Goal: Task Accomplishment & Management: Manage account settings

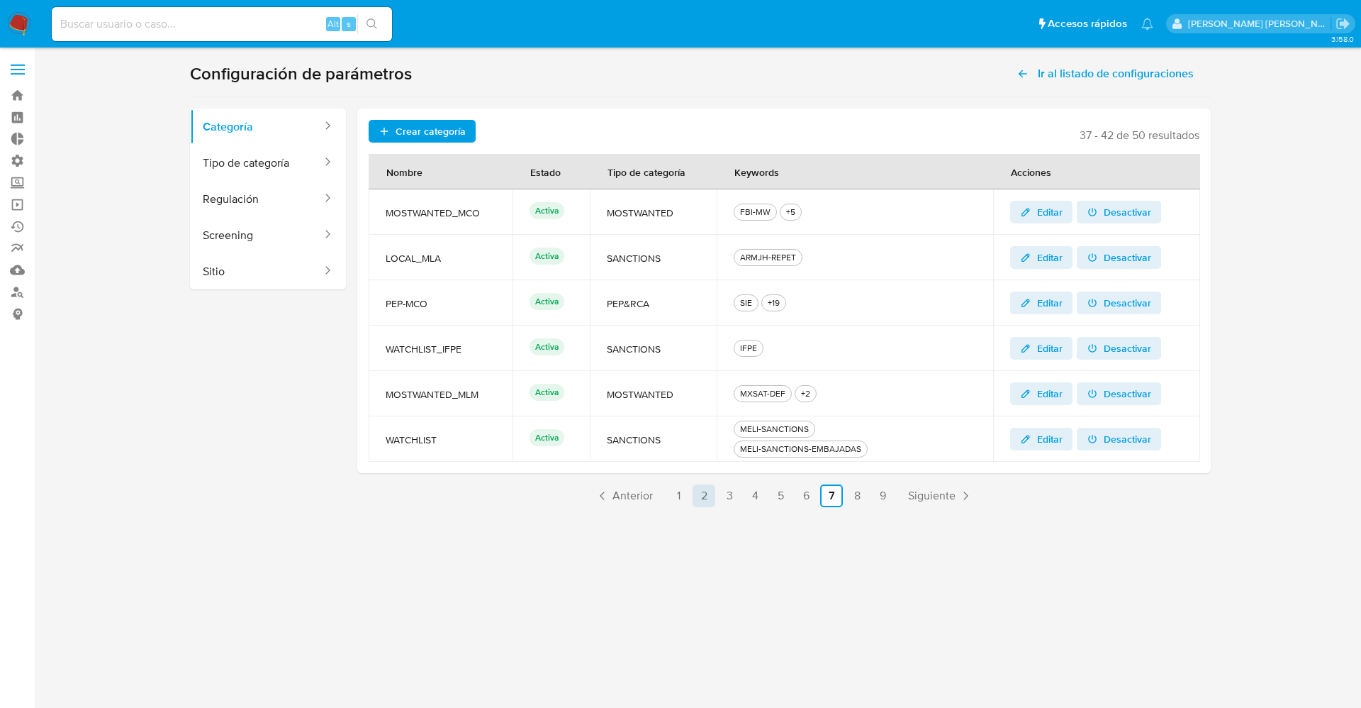
click at [676, 503] on link "1" at bounding box center [678, 495] width 23 height 23
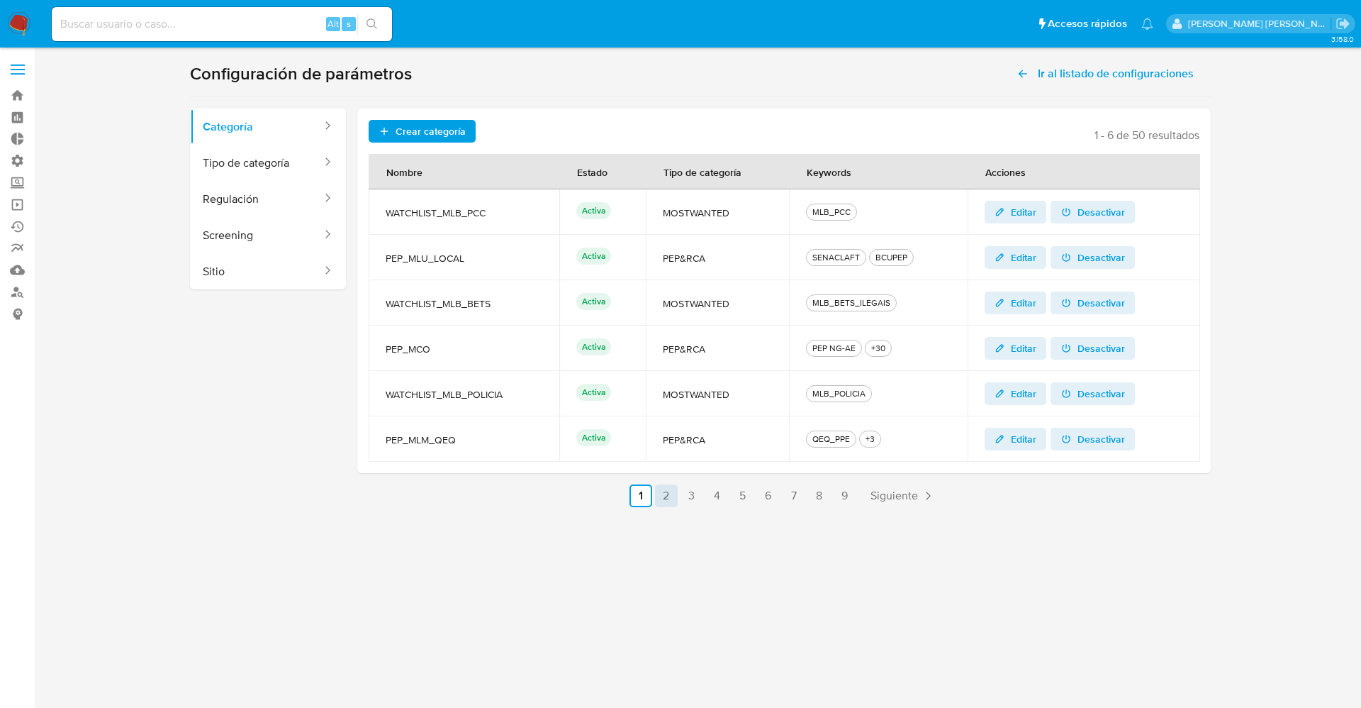
click at [670, 496] on link "2" at bounding box center [666, 495] width 23 height 23
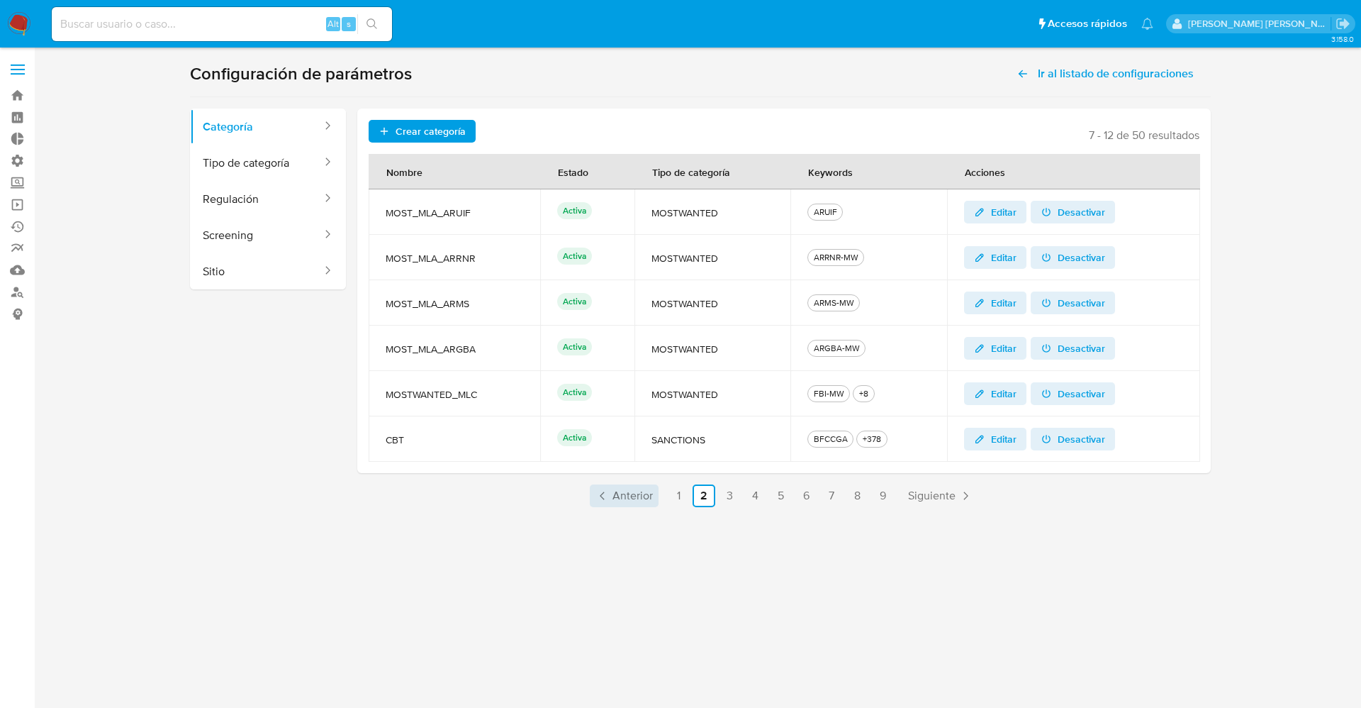
click at [640, 495] on span "Anterior" at bounding box center [633, 495] width 40 height 11
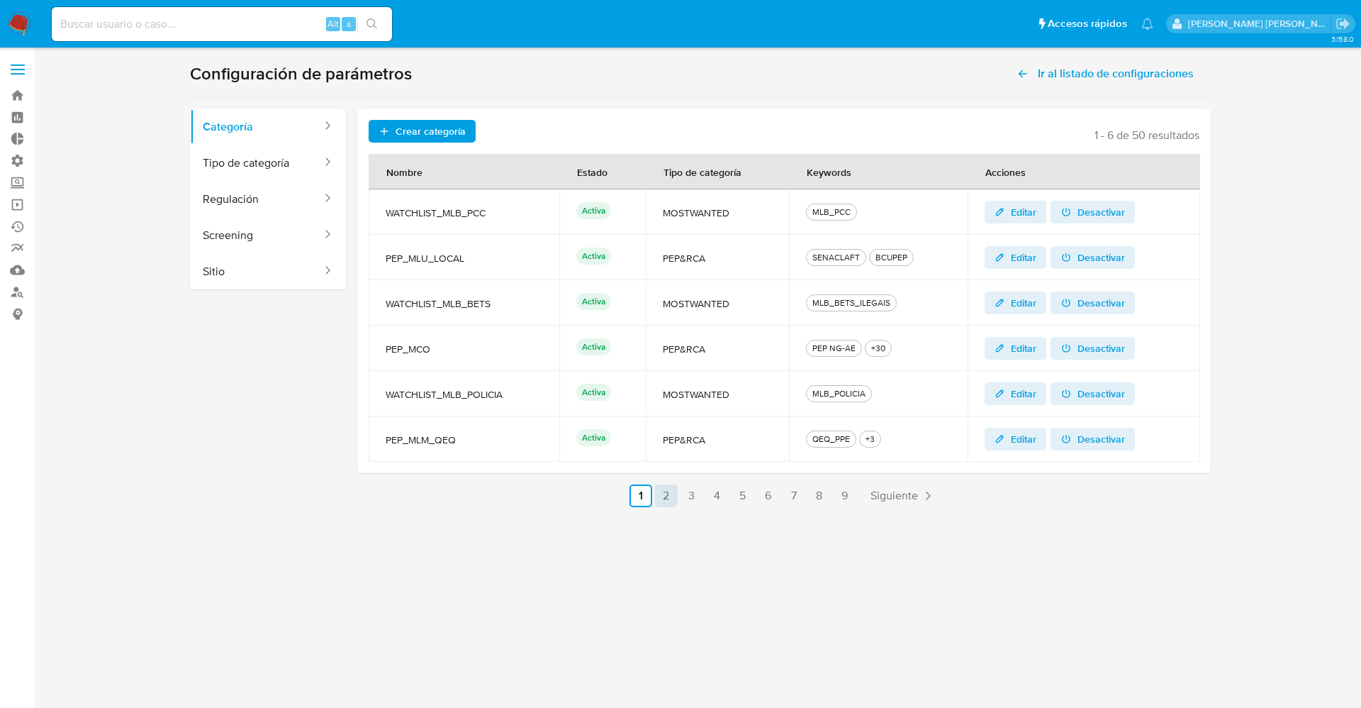
click at [670, 493] on link "2" at bounding box center [666, 495] width 23 height 23
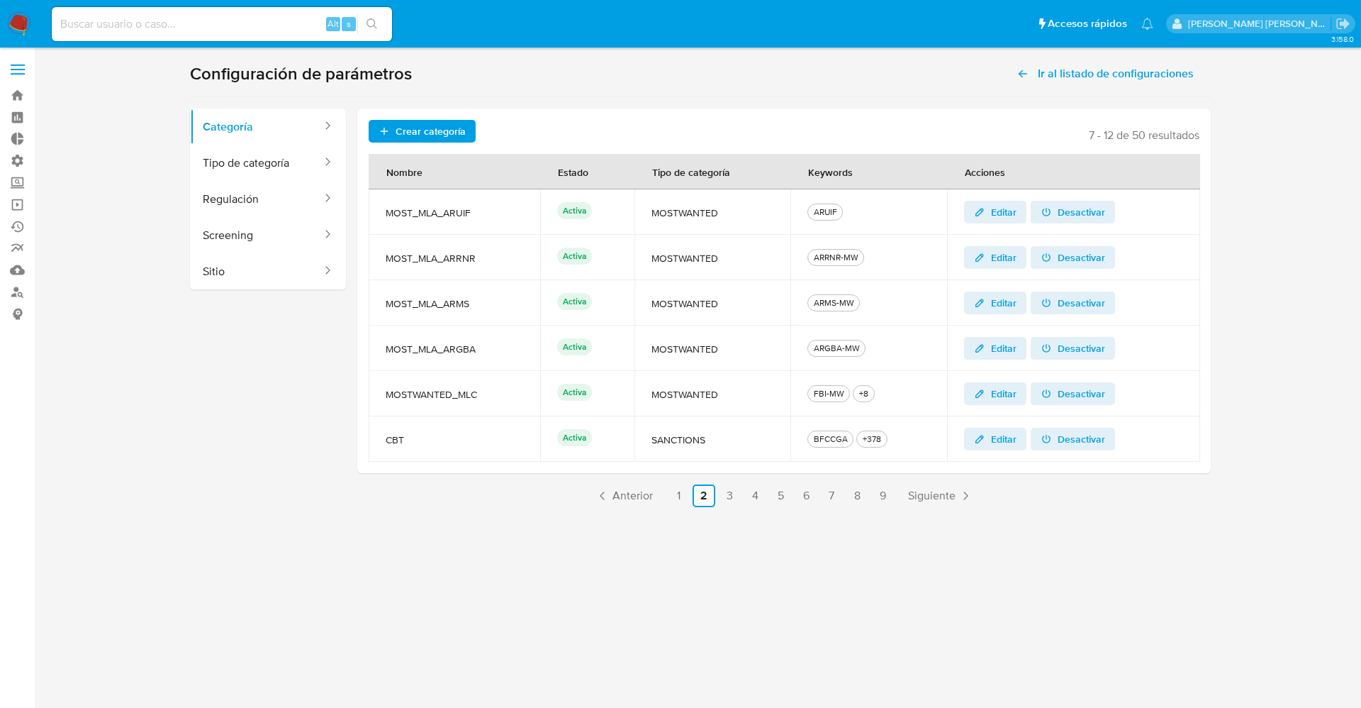
click at [18, 22] on img at bounding box center [19, 24] width 24 height 24
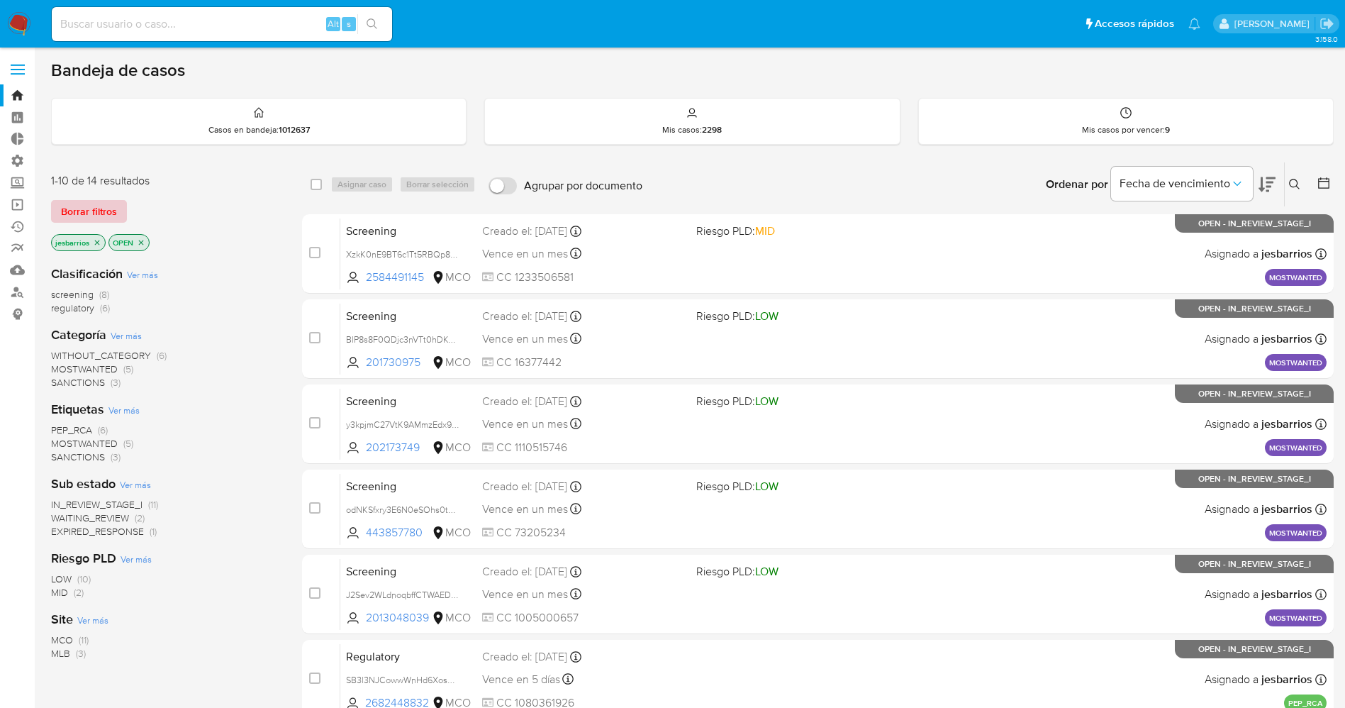
click at [104, 221] on span "Borrar filtros" at bounding box center [89, 211] width 56 height 20
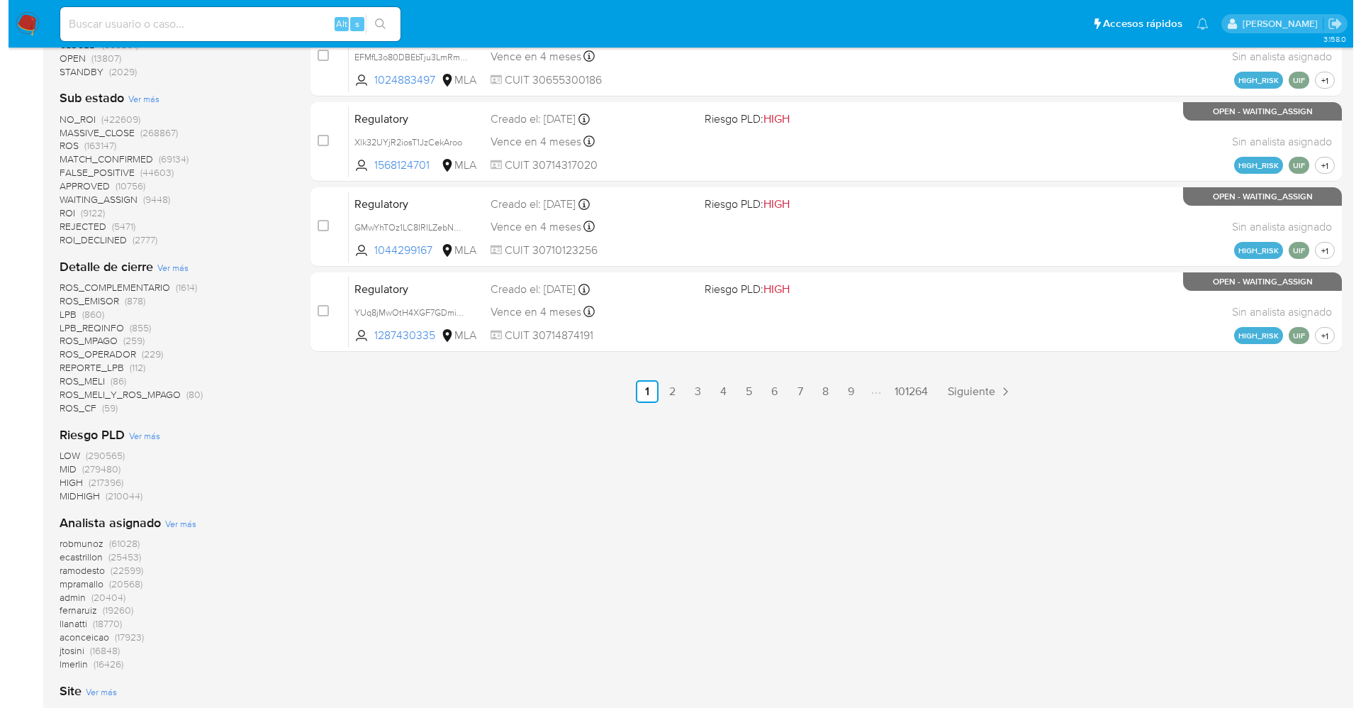
scroll to position [957, 0]
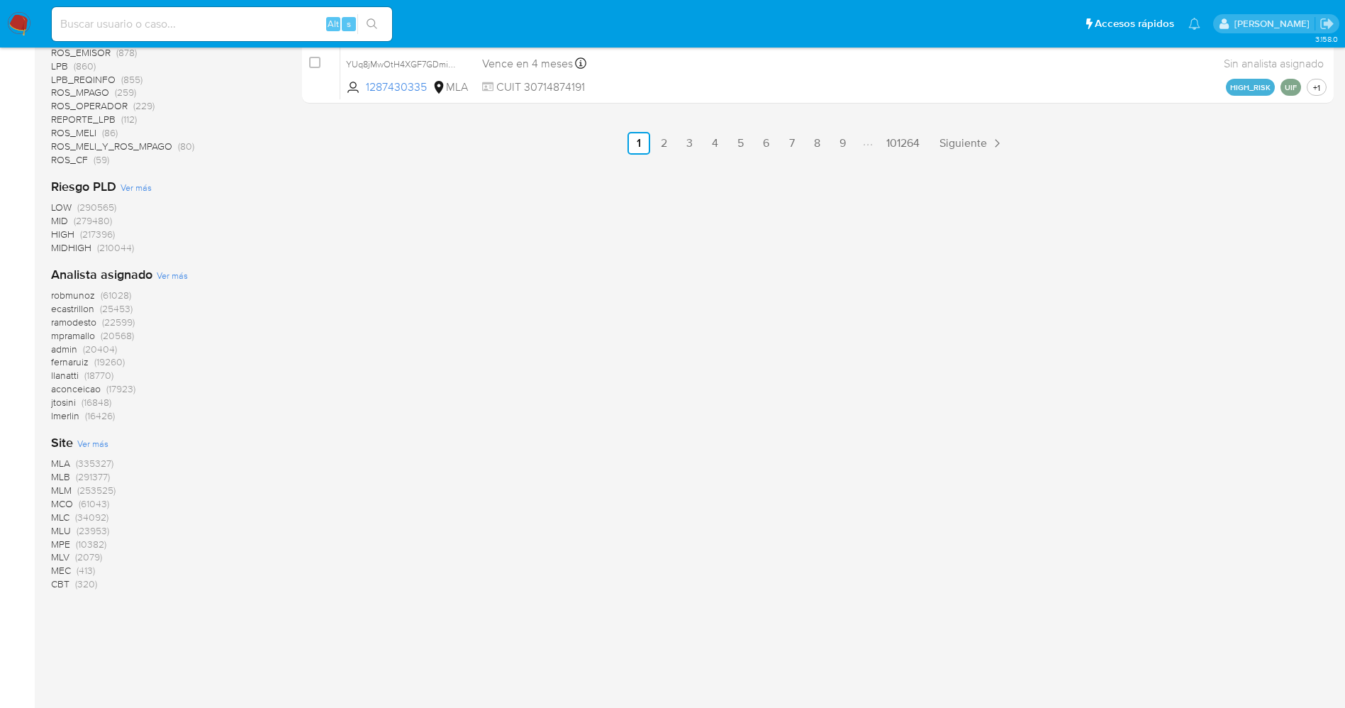
click at [169, 274] on span "Ver más" at bounding box center [172, 275] width 31 height 13
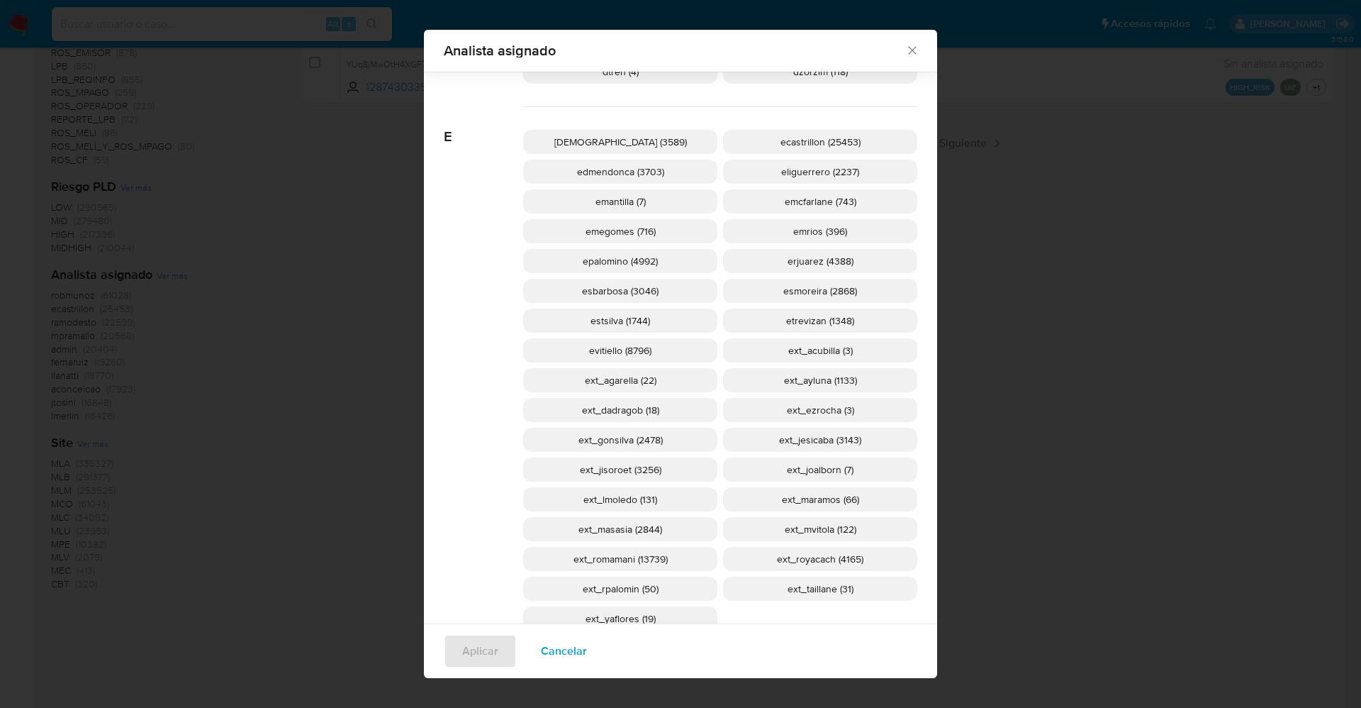
scroll to position [1159, 0]
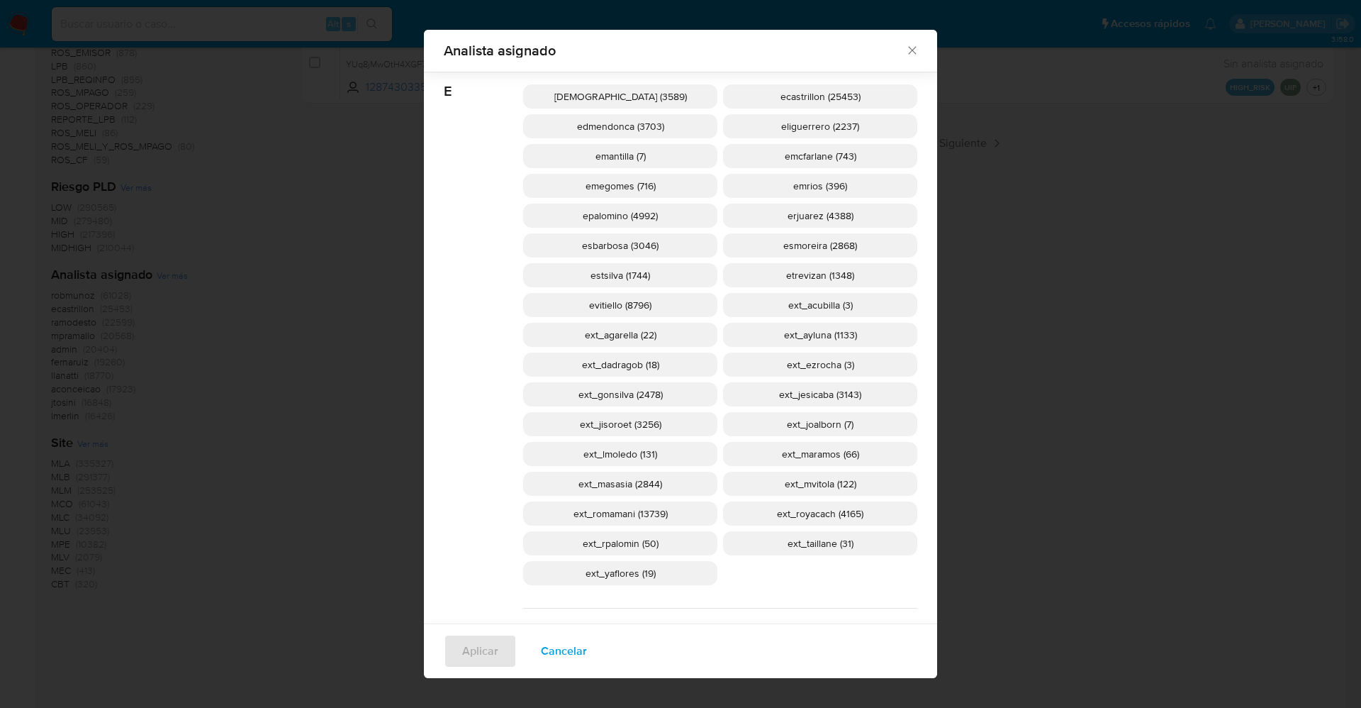
click at [671, 520] on p "ext_romamani (13739)" at bounding box center [620, 513] width 194 height 24
click at [483, 645] on span "Aplicar" at bounding box center [480, 650] width 36 height 31
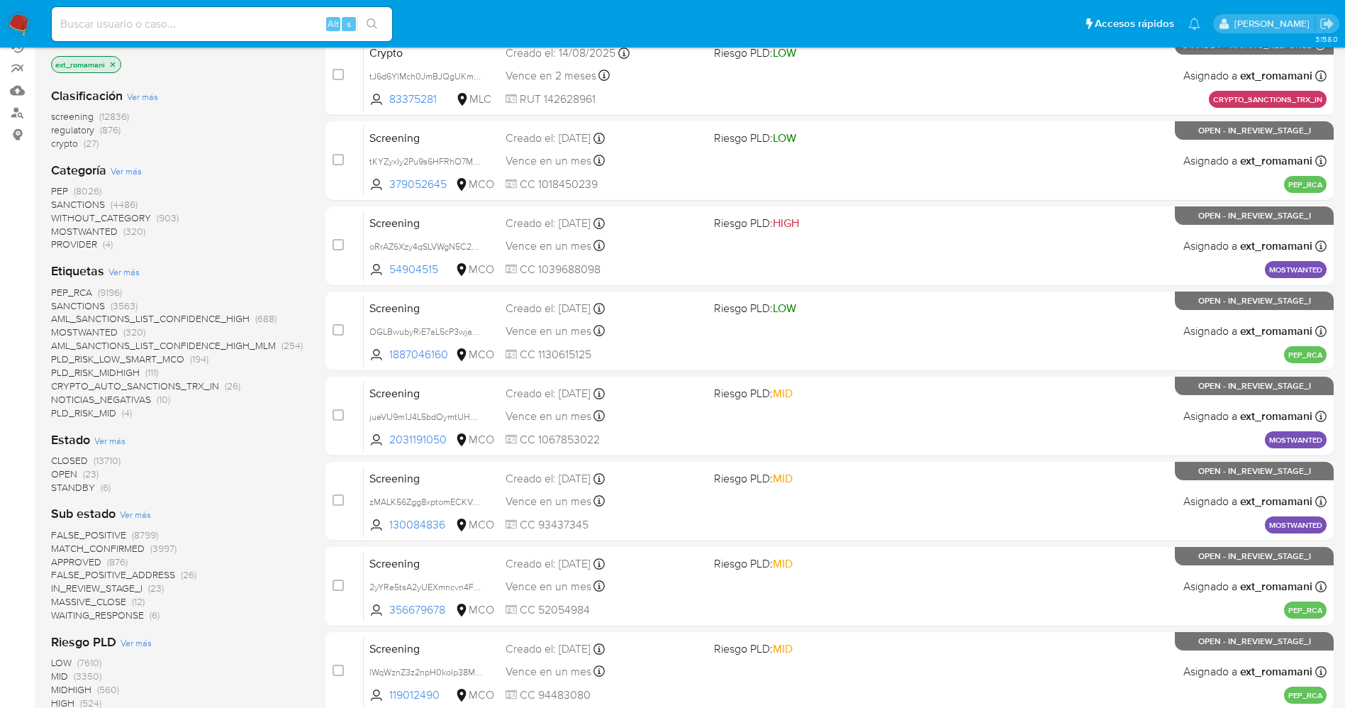
scroll to position [213, 0]
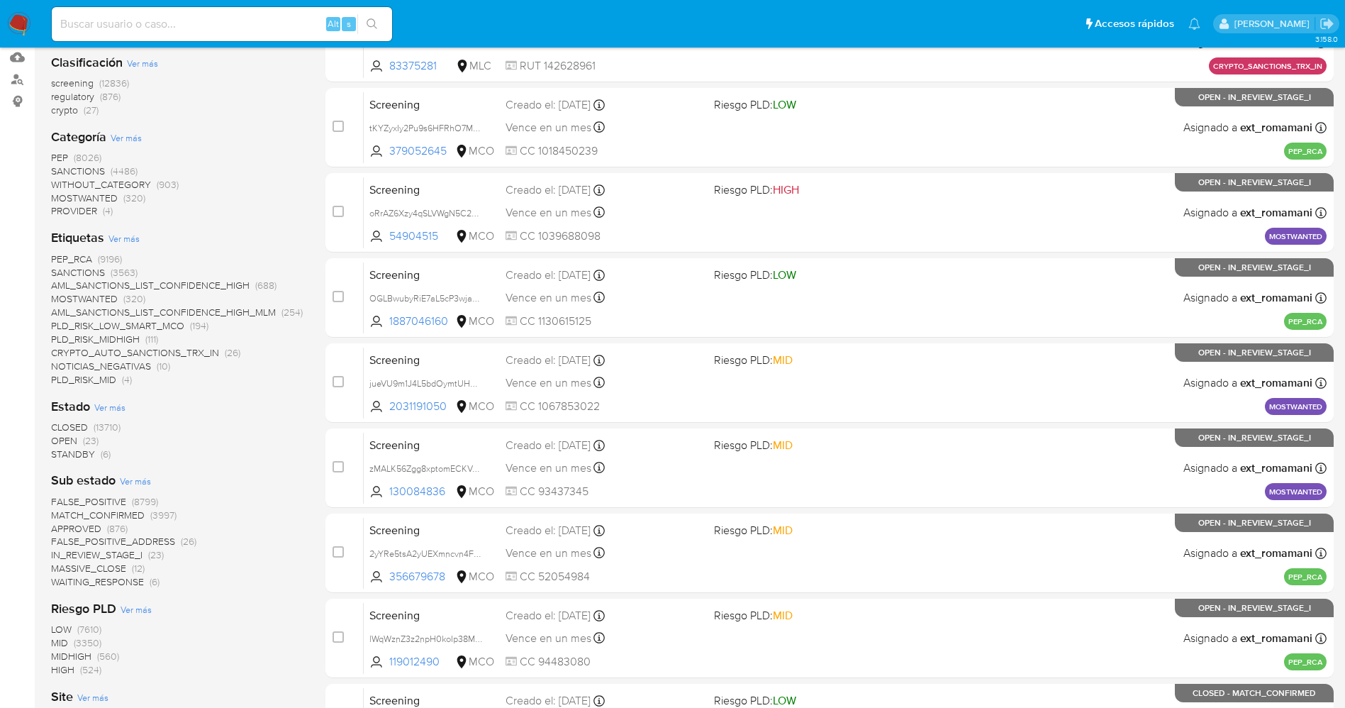
click at [79, 456] on span "STANDBY" at bounding box center [73, 454] width 44 height 14
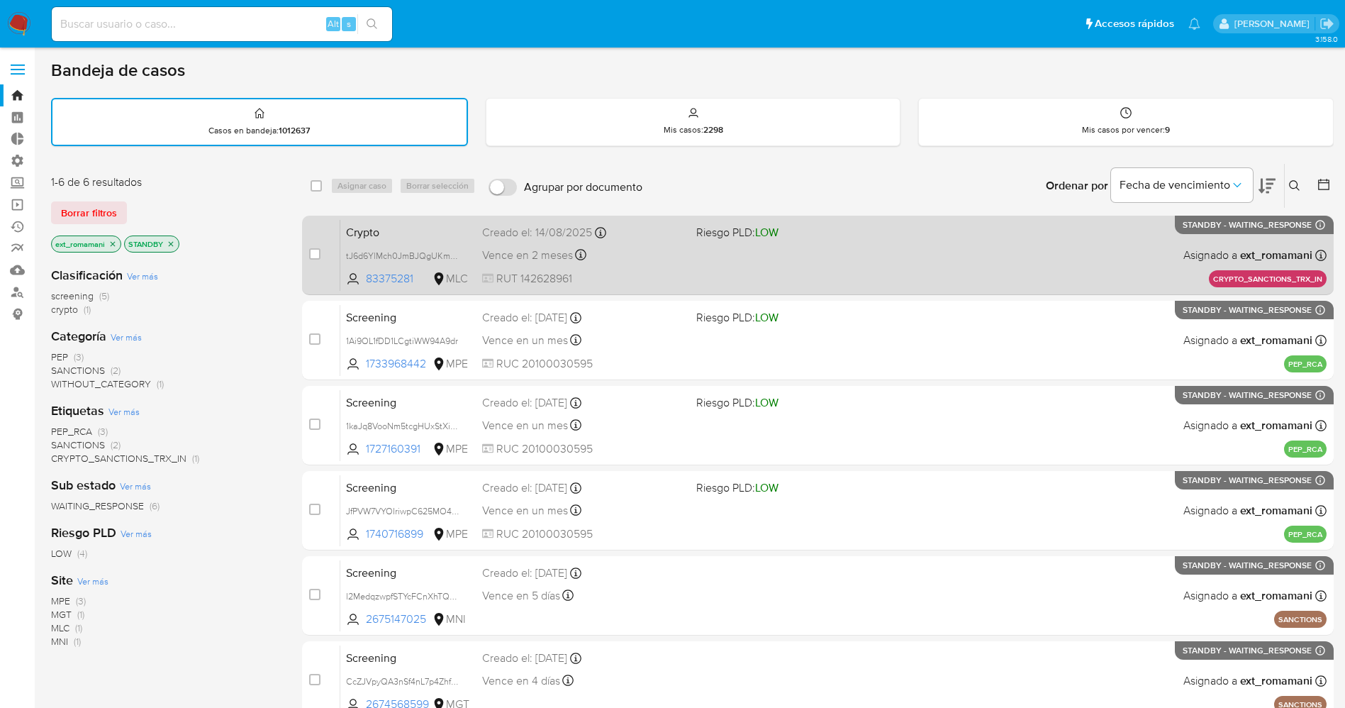
click at [832, 266] on div "Crypto tJ6d6YlMch0JmBJQgUKmsqAA 83375281 MLC Riesgo PLD: LOW Creado el: 14/08/2…" at bounding box center [833, 255] width 986 height 72
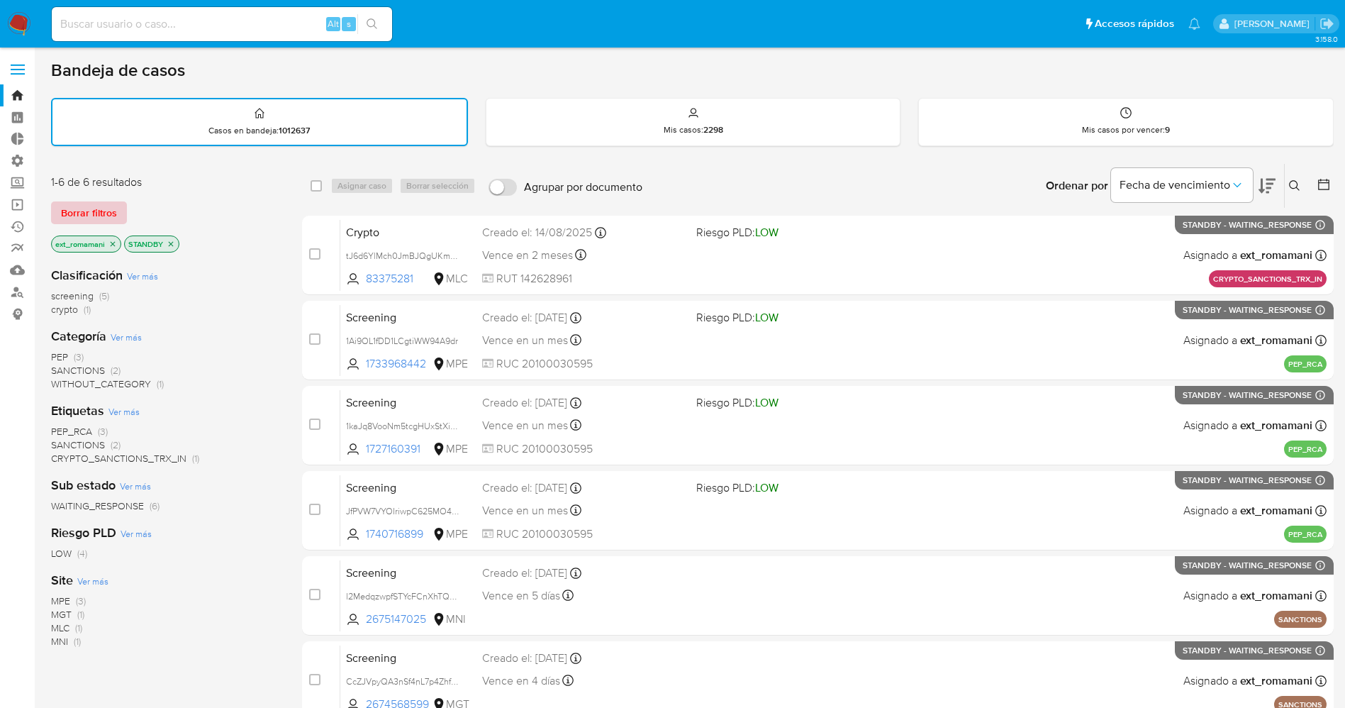
click at [113, 213] on span "Borrar filtros" at bounding box center [89, 213] width 56 height 20
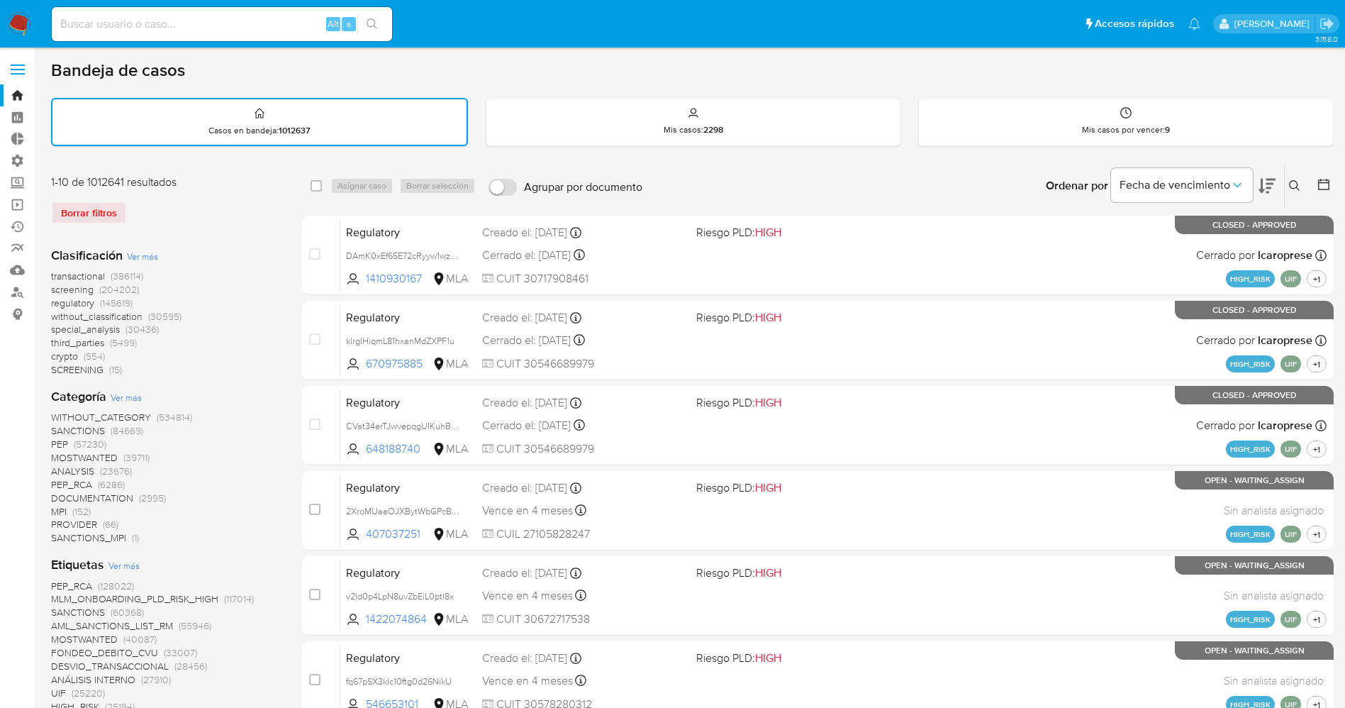
scroll to position [319, 0]
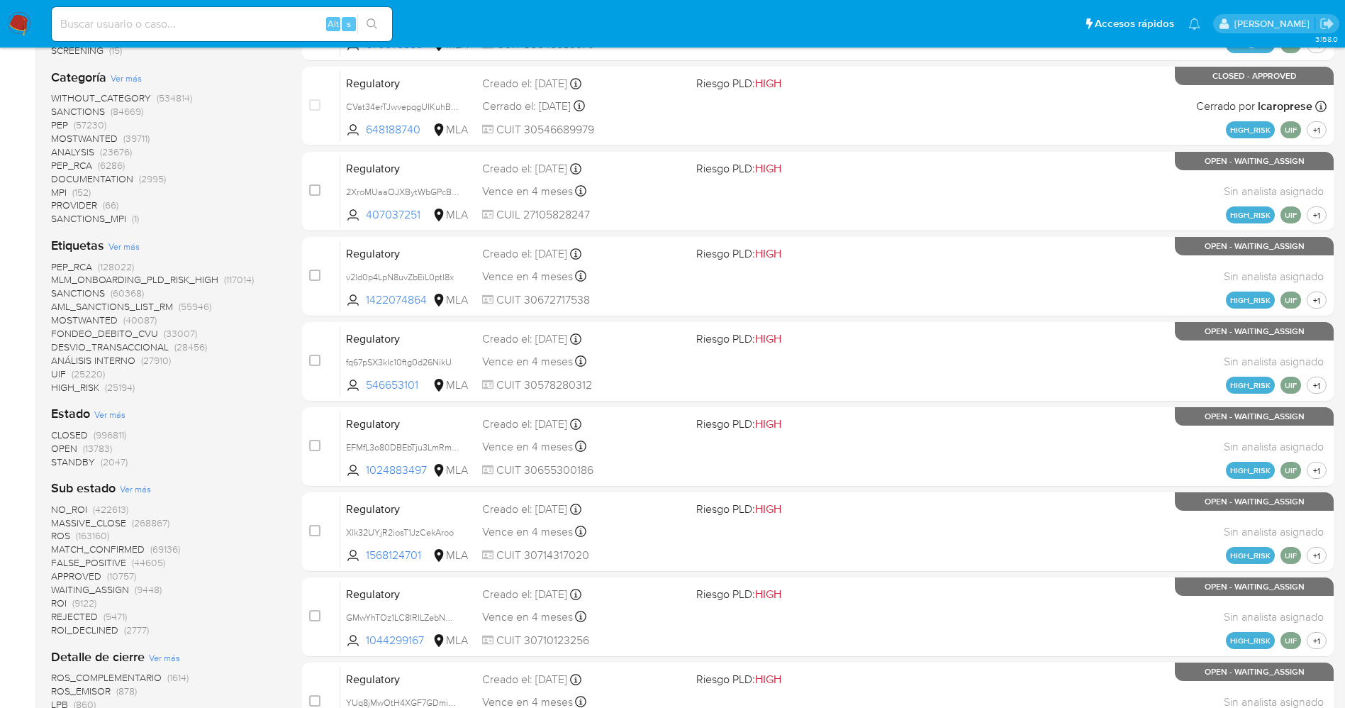
click span "STANDBY"
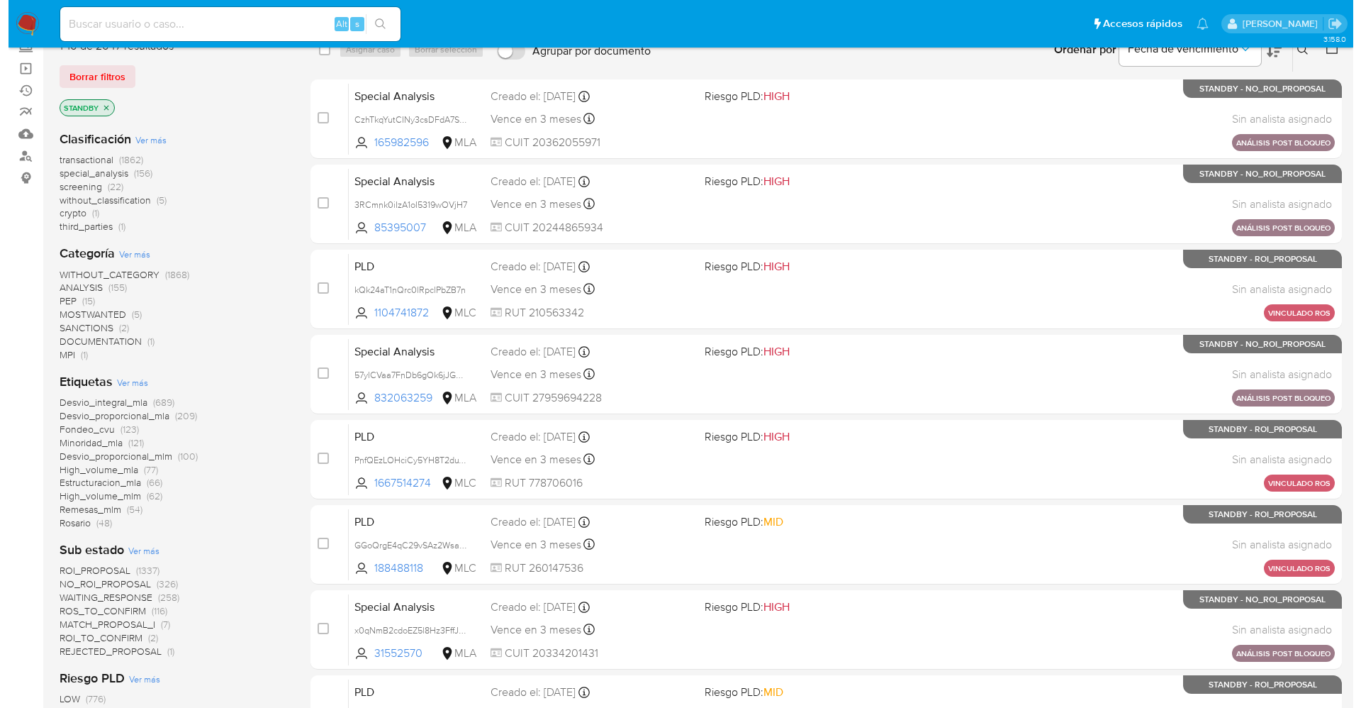
scroll to position [425, 0]
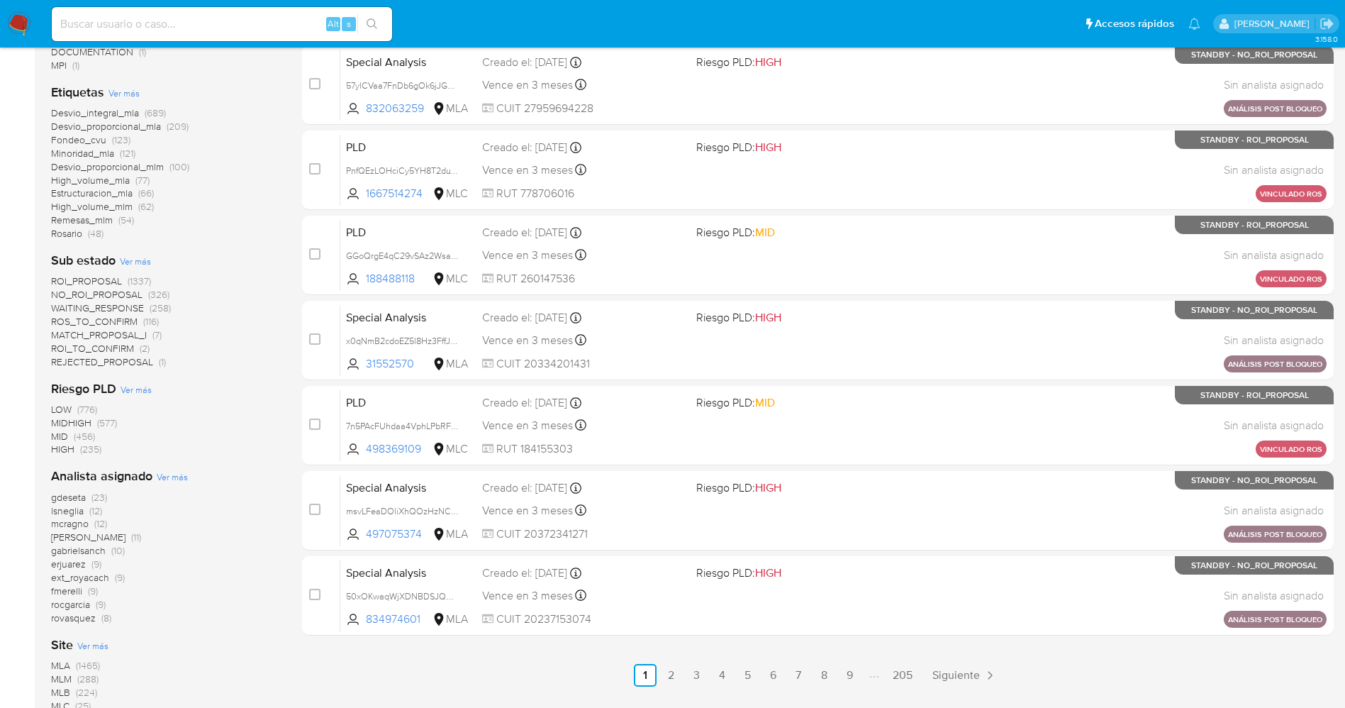
click span "Ver más"
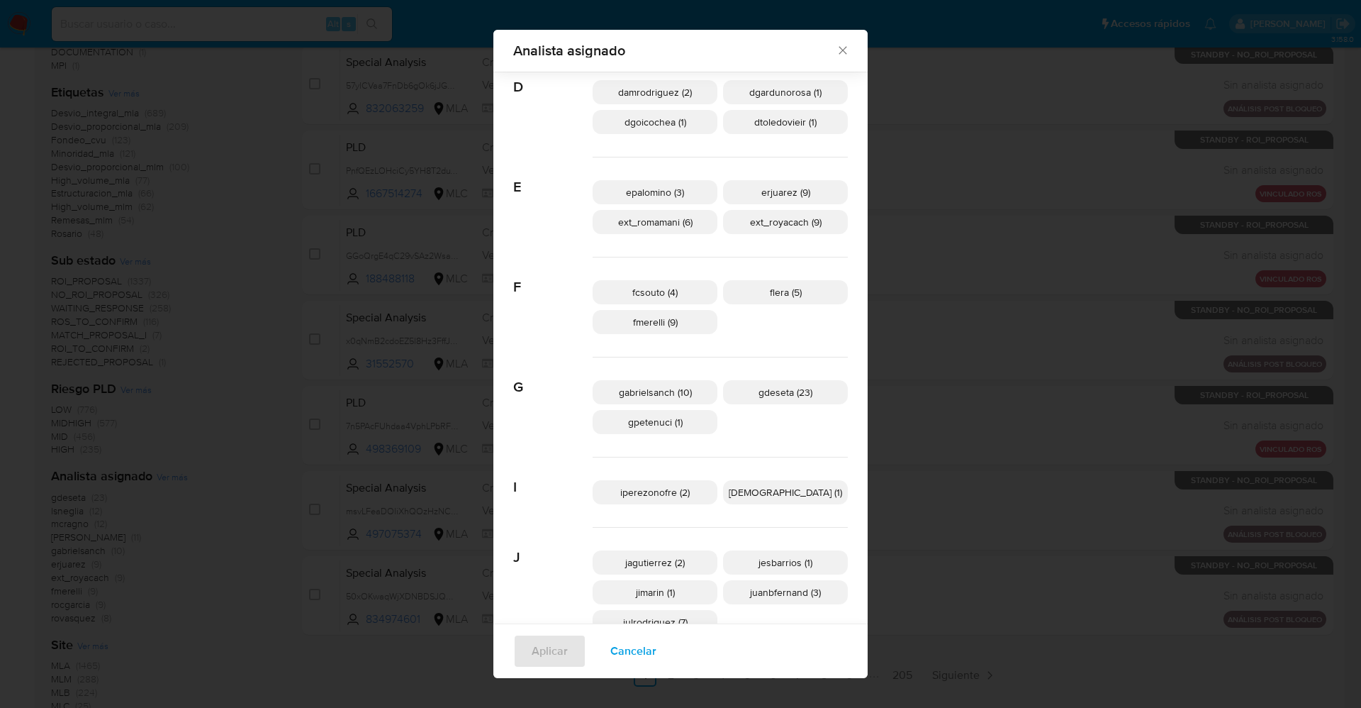
scroll to position [309, 0]
click span "ext_romamani (6)"
click span "Cancelar"
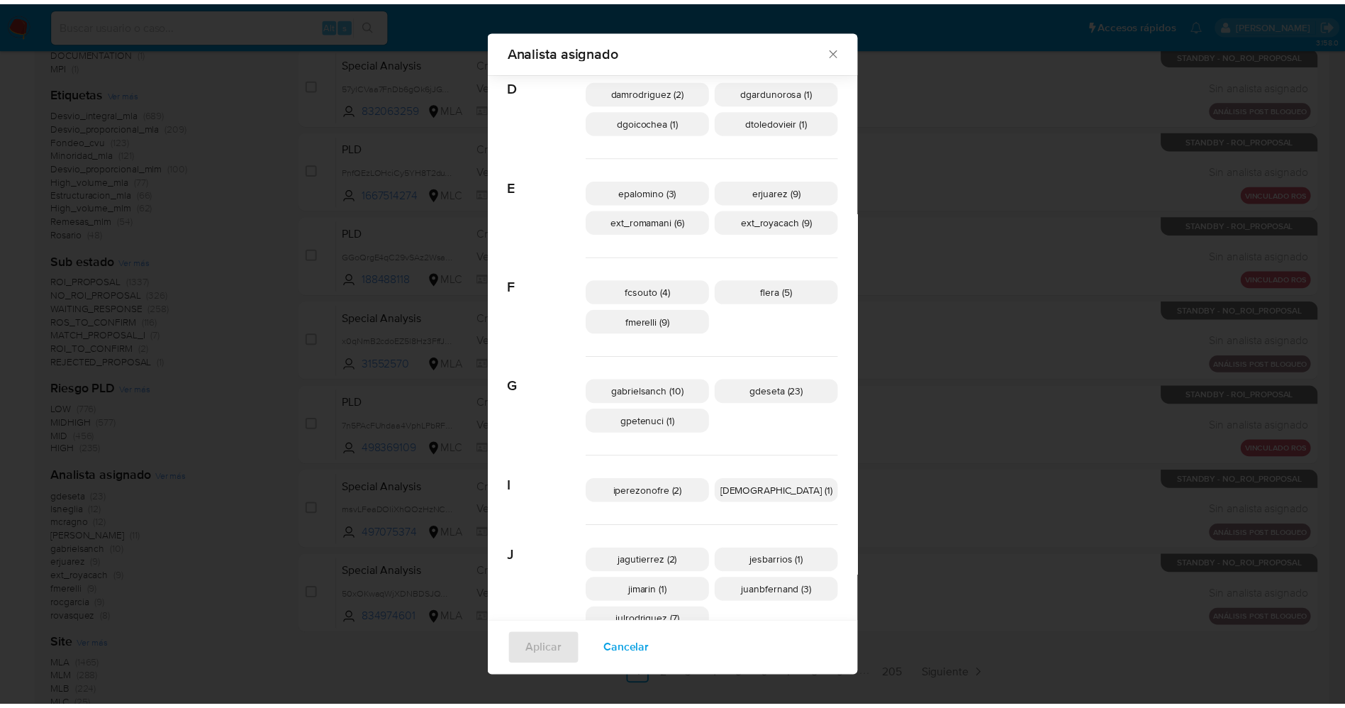
scroll to position [0, 0]
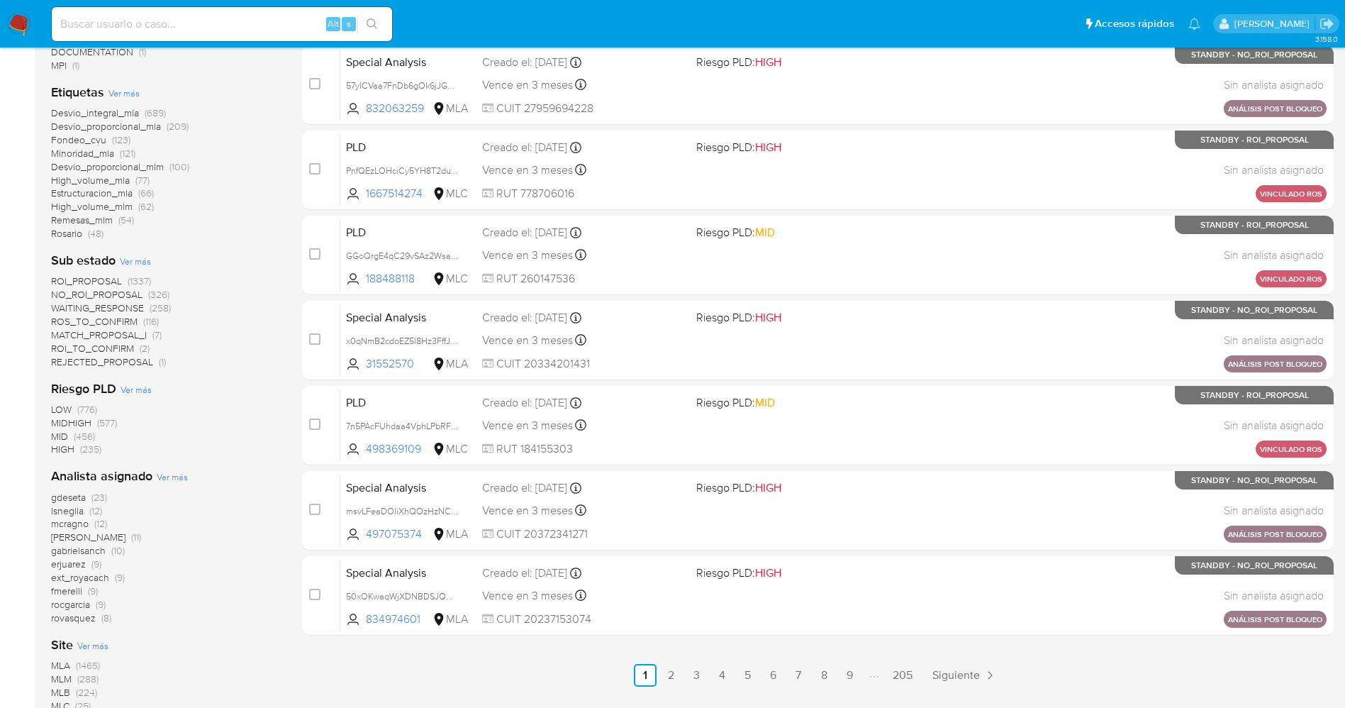
click img
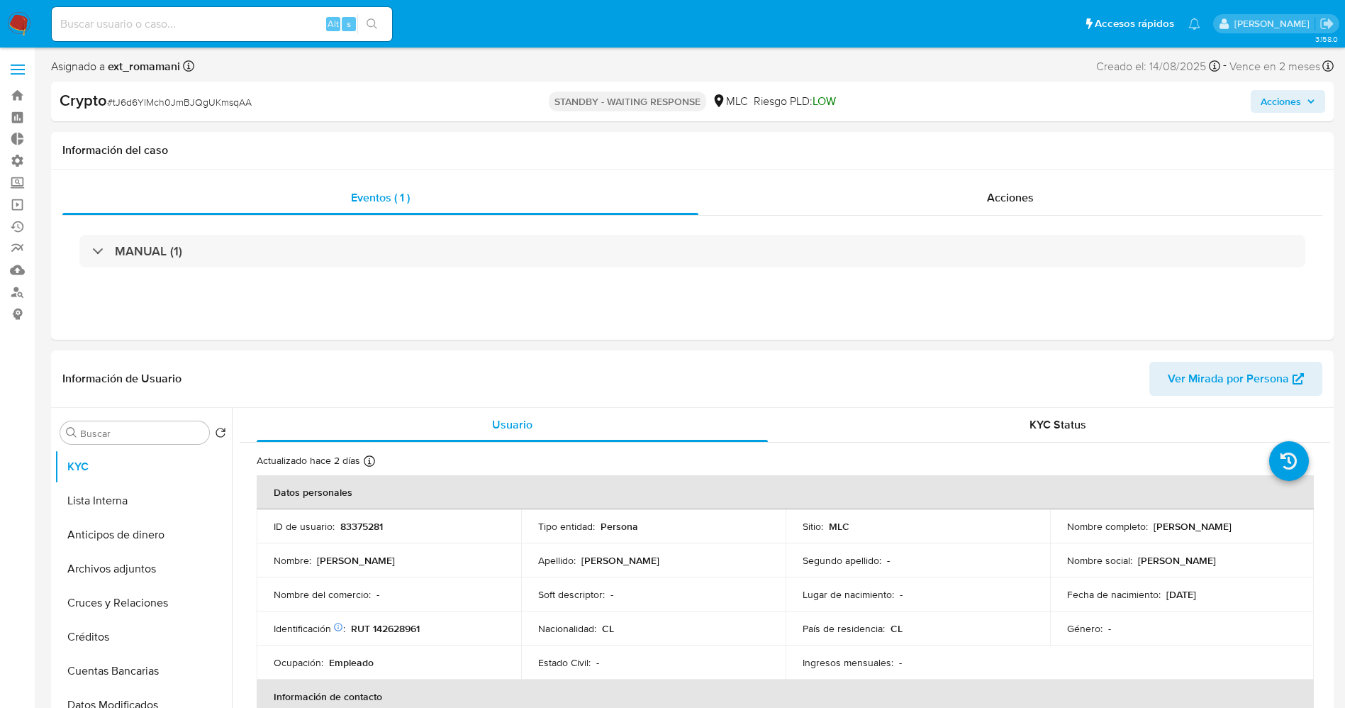
select select "10"
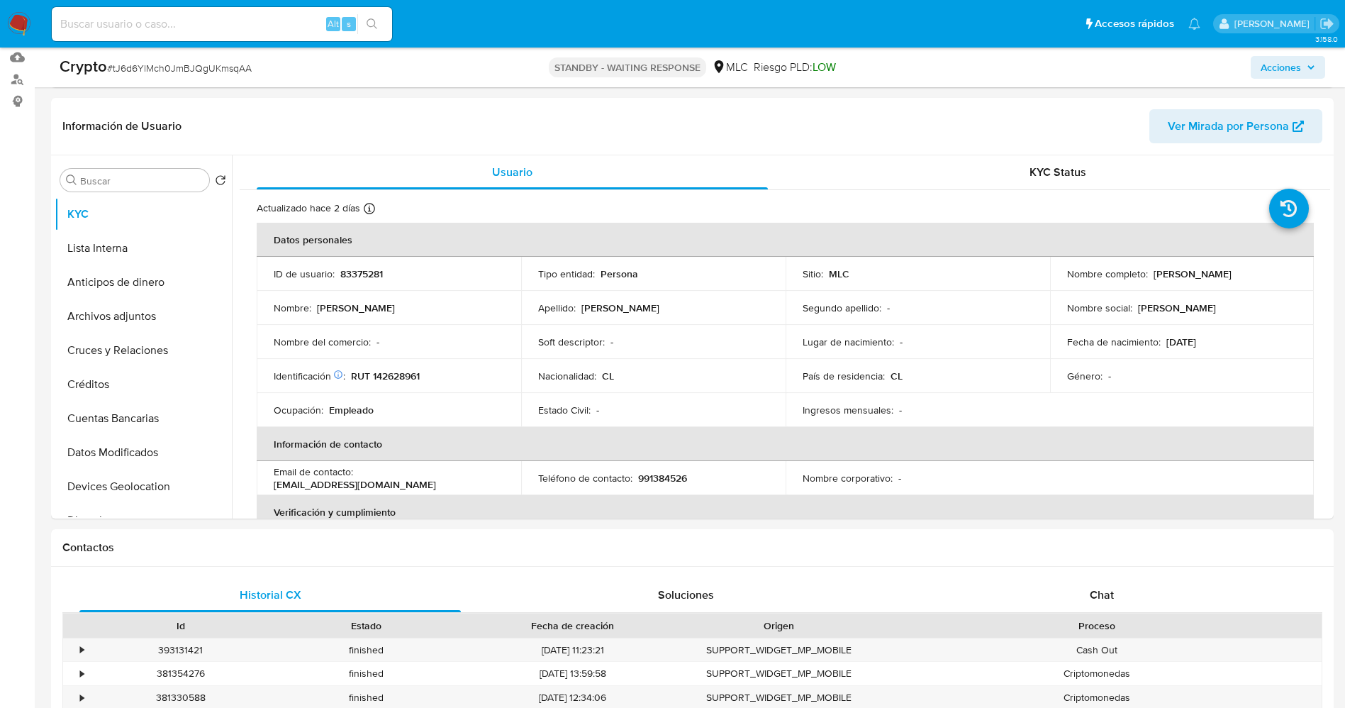
click at [120, 247] on button "Lista Interna" at bounding box center [143, 248] width 177 height 34
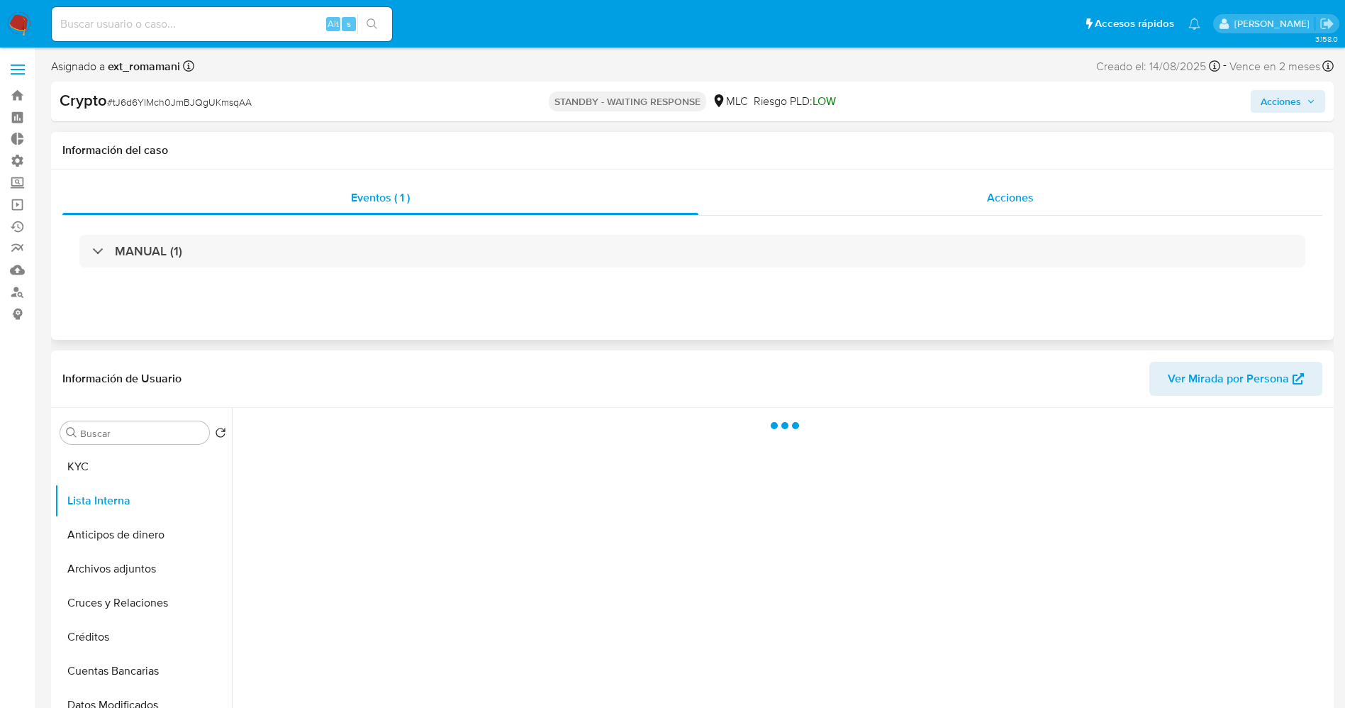
click at [1057, 198] on div "Acciones" at bounding box center [1010, 198] width 624 height 34
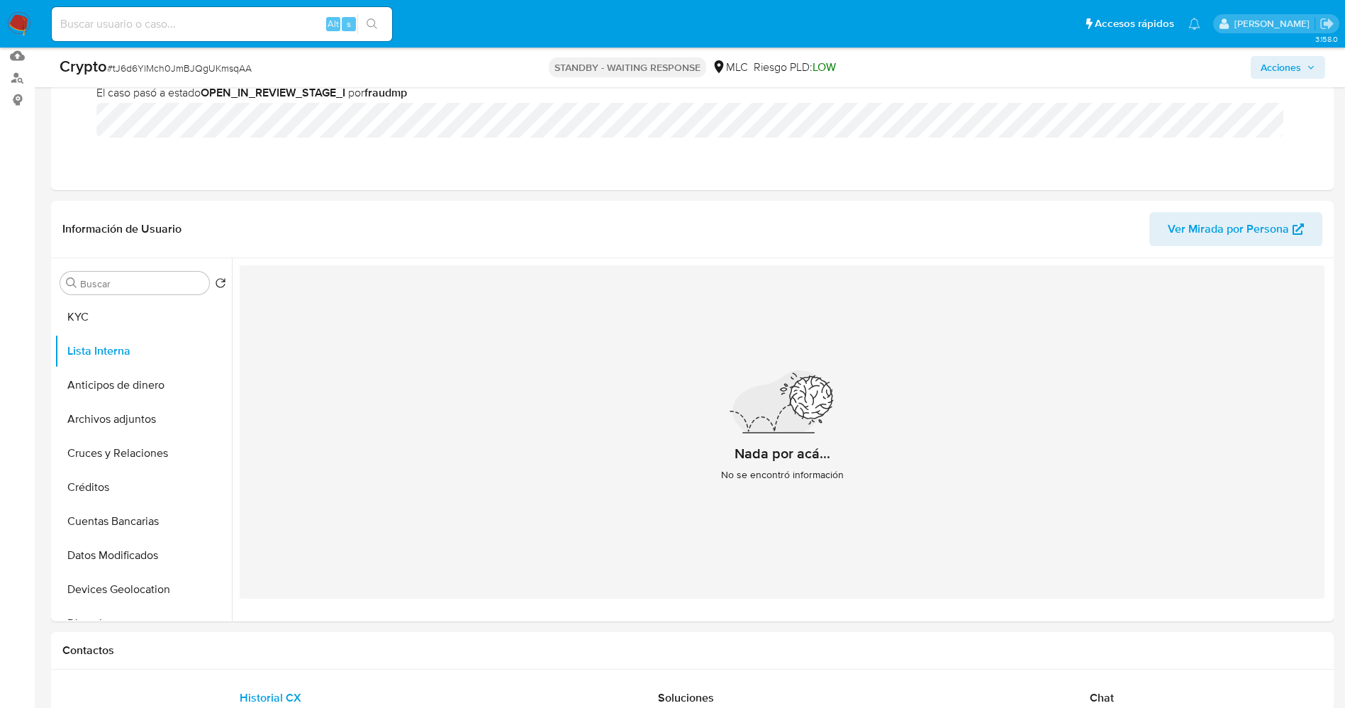
scroll to position [213, 0]
click at [86, 314] on button "KYC" at bounding box center [138, 318] width 166 height 34
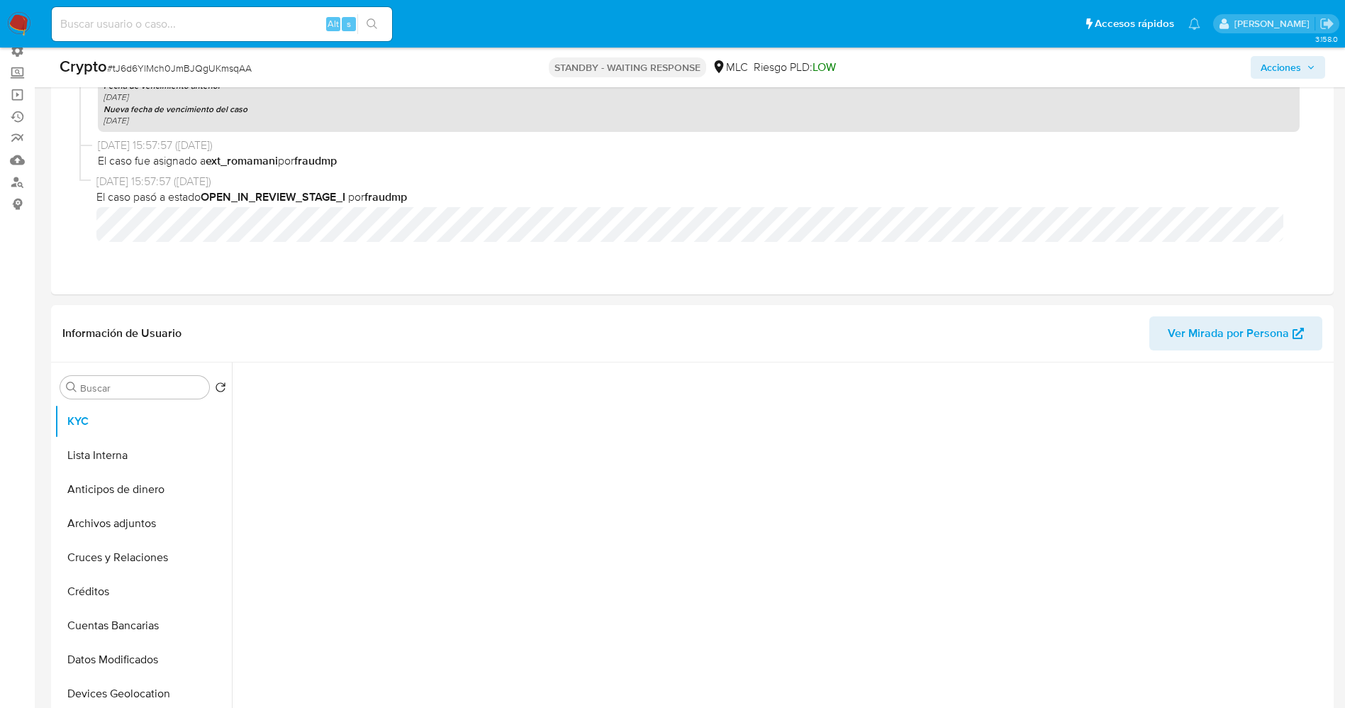
scroll to position [106, 0]
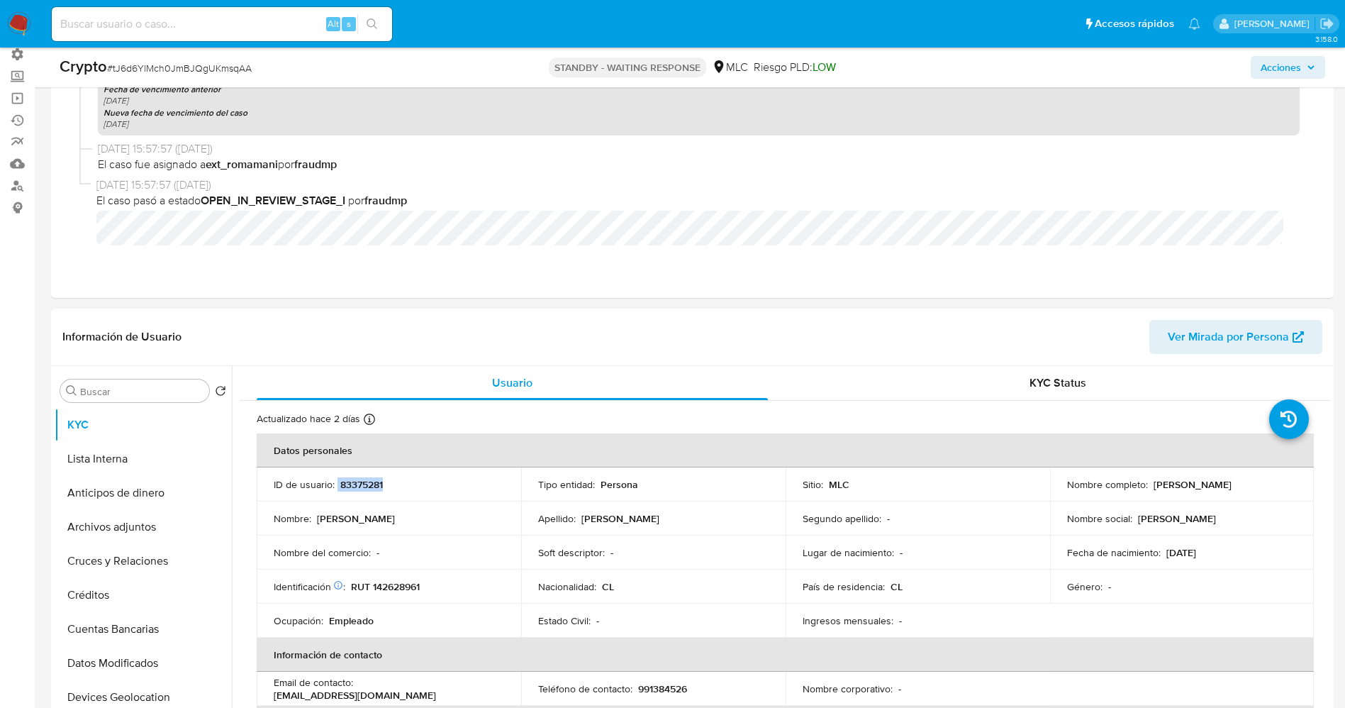
drag, startPoint x: 337, startPoint y: 484, endPoint x: 391, endPoint y: 484, distance: 53.9
click at [391, 484] on div "ID de usuario : 83375281" at bounding box center [389, 484] width 230 height 13
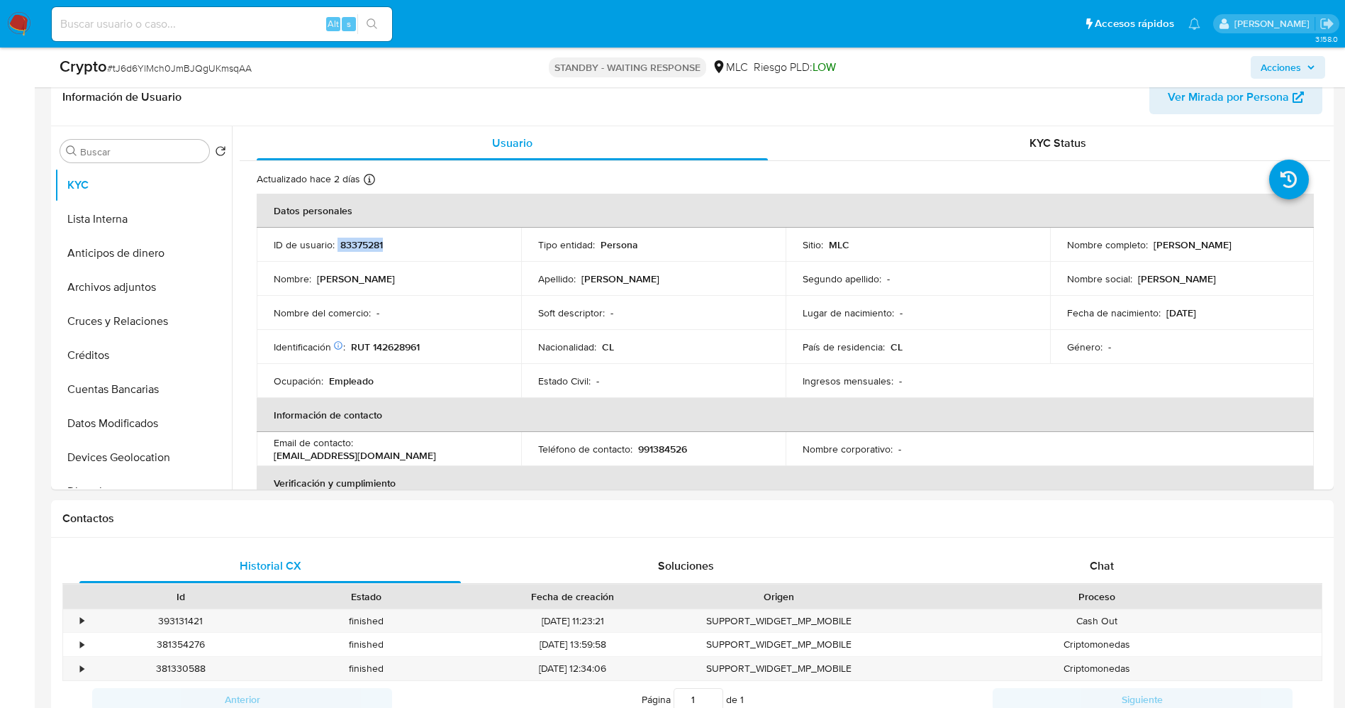
scroll to position [638, 0]
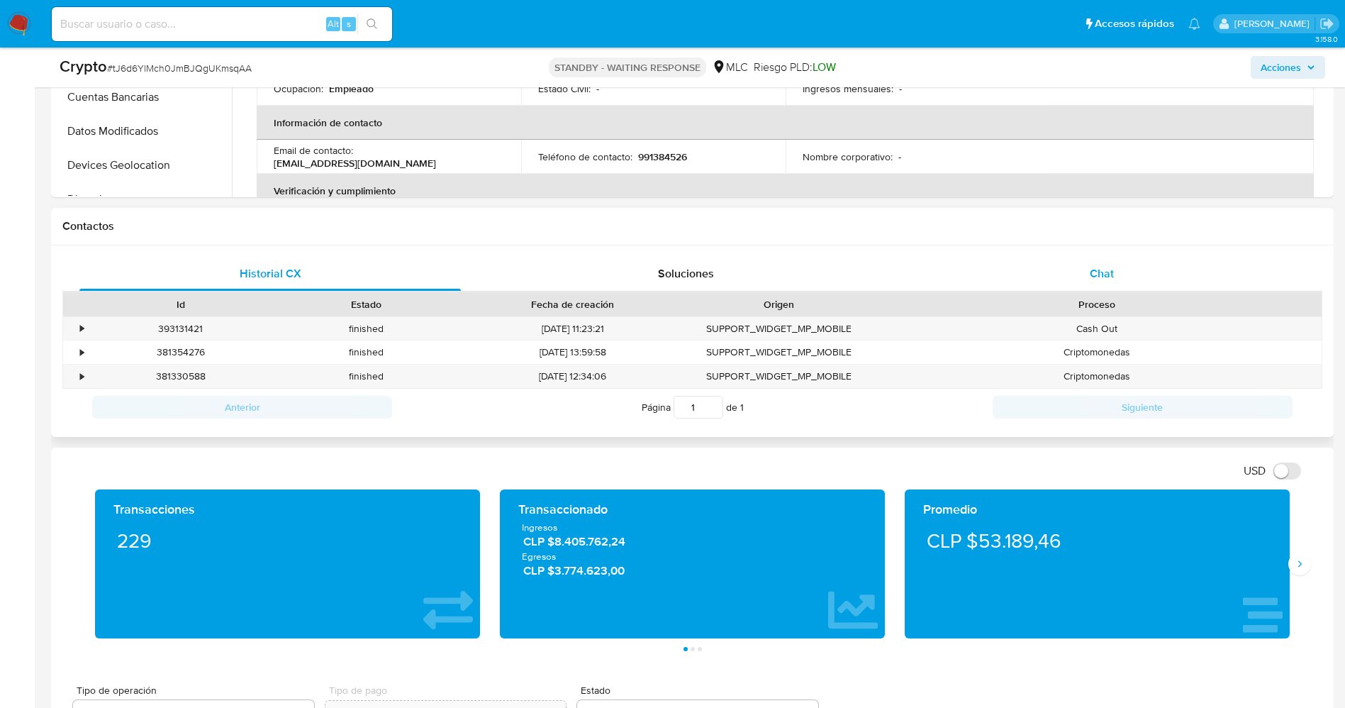
click at [1110, 279] on span "Chat" at bounding box center [1102, 273] width 24 height 16
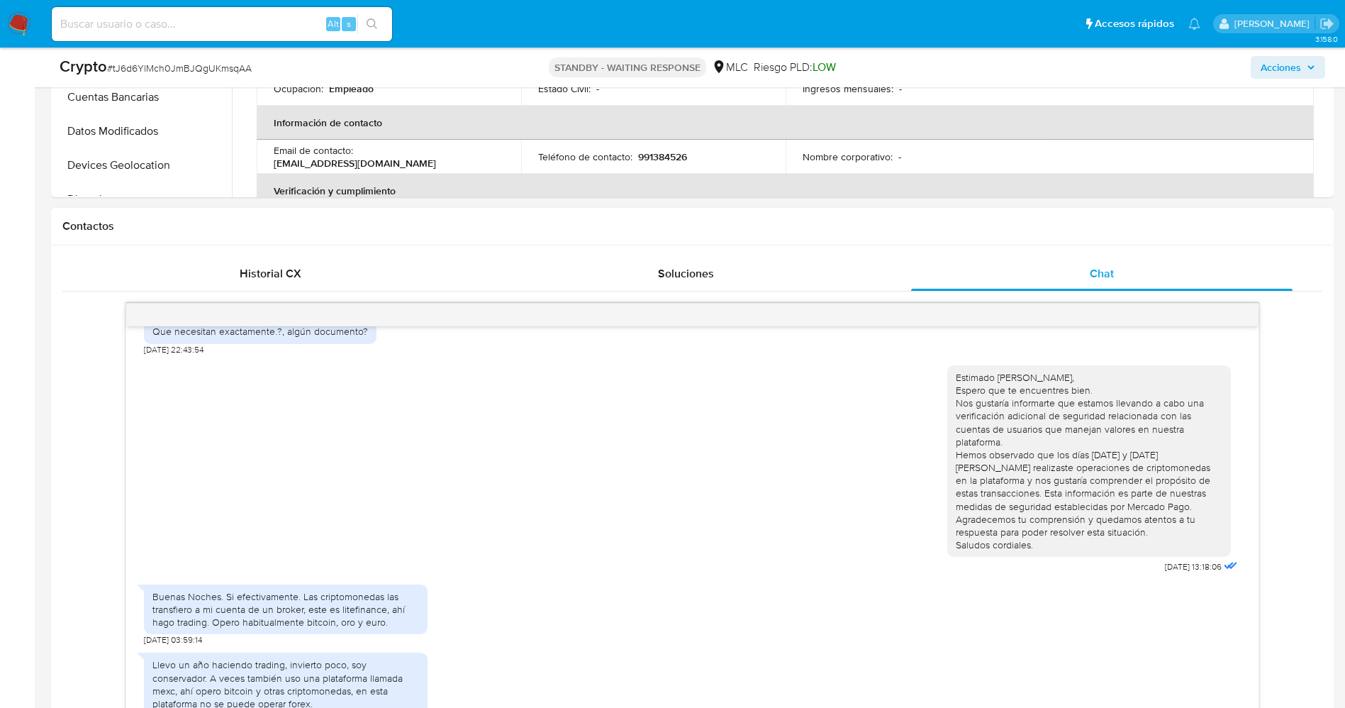
scroll to position [957, 0]
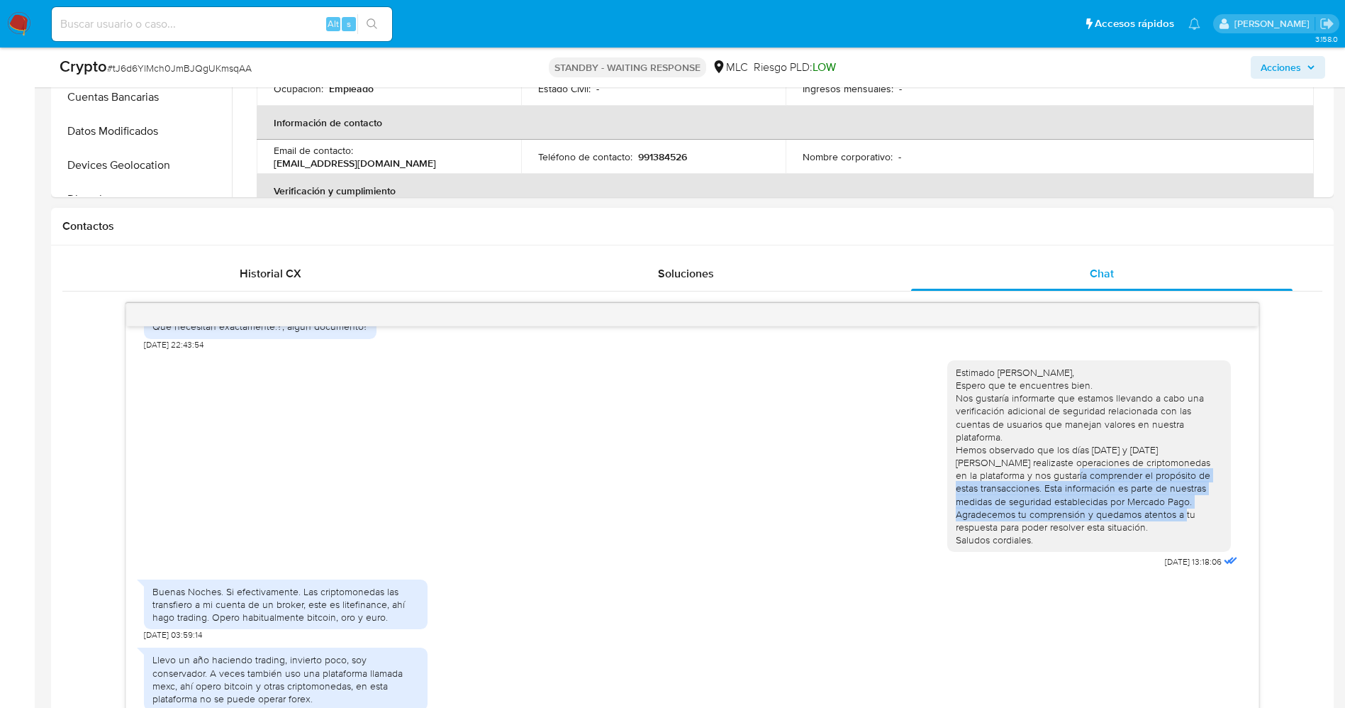
drag, startPoint x: 973, startPoint y: 477, endPoint x: 1175, endPoint y: 513, distance: 205.3
click at [1176, 513] on div "Estimado Juan Carlos Díaz Muñoz, Espero que te encuentres bien. Nos gustaría in…" at bounding box center [1089, 456] width 267 height 181
click at [1168, 515] on div "Estimado Juan Carlos Díaz Muñoz, Espero que te encuentres bien. Nos gustaría in…" at bounding box center [1089, 456] width 267 height 181
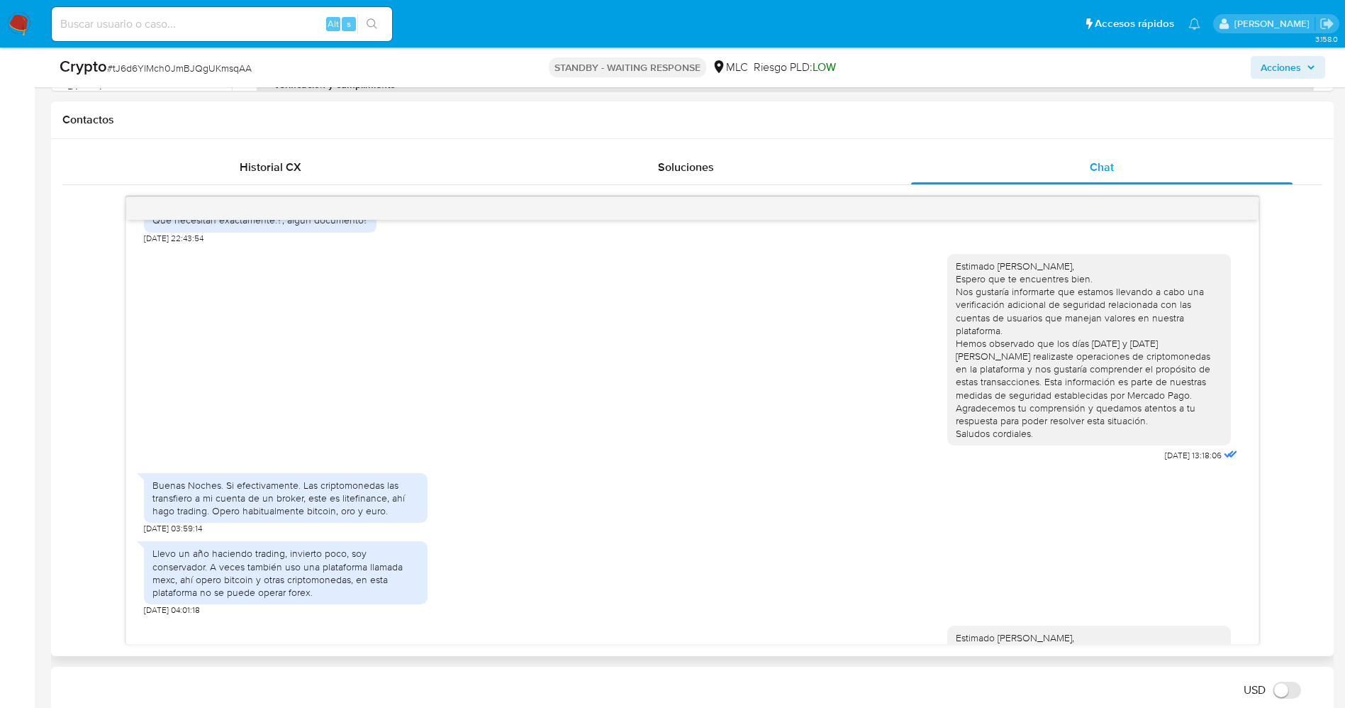
scroll to position [1064, 0]
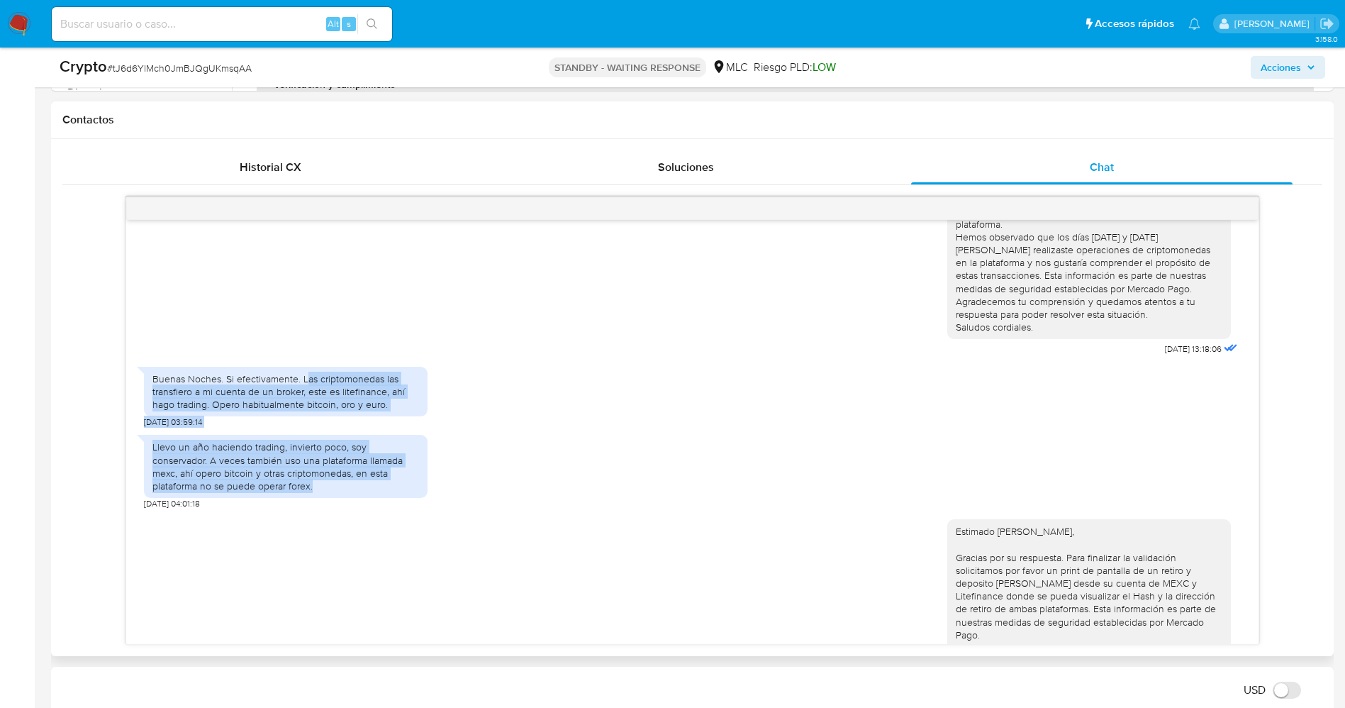
drag, startPoint x: 303, startPoint y: 378, endPoint x: 403, endPoint y: 479, distance: 142.4
click at [403, 479] on div "Estimado Juan Carlos Díaz Muñoz Estamos realizando una verificación adicional d…" at bounding box center [692, 432] width 1132 height 424
copy div "as criptomonedas las transfiero a mi cuenta de un broker, este es litefinance, …"
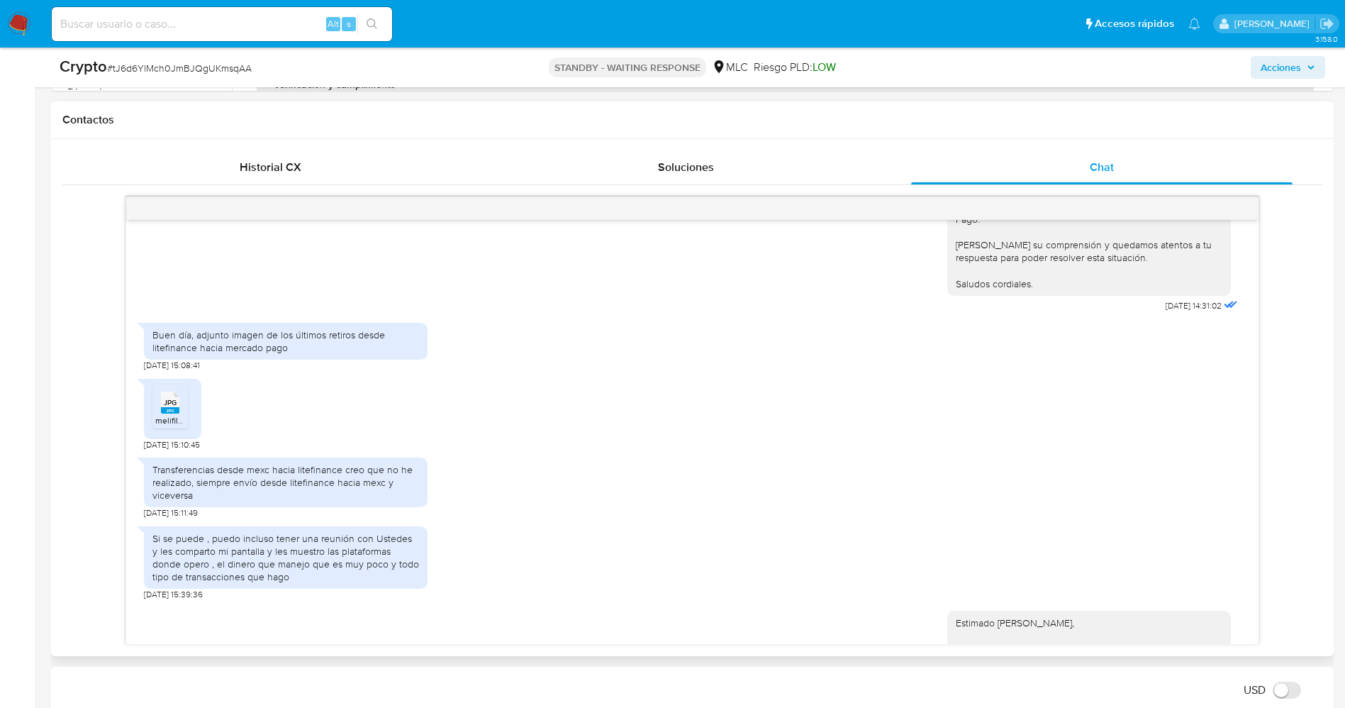
scroll to position [1489, 0]
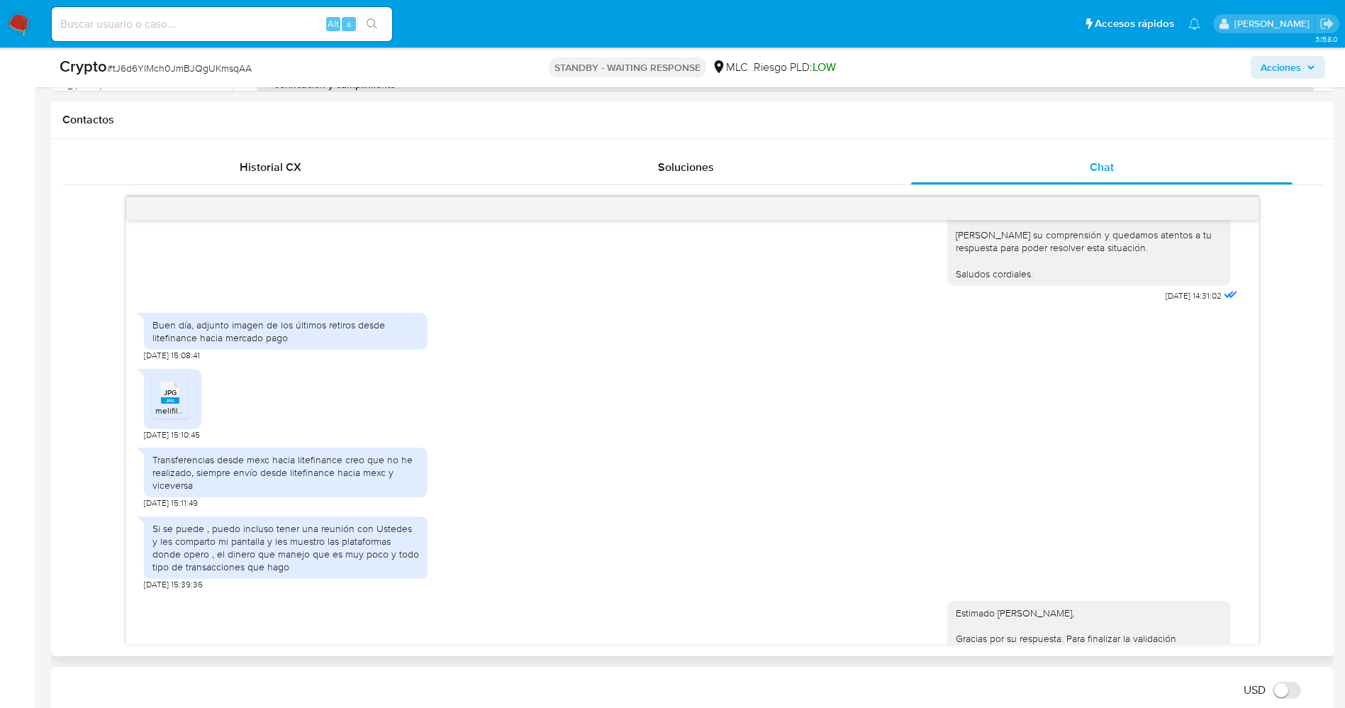
click at [172, 388] on span "JPG" at bounding box center [170, 392] width 13 height 9
drag, startPoint x: 264, startPoint y: 309, endPoint x: 290, endPoint y: 324, distance: 29.6
click at [307, 322] on div "Buen día, adjunto imagen de los últimos retiros desde litefinance hacia mercado…" at bounding box center [285, 331] width 267 height 26
copy div "de los últimos retiros desde litefinance hacia mercado pago"
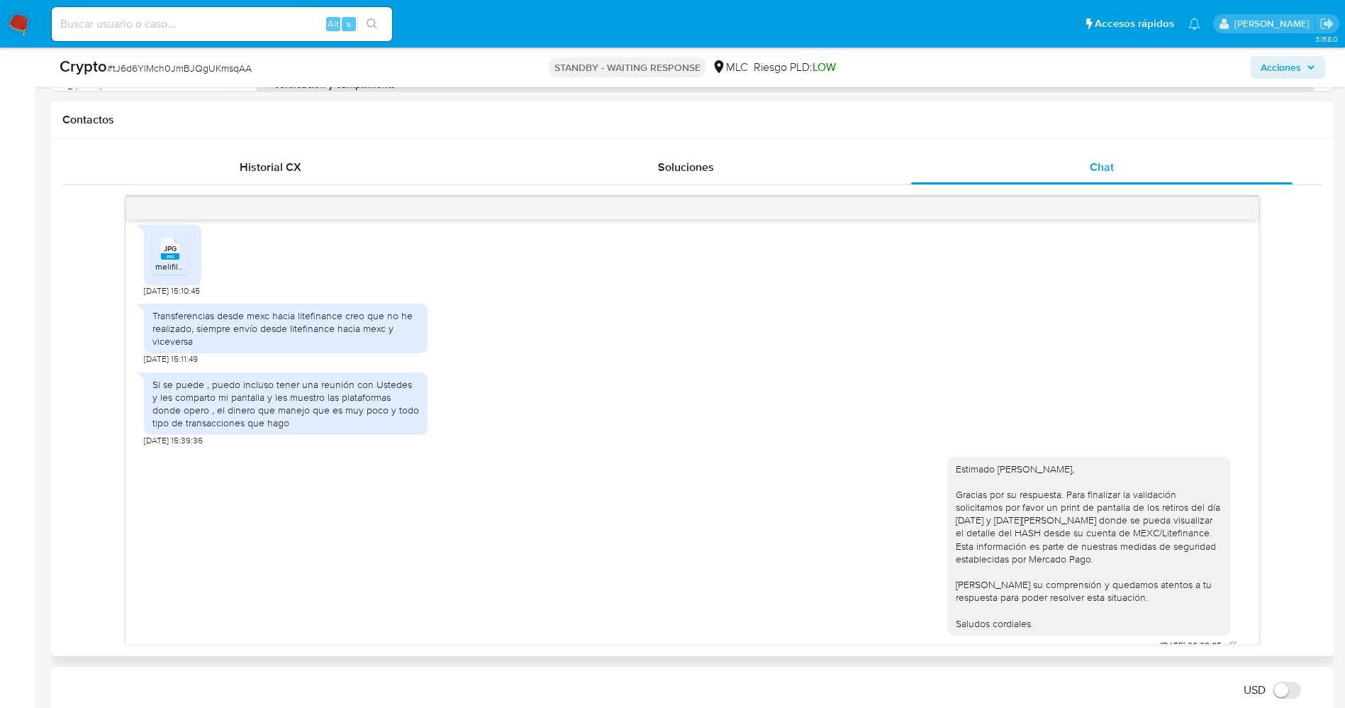
scroll to position [1639, 0]
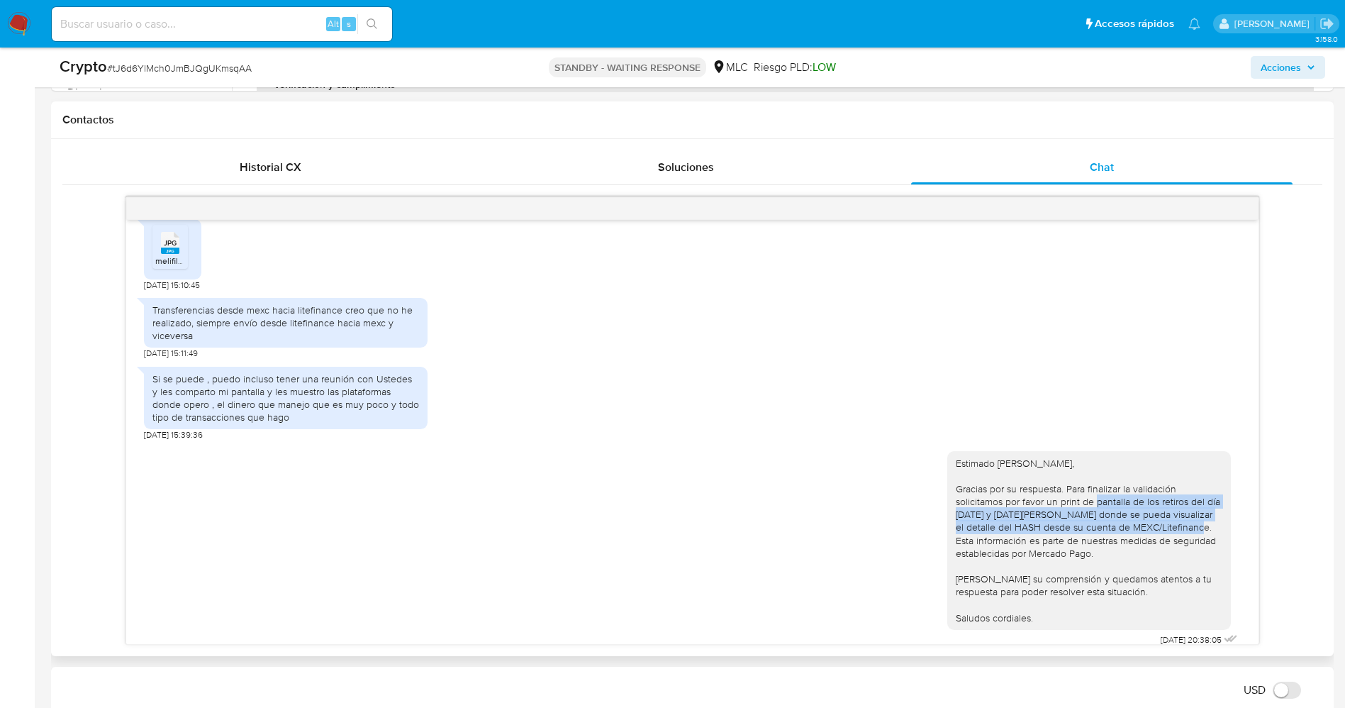
drag, startPoint x: 1065, startPoint y: 488, endPoint x: 1134, endPoint y: 515, distance: 74.1
click at [1134, 515] on div "Estimado Juan Carlos Díaz Muñoz, Gracias por su respuesta. Para finalizar la va…" at bounding box center [1089, 540] width 267 height 167
copy div "print de pantalla de los retiros del día 29 y 30 de Agosto donde se pueda visua…"
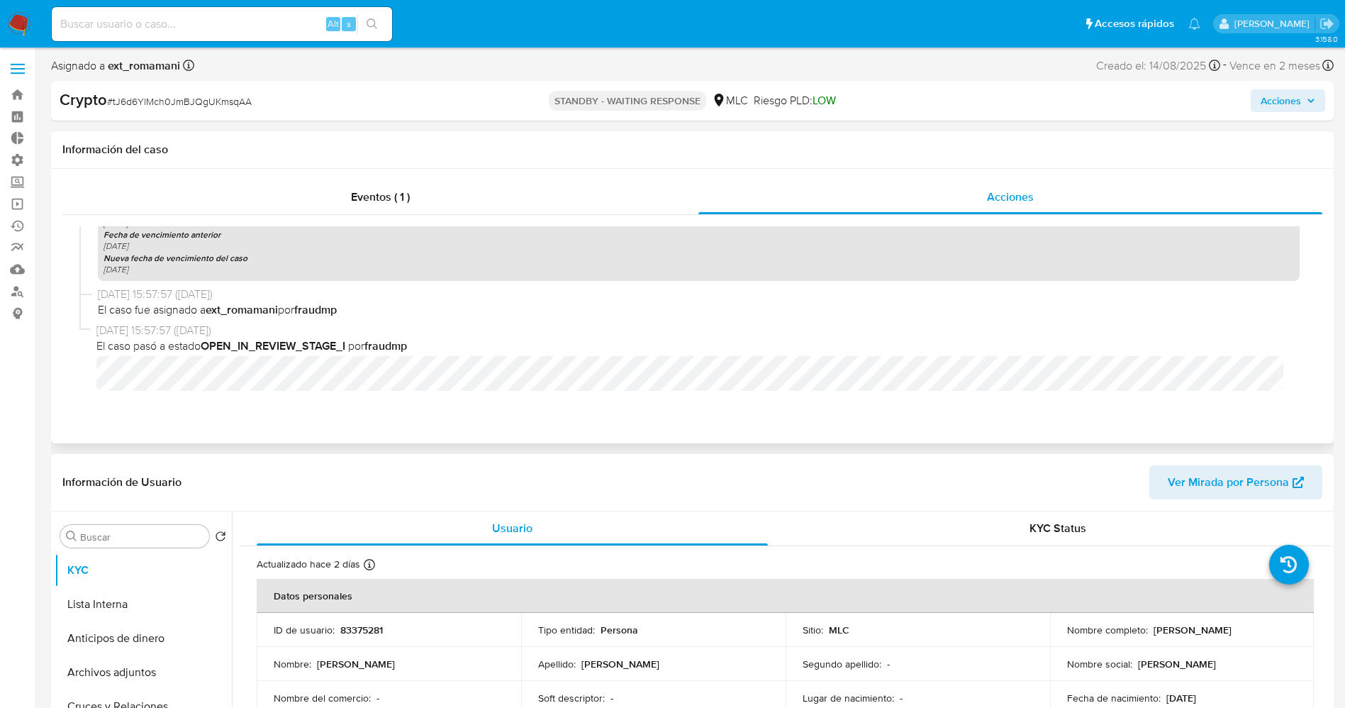
scroll to position [0, 0]
drag, startPoint x: 336, startPoint y: 625, endPoint x: 369, endPoint y: 629, distance: 33.5
click at [388, 629] on div "ID de usuario : 83375281" at bounding box center [389, 630] width 230 height 13
copy div "83375281"
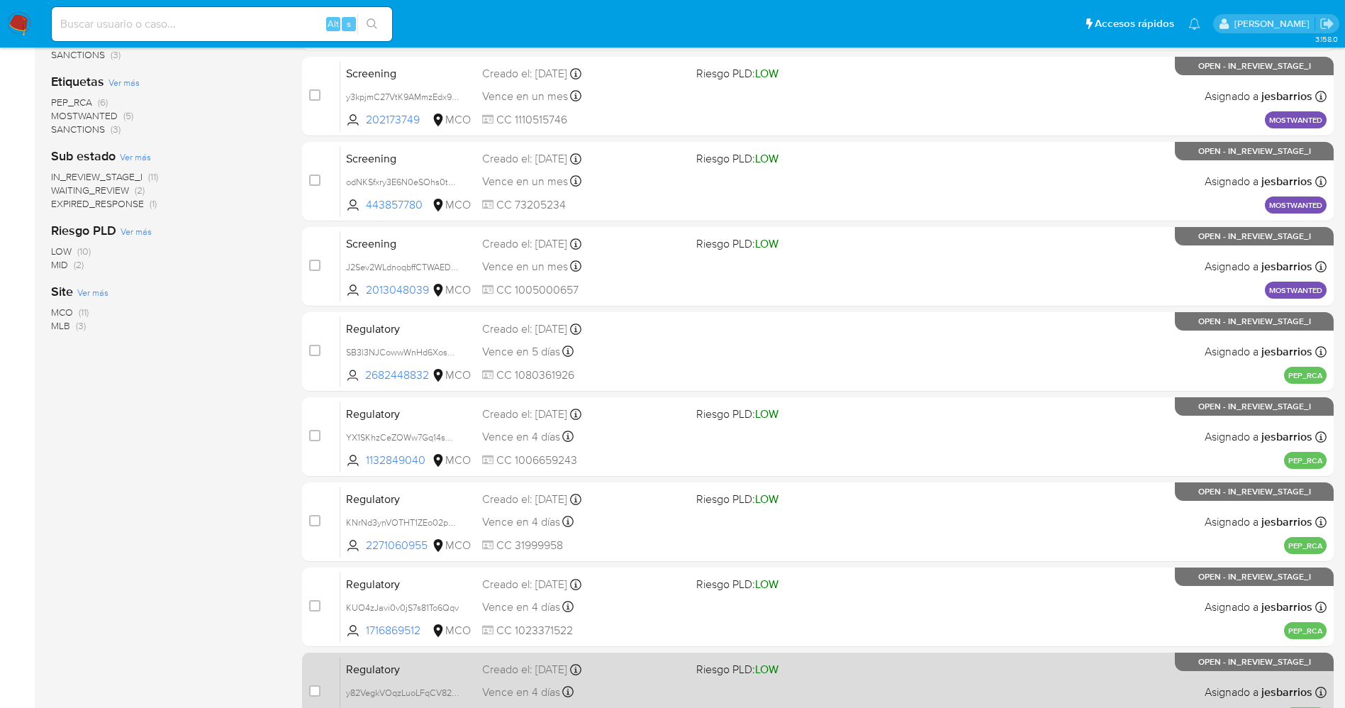
scroll to position [463, 0]
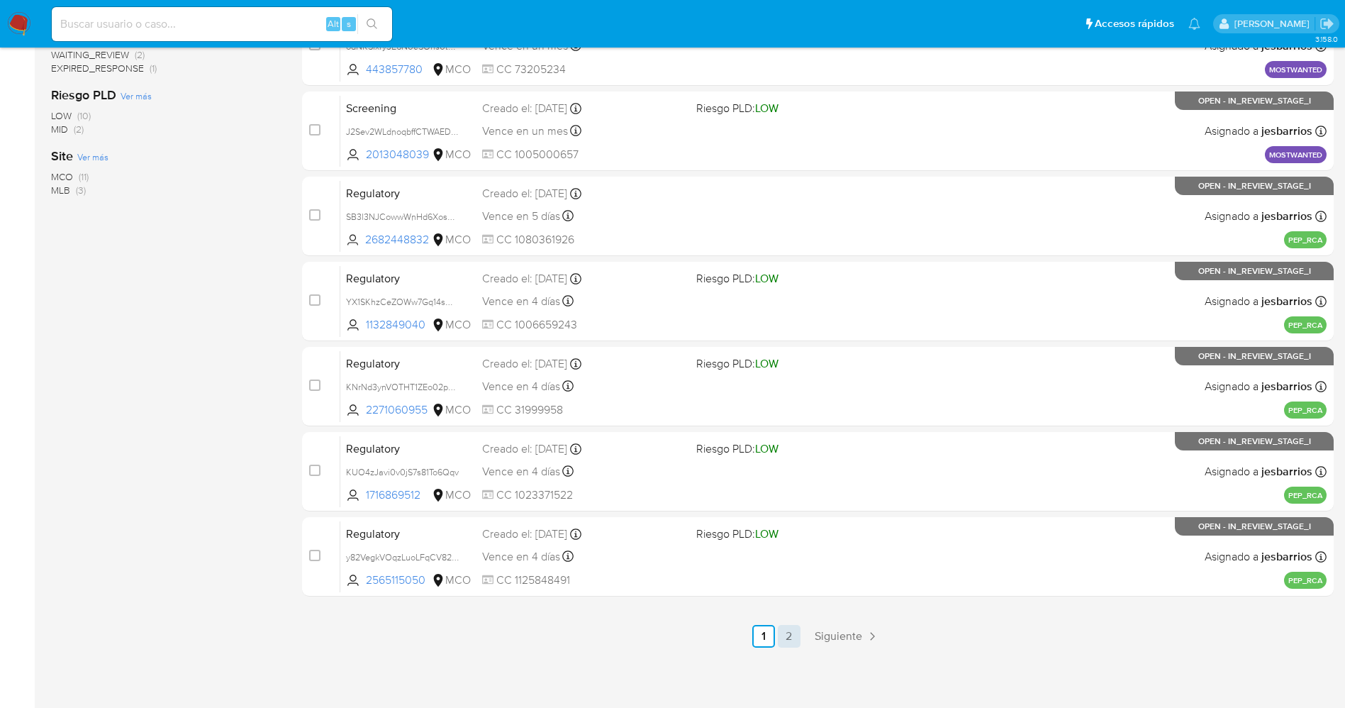
click at [786, 635] on link "2" at bounding box center [789, 636] width 23 height 23
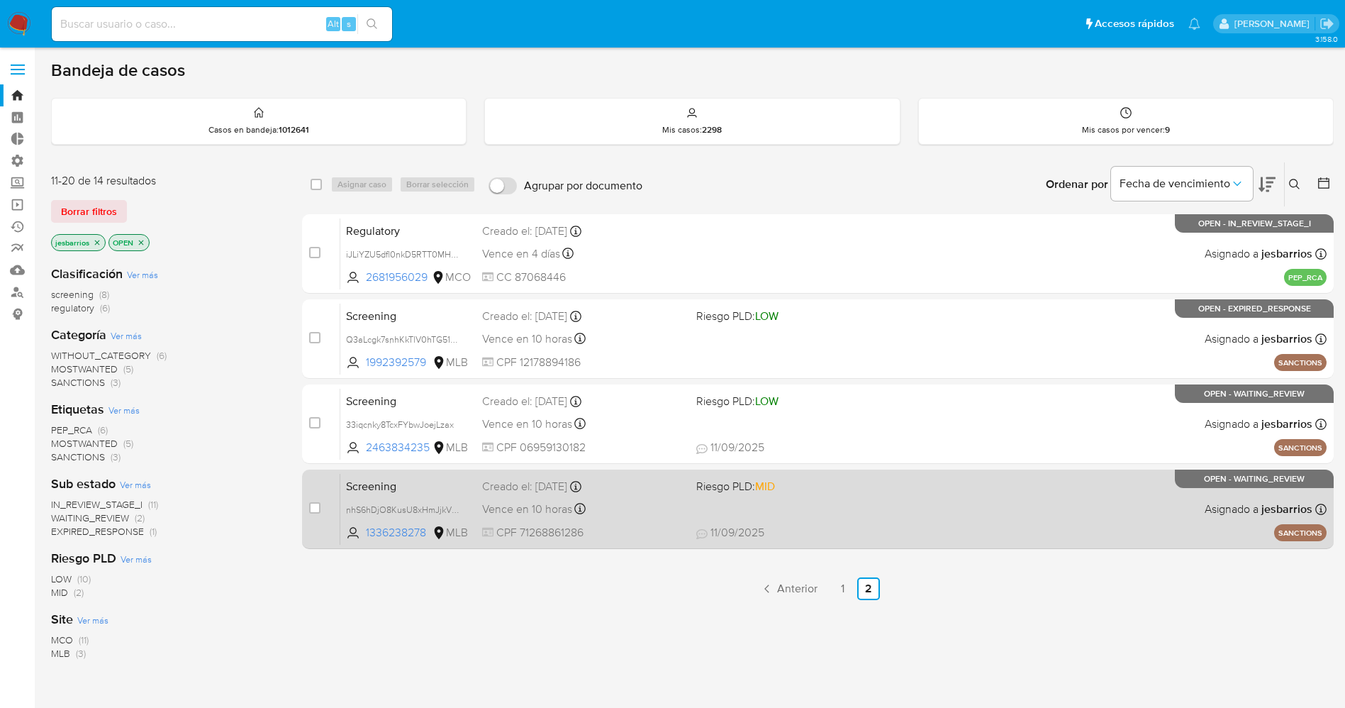
click at [826, 502] on div "Screening nhS6hDjO8KusU8xHmJjkVRPY 1336238278 MLB Riesgo PLD: MID Creado el: 09…" at bounding box center [833, 509] width 986 height 72
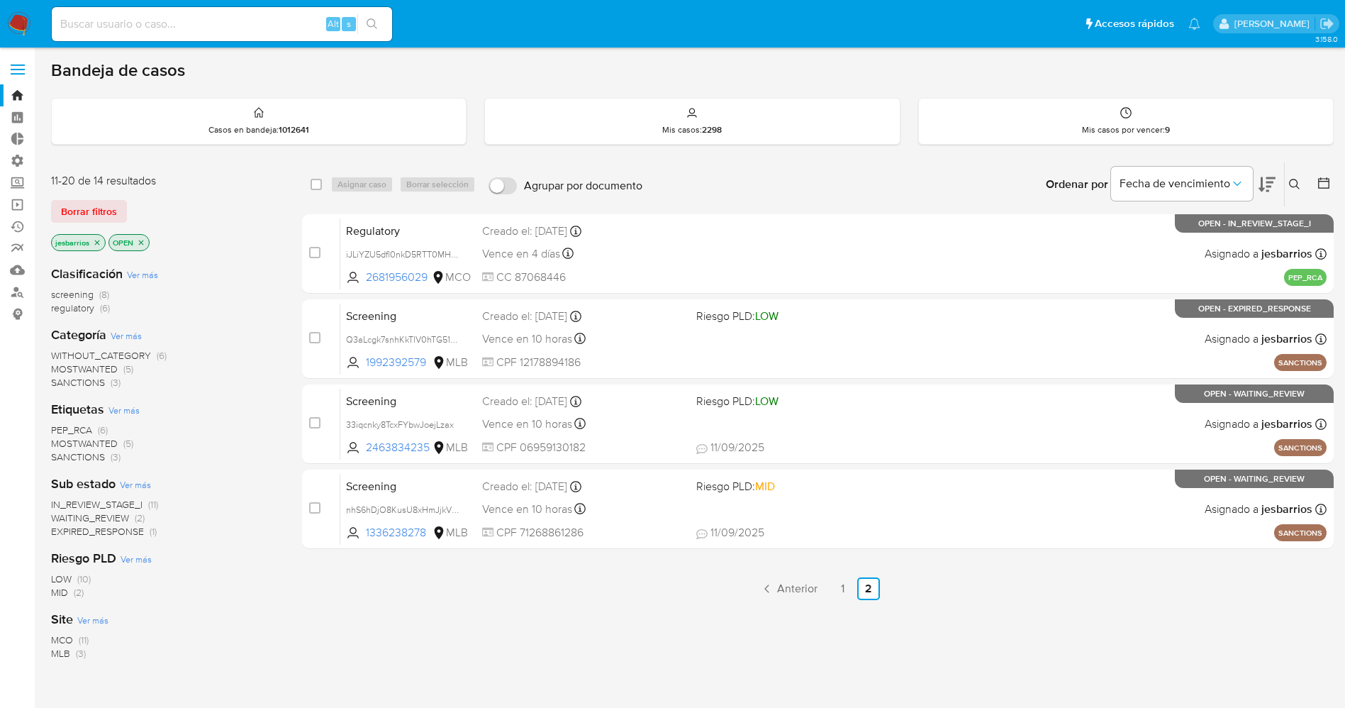
click at [106, 209] on span "Borrar filtros" at bounding box center [89, 211] width 56 height 20
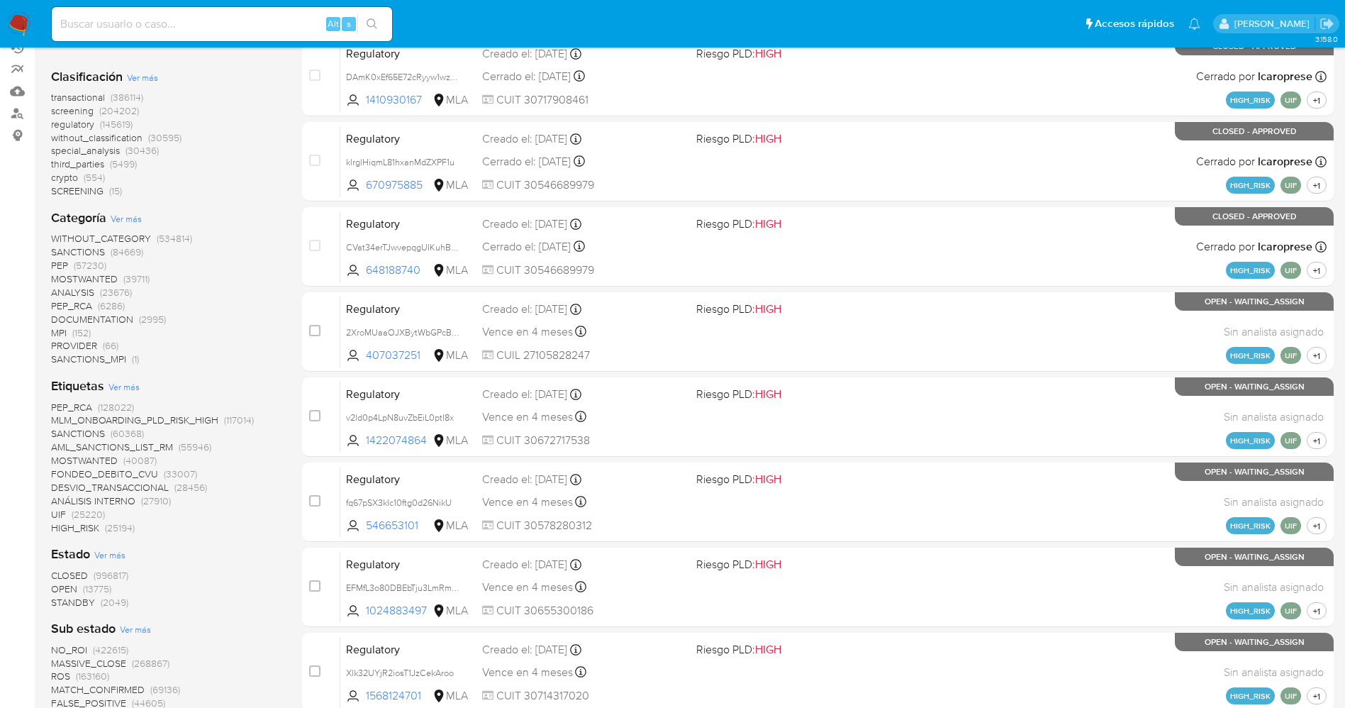
scroll to position [213, 0]
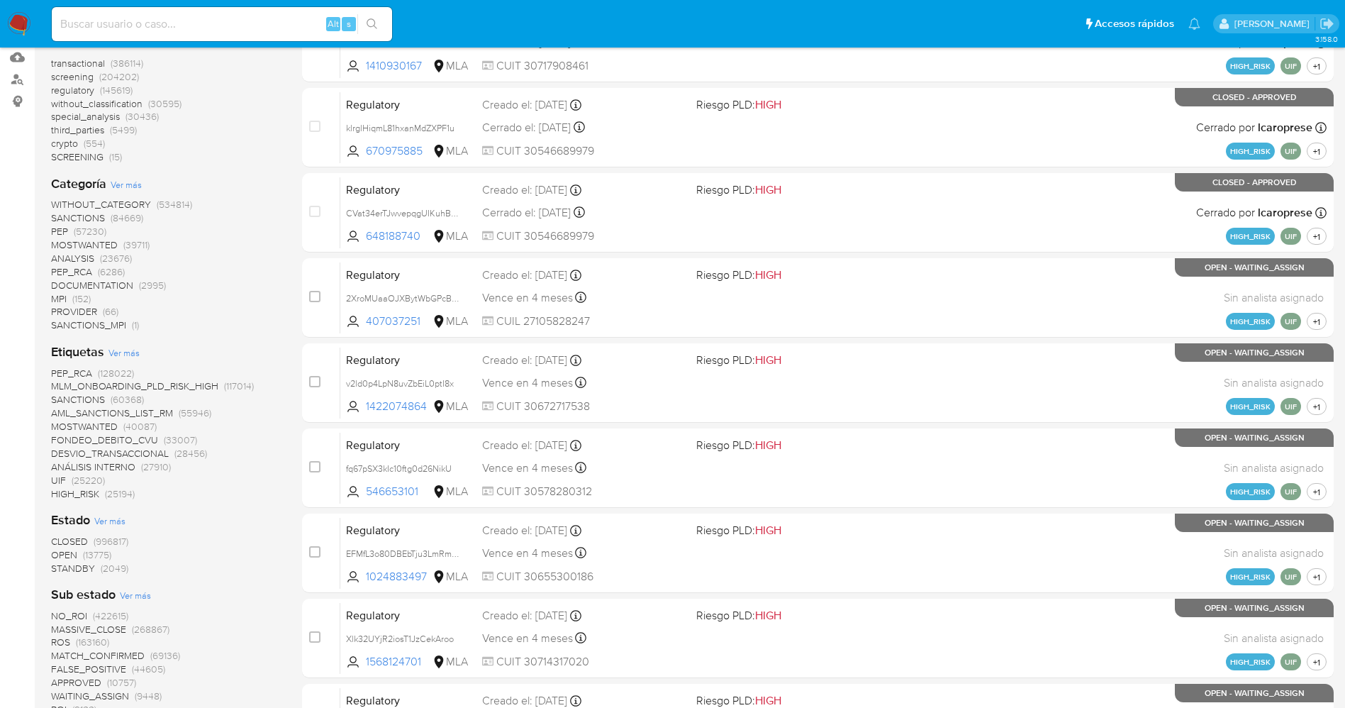
click at [85, 570] on span "STANDBY" at bounding box center [73, 568] width 44 height 14
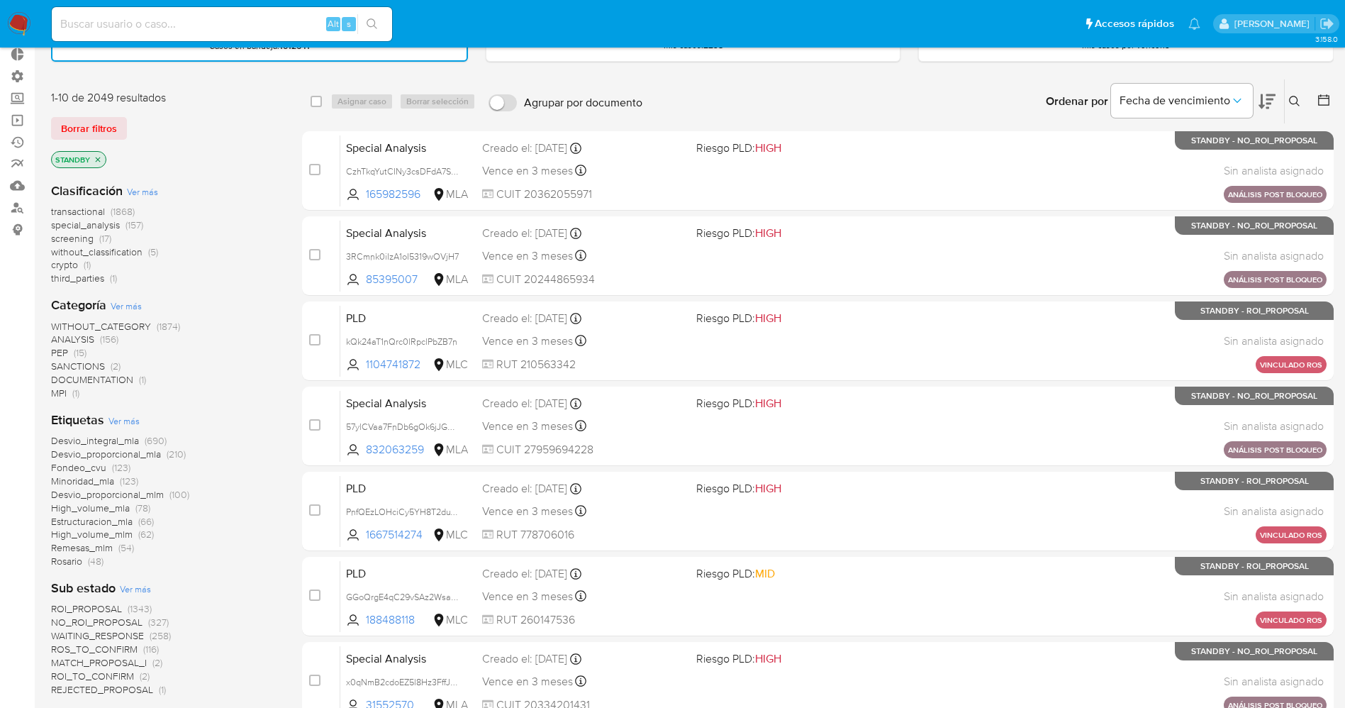
scroll to position [213, 0]
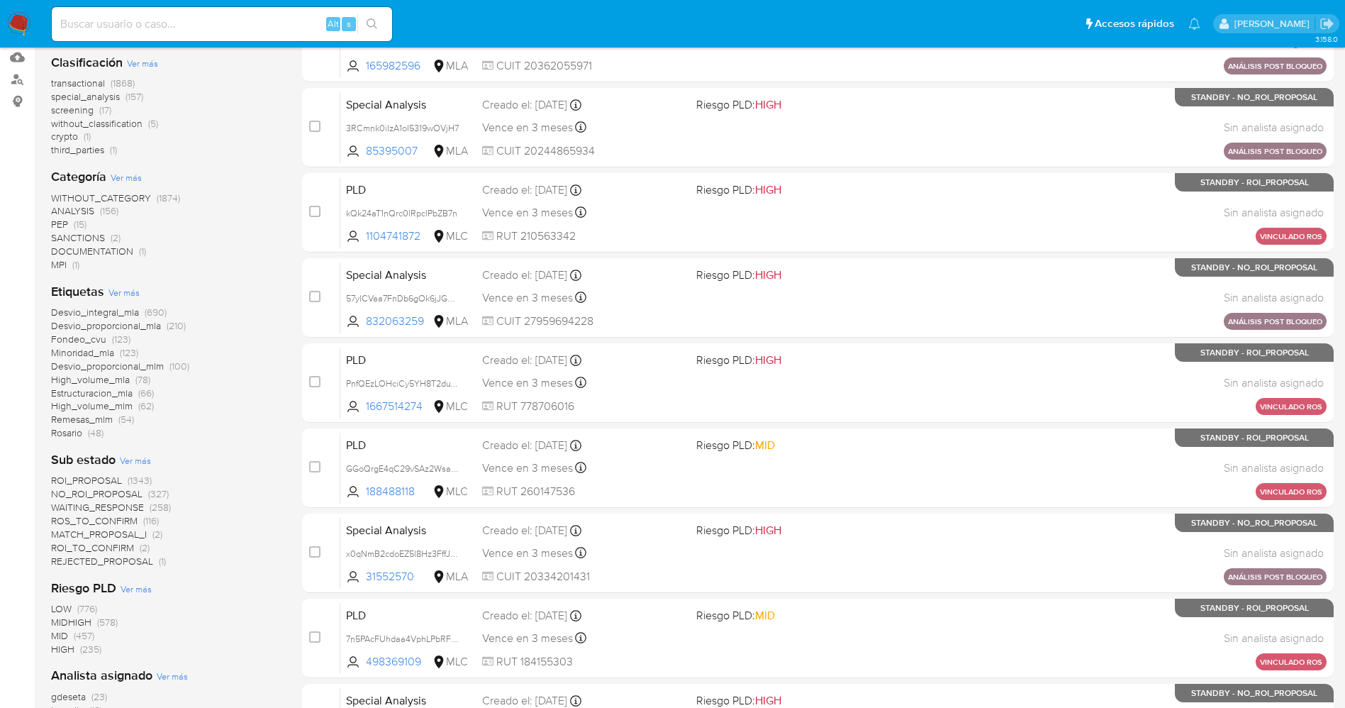
click at [118, 508] on span "WAITING_RESPONSE" at bounding box center [97, 507] width 93 height 14
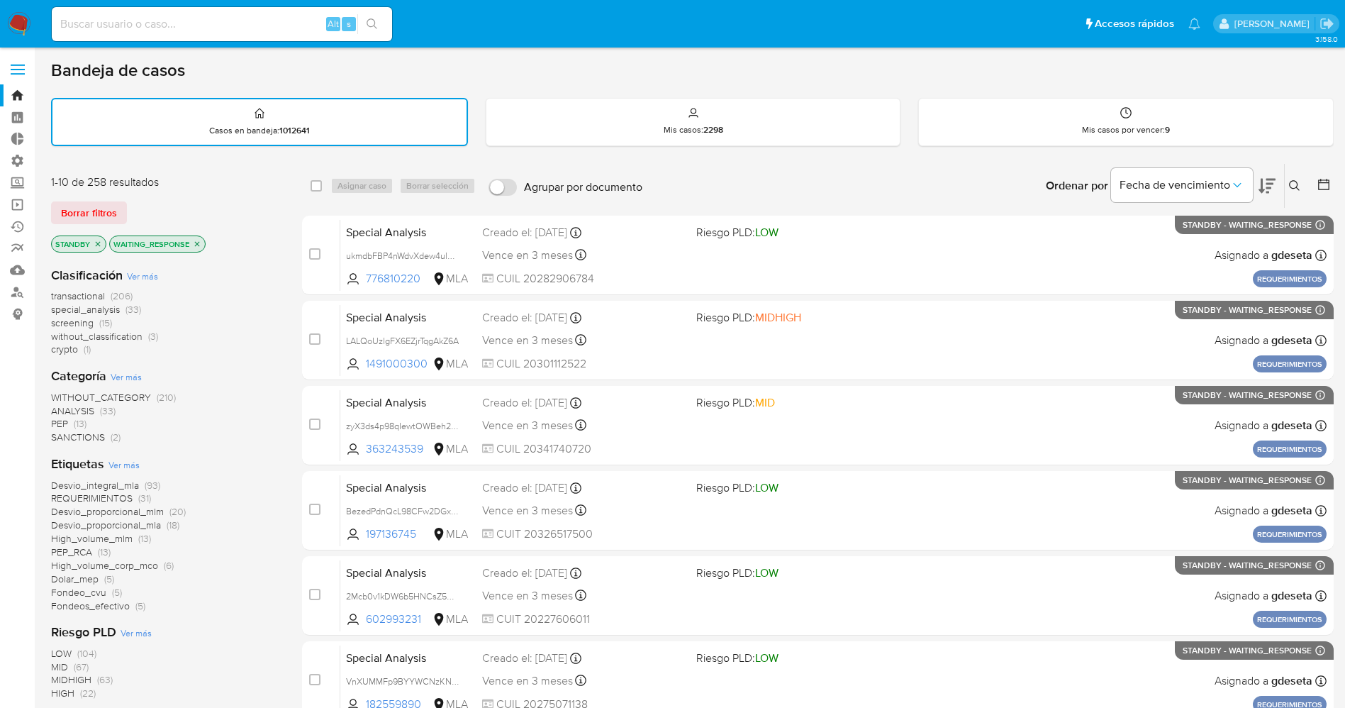
drag, startPoint x: 198, startPoint y: 241, endPoint x: 109, endPoint y: 216, distance: 92.0
click at [197, 242] on icon "close-filter" at bounding box center [197, 244] width 9 height 9
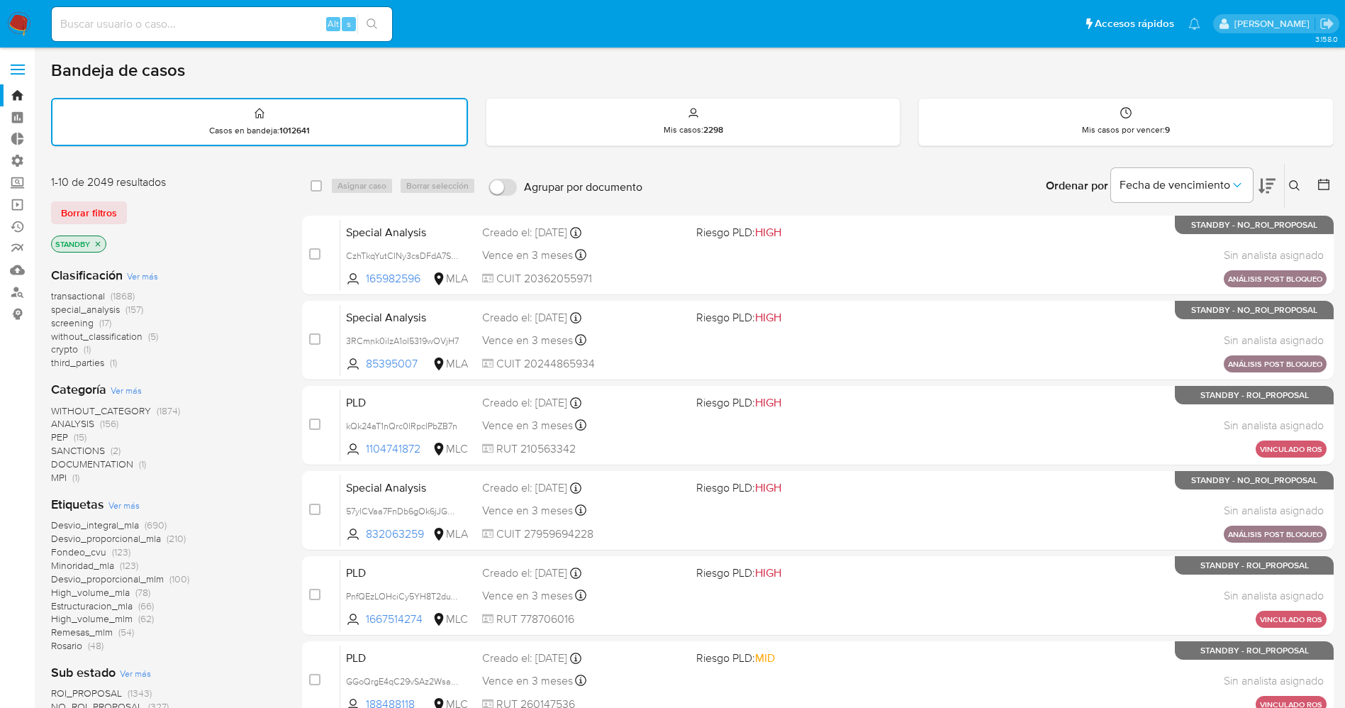
click at [101, 242] on icon "close-filter" at bounding box center [98, 244] width 9 height 9
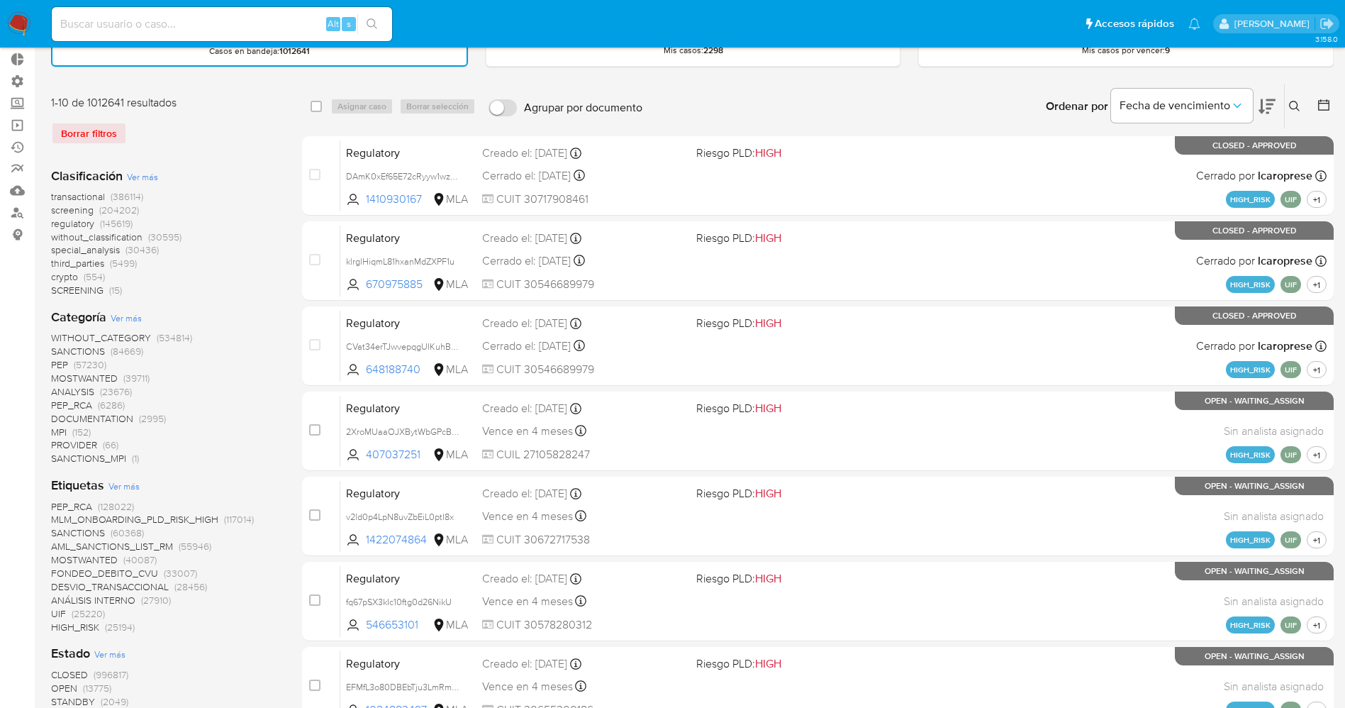
scroll to position [213, 0]
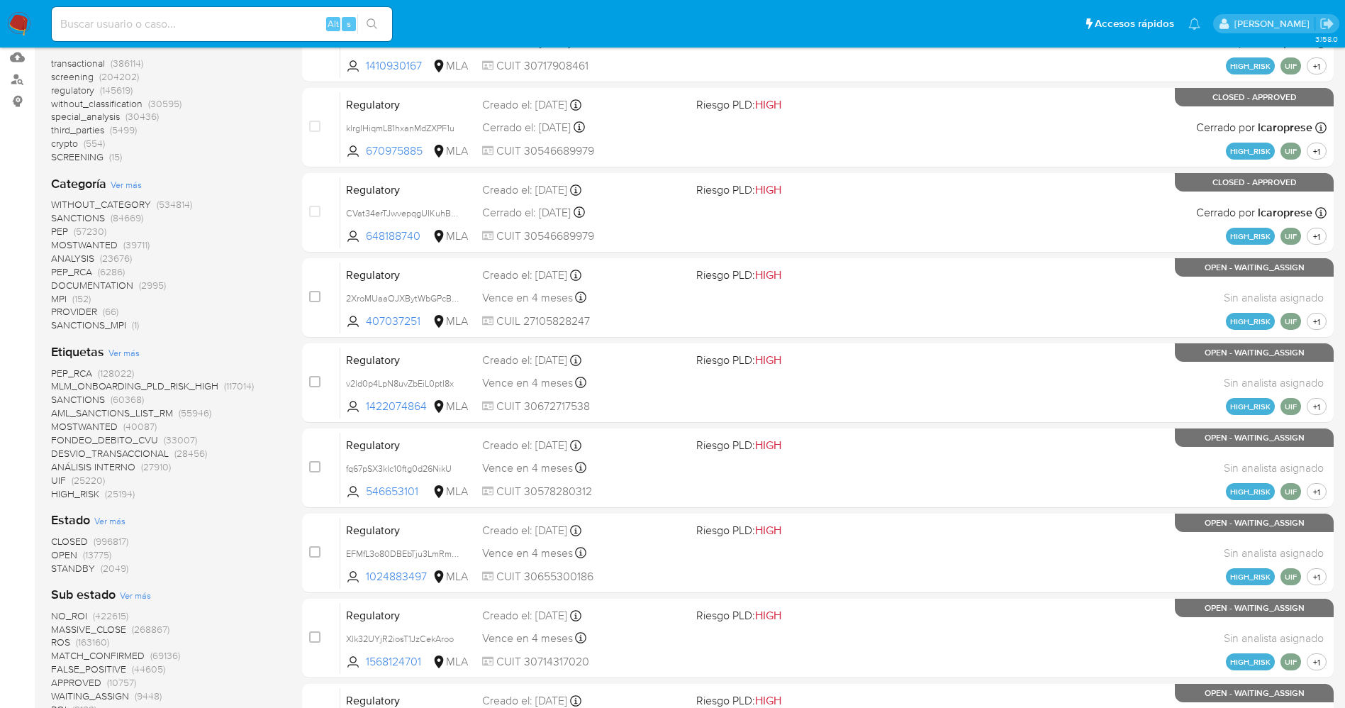
click at [79, 553] on span "OPEN (13775)" at bounding box center [81, 554] width 60 height 13
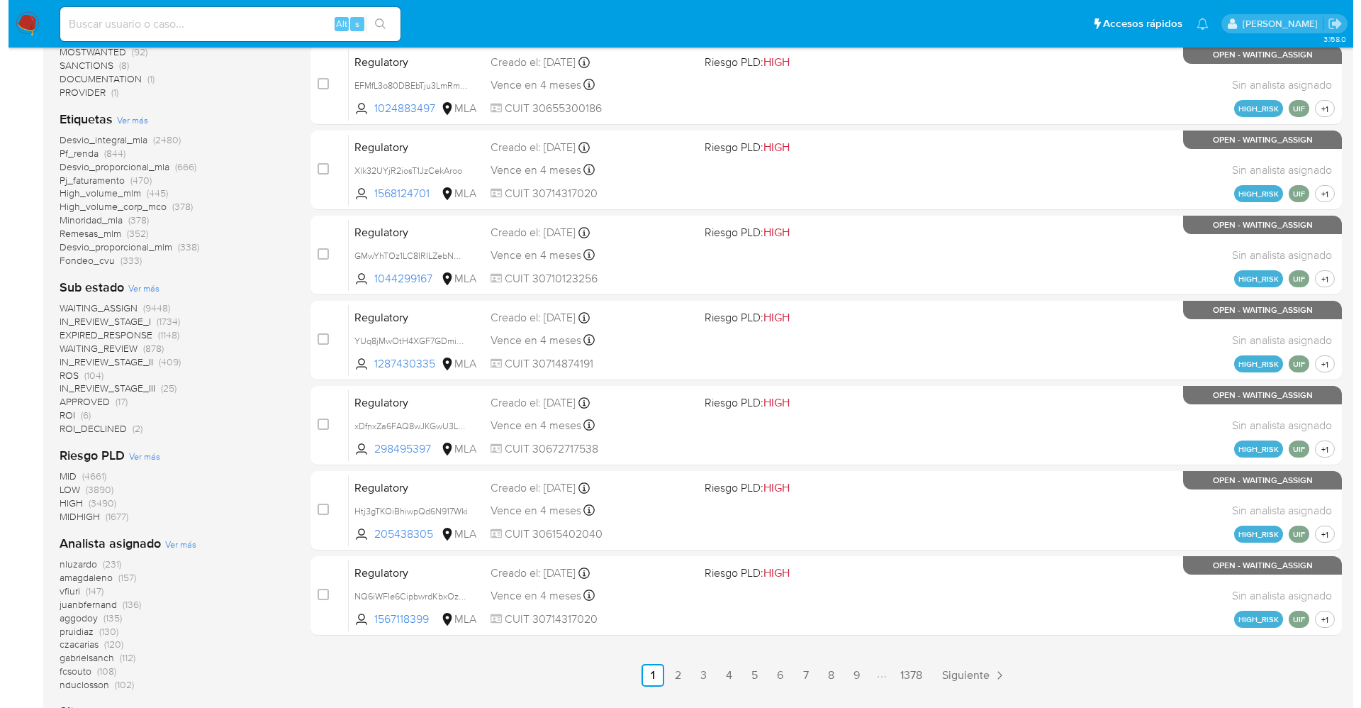
scroll to position [532, 0]
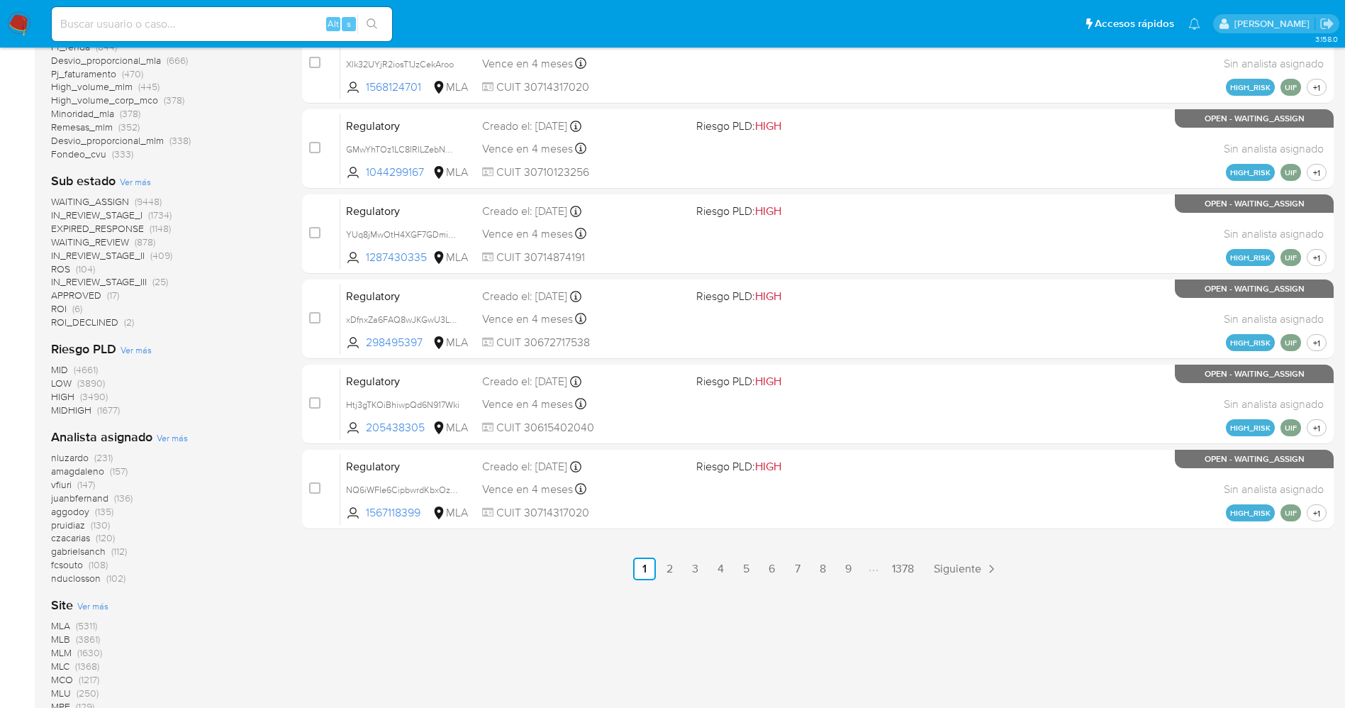
click at [176, 435] on span "Ver más" at bounding box center [172, 437] width 31 height 13
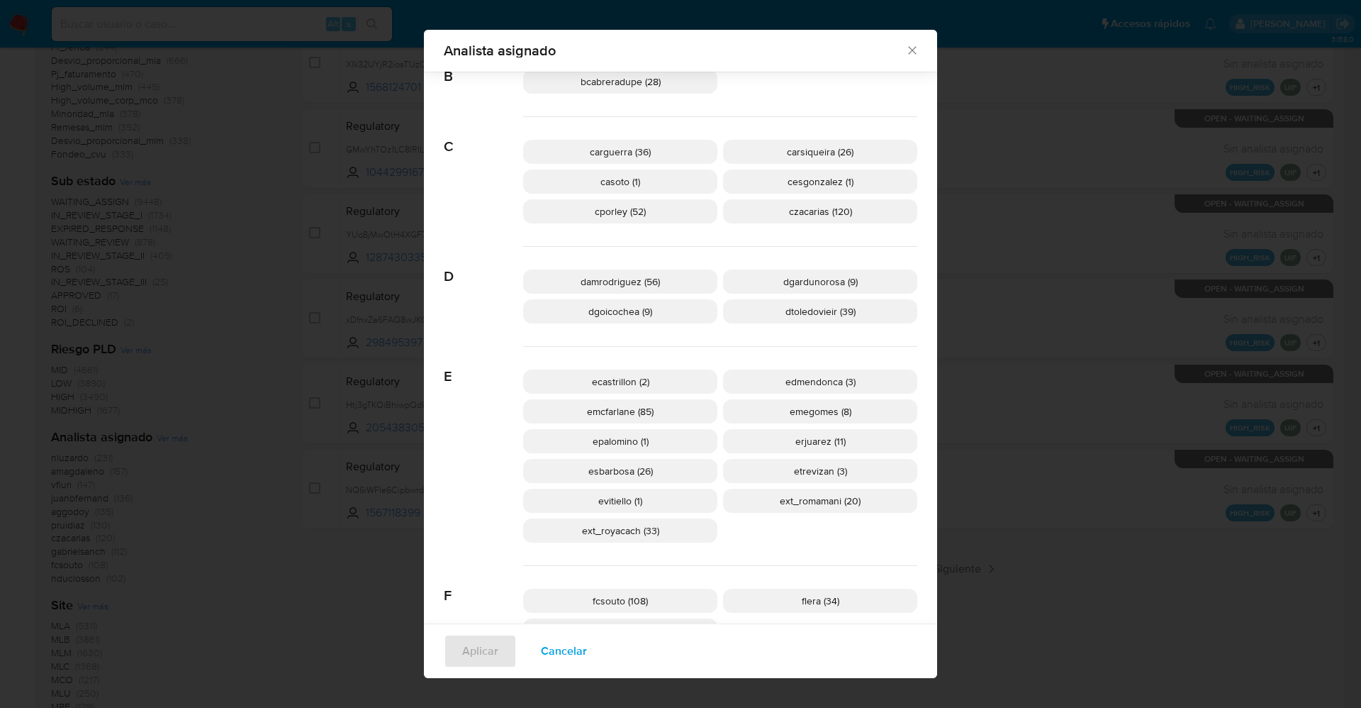
scroll to position [415, 0]
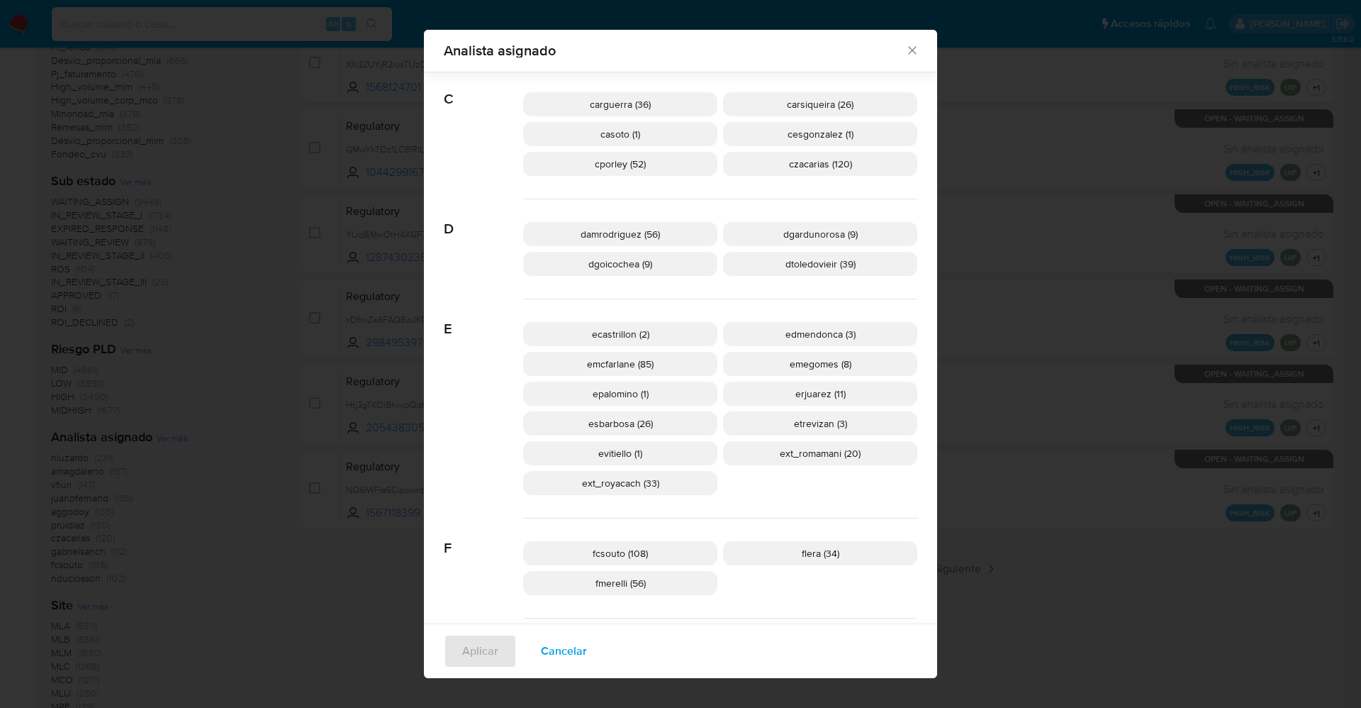
click at [773, 464] on p "ext_romamani (20)" at bounding box center [820, 453] width 194 height 24
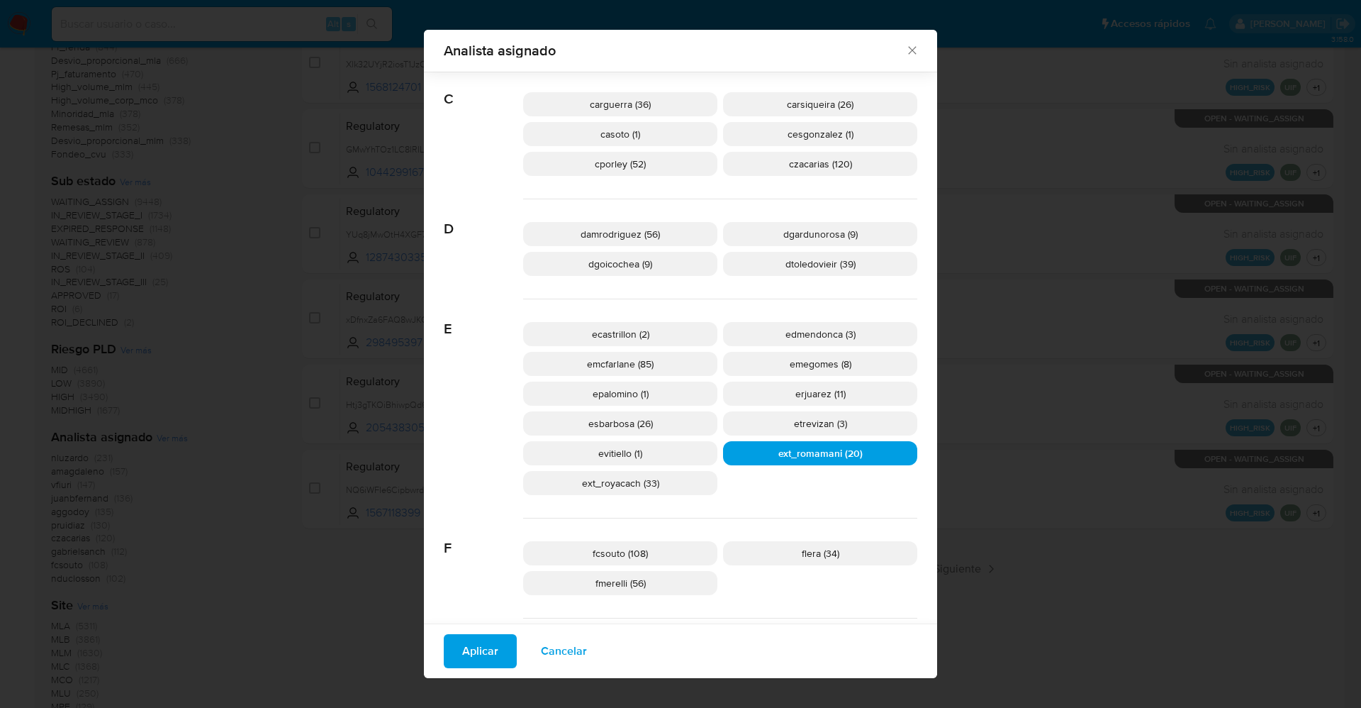
click at [489, 653] on span "Aplicar" at bounding box center [480, 650] width 36 height 31
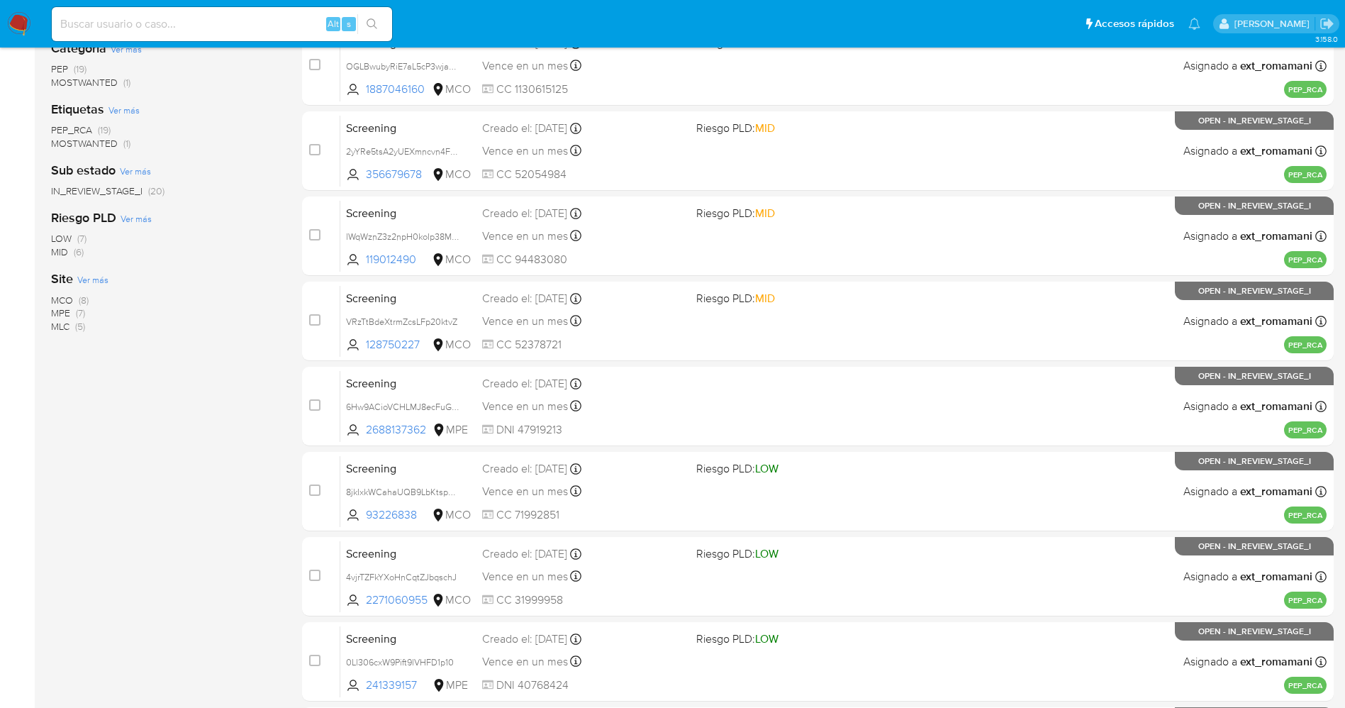
scroll to position [464, 0]
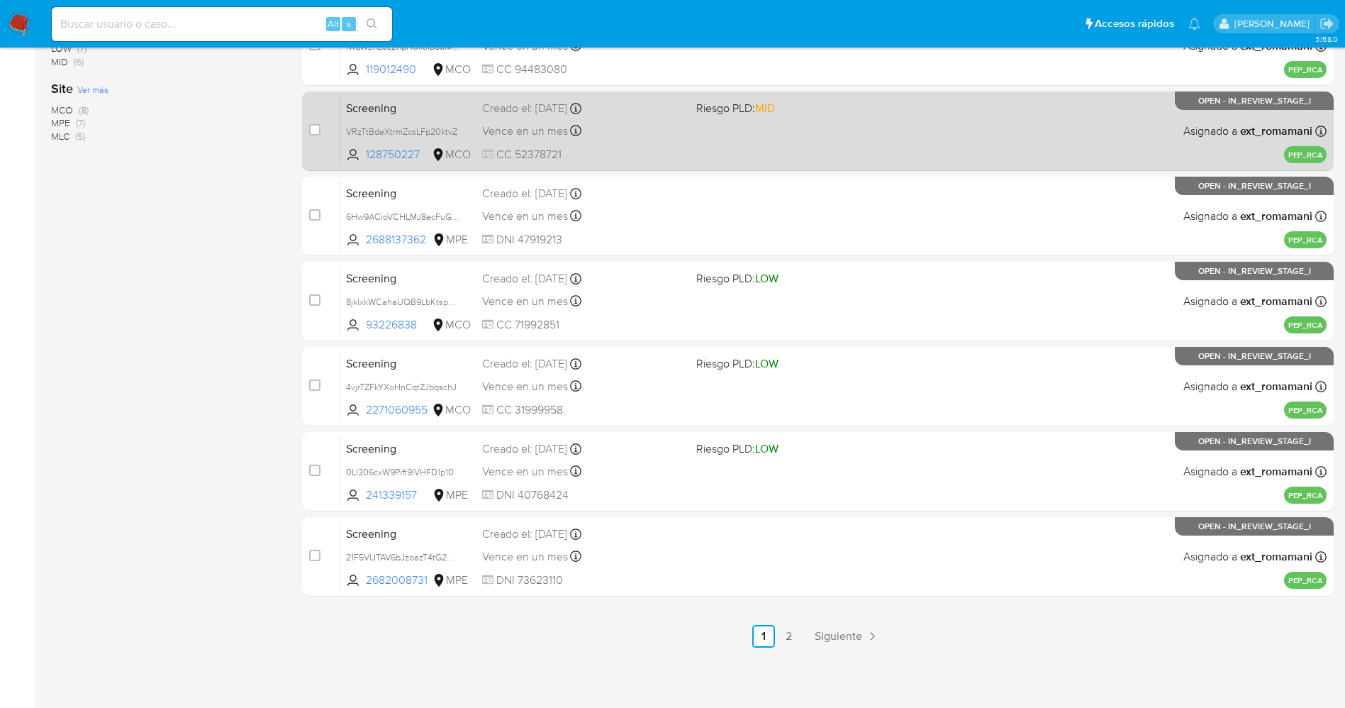
click at [791, 635] on link "2" at bounding box center [789, 636] width 23 height 23
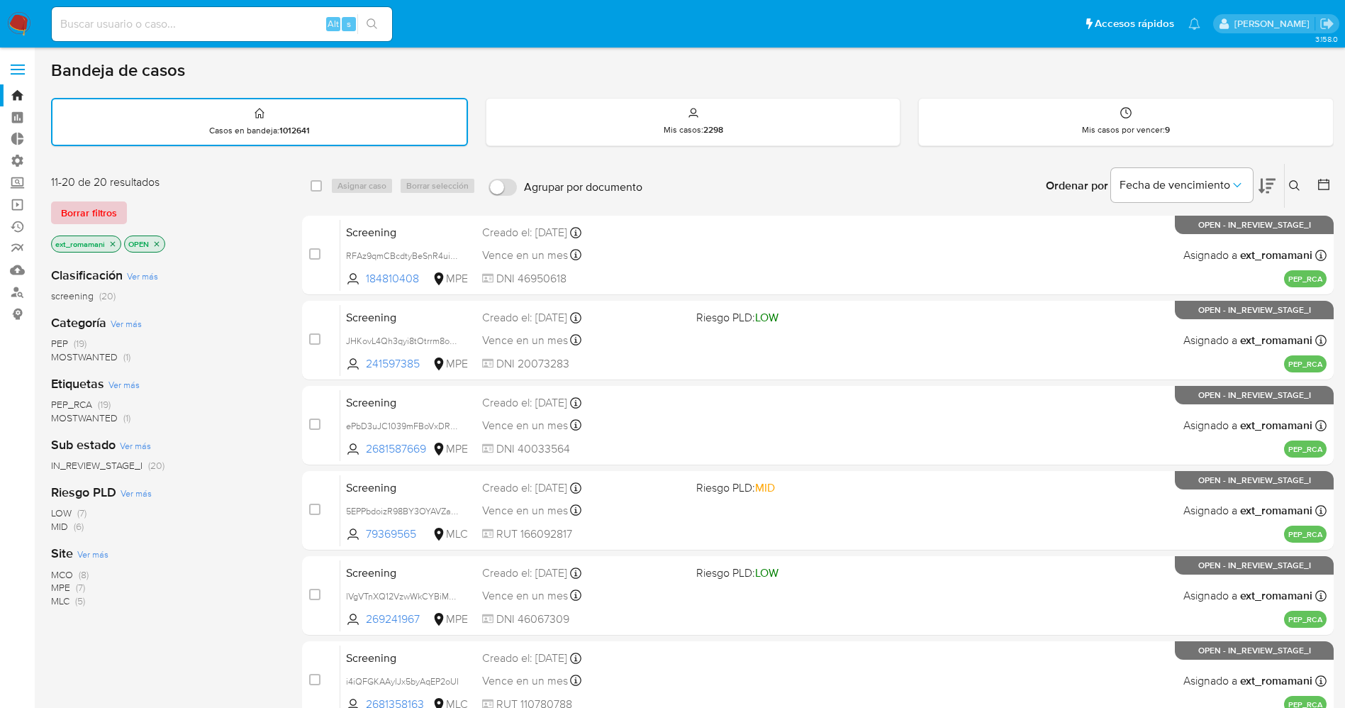
click at [109, 221] on span "Borrar filtros" at bounding box center [89, 213] width 56 height 20
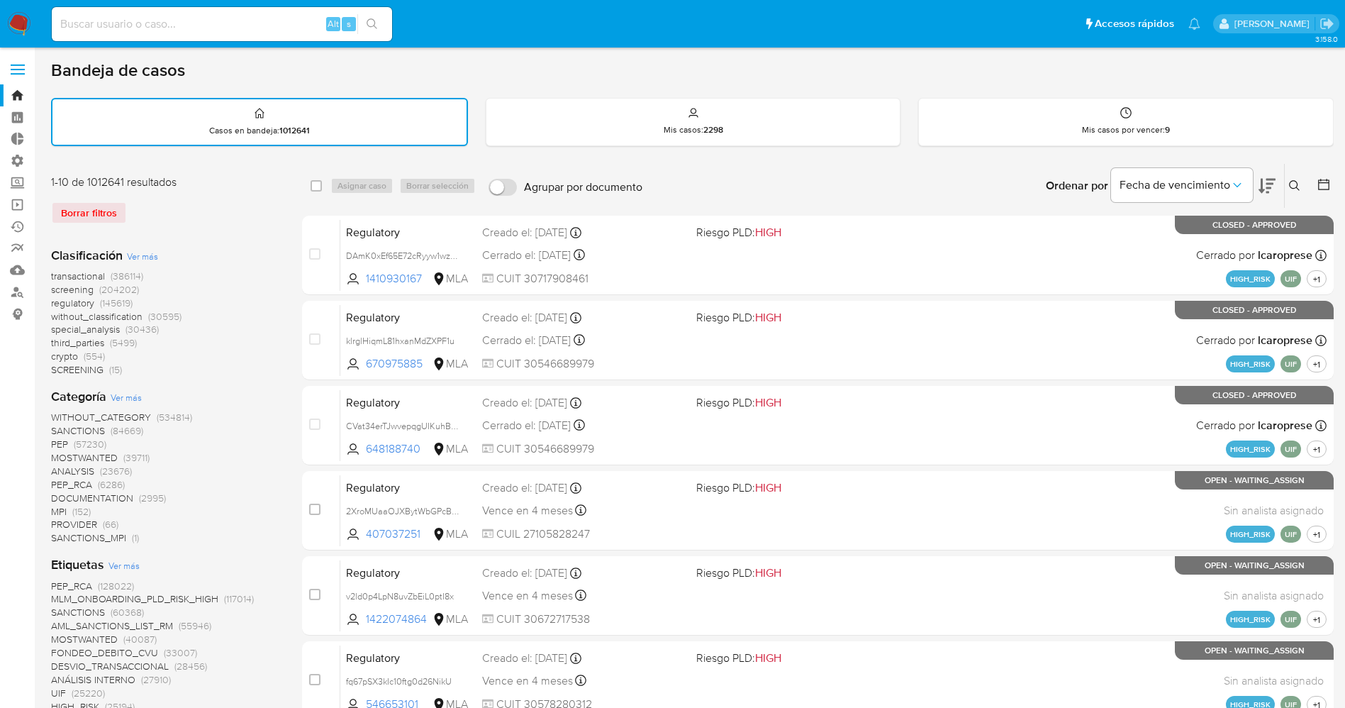
click at [77, 356] on span "crypto" at bounding box center [64, 356] width 27 height 14
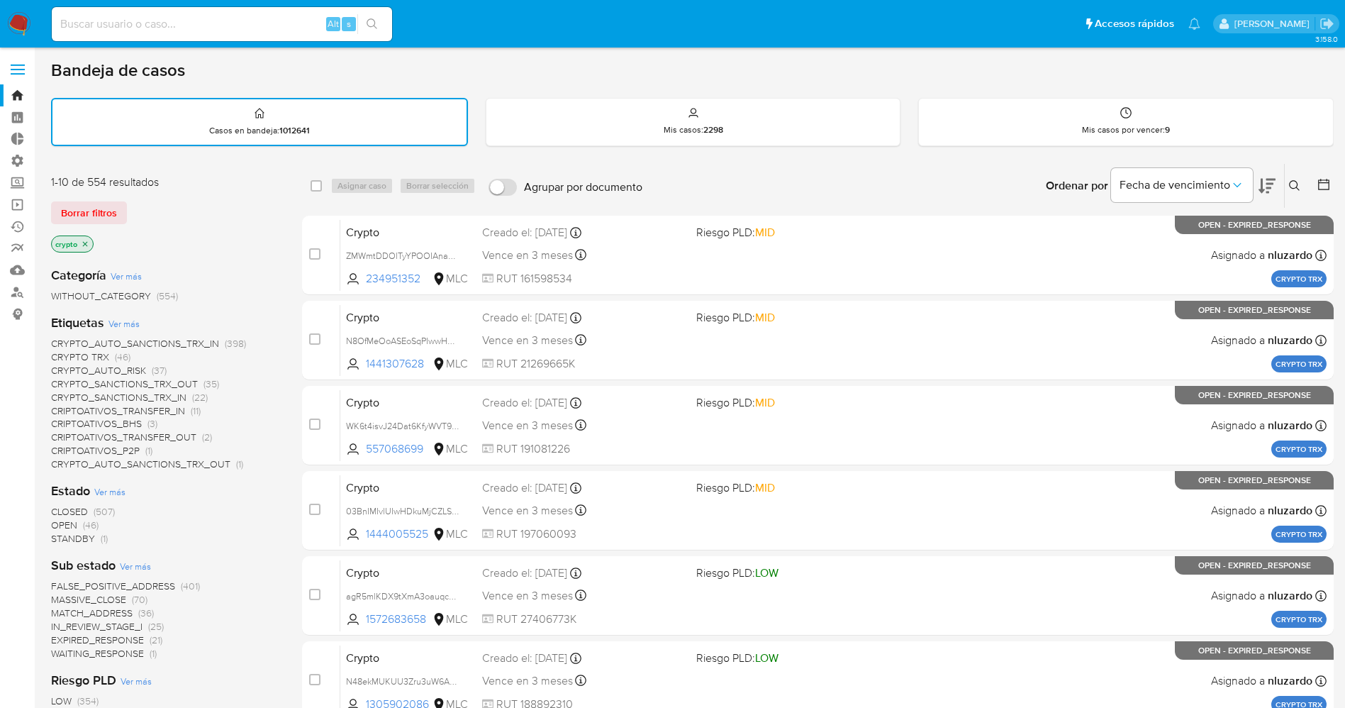
scroll to position [106, 0]
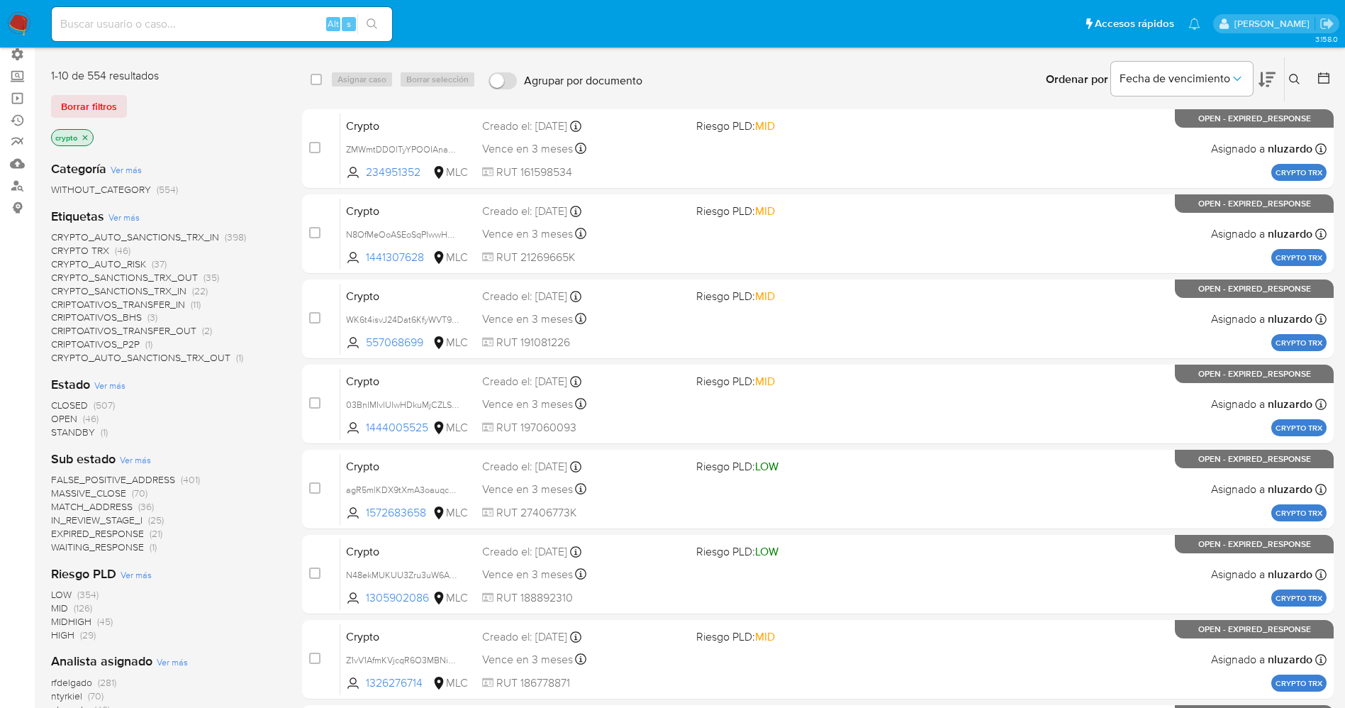
click at [80, 437] on span "STANDBY" at bounding box center [73, 432] width 44 height 14
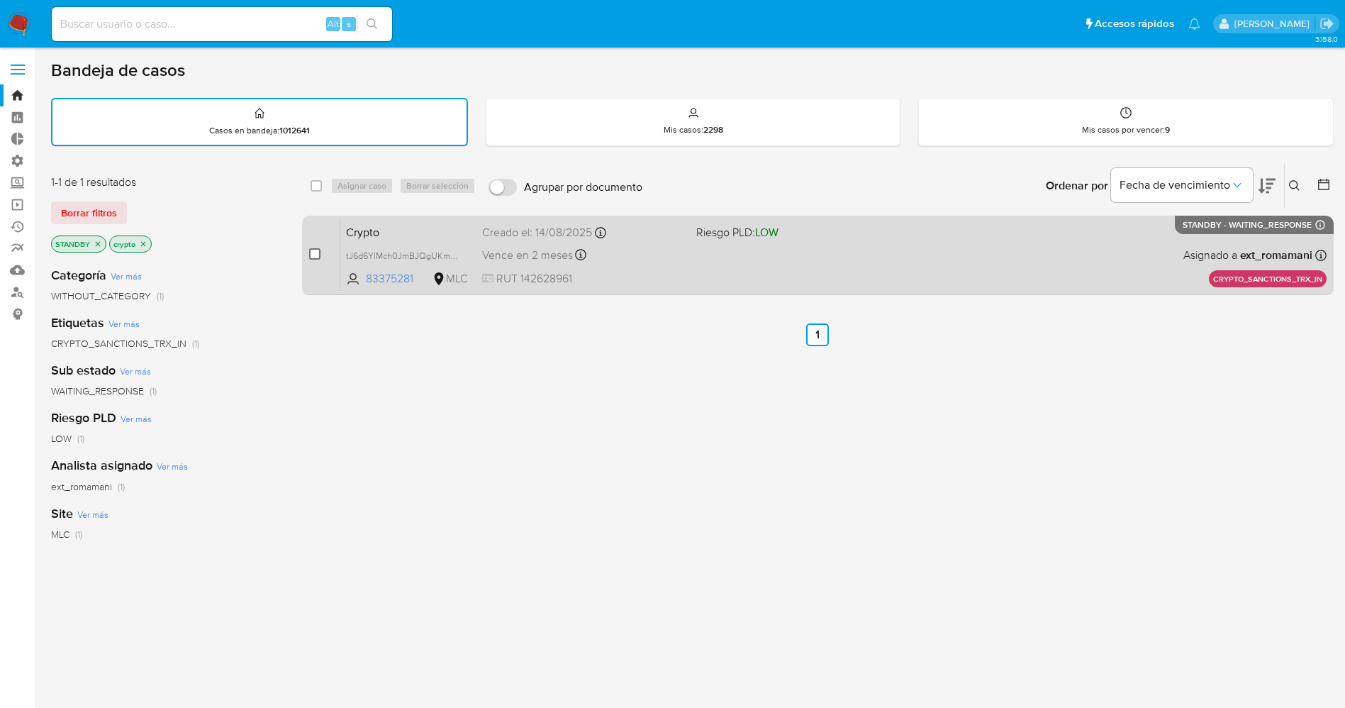
click at [313, 250] on input "checkbox" at bounding box center [314, 253] width 11 height 11
checkbox input "true"
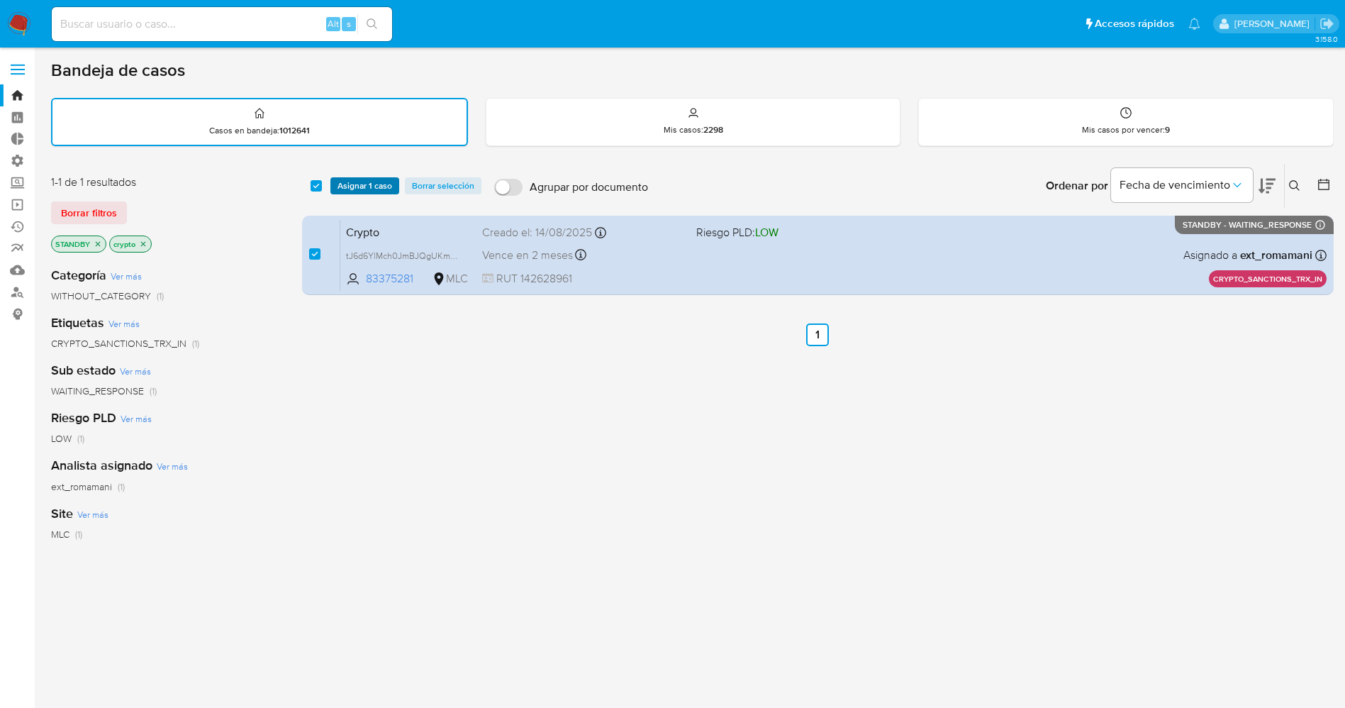
click at [366, 191] on span "Asignar 1 caso" at bounding box center [364, 186] width 55 height 14
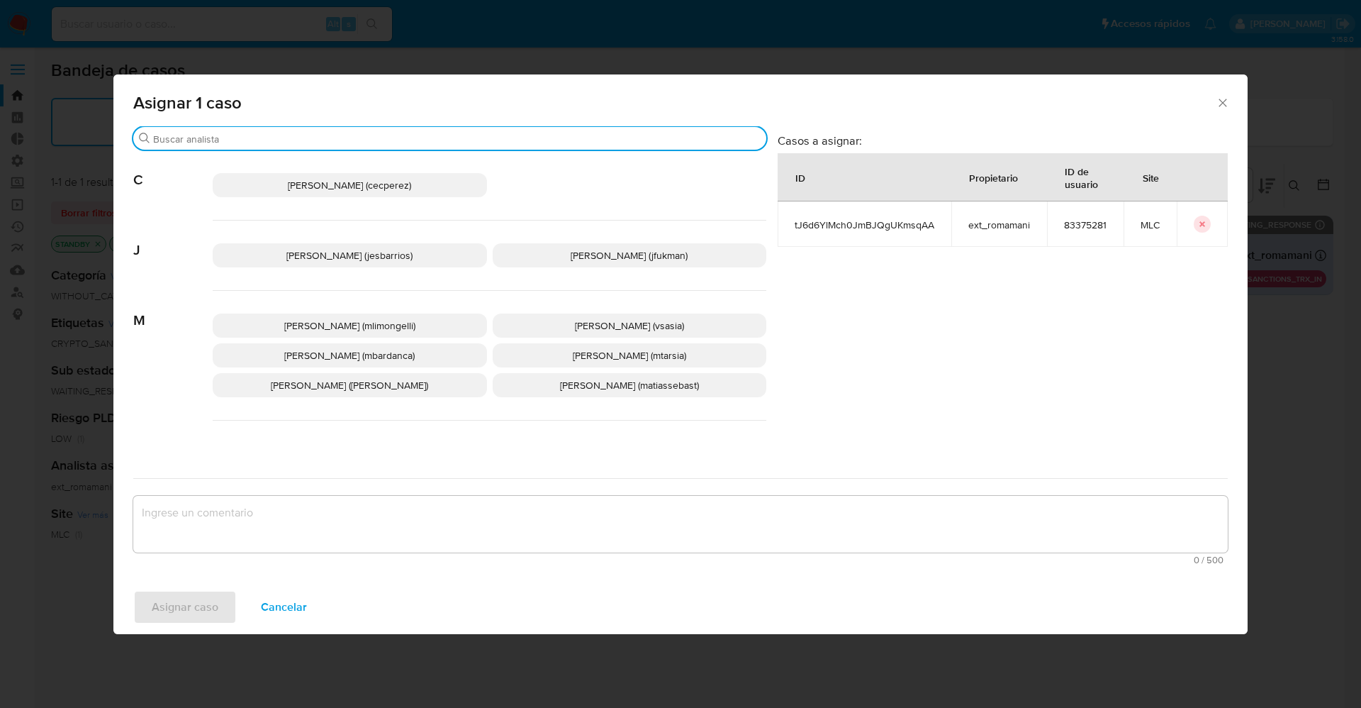
click at [346, 133] on input "Buscar" at bounding box center [457, 139] width 608 height 13
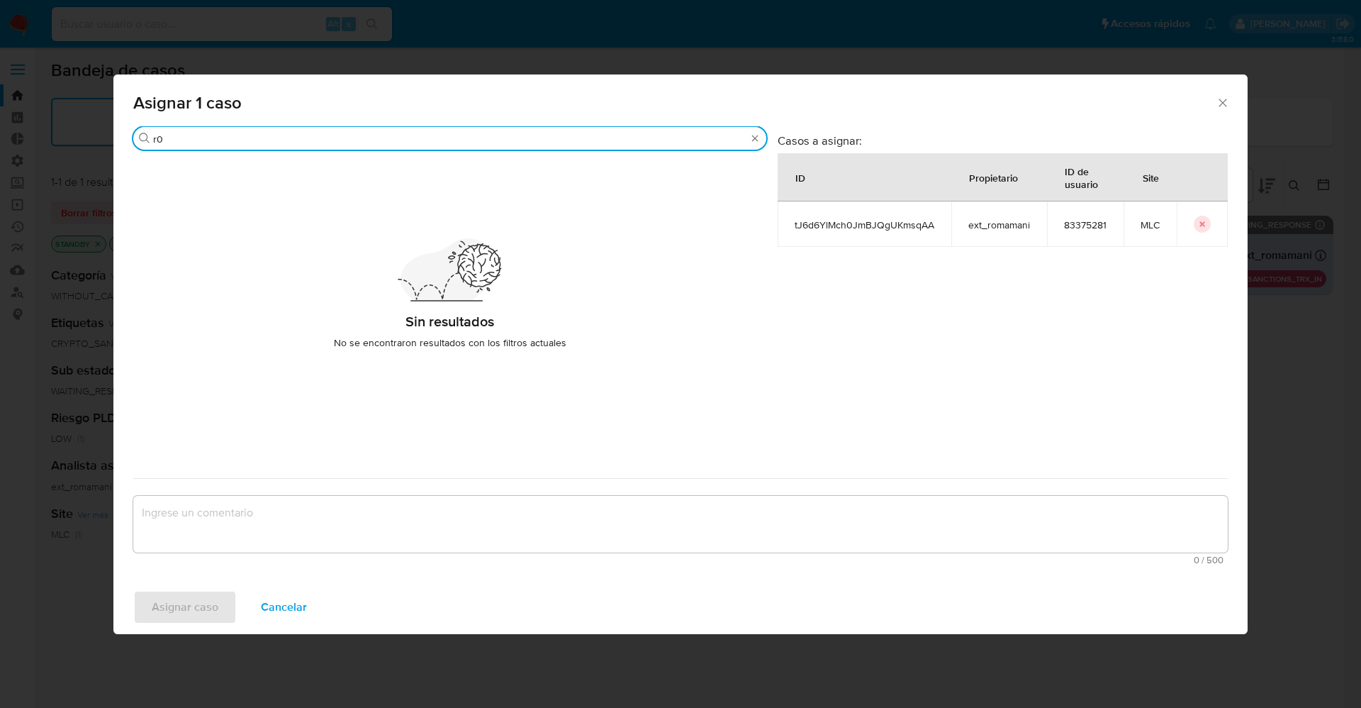
type input "r"
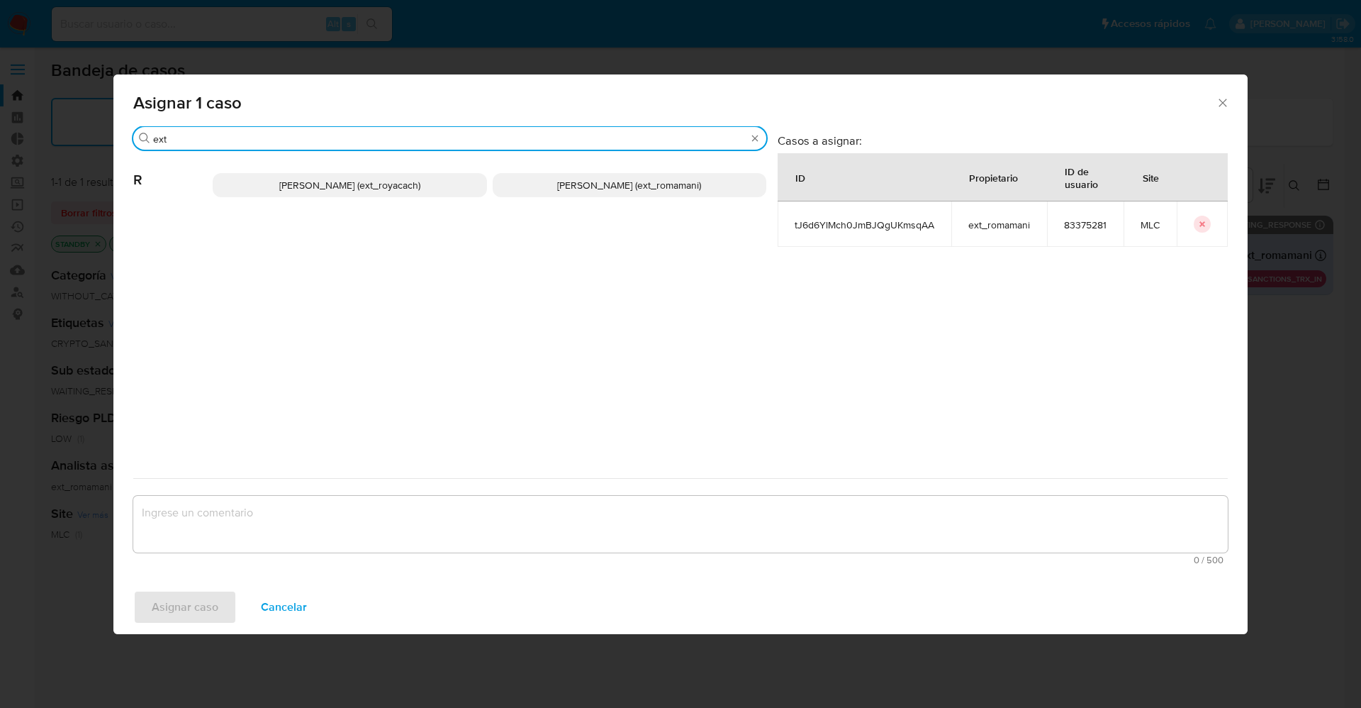
type input "ext"
click at [673, 181] on span "Rosalia Mamani (ext_romamani)" at bounding box center [629, 185] width 144 height 14
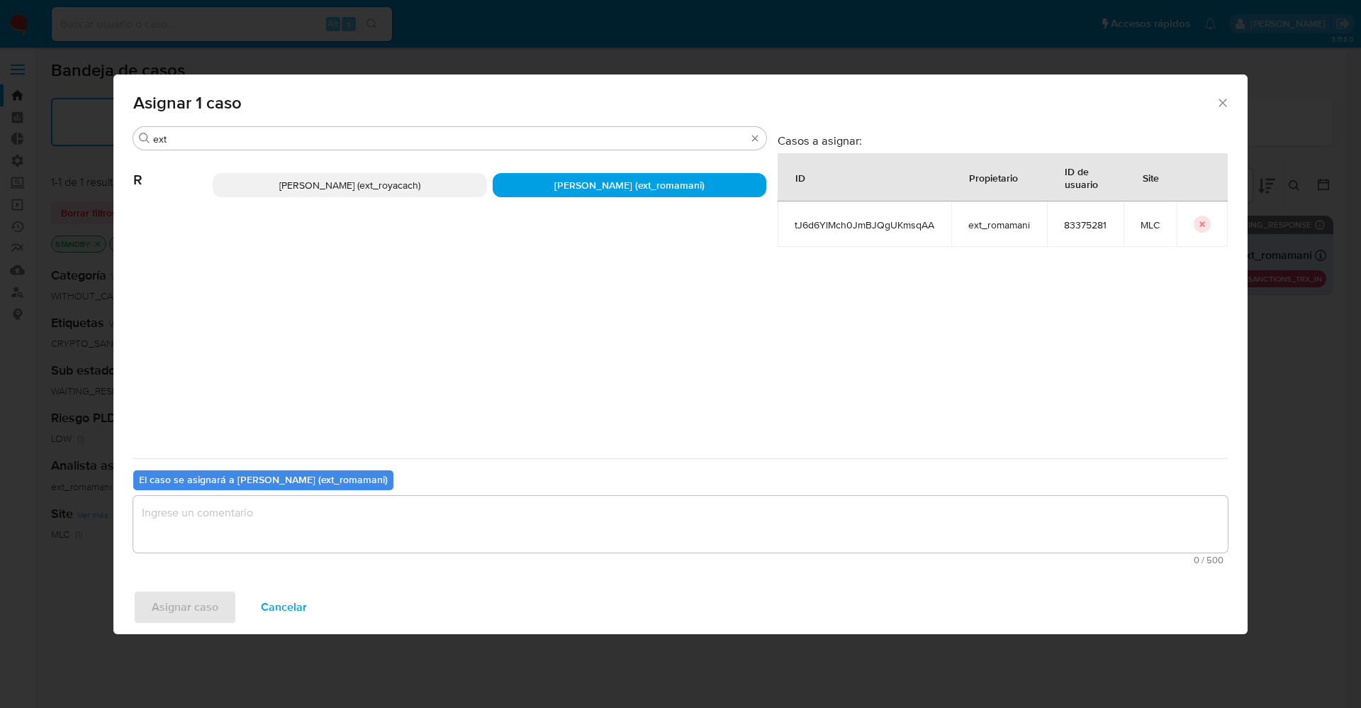
click at [209, 537] on textarea "assign-modal" at bounding box center [680, 524] width 1095 height 57
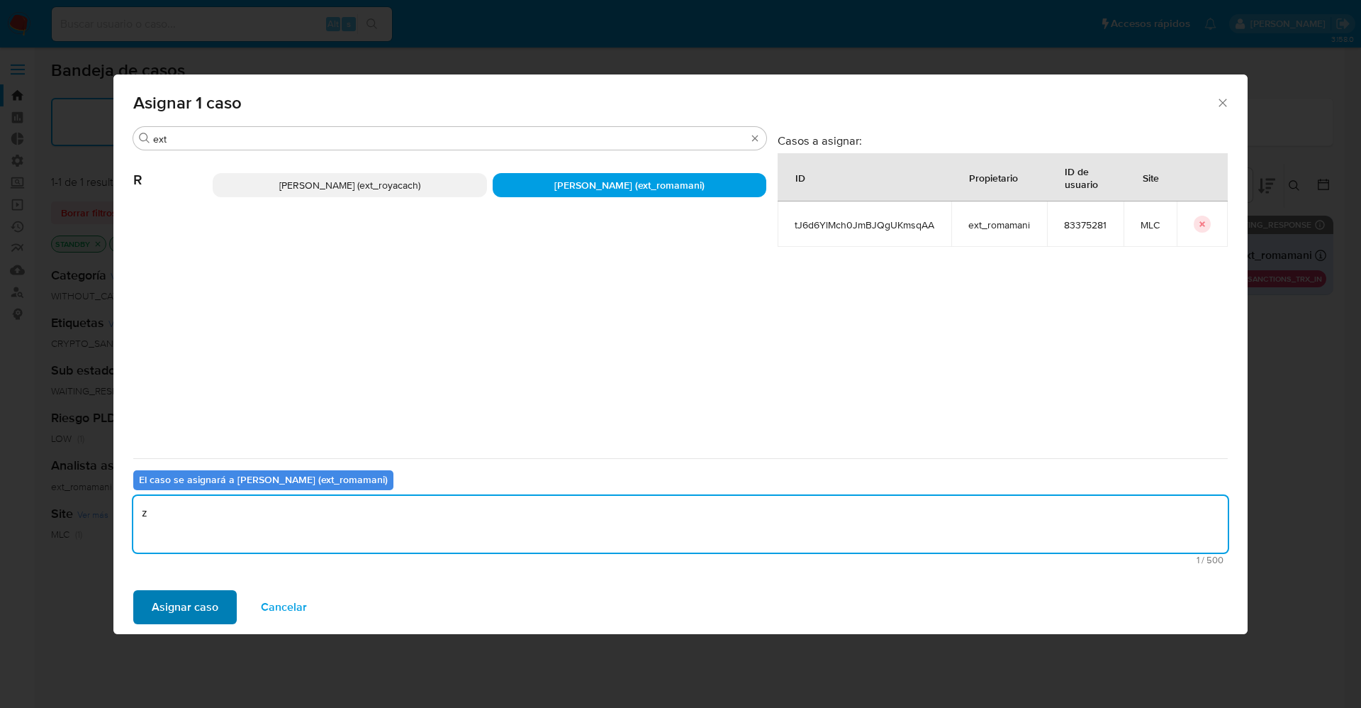
type textarea "z"
click at [166, 606] on span "Asignar caso" at bounding box center [185, 606] width 67 height 31
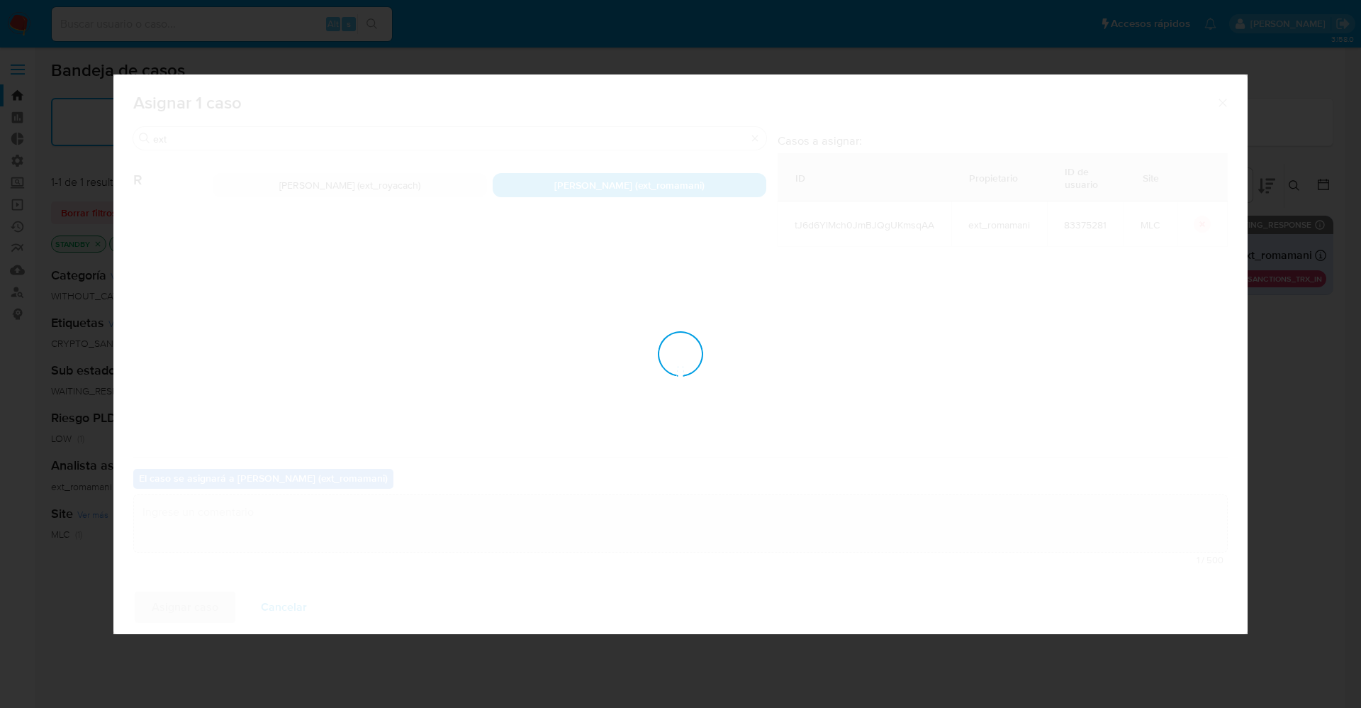
checkbox input "false"
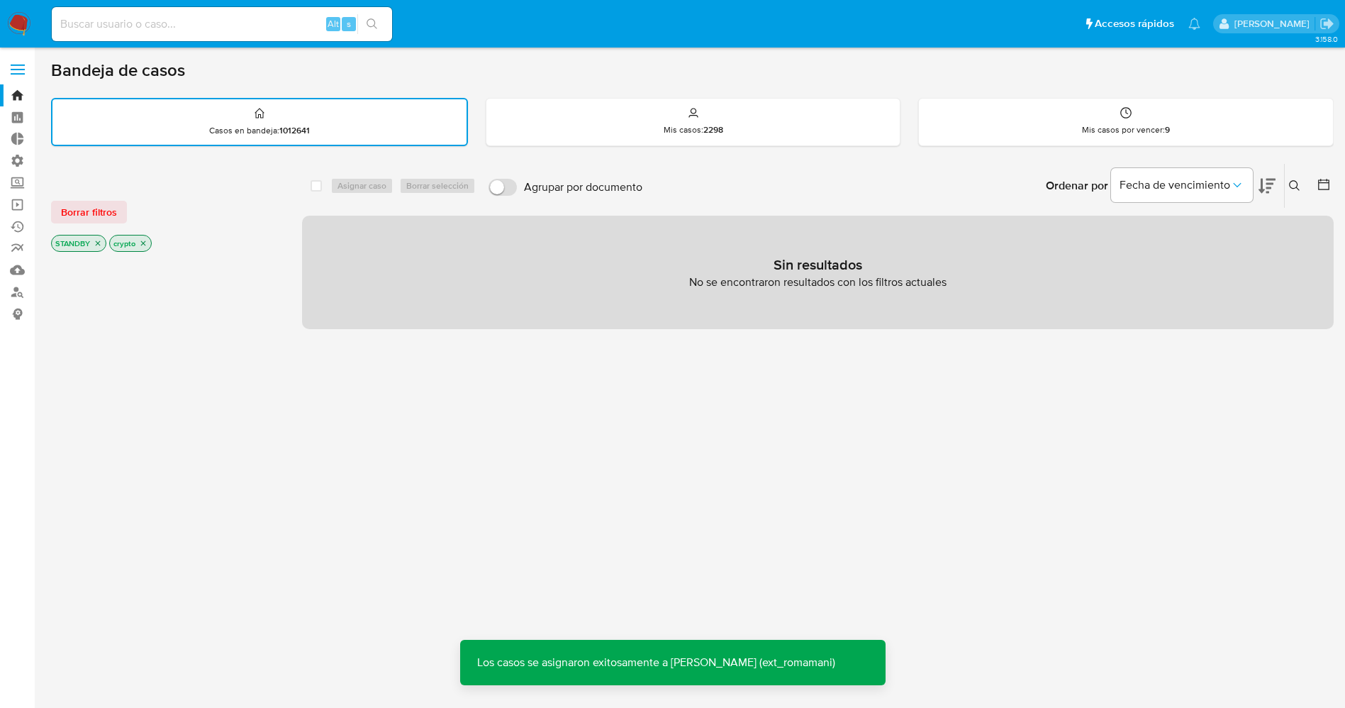
click at [17, 20] on img at bounding box center [19, 24] width 24 height 24
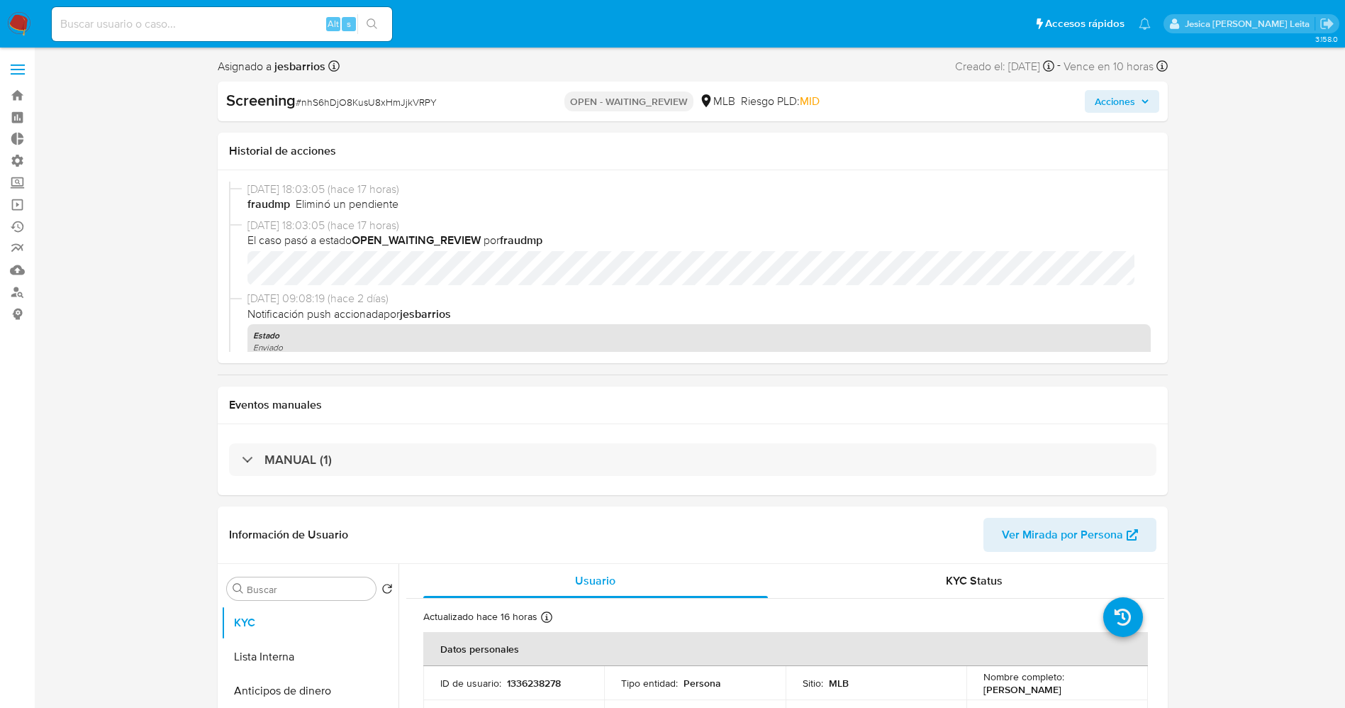
select select "10"
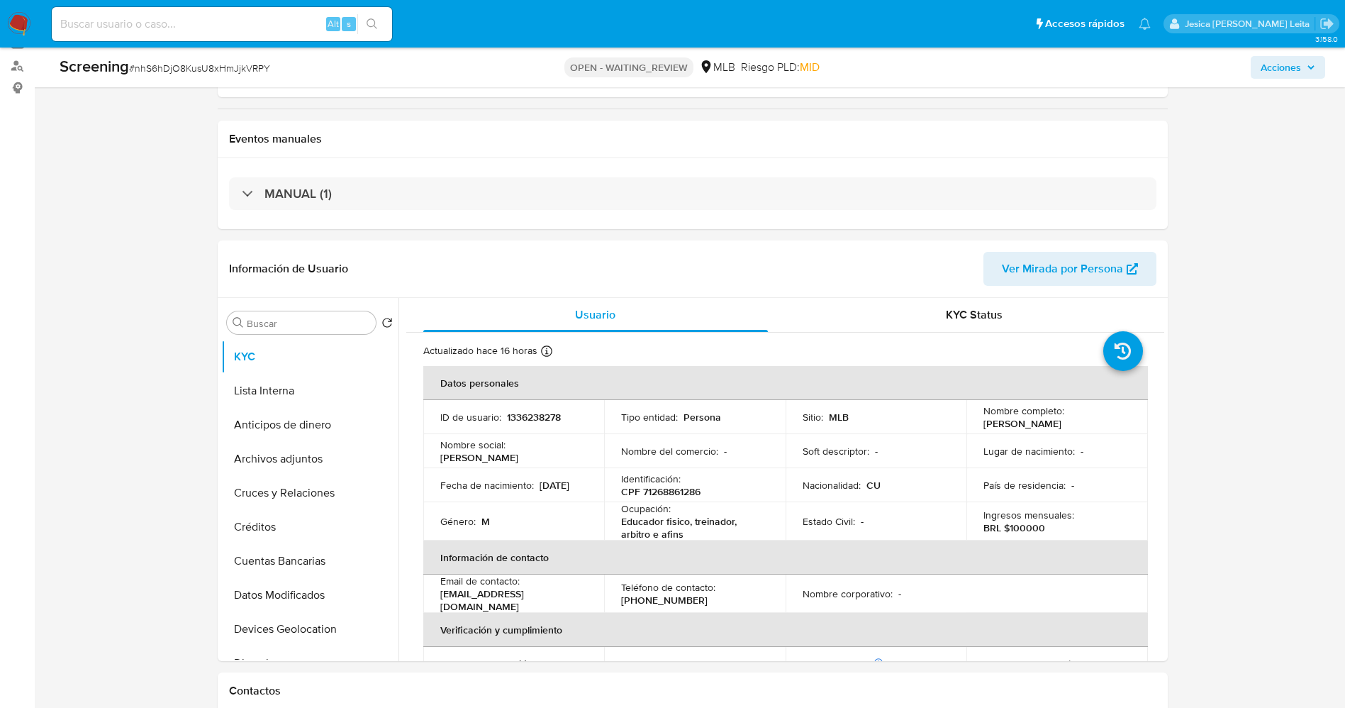
scroll to position [744, 0]
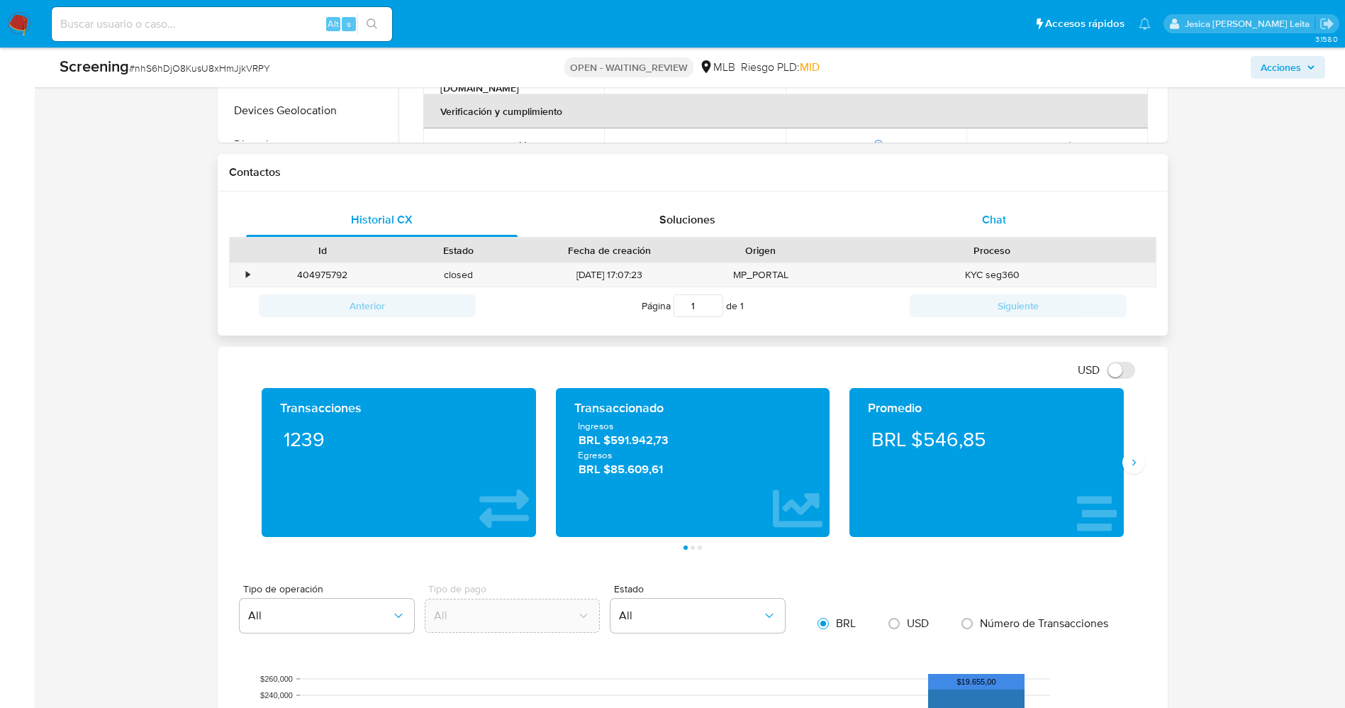
click at [988, 230] on div "Chat" at bounding box center [994, 220] width 272 height 34
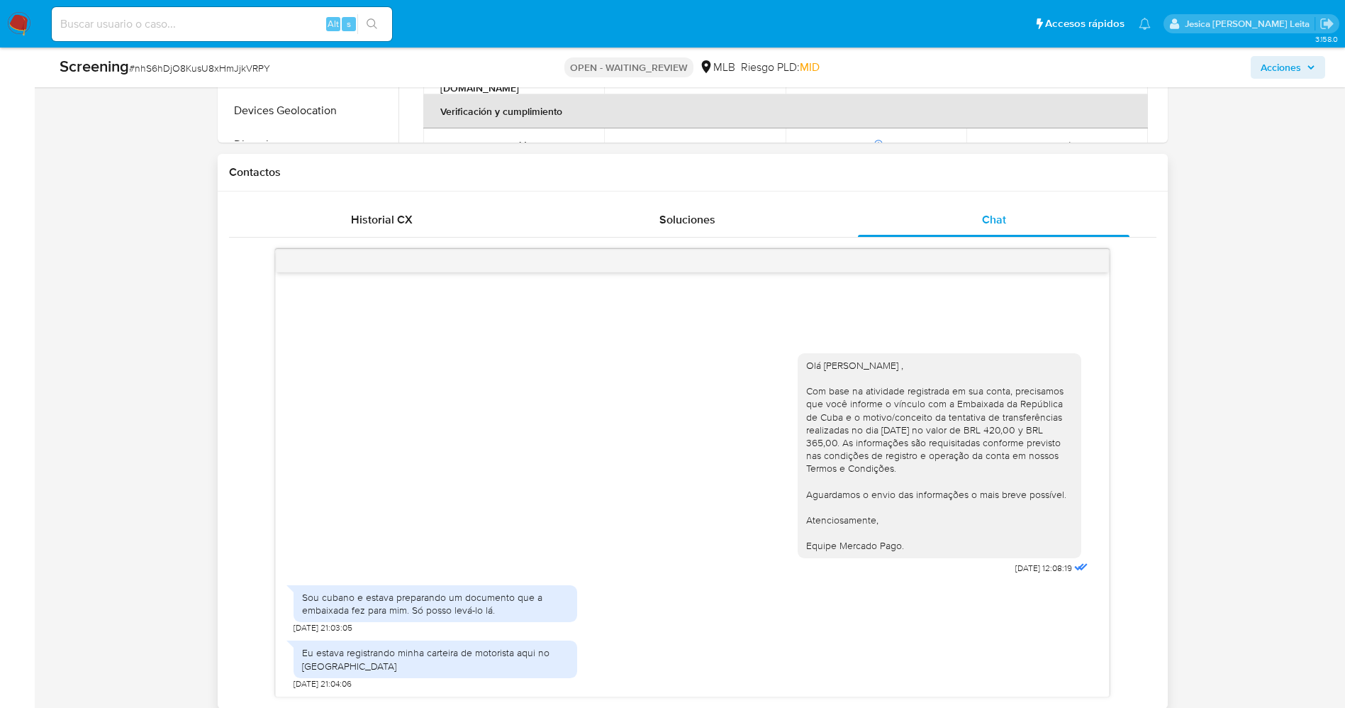
scroll to position [851, 0]
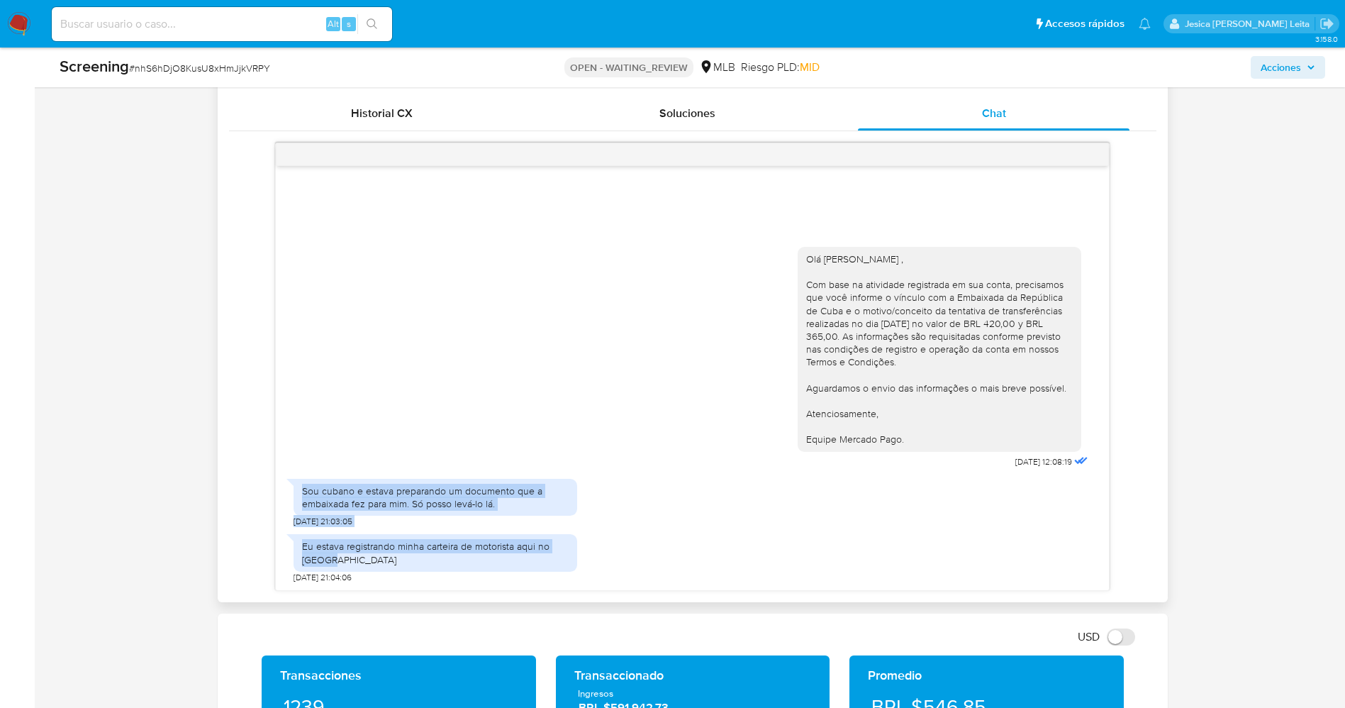
drag, startPoint x: 303, startPoint y: 493, endPoint x: 512, endPoint y: 564, distance: 220.9
click at [512, 564] on div "Olá Luis Miguel Gonzalez Benitez , Com base na atividade registrada em sua cont…" at bounding box center [692, 410] width 833 height 360
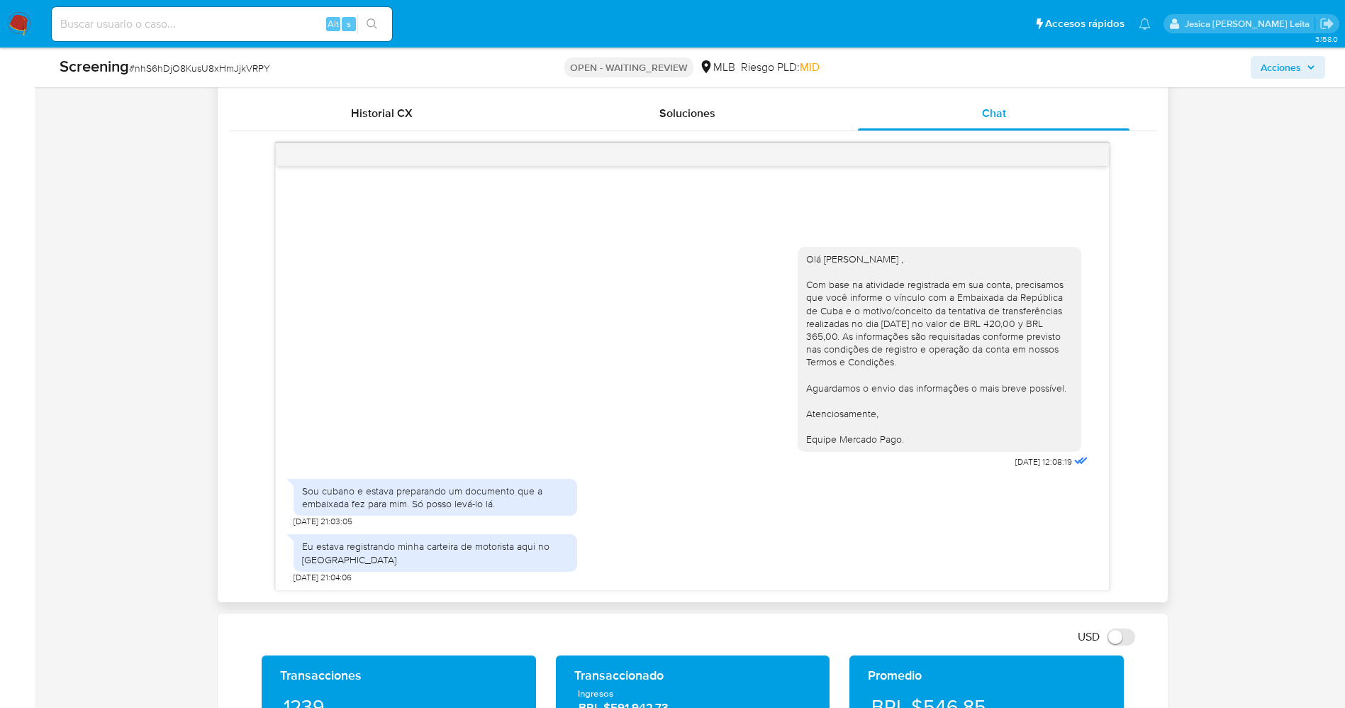
click at [546, 424] on div "Olá Luis Miguel Gonzalez Benitez , Com base na atividade registrada em sua cont…" at bounding box center [693, 354] width 798 height 235
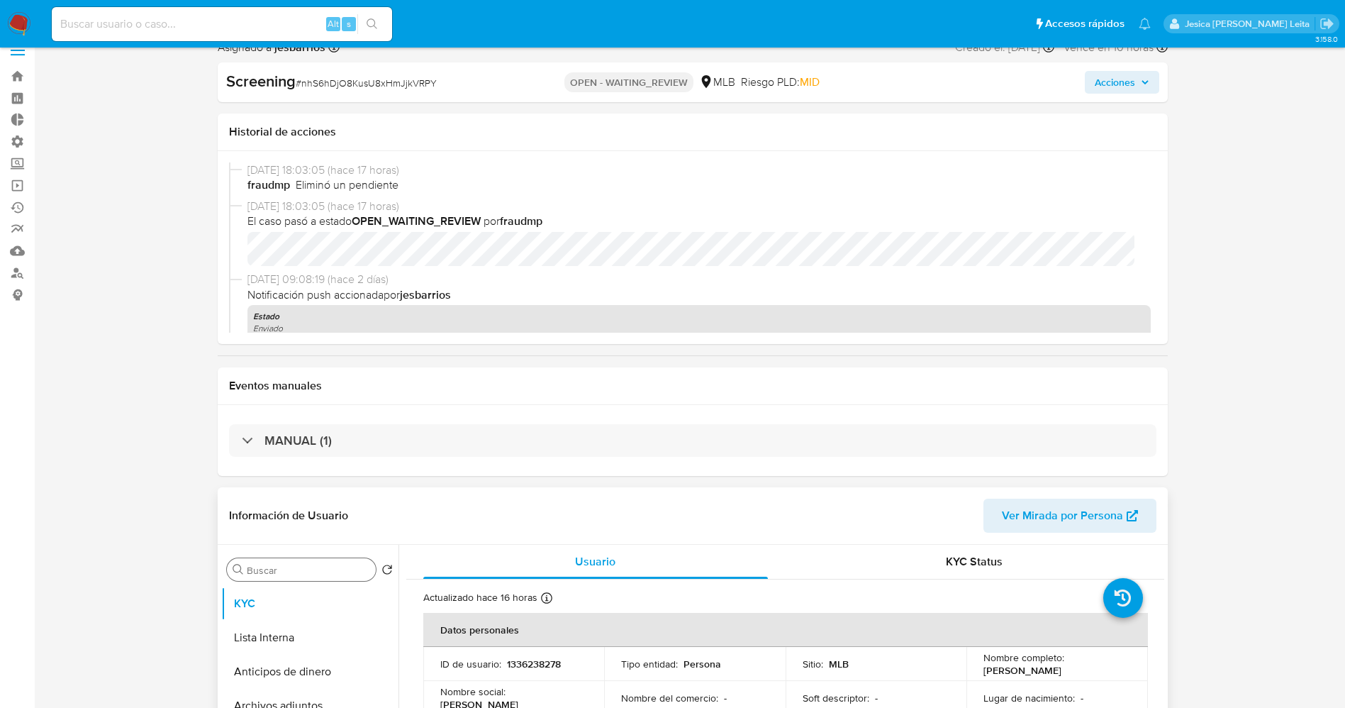
scroll to position [0, 0]
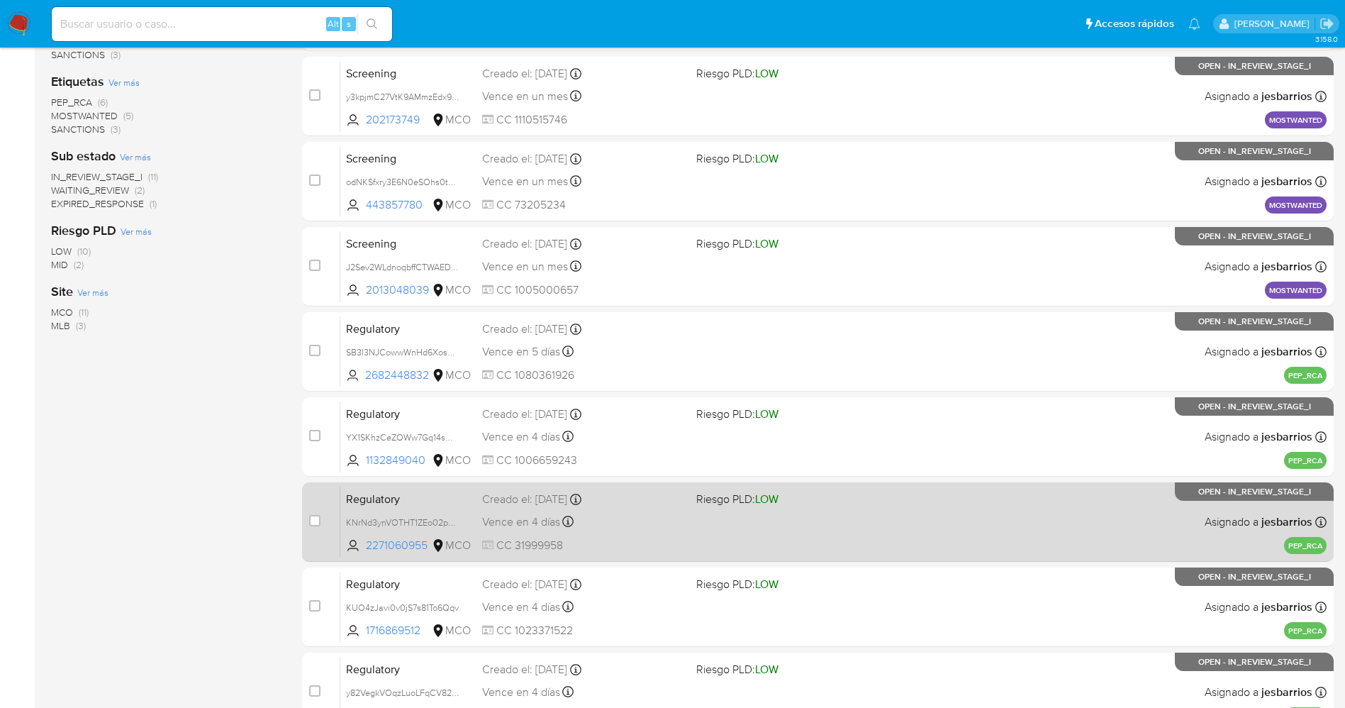
scroll to position [463, 0]
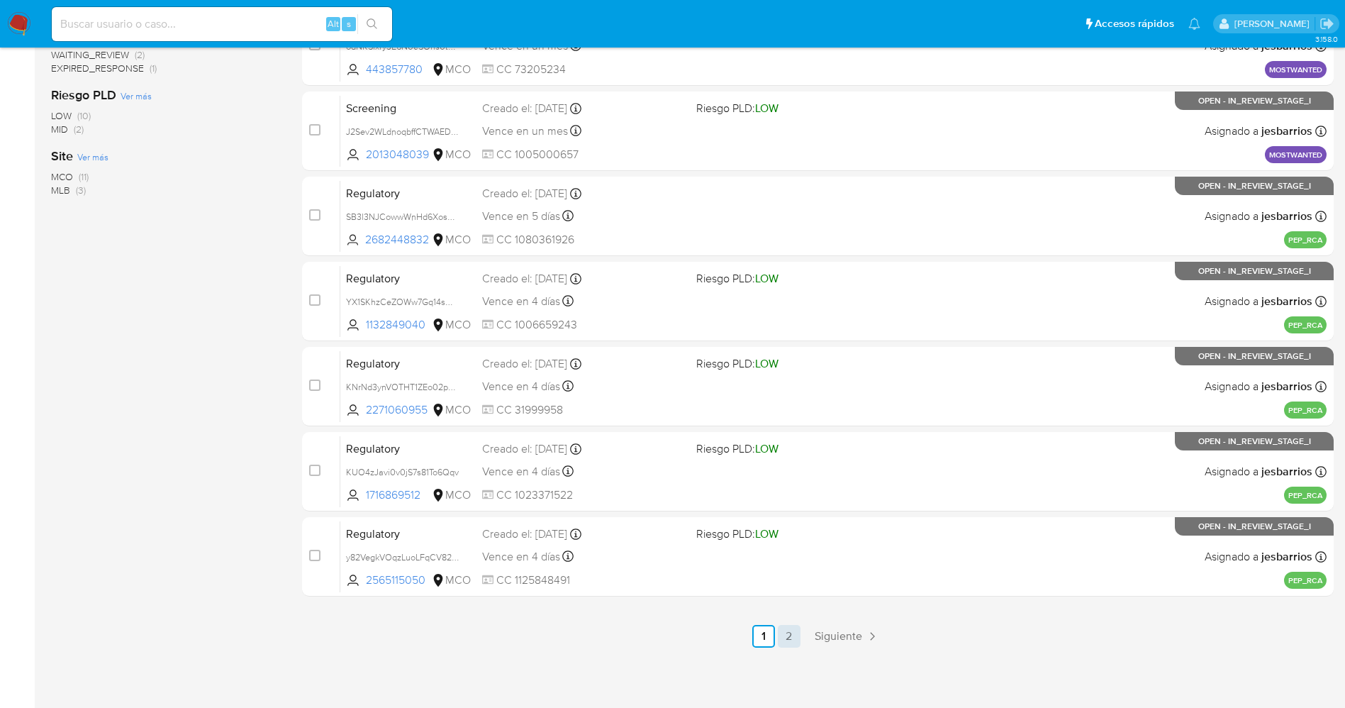
click at [791, 636] on link "2" at bounding box center [789, 636] width 23 height 23
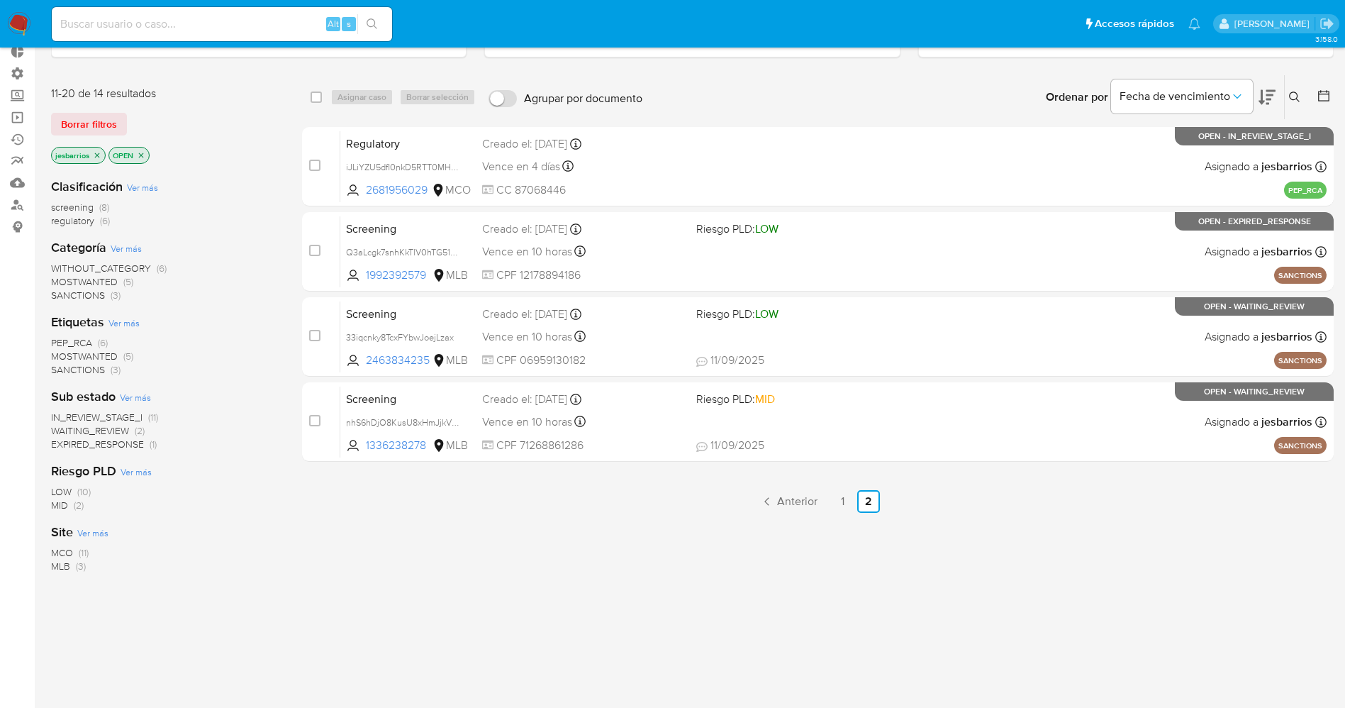
scroll to position [156, 0]
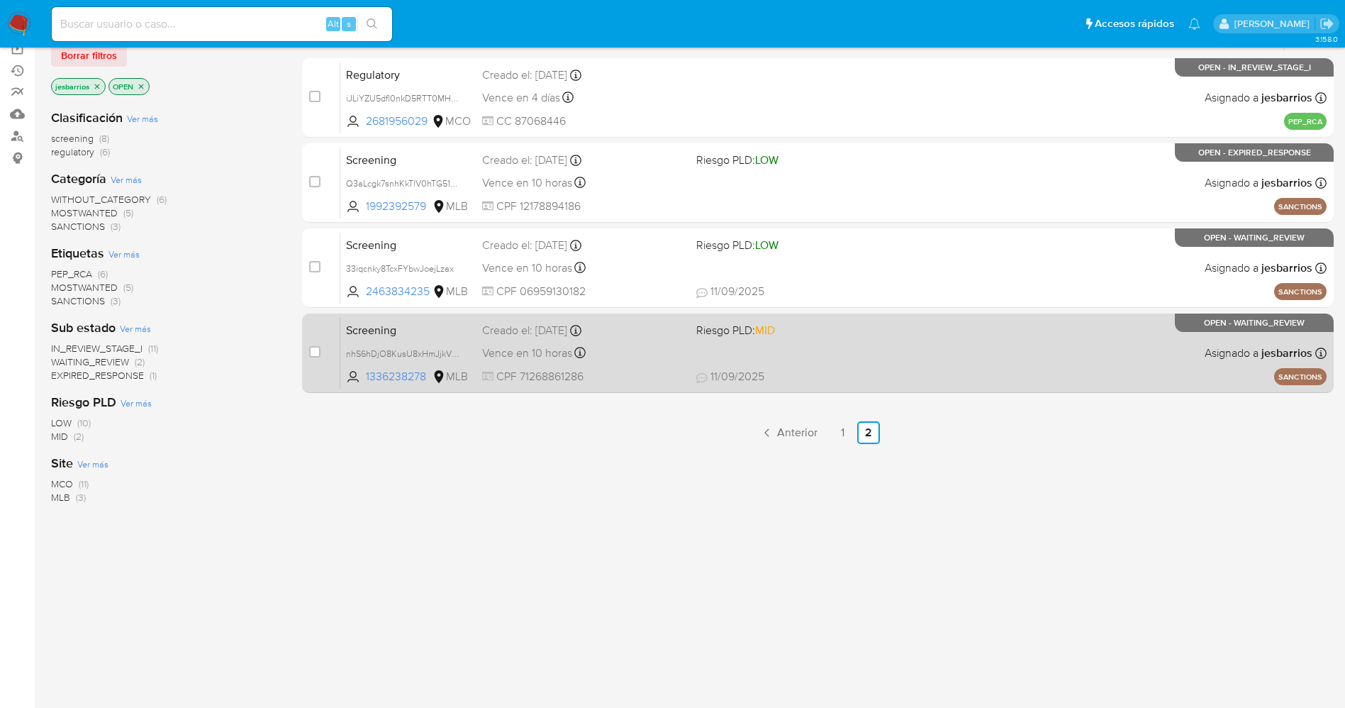
click at [869, 364] on div "Screening nhS6hDjO8KusU8xHmJjkVRPY 1336238278 MLB Riesgo PLD: MID Creado el: [D…" at bounding box center [833, 353] width 986 height 72
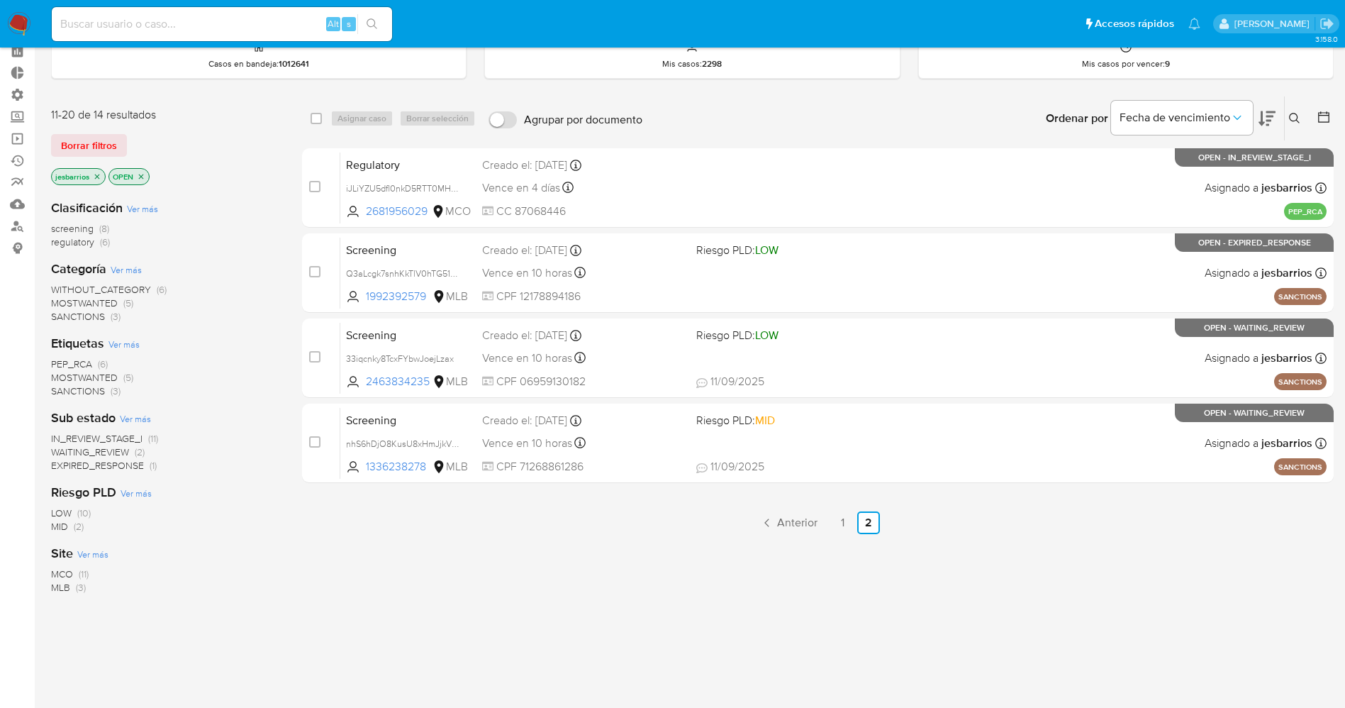
scroll to position [0, 0]
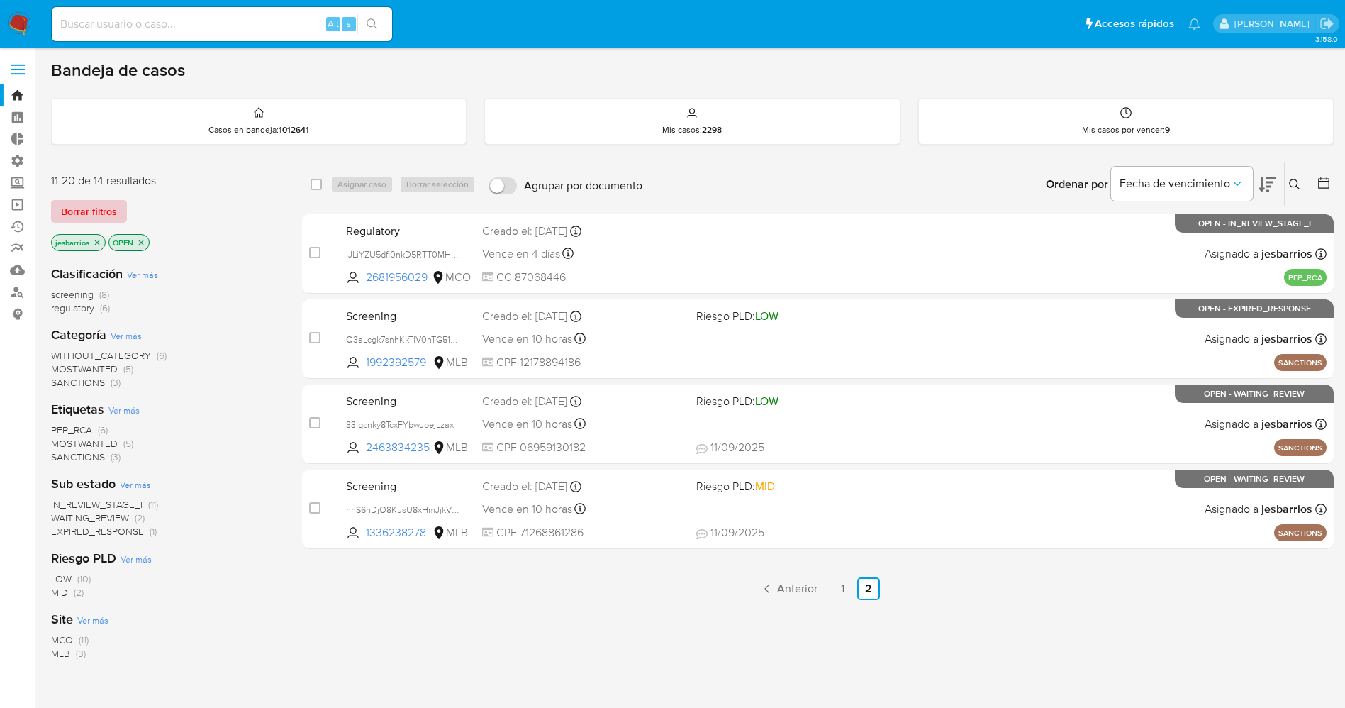
click at [108, 216] on span "Borrar filtros" at bounding box center [89, 211] width 56 height 20
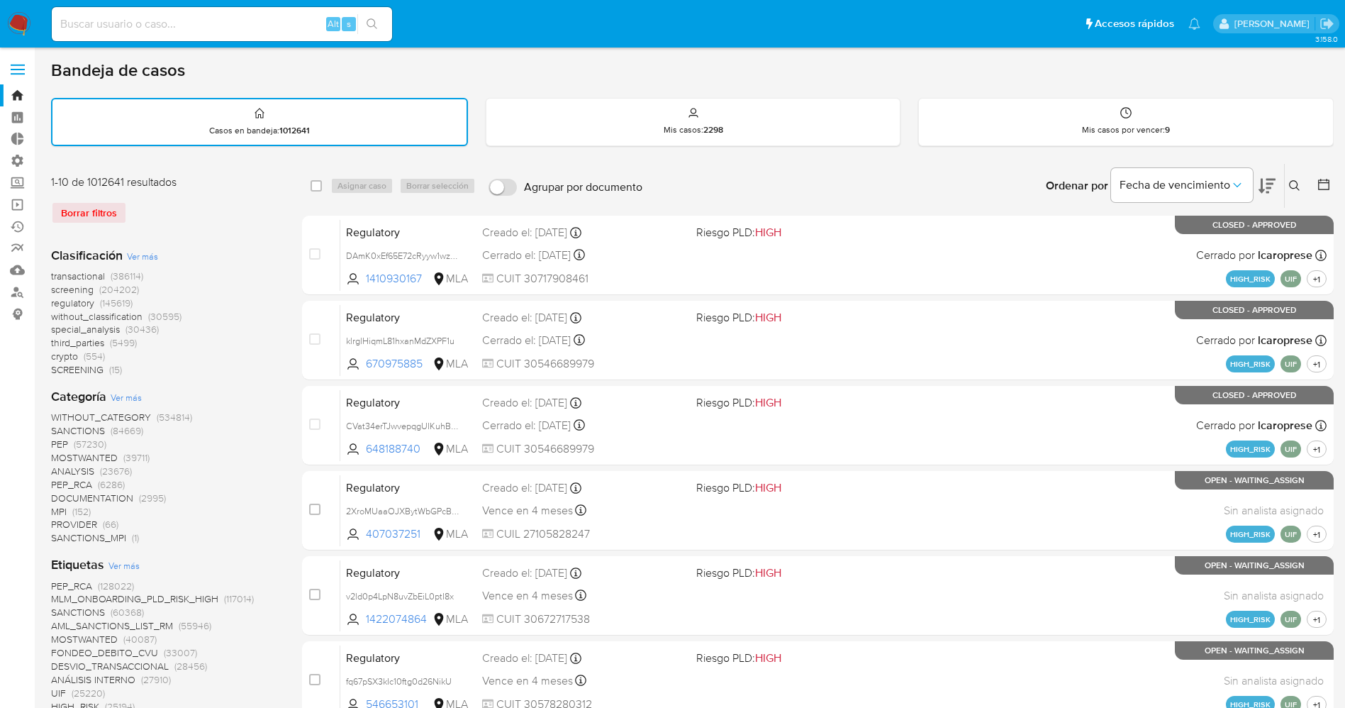
click at [75, 355] on span "crypto" at bounding box center [64, 356] width 27 height 14
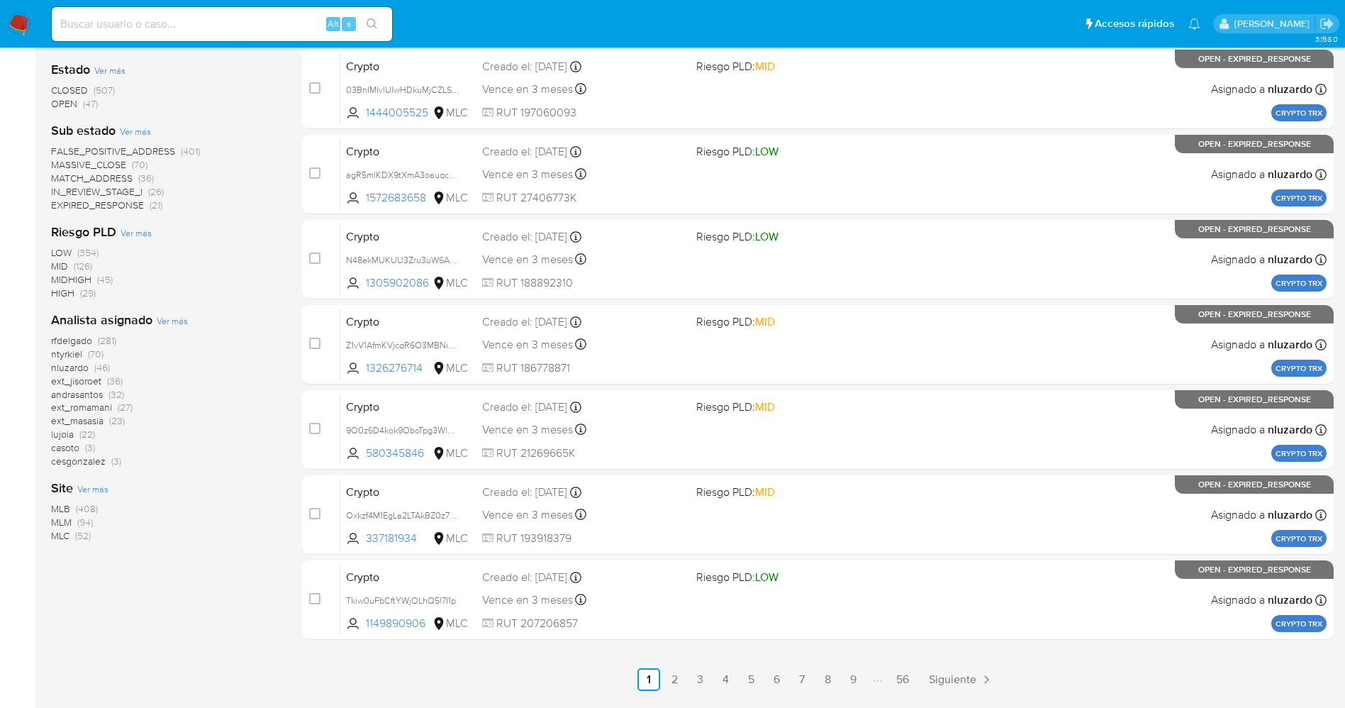
scroll to position [425, 0]
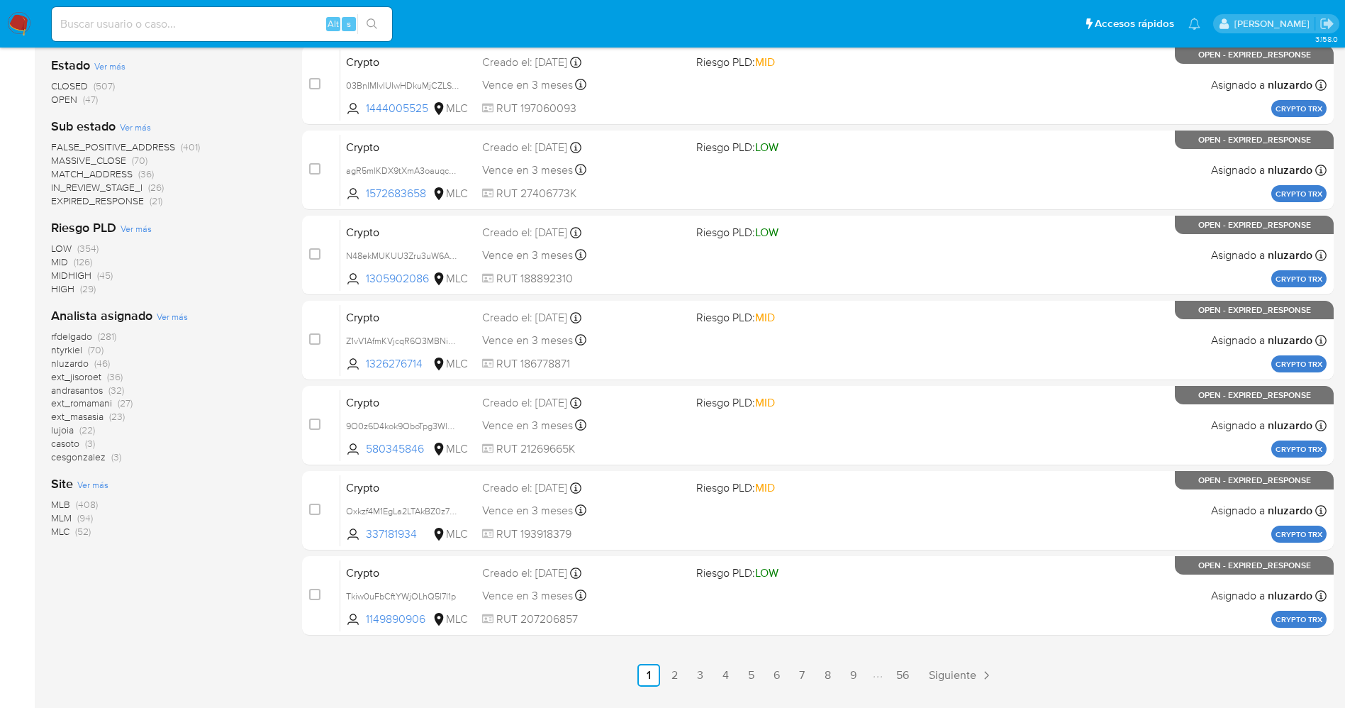
click at [76, 503] on span "(408)" at bounding box center [87, 504] width 22 height 14
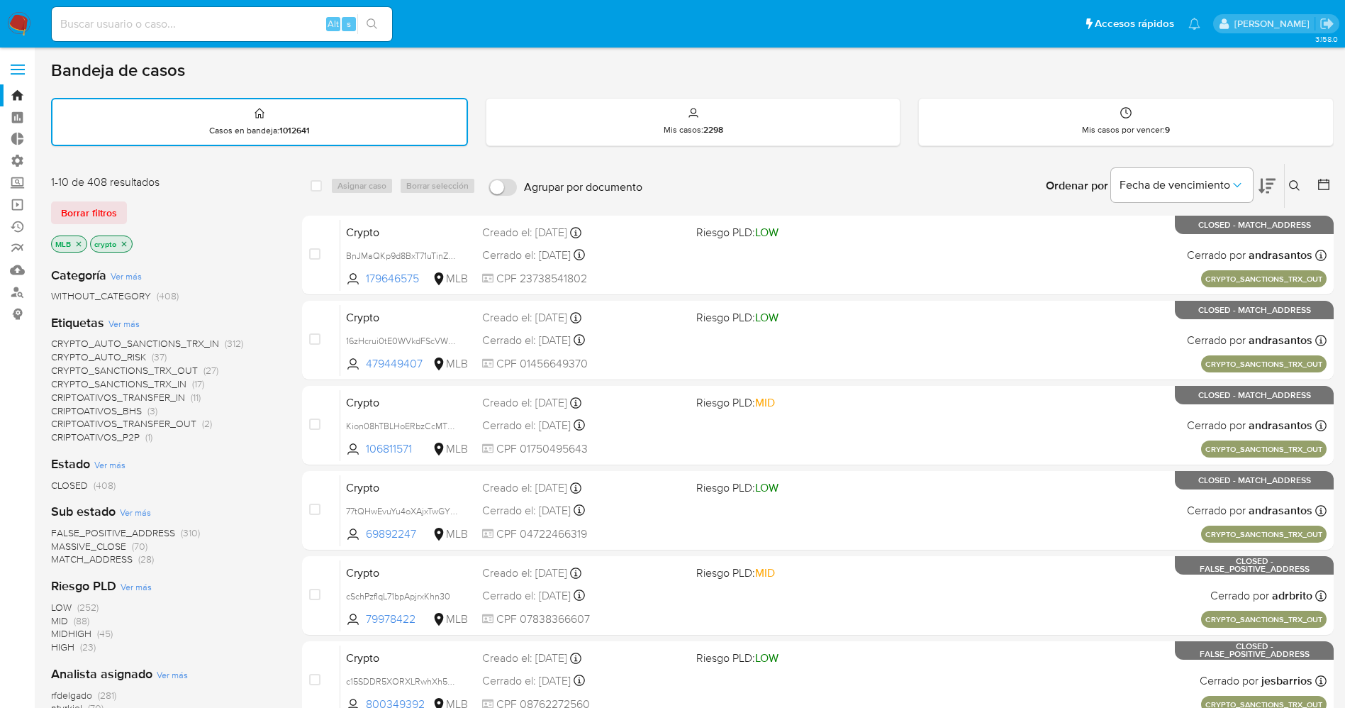
click at [185, 369] on span "CRYPTO_SANCTIONS_TRX_OUT" at bounding box center [124, 370] width 147 height 14
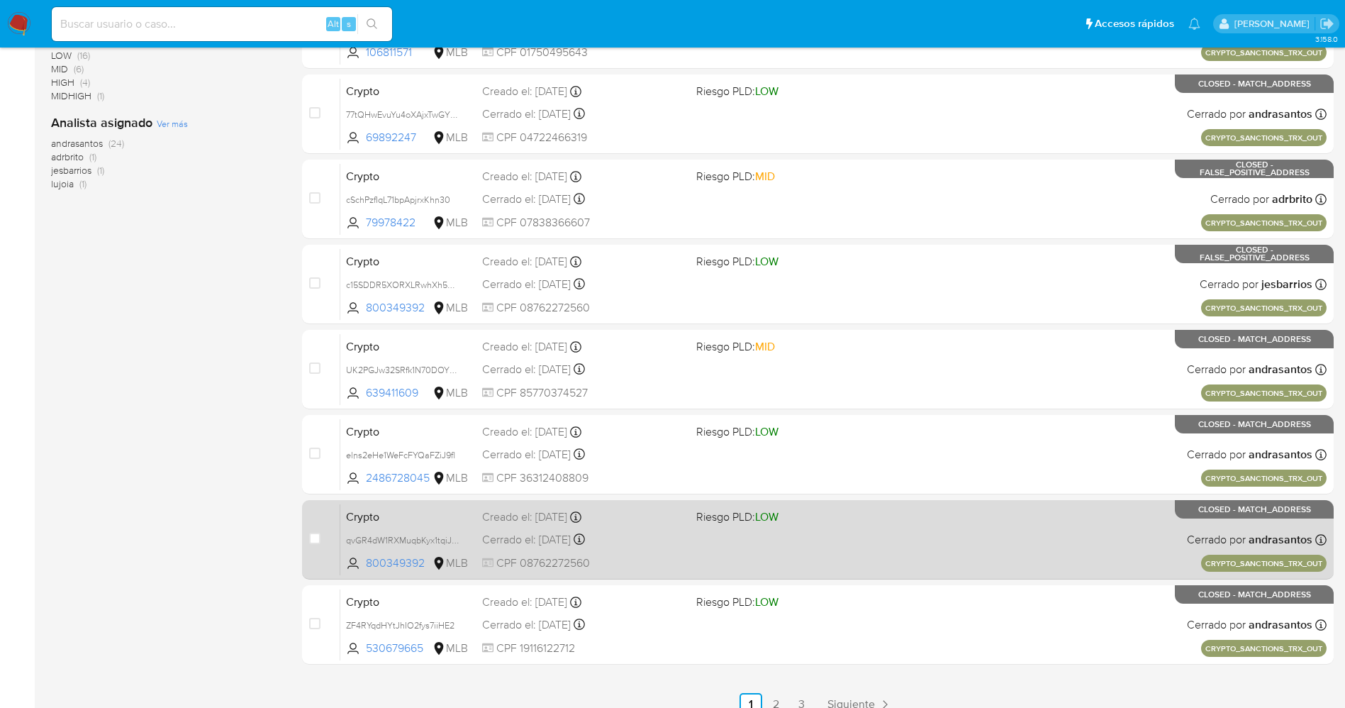
scroll to position [464, 0]
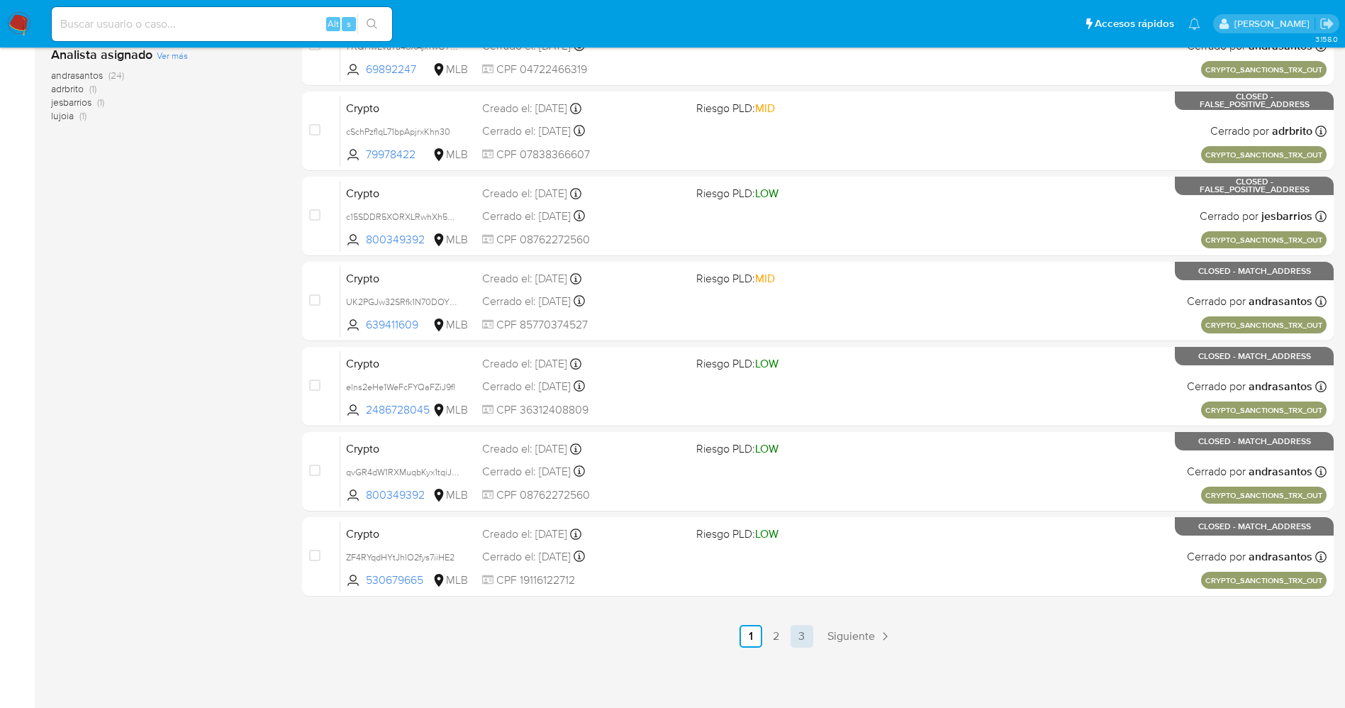
click at [801, 643] on link "3" at bounding box center [802, 636] width 23 height 23
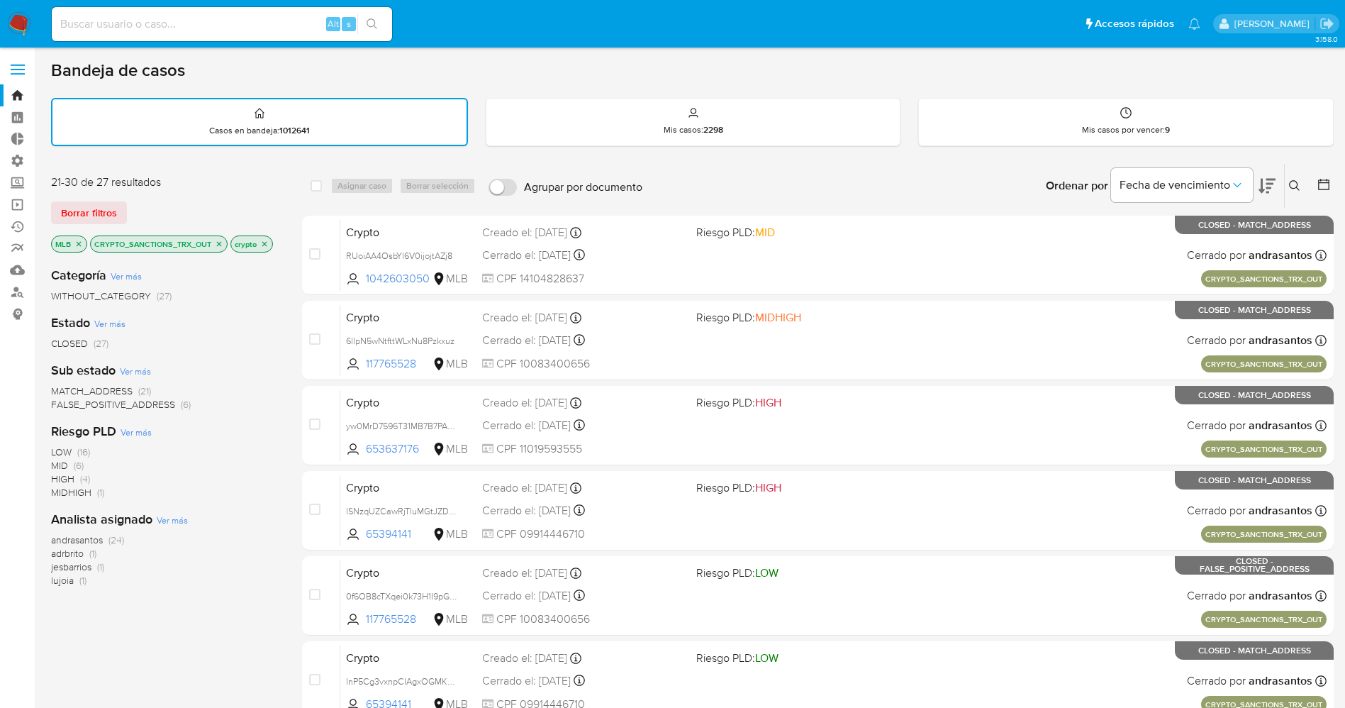
click at [264, 242] on icon "close-filter" at bounding box center [264, 244] width 9 height 9
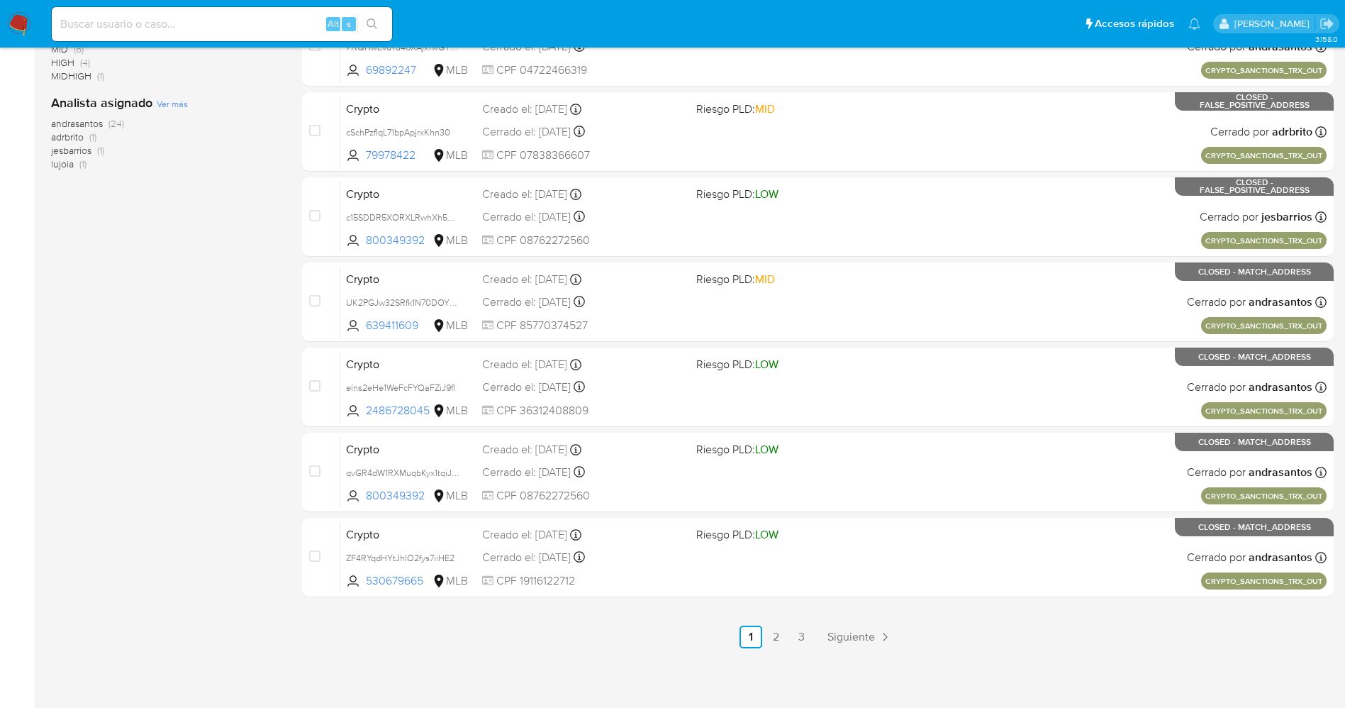
scroll to position [464, 0]
click at [778, 630] on link "2" at bounding box center [776, 636] width 23 height 23
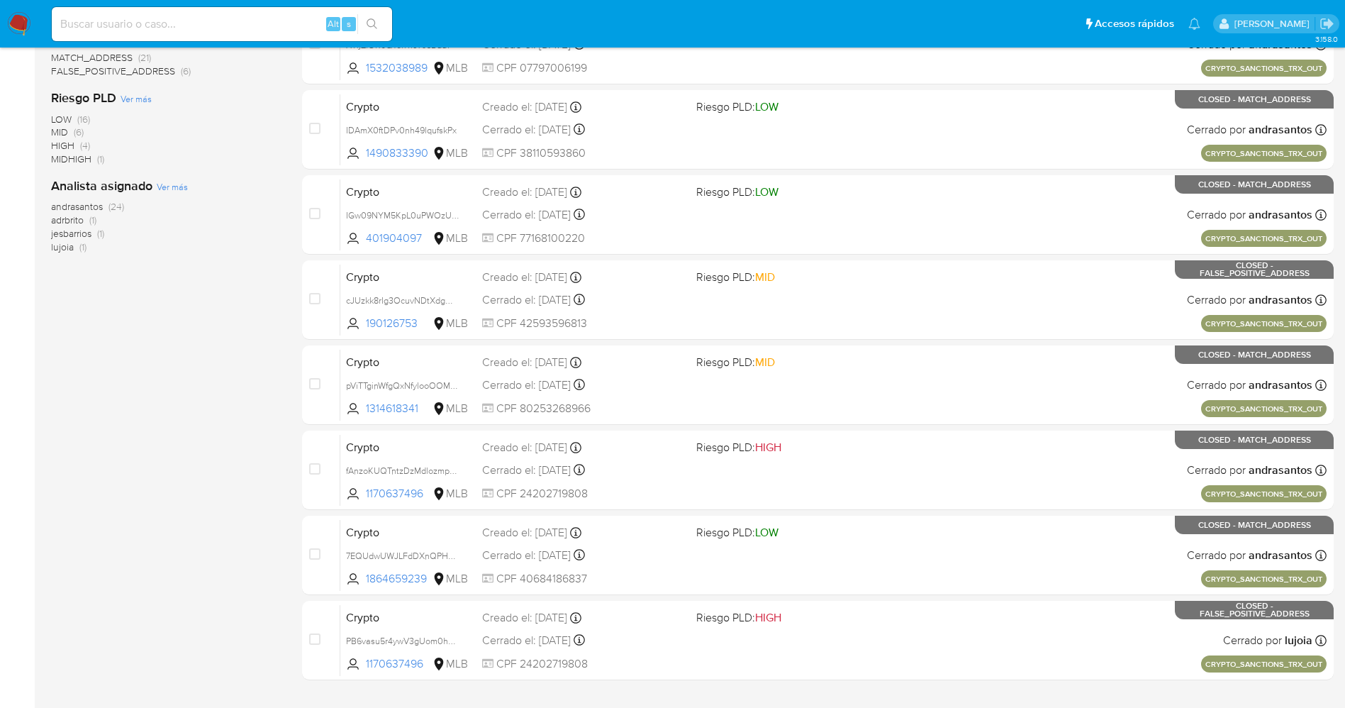
scroll to position [464, 0]
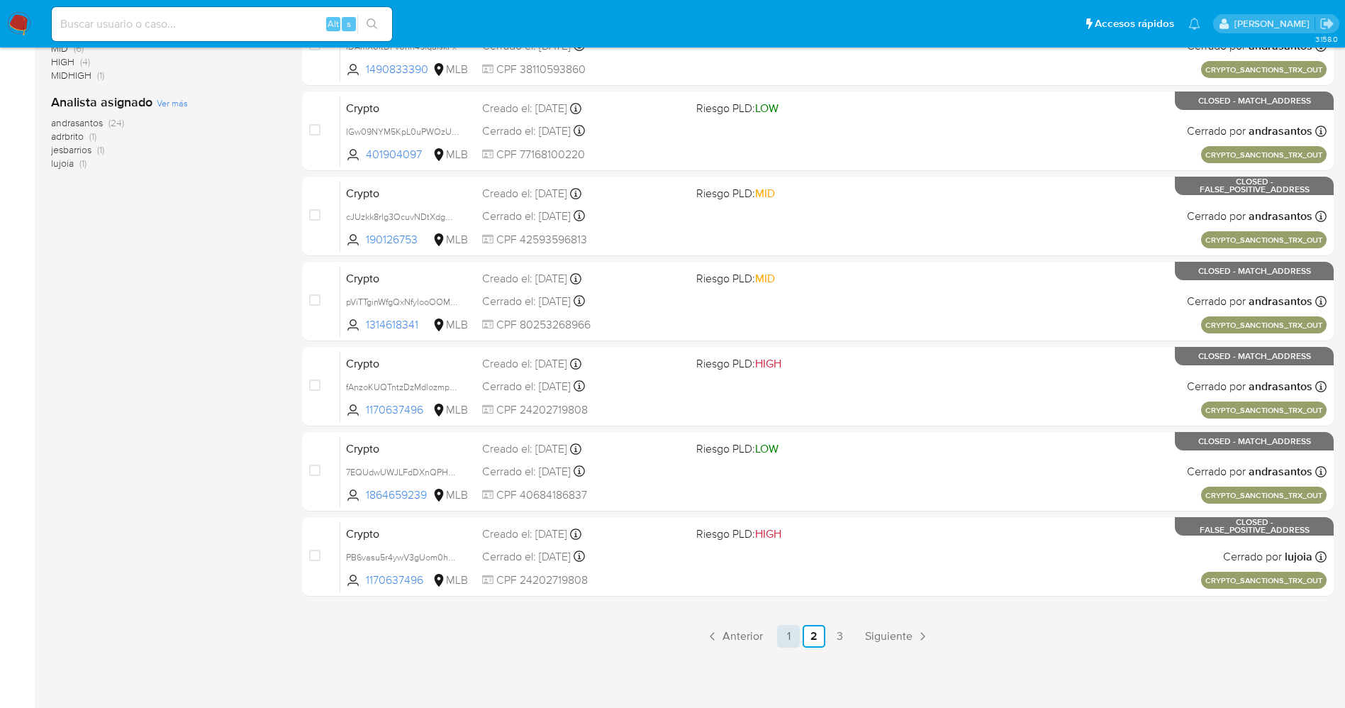
click at [792, 630] on link "1" at bounding box center [788, 636] width 23 height 23
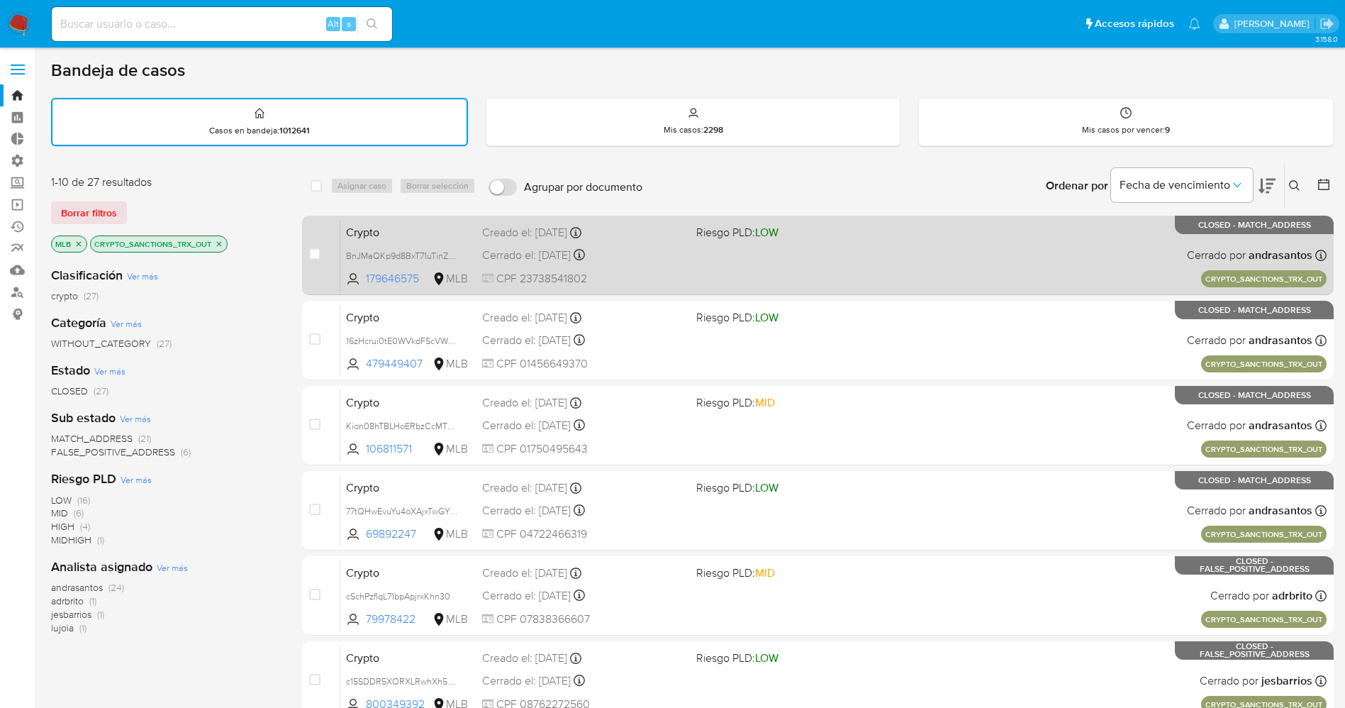
click at [696, 279] on div "Crypto BnJMaQKp9d8BxT71uTinZJTM 179646575 MLB Riesgo PLD: LOW Creado el: [DATE]…" at bounding box center [833, 255] width 986 height 72
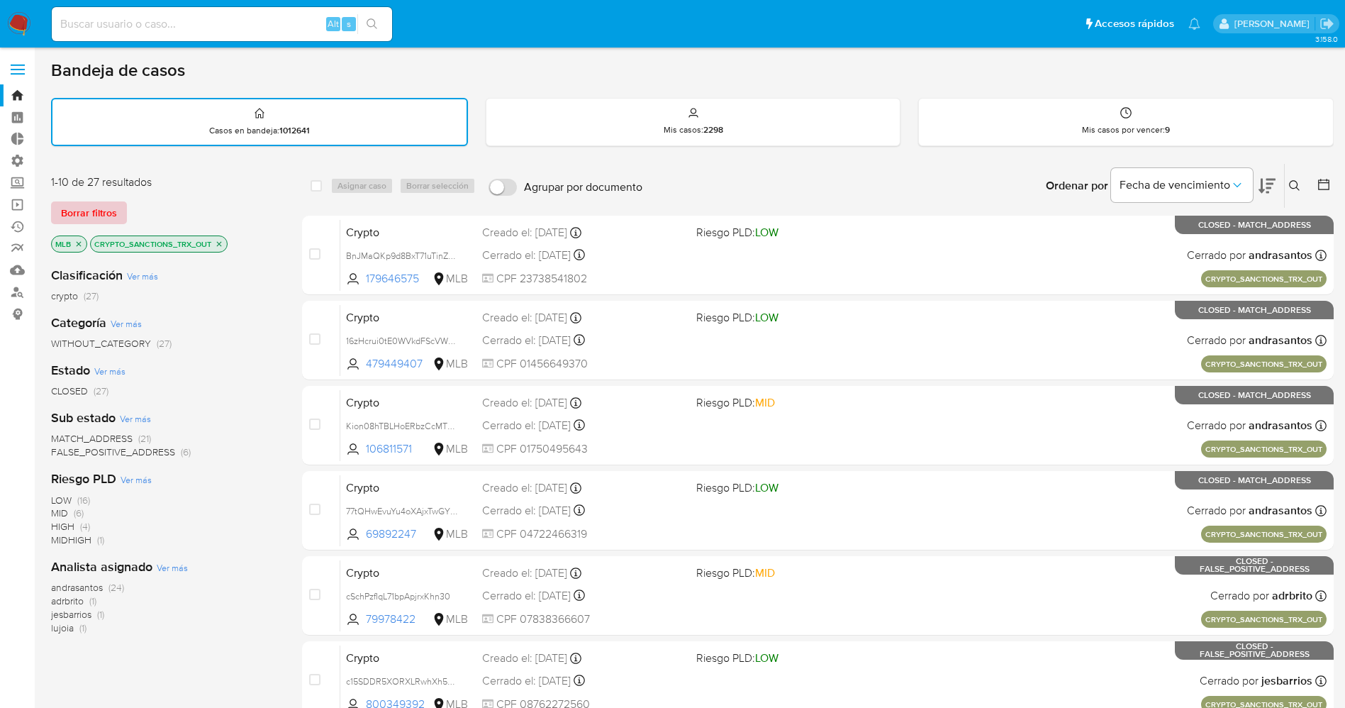
click at [89, 205] on span "Borrar filtros" at bounding box center [89, 213] width 56 height 20
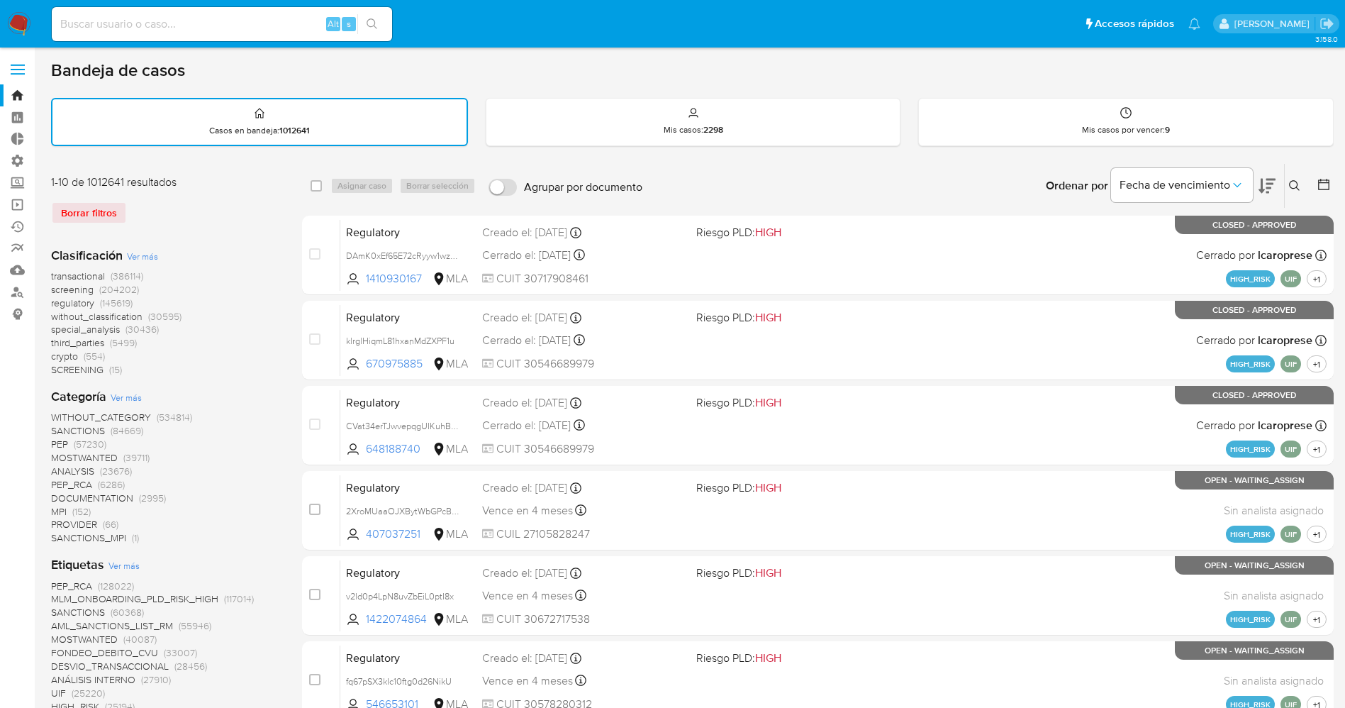
click at [1298, 185] on icon at bounding box center [1294, 185] width 11 height 11
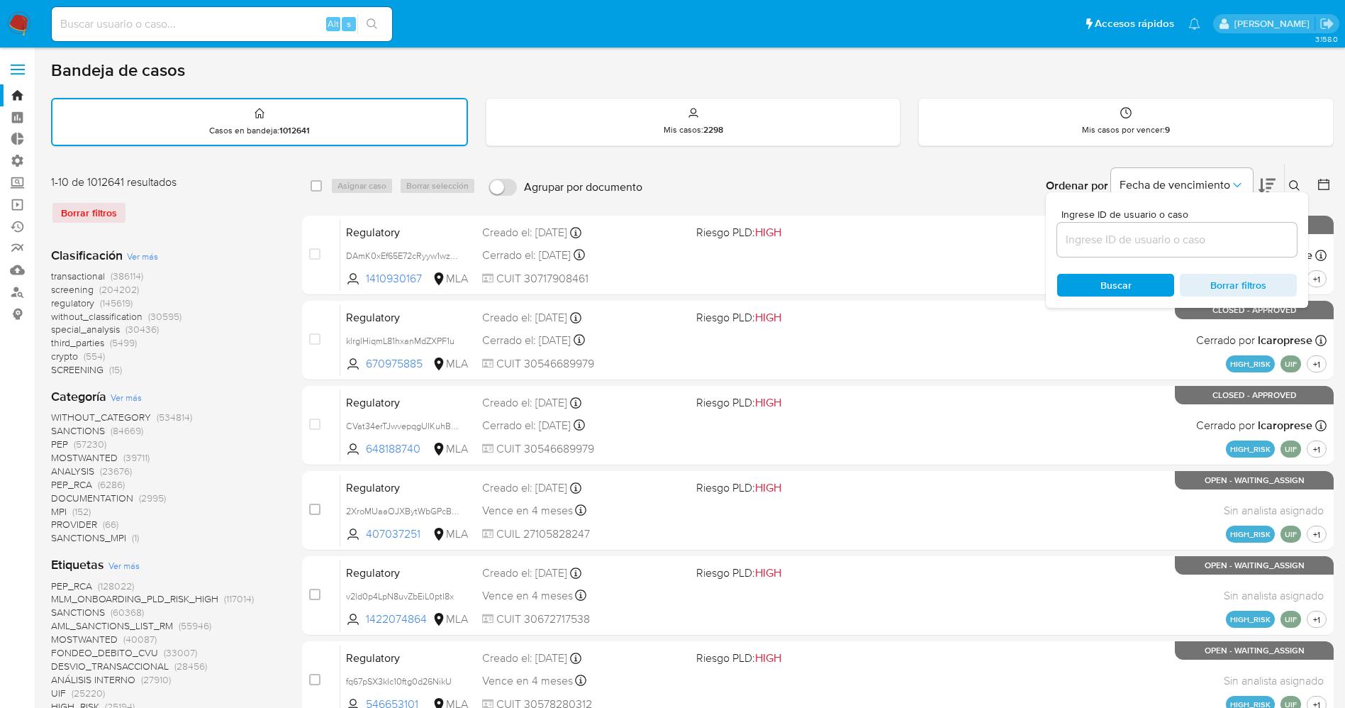
click at [1171, 239] on input at bounding box center [1177, 239] width 240 height 18
type input "v0IbK0Y3oTYNRsDETpnxOEUw"
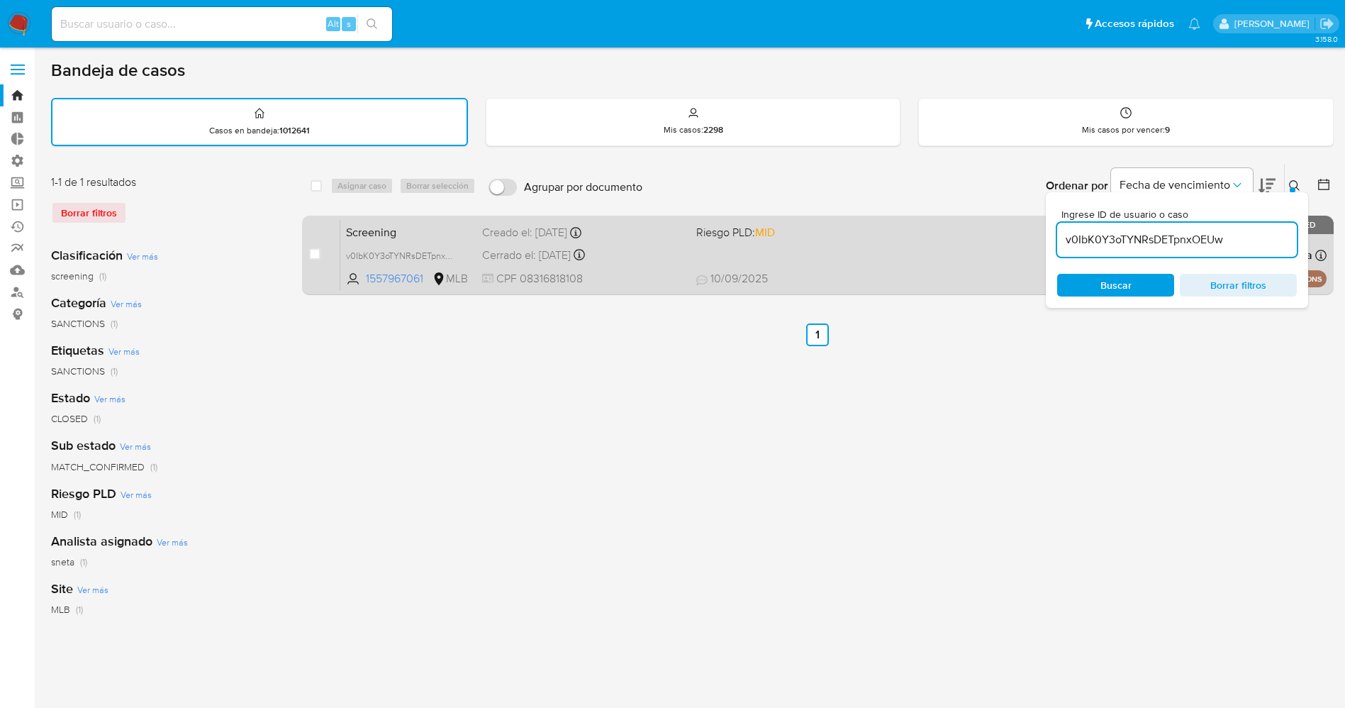
click at [910, 238] on div "Screening v0IbK0Y3oTYNRsDETpnxOEUw 1557967061 MLB Riesgo PLD: MID Creado el: [D…" at bounding box center [833, 255] width 986 height 72
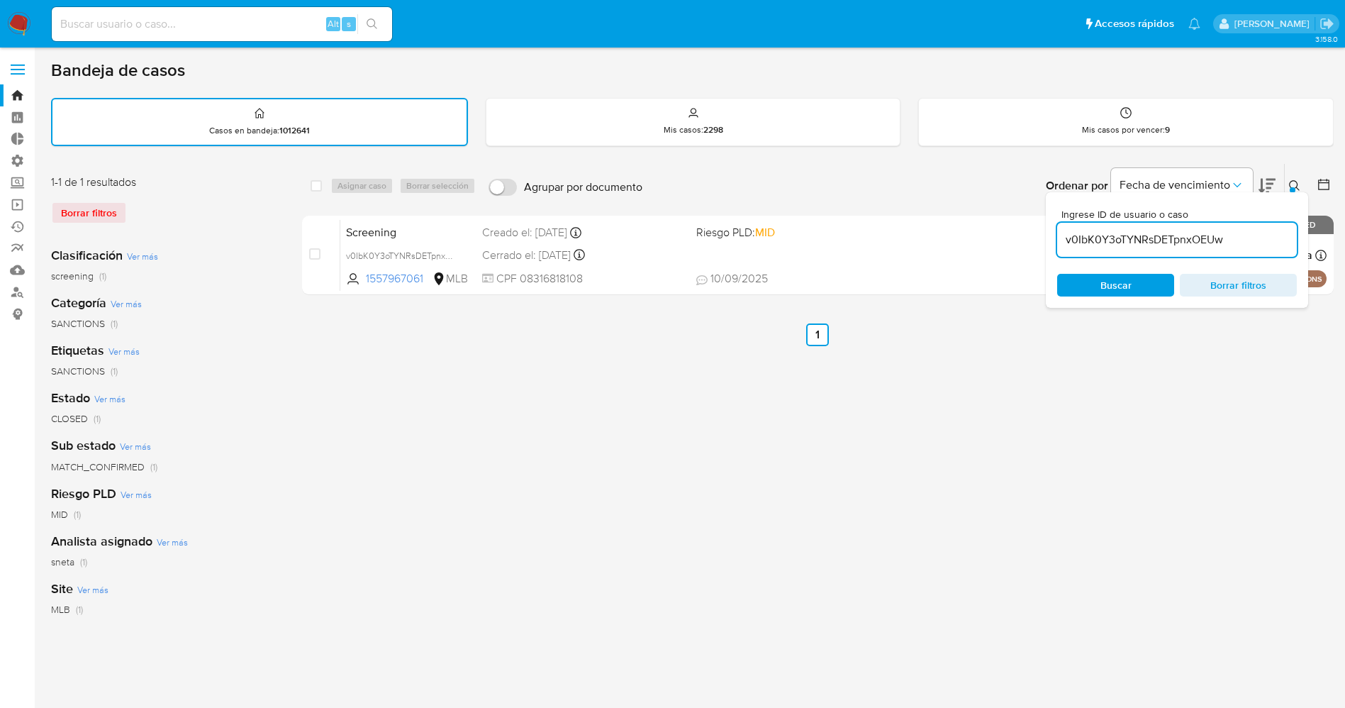
click at [16, 17] on img at bounding box center [19, 24] width 24 height 24
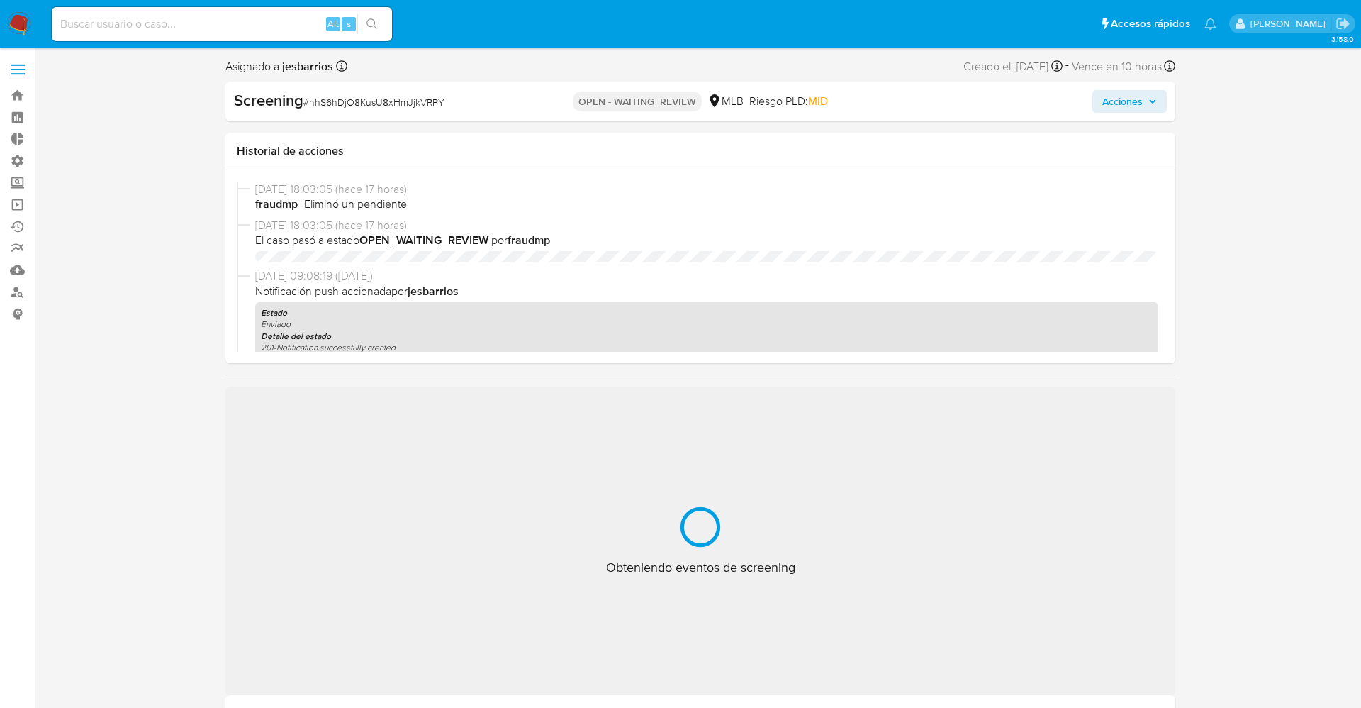
select select "10"
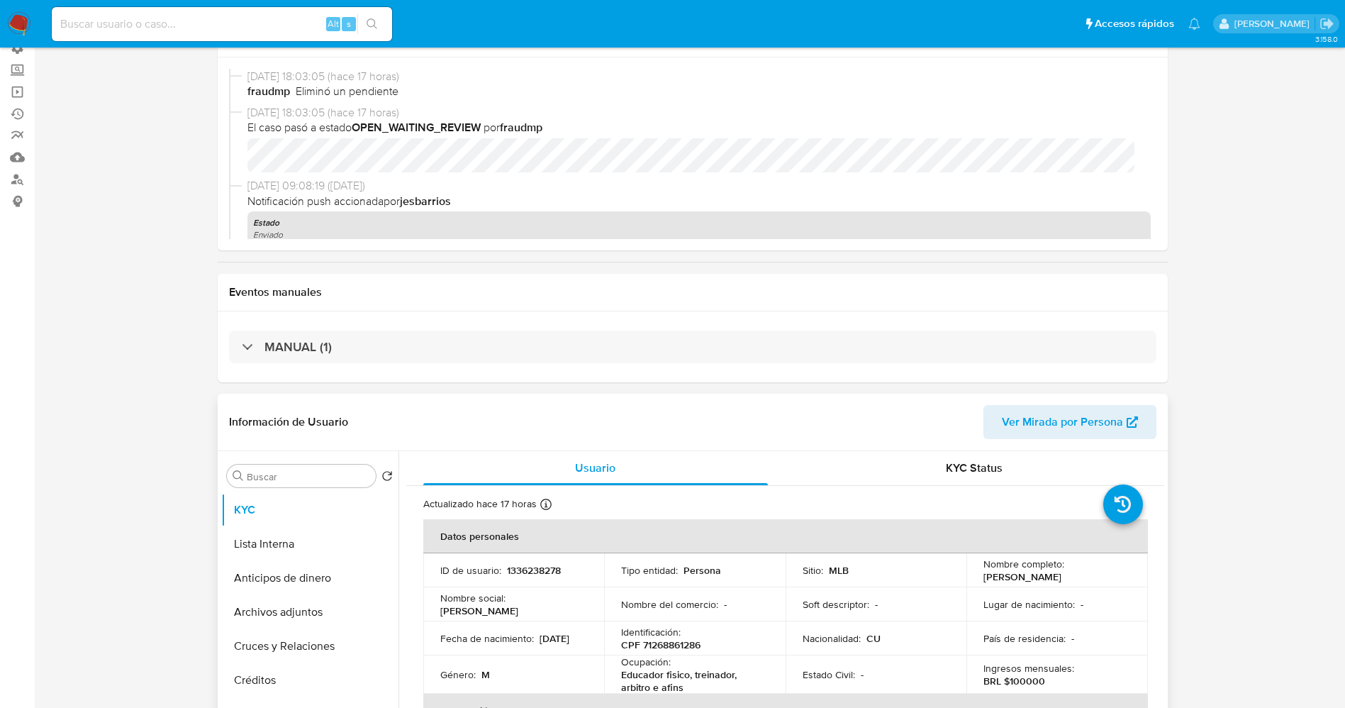
scroll to position [213, 0]
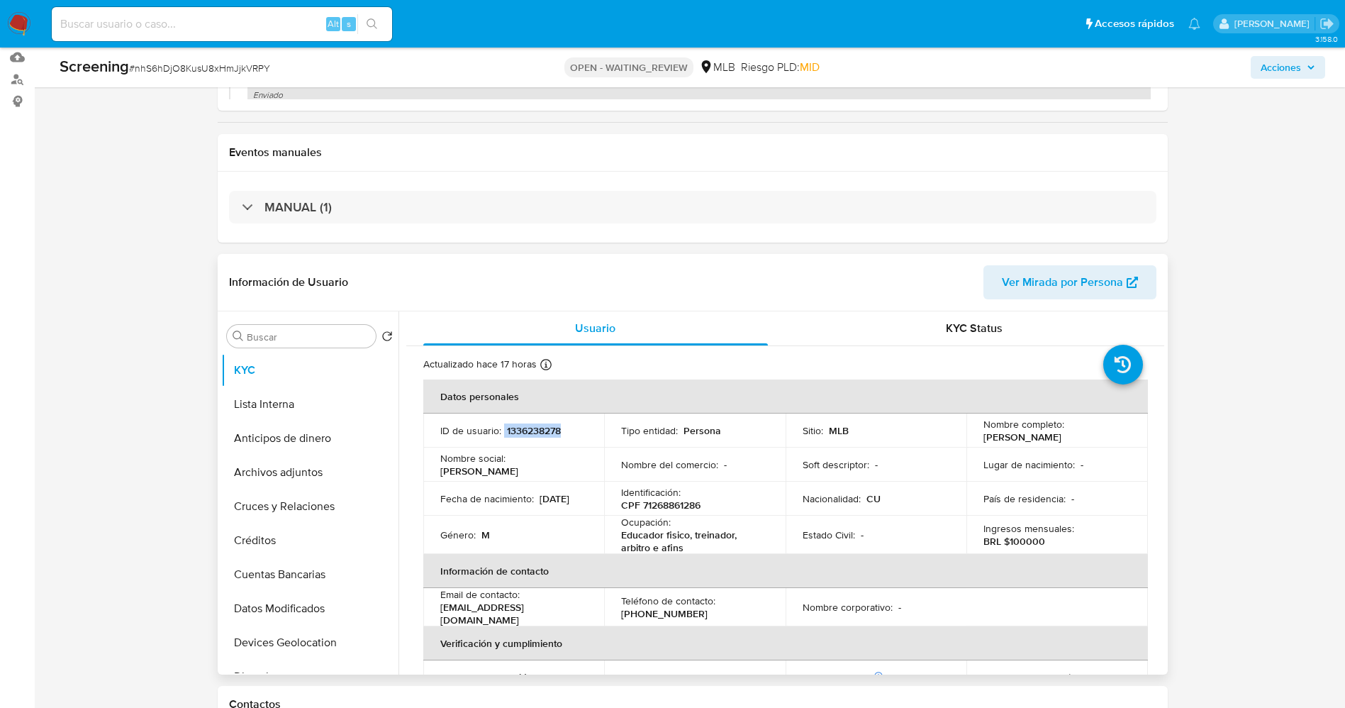
drag, startPoint x: 523, startPoint y: 433, endPoint x: 566, endPoint y: 431, distance: 43.3
click at [566, 431] on div "ID de usuario : 1336238278" at bounding box center [513, 432] width 147 height 13
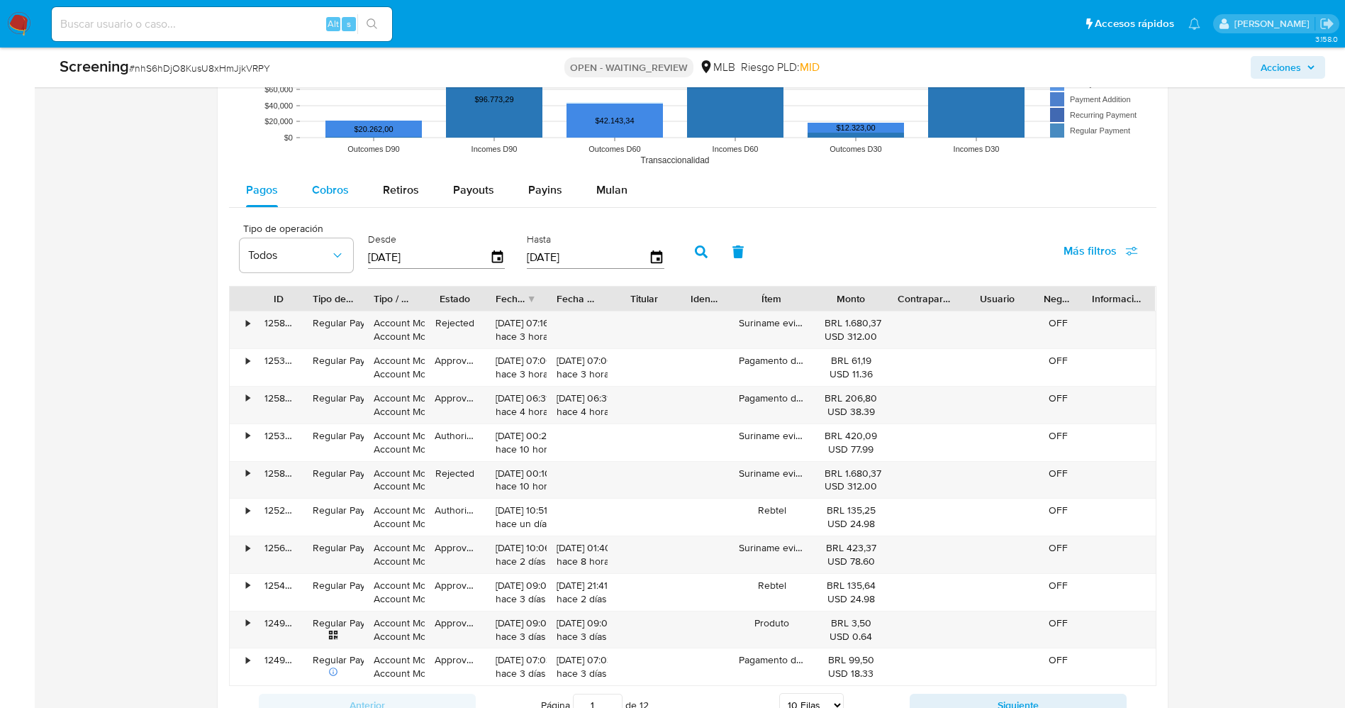
scroll to position [1370, 0]
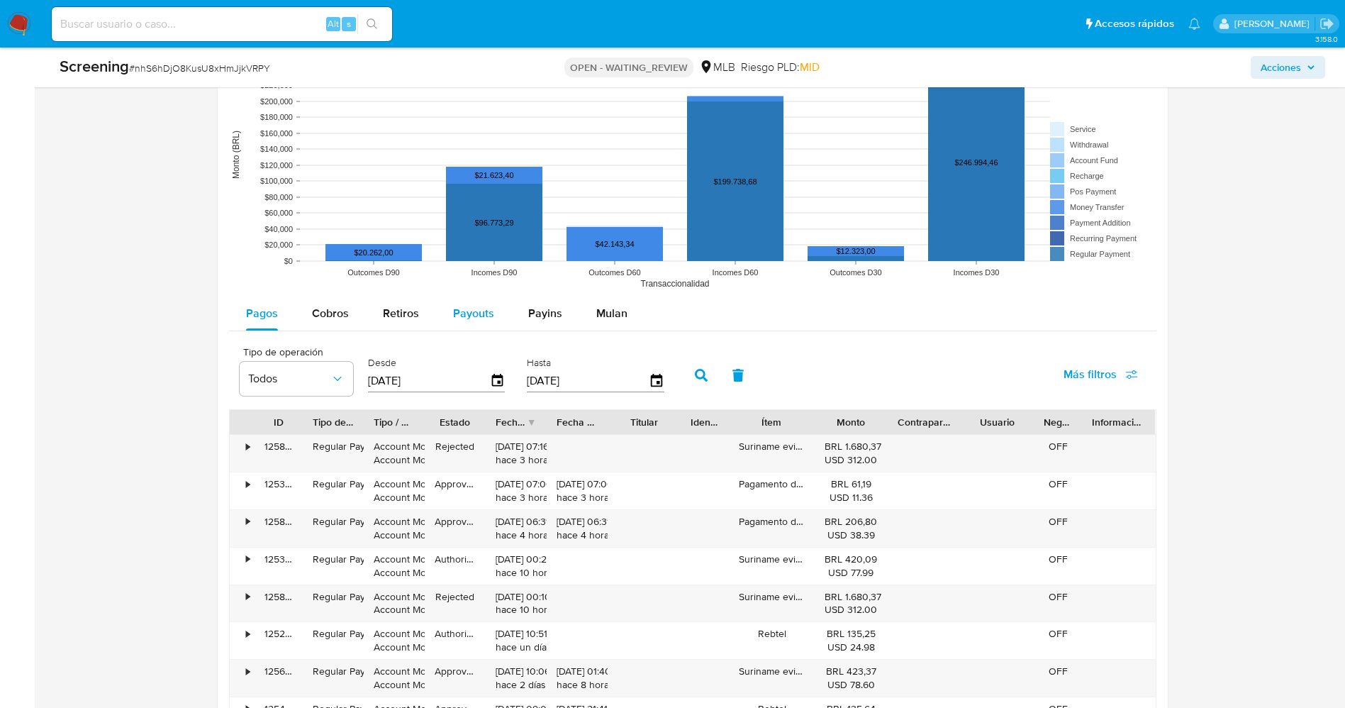
click at [473, 306] on span "Payouts" at bounding box center [473, 313] width 41 height 16
select select "10"
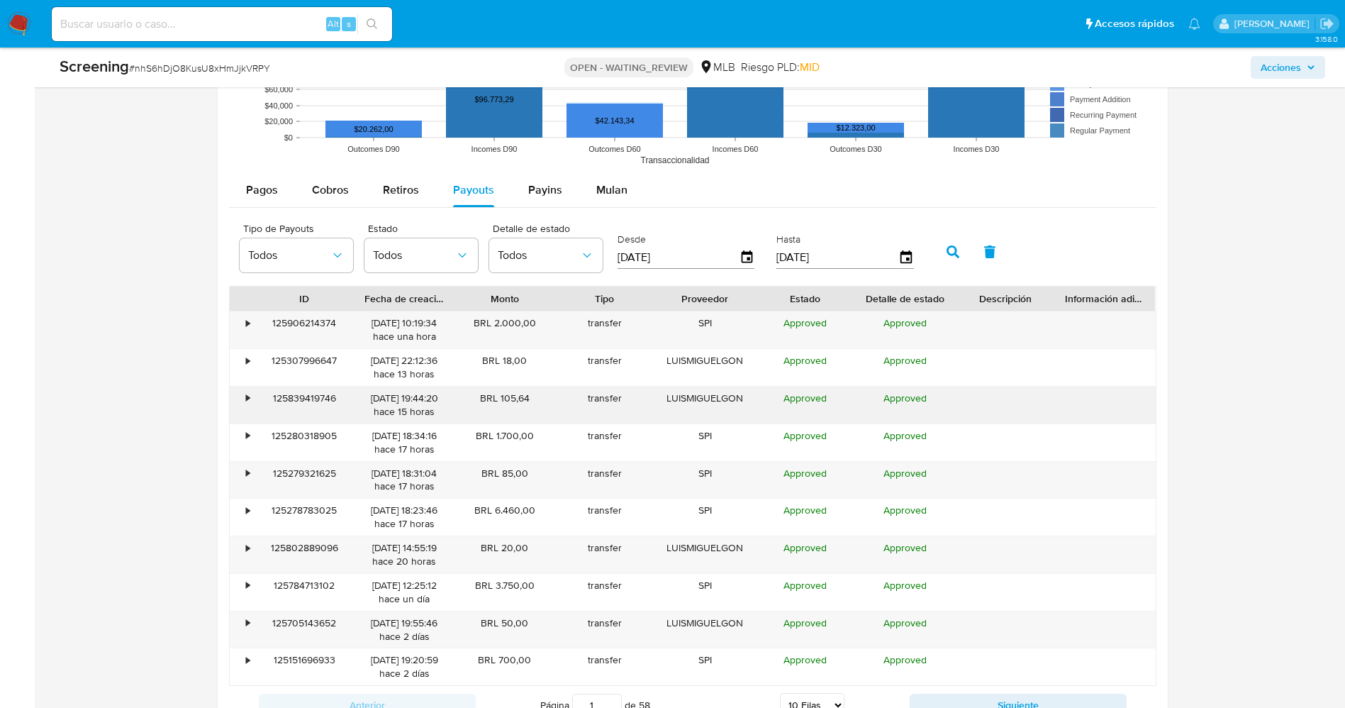
scroll to position [1689, 0]
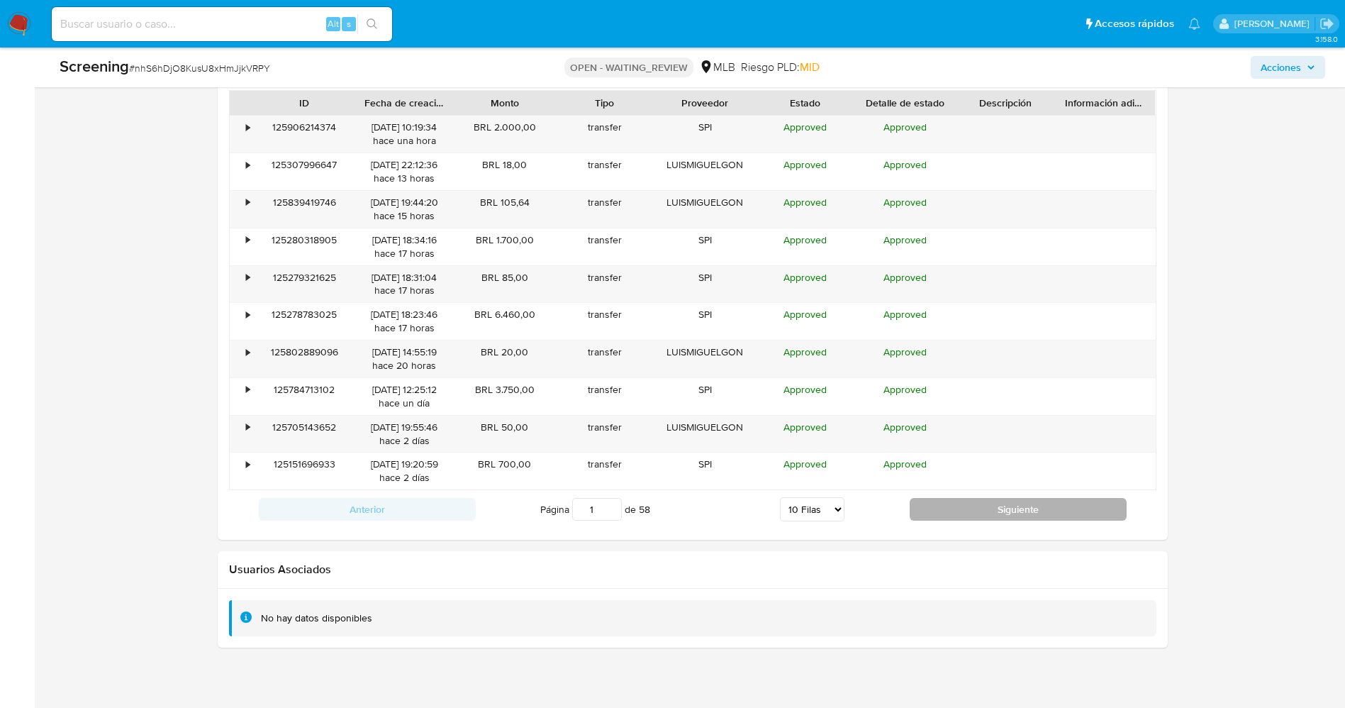
click at [988, 513] on button "Siguiente" at bounding box center [1018, 509] width 217 height 23
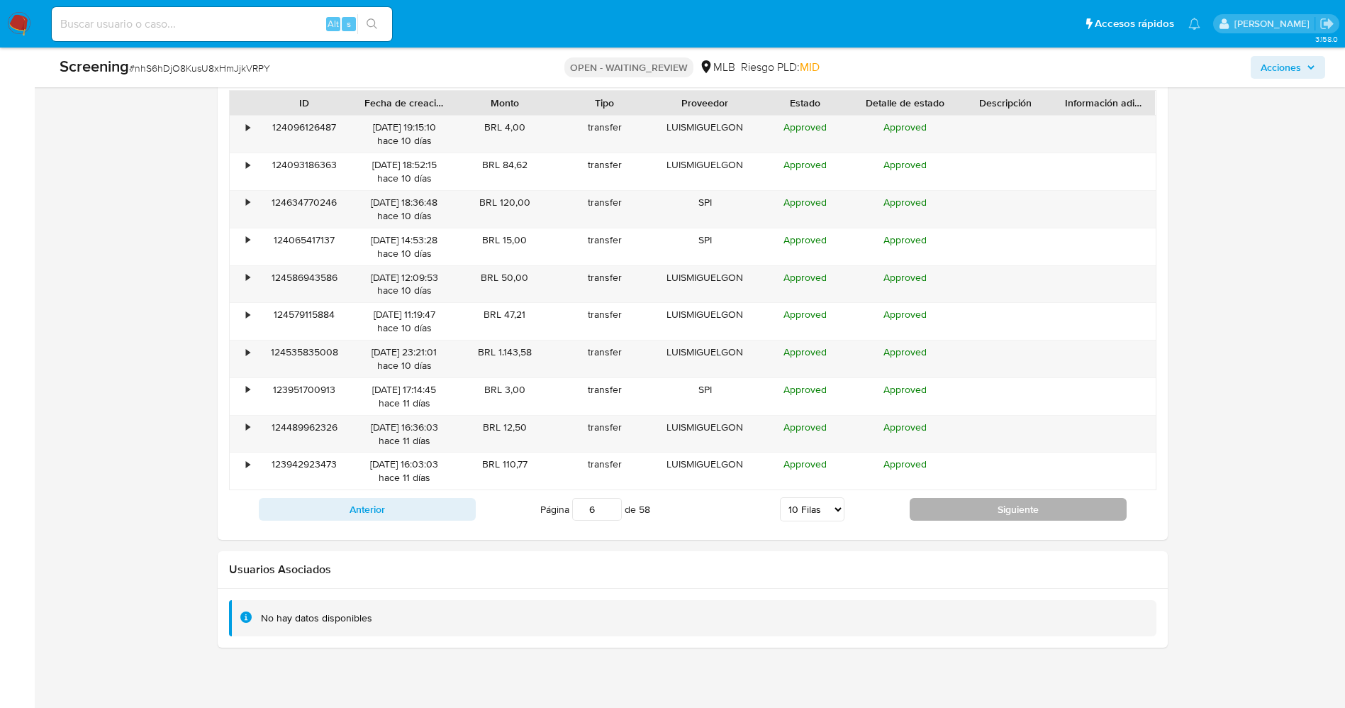
scroll to position [1583, 0]
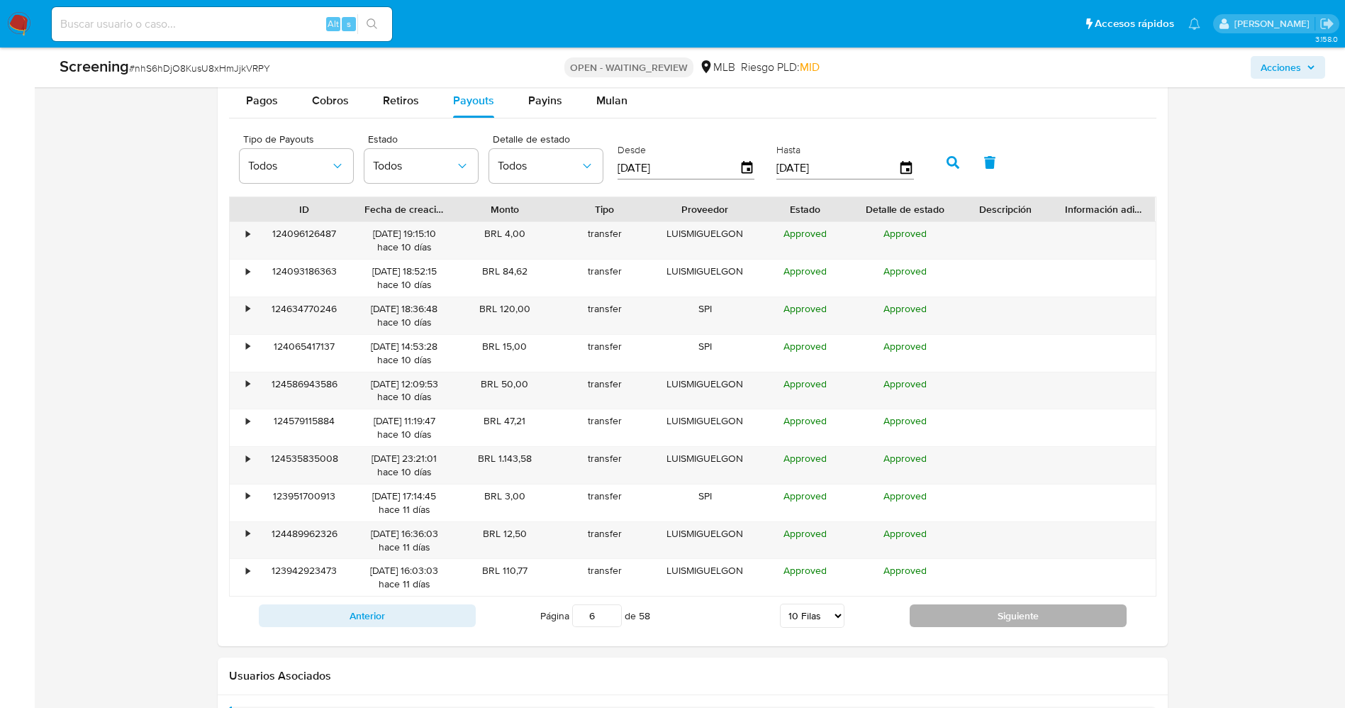
click at [1012, 613] on button "Siguiente" at bounding box center [1018, 615] width 217 height 23
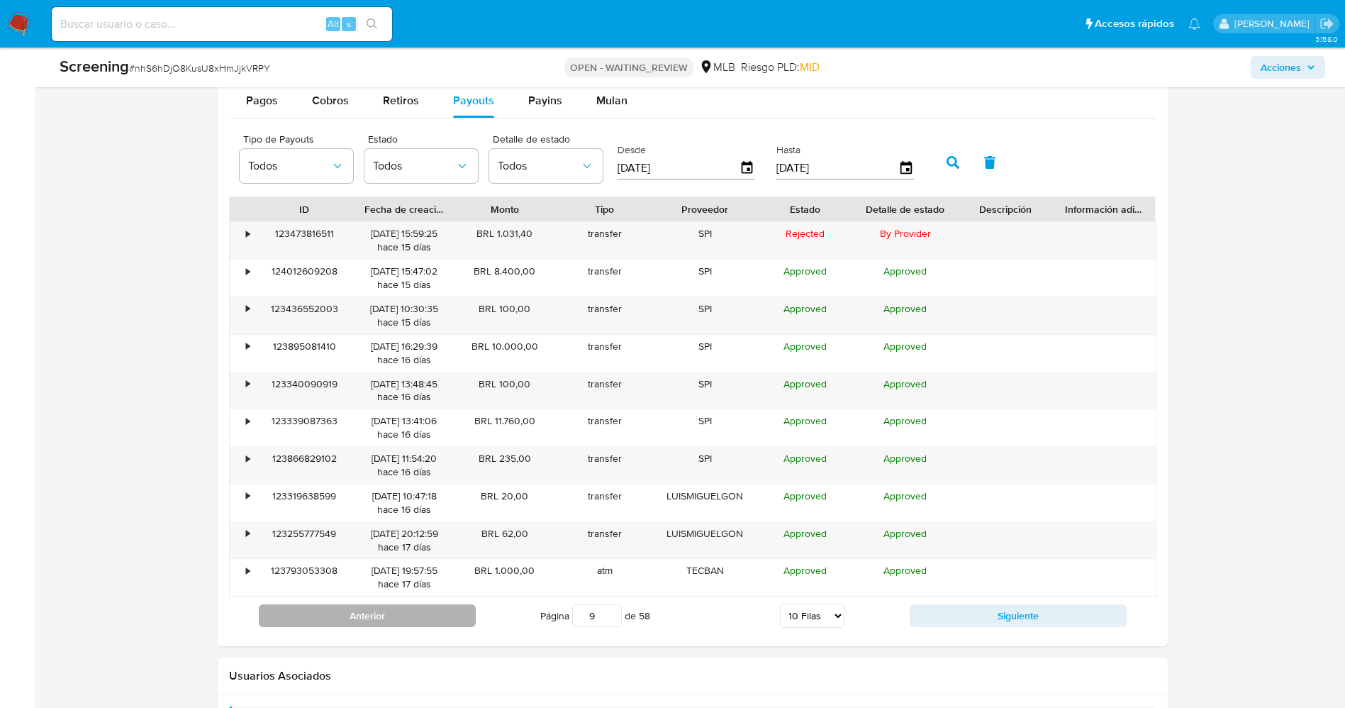
click at [353, 610] on button "Anterior" at bounding box center [367, 615] width 217 height 23
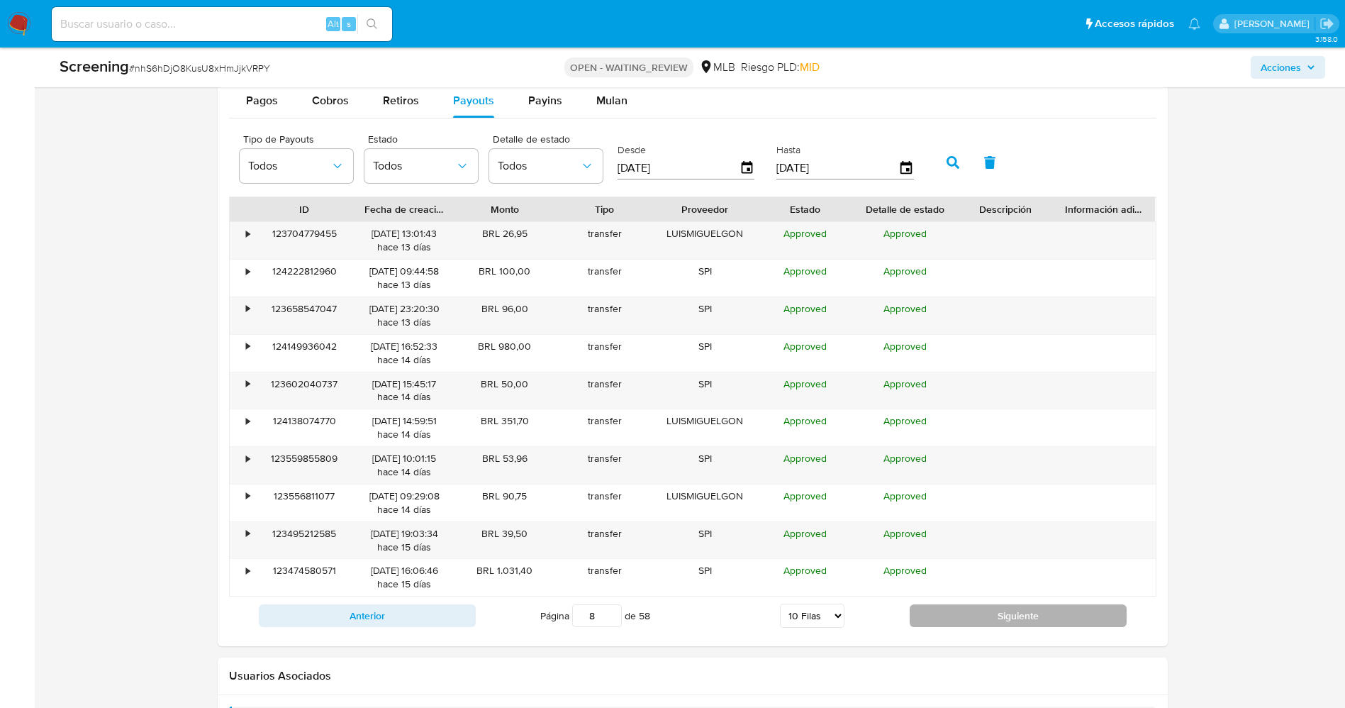
click at [1027, 616] on button "Siguiente" at bounding box center [1018, 615] width 217 height 23
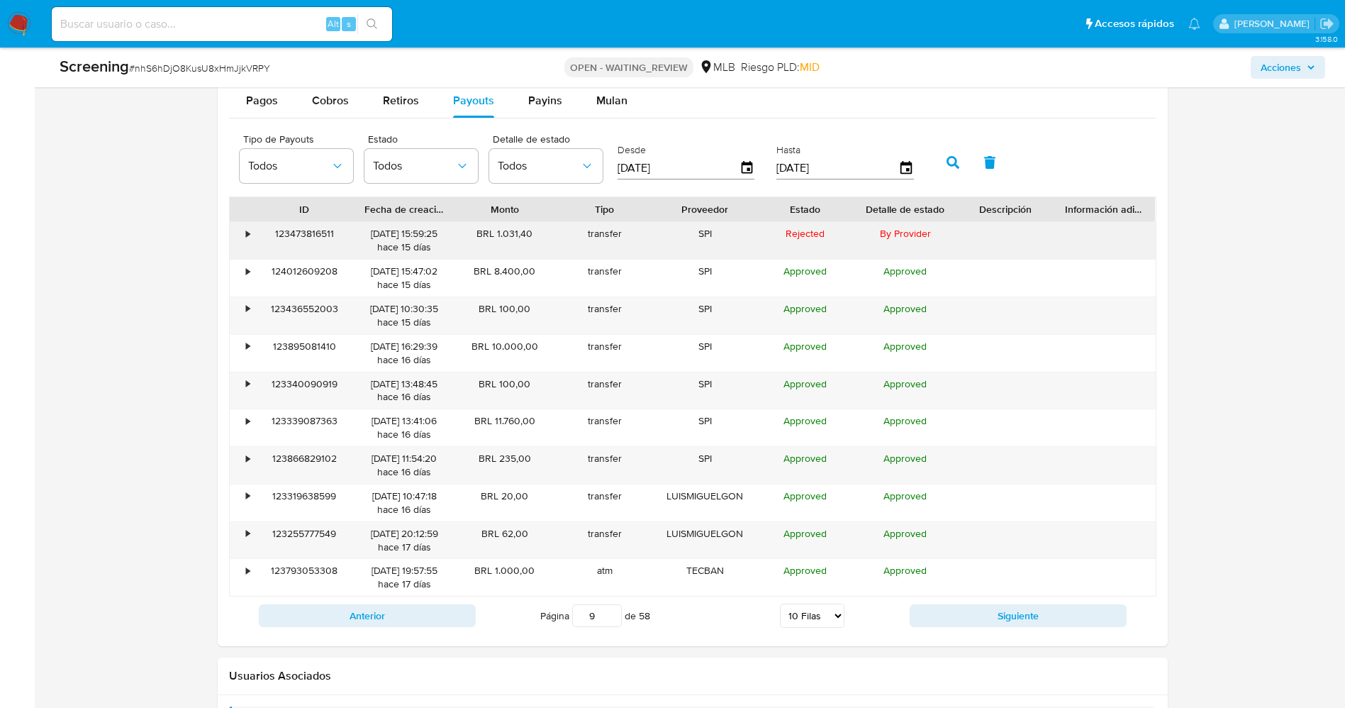
click at [339, 230] on div "123473816511" at bounding box center [305, 240] width 100 height 37
click at [247, 228] on div "•" at bounding box center [249, 233] width 4 height 13
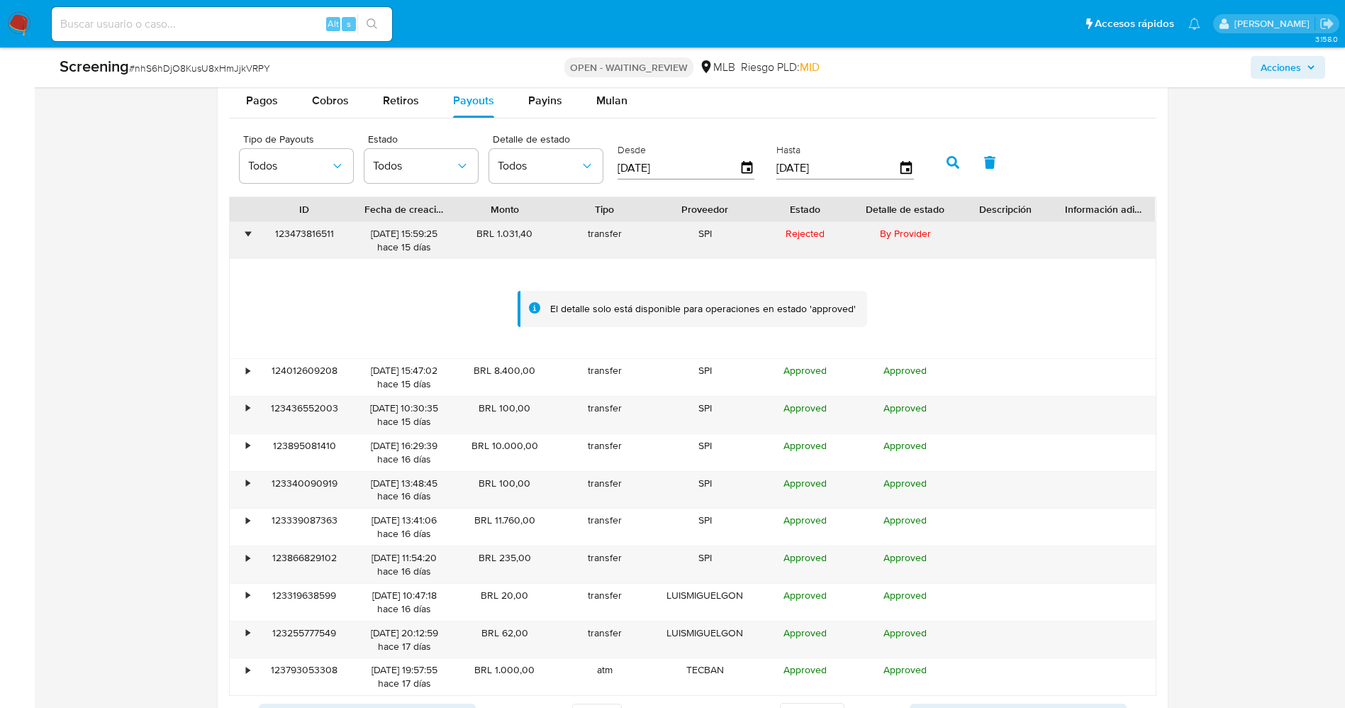
click at [247, 228] on div "•" at bounding box center [249, 233] width 4 height 13
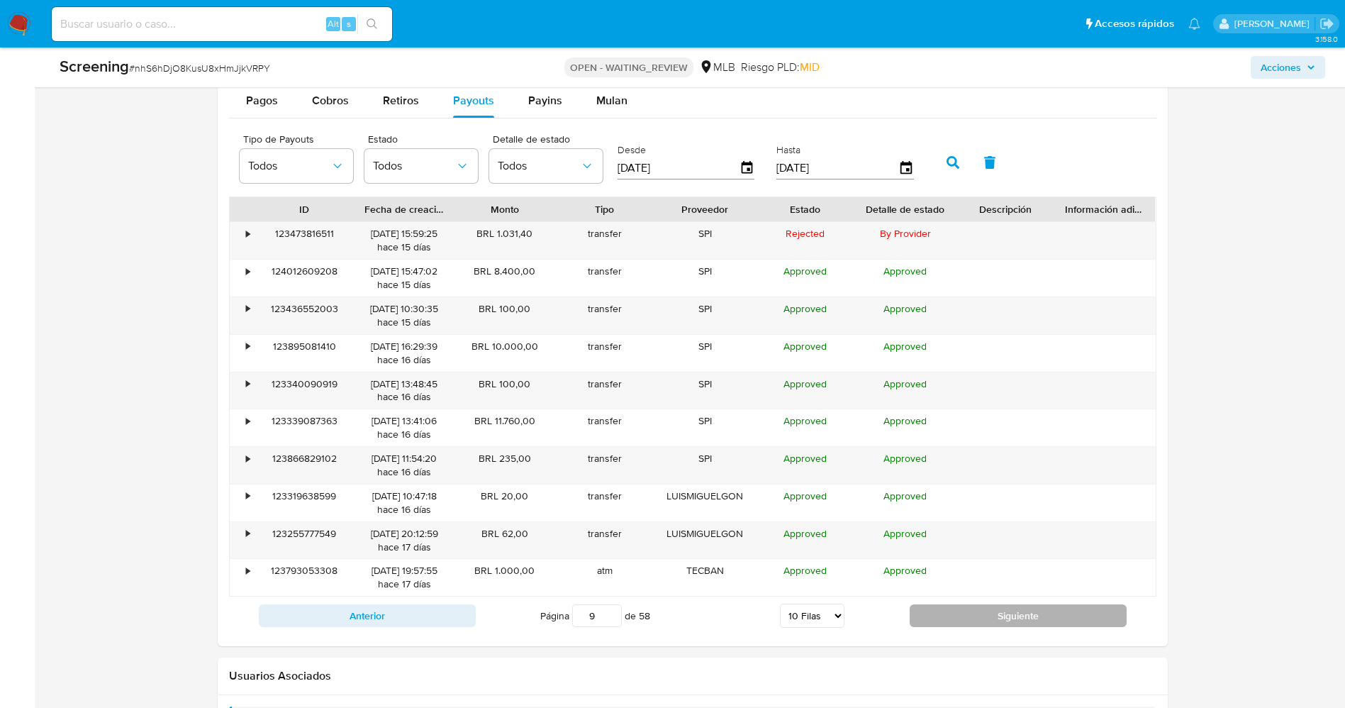
click at [983, 613] on button "Siguiente" at bounding box center [1018, 615] width 217 height 23
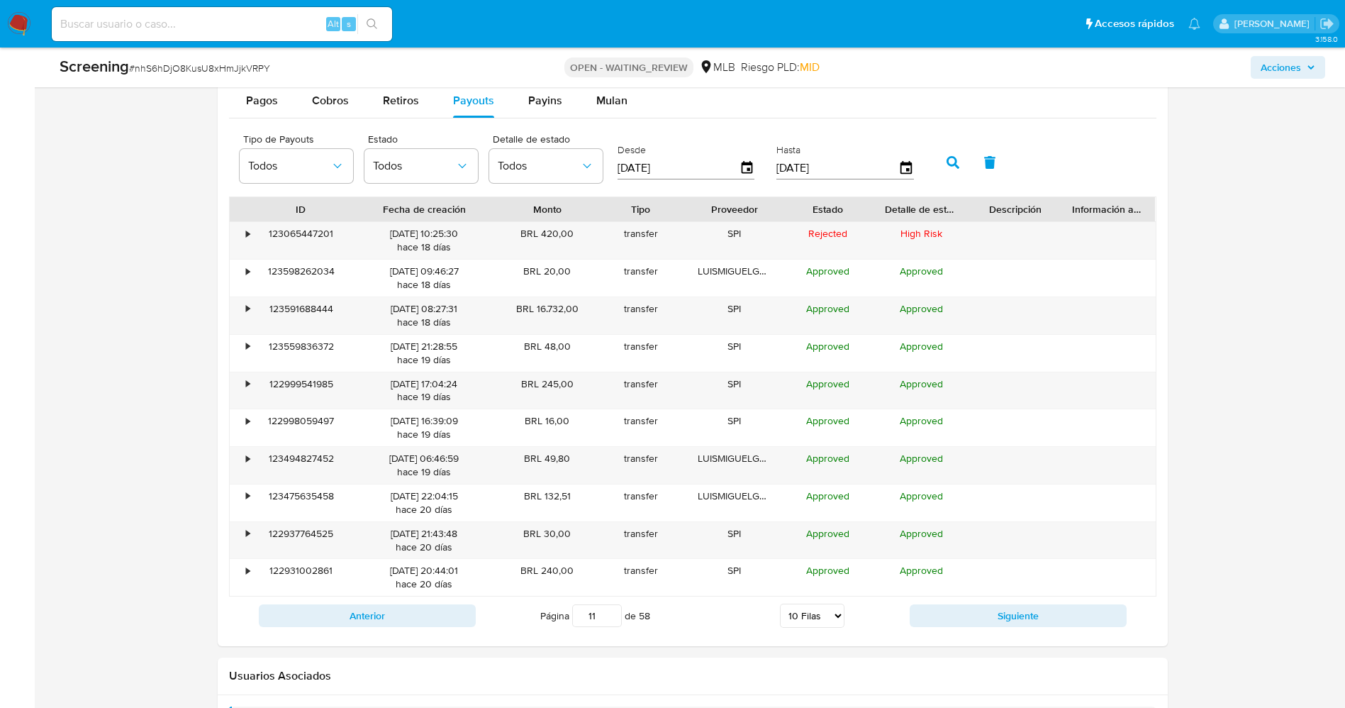
drag, startPoint x: 467, startPoint y: 213, endPoint x: 519, endPoint y: 213, distance: 51.8
click at [519, 213] on div "ID Fecha de creación Monto Tipo Proveedor Estado Detalle de estado Descripción …" at bounding box center [693, 209] width 926 height 24
click at [405, 608] on button "Anterior" at bounding box center [367, 615] width 217 height 23
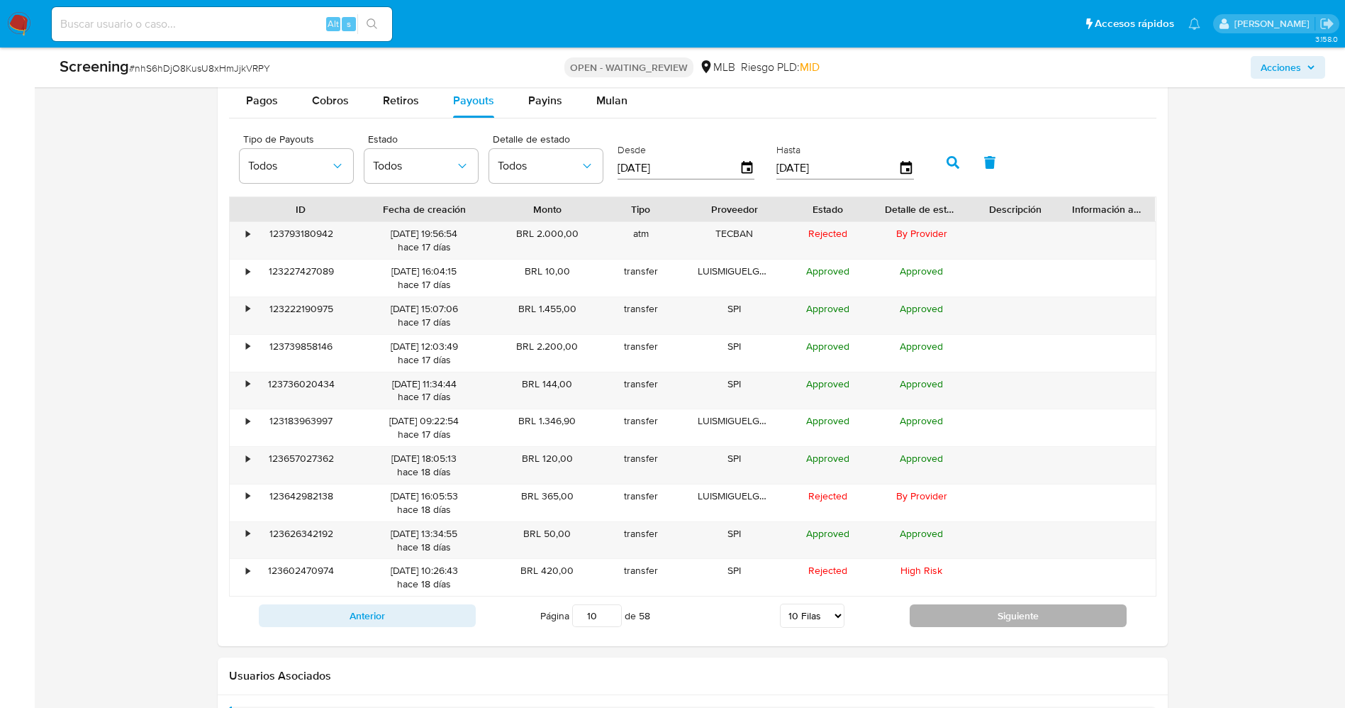
click at [939, 613] on button "Siguiente" at bounding box center [1018, 615] width 217 height 23
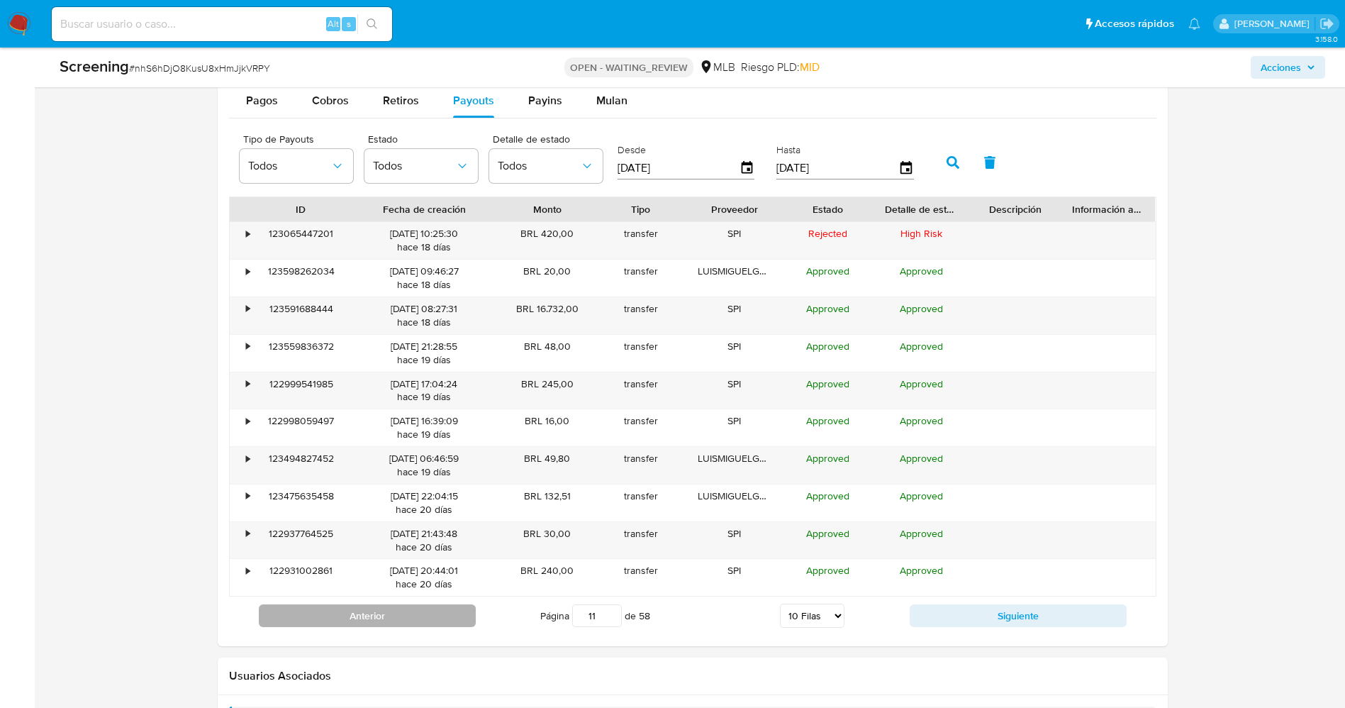
click at [423, 622] on button "Anterior" at bounding box center [367, 615] width 217 height 23
type input "10"
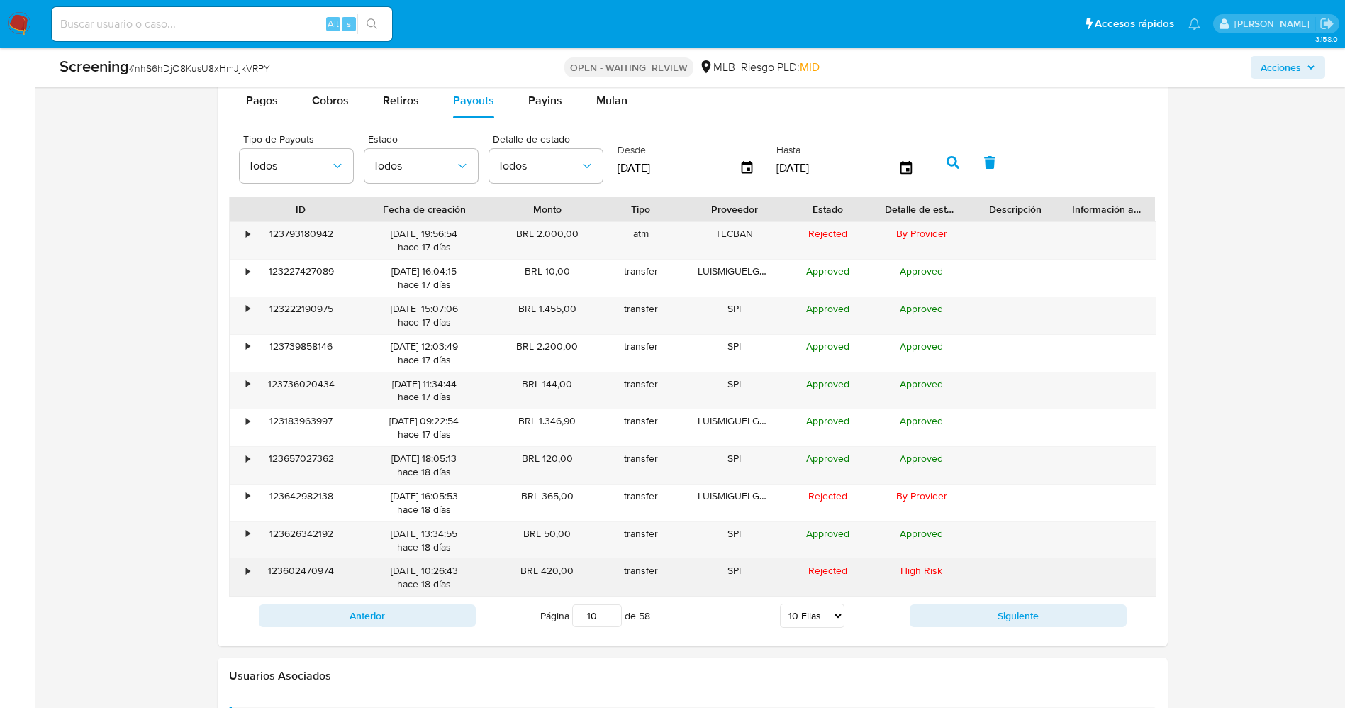
drag, startPoint x: 537, startPoint y: 570, endPoint x: 559, endPoint y: 568, distance: 22.1
click at [575, 571] on div "BRL 420,00" at bounding box center [548, 577] width 94 height 37
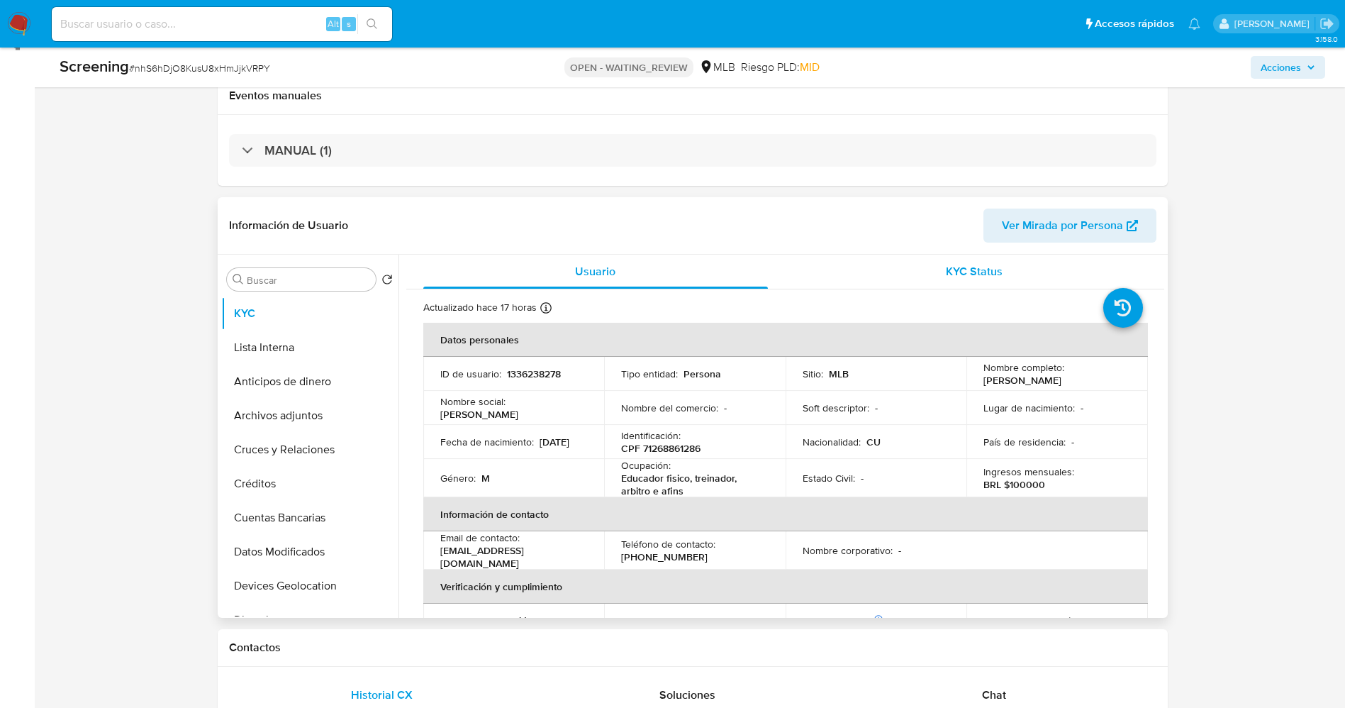
scroll to position [200, 0]
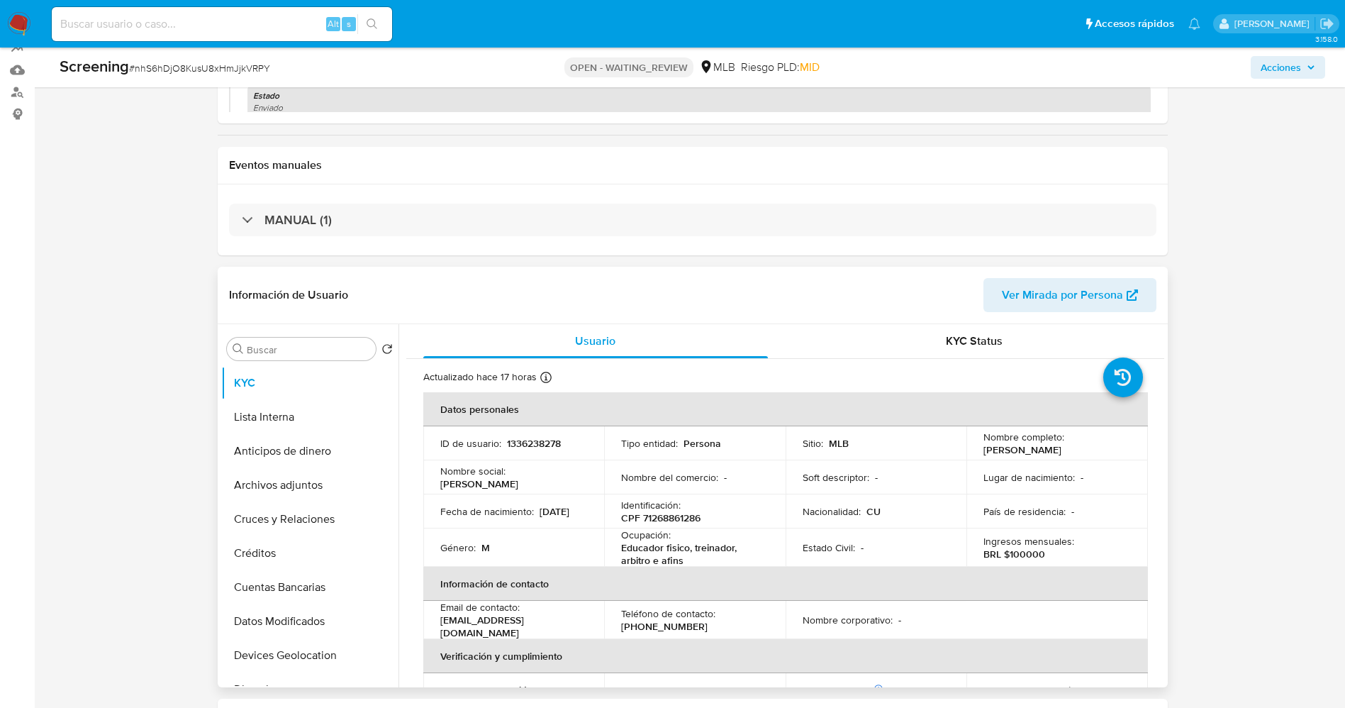
drag, startPoint x: 981, startPoint y: 447, endPoint x: 1103, endPoint y: 445, distance: 122.7
click at [1128, 445] on td "Nombre completo : [PERSON_NAME] [PERSON_NAME]" at bounding box center [1057, 445] width 182 height 38
copy p "[PERSON_NAME] [PERSON_NAME]"
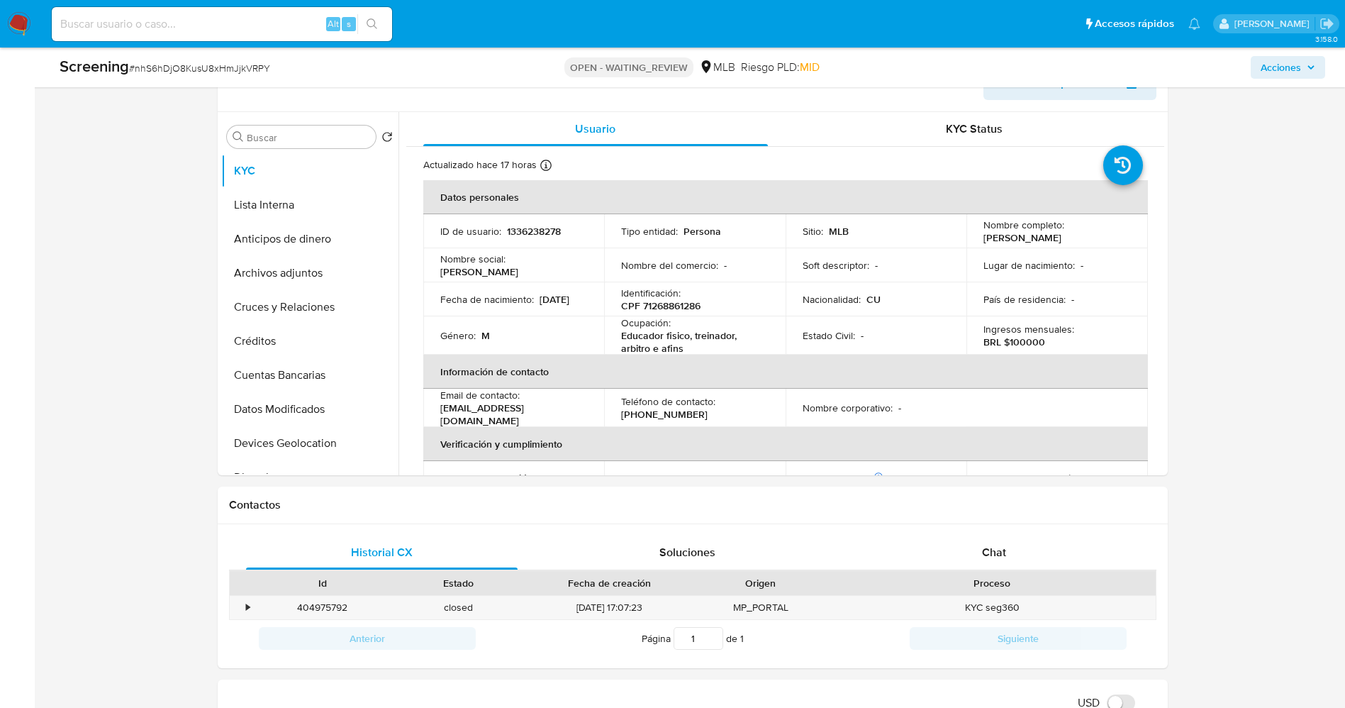
scroll to position [413, 0]
drag, startPoint x: 1020, startPoint y: 549, endPoint x: 1162, endPoint y: 508, distance: 147.5
click at [1021, 549] on div "Chat" at bounding box center [994, 552] width 272 height 34
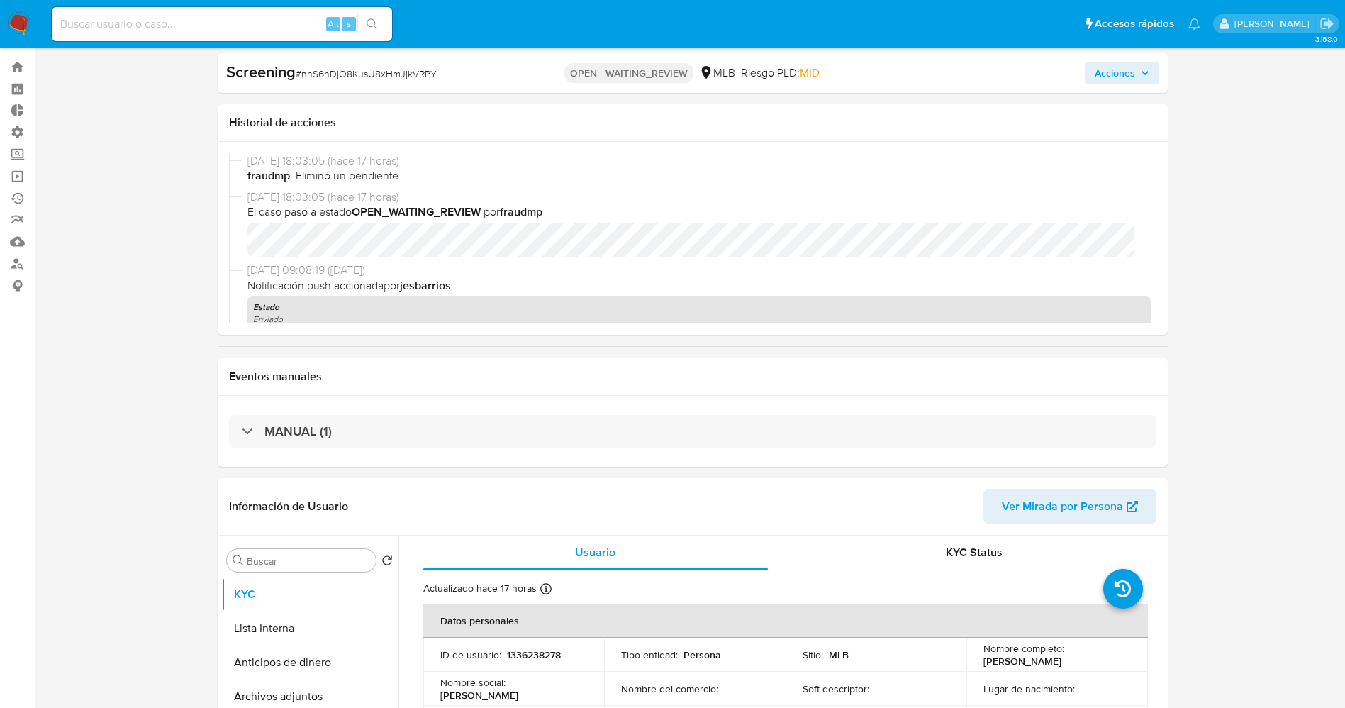
scroll to position [0, 0]
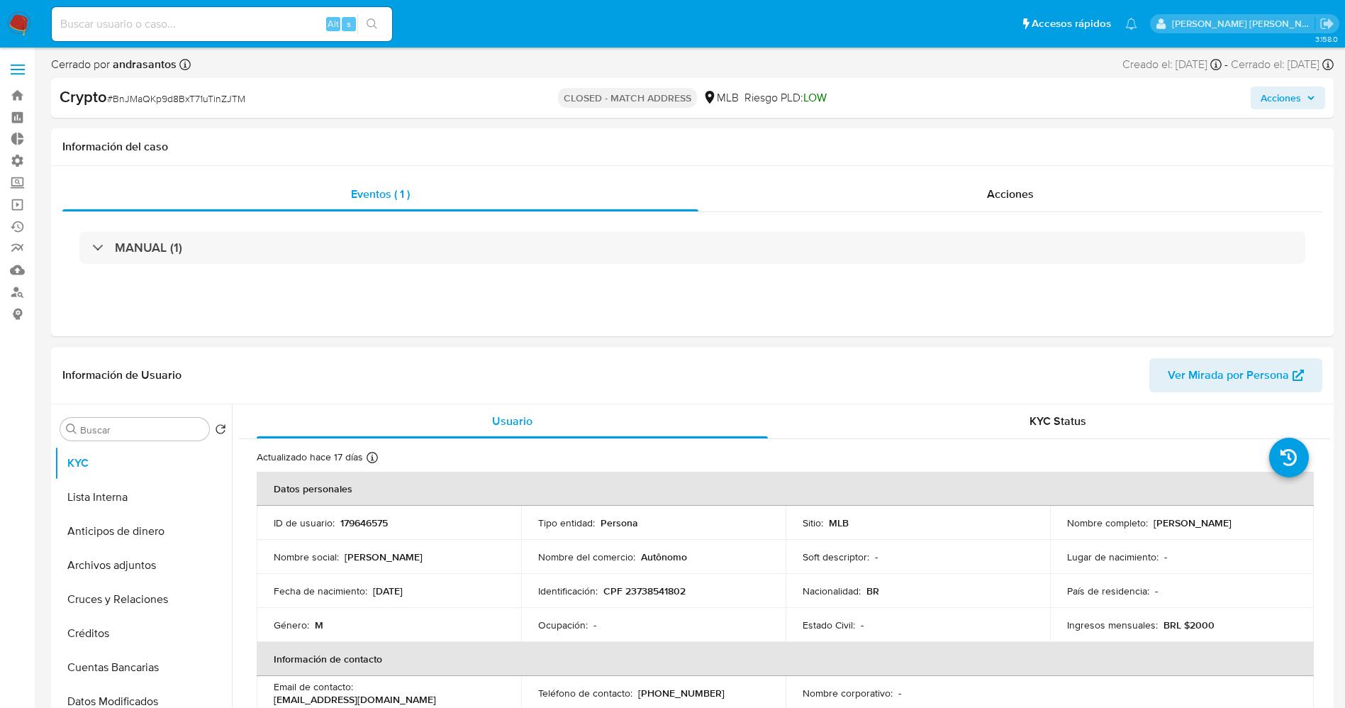
select select "10"
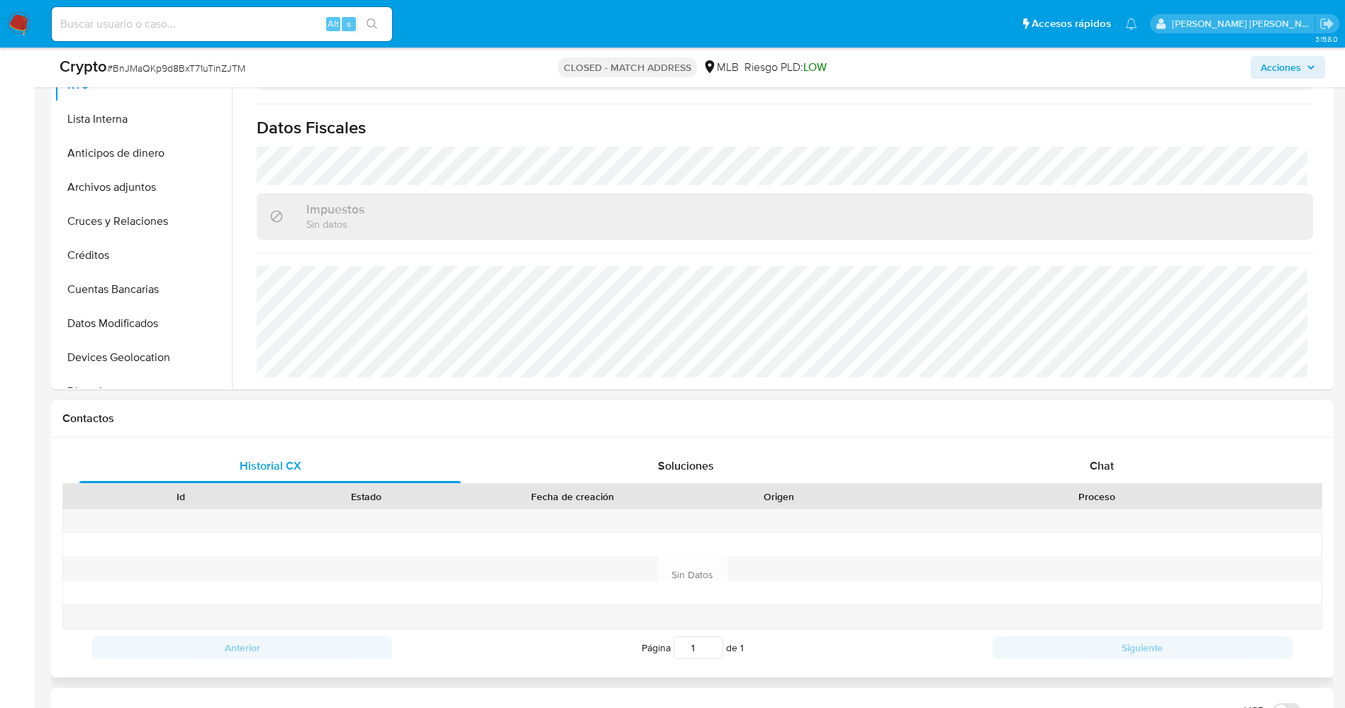
scroll to position [106, 0]
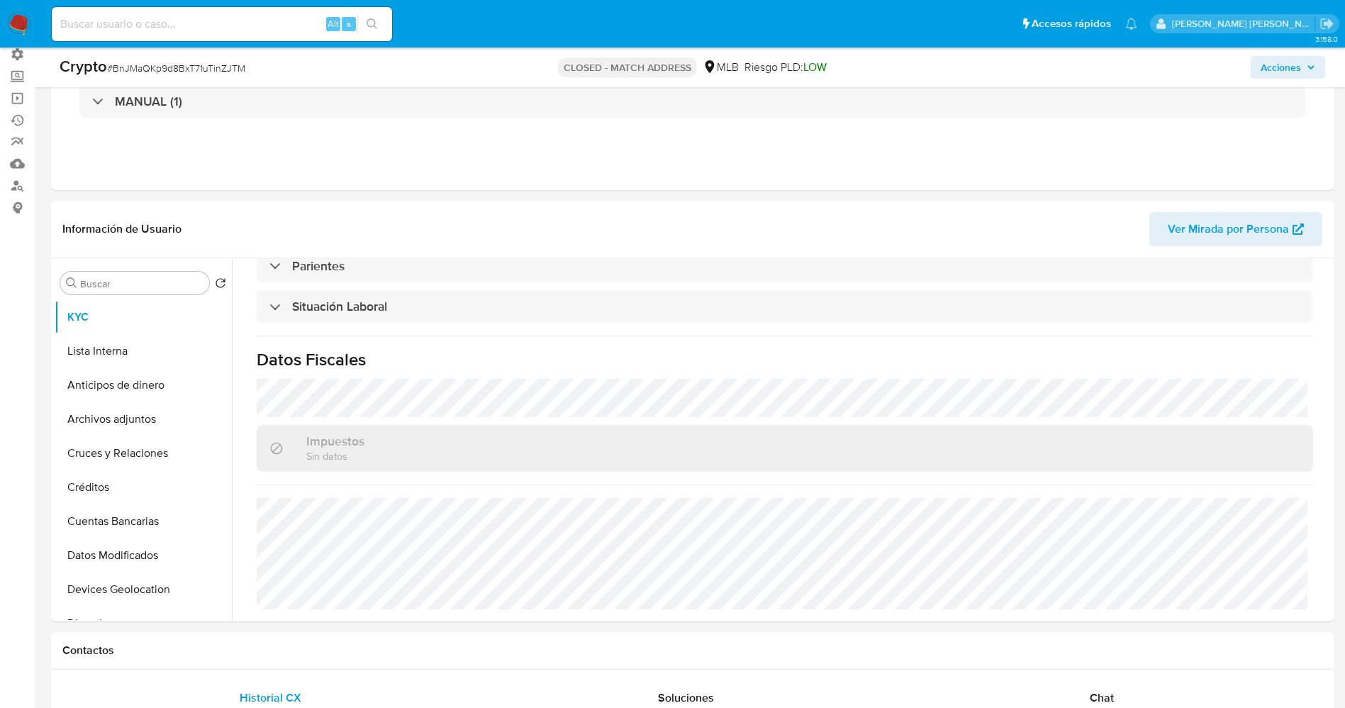
drag, startPoint x: 1110, startPoint y: 693, endPoint x: 536, endPoint y: 630, distance: 577.0
click at [1108, 694] on span "Chat" at bounding box center [1102, 697] width 24 height 16
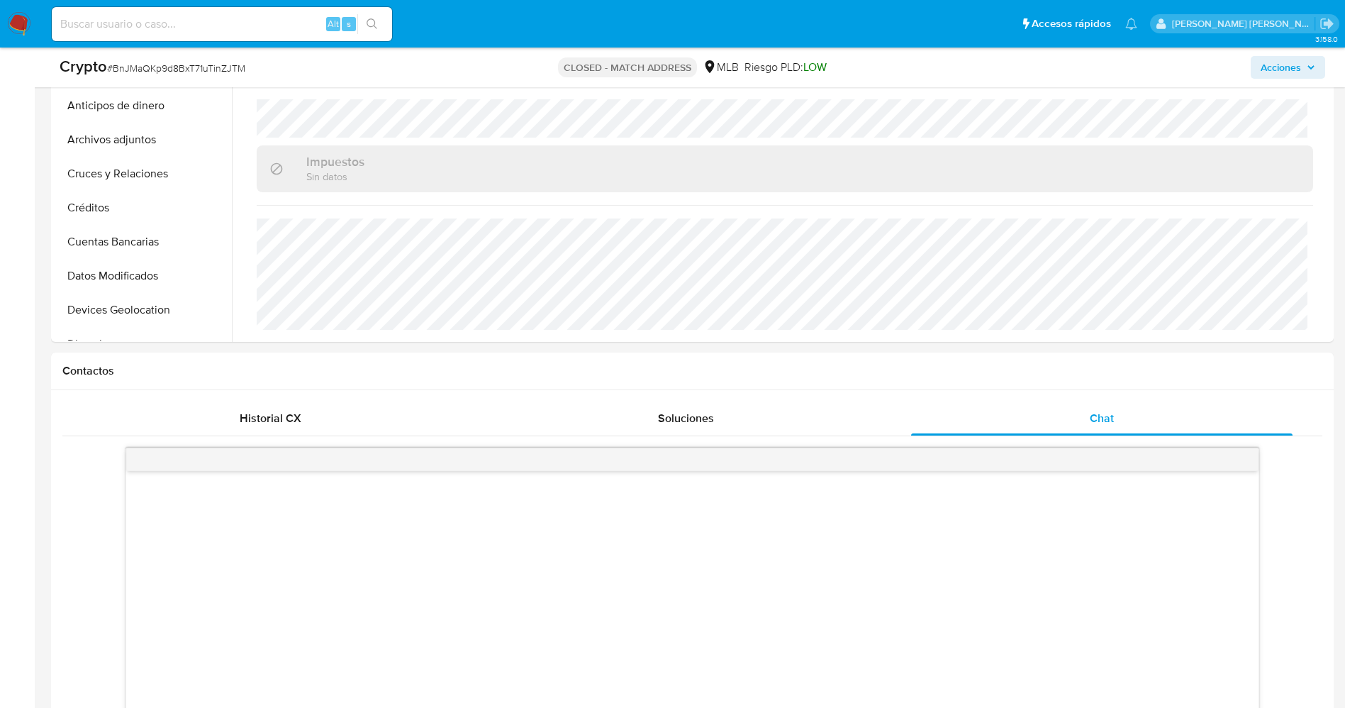
scroll to position [638, 0]
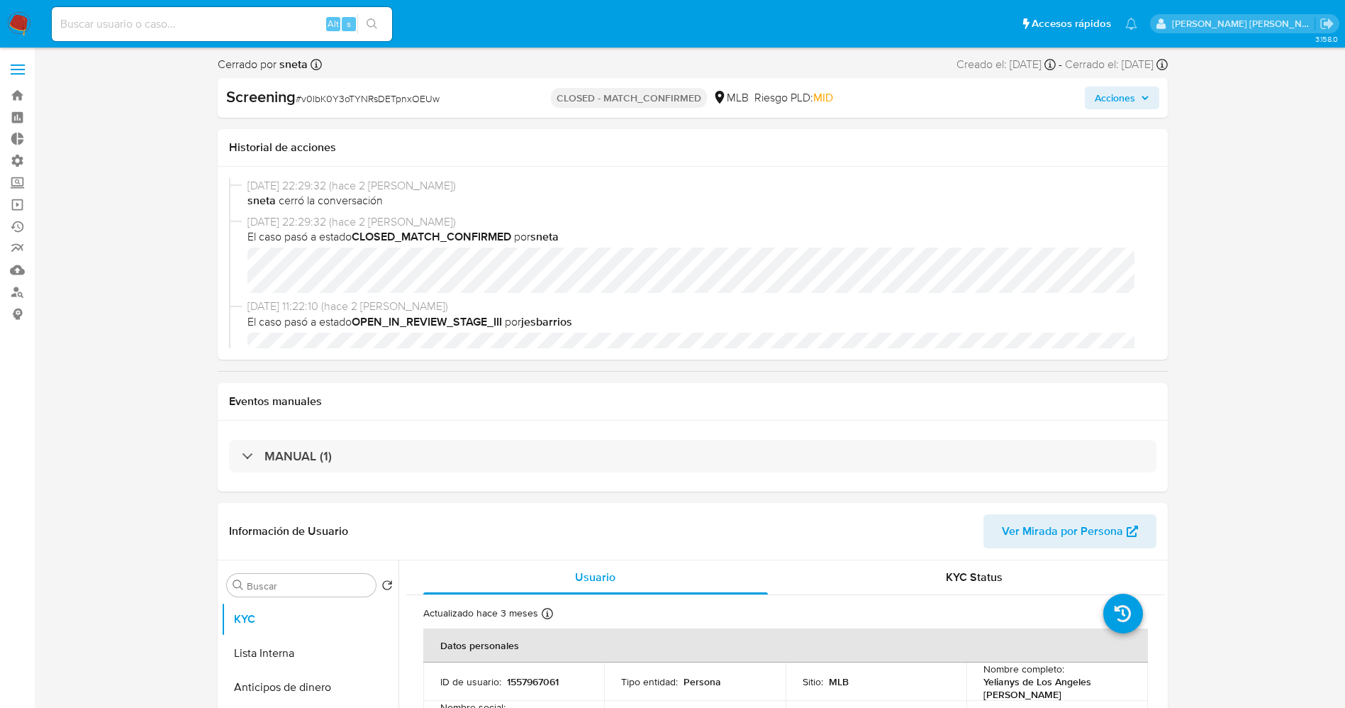
select select "10"
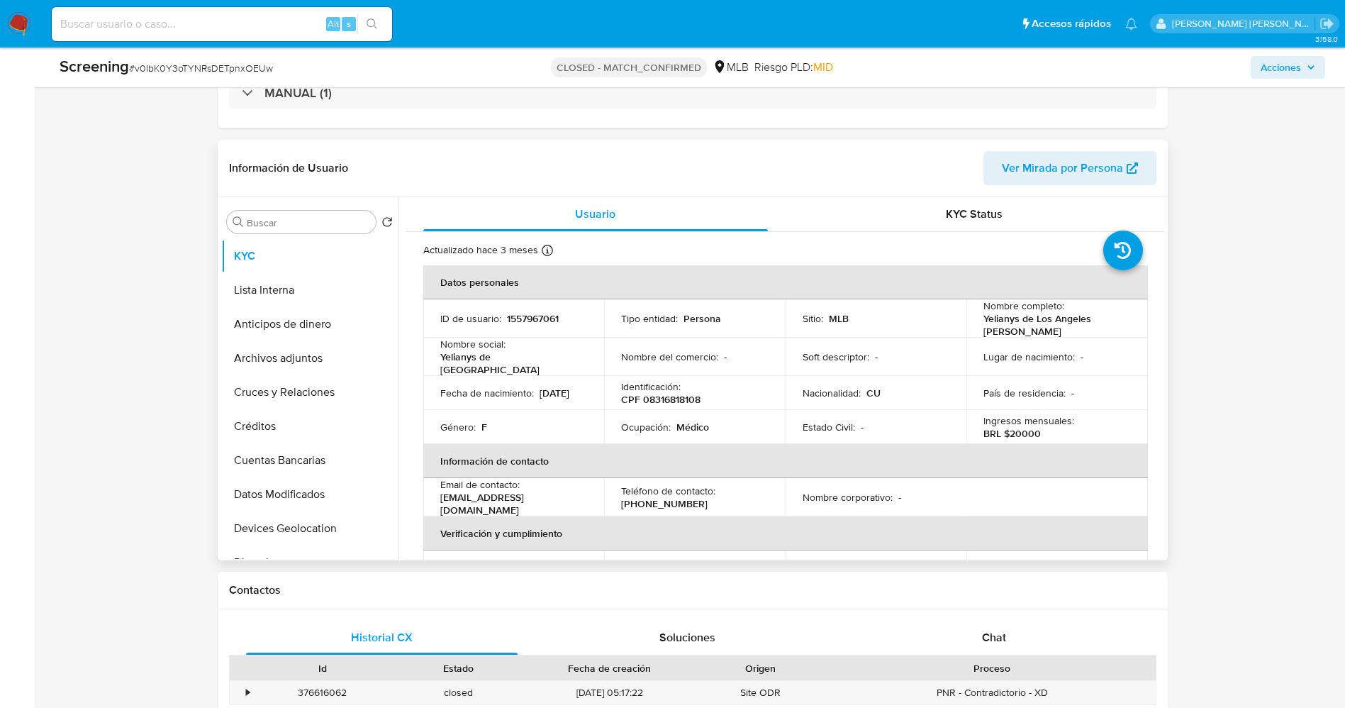
scroll to position [425, 0]
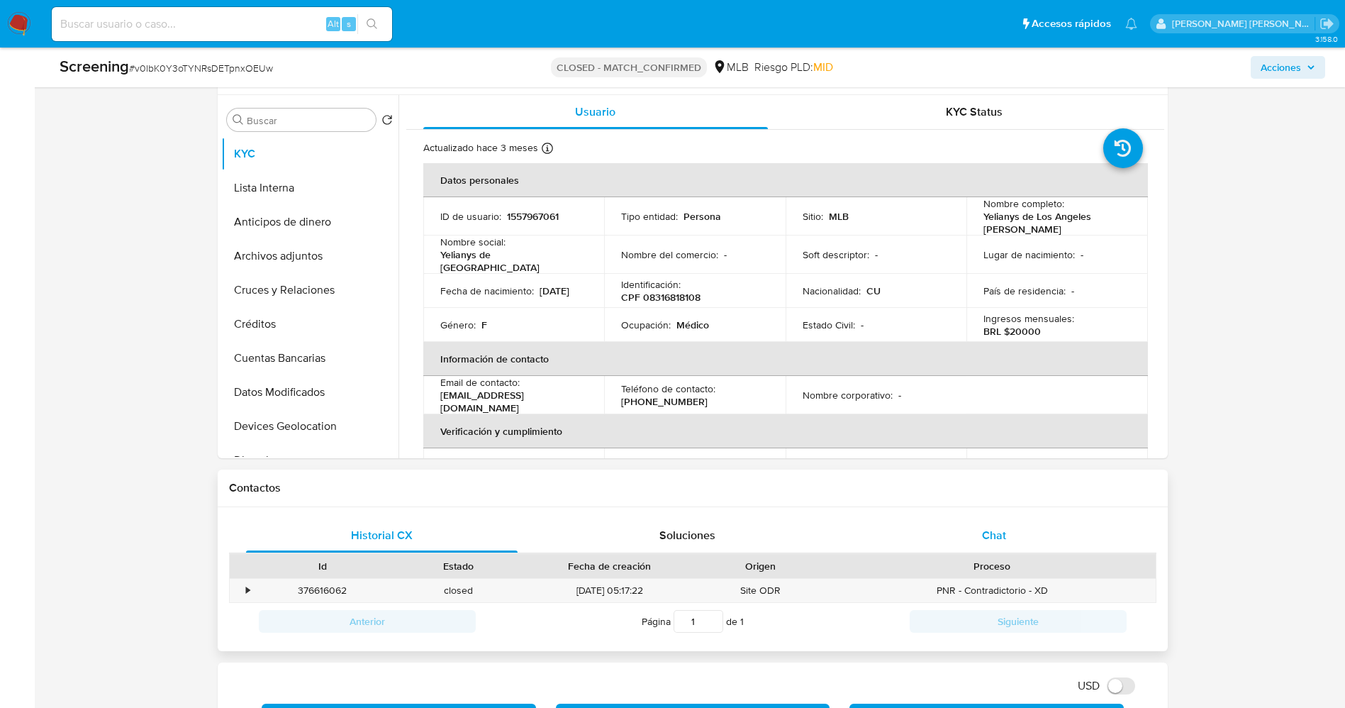
click at [997, 523] on div "Chat" at bounding box center [994, 535] width 272 height 34
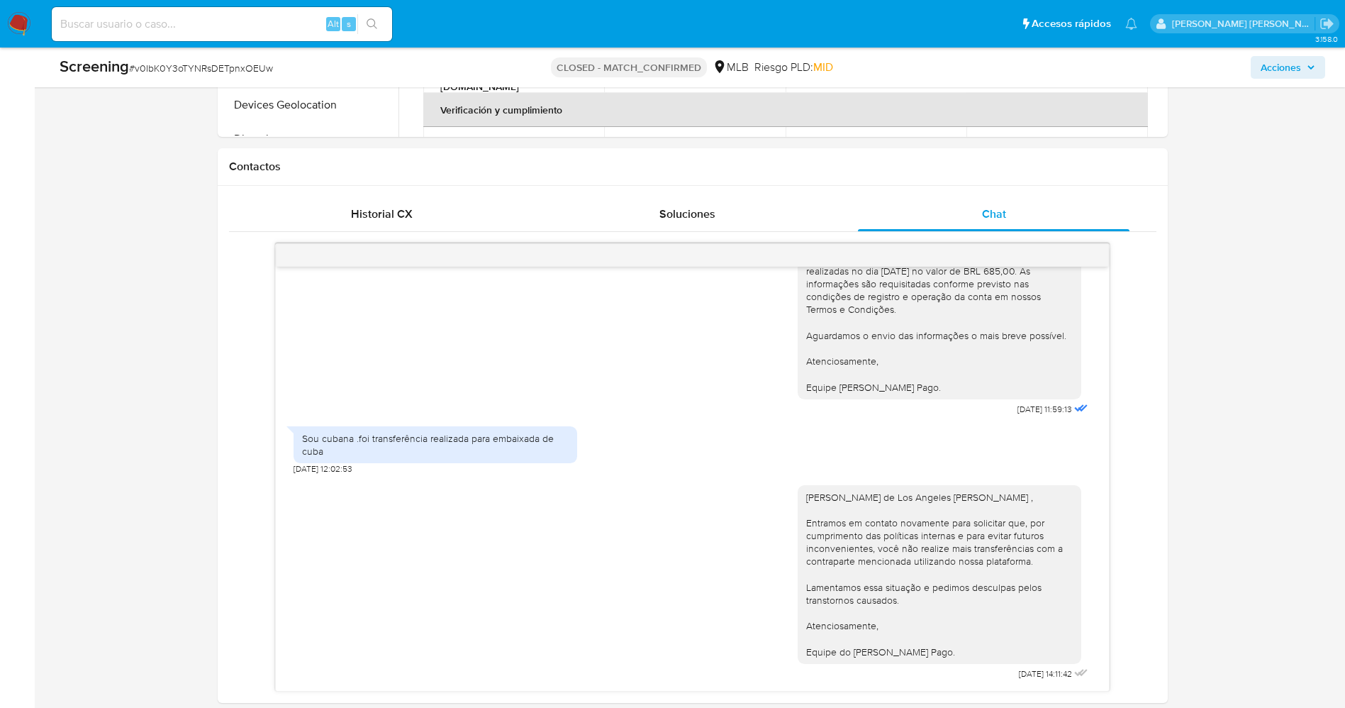
scroll to position [851, 0]
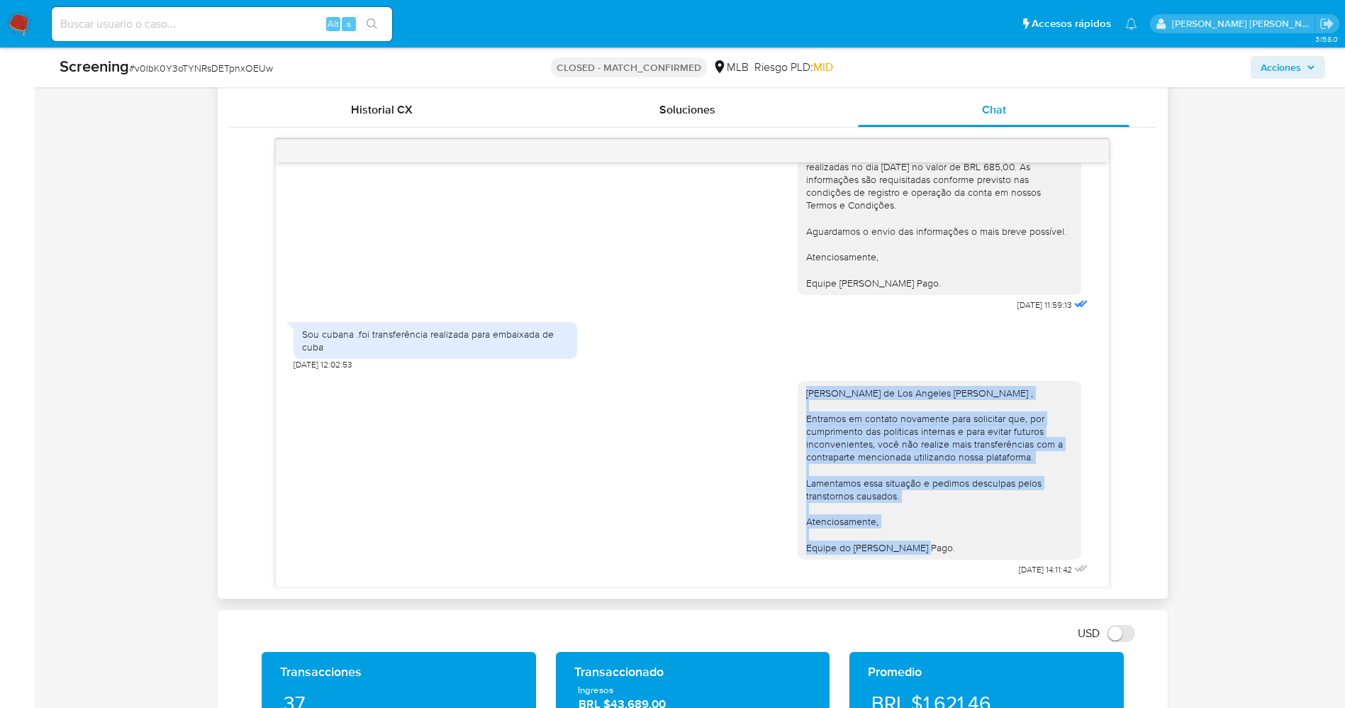
drag, startPoint x: 791, startPoint y: 386, endPoint x: 919, endPoint y: 554, distance: 211.4
click at [919, 554] on div "Olá Yelianys de Los Angeles Serrano Estrada , Entramos em contato novamente par…" at bounding box center [940, 470] width 284 height 179
copy div "Olá Yelianys de Los Angeles Serrano Estrada , Entramos em contato novamente par…"
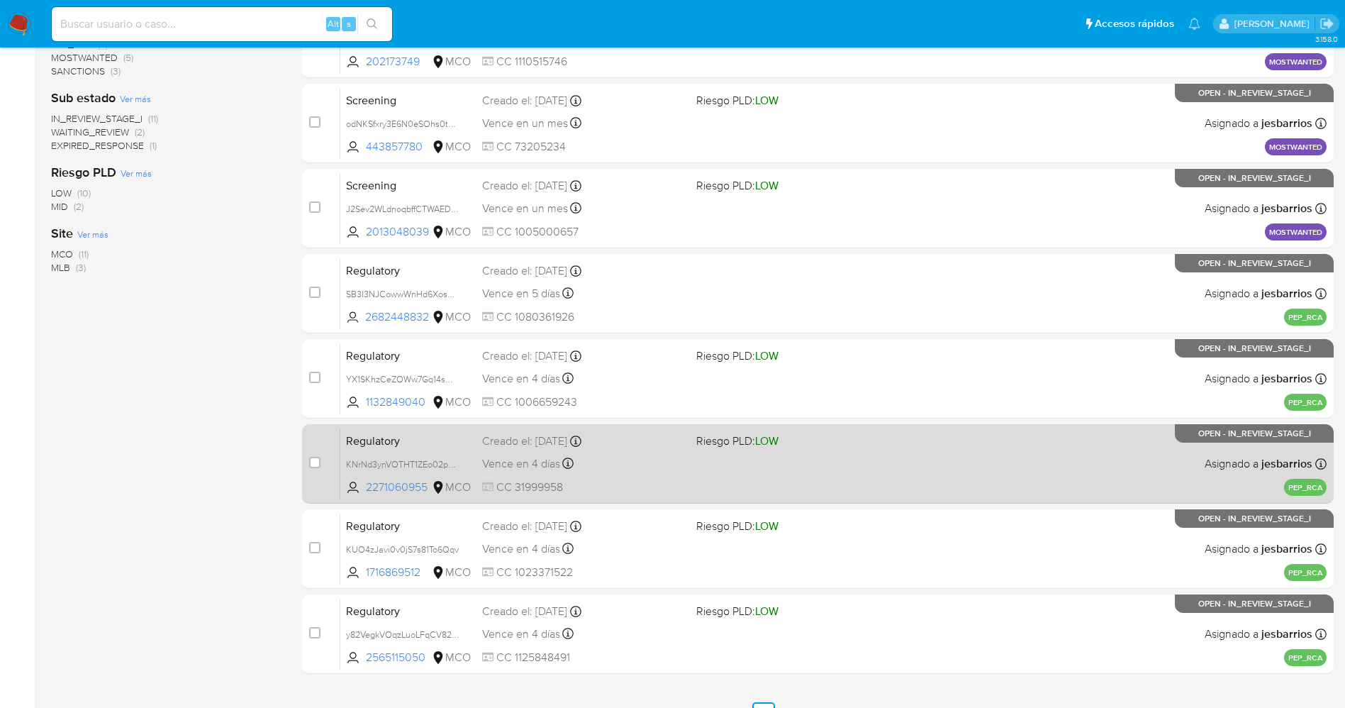
scroll to position [463, 0]
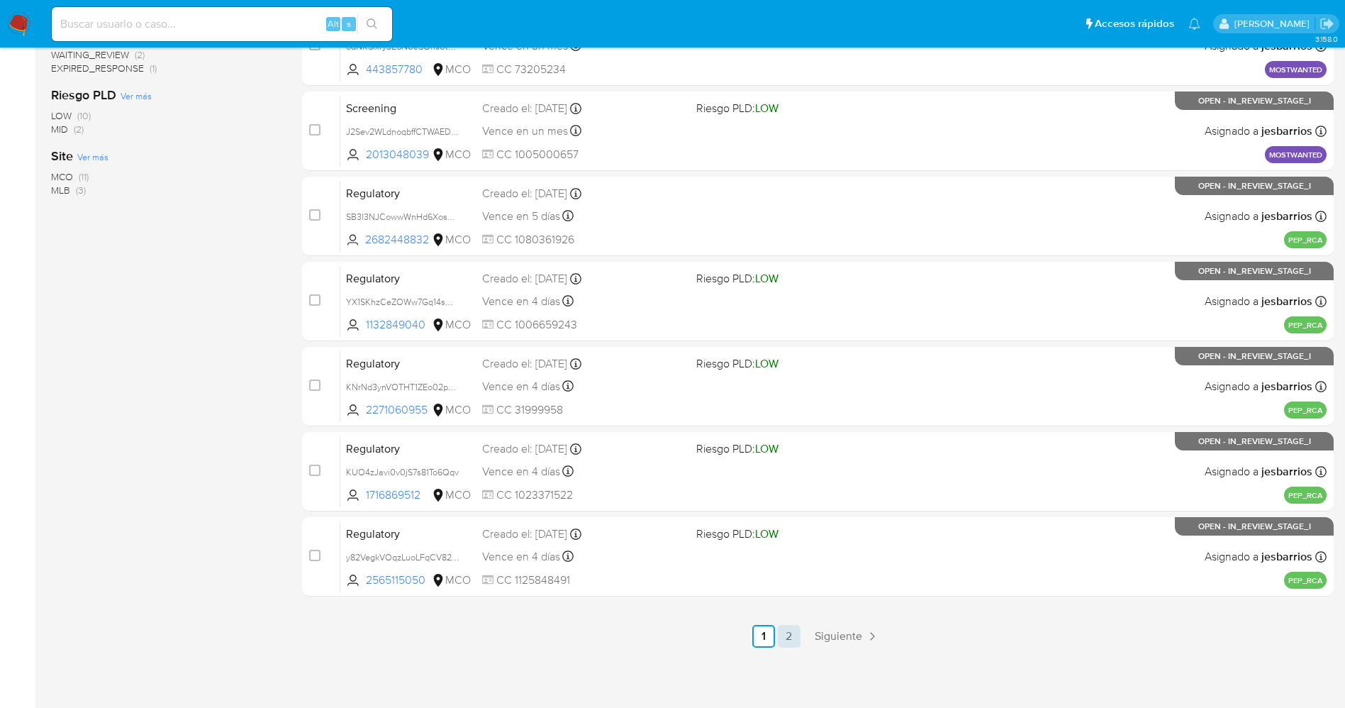
click at [795, 638] on link "2" at bounding box center [789, 636] width 23 height 23
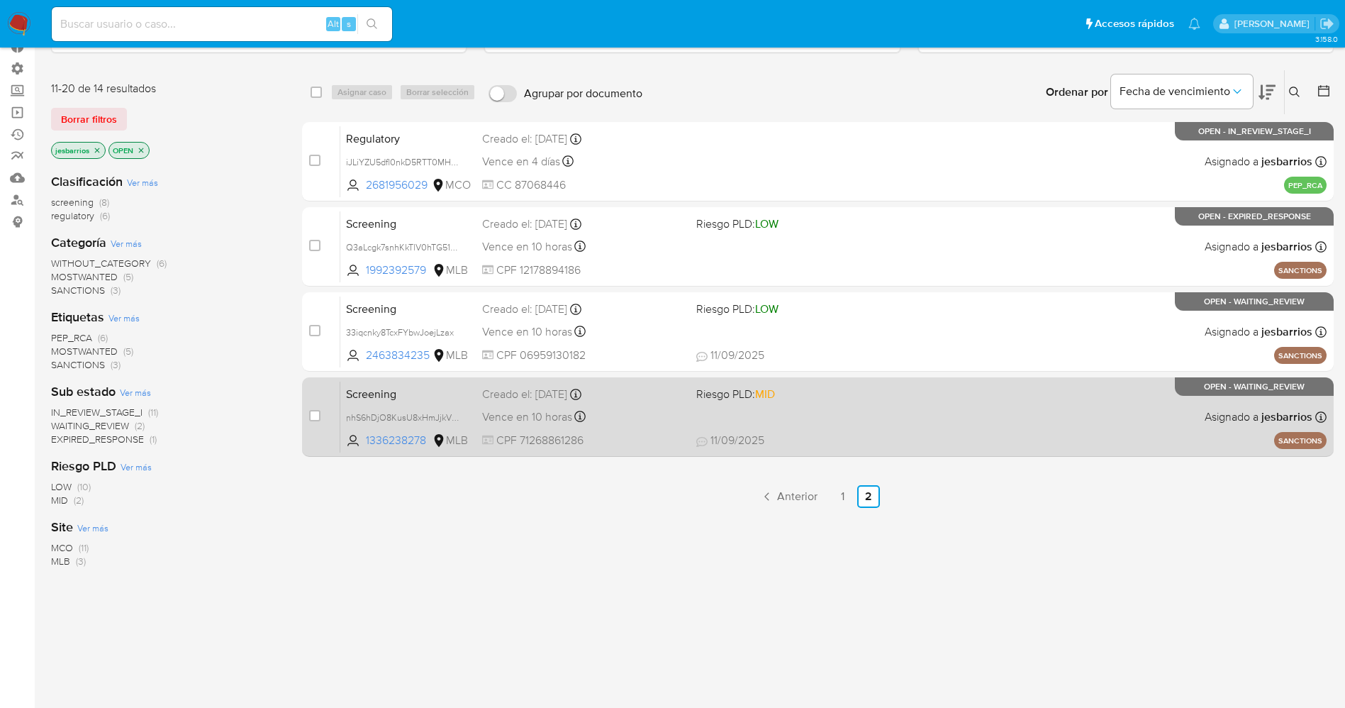
scroll to position [156, 0]
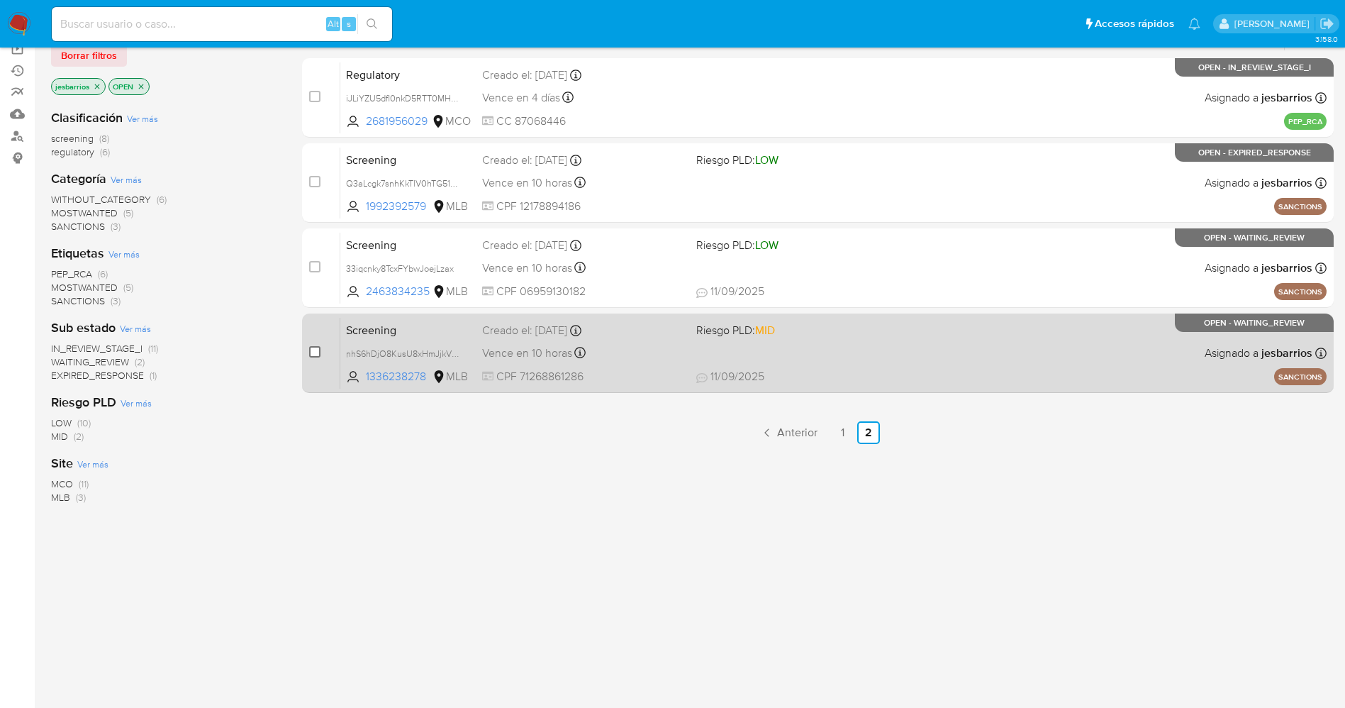
click at [315, 352] on input "checkbox" at bounding box center [314, 351] width 11 height 11
checkbox input "true"
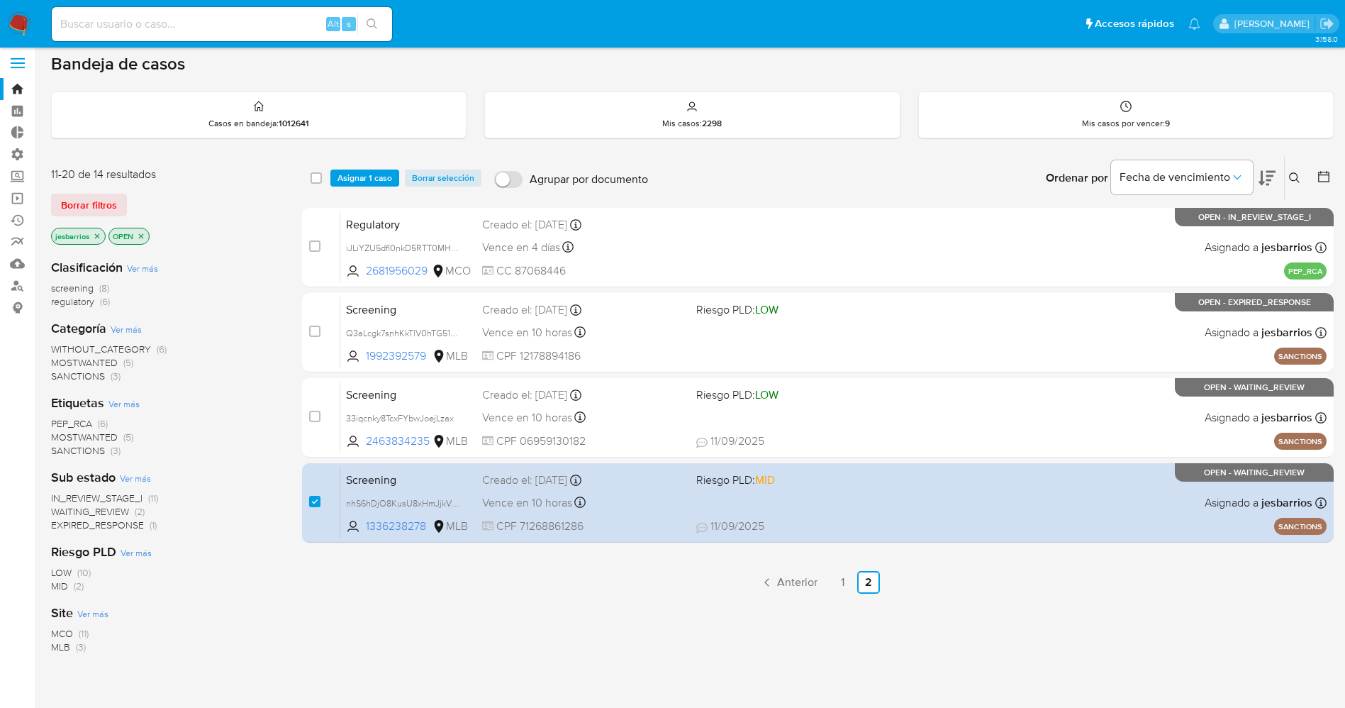
scroll to position [0, 0]
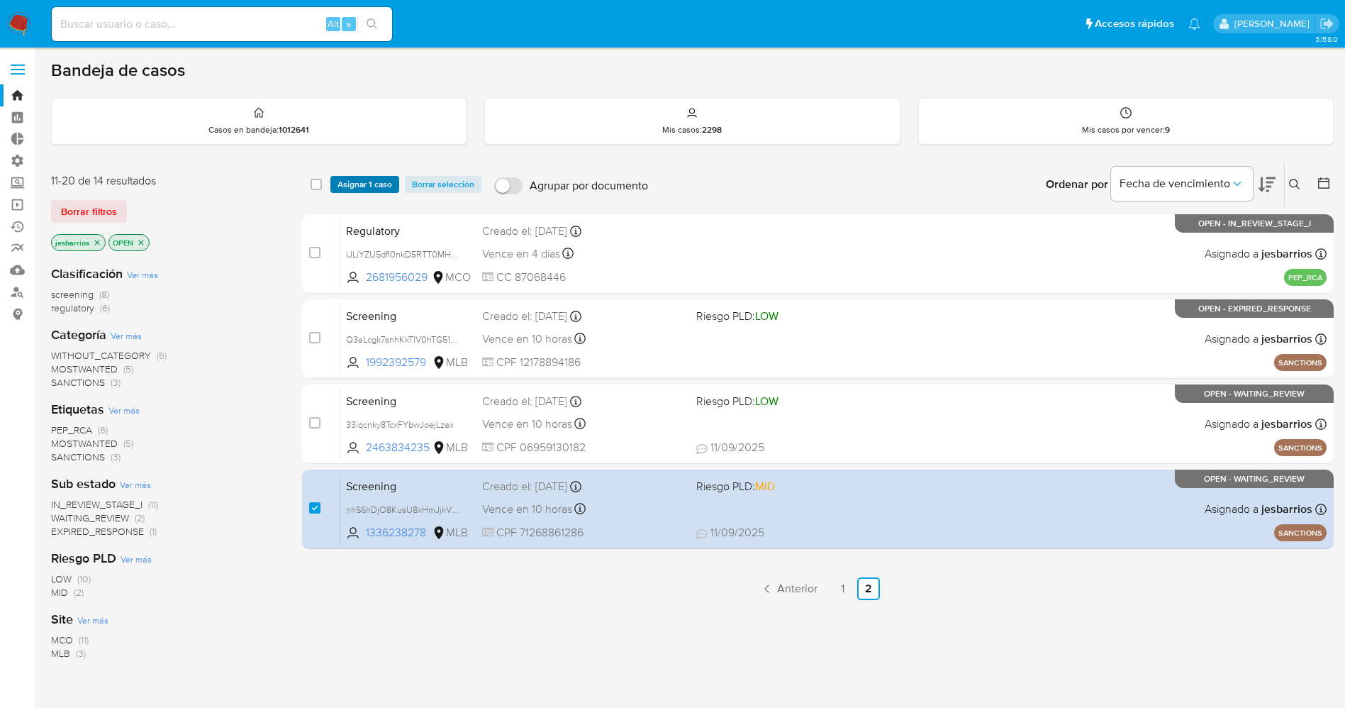
click at [350, 186] on span "Asignar 1 caso" at bounding box center [364, 184] width 55 height 14
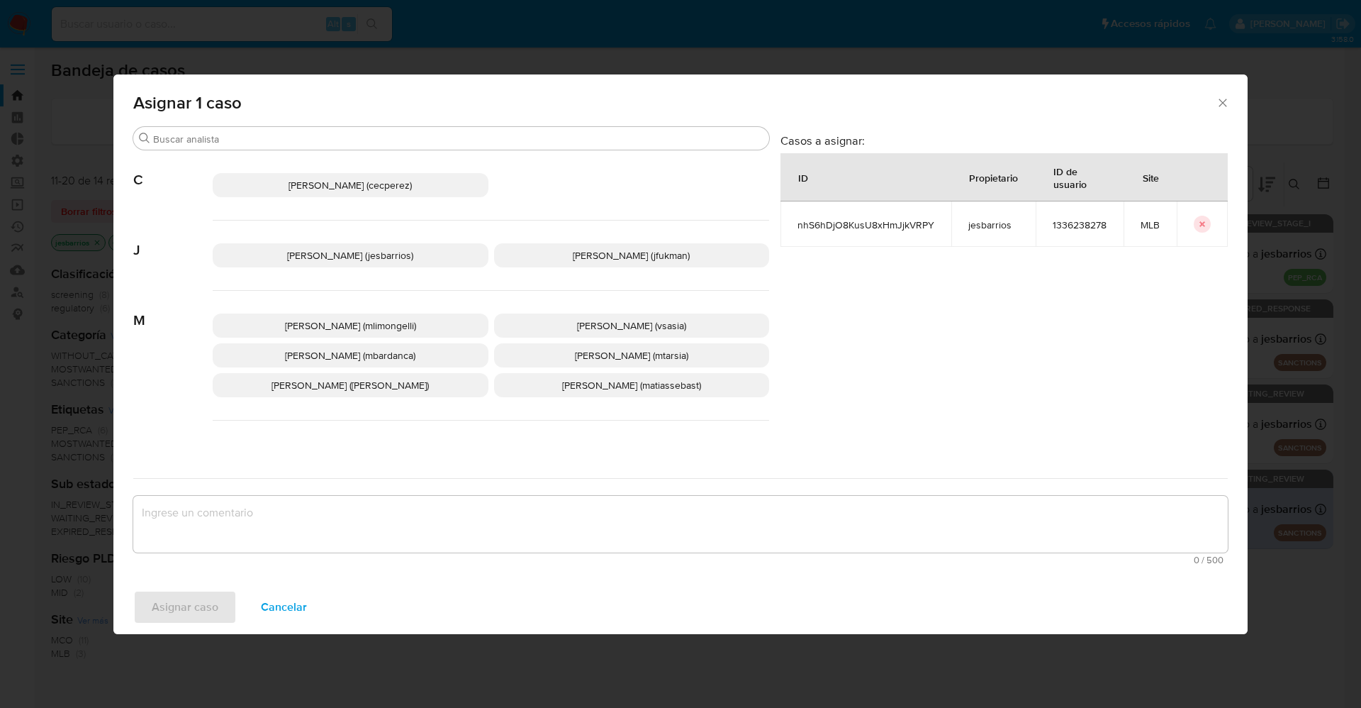
click at [296, 260] on span "[PERSON_NAME] (jesbarrios)" at bounding box center [350, 255] width 126 height 14
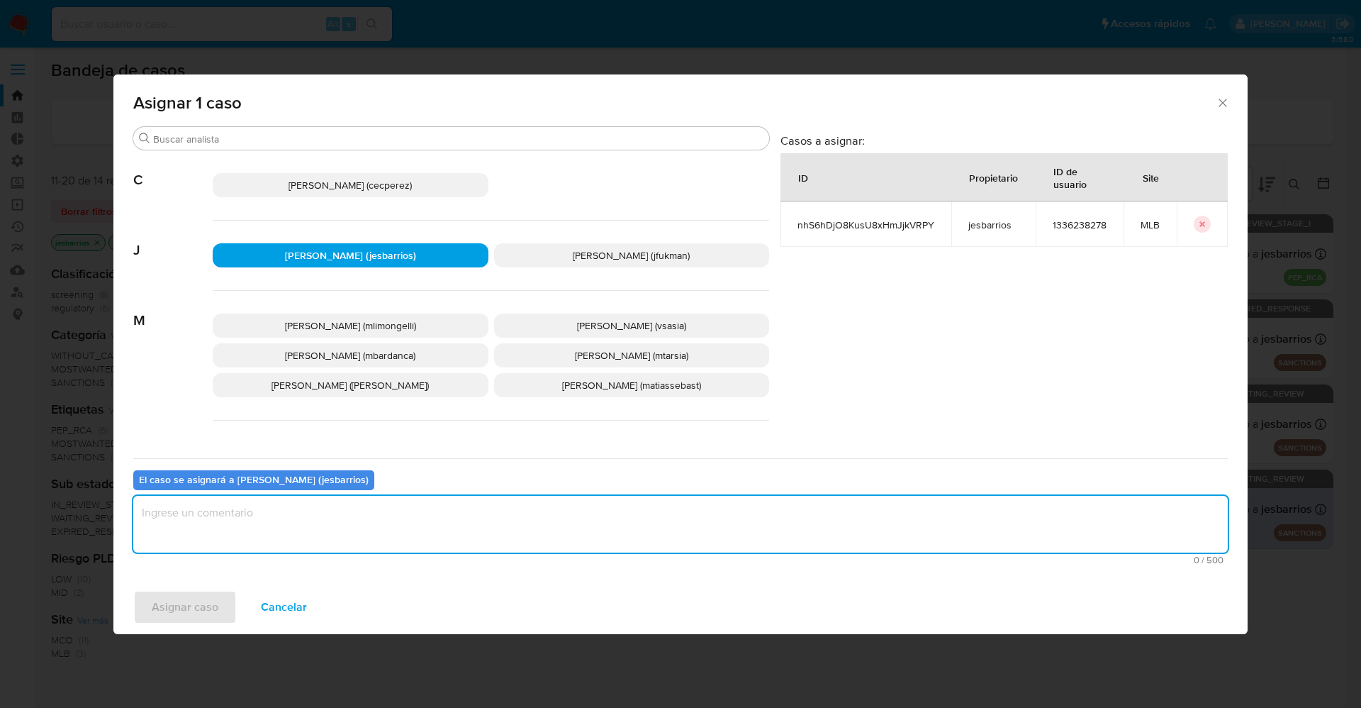
click at [320, 503] on textarea "assign-modal" at bounding box center [680, 524] width 1095 height 57
type textarea "x"
click at [168, 607] on span "Asignar caso" at bounding box center [185, 606] width 67 height 31
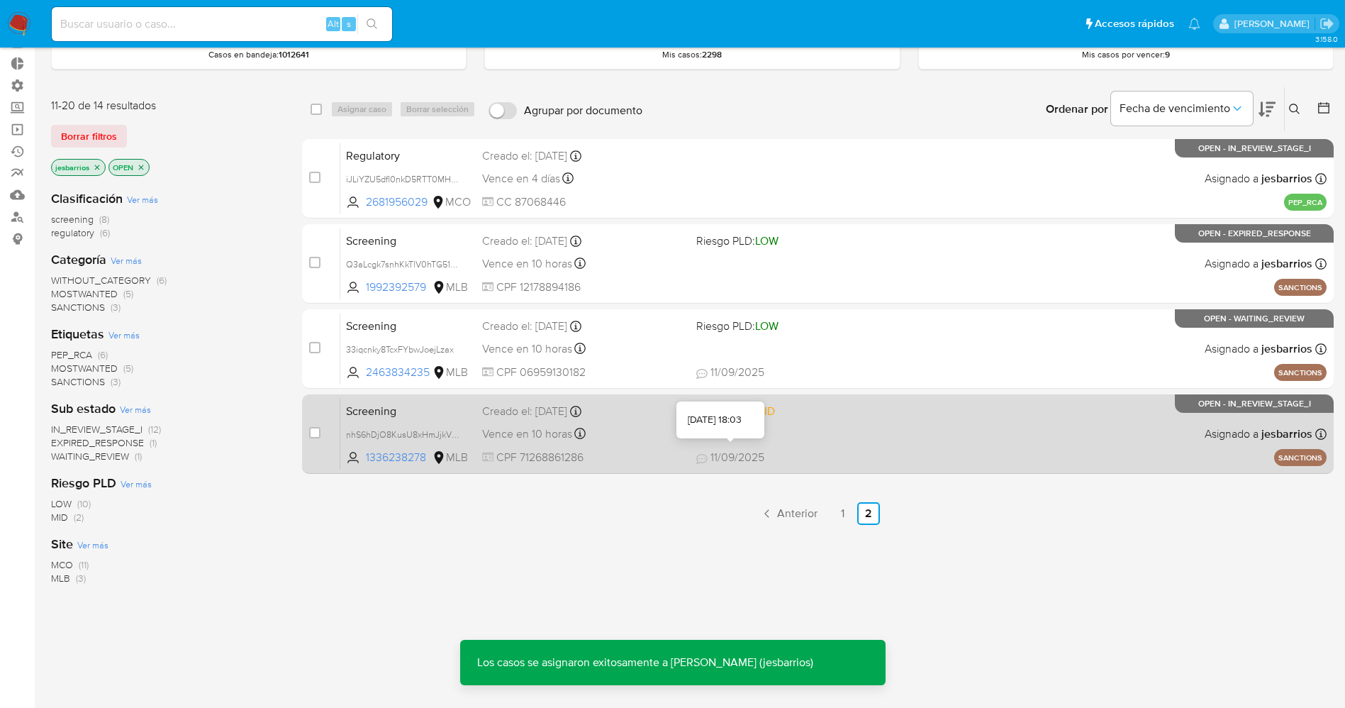
scroll to position [106, 0]
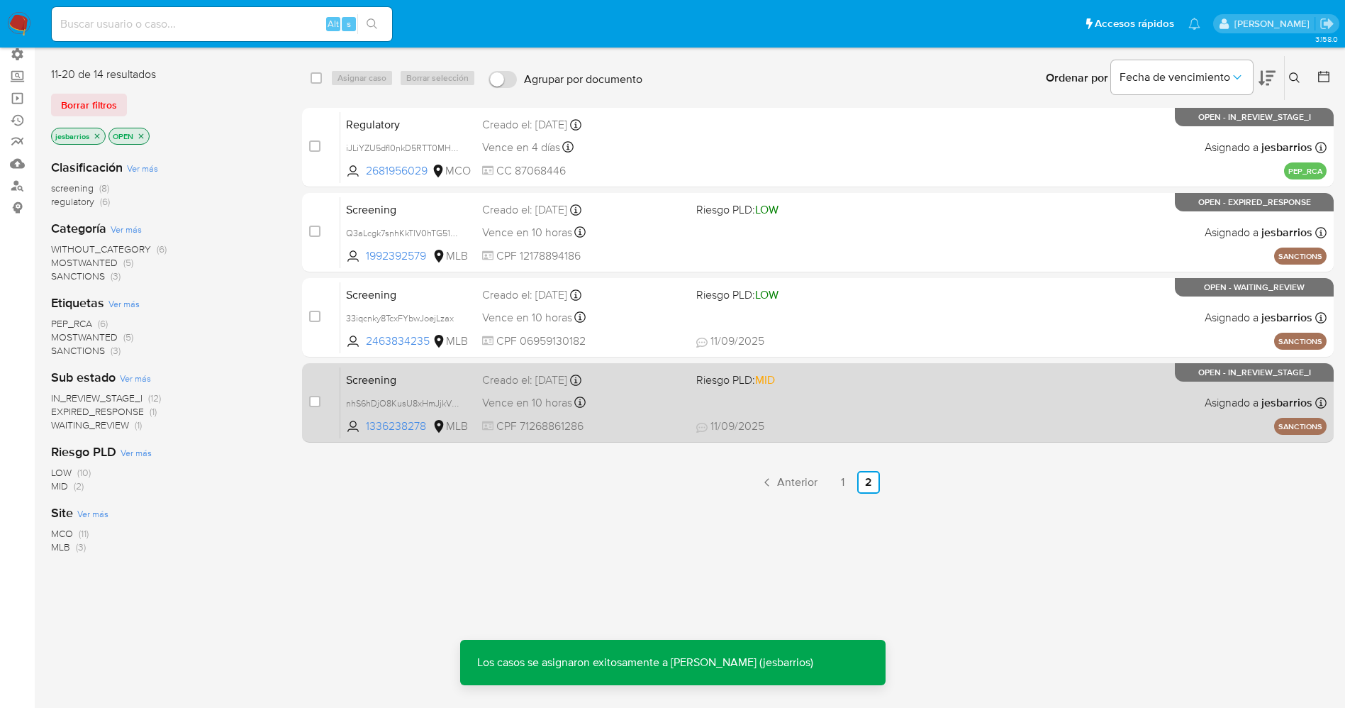
click at [854, 410] on div "Screening nhS6hDjO8KusU8xHmJjkVRPY 1336238278 MLB Riesgo PLD: MID Creado el: [D…" at bounding box center [833, 403] width 986 height 72
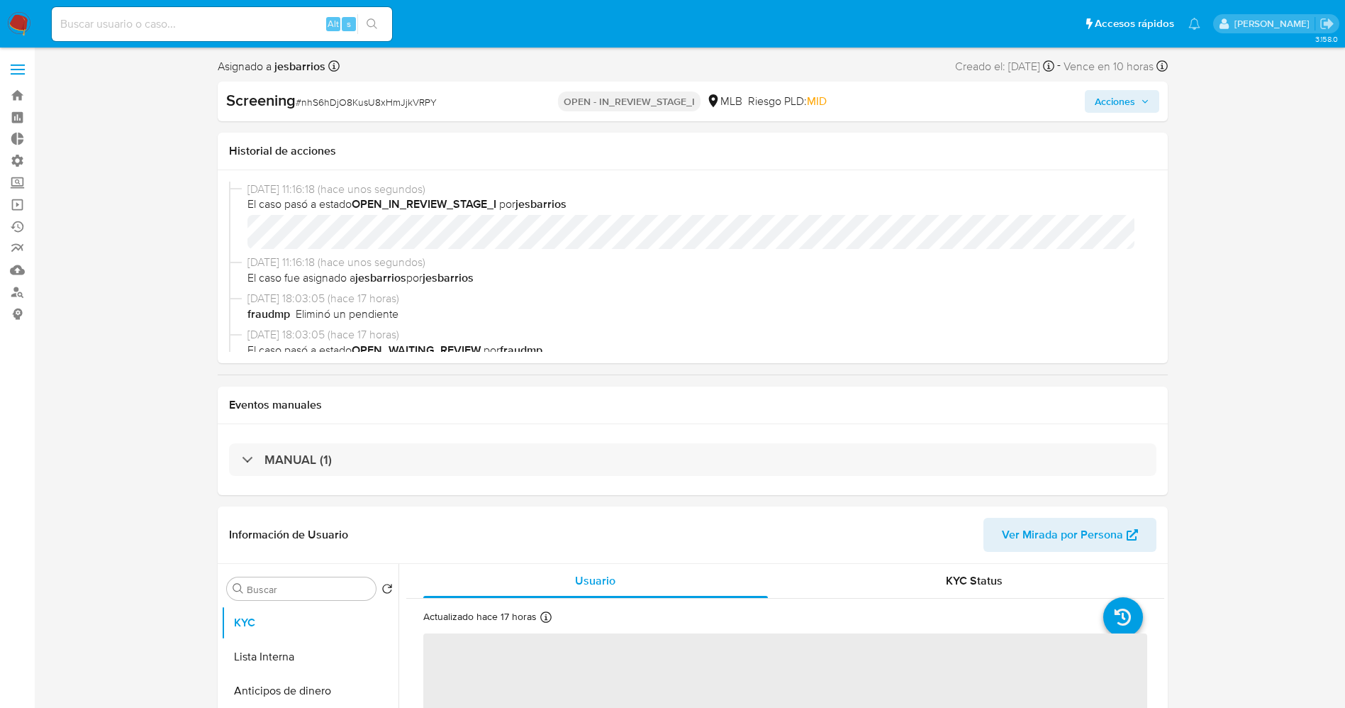
select select "10"
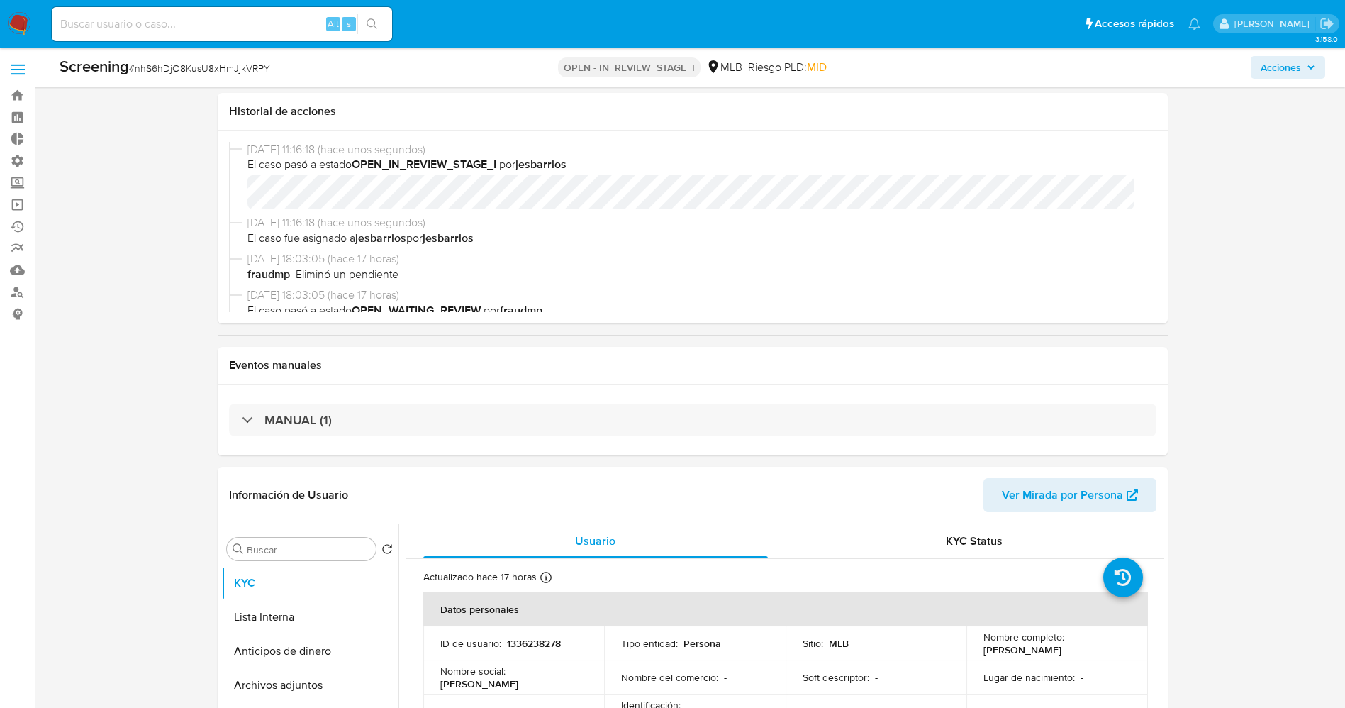
scroll to position [532, 0]
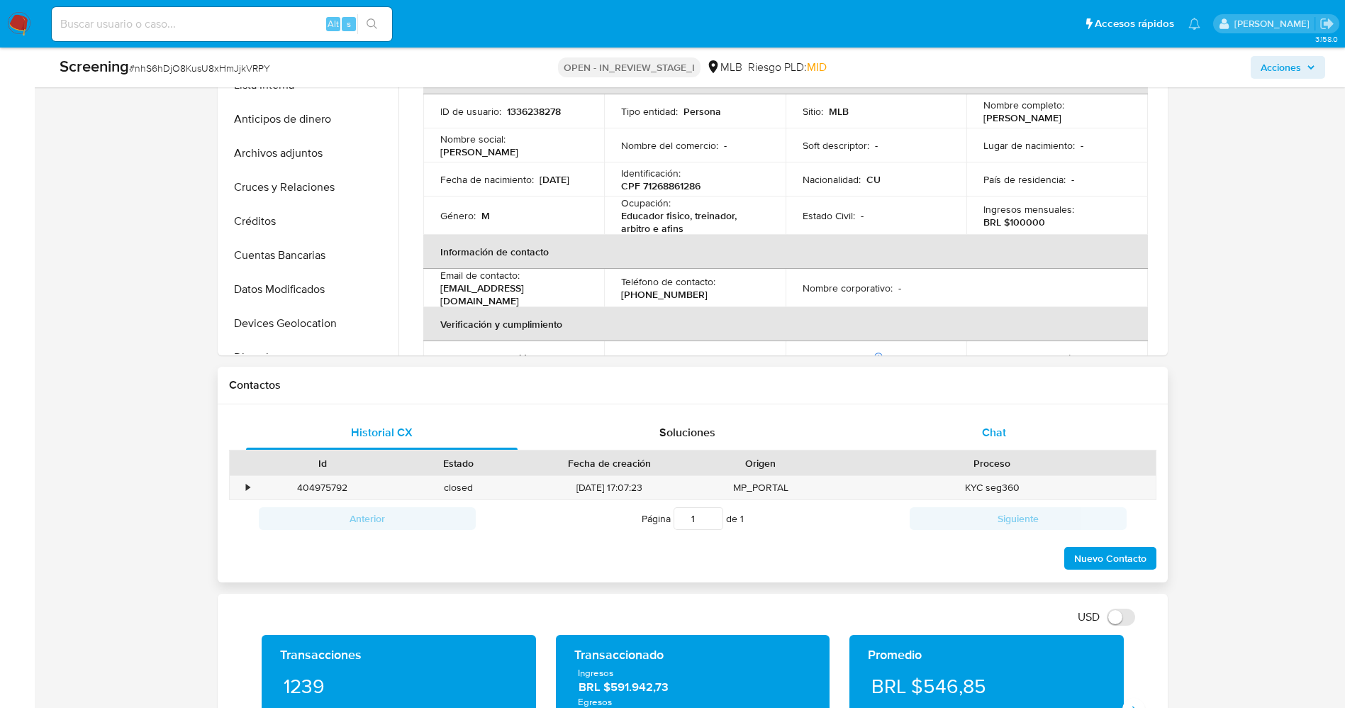
click at [1036, 435] on div "Chat" at bounding box center [994, 432] width 272 height 34
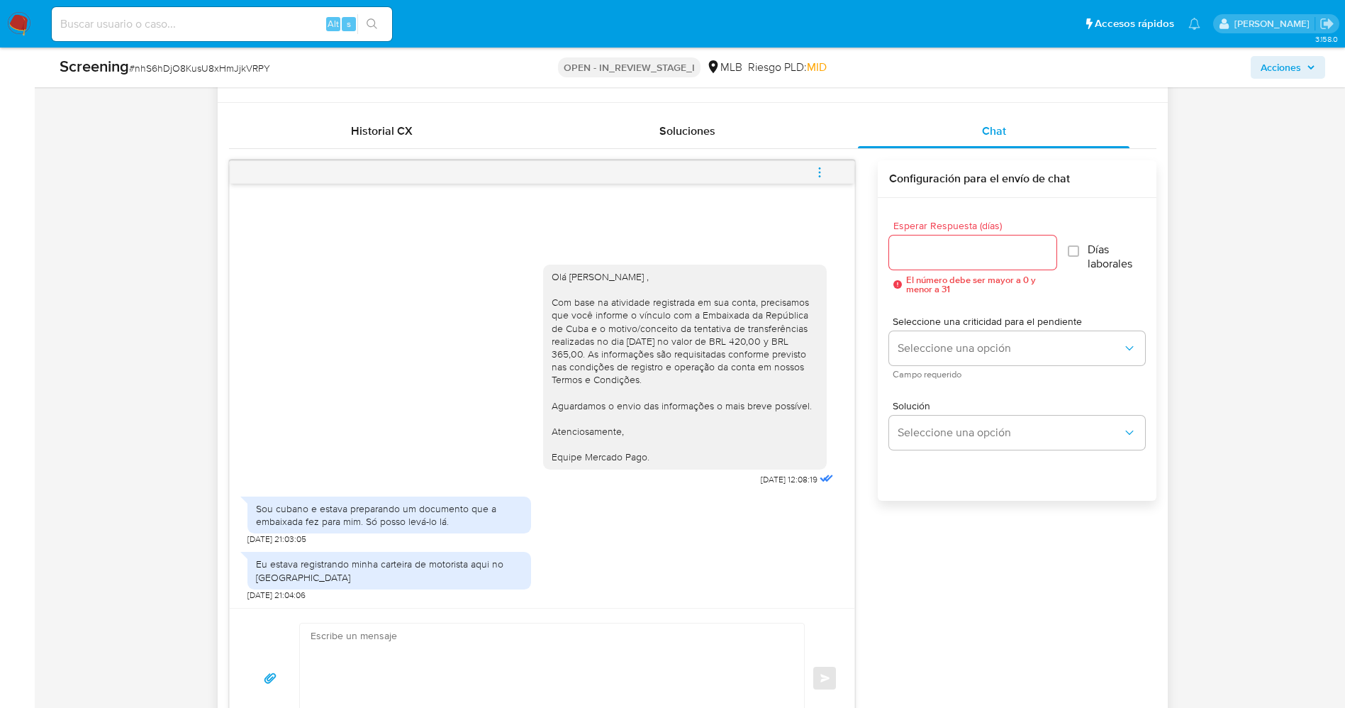
scroll to position [957, 0]
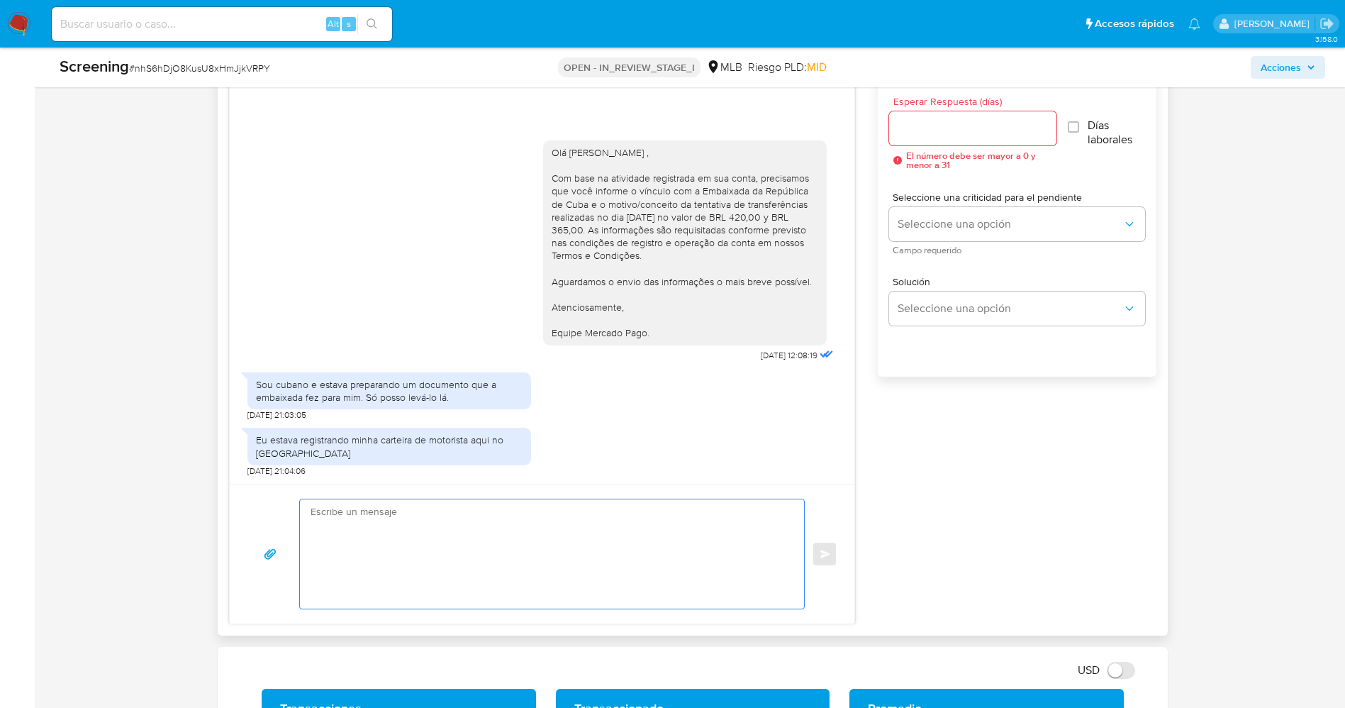
click at [511, 553] on textarea at bounding box center [549, 553] width 476 height 109
paste textarea "[PERSON_NAME] de Los Angeles [PERSON_NAME] , Entramos em contato novamente para…"
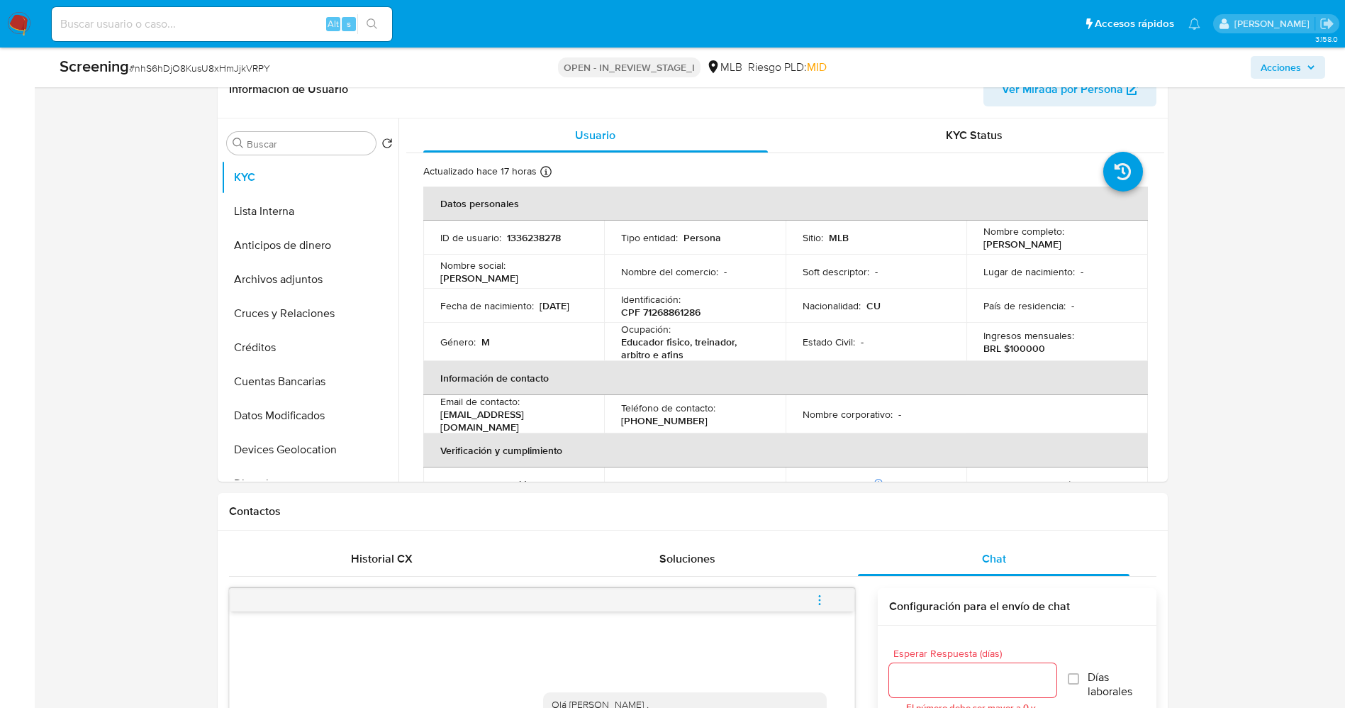
scroll to position [213, 0]
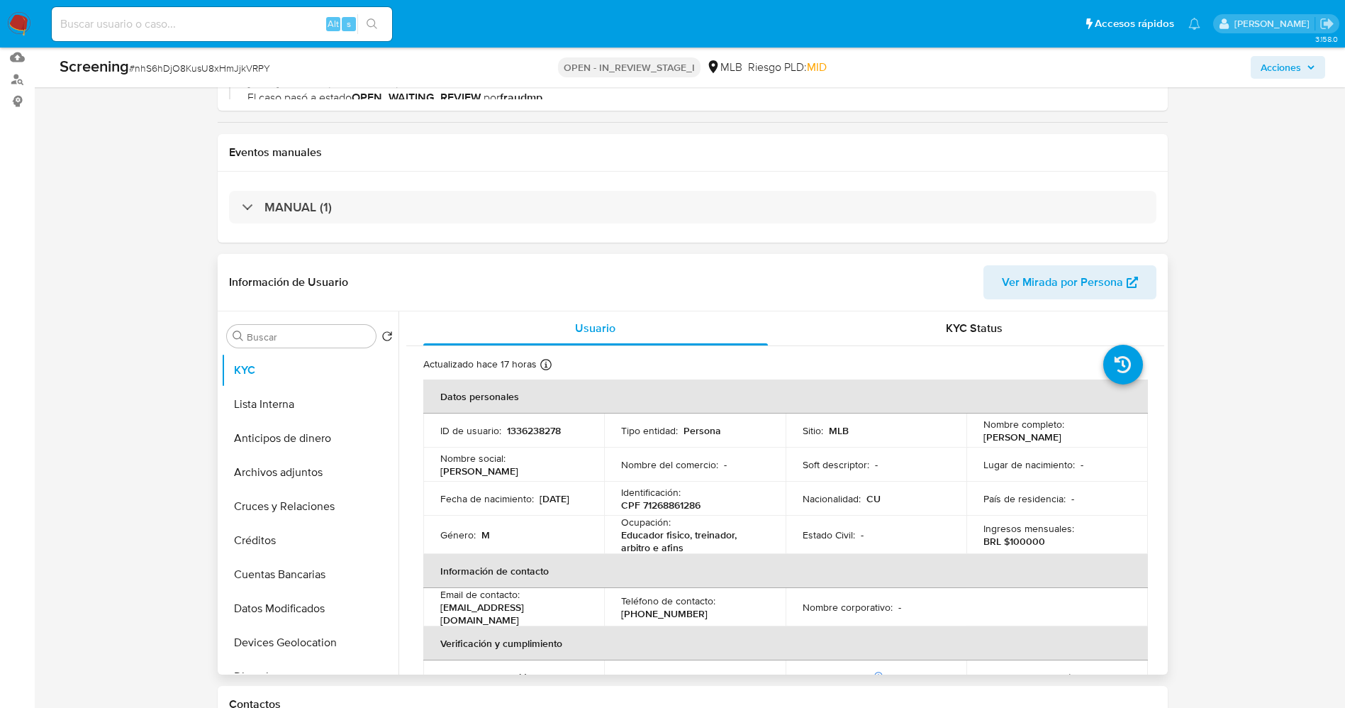
drag, startPoint x: 1000, startPoint y: 434, endPoint x: 1083, endPoint y: 438, distance: 83.8
click at [1129, 440] on td "Nombre completo : [PERSON_NAME]" at bounding box center [1057, 430] width 182 height 34
copy p "[PERSON_NAME]"
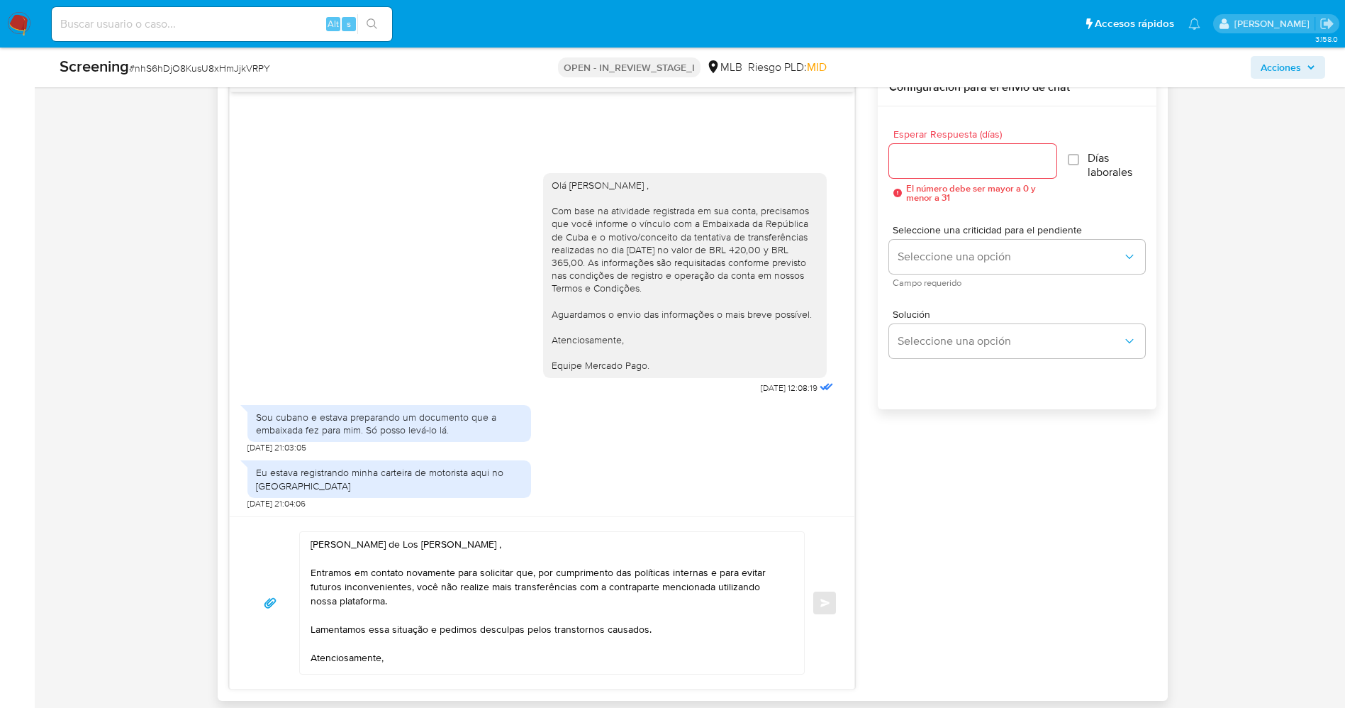
scroll to position [957, 0]
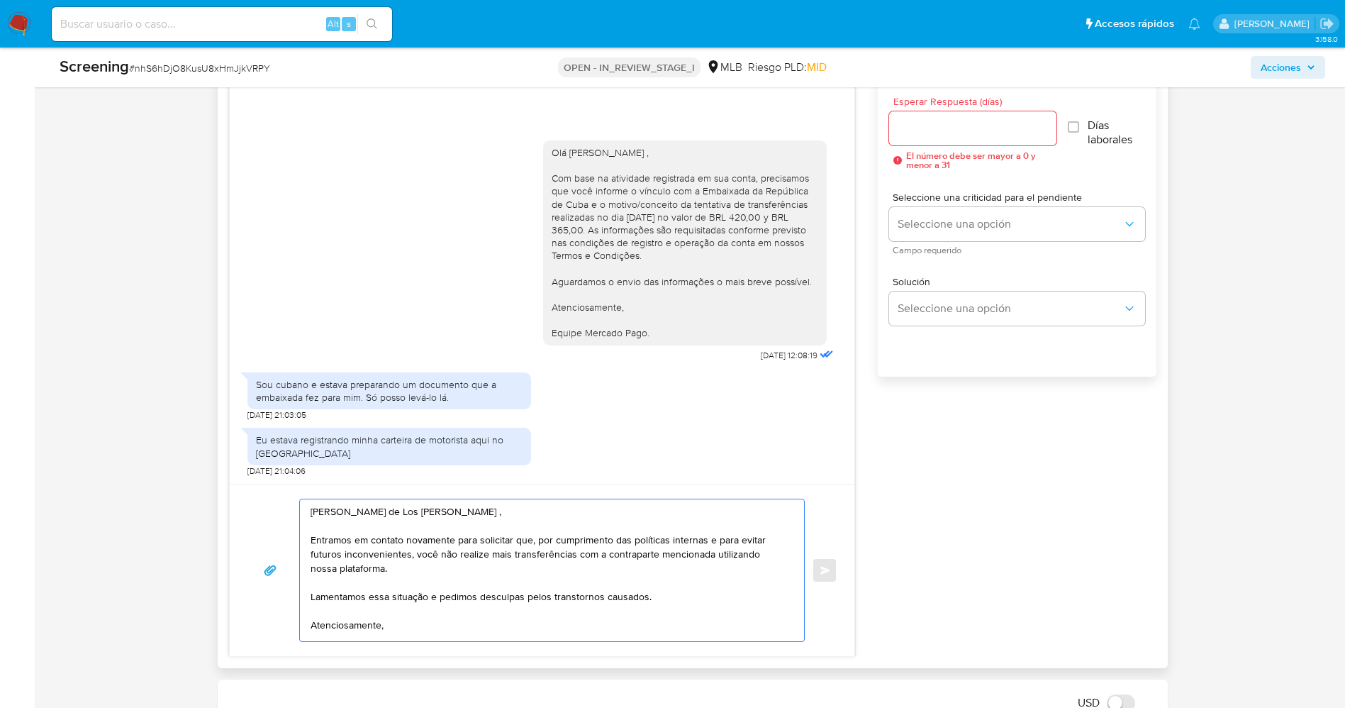
drag, startPoint x: 327, startPoint y: 513, endPoint x: 503, endPoint y: 512, distance: 176.5
click at [503, 512] on textarea "[PERSON_NAME] de Los Angeles [PERSON_NAME] , Entramos em contato novamente para…" at bounding box center [549, 570] width 476 height 142
paste textarea "[PERSON_NAME]"
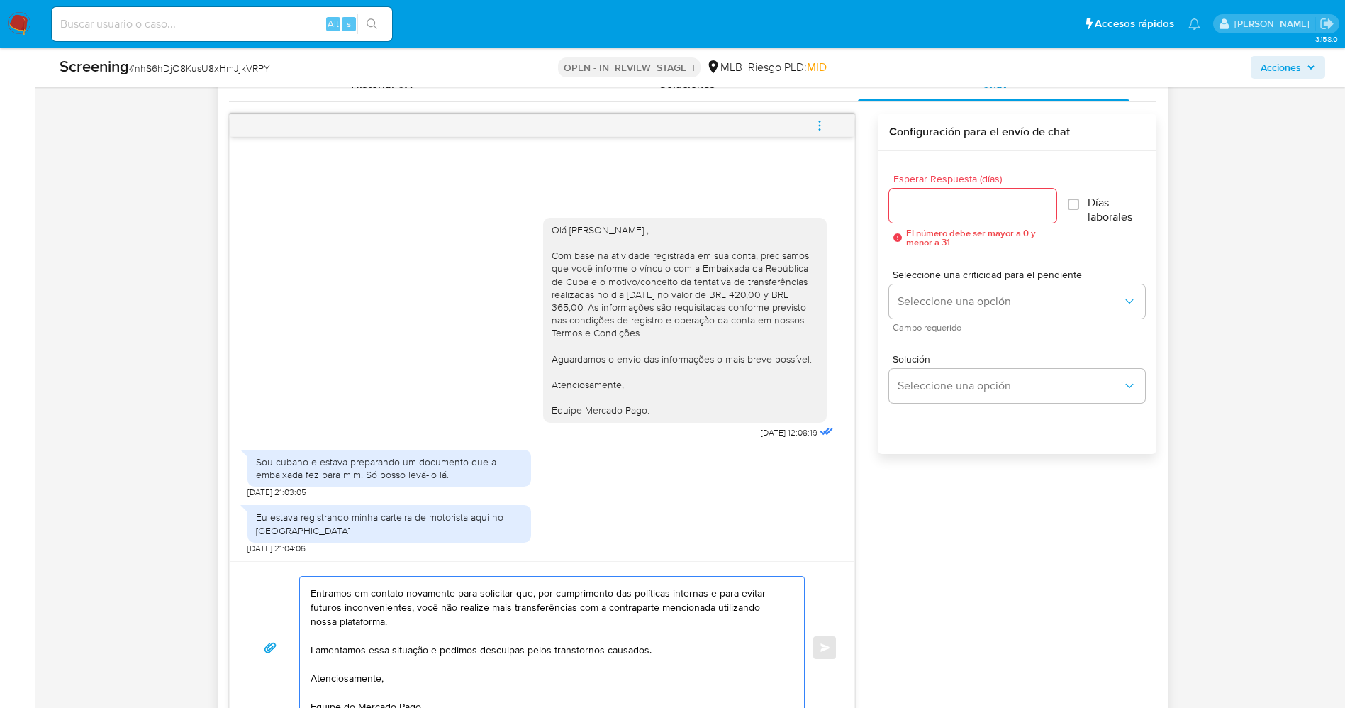
scroll to position [851, 0]
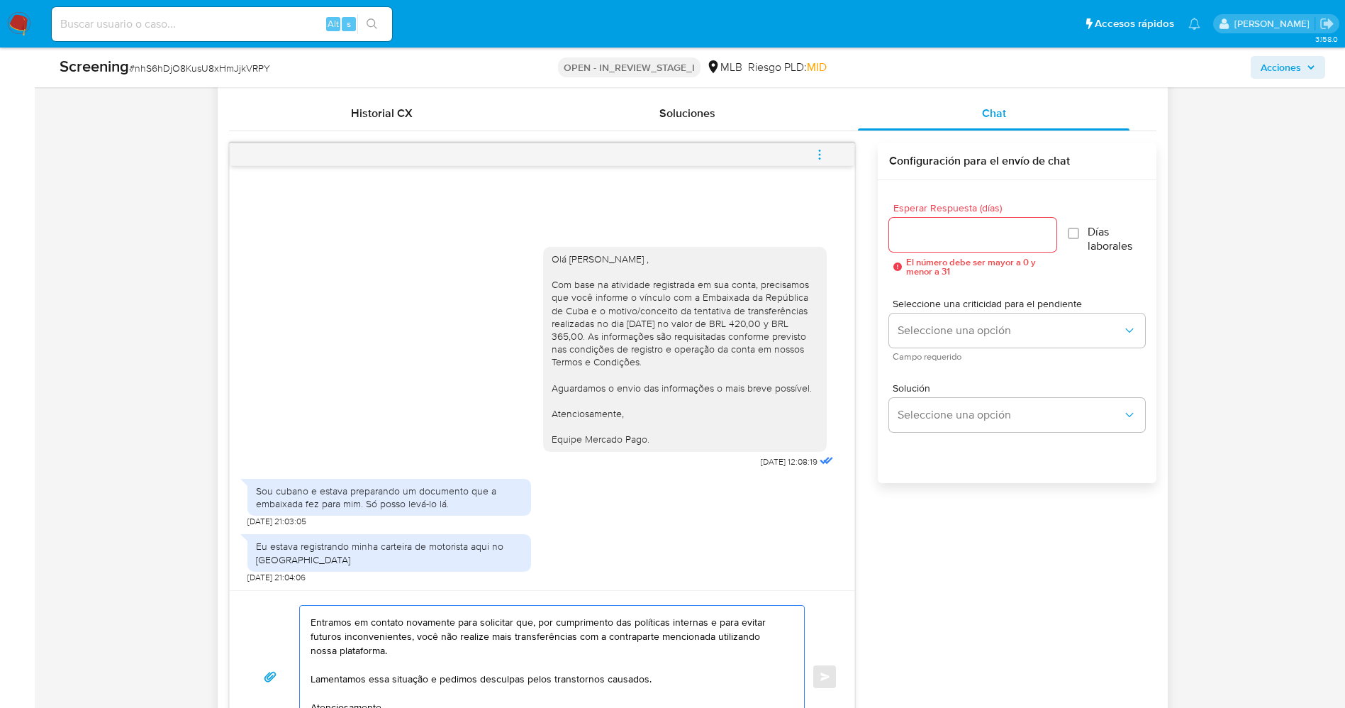
type textarea "Olá [PERSON_NAME] , Entramos em contato novamente para solicitar que, por cumpr…"
click at [942, 231] on input "Esperar Respuesta (días)" at bounding box center [972, 234] width 167 height 18
type input "5"
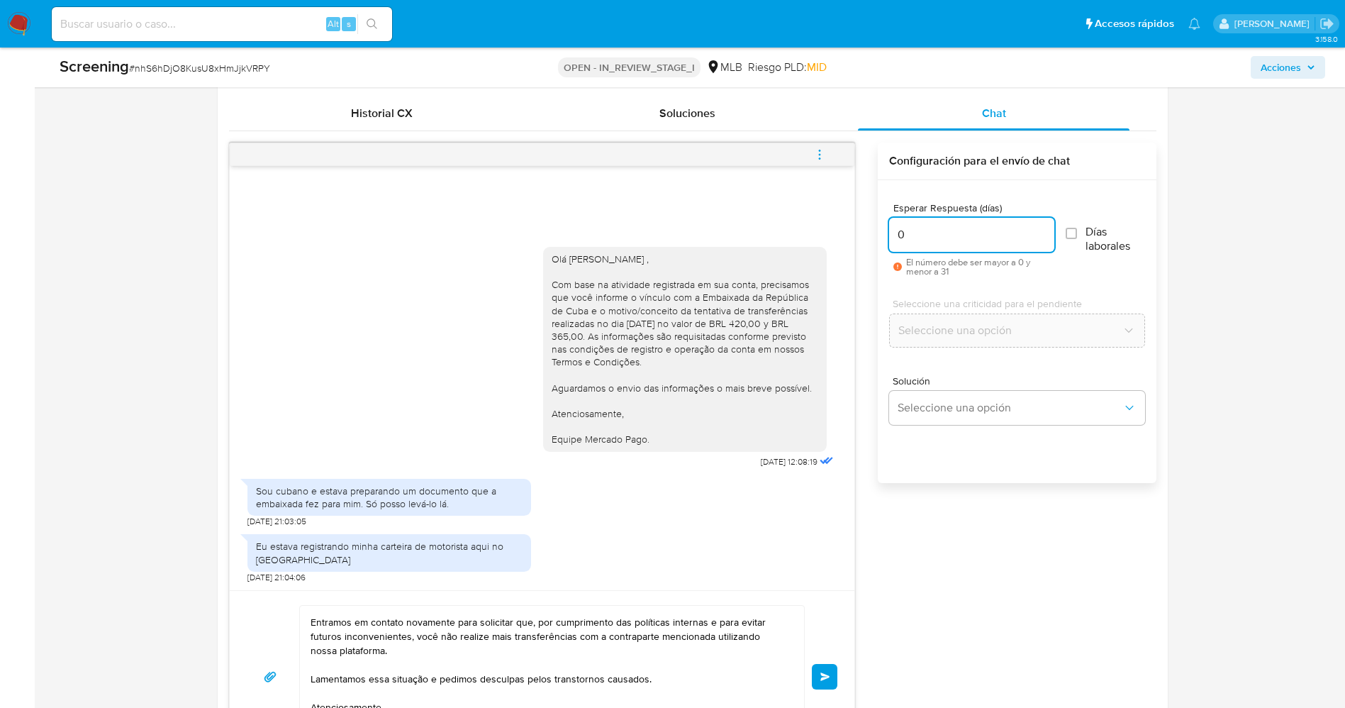
type input "0"
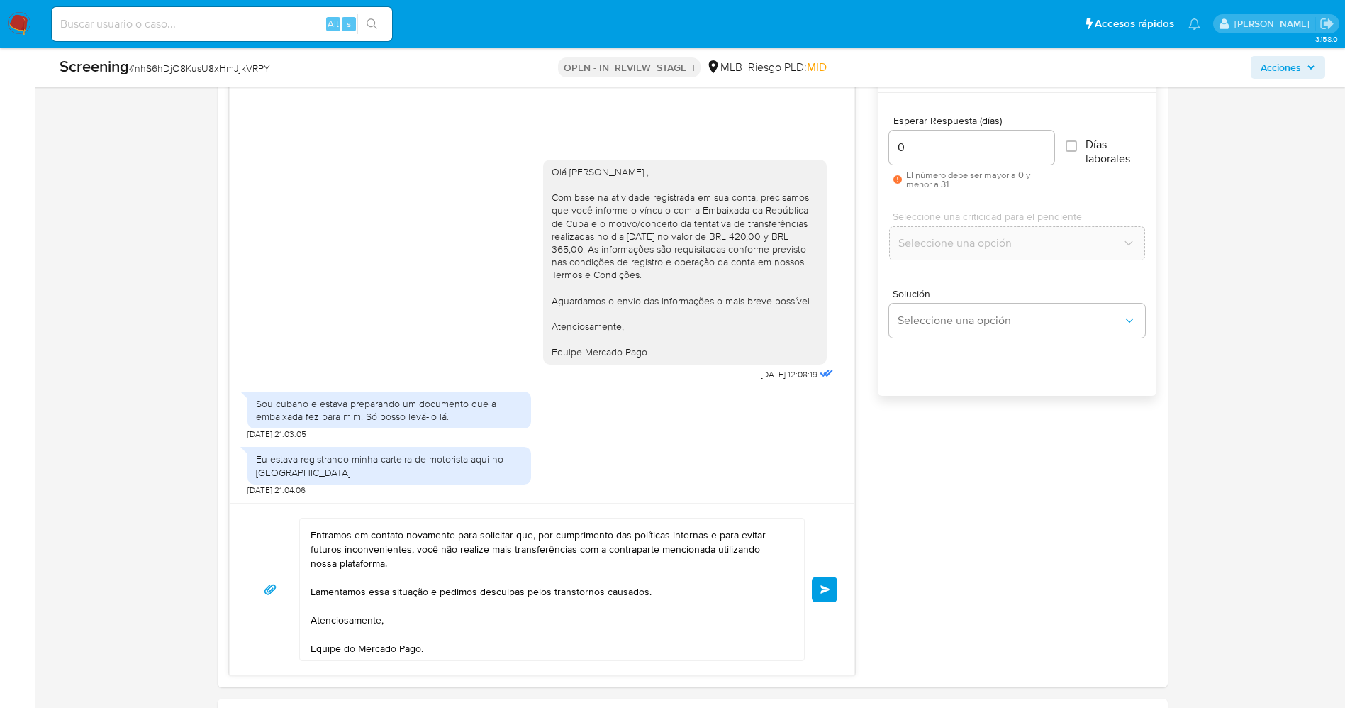
scroll to position [1064, 0]
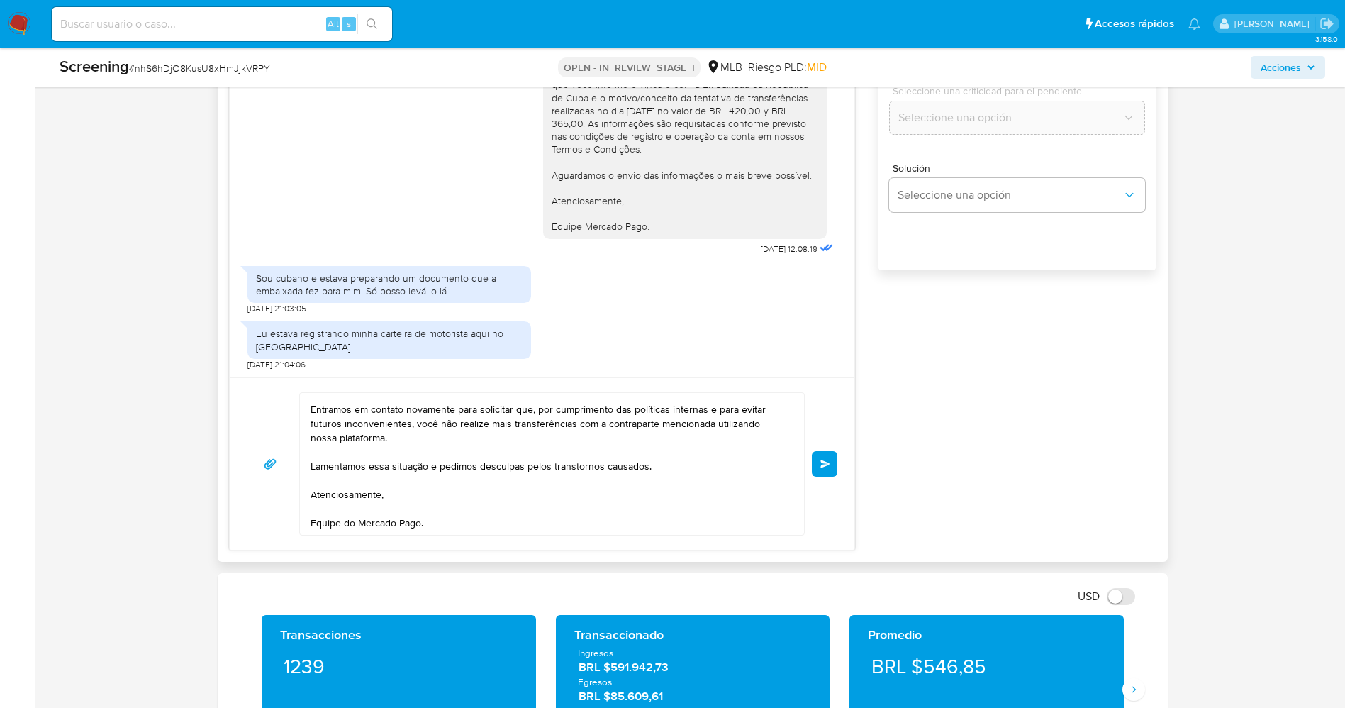
click at [834, 474] on button "Enviar" at bounding box center [825, 464] width 26 height 26
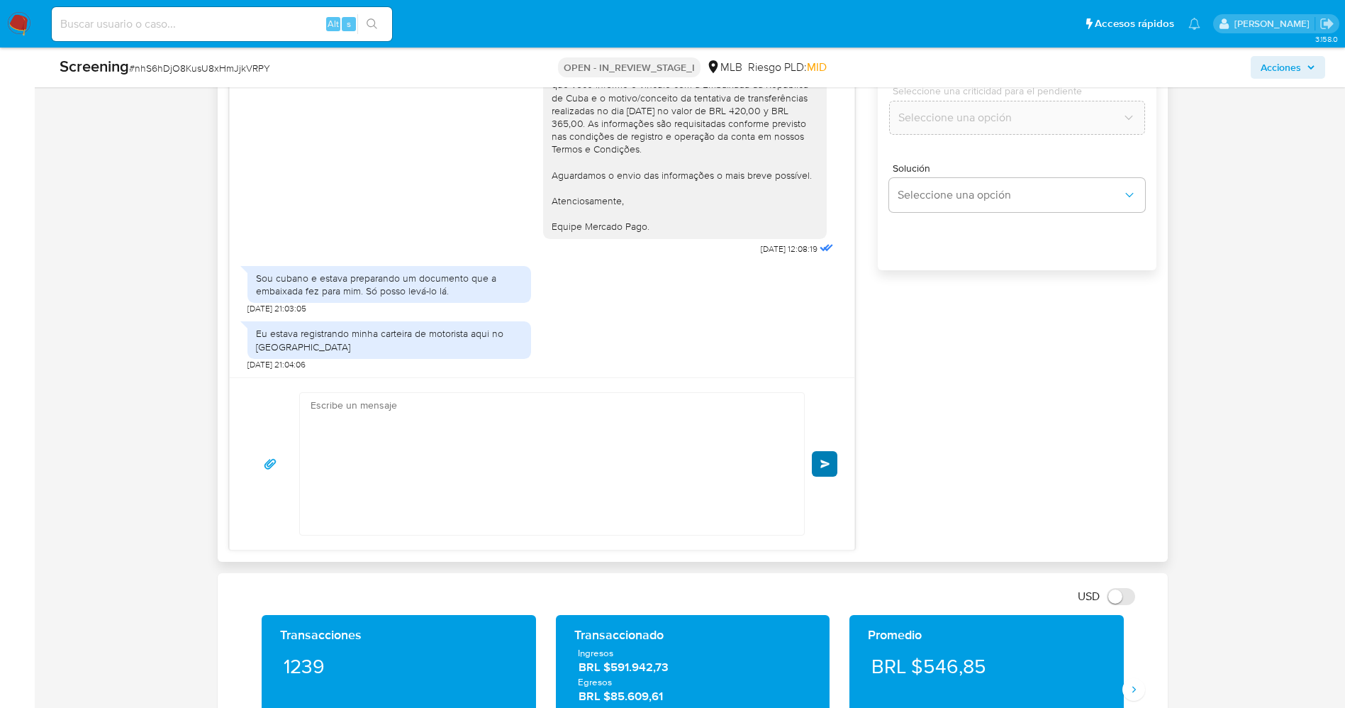
scroll to position [145, 0]
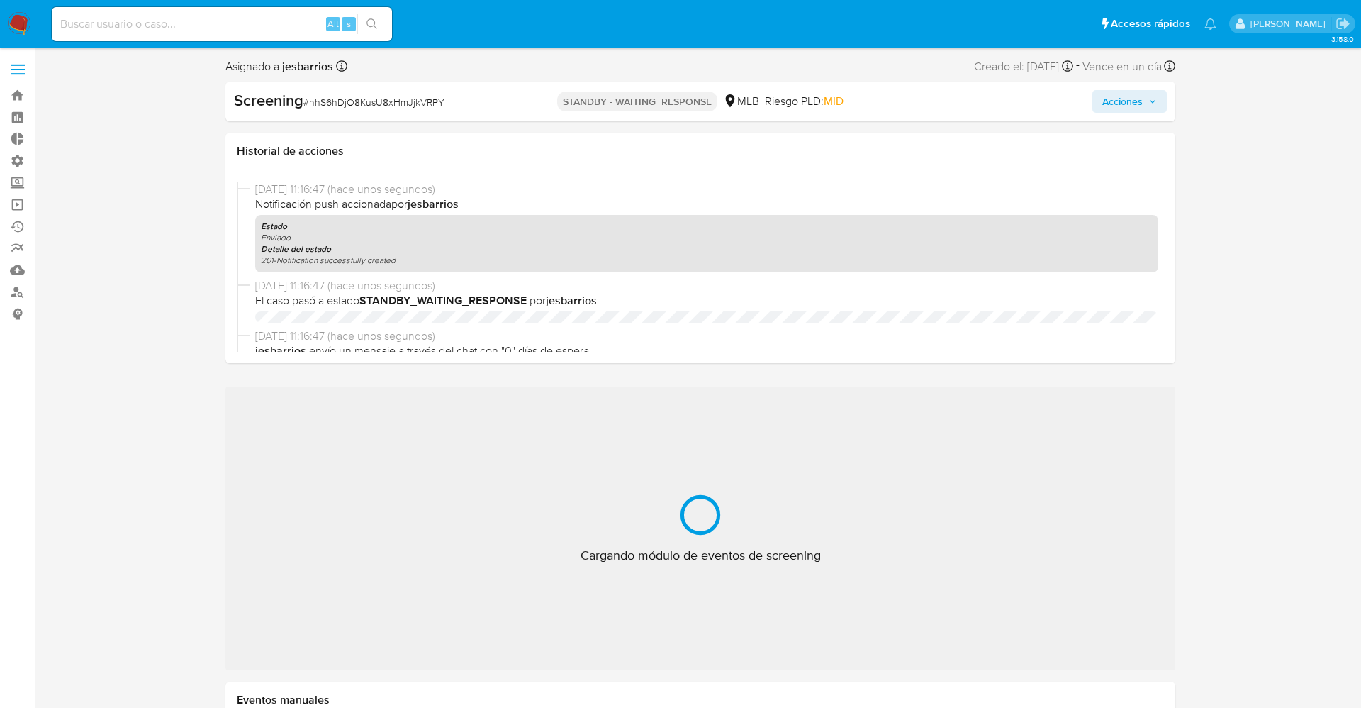
select select "10"
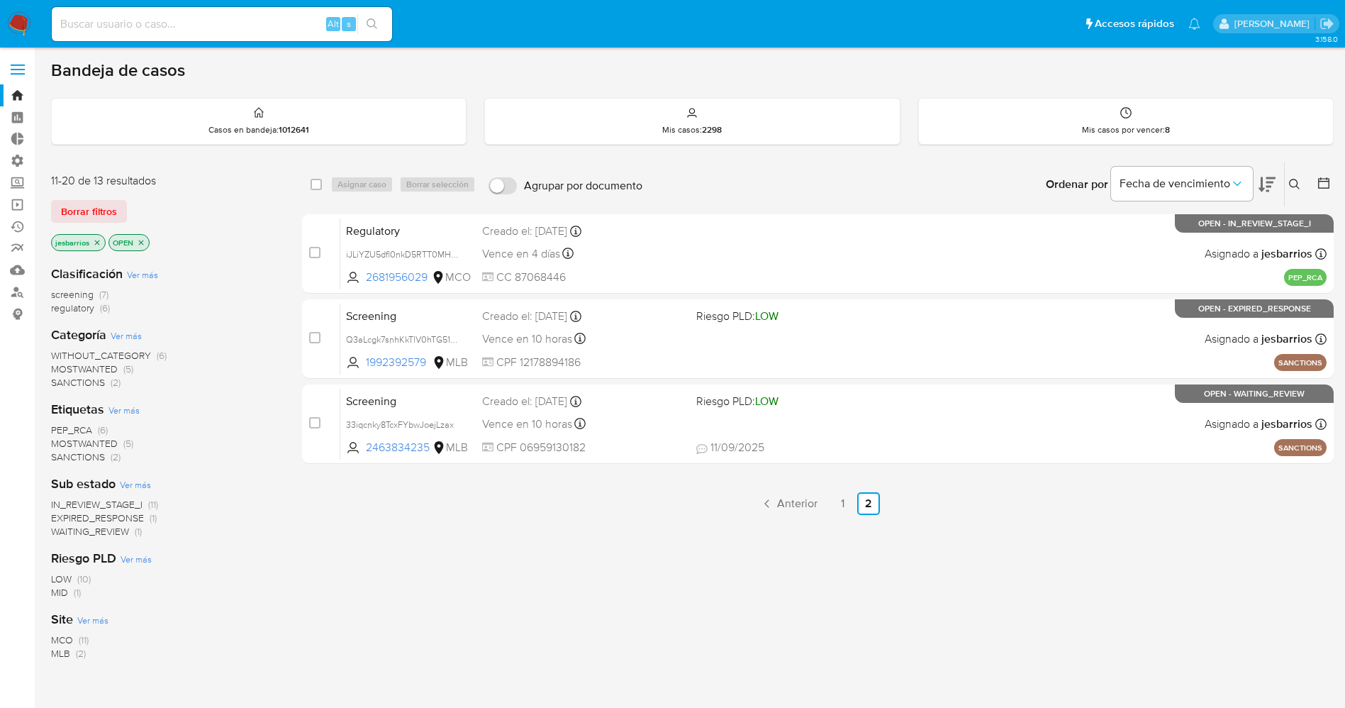
click at [141, 242] on icon "close-filter" at bounding box center [141, 242] width 5 height 5
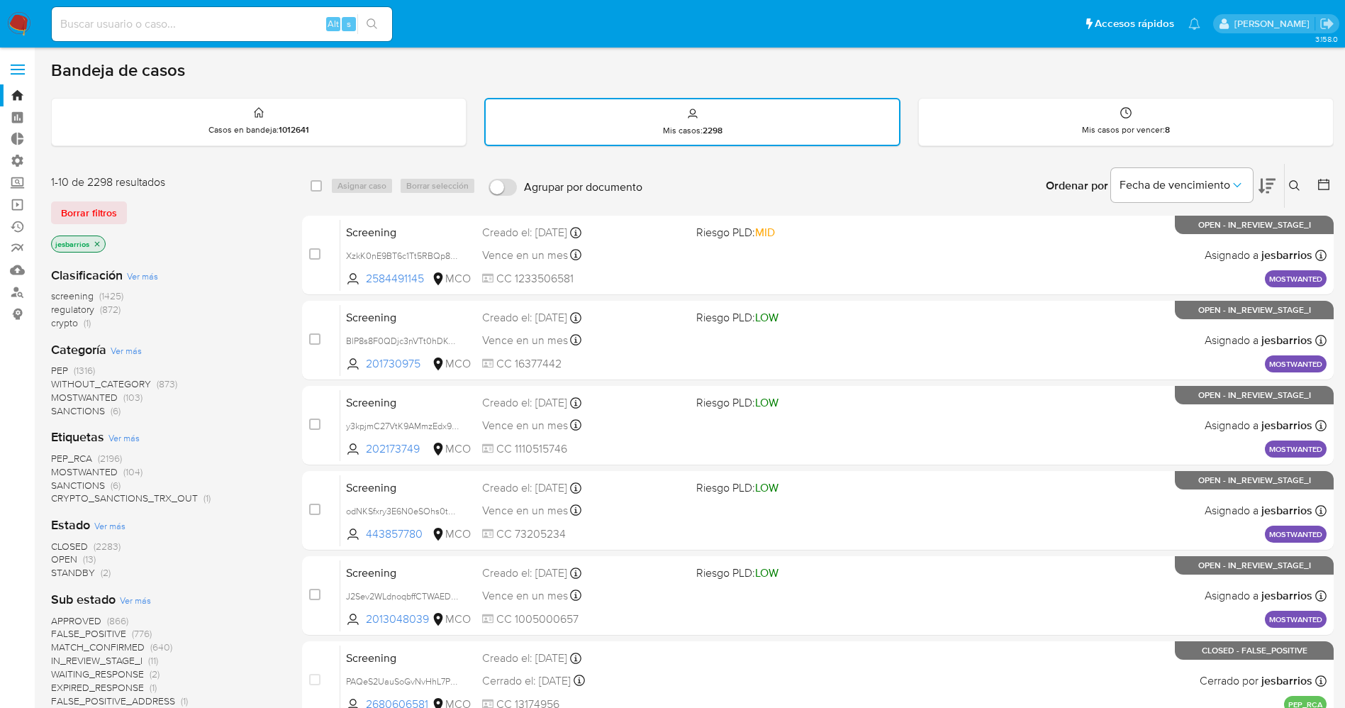
click at [85, 572] on span "STANDBY" at bounding box center [73, 572] width 44 height 14
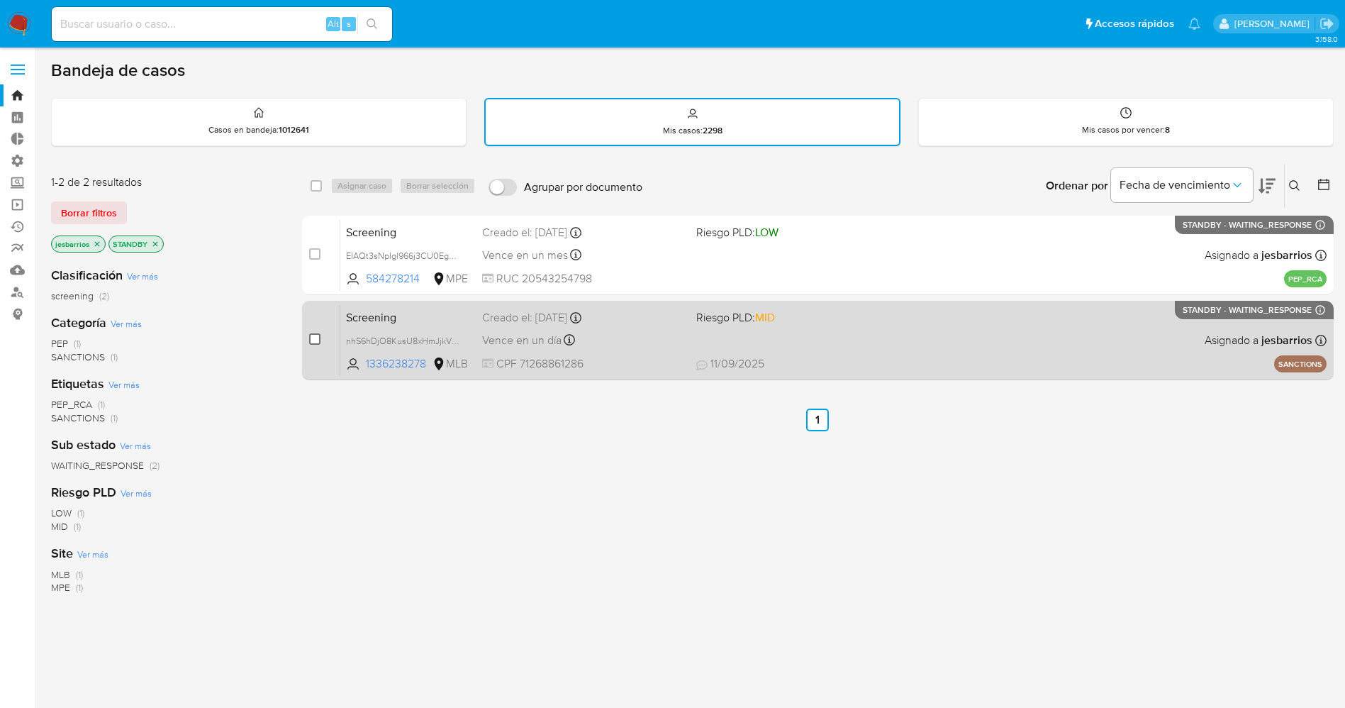
click at [316, 335] on input "checkbox" at bounding box center [314, 338] width 11 height 11
checkbox input "true"
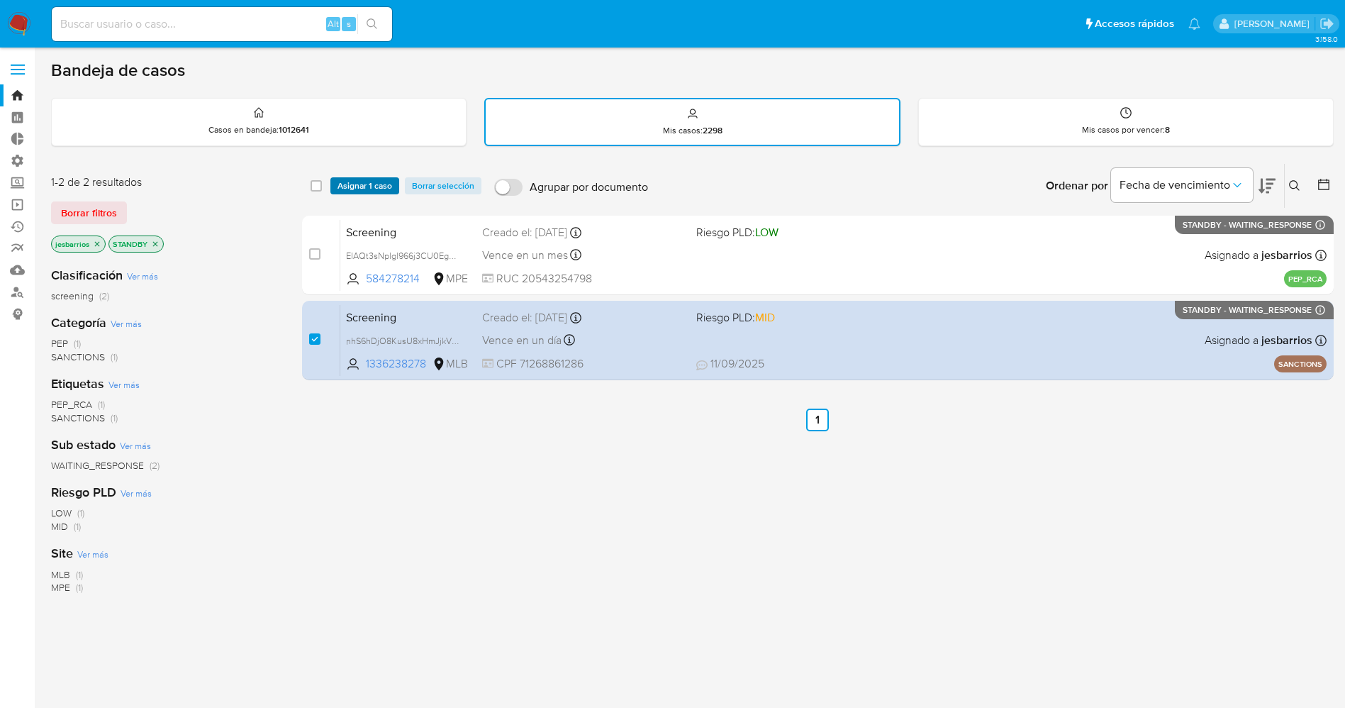
click at [358, 184] on span "Asignar 1 caso" at bounding box center [364, 186] width 55 height 14
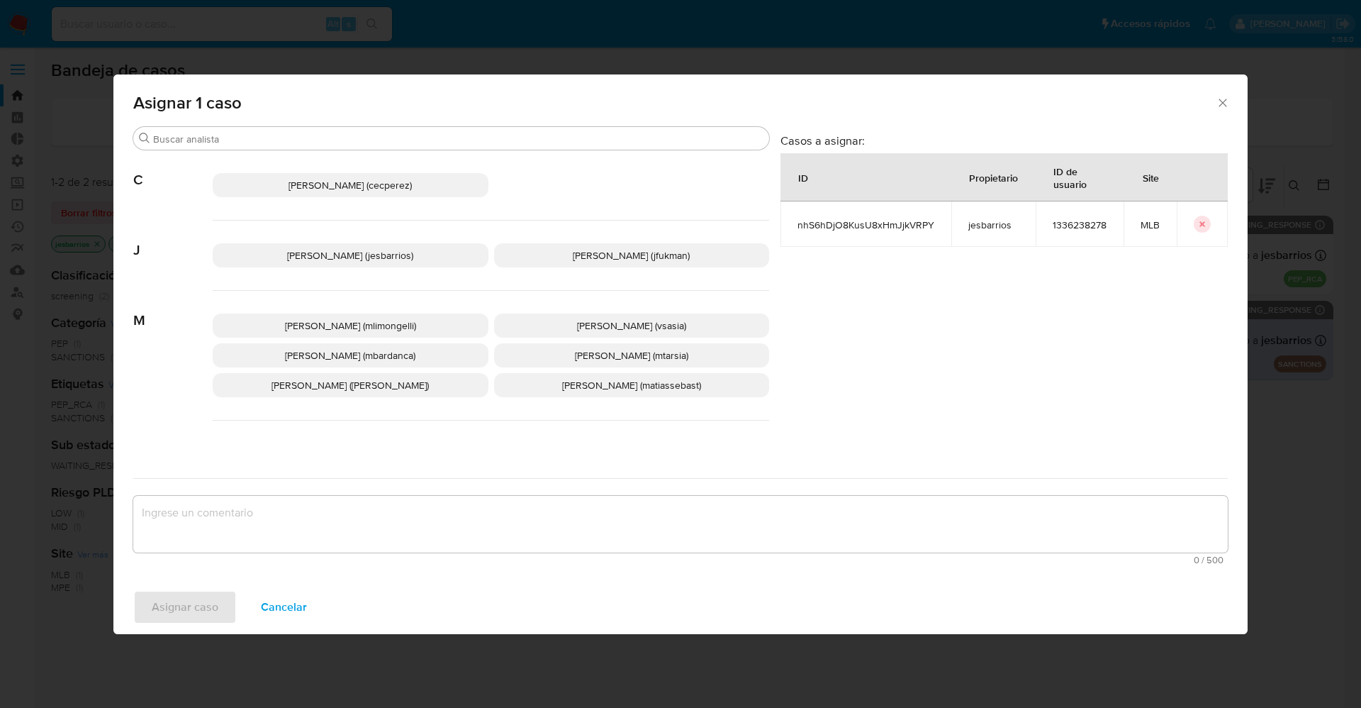
click at [294, 252] on span "[PERSON_NAME] (jesbarrios)" at bounding box center [350, 255] width 126 height 14
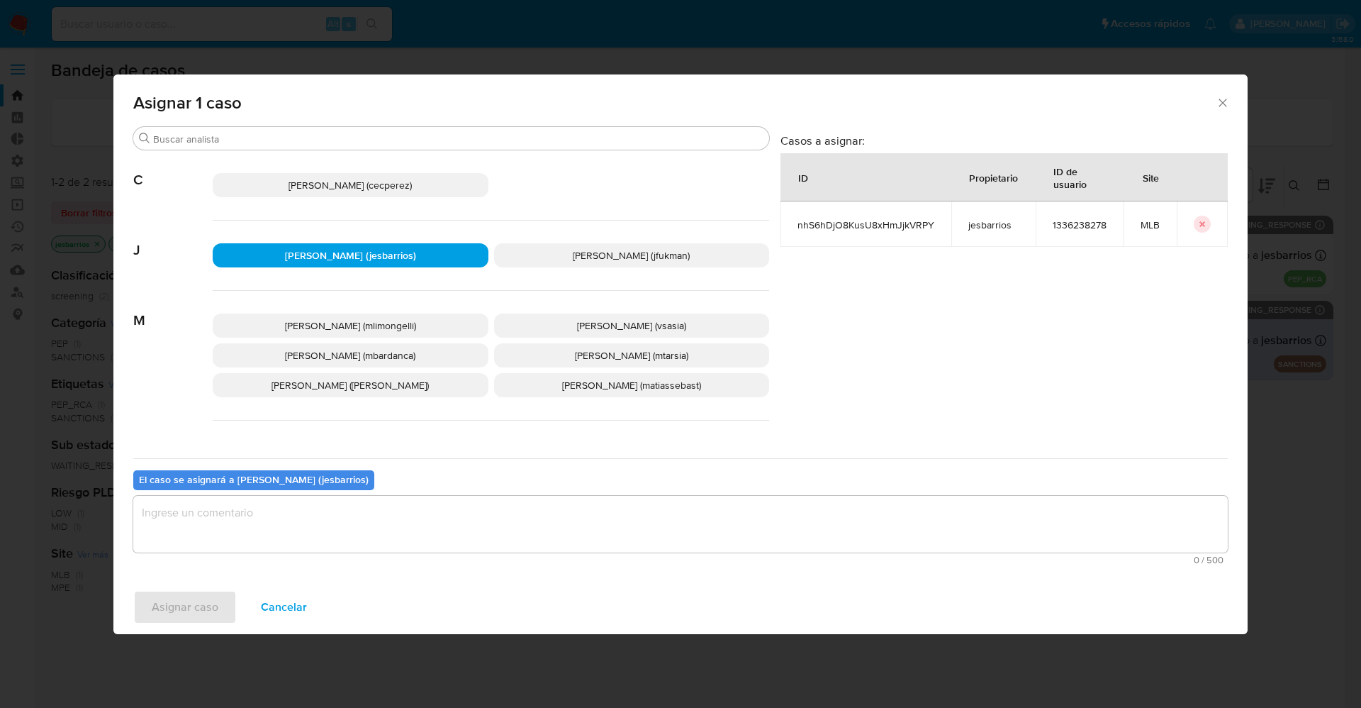
click at [206, 529] on textarea "assign-modal" at bounding box center [680, 524] width 1095 height 57
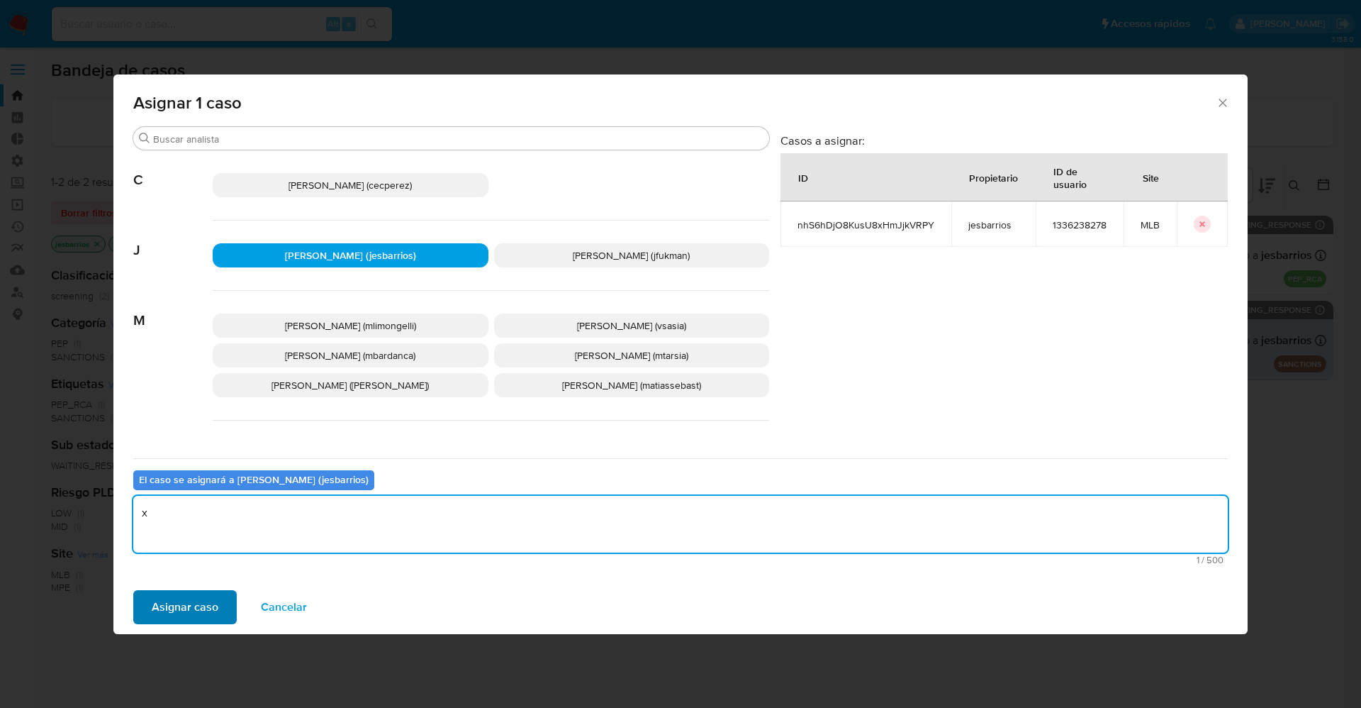
type textarea "x"
click at [165, 604] on span "Asignar caso" at bounding box center [185, 606] width 67 height 31
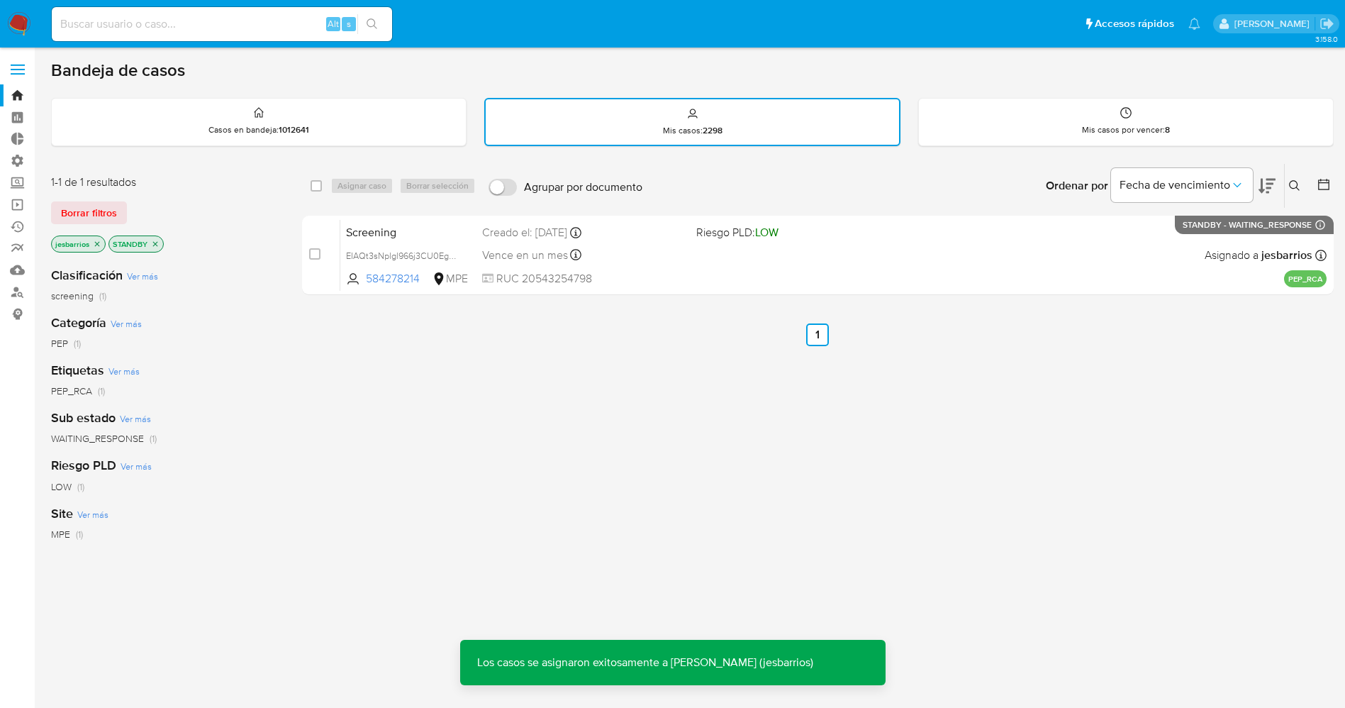
click at [22, 27] on img at bounding box center [19, 24] width 24 height 24
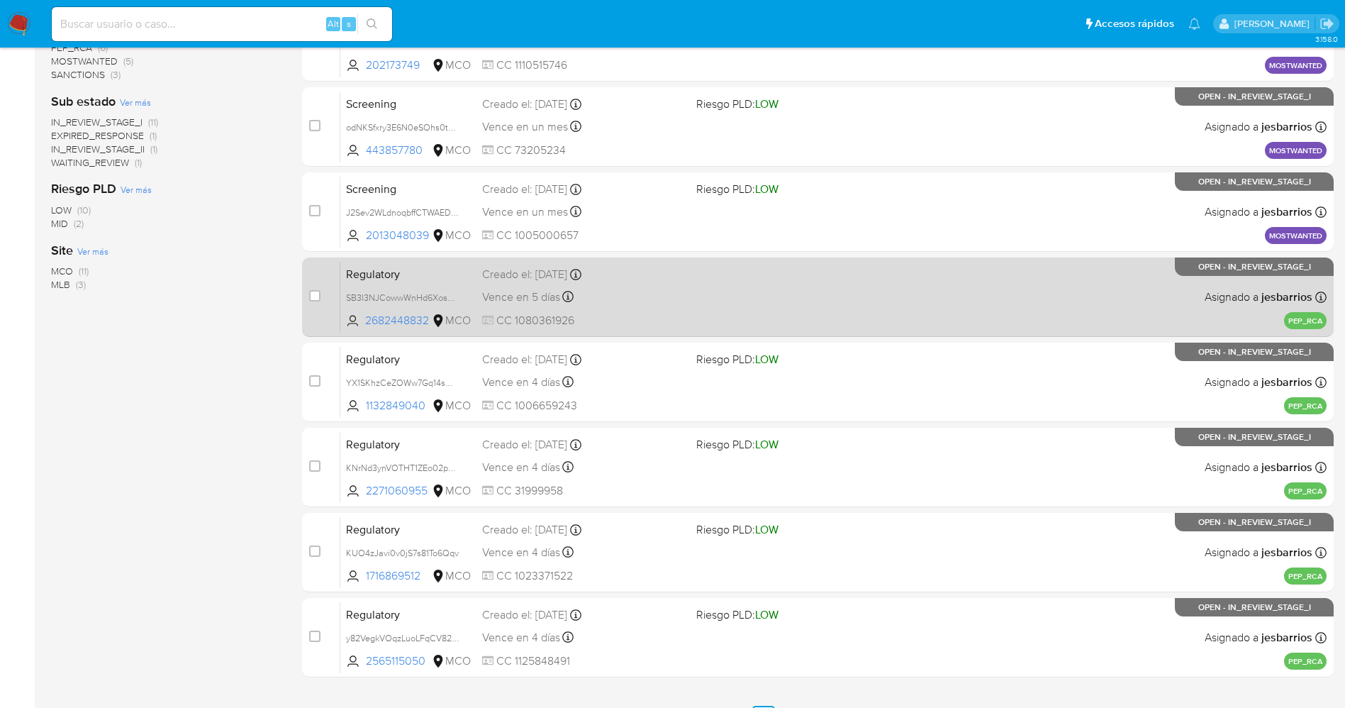
scroll to position [463, 0]
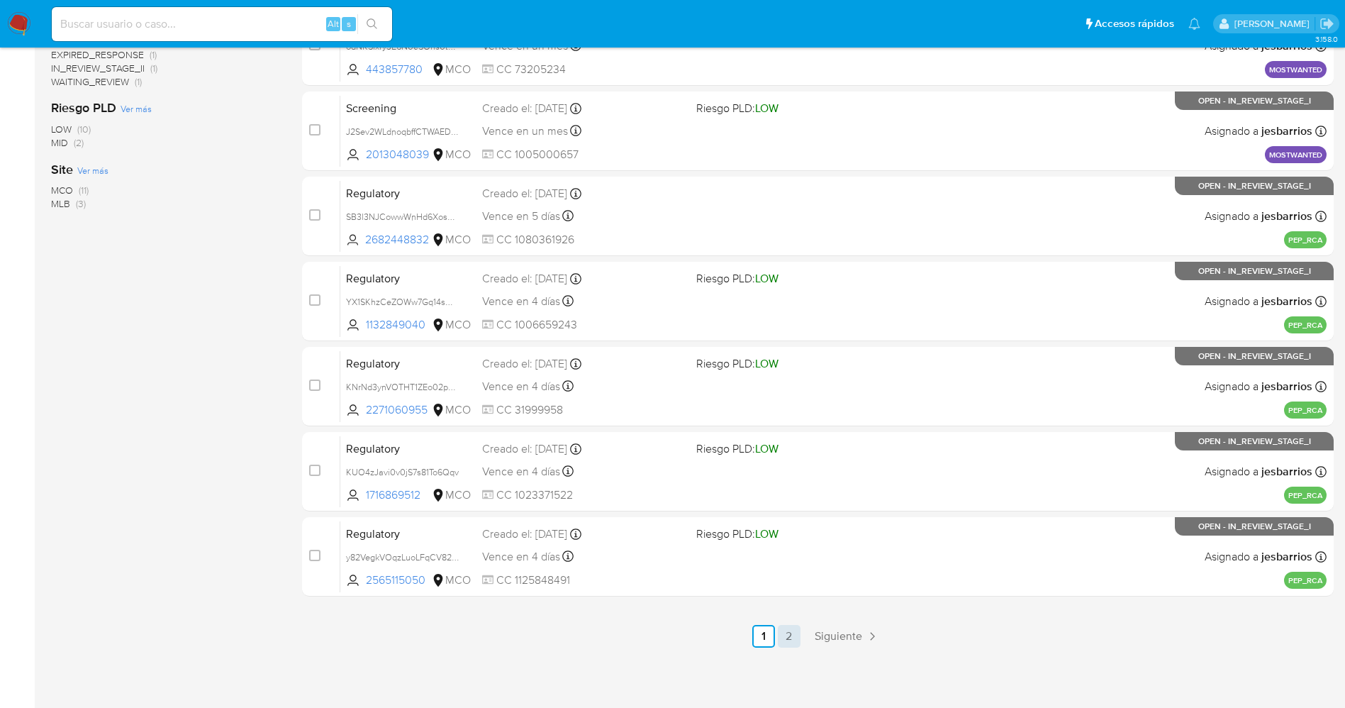
click at [796, 644] on link "2" at bounding box center [789, 636] width 23 height 23
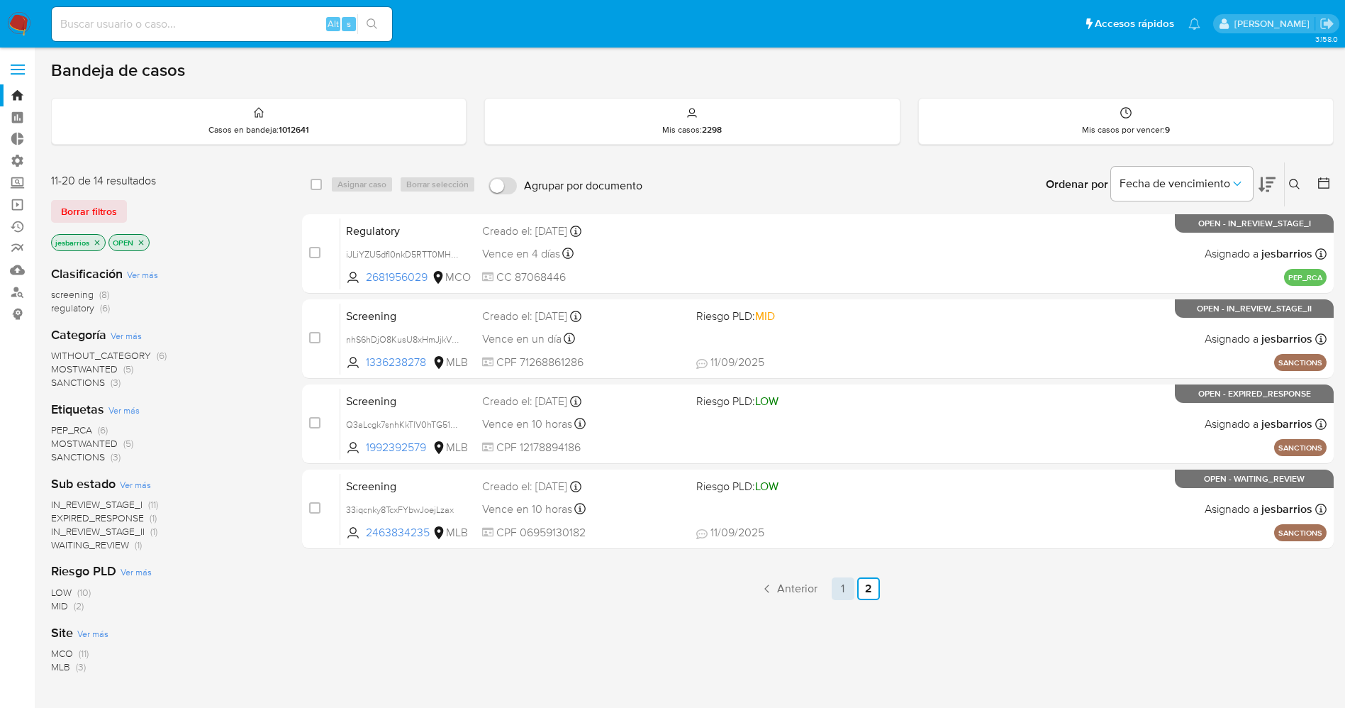
click at [844, 583] on link "1" at bounding box center [843, 588] width 23 height 23
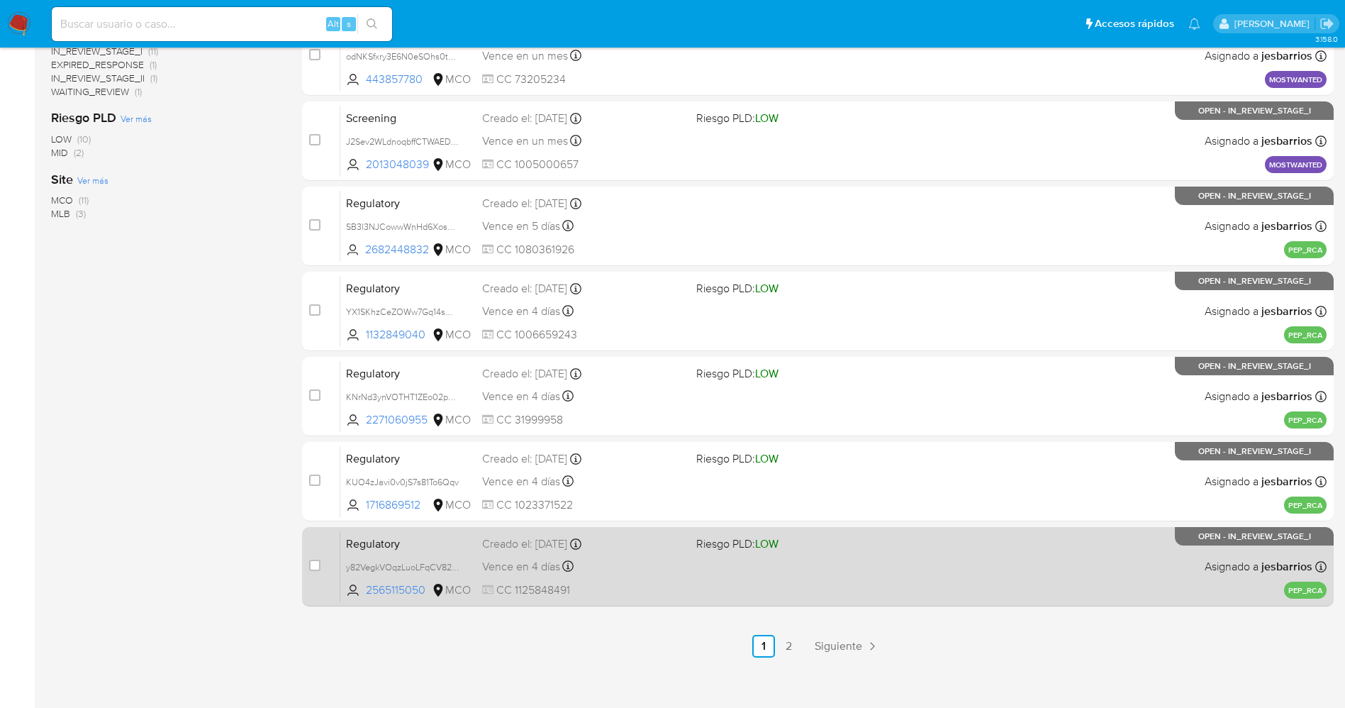
scroll to position [463, 0]
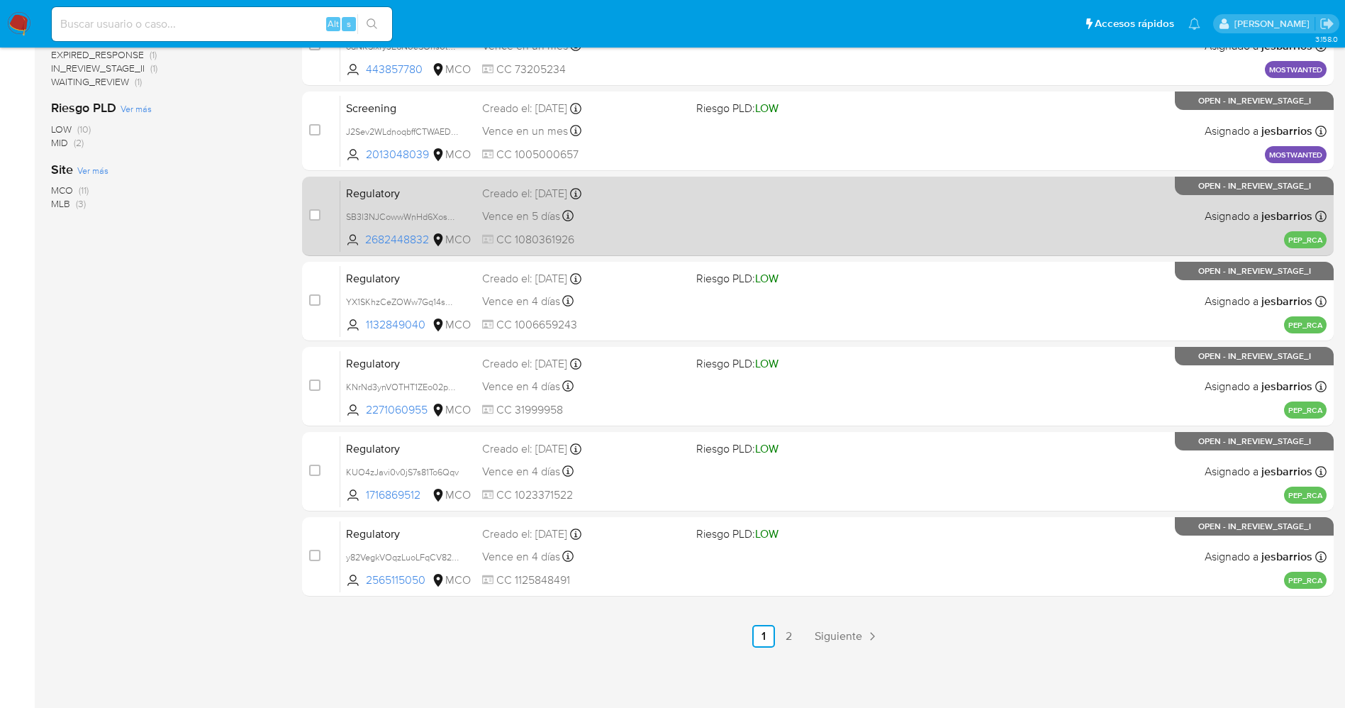
click at [789, 640] on link "2" at bounding box center [789, 636] width 23 height 23
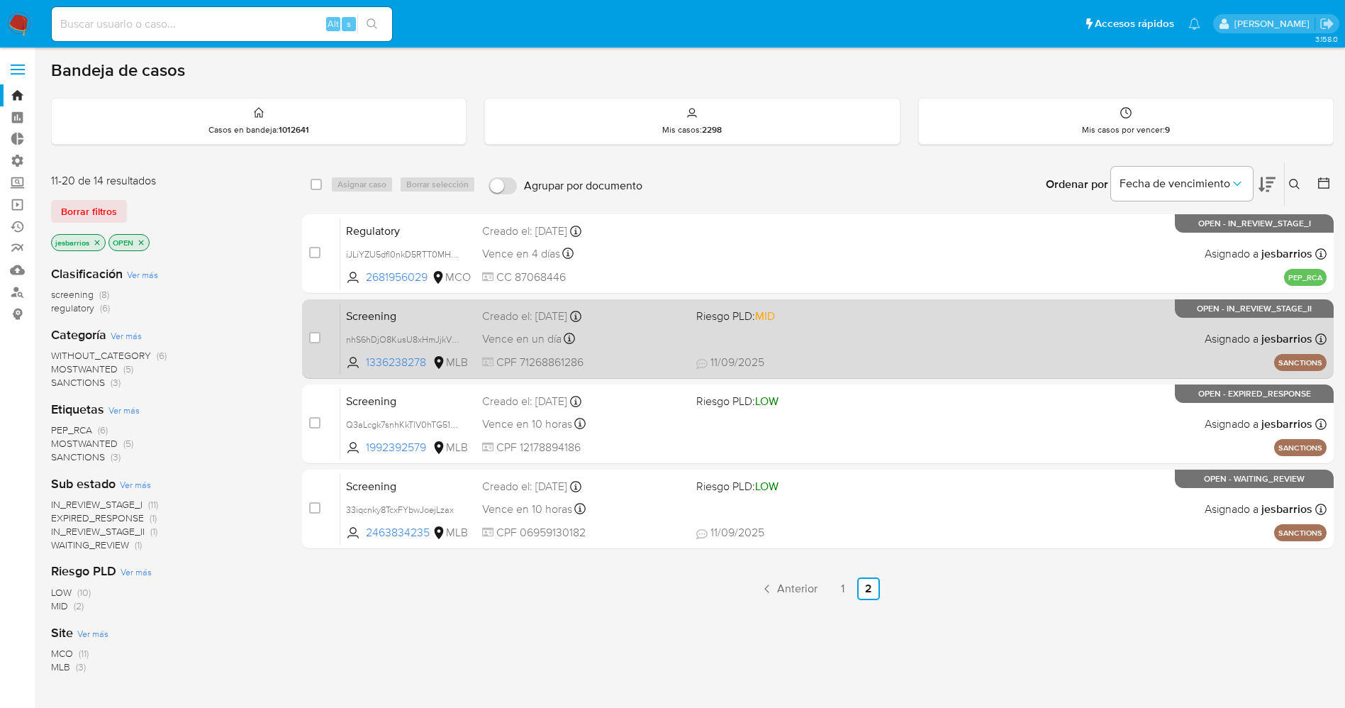
click at [876, 351] on div "Screening nhS6hDjO8KusU8xHmJjkVRPY 1336238278 MLB Riesgo PLD: MID Creado el: [D…" at bounding box center [833, 339] width 986 height 72
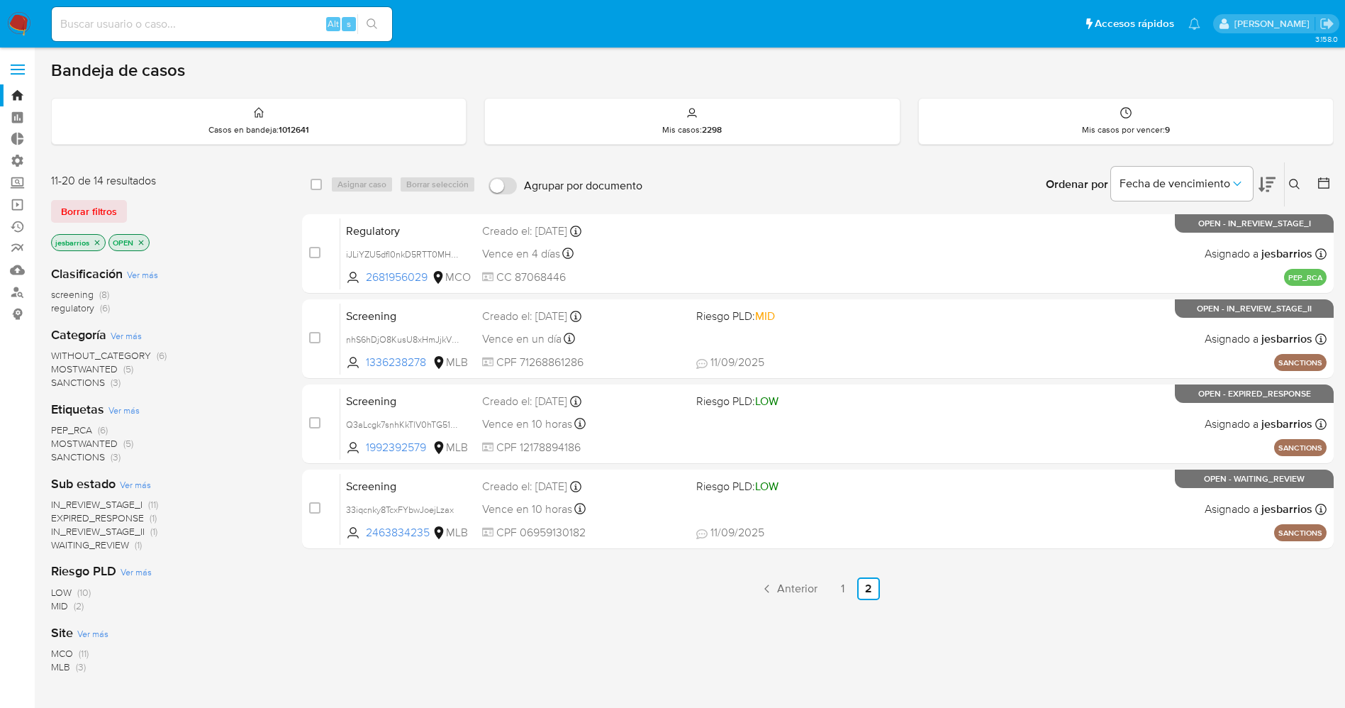
drag, startPoint x: 24, startPoint y: 17, endPoint x: 46, endPoint y: 6, distance: 24.4
click at [24, 17] on img at bounding box center [19, 24] width 24 height 24
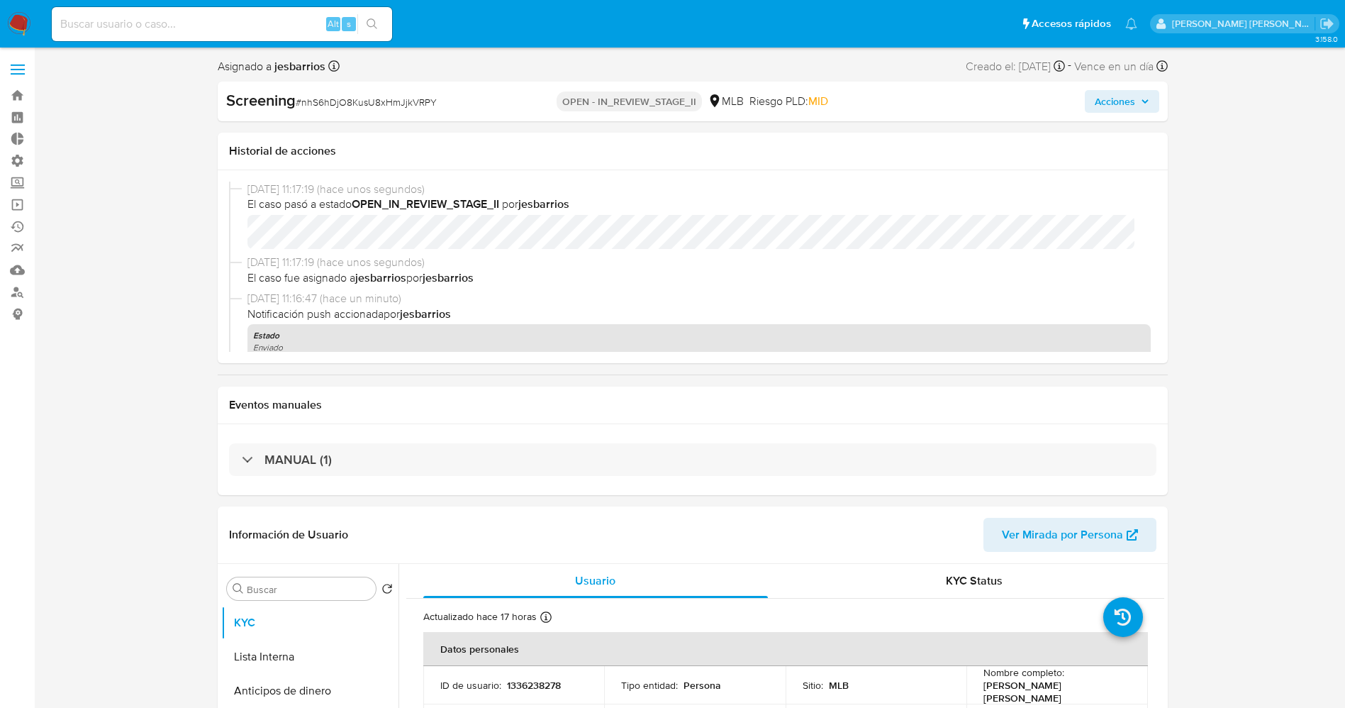
select select "10"
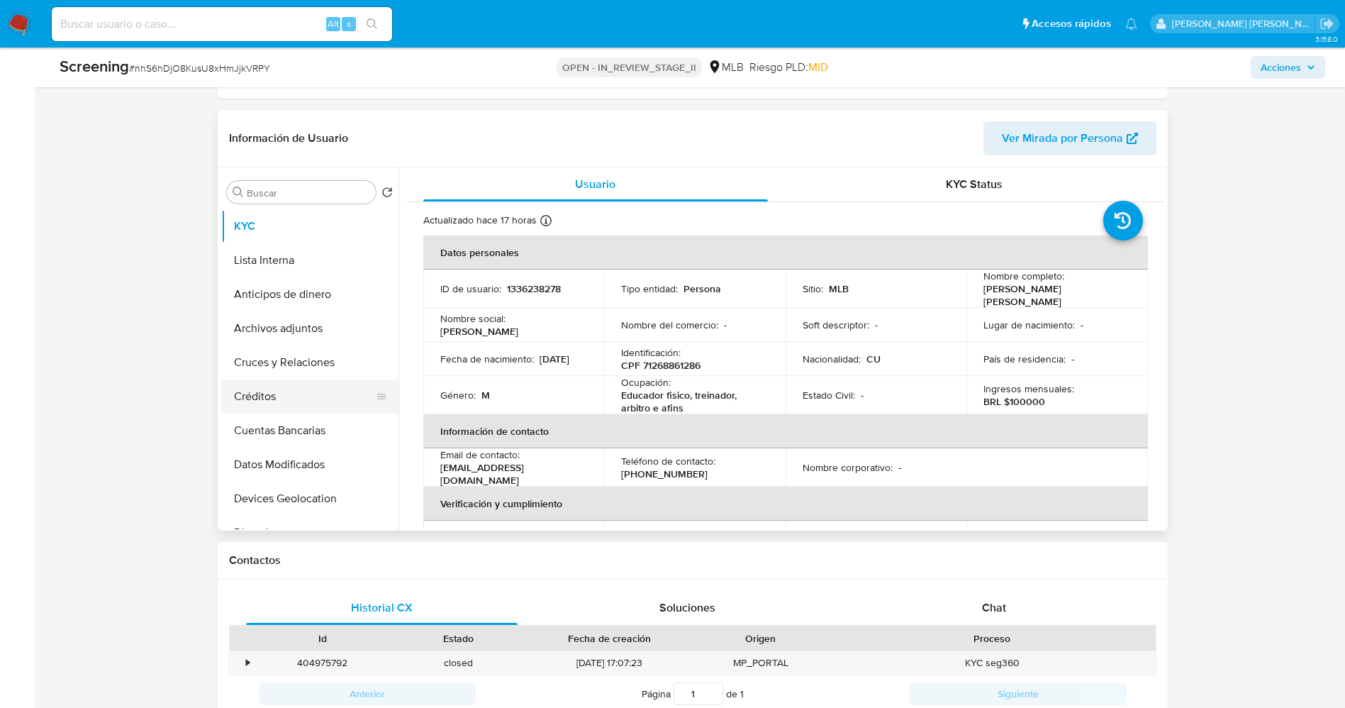
scroll to position [425, 0]
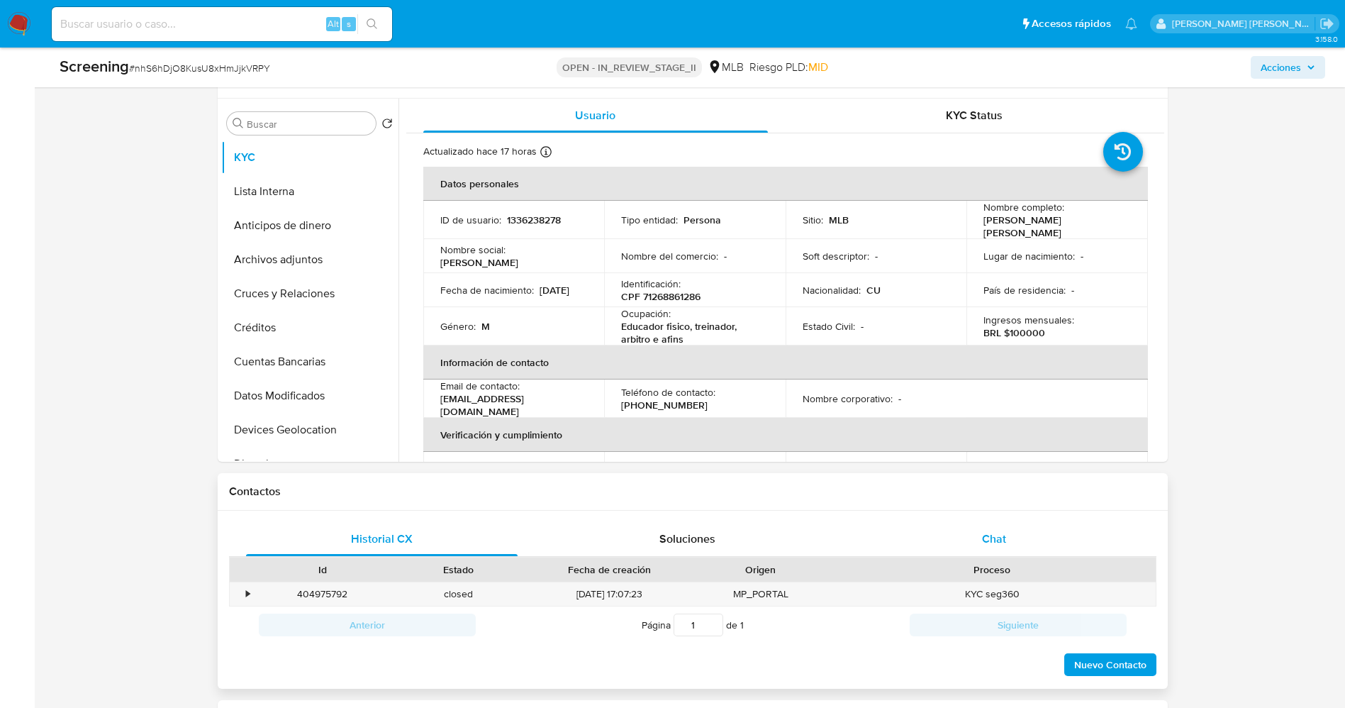
click at [968, 542] on div "Chat" at bounding box center [994, 539] width 272 height 34
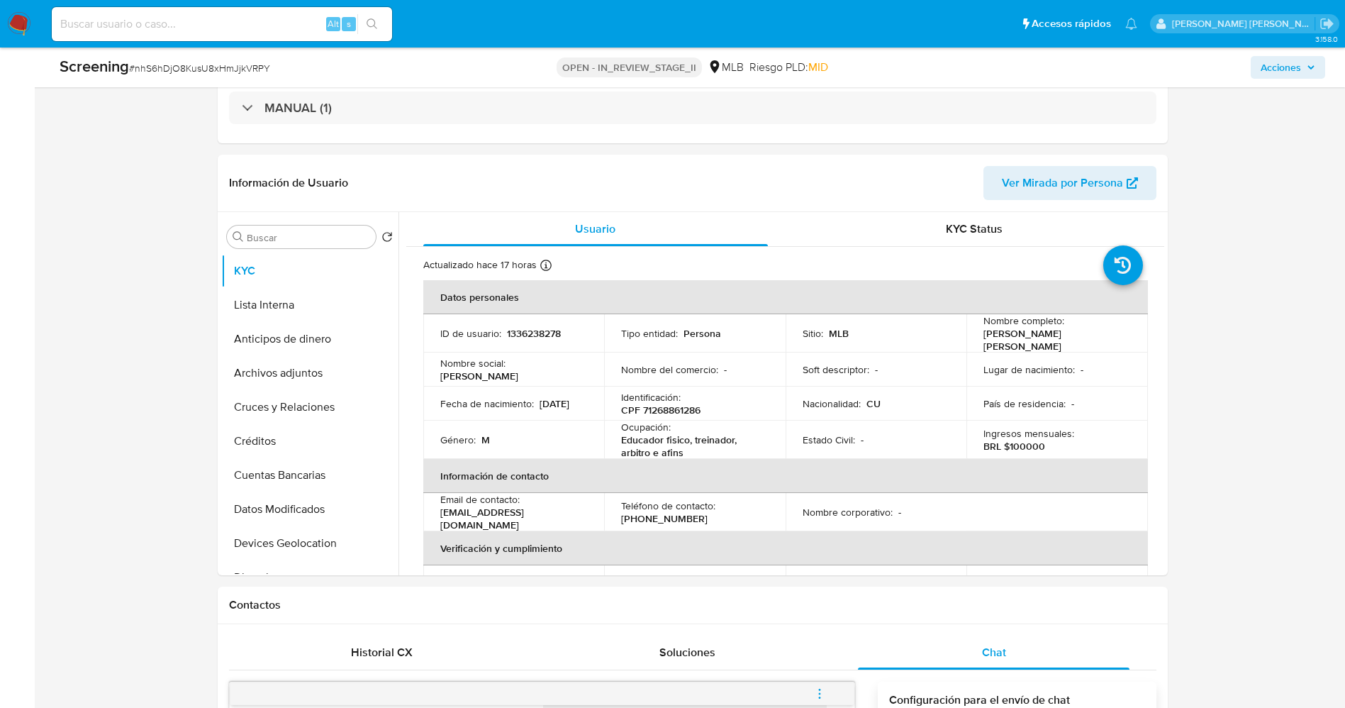
scroll to position [213, 0]
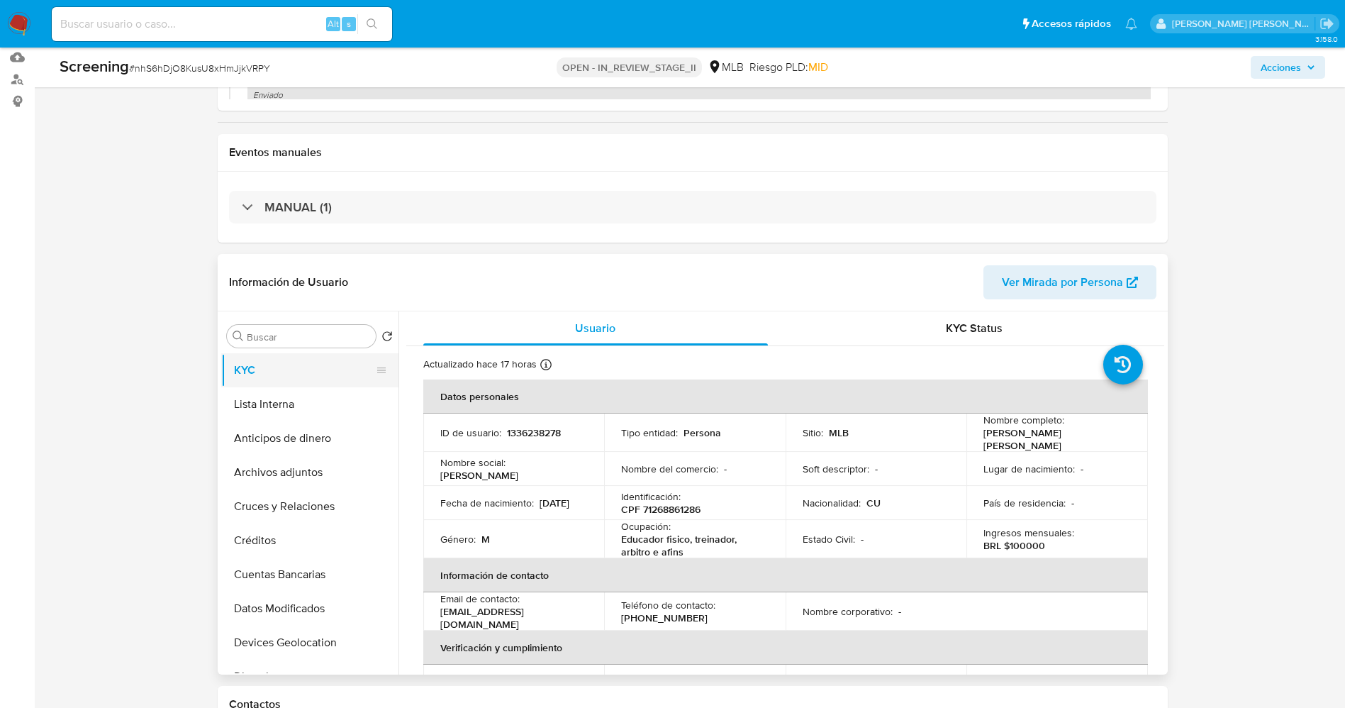
click at [257, 384] on button "KYC" at bounding box center [304, 370] width 166 height 34
click at [259, 402] on button "Lista Interna" at bounding box center [304, 404] width 166 height 34
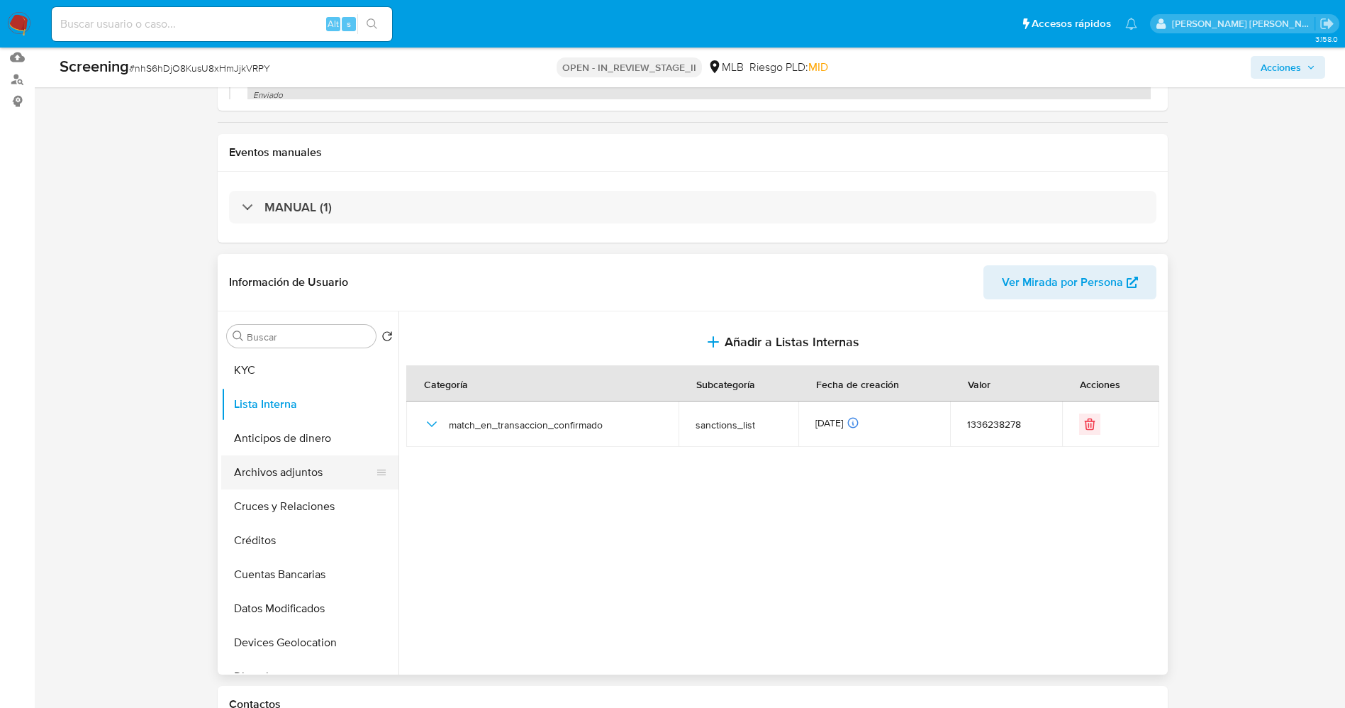
click at [287, 476] on button "Archivos adjuntos" at bounding box center [304, 472] width 166 height 34
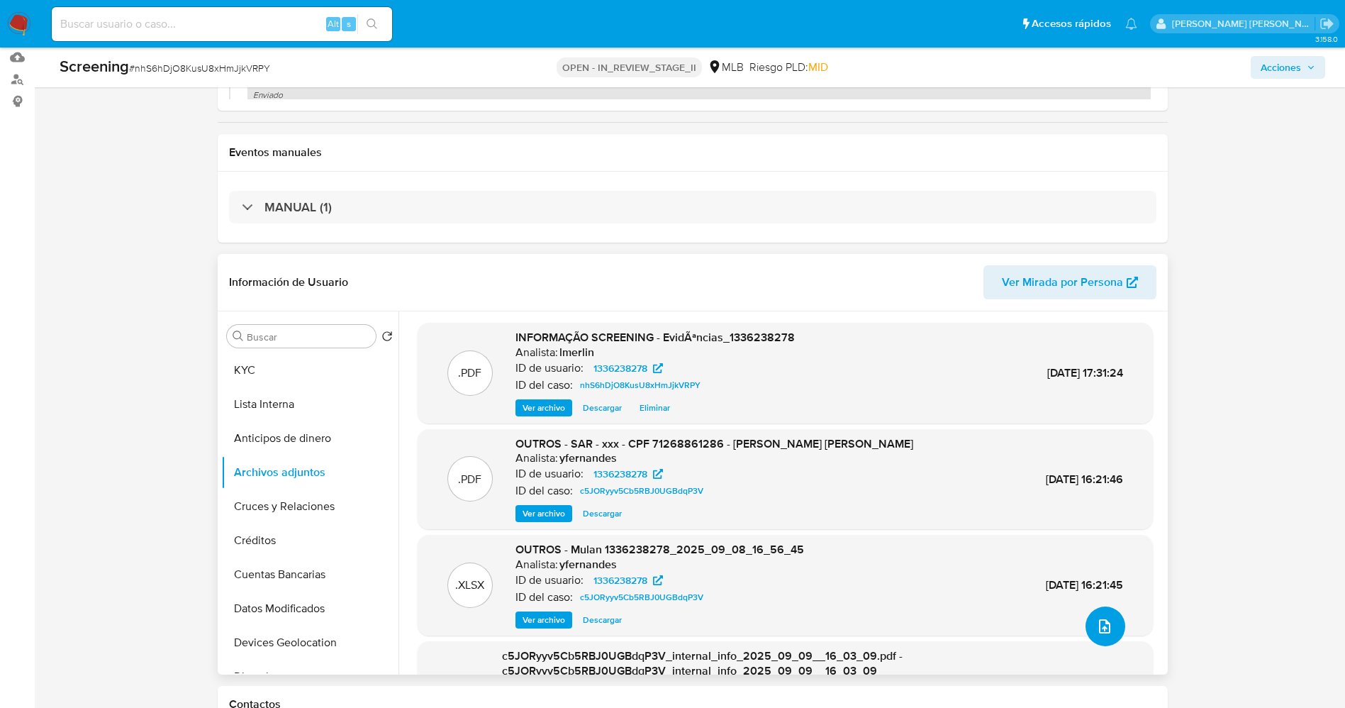
click at [1110, 629] on button "upload-file" at bounding box center [1106, 626] width 40 height 40
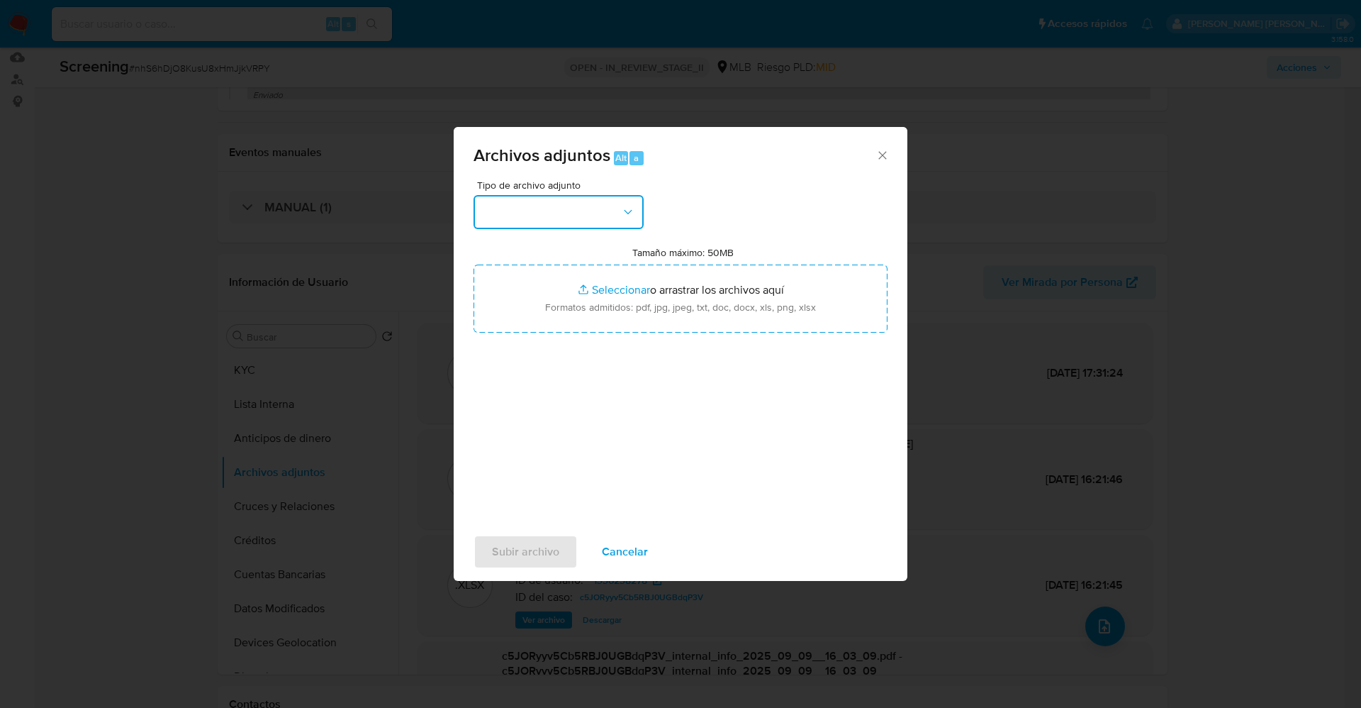
click at [575, 209] on button "button" at bounding box center [559, 212] width 170 height 34
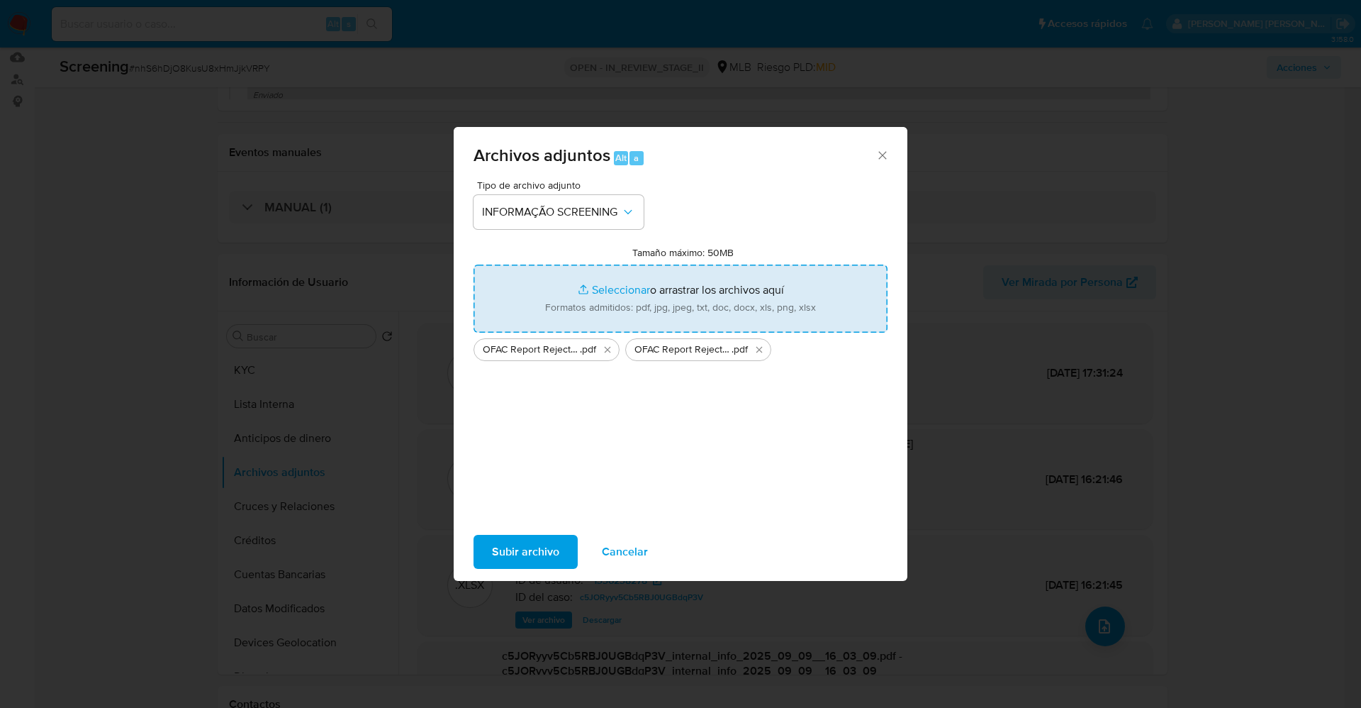
type input "C:\fakepath\CaseDossierReport_5jb6u4nfcwdn1k0ebwn69pcmu.pdf"
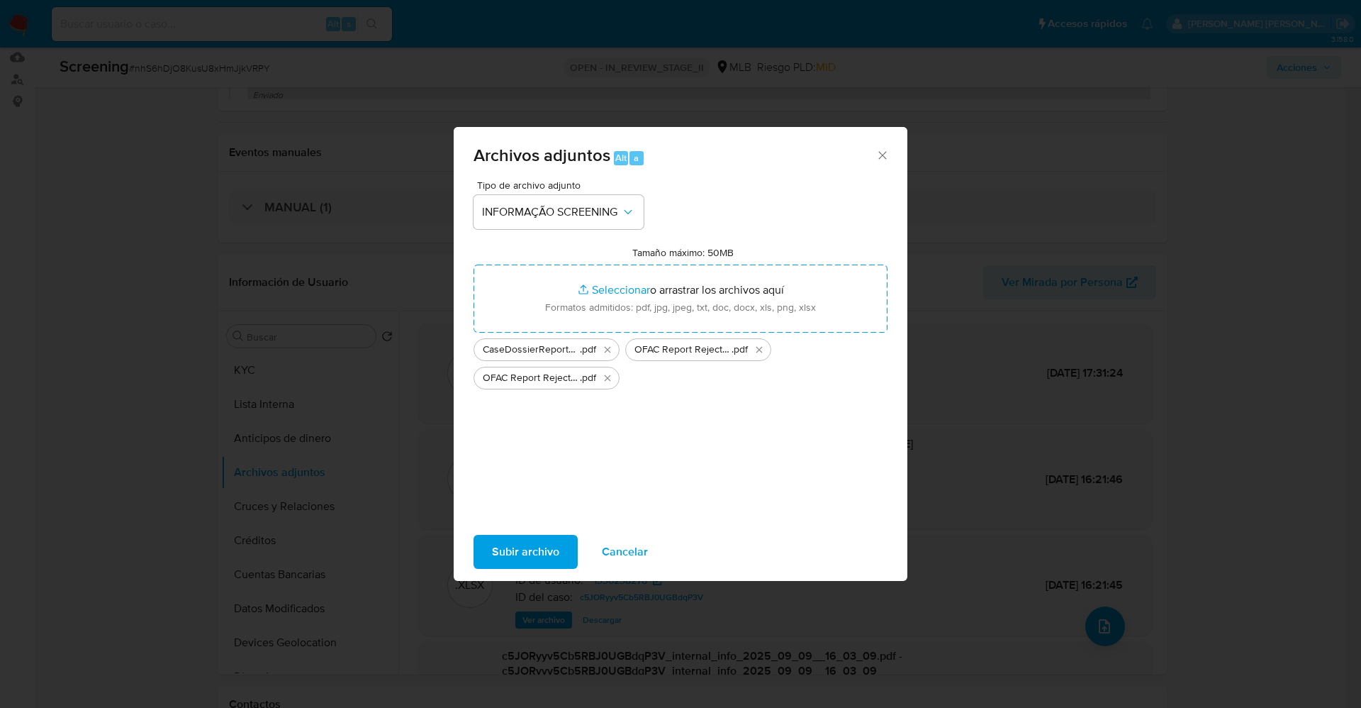
click at [537, 557] on span "Subir archivo" at bounding box center [525, 551] width 67 height 31
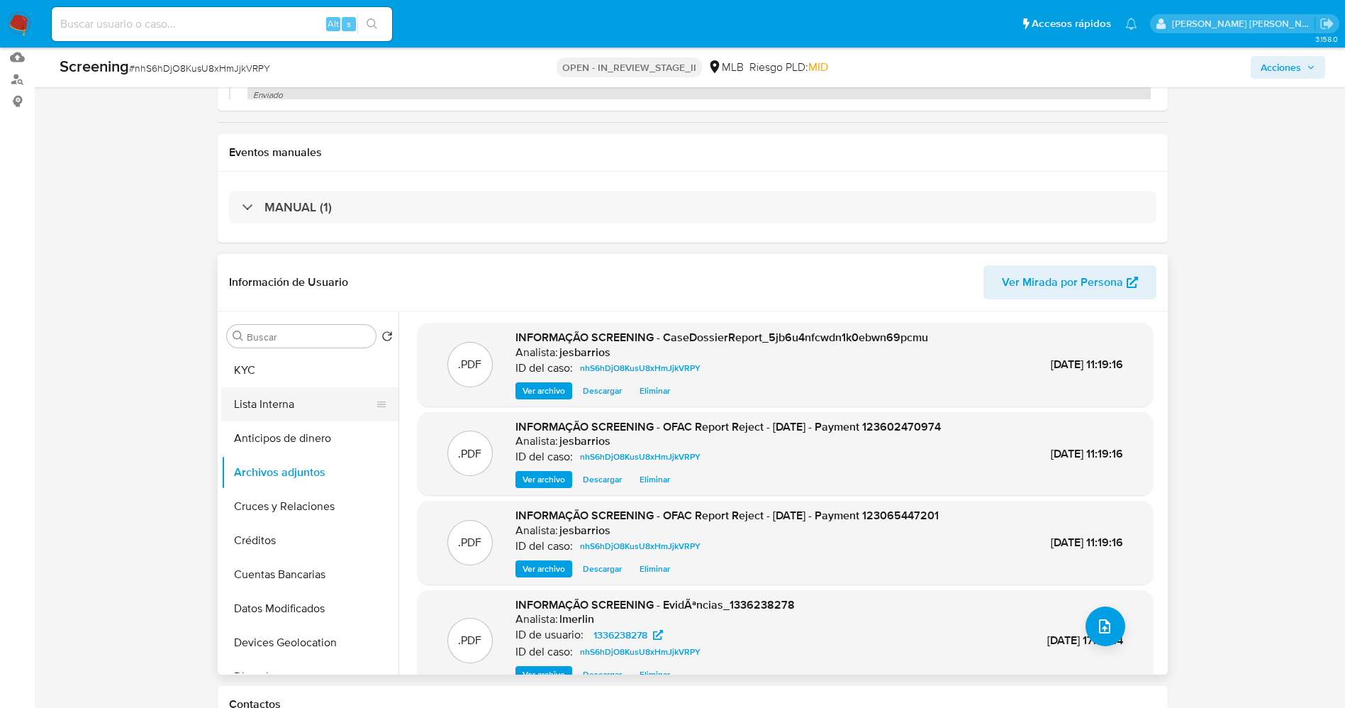
click at [253, 400] on button "Lista Interna" at bounding box center [304, 404] width 166 height 34
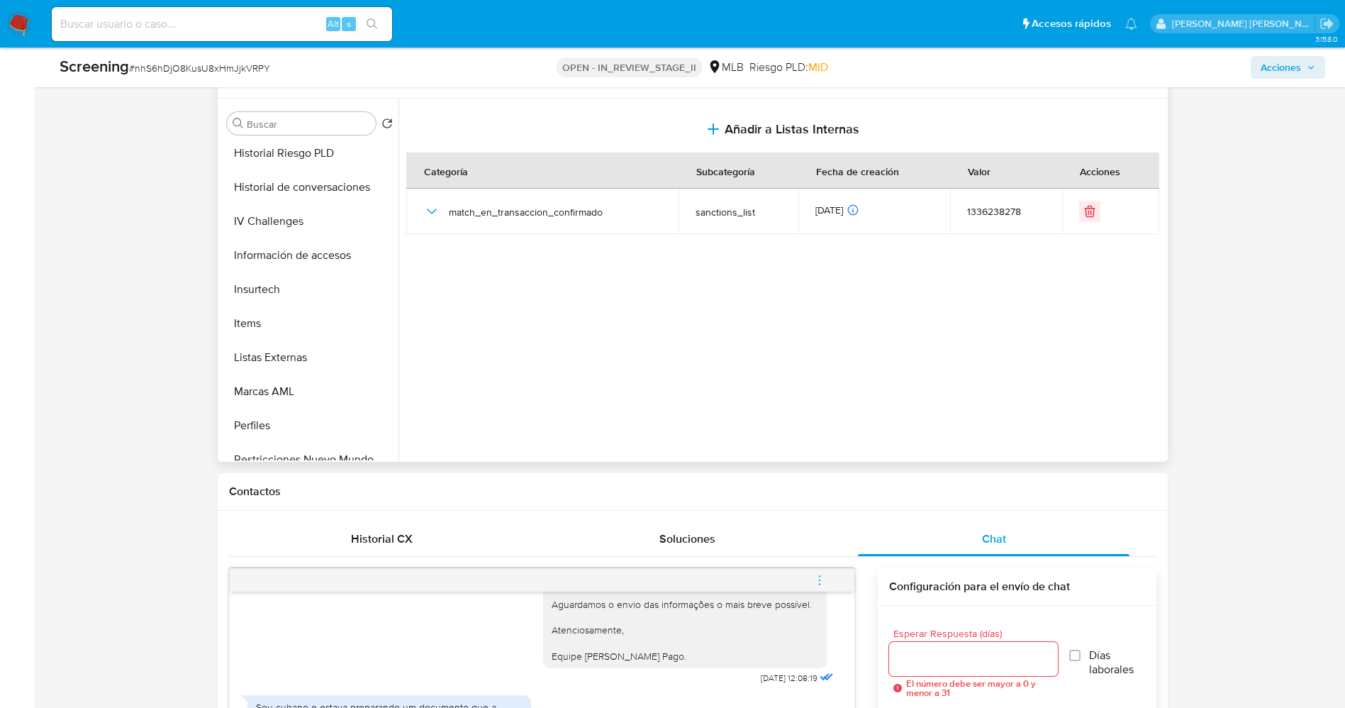
scroll to position [638, 0]
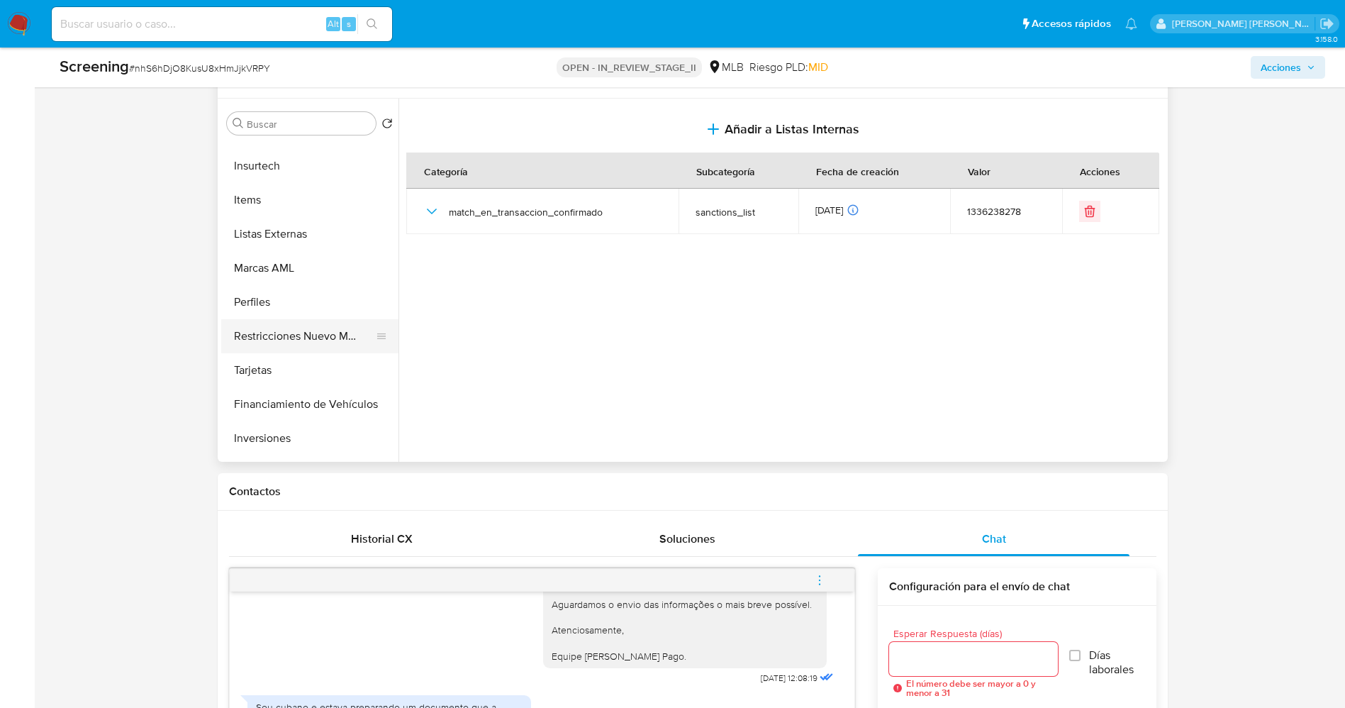
click at [296, 328] on button "Restricciones Nuevo Mundo" at bounding box center [304, 336] width 166 height 34
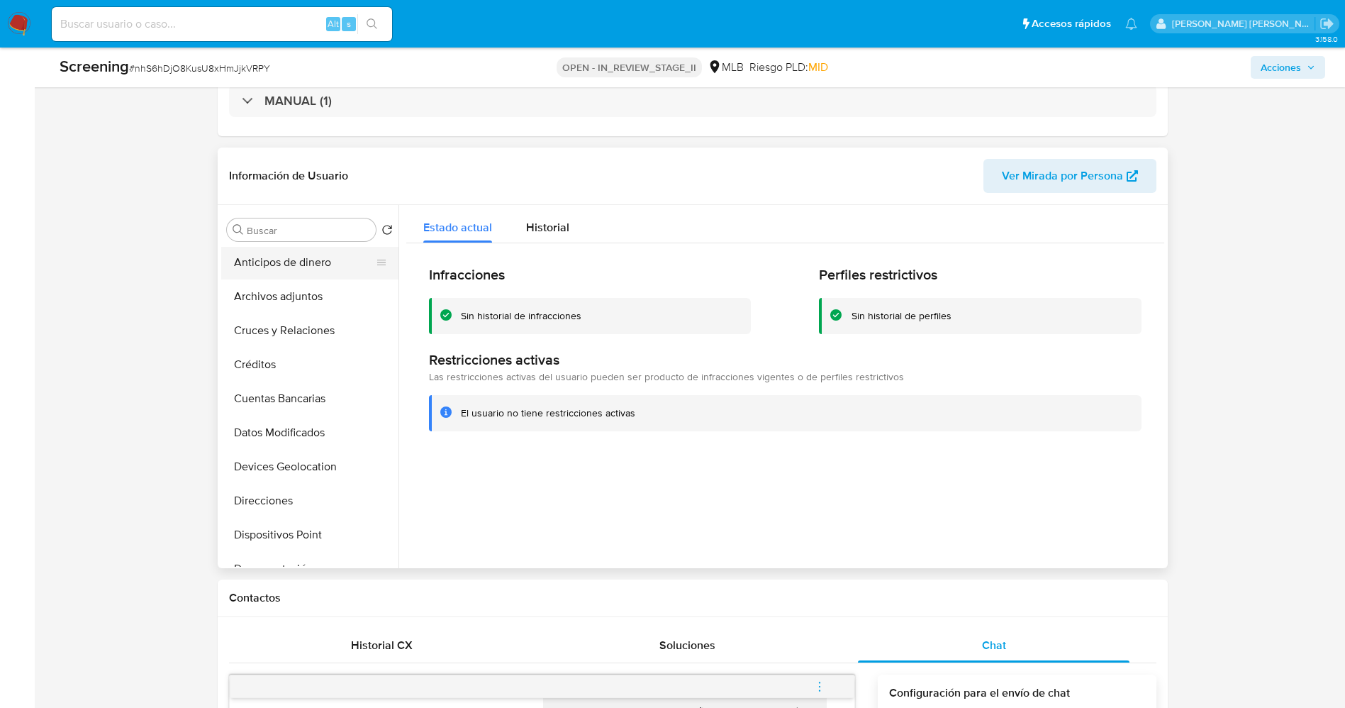
scroll to position [0, 0]
click at [283, 301] on button "Lista Interna" at bounding box center [304, 298] width 166 height 34
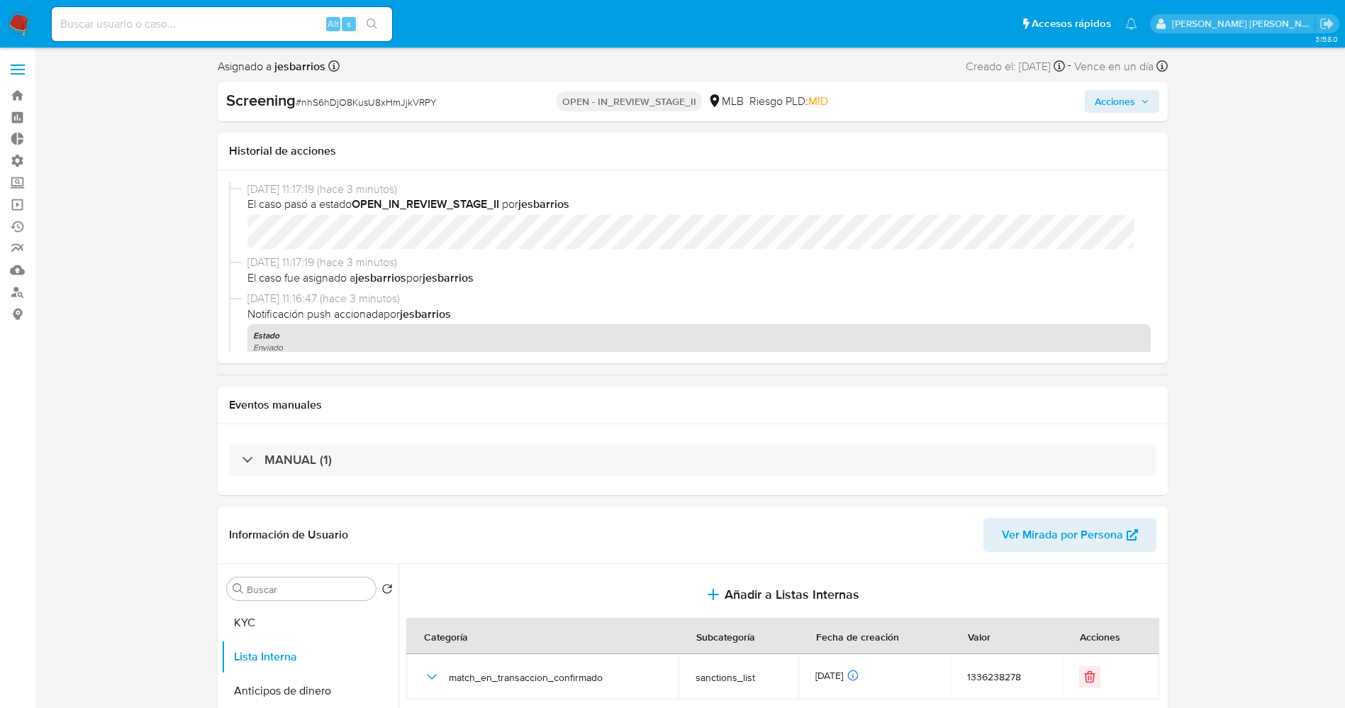
click at [1114, 98] on span "Acciones" at bounding box center [1115, 101] width 40 height 23
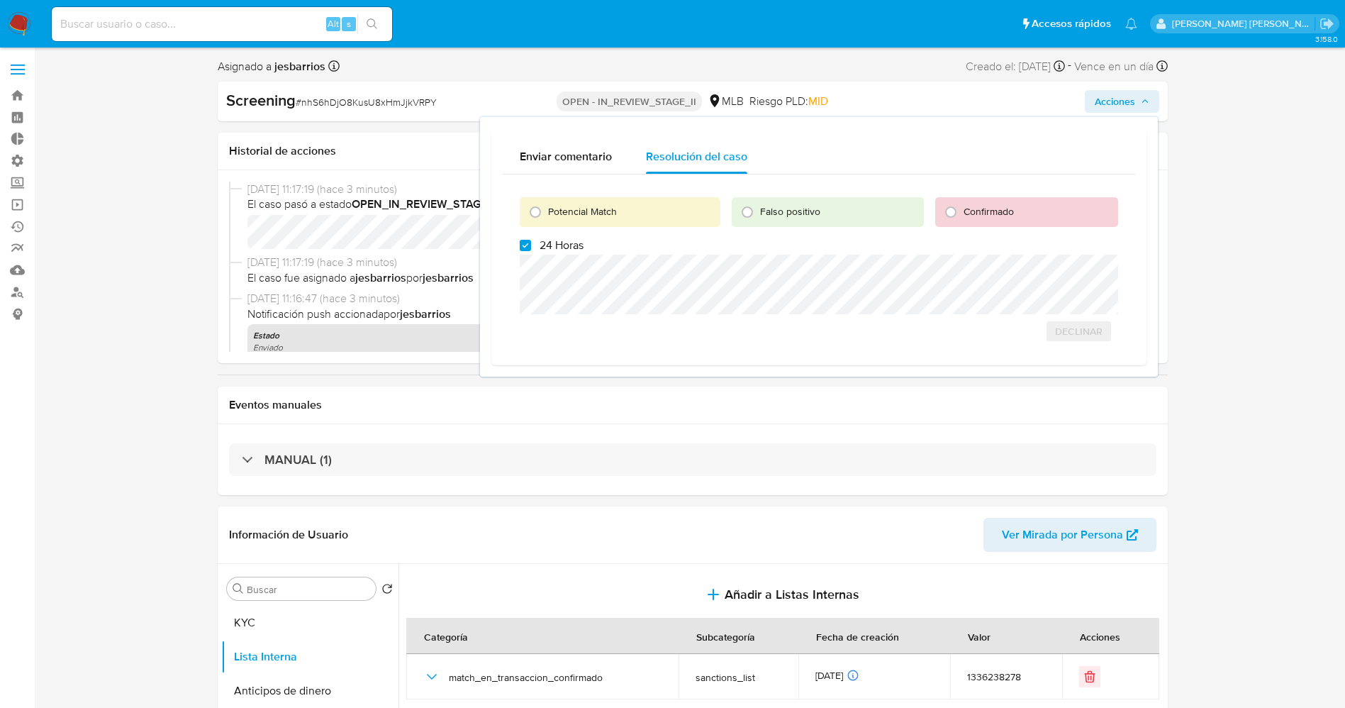
click at [605, 208] on span "Potencial Match" at bounding box center [582, 211] width 69 height 14
click at [547, 208] on input "Potencial Match" at bounding box center [535, 212] width 23 height 23
radio input "true"
click at [552, 240] on span "24 Horas" at bounding box center [562, 245] width 44 height 14
click at [531, 240] on input "24 Horas" at bounding box center [525, 245] width 11 height 11
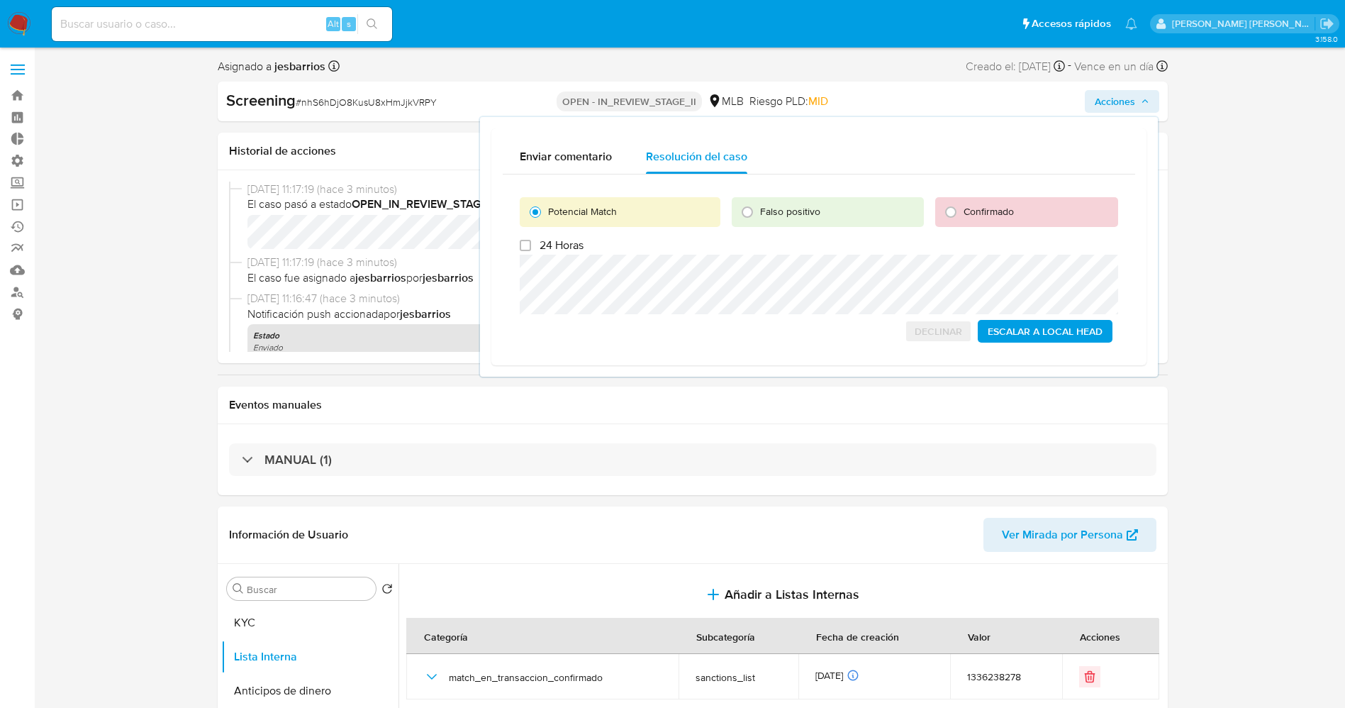
checkbox input "false"
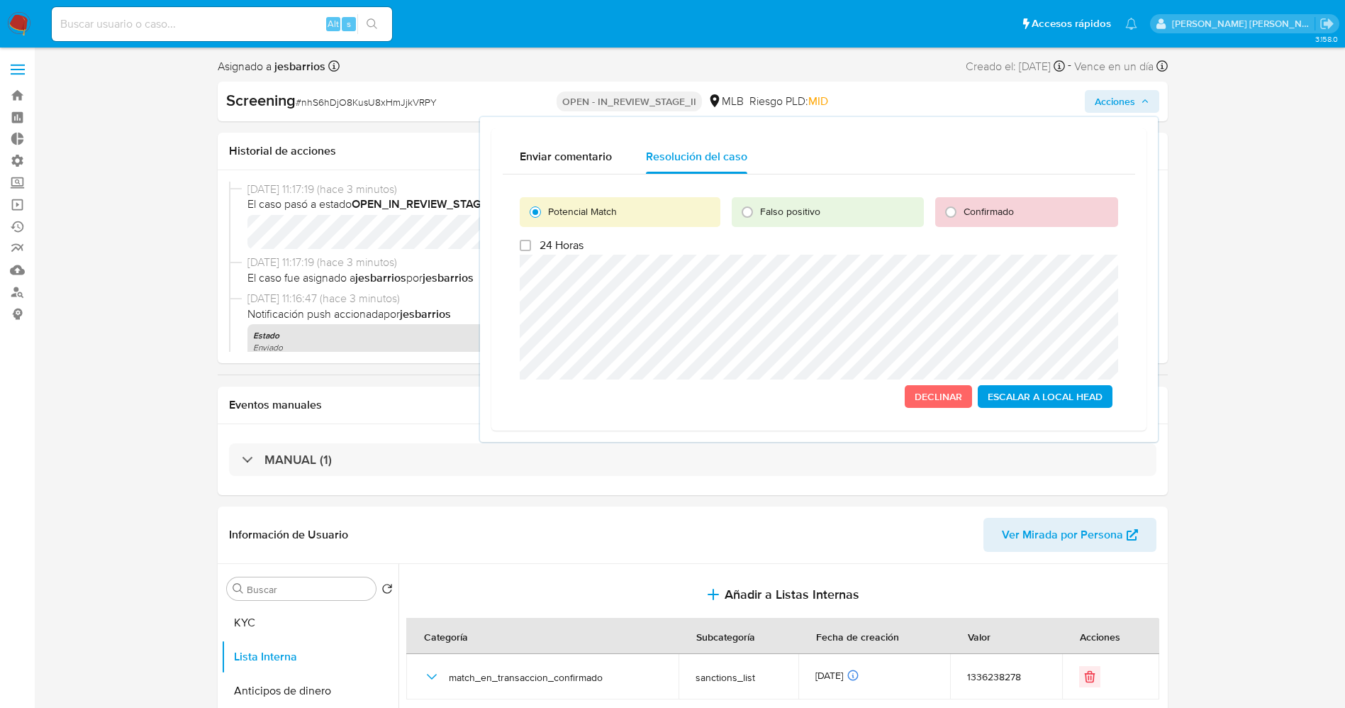
click at [1030, 406] on span "Escalar a Local Head" at bounding box center [1045, 396] width 115 height 20
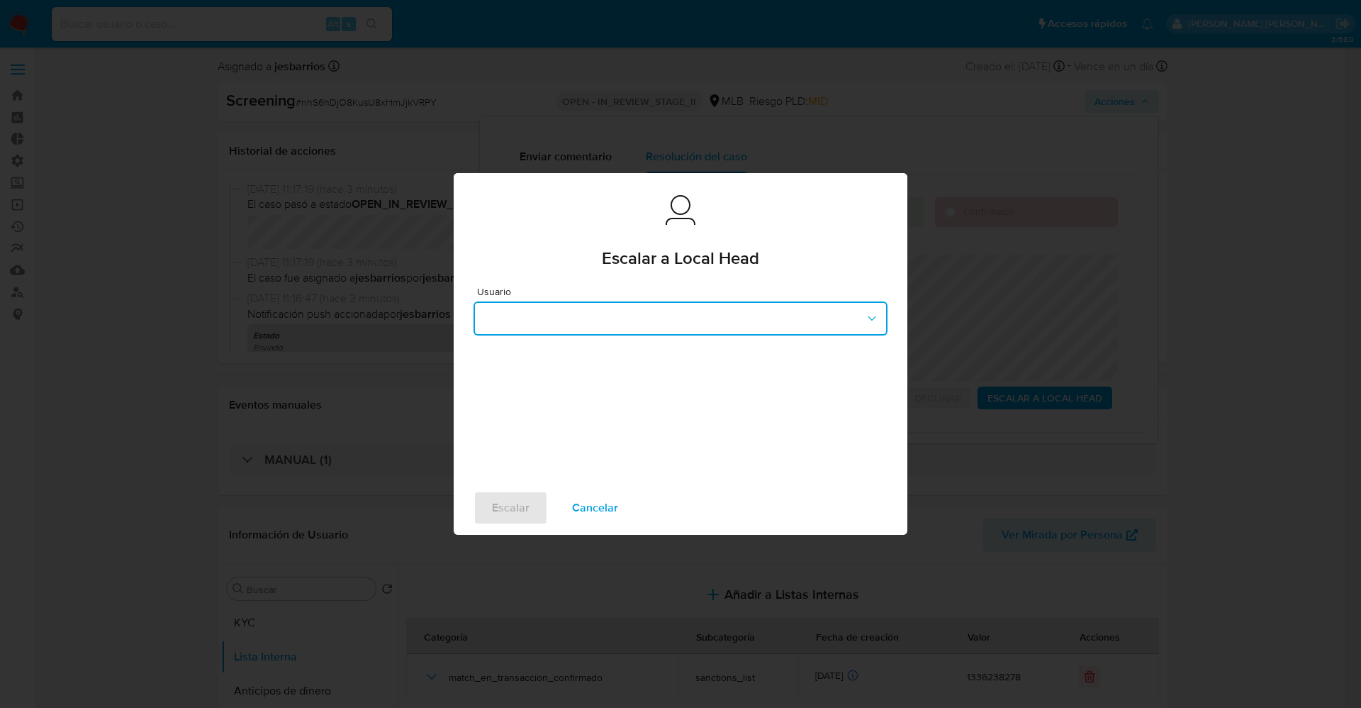
click at [655, 304] on button "button" at bounding box center [681, 318] width 414 height 34
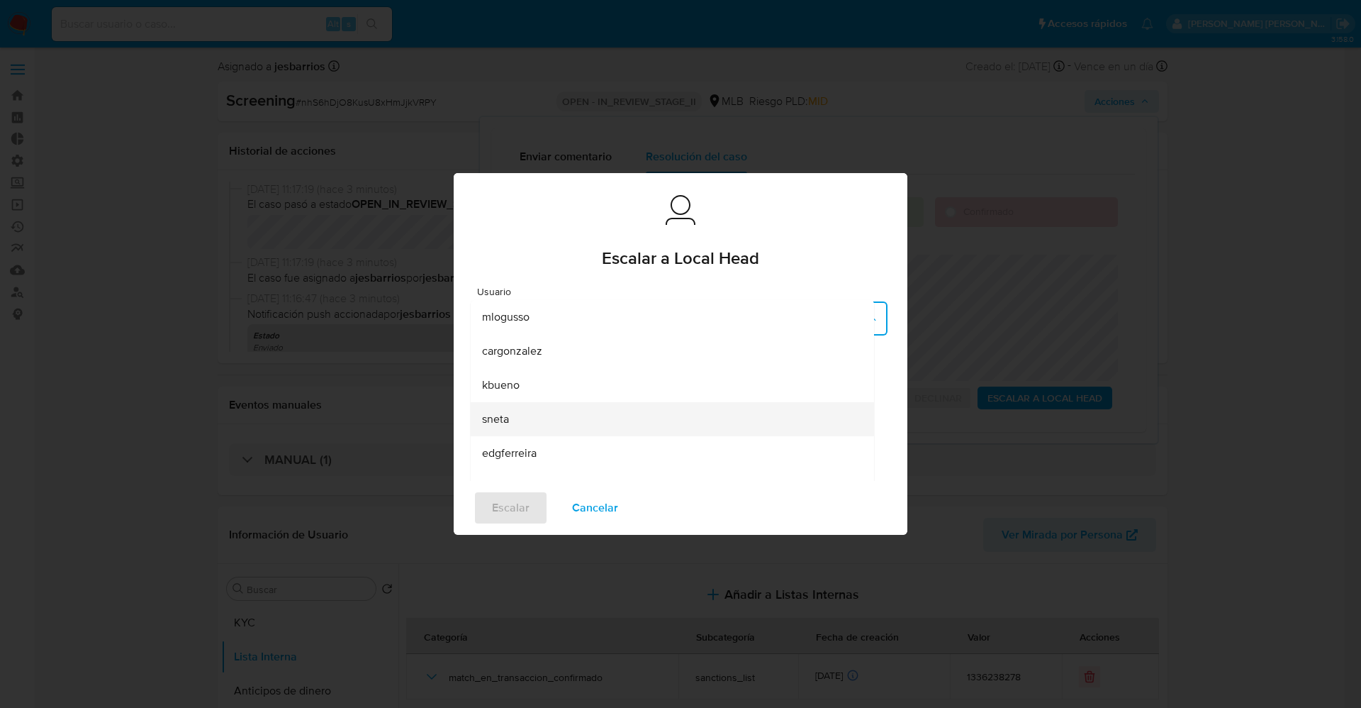
click at [508, 415] on span "sneta" at bounding box center [495, 419] width 27 height 14
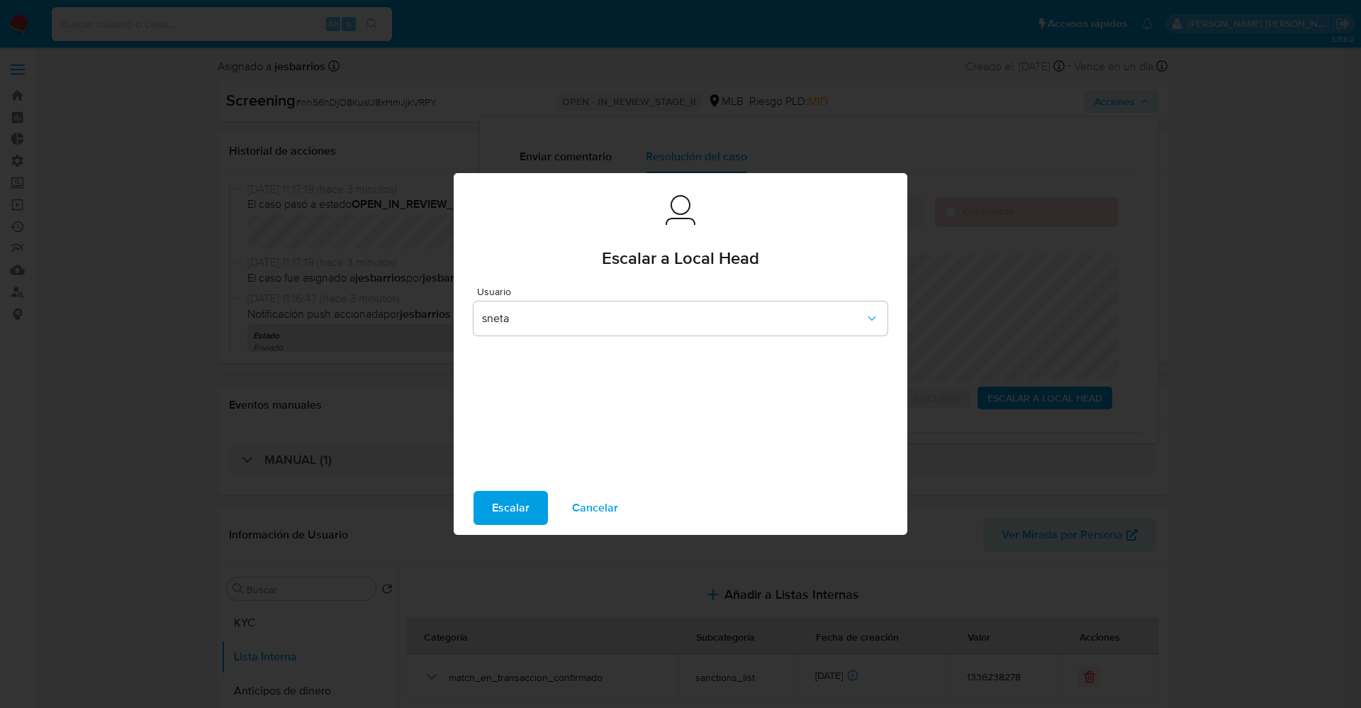
click at [505, 500] on span "Escalar" at bounding box center [511, 507] width 38 height 31
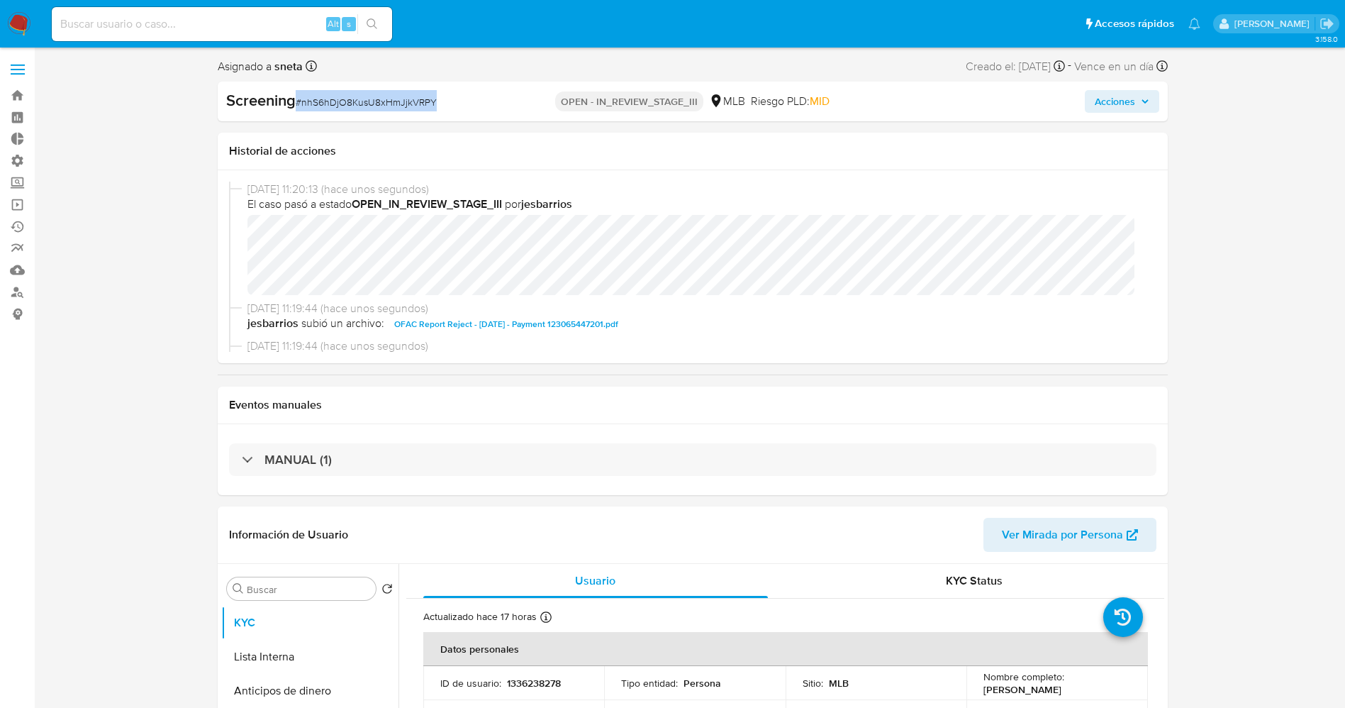
drag, startPoint x: 297, startPoint y: 97, endPoint x: 401, endPoint y: 104, distance: 104.4
click at [461, 99] on div "Screening # nhS6hDjO8KusU8xHmJjkVRPY" at bounding box center [379, 100] width 306 height 21
select select "10"
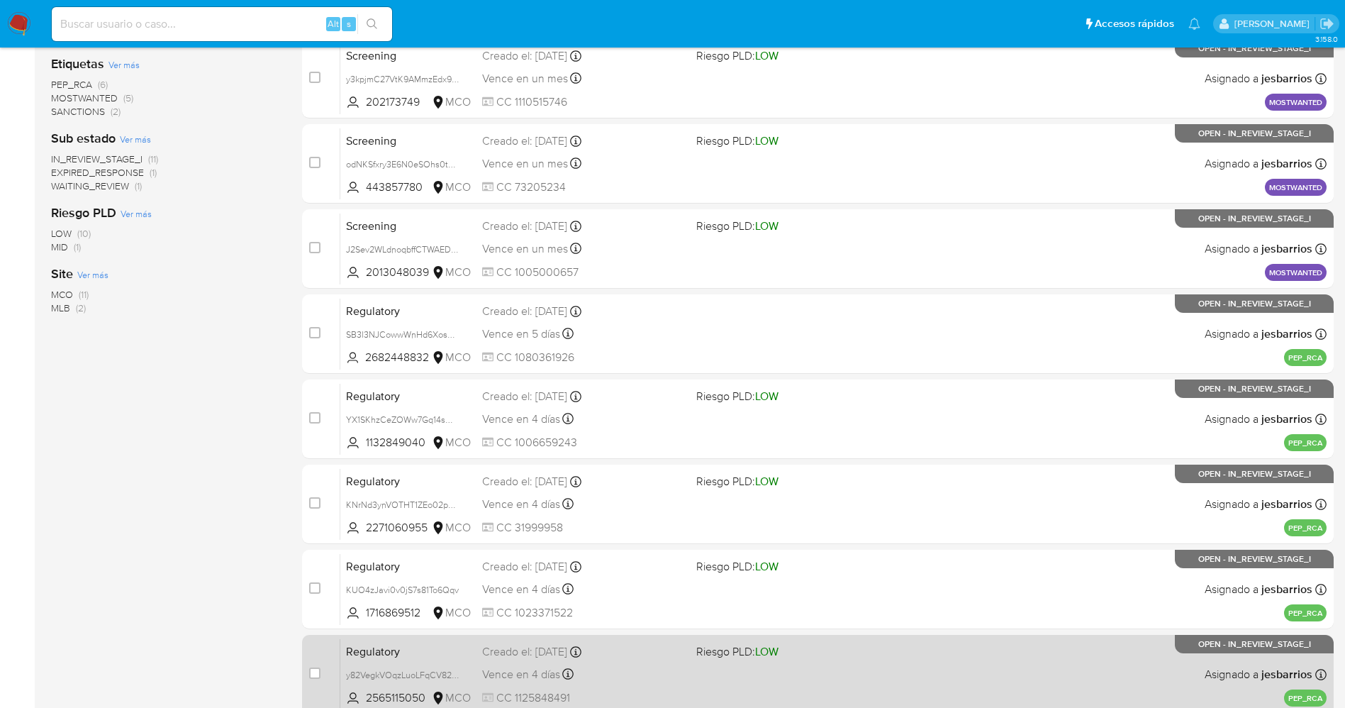
scroll to position [463, 0]
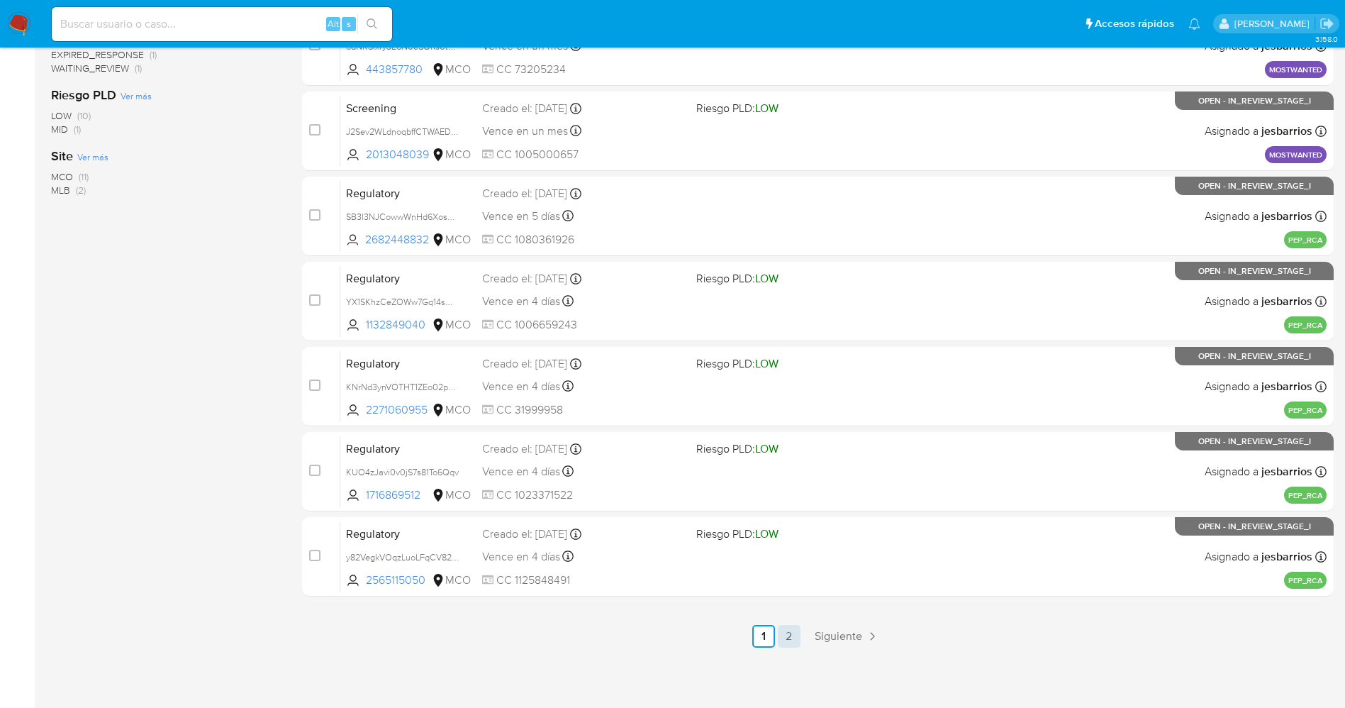
click at [793, 633] on link "2" at bounding box center [789, 636] width 23 height 23
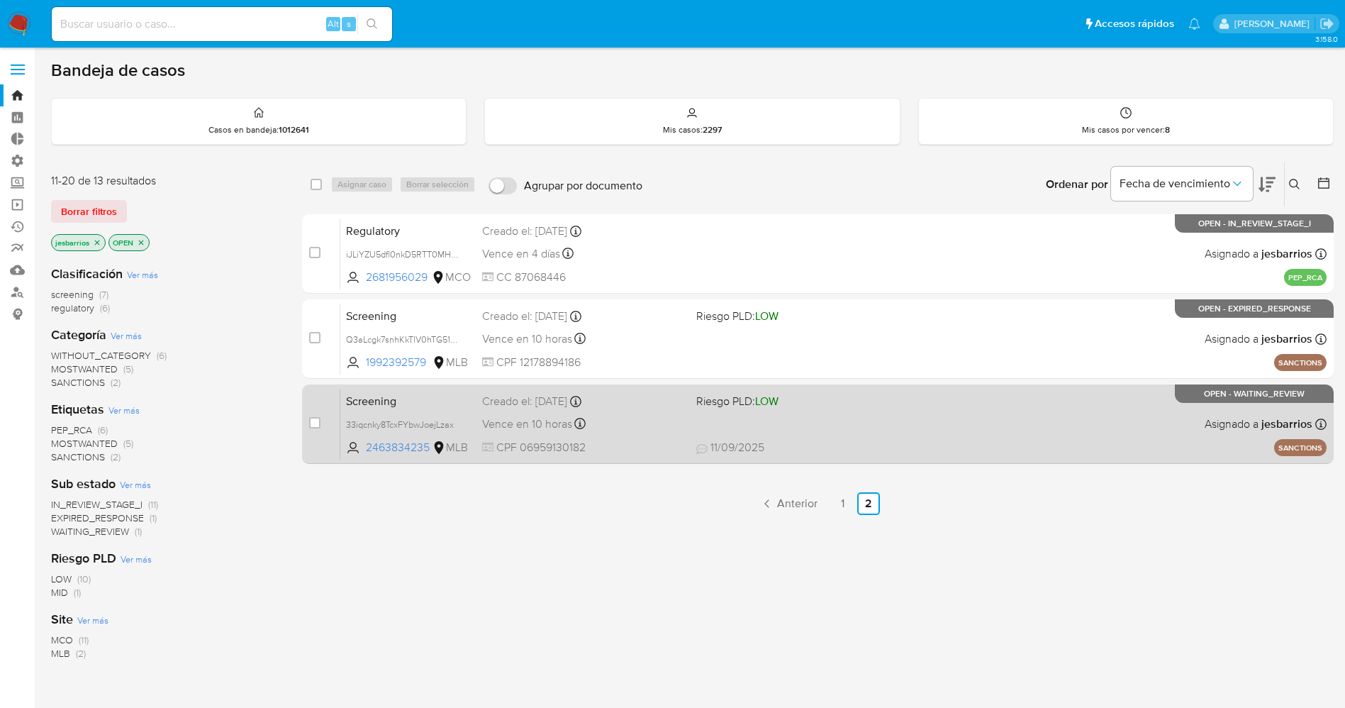
click at [883, 445] on span "[DATE] [DATE] 18:07" at bounding box center [904, 448] width 417 height 16
click at [312, 418] on input "checkbox" at bounding box center [314, 422] width 11 height 11
checkbox input "true"
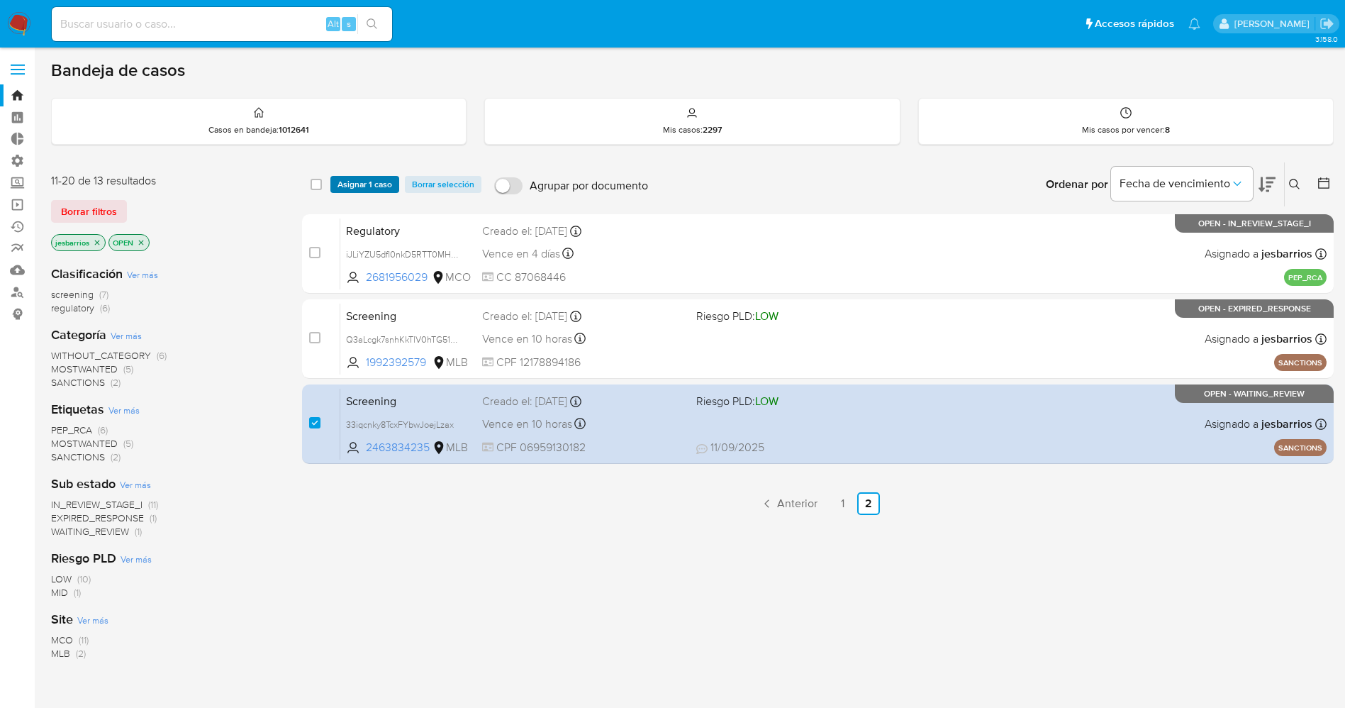
click at [387, 186] on span "Asignar 1 caso" at bounding box center [364, 184] width 55 height 14
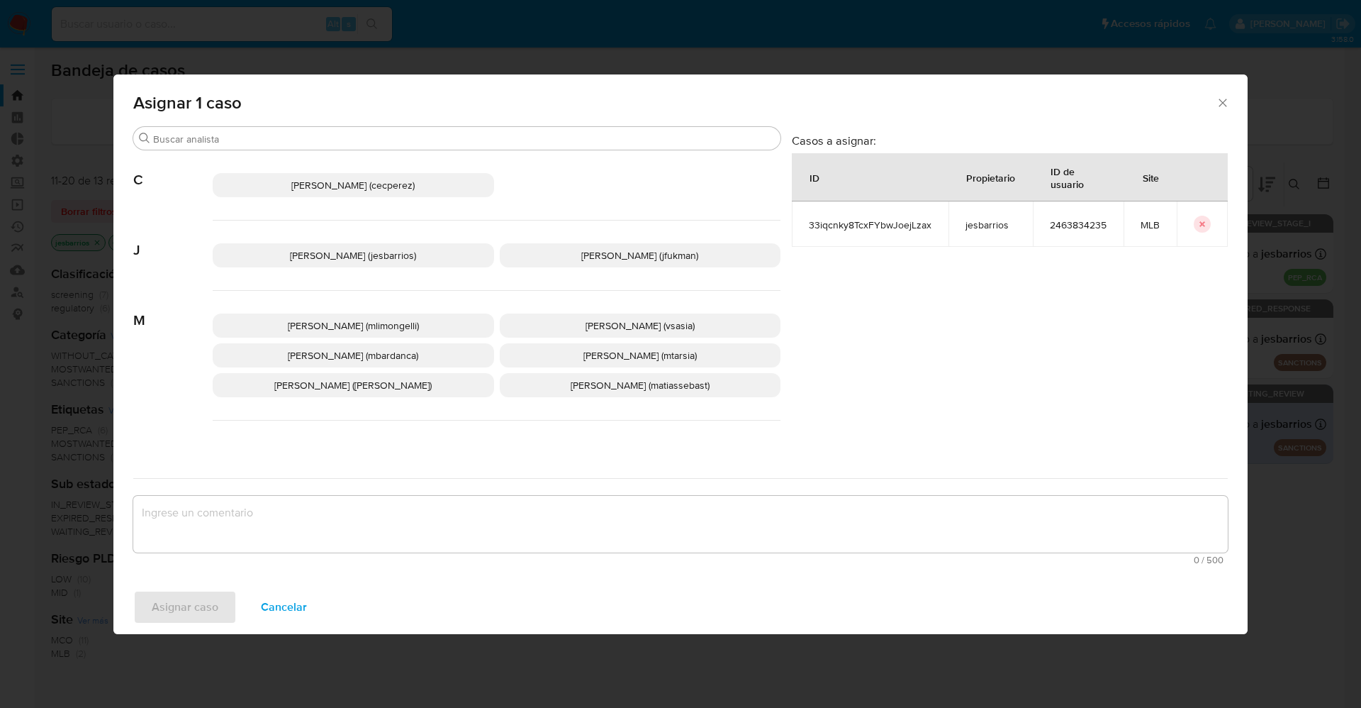
click at [345, 255] on span "Jesica Iris Barrios Leita (jesbarrios)" at bounding box center [353, 255] width 126 height 14
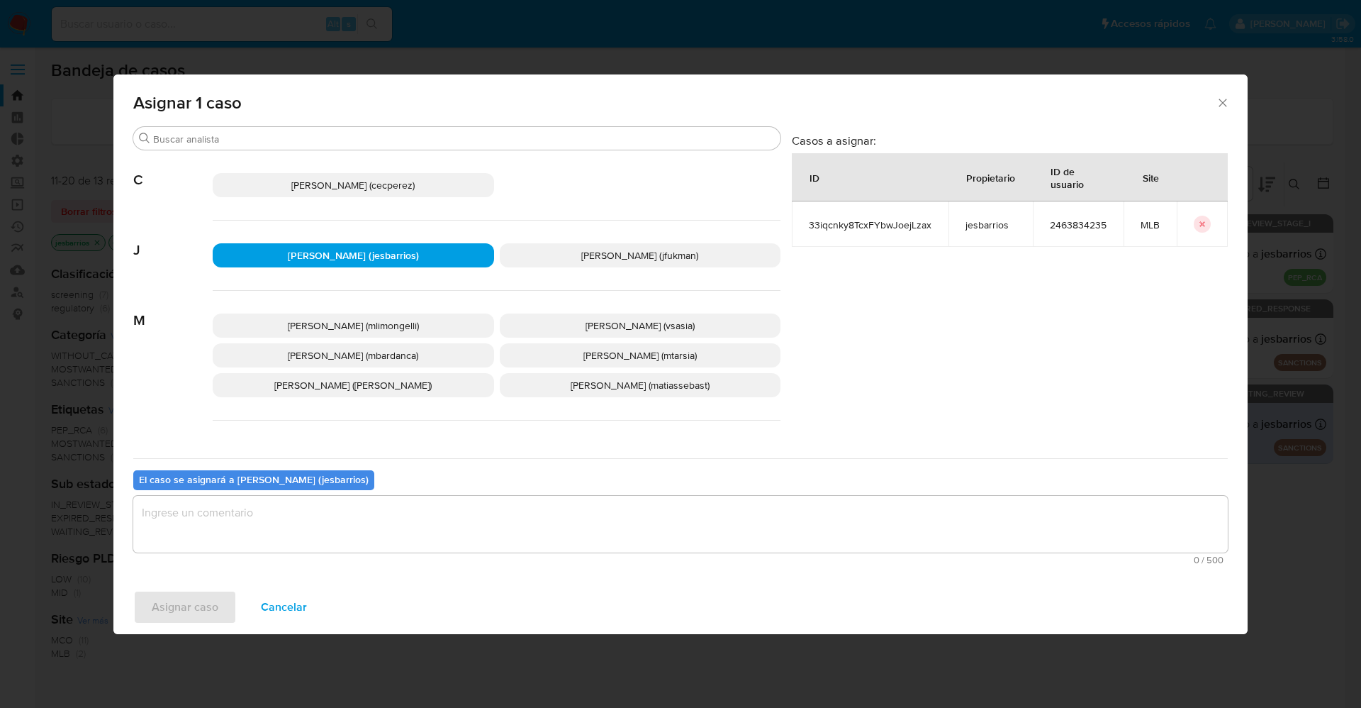
click at [342, 552] on div "0 / 500 500 caracteres restantes" at bounding box center [680, 530] width 1095 height 69
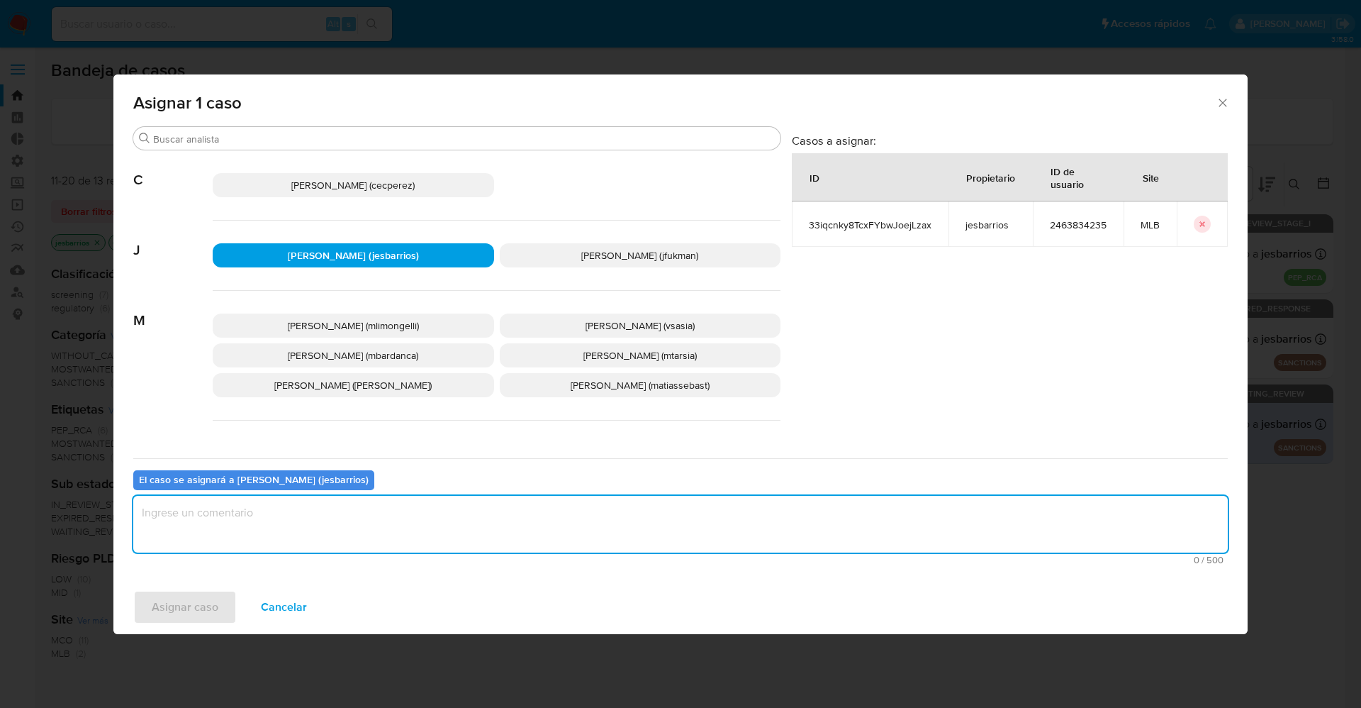
click at [345, 515] on textarea "assign-modal" at bounding box center [680, 524] width 1095 height 57
type textarea "x"
click at [209, 599] on span "Asignar caso" at bounding box center [185, 606] width 67 height 31
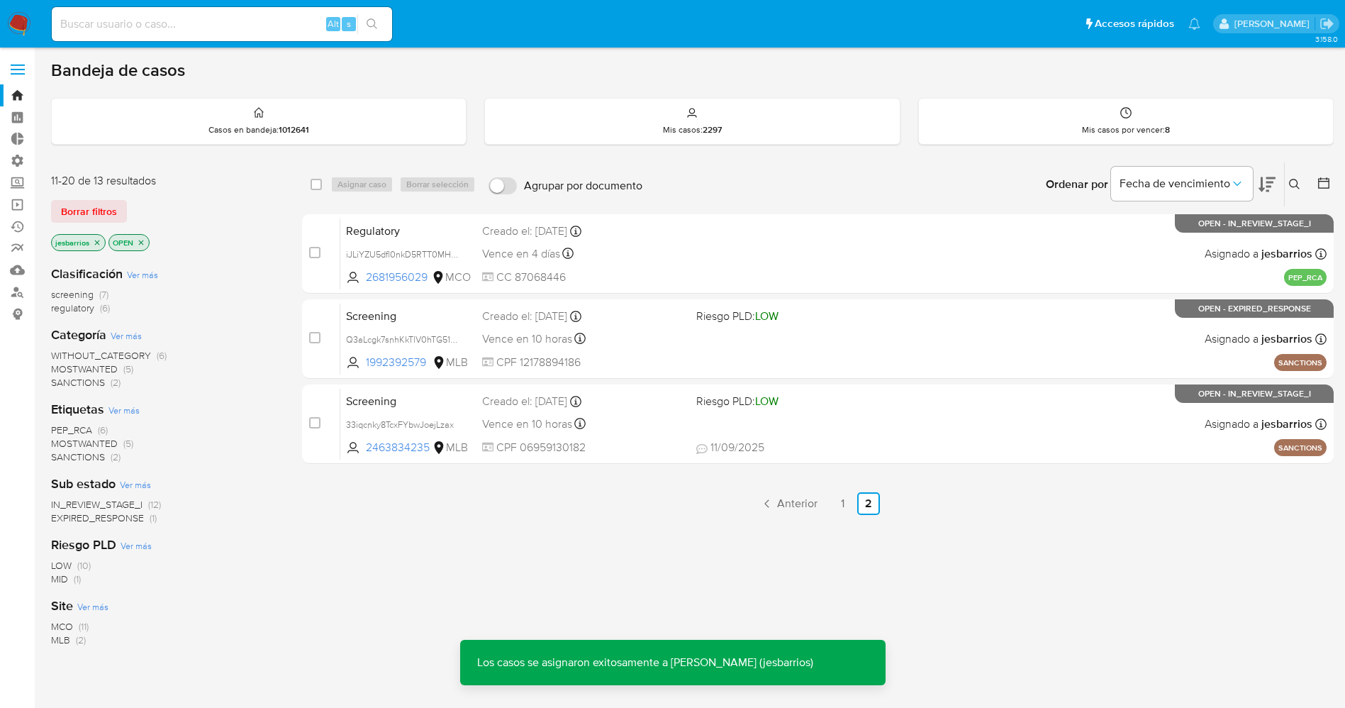
click at [82, 209] on span "Borrar filtros" at bounding box center [89, 211] width 56 height 20
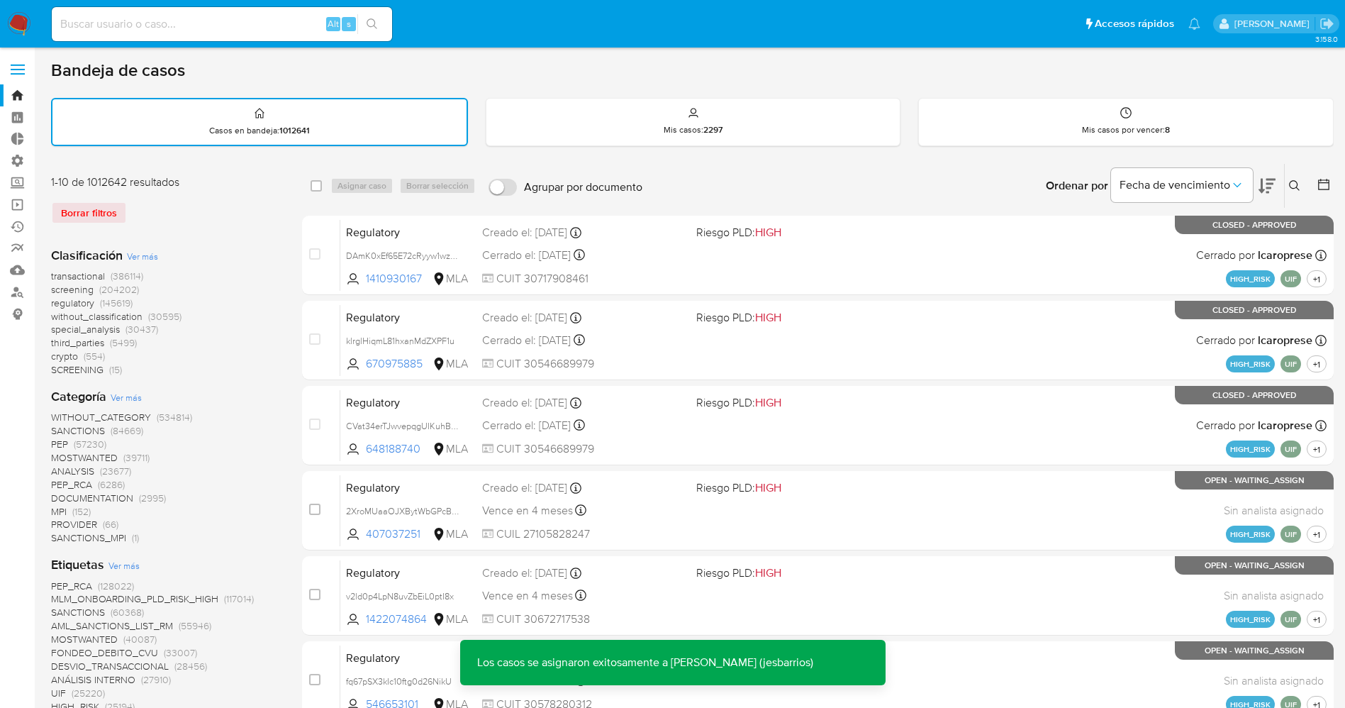
click at [1295, 188] on icon at bounding box center [1294, 185] width 11 height 11
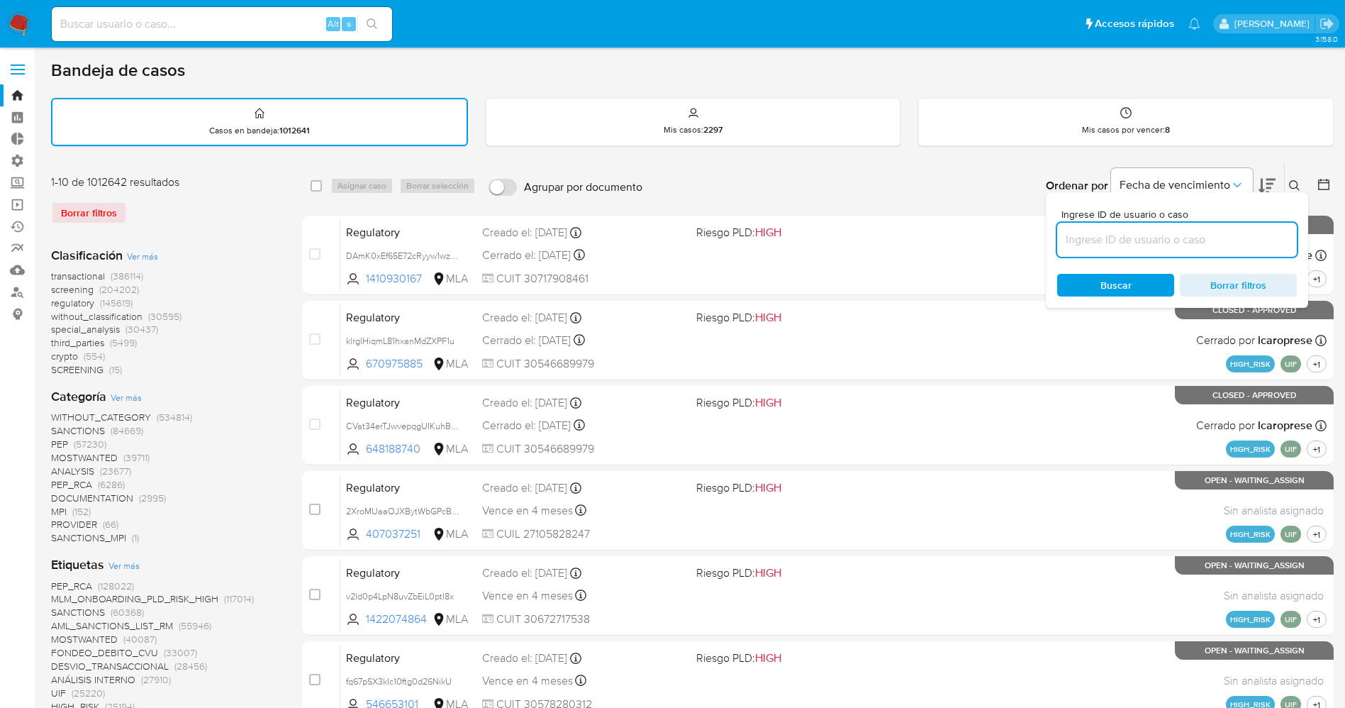
click at [1098, 235] on input at bounding box center [1177, 239] width 240 height 18
type input "nhS6hDjO8KusU8xHmJjkVRPY"
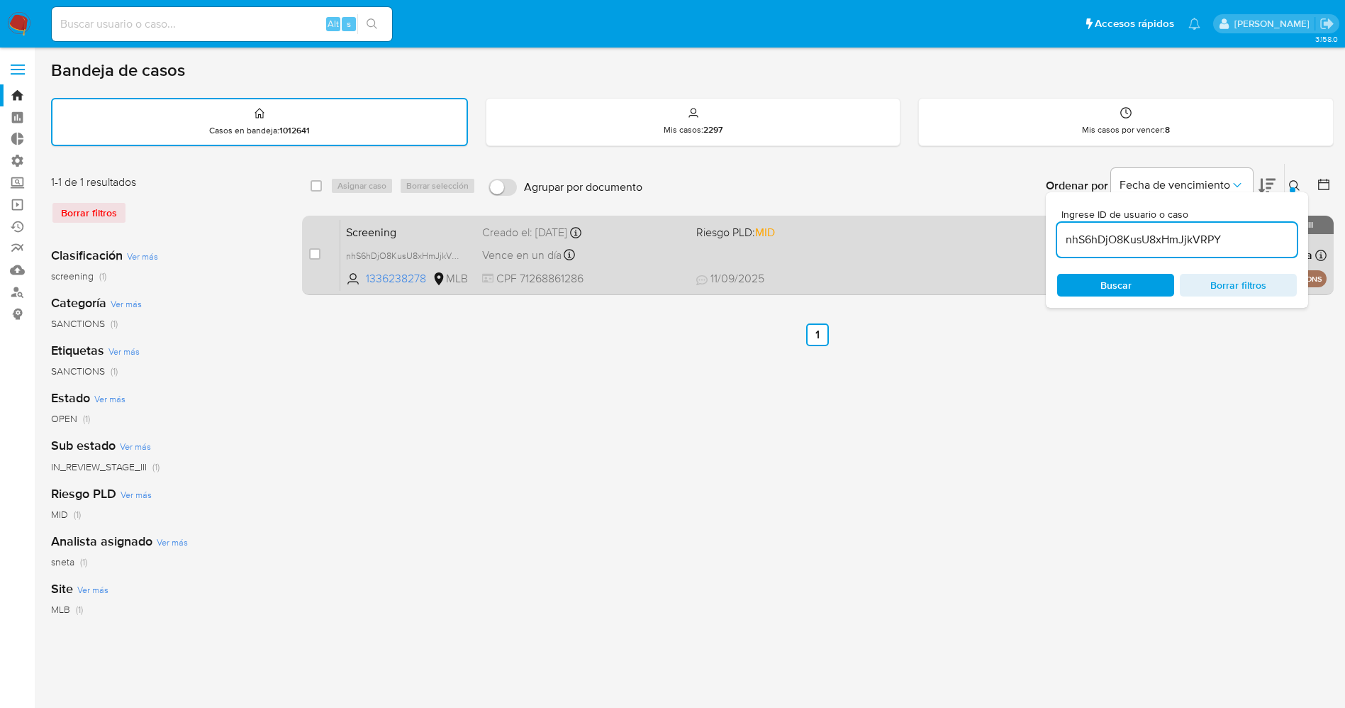
click at [886, 259] on div "Screening nhS6hDjO8KusU8xHmJjkVRPY 1336238278 MLB Riesgo PLD: MID Creado el: 09…" at bounding box center [833, 255] width 986 height 72
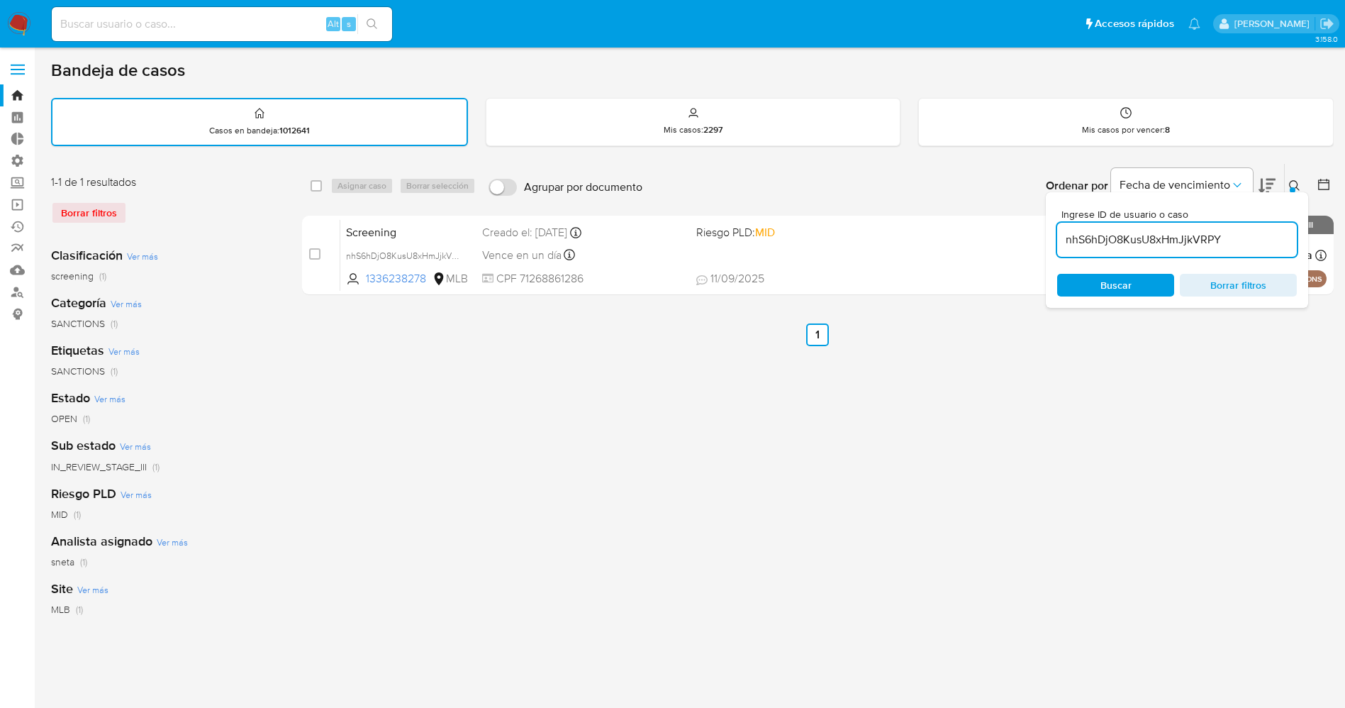
click at [21, 22] on img at bounding box center [19, 24] width 24 height 24
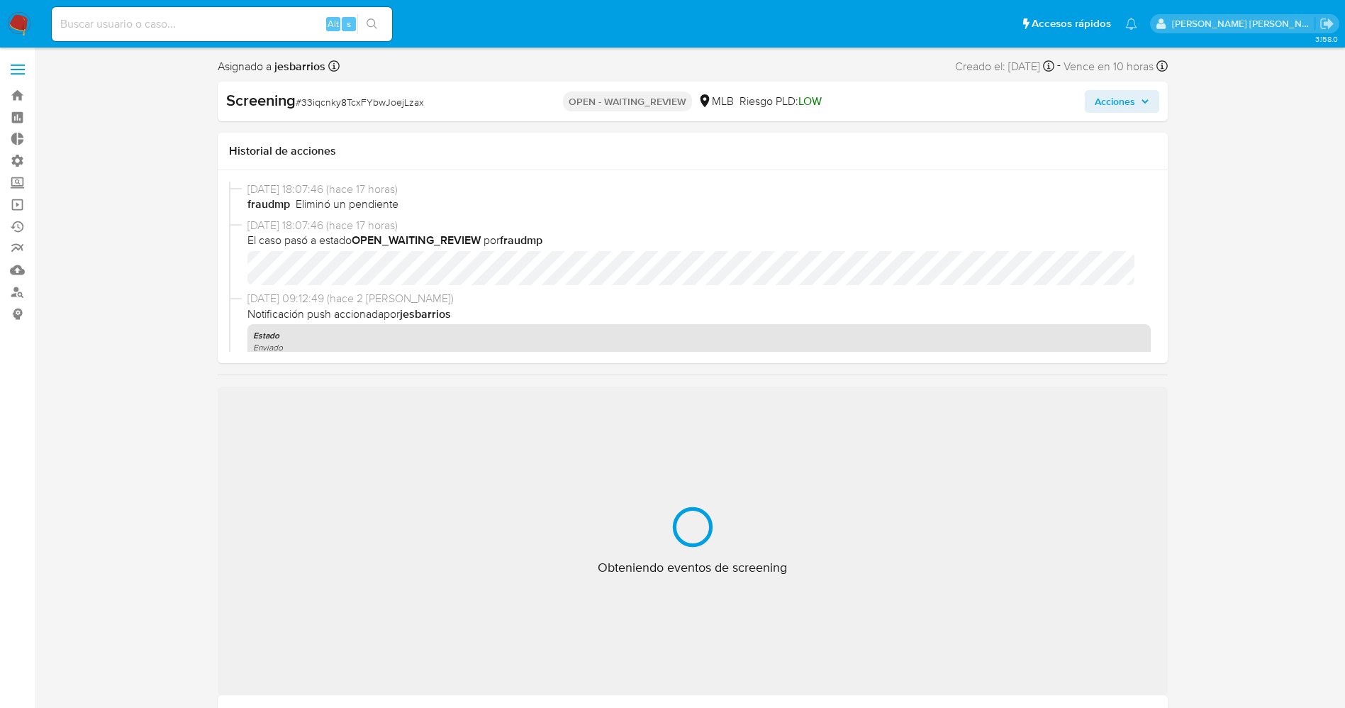
select select "10"
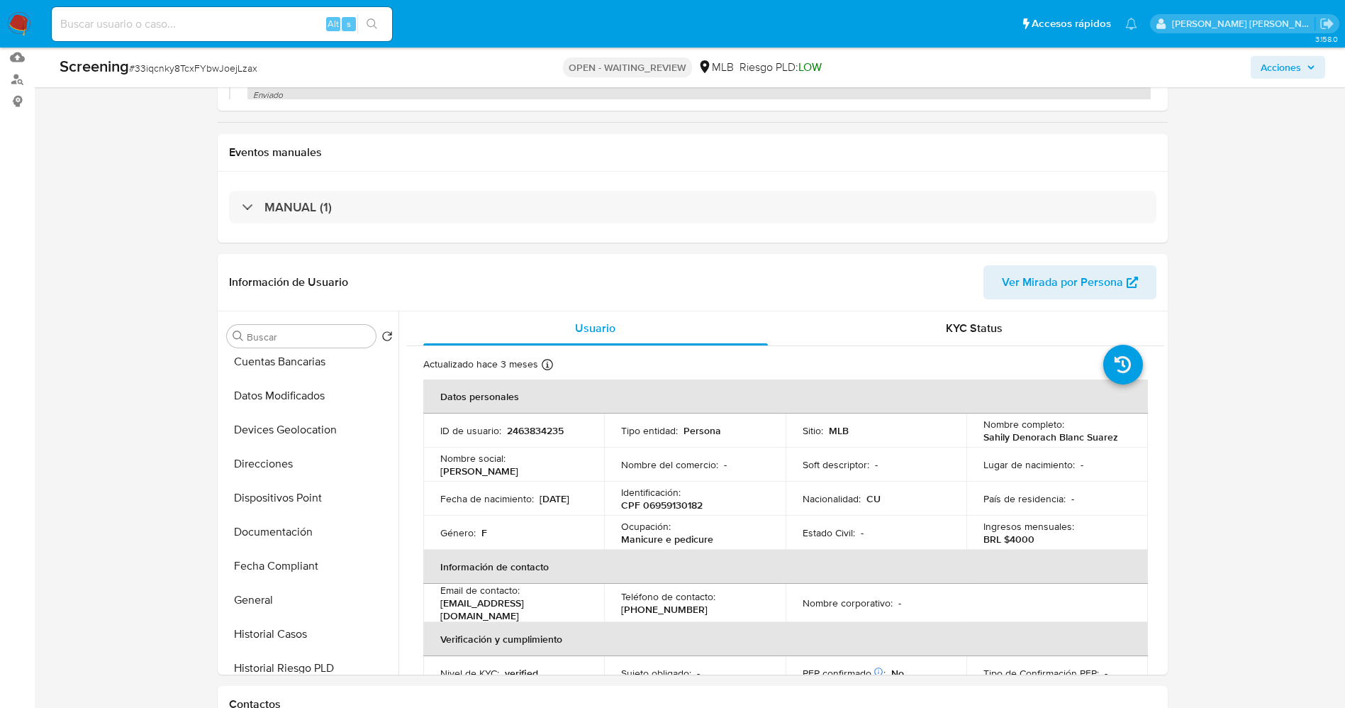
scroll to position [638, 0]
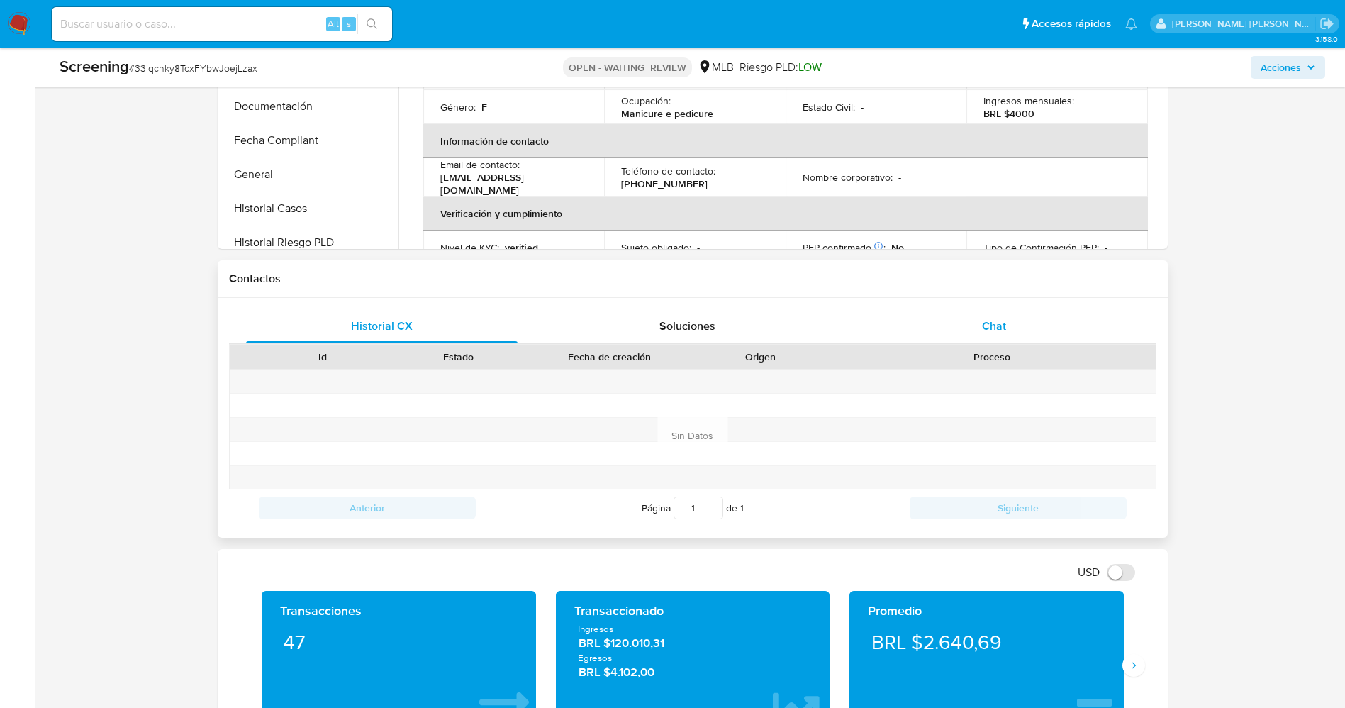
click at [1010, 333] on div "Chat" at bounding box center [994, 326] width 272 height 34
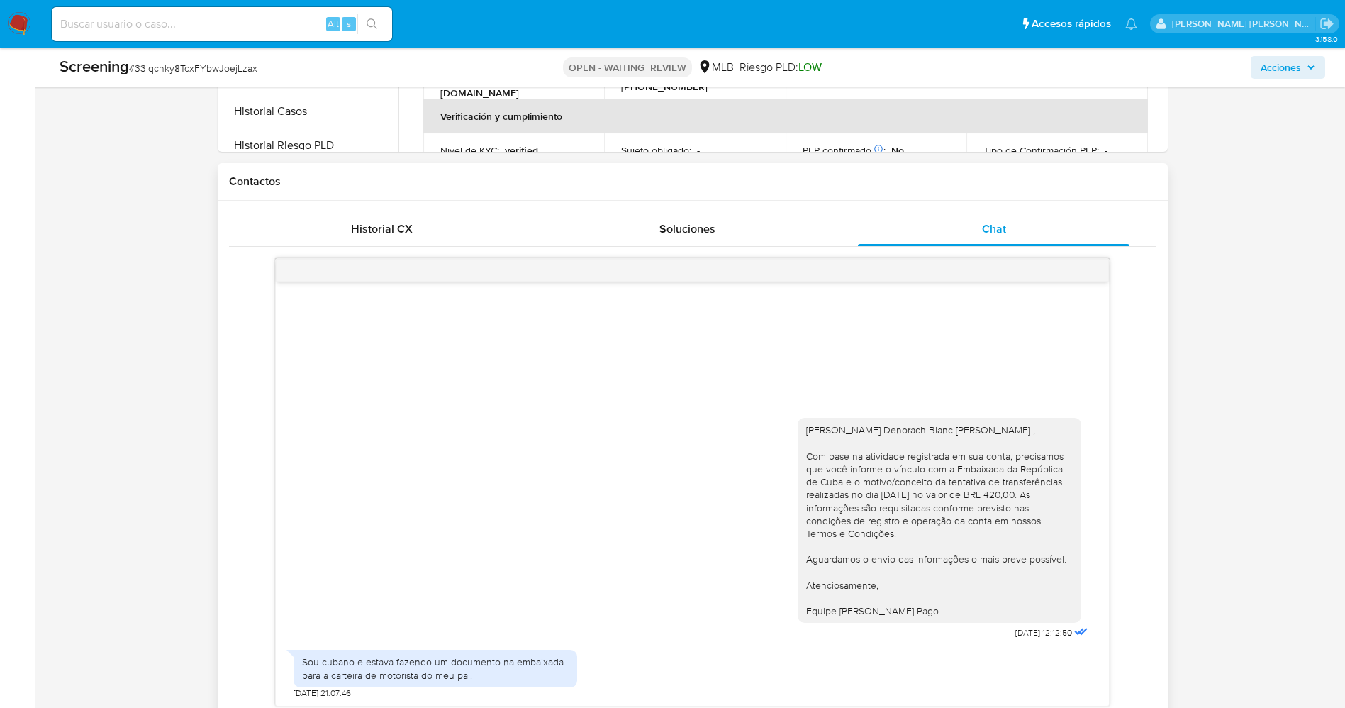
scroll to position [851, 0]
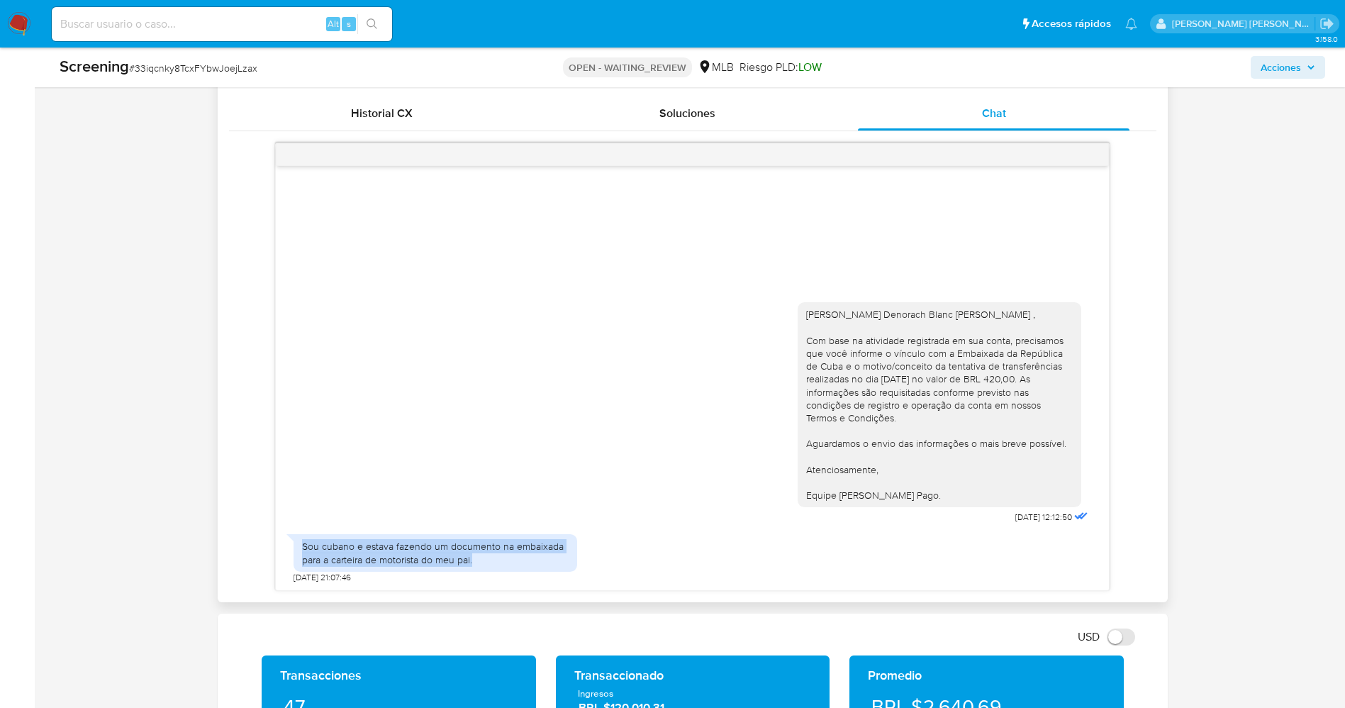
drag, startPoint x: 303, startPoint y: 538, endPoint x: 501, endPoint y: 555, distance: 198.5
click at [501, 555] on div "Sou cubano e estava fazendo um documento na embaixada para a carteira de motori…" at bounding box center [435, 553] width 267 height 26
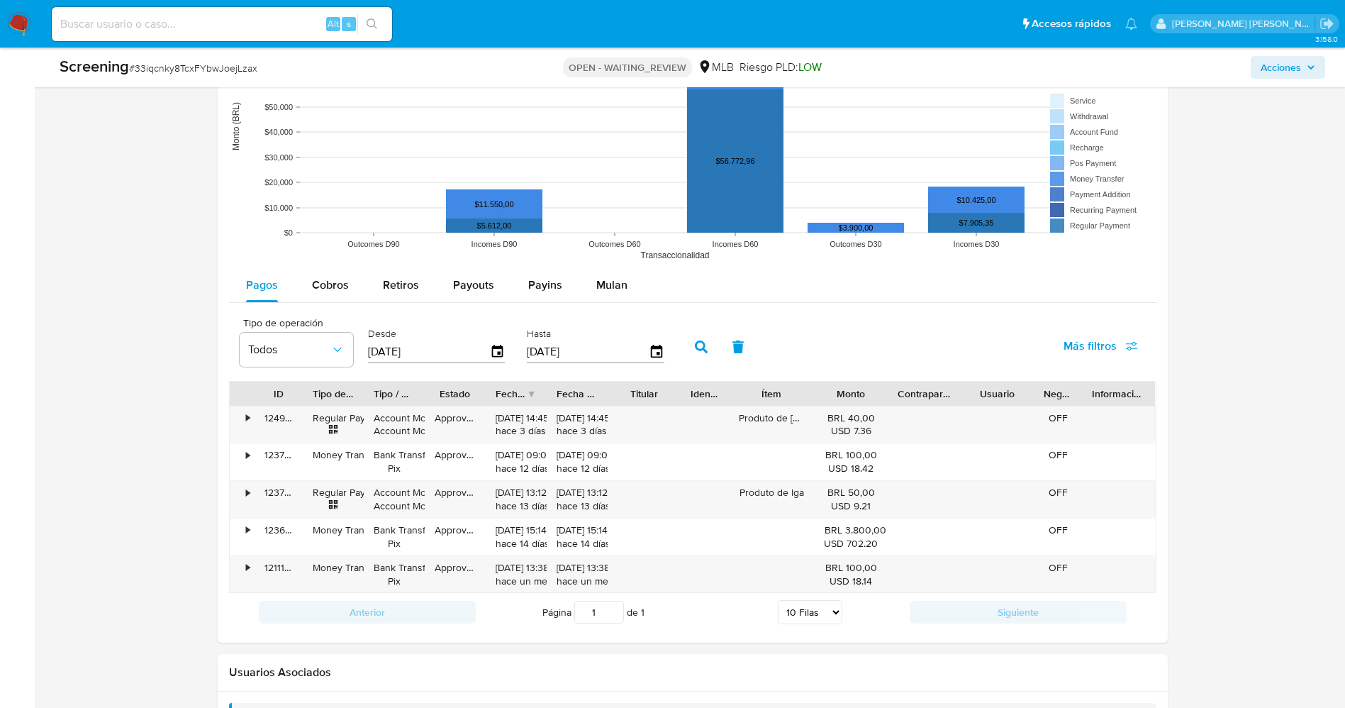
scroll to position [1768, 0]
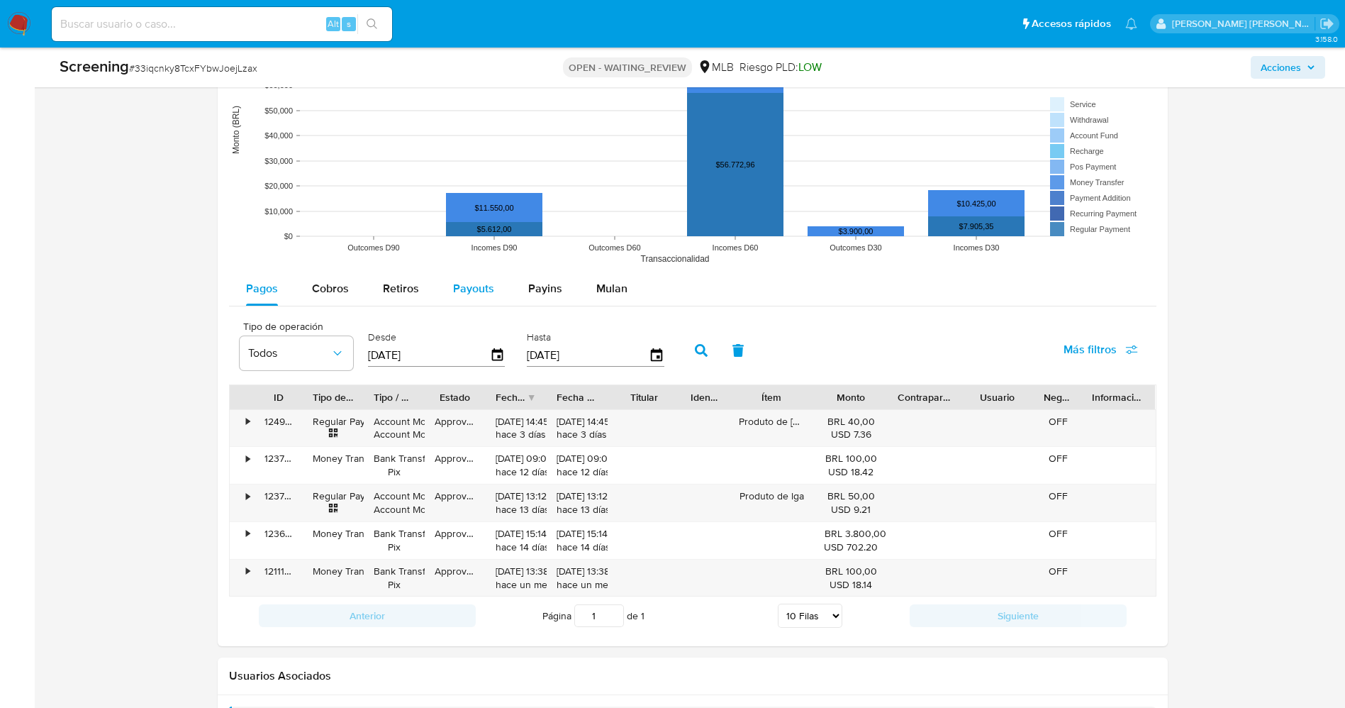
click at [477, 284] on span "Payouts" at bounding box center [473, 288] width 41 height 16
select select "10"
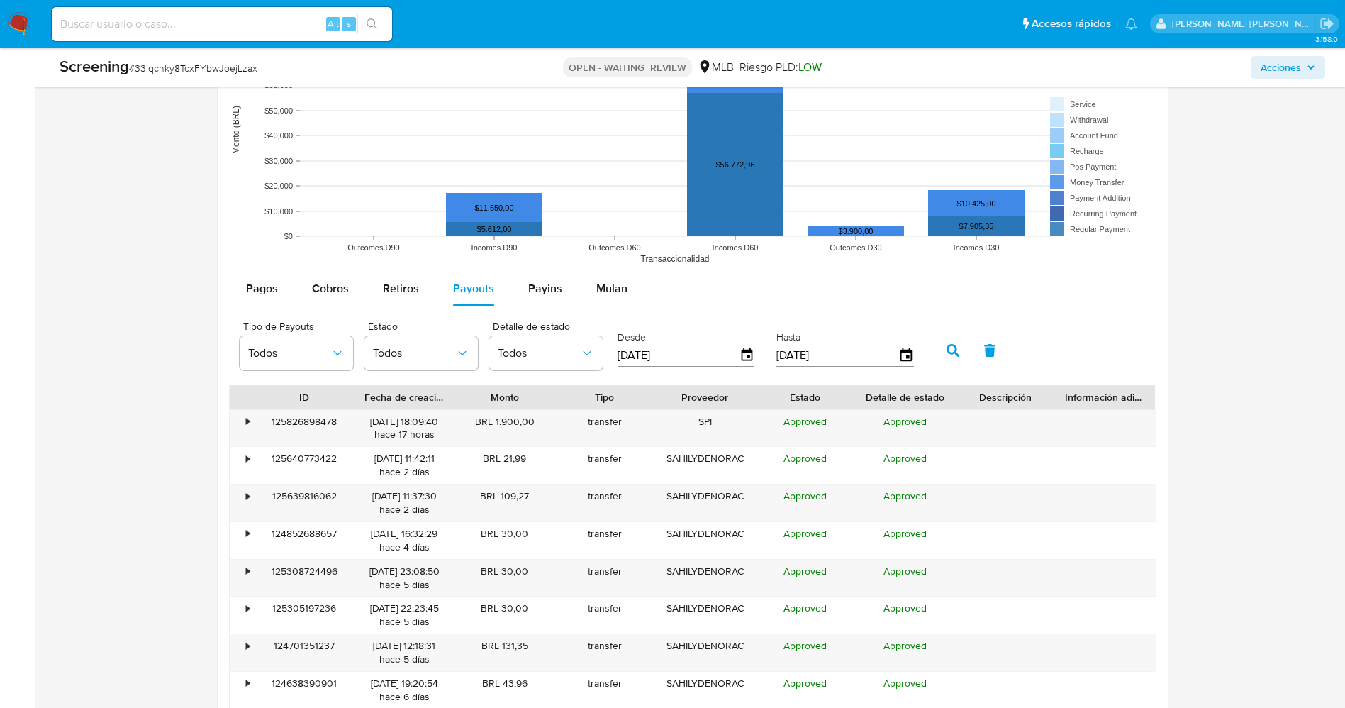
scroll to position [1981, 0]
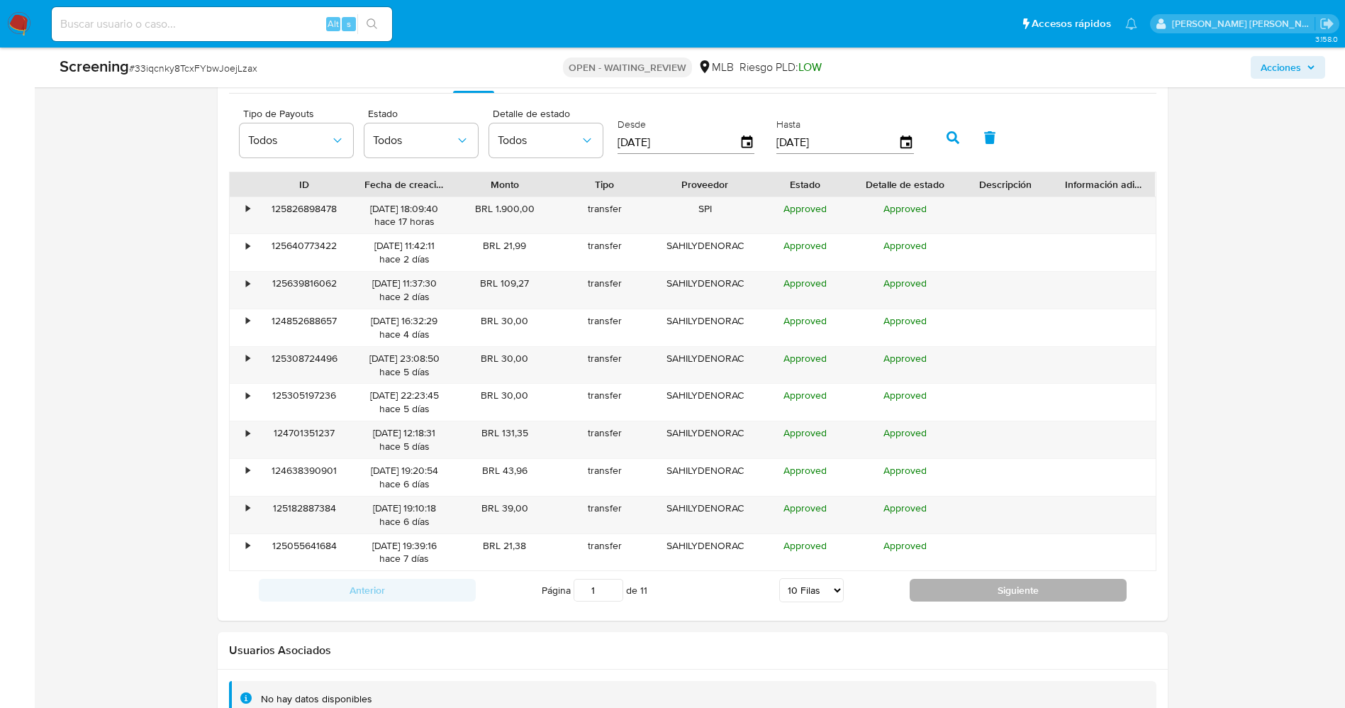
click at [993, 589] on button "Siguiente" at bounding box center [1018, 590] width 217 height 23
type input "4"
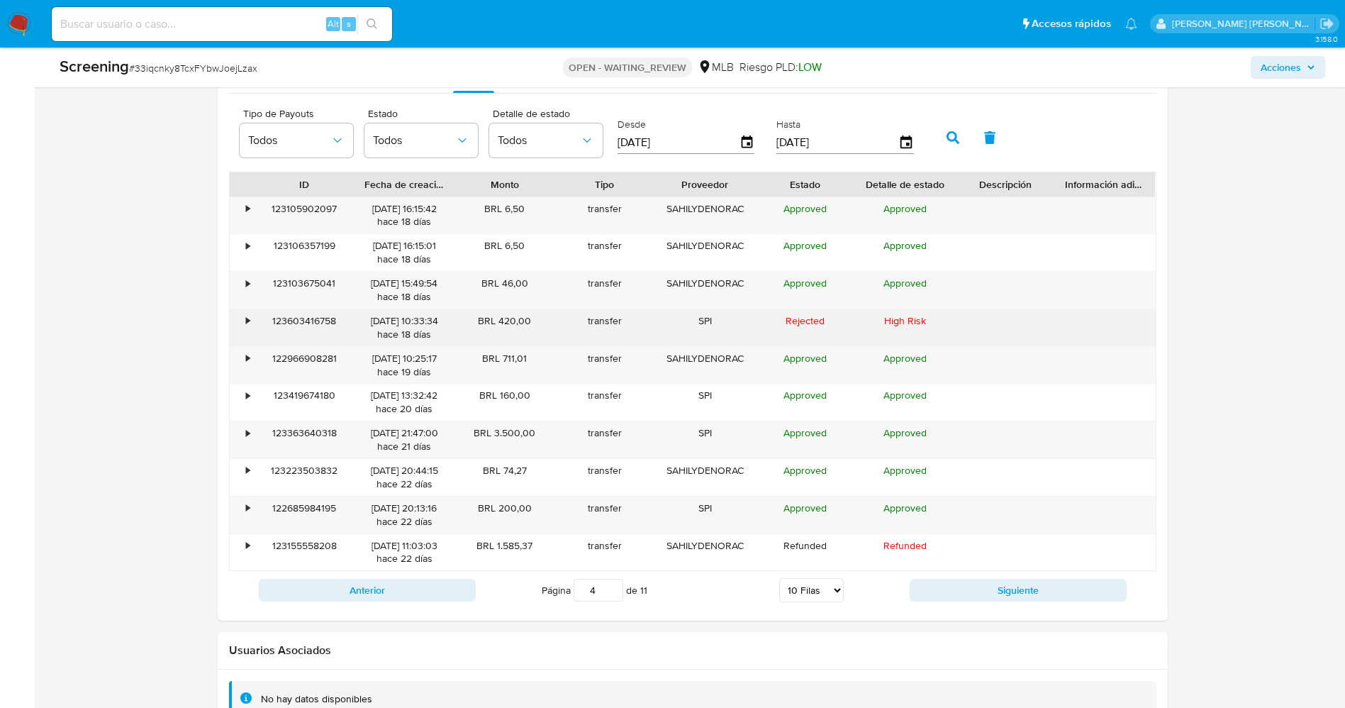
click at [247, 314] on div "•" at bounding box center [249, 320] width 4 height 13
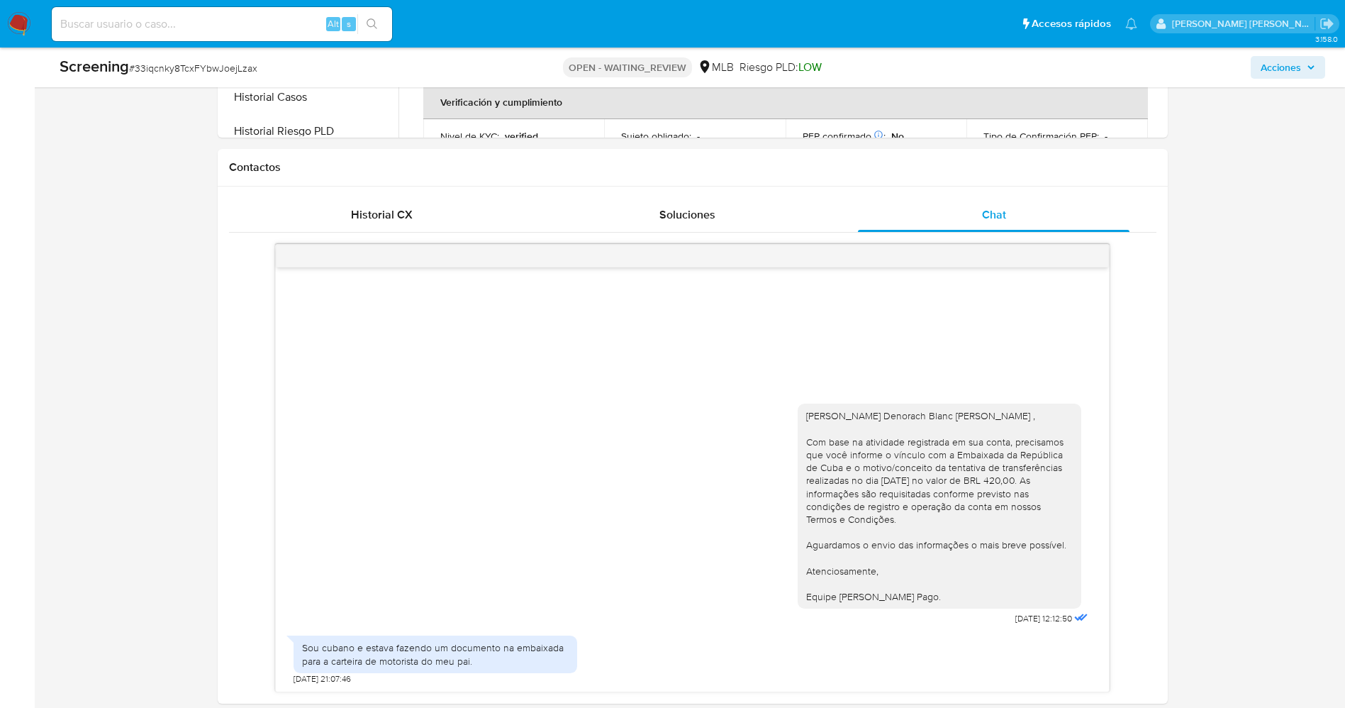
scroll to position [705, 0]
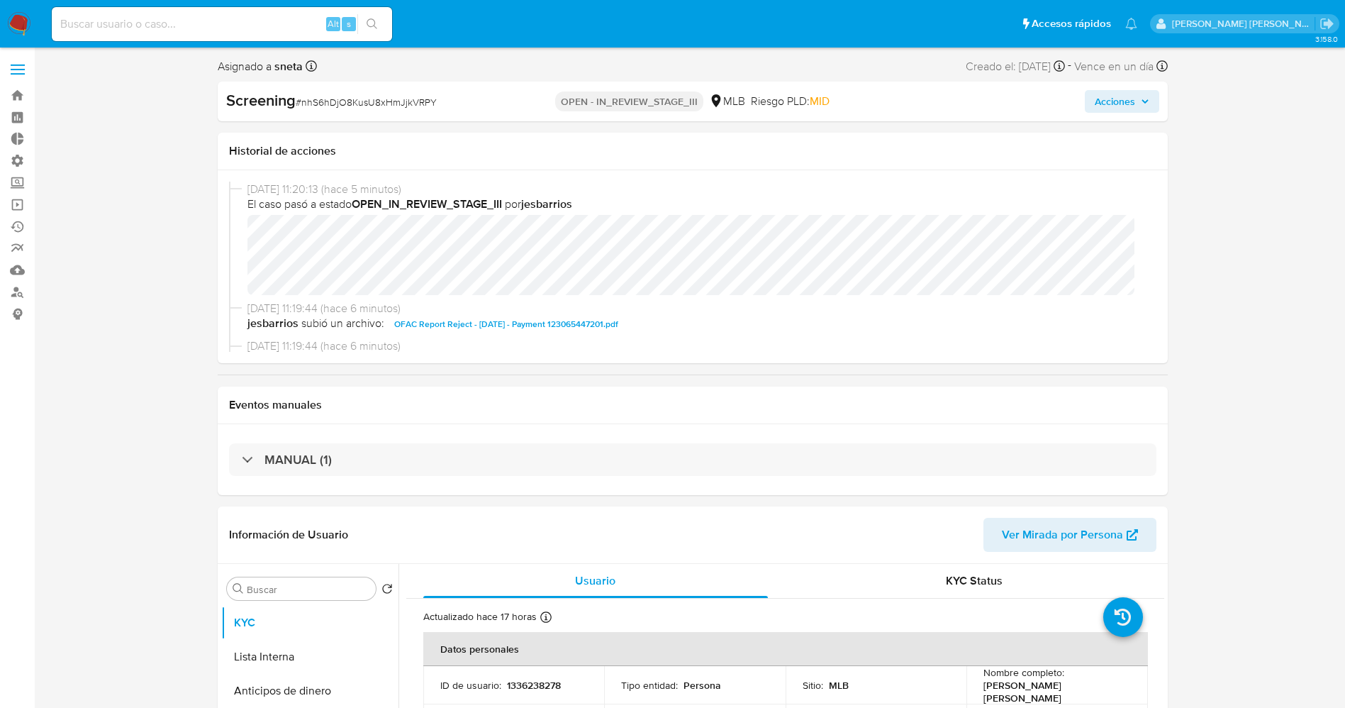
select select "10"
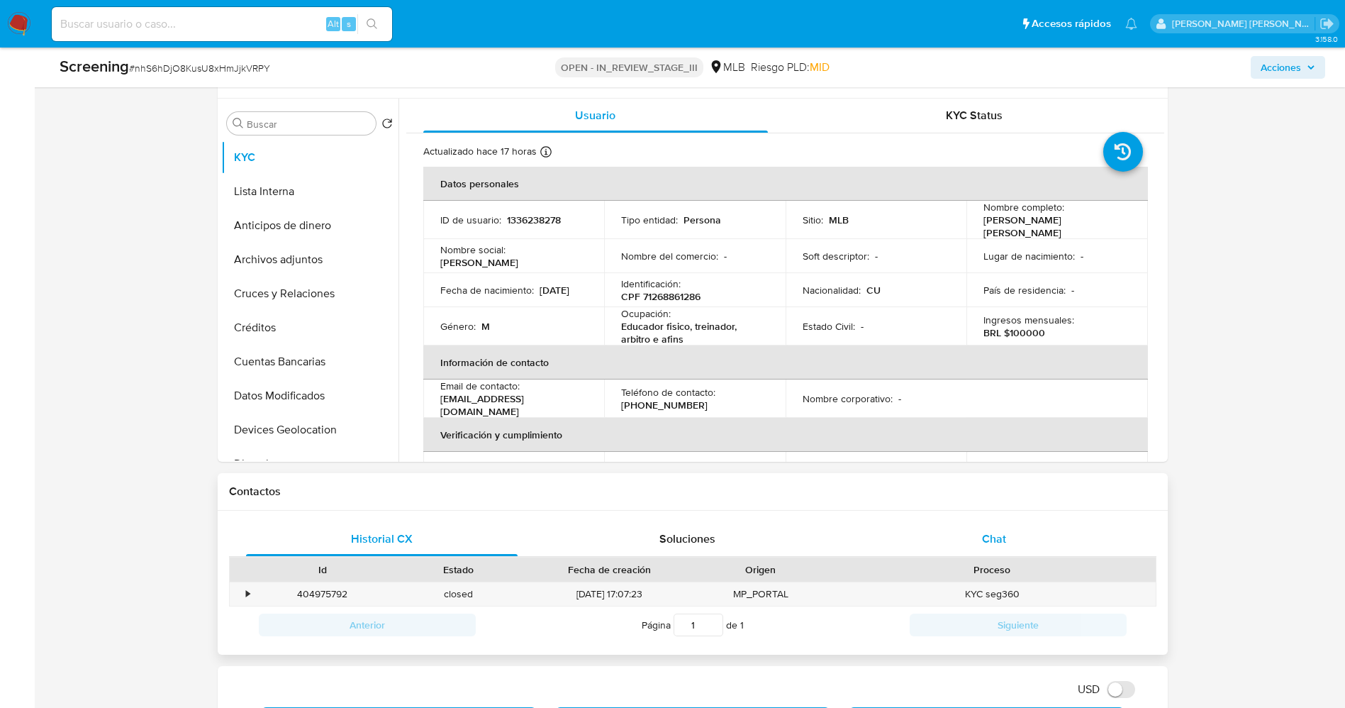
click at [1014, 537] on div "Chat" at bounding box center [994, 539] width 272 height 34
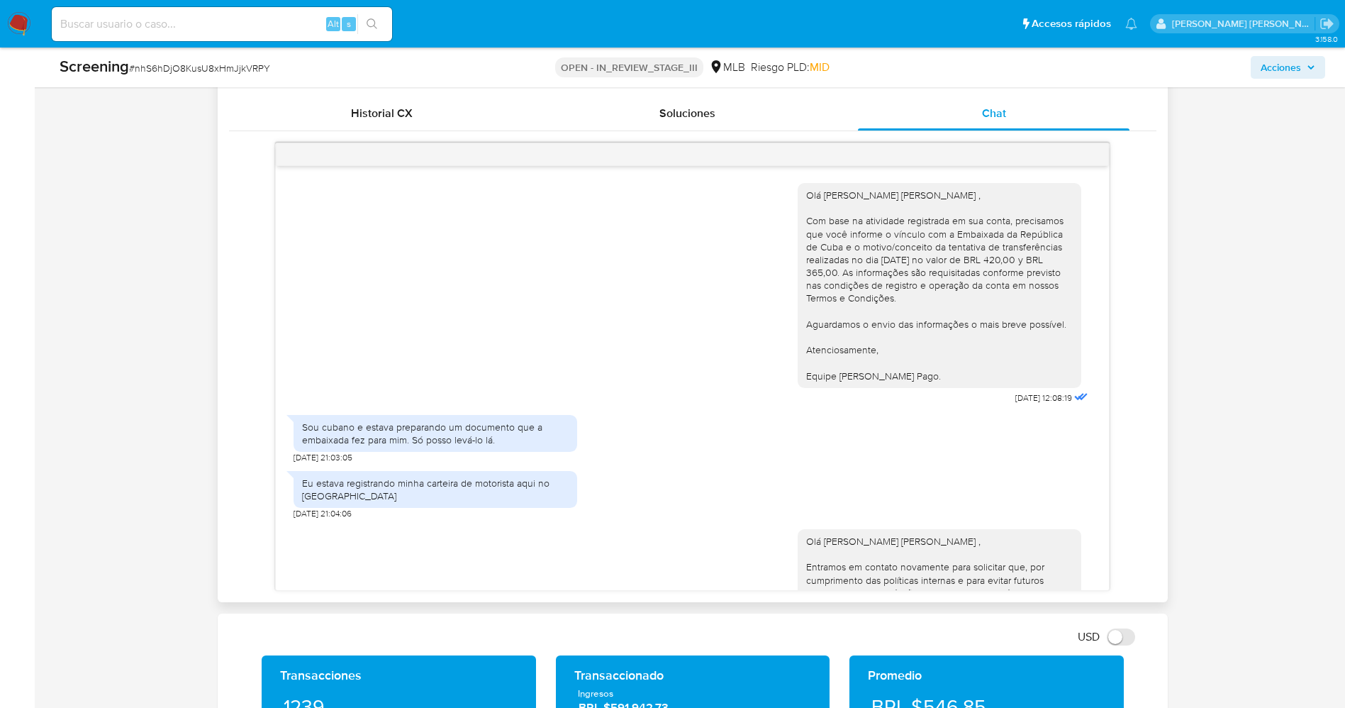
scroll to position [145, 0]
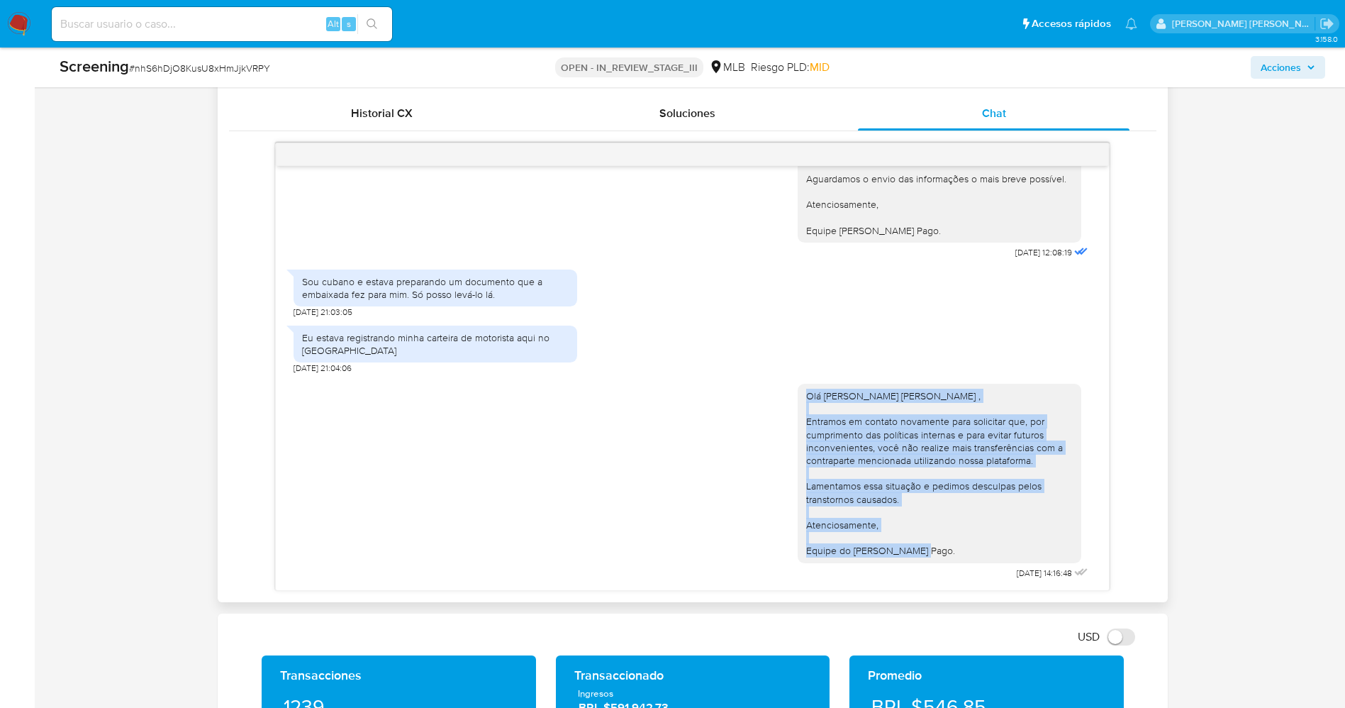
drag, startPoint x: 784, startPoint y: 394, endPoint x: 913, endPoint y: 552, distance: 204.1
click at [913, 557] on div "Olá Luis Miguel Gonzalez Benitez , Entramos em contato novamente para solicitar…" at bounding box center [940, 473] width 284 height 179
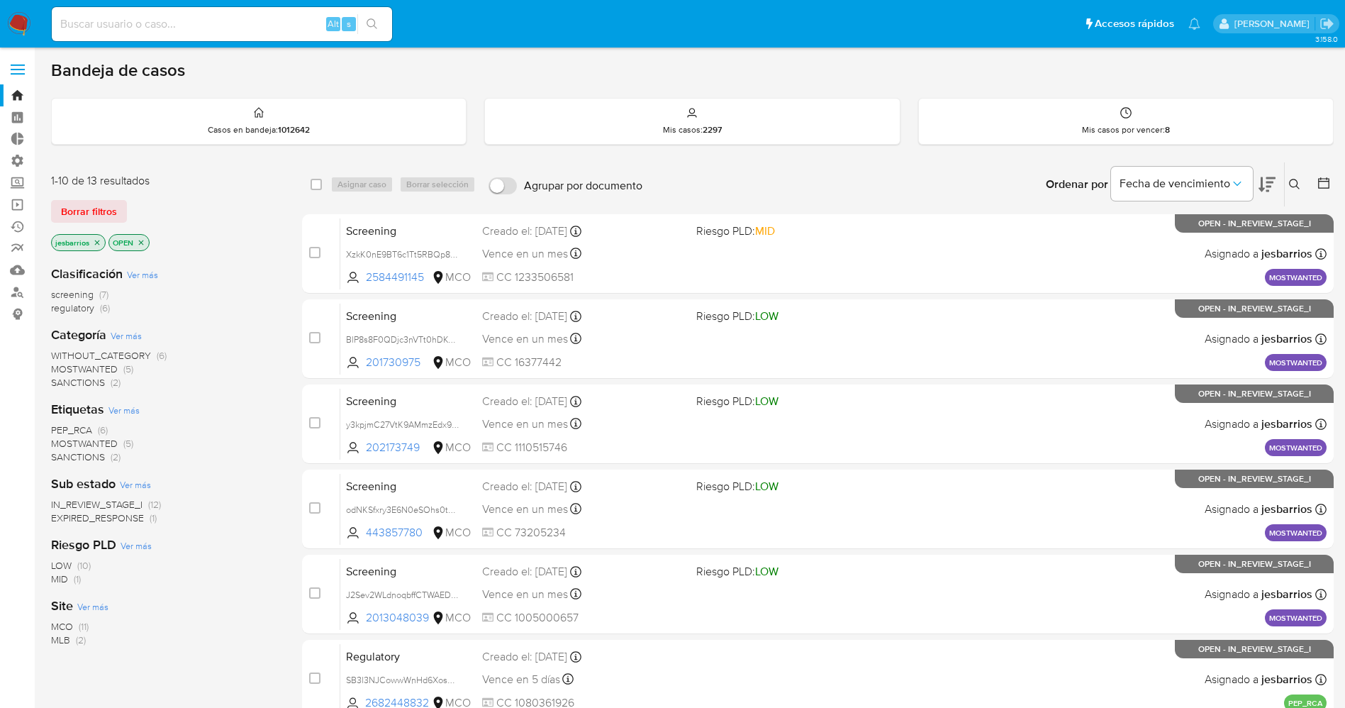
scroll to position [463, 0]
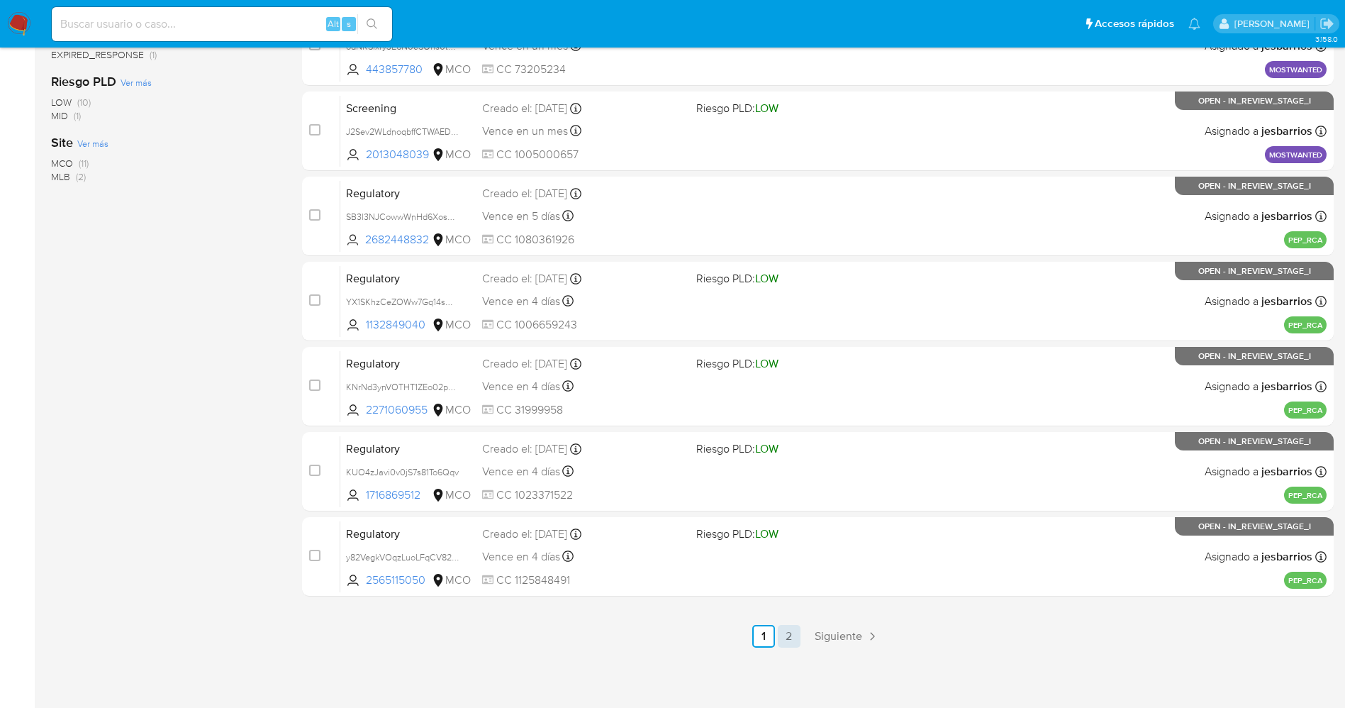
click at [792, 633] on link "2" at bounding box center [789, 636] width 23 height 23
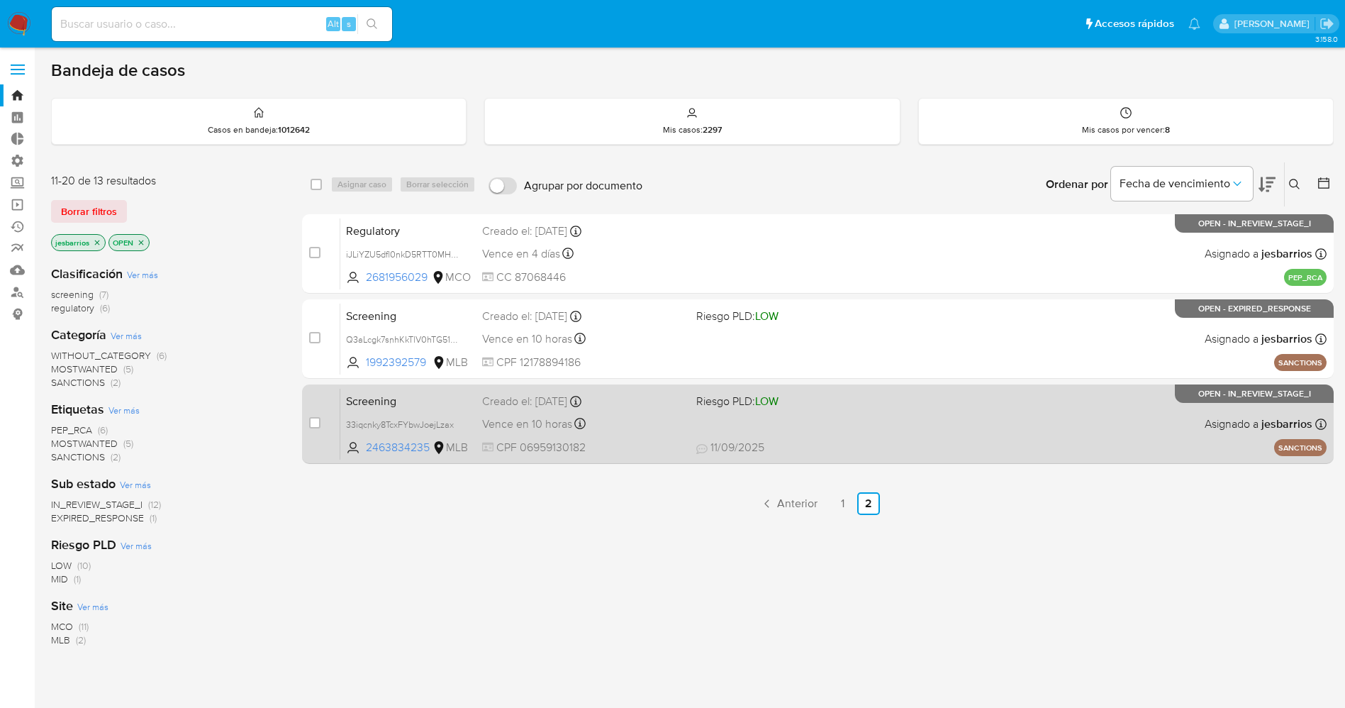
click at [906, 435] on div "Screening 33iqcnky8TcxFYbwJoejLzax 2463834235 MLB Riesgo PLD: LOW Creado el: 09…" at bounding box center [833, 424] width 986 height 72
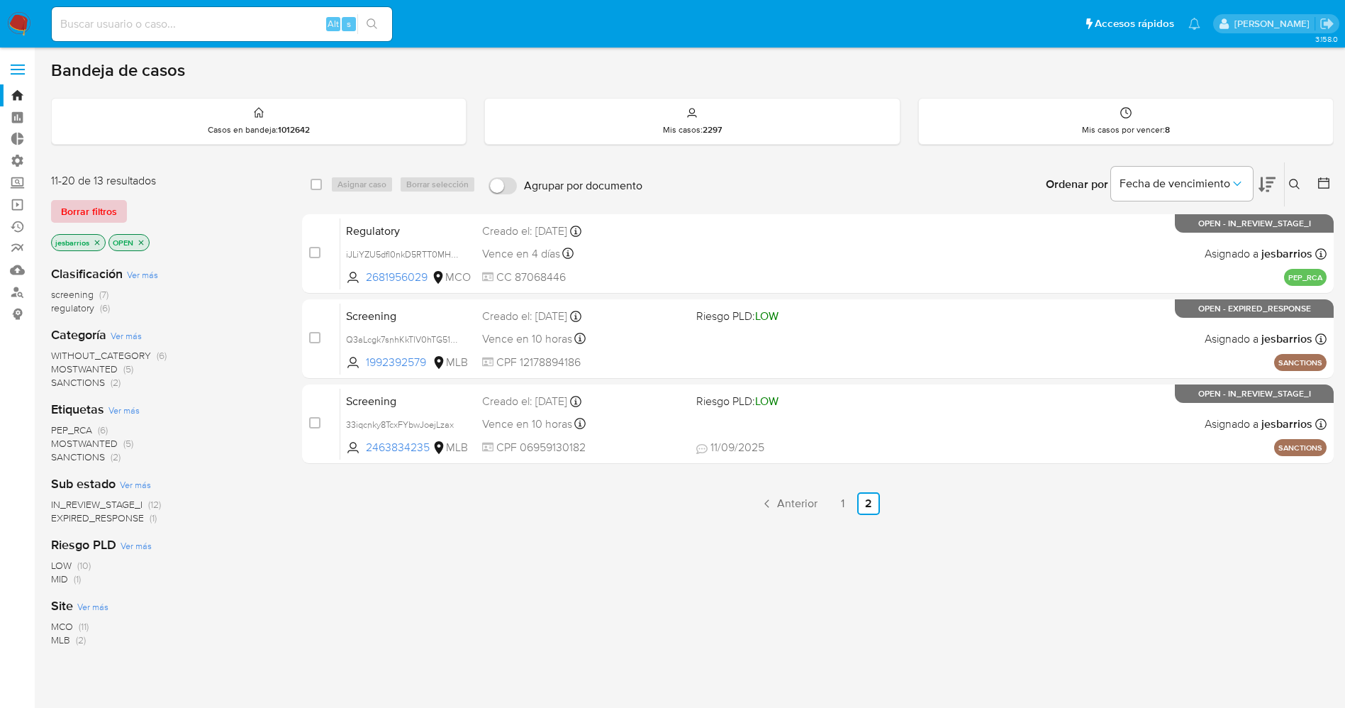
click at [110, 212] on span "Borrar filtros" at bounding box center [89, 211] width 56 height 20
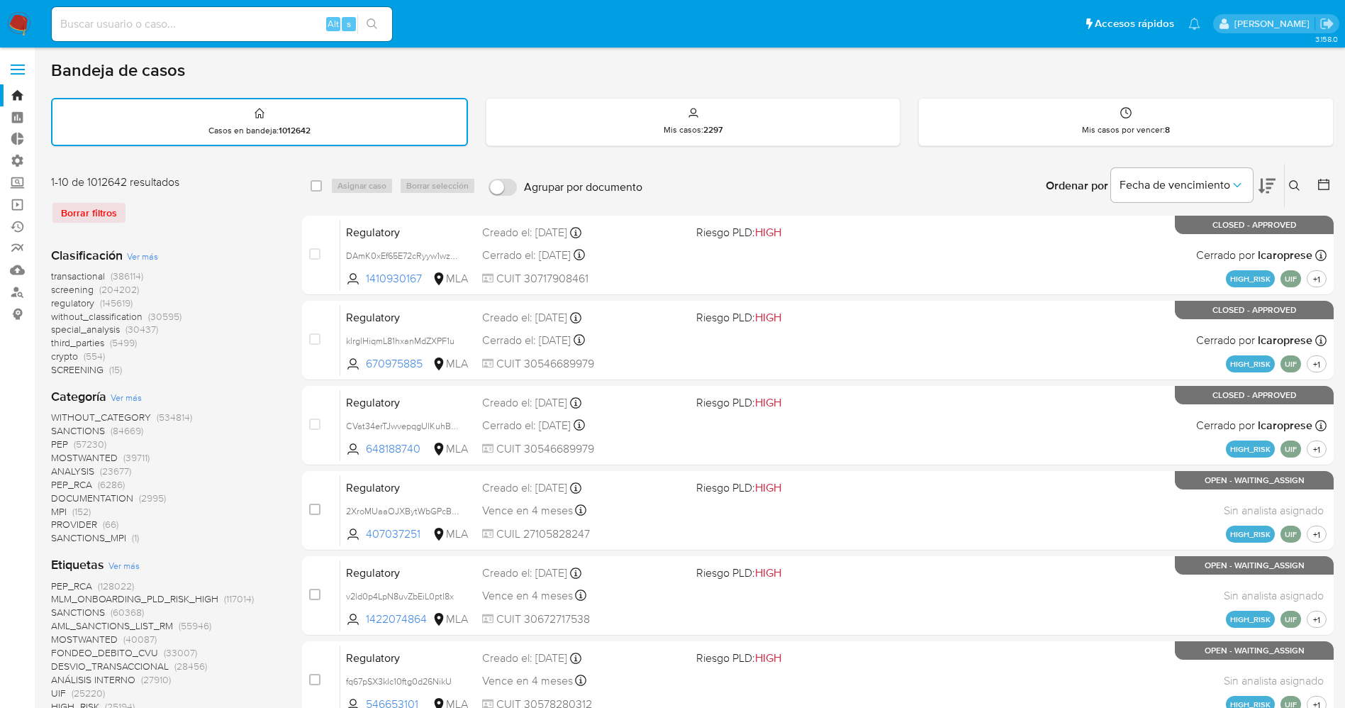
click at [1294, 186] on icon at bounding box center [1294, 185] width 11 height 11
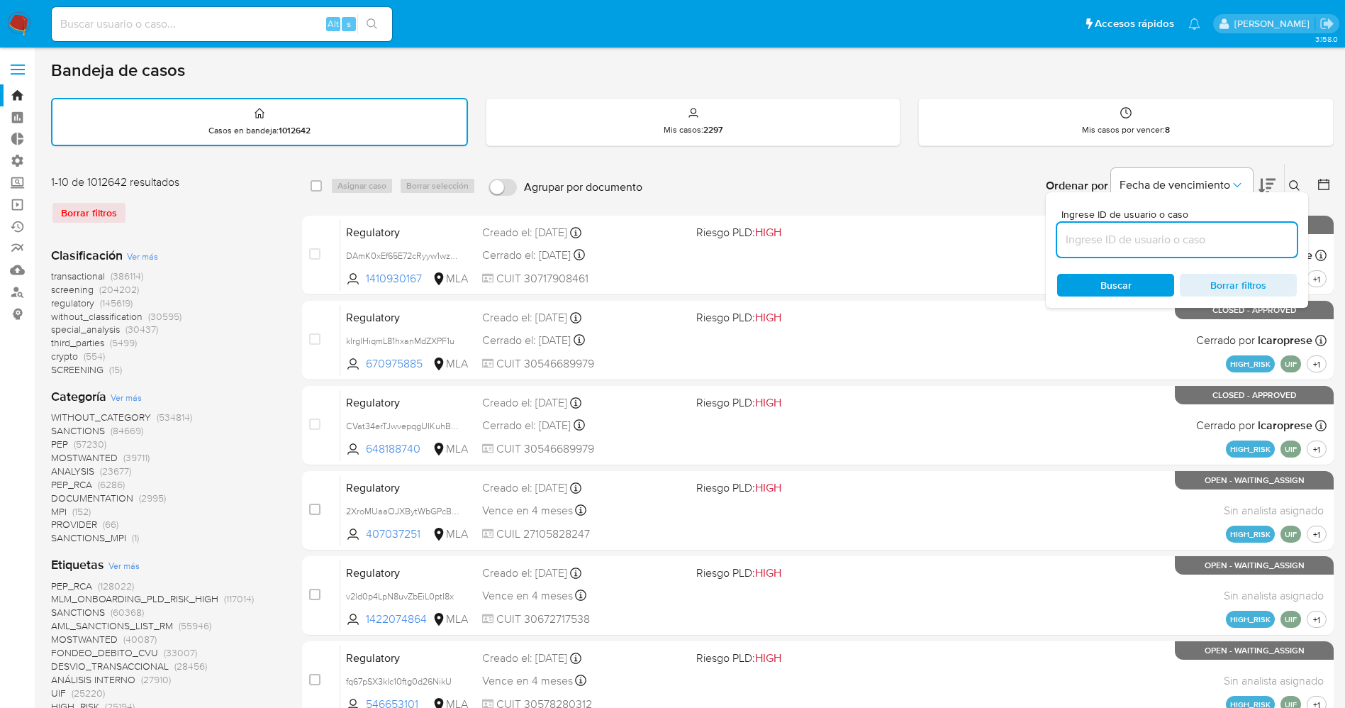
click at [1187, 234] on input at bounding box center [1177, 239] width 240 height 18
type input "33iqcnky8TcxFYbwJoejLzax"
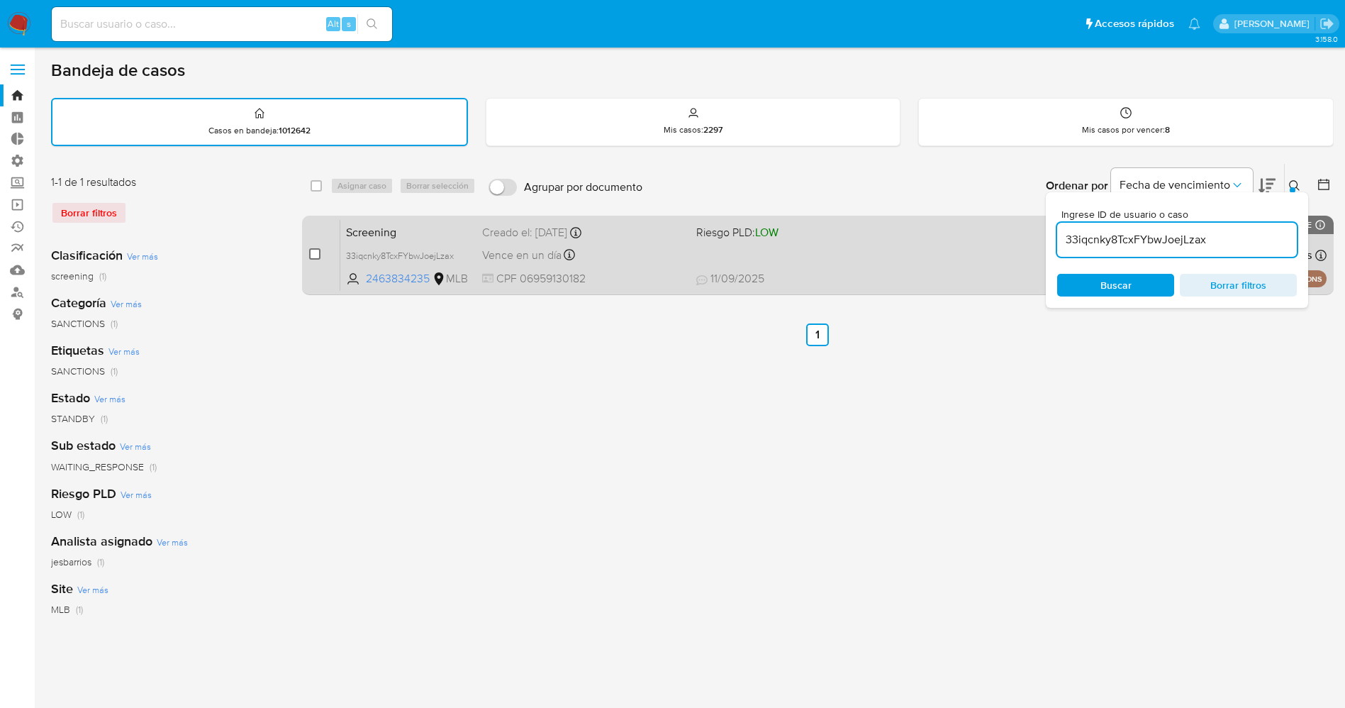
click at [316, 250] on input "checkbox" at bounding box center [314, 253] width 11 height 11
checkbox input "true"
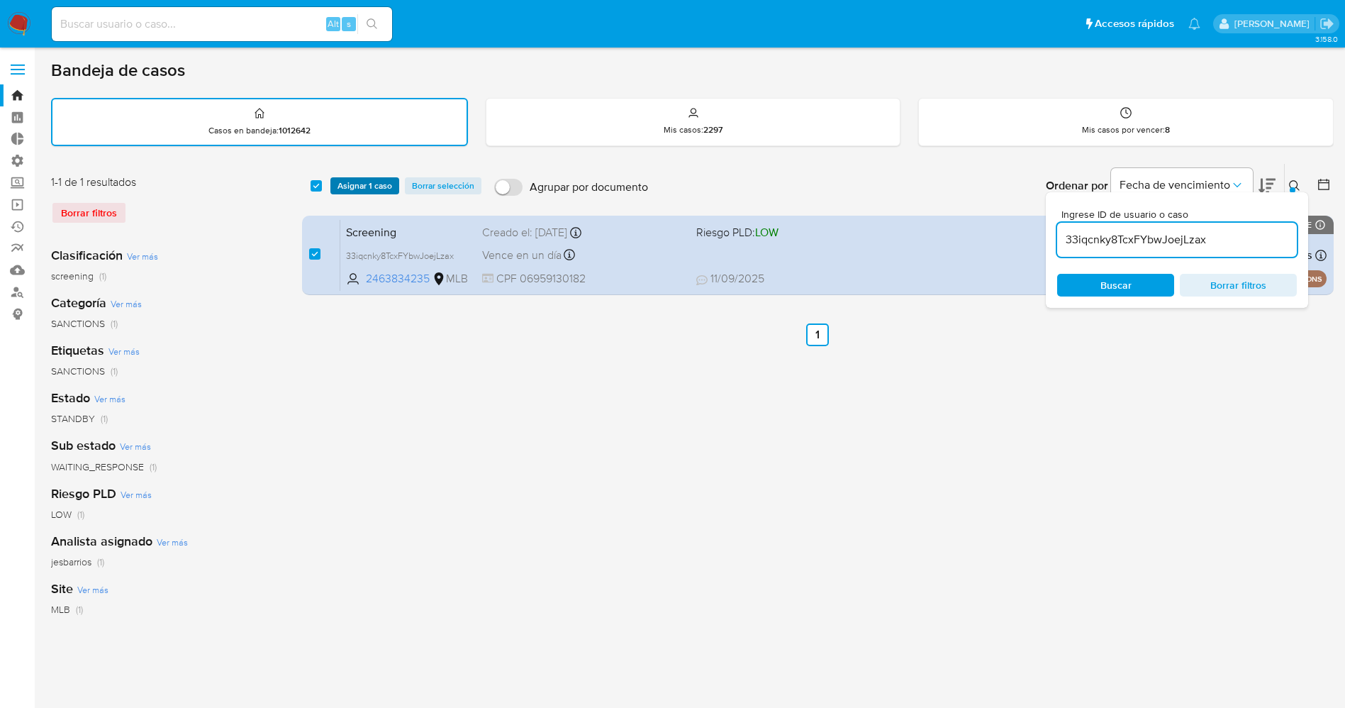
click at [359, 183] on span "Asignar 1 caso" at bounding box center [364, 186] width 55 height 14
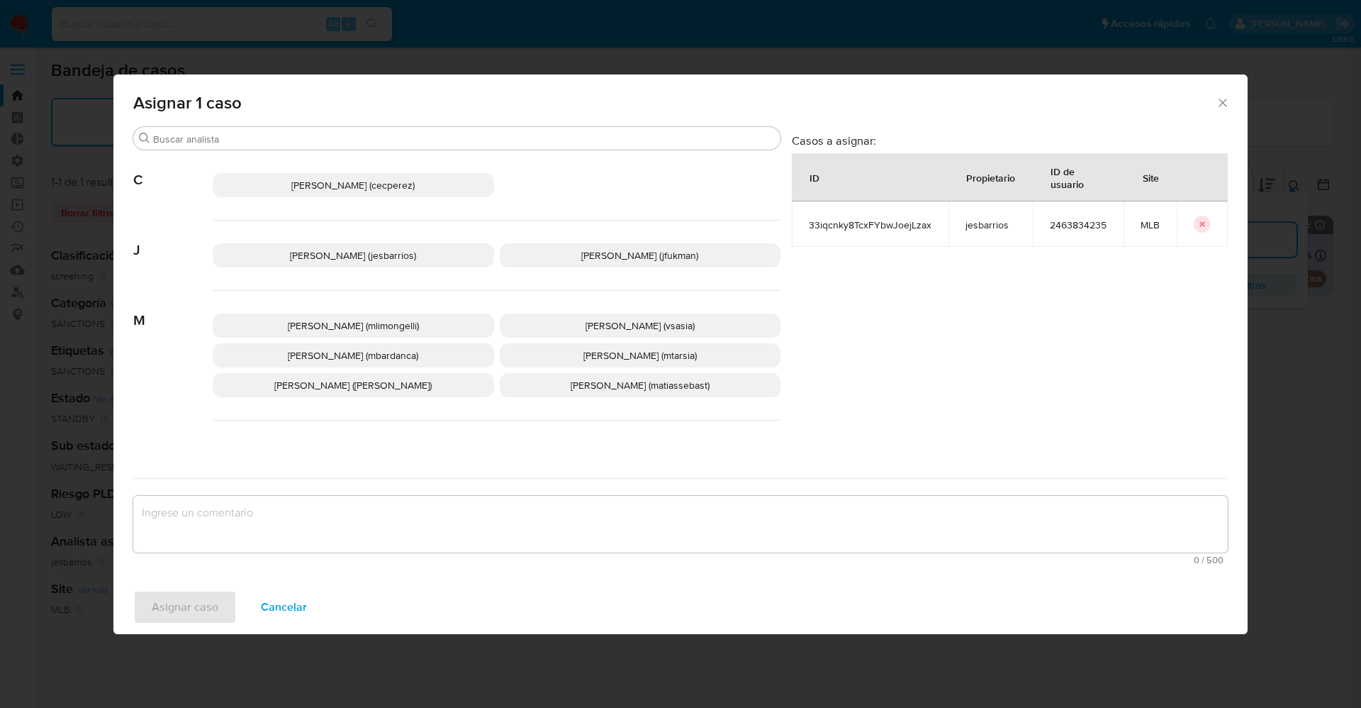
click at [323, 258] on span "Jesica Iris Barrios Leita (jesbarrios)" at bounding box center [353, 255] width 126 height 14
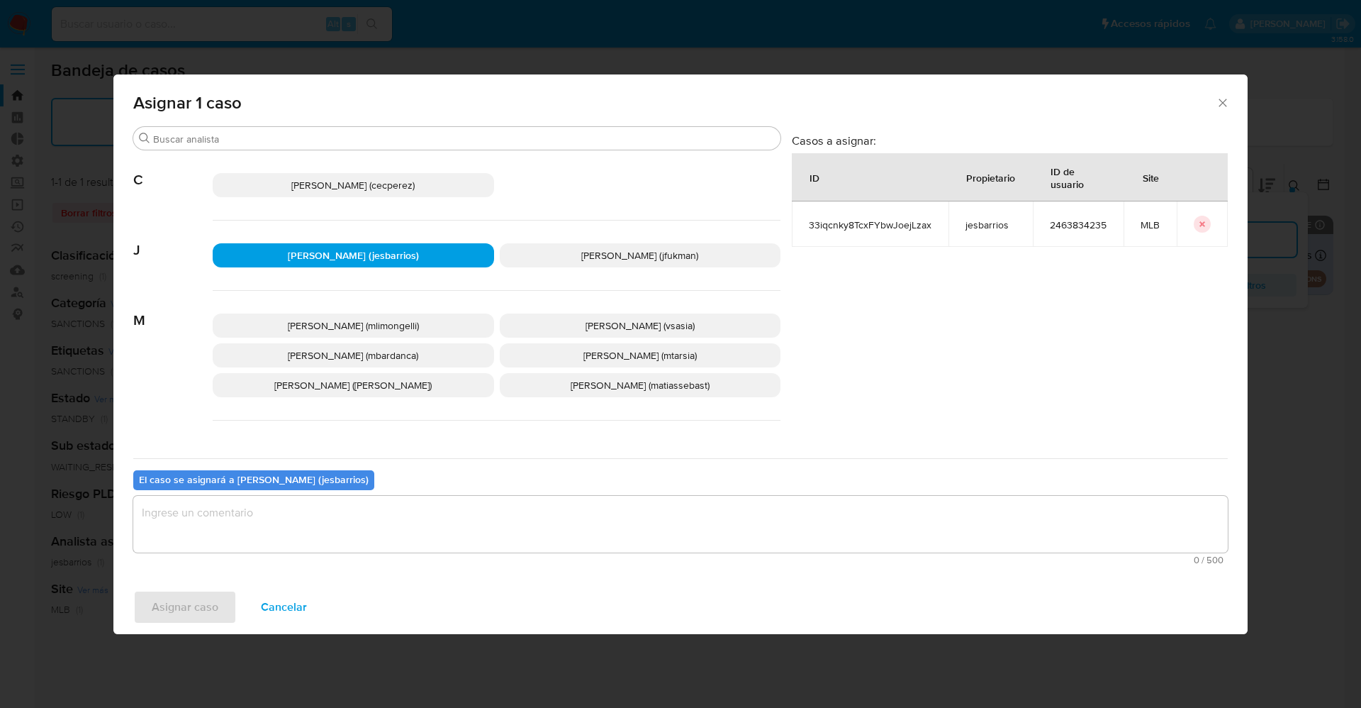
click at [308, 507] on textarea "assign-modal" at bounding box center [680, 524] width 1095 height 57
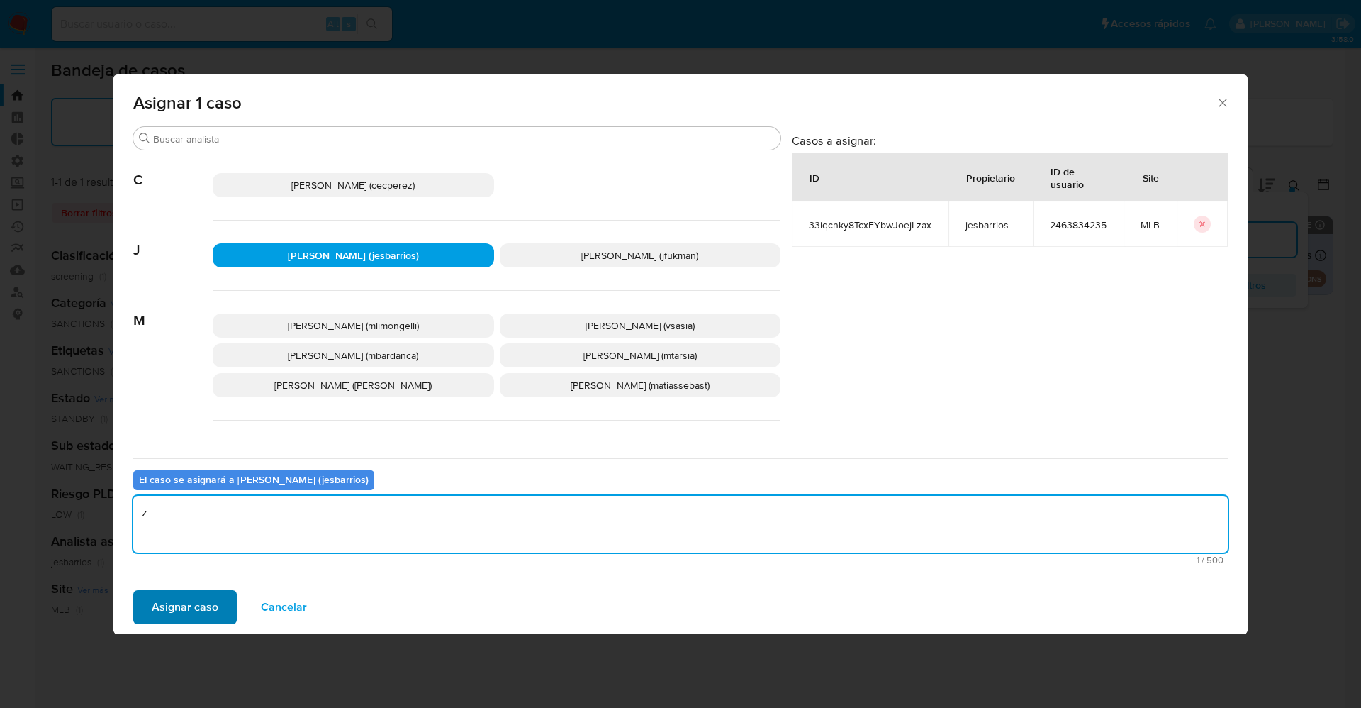
type textarea "z"
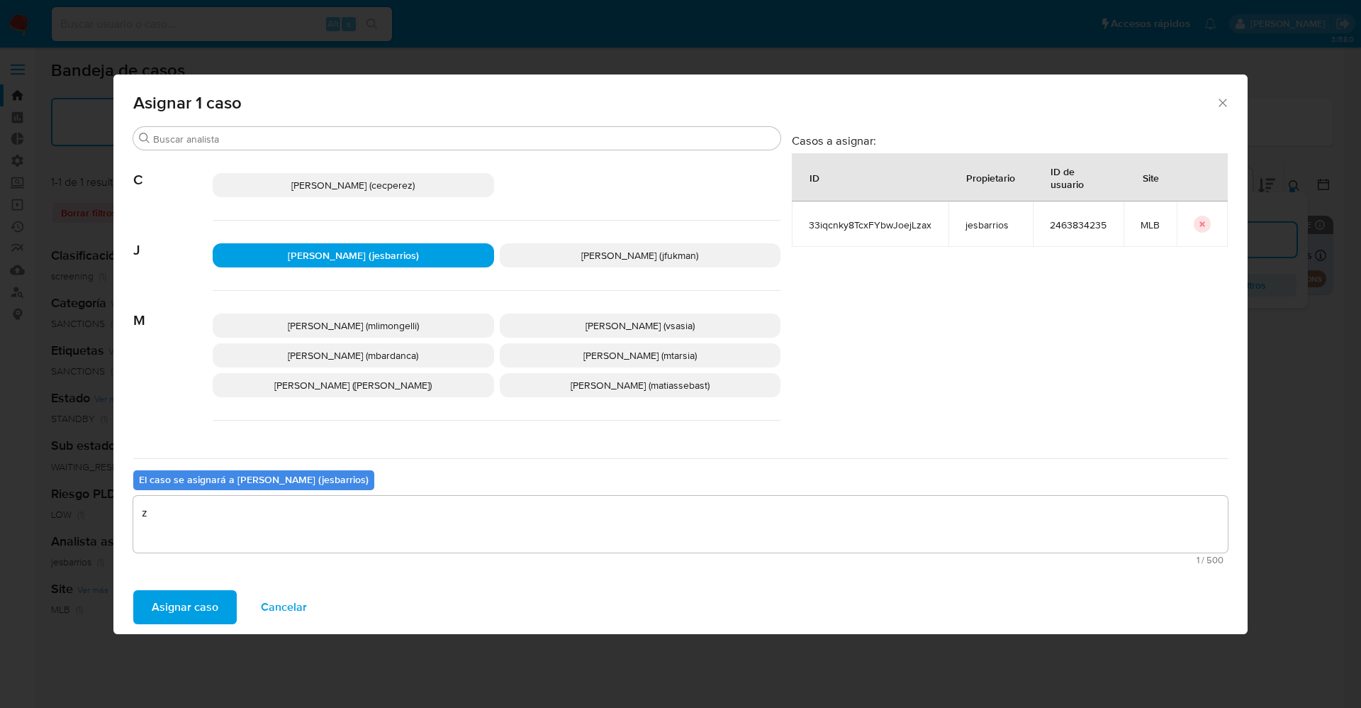
click at [177, 618] on span "Asignar caso" at bounding box center [185, 606] width 67 height 31
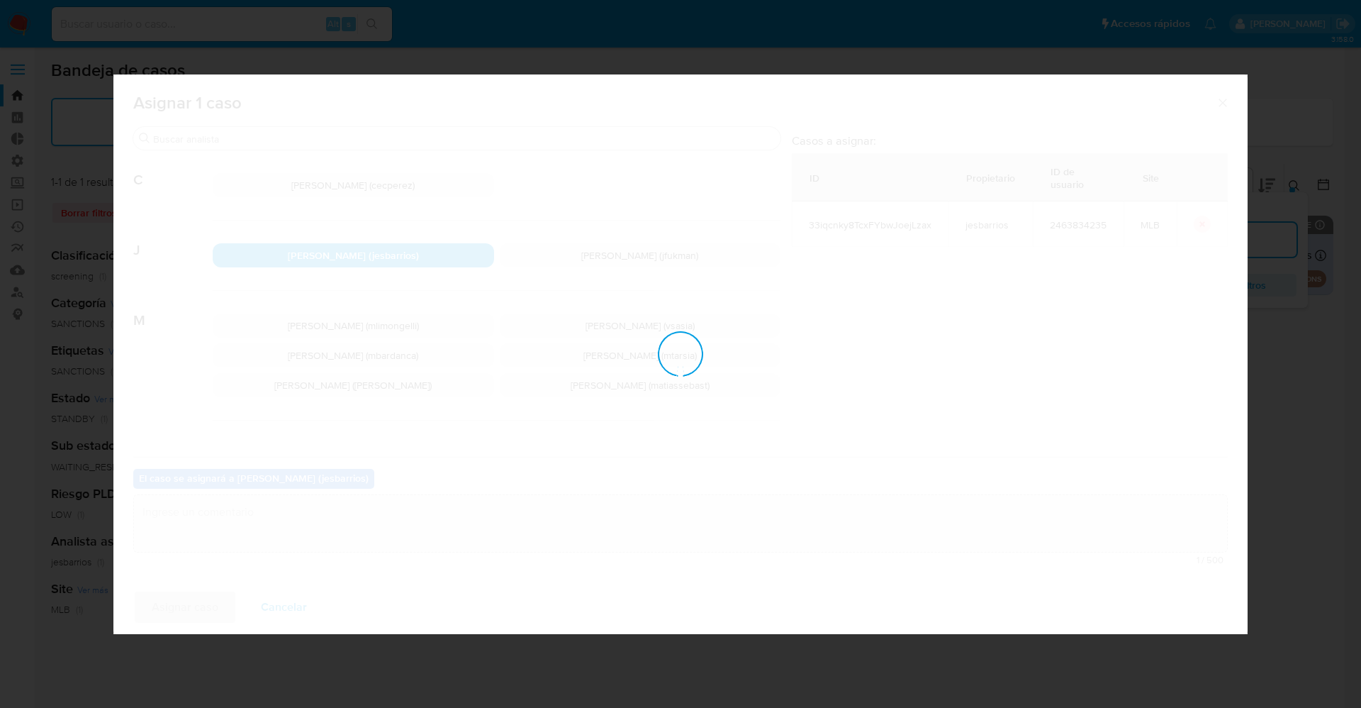
checkbox input "false"
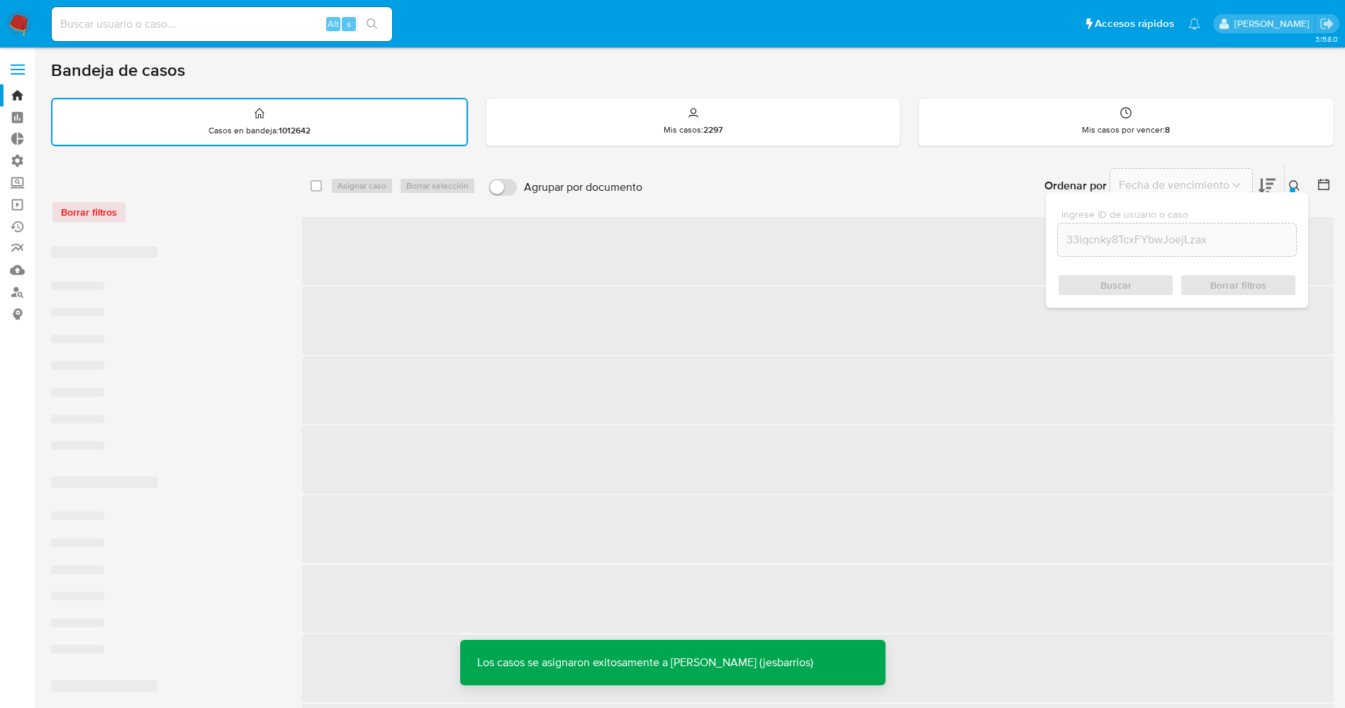
click at [16, 22] on img at bounding box center [19, 24] width 24 height 24
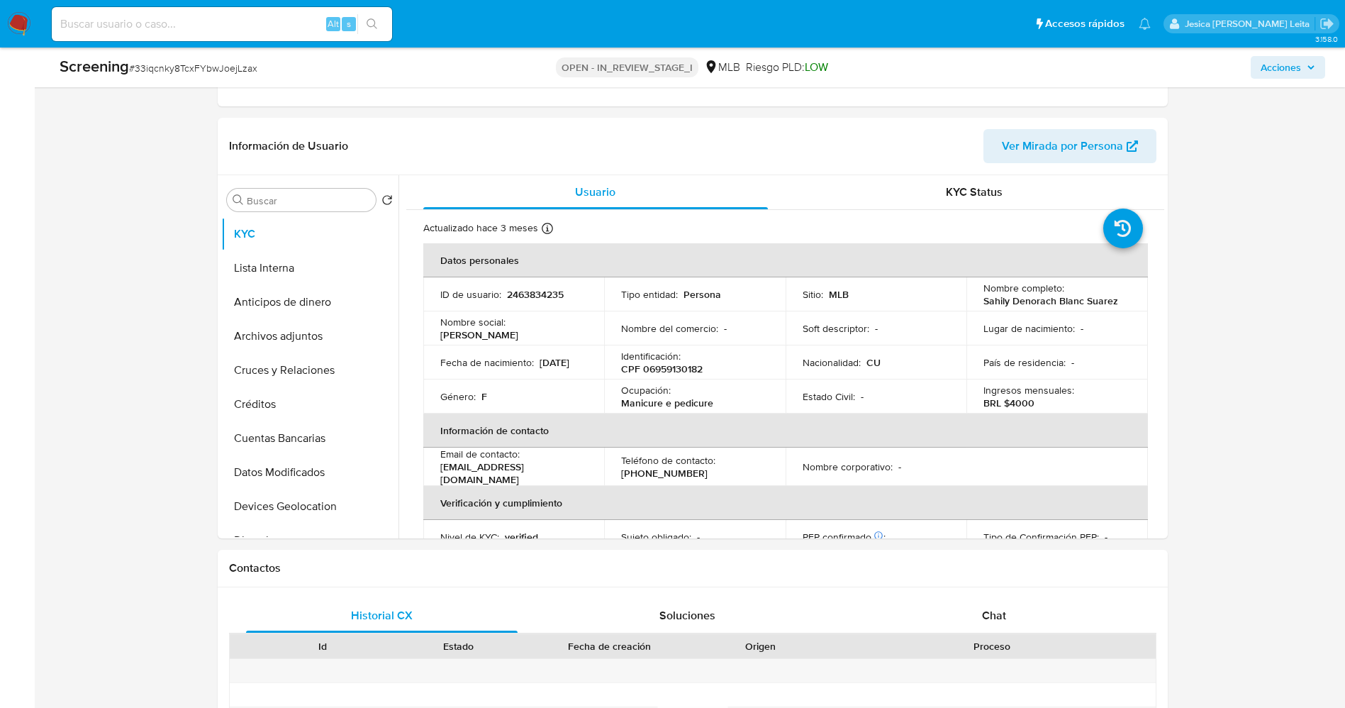
select select "10"
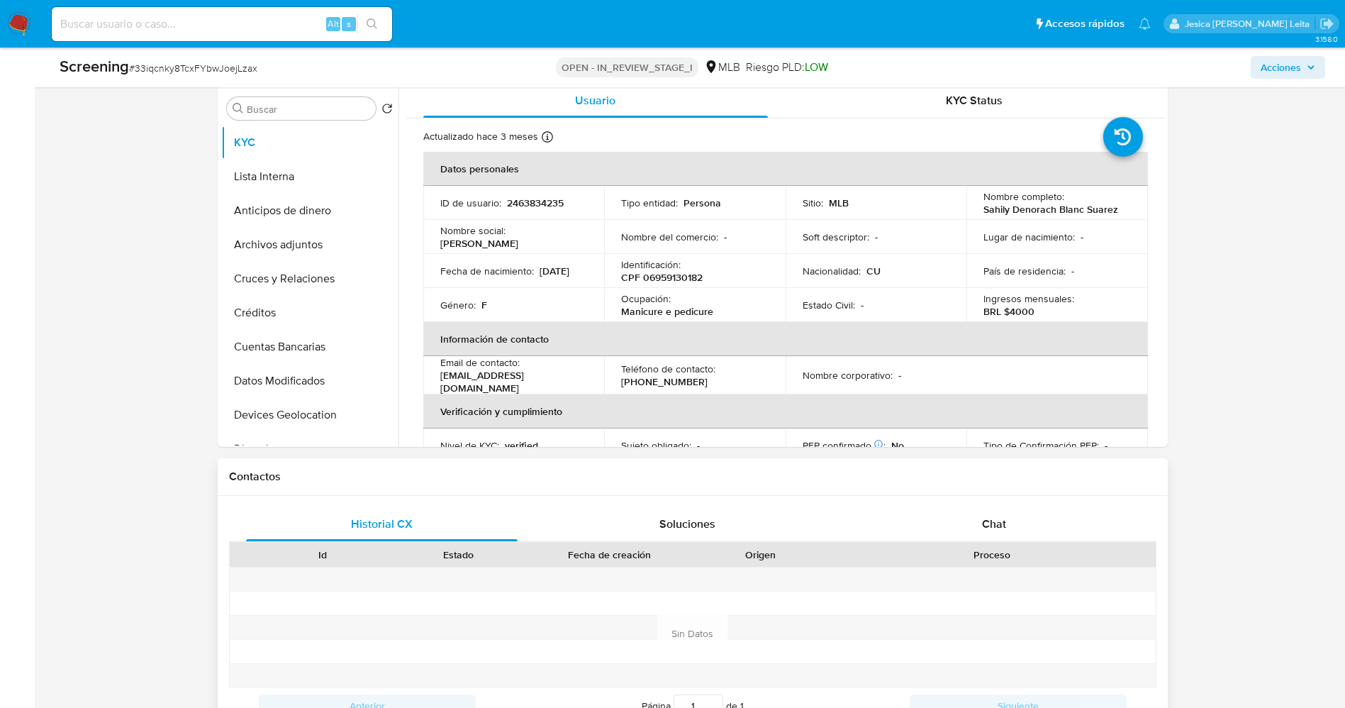
scroll to position [532, 0]
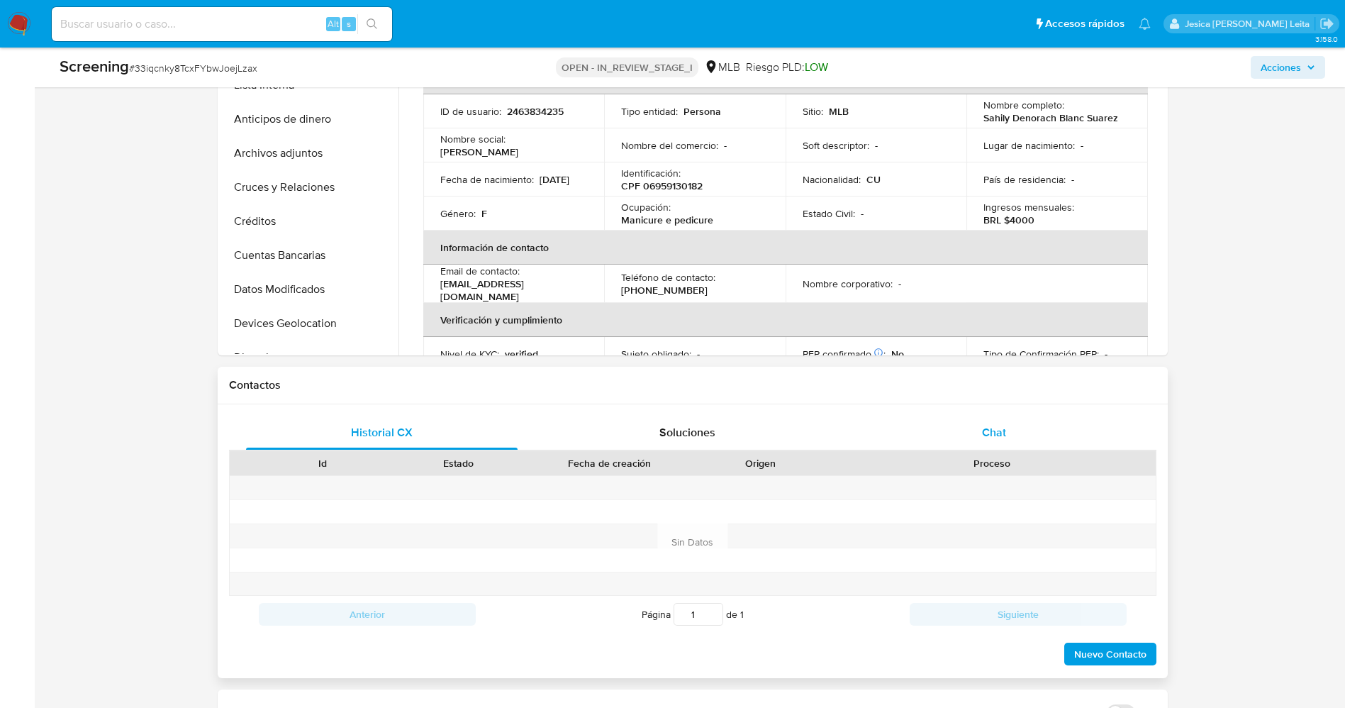
click at [1033, 426] on div "Chat" at bounding box center [994, 432] width 272 height 34
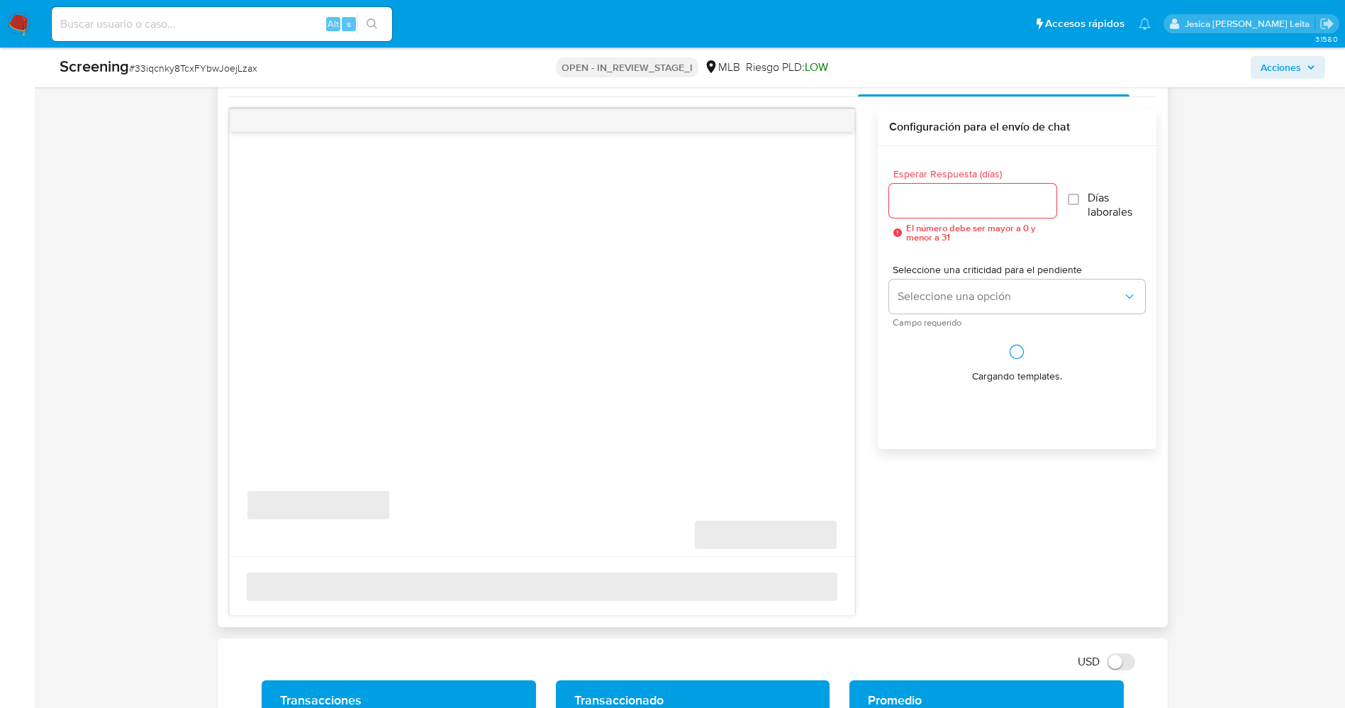
scroll to position [957, 0]
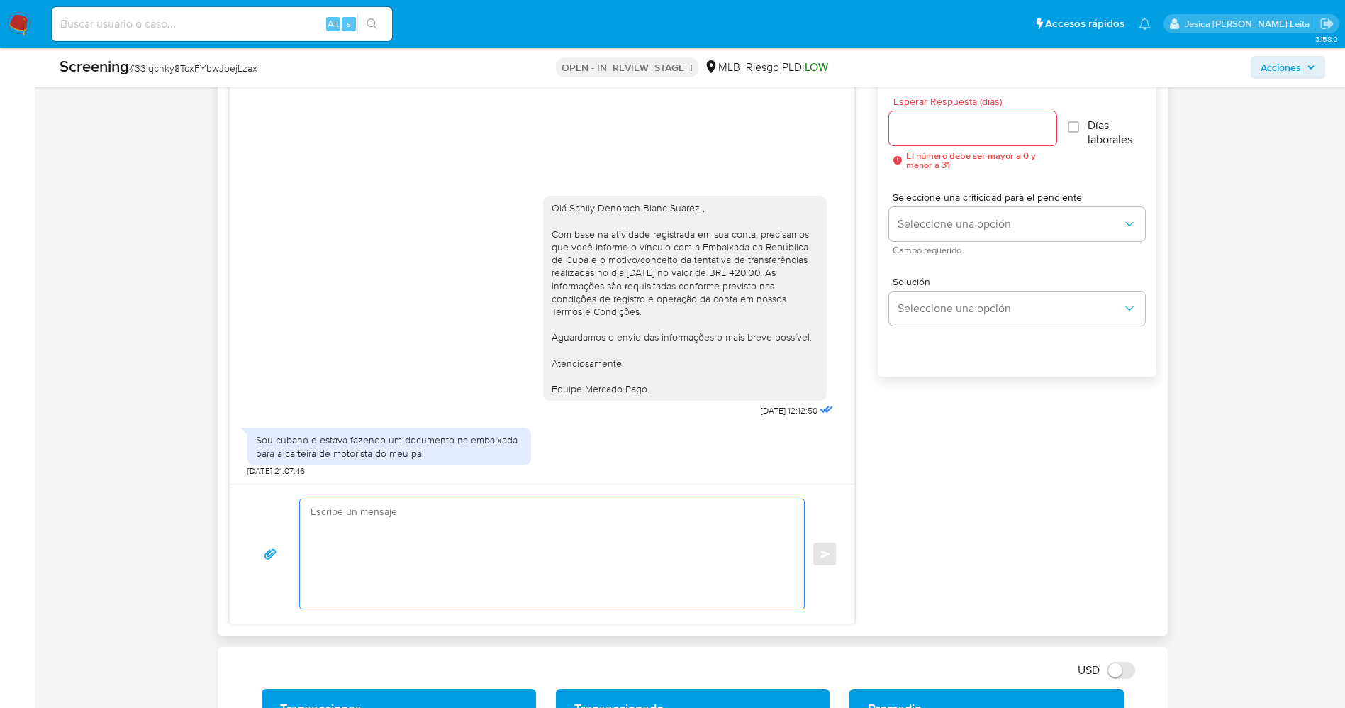
click at [565, 538] on textarea at bounding box center [549, 553] width 476 height 109
paste textarea "Olá Luis Miguel Gonzalez Benitez , Entramos em contato novamente para solicitar…"
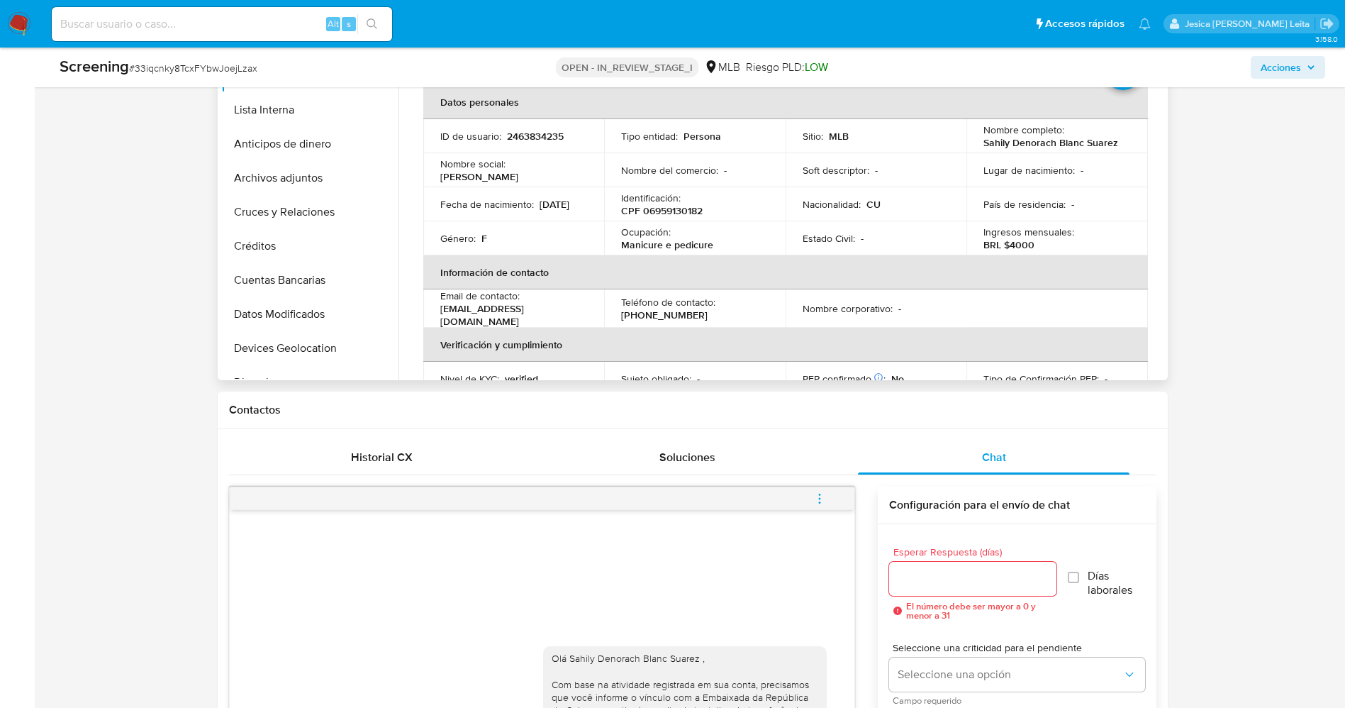
scroll to position [213, 0]
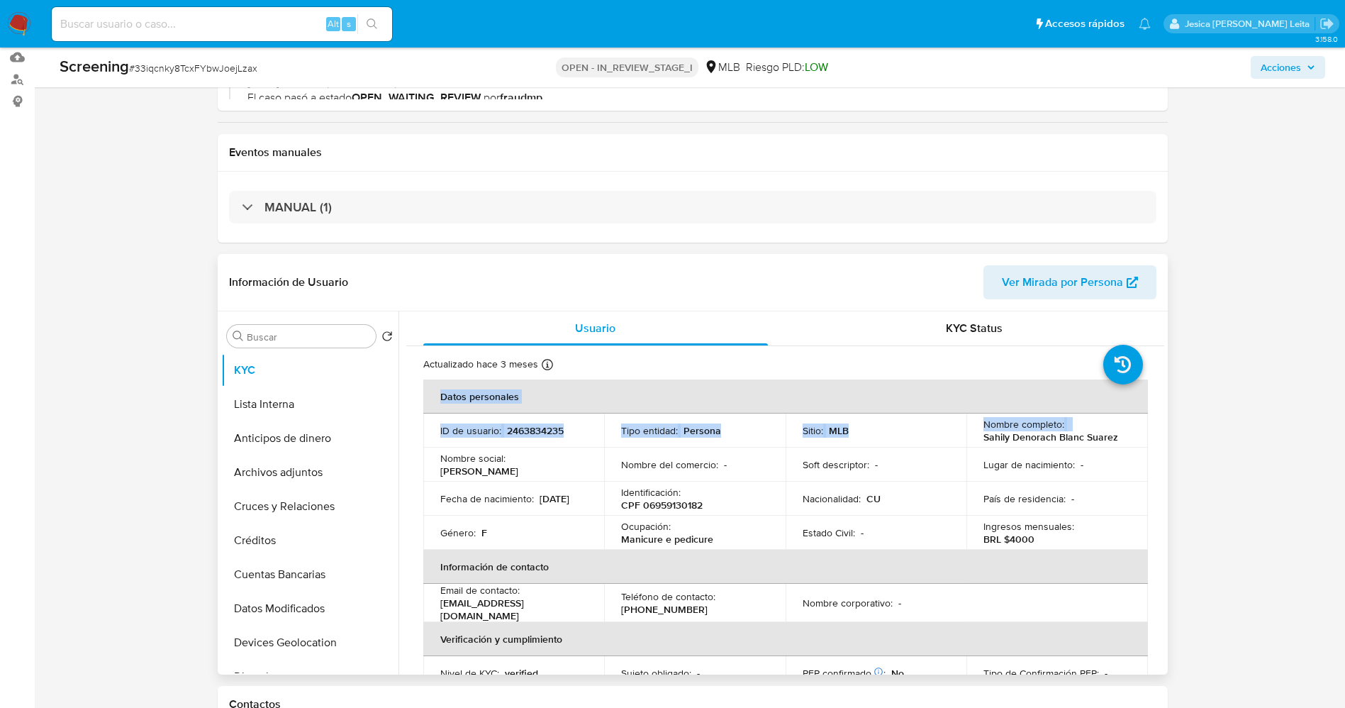
drag, startPoint x: 978, startPoint y: 437, endPoint x: 1120, endPoint y: 428, distance: 142.8
click at [1133, 428] on td "Nombre completo : [PERSON_NAME]" at bounding box center [1057, 430] width 182 height 34
drag, startPoint x: 1092, startPoint y: 429, endPoint x: 973, endPoint y: 450, distance: 121.0
click at [973, 450] on td "Lugar de nacimiento : -" at bounding box center [1057, 464] width 182 height 34
click at [983, 433] on p "Sahily Denorach Blanc Suarez" at bounding box center [1050, 436] width 135 height 13
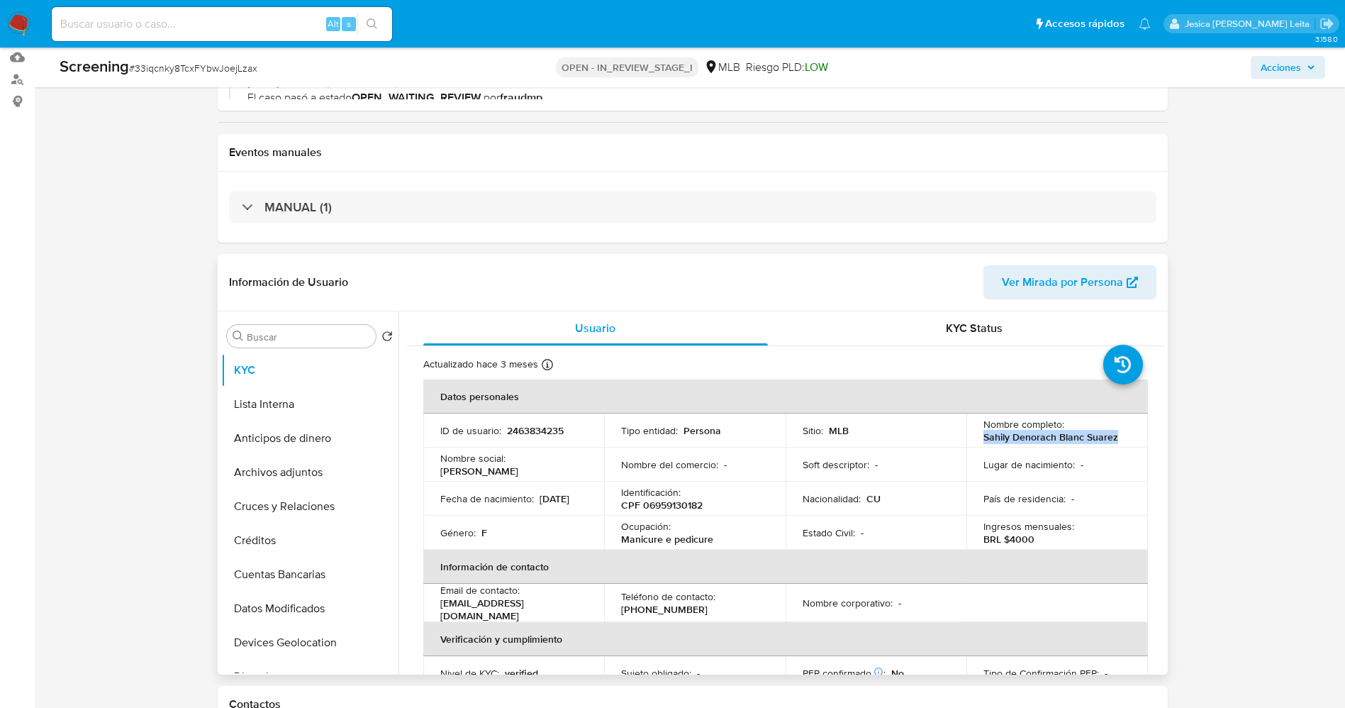
drag, startPoint x: 978, startPoint y: 435, endPoint x: 1136, endPoint y: 440, distance: 158.2
click at [1136, 440] on td "Nombre completo : [PERSON_NAME]" at bounding box center [1057, 430] width 182 height 34
drag, startPoint x: 1112, startPoint y: 436, endPoint x: 974, endPoint y: 442, distance: 138.4
click at [976, 454] on td "Lugar de nacimiento : -" at bounding box center [1057, 464] width 182 height 34
drag, startPoint x: 976, startPoint y: 434, endPoint x: 1100, endPoint y: 440, distance: 125.0
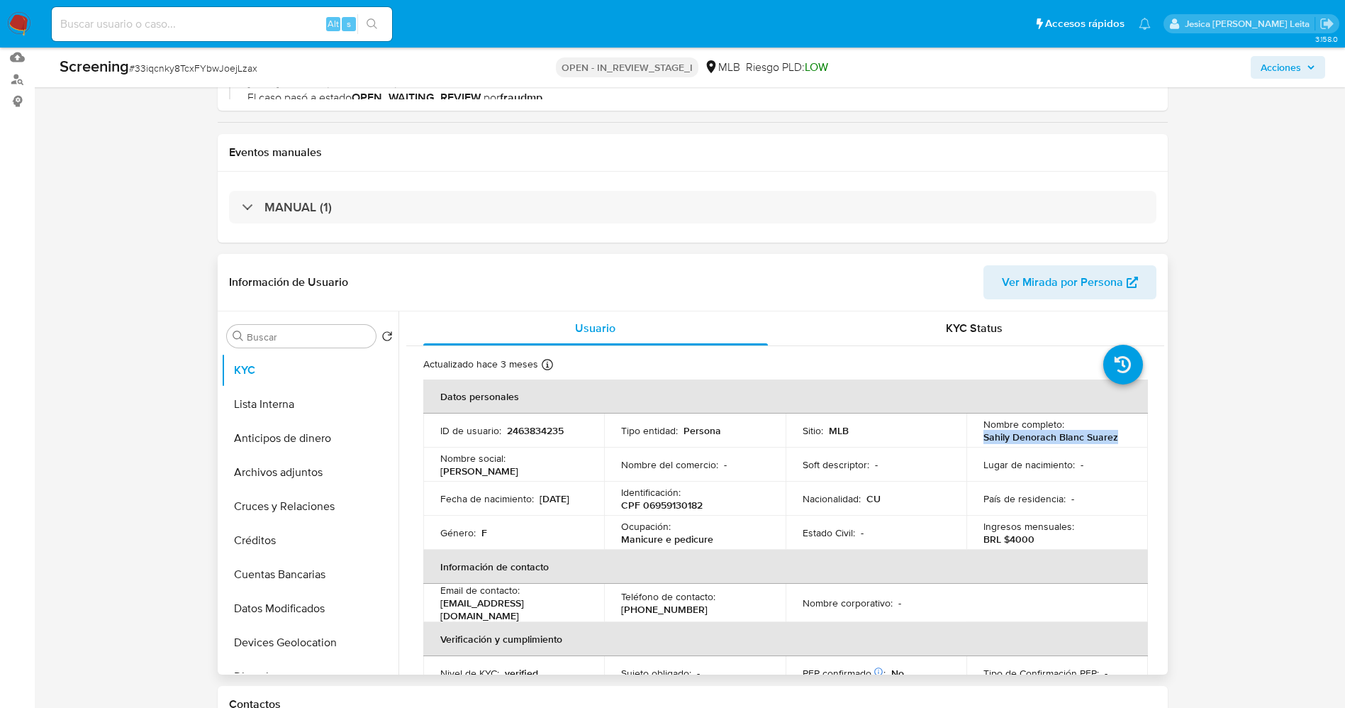
click at [1126, 440] on td "Nombre completo : [PERSON_NAME]" at bounding box center [1057, 430] width 182 height 34
copy p "Sahily Denorach Blanc Suarez"
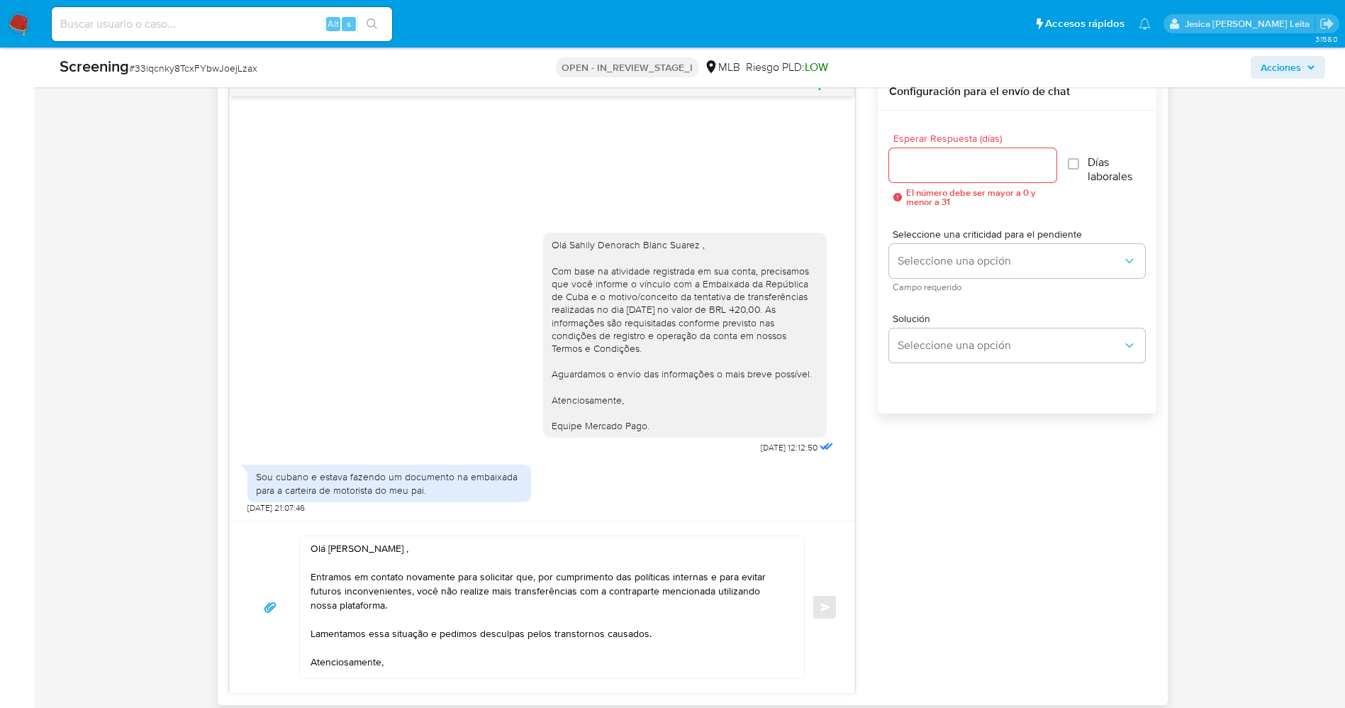
scroll to position [957, 0]
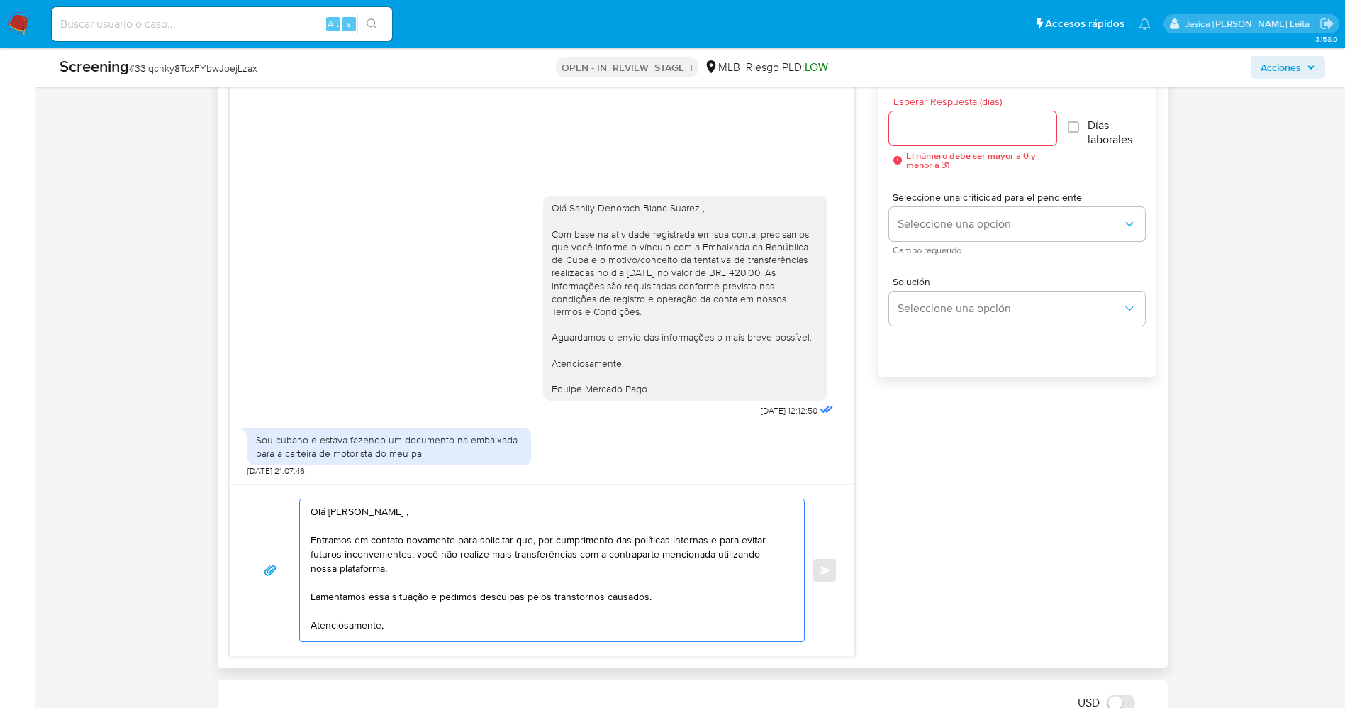
drag, startPoint x: 327, startPoint y: 513, endPoint x: 453, endPoint y: 513, distance: 126.2
click at [453, 513] on textarea "Olá Luis Miguel Gonzalez Benitez , Entramos em contato novamente para solicitar…" at bounding box center [549, 570] width 476 height 142
paste textarea "Sahily Denorach Blanc Suar"
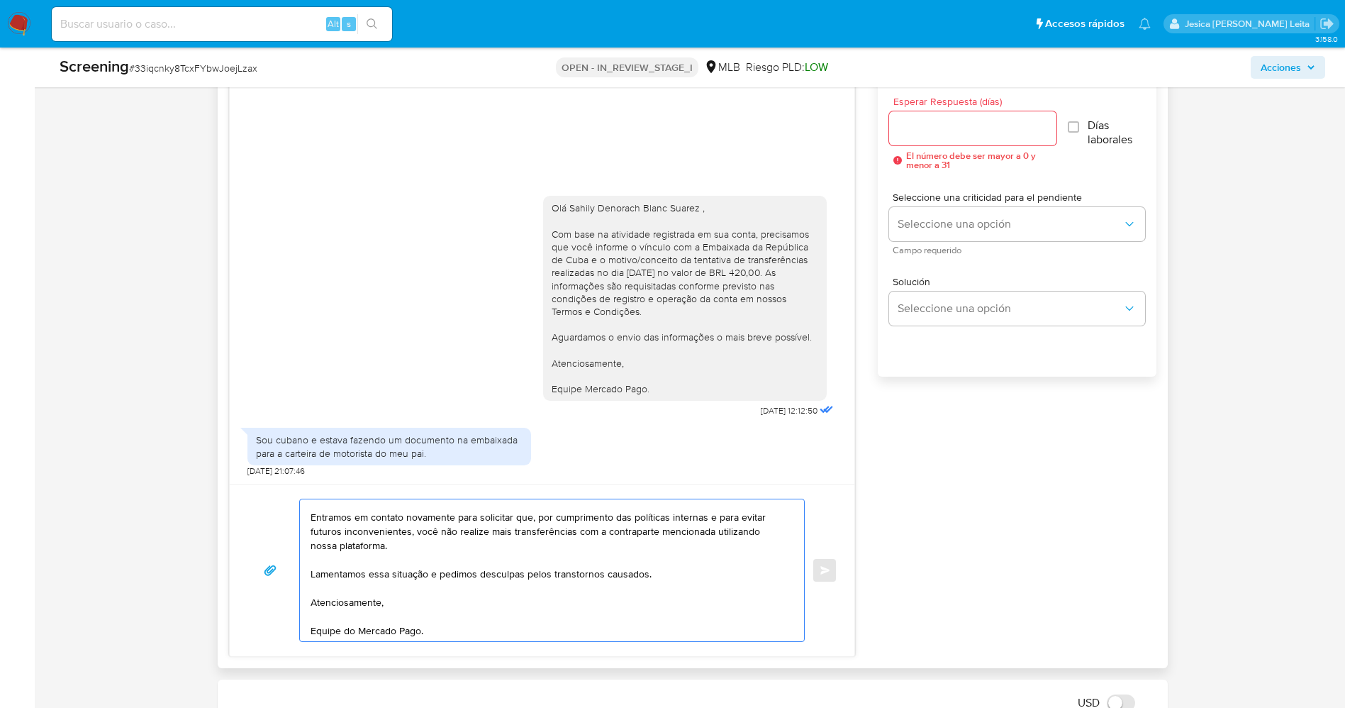
scroll to position [24, 0]
type textarea "Olá Sahily Denorach Blanc Suarez , Entramos em contato novamente para solicitar…"
click at [972, 127] on input "Esperar Respuesta (días)" at bounding box center [972, 128] width 167 height 18
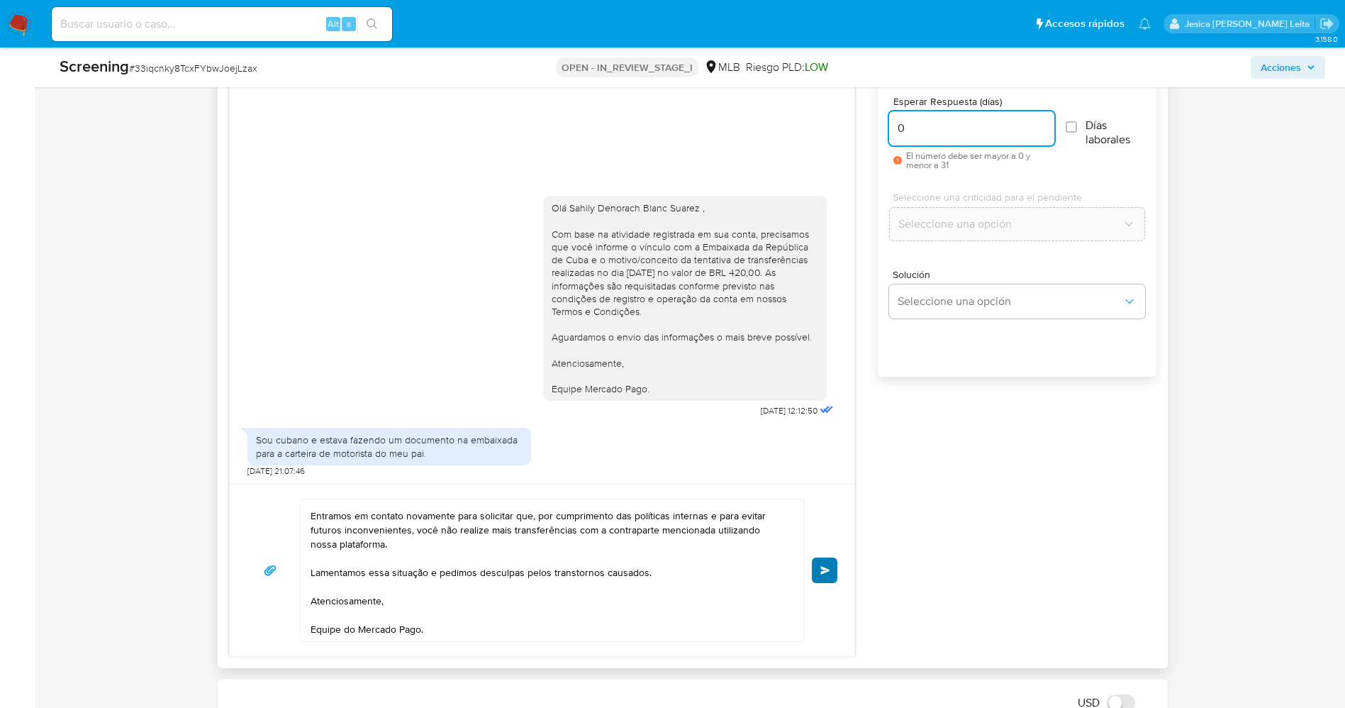
type input "0"
click at [826, 574] on button "Enviar" at bounding box center [825, 570] width 26 height 26
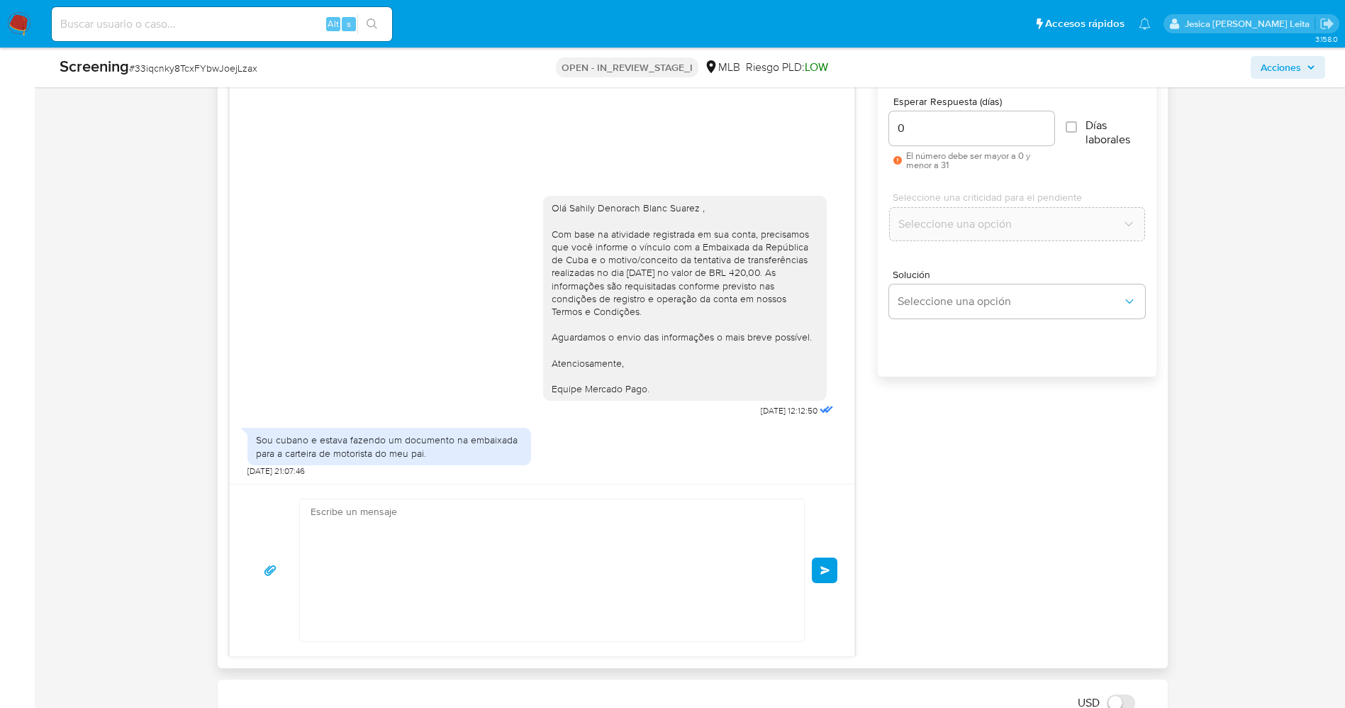
scroll to position [0, 0]
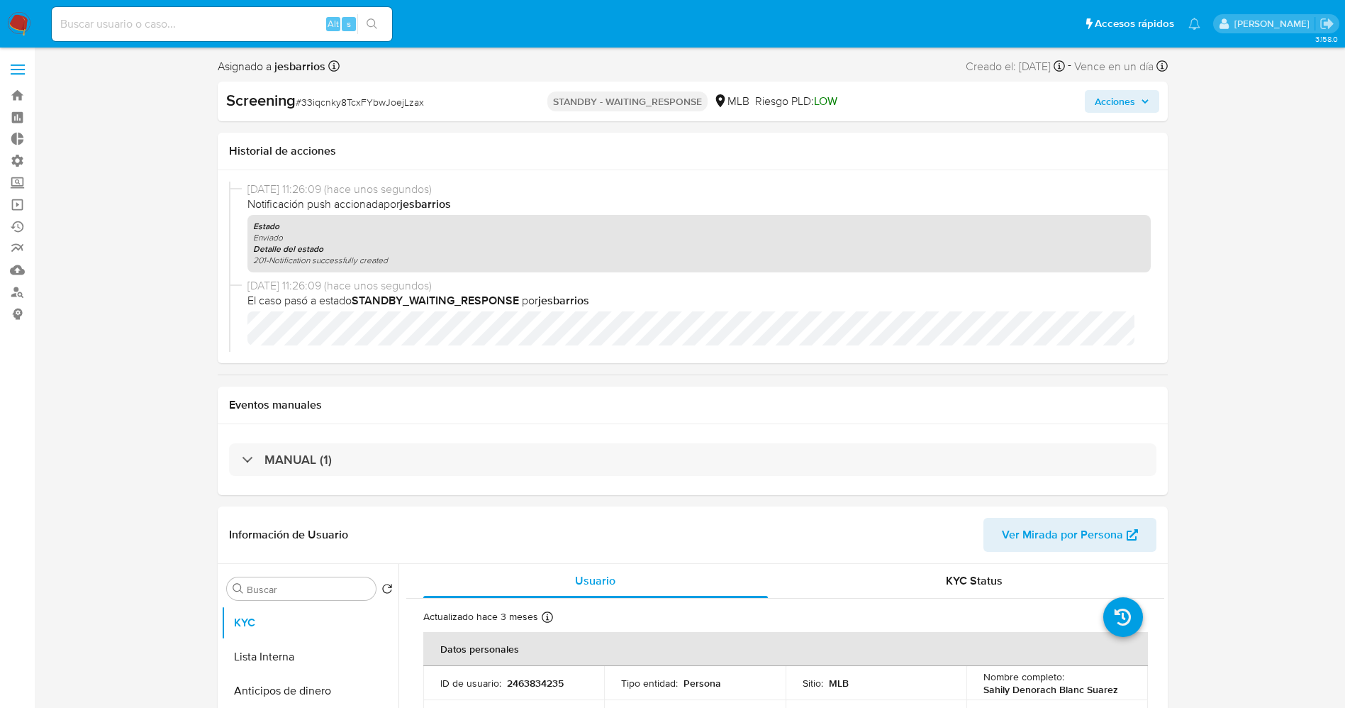
select select "10"
drag, startPoint x: 301, startPoint y: 99, endPoint x: 413, endPoint y: 91, distance: 112.3
click at [442, 83] on div "Screening # 33iqcnky8TcxFYbwJoejLzax STANDBY - WAITING_RESPONSE MLB Riesgo PLD:…" at bounding box center [693, 102] width 950 height 40
copy span "33iqcnky8TcxFYbwJoejLzax"
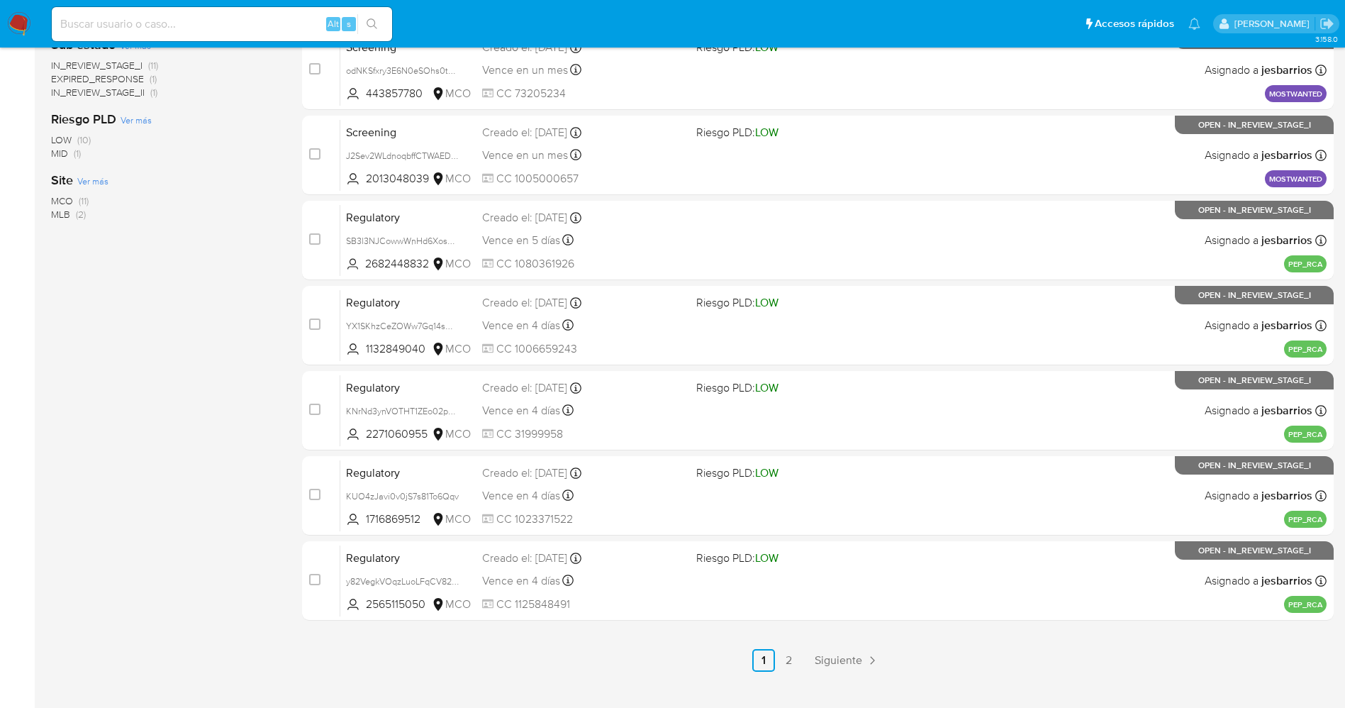
scroll to position [463, 0]
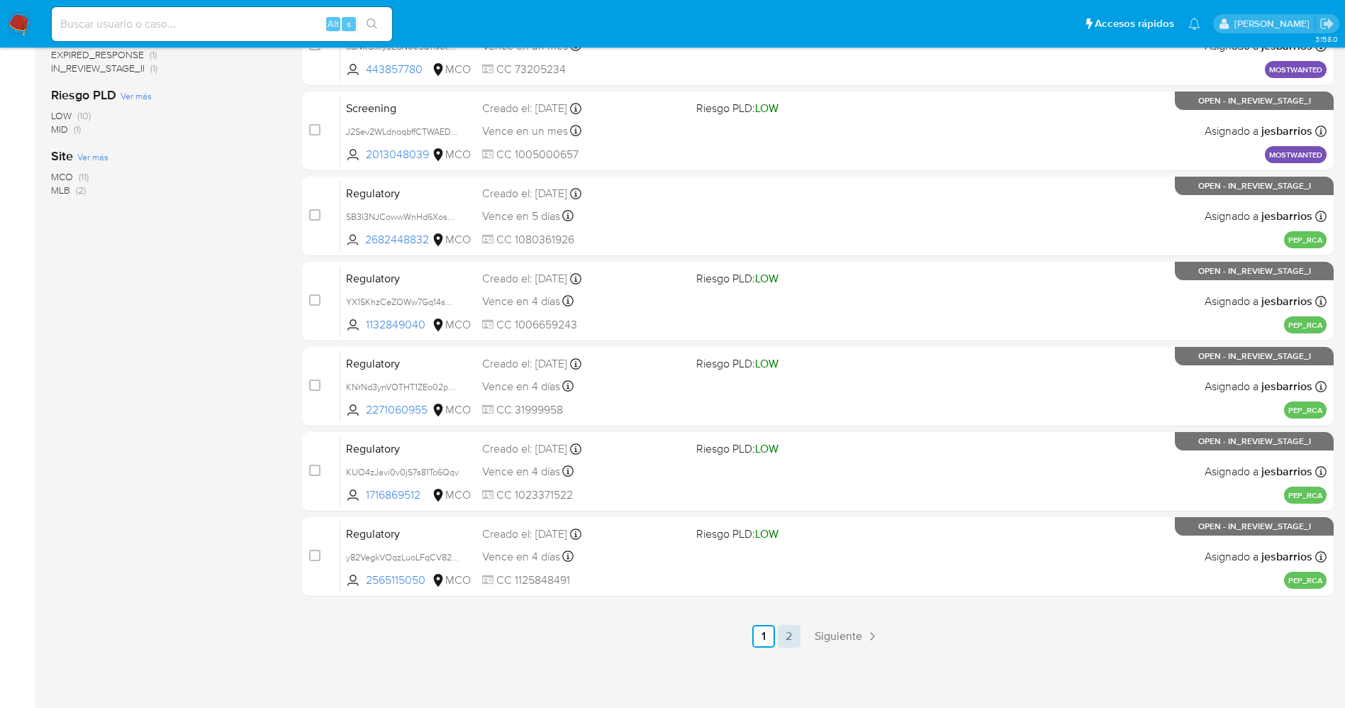
click at [788, 639] on link "2" at bounding box center [789, 636] width 23 height 23
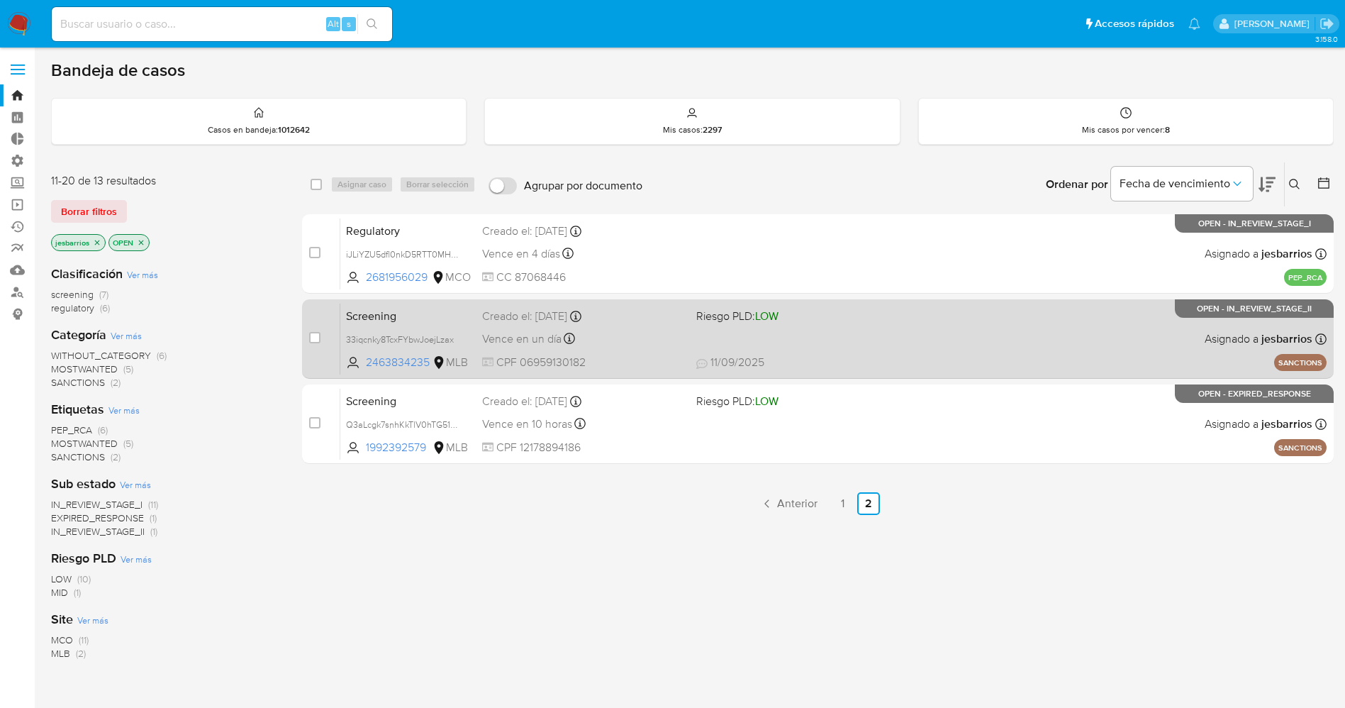
click at [821, 339] on div "Screening 33iqcnky8TcxFYbwJoejLzax 2463834235 MLB Riesgo PLD: LOW Creado el: [D…" at bounding box center [833, 339] width 986 height 72
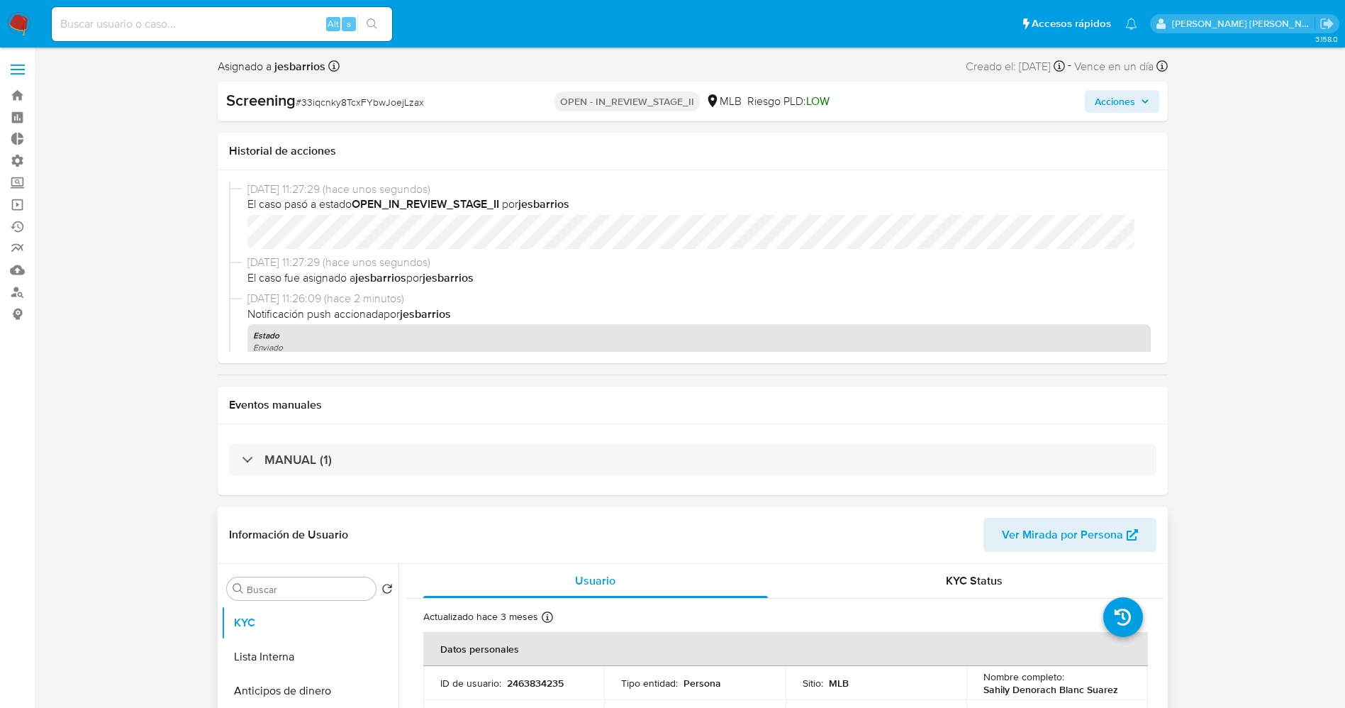
select select "10"
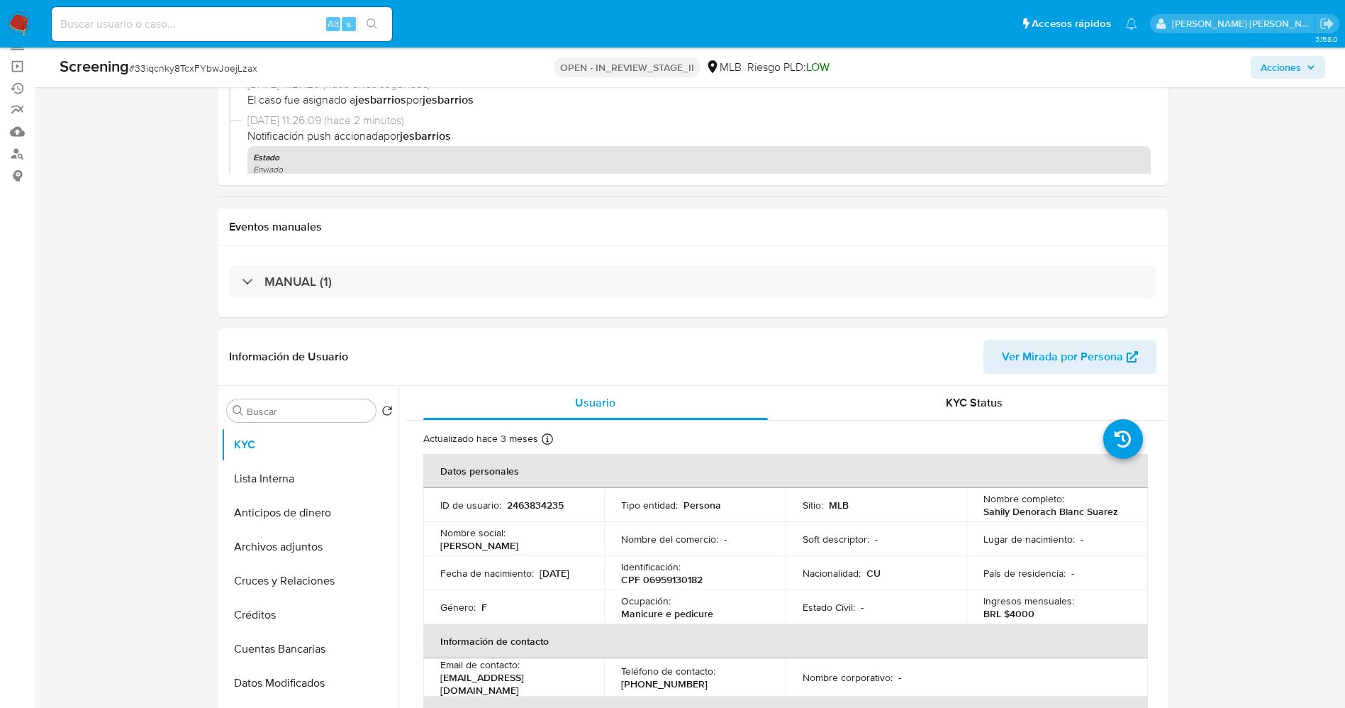
scroll to position [213, 0]
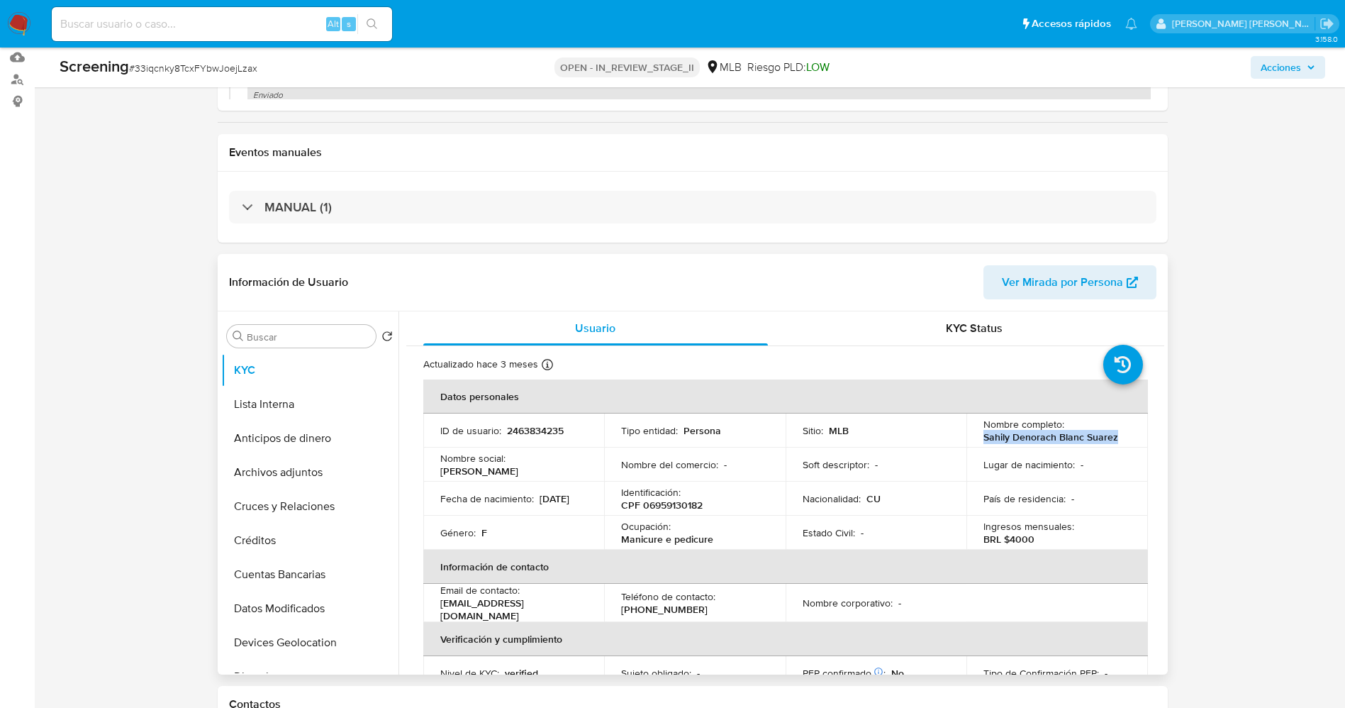
drag, startPoint x: 979, startPoint y: 433, endPoint x: 1111, endPoint y: 443, distance: 132.3
click at [1134, 441] on td "Nombre completo : [PERSON_NAME]" at bounding box center [1057, 430] width 182 height 34
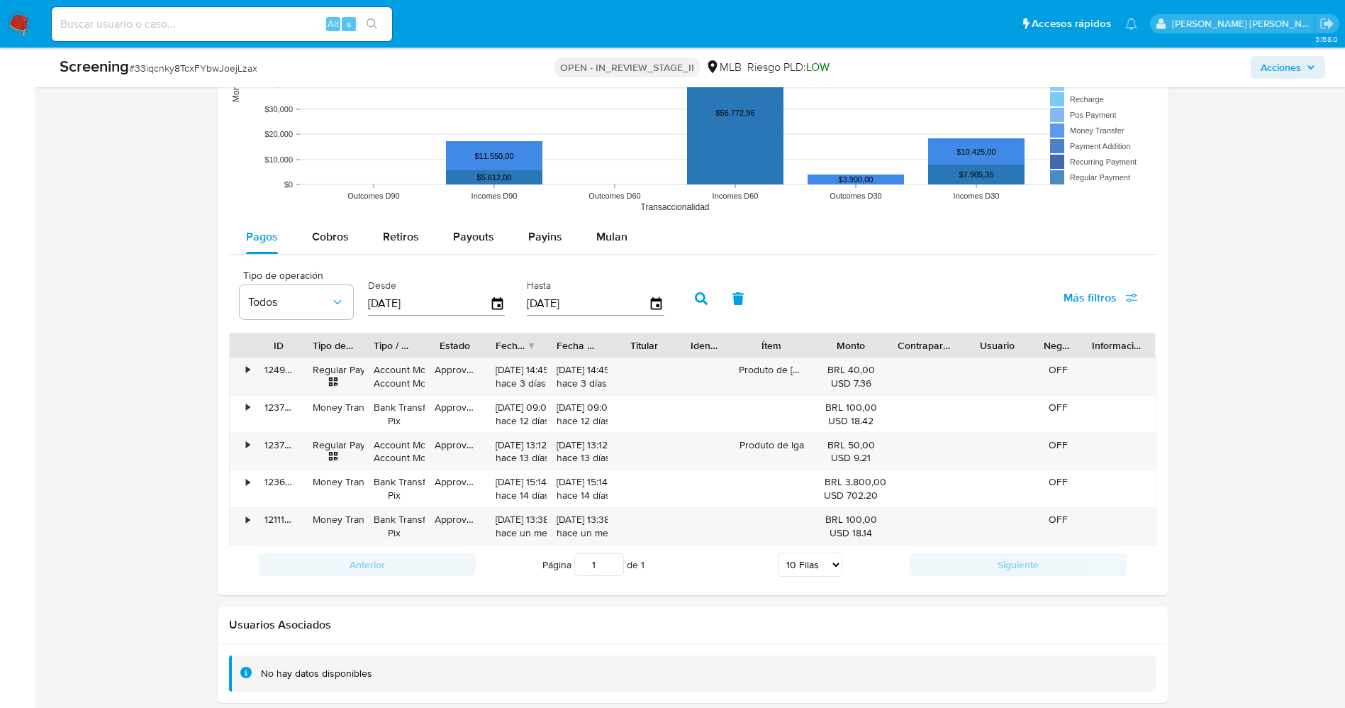
scroll to position [1595, 0]
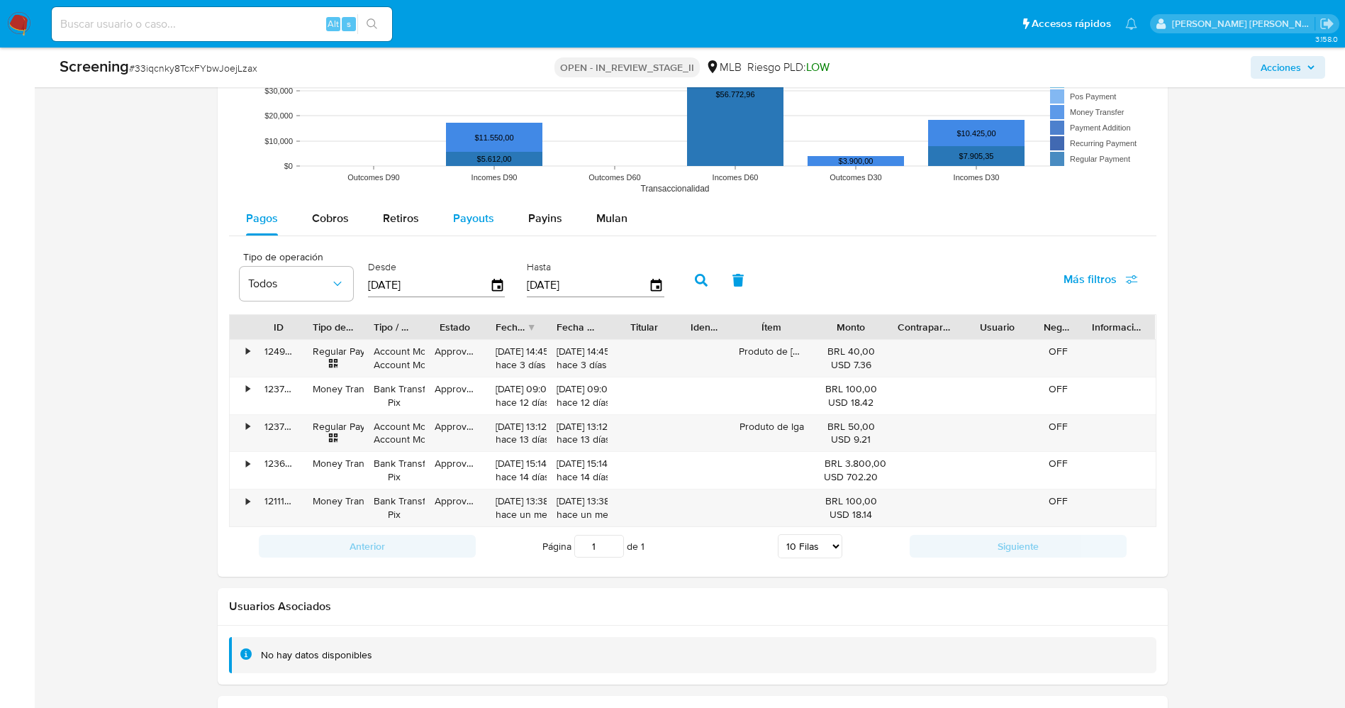
click at [479, 216] on span "Payouts" at bounding box center [473, 218] width 41 height 16
select select "10"
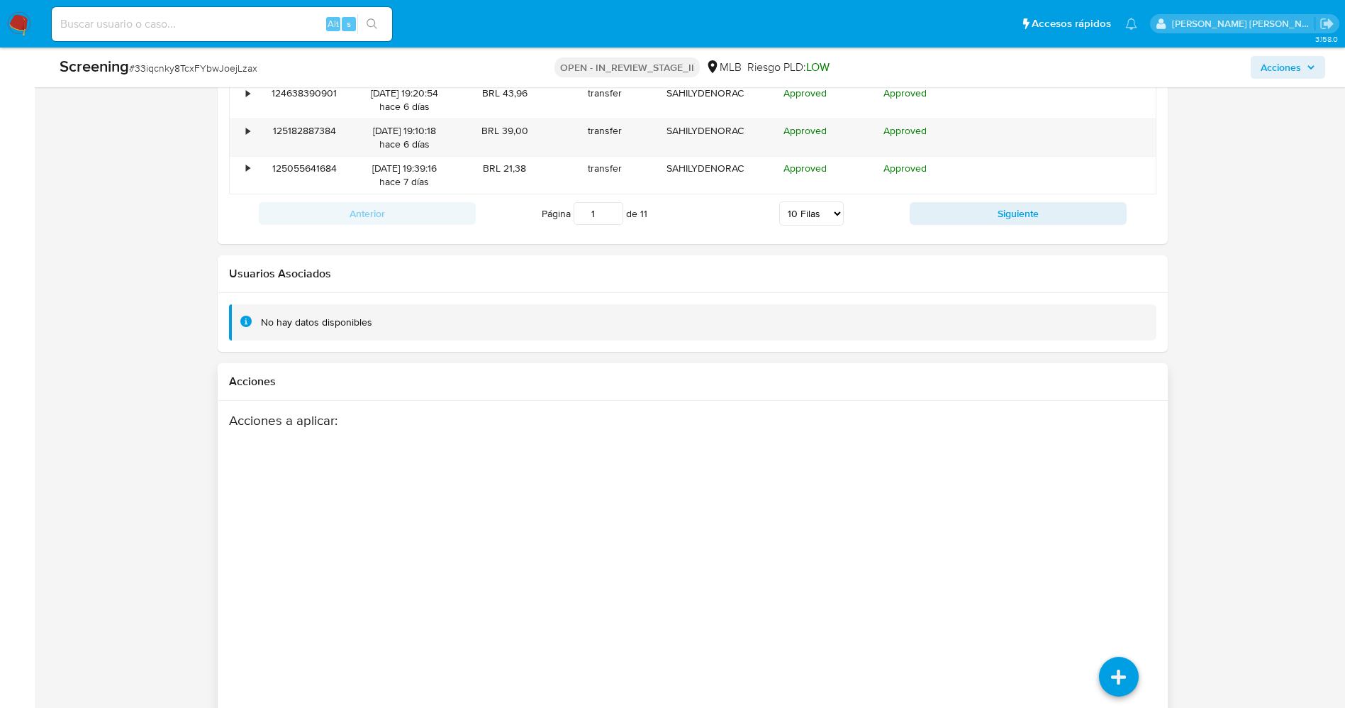
scroll to position [2127, 0]
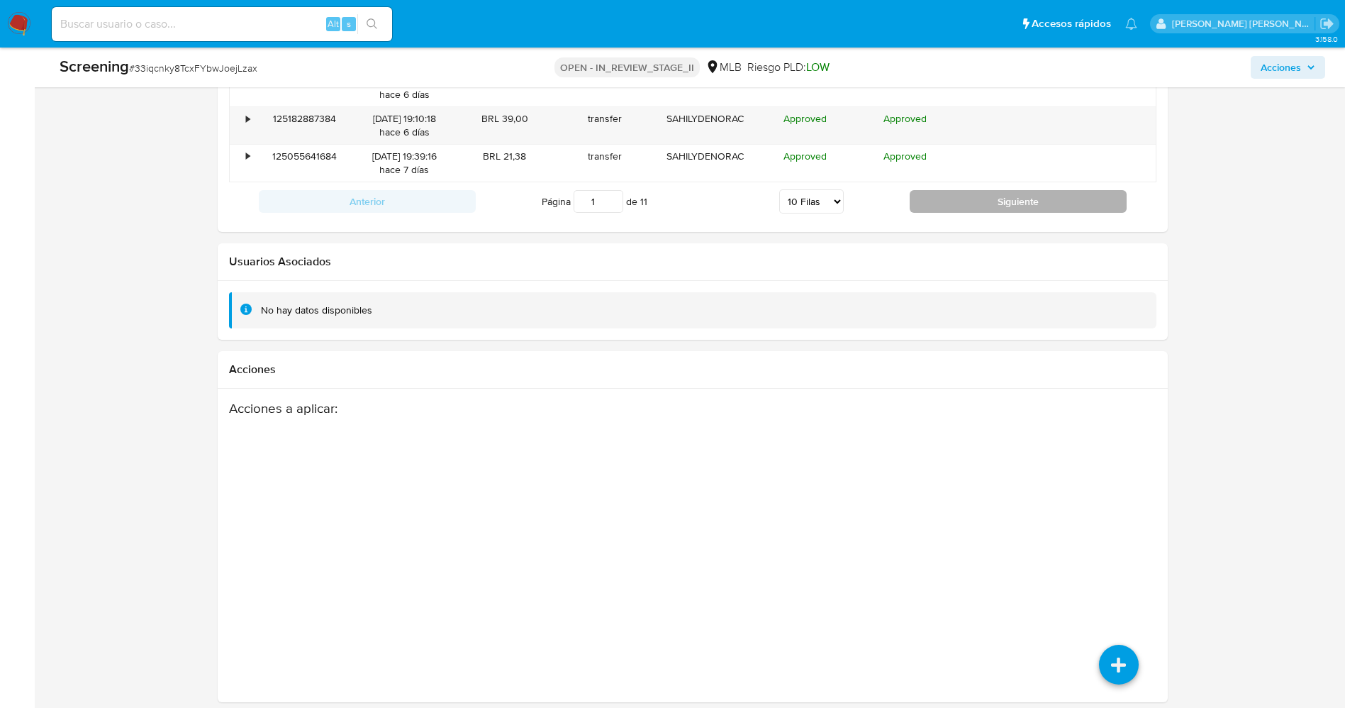
click at [1005, 202] on button "Siguiente" at bounding box center [1018, 201] width 217 height 23
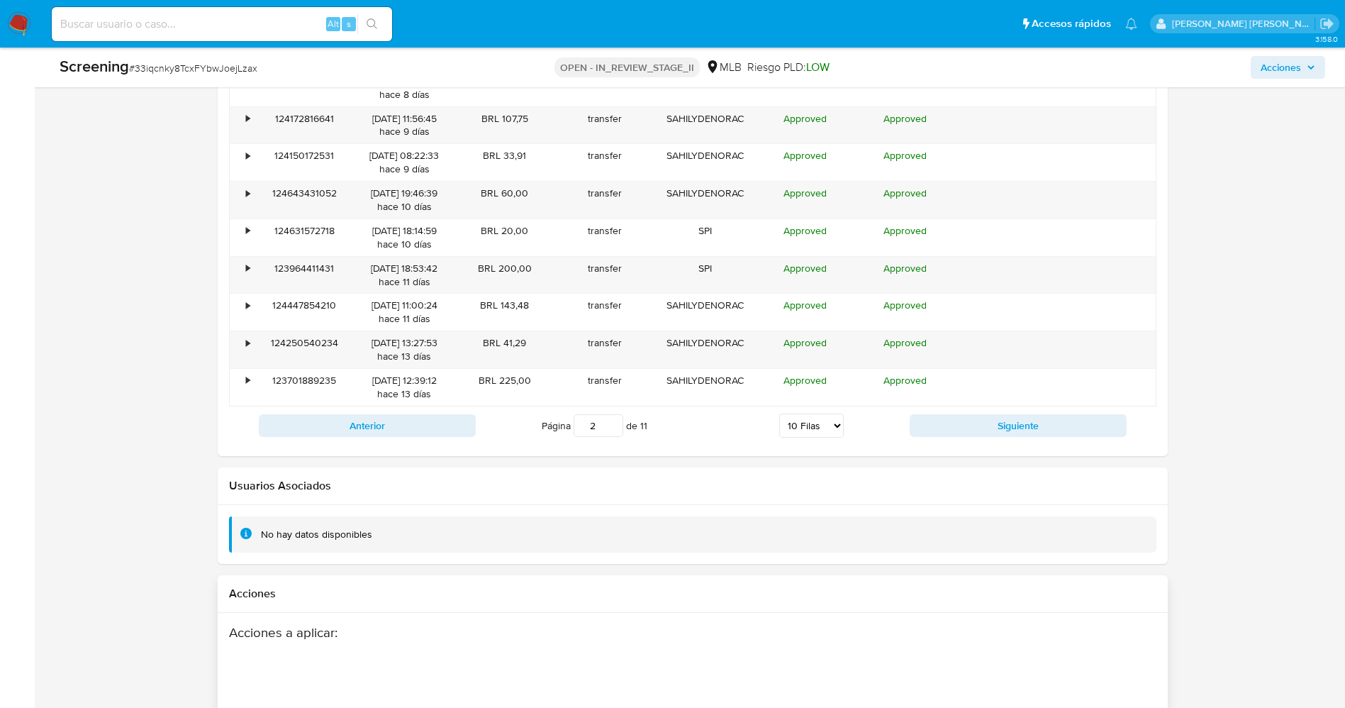
scroll to position [1808, 0]
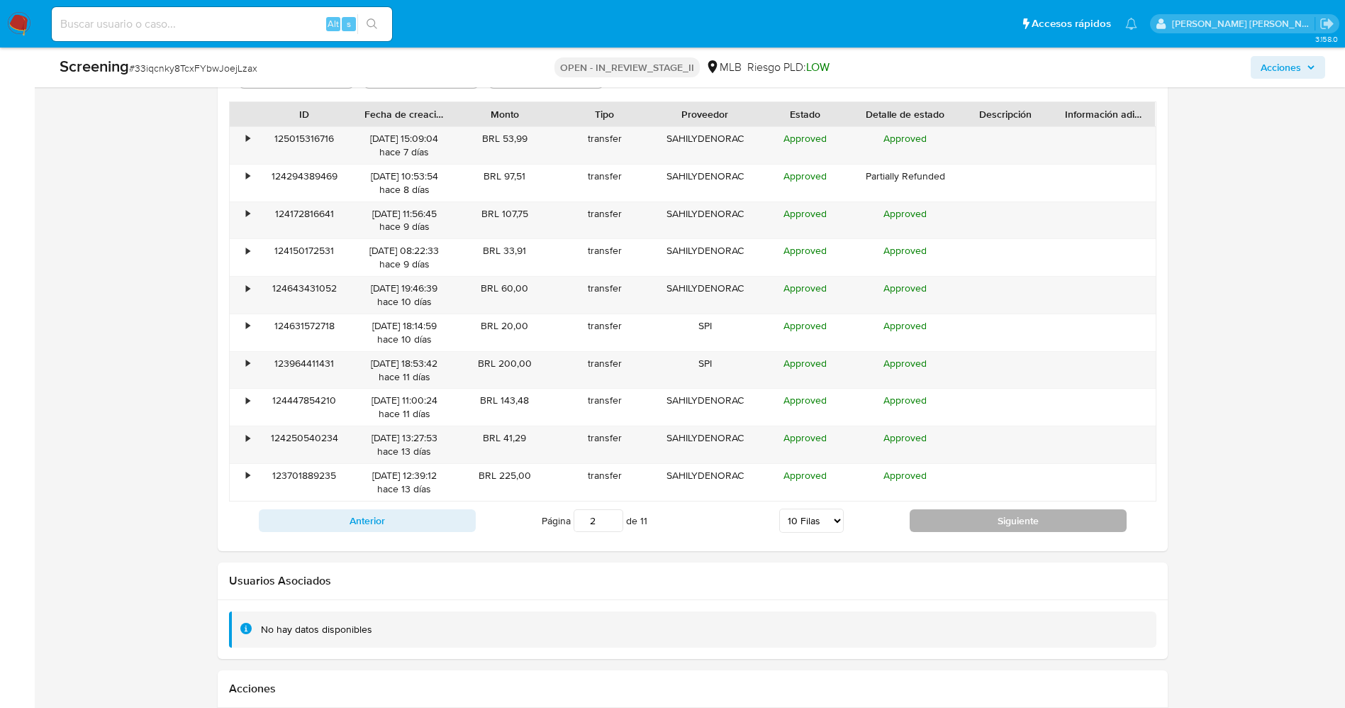
click at [1011, 526] on button "Siguiente" at bounding box center [1018, 520] width 217 height 23
type input "4"
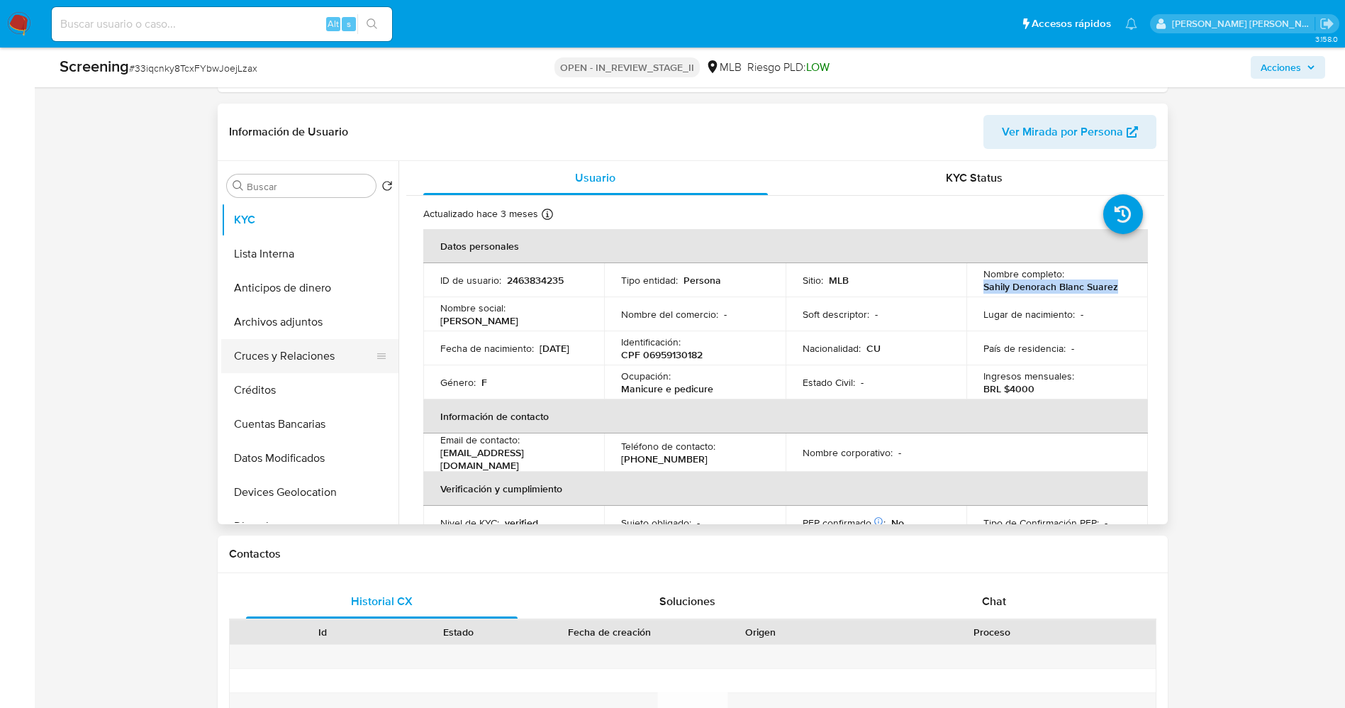
scroll to position [319, 0]
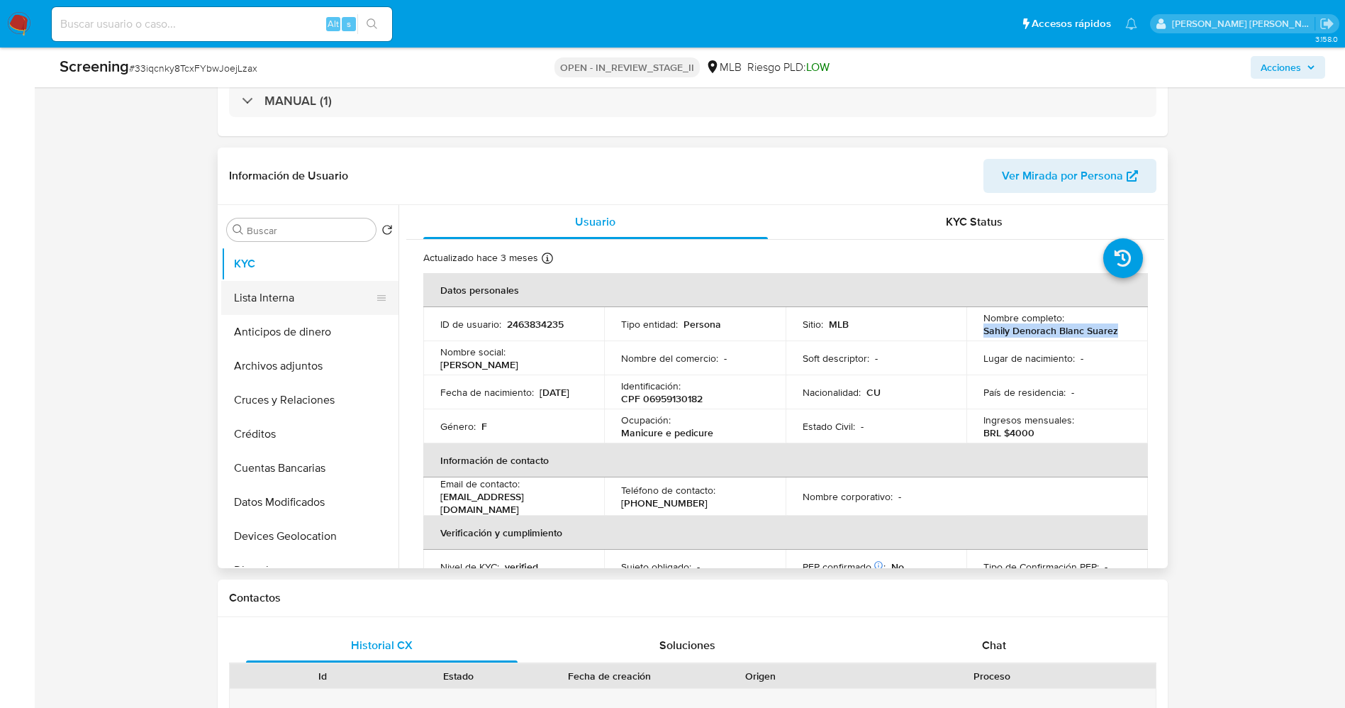
click at [273, 306] on button "Lista Interna" at bounding box center [304, 298] width 166 height 34
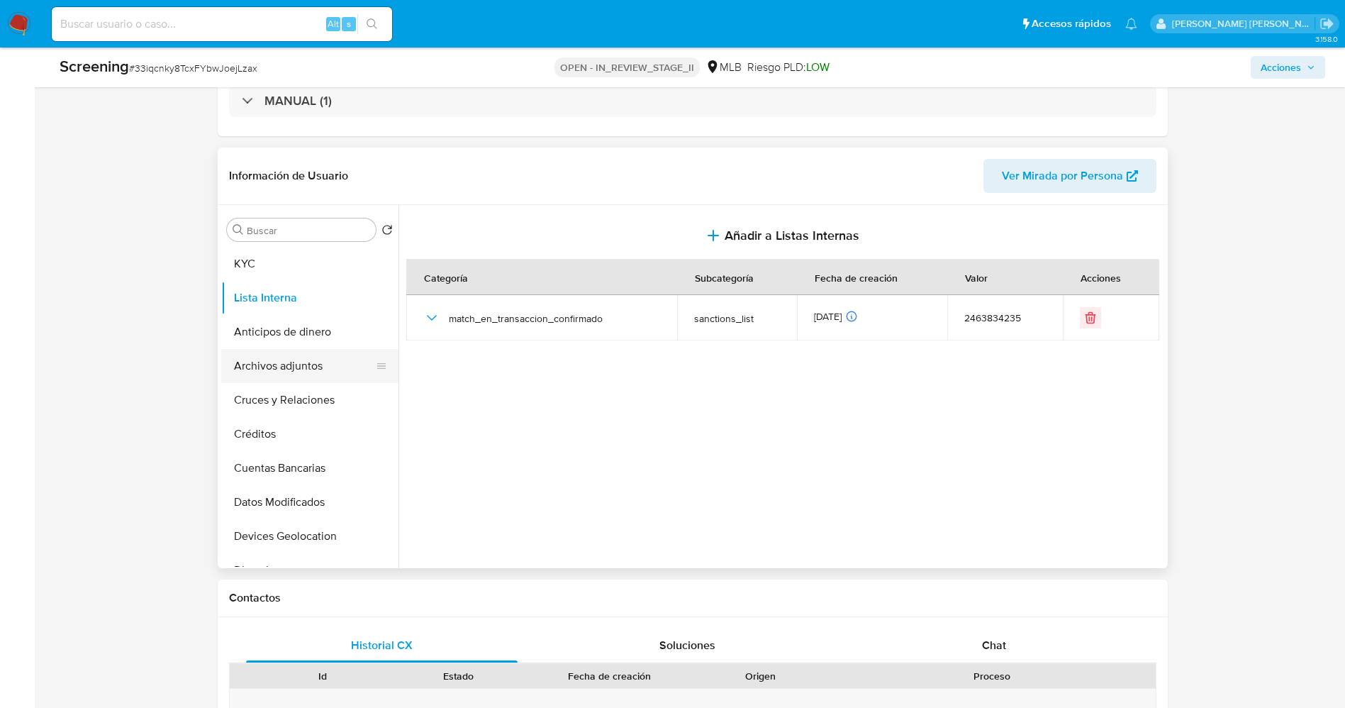
click at [292, 367] on button "Archivos adjuntos" at bounding box center [304, 366] width 166 height 34
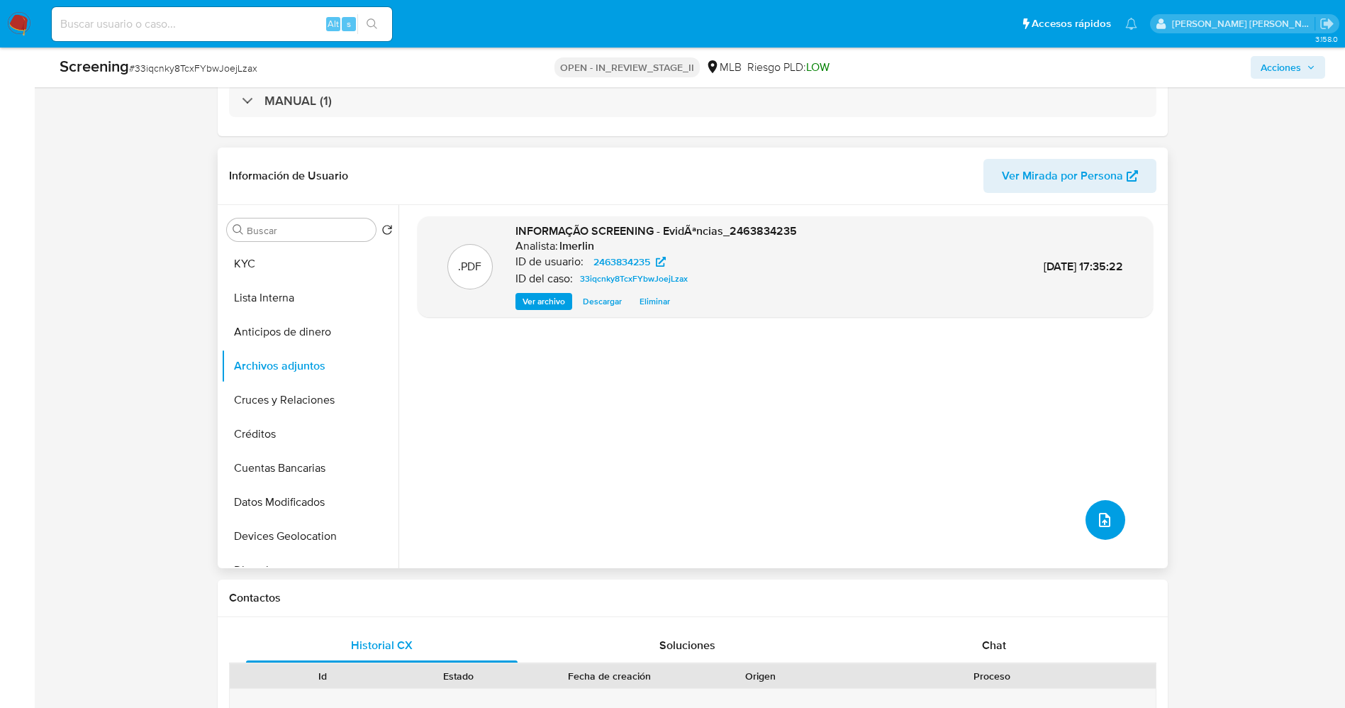
click at [1096, 523] on icon "upload-file" at bounding box center [1104, 519] width 17 height 17
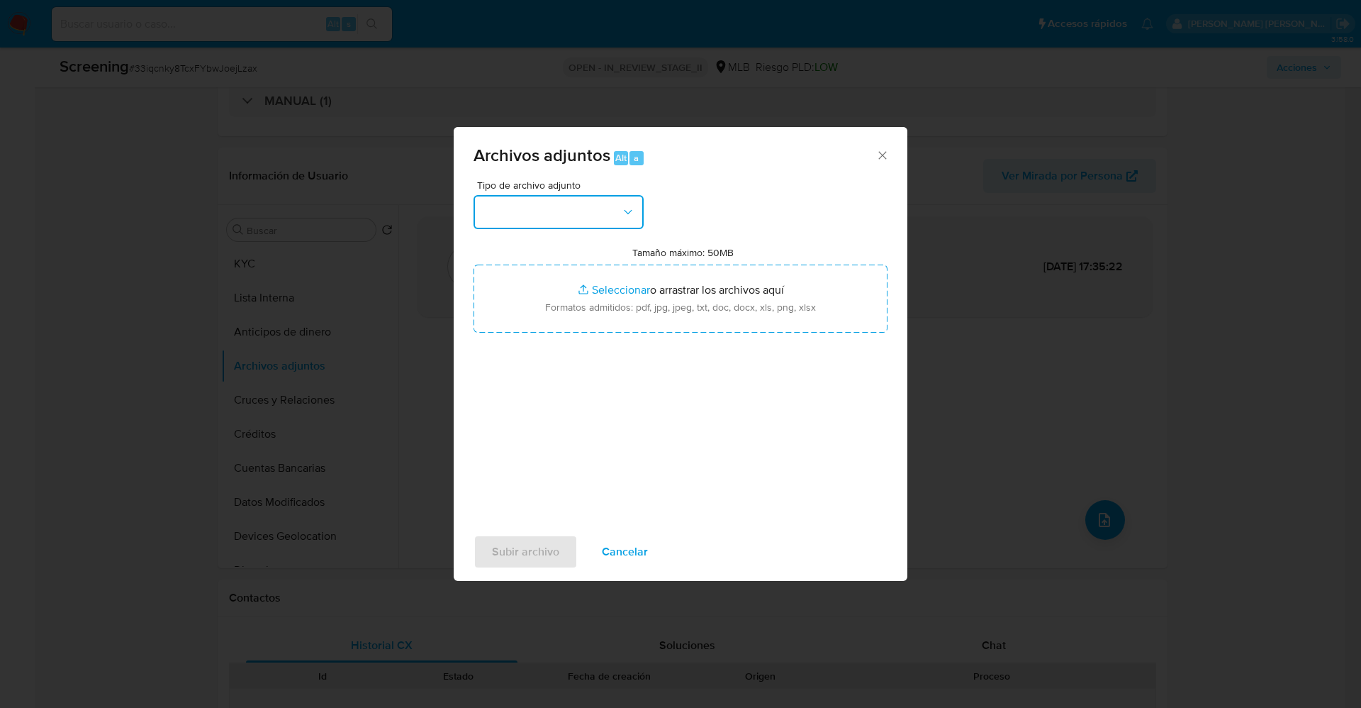
click at [583, 216] on button "button" at bounding box center [559, 212] width 170 height 34
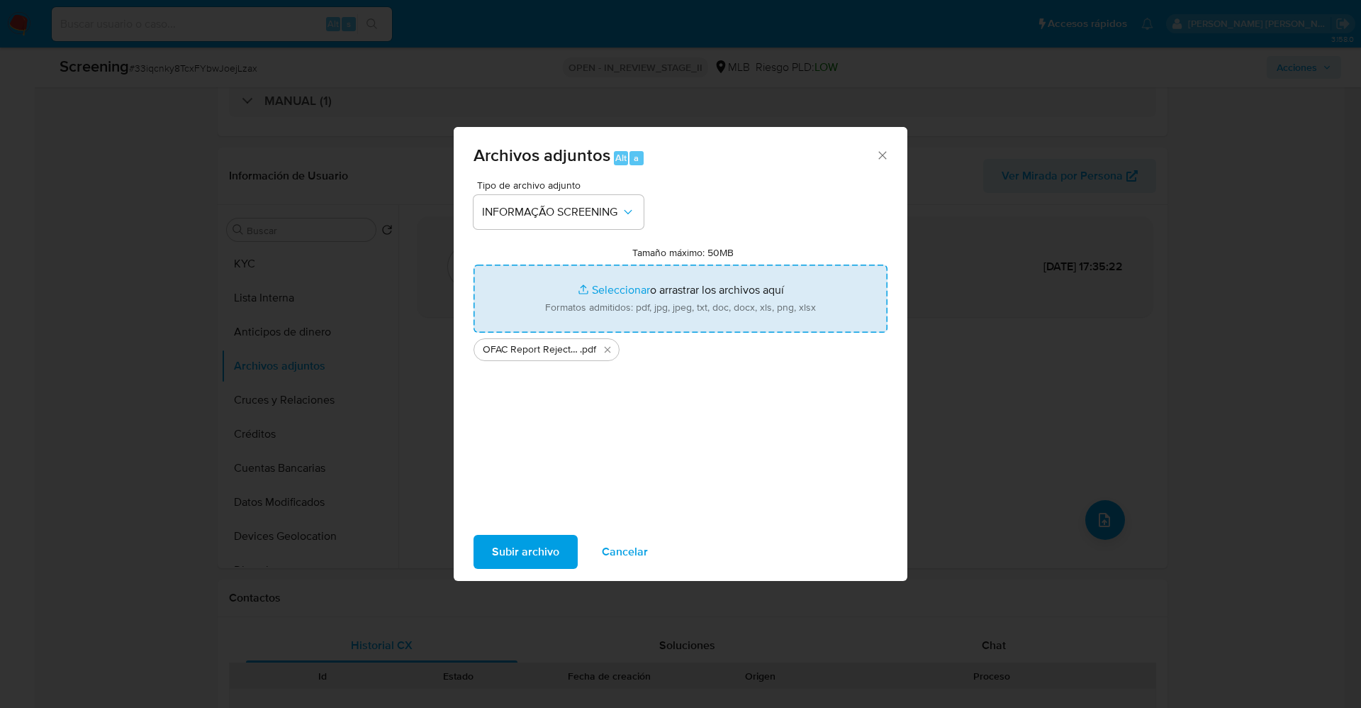
type input "C:\fakepath\CaseDossierReport_5jb6uakip3e11k0edawhlyq1c.pdf"
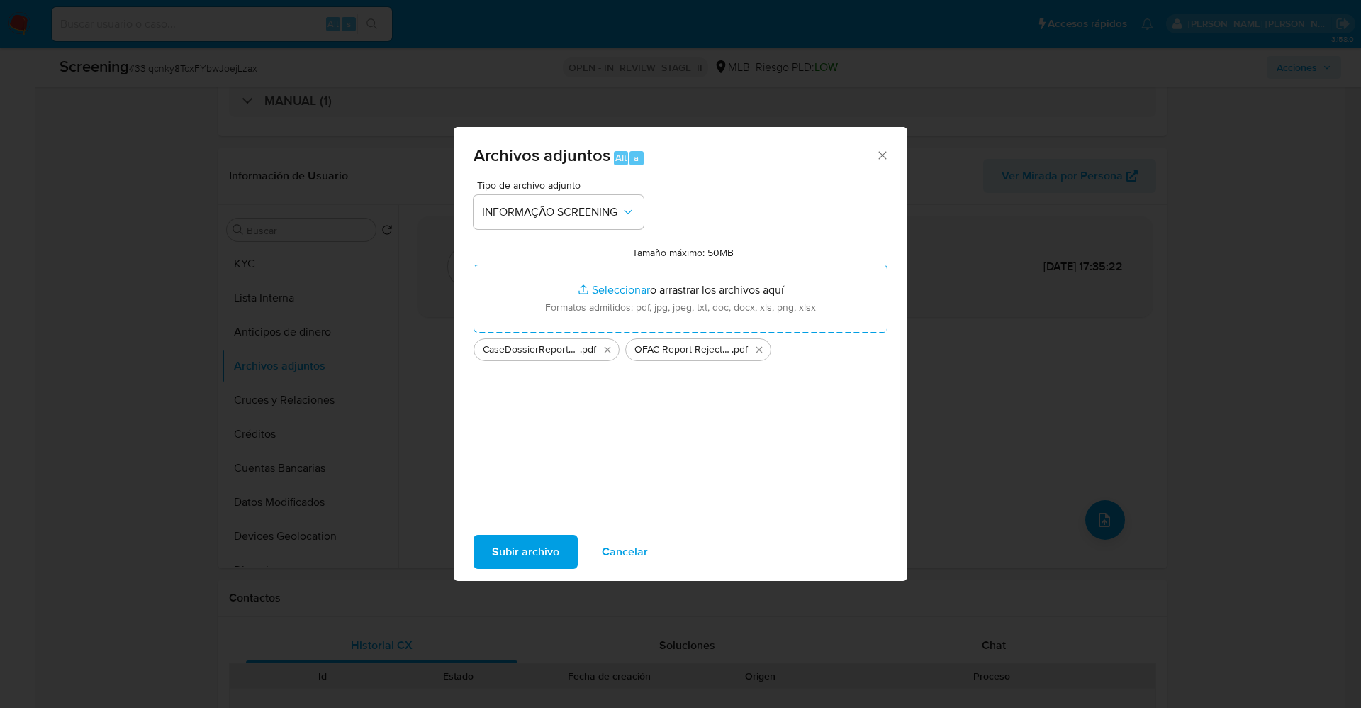
click at [545, 552] on span "Subir archivo" at bounding box center [525, 551] width 67 height 31
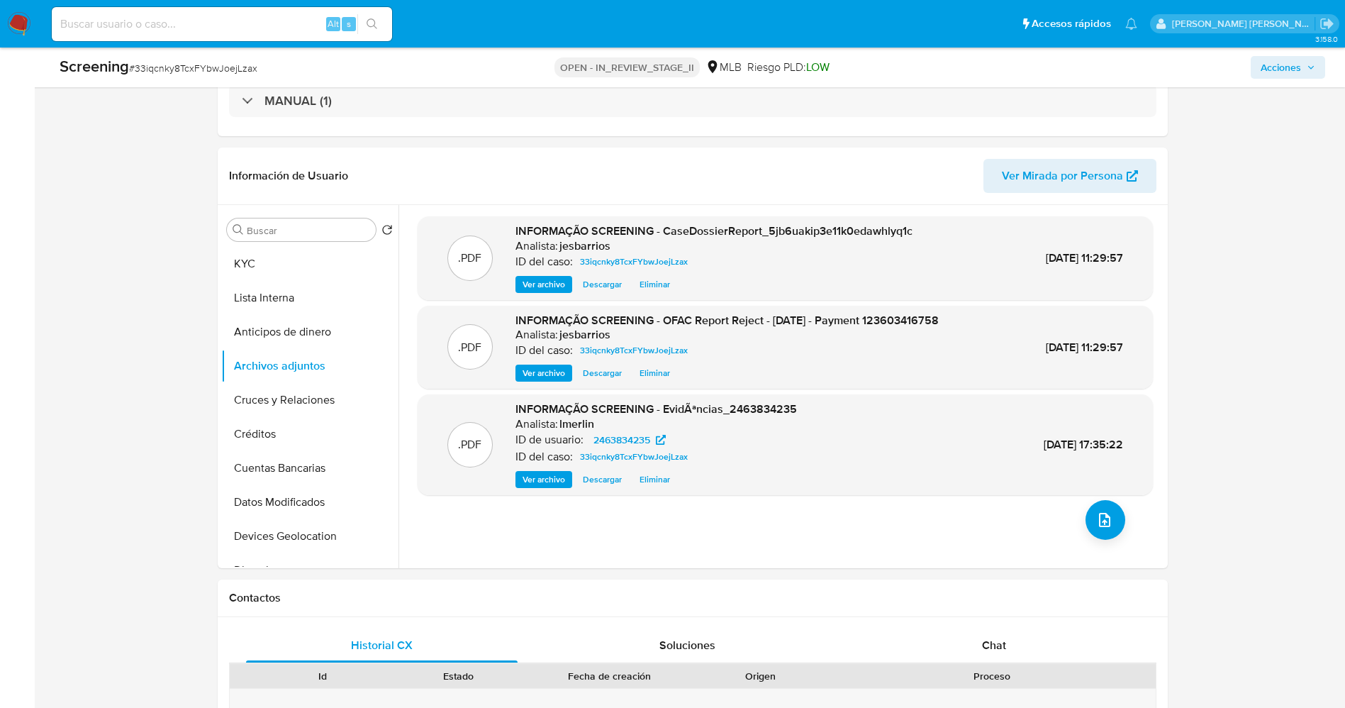
click at [265, 300] on button "Lista Interna" at bounding box center [309, 298] width 177 height 34
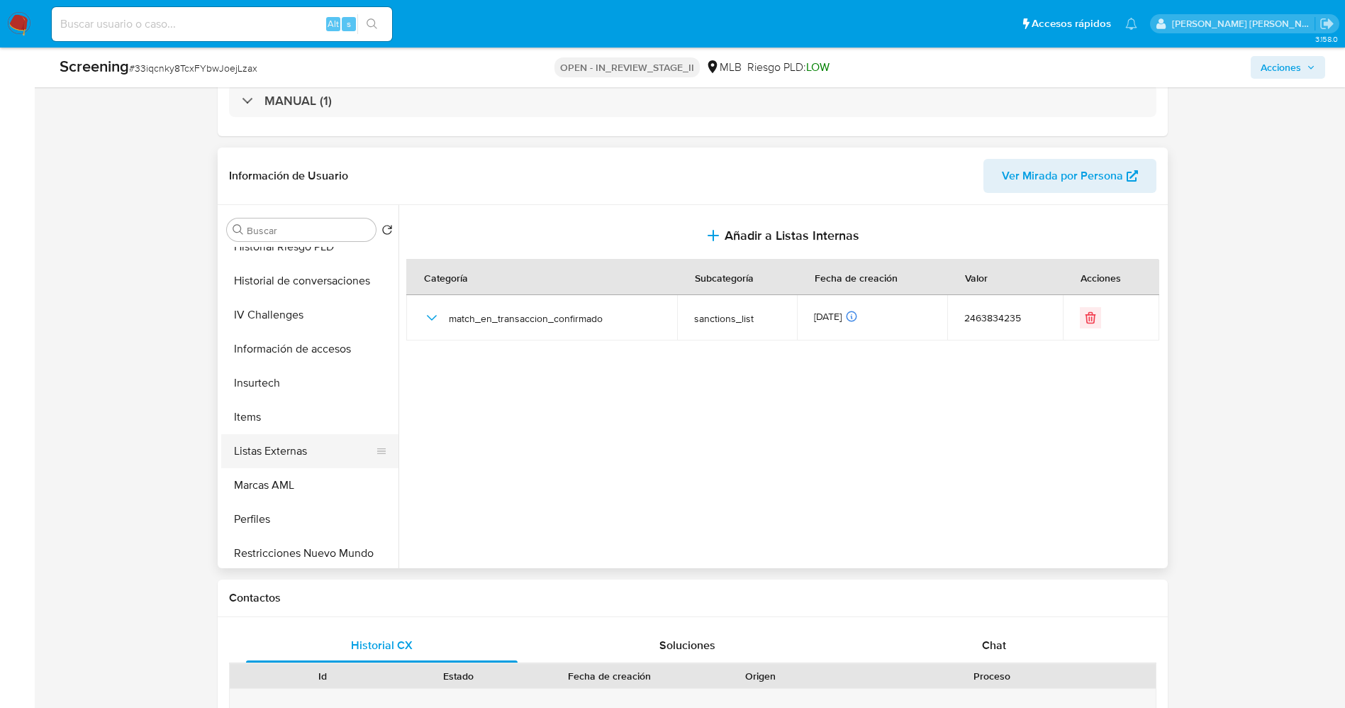
scroll to position [532, 0]
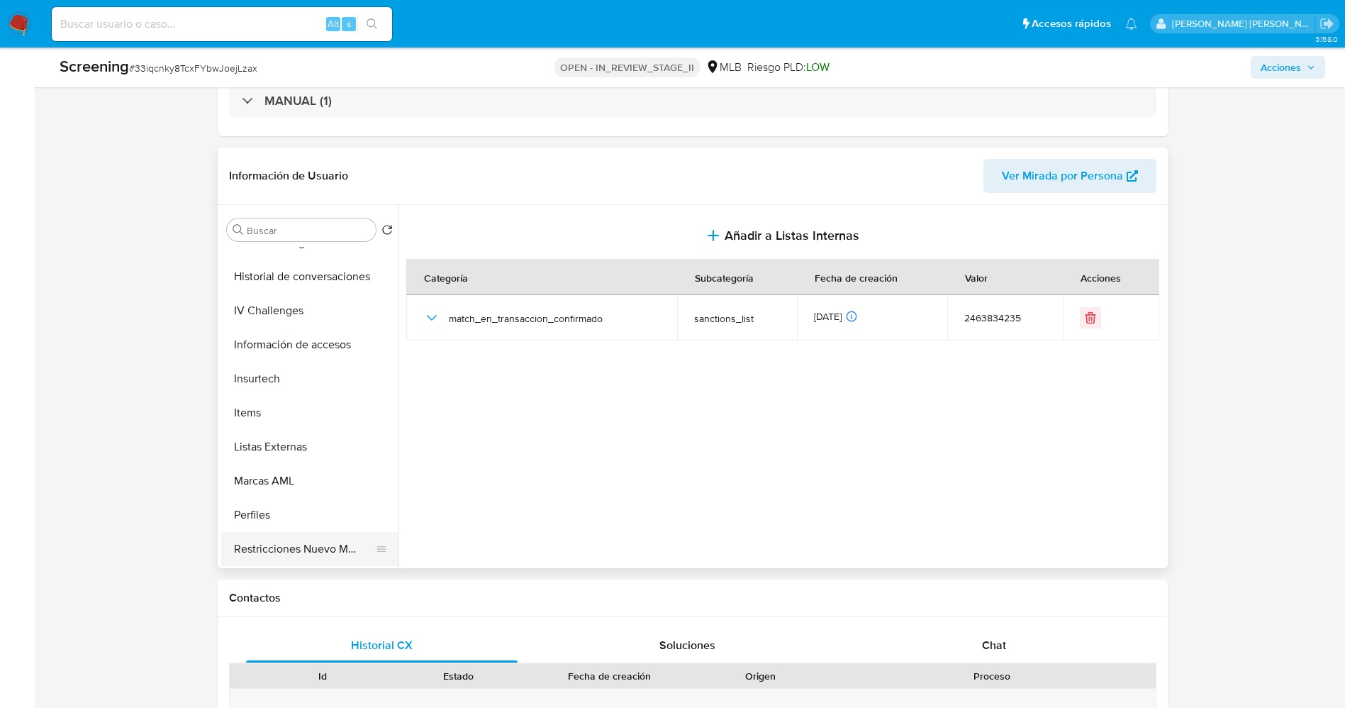
click at [287, 549] on button "Restricciones Nuevo Mundo" at bounding box center [304, 549] width 166 height 34
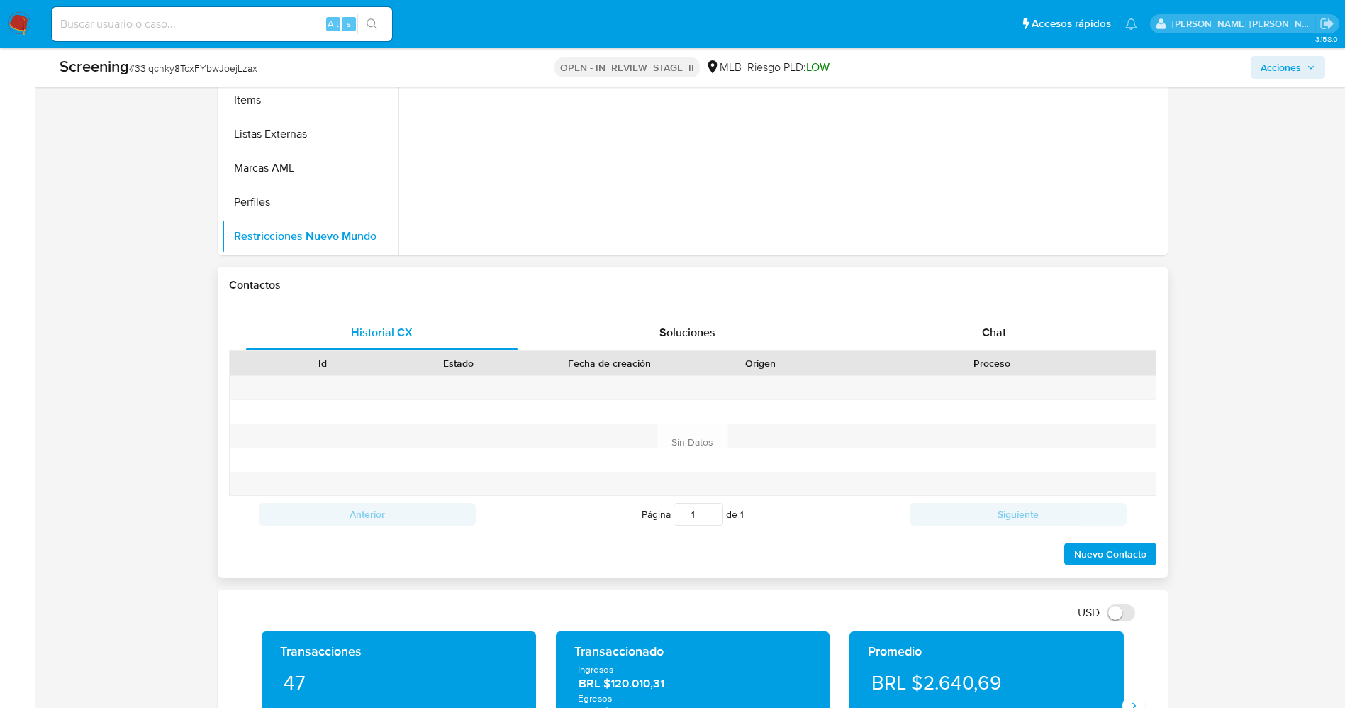
scroll to position [638, 0]
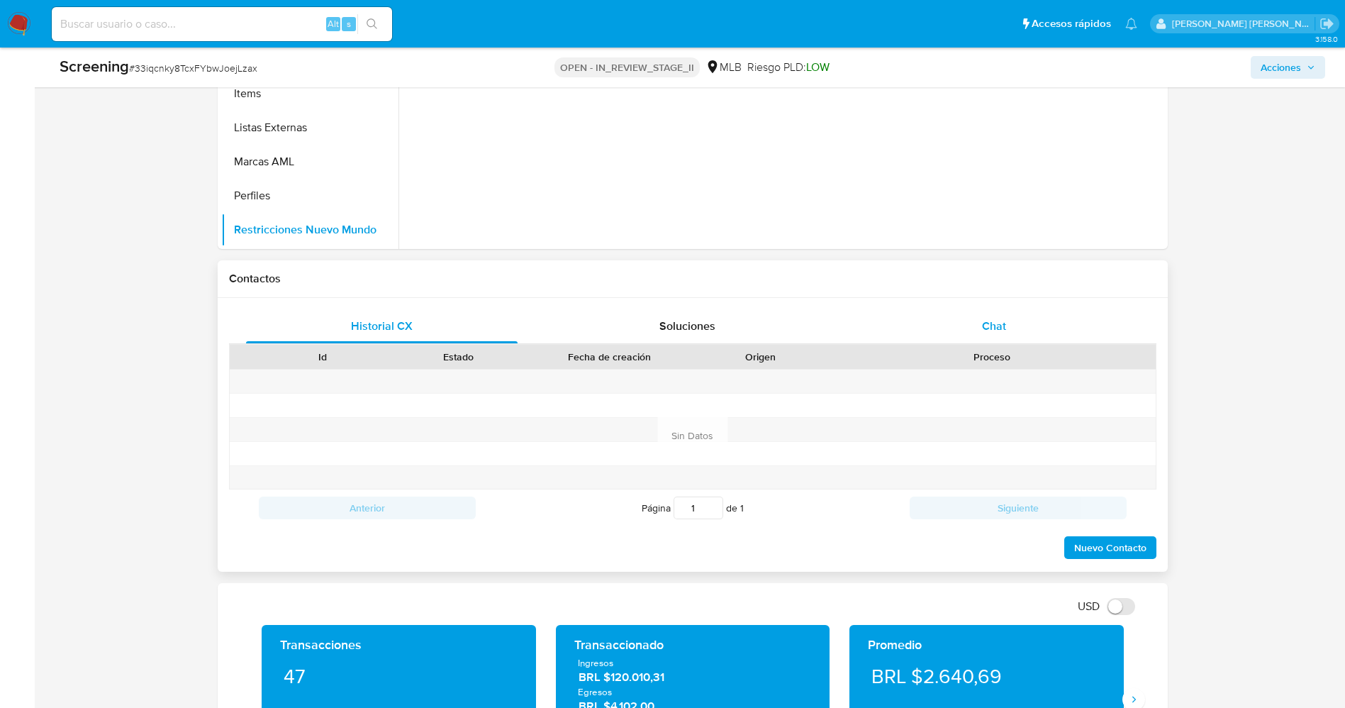
click at [1015, 332] on div "Chat" at bounding box center [994, 326] width 272 height 34
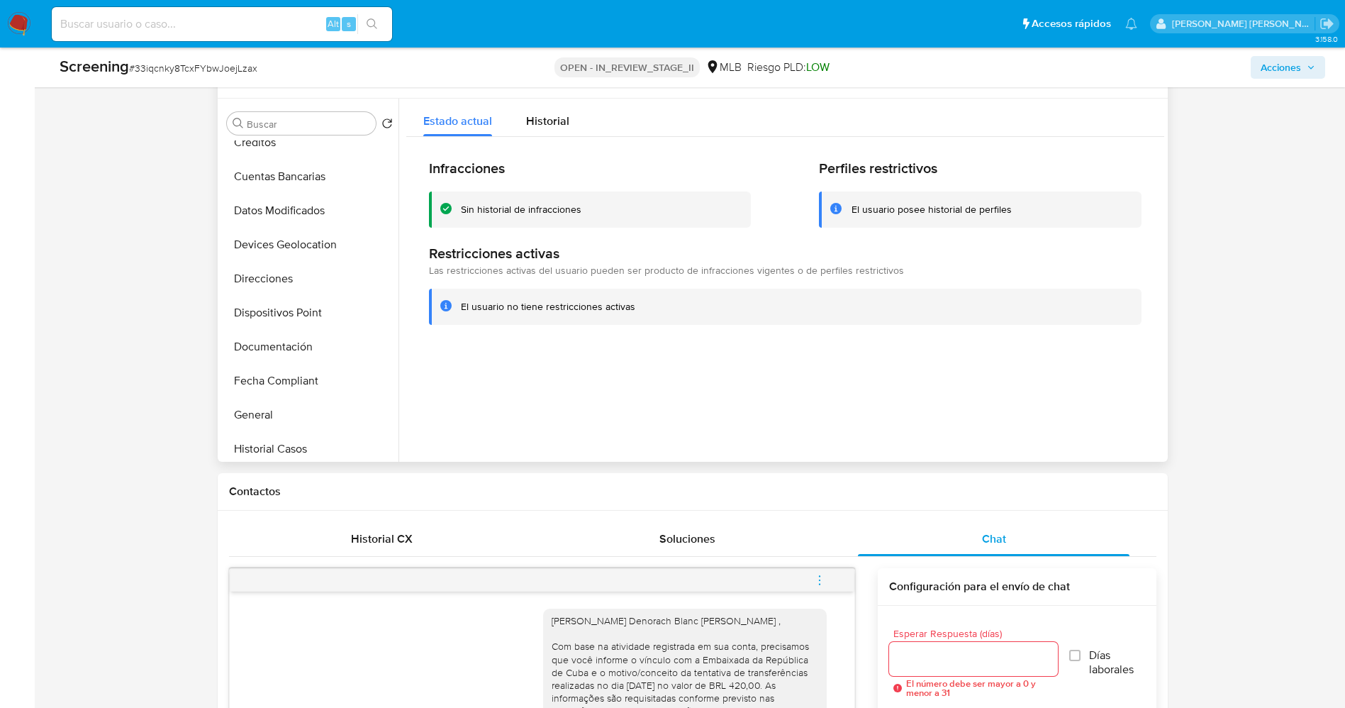
scroll to position [0, 0]
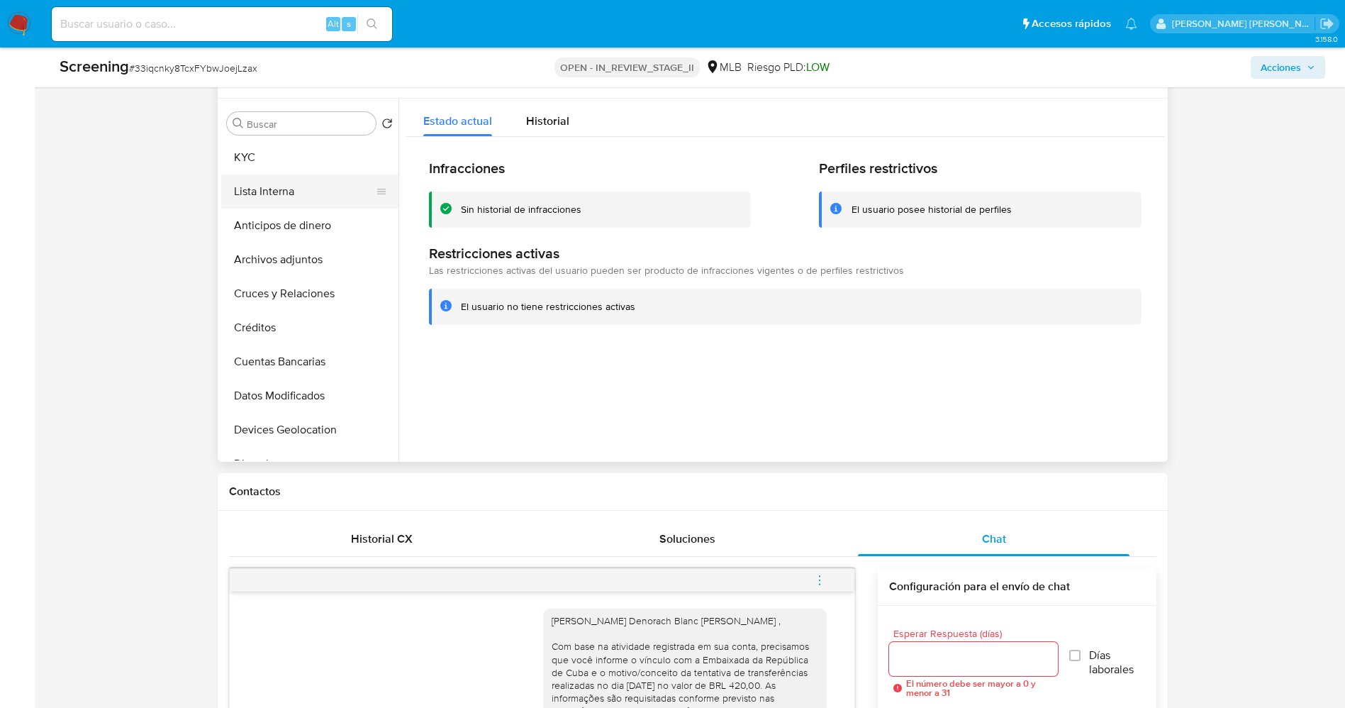
click at [285, 187] on button "Lista Interna" at bounding box center [304, 191] width 166 height 34
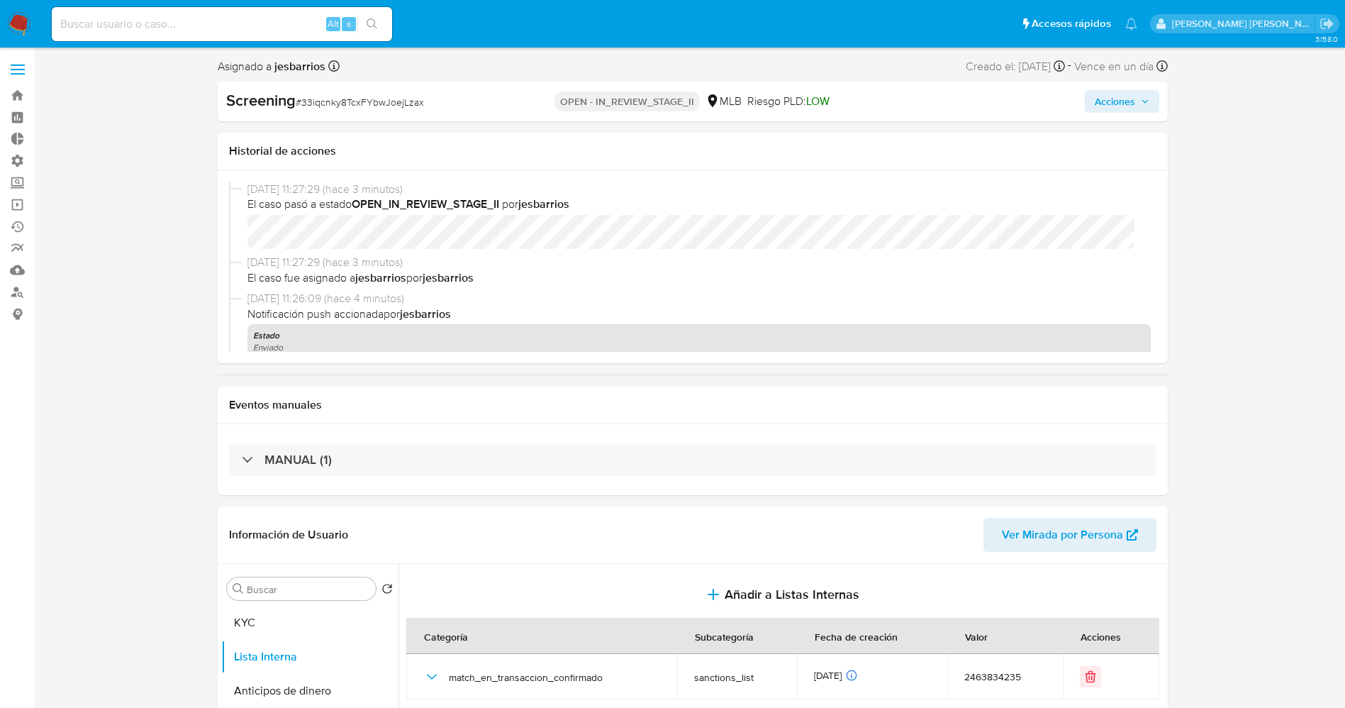
click at [1093, 99] on button "Acciones" at bounding box center [1122, 101] width 74 height 23
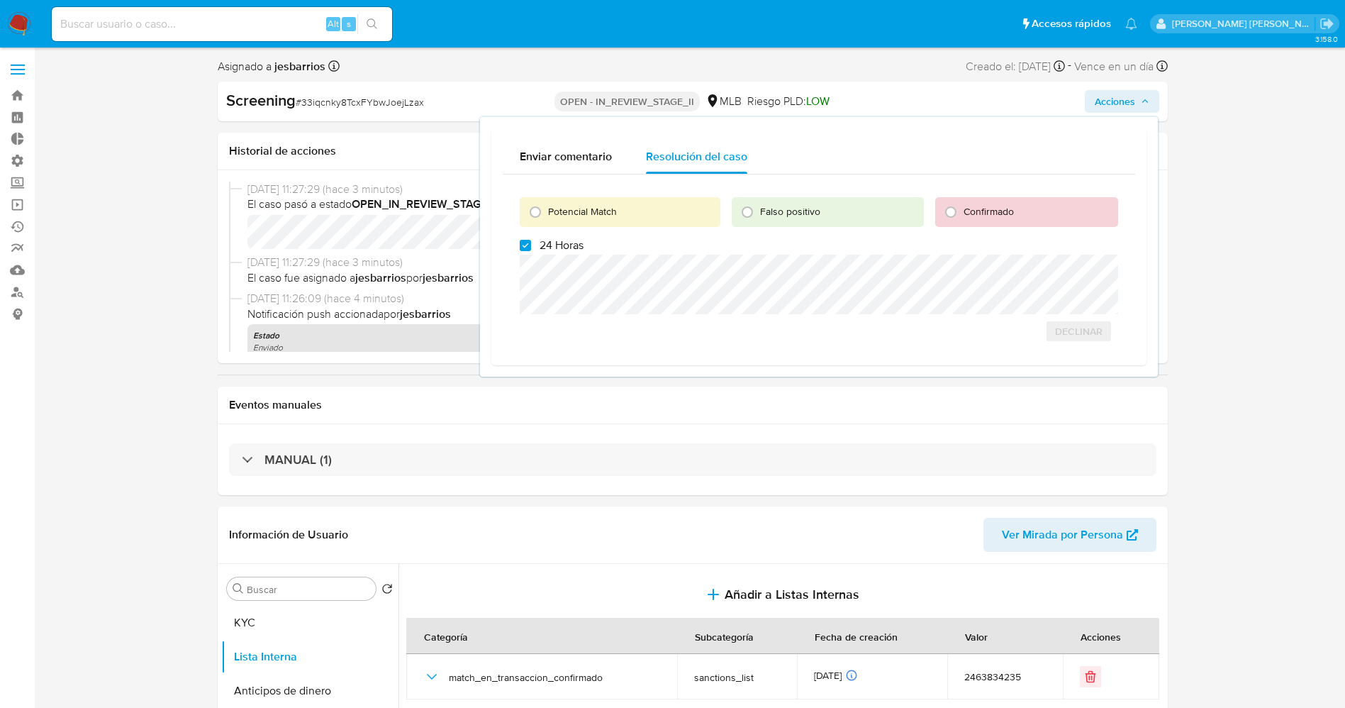
click at [540, 240] on span "24 Horas" at bounding box center [562, 245] width 44 height 14
click at [531, 240] on input "24 Horas" at bounding box center [525, 245] width 11 height 11
checkbox input "false"
click at [554, 212] on span "Potencial Match" at bounding box center [582, 211] width 69 height 14
click at [547, 212] on input "Potencial Match" at bounding box center [535, 212] width 23 height 23
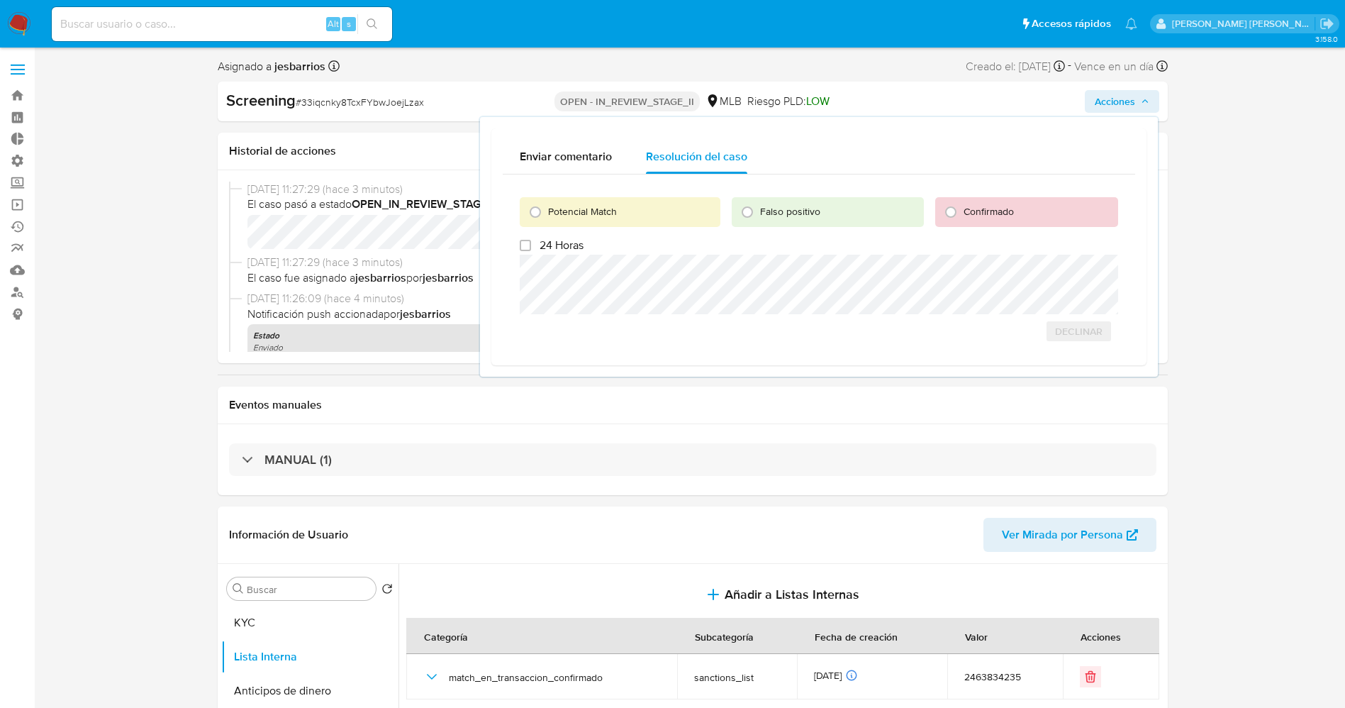
radio input "true"
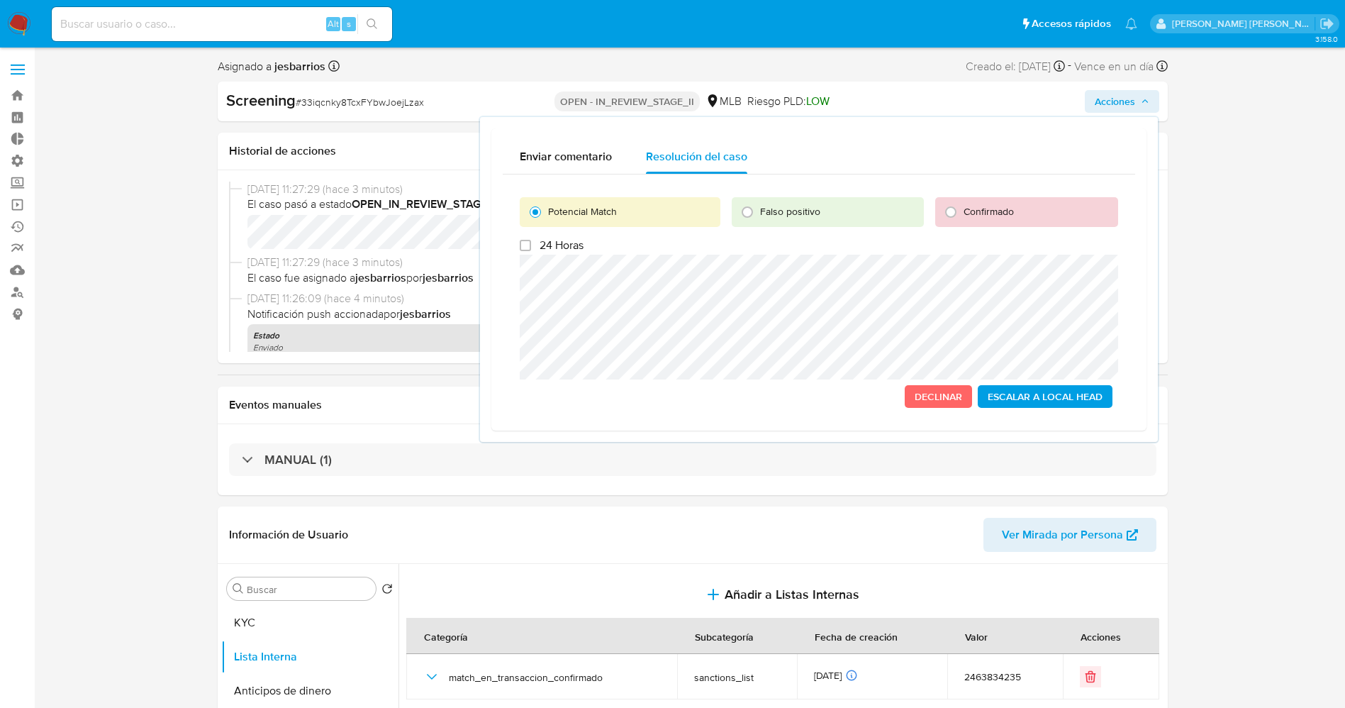
click at [1012, 395] on span "Escalar a Local Head" at bounding box center [1045, 396] width 115 height 20
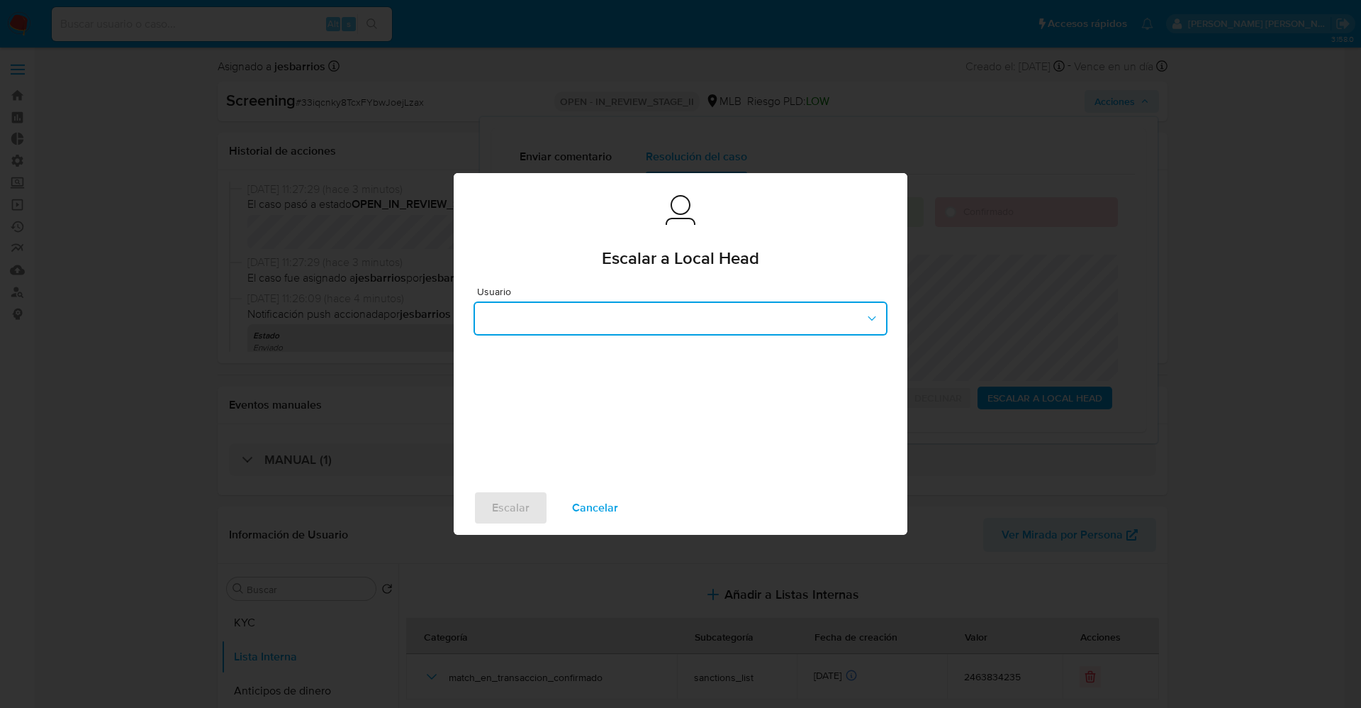
click at [694, 324] on button "button" at bounding box center [681, 318] width 414 height 34
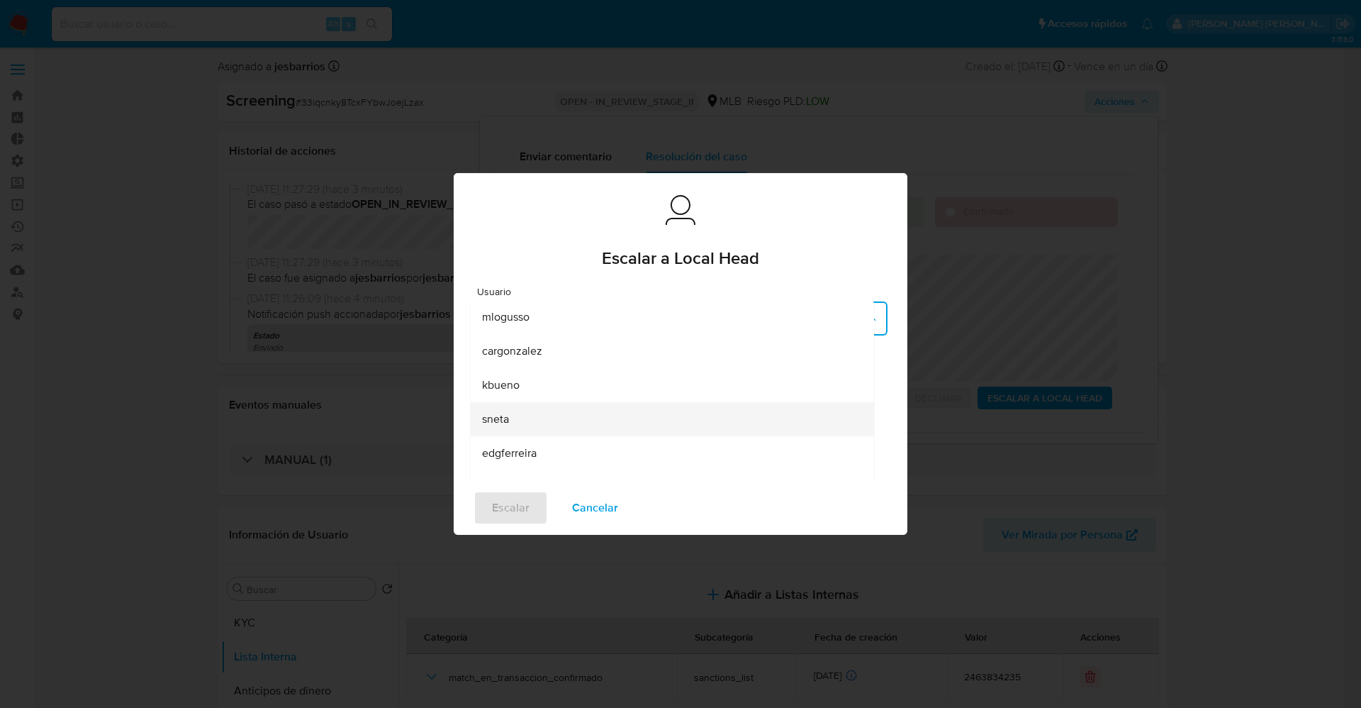
click at [562, 417] on div "sneta" at bounding box center [668, 419] width 372 height 34
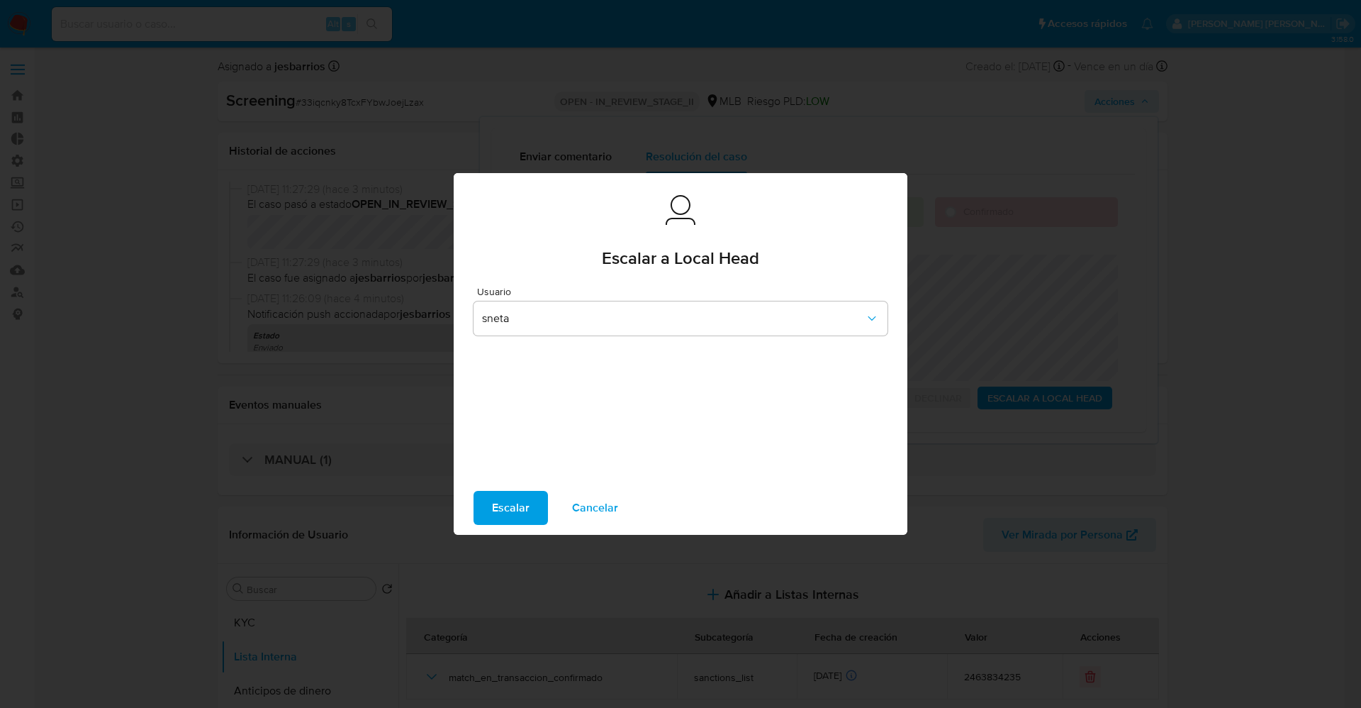
click at [505, 513] on span "Escalar" at bounding box center [511, 507] width 38 height 31
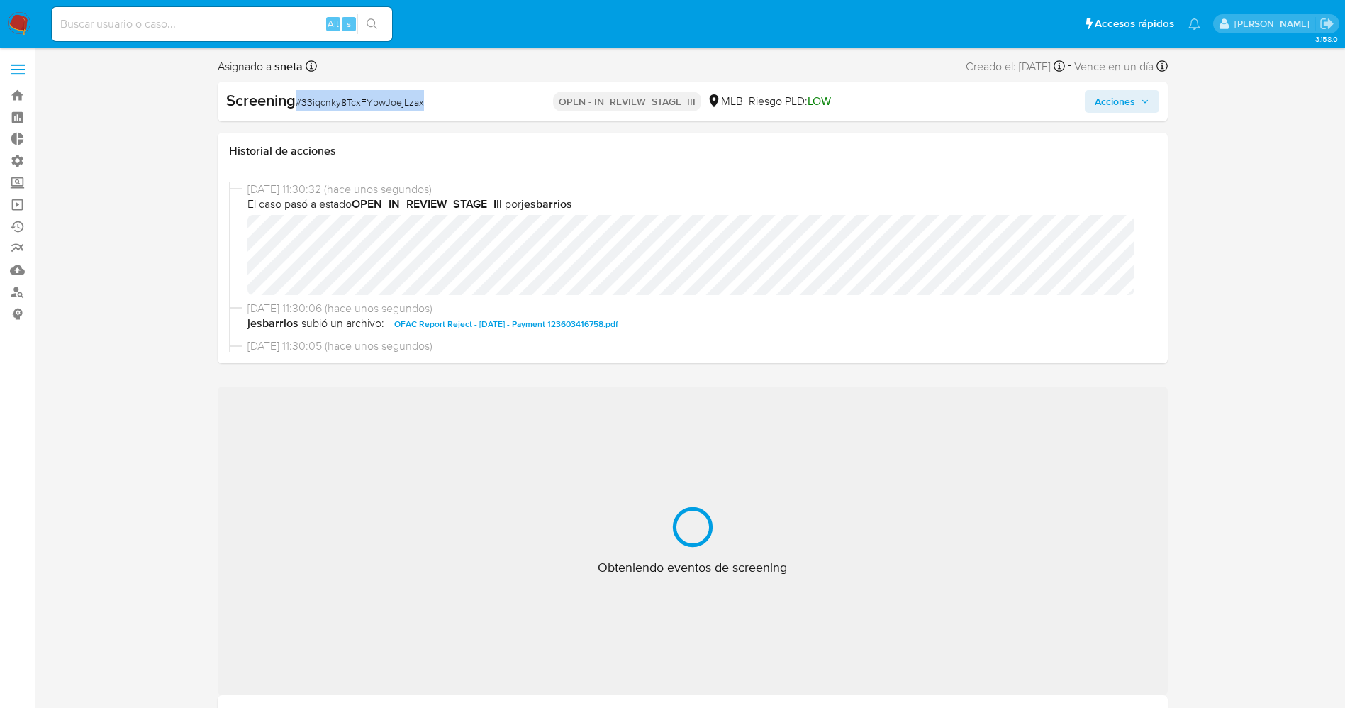
drag, startPoint x: 299, startPoint y: 104, endPoint x: 470, endPoint y: 114, distance: 171.9
click at [477, 116] on div "Screening # 33iqcnky8TcxFYbwJoejLzax OPEN - IN_REVIEW_STAGE_III MLB Riesgo PLD:…" at bounding box center [693, 102] width 950 height 40
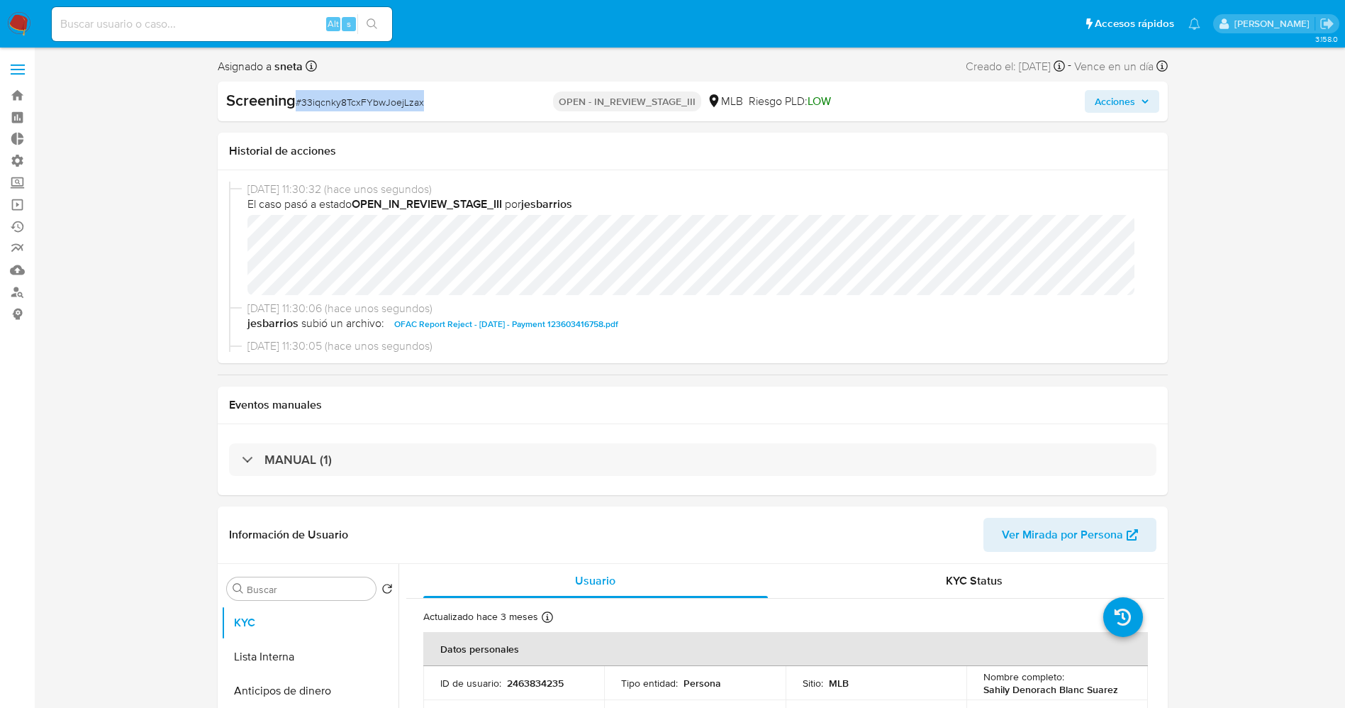
select select "10"
copy span "# 33iqcnky8TcxFYbwJoejLzax"
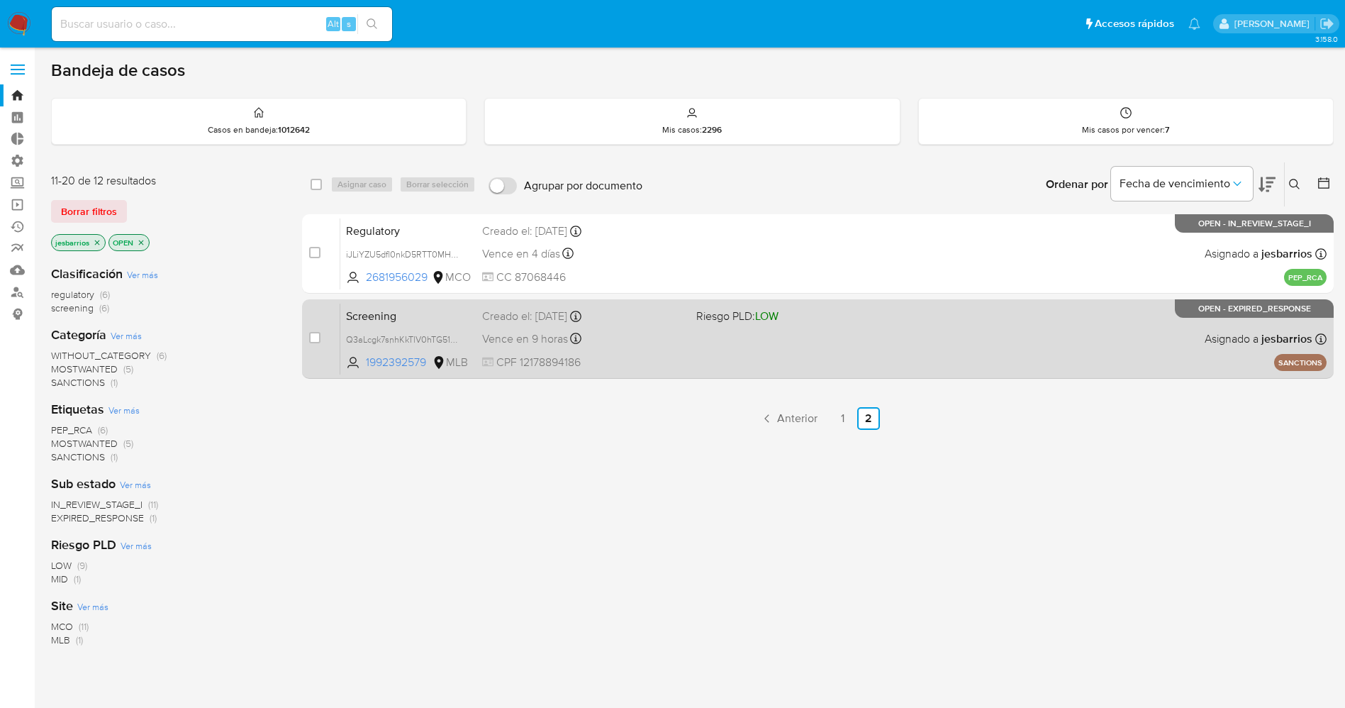
click at [896, 359] on div "Screening Q3aLcgk7snhKkTlV0hTG51mg 1992392579 MLB Riesgo PLD: LOW Creado el: [D…" at bounding box center [833, 339] width 986 height 72
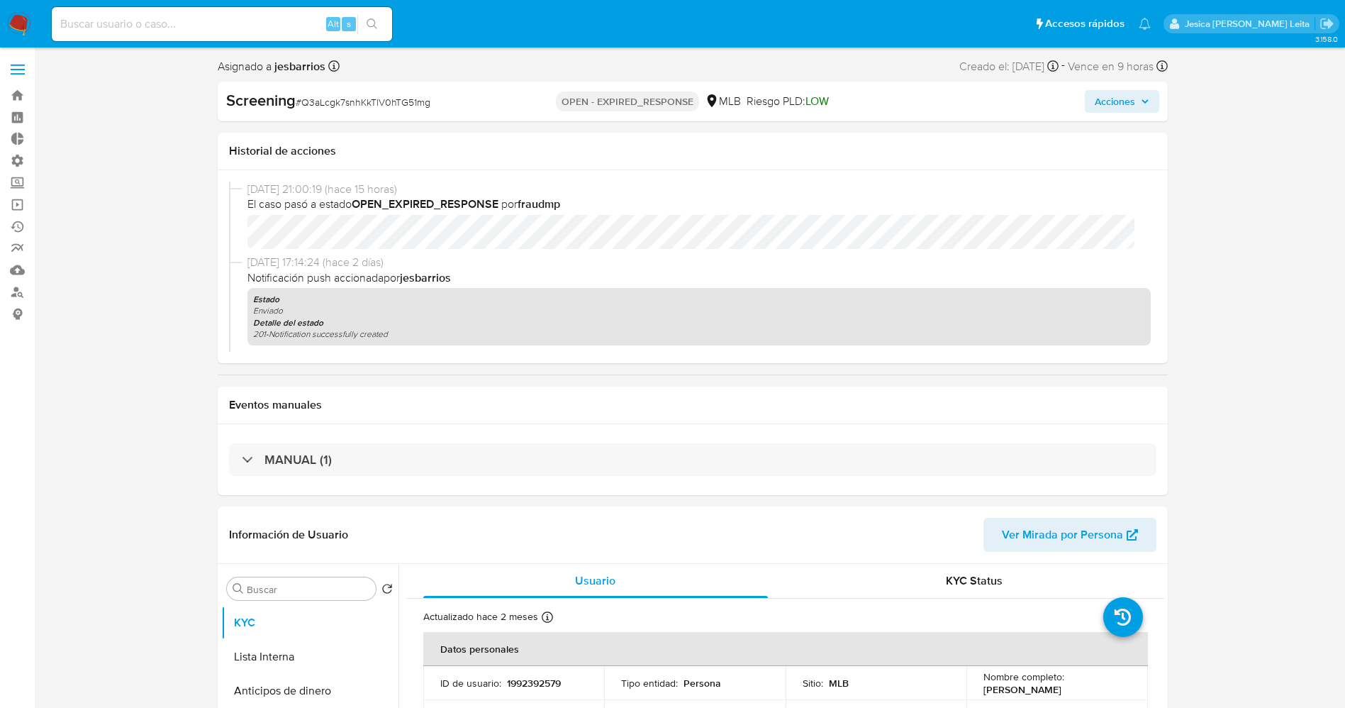
select select "10"
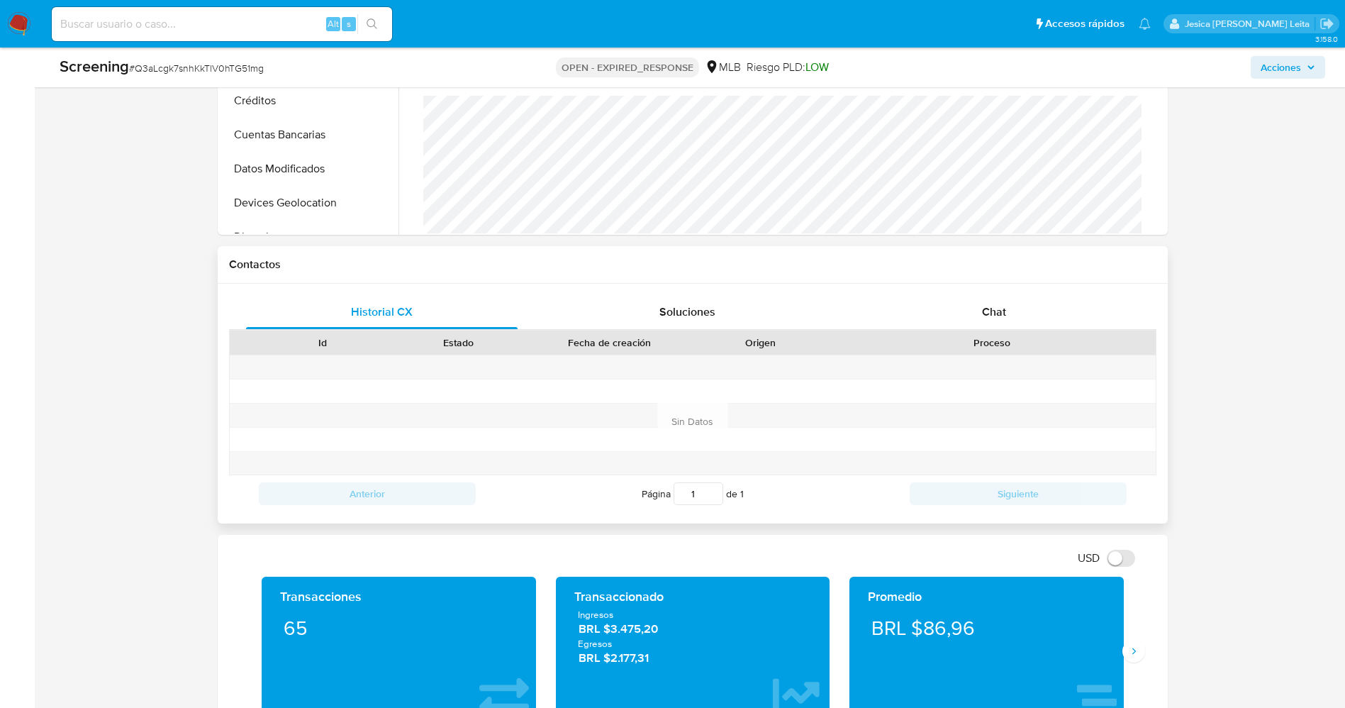
scroll to position [638, 0]
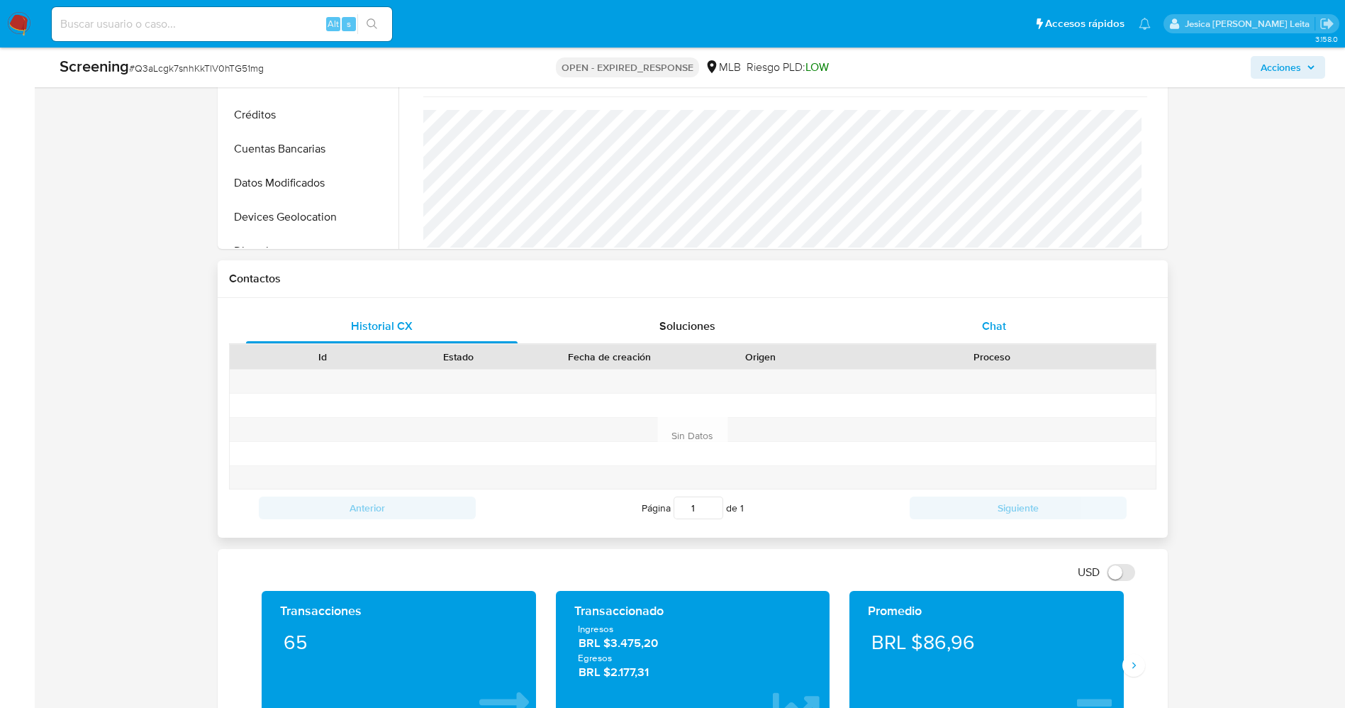
click at [993, 330] on span "Chat" at bounding box center [994, 326] width 24 height 16
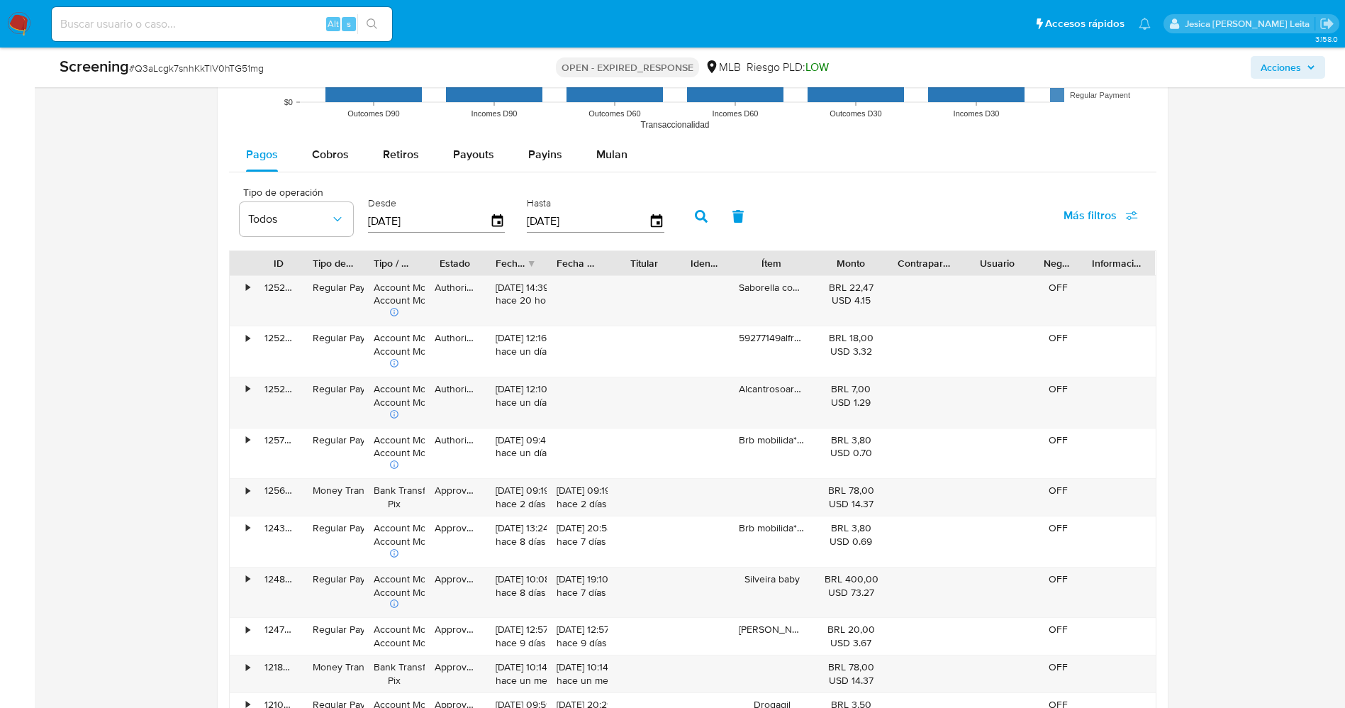
scroll to position [1914, 0]
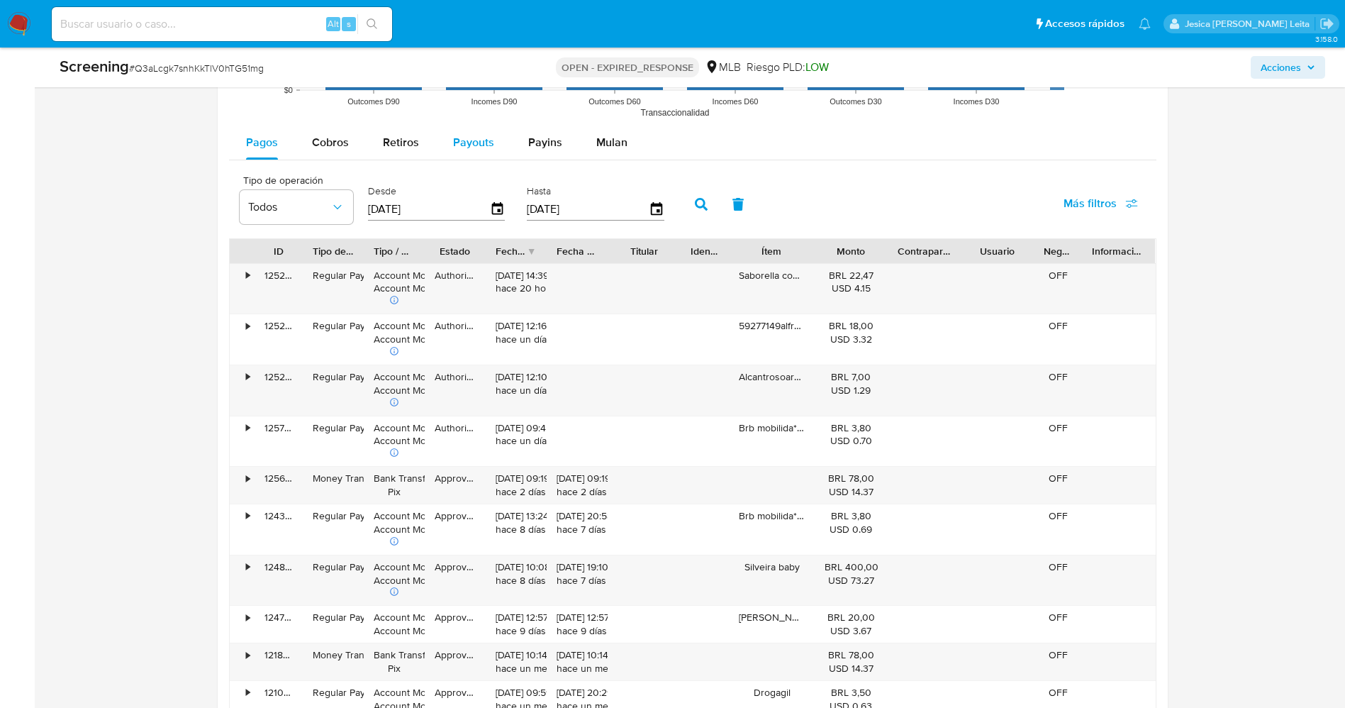
click at [480, 140] on span "Payouts" at bounding box center [473, 142] width 41 height 16
select select "10"
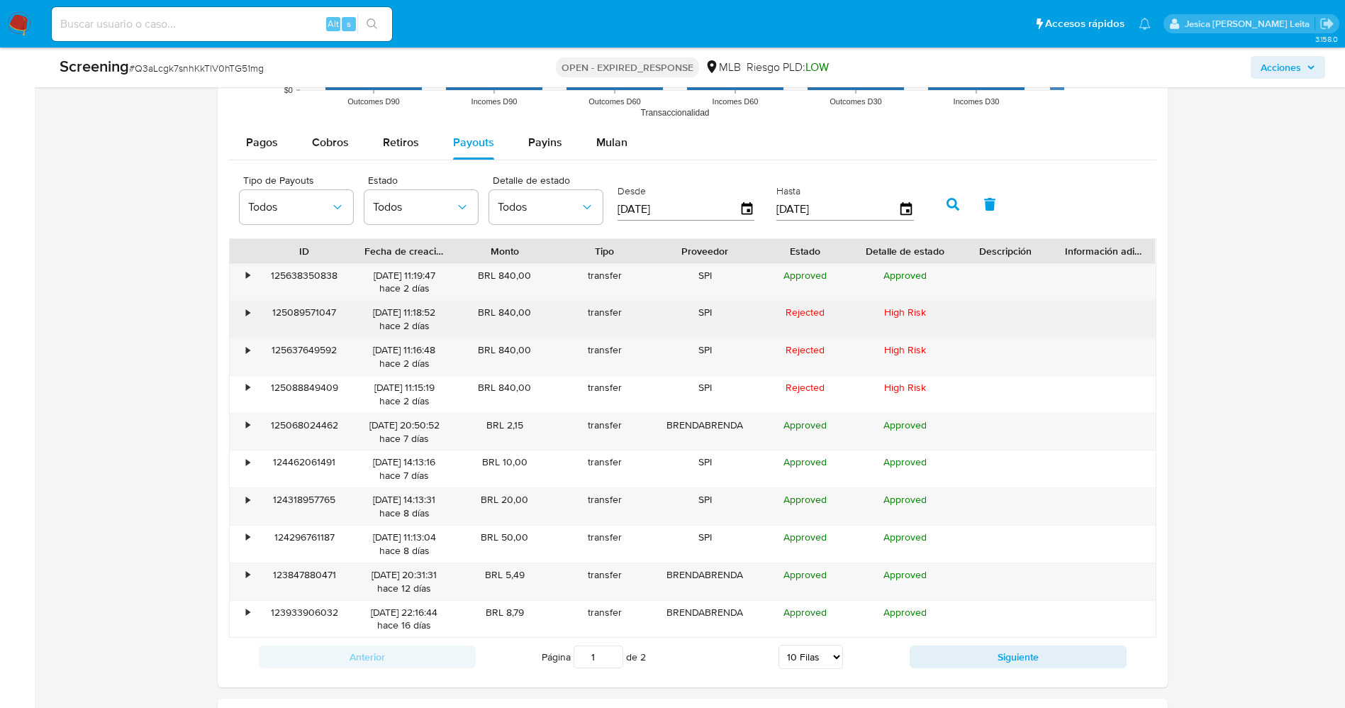
click at [244, 315] on div "•" at bounding box center [242, 319] width 25 height 37
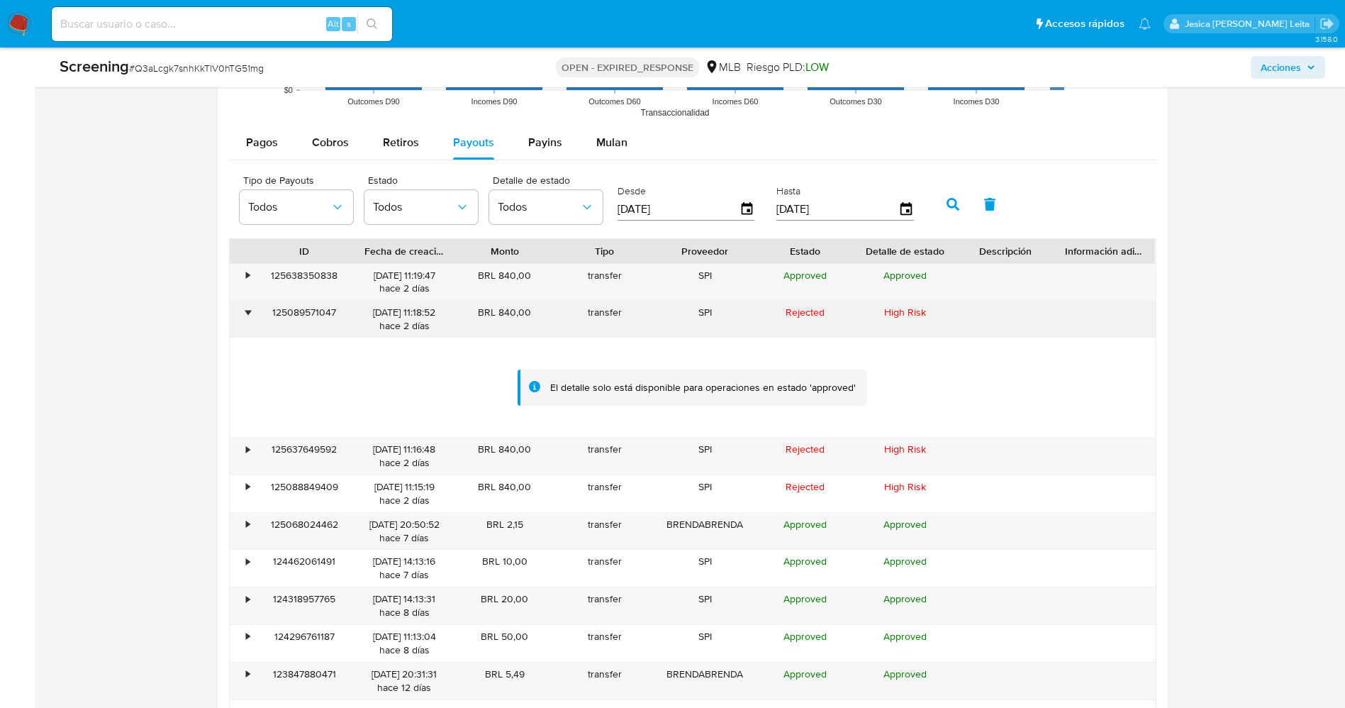
click at [244, 315] on div "•" at bounding box center [242, 319] width 25 height 37
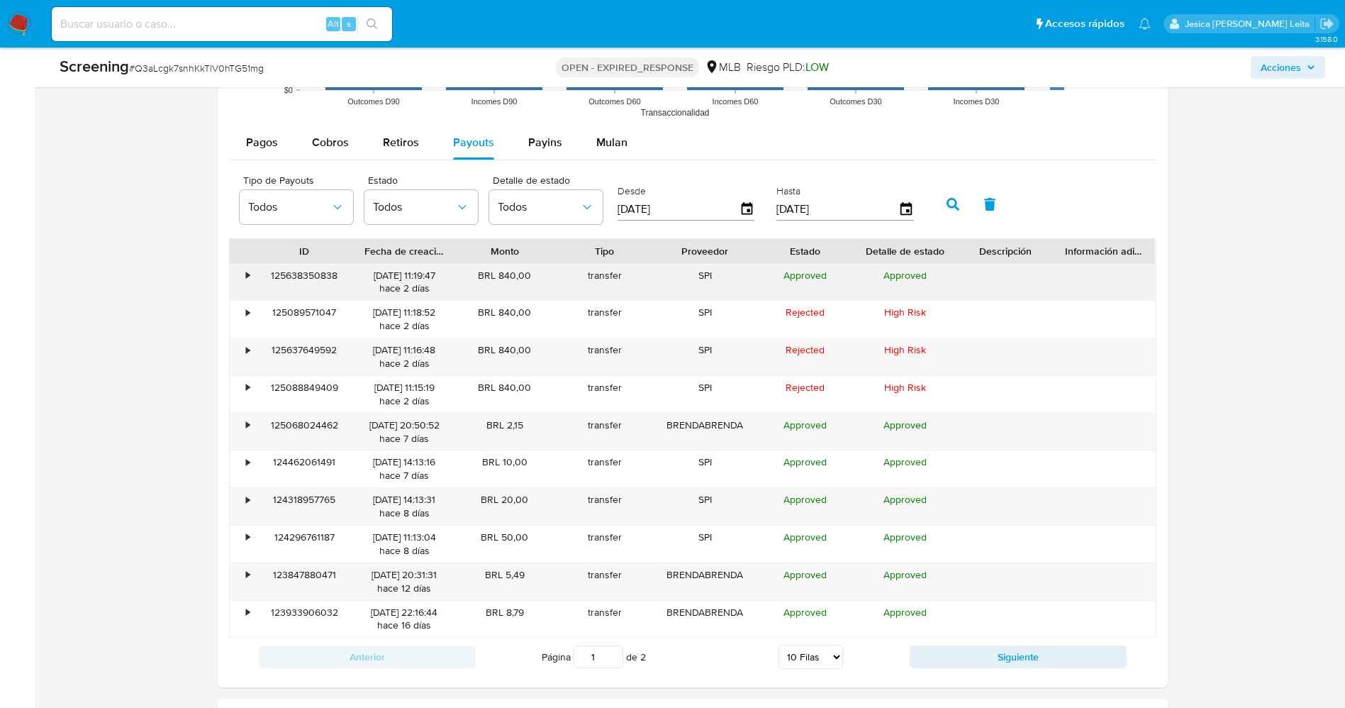
click at [497, 285] on div "BRL 840,00" at bounding box center [504, 282] width 100 height 37
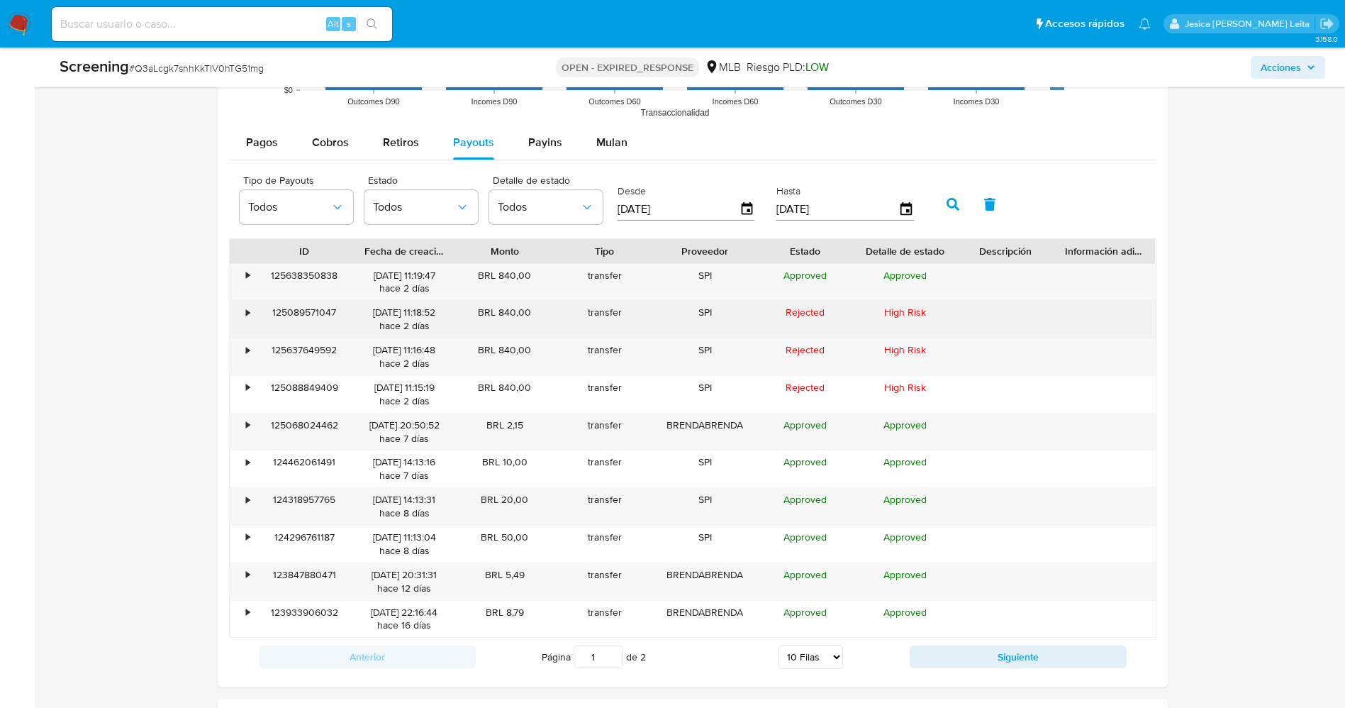
drag, startPoint x: 474, startPoint y: 311, endPoint x: 552, endPoint y: 307, distance: 78.1
click at [552, 307] on div "BRL 840,00" at bounding box center [504, 319] width 100 height 37
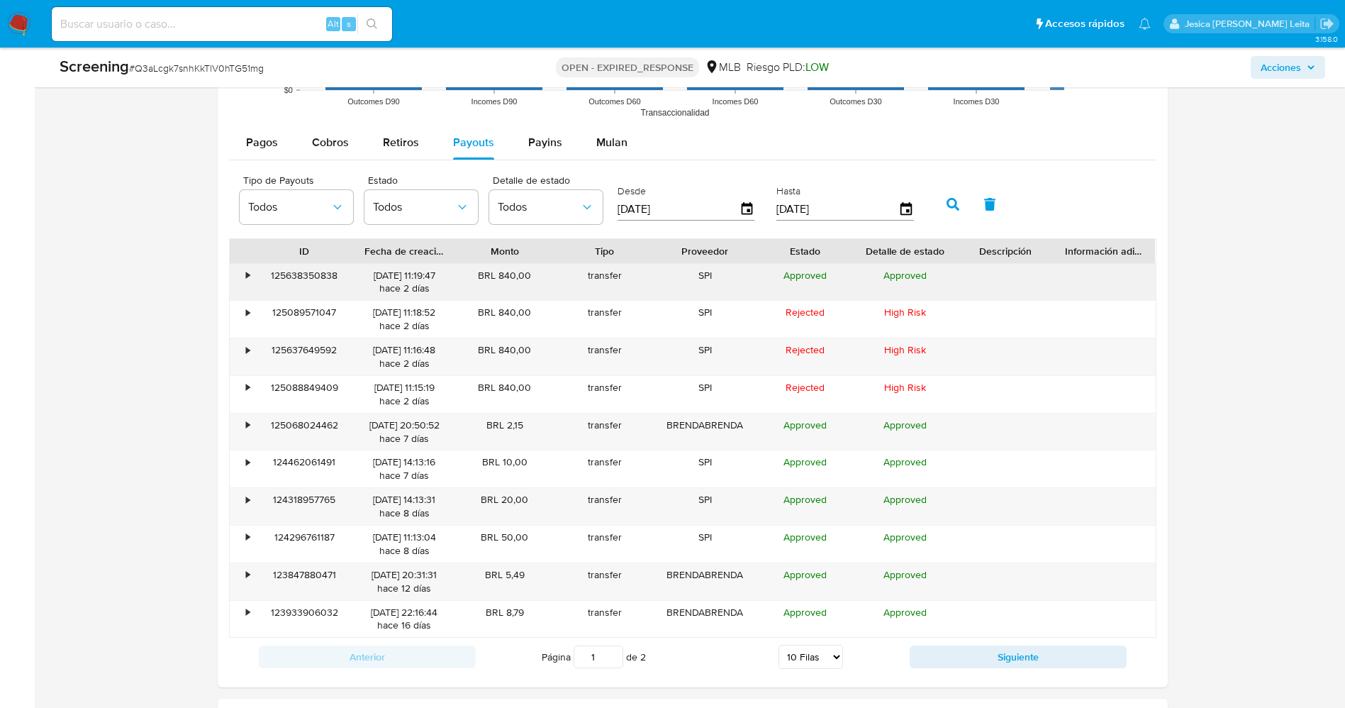
click at [249, 275] on div "•" at bounding box center [249, 275] width 4 height 13
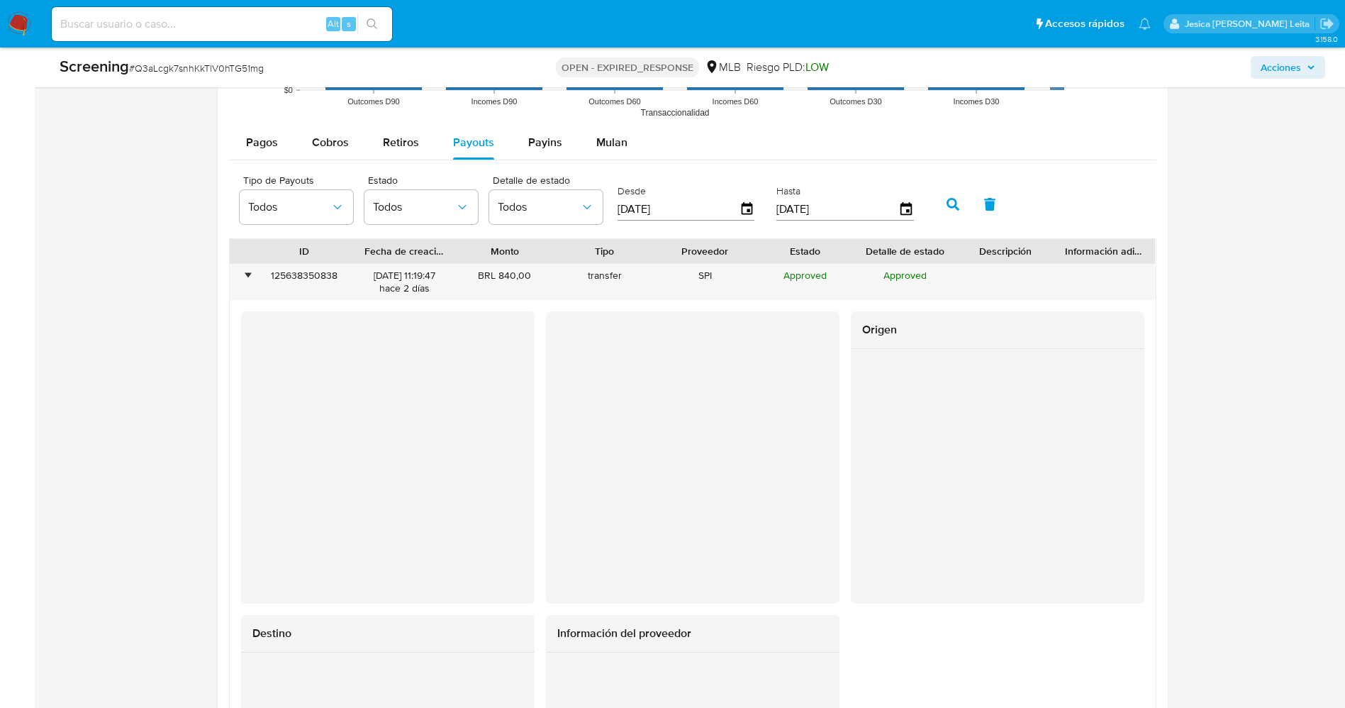
scroll to position [2021, 0]
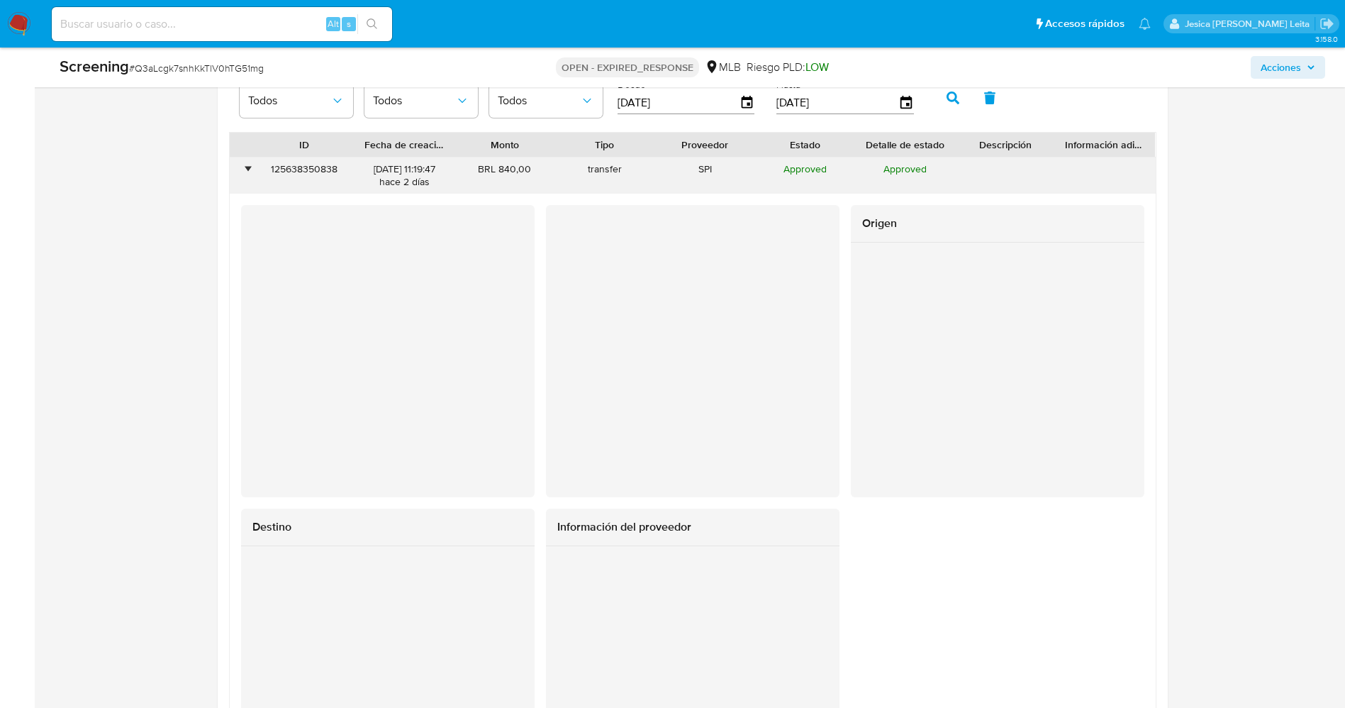
click at [250, 167] on div "•" at bounding box center [249, 168] width 4 height 13
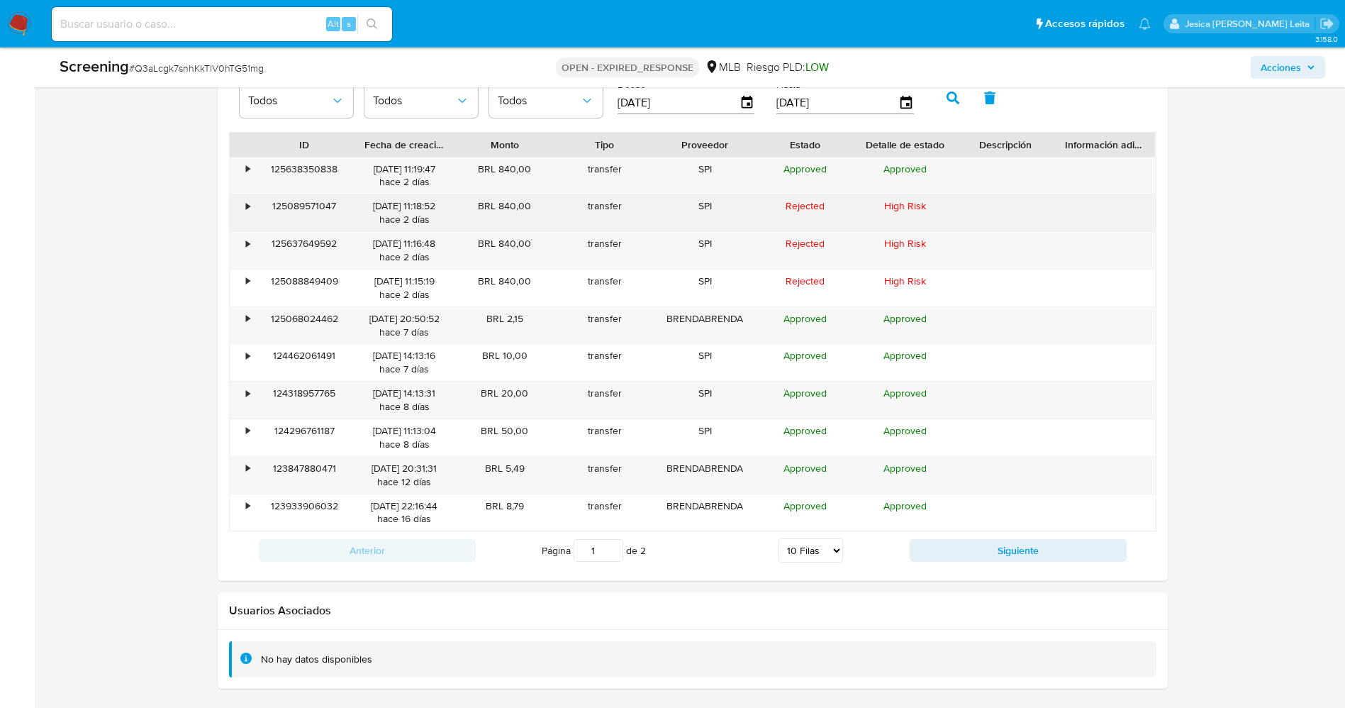
click at [252, 206] on div "•" at bounding box center [242, 212] width 25 height 37
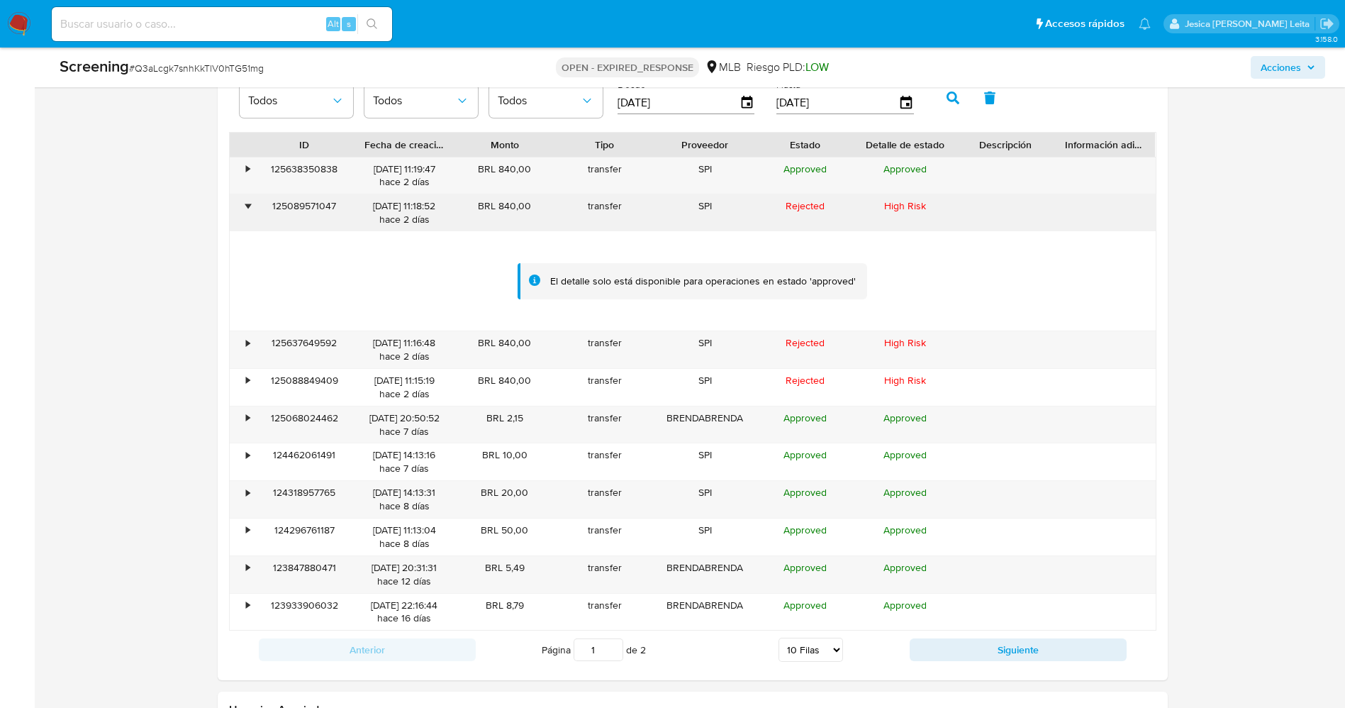
drag, startPoint x: 477, startPoint y: 206, endPoint x: 532, endPoint y: 206, distance: 54.6
click at [532, 206] on div "BRL 840,00" at bounding box center [504, 212] width 100 height 37
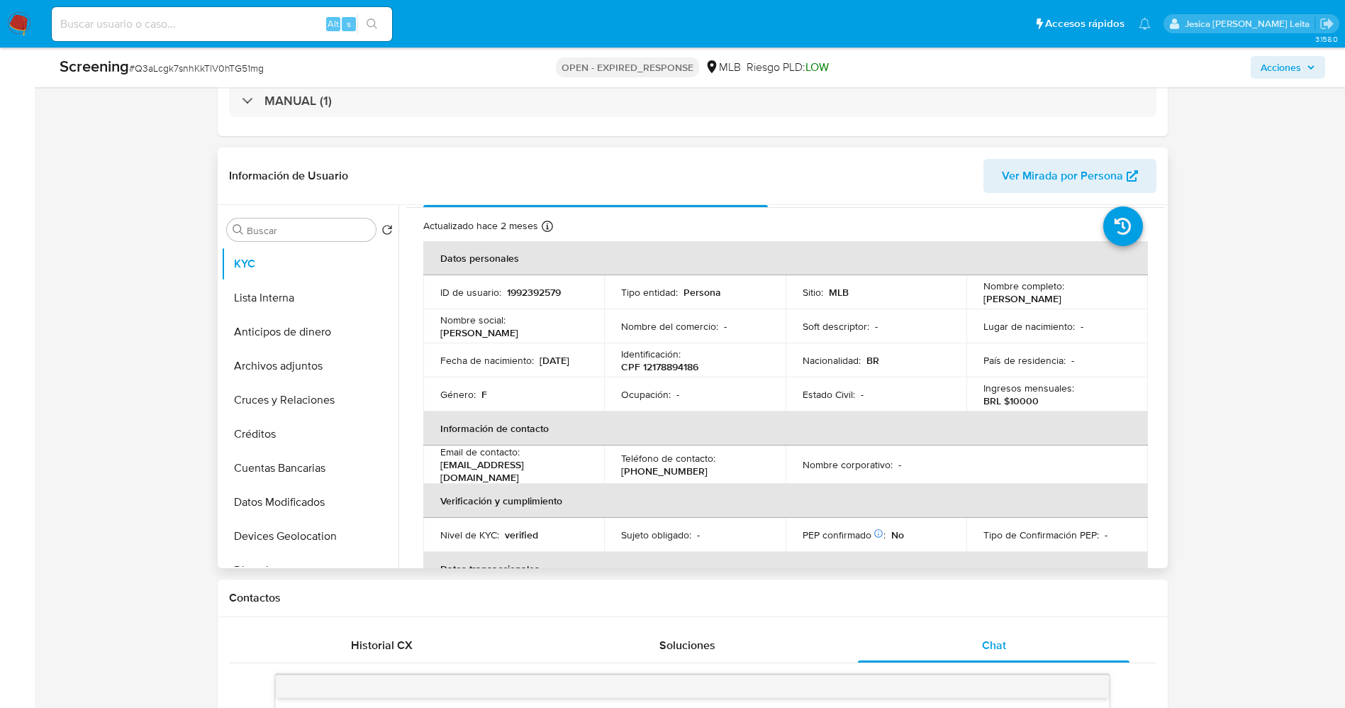
scroll to position [0, 0]
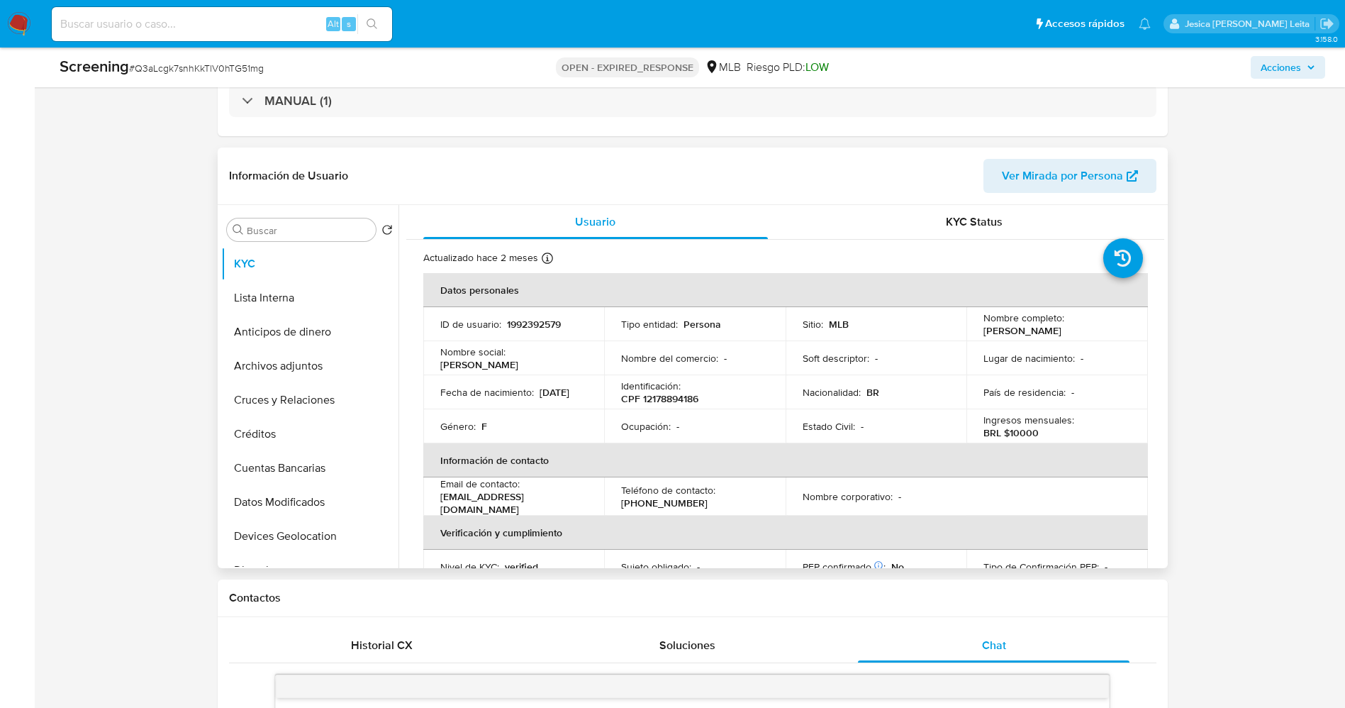
drag, startPoint x: 983, startPoint y: 335, endPoint x: 1053, endPoint y: 326, distance: 70.1
click at [1099, 326] on td "Nombre completo : Brenda Naranjo Aroche" at bounding box center [1057, 324] width 182 height 34
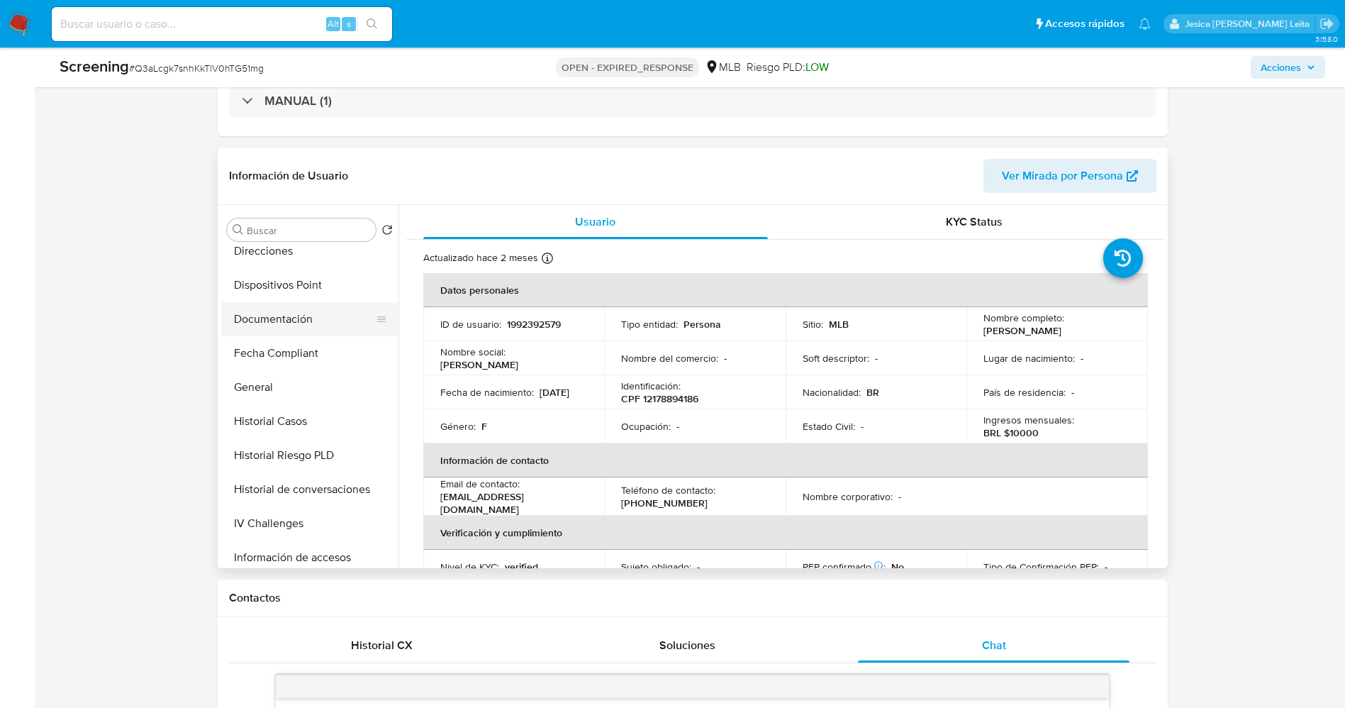
click at [286, 319] on button "Documentación" at bounding box center [304, 319] width 166 height 34
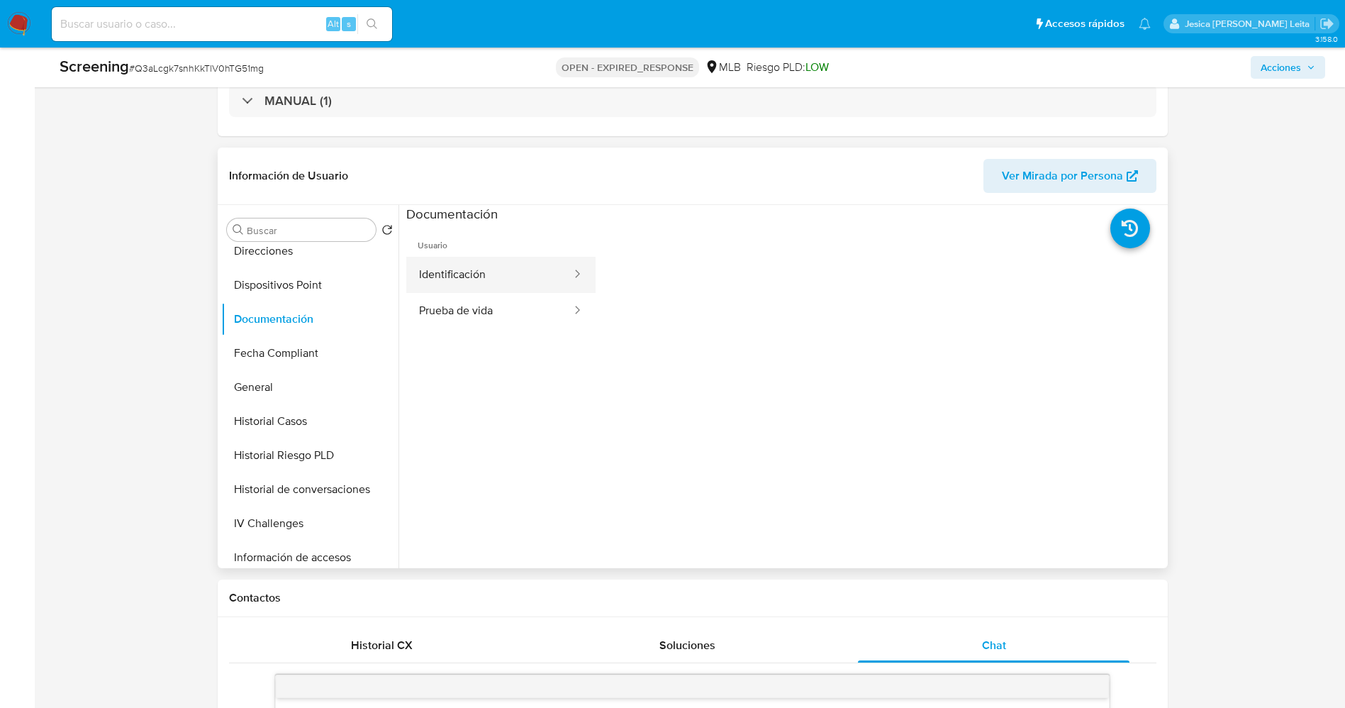
click at [498, 285] on button "Identificación" at bounding box center [489, 275] width 167 height 36
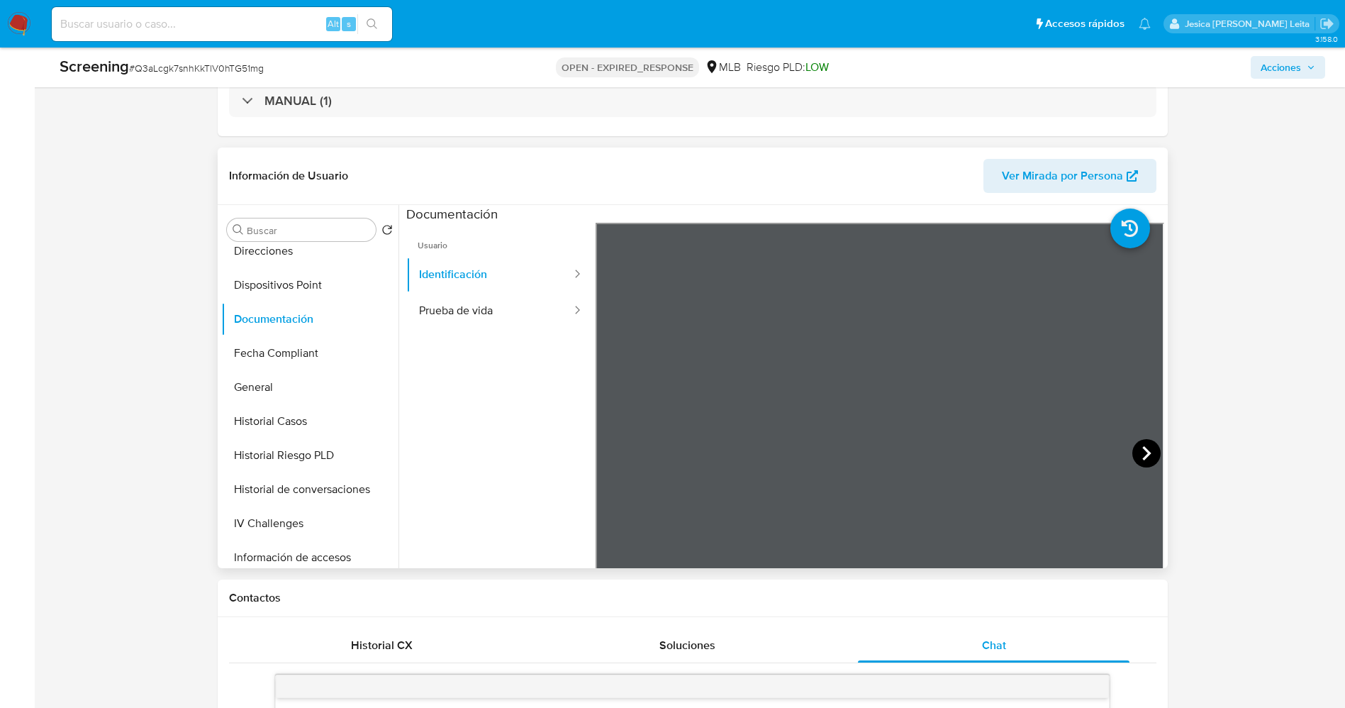
click at [1137, 440] on icon at bounding box center [1146, 453] width 28 height 28
click at [464, 306] on button "Prueba de vida" at bounding box center [489, 311] width 167 height 36
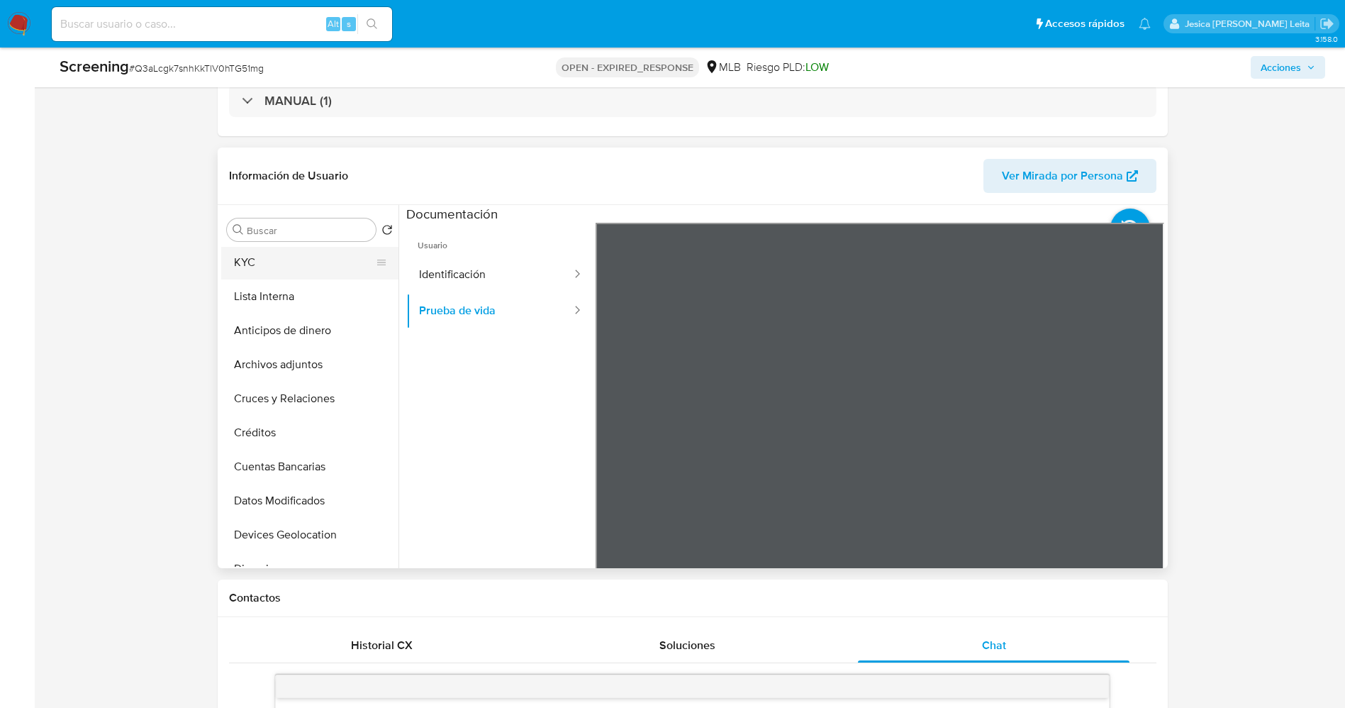
scroll to position [0, 0]
click at [272, 259] on button "KYC" at bounding box center [304, 264] width 166 height 34
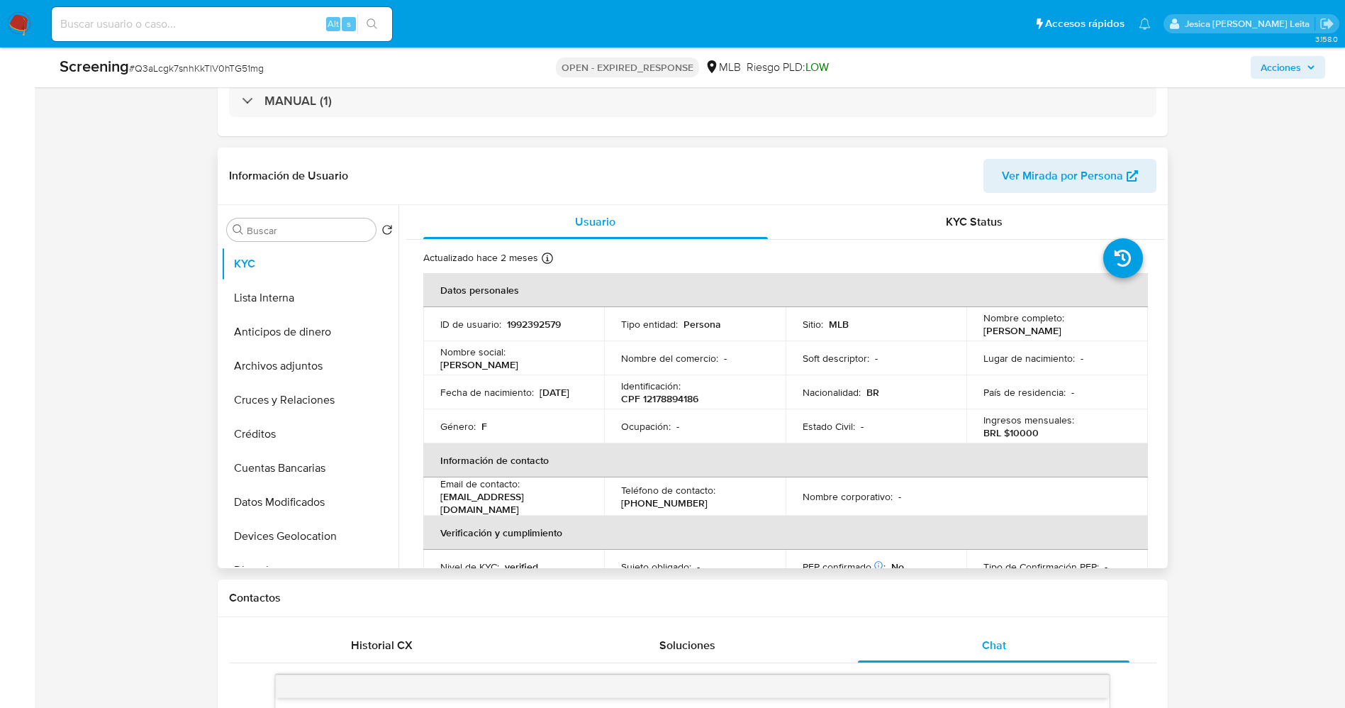
drag, startPoint x: 981, startPoint y: 327, endPoint x: 1085, endPoint y: 330, distance: 104.3
click at [1102, 330] on div "Nombre completo : Brenda Naranjo Aroche" at bounding box center [1056, 324] width 147 height 26
copy p "Brenda Naranjo Aroche"
drag, startPoint x: 505, startPoint y: 325, endPoint x: 569, endPoint y: 325, distance: 64.5
click at [569, 325] on div "ID de usuario : 1992392579" at bounding box center [513, 324] width 147 height 13
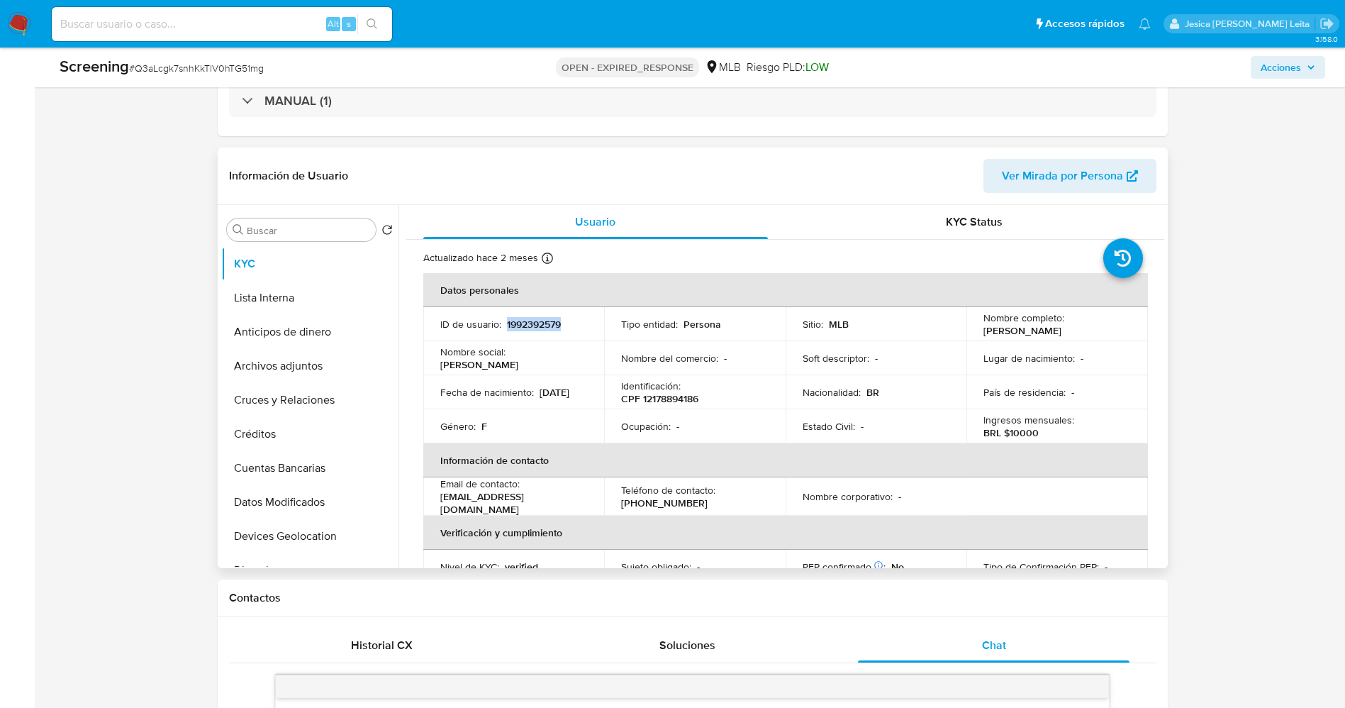
copy p "1992392579"
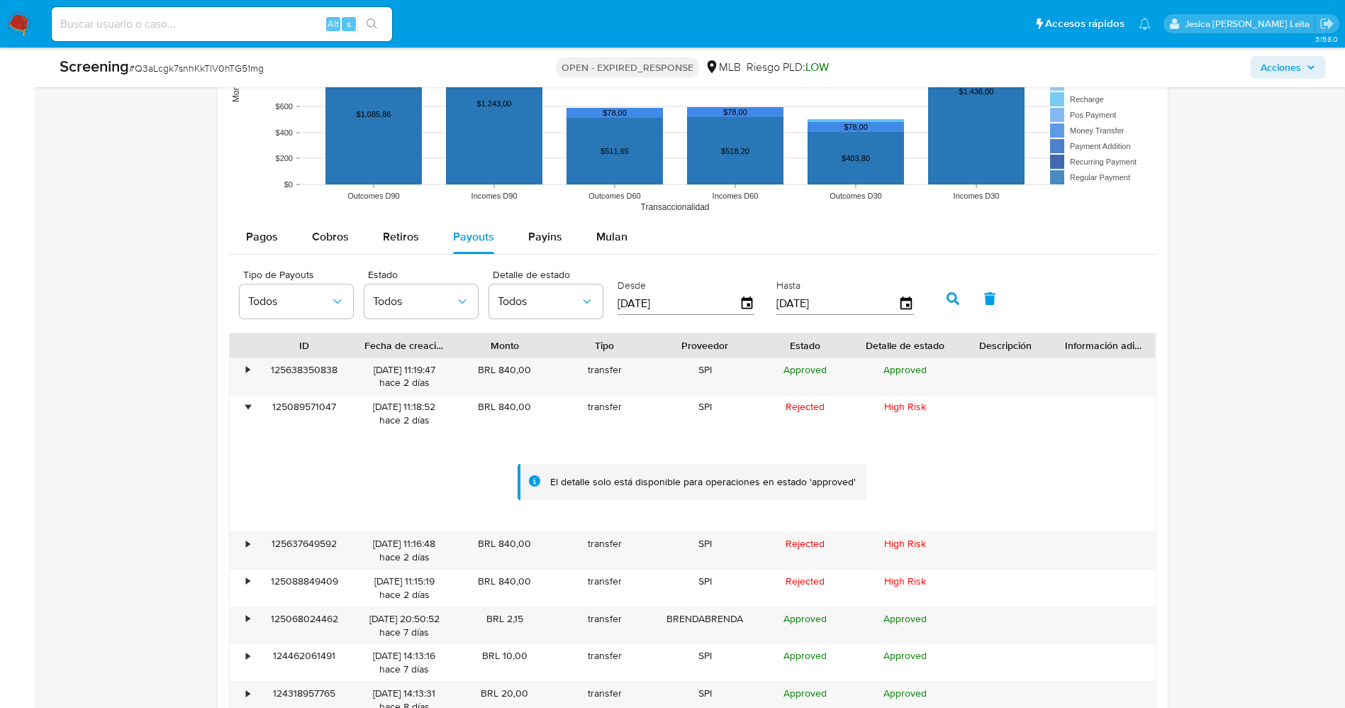
scroll to position [2021, 0]
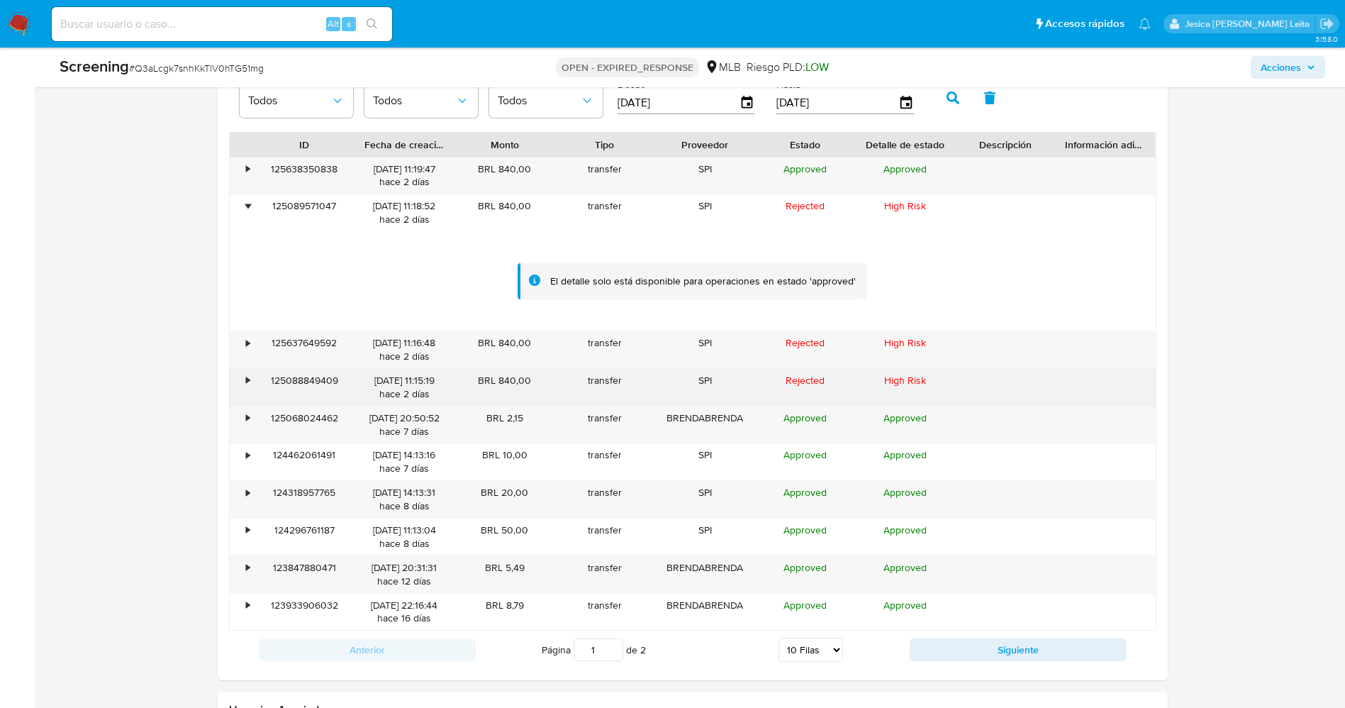
click at [244, 380] on div "•" at bounding box center [242, 387] width 25 height 37
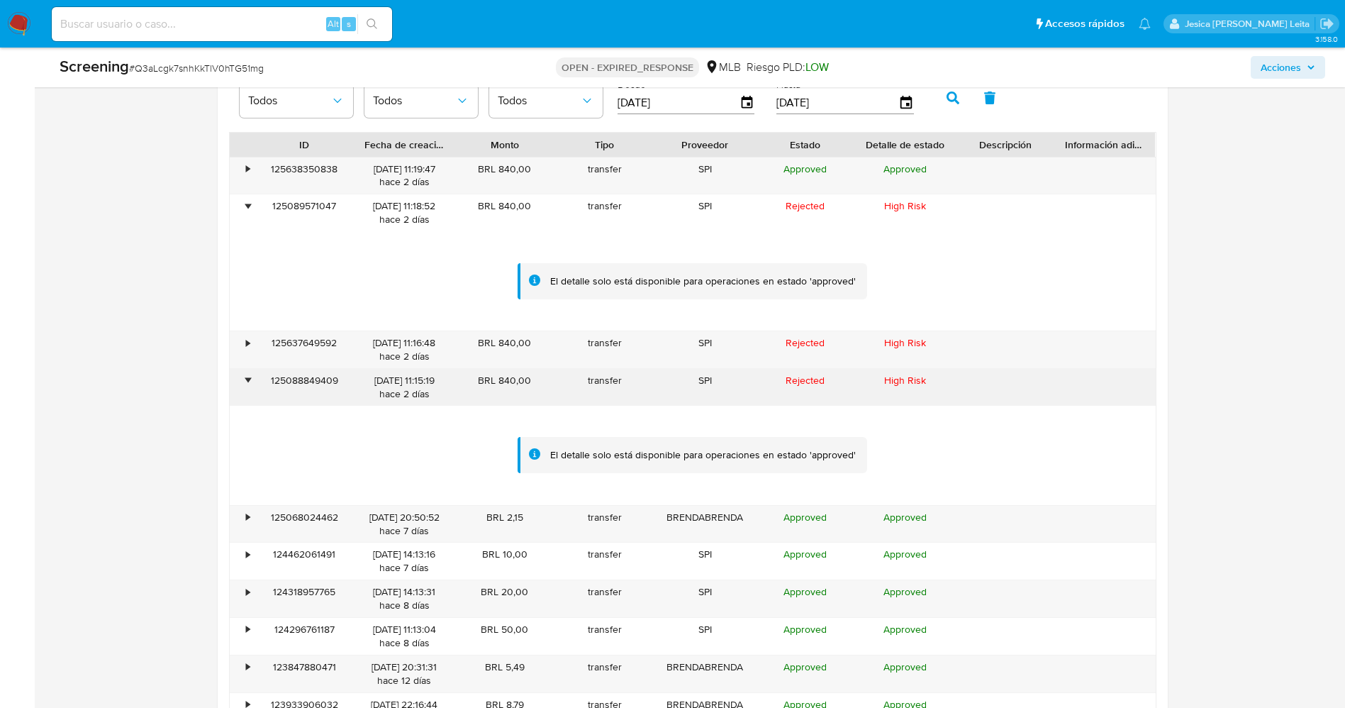
drag, startPoint x: 334, startPoint y: 384, endPoint x: 287, endPoint y: 387, distance: 46.9
click at [262, 384] on div "125088849409" at bounding box center [305, 387] width 100 height 37
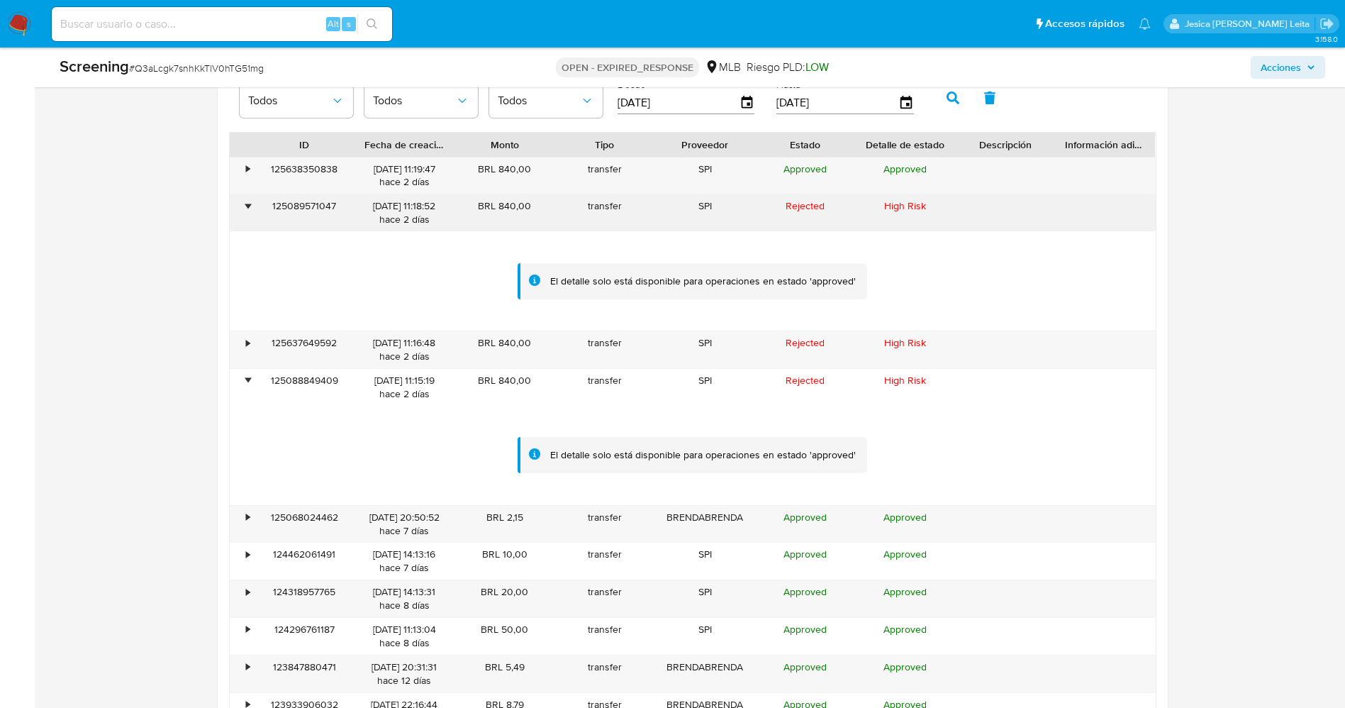
click at [243, 201] on div "•" at bounding box center [242, 212] width 25 height 37
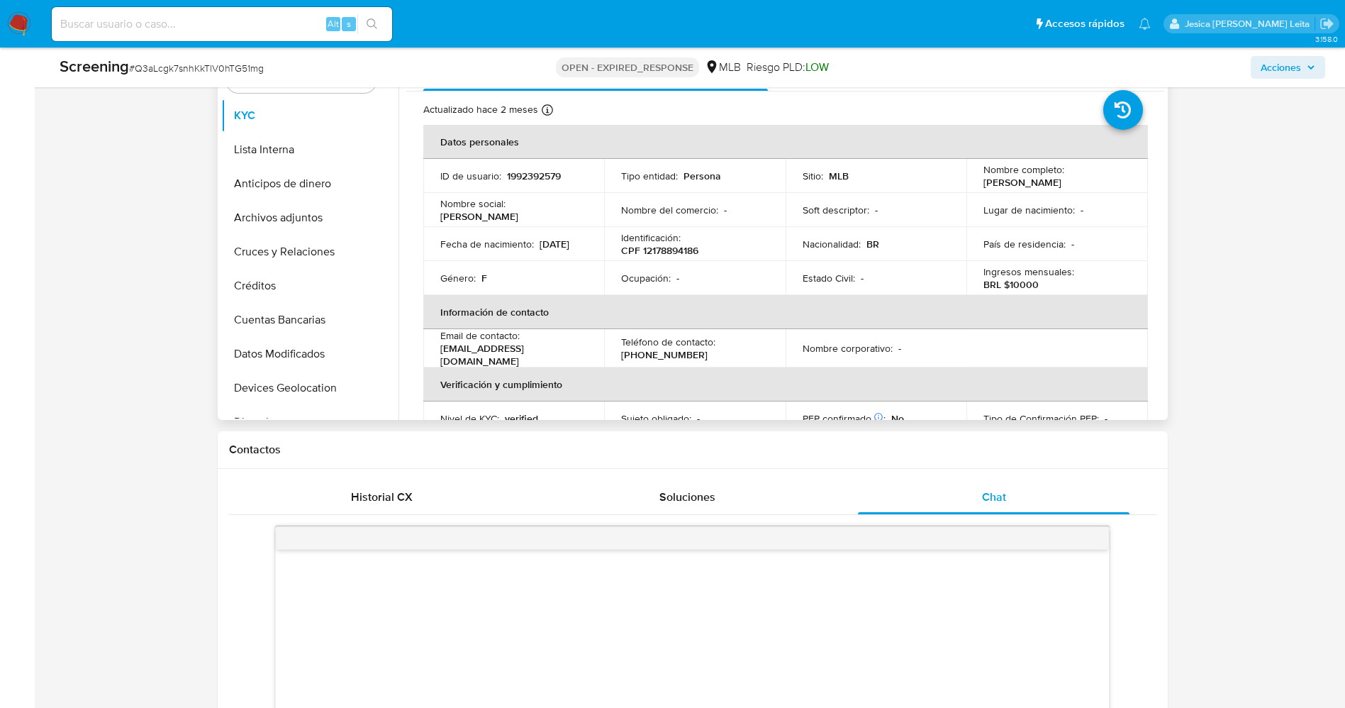
scroll to position [425, 0]
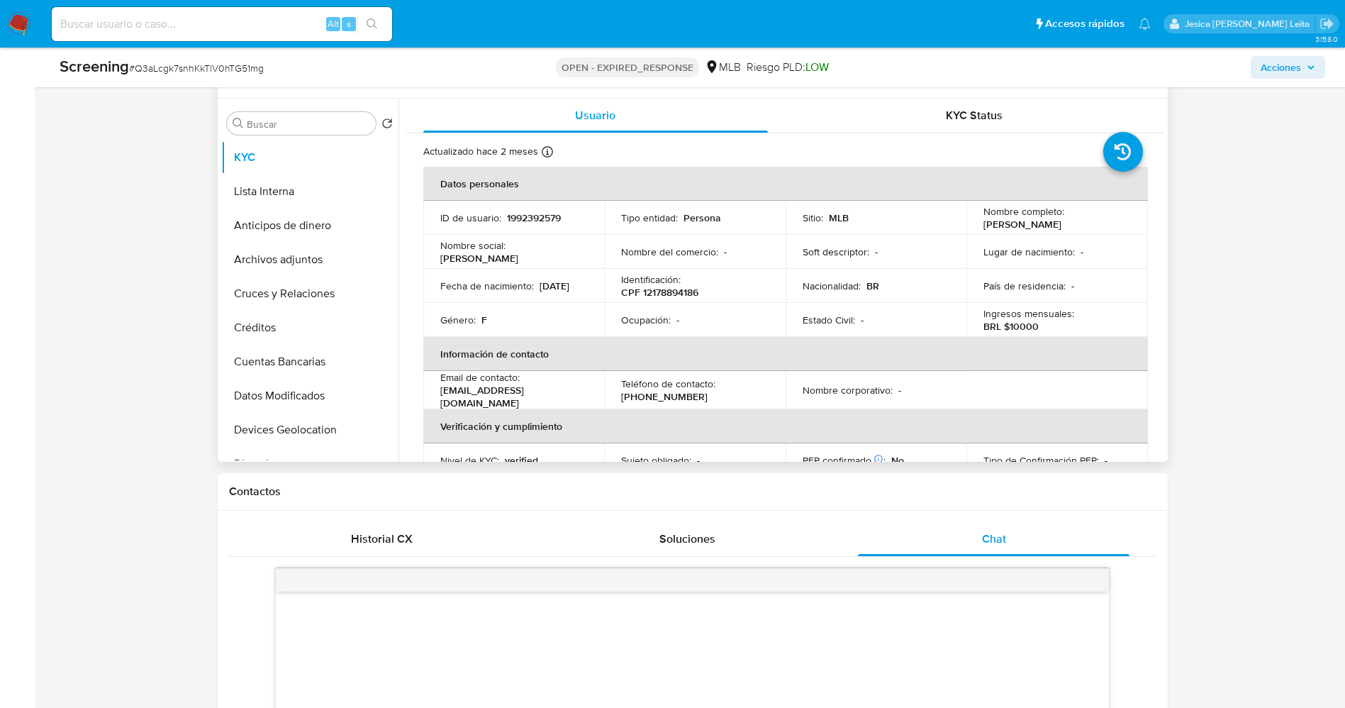
drag, startPoint x: 975, startPoint y: 225, endPoint x: 1090, endPoint y: 225, distance: 114.9
click at [1090, 225] on td "Nombre completo : Brenda Naranjo Aroche" at bounding box center [1057, 218] width 182 height 34
copy p "Brenda Naranjo Aroche"
drag, startPoint x: 639, startPoint y: 290, endPoint x: 696, endPoint y: 292, distance: 56.8
click at [714, 292] on div "Identificación : CPF 12178894186" at bounding box center [694, 286] width 147 height 26
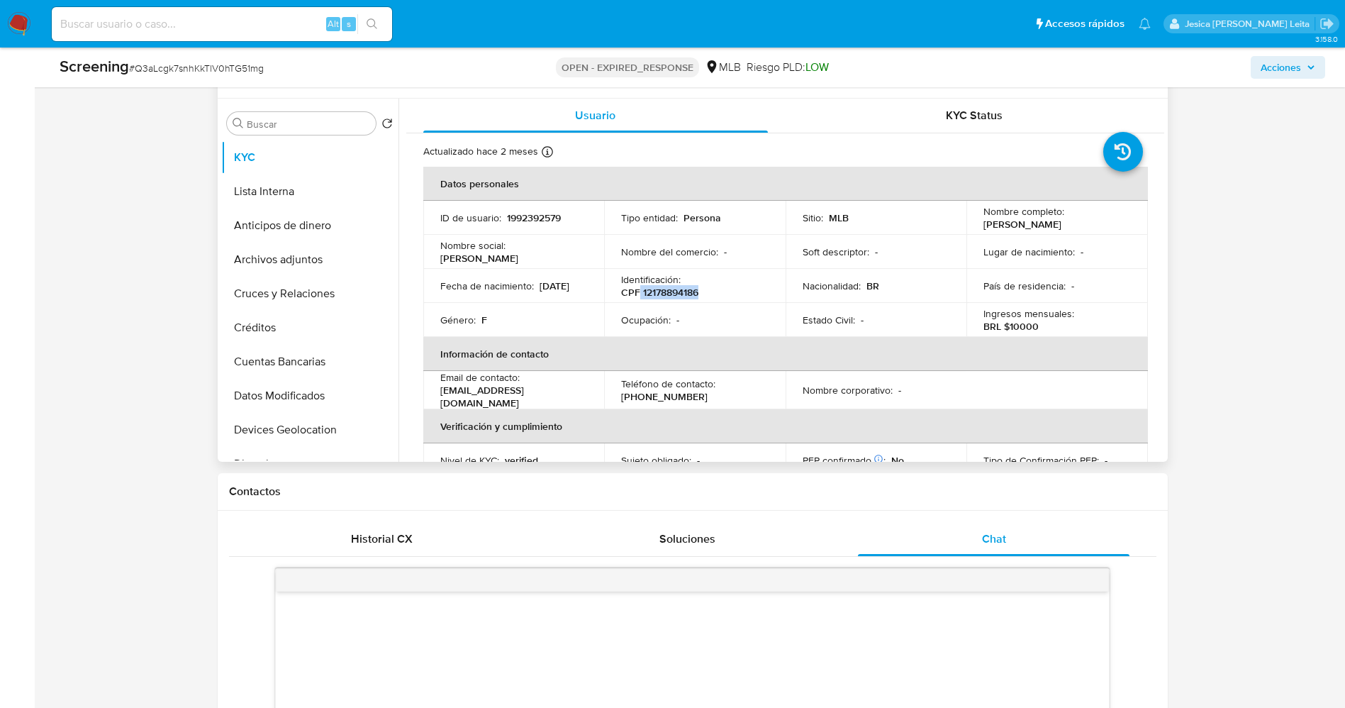
copy p "12178894186"
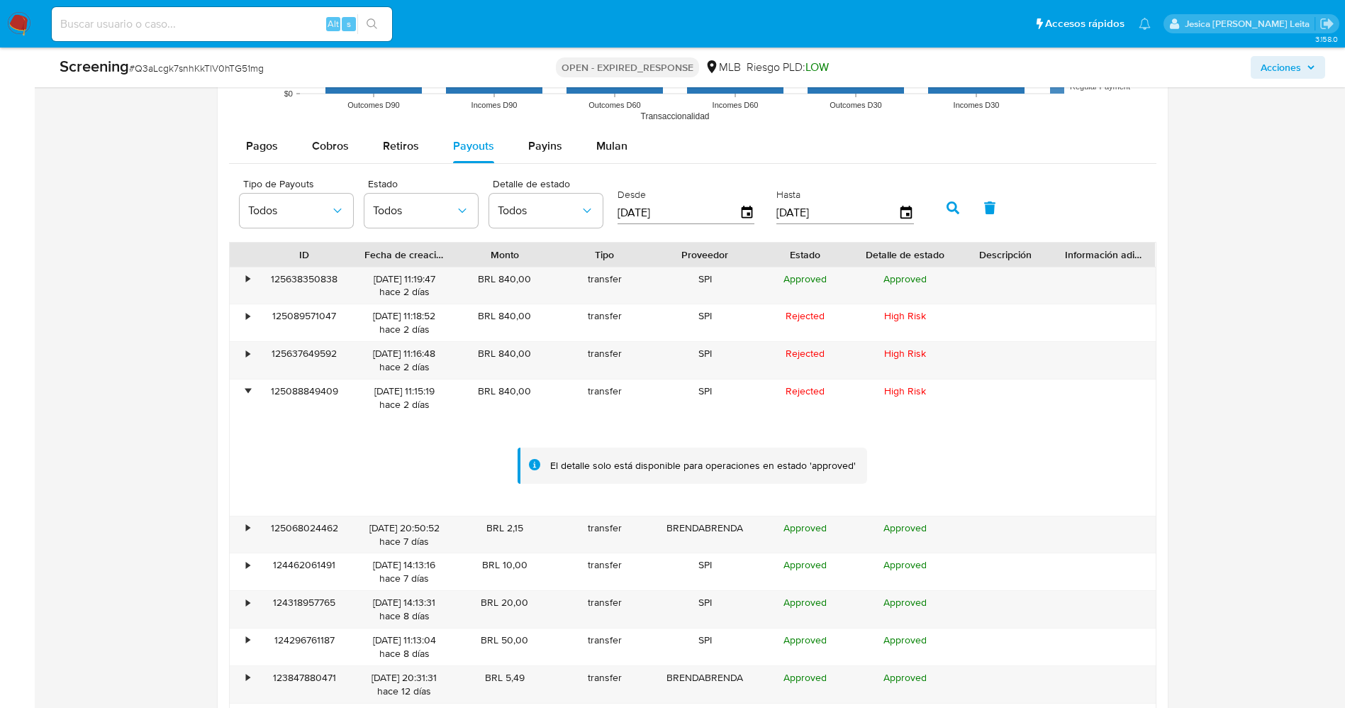
scroll to position [1914, 0]
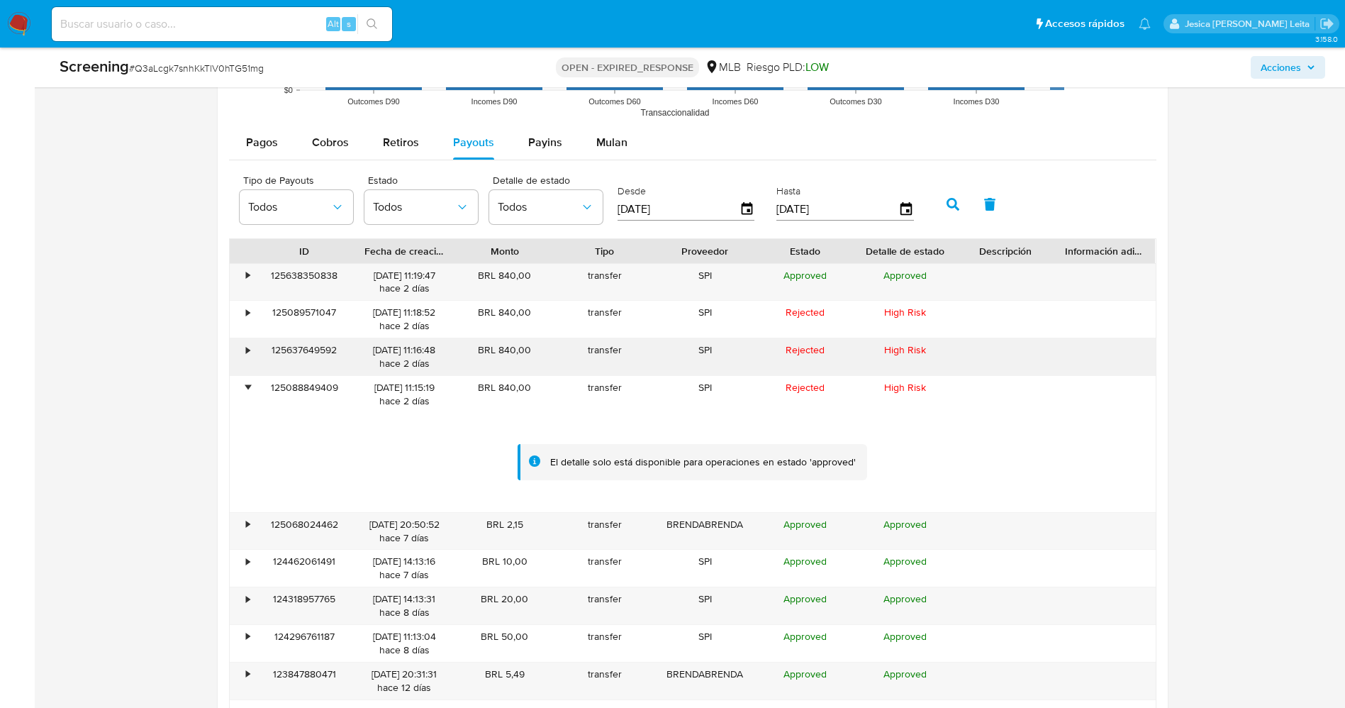
drag, startPoint x: 267, startPoint y: 345, endPoint x: 324, endPoint y: 349, distance: 56.8
click at [347, 348] on div "125637649592" at bounding box center [305, 356] width 100 height 37
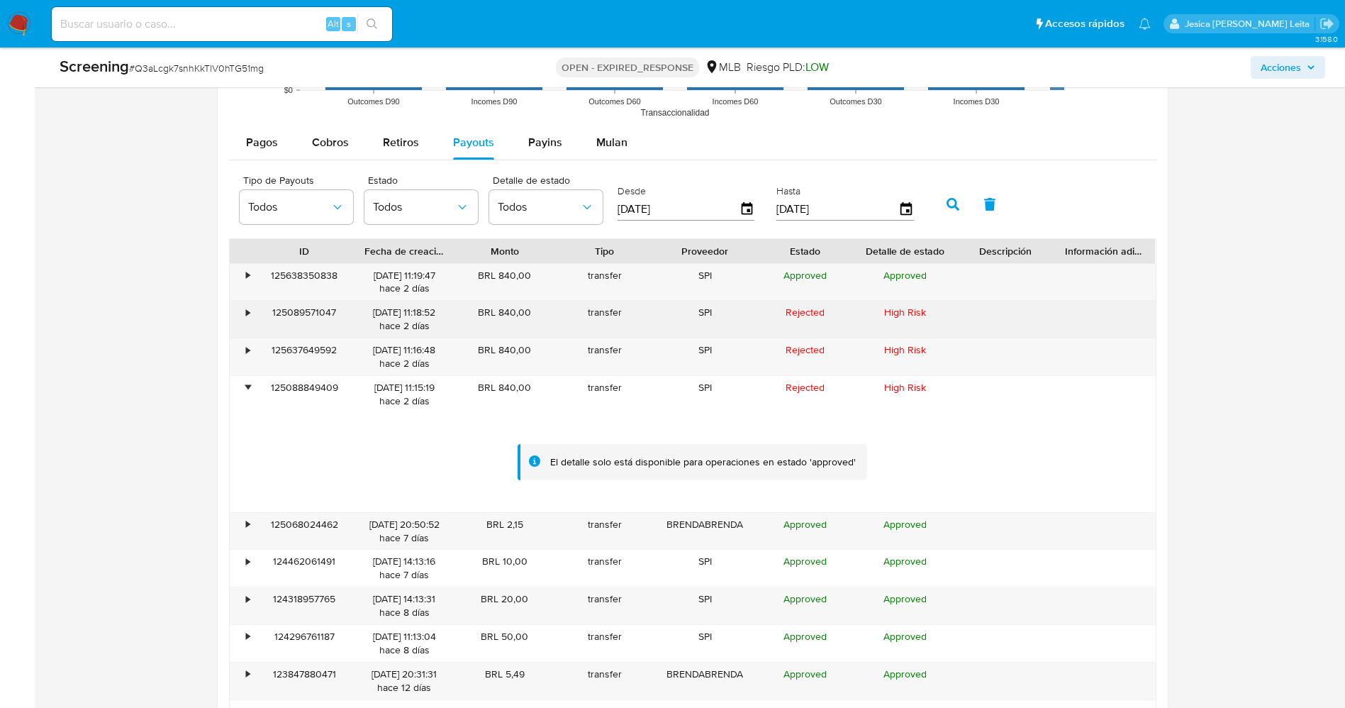
click at [242, 315] on div "•" at bounding box center [242, 319] width 25 height 37
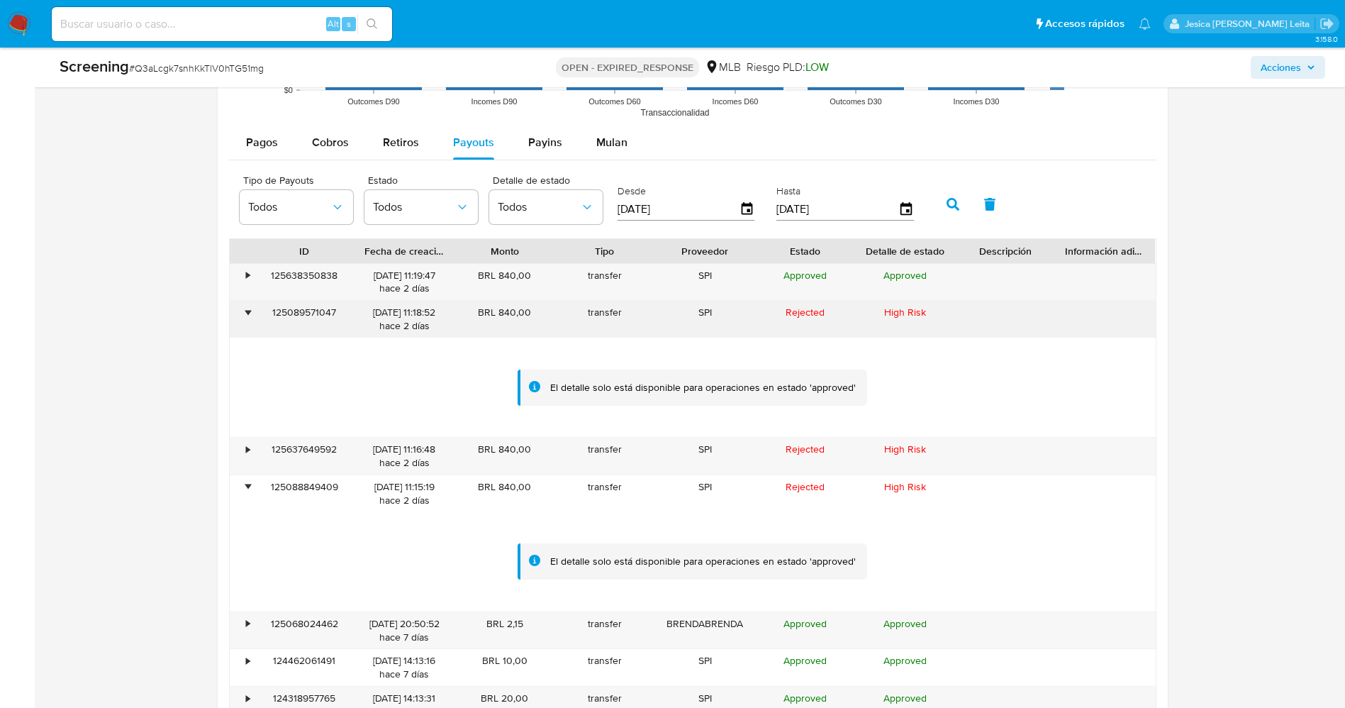
drag, startPoint x: 338, startPoint y: 318, endPoint x: 265, endPoint y: 311, distance: 73.4
click at [265, 311] on div "125089571047" at bounding box center [305, 319] width 100 height 37
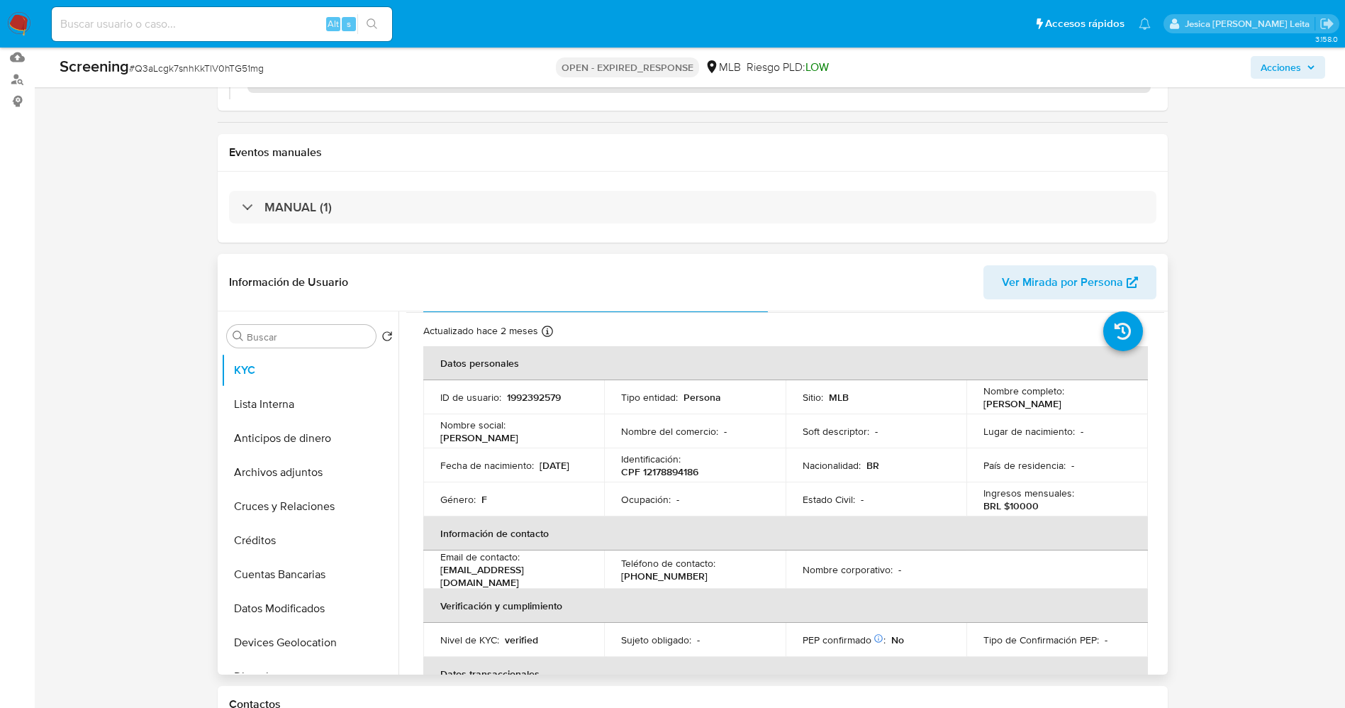
scroll to position [0, 0]
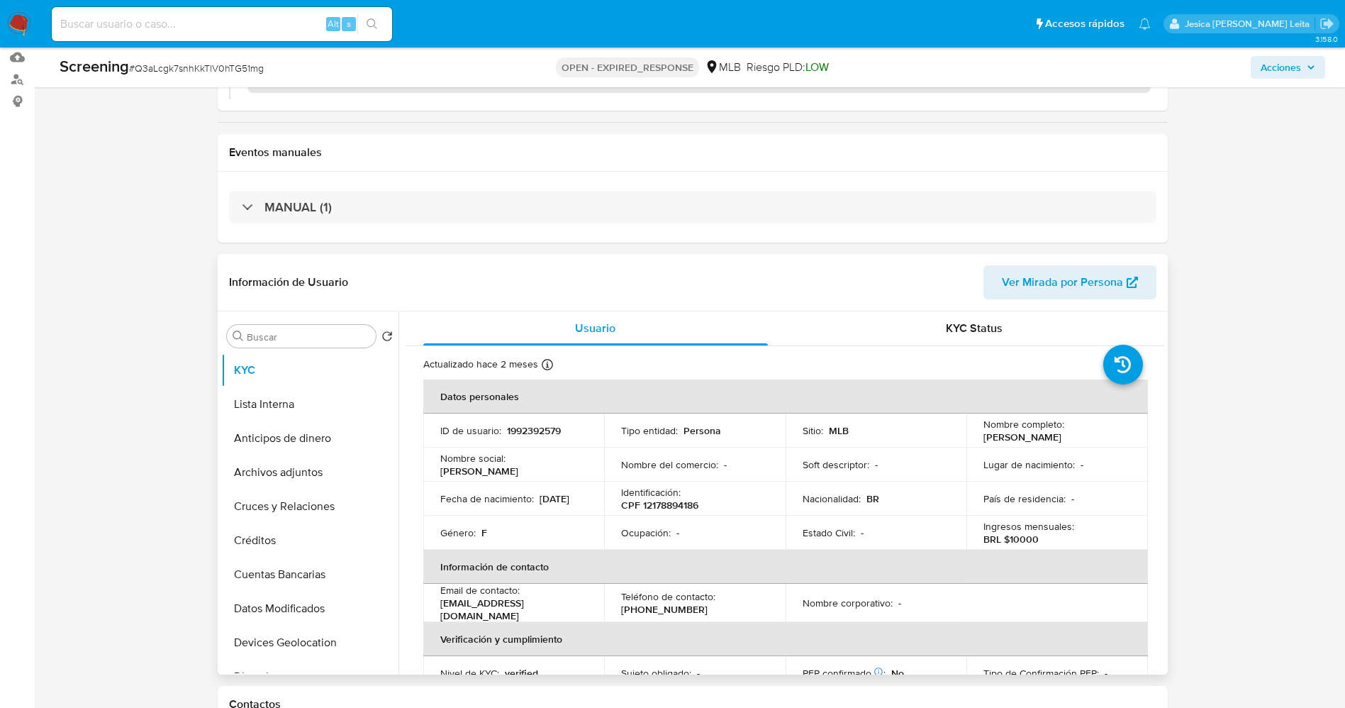
drag, startPoint x: 980, startPoint y: 437, endPoint x: 1078, endPoint y: 437, distance: 97.8
click at [1093, 440] on div "Nombre completo : Brenda Naranjo Aroche" at bounding box center [1056, 431] width 147 height 26
copy p "Brenda Naranjo Aroche"
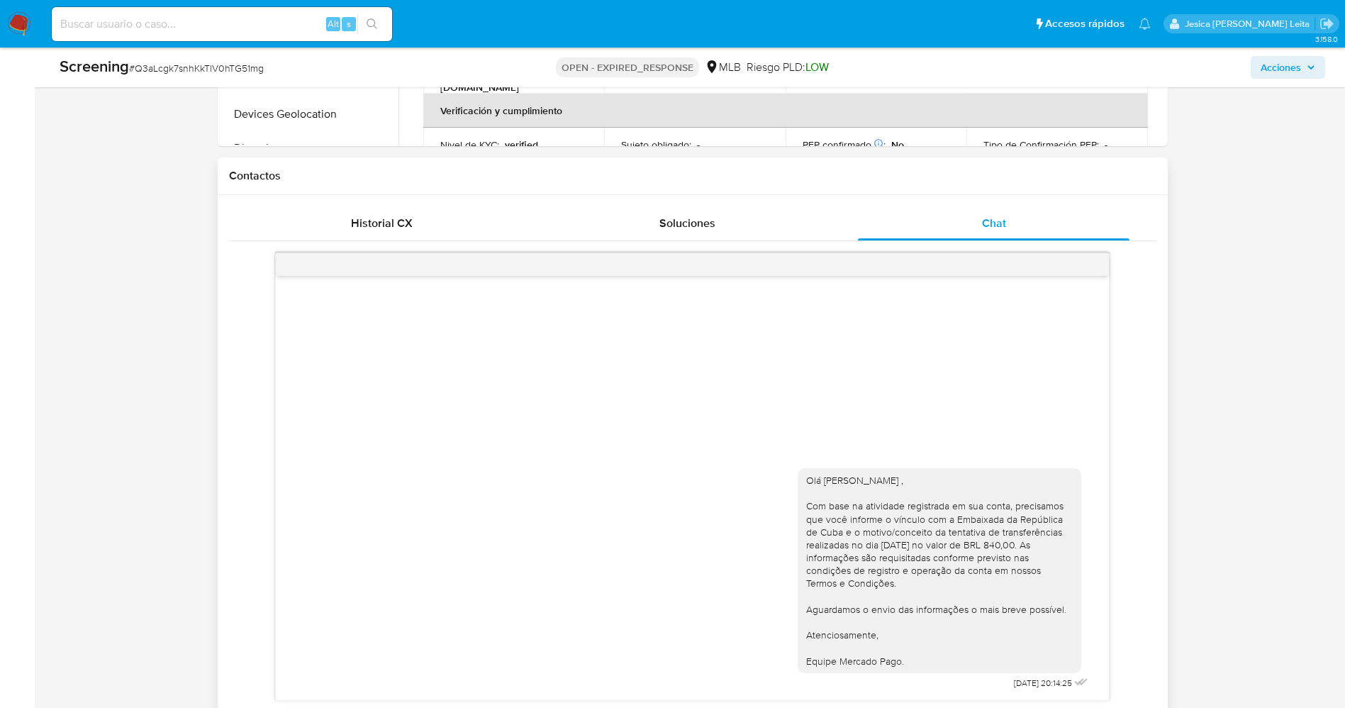
scroll to position [851, 0]
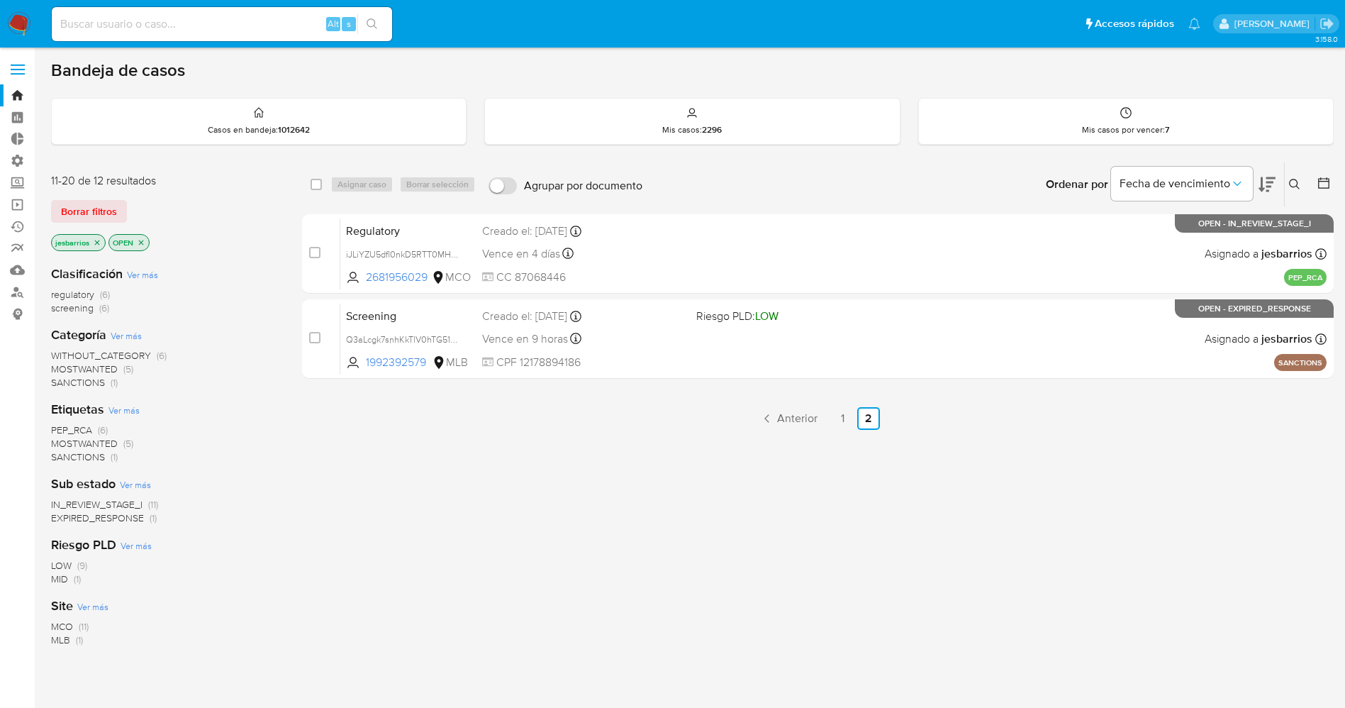
drag, startPoint x: 104, startPoint y: 218, endPoint x: 1091, endPoint y: 65, distance: 999.5
click at [116, 216] on button "Borrar filtros" at bounding box center [89, 211] width 76 height 23
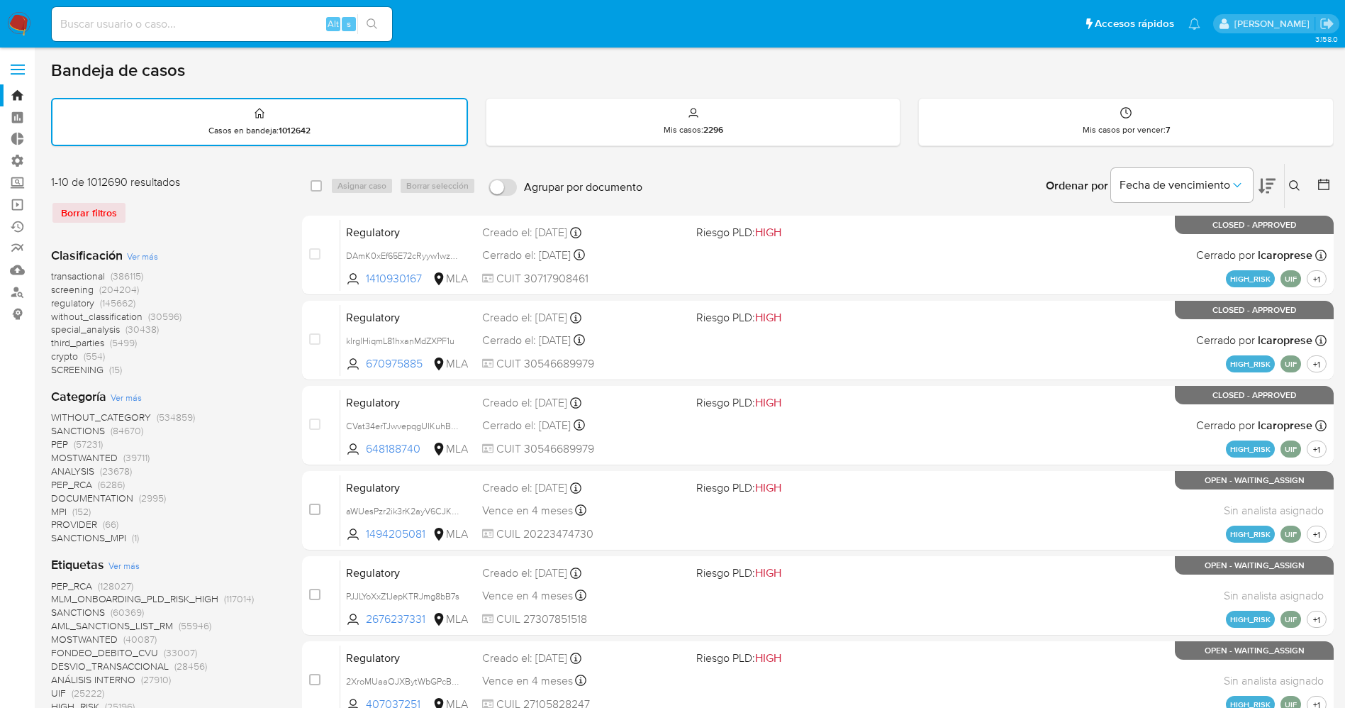
click at [1289, 182] on icon at bounding box center [1294, 185] width 11 height 11
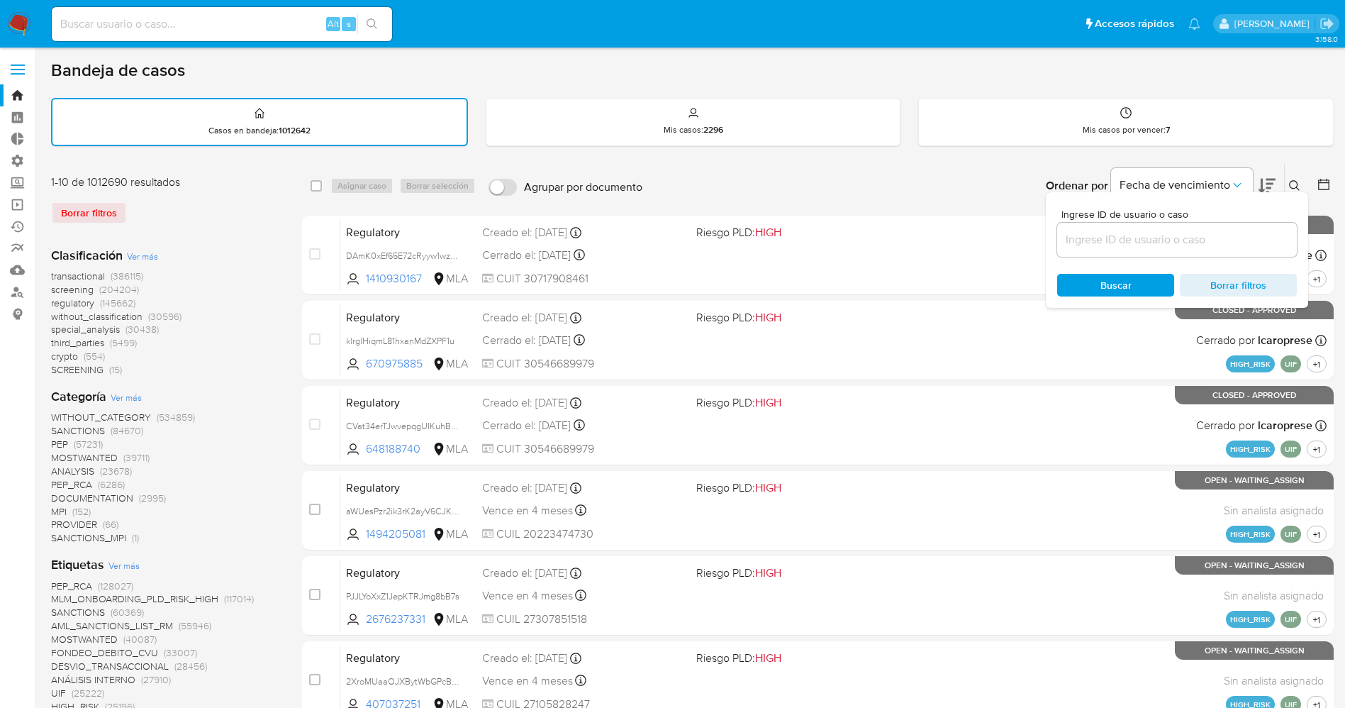
click at [1103, 245] on input at bounding box center [1177, 239] width 240 height 18
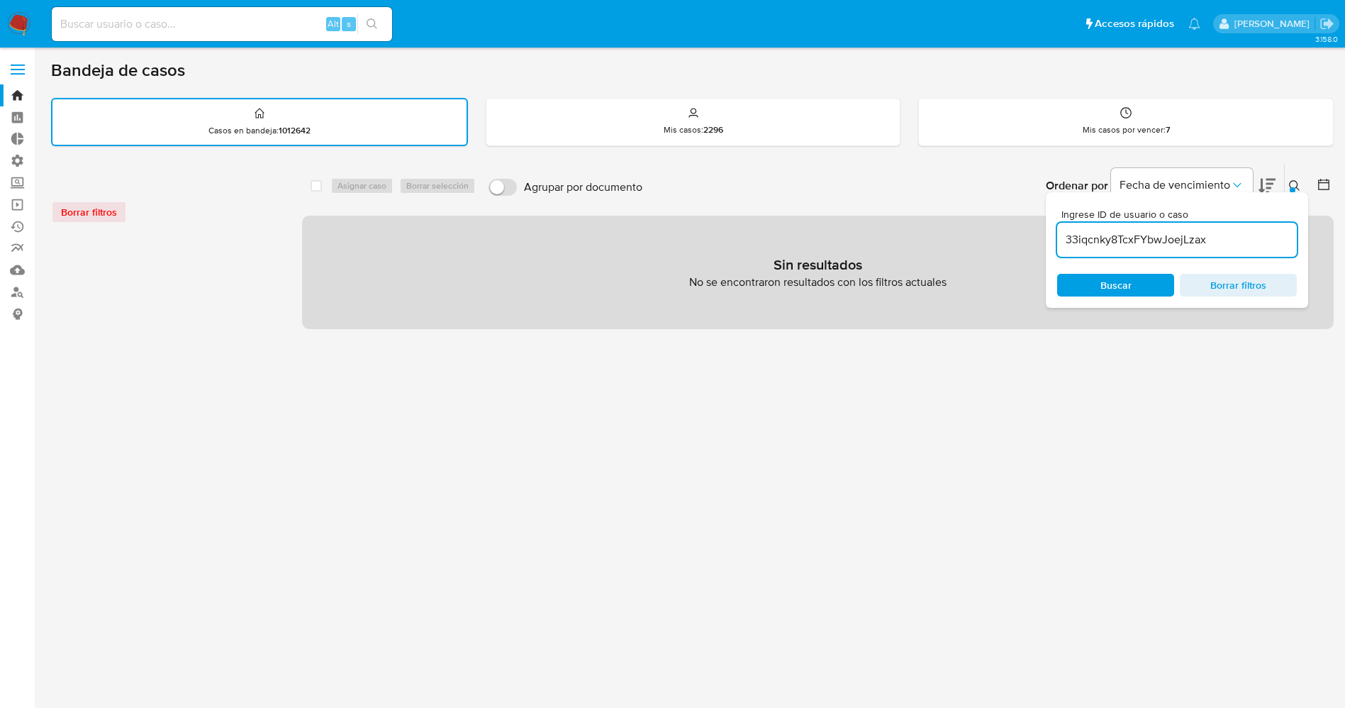
click at [1071, 239] on input "33iqcnky8TcxFYbwJoejLzax" at bounding box center [1177, 239] width 240 height 18
type input "33iqcnky8TcxFYbwJoejLzax"
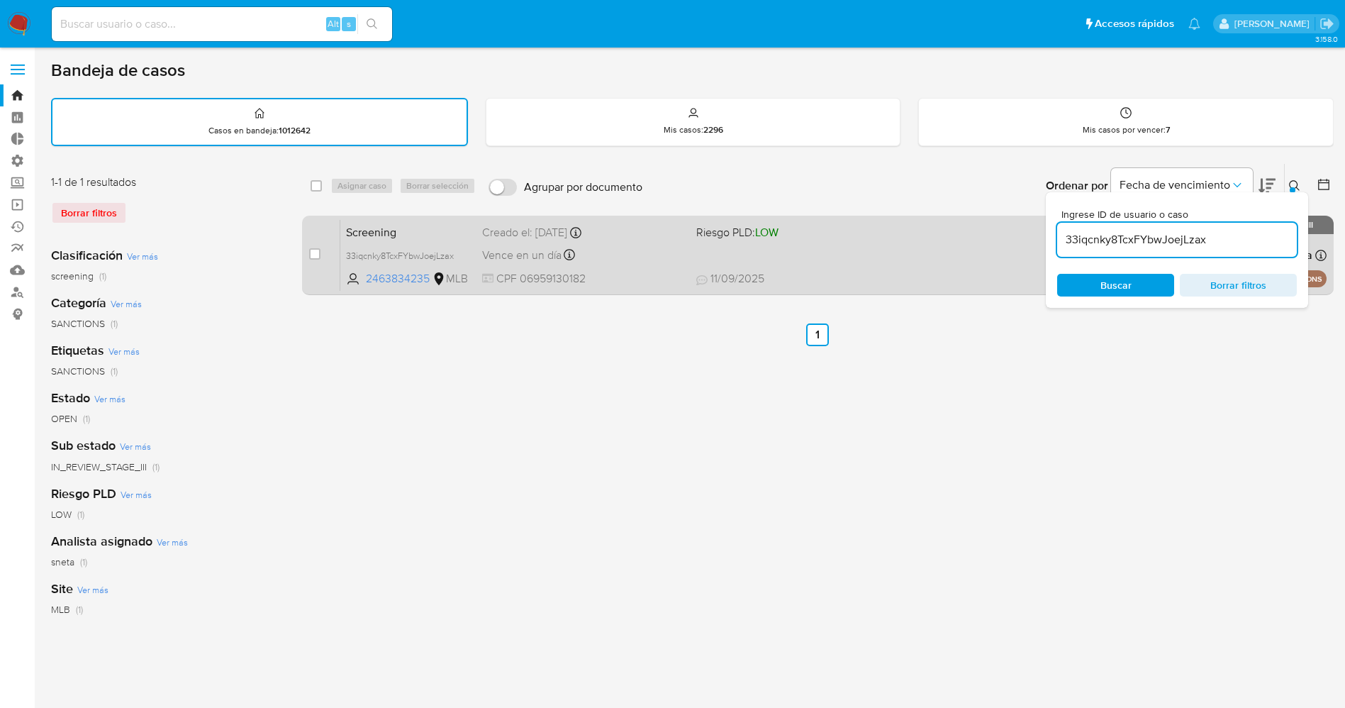
click at [908, 247] on div "Screening 33iqcnky8TcxFYbwJoejLzax 2463834235 MLB Riesgo PLD: LOW Creado el: [D…" at bounding box center [833, 255] width 986 height 72
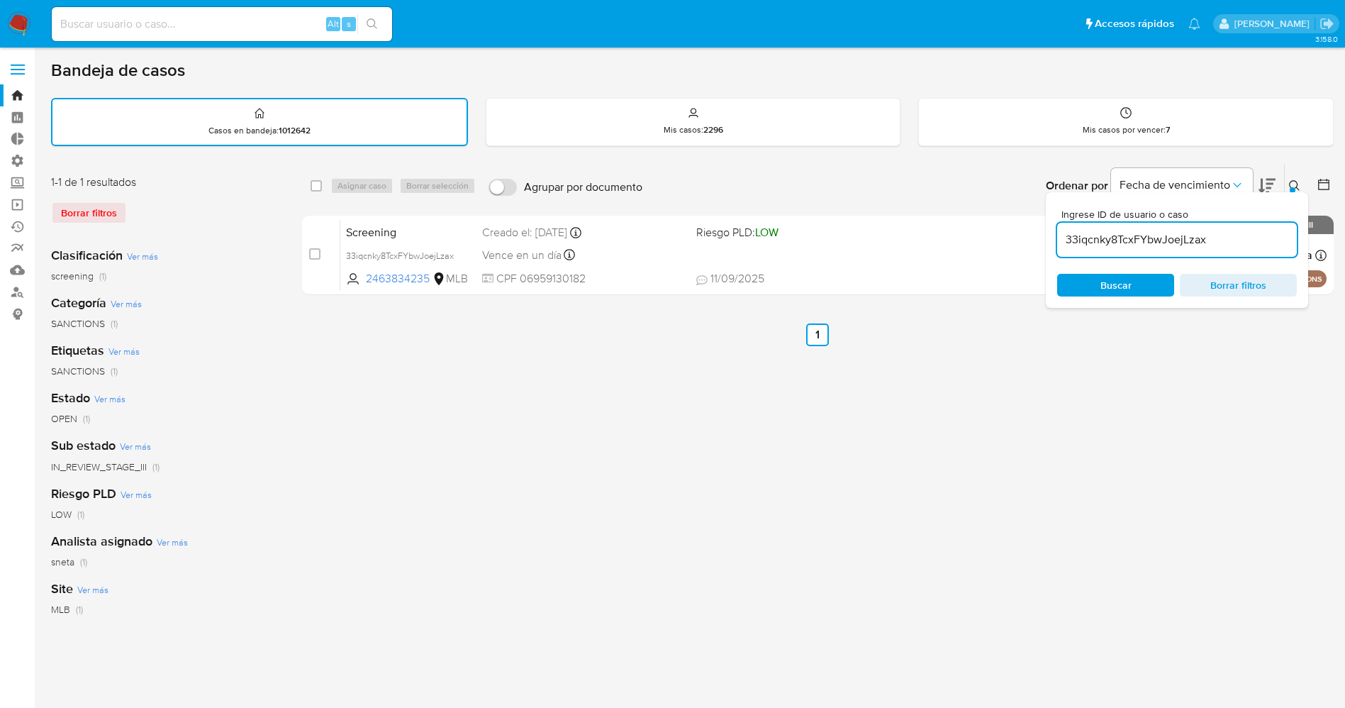
click at [17, 25] on img at bounding box center [19, 24] width 24 height 24
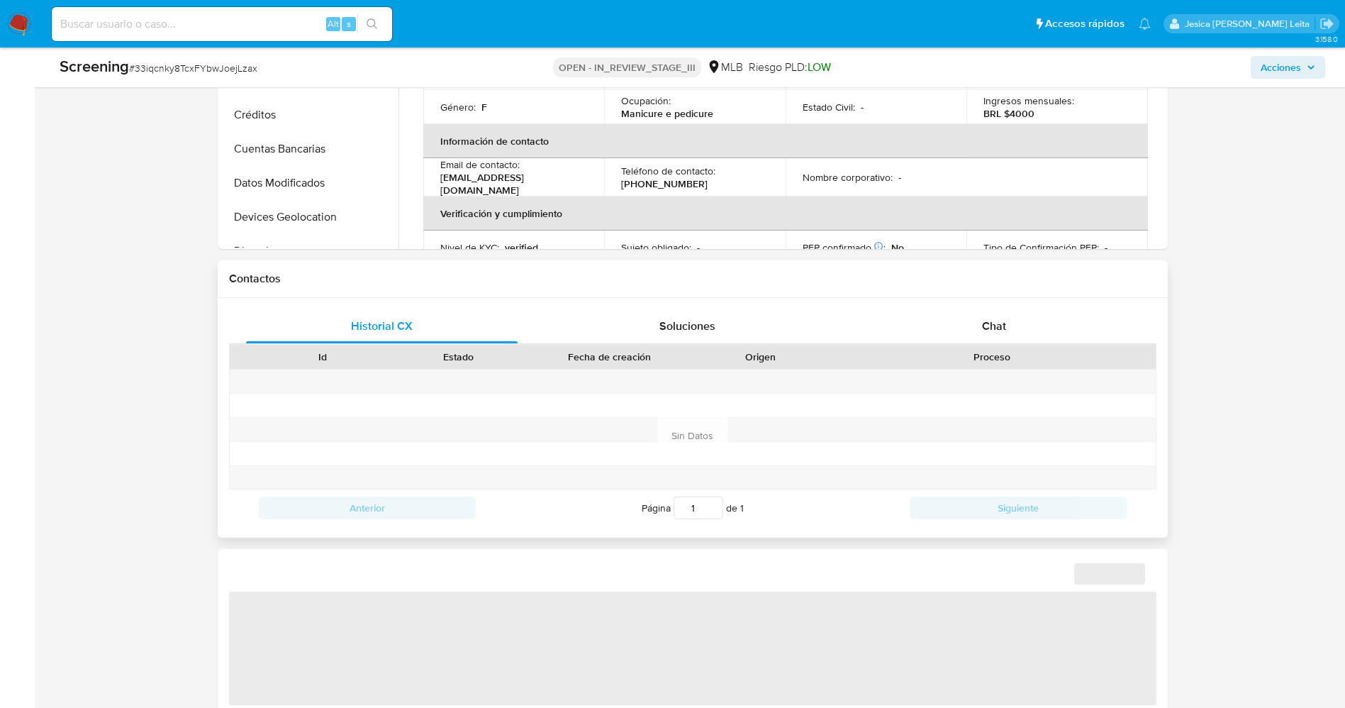
select select "10"
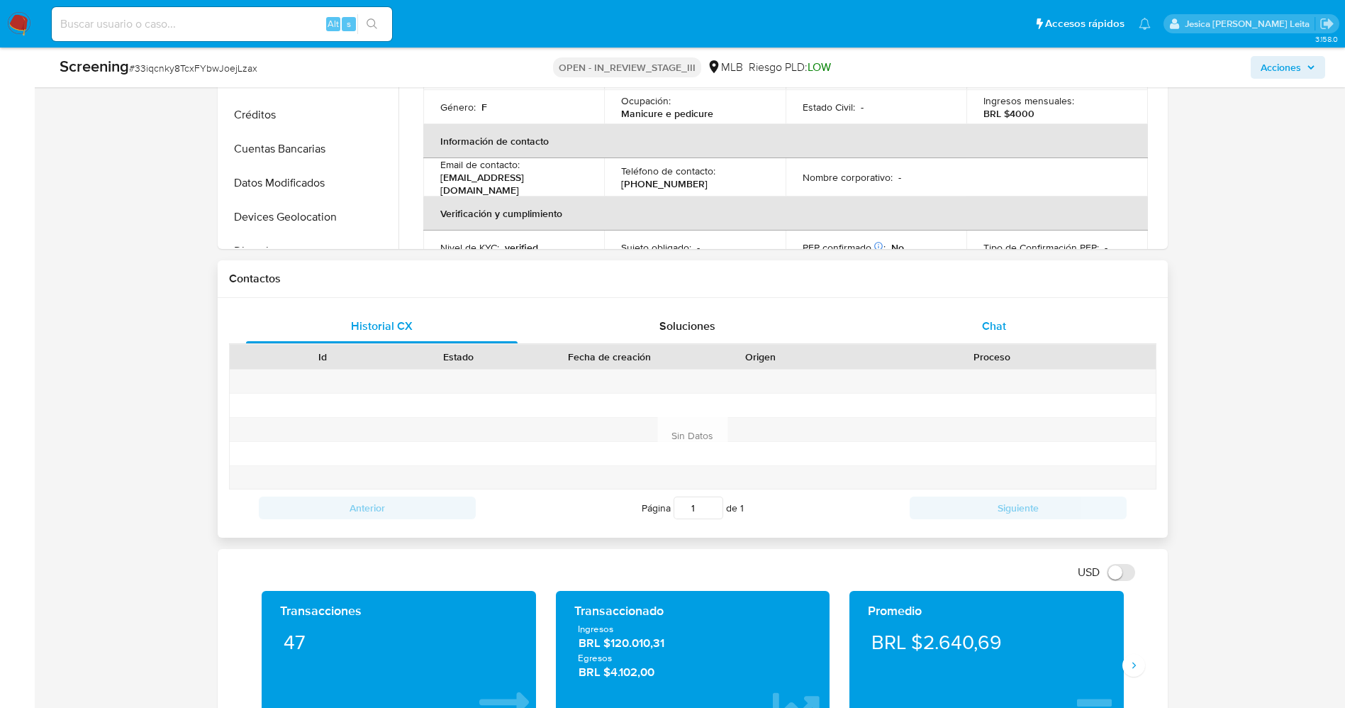
click at [1020, 329] on div "Chat" at bounding box center [994, 326] width 272 height 34
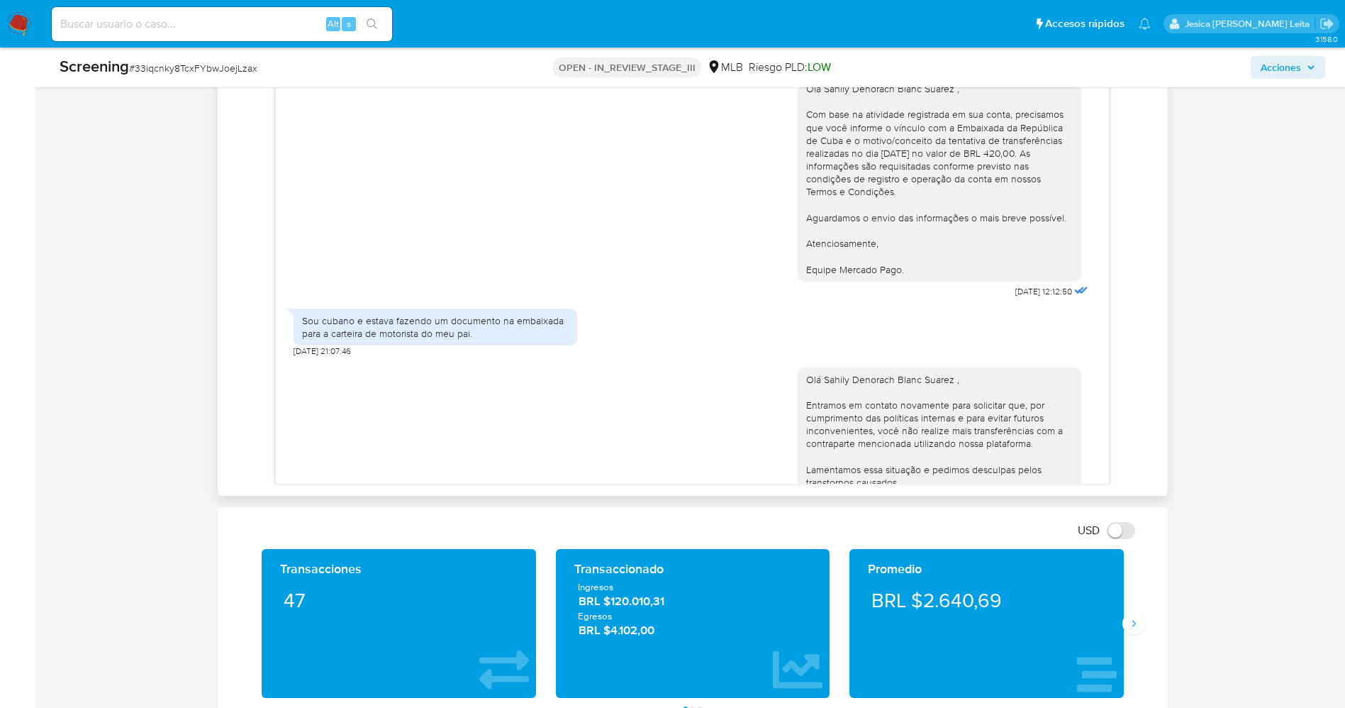
scroll to position [89, 0]
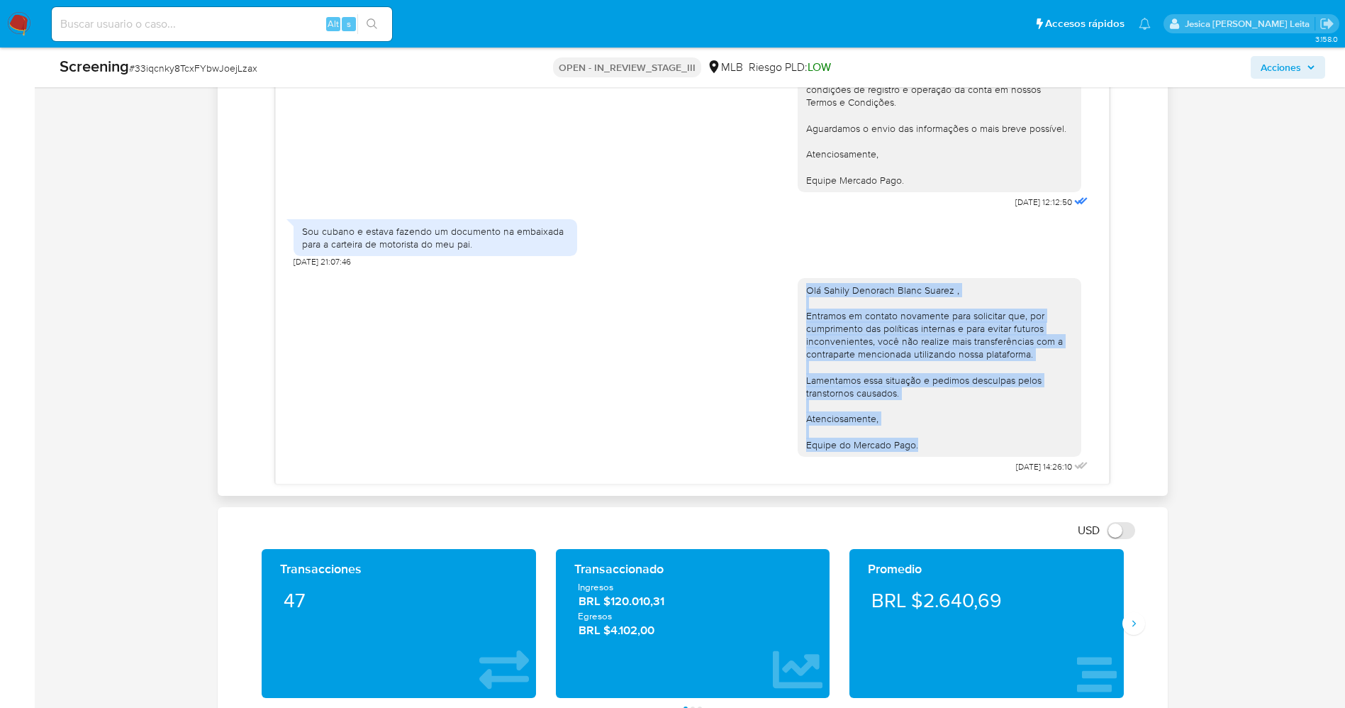
drag, startPoint x: 790, startPoint y: 291, endPoint x: 925, endPoint y: 457, distance: 214.2
click at [925, 457] on div "Olá Sahily Denorach Blanc Suarez , Entramos em contato novamente para solicitar…" at bounding box center [945, 372] width 294 height 209
copy div "Olá Sahily Denorach Blanc Suarez , Entramos em contato novamente para solicitar…"
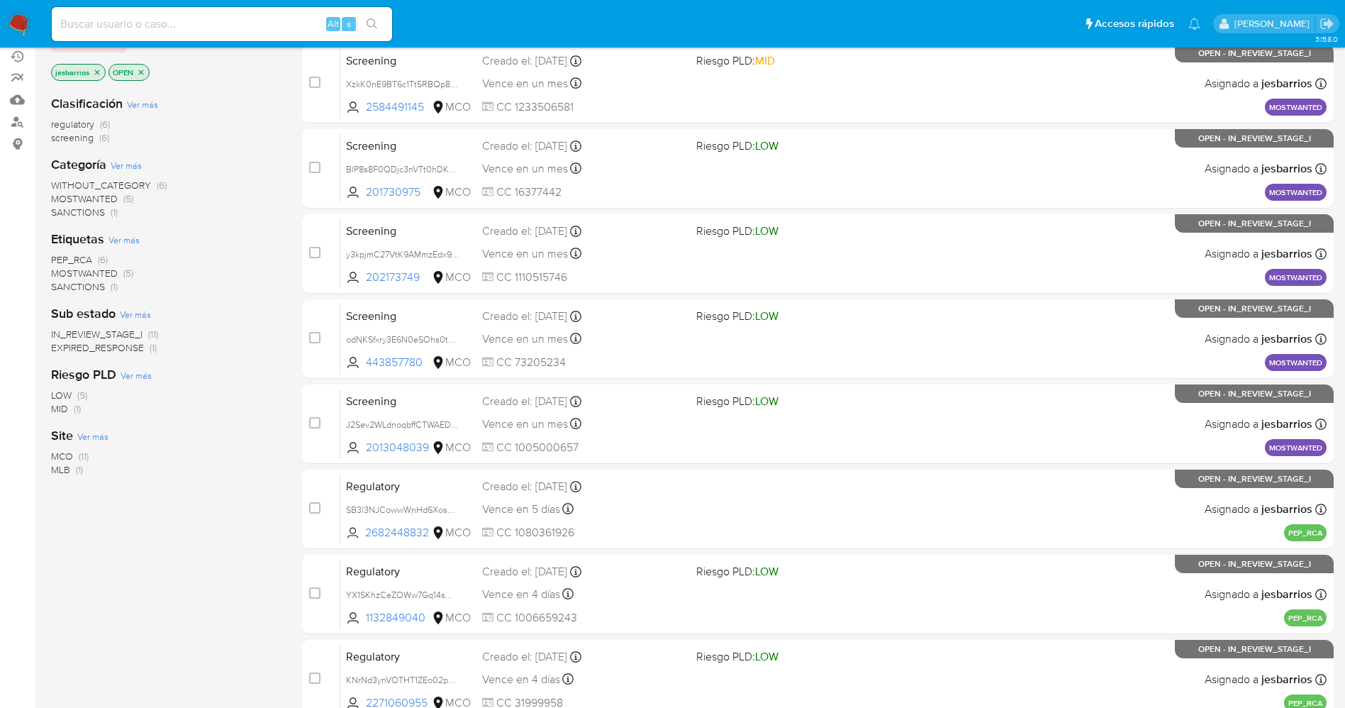
scroll to position [425, 0]
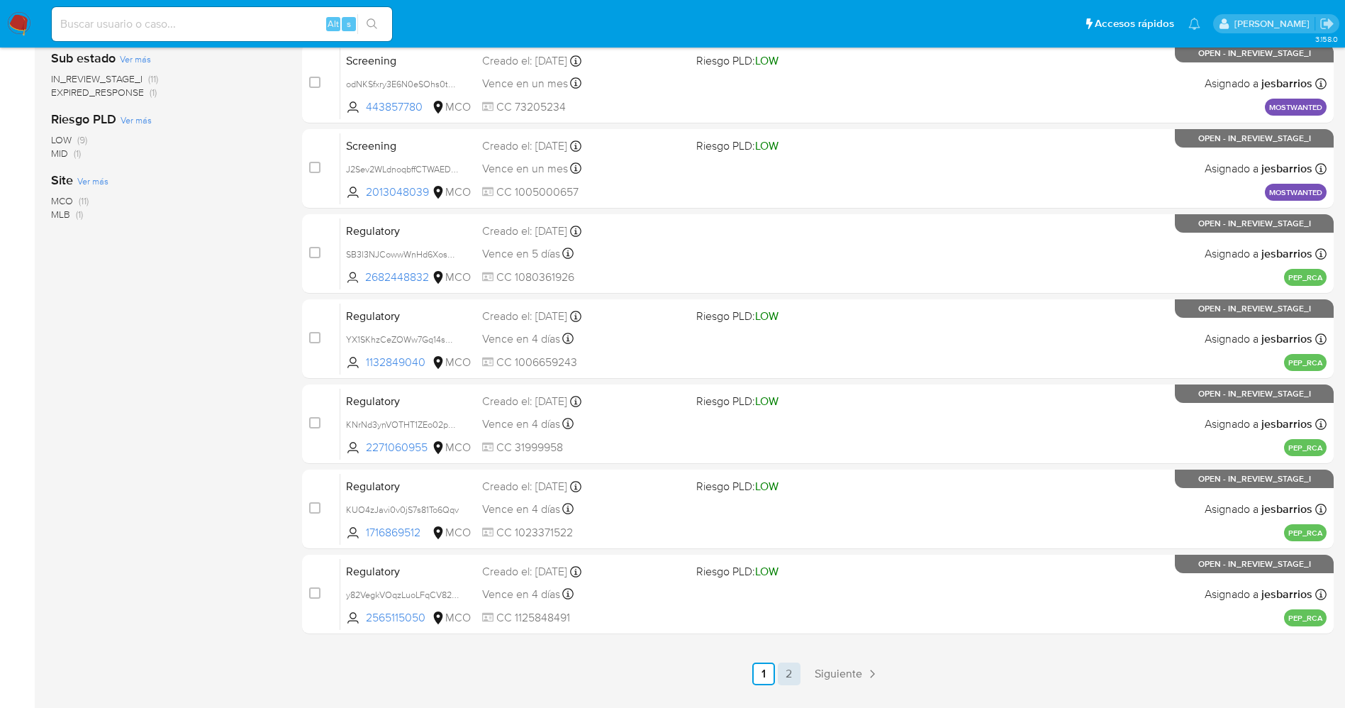
click at [795, 671] on link "2" at bounding box center [789, 673] width 23 height 23
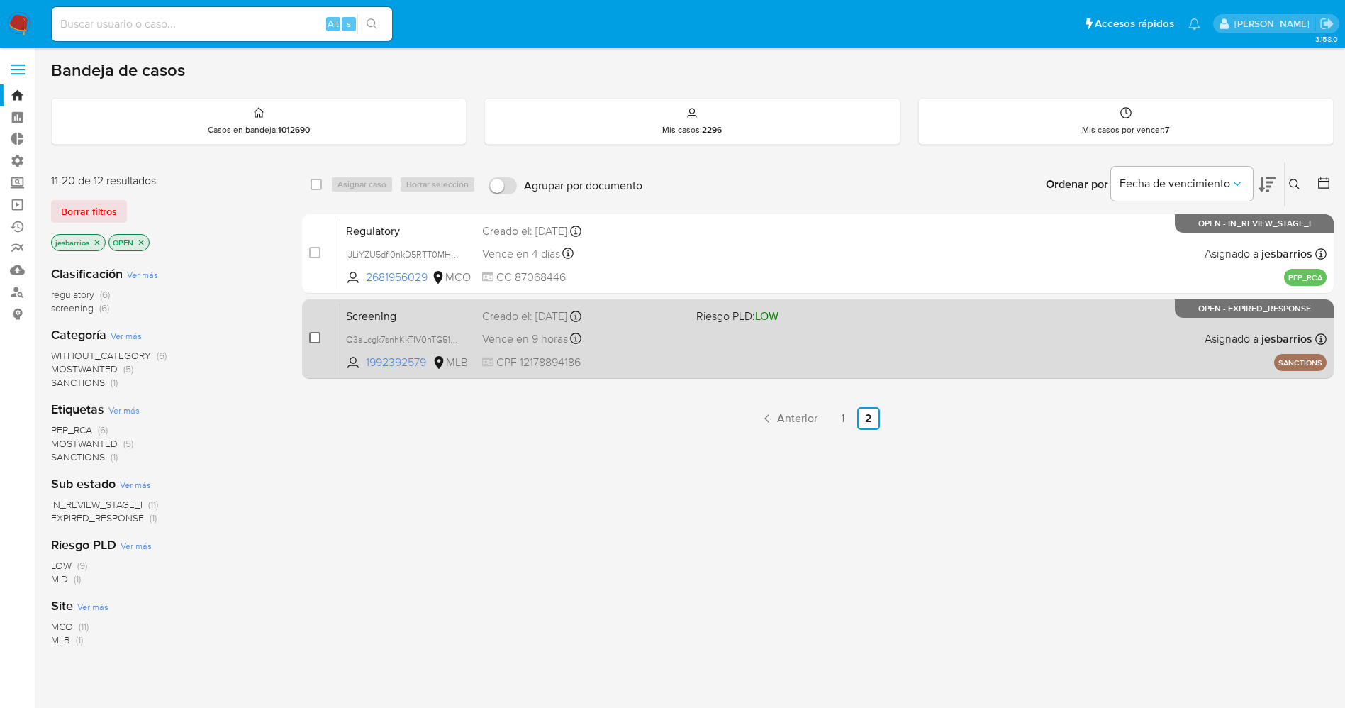
click at [314, 340] on input "checkbox" at bounding box center [314, 337] width 11 height 11
checkbox input "true"
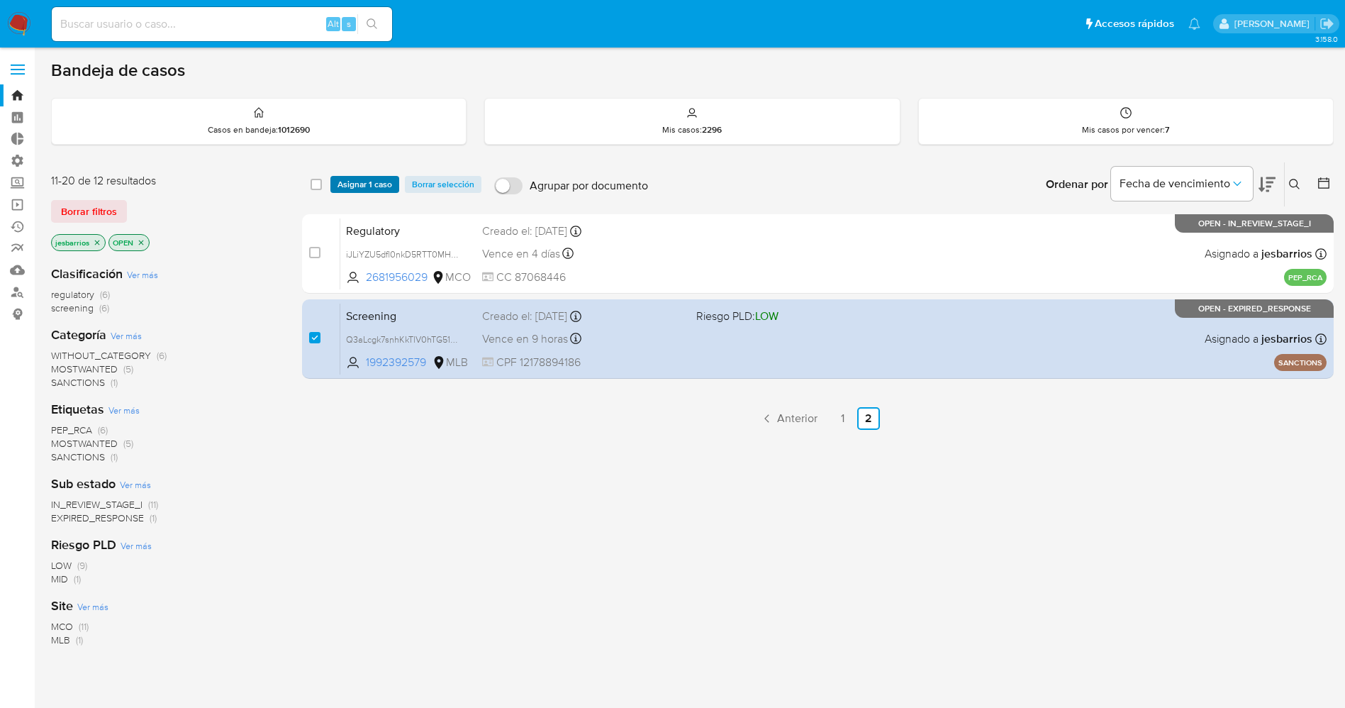
click at [349, 179] on span "Asignar 1 caso" at bounding box center [364, 184] width 55 height 14
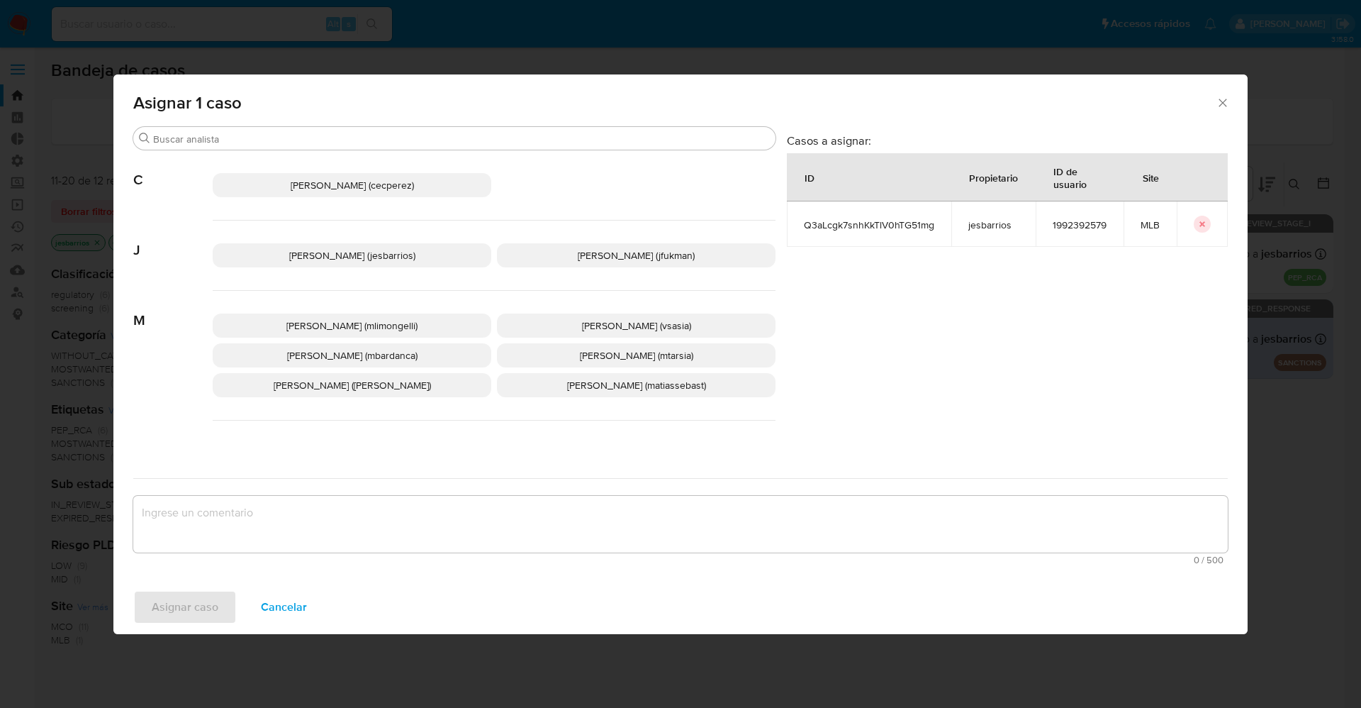
click at [355, 261] on span "[PERSON_NAME] (jesbarrios)" at bounding box center [352, 255] width 126 height 14
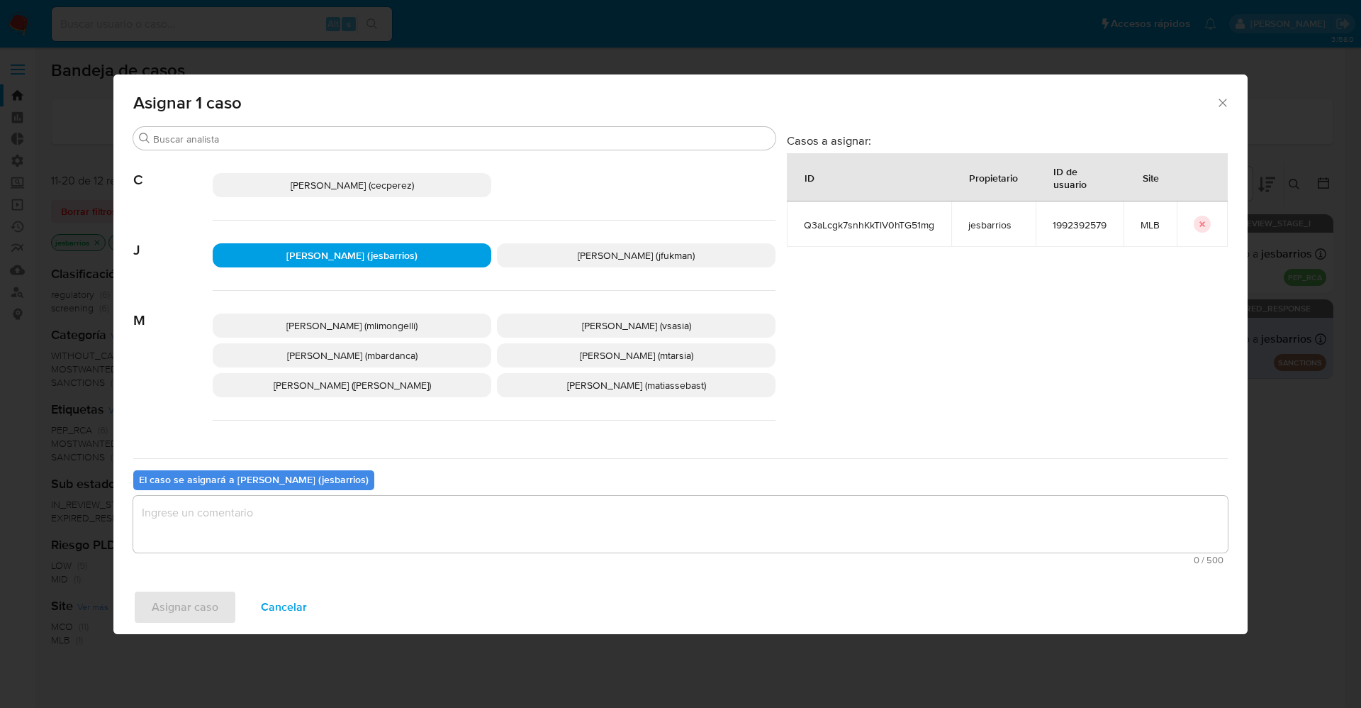
click at [374, 522] on textarea "assign-modal" at bounding box center [680, 524] width 1095 height 57
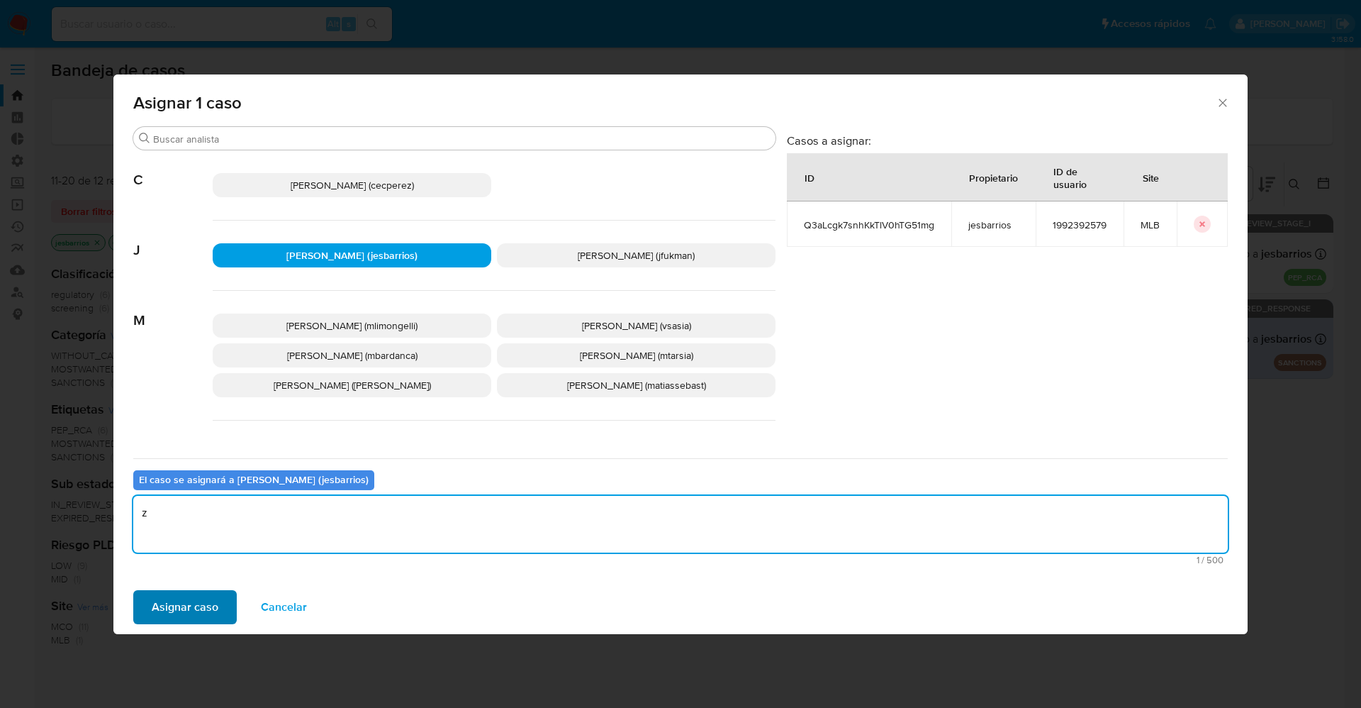
type textarea "z"
click at [221, 605] on button "Asignar caso" at bounding box center [185, 607] width 104 height 34
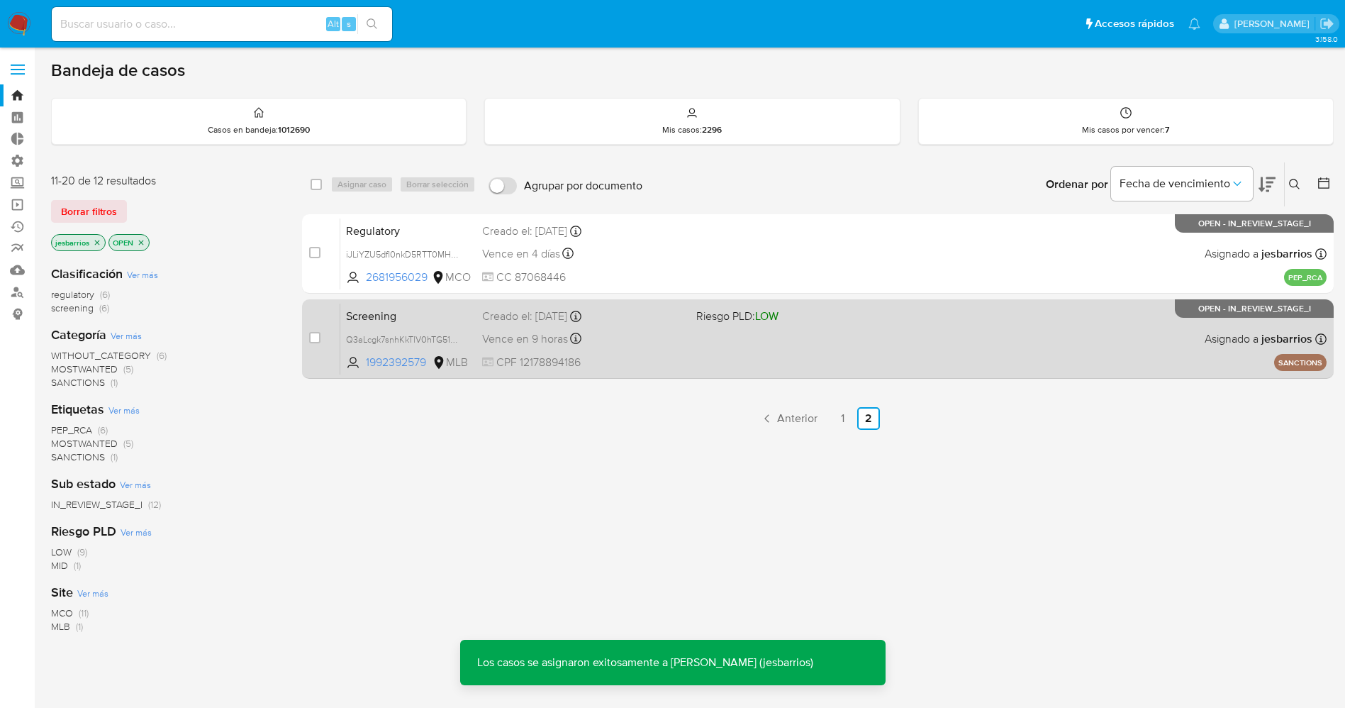
click at [791, 357] on div "Screening Q3aLcgk7snhKkTlV0hTG51mg 1992392579 MLB Riesgo PLD: LOW Creado el: [D…" at bounding box center [833, 339] width 986 height 72
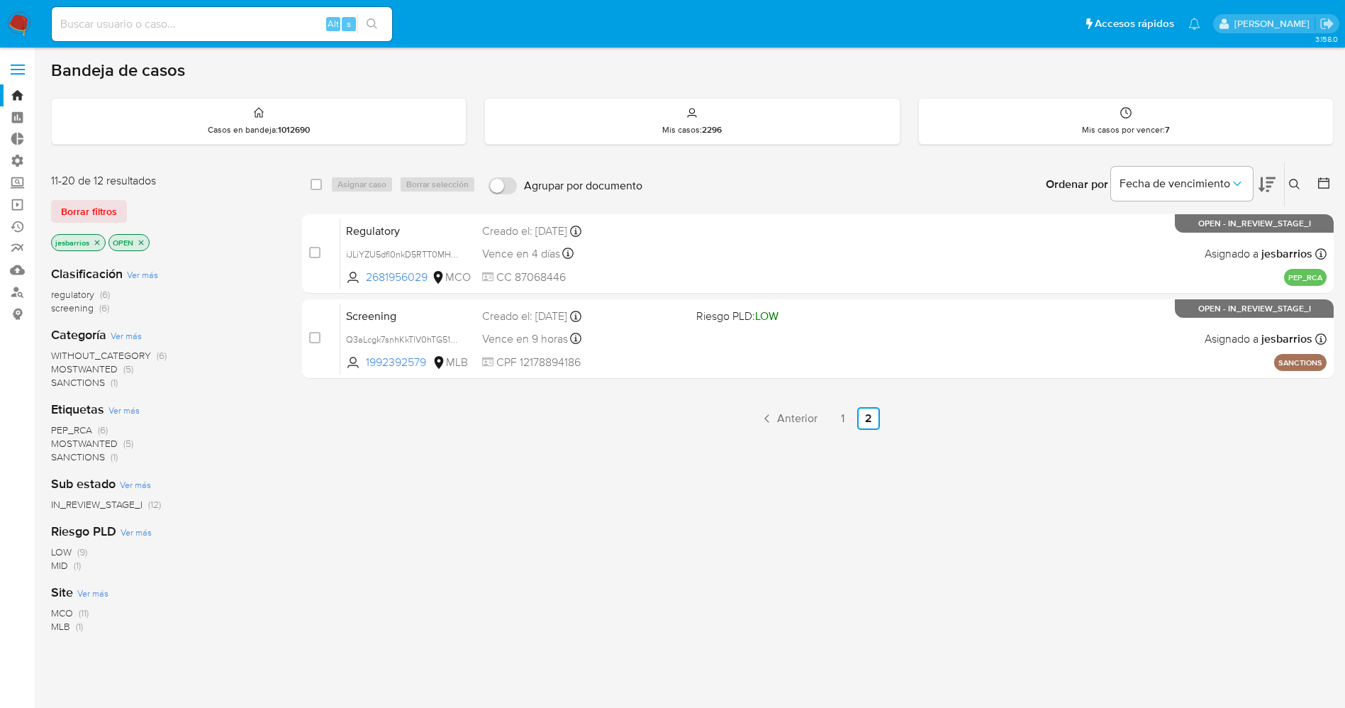
click at [16, 31] on img at bounding box center [19, 24] width 24 height 24
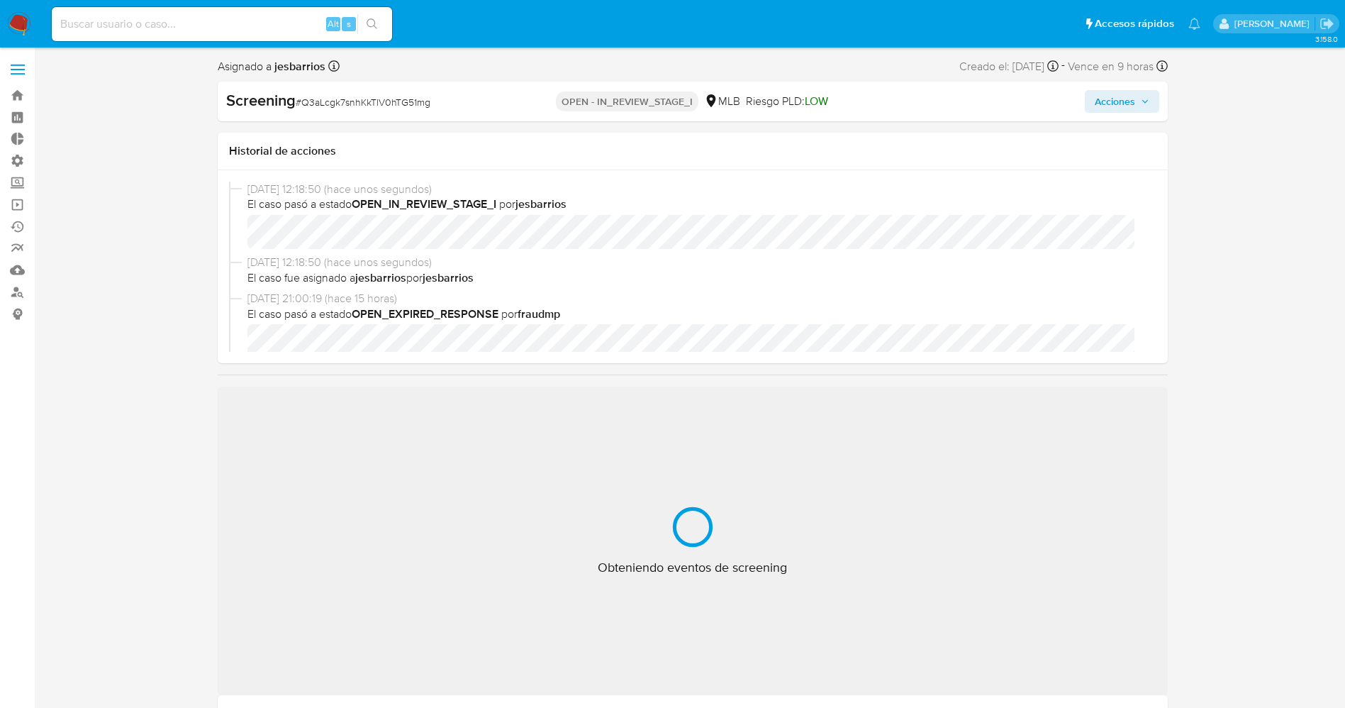
scroll to position [532, 0]
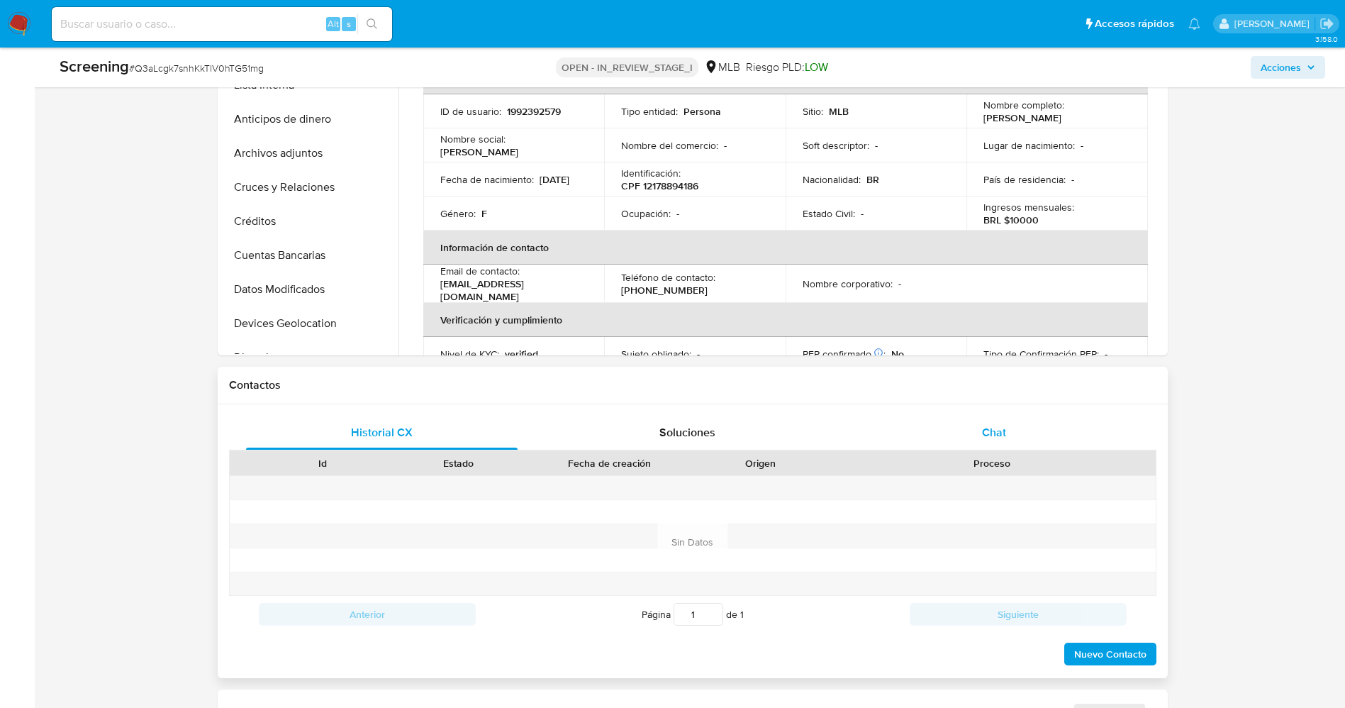
drag, startPoint x: 999, startPoint y: 431, endPoint x: 1166, endPoint y: 450, distance: 168.3
click at [1000, 431] on span "Chat" at bounding box center [994, 432] width 24 height 16
select select "10"
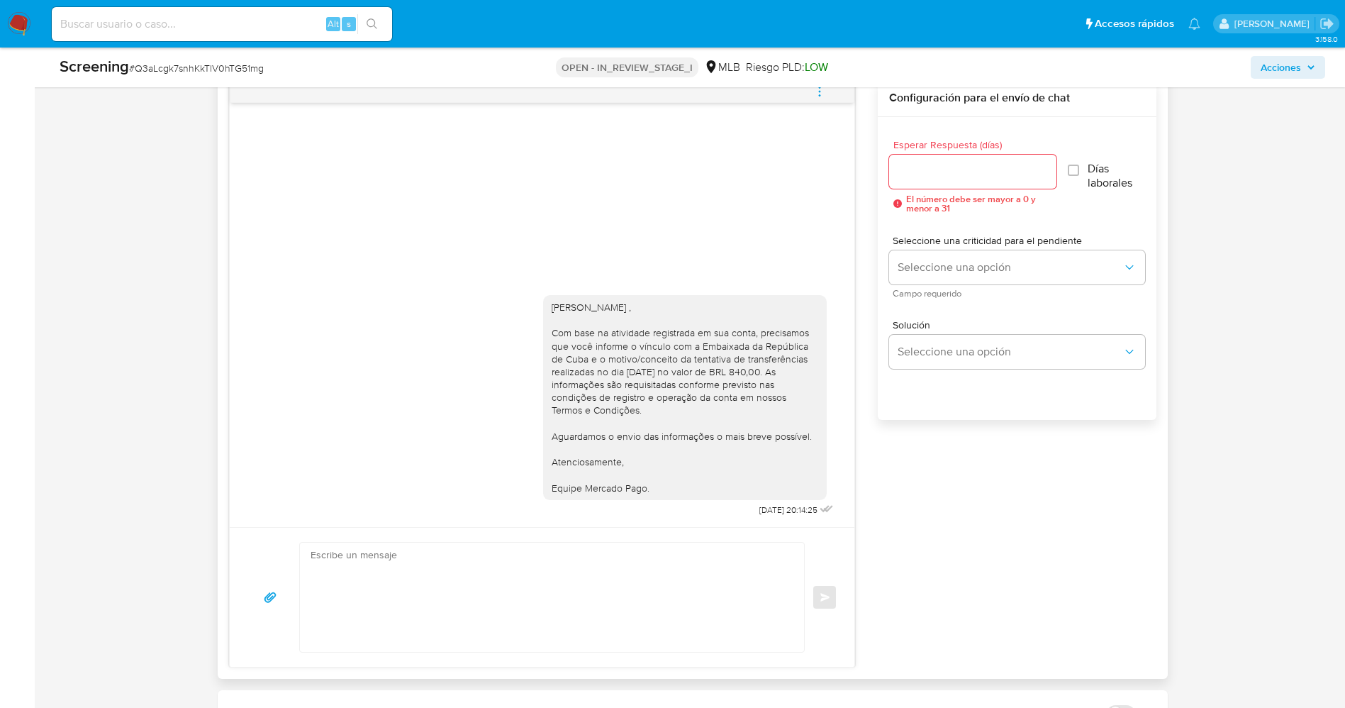
scroll to position [957, 0]
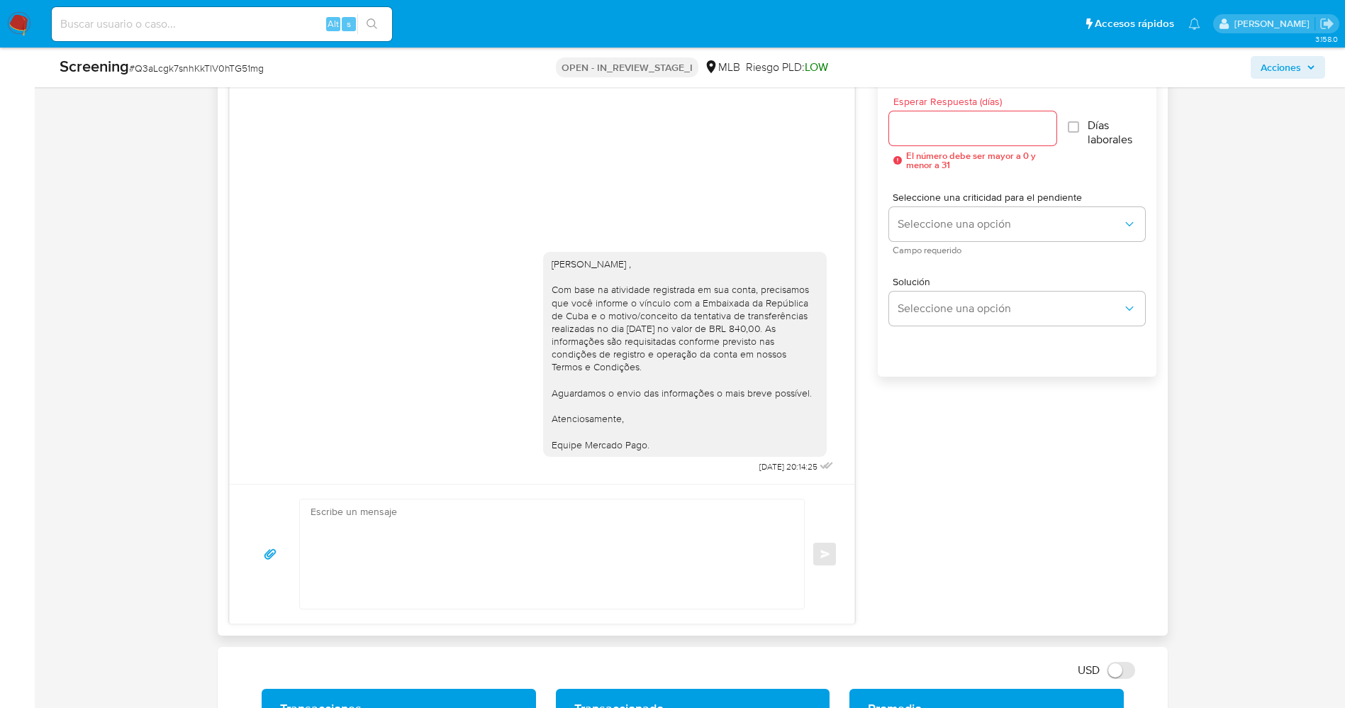
click at [490, 538] on textarea at bounding box center [549, 553] width 476 height 109
paste textarea "Olá Sahily Denorach Blanc Suarez , Entramos em contato novamente para solicitar…"
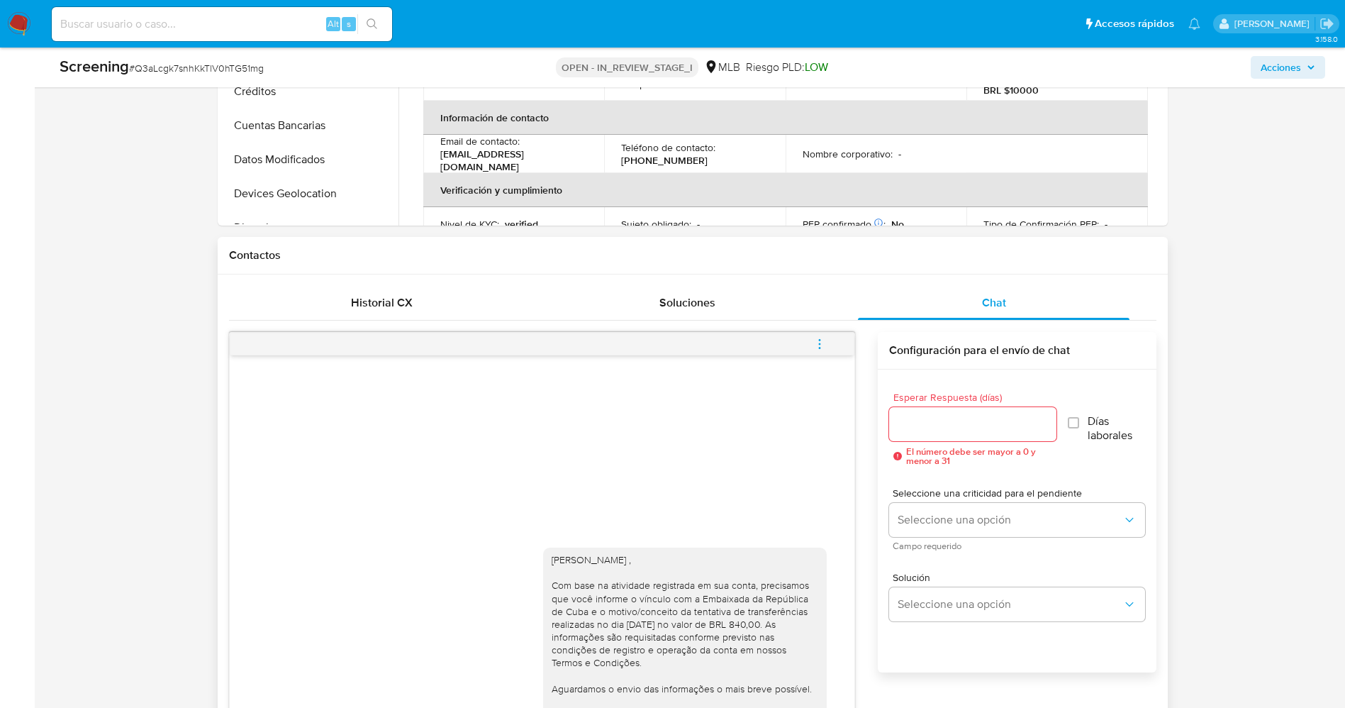
scroll to position [851, 0]
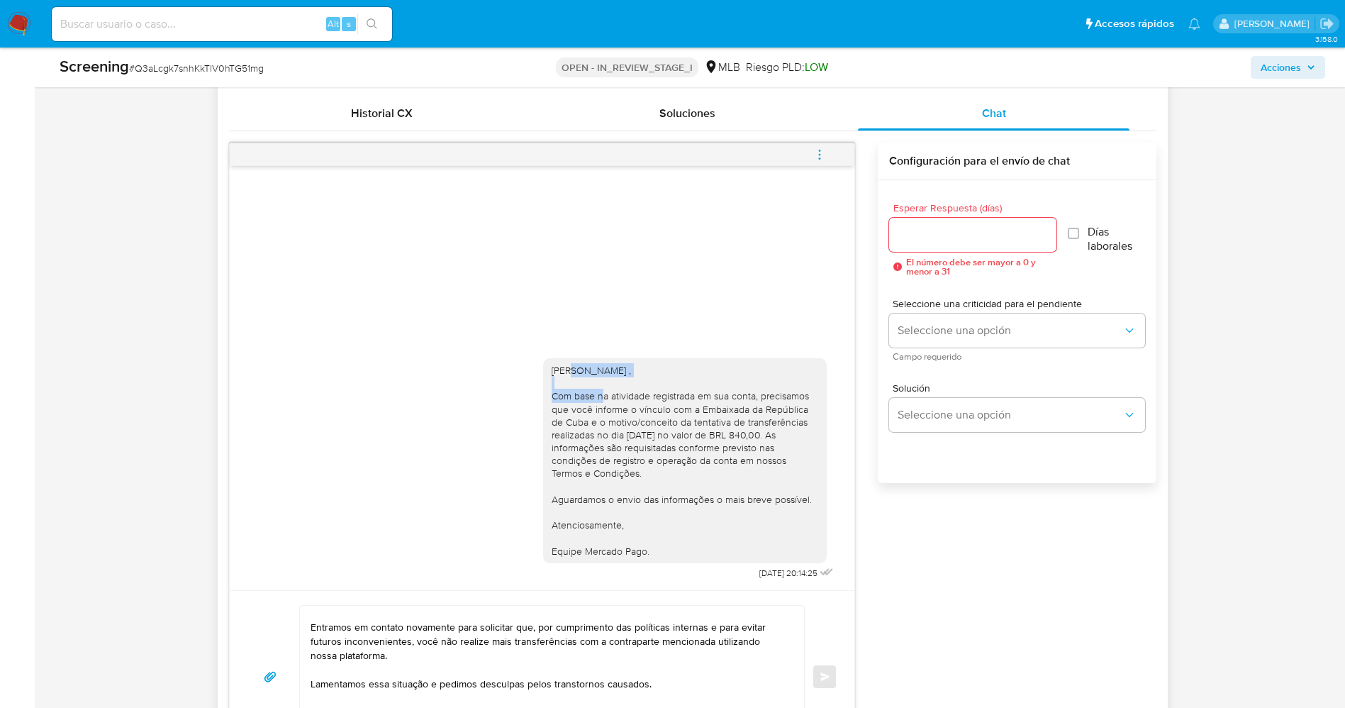
drag, startPoint x: 569, startPoint y: 366, endPoint x: 656, endPoint y: 375, distance: 87.0
click at [702, 367] on div "Olá [PERSON_NAME] , Com base na atividade registrada em sua conta, precisamos q…" at bounding box center [685, 461] width 267 height 194
copy div "[PERSON_NAME] ,"
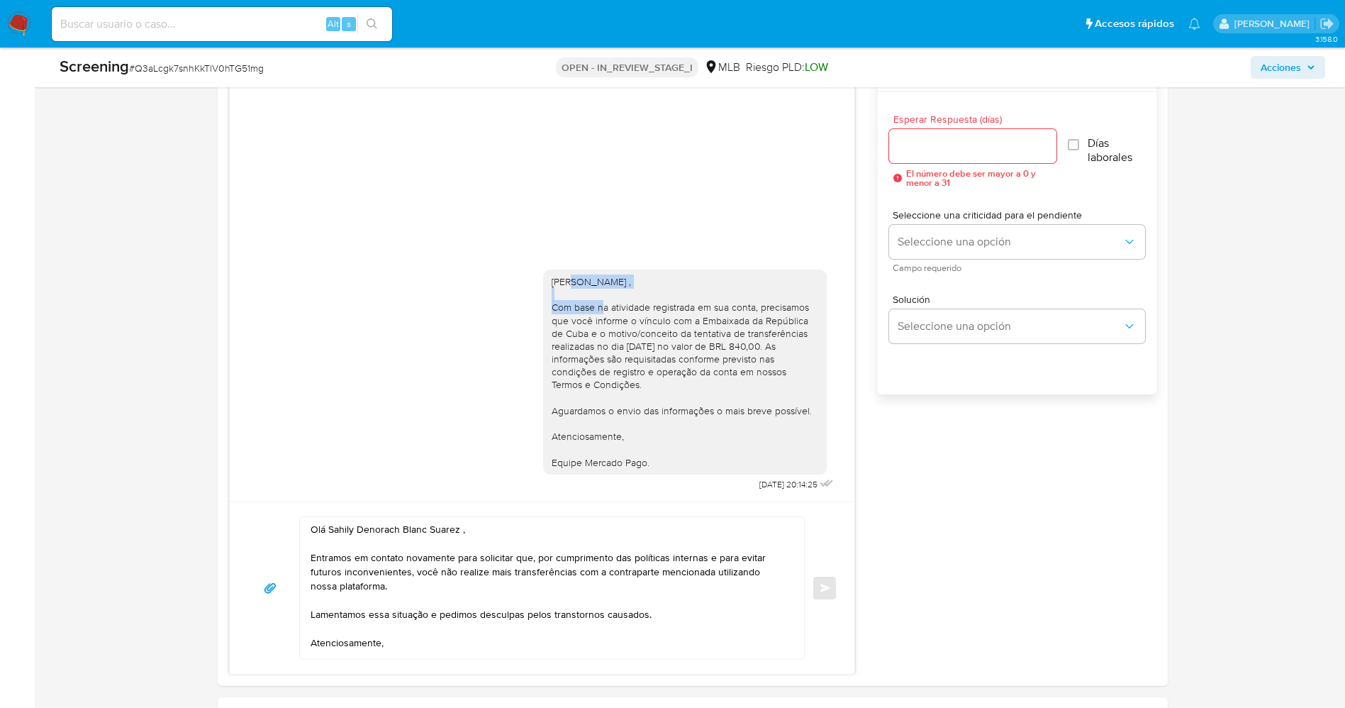
scroll to position [1064, 0]
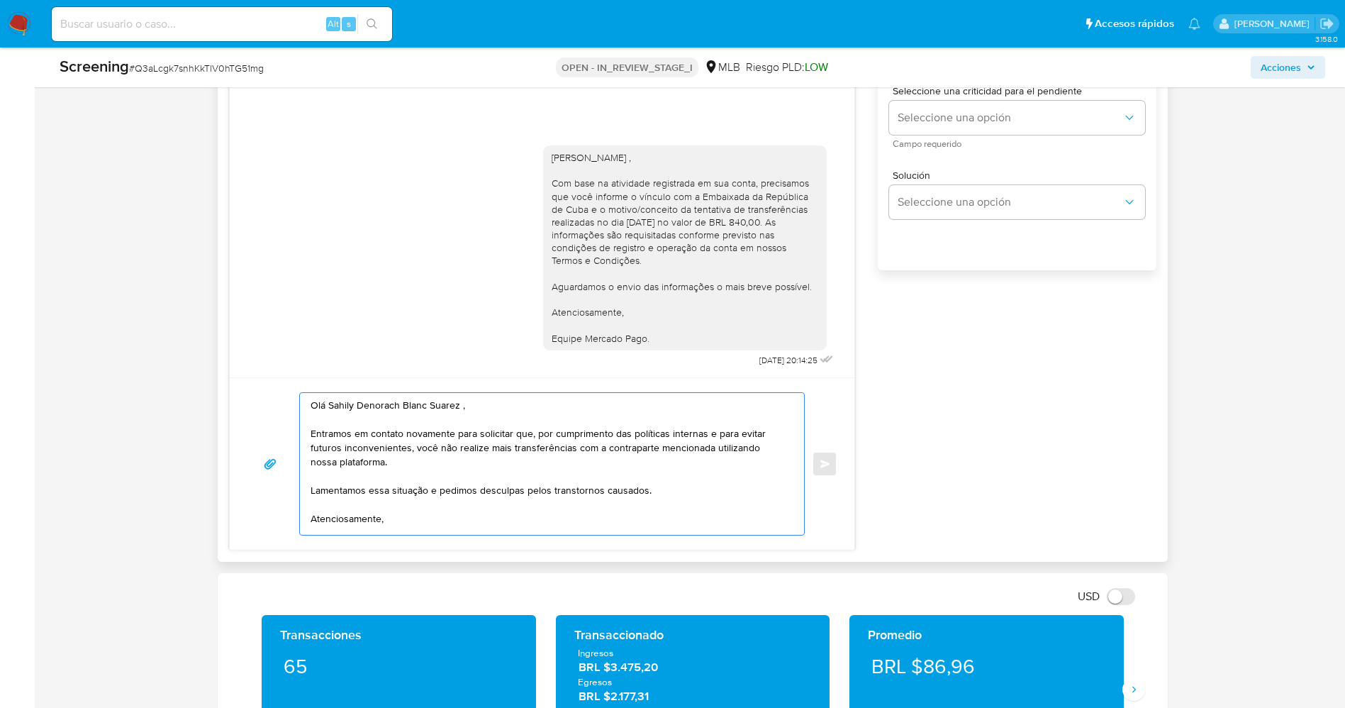
drag, startPoint x: 328, startPoint y: 406, endPoint x: 456, endPoint y: 405, distance: 127.6
click at [456, 405] on textarea "Olá Sahily Denorach Blanc Suarez , Entramos em contato novamente para solicitar…" at bounding box center [549, 464] width 476 height 142
paste textarea "Brenda Naranjo Aroche ,"
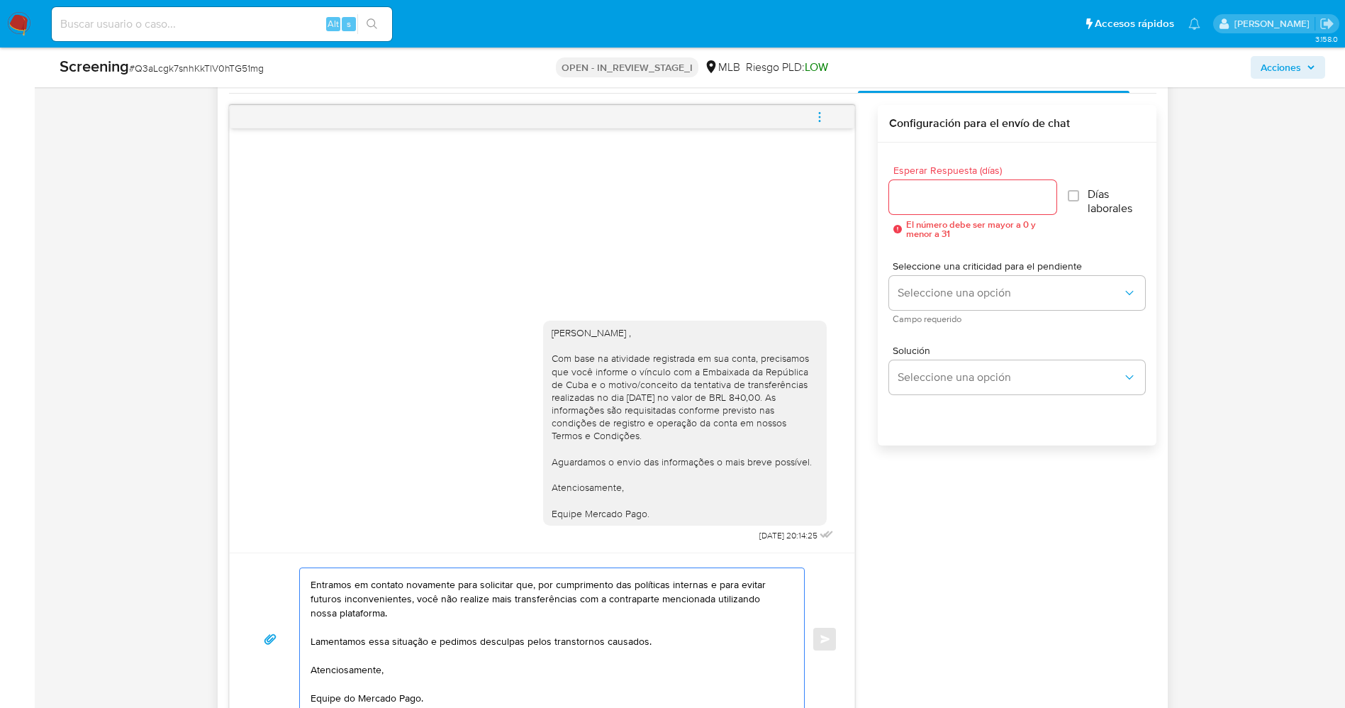
scroll to position [851, 0]
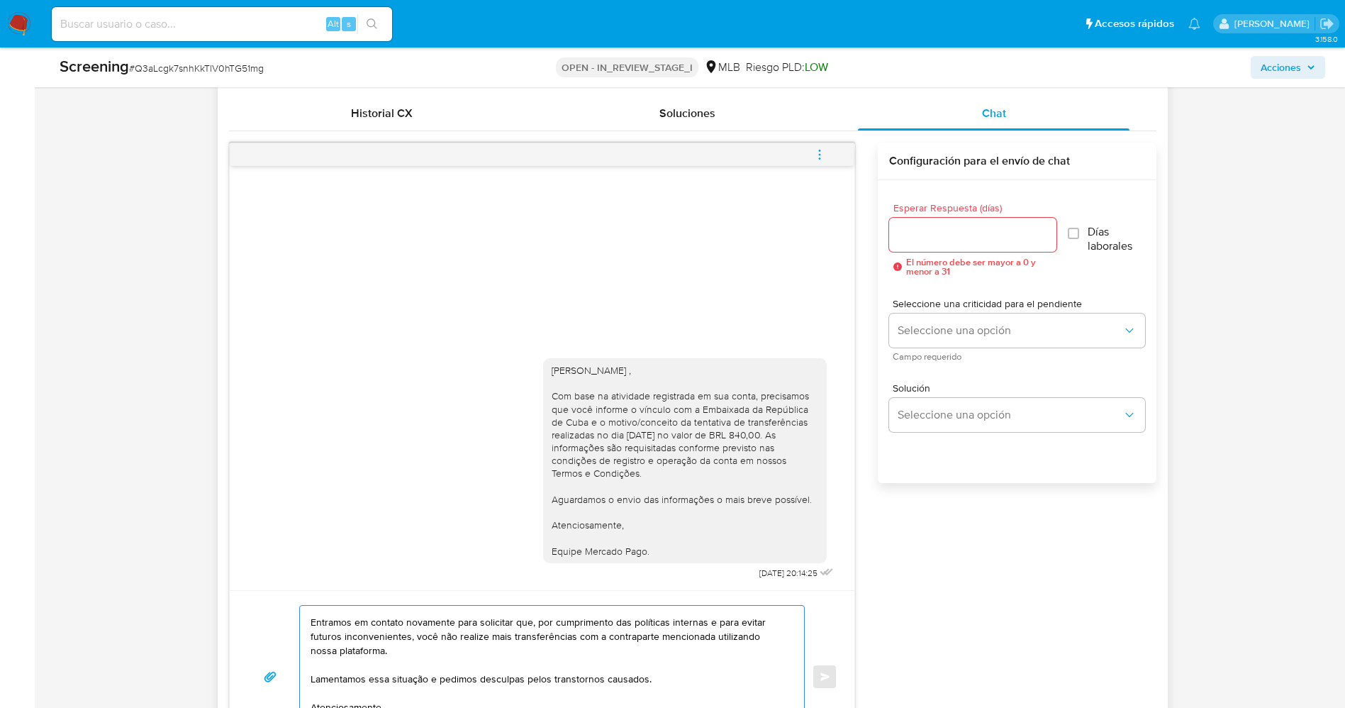
type textarea "Olá Brenda Naranjo Aroche , , Entramos em contato novamente para solicitar que,…"
click at [952, 229] on input "Esperar Respuesta (días)" at bounding box center [972, 234] width 167 height 18
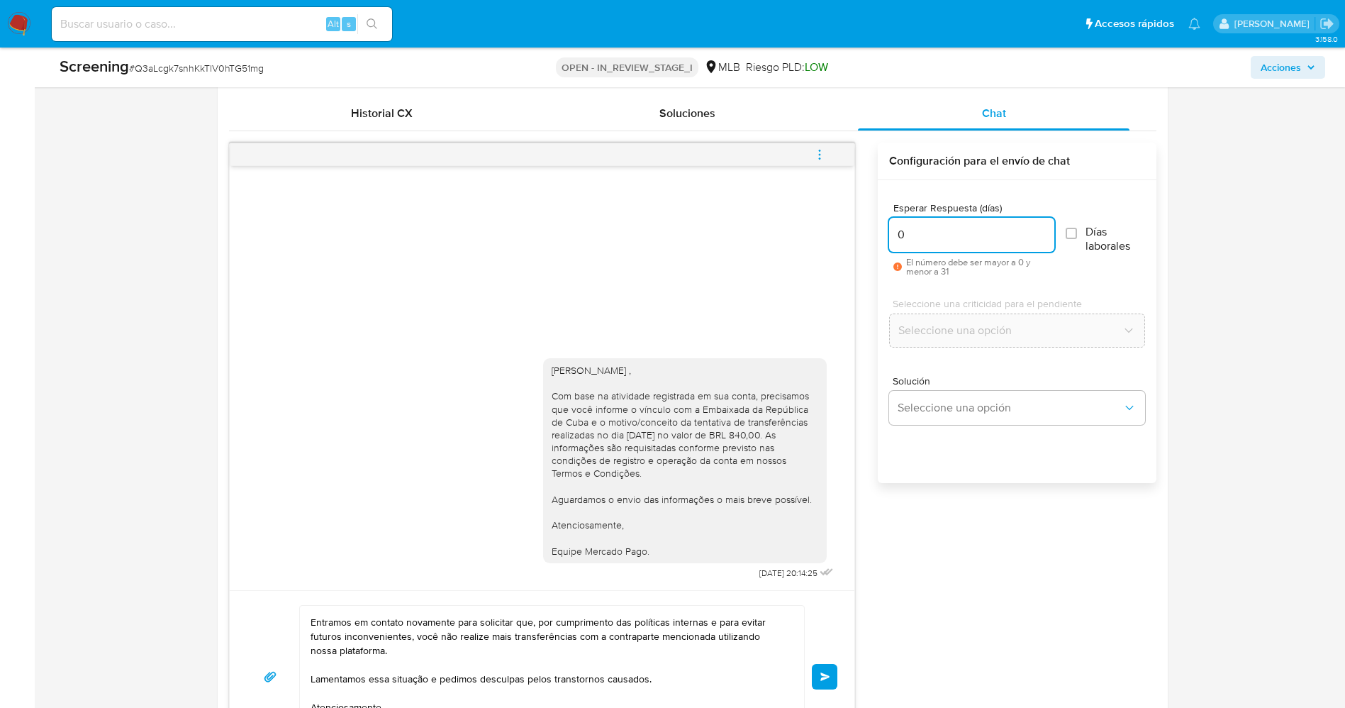
type input "0"
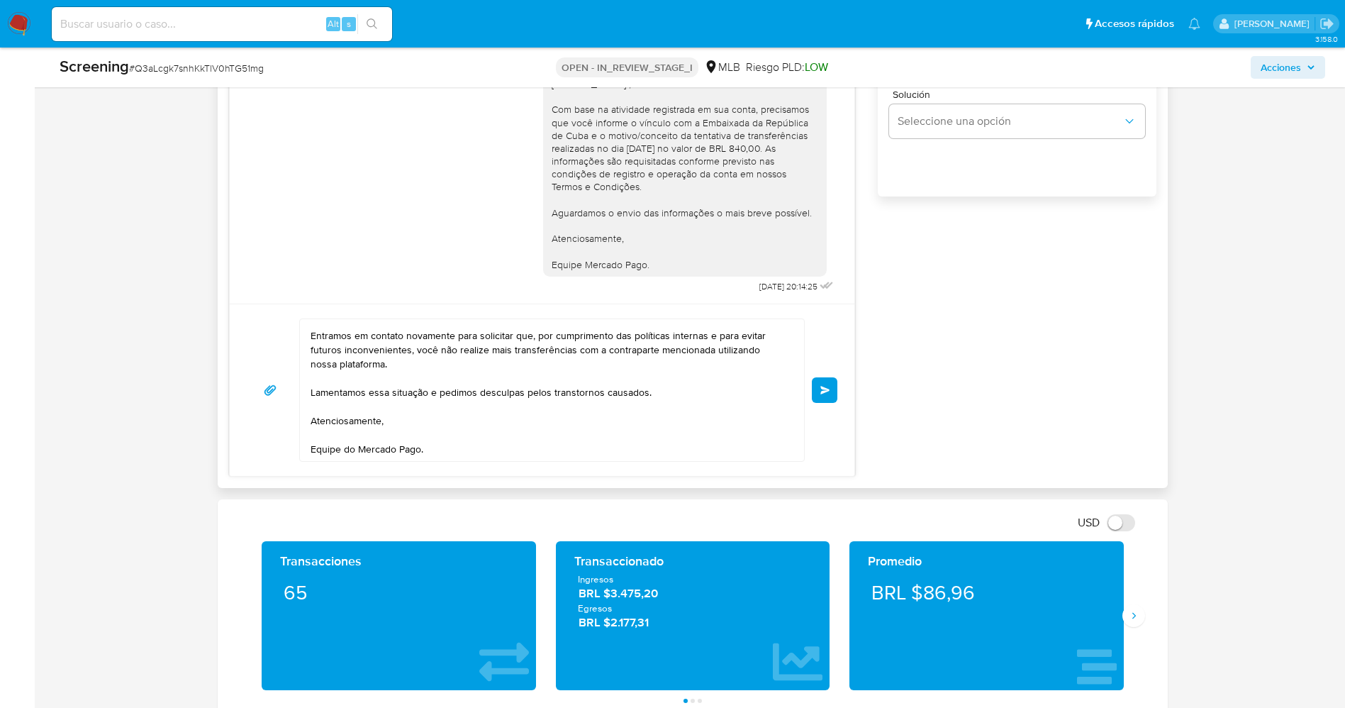
scroll to position [1170, 0]
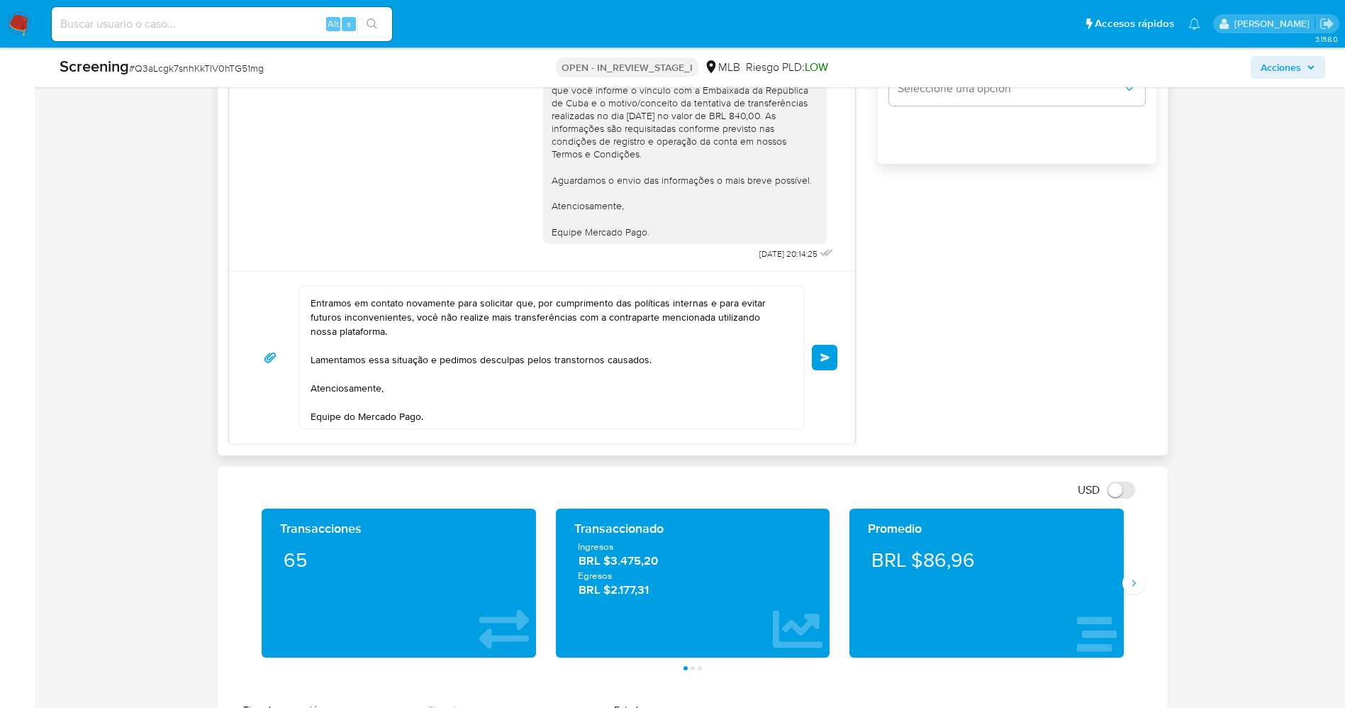
click at [813, 348] on button "Enviar" at bounding box center [825, 358] width 26 height 26
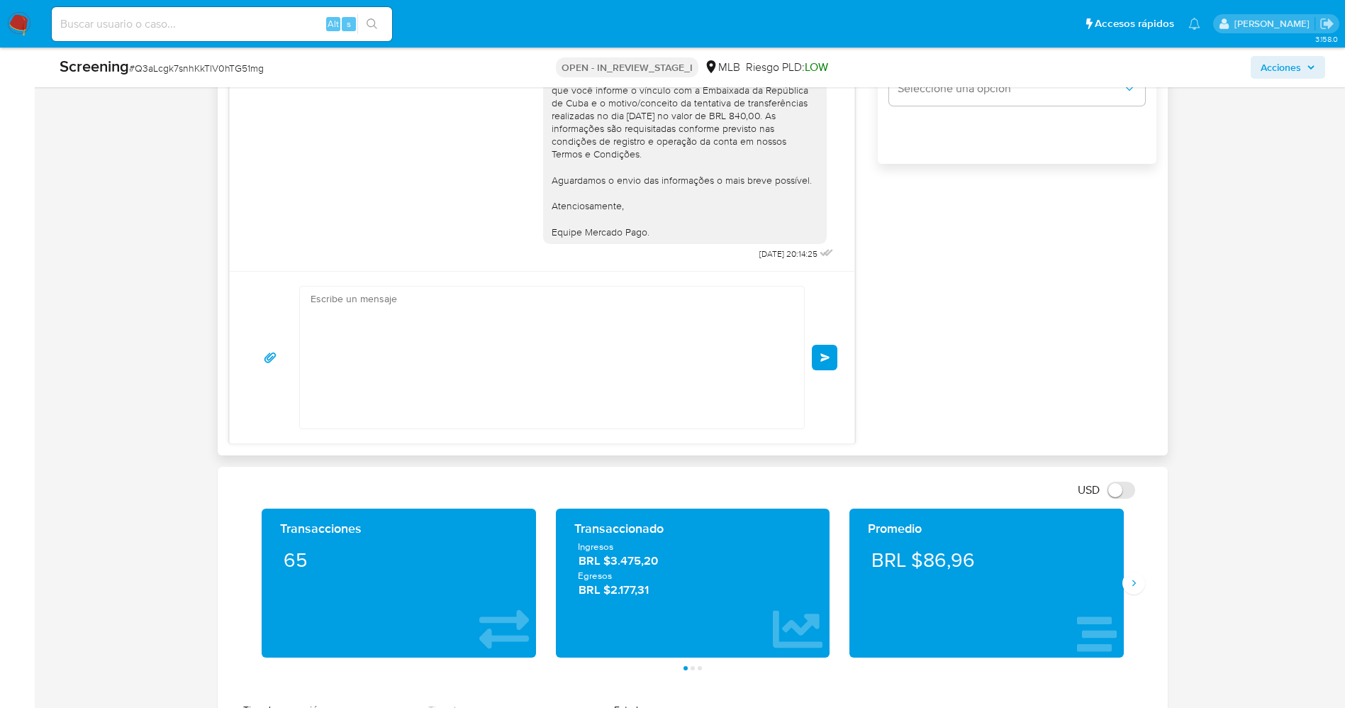
scroll to position [0, 0]
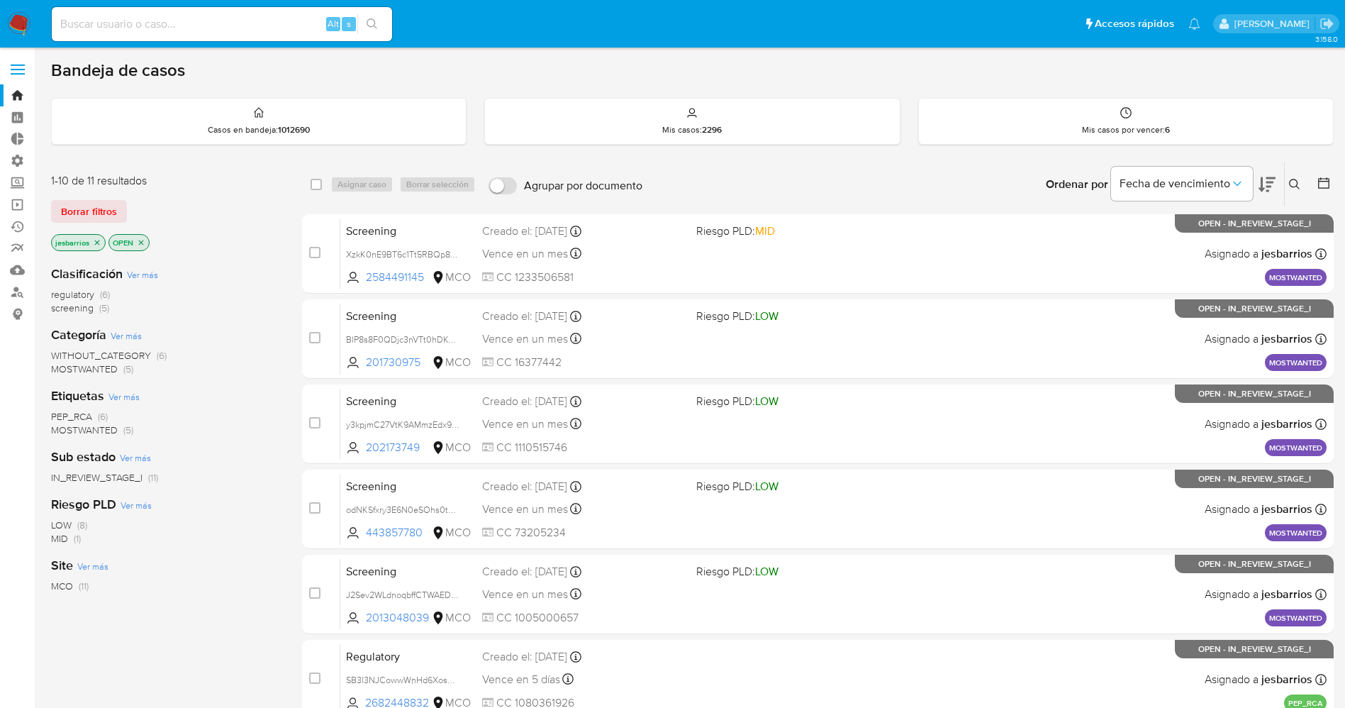
click at [139, 243] on icon "close-filter" at bounding box center [141, 242] width 9 height 9
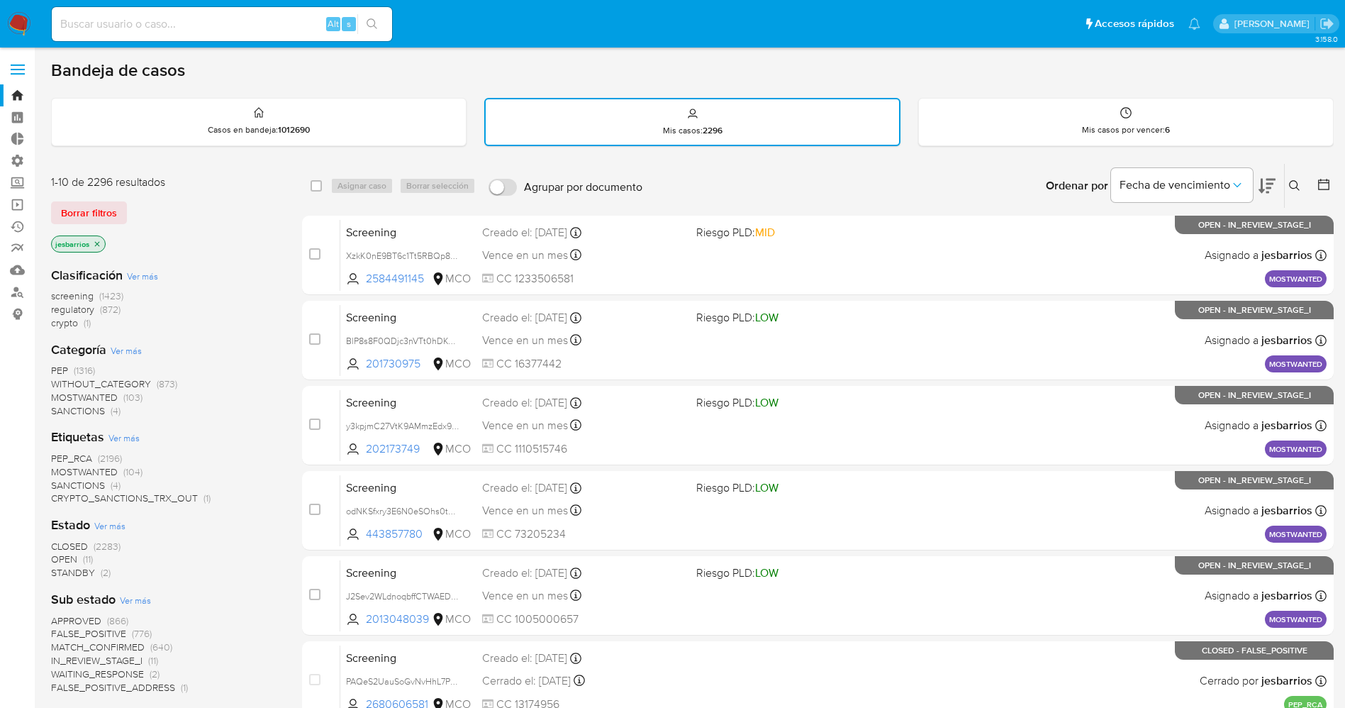
click at [86, 572] on span "STANDBY" at bounding box center [73, 572] width 44 height 14
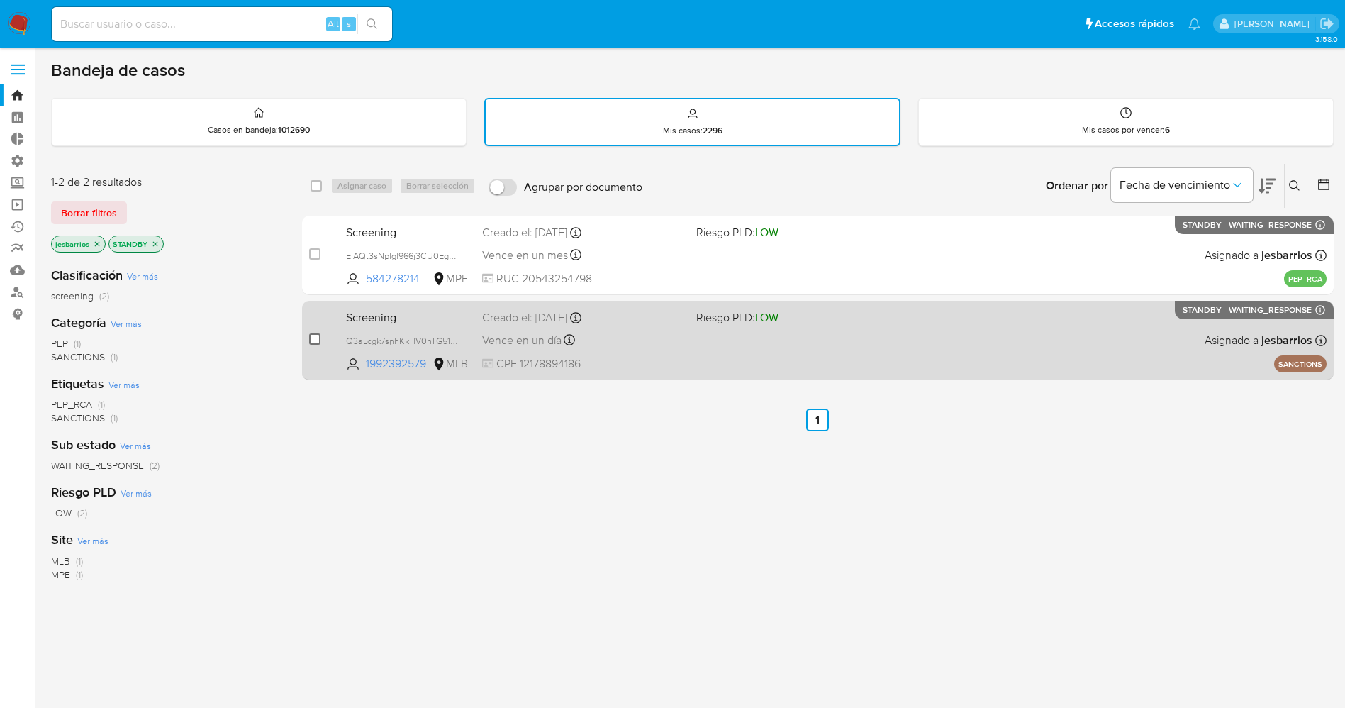
click at [311, 337] on input "checkbox" at bounding box center [314, 338] width 11 height 11
checkbox input "true"
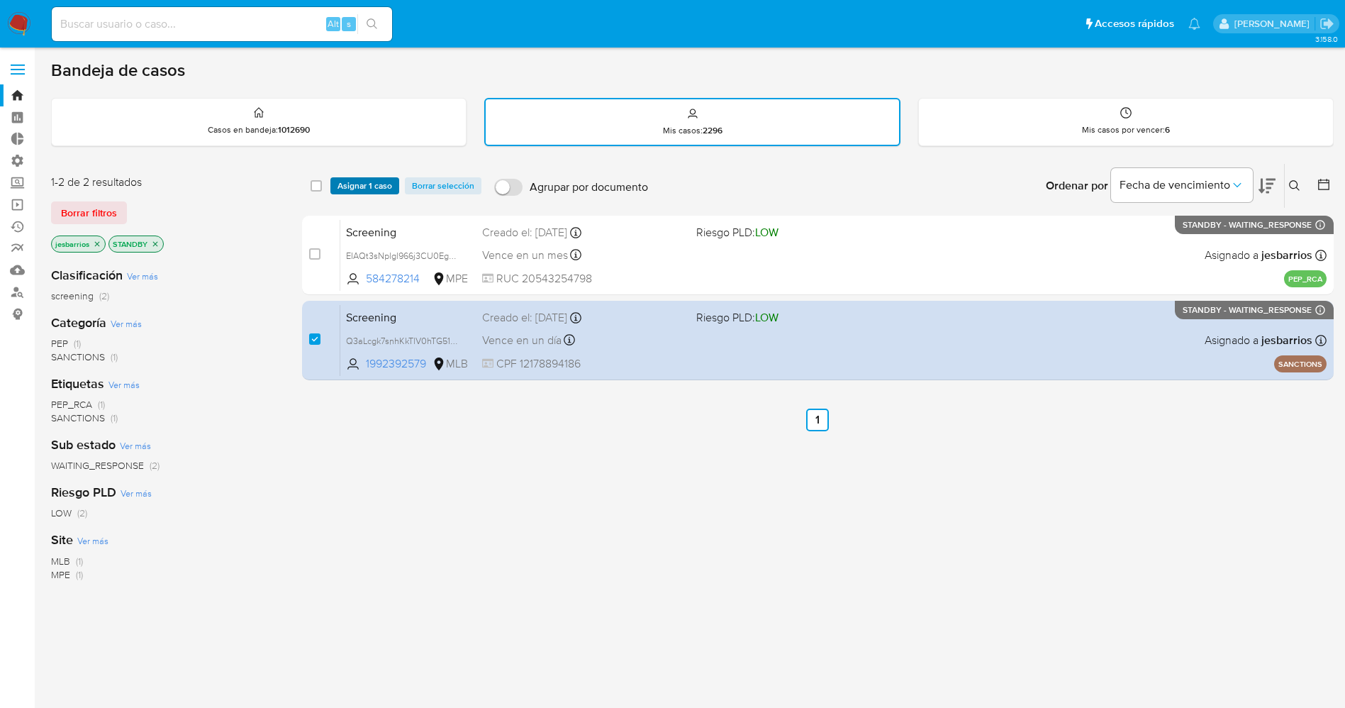
click at [379, 184] on span "Asignar 1 caso" at bounding box center [364, 186] width 55 height 14
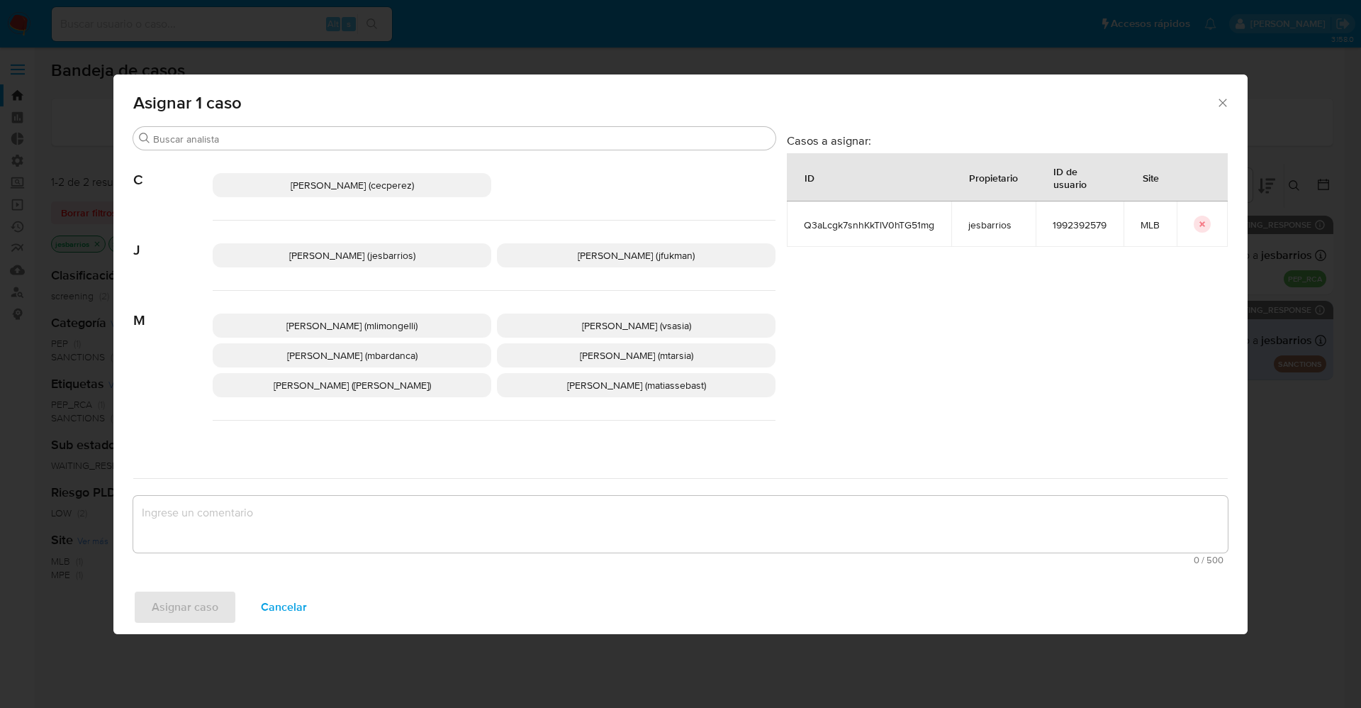
click at [313, 257] on span "Jesica Iris Barrios Leita (jesbarrios)" at bounding box center [352, 255] width 126 height 14
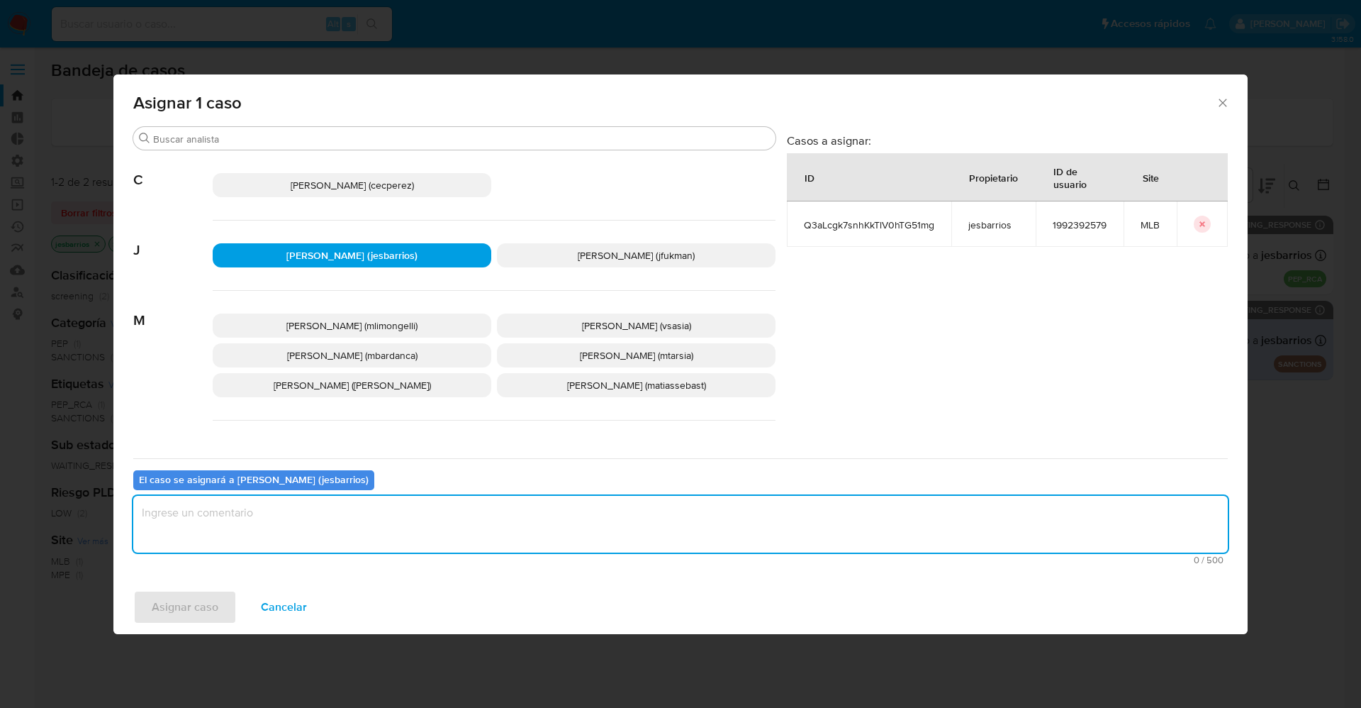
click at [335, 508] on textarea "assign-modal" at bounding box center [680, 524] width 1095 height 57
type textarea ","
click at [189, 604] on span "Asignar caso" at bounding box center [185, 606] width 67 height 31
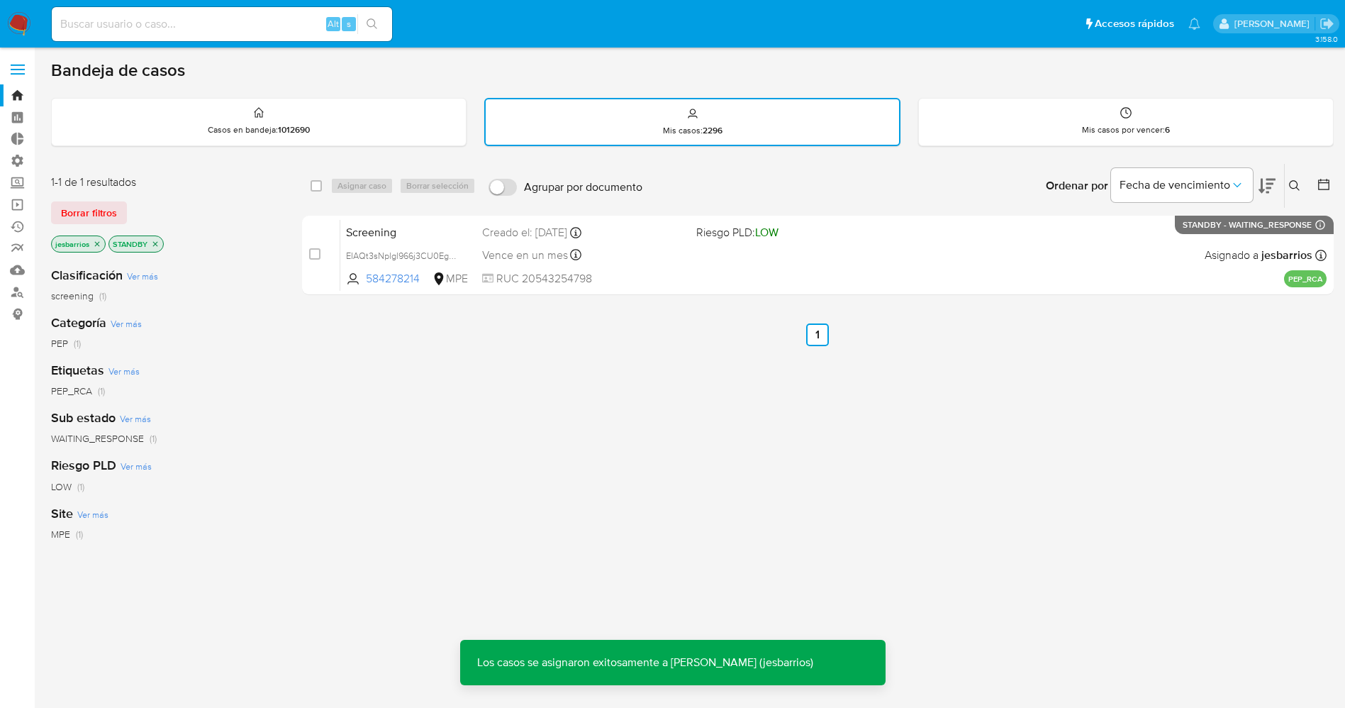
click at [17, 20] on img at bounding box center [19, 24] width 24 height 24
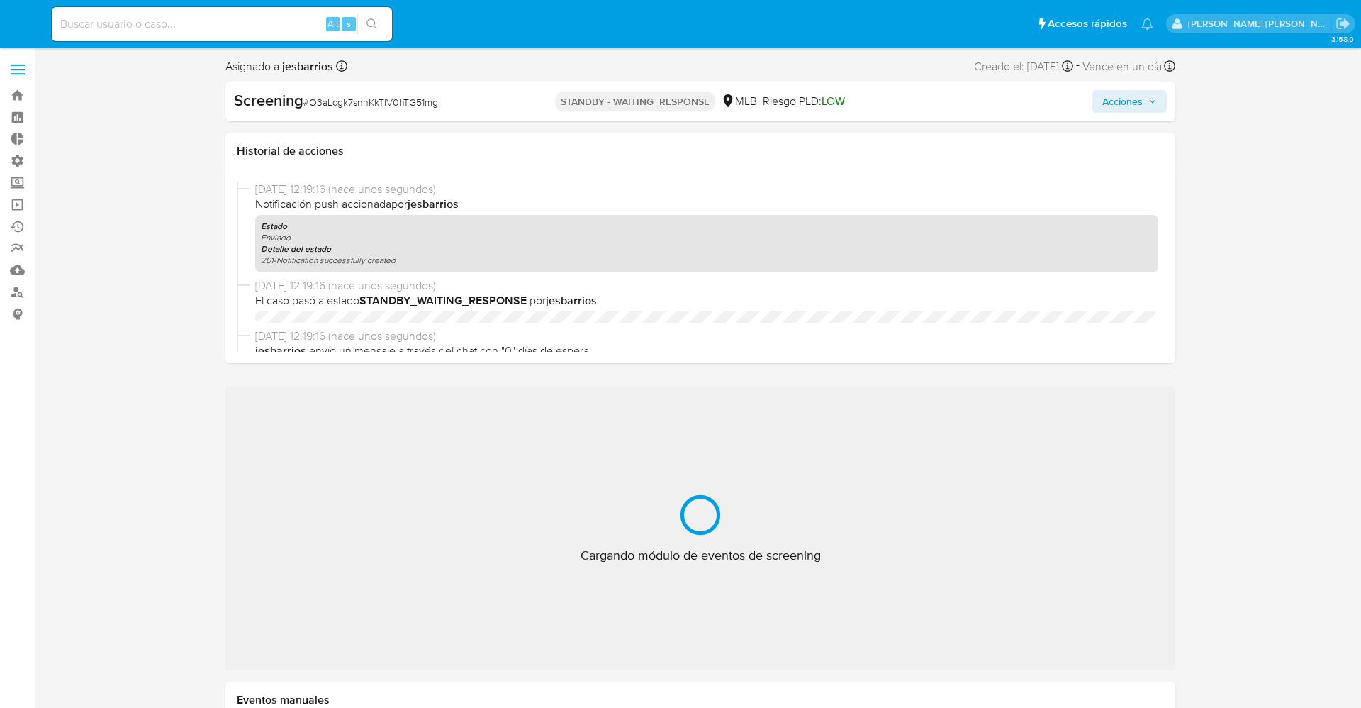
select select "10"
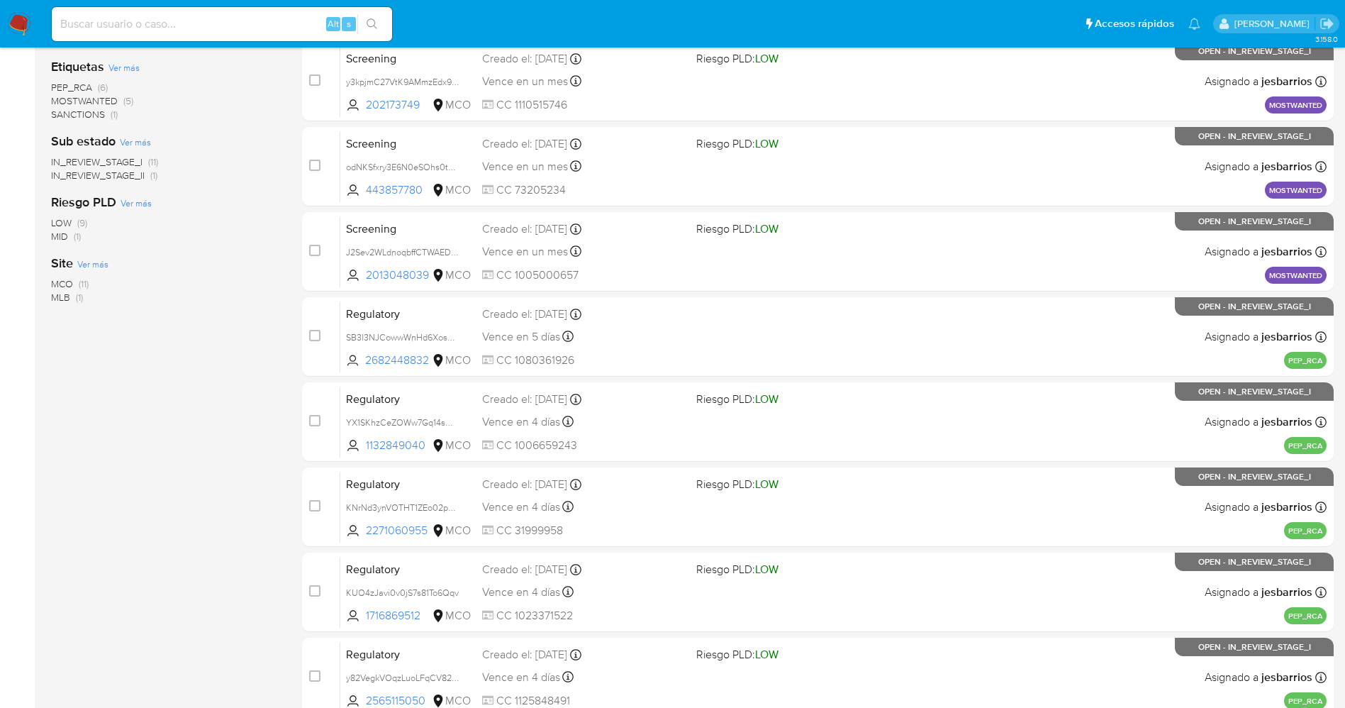
scroll to position [463, 0]
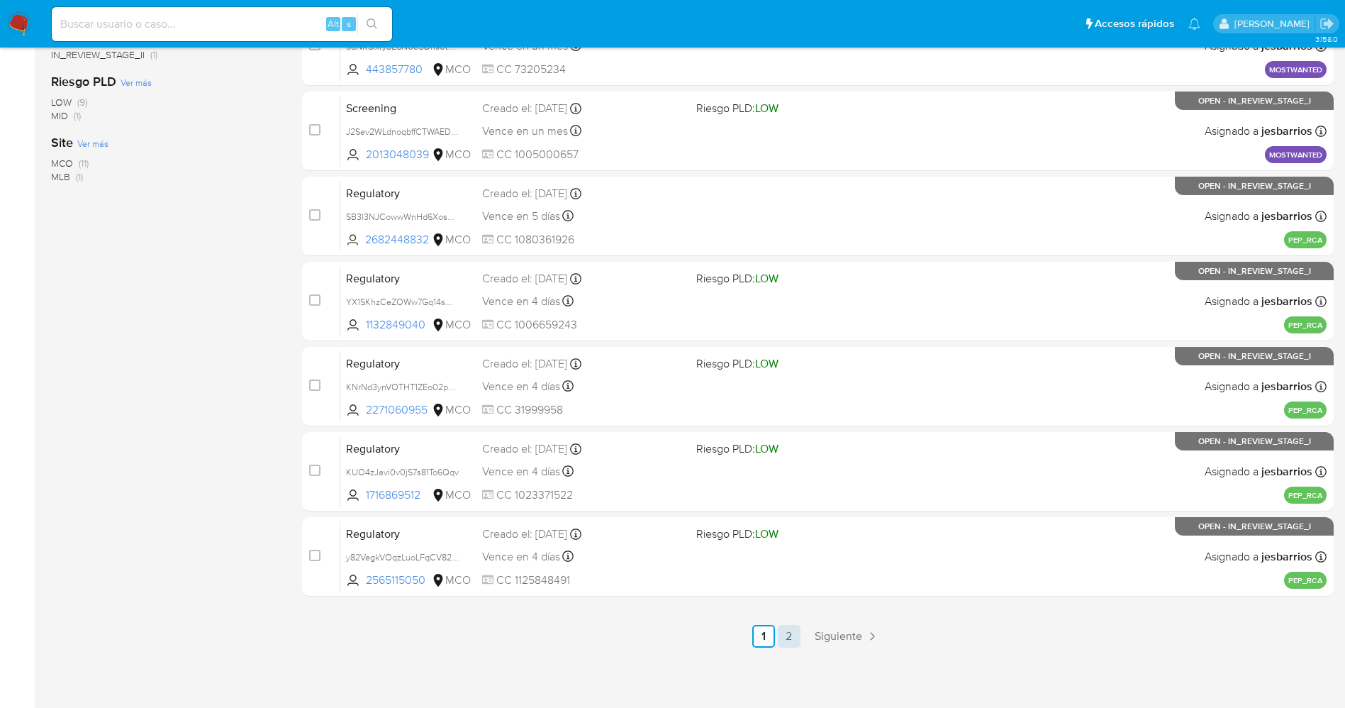
click at [792, 627] on link "2" at bounding box center [789, 636] width 23 height 23
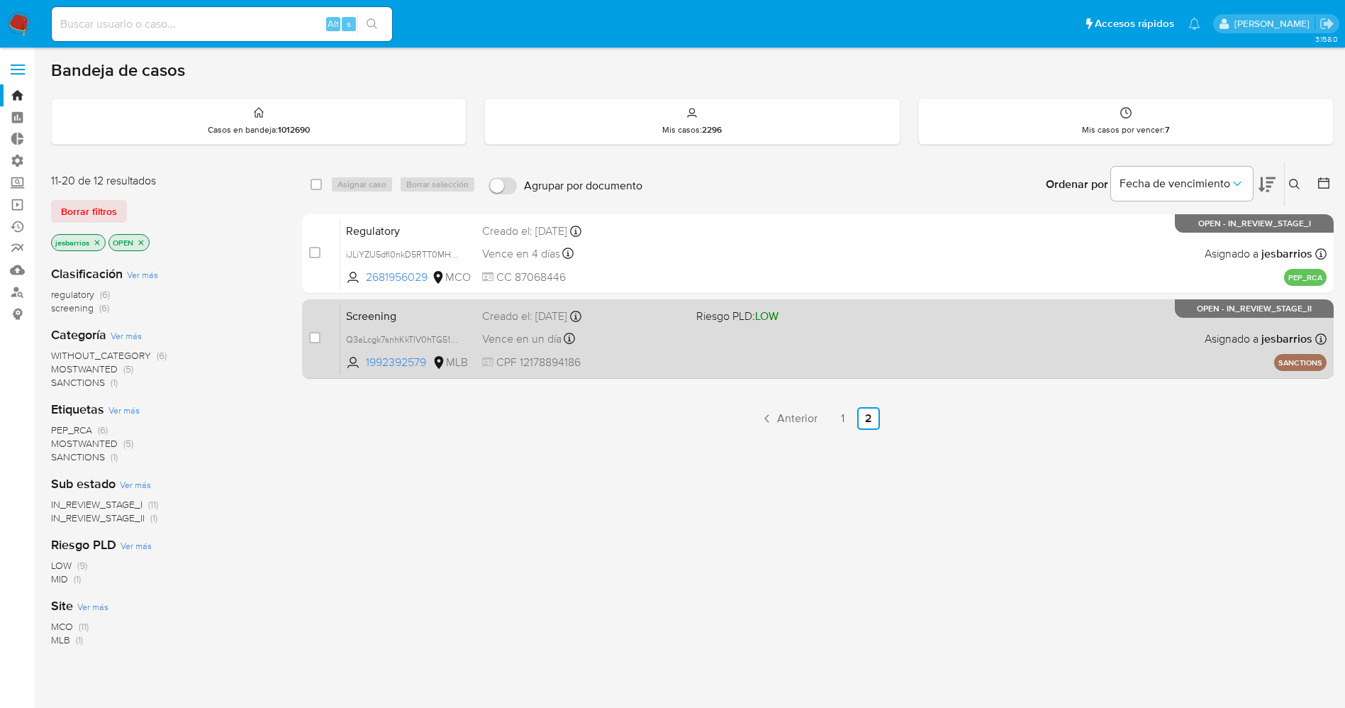
click at [885, 350] on div "Screening Q3aLcgk7snhKkTlV0hTG51mg 1992392579 MLB Riesgo PLD: LOW Creado el: [D…" at bounding box center [833, 339] width 986 height 72
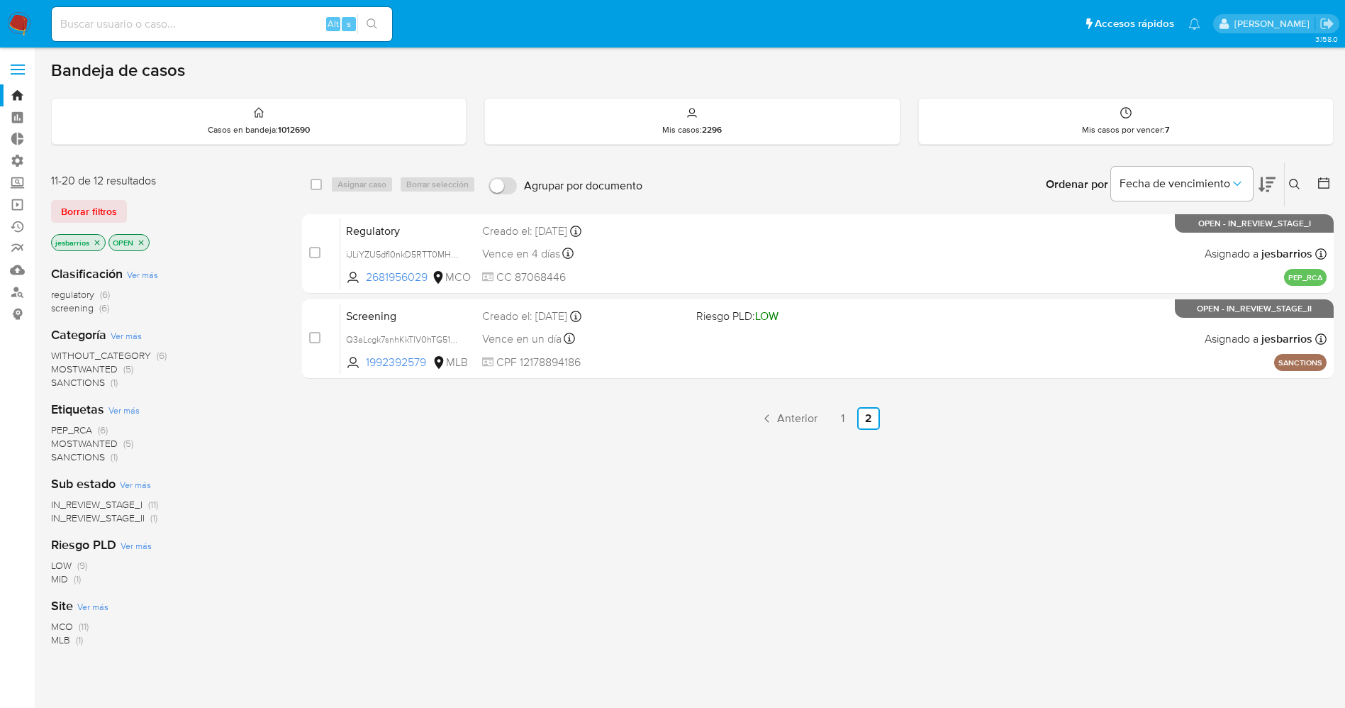
click at [23, 18] on img at bounding box center [19, 24] width 24 height 24
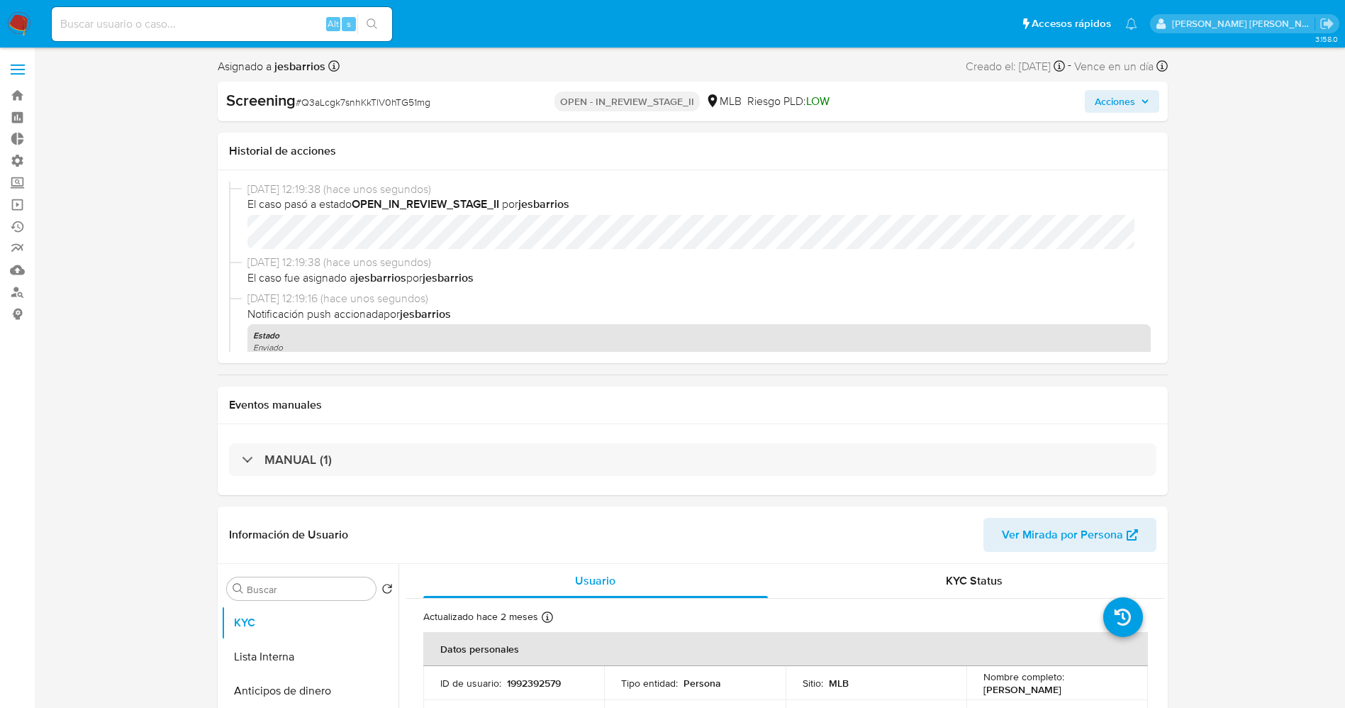
select select "10"
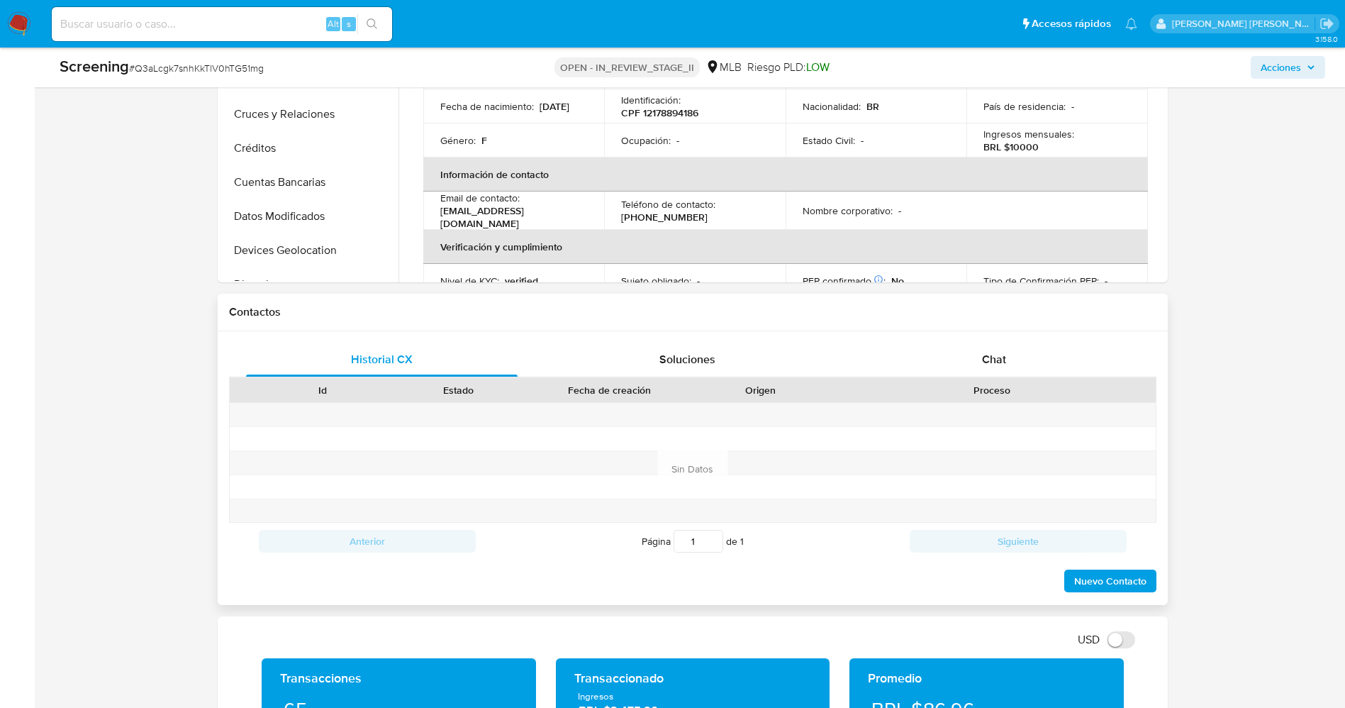
scroll to position [638, 0]
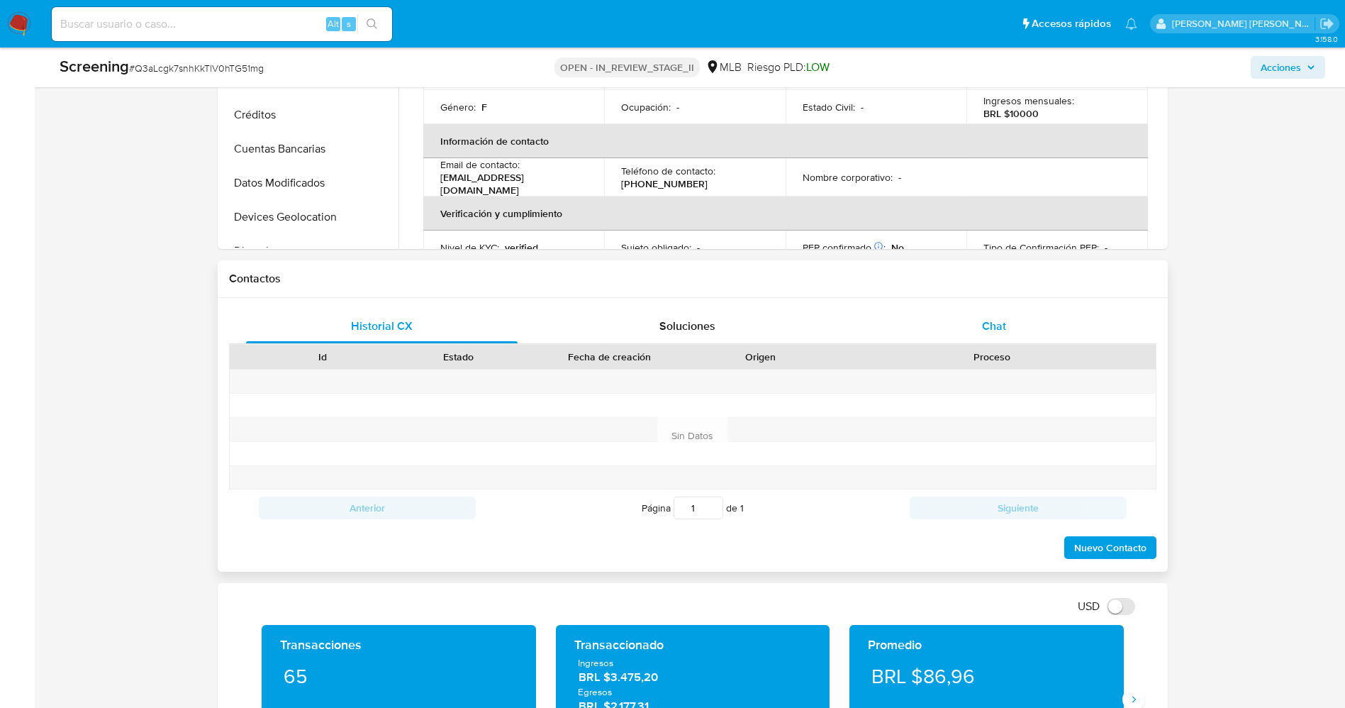
click at [997, 322] on span "Chat" at bounding box center [994, 326] width 24 height 16
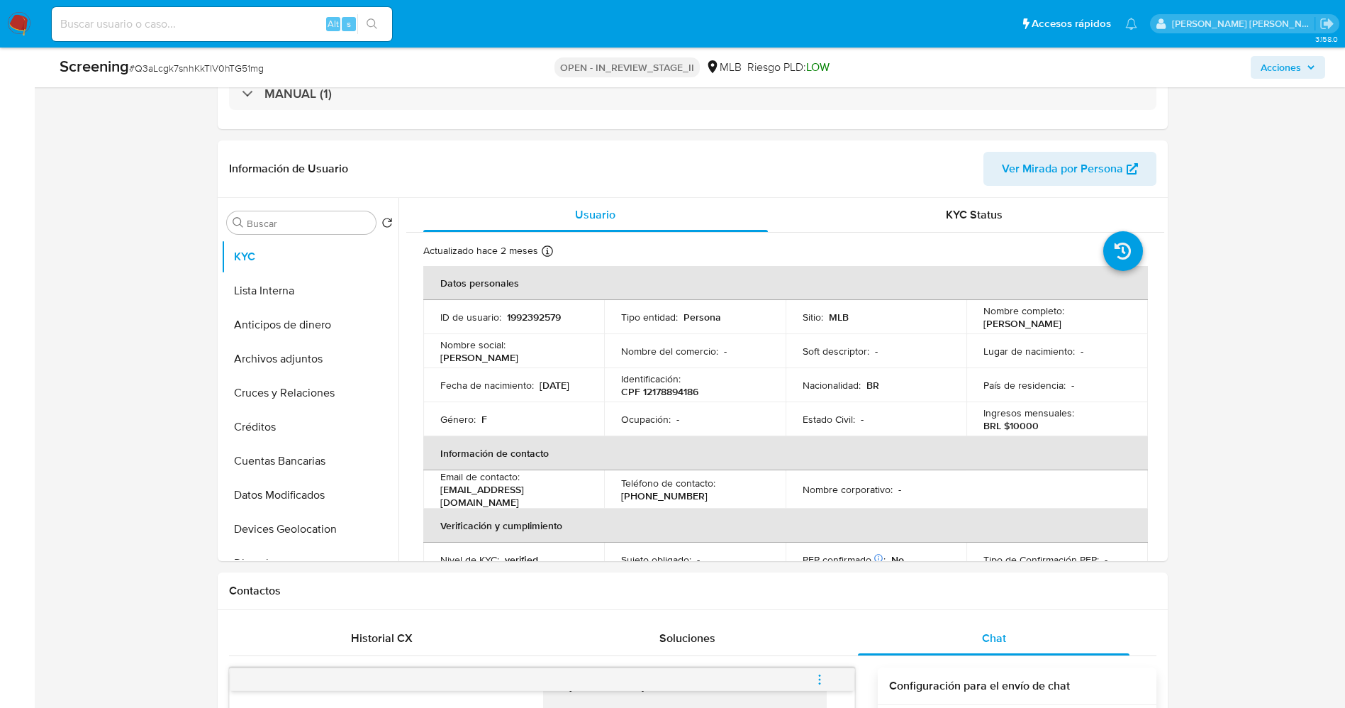
scroll to position [319, 0]
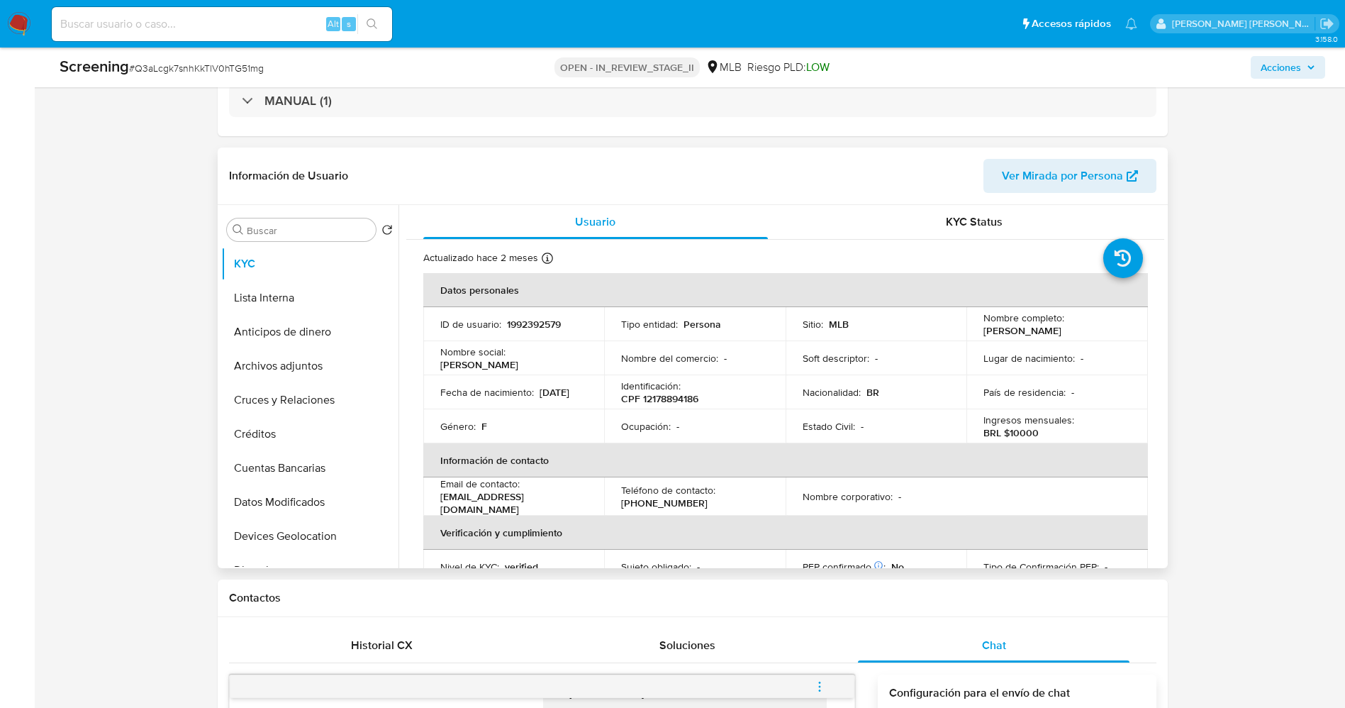
drag, startPoint x: 979, startPoint y: 335, endPoint x: 1070, endPoint y: 330, distance: 90.9
click at [1100, 331] on td "Nombre completo : Brenda Naranjo Aroche" at bounding box center [1057, 324] width 182 height 34
copy p "Brenda Naranjo Aroche"
click at [265, 302] on button "Lista Interna" at bounding box center [304, 298] width 166 height 34
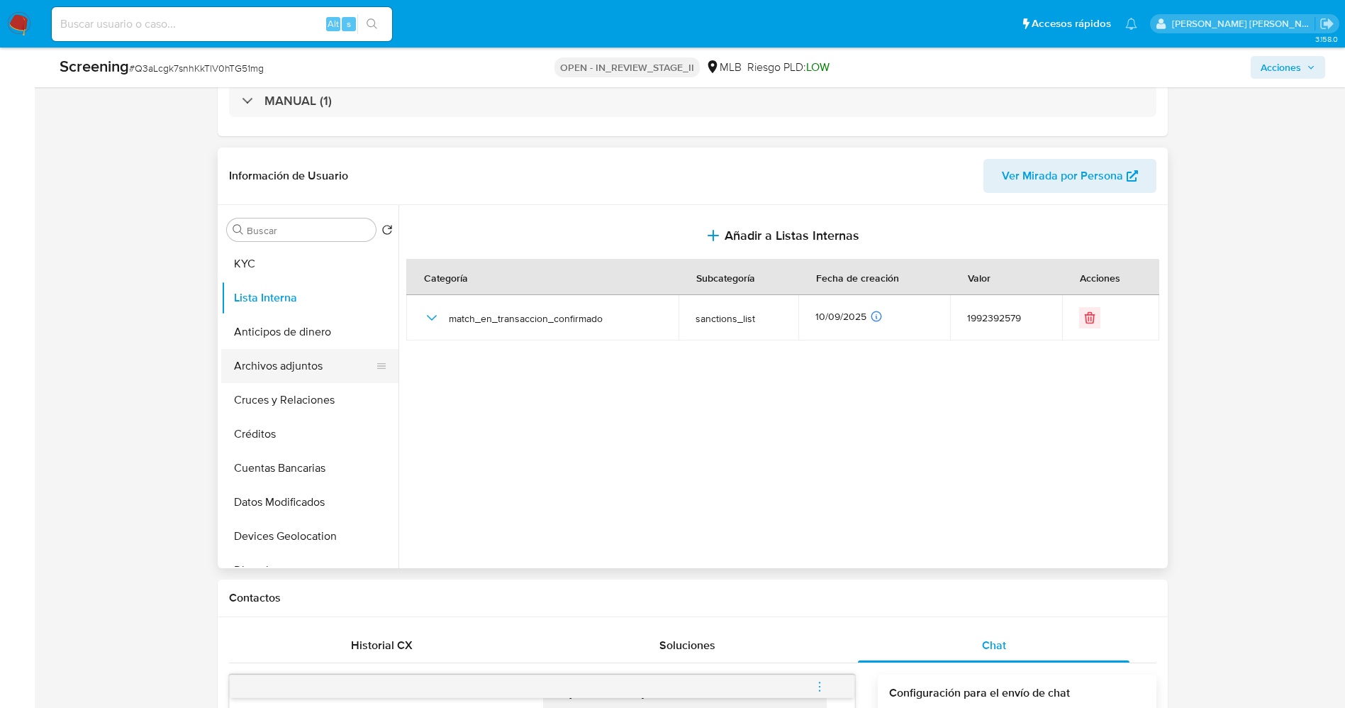
click at [286, 376] on button "Archivos adjuntos" at bounding box center [304, 366] width 166 height 34
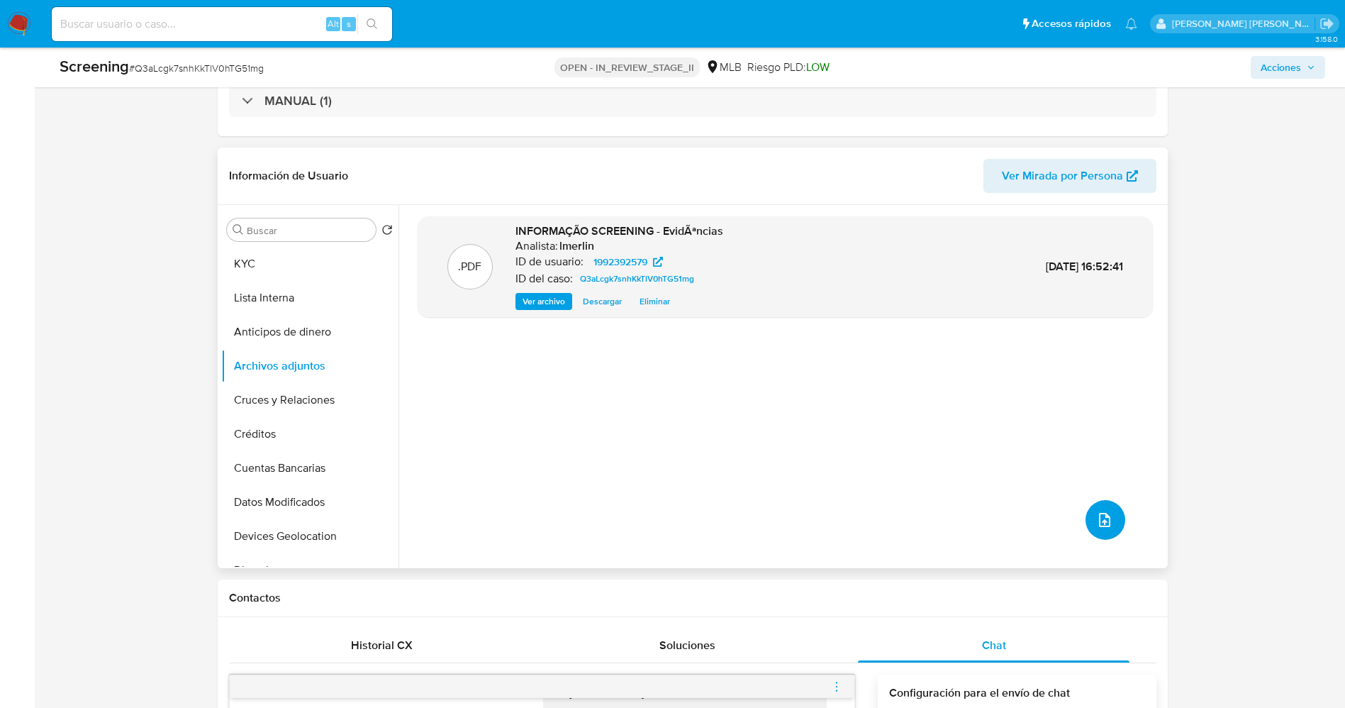
click at [1089, 516] on button "upload-file" at bounding box center [1106, 520] width 40 height 40
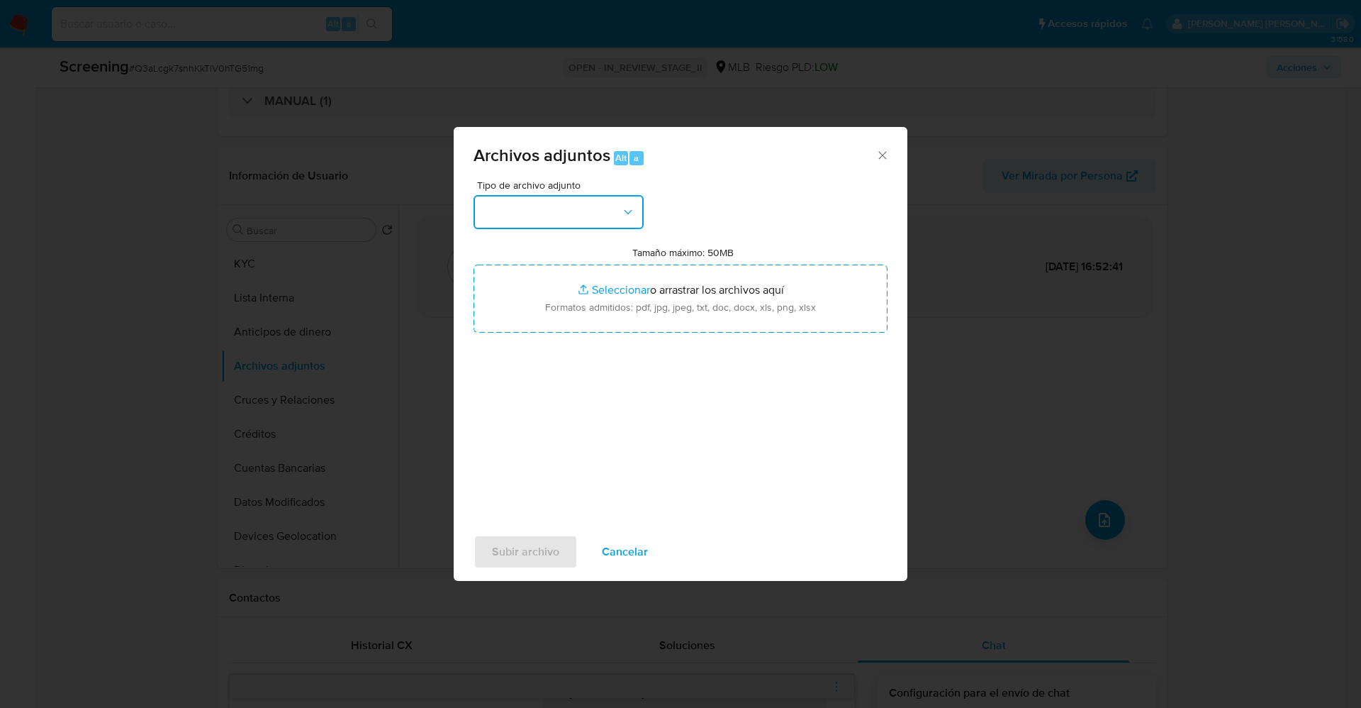
click at [598, 214] on button "button" at bounding box center [559, 212] width 170 height 34
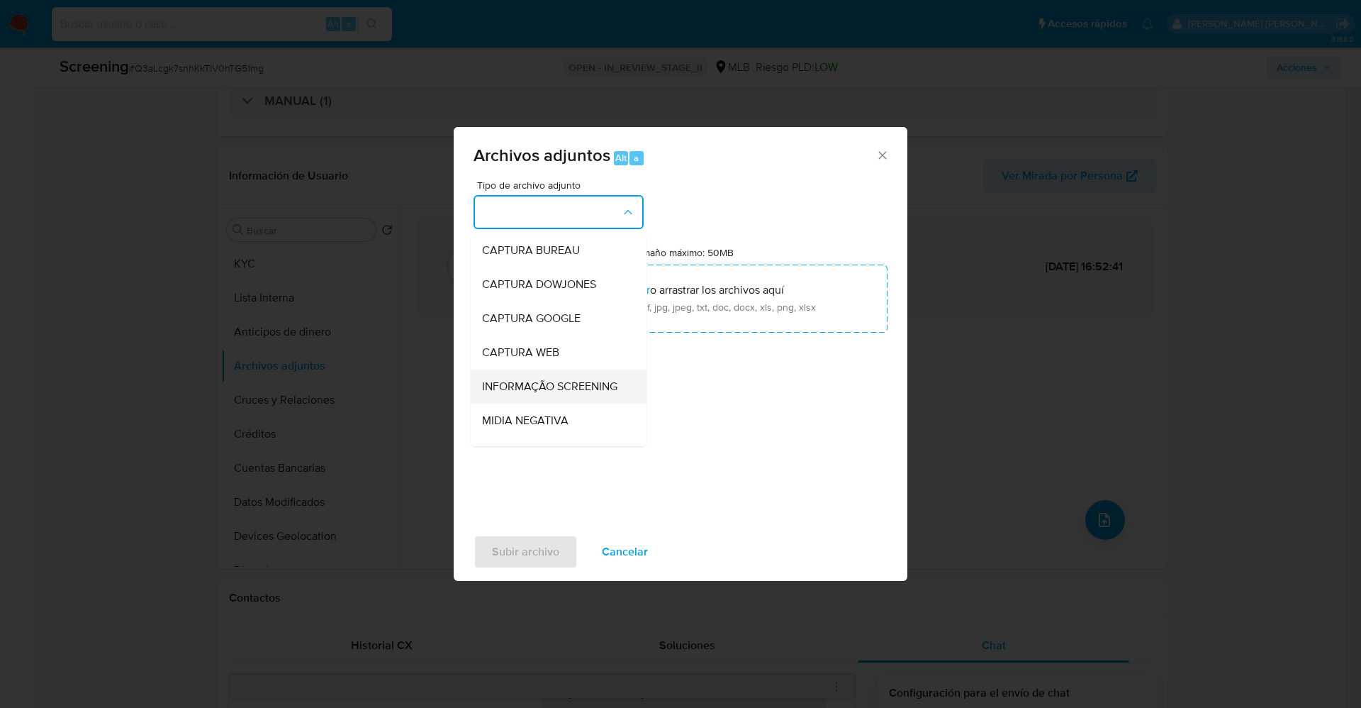
click at [562, 394] on span "INFORMAÇÃO SCREENING" at bounding box center [549, 386] width 135 height 14
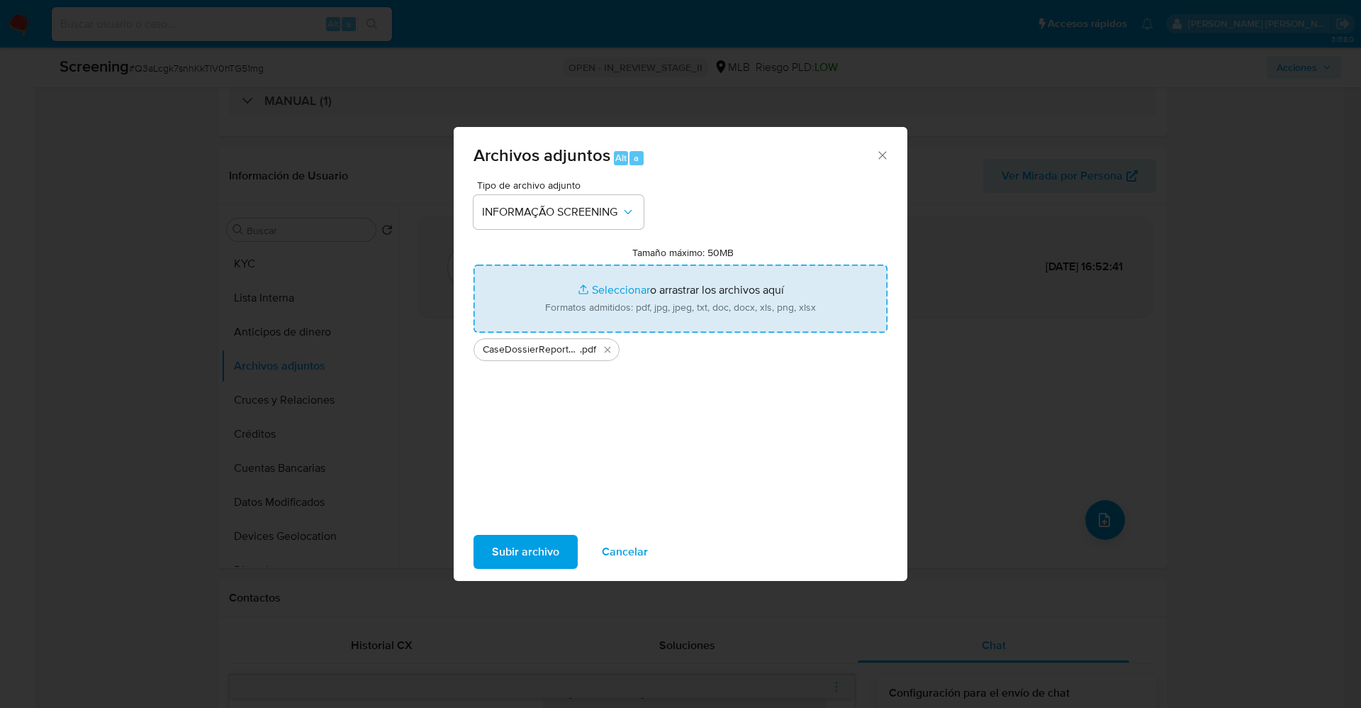
type input "C:\fakepath\OFAC Report Reject - 10th Sept 2025 - Payment 125088849409.pdf"
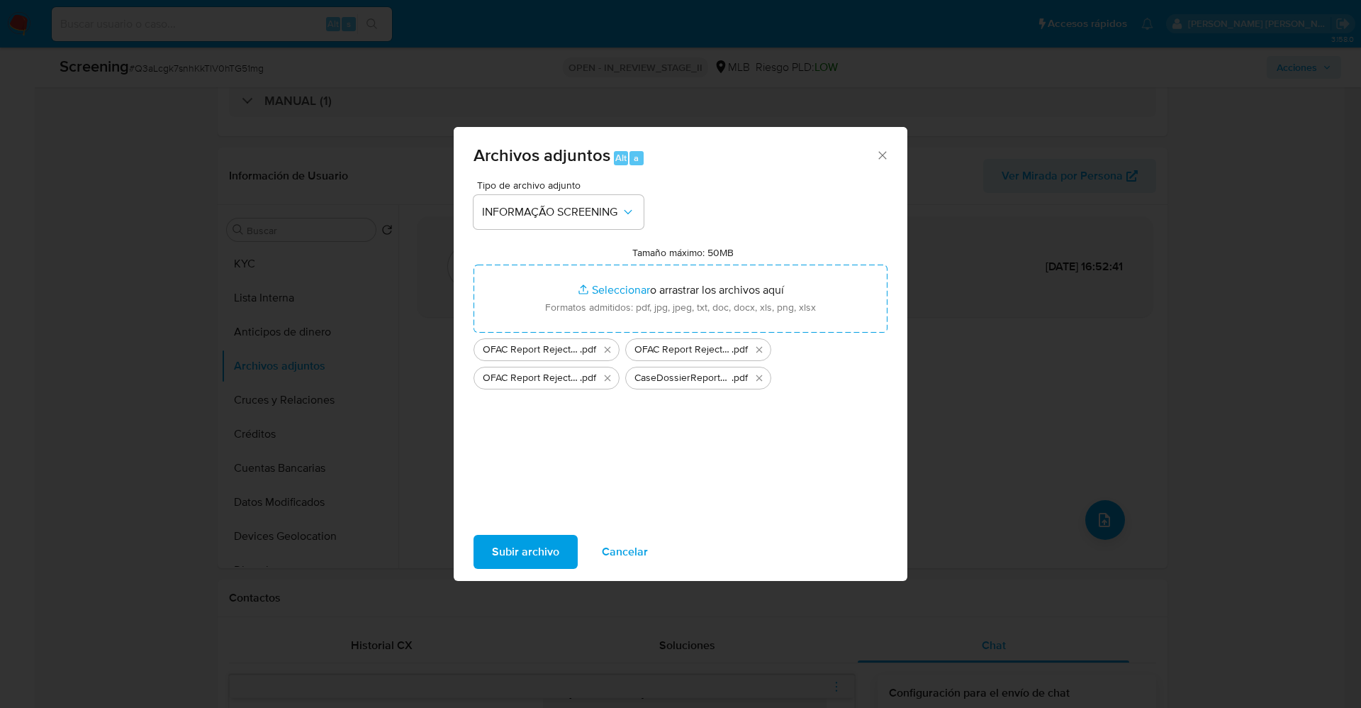
click at [535, 545] on span "Subir archivo" at bounding box center [525, 551] width 67 height 31
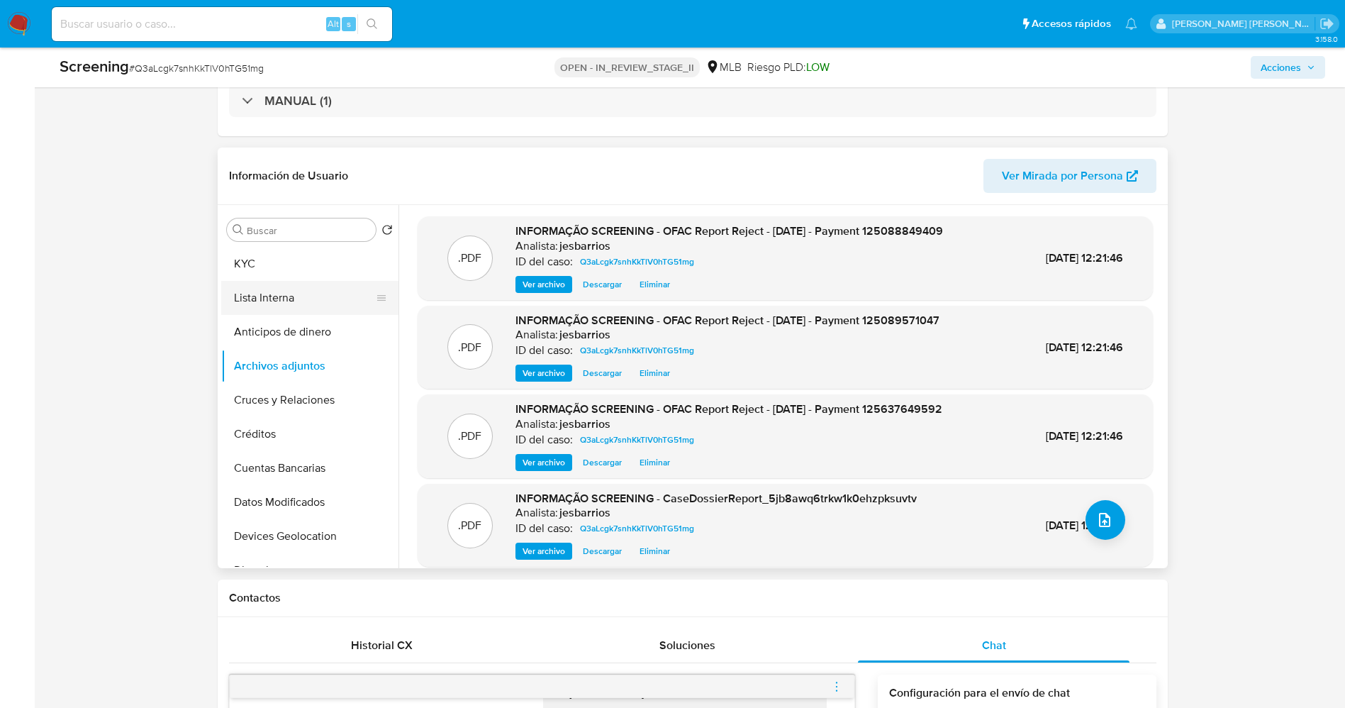
click at [290, 296] on button "Lista Interna" at bounding box center [304, 298] width 166 height 34
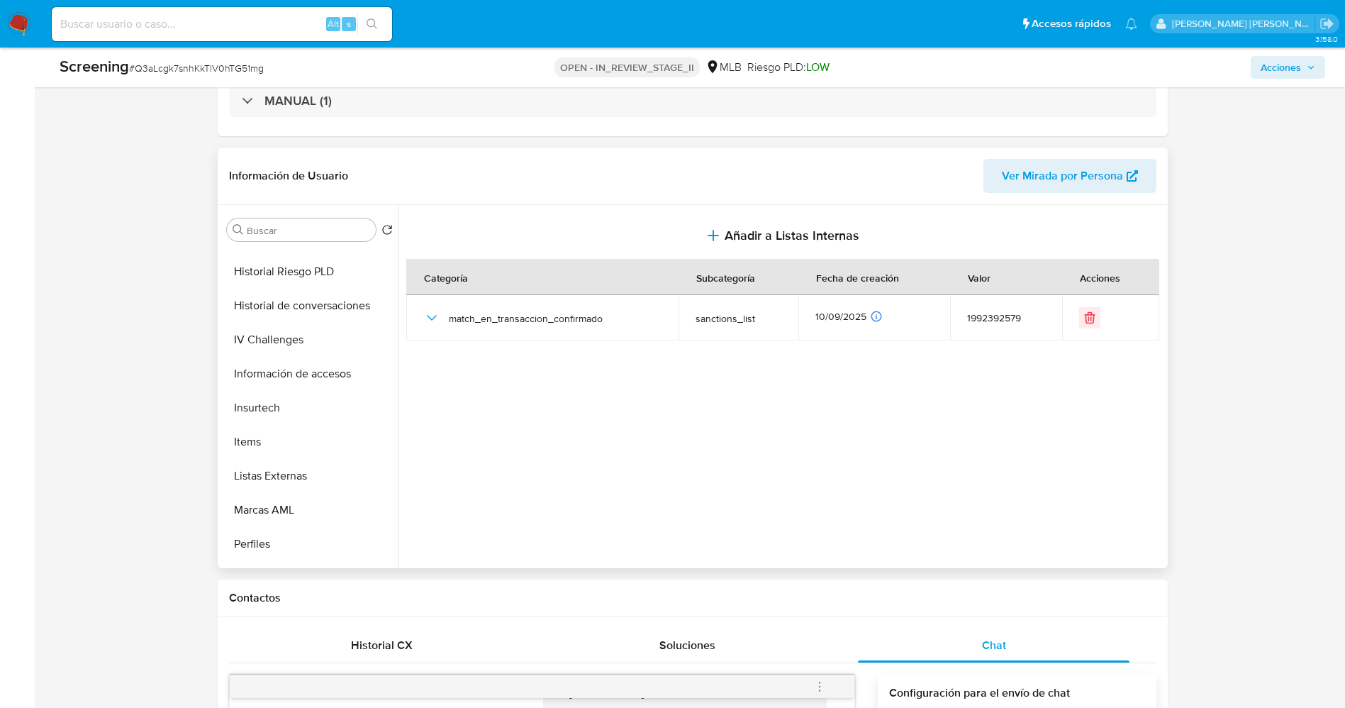
scroll to position [638, 0]
click at [281, 507] on button "Financiamiento de Vehículos" at bounding box center [304, 510] width 166 height 34
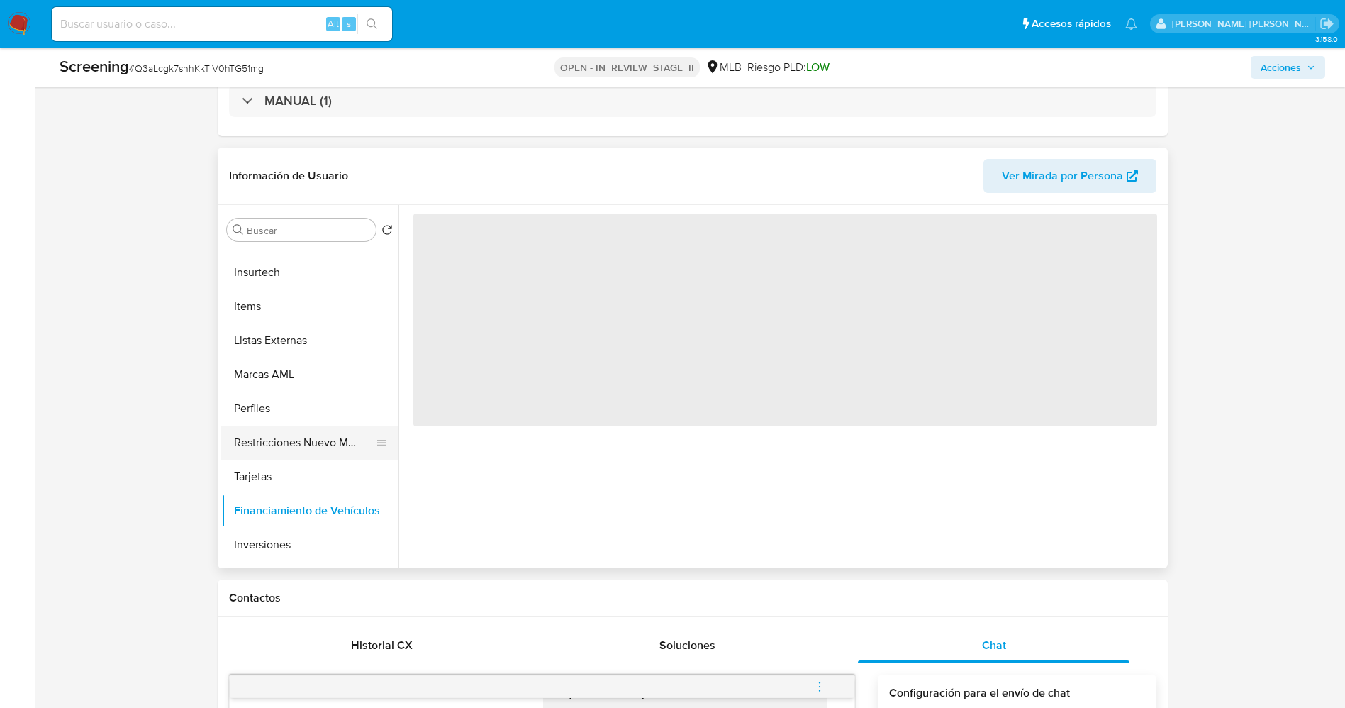
click at [290, 446] on button "Restricciones Nuevo Mundo" at bounding box center [304, 442] width 166 height 34
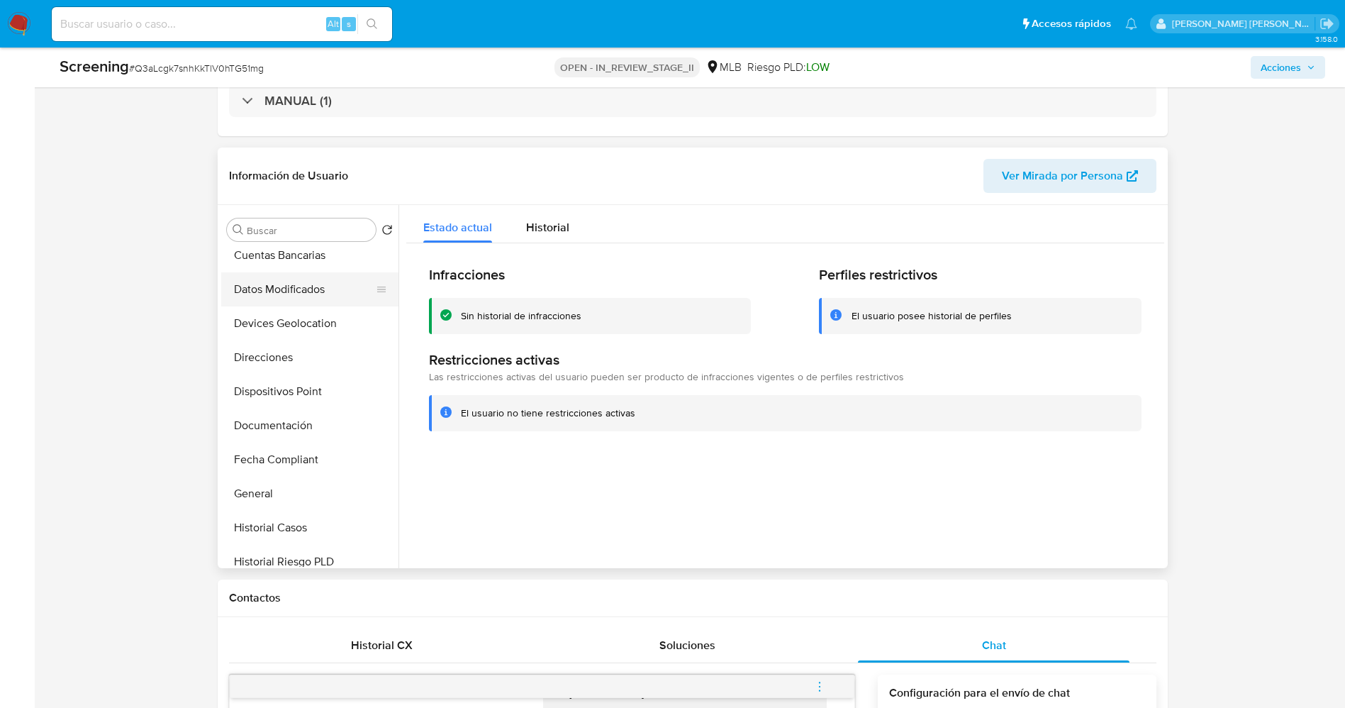
scroll to position [0, 0]
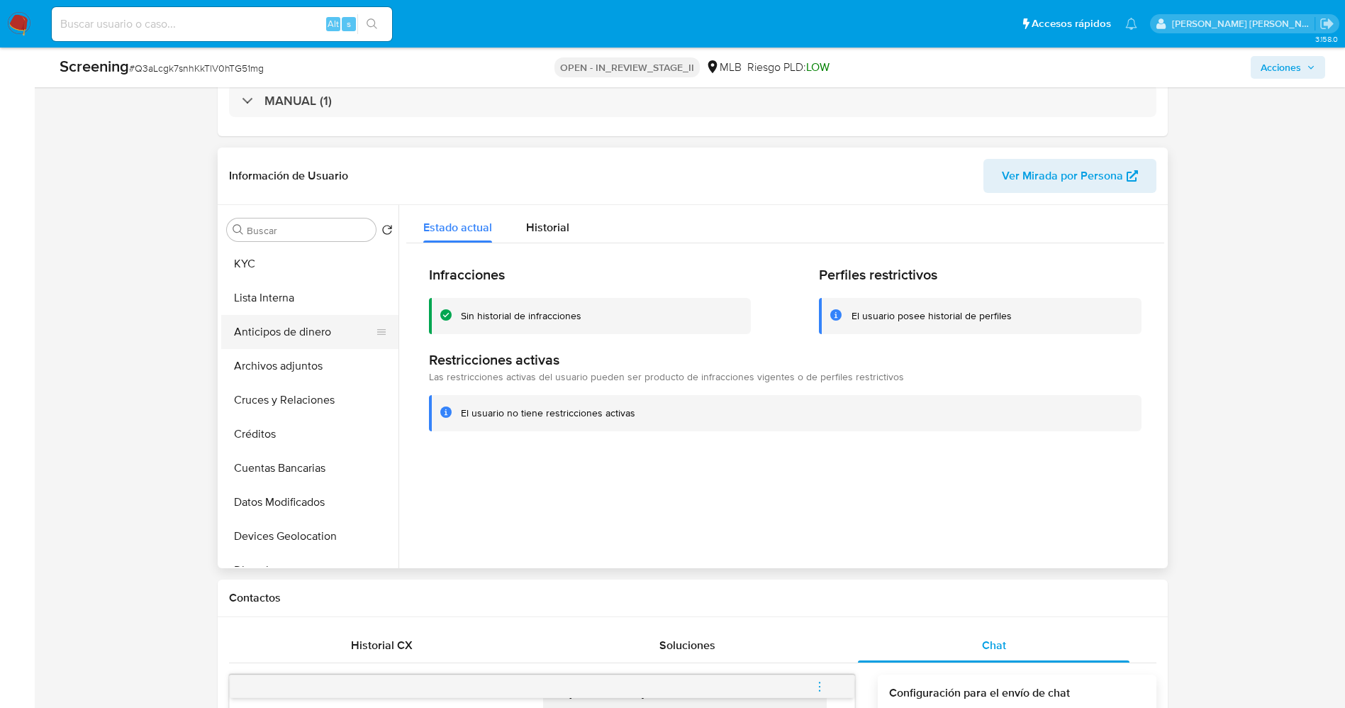
click at [286, 315] on button "Anticipos de dinero" at bounding box center [304, 332] width 166 height 34
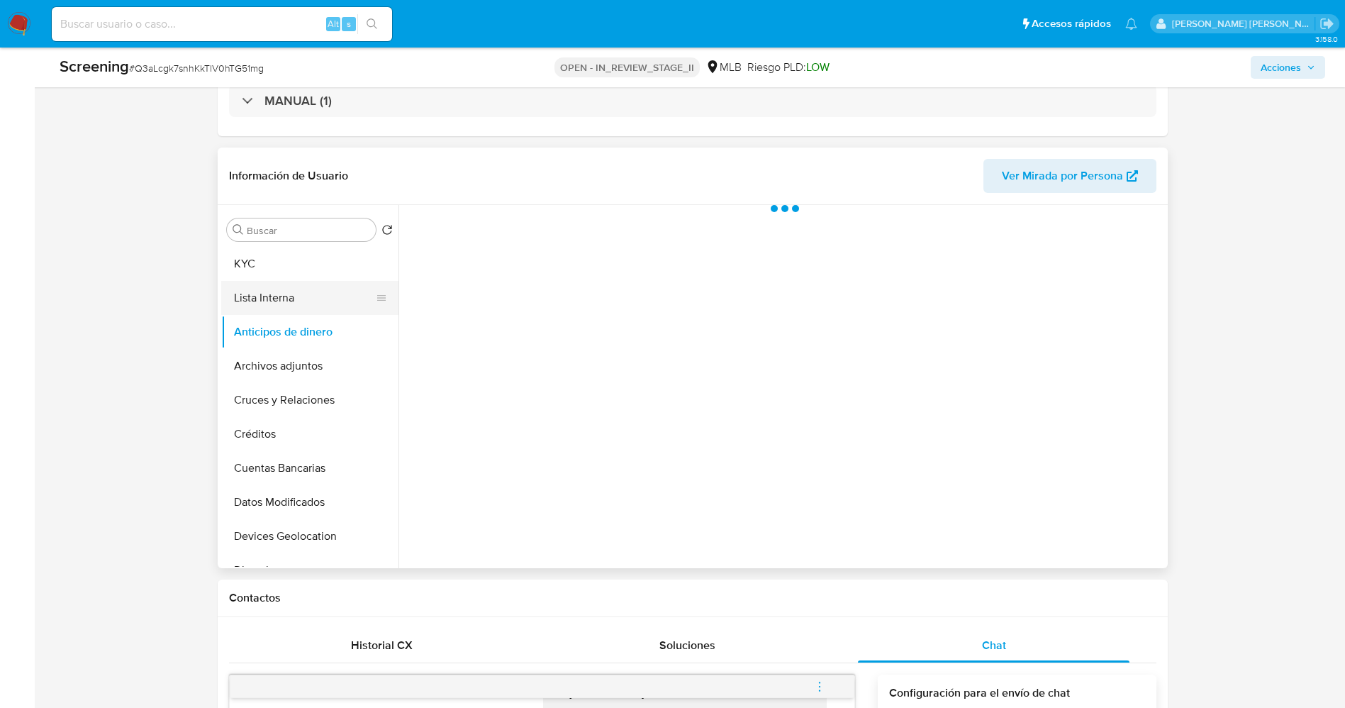
click at [291, 302] on button "Lista Interna" at bounding box center [304, 298] width 166 height 34
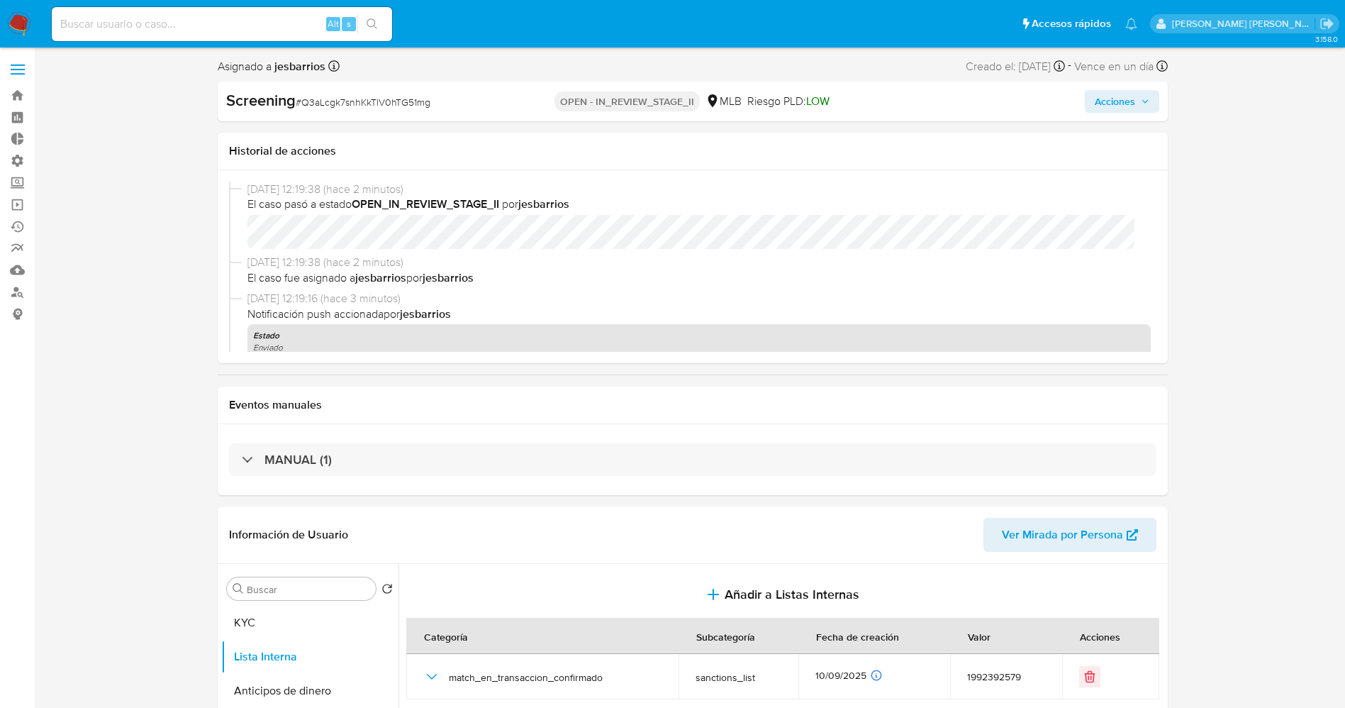
click at [1133, 96] on span "Acciones" at bounding box center [1115, 101] width 40 height 23
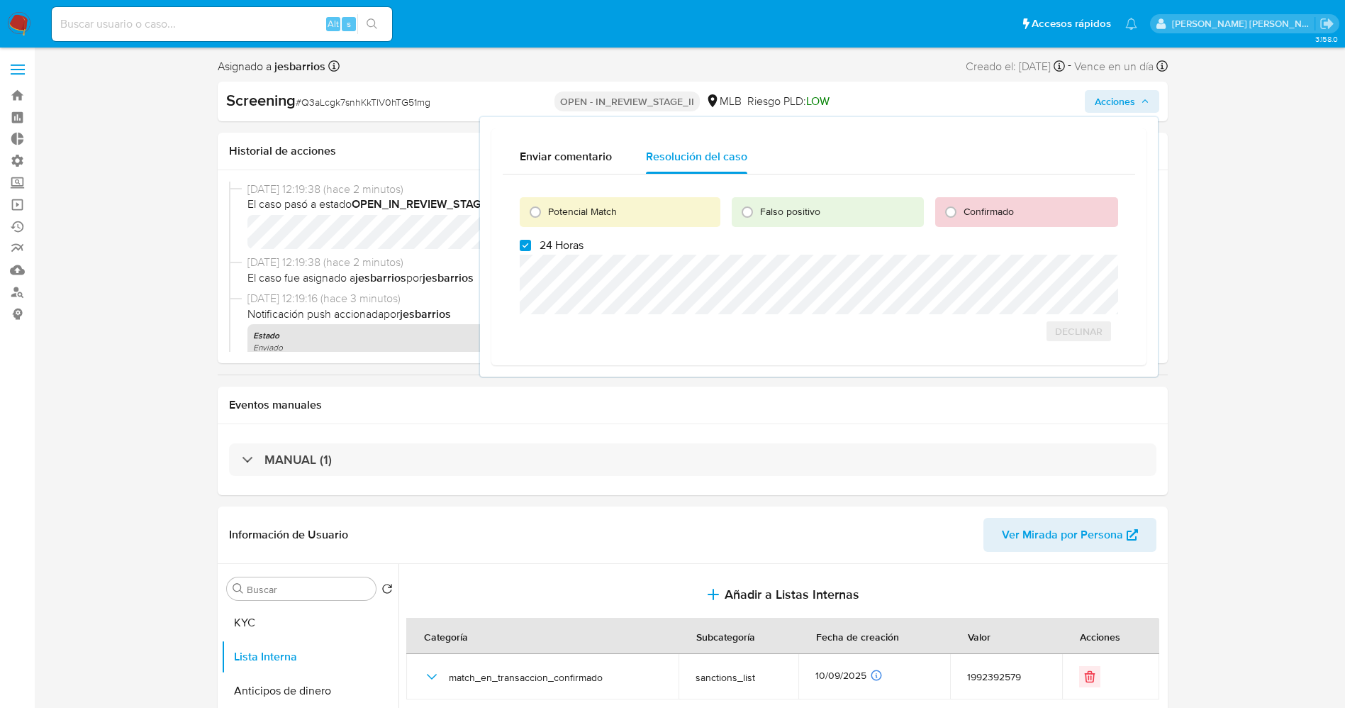
click at [535, 236] on div "Potencial Match Falso positivo Confirmado 24 Horas Declinar" at bounding box center [819, 264] width 632 height 180
click at [538, 244] on label "24 Horas" at bounding box center [552, 245] width 64 height 14
click at [531, 244] on input "24 Horas" at bounding box center [525, 245] width 11 height 11
checkbox input "false"
click at [561, 206] on span "Potencial Match" at bounding box center [582, 211] width 69 height 14
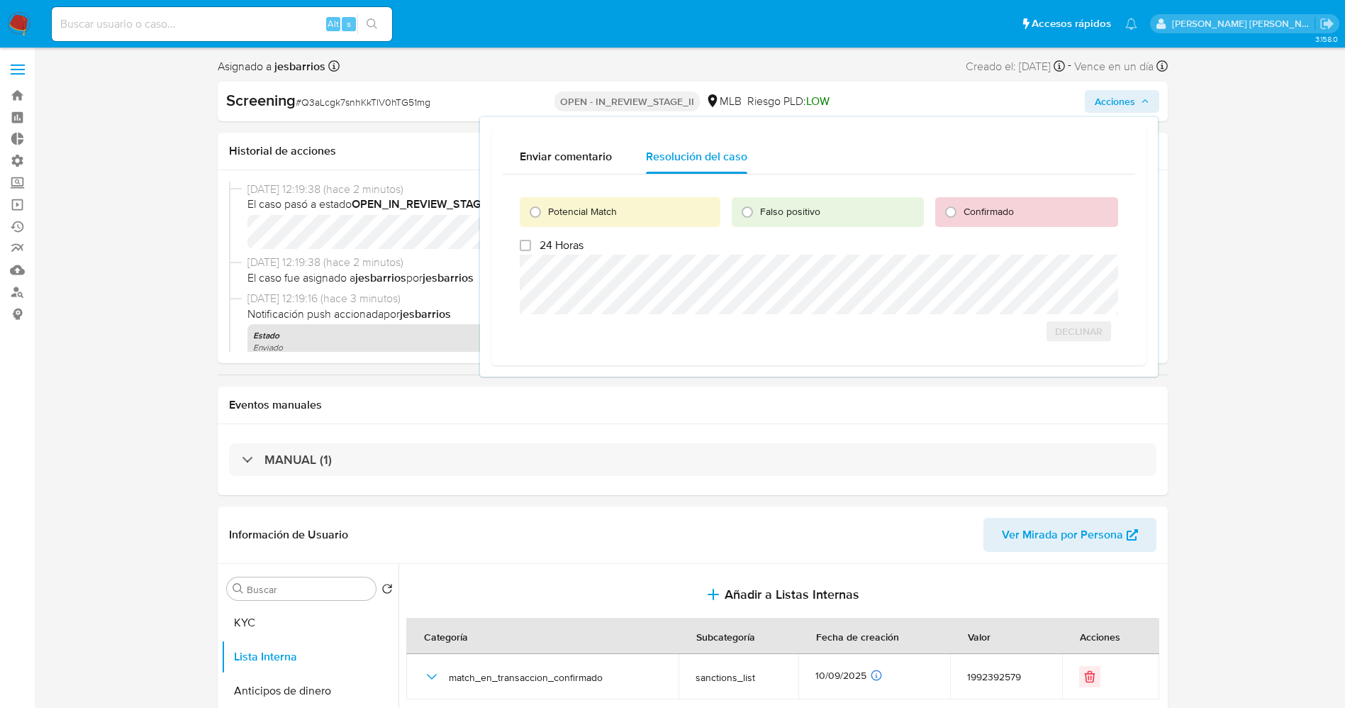
click at [547, 206] on input "Potencial Match" at bounding box center [535, 212] width 23 height 23
radio input "true"
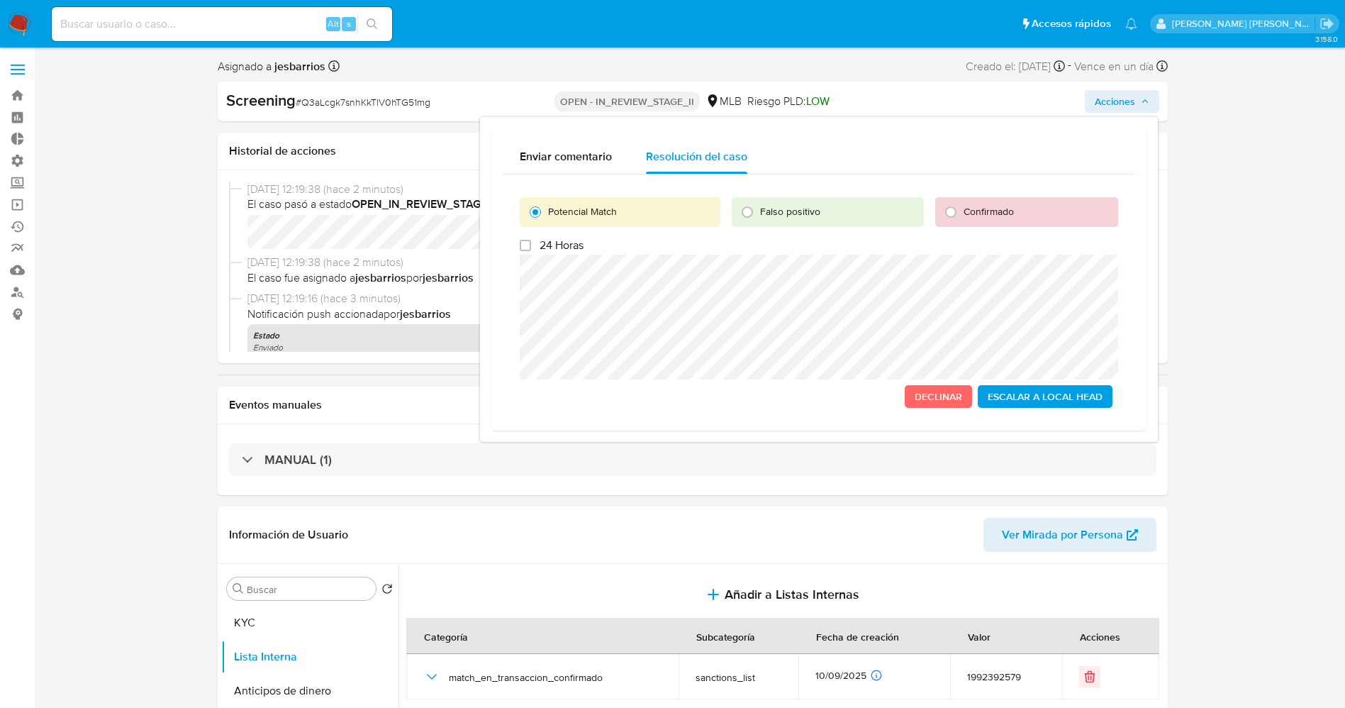
click at [1009, 392] on span "Escalar a Local Head" at bounding box center [1045, 396] width 115 height 20
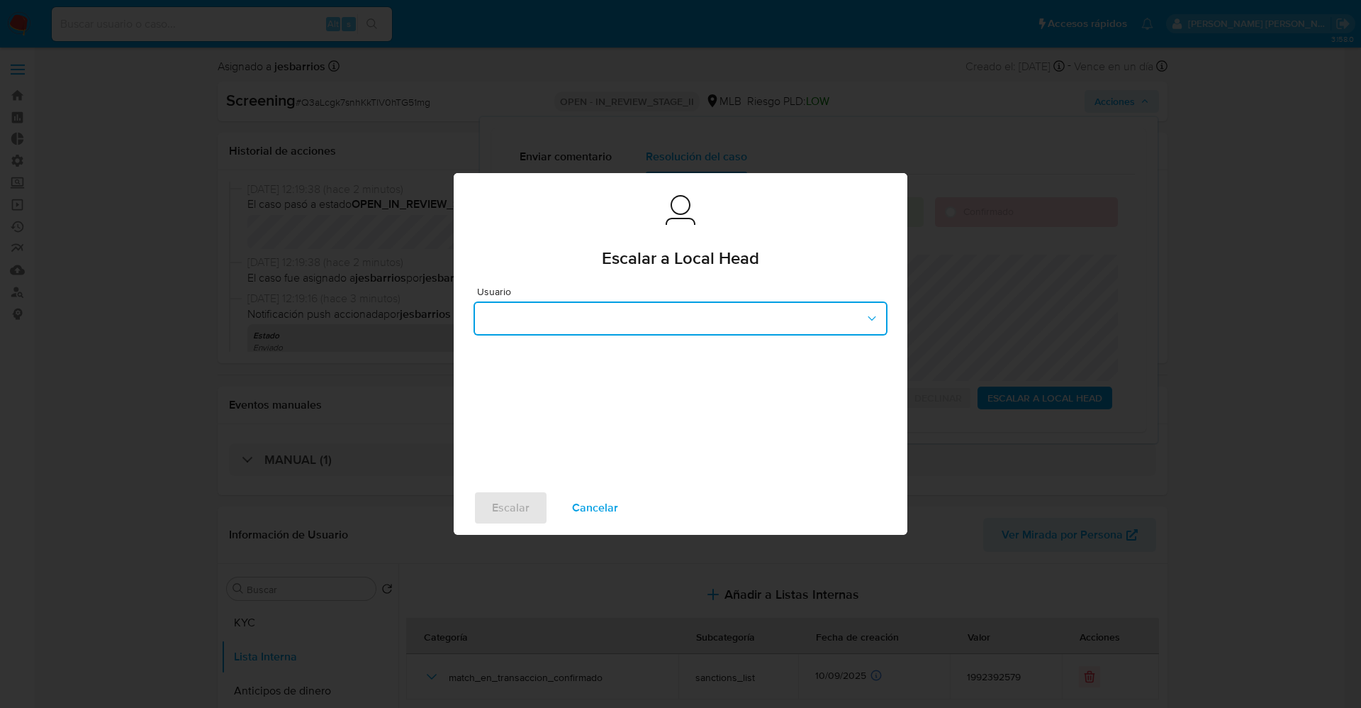
click at [607, 316] on button "button" at bounding box center [681, 318] width 414 height 34
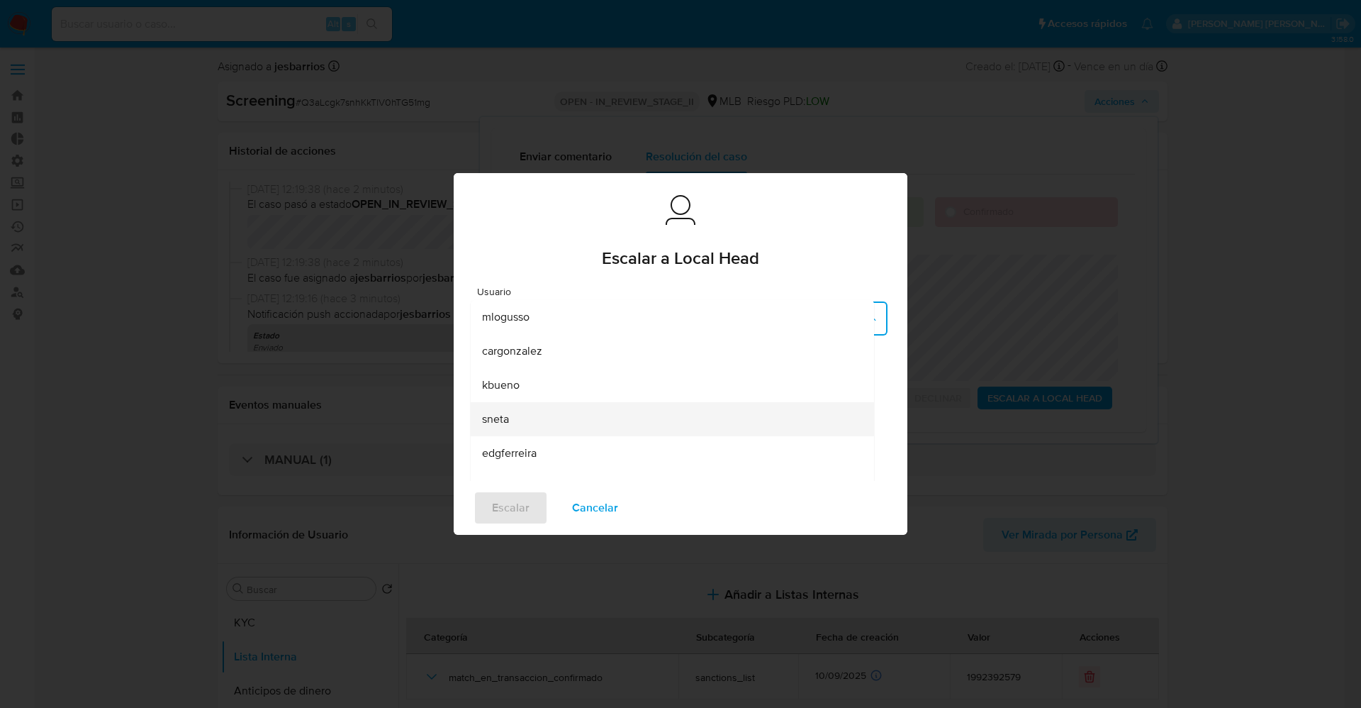
click at [521, 410] on div "sneta" at bounding box center [668, 419] width 372 height 34
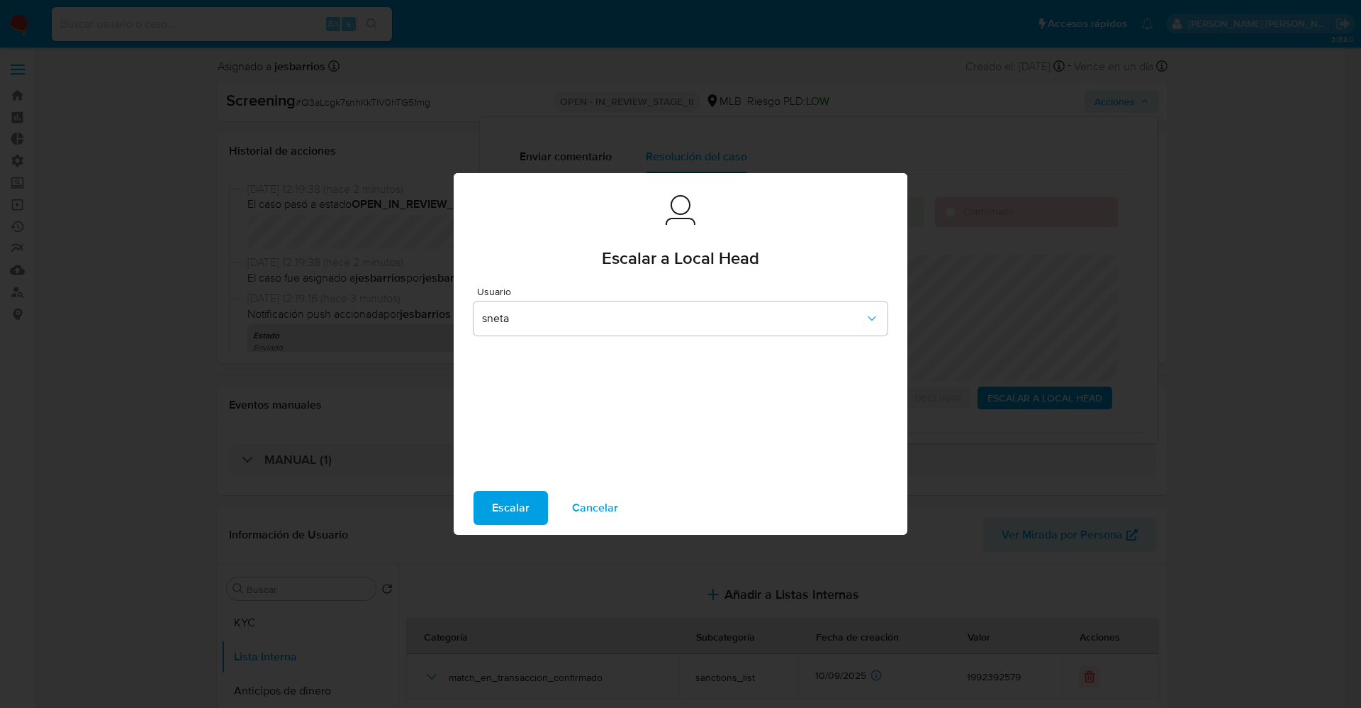
click at [515, 506] on span "Escalar" at bounding box center [511, 507] width 38 height 31
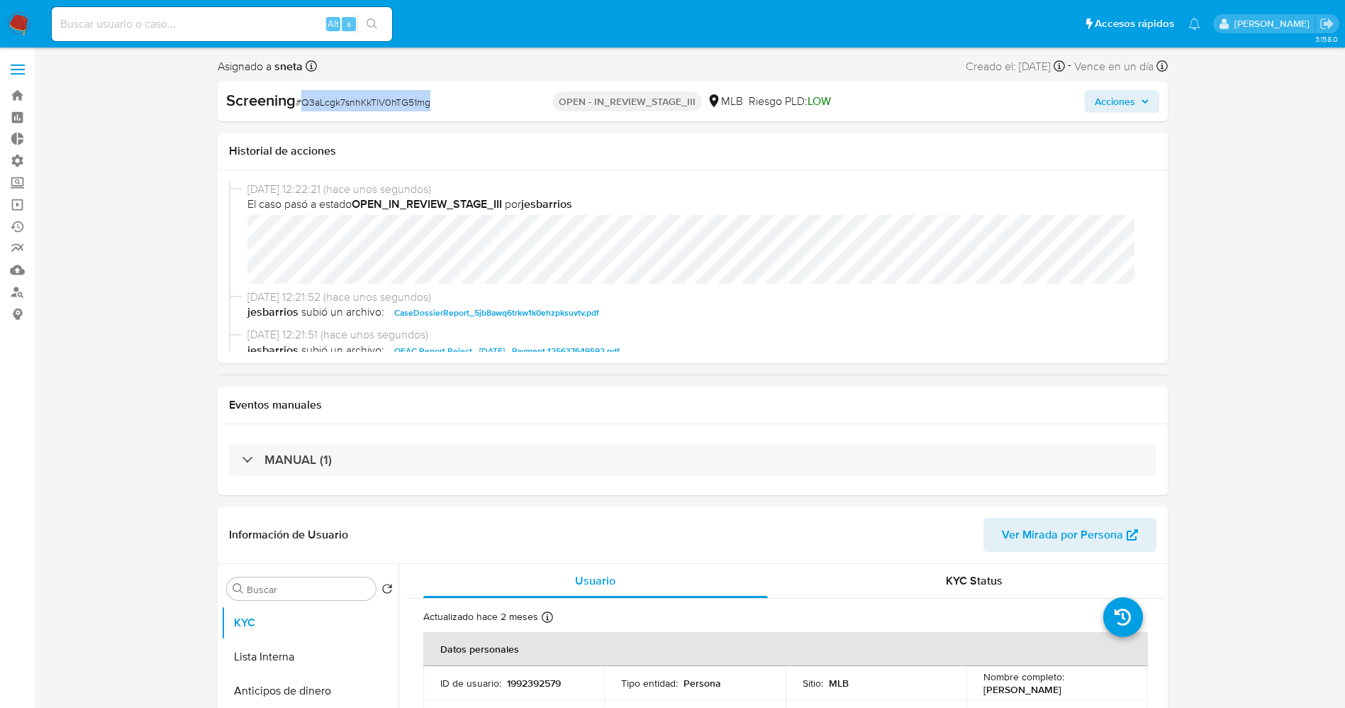
drag, startPoint x: 301, startPoint y: 101, endPoint x: 452, endPoint y: 102, distance: 151.0
click at [452, 102] on div "Screening # Q3aLcgk7snhKkTlV0hTG51mg" at bounding box center [379, 100] width 306 height 21
select select "10"
copy span "Q3aLcgk7snhKkTlV0hTG51mg"
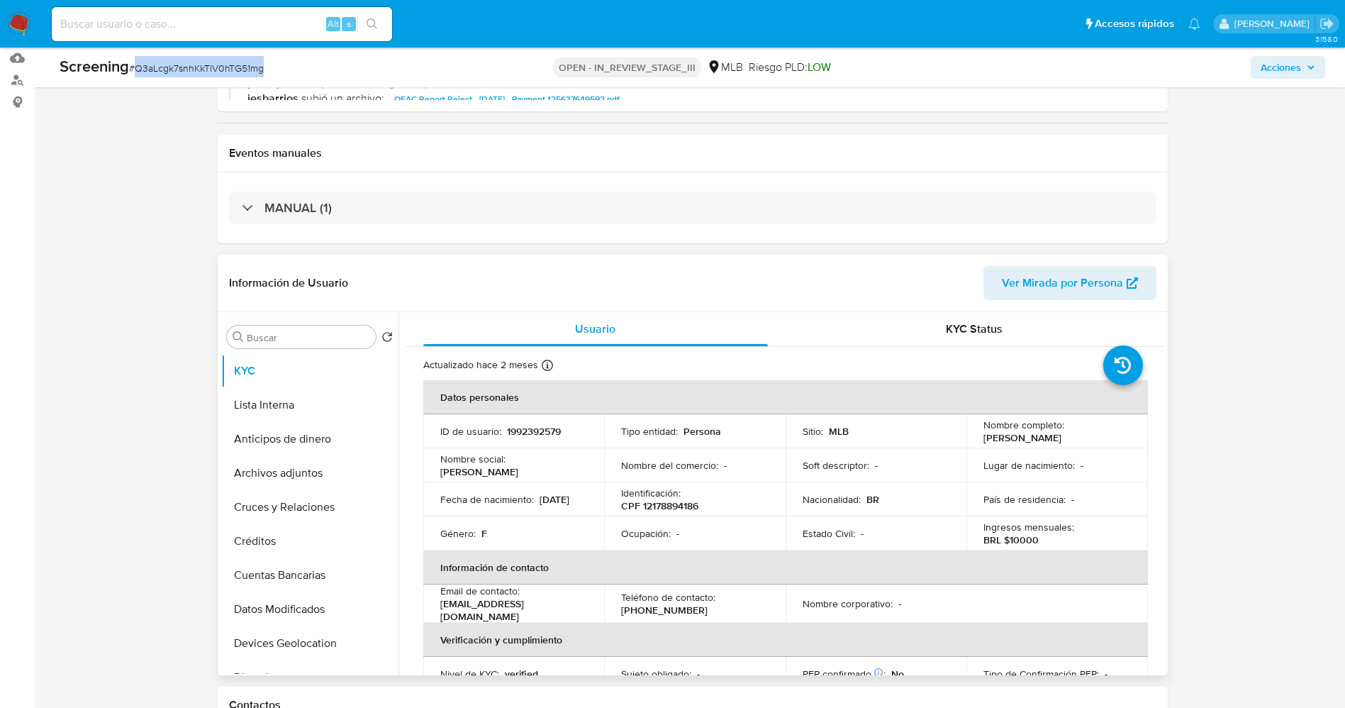
scroll to position [213, 0]
drag, startPoint x: 507, startPoint y: 431, endPoint x: 578, endPoint y: 425, distance: 71.1
click at [581, 425] on div "ID de usuario : 1992392579" at bounding box center [513, 430] width 147 height 13
copy div "1992392579"
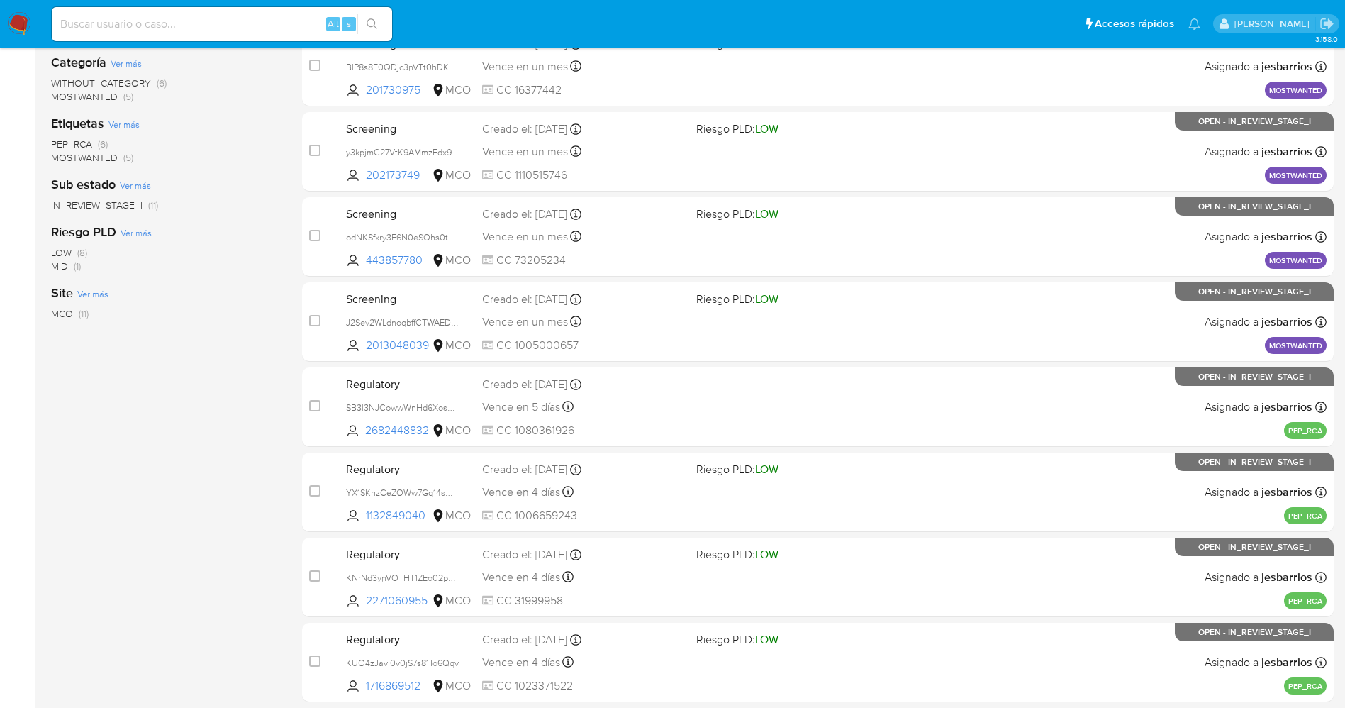
scroll to position [463, 0]
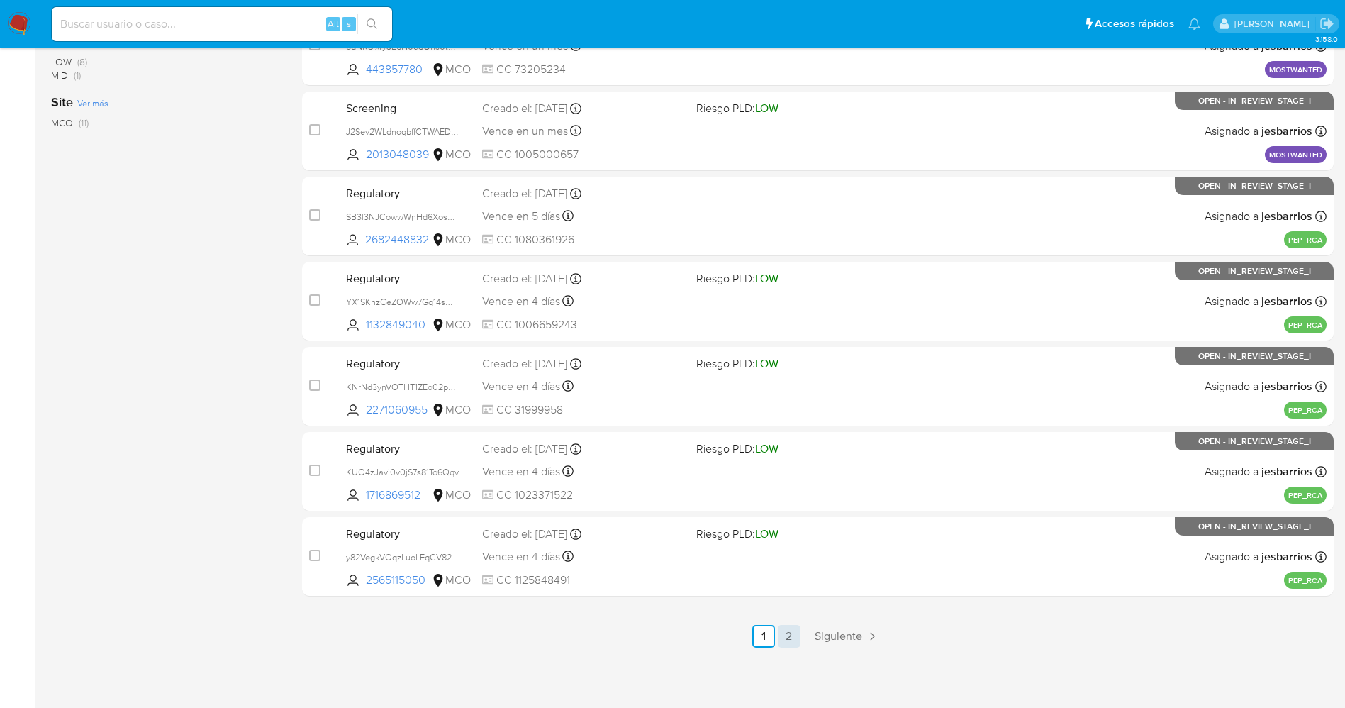
click at [795, 635] on link "2" at bounding box center [789, 636] width 23 height 23
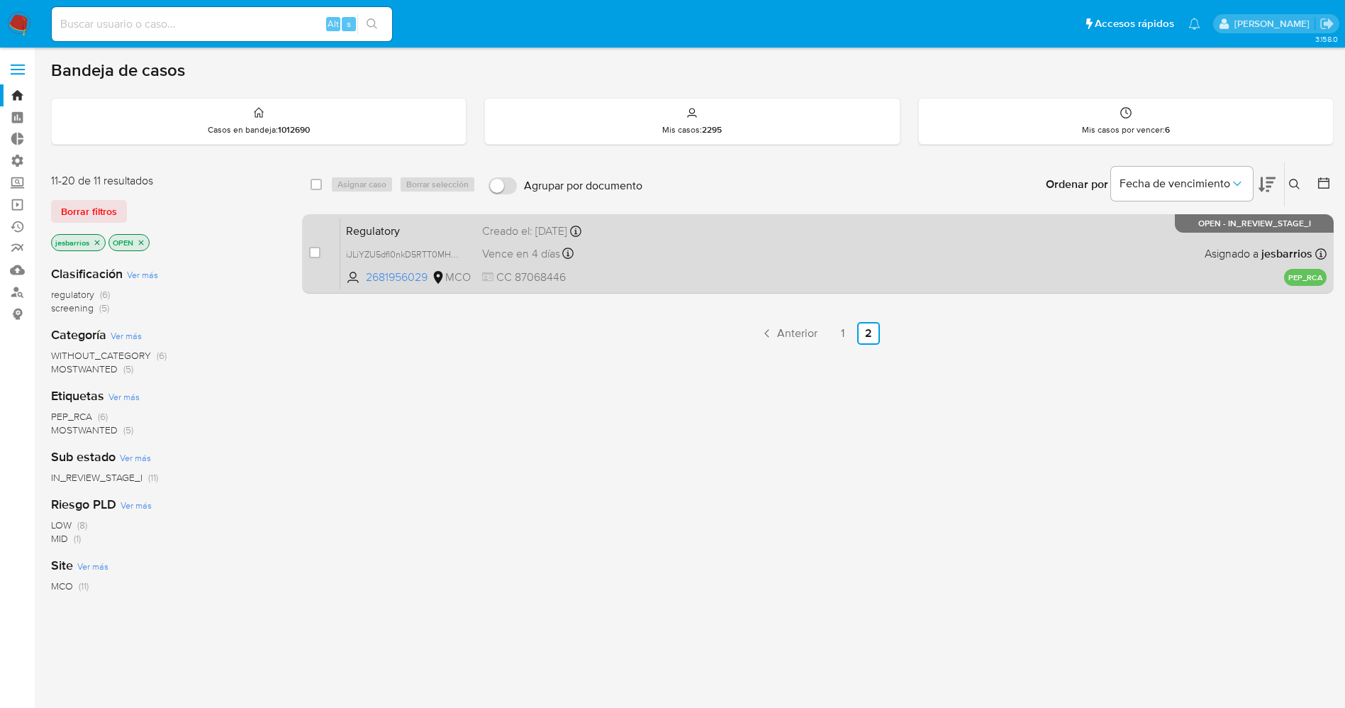
click at [714, 234] on div "Regulatory iJLiYZU5dfl0nkD5RTT0MHZg 2681956029 MCO Creado el: 11/09/2025 Creado…" at bounding box center [833, 254] width 986 height 72
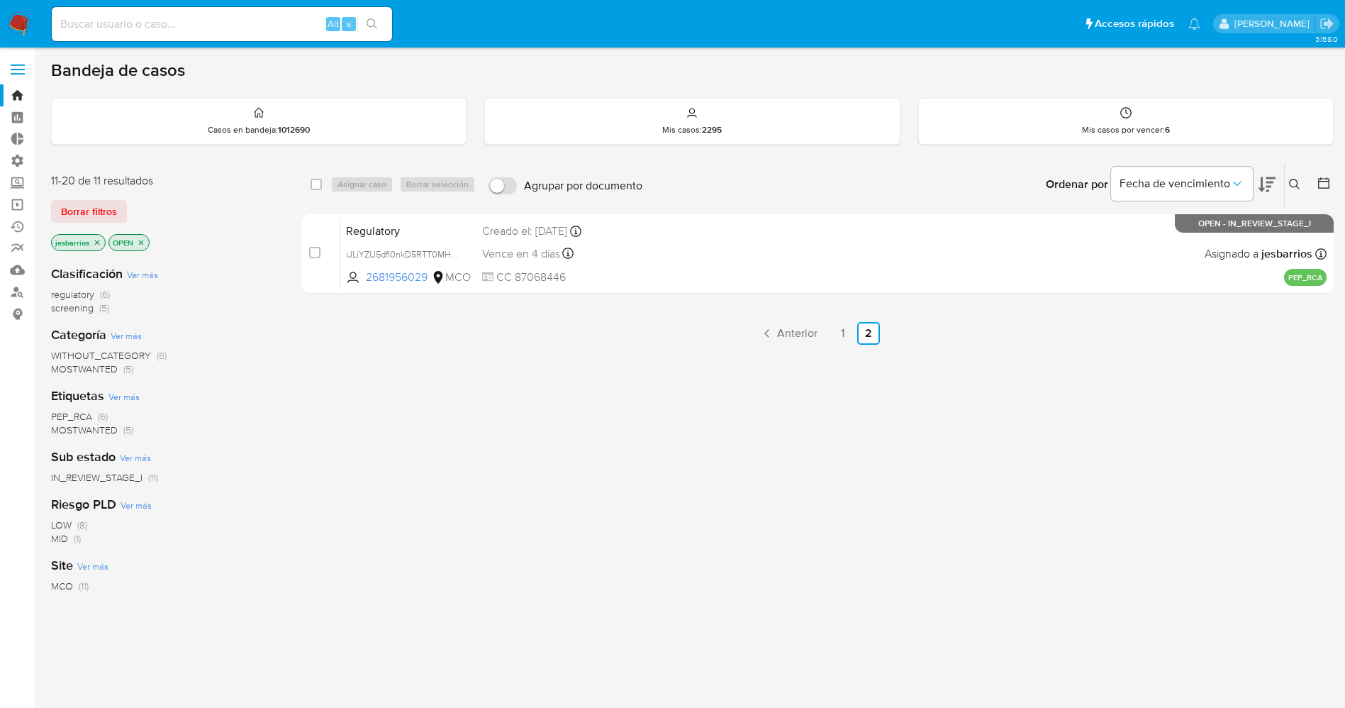
click at [13, 21] on img at bounding box center [19, 24] width 24 height 24
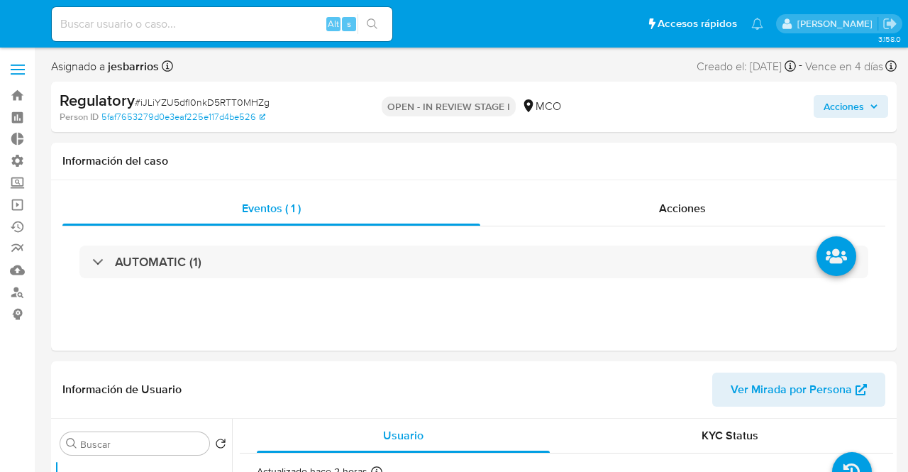
select select "10"
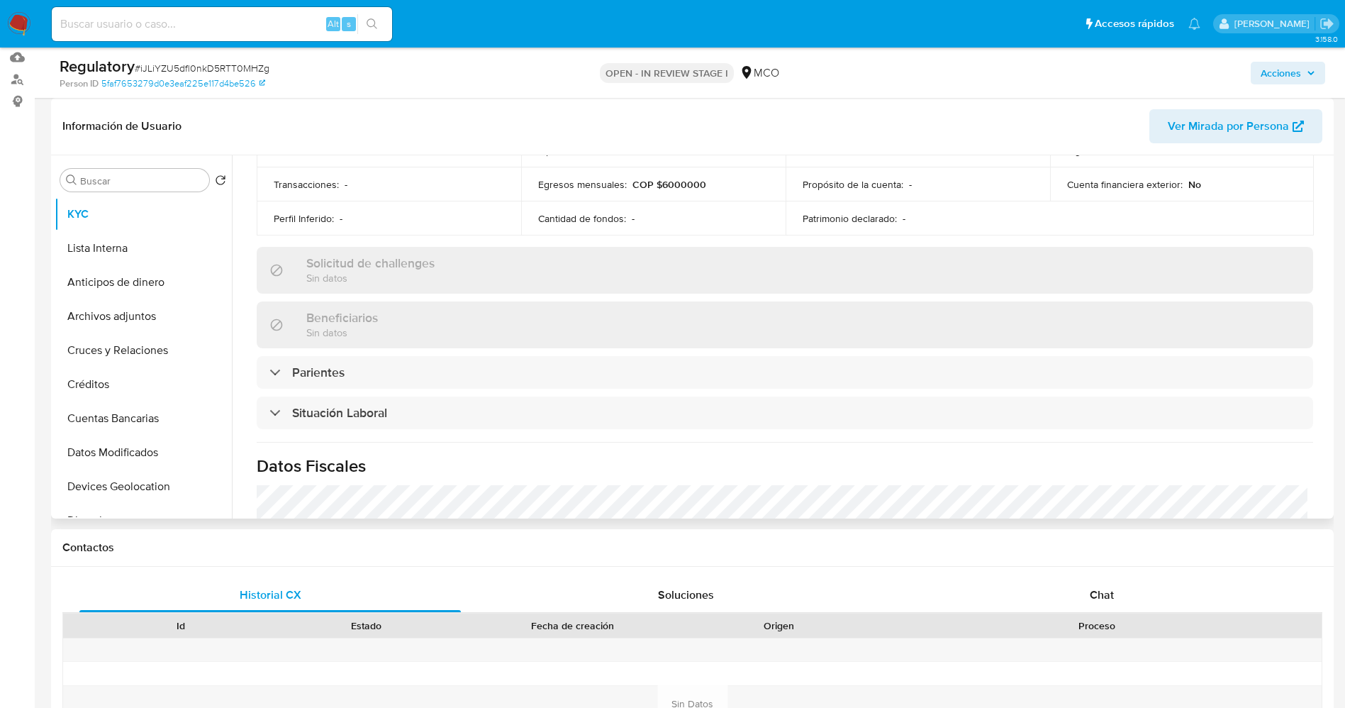
scroll to position [532, 0]
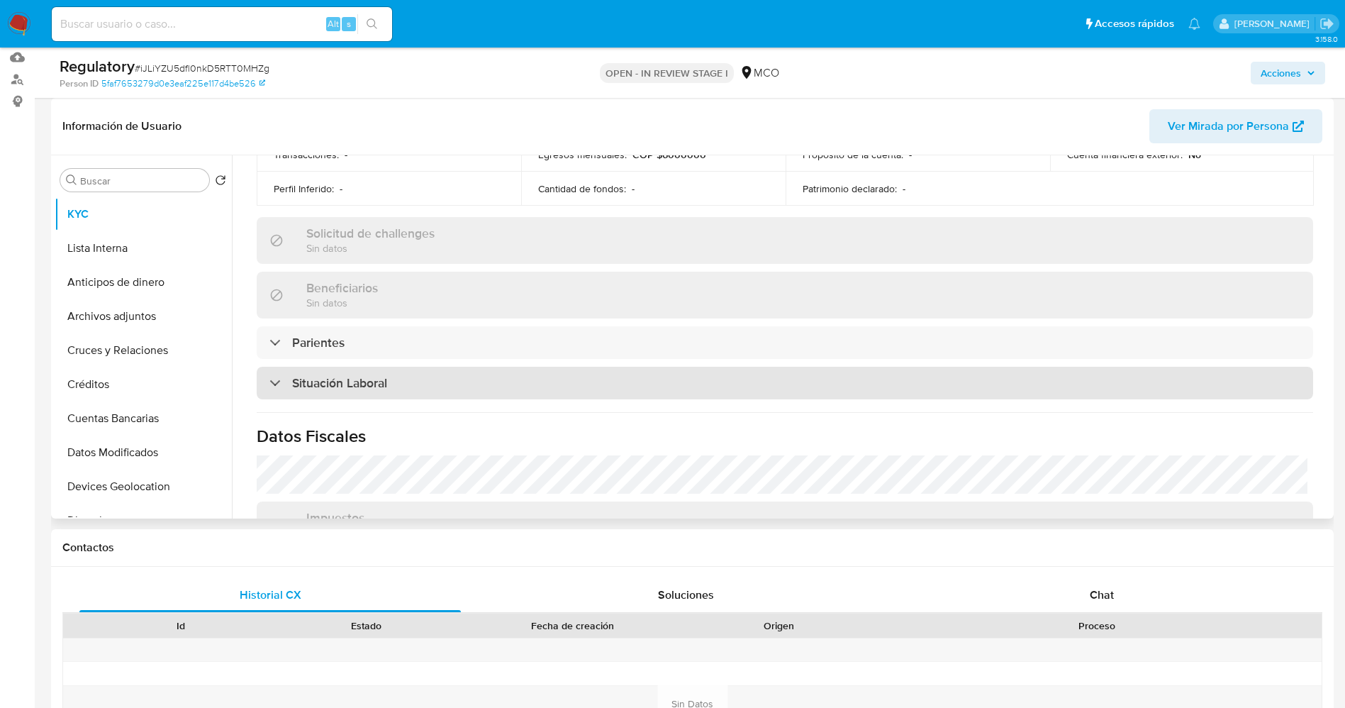
click at [358, 383] on h3 "Situación Laboral" at bounding box center [339, 383] width 95 height 16
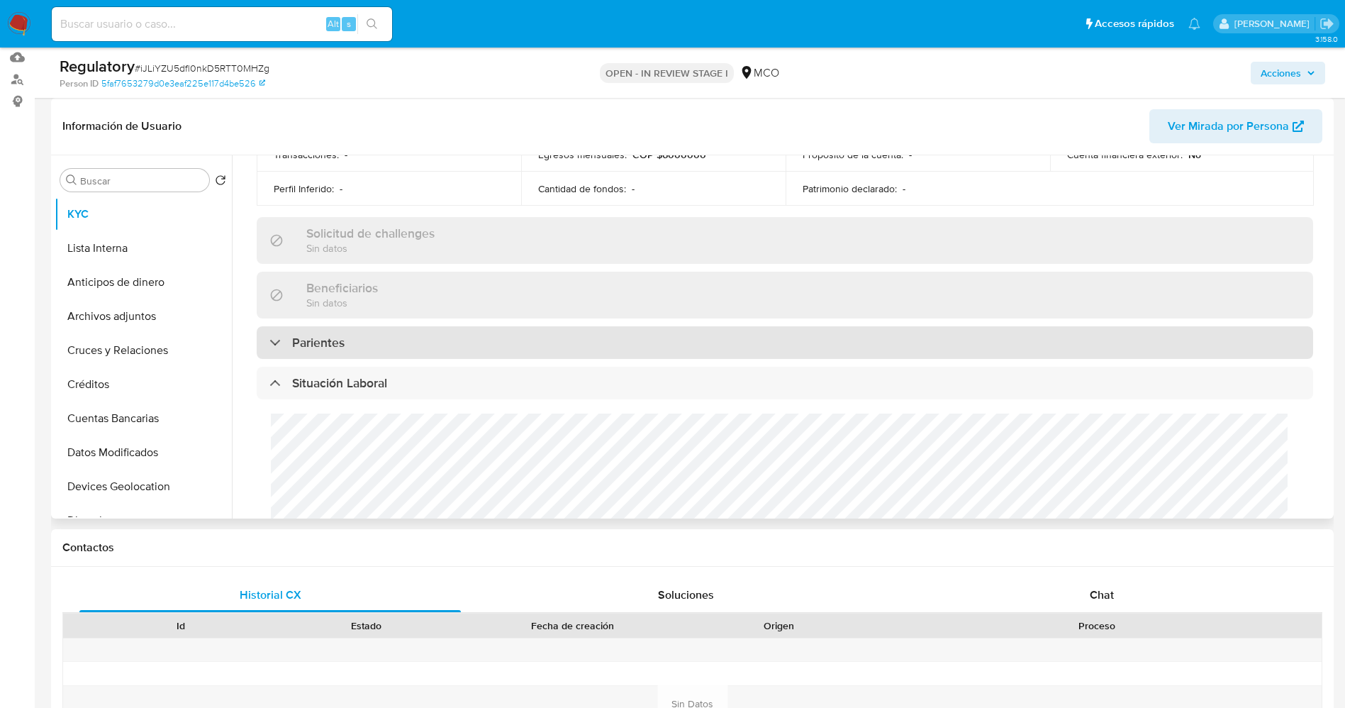
click at [367, 334] on div "Parientes" at bounding box center [785, 342] width 1056 height 33
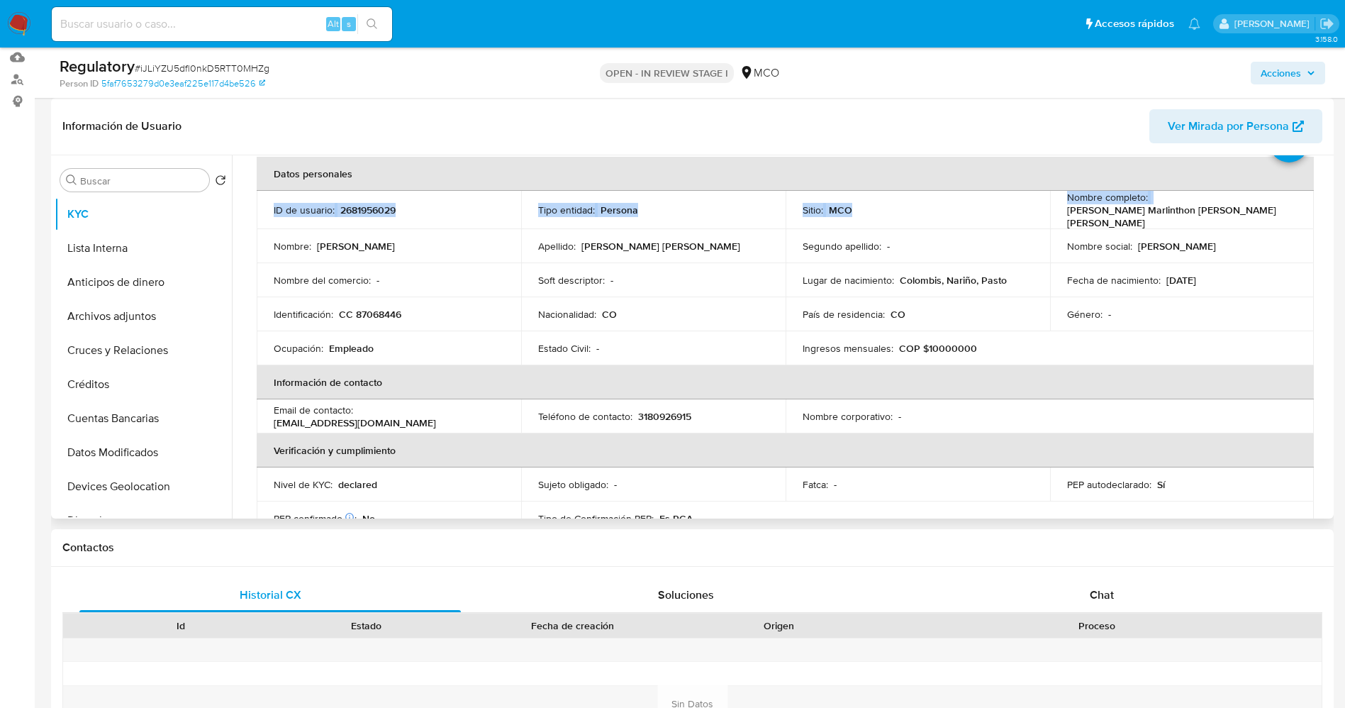
scroll to position [57, 0]
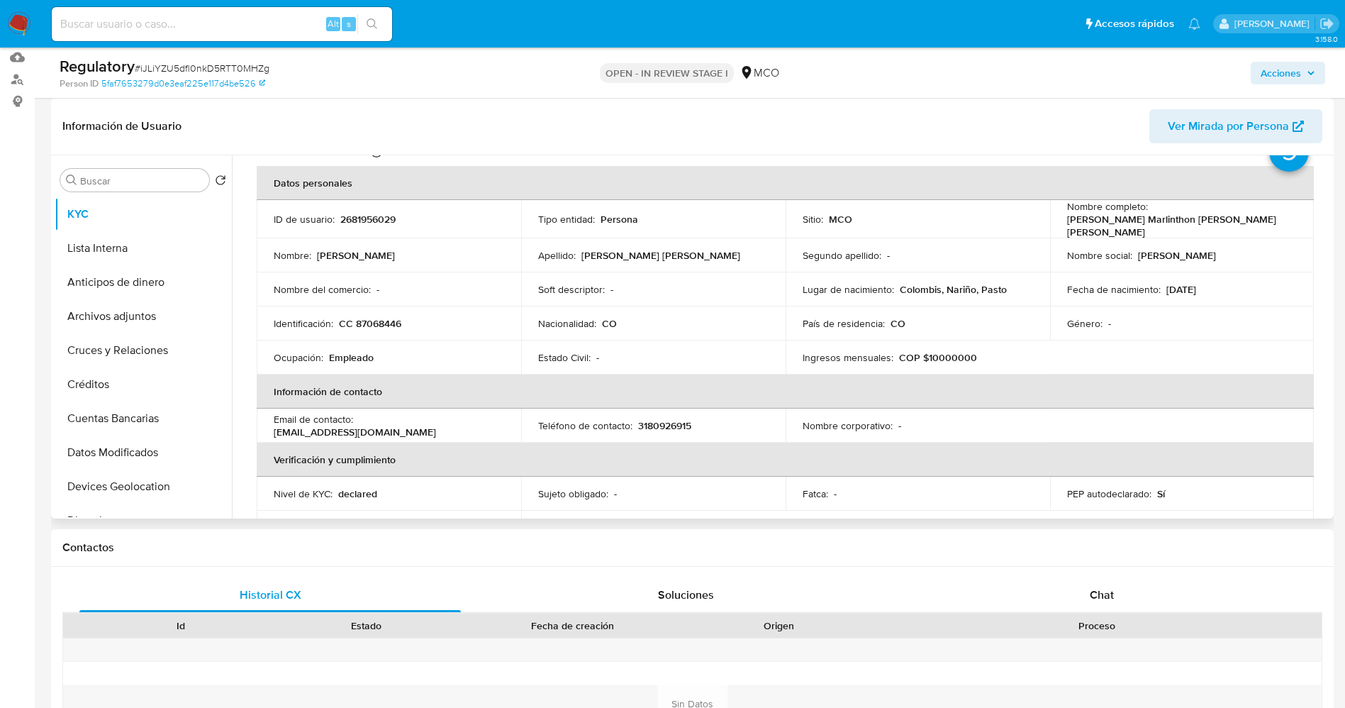
drag, startPoint x: 1061, startPoint y: 176, endPoint x: 1224, endPoint y: 227, distance: 170.9
click at [907, 227] on td "Nombre completo : John Marlinthon Achicanoy Espinosa" at bounding box center [1182, 219] width 264 height 38
drag, startPoint x: 1224, startPoint y: 227, endPoint x: 1060, endPoint y: 228, distance: 164.5
click at [907, 228] on td "Nombre completo : John Marlinthon Achicanoy Espinosa" at bounding box center [1182, 219] width 264 height 38
copy p "John Marlinthon Achicanoy Espinosa"
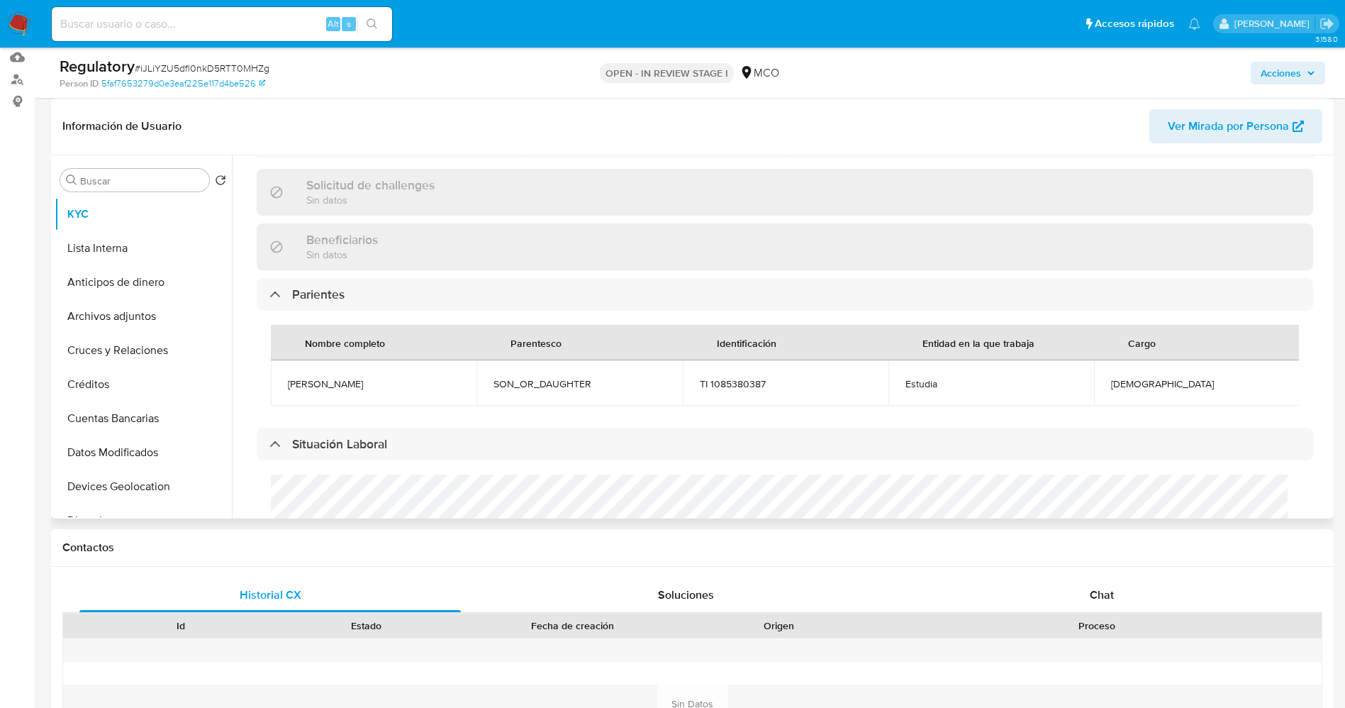
scroll to position [588, 0]
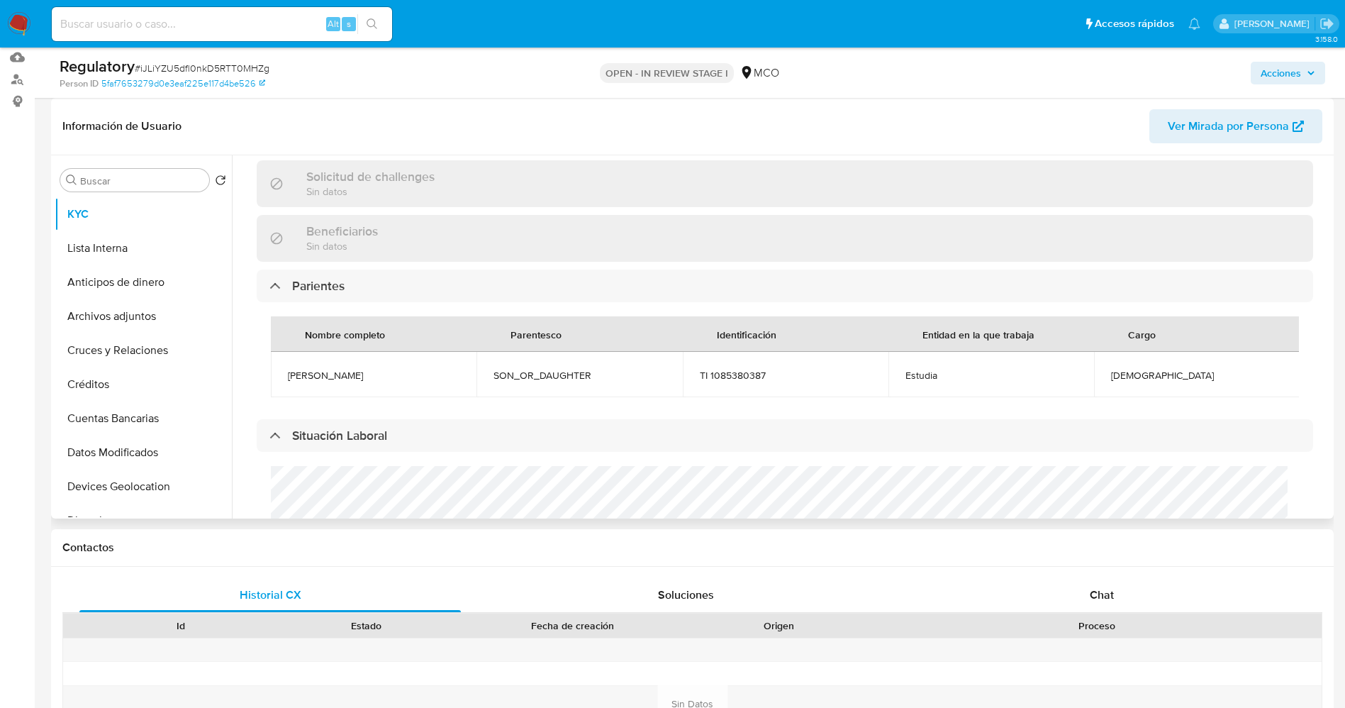
drag, startPoint x: 274, startPoint y: 364, endPoint x: 407, endPoint y: 369, distance: 133.4
click at [445, 374] on td "Nathaly yoana Achicanoy delgado" at bounding box center [374, 374] width 206 height 45
copy span "Nathaly yoana Achicanoy delgado"
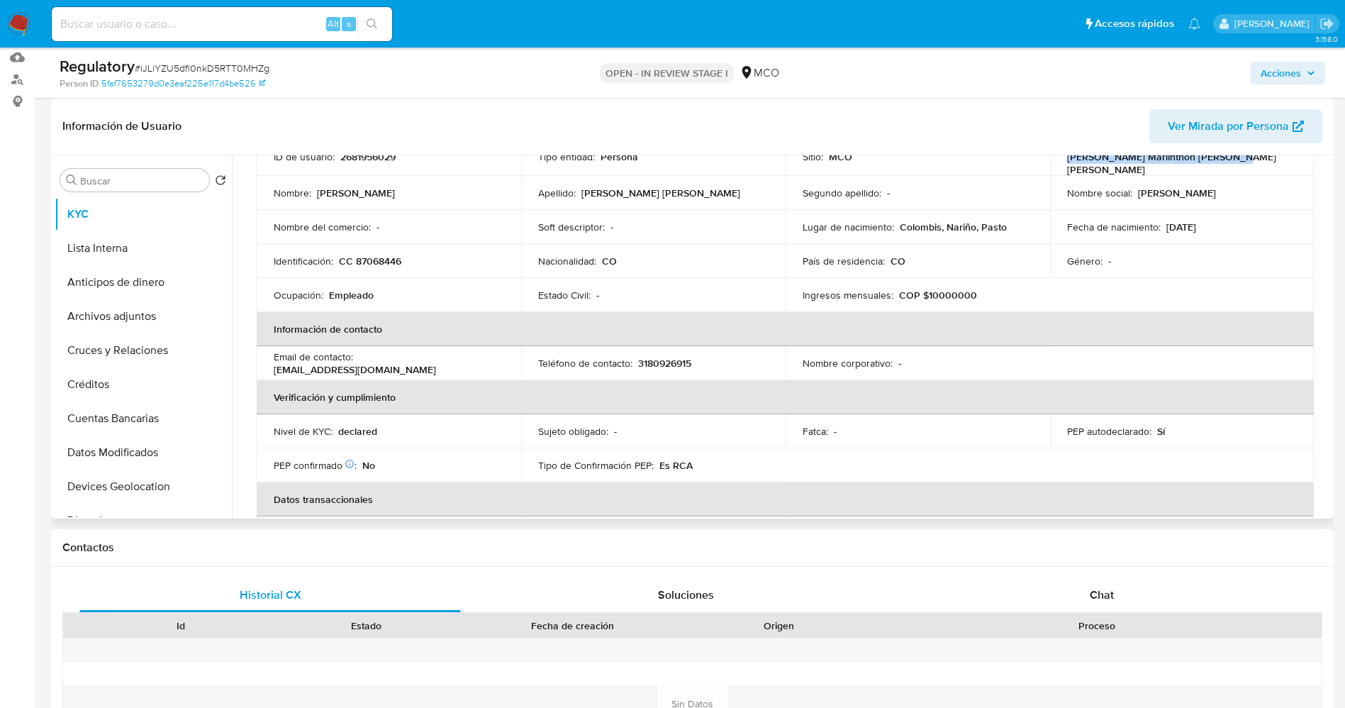
scroll to position [57, 0]
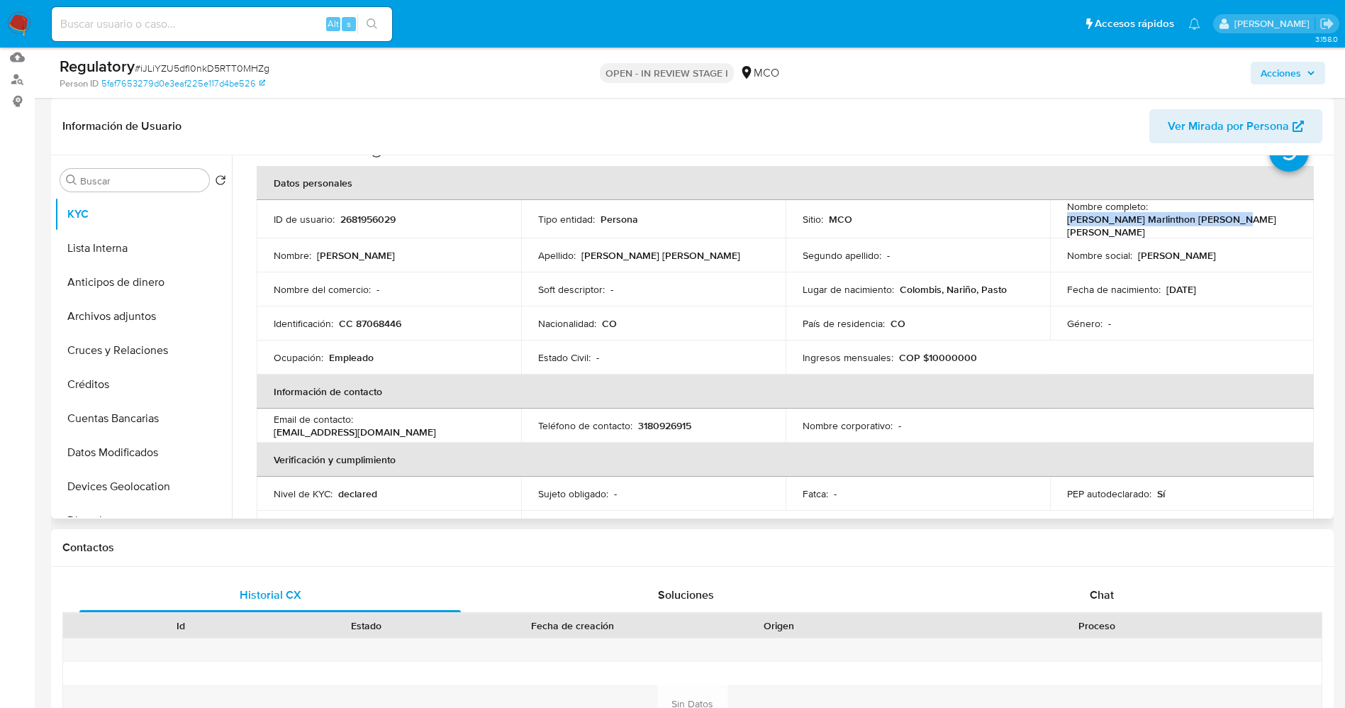
drag, startPoint x: 1064, startPoint y: 224, endPoint x: 1235, endPoint y: 226, distance: 170.9
click at [907, 226] on div "Nombre completo : John Marlinthon Achicanoy Espinosa" at bounding box center [1182, 219] width 230 height 38
copy p "John Marlinthon Achicanoy Espinosa"
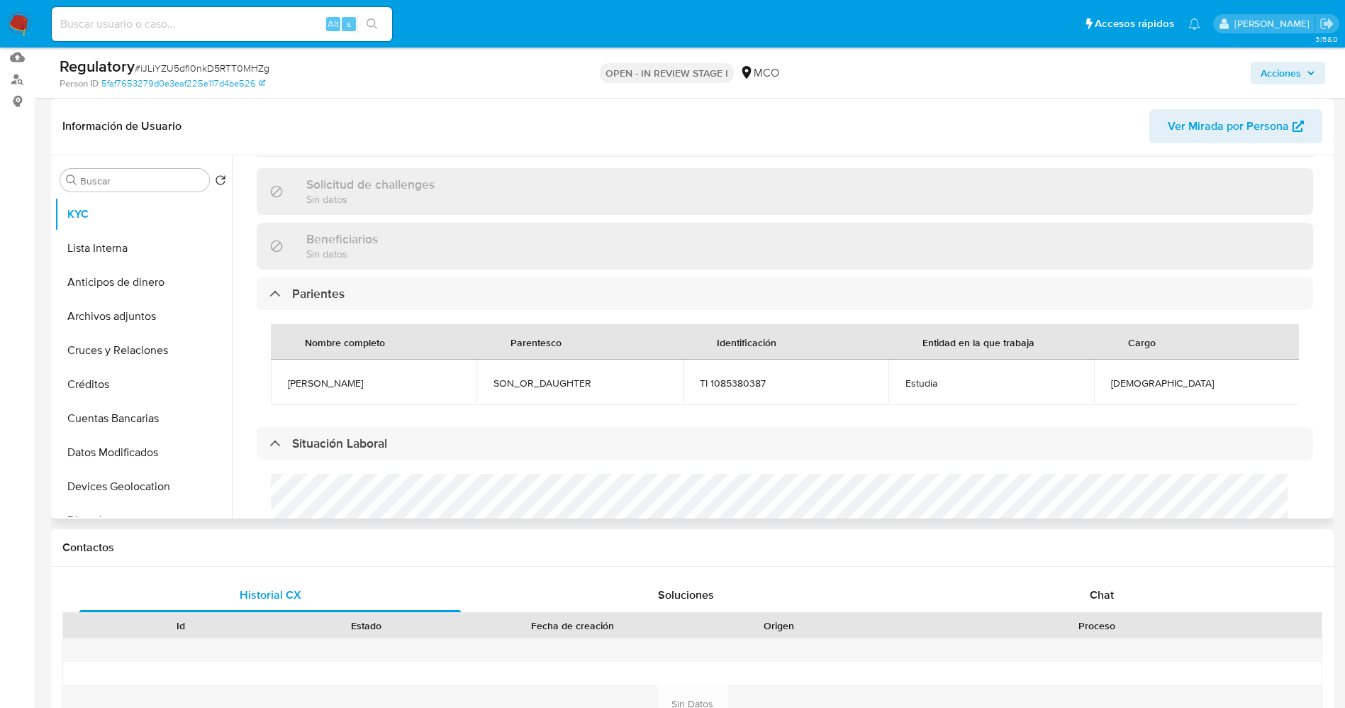
scroll to position [588, 0]
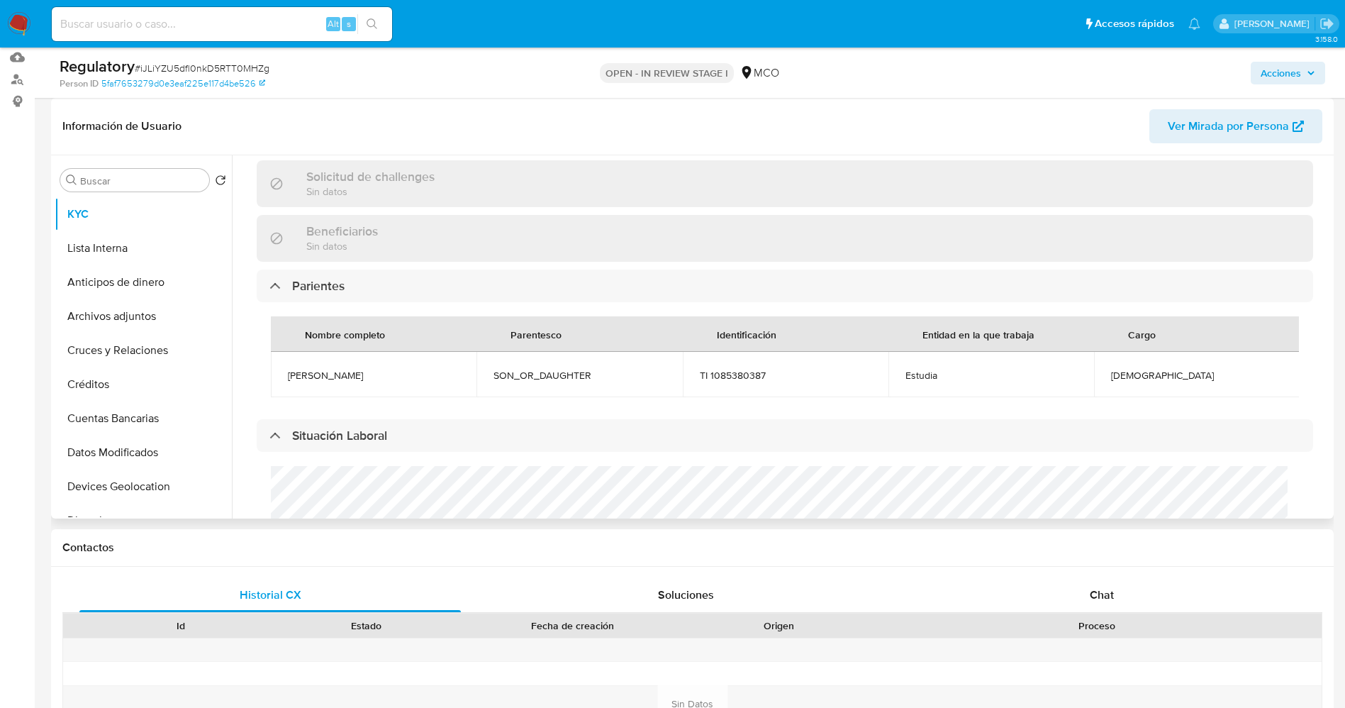
drag, startPoint x: 278, startPoint y: 366, endPoint x: 440, endPoint y: 376, distance: 162.7
click at [442, 376] on td "Nathaly yoana Achicanoy delgado" at bounding box center [374, 374] width 206 height 45
copy span "Nathaly yoana Achicanoy delgado"
click at [907, 371] on td "Papá" at bounding box center [1197, 374] width 206 height 45
copy span "Papá"
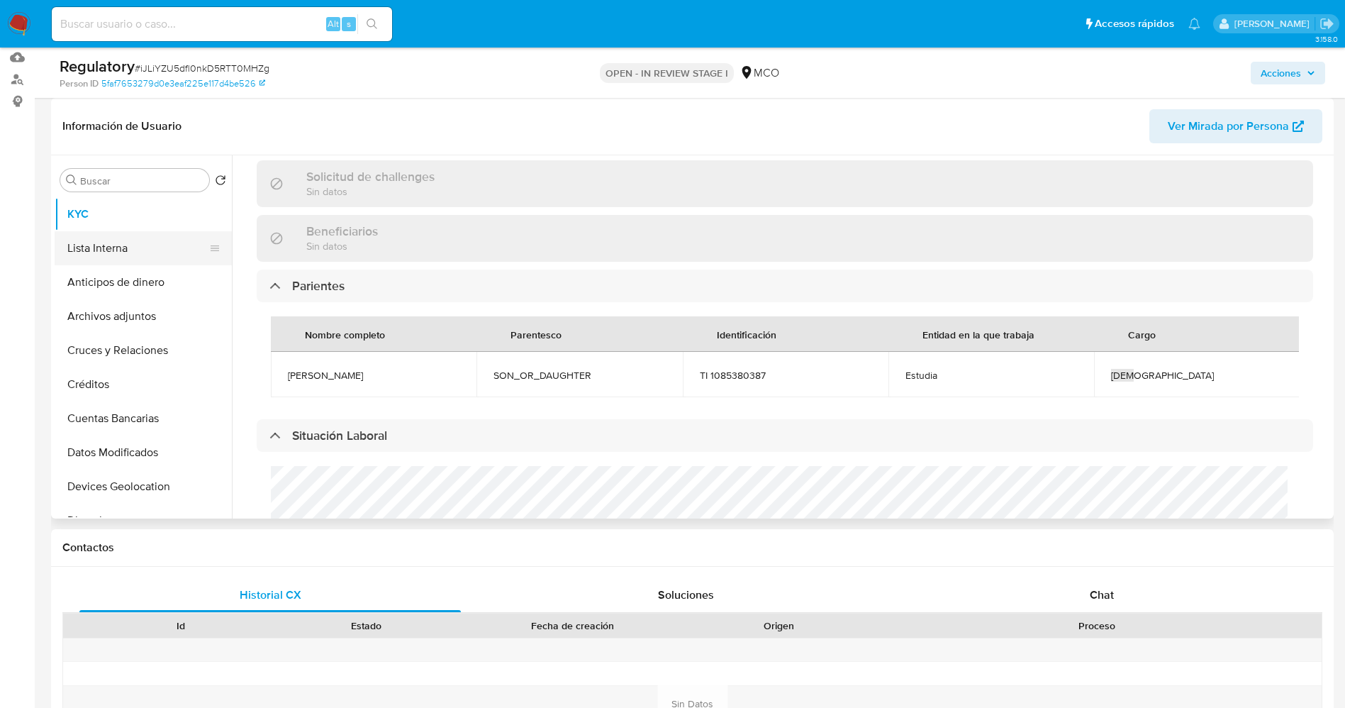
click at [128, 240] on button "Lista Interna" at bounding box center [138, 248] width 166 height 34
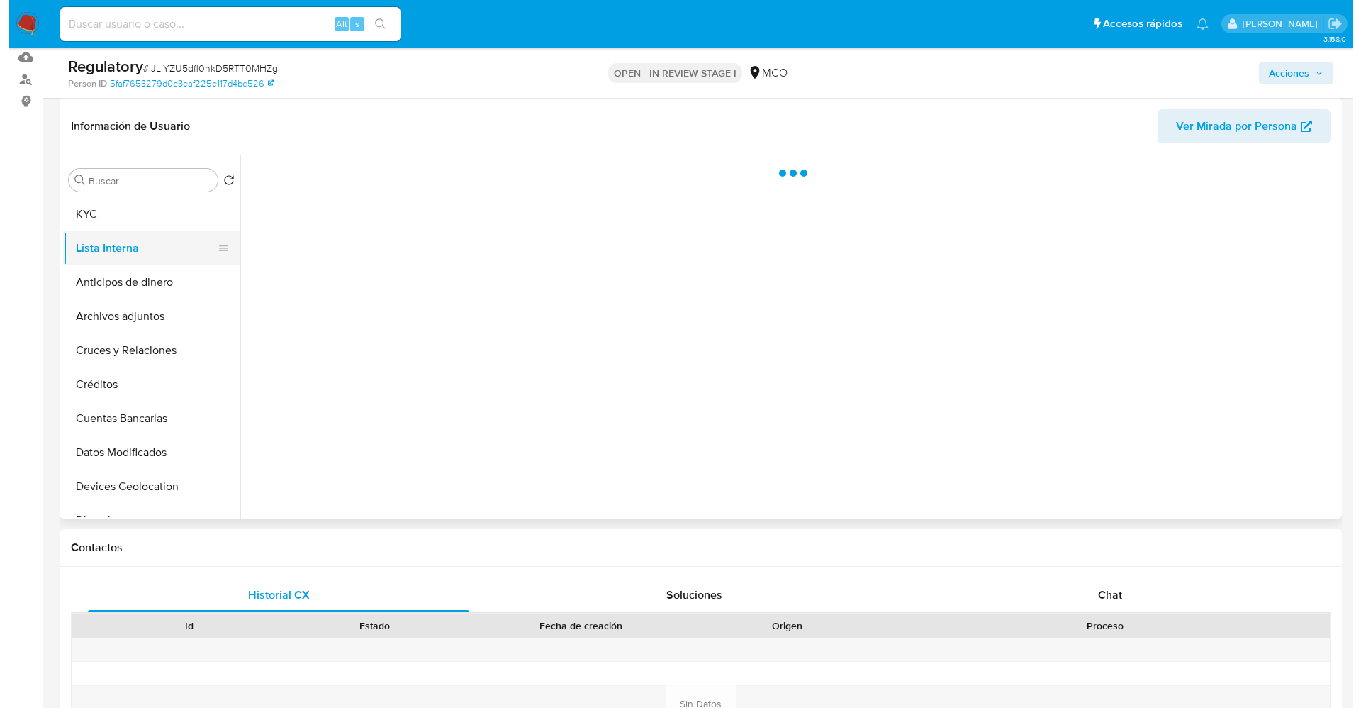
scroll to position [0, 0]
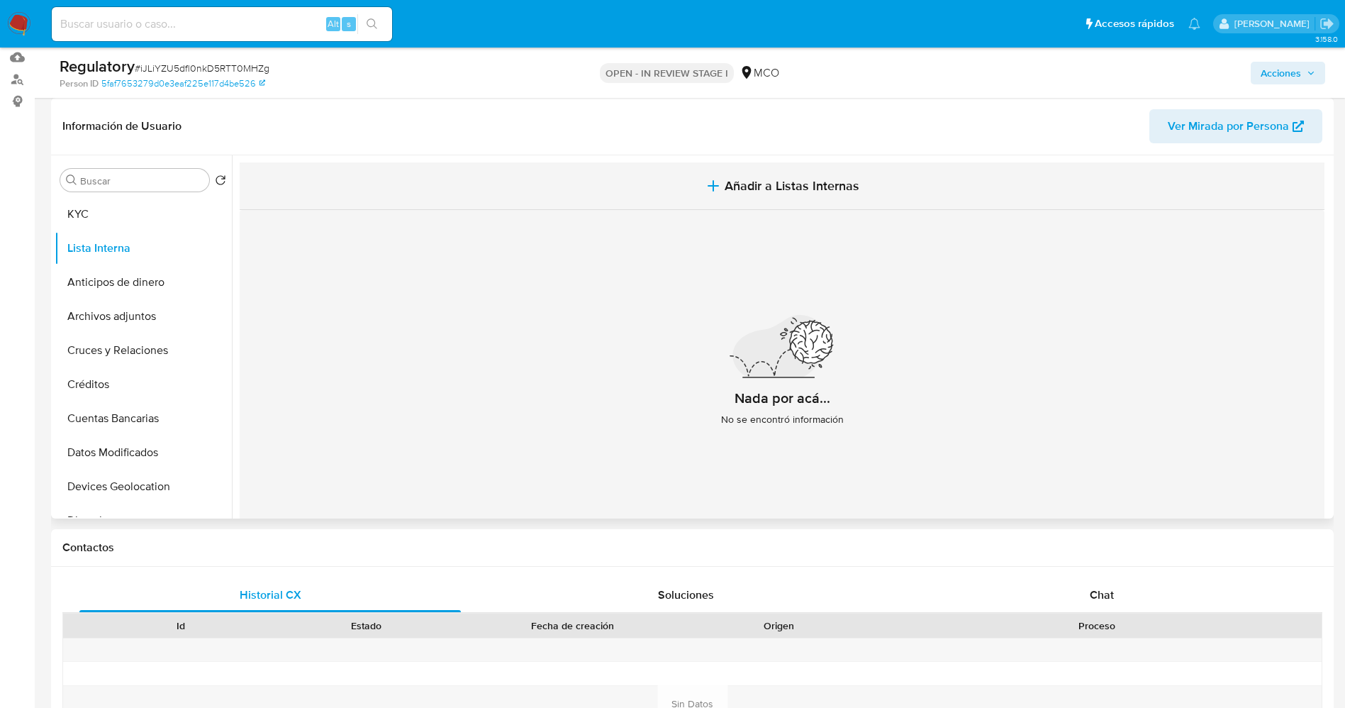
click at [780, 190] on span "Añadir a Listas Internas" at bounding box center [792, 186] width 135 height 16
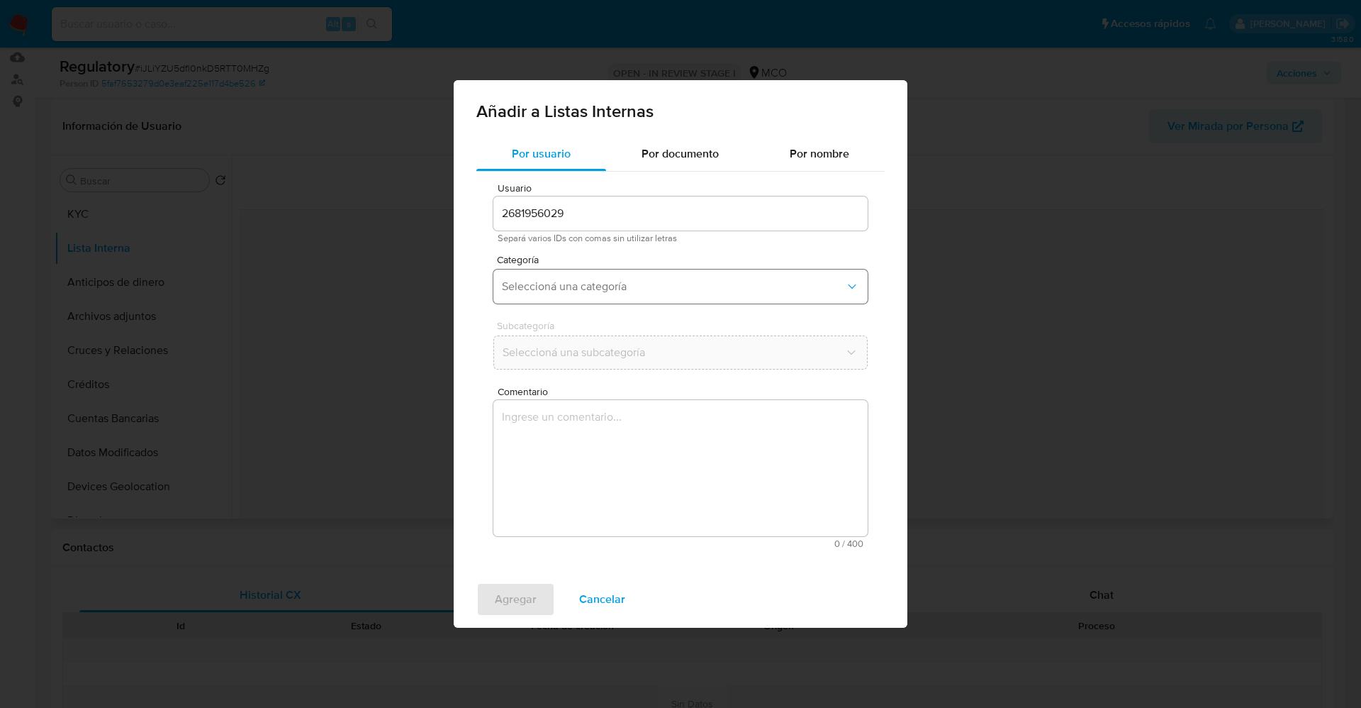
click at [610, 276] on button "Seleccioná una categoría" at bounding box center [680, 286] width 374 height 34
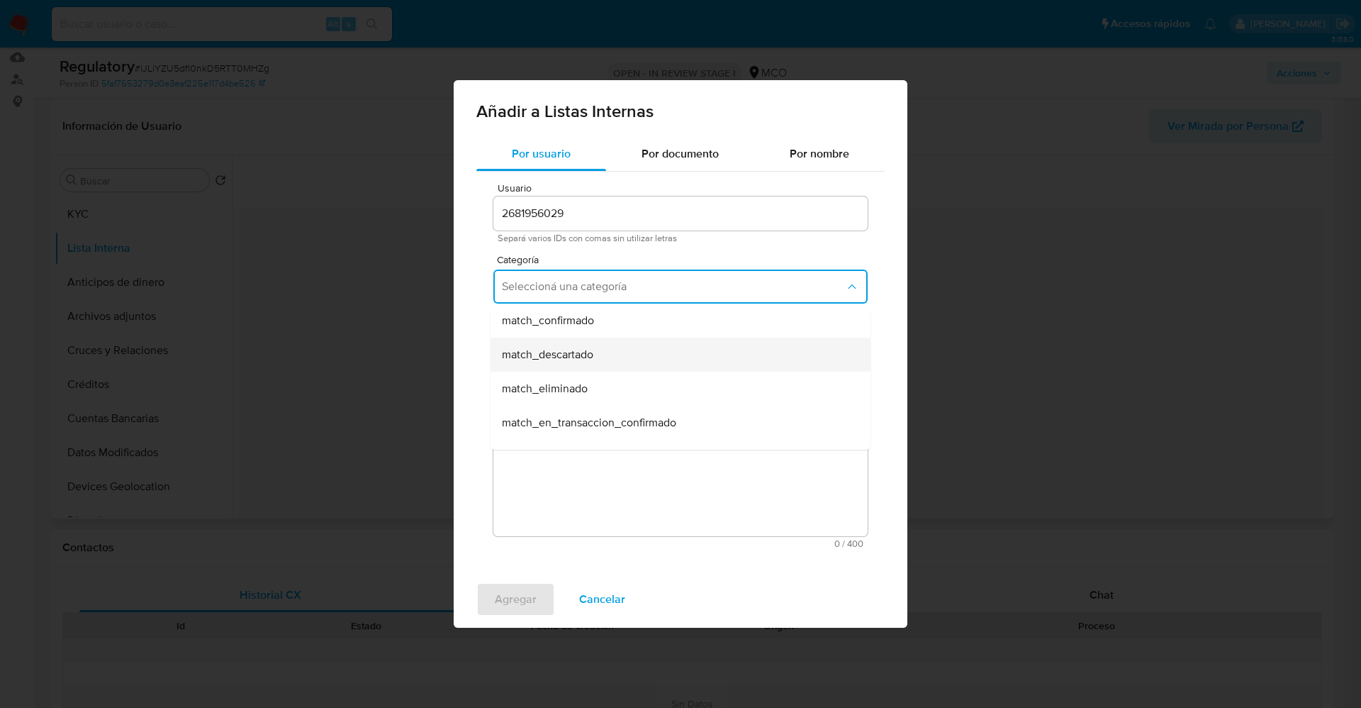
click at [580, 353] on span "match_descartado" at bounding box center [547, 354] width 91 height 14
click at [581, 347] on span "Seleccioná una subcategoría" at bounding box center [673, 352] width 343 height 14
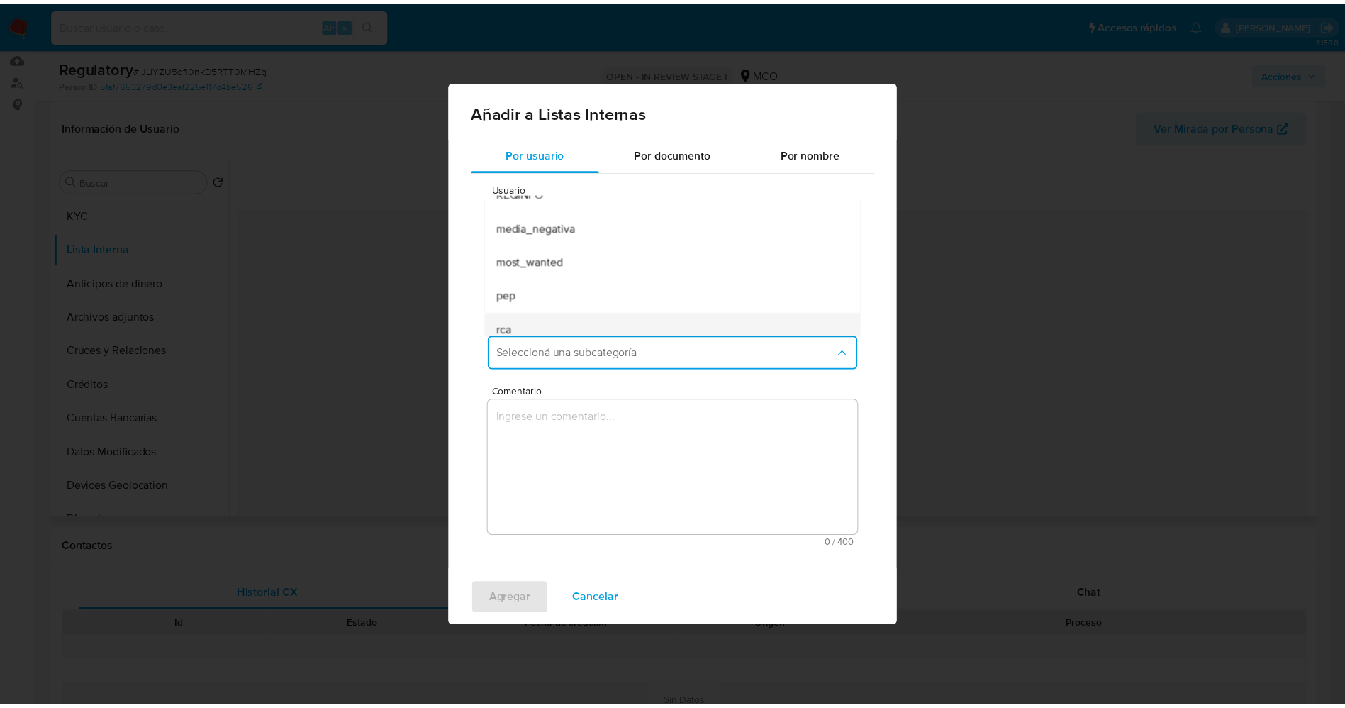
scroll to position [96, 0]
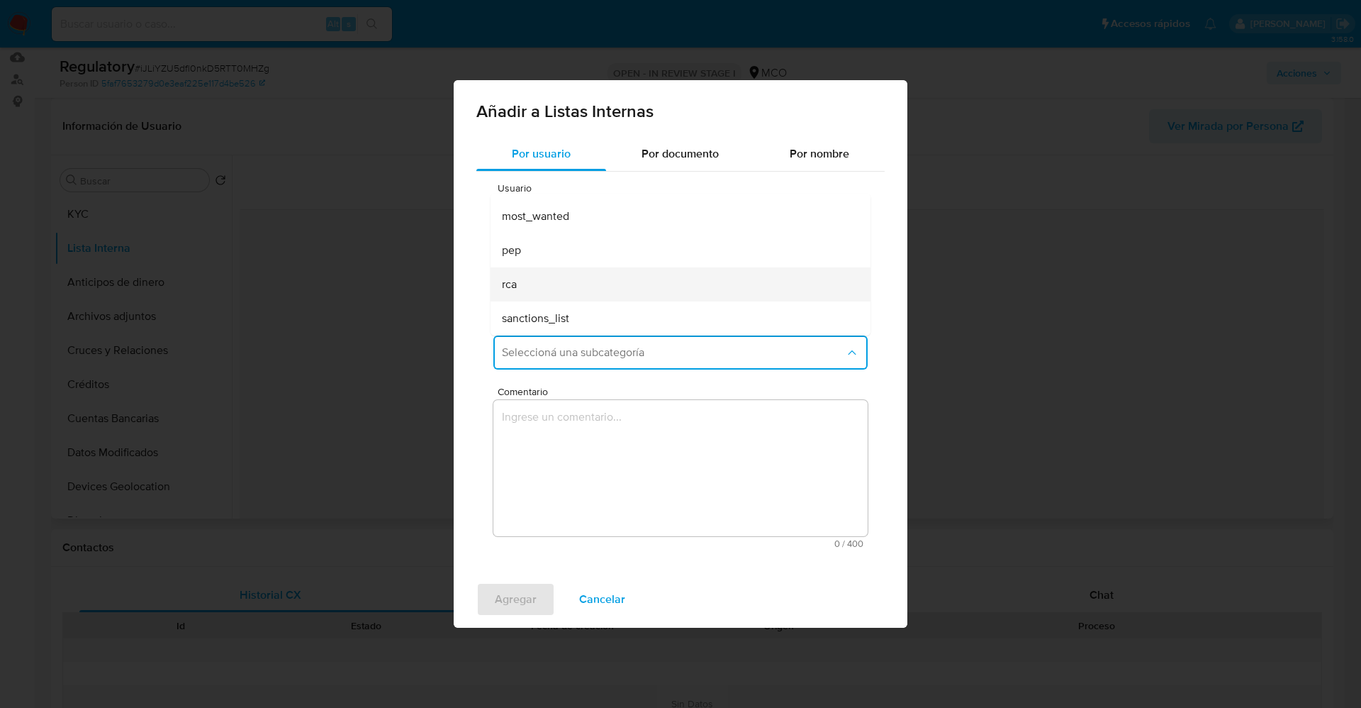
click at [573, 278] on div "rca" at bounding box center [676, 284] width 349 height 34
click at [582, 436] on textarea "Comentario" at bounding box center [680, 468] width 374 height 136
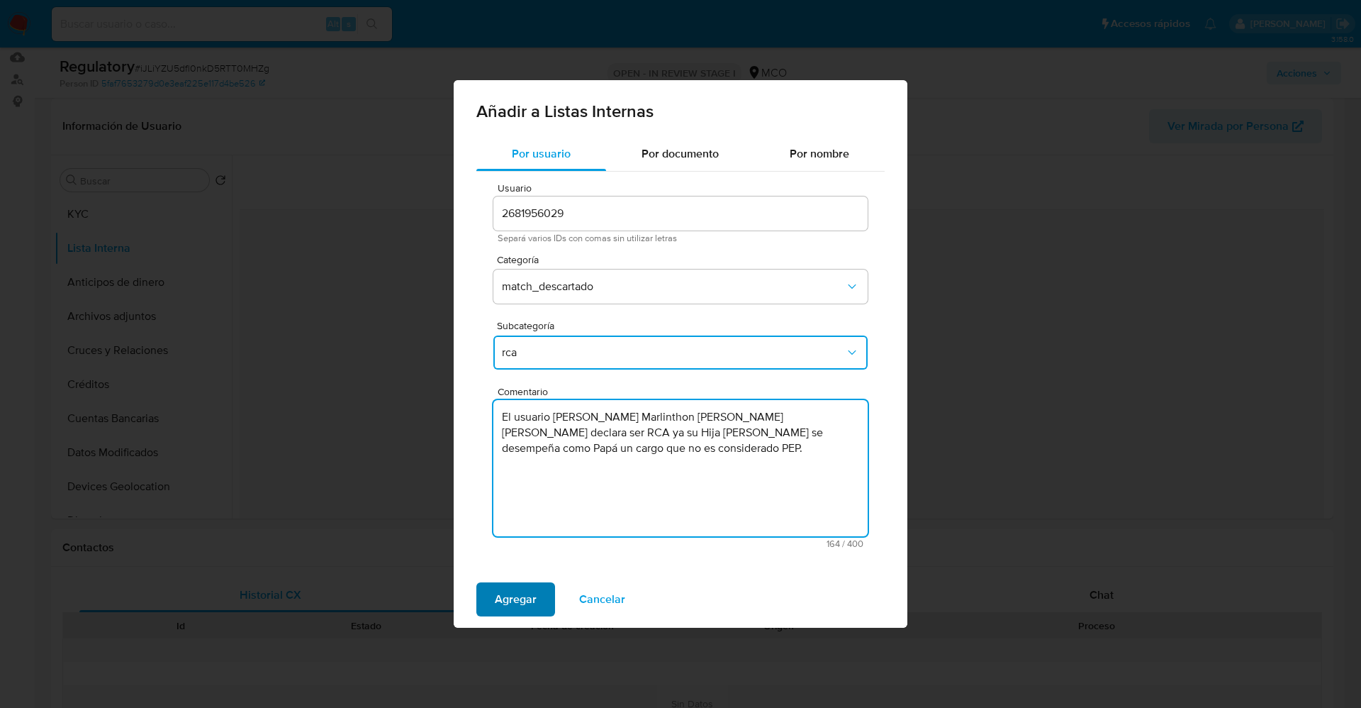
type textarea "El usuario John Marlinthon Achicanoy Espinosa declara ser RCA ya su Hija Nathal…"
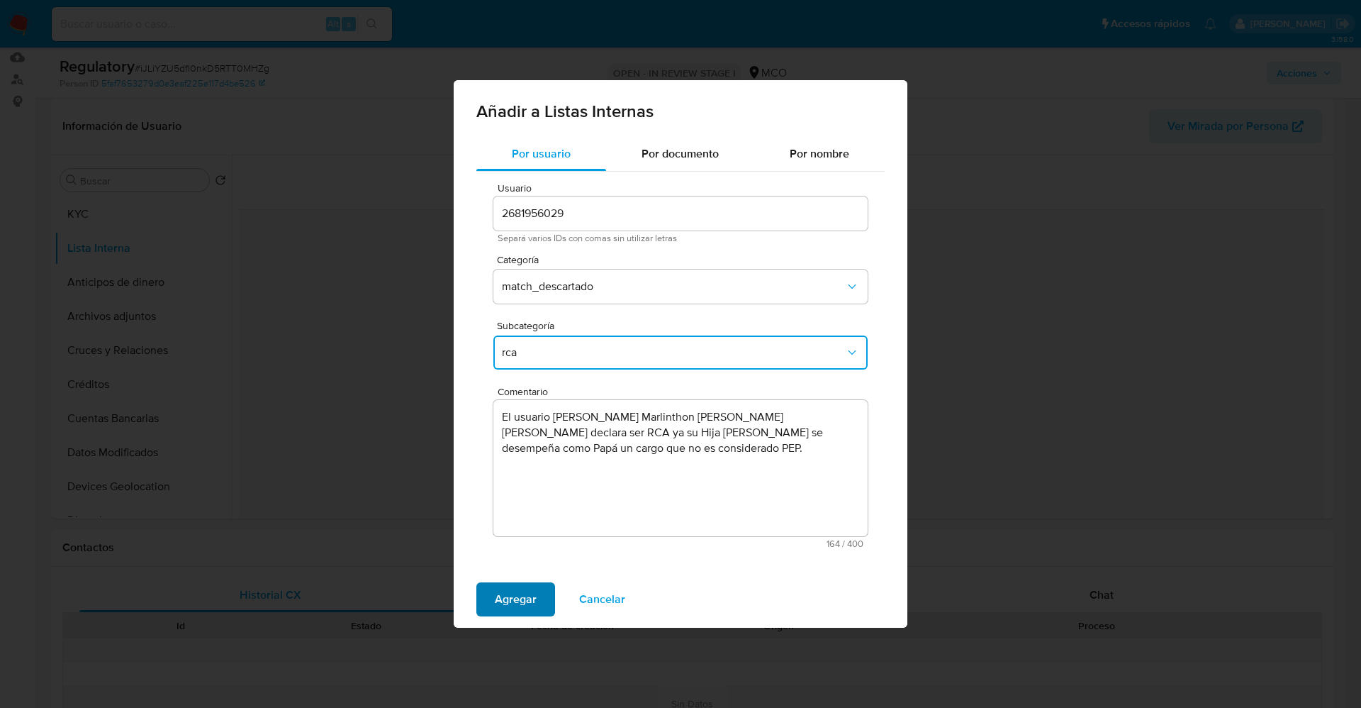
click at [535, 471] on span "Agregar" at bounding box center [516, 599] width 42 height 31
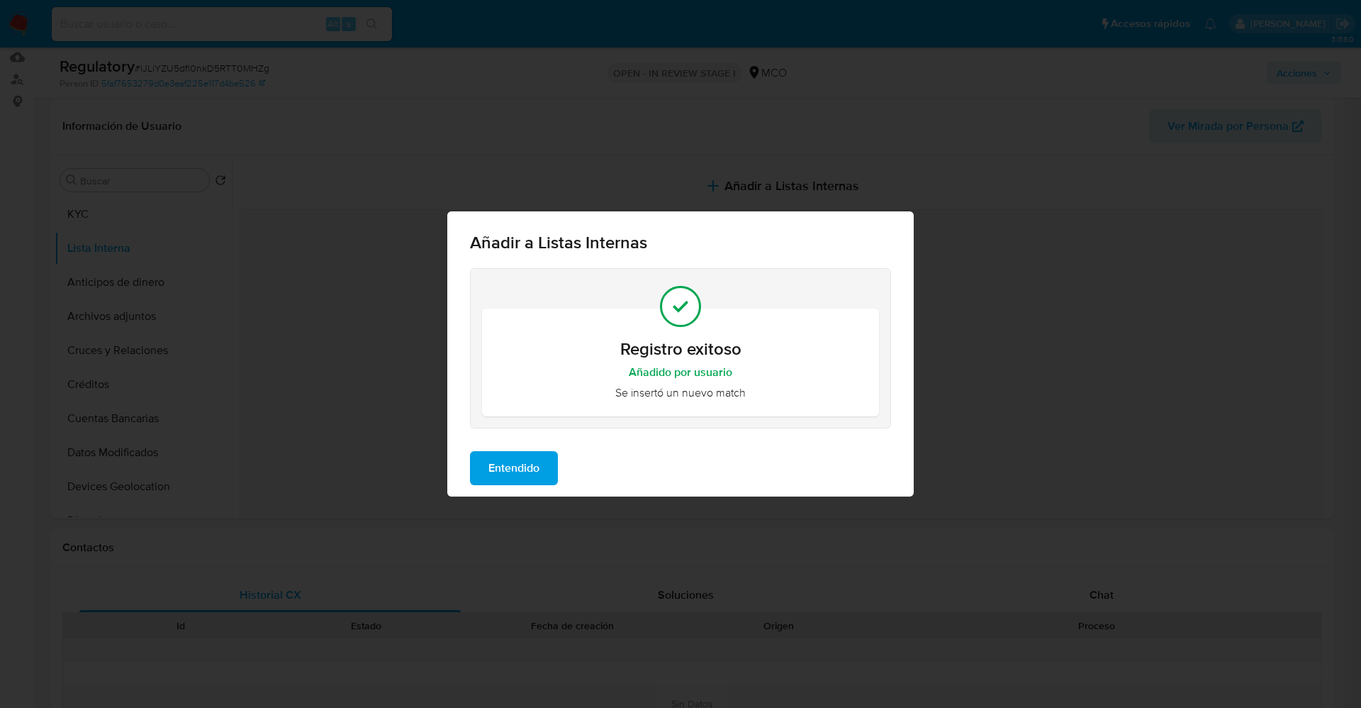
click at [540, 469] on span "Entendido" at bounding box center [514, 467] width 51 height 31
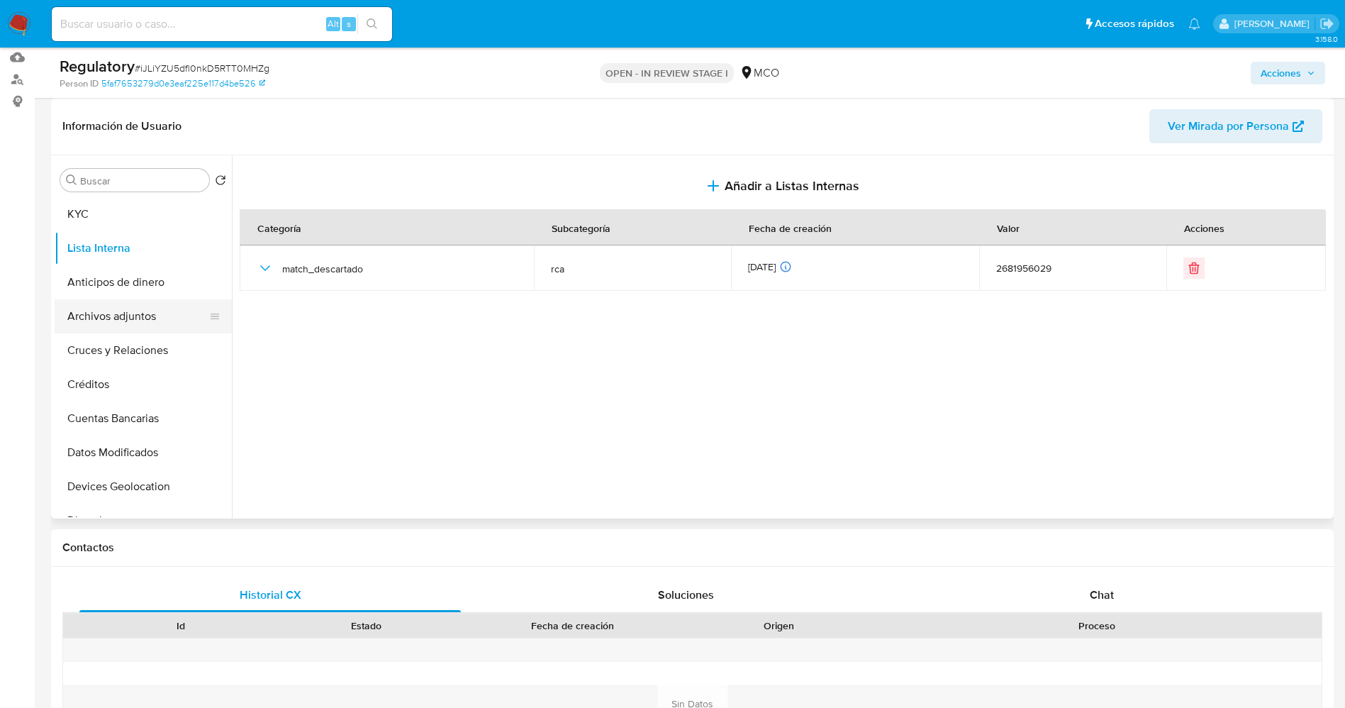
click at [126, 325] on button "Archivos adjuntos" at bounding box center [138, 316] width 166 height 34
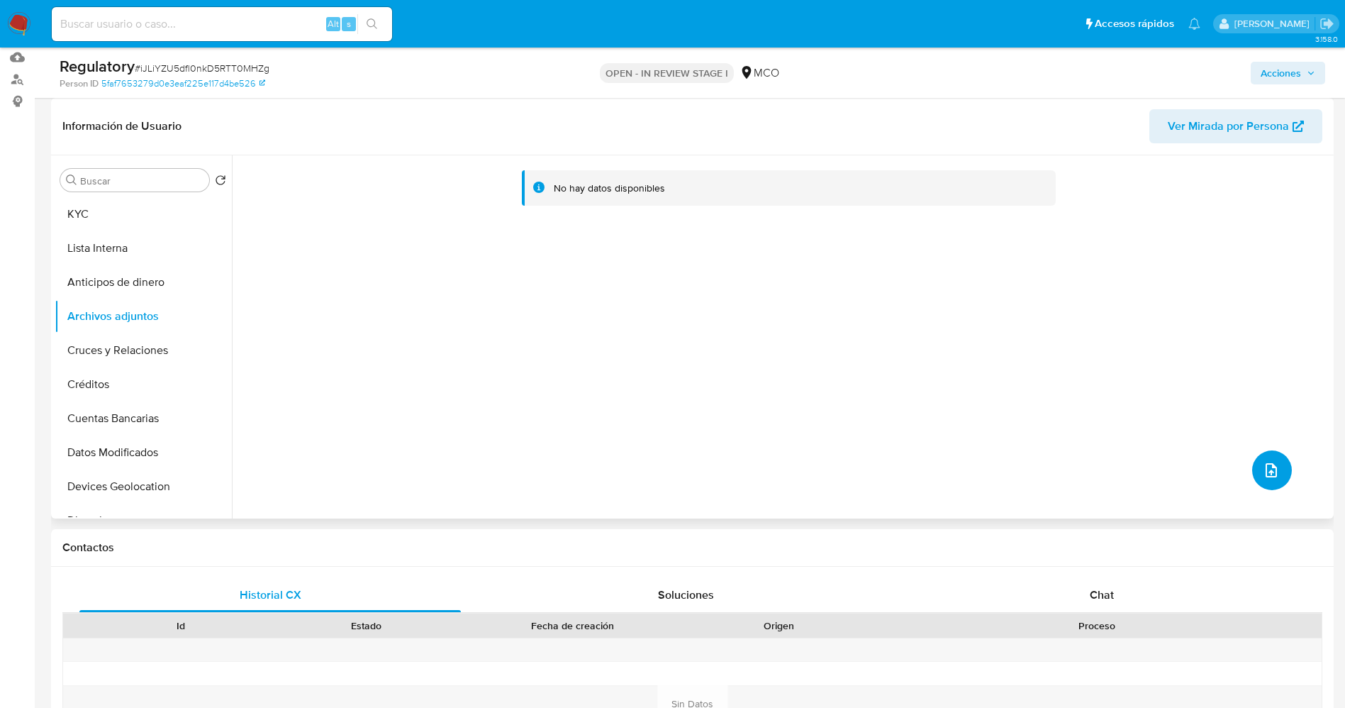
click at [907, 471] on icon "upload-file" at bounding box center [1271, 470] width 17 height 17
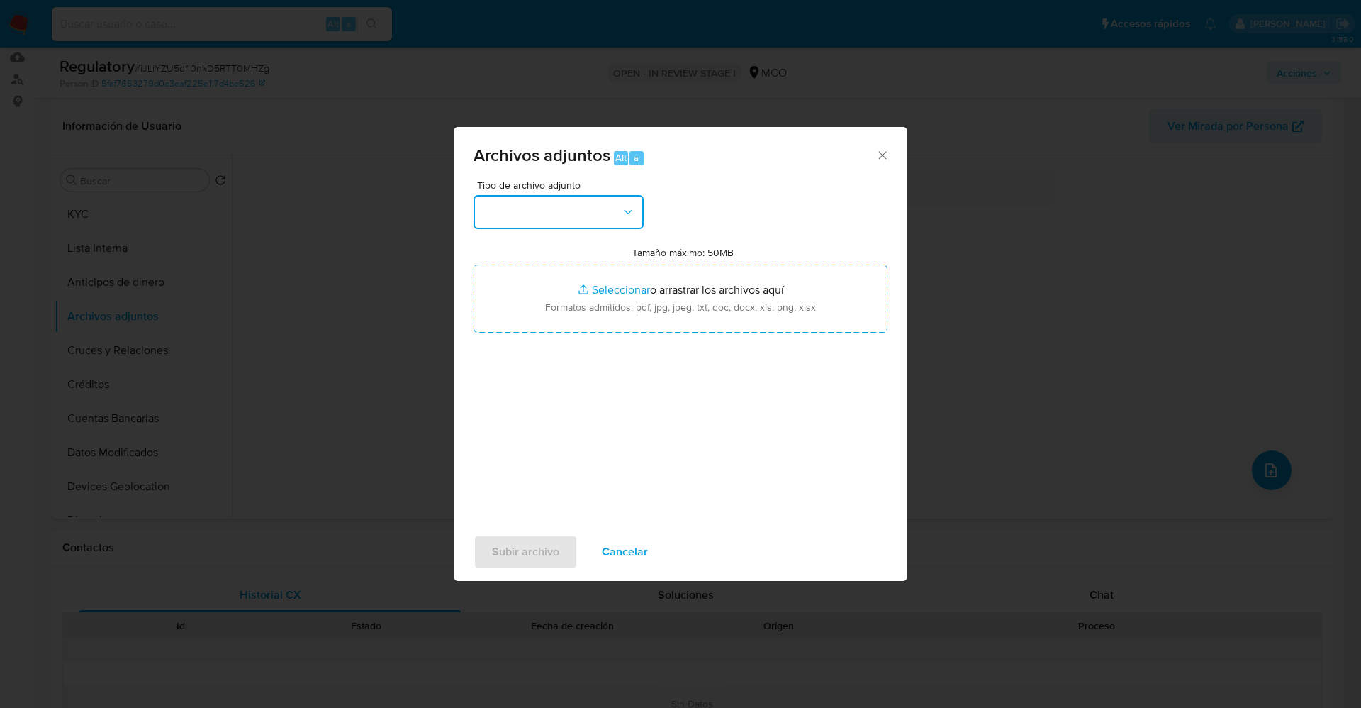
click at [623, 217] on icon "button" at bounding box center [628, 212] width 14 height 14
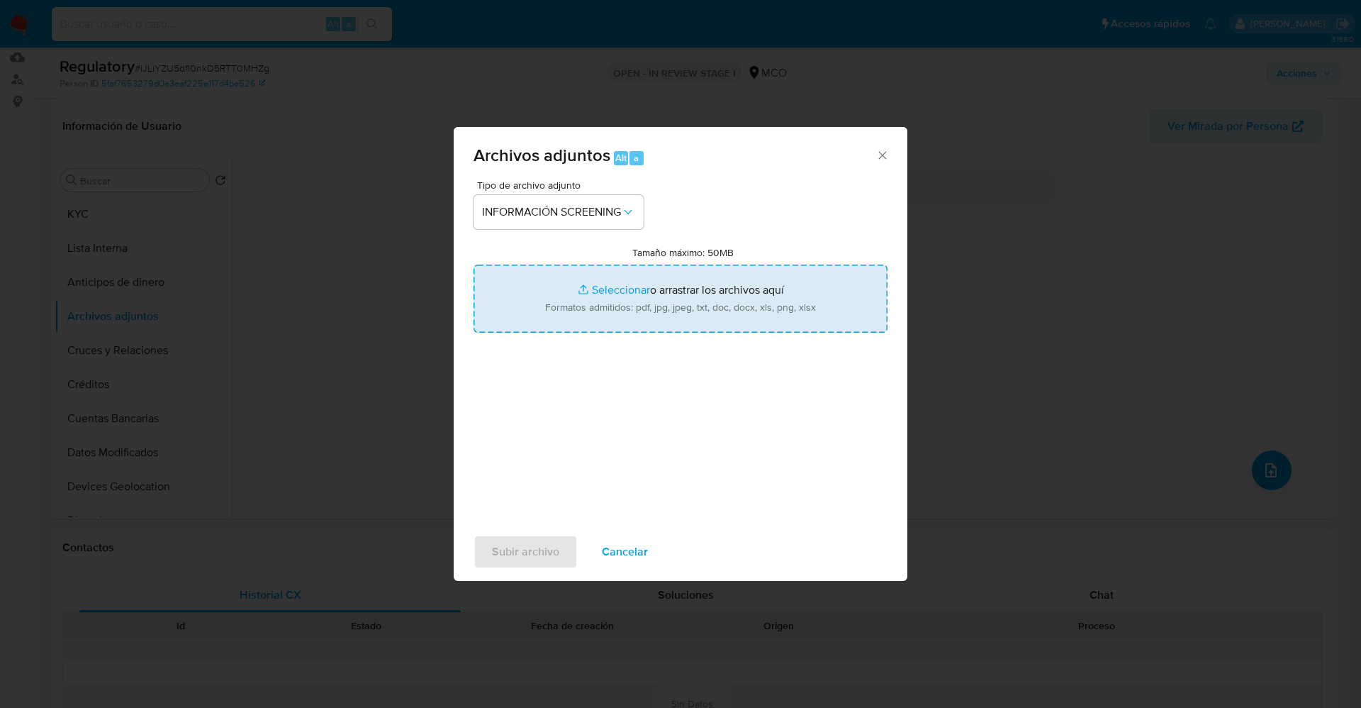
type input "C:\fakepath\CaseDossierReport_5jb7hn3oogap1k0ej2ekmdjg9.pdf"
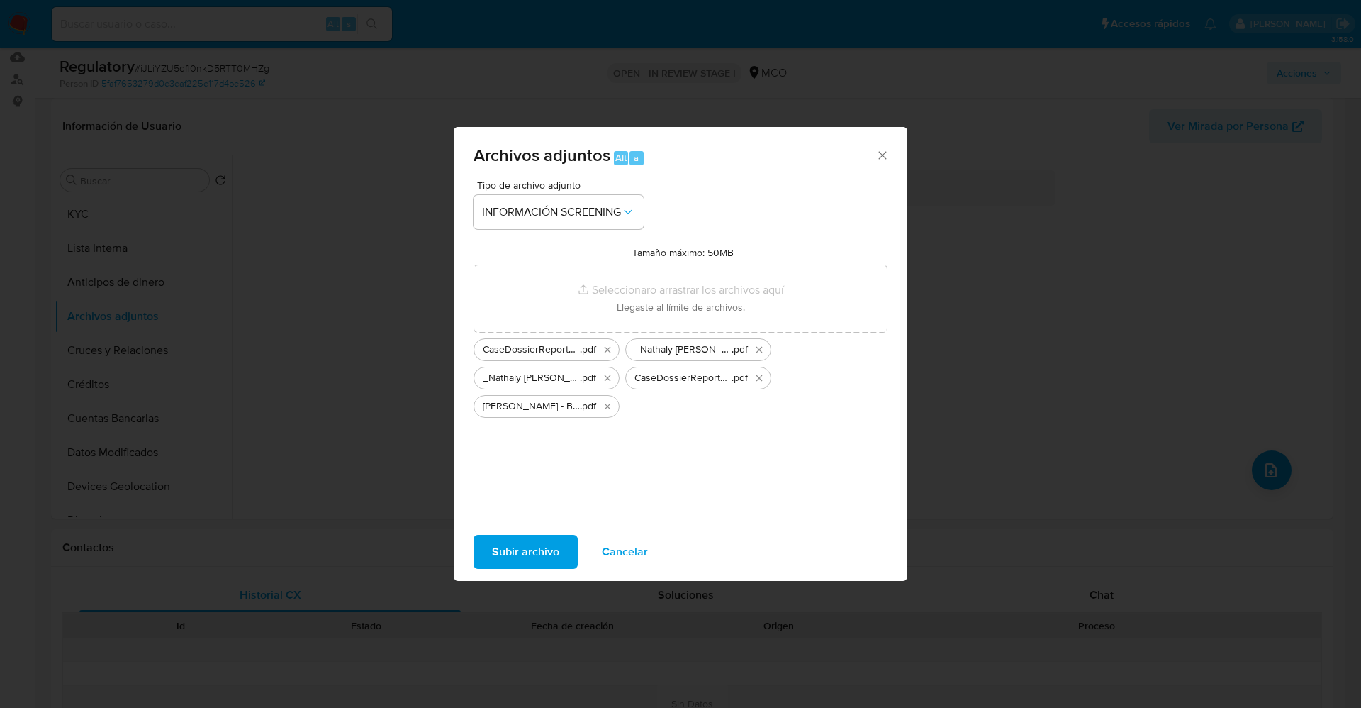
click at [508, 471] on span "Subir archivo" at bounding box center [525, 551] width 67 height 31
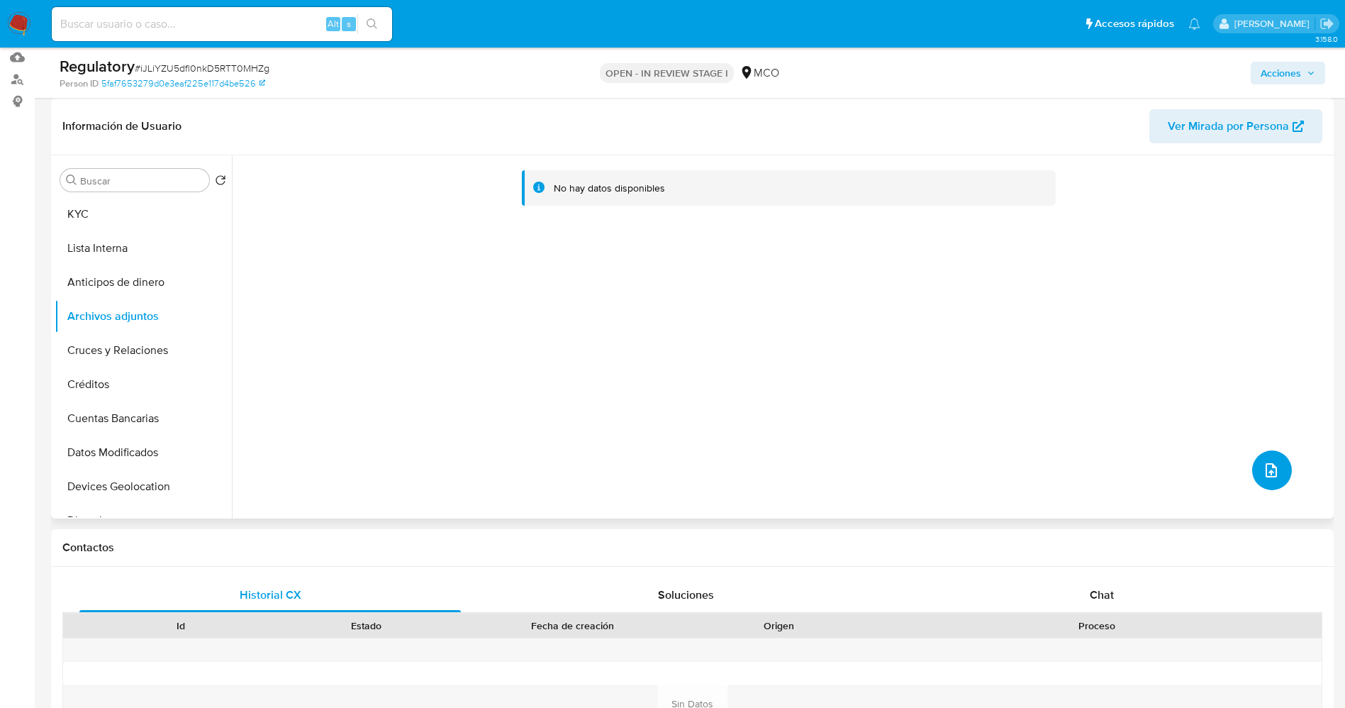
click at [907, 471] on button "upload-file" at bounding box center [1272, 470] width 40 height 40
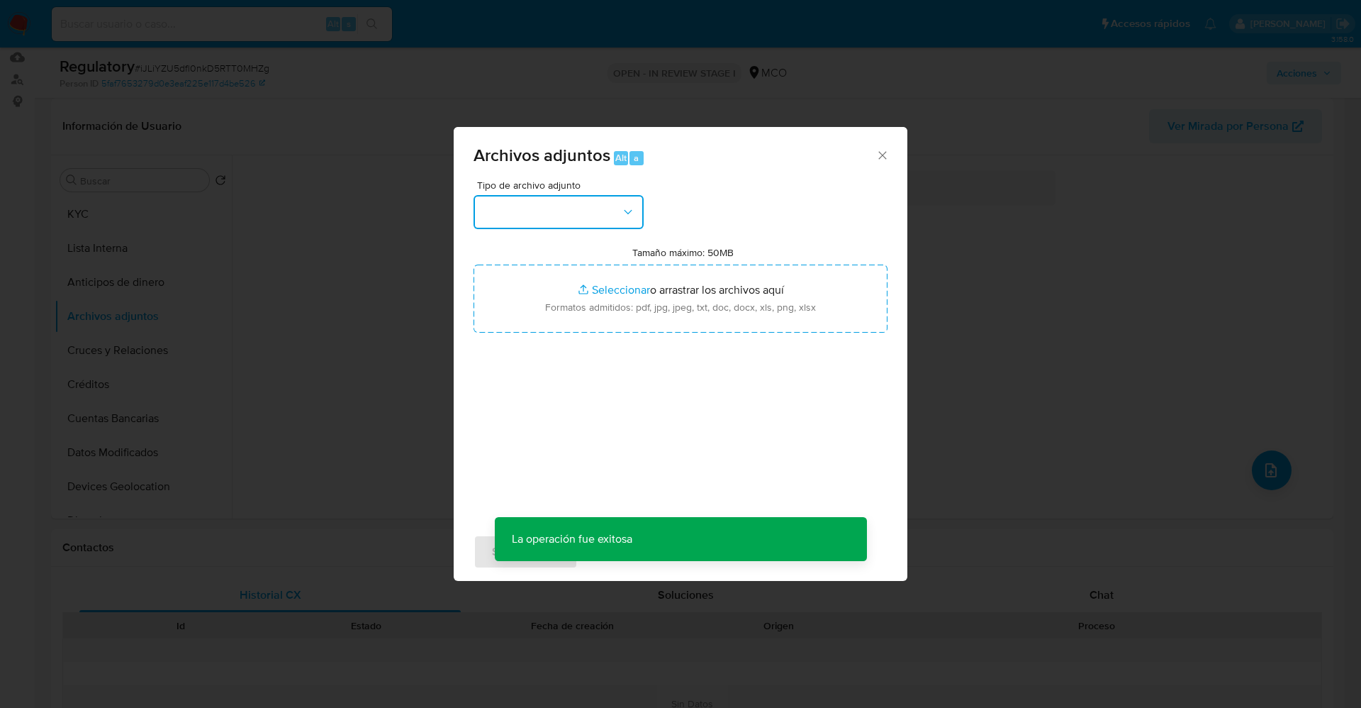
click at [562, 218] on button "button" at bounding box center [559, 212] width 170 height 34
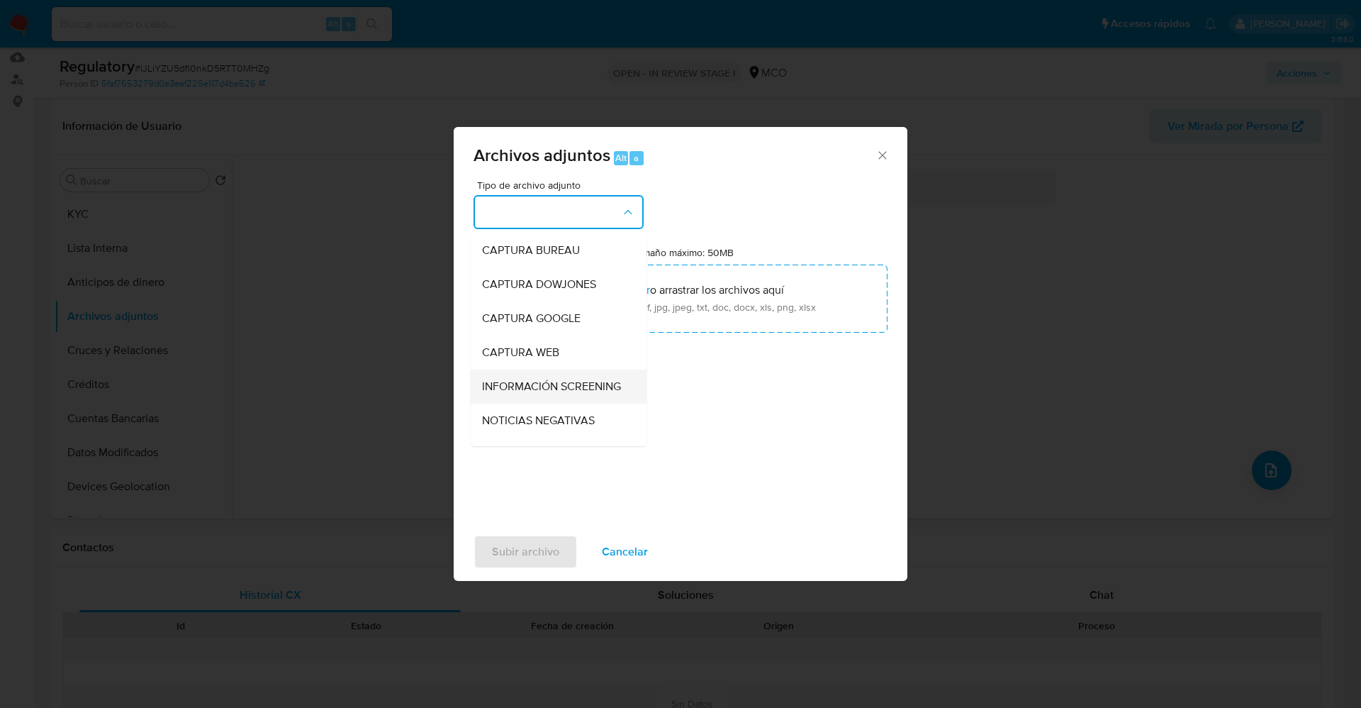
click at [556, 394] on span "INFORMACIÓN SCREENING" at bounding box center [551, 386] width 139 height 14
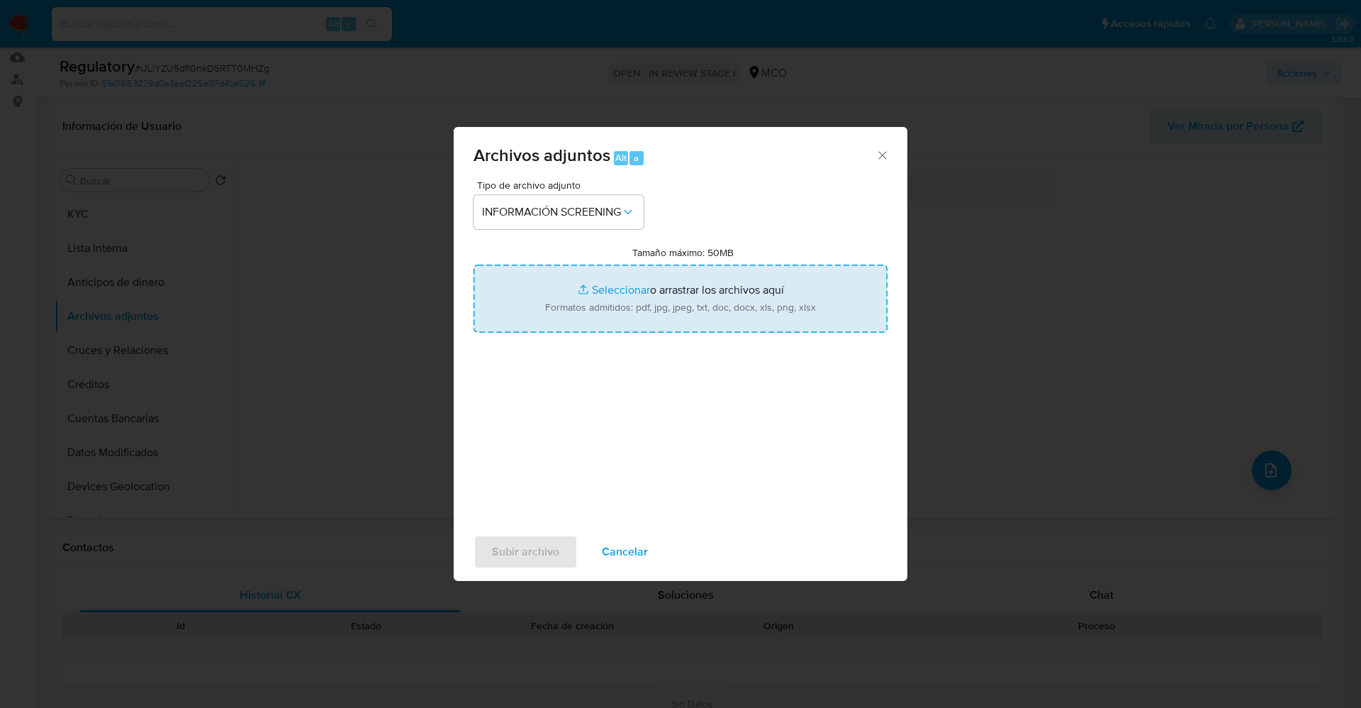
type input "C:\fakepath\_John Marlinthon Achicanoy Espinosa_ lavado de dinero - Buscar con …"
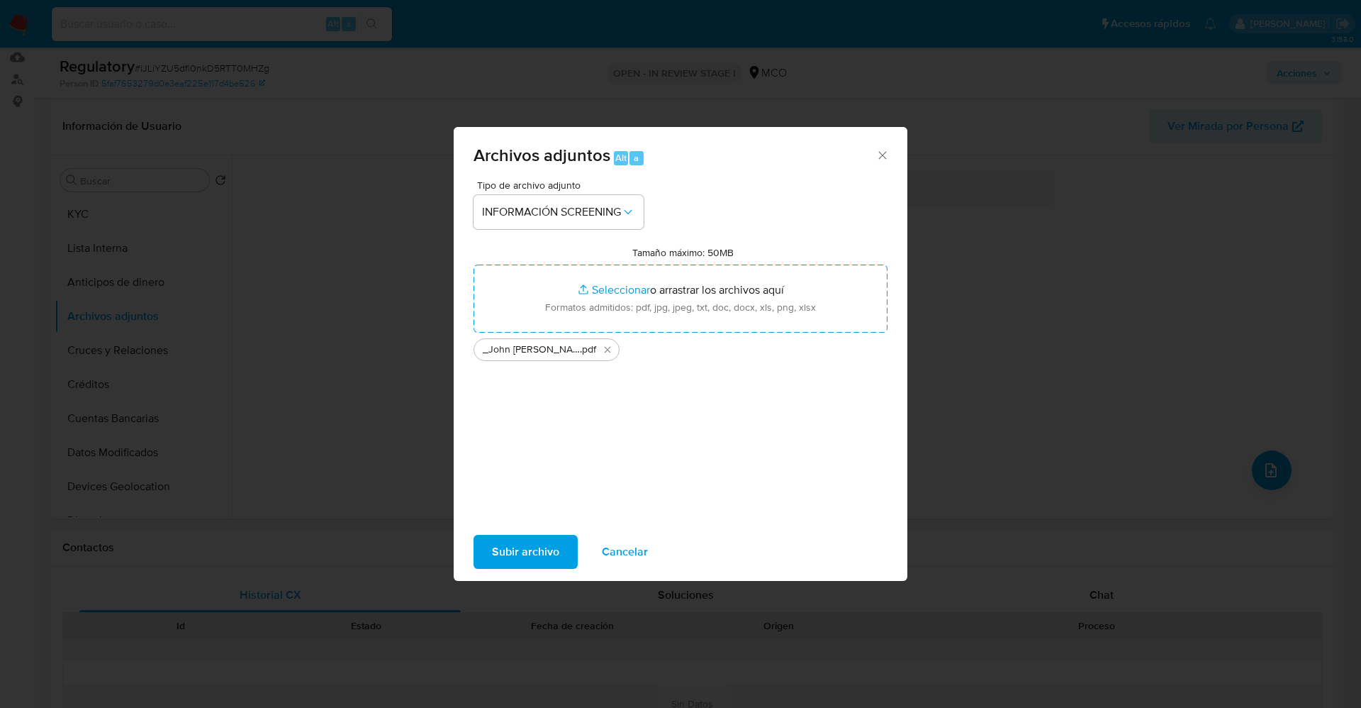
click at [518, 471] on span "Subir archivo" at bounding box center [525, 551] width 67 height 31
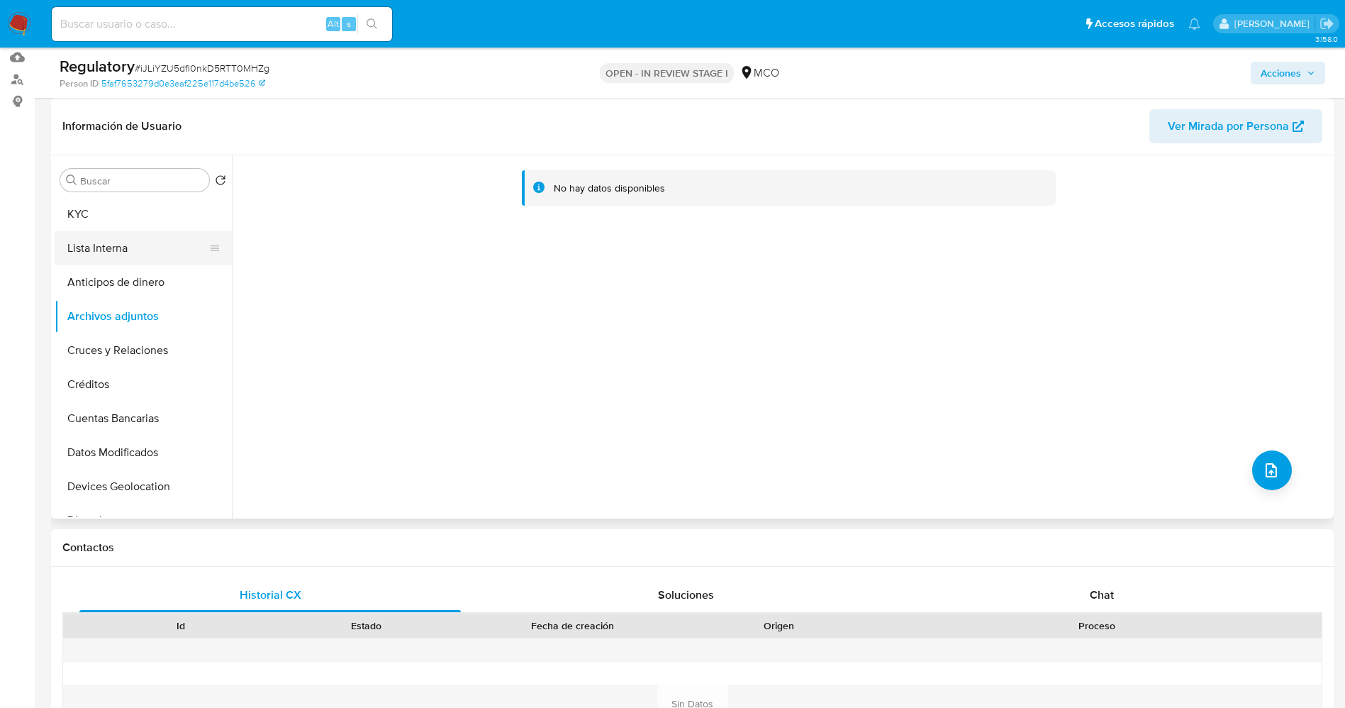
click at [115, 257] on button "Lista Interna" at bounding box center [138, 248] width 166 height 34
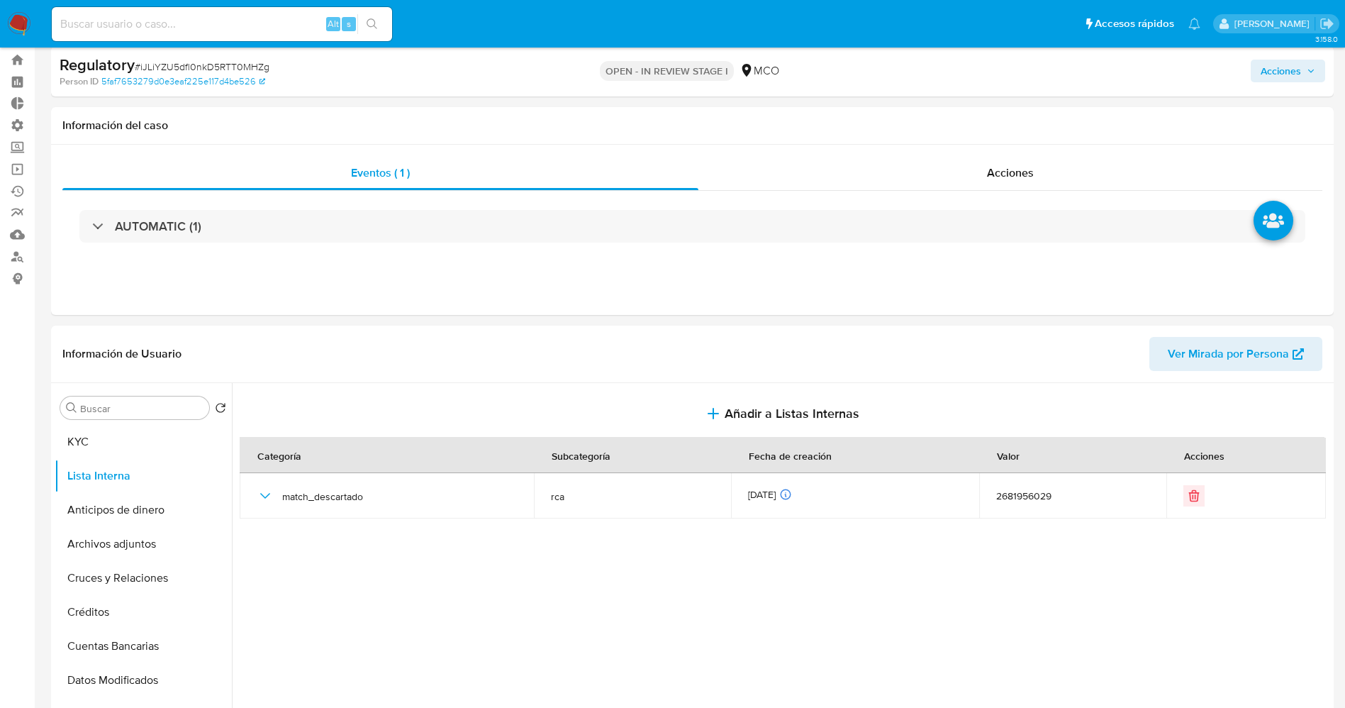
scroll to position [0, 0]
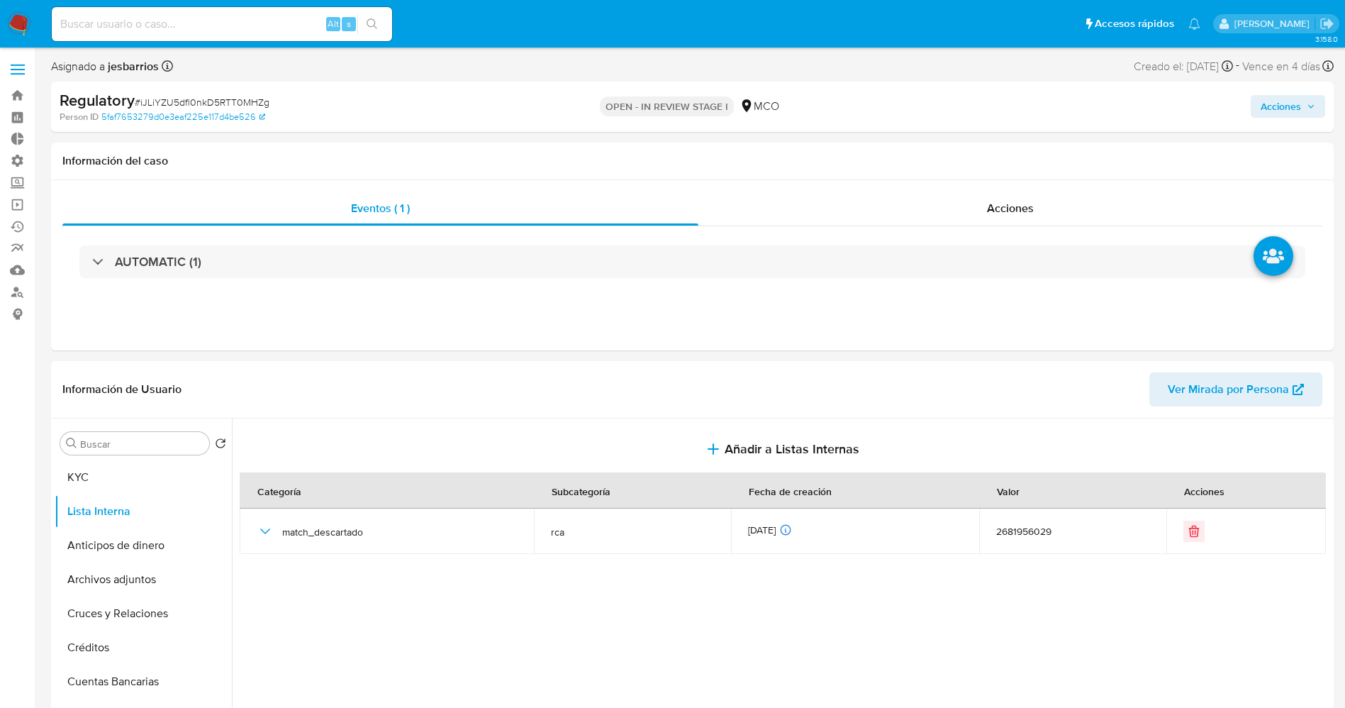
click at [907, 104] on span "Acciones" at bounding box center [1281, 106] width 40 height 23
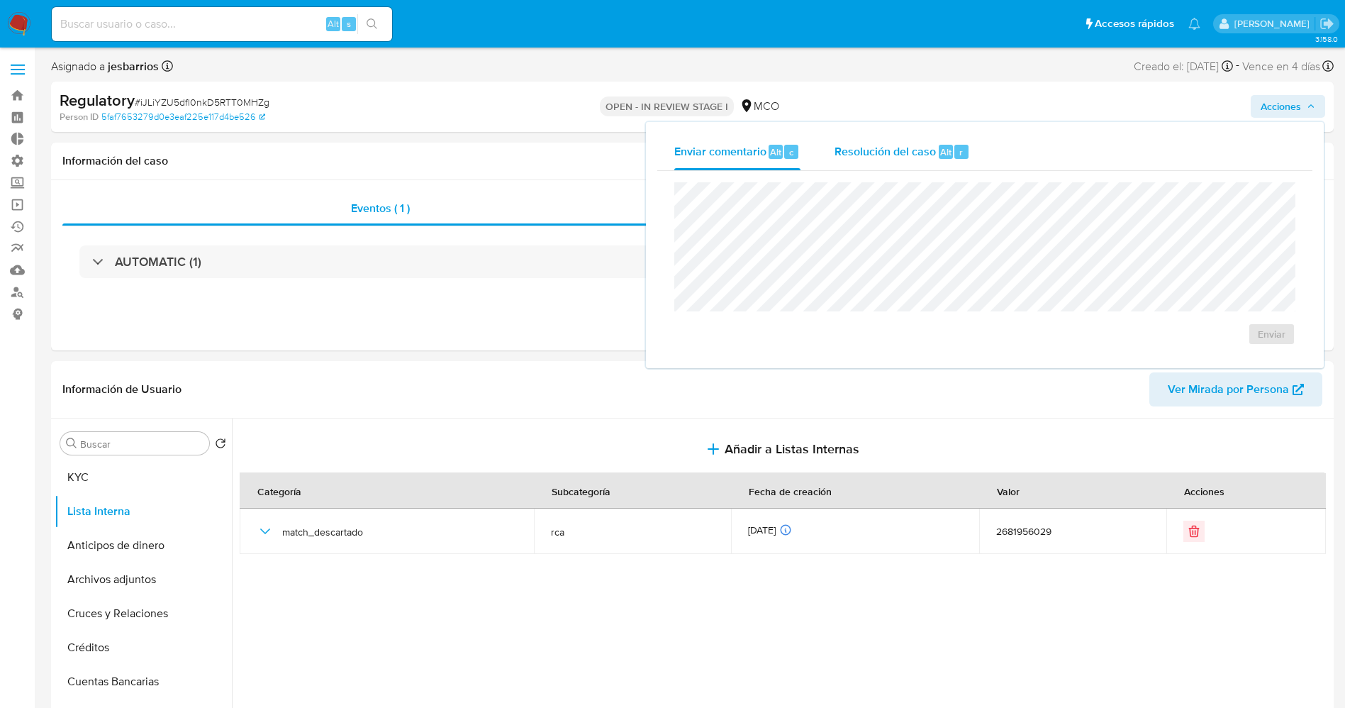
click at [898, 138] on div "Resolución del caso Alt r" at bounding box center [902, 151] width 135 height 37
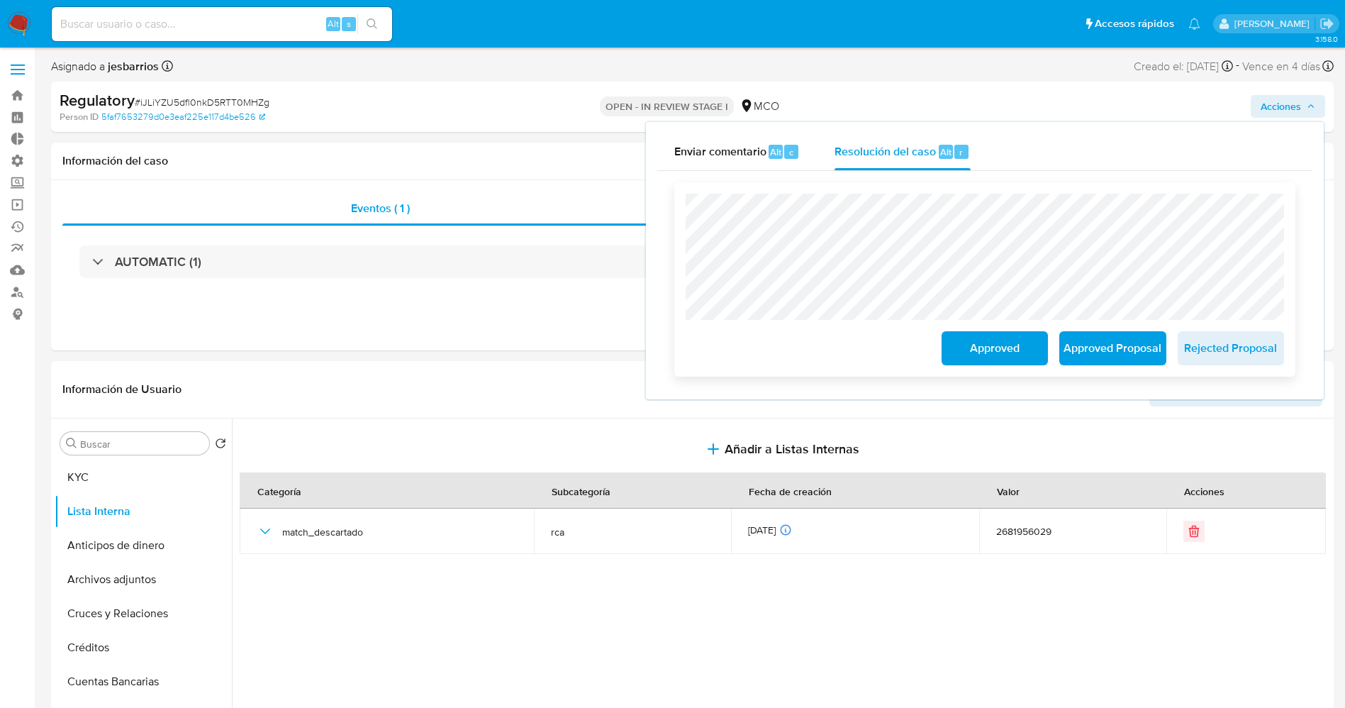
click at [907, 350] on div "Approved" at bounding box center [995, 345] width 118 height 40
click at [907, 360] on span "Approved" at bounding box center [994, 348] width 69 height 31
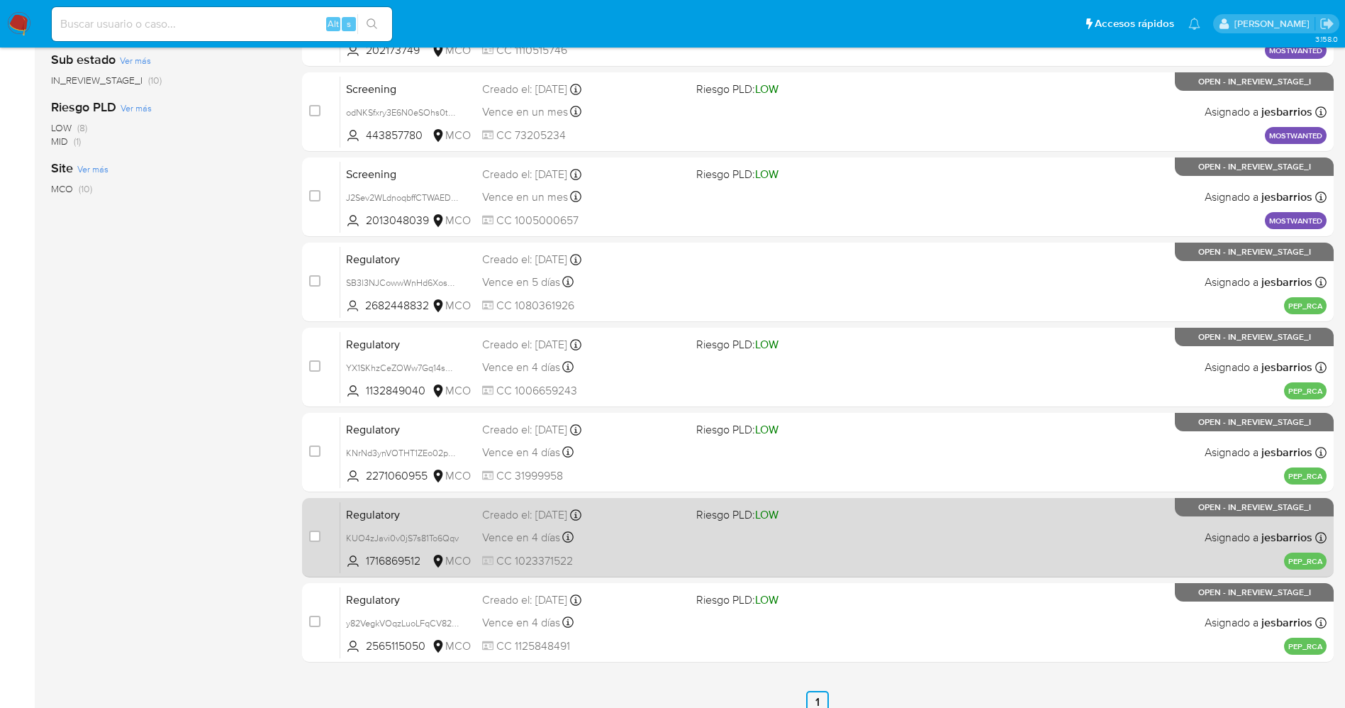
scroll to position [463, 0]
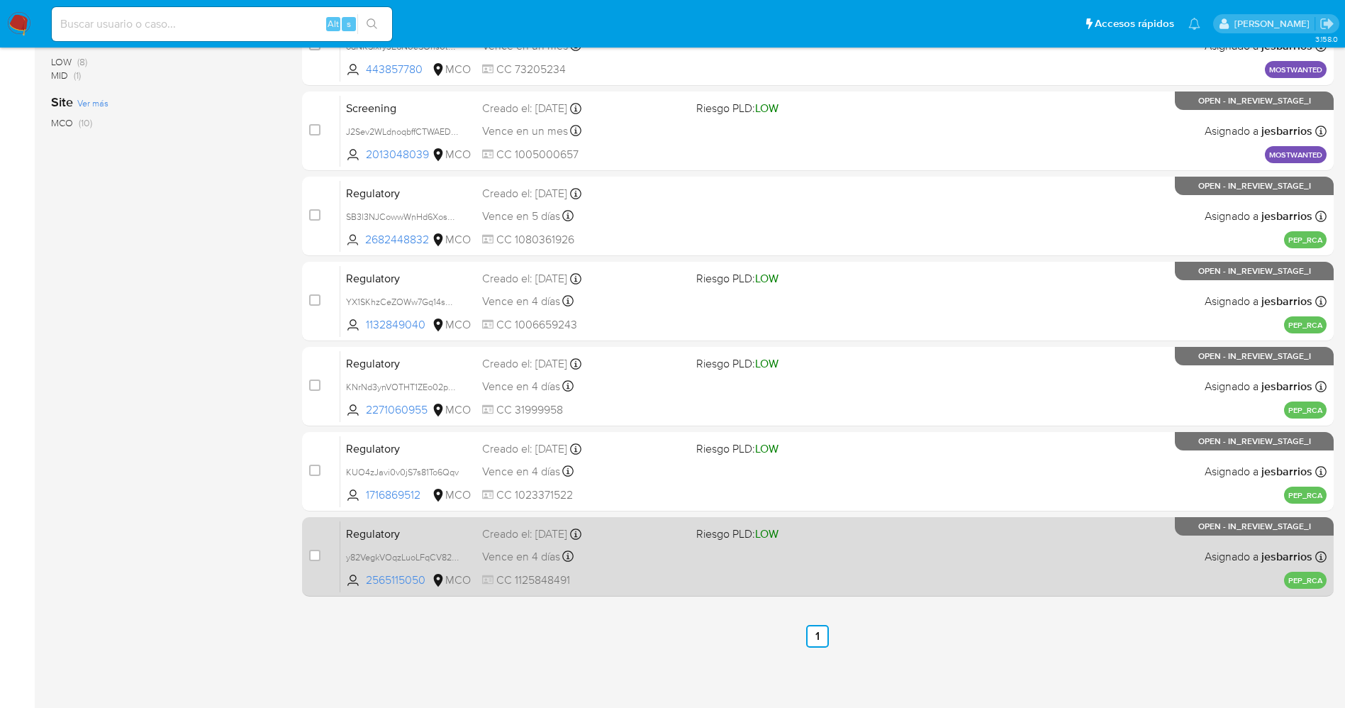
click at [747, 584] on div "Regulatory y82VegkVOqzLuoLFqCV822MR 2565115050 MCO Riesgo PLD: LOW Creado el: […" at bounding box center [833, 556] width 986 height 72
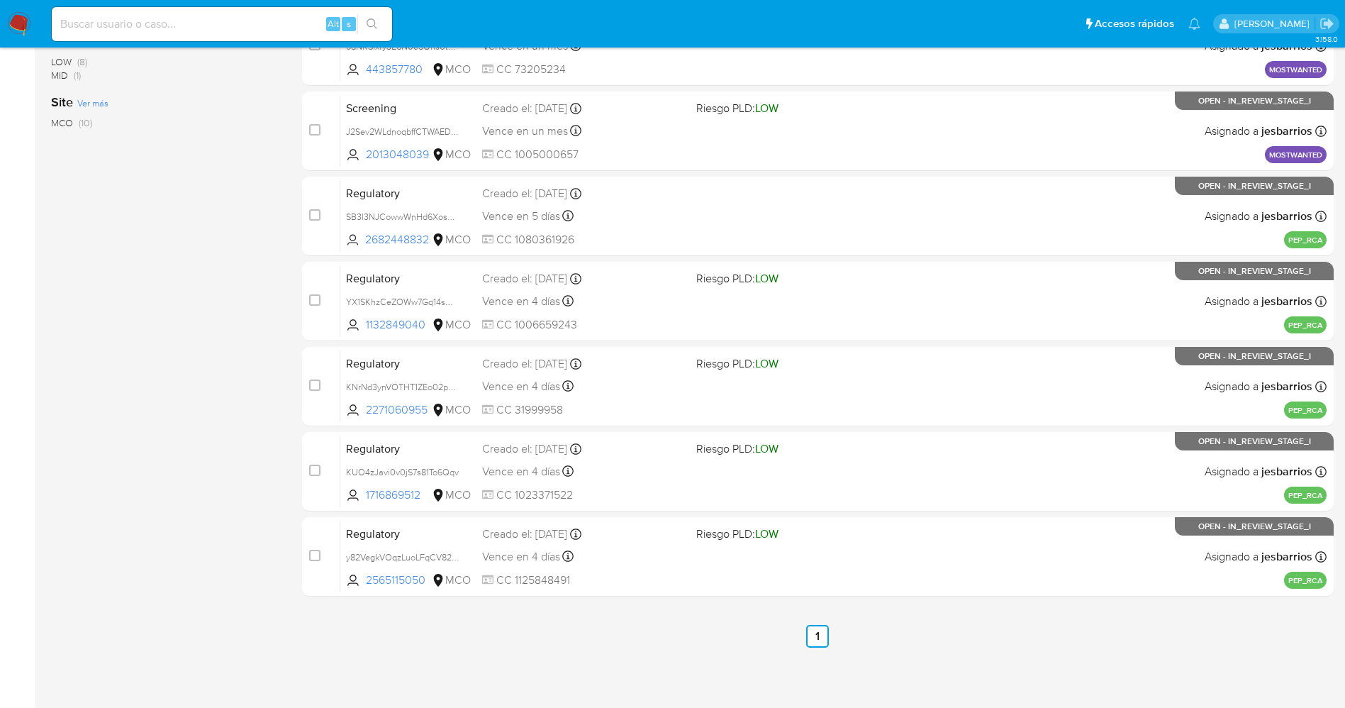
click at [16, 23] on img at bounding box center [19, 24] width 24 height 24
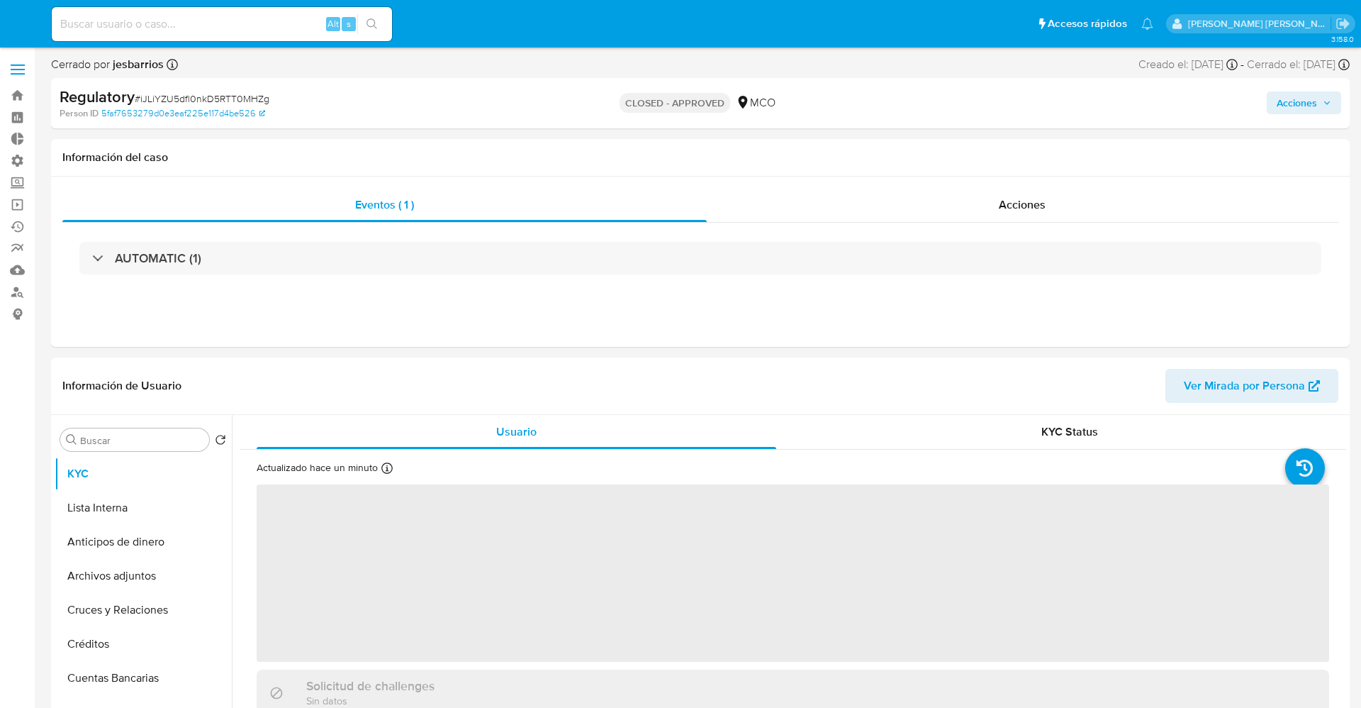
select select "10"
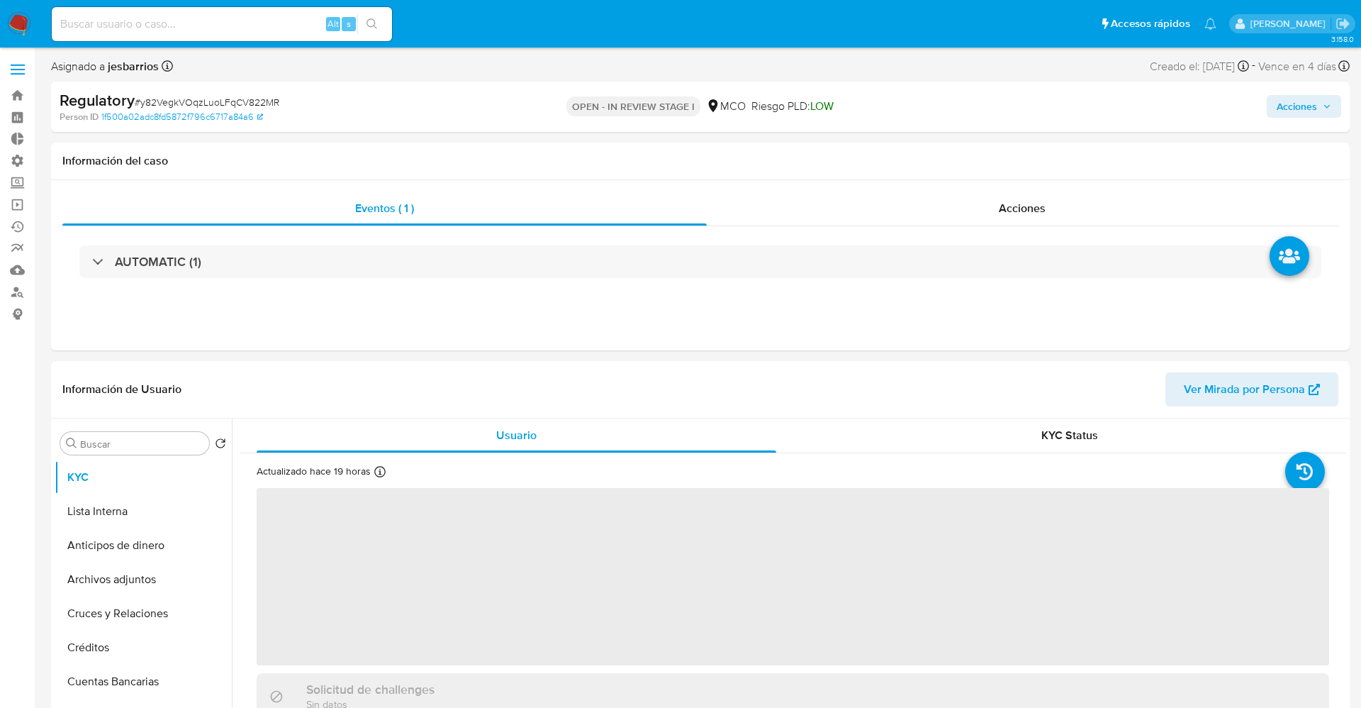
select select "10"
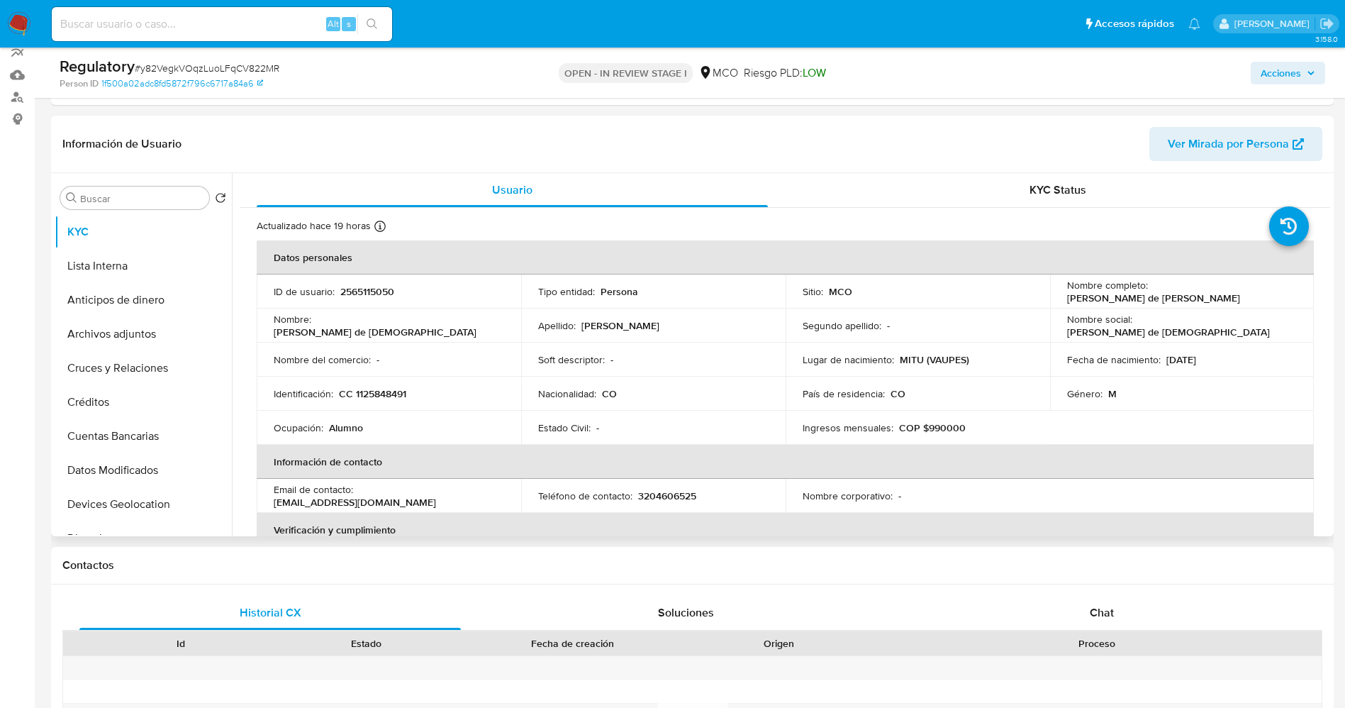
scroll to position [213, 0]
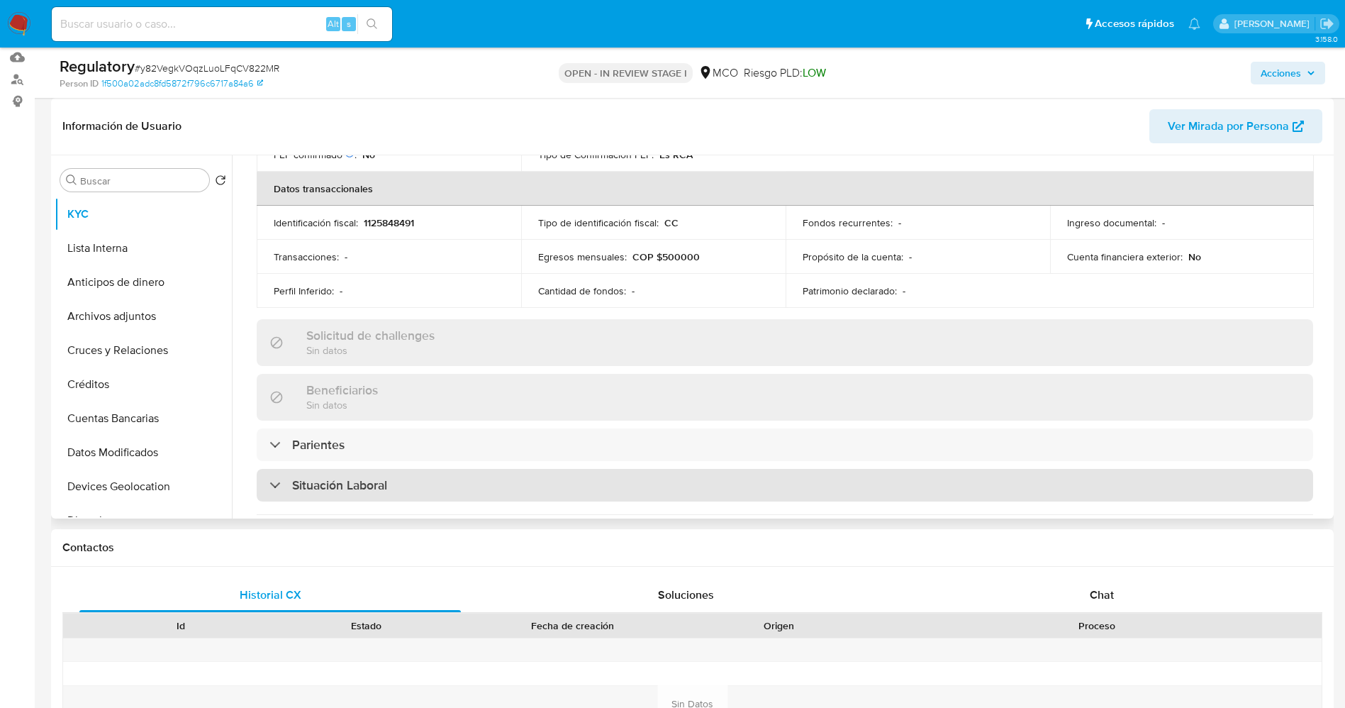
click at [387, 479] on h3 "Situación Laboral" at bounding box center [339, 485] width 95 height 16
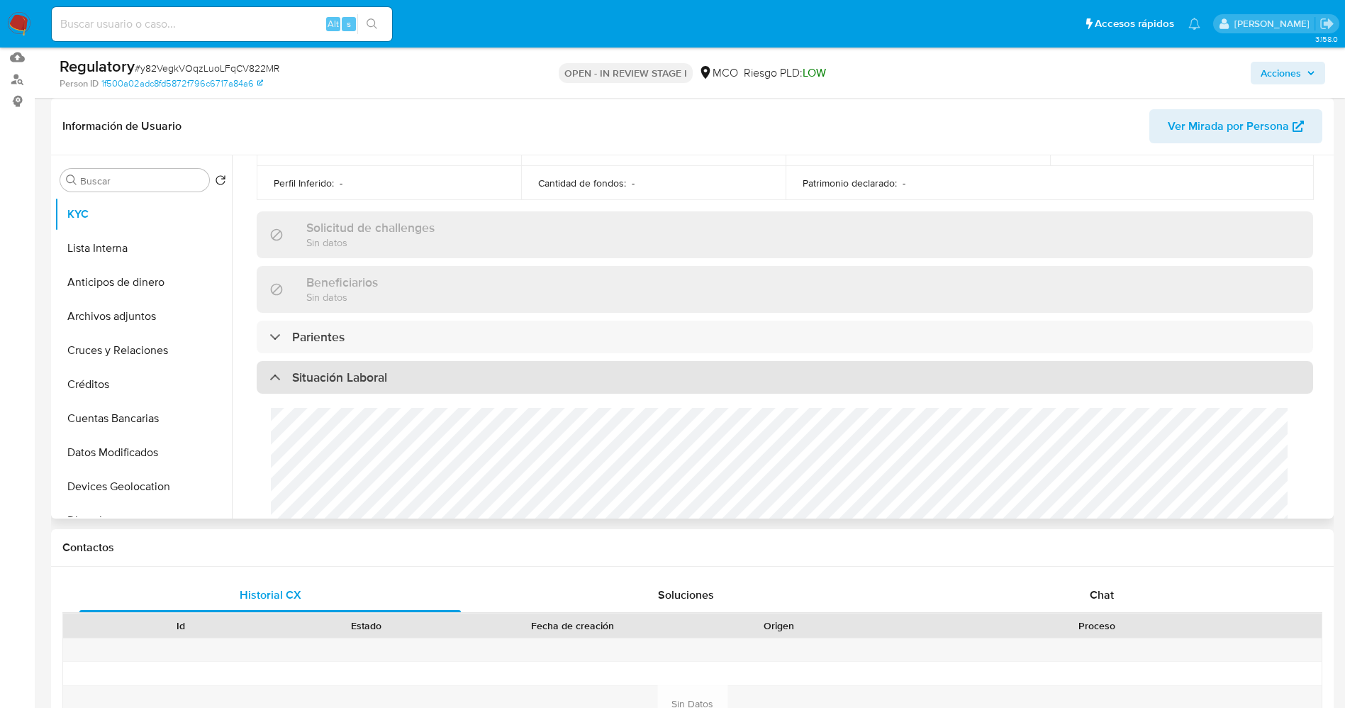
scroll to position [638, 0]
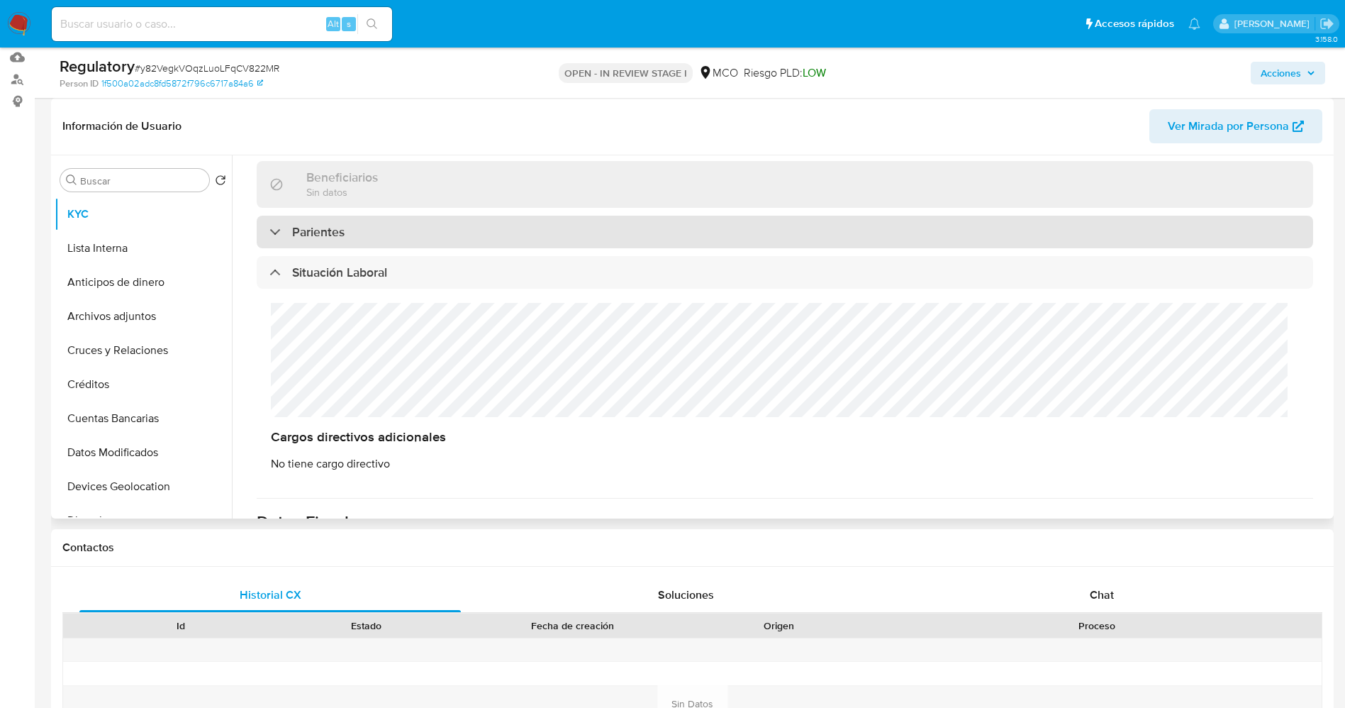
click at [444, 223] on div "Parientes" at bounding box center [785, 232] width 1056 height 33
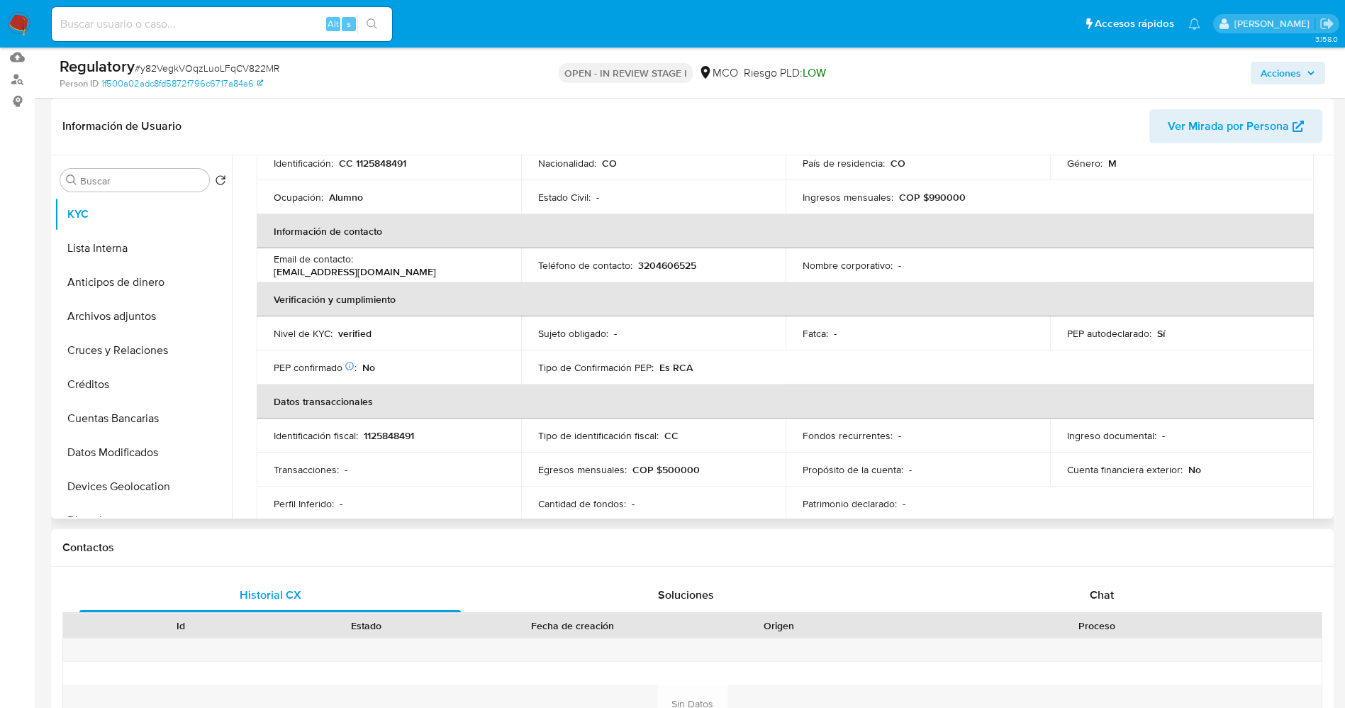
scroll to position [0, 0]
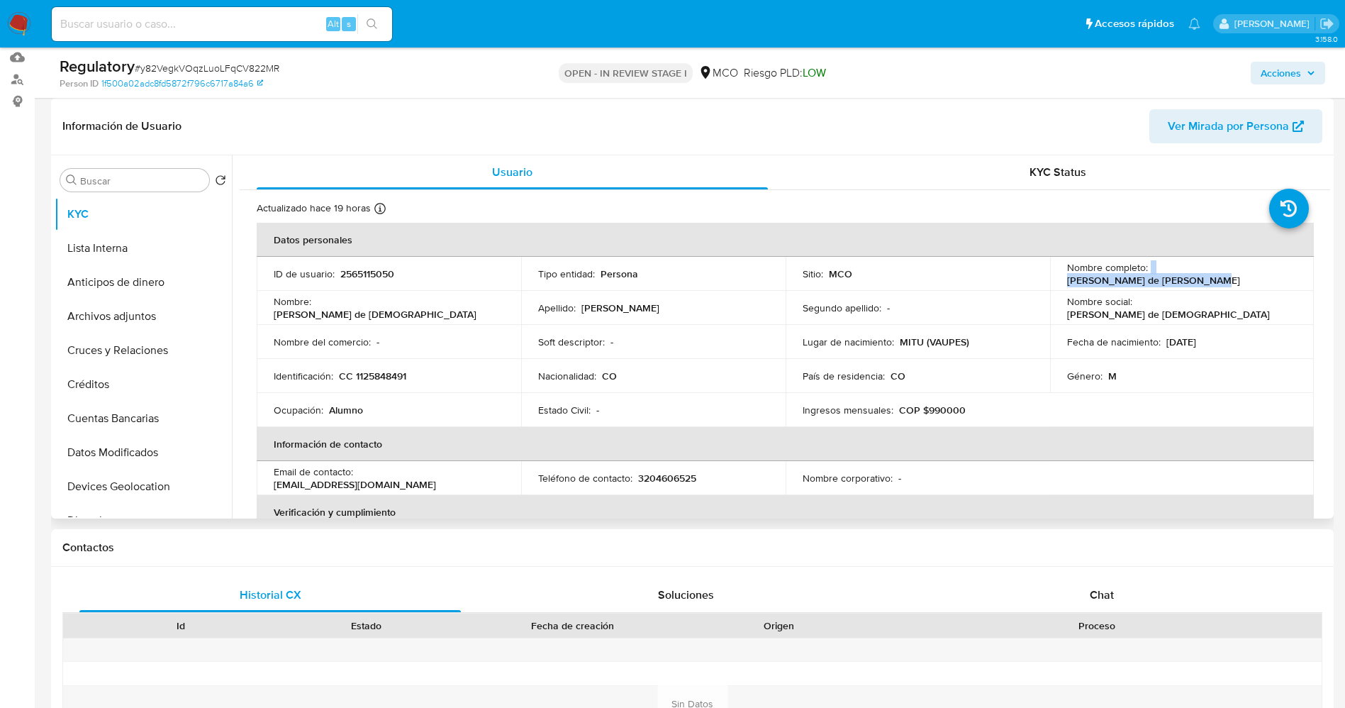
drag, startPoint x: 1147, startPoint y: 276, endPoint x: 1291, endPoint y: 268, distance: 144.1
click at [1291, 268] on div "Nombre completo : [PERSON_NAME] de [PERSON_NAME]" at bounding box center [1182, 274] width 230 height 26
copy div "[PERSON_NAME] de [PERSON_NAME]"
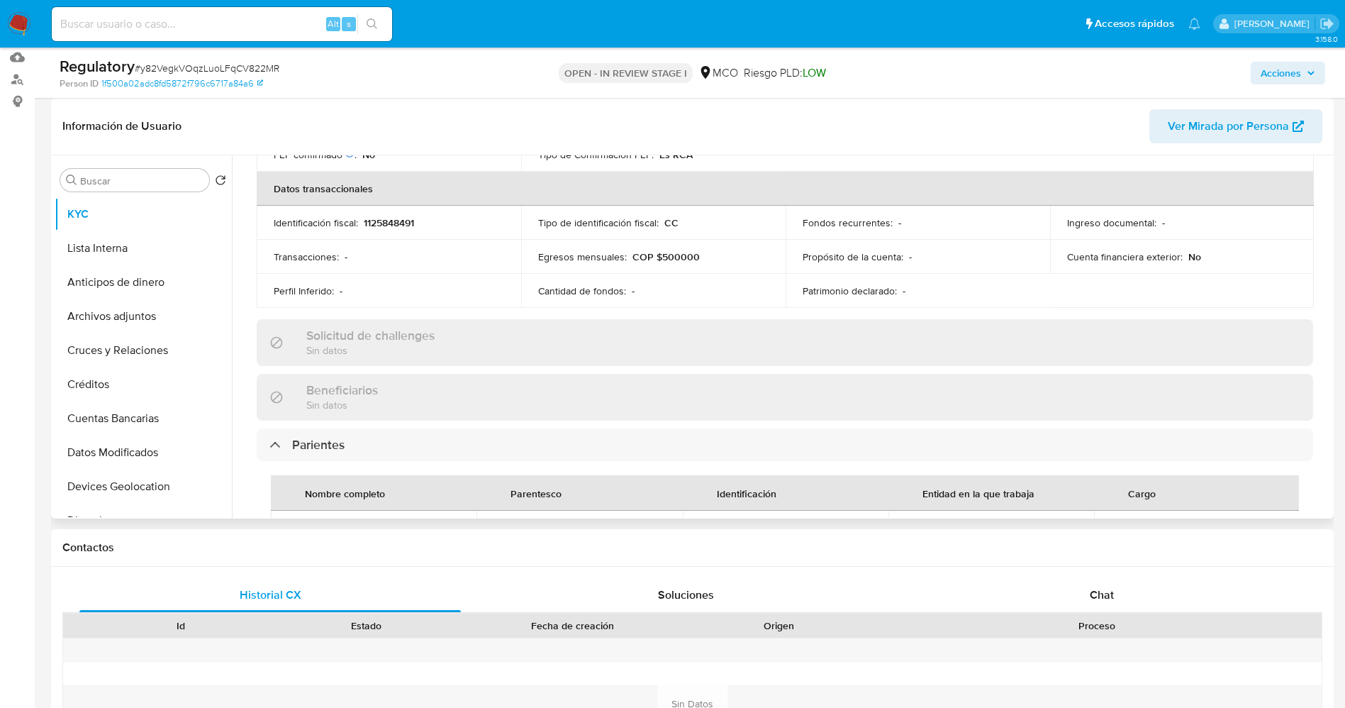
scroll to position [532, 0]
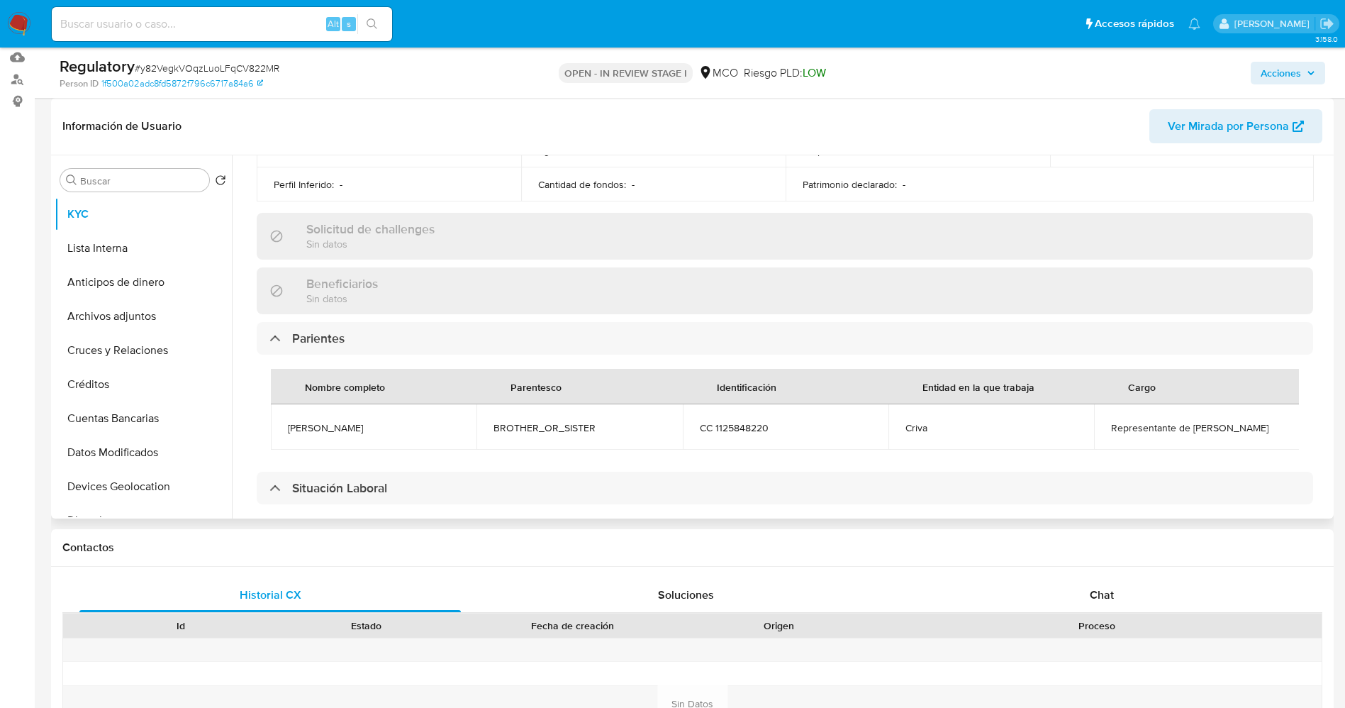
drag, startPoint x: 283, startPoint y: 427, endPoint x: 443, endPoint y: 420, distance: 160.4
click at [450, 420] on td "Miyer alexander Reyes mejia" at bounding box center [374, 426] width 206 height 45
copy span "Miyer alexander Reyes mejia"
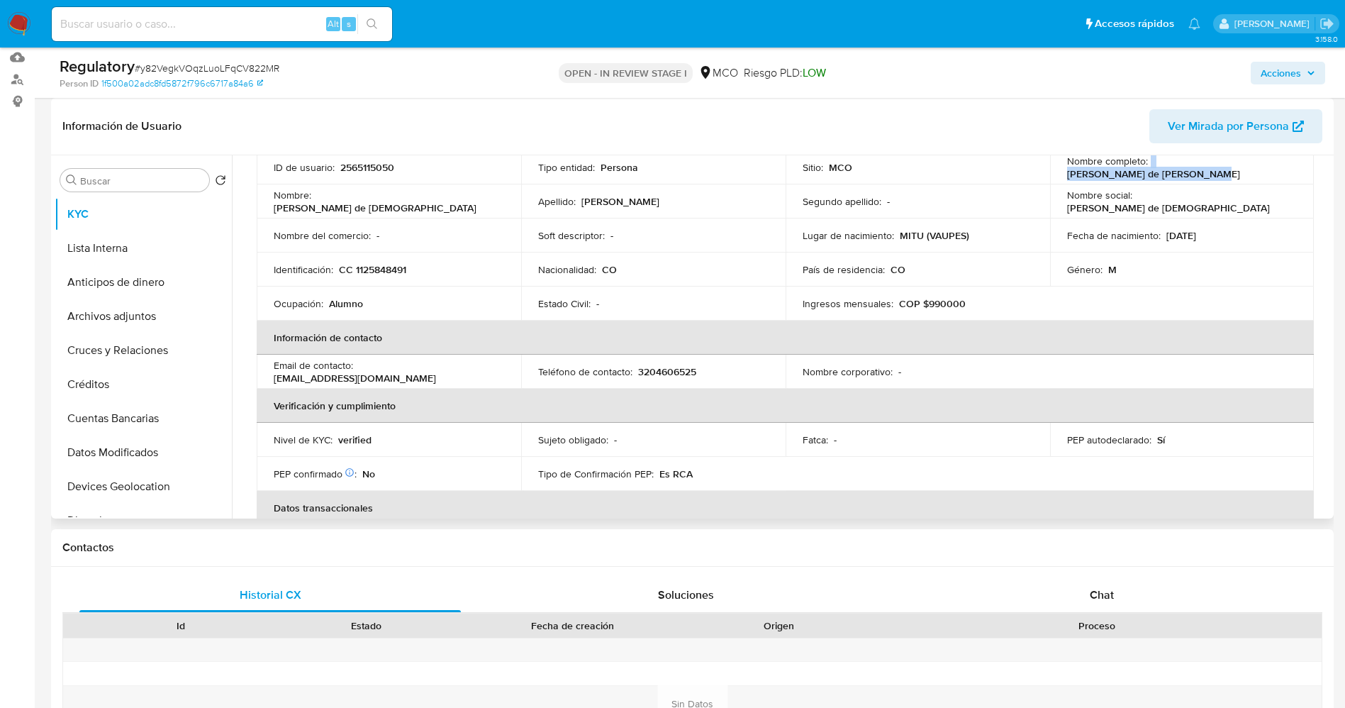
scroll to position [0, 0]
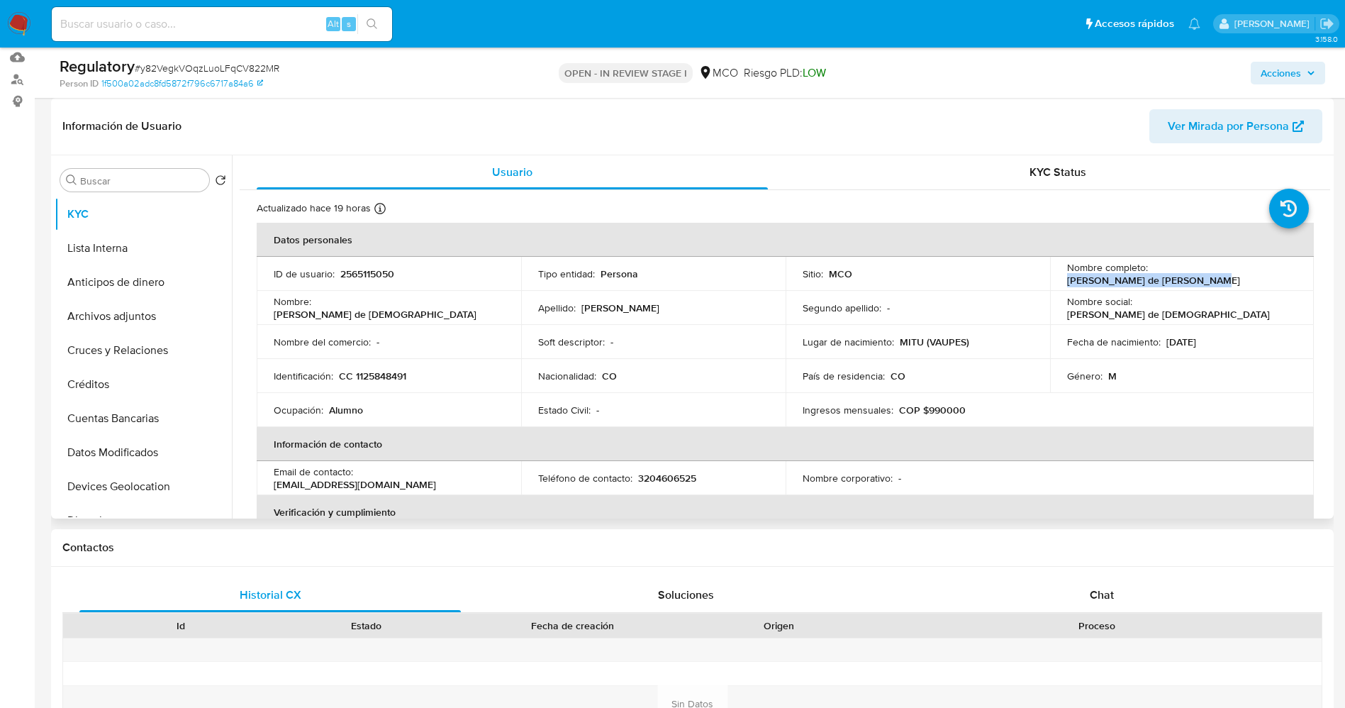
drag, startPoint x: 1149, startPoint y: 278, endPoint x: 1298, endPoint y: 272, distance: 148.3
click at [1298, 272] on td "Nombre completo : Orlando de Jesus Reyes Mejia" at bounding box center [1182, 274] width 264 height 34
copy p "Orlando de Jesus Reyes Mejia"
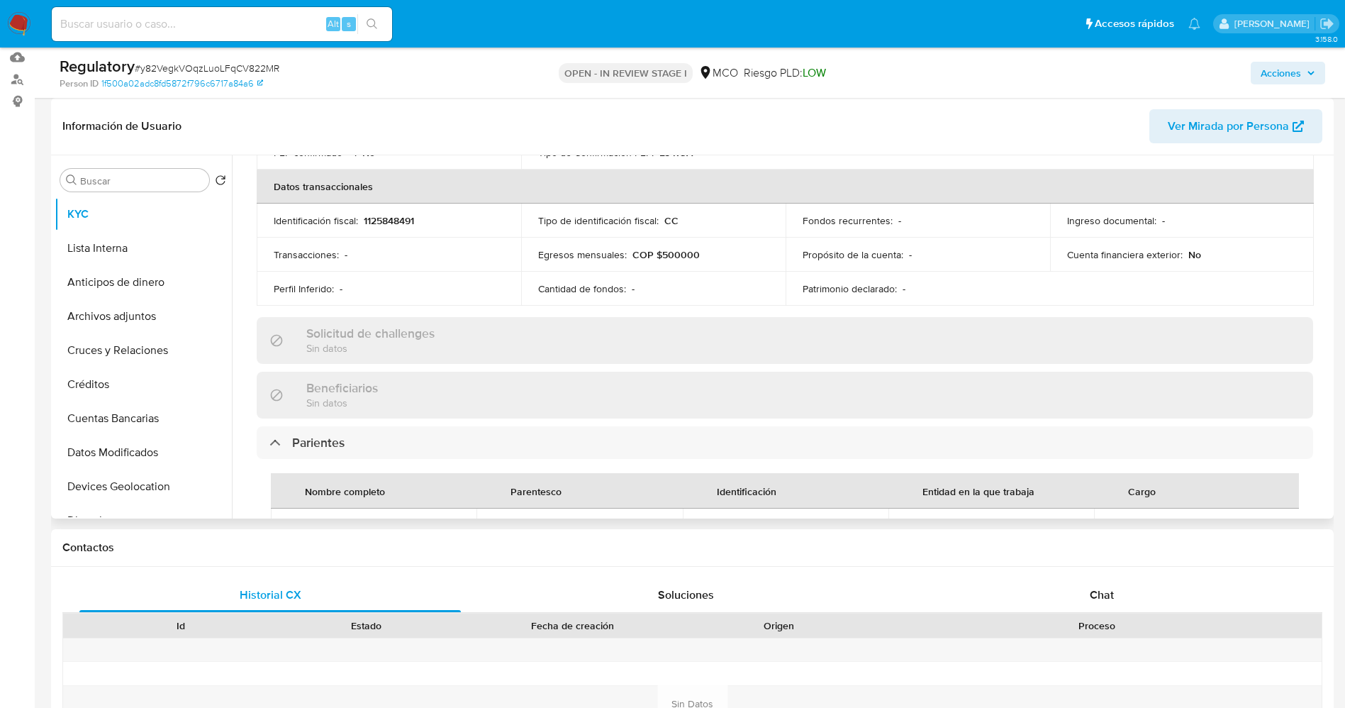
scroll to position [532, 0]
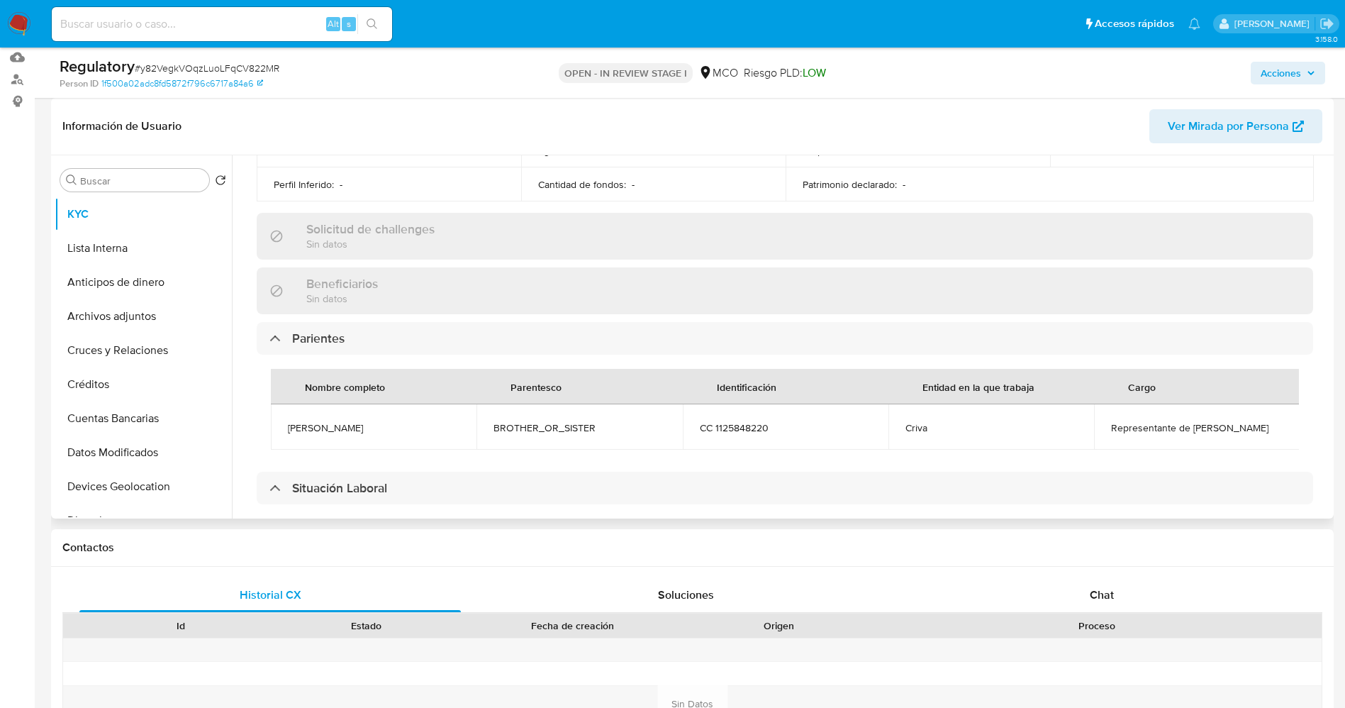
drag, startPoint x: 273, startPoint y: 436, endPoint x: 445, endPoint y: 445, distance: 171.8
click at [445, 445] on td "Miyer alexander Reyes mejia" at bounding box center [374, 426] width 206 height 45
copy span "Miyer alexander Reyes mejia"
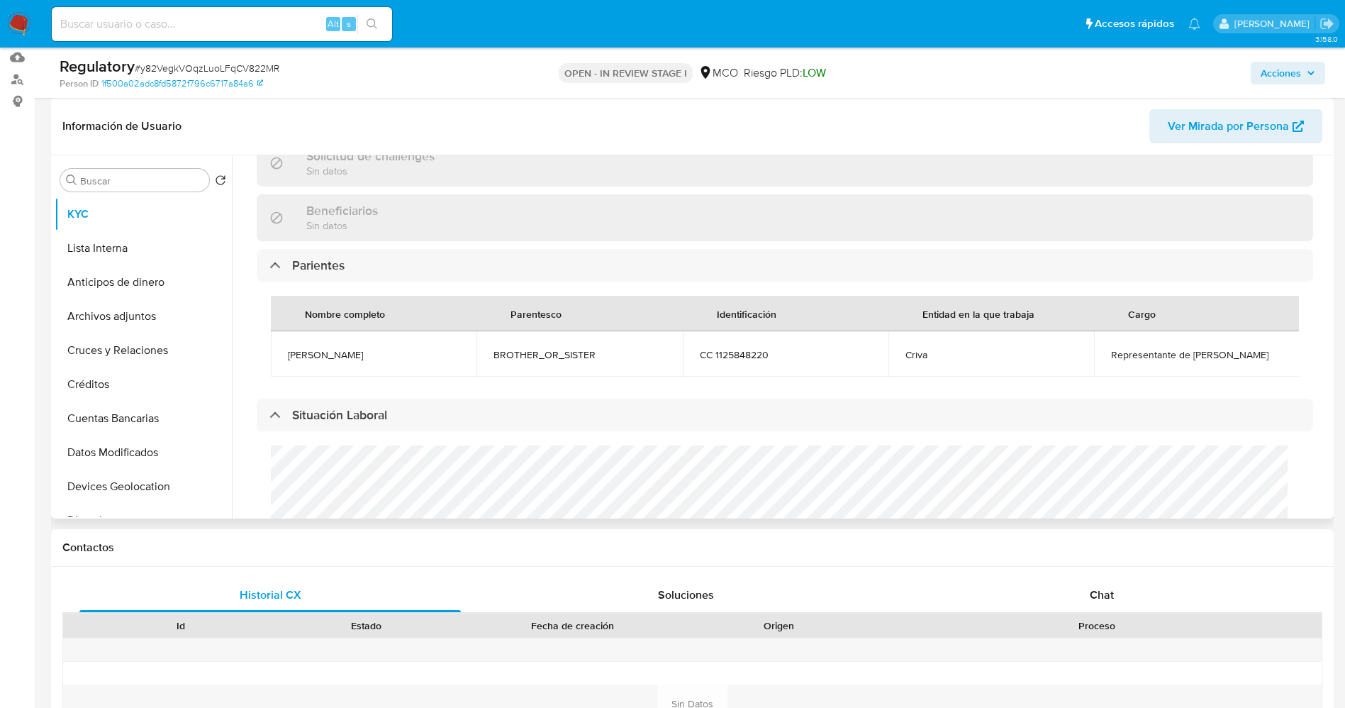
scroll to position [638, 0]
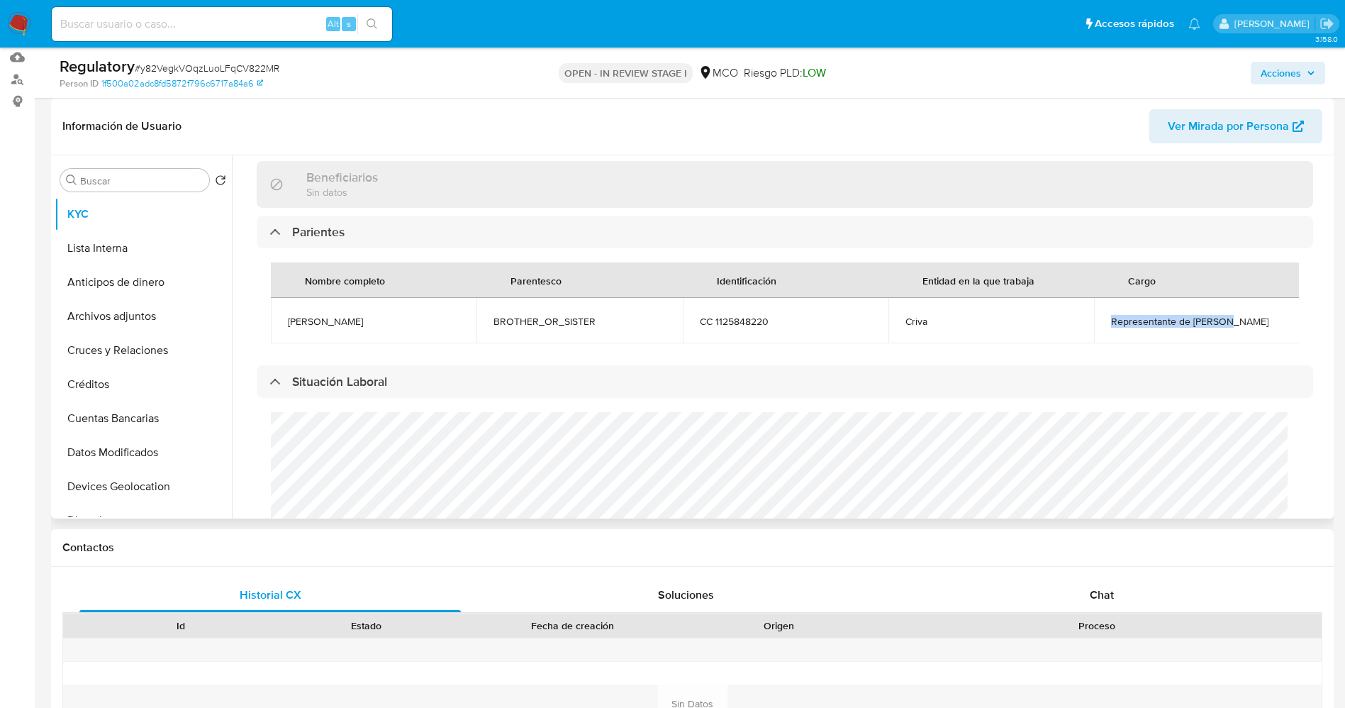
drag, startPoint x: 1103, startPoint y: 328, endPoint x: 1231, endPoint y: 318, distance: 128.7
click at [1231, 318] on td "Representante de jovenes" at bounding box center [1197, 320] width 206 height 45
copy span "Representante de jovenes"
click at [90, 226] on button "KYC" at bounding box center [138, 214] width 166 height 34
click at [93, 237] on button "Lista Interna" at bounding box center [138, 248] width 166 height 34
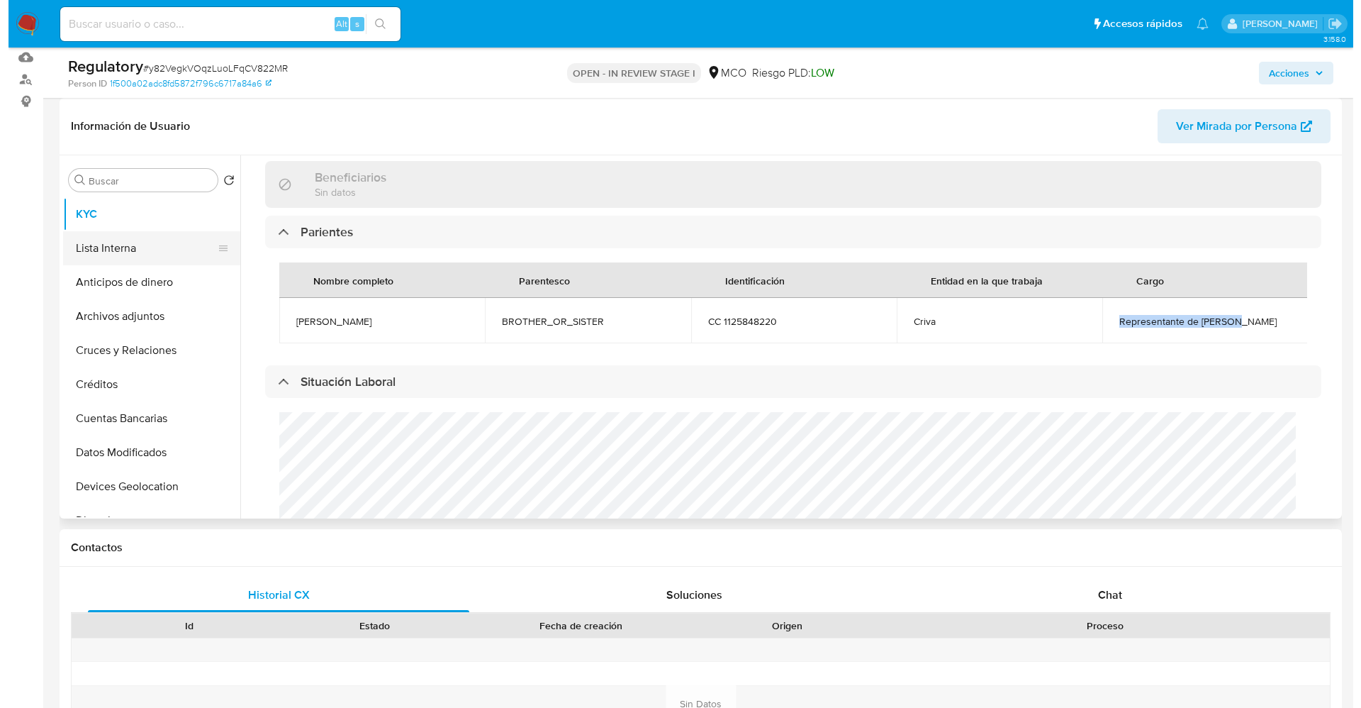
scroll to position [0, 0]
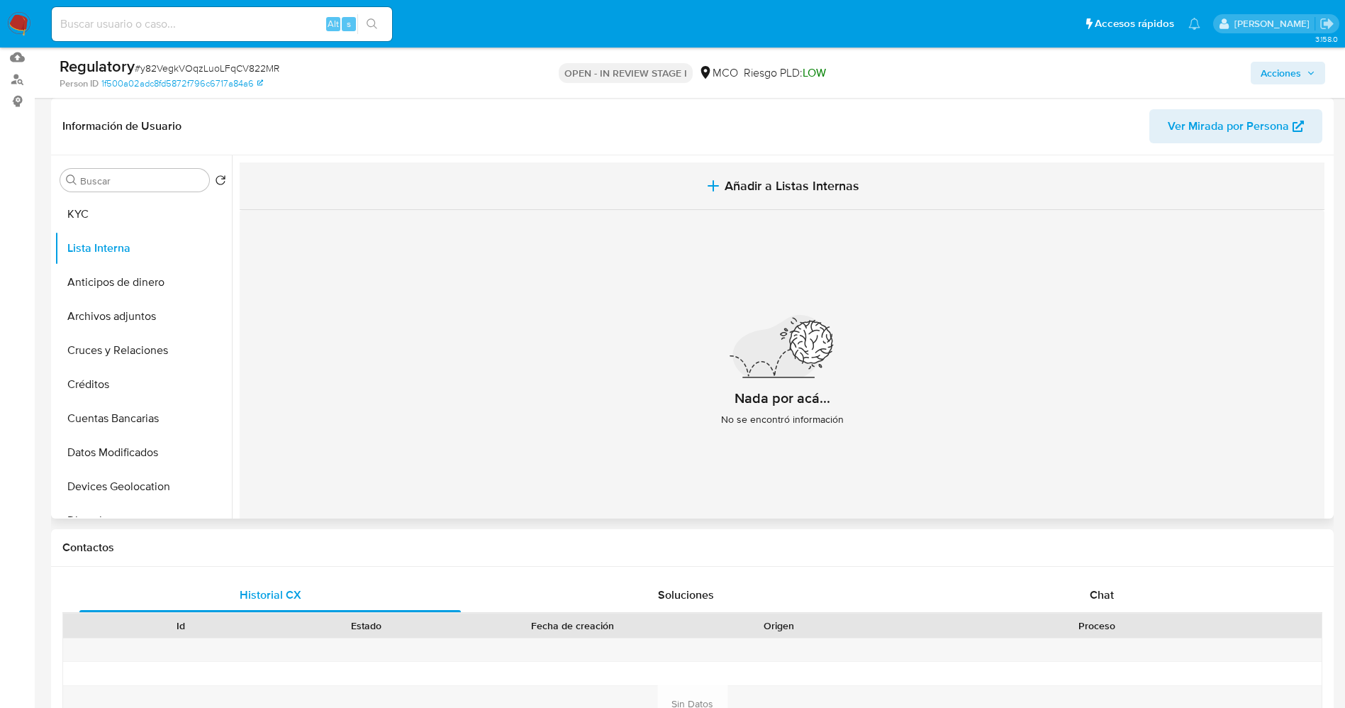
click at [771, 189] on span "Añadir a Listas Internas" at bounding box center [792, 186] width 135 height 16
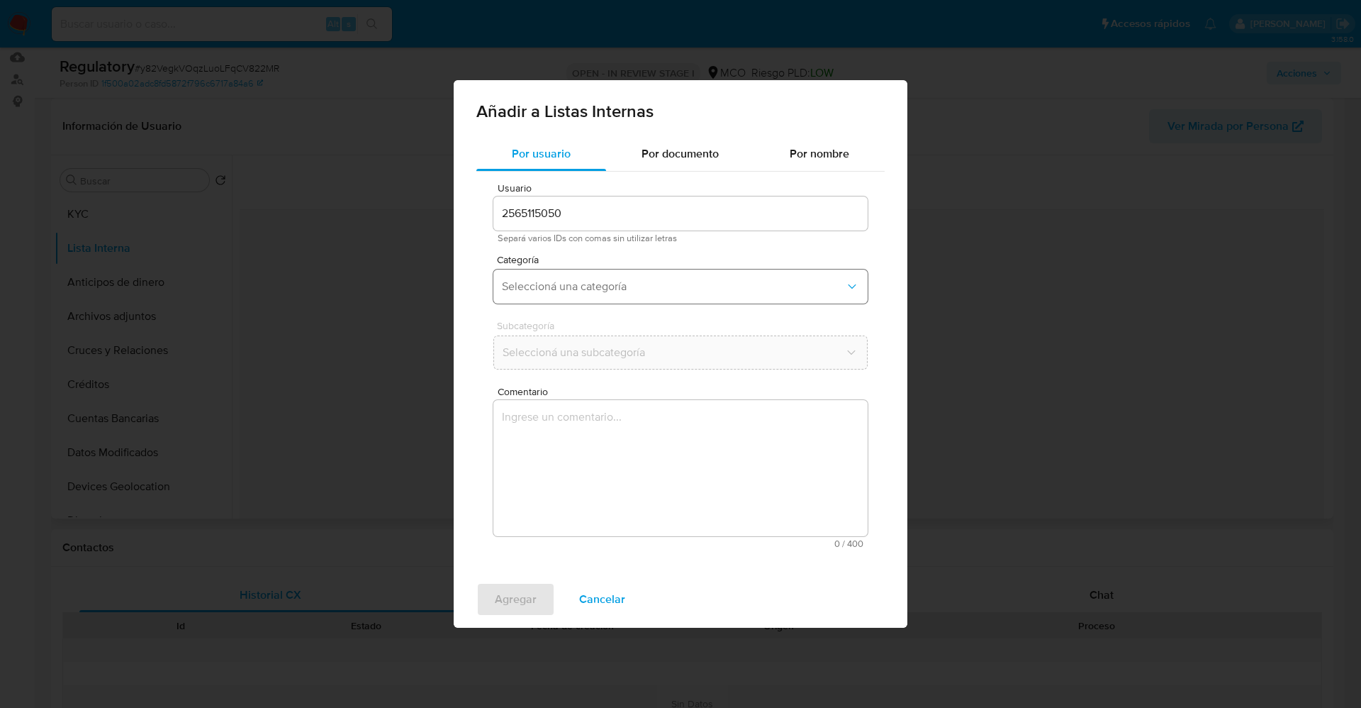
click at [666, 298] on button "Seleccioná una categoría" at bounding box center [680, 286] width 374 height 34
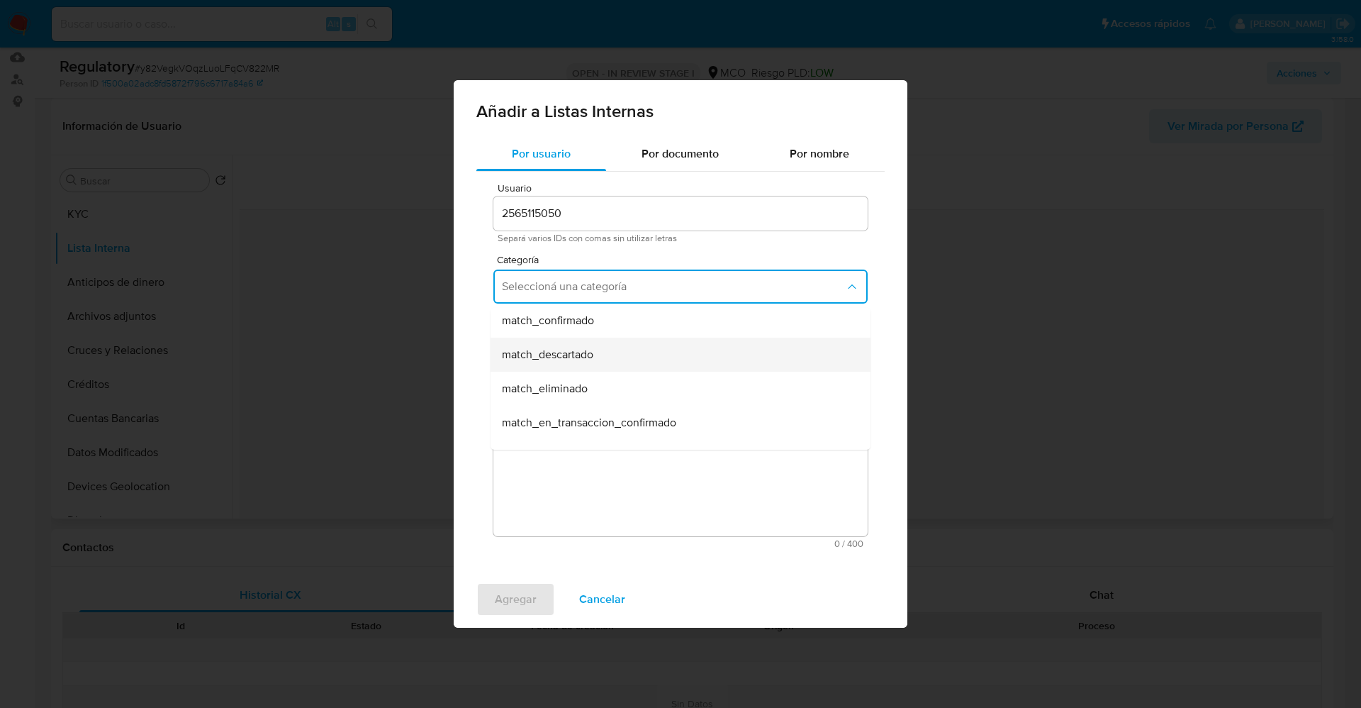
click at [616, 347] on div "match_descartado" at bounding box center [676, 354] width 349 height 34
click at [623, 345] on span "Seleccioná una subcategoría" at bounding box center [673, 352] width 343 height 14
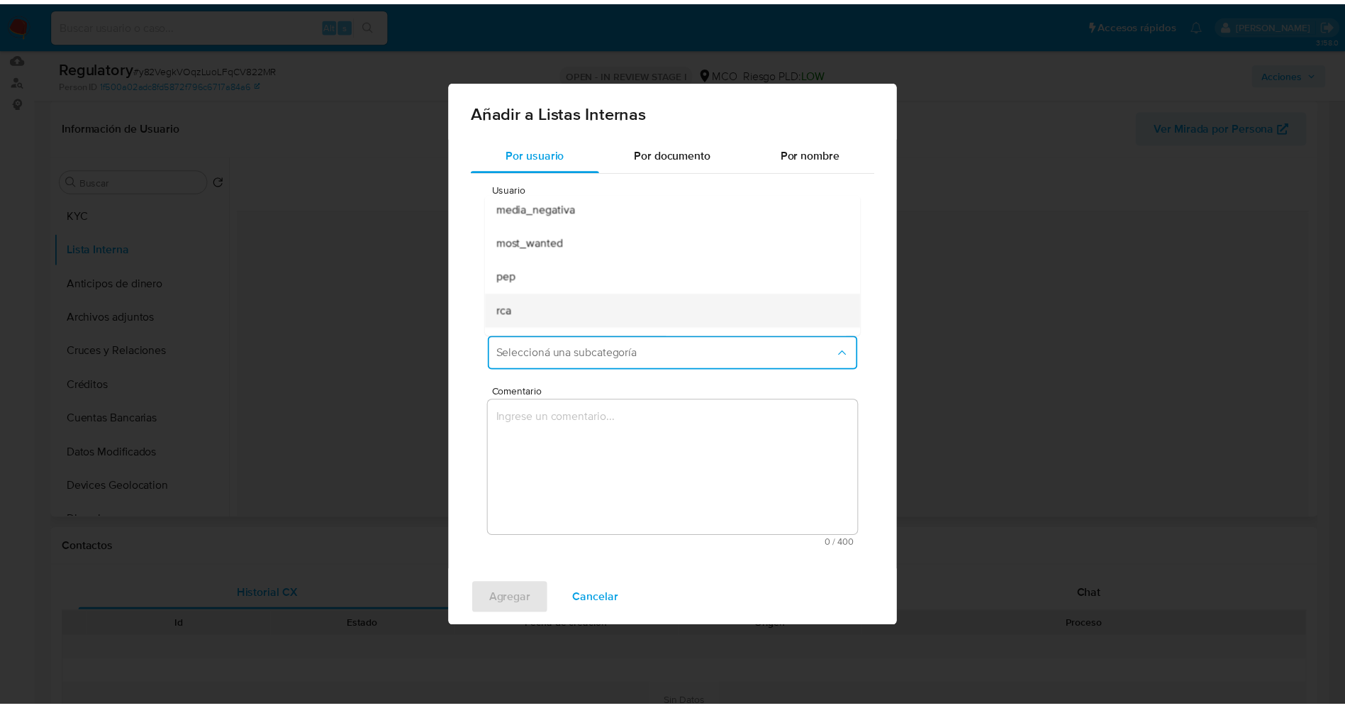
scroll to position [96, 0]
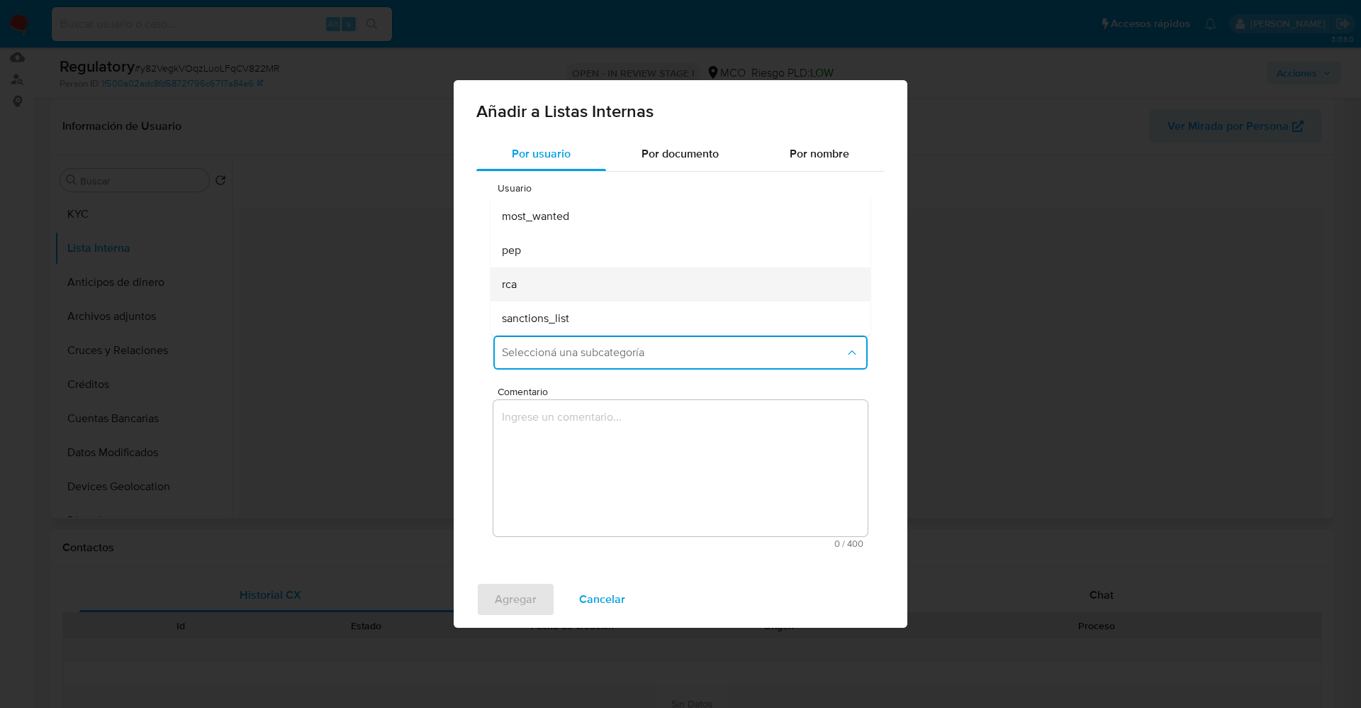
click at [542, 284] on div "rca" at bounding box center [676, 284] width 349 height 34
click at [715, 458] on textarea "Comentario" at bounding box center [680, 468] width 374 height 136
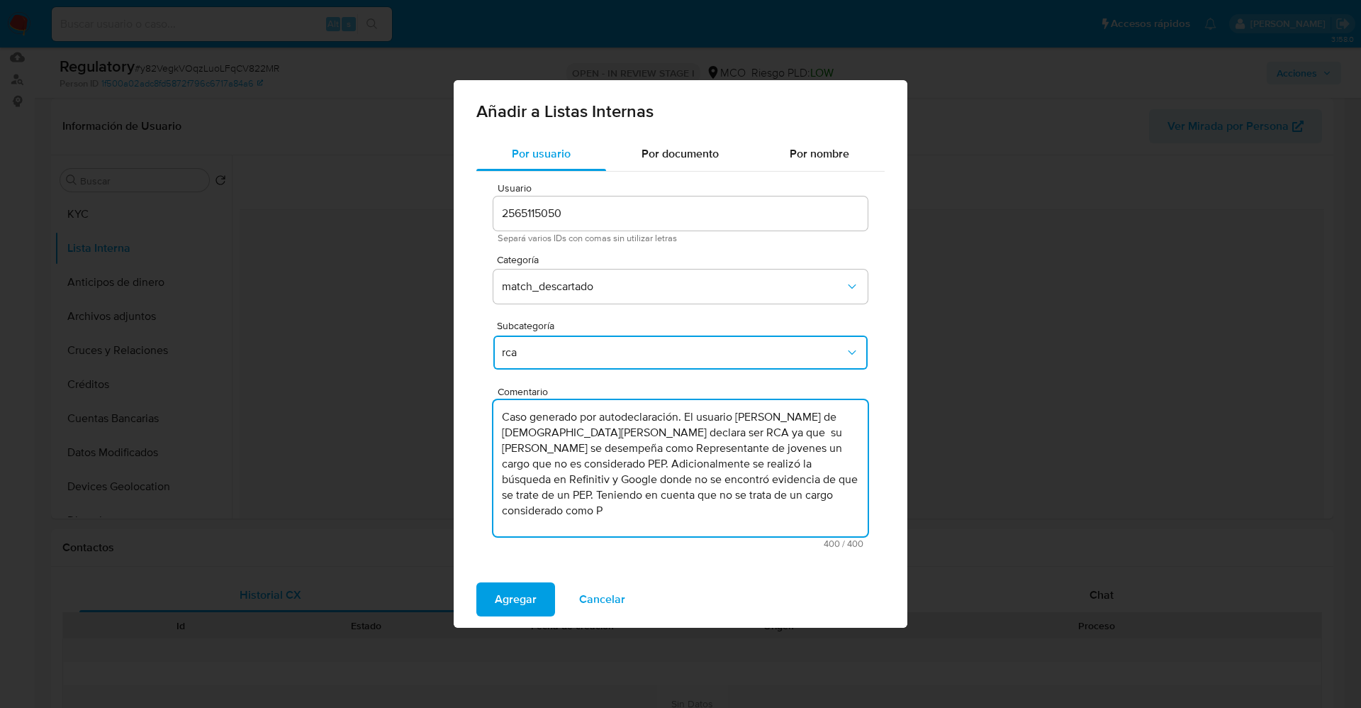
drag, startPoint x: 505, startPoint y: 496, endPoint x: 872, endPoint y: 500, distance: 367.3
click at [872, 500] on div "Usuario 2565115050 Separá varios IDs con comas sin utilizar letras Categoría ma…" at bounding box center [680, 366] width 408 height 388
drag, startPoint x: 636, startPoint y: 414, endPoint x: 401, endPoint y: 408, distance: 235.5
click at [401, 408] on div "Añadir a Listas Internas Por usuario Por documento Por nombre Usuario 256511505…" at bounding box center [680, 354] width 1361 height 708
drag, startPoint x: 498, startPoint y: 461, endPoint x: 944, endPoint y: 578, distance: 461.1
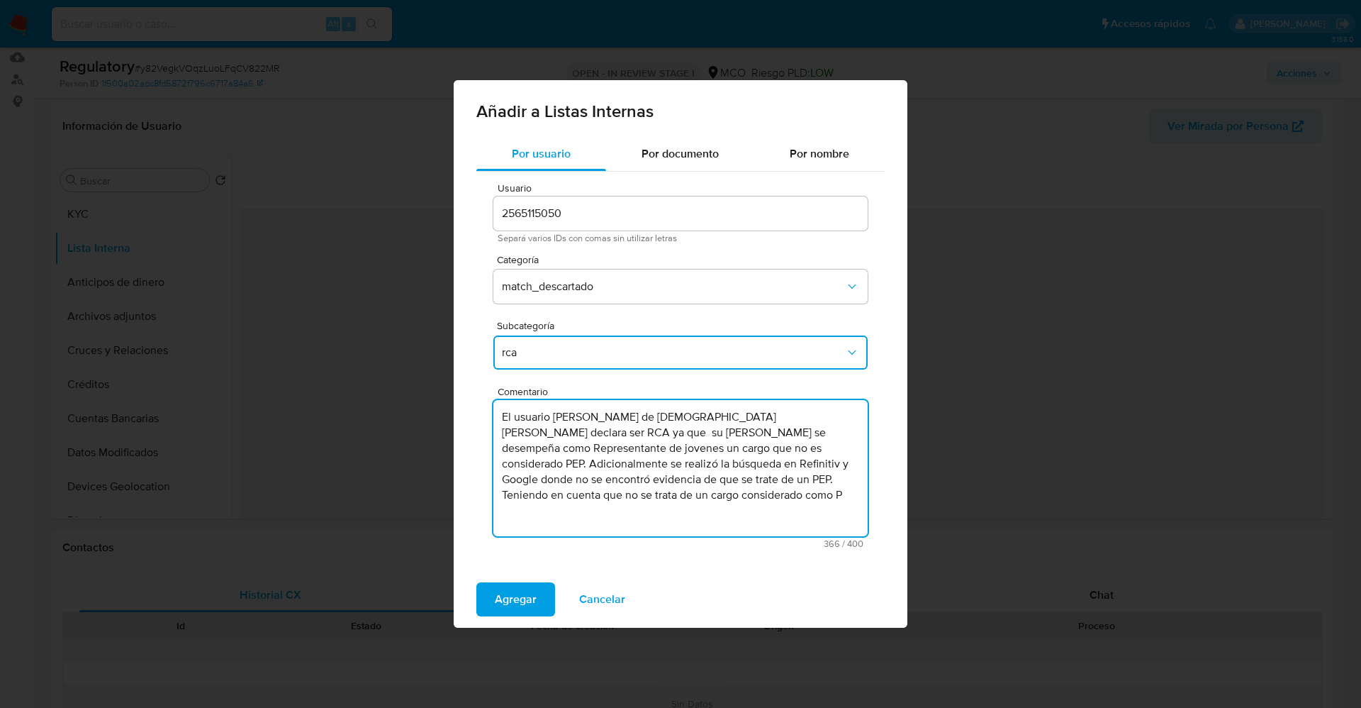
click at [944, 578] on div "Añadir a Listas Internas Por usuario Por documento Por nombre Usuario 256511505…" at bounding box center [680, 354] width 1361 height 708
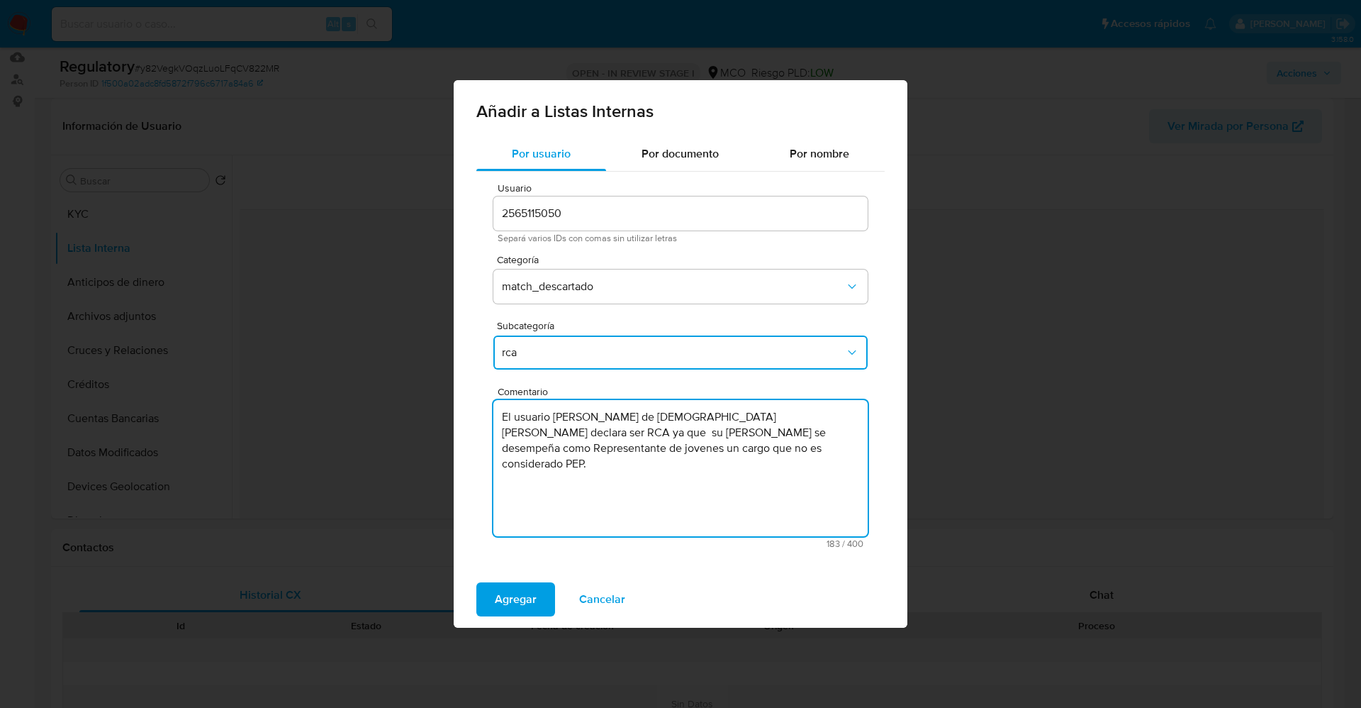
type textarea "El usuario Orlando de Jesus Reyes Mejia declara ser RCA ya que su Hermano Miyer…"
click at [555, 608] on div "Agregar Cancelar" at bounding box center [681, 599] width 454 height 57
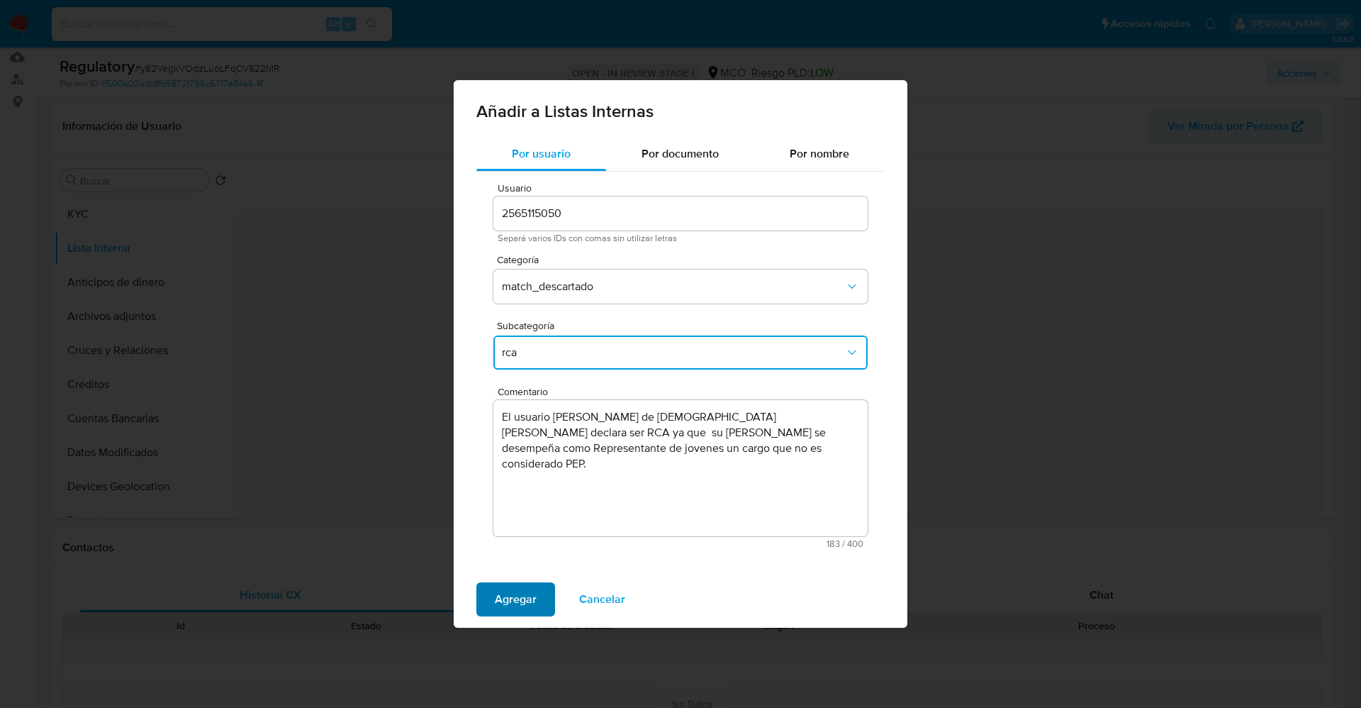
click at [536, 603] on button "Agregar" at bounding box center [515, 599] width 79 height 34
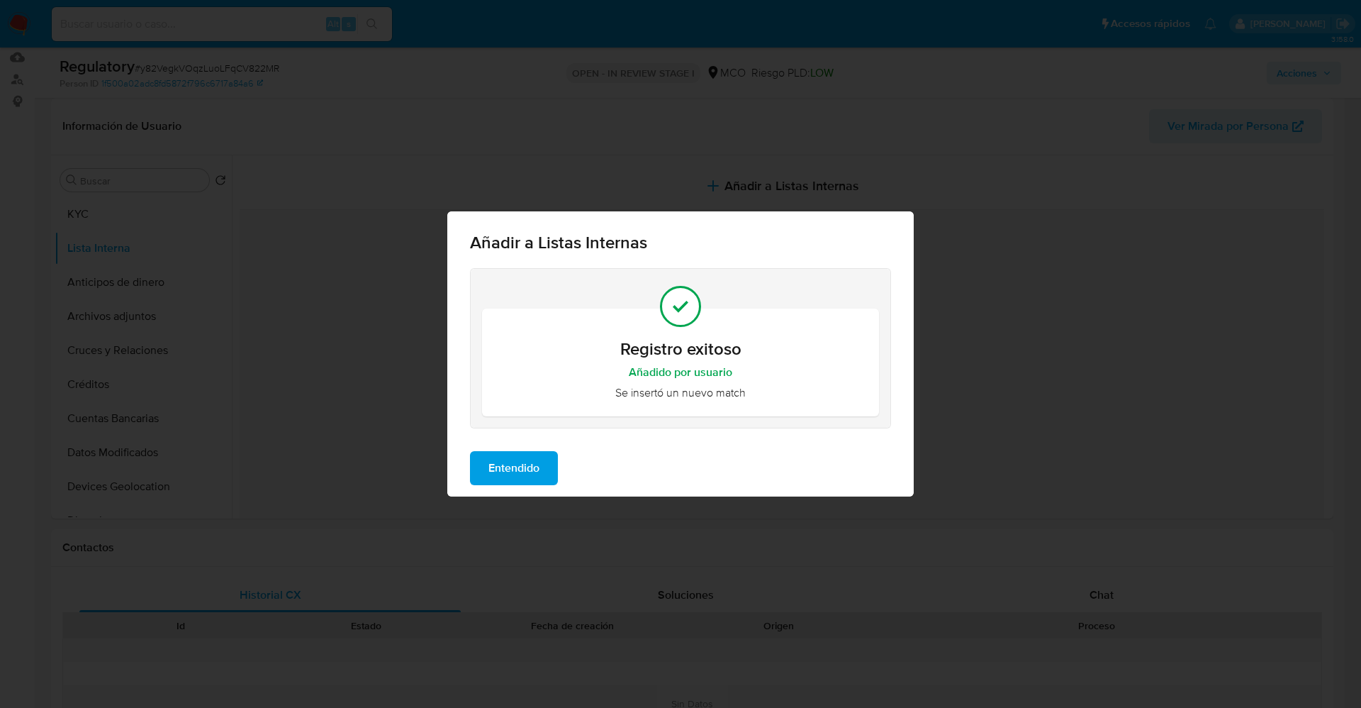
click at [540, 462] on span "Entendido" at bounding box center [514, 467] width 51 height 31
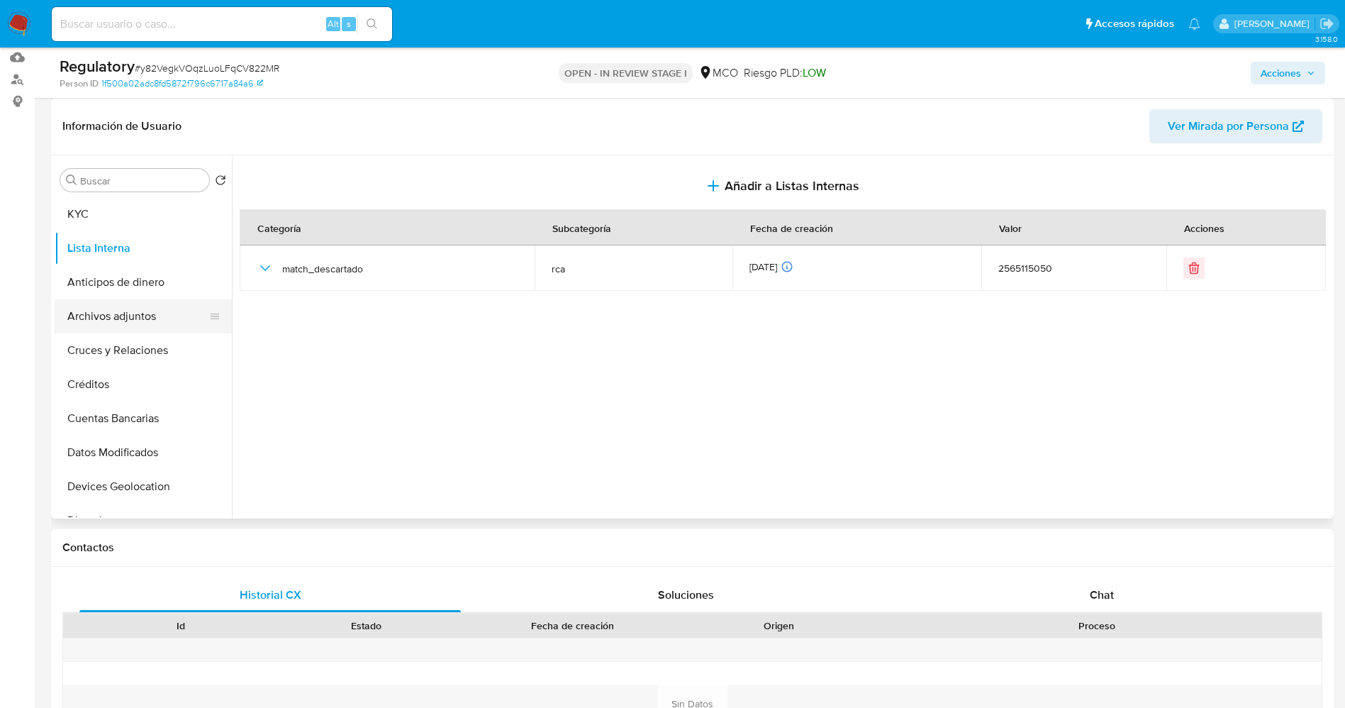
click at [128, 319] on button "Archivos adjuntos" at bounding box center [138, 316] width 166 height 34
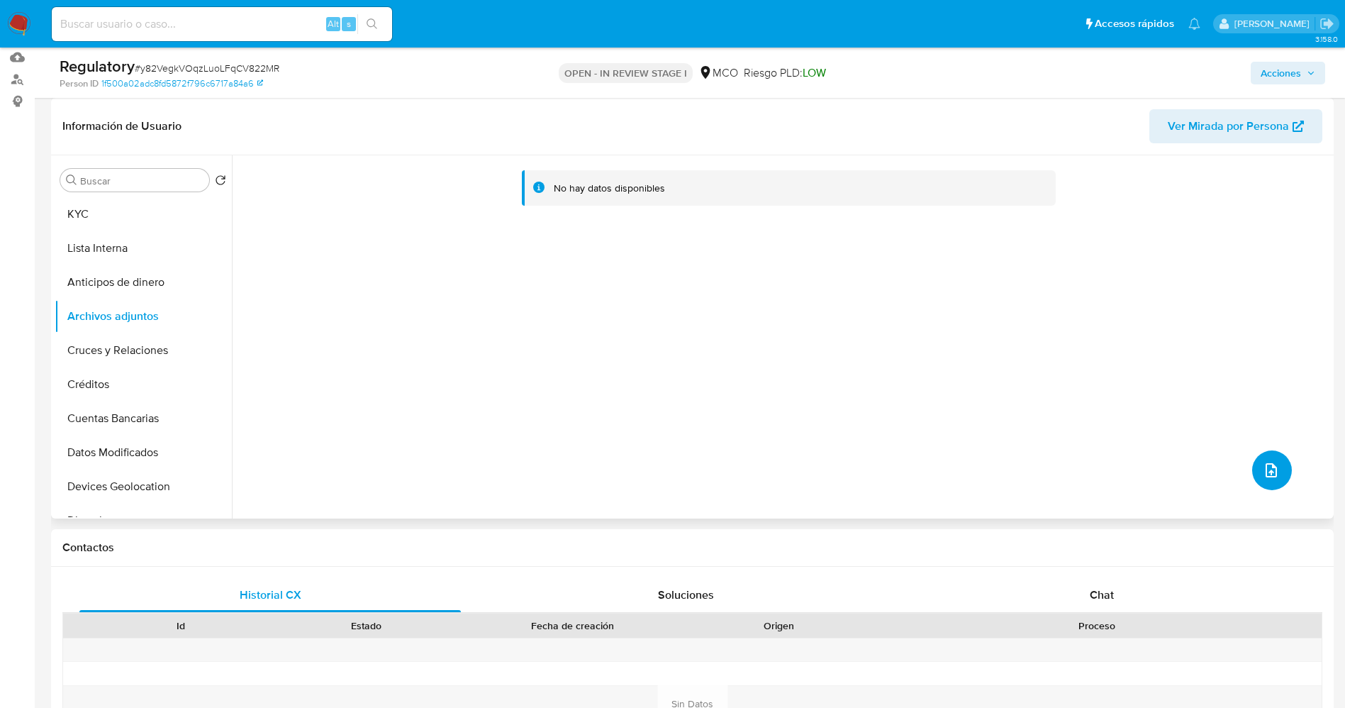
click at [1265, 462] on icon "upload-file" at bounding box center [1271, 470] width 17 height 17
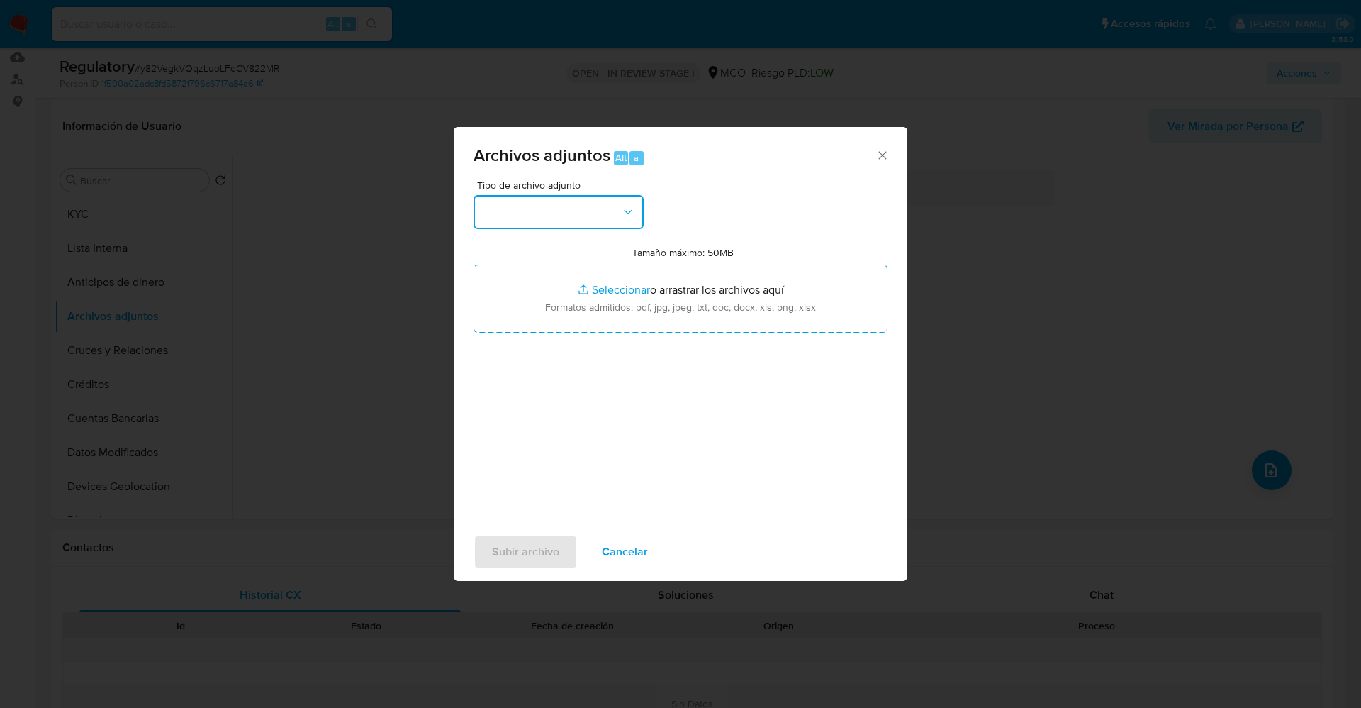
click at [587, 207] on button "button" at bounding box center [559, 212] width 170 height 34
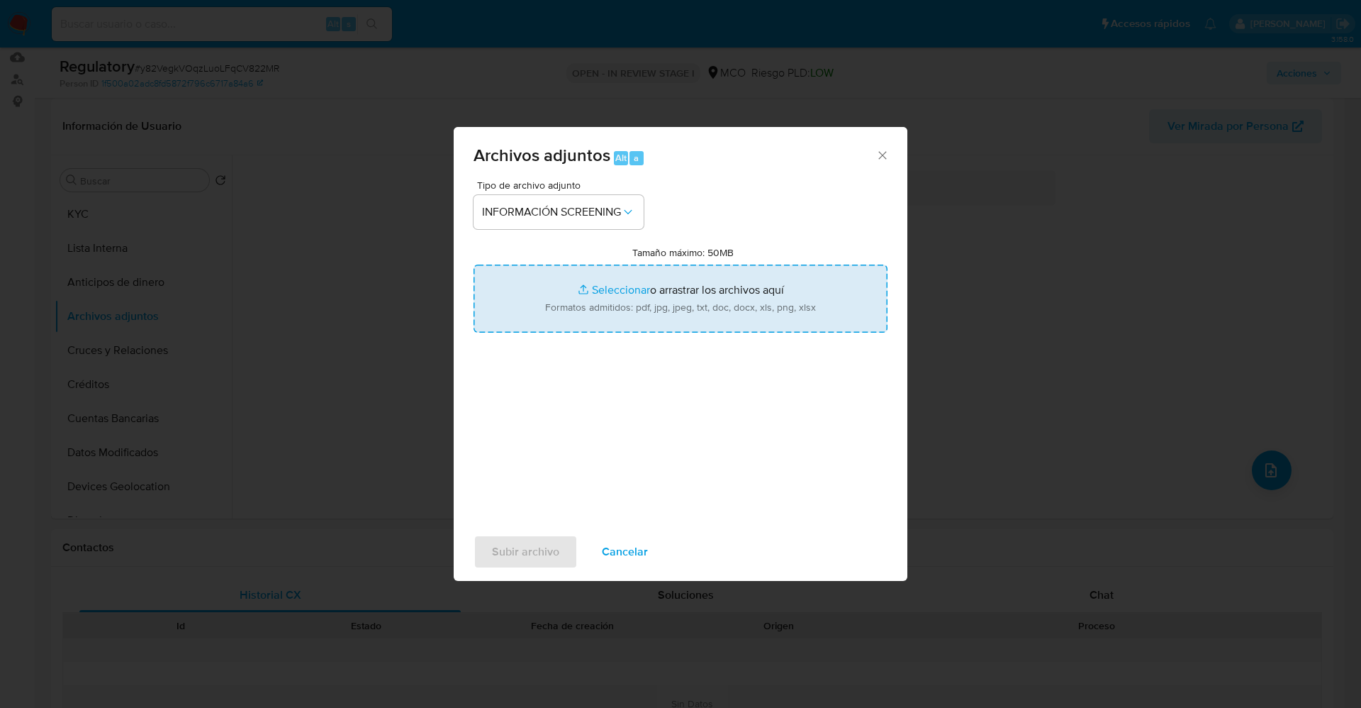
type input "C:\fakepath\CaseDossierReport_5jb7v8fclzxo1k0ejumpjdmy7.pdf"
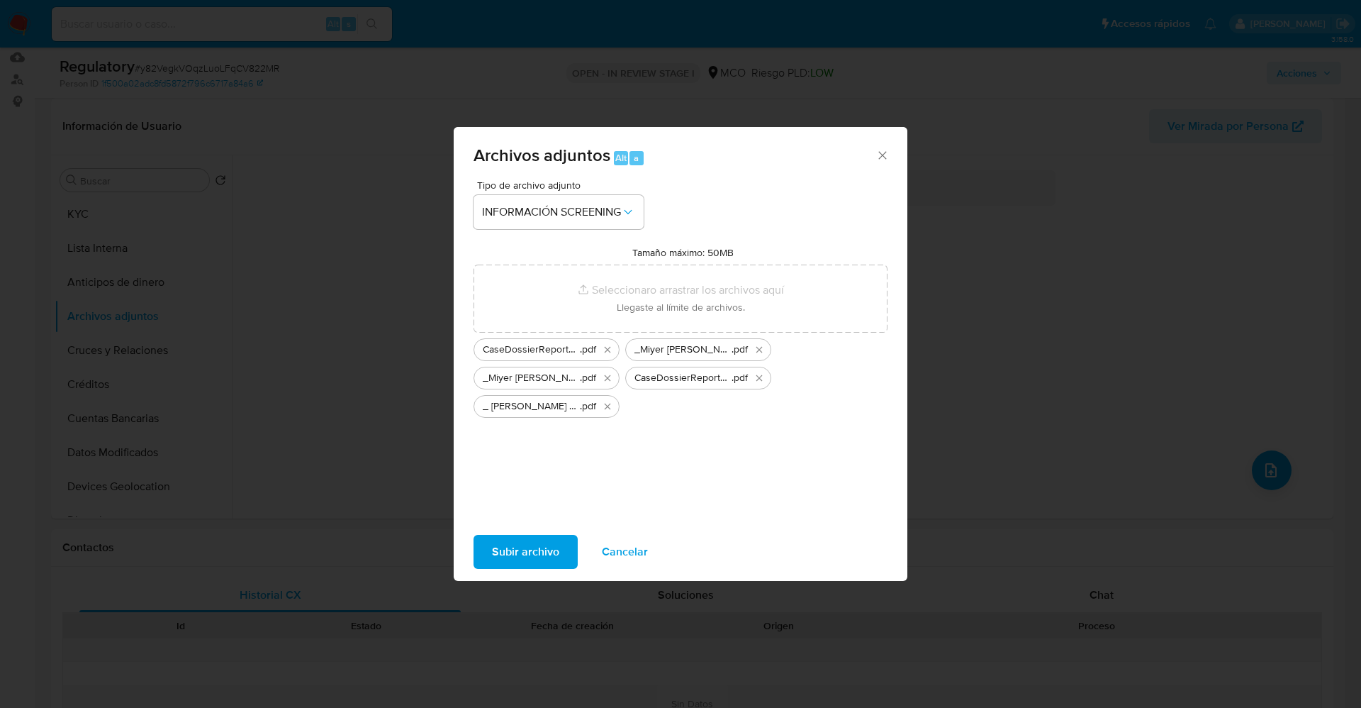
click at [513, 549] on span "Subir archivo" at bounding box center [525, 551] width 67 height 31
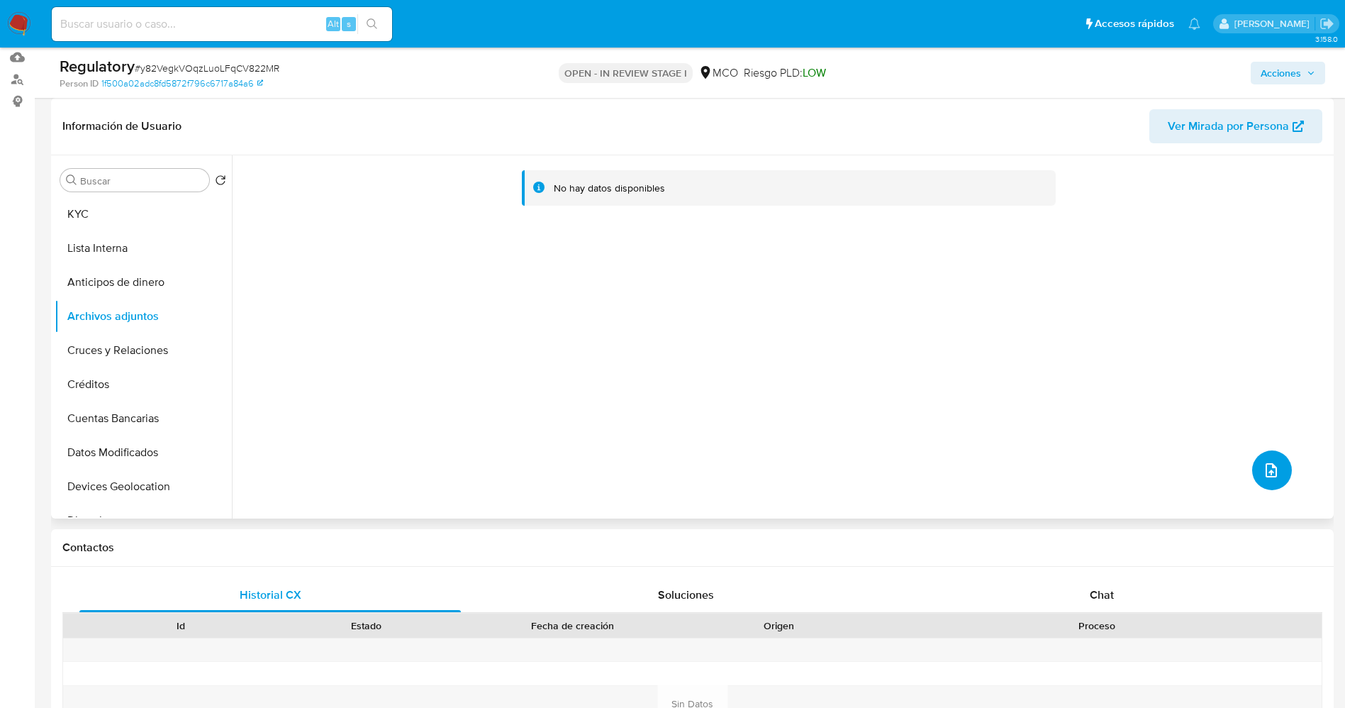
click at [1263, 469] on icon "upload-file" at bounding box center [1271, 470] width 17 height 17
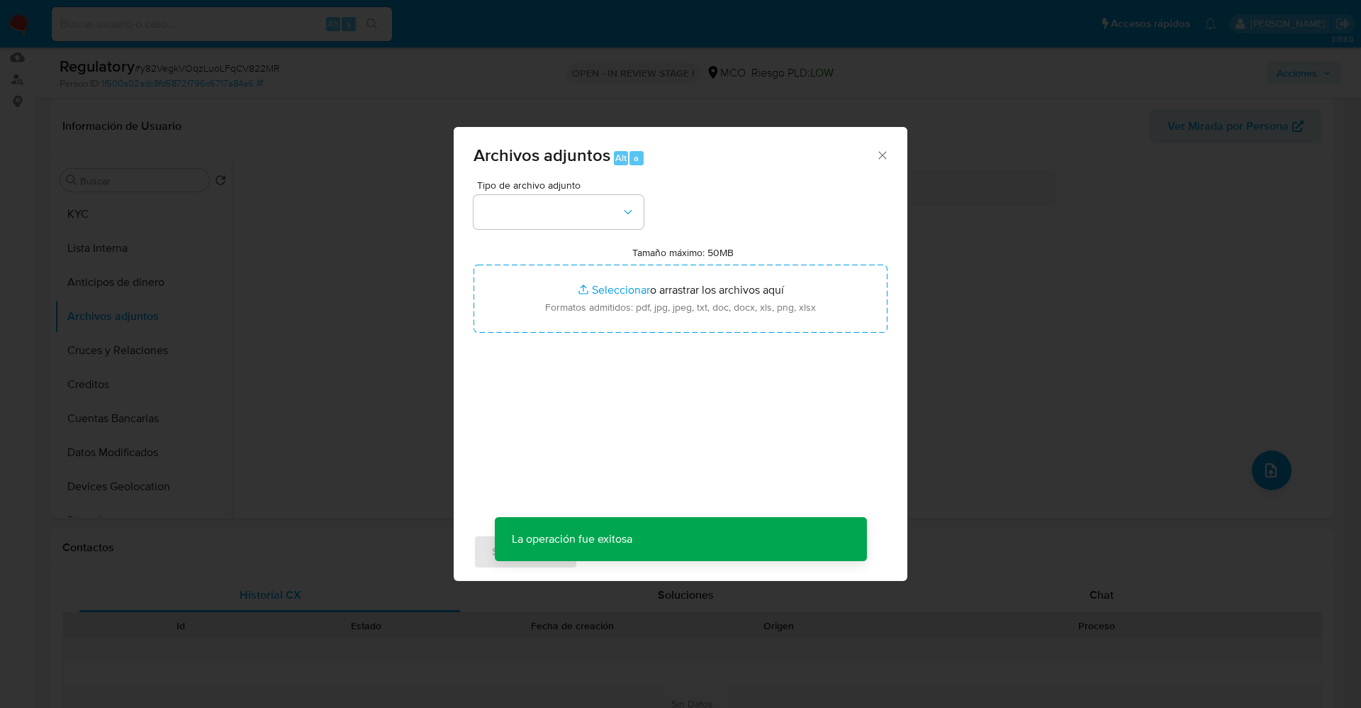
click at [1001, 384] on div "Archivos adjuntos Alt a Tipo de archivo adjunto Tamaño máximo: 50MB Seleccionar…" at bounding box center [680, 354] width 1361 height 708
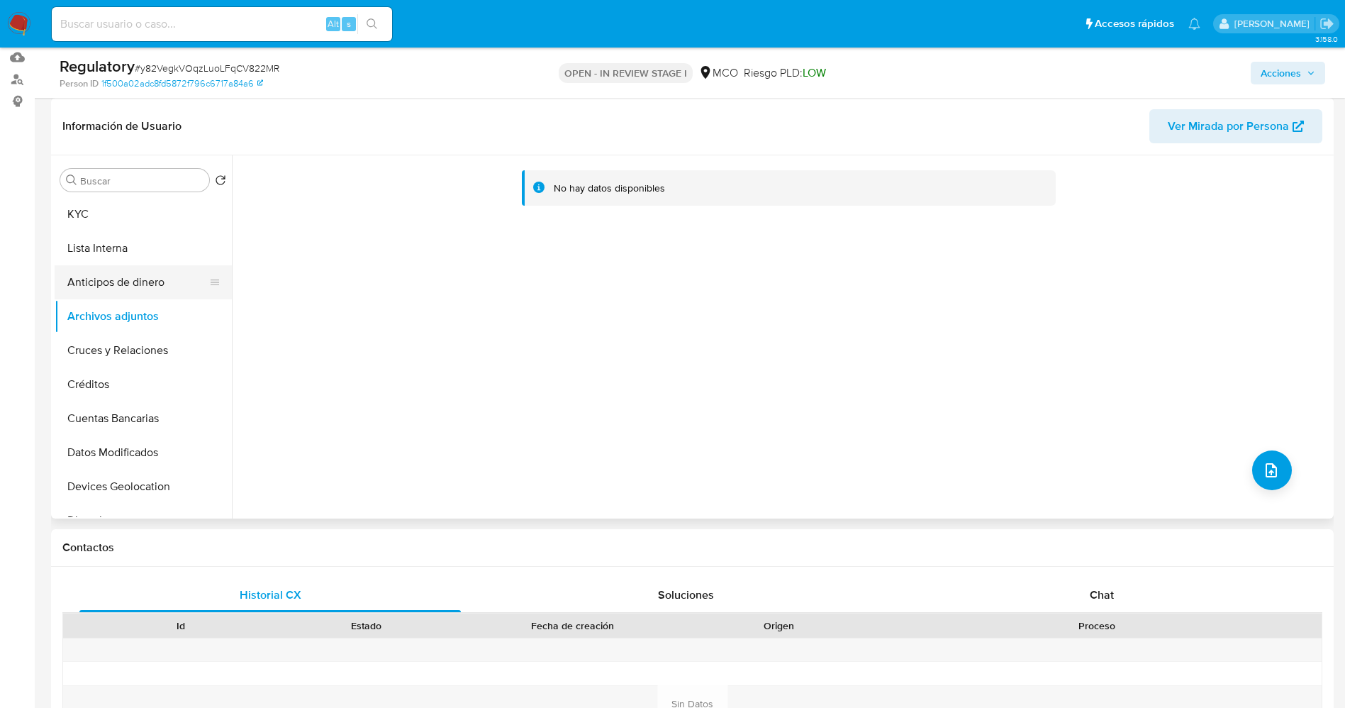
click at [133, 263] on button "Lista Interna" at bounding box center [143, 248] width 177 height 34
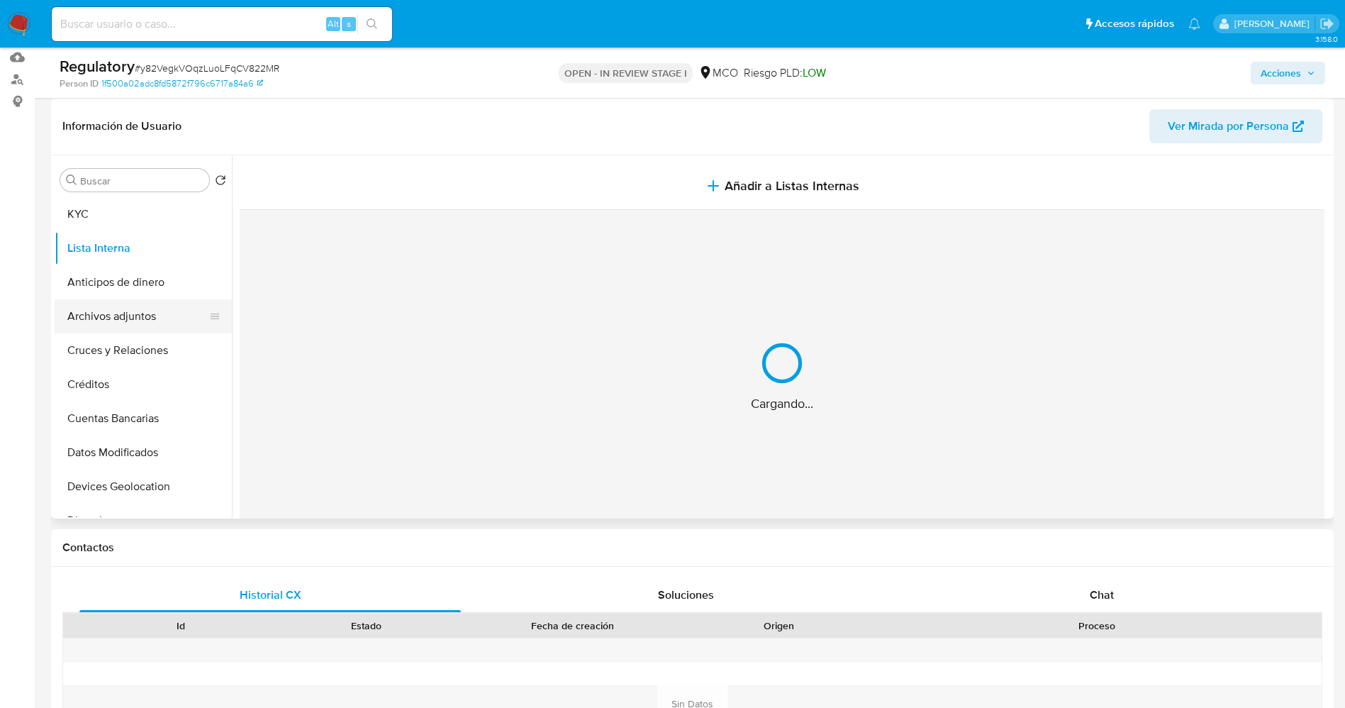
click at [143, 328] on button "Archivos adjuntos" at bounding box center [138, 316] width 166 height 34
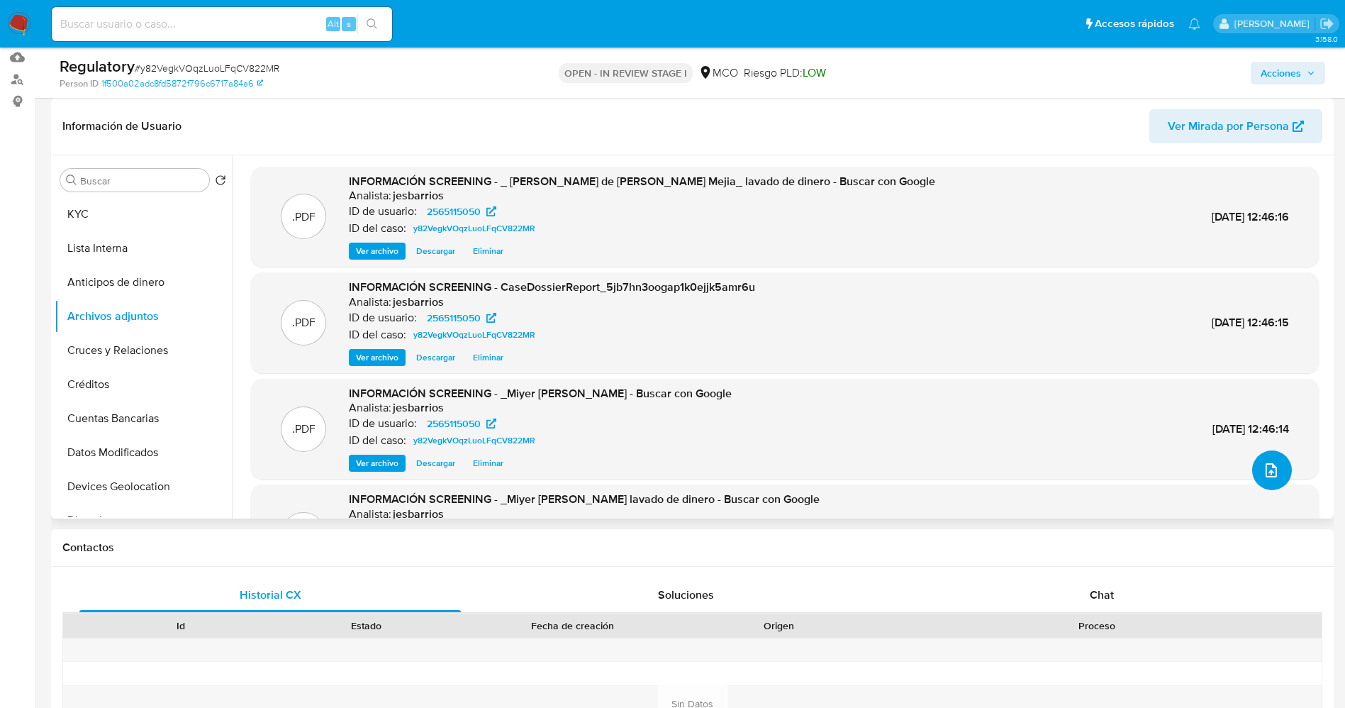
click at [1270, 462] on span "upload-file" at bounding box center [1271, 470] width 17 height 17
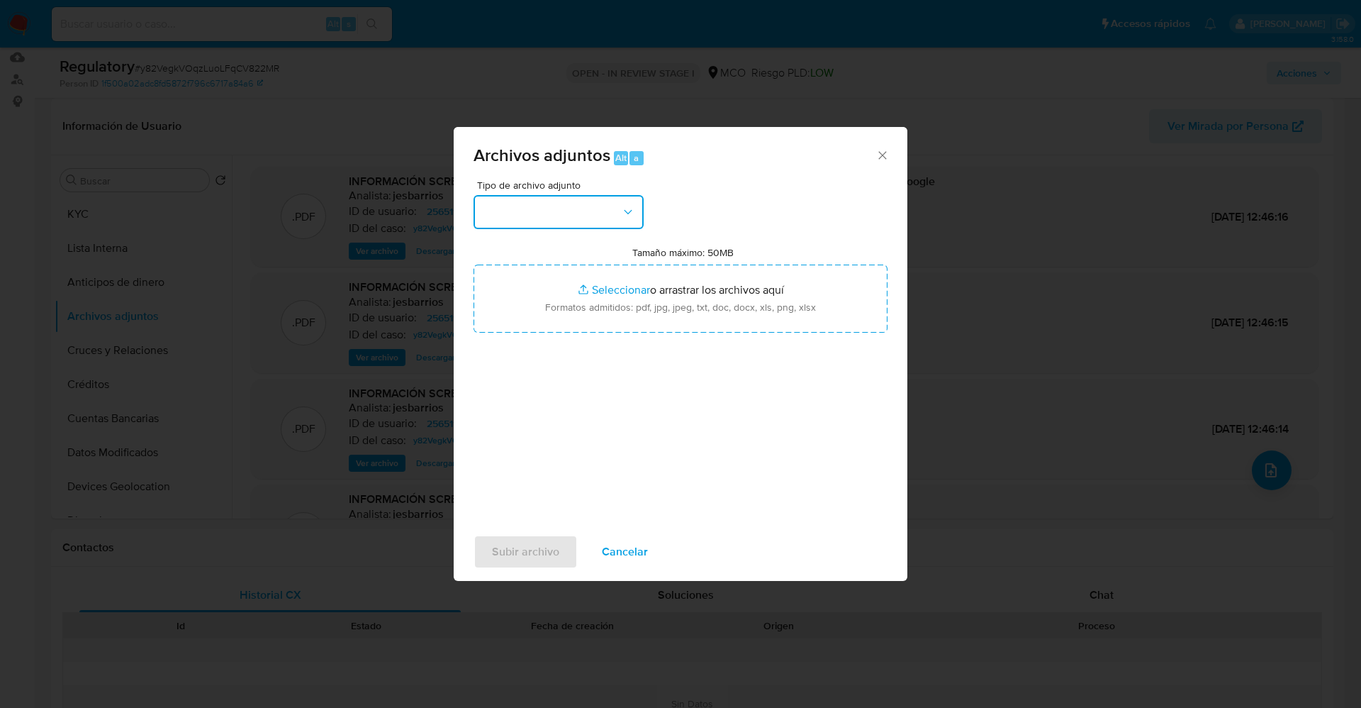
click at [616, 213] on button "button" at bounding box center [559, 212] width 170 height 34
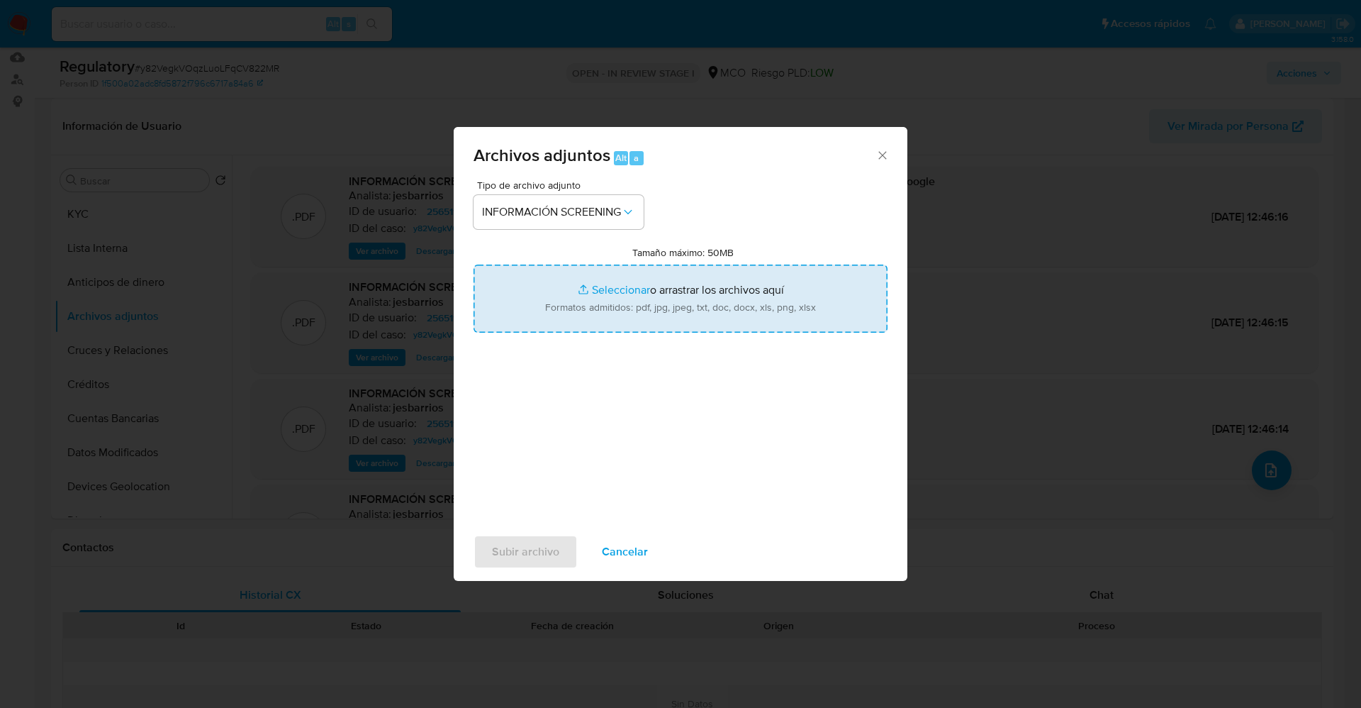
type input "C:\fakepath\_ Orlando de Jesus Reyes Mejia_ - Buscar con Google.pdf"
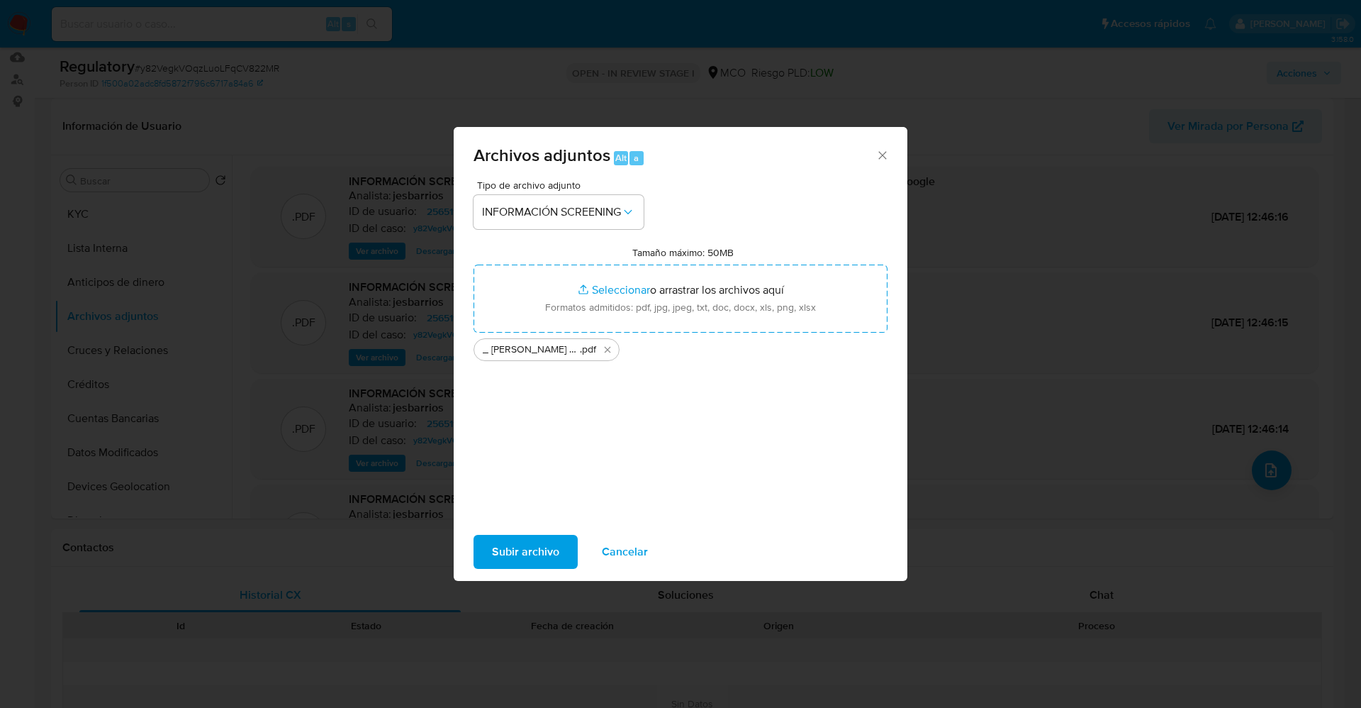
drag, startPoint x: 518, startPoint y: 543, endPoint x: 330, endPoint y: 452, distance: 209.0
click at [518, 545] on span "Subir archivo" at bounding box center [525, 551] width 67 height 31
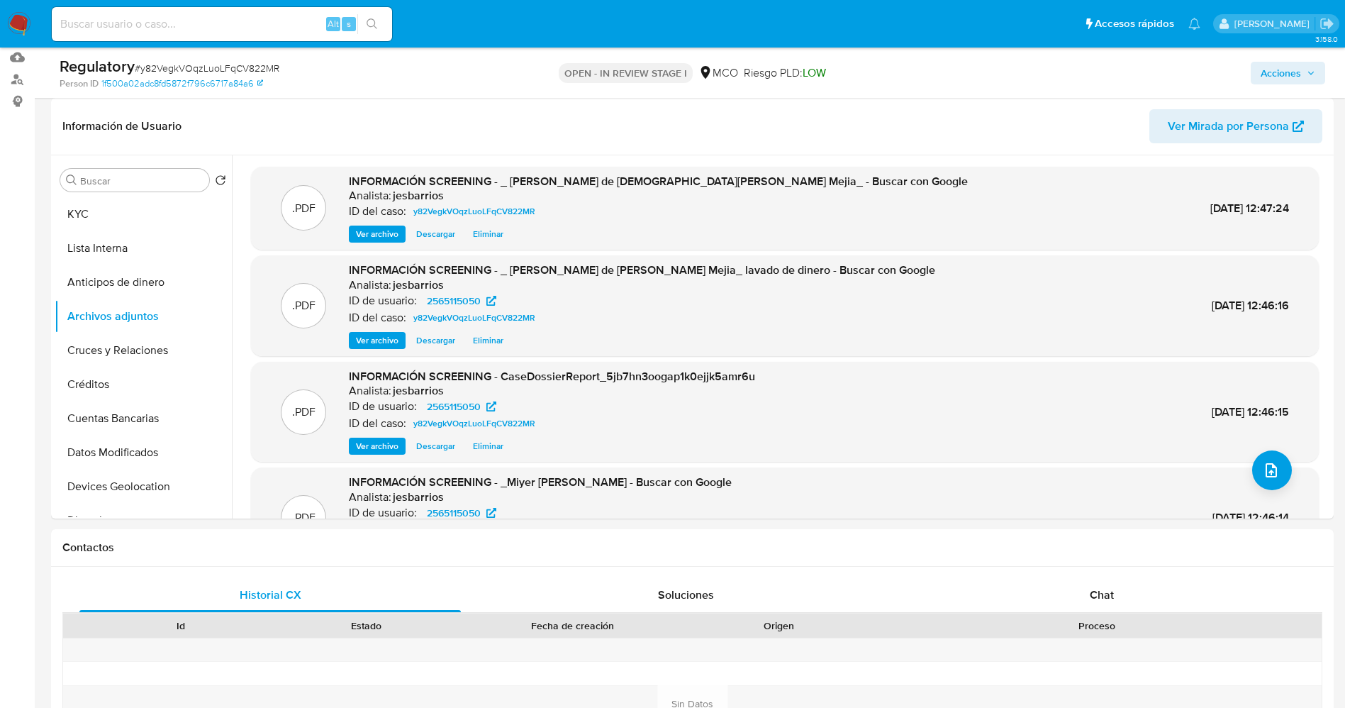
click at [140, 245] on button "Lista Interna" at bounding box center [143, 248] width 177 height 34
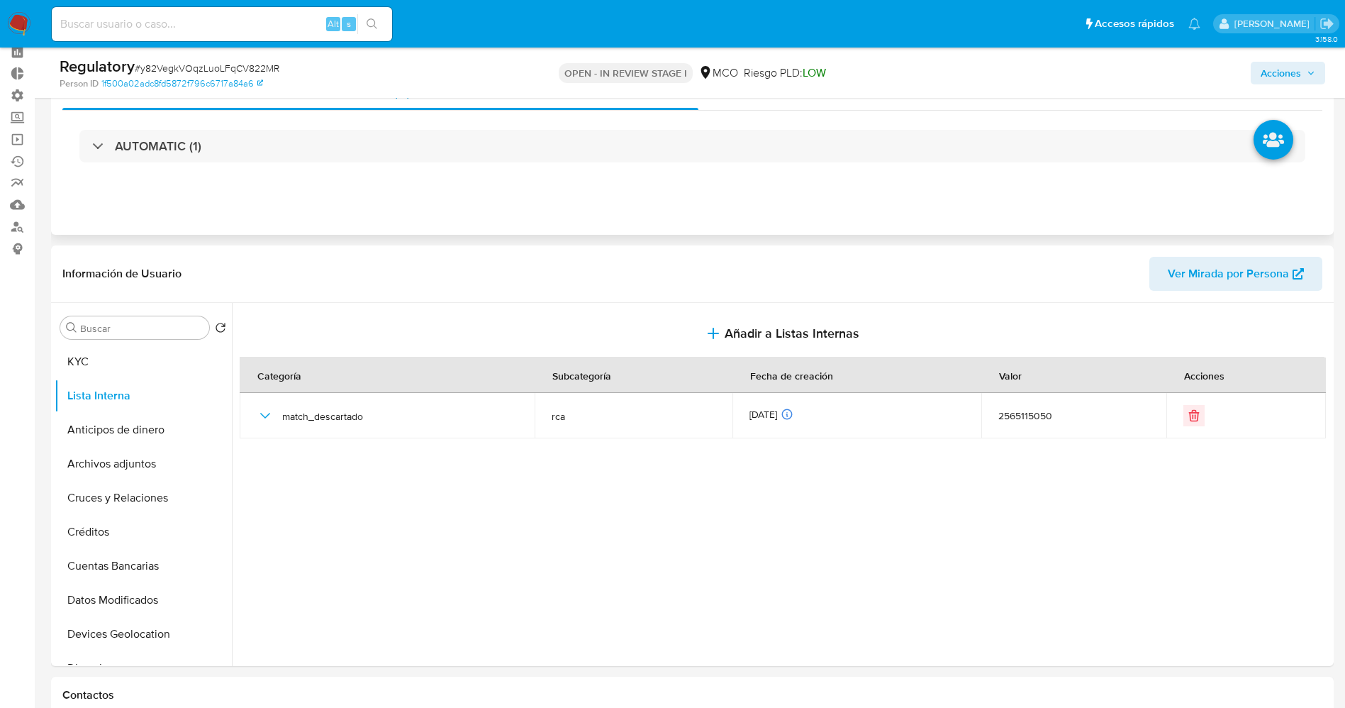
scroll to position [0, 0]
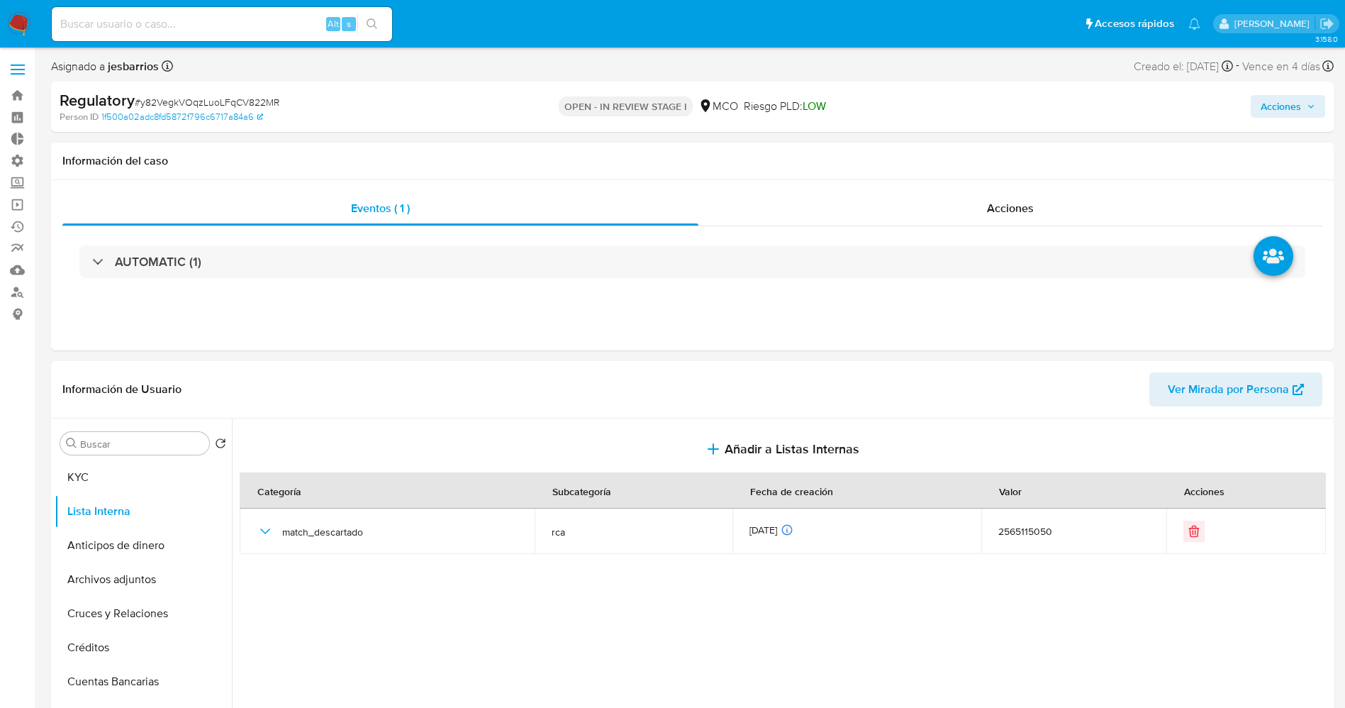
click at [1303, 100] on span "Acciones" at bounding box center [1288, 106] width 55 height 20
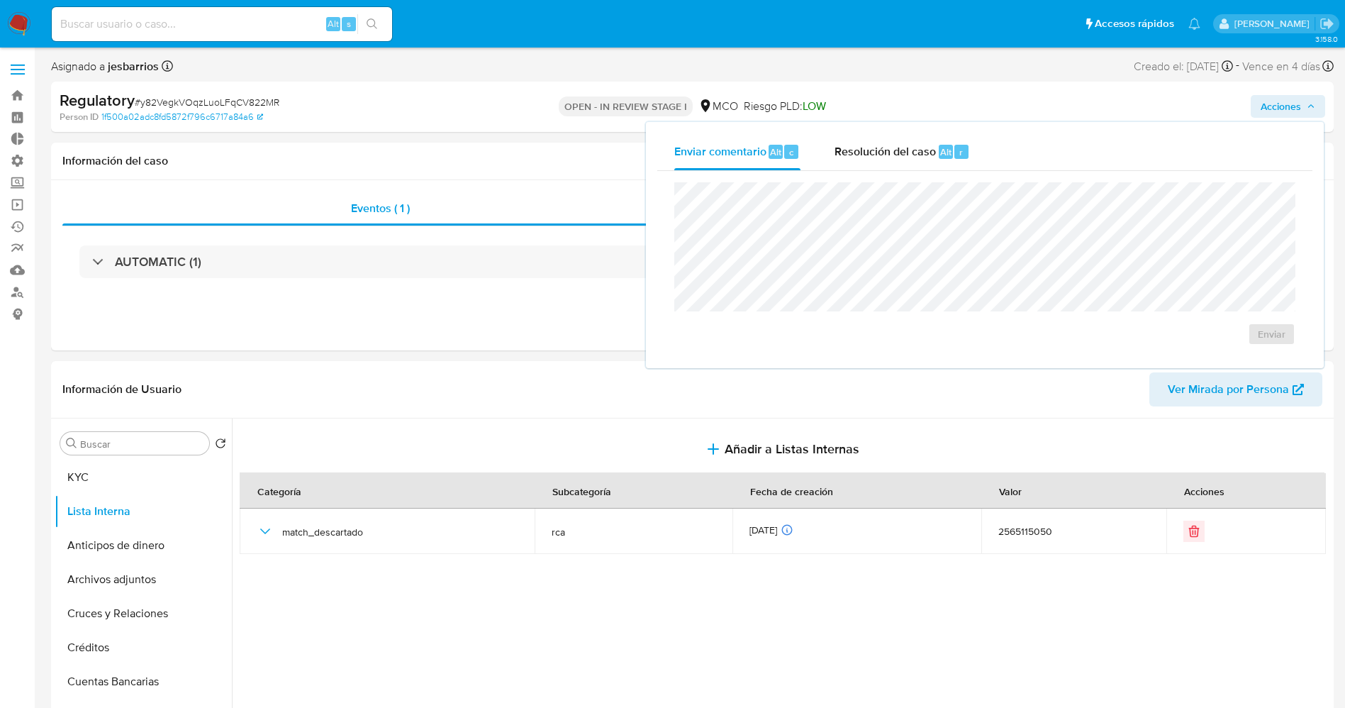
drag, startPoint x: 933, startPoint y: 153, endPoint x: 922, endPoint y: 172, distance: 21.9
click at [932, 153] on span "Resolución del caso" at bounding box center [885, 151] width 101 height 16
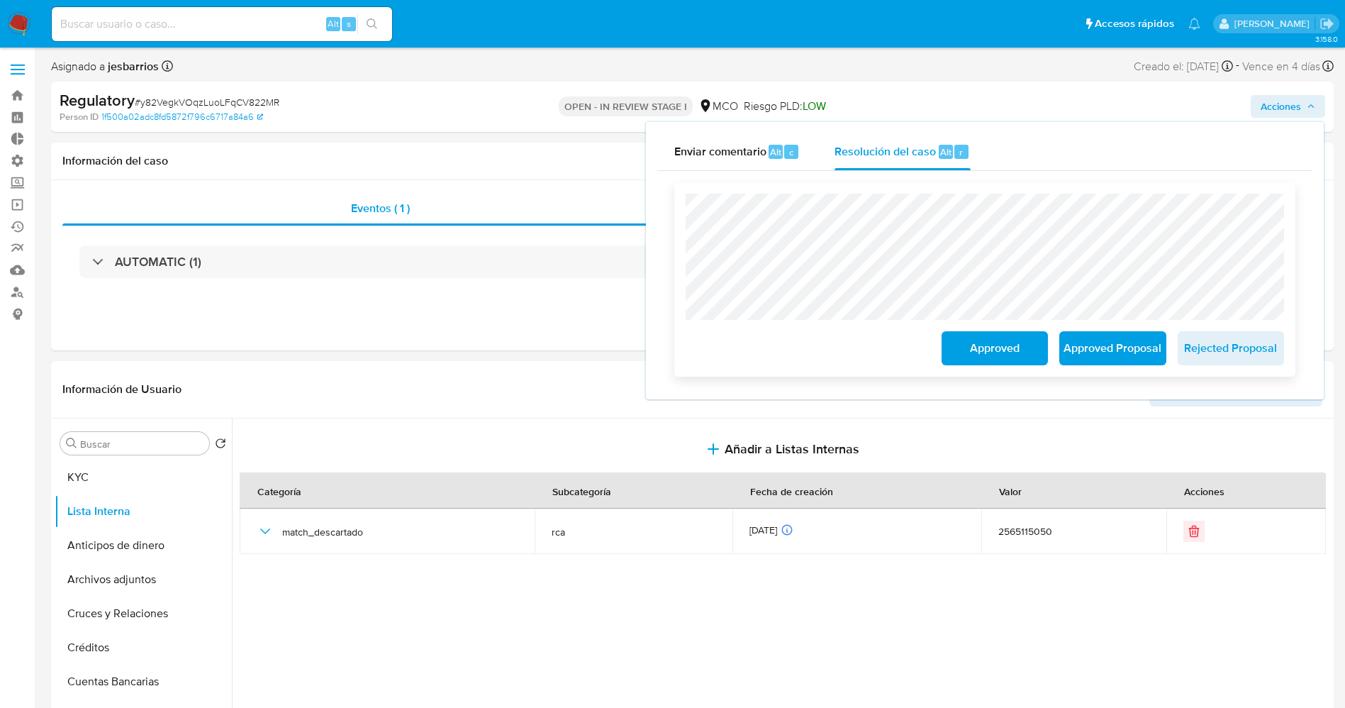
click at [998, 355] on span "Approved" at bounding box center [994, 348] width 69 height 31
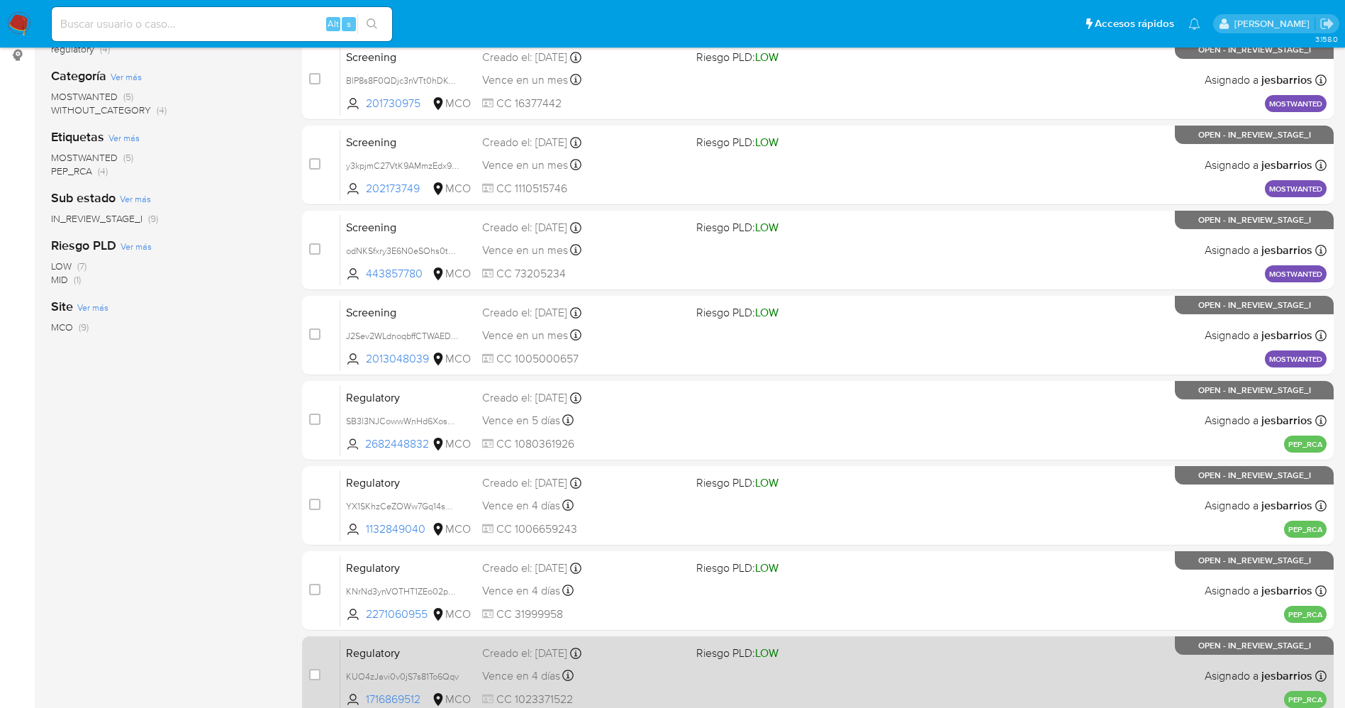
scroll to position [378, 0]
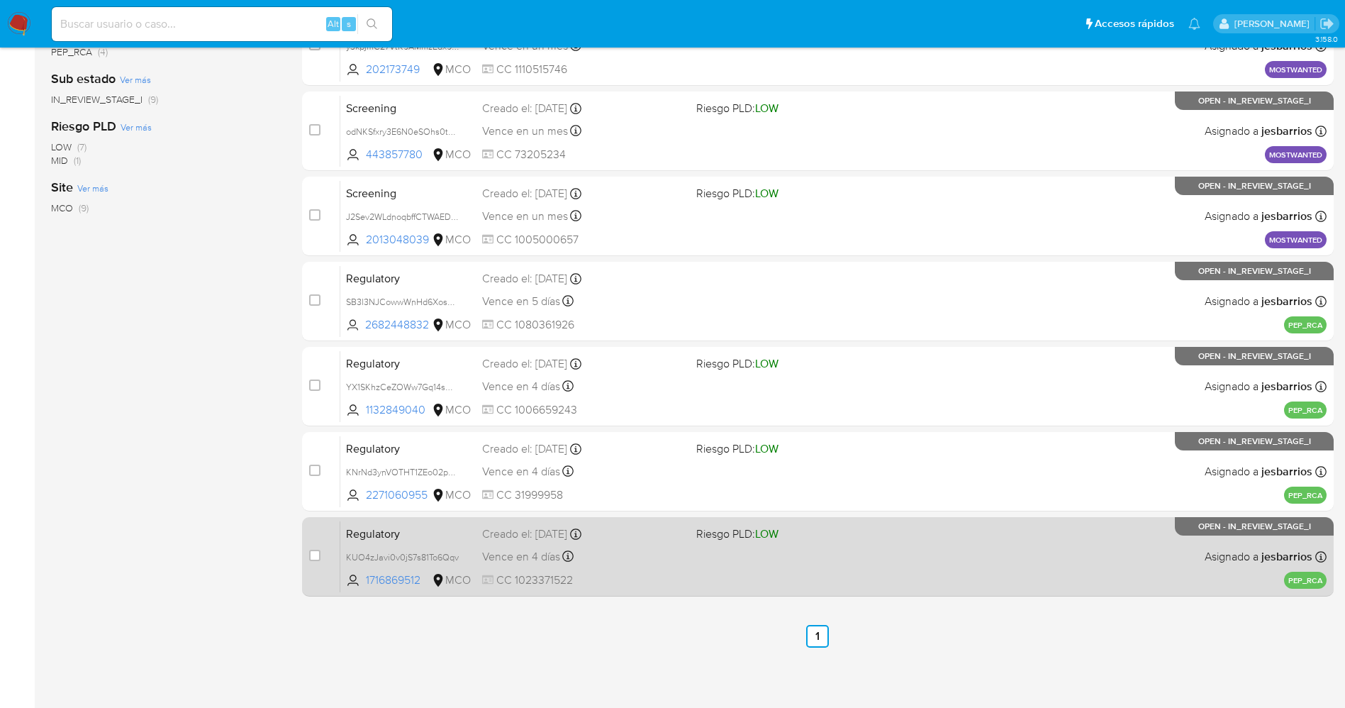
click at [866, 552] on div "Regulatory KUO4zJavi0v0jS7s81To6Qqv 1716869512 MCO Riesgo PLD: LOW Creado el: […" at bounding box center [833, 556] width 986 height 72
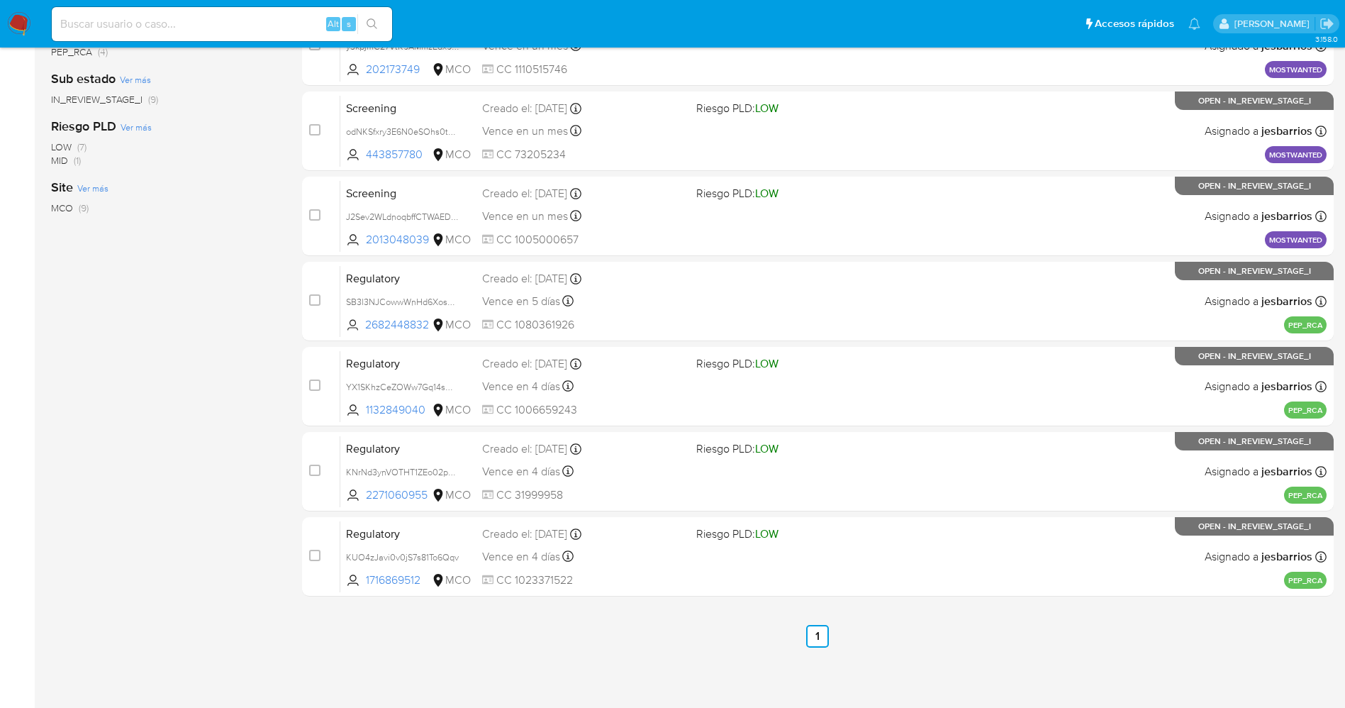
click at [17, 26] on img at bounding box center [19, 24] width 24 height 24
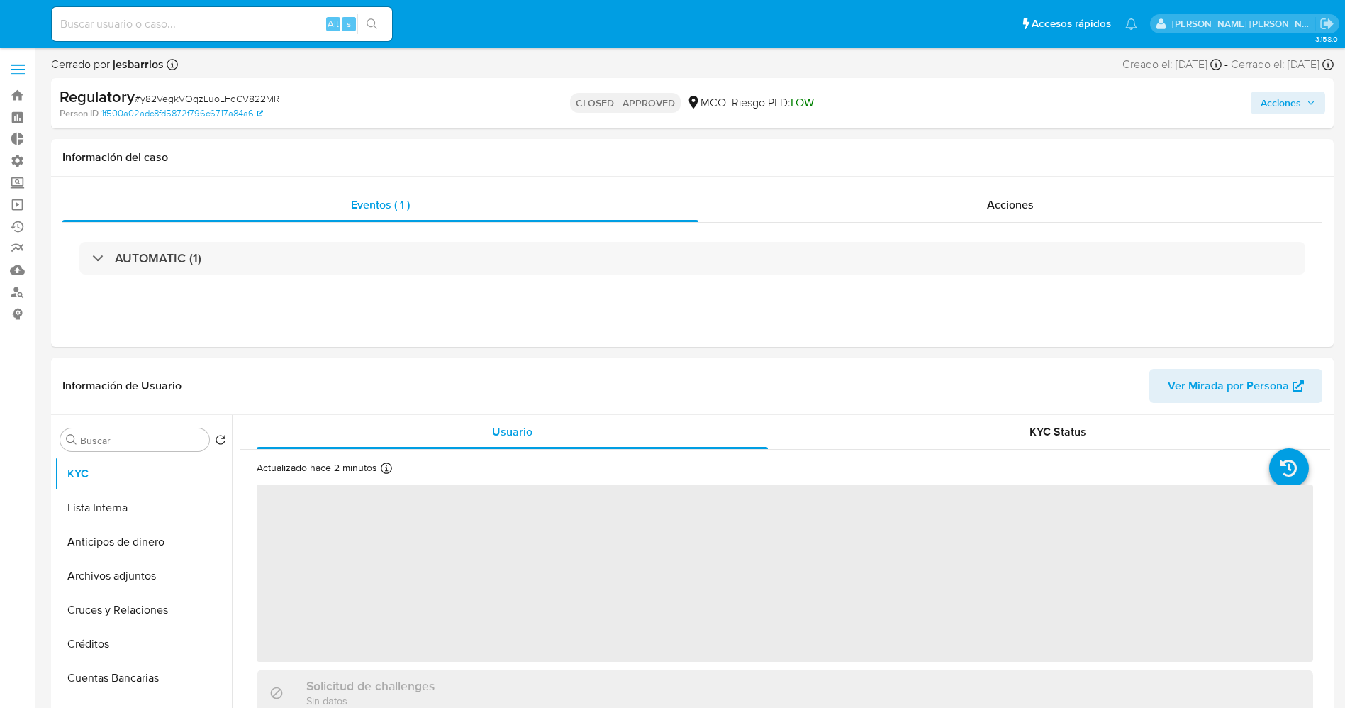
select select "10"
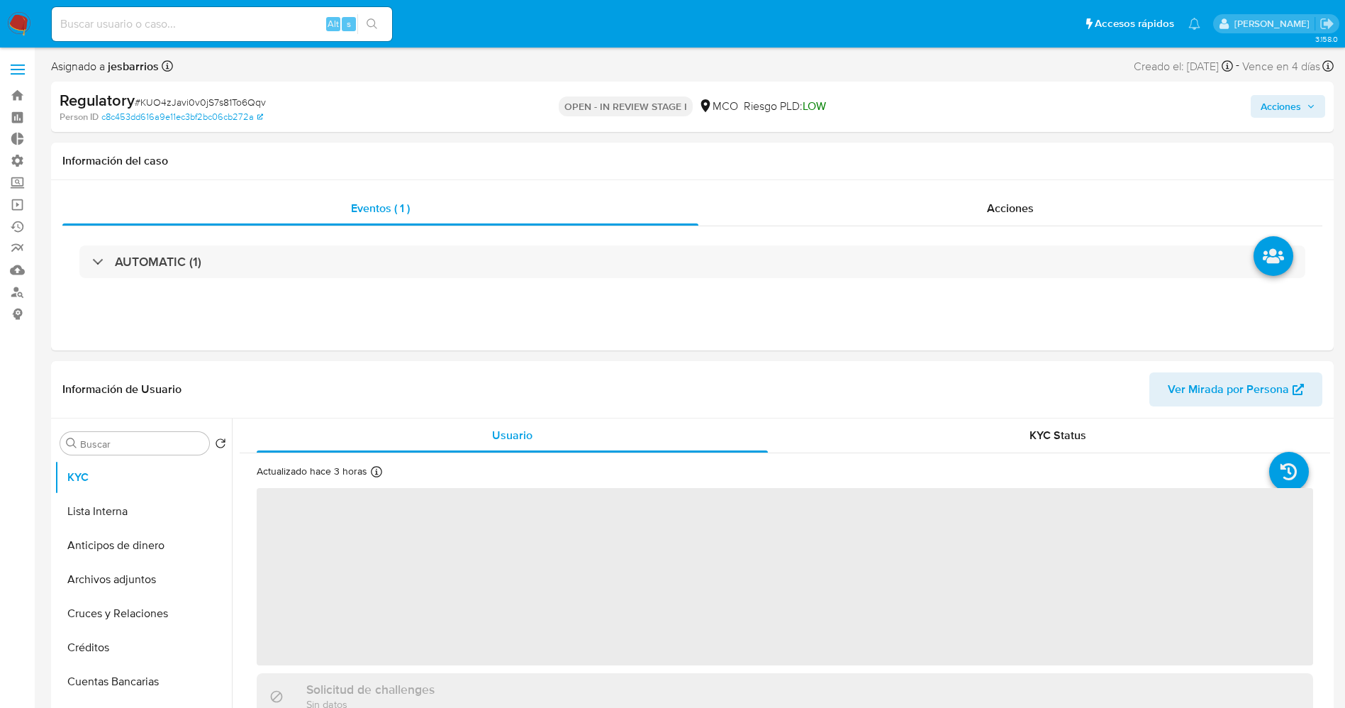
select select "10"
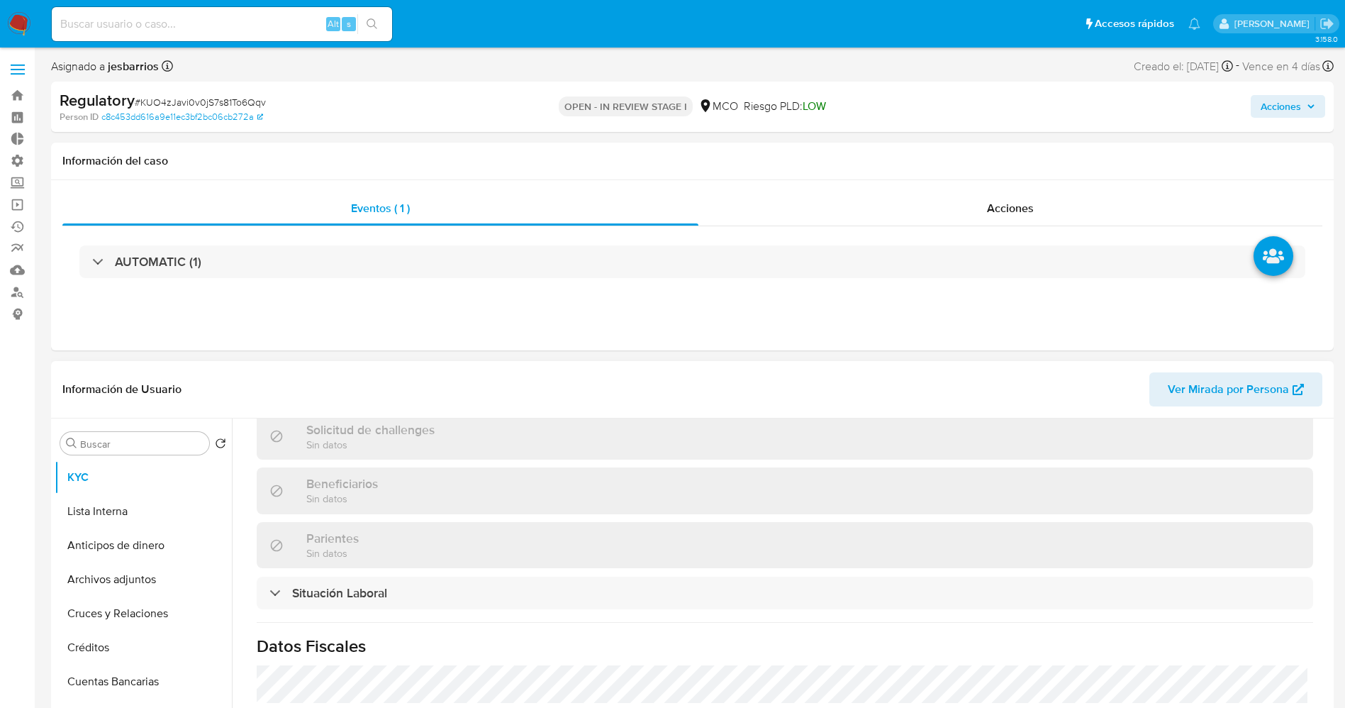
scroll to position [638, 0]
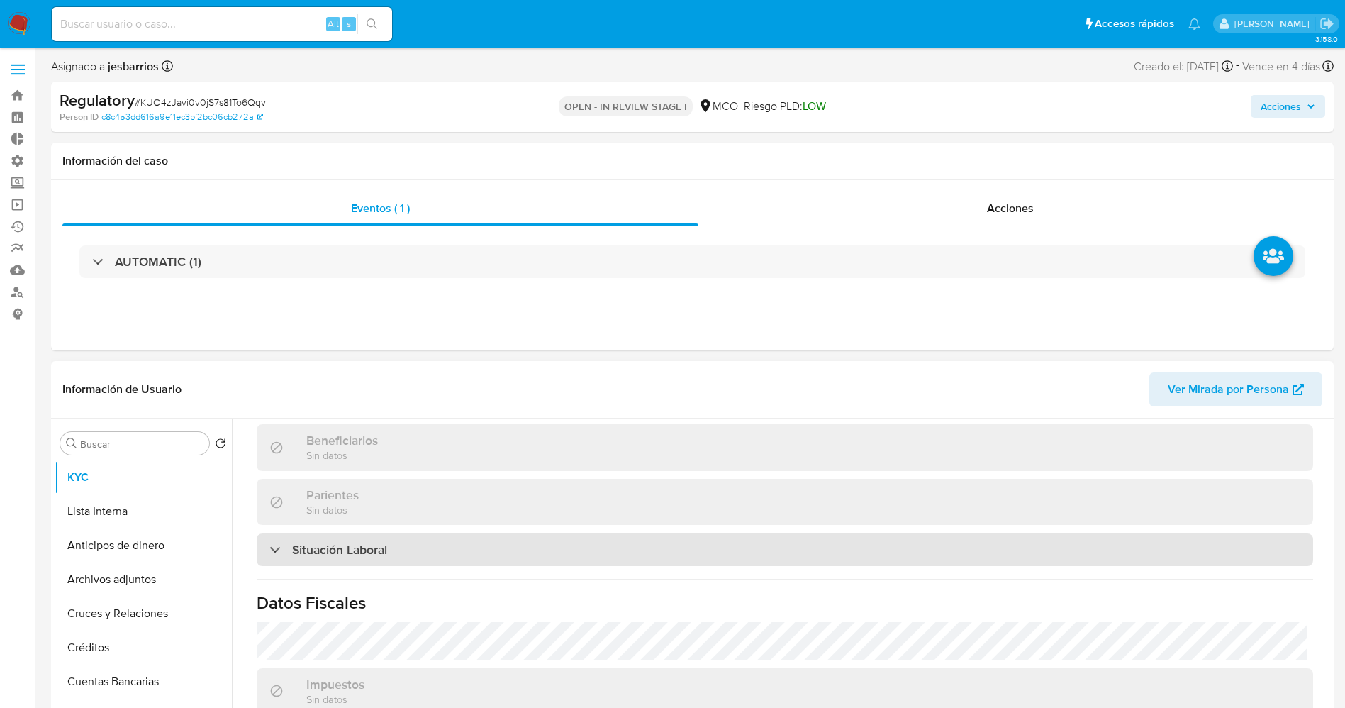
click at [417, 545] on div "Situación Laboral" at bounding box center [785, 549] width 1056 height 33
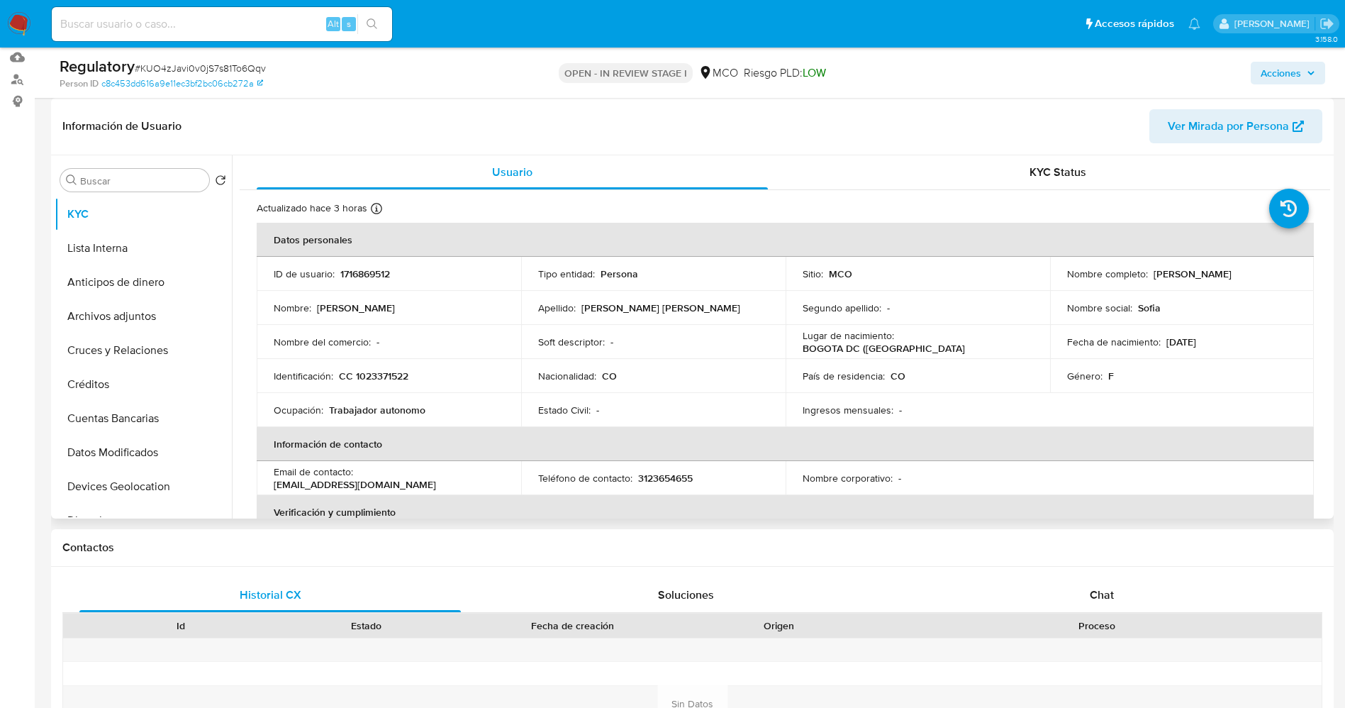
scroll to position [213, 0]
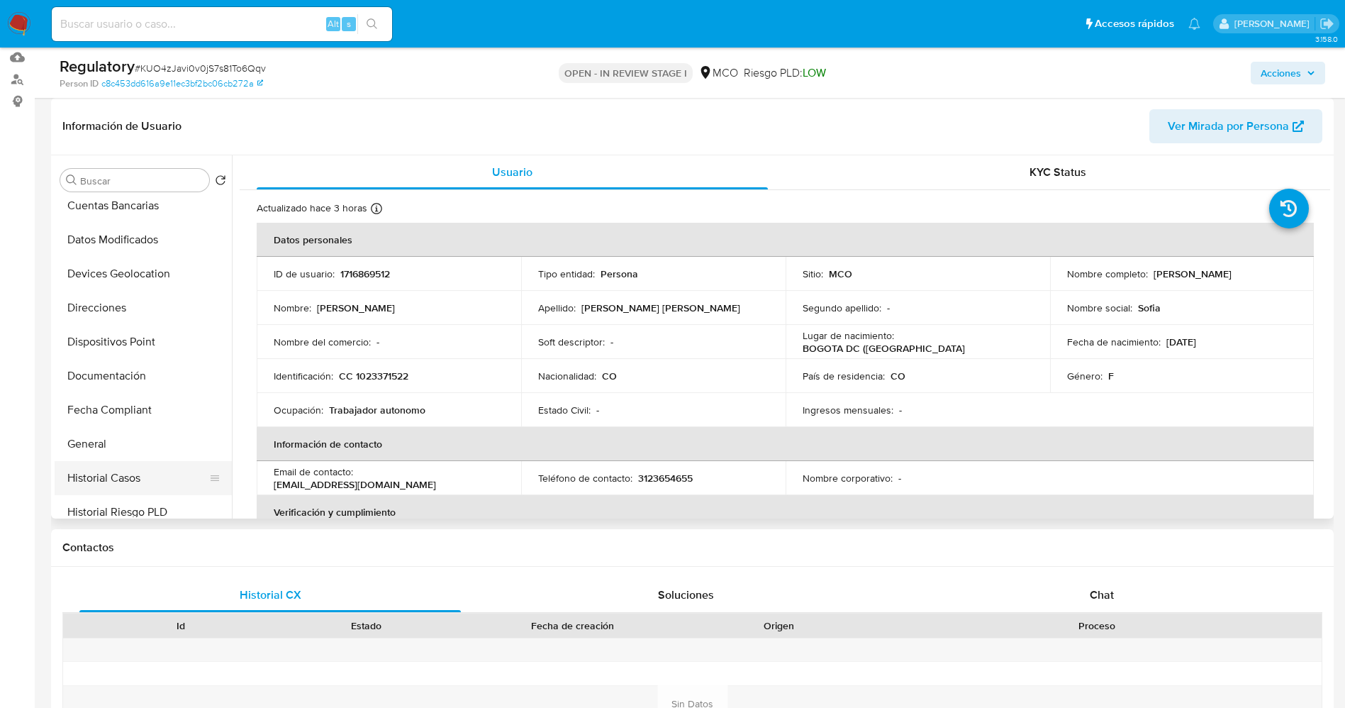
click at [128, 482] on button "Historial Casos" at bounding box center [138, 478] width 166 height 34
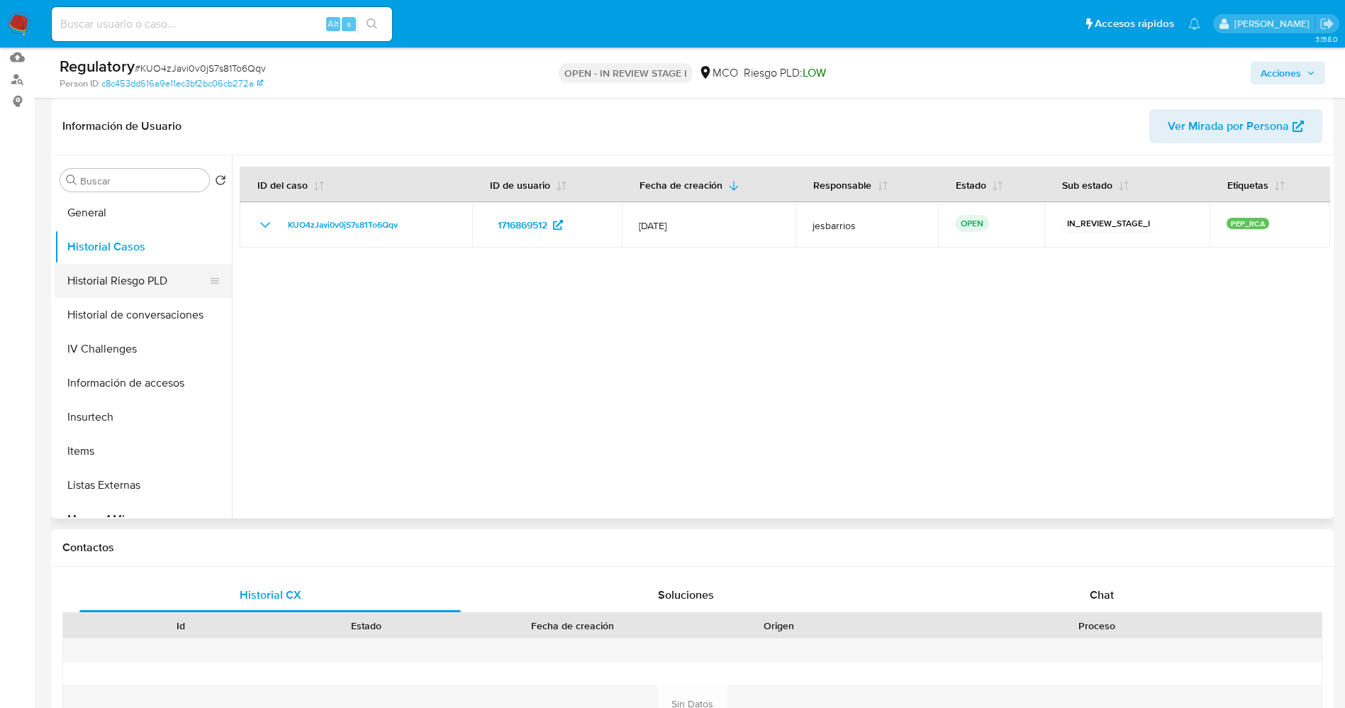
scroll to position [599, 0]
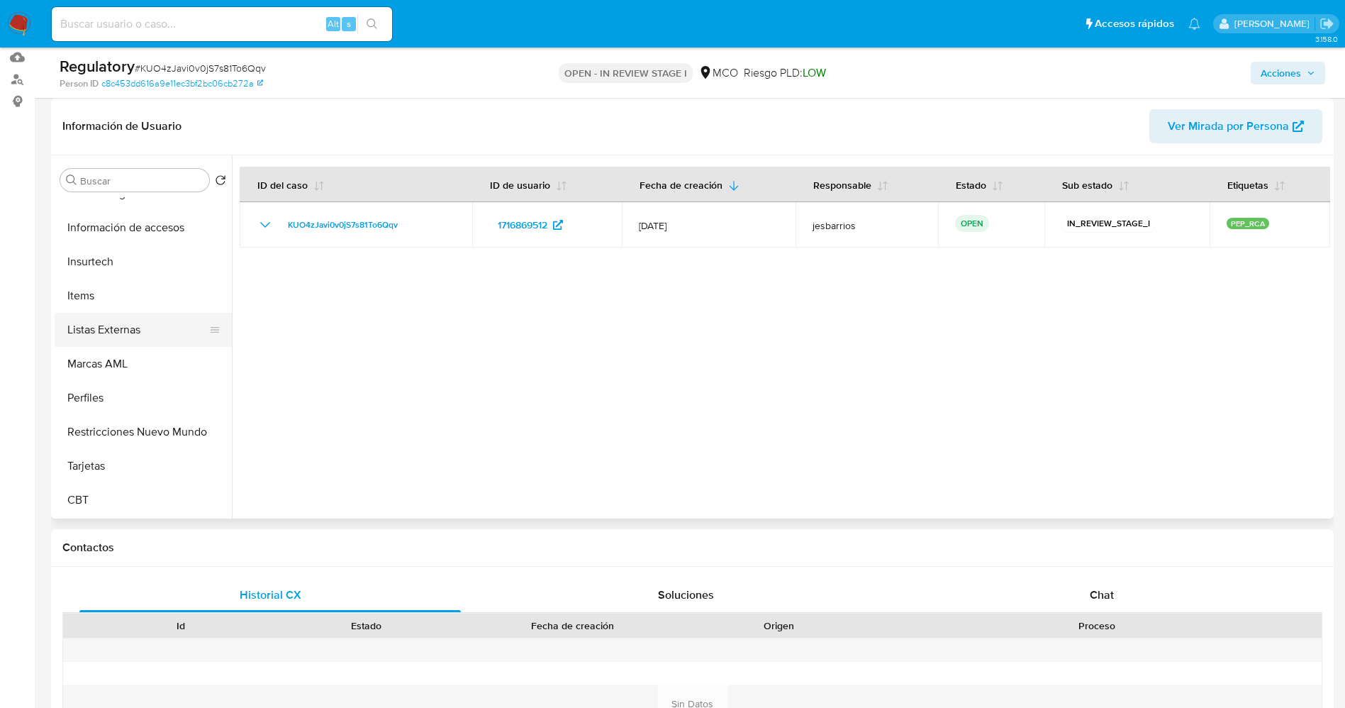
click at [150, 323] on button "Listas Externas" at bounding box center [138, 330] width 166 height 34
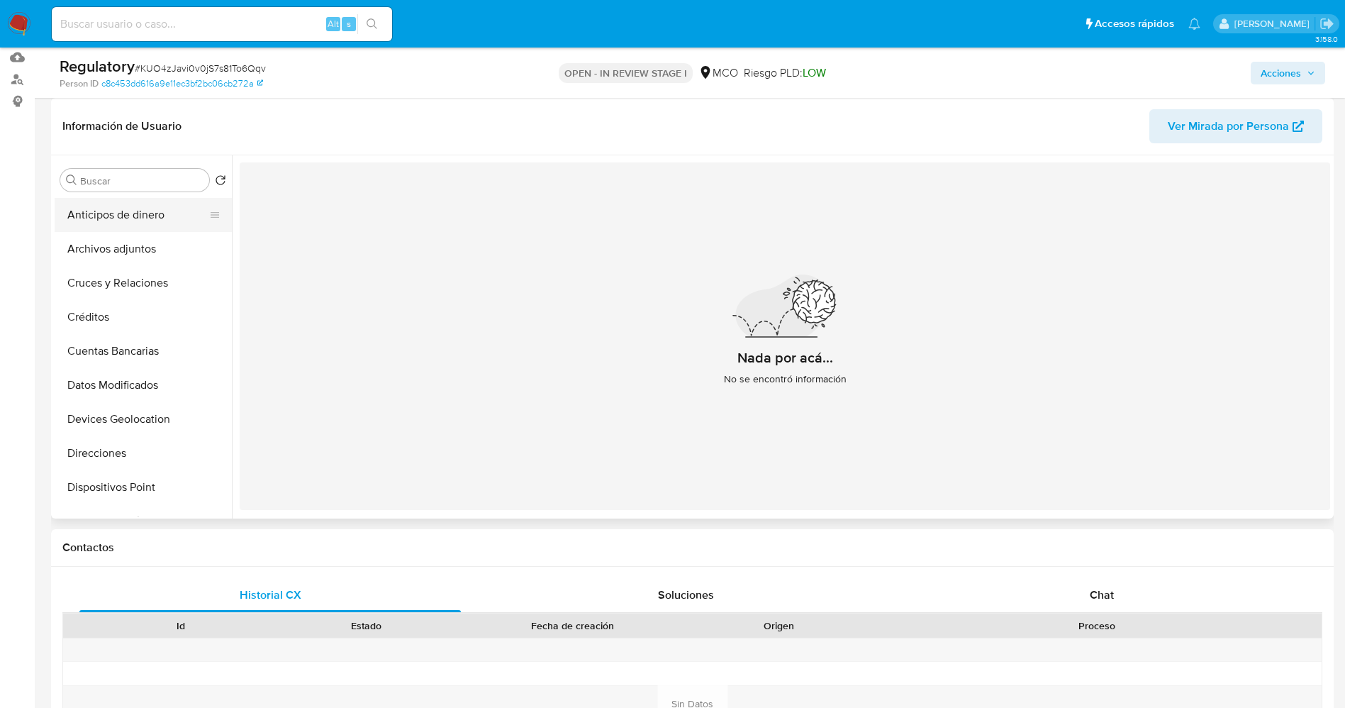
scroll to position [0, 0]
click at [134, 212] on button "KYC" at bounding box center [138, 214] width 166 height 34
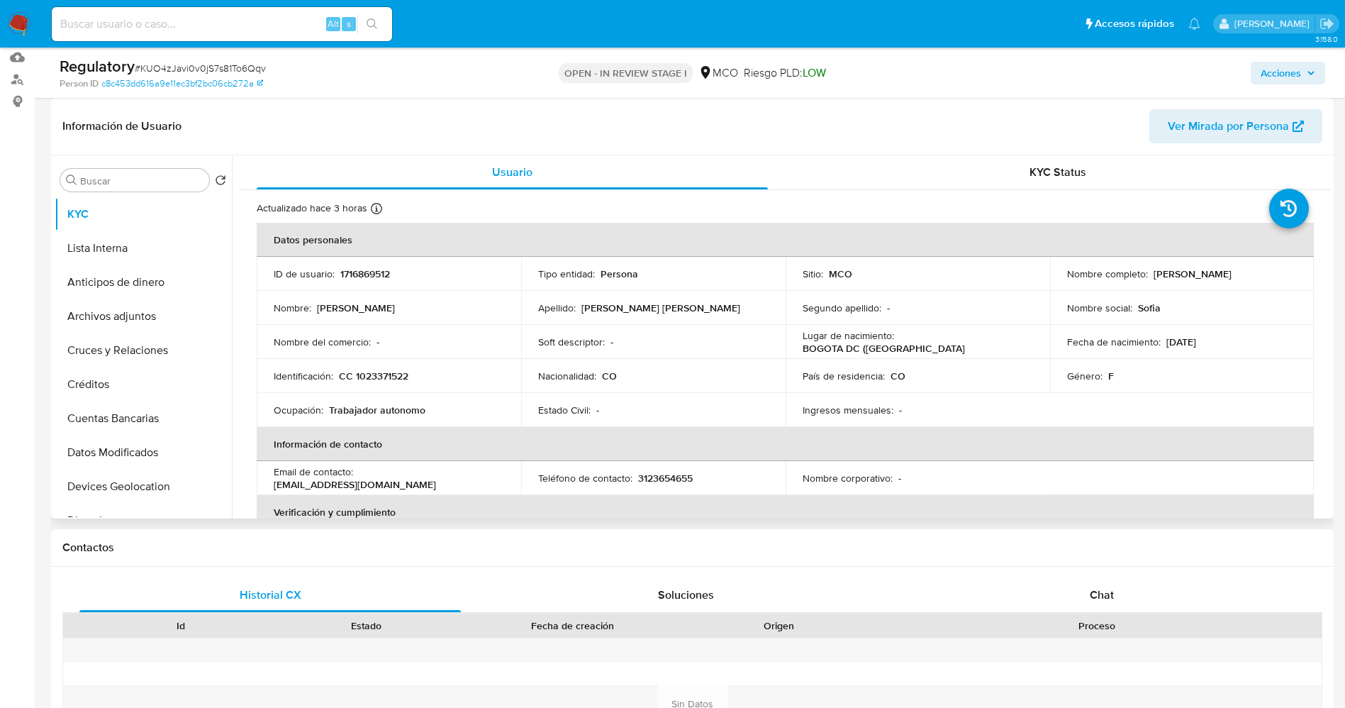
drag, startPoint x: 1147, startPoint y: 277, endPoint x: 1297, endPoint y: 270, distance: 149.7
click at [1297, 270] on td "Nombre completo : Anyelin [PERSON_NAME] [PERSON_NAME]" at bounding box center [1182, 274] width 264 height 34
drag, startPoint x: 1243, startPoint y: 256, endPoint x: 1262, endPoint y: 292, distance: 40.9
click at [1285, 308] on div "Nombre social : [GEOGRAPHIC_DATA]" at bounding box center [1182, 307] width 230 height 13
drag, startPoint x: 1147, startPoint y: 277, endPoint x: 1279, endPoint y: 273, distance: 131.9
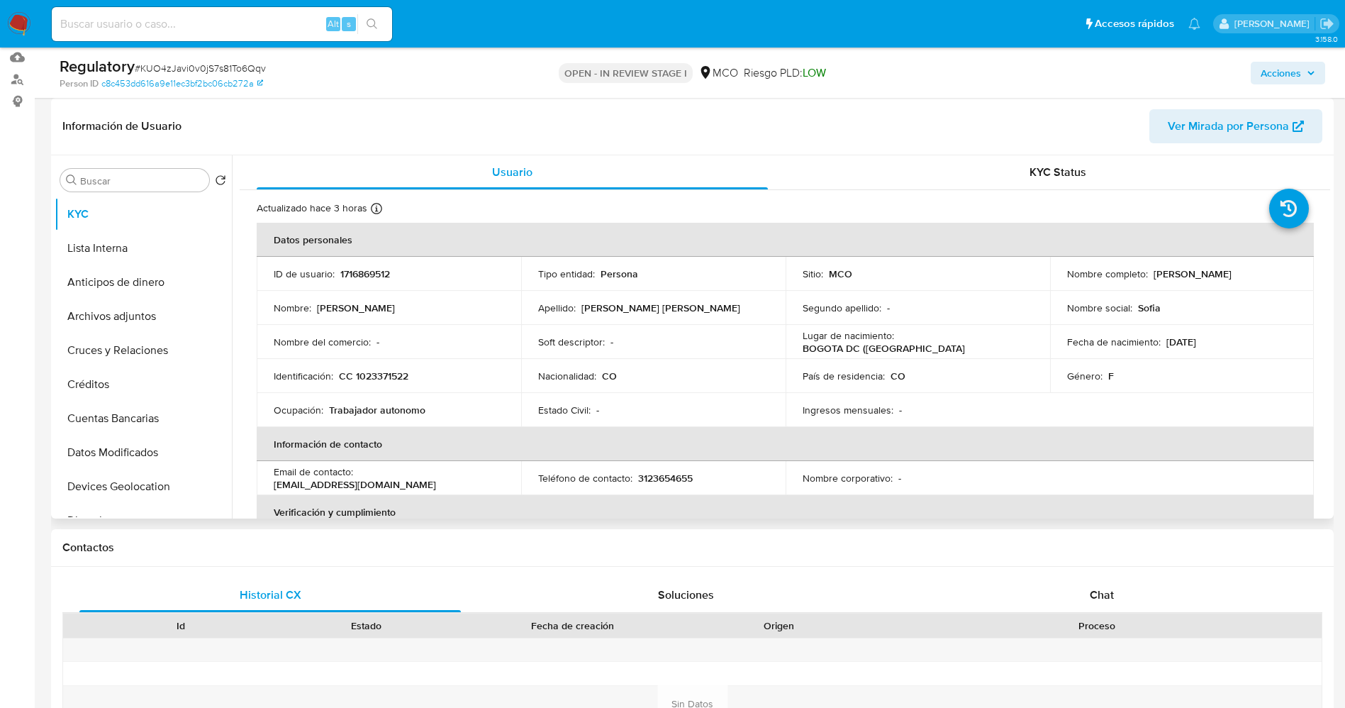
click at [1287, 274] on div "Nombre completo : Anyelin [PERSON_NAME] [PERSON_NAME]" at bounding box center [1182, 274] width 230 height 26
copy div "Anyelin [PERSON_NAME] [PERSON_NAME]"
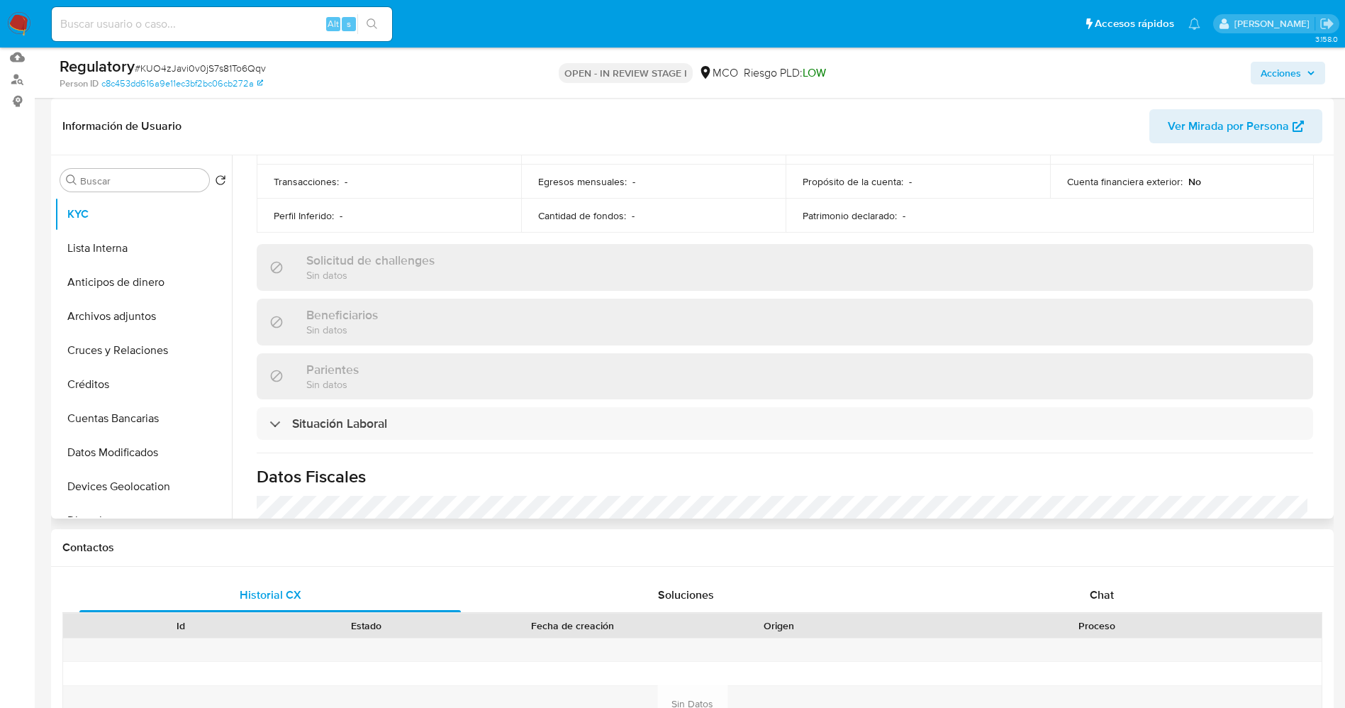
scroll to position [532, 0]
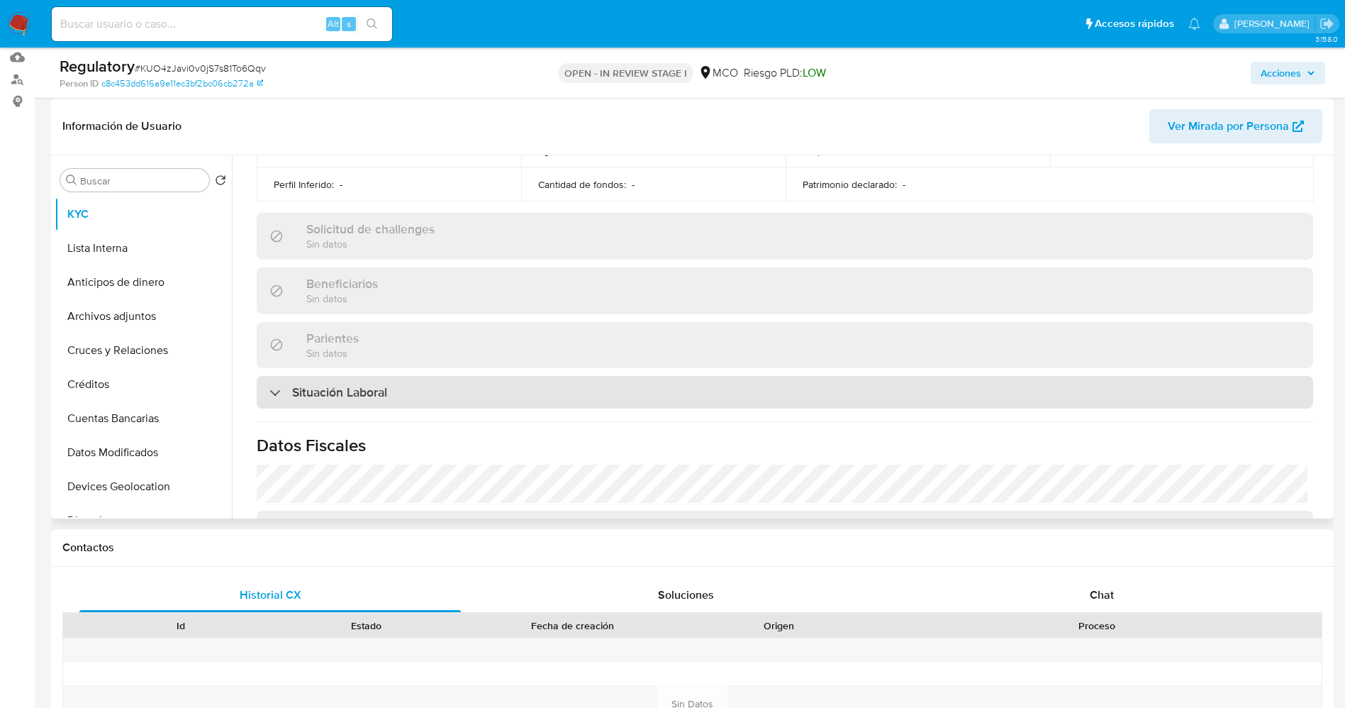
click at [439, 382] on div "Situación Laboral" at bounding box center [785, 392] width 1056 height 33
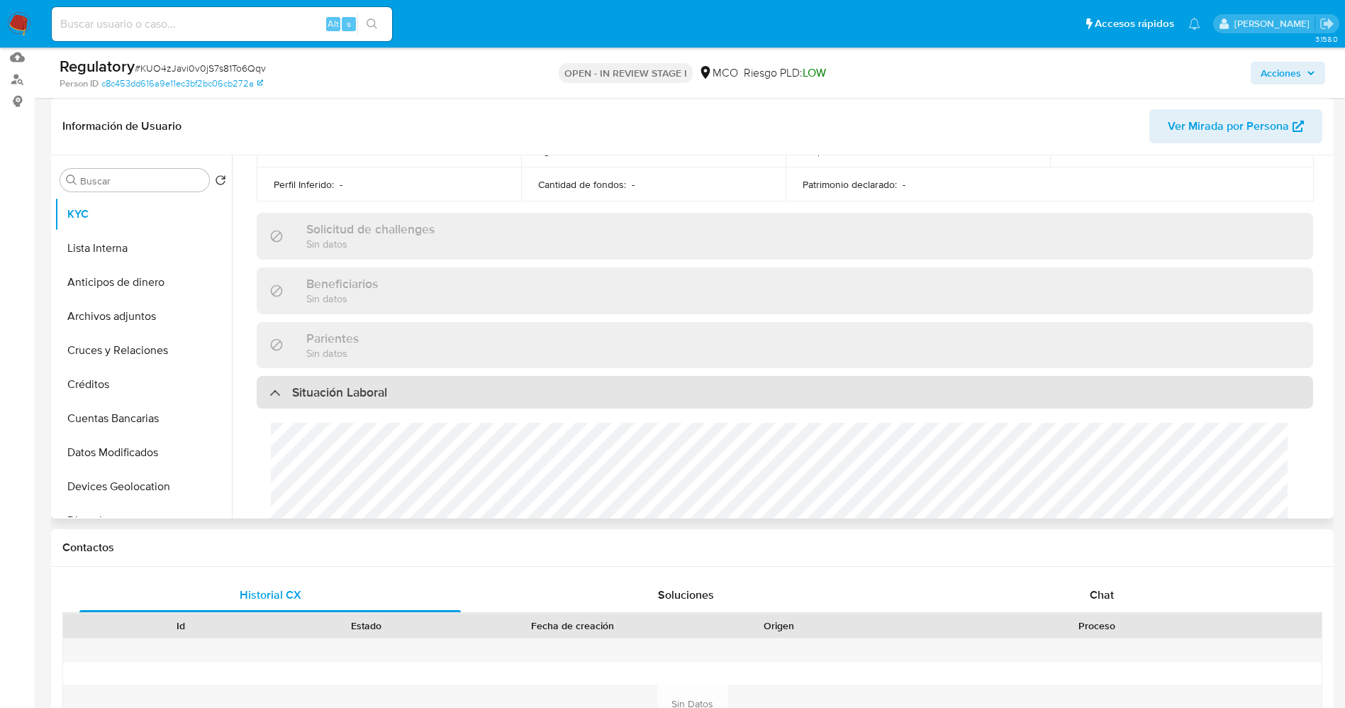
click at [439, 382] on div "Situación Laboral" at bounding box center [785, 392] width 1056 height 33
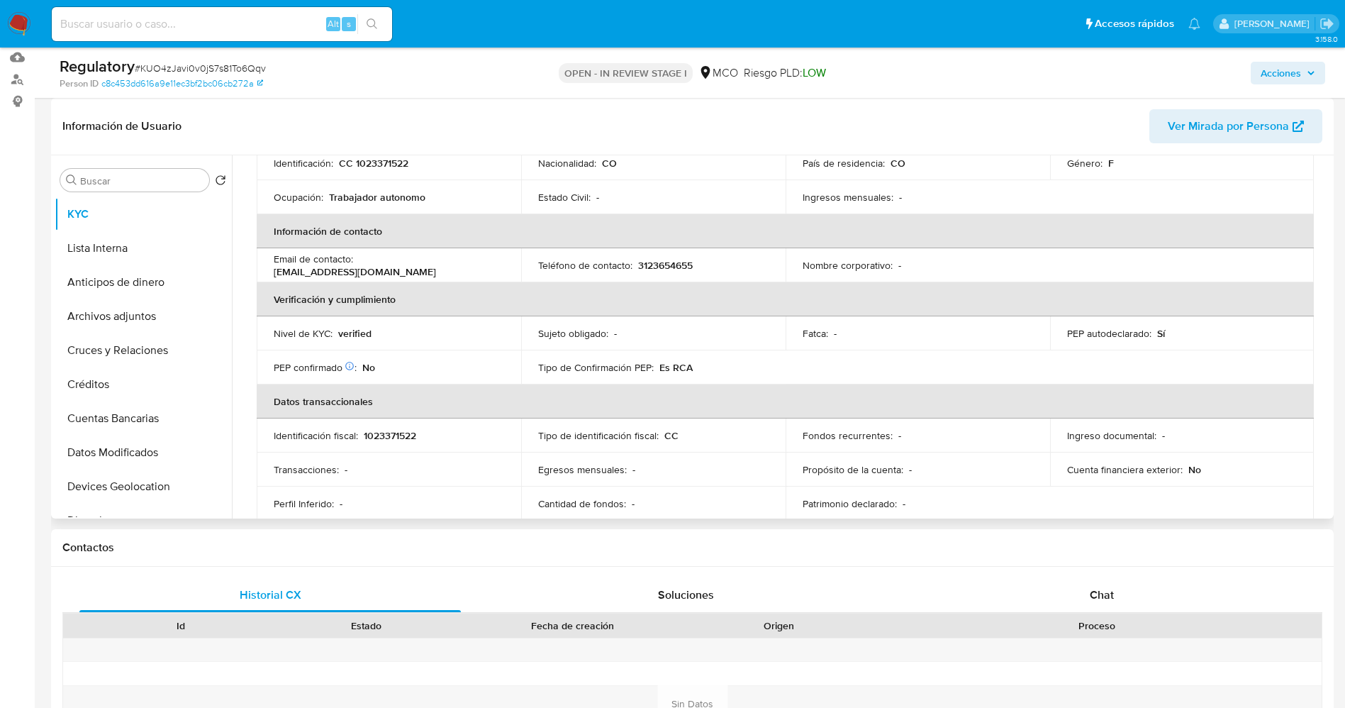
scroll to position [0, 0]
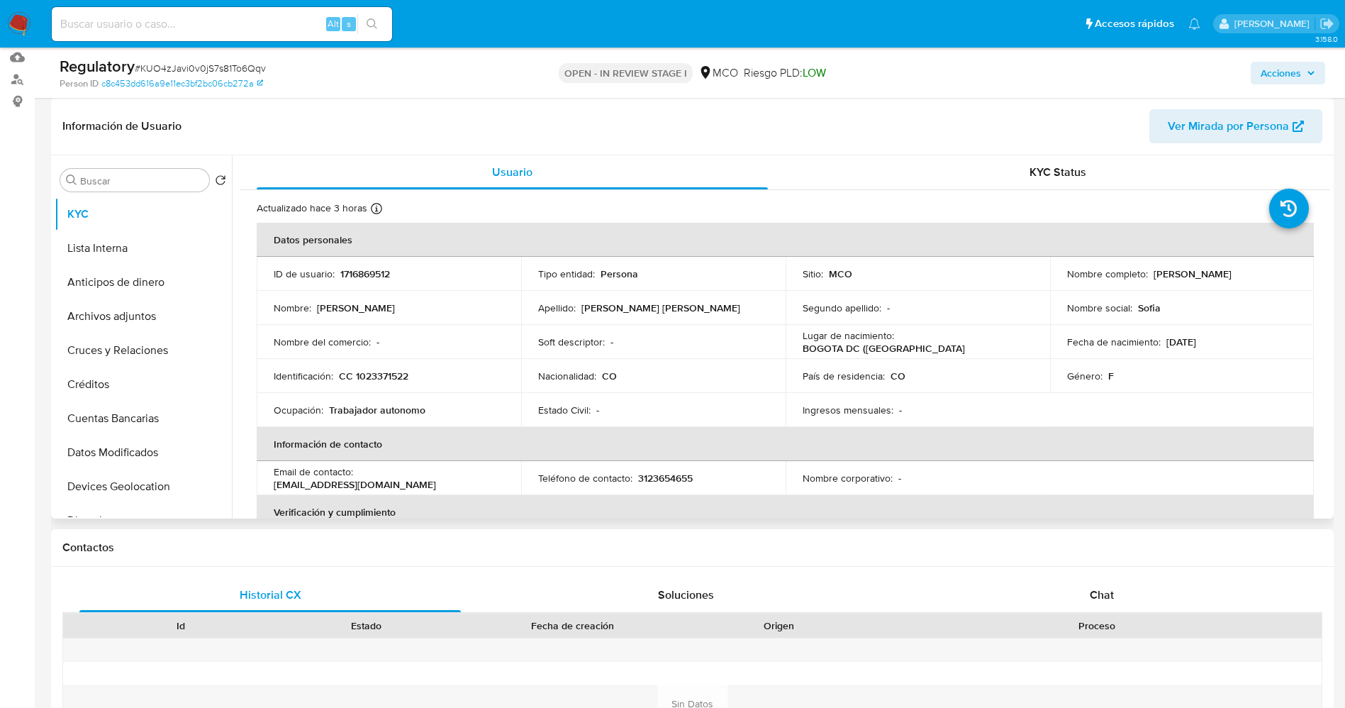
drag, startPoint x: 1149, startPoint y: 274, endPoint x: 1297, endPoint y: 279, distance: 148.3
click at [1297, 279] on td "Nombre completo : Anyelin [PERSON_NAME] [PERSON_NAME]" at bounding box center [1182, 274] width 264 height 34
copy p "Anyelin [PERSON_NAME] [PERSON_NAME]"
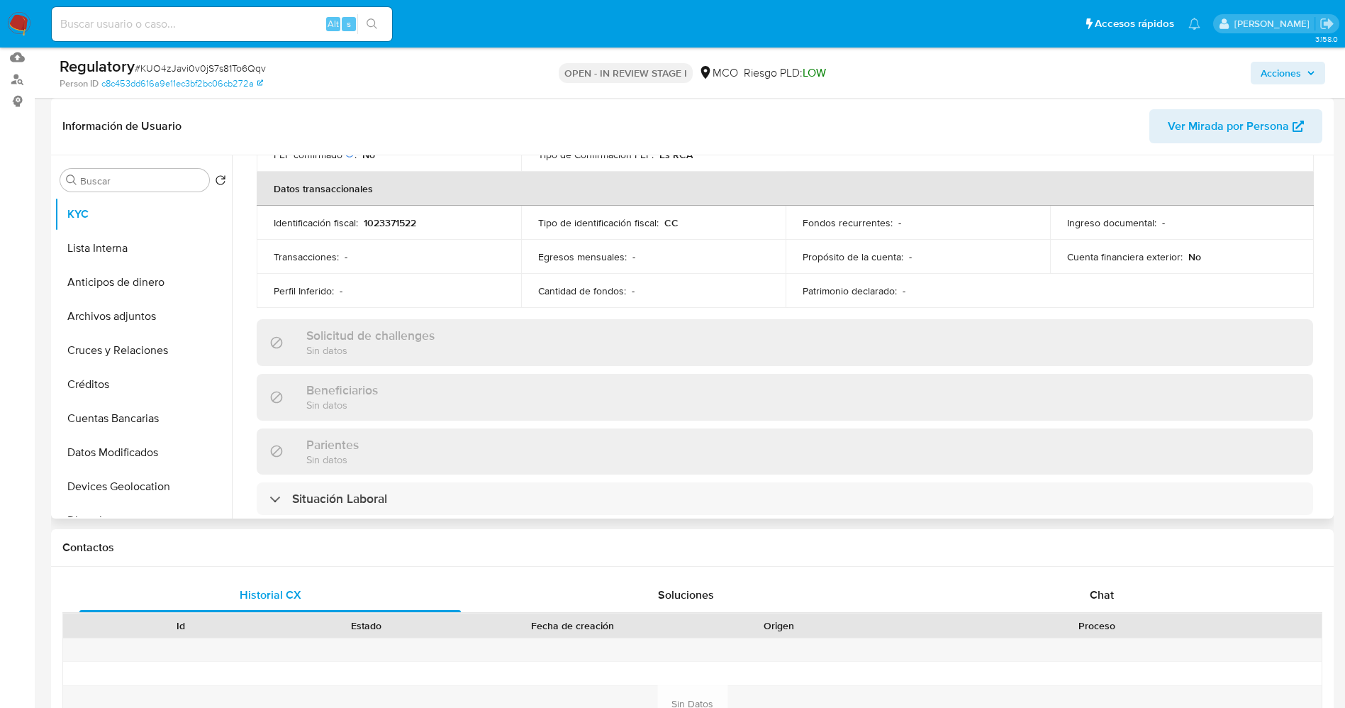
scroll to position [532, 0]
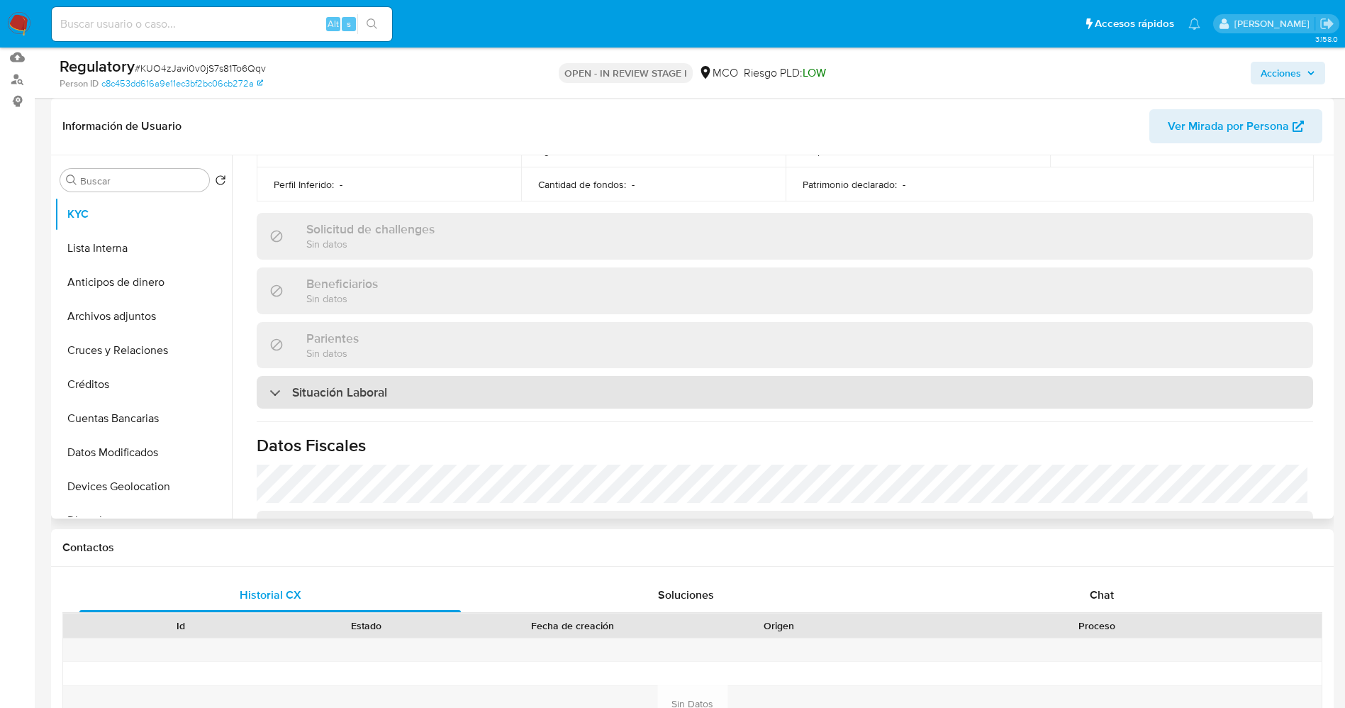
click at [432, 398] on div "Situación Laboral" at bounding box center [785, 392] width 1056 height 33
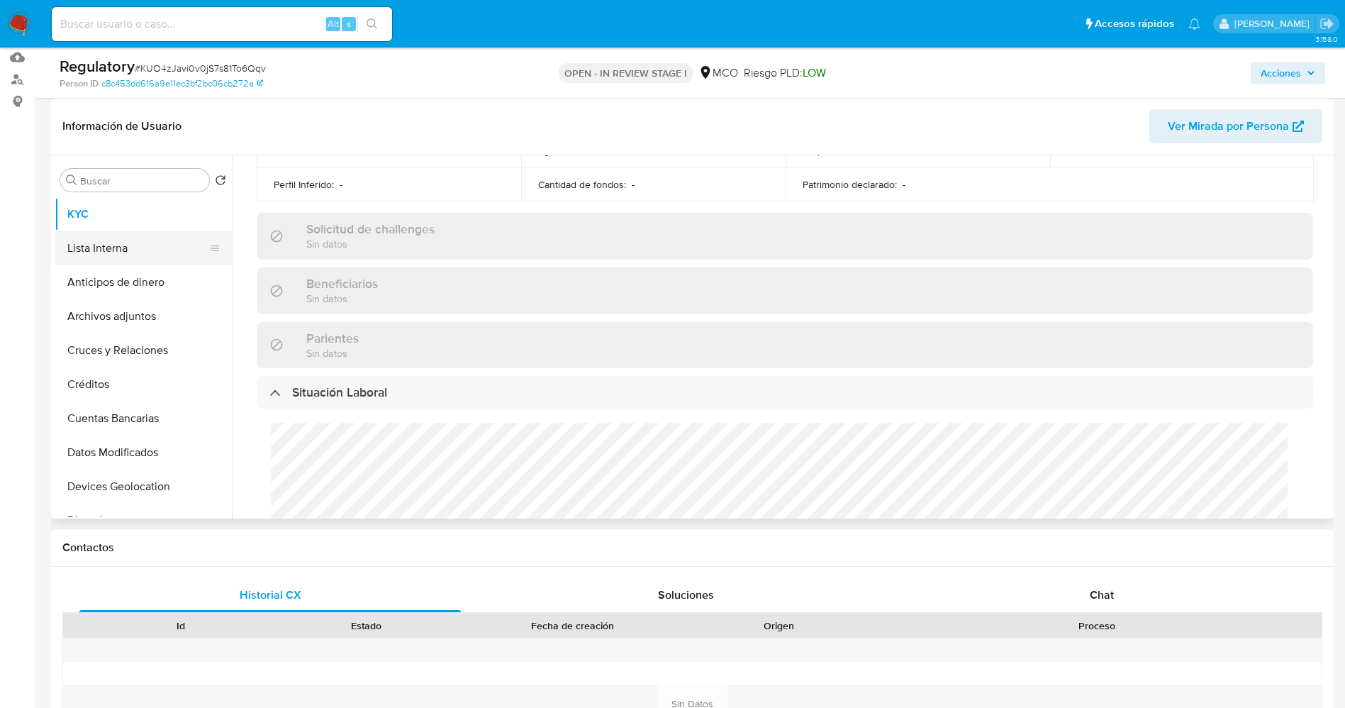
click at [114, 257] on button "Lista Interna" at bounding box center [138, 248] width 166 height 34
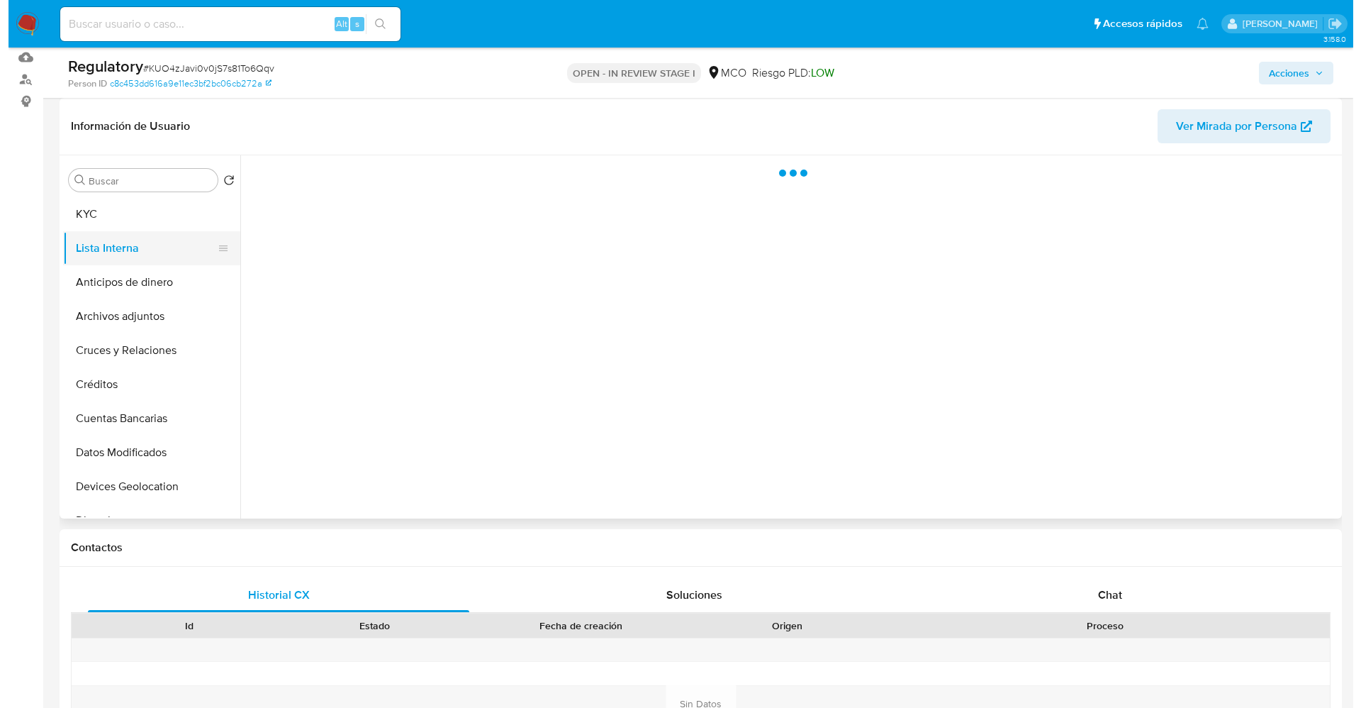
scroll to position [0, 0]
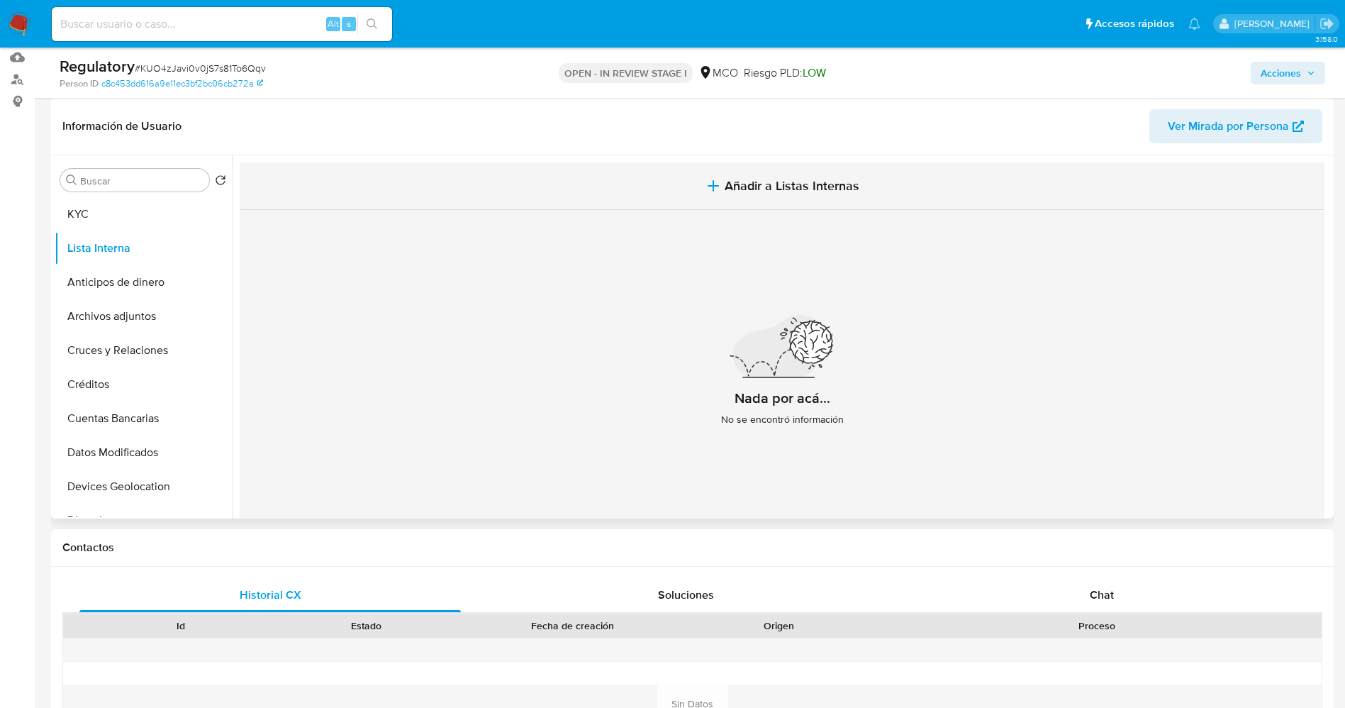
click at [751, 184] on span "Añadir a Listas Internas" at bounding box center [792, 186] width 135 height 16
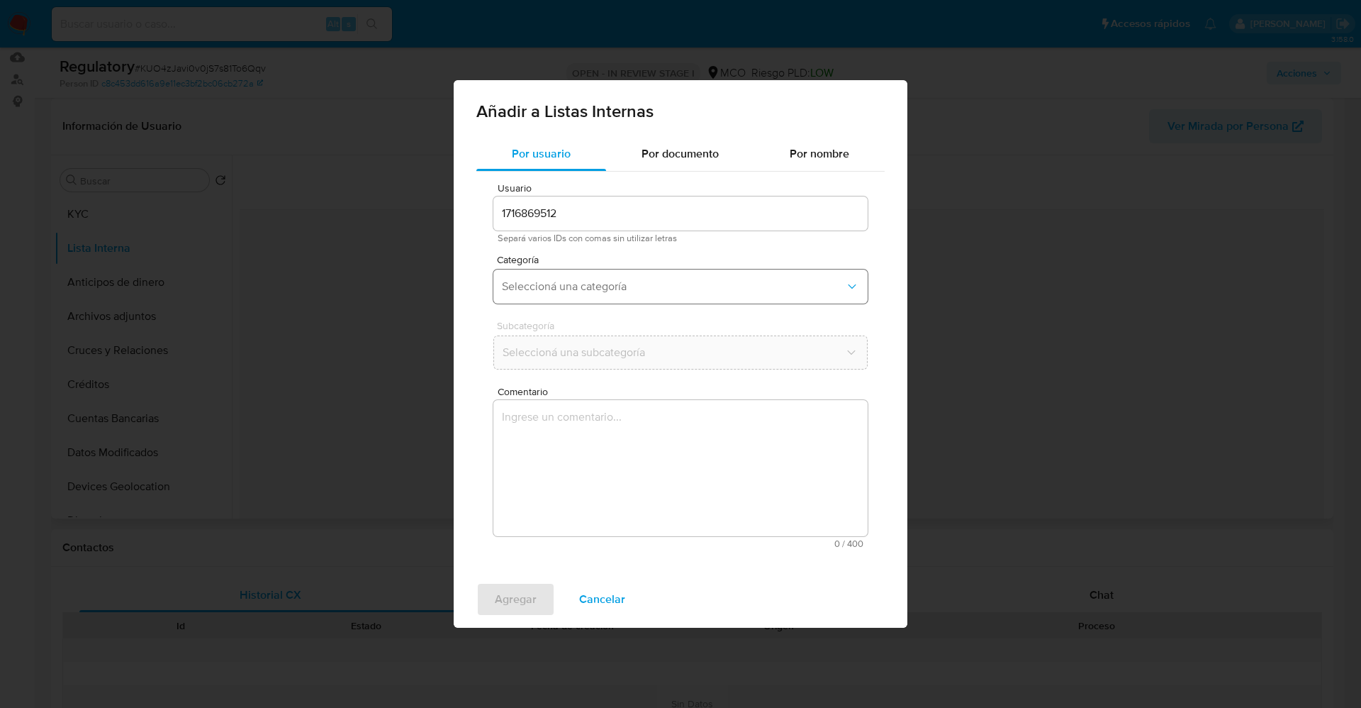
click at [592, 294] on button "Seleccioná una categoría" at bounding box center [680, 286] width 374 height 34
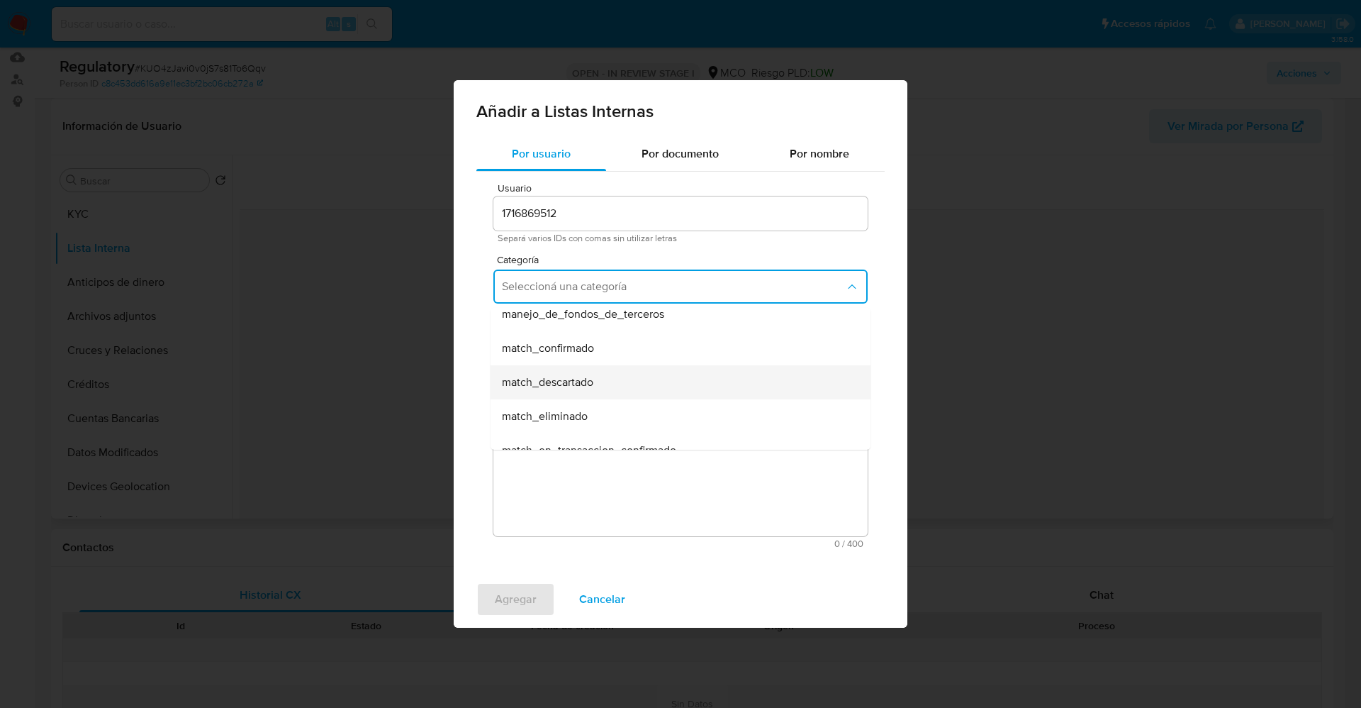
scroll to position [106, 0]
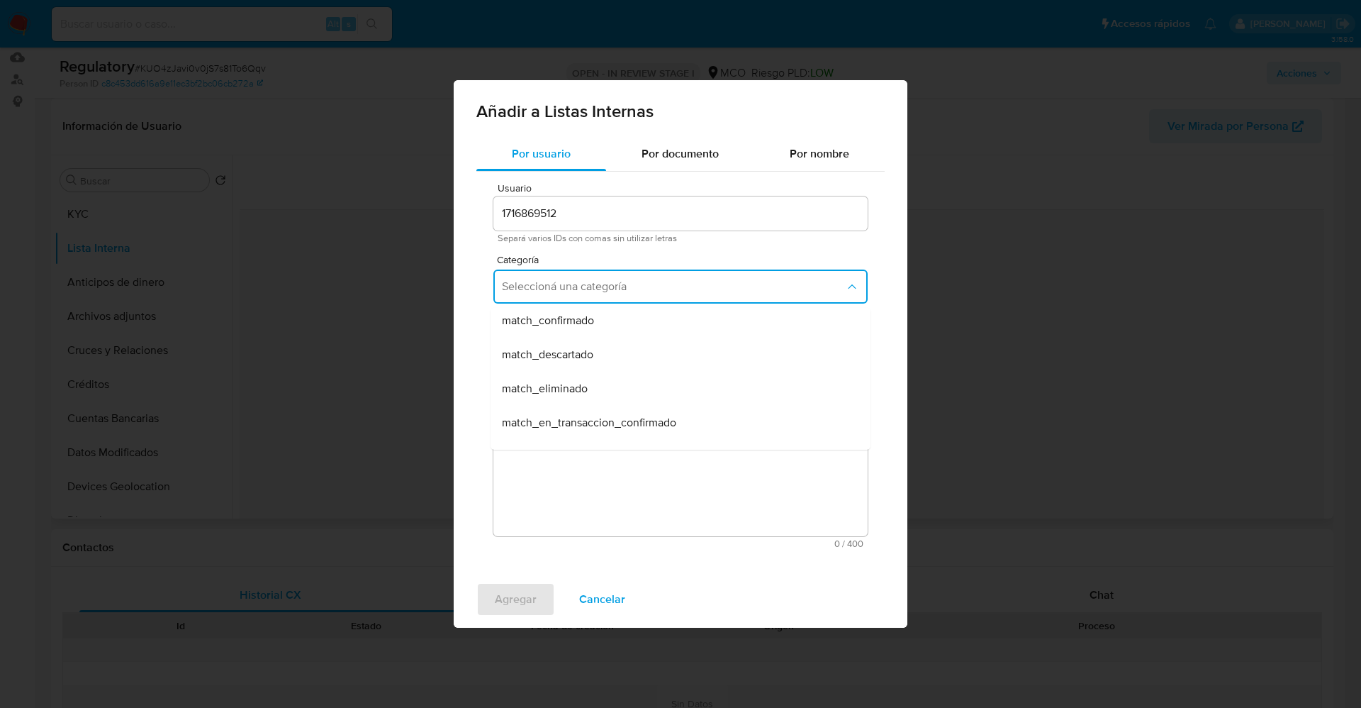
click at [588, 355] on span "match_descartado" at bounding box center [547, 354] width 91 height 14
click at [583, 355] on span "Seleccioná una subcategoría" at bounding box center [673, 352] width 343 height 14
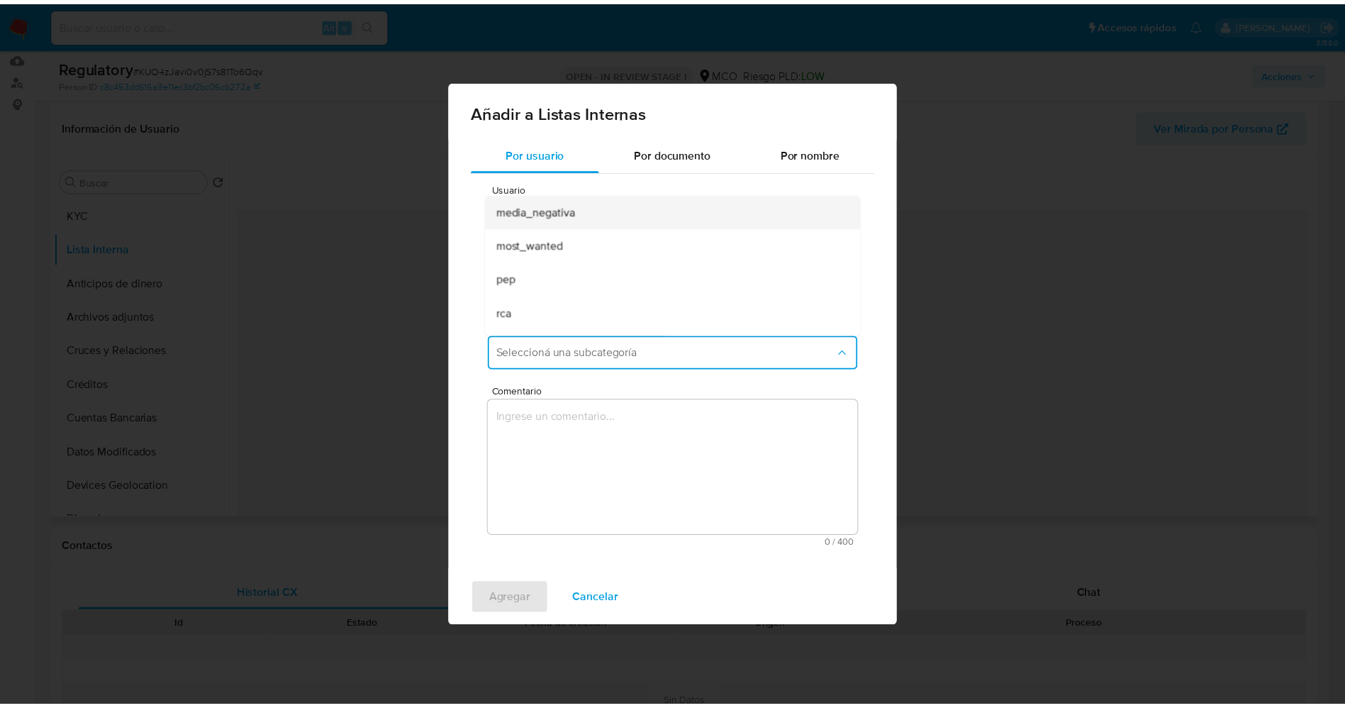
scroll to position [96, 0]
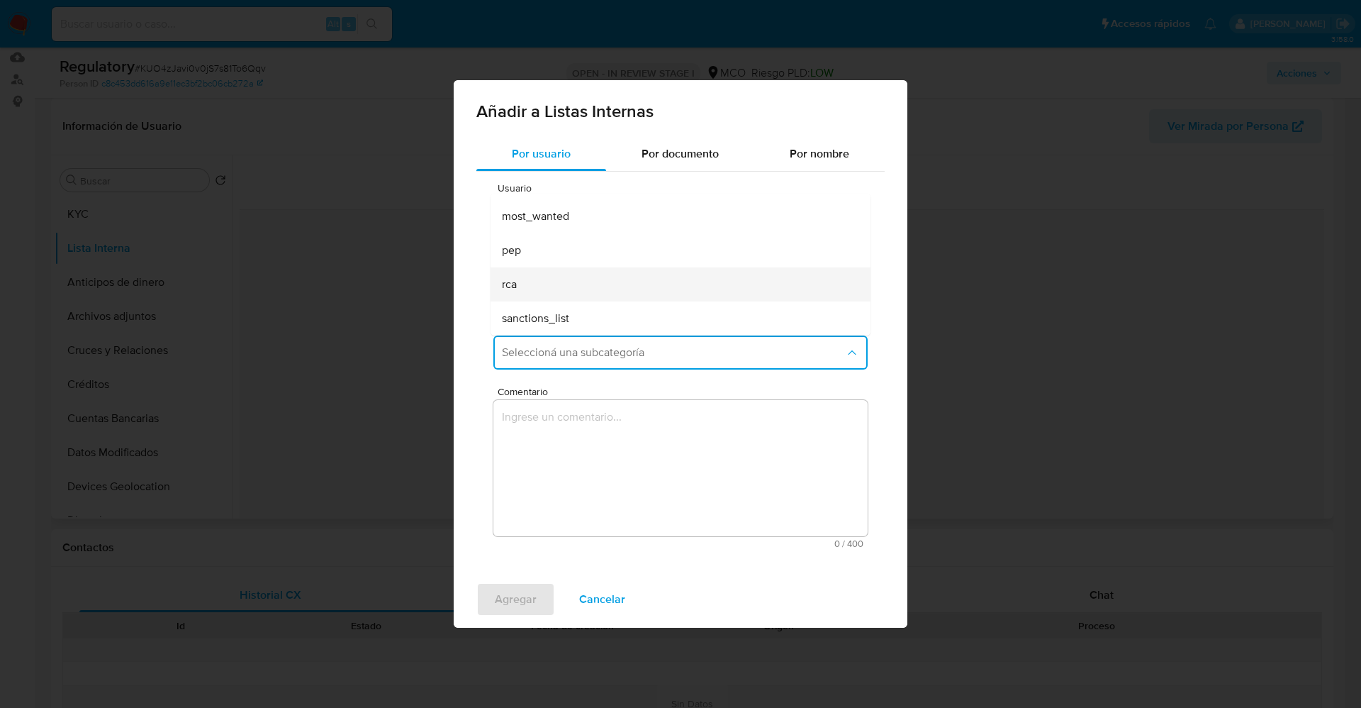
click at [571, 282] on div "rca" at bounding box center [676, 284] width 349 height 34
click at [585, 441] on textarea "Comentario" at bounding box center [680, 468] width 374 height 136
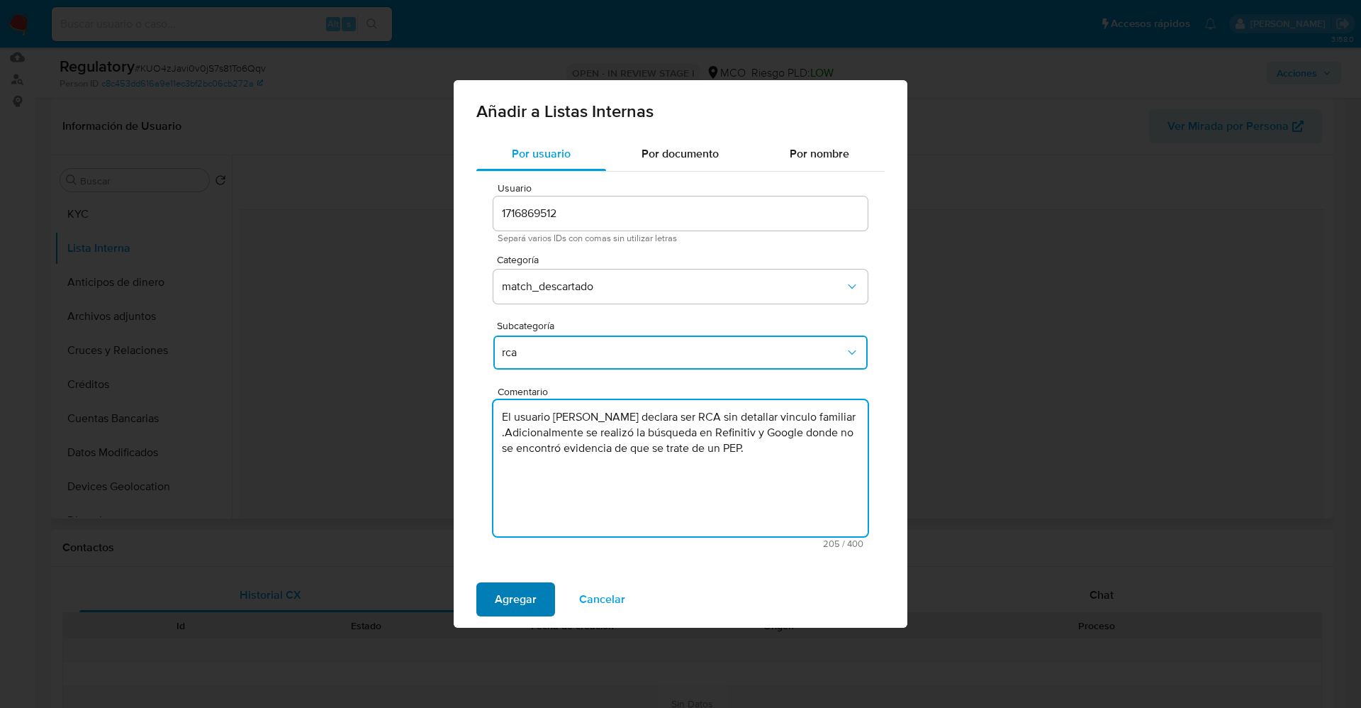
type textarea "El usuario Anyeli [PERSON_NAME] [PERSON_NAME] declara ser RCA sin detallar vinc…"
click at [520, 595] on span "Agregar" at bounding box center [516, 599] width 42 height 31
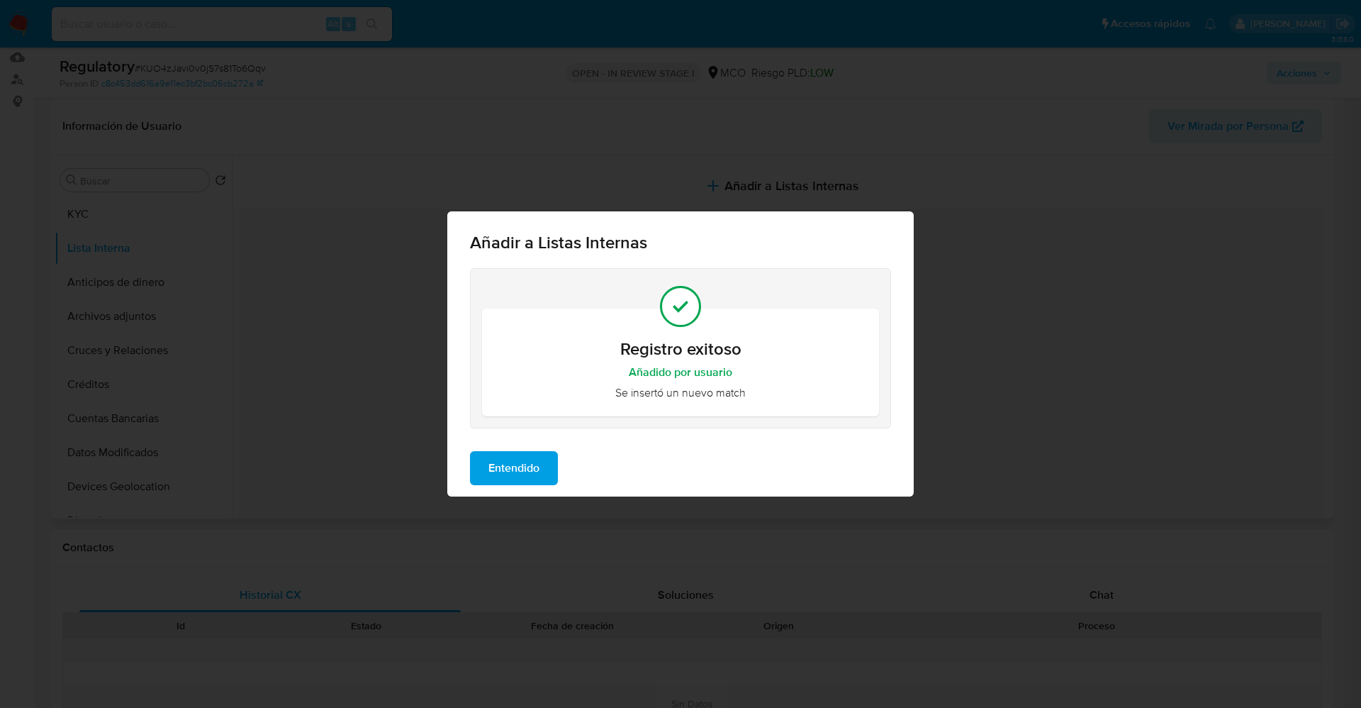
click at [519, 472] on span "Entendido" at bounding box center [514, 467] width 51 height 31
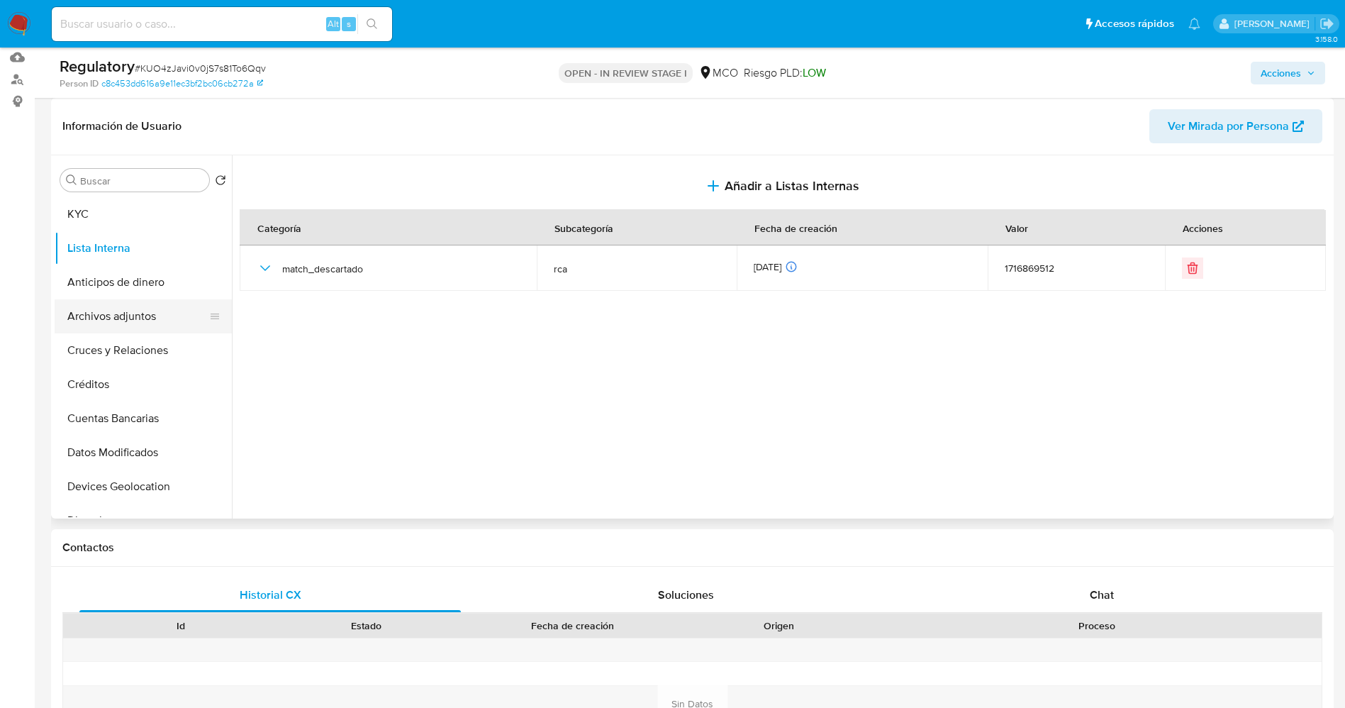
click at [141, 320] on button "Archivos adjuntos" at bounding box center [138, 316] width 166 height 34
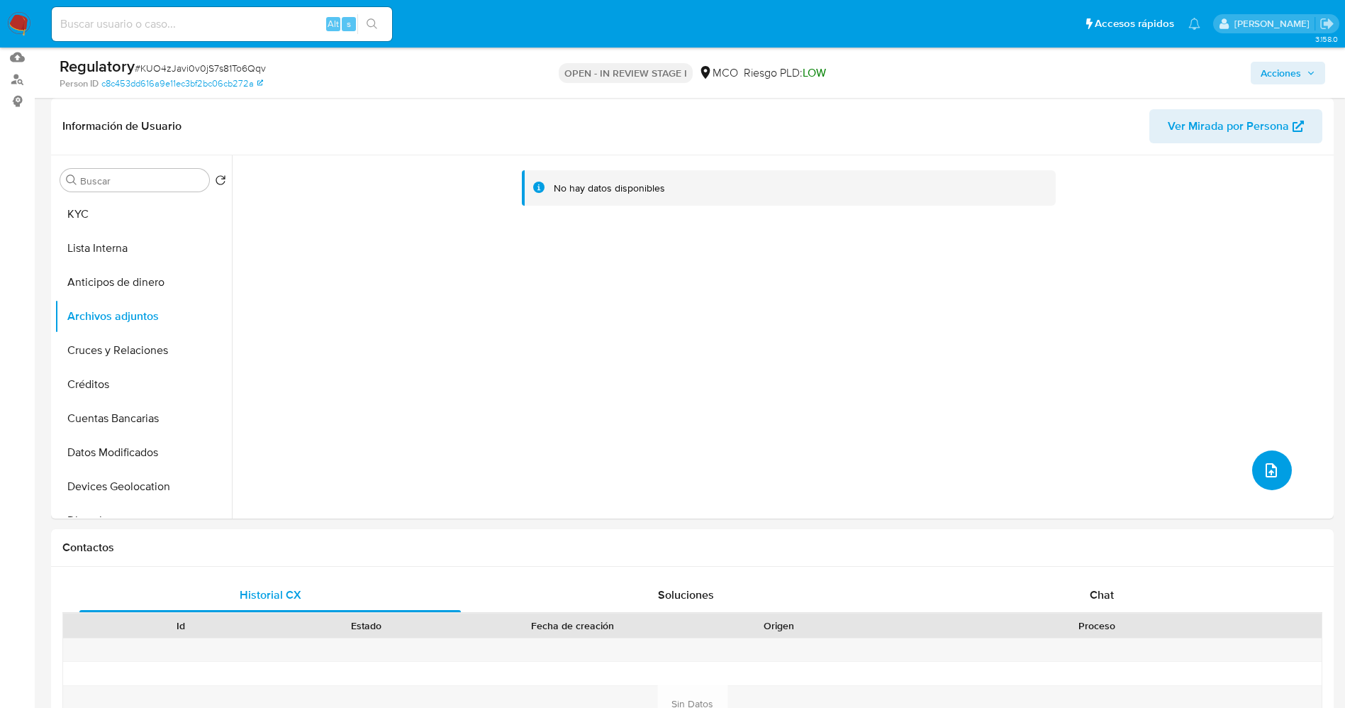
click at [1254, 473] on button "upload-file" at bounding box center [1272, 470] width 40 height 40
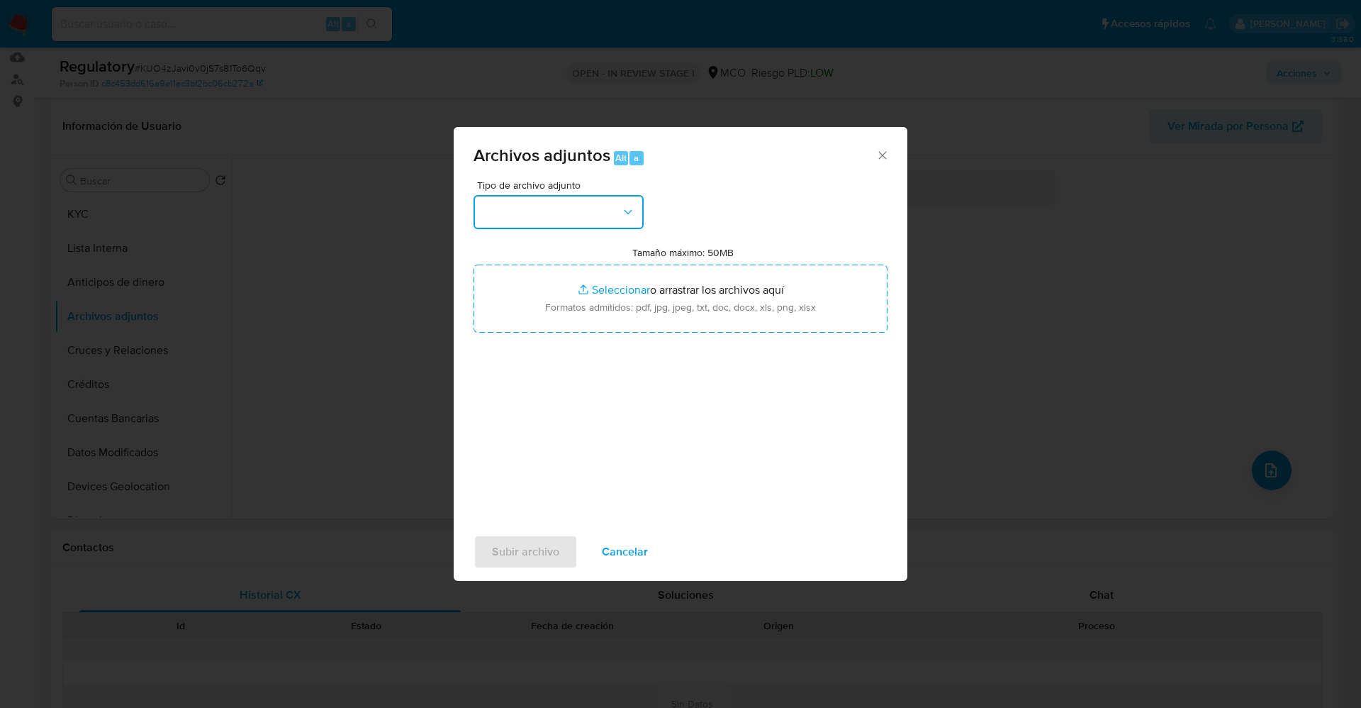
click at [549, 204] on button "button" at bounding box center [559, 212] width 170 height 34
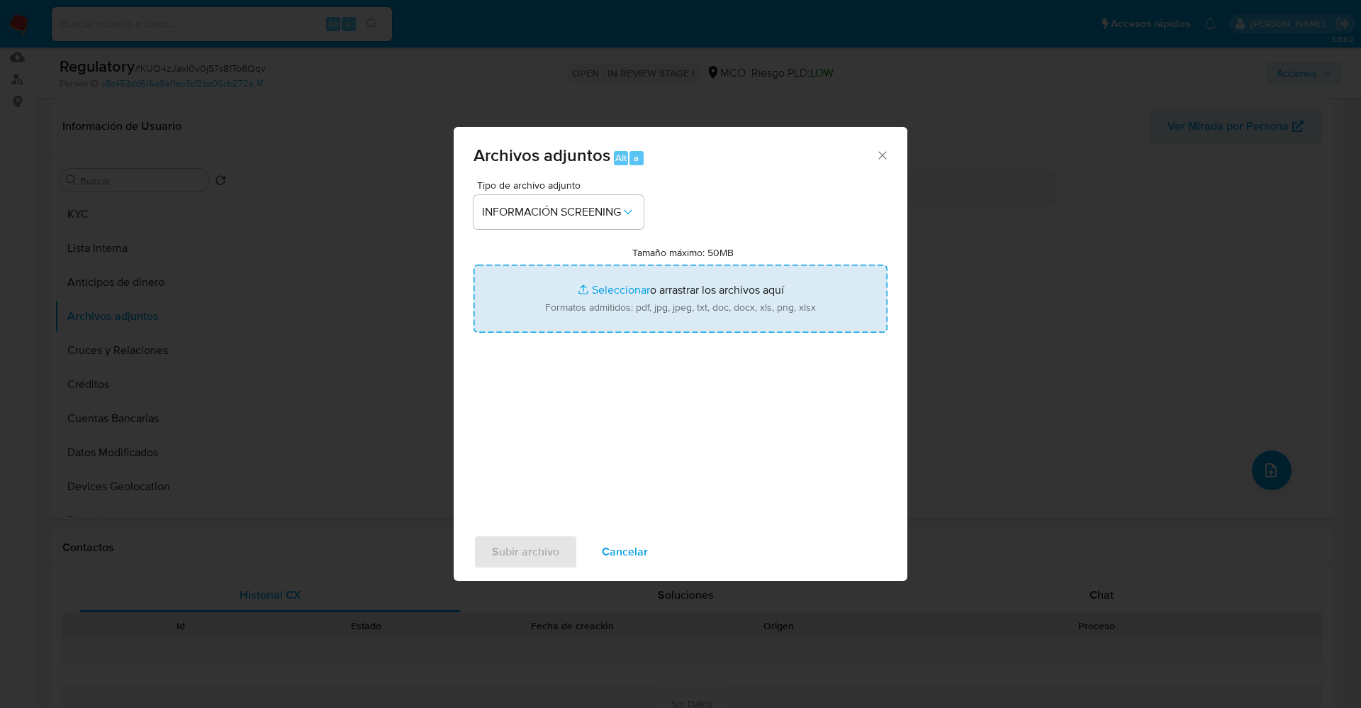
type input "C:\fakepath\CaseDossierReport_5jb7brzdmlho1k0ekpvd5lbd7.pdf"
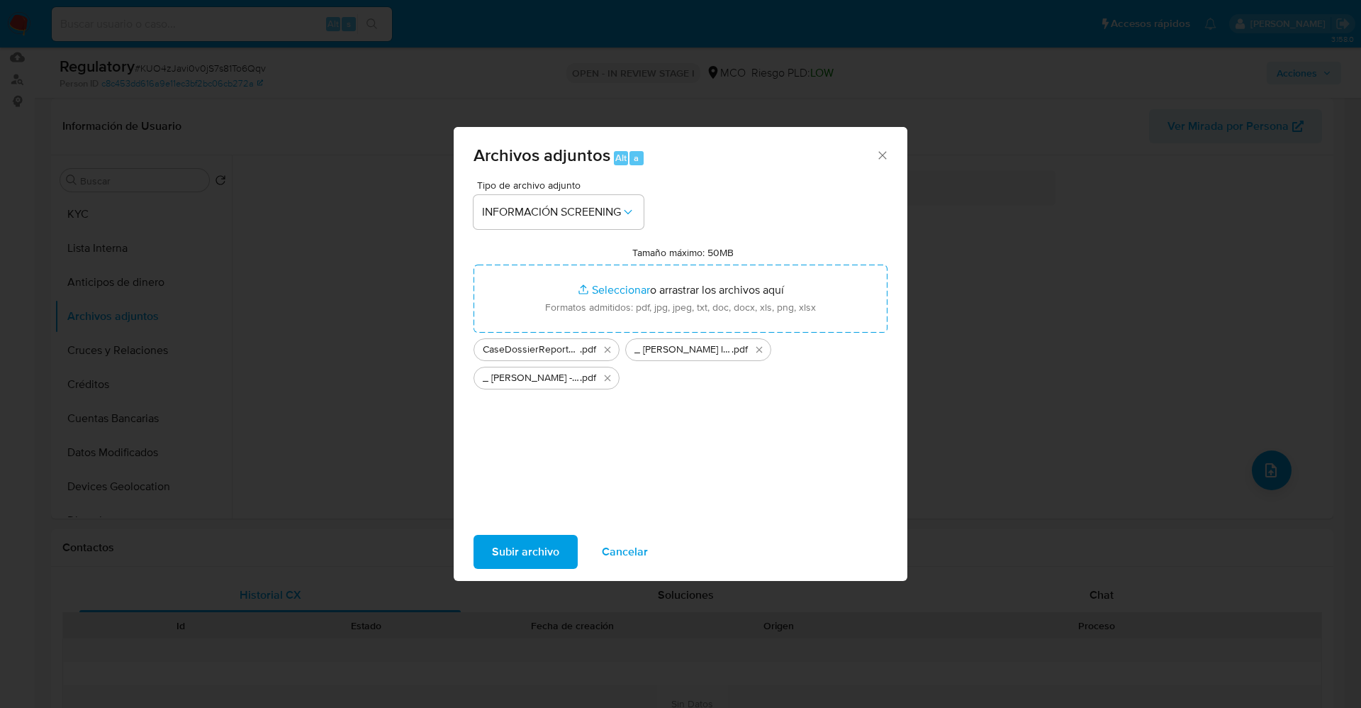
click at [540, 550] on span "Subir archivo" at bounding box center [525, 551] width 67 height 31
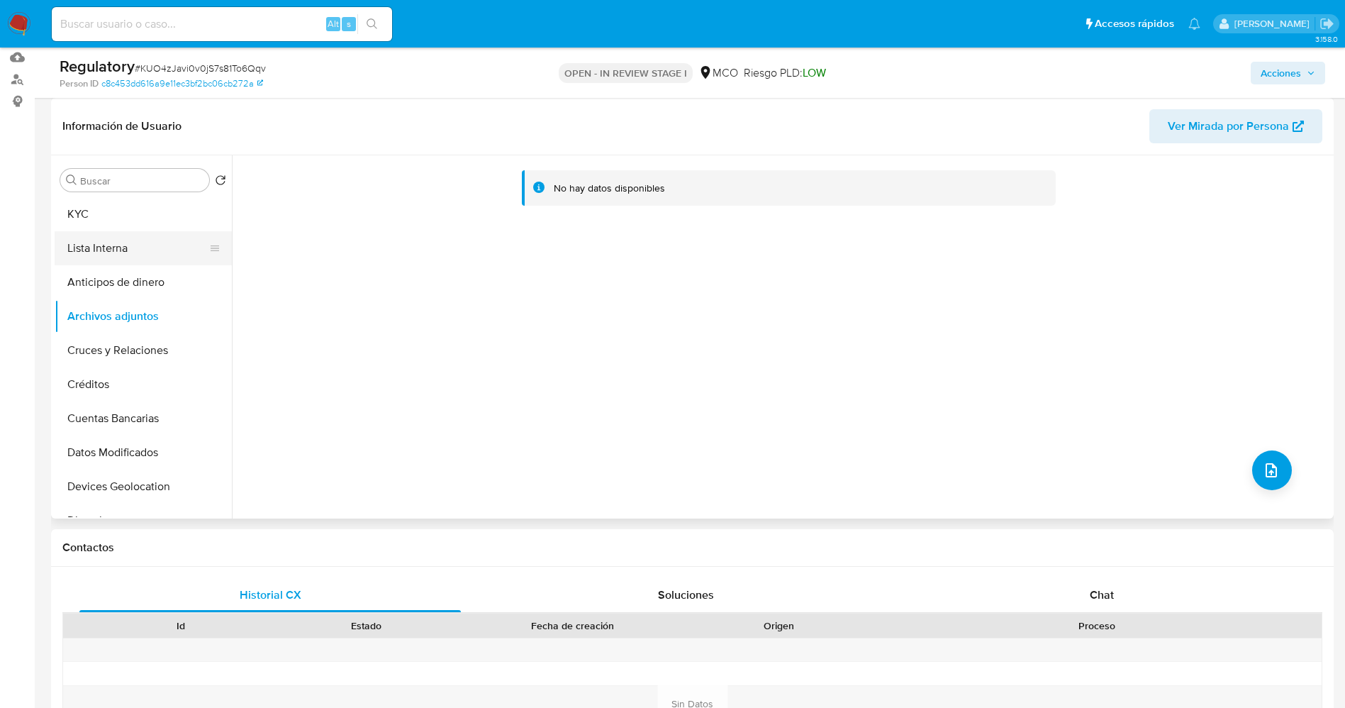
click at [108, 242] on button "Lista Interna" at bounding box center [138, 248] width 166 height 34
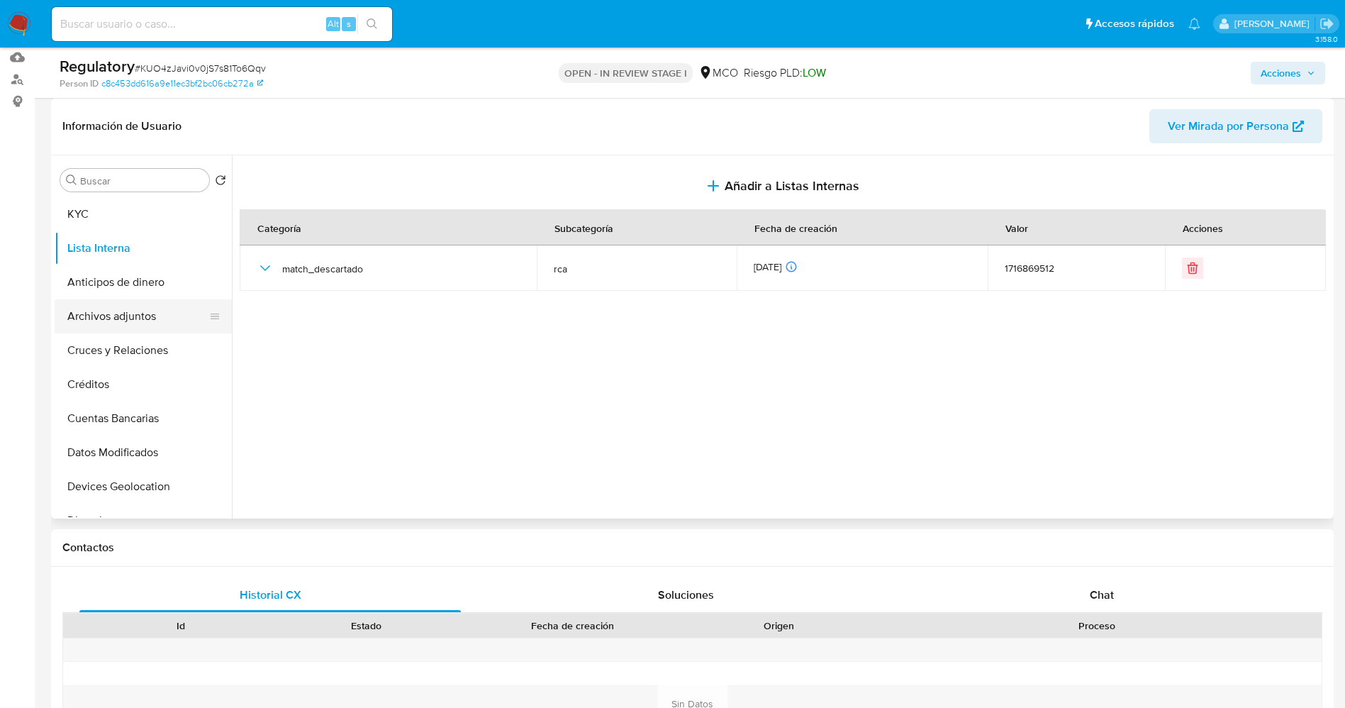
click at [119, 324] on button "Archivos adjuntos" at bounding box center [138, 316] width 166 height 34
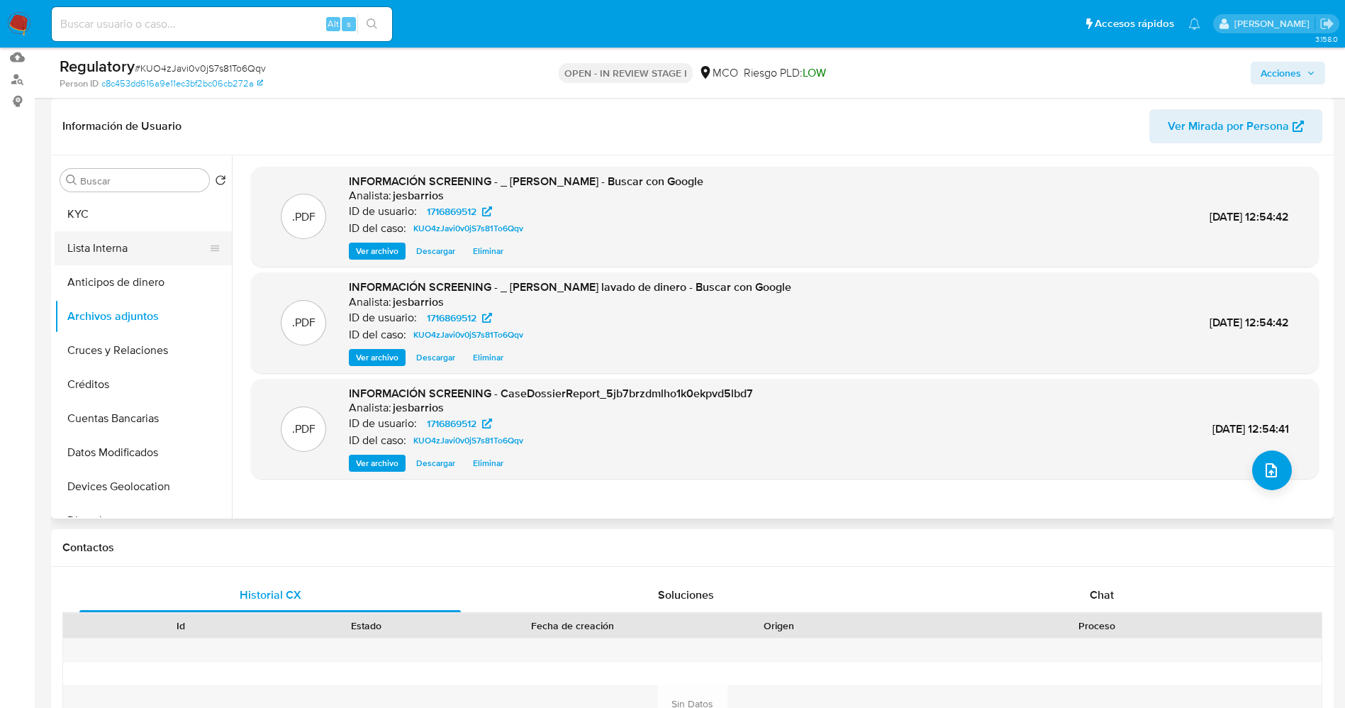
click at [100, 251] on button "Lista Interna" at bounding box center [138, 248] width 166 height 34
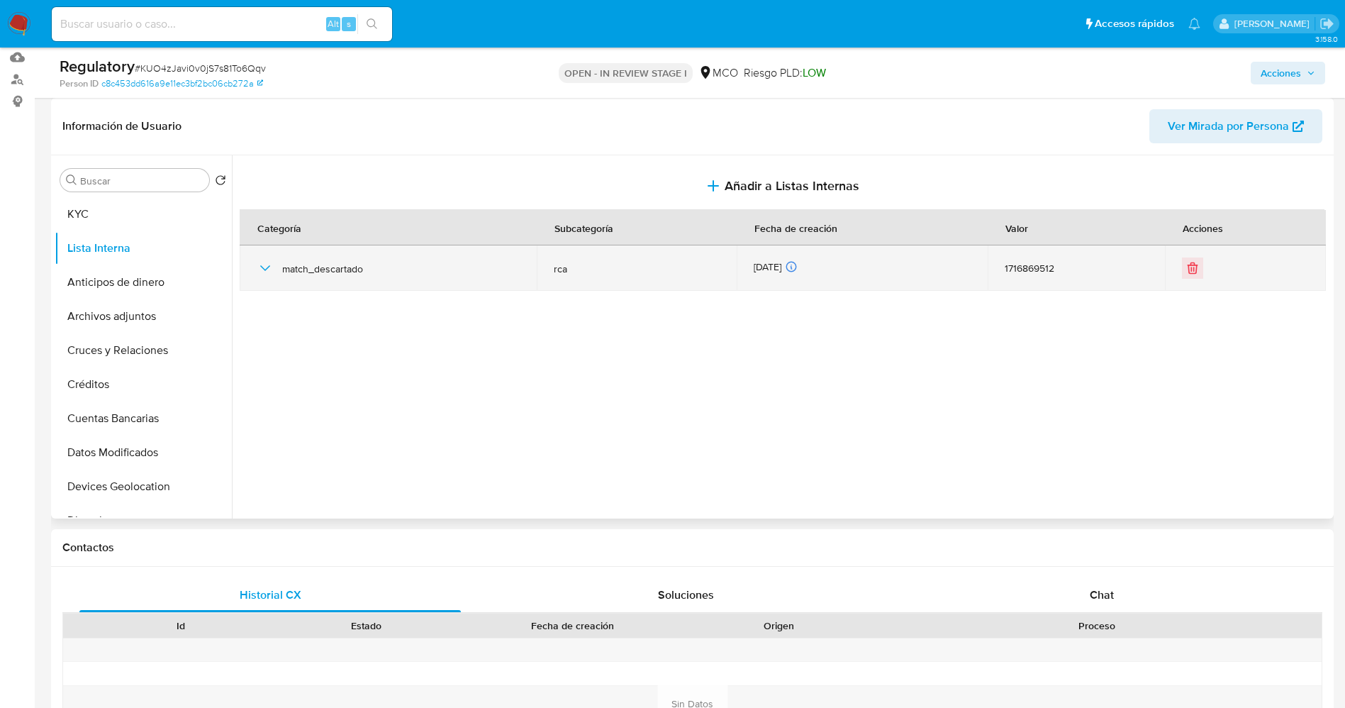
scroll to position [0, 0]
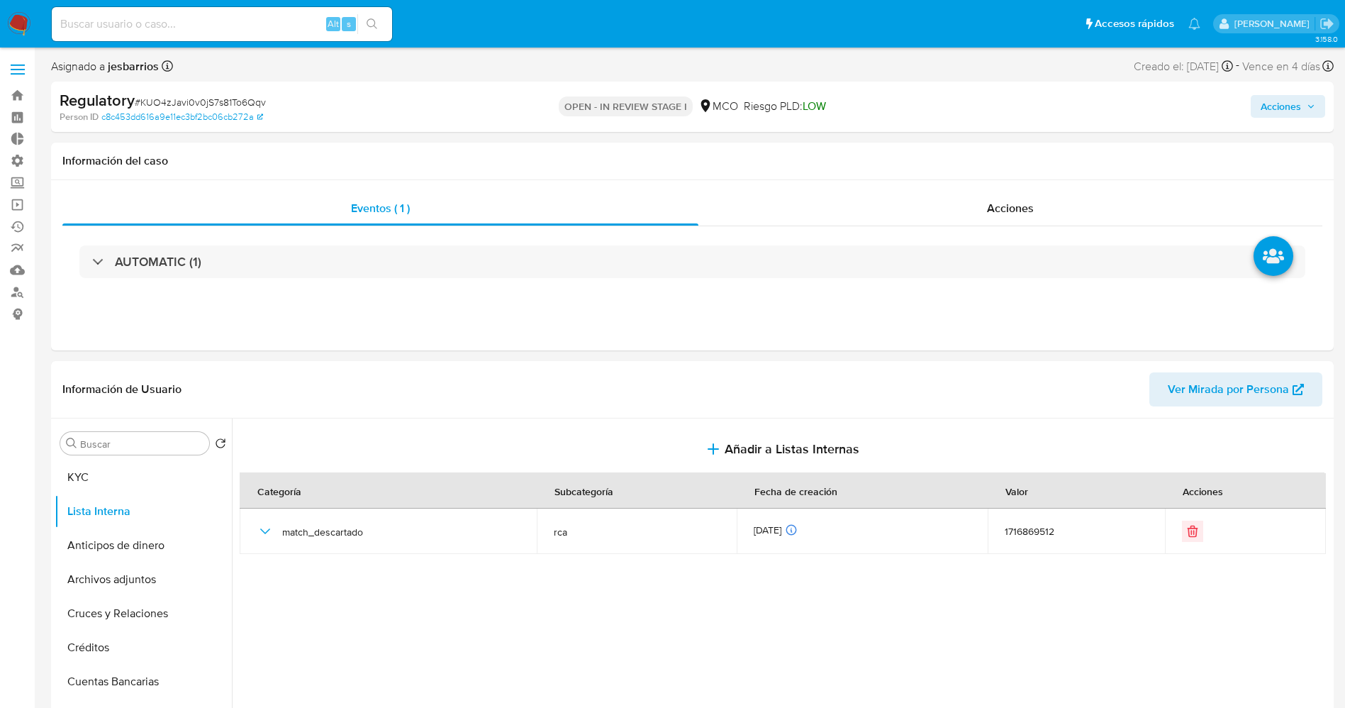
click at [1273, 113] on span "Acciones" at bounding box center [1281, 106] width 40 height 23
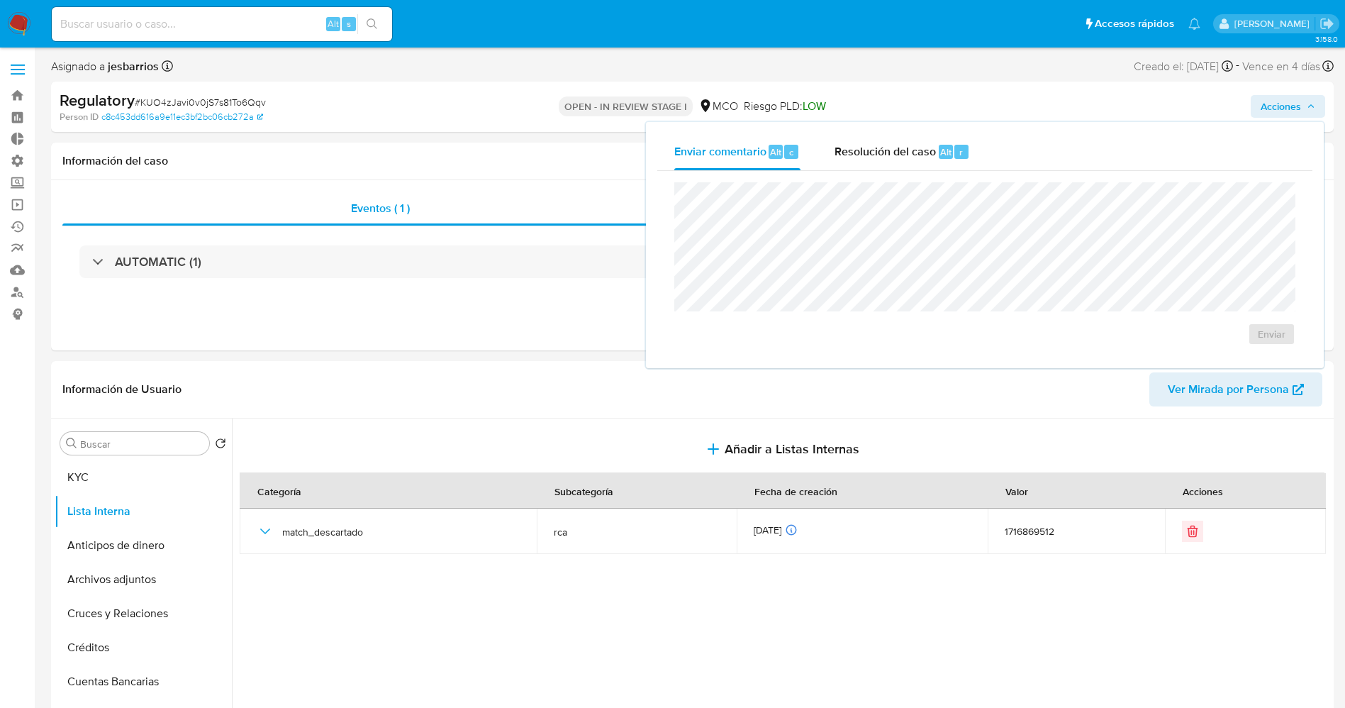
drag, startPoint x: 850, startPoint y: 142, endPoint x: 861, endPoint y: 171, distance: 31.0
click at [851, 142] on div "Resolución del caso Alt r" at bounding box center [902, 151] width 135 height 37
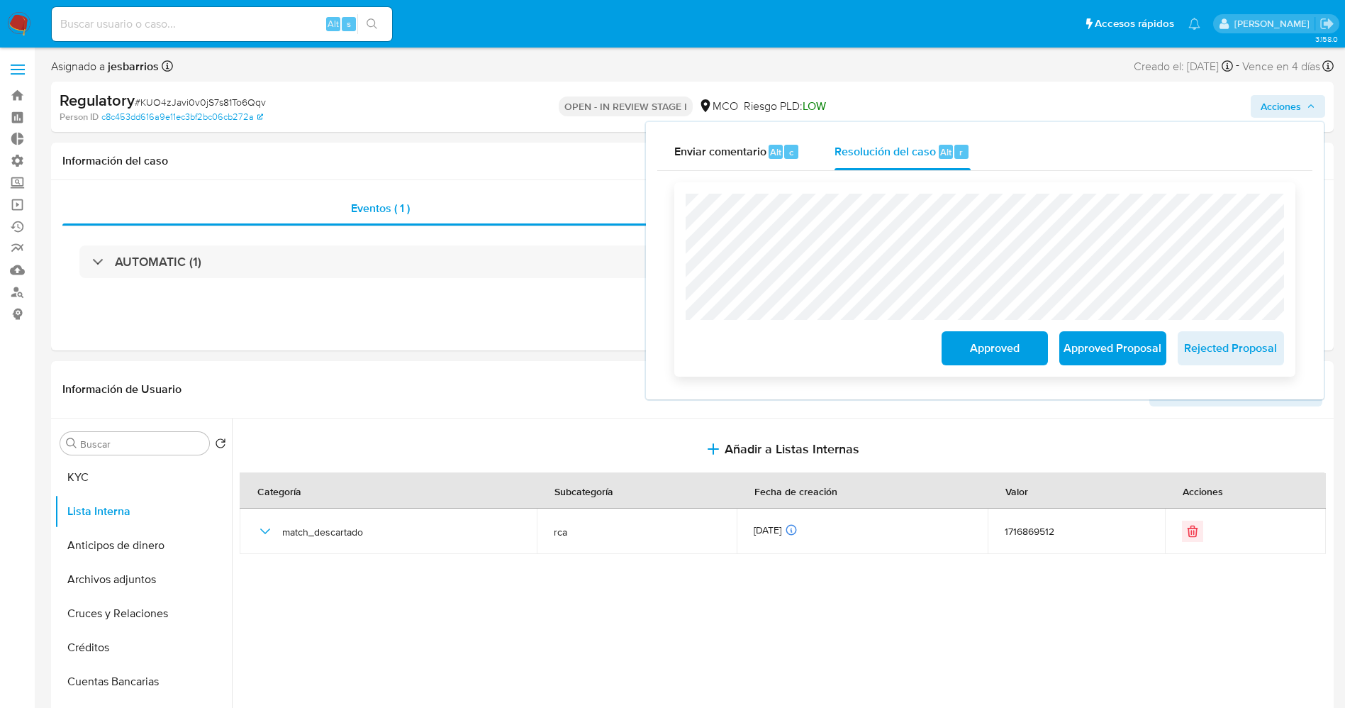
click at [983, 343] on span "Approved" at bounding box center [994, 348] width 69 height 31
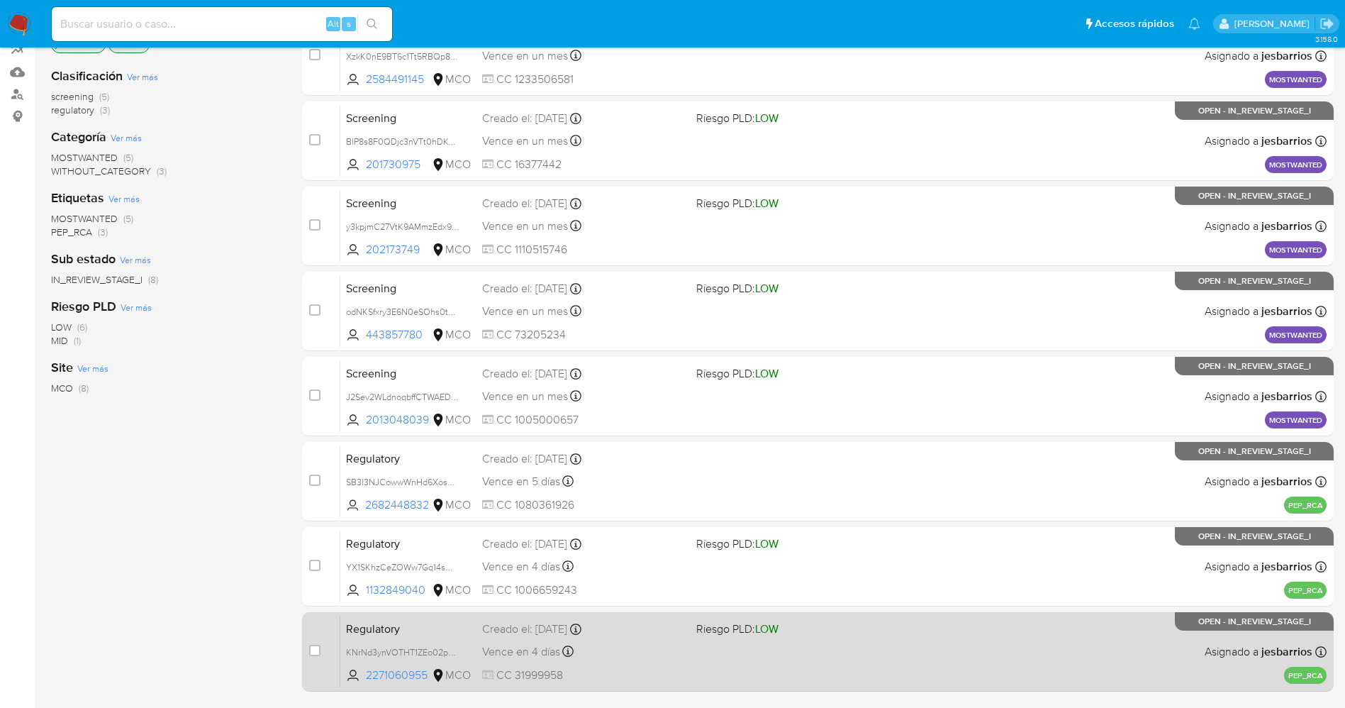
scroll to position [293, 0]
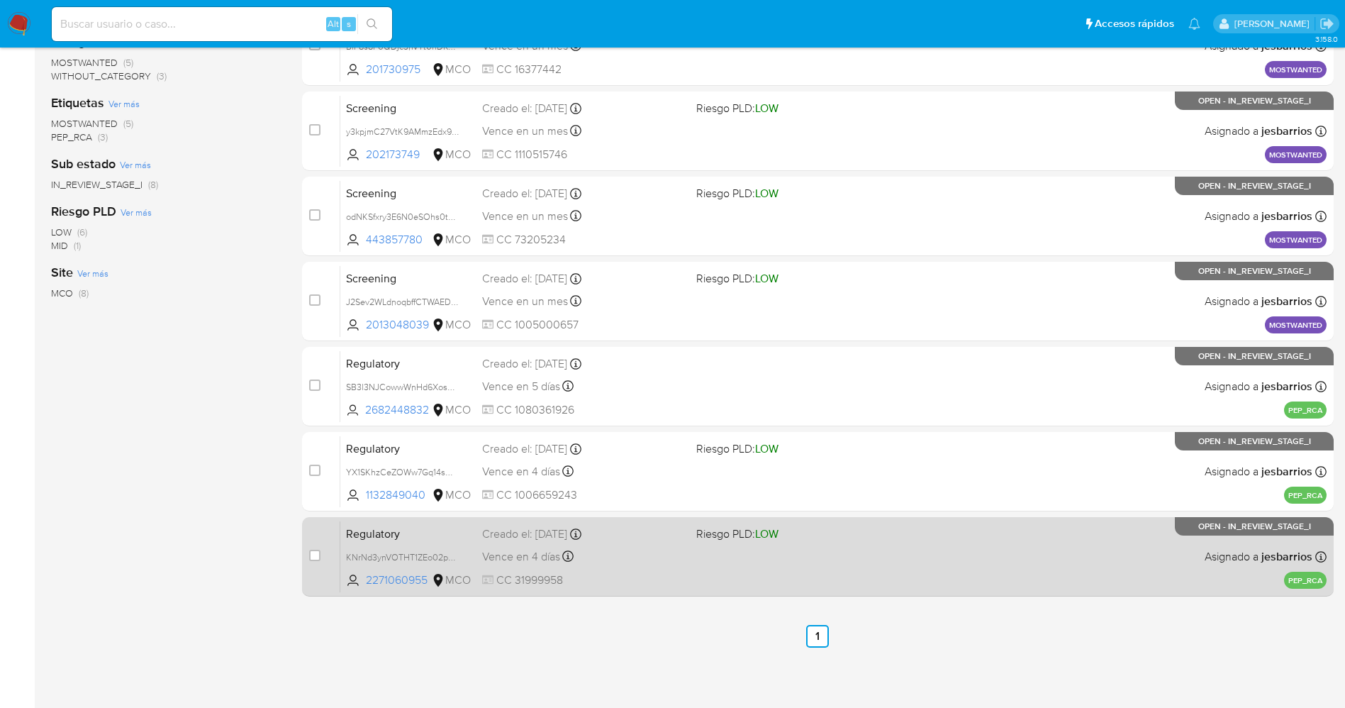
click at [844, 566] on div "Regulatory KNrNd3ynVOTHT1ZEo02psB3w 2271060955 MCO Riesgo PLD: LOW Creado el: […" at bounding box center [833, 556] width 986 height 72
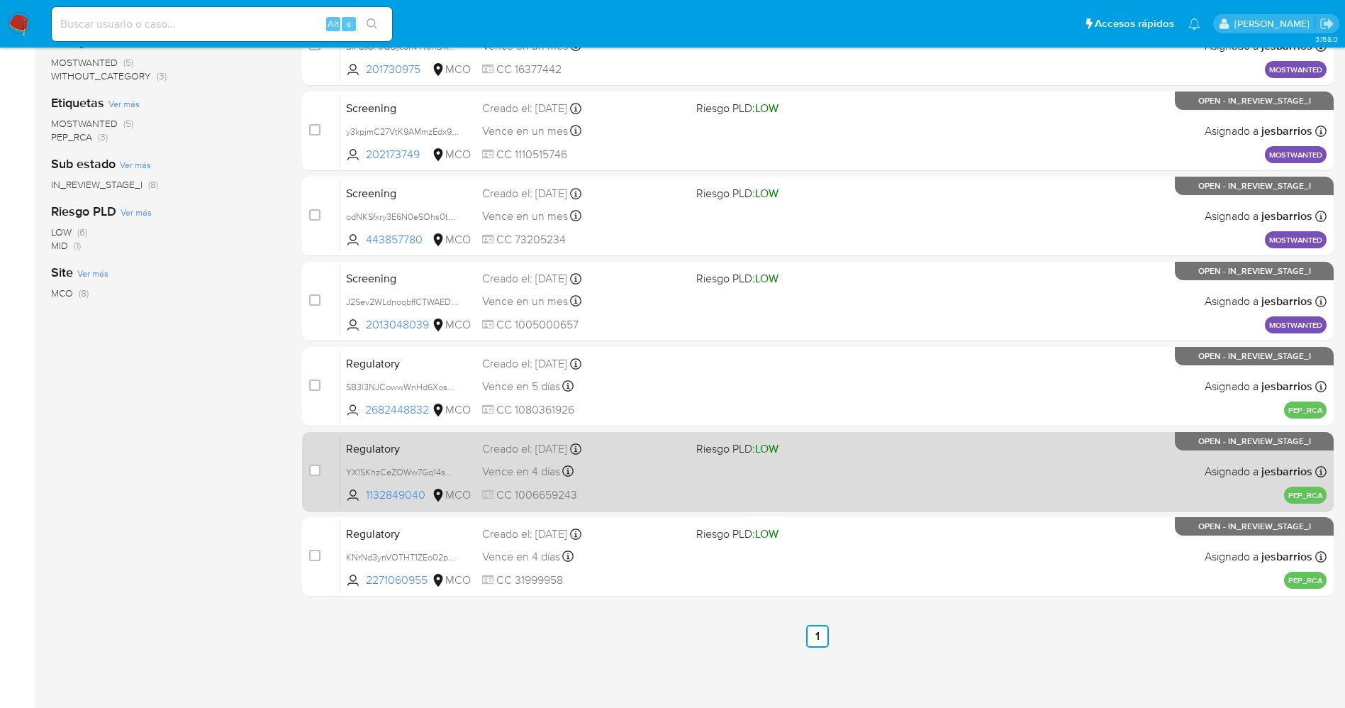
click at [640, 450] on div "Creado el: [DATE] Creado el: [DATE] 21:49:32" at bounding box center [583, 449] width 203 height 16
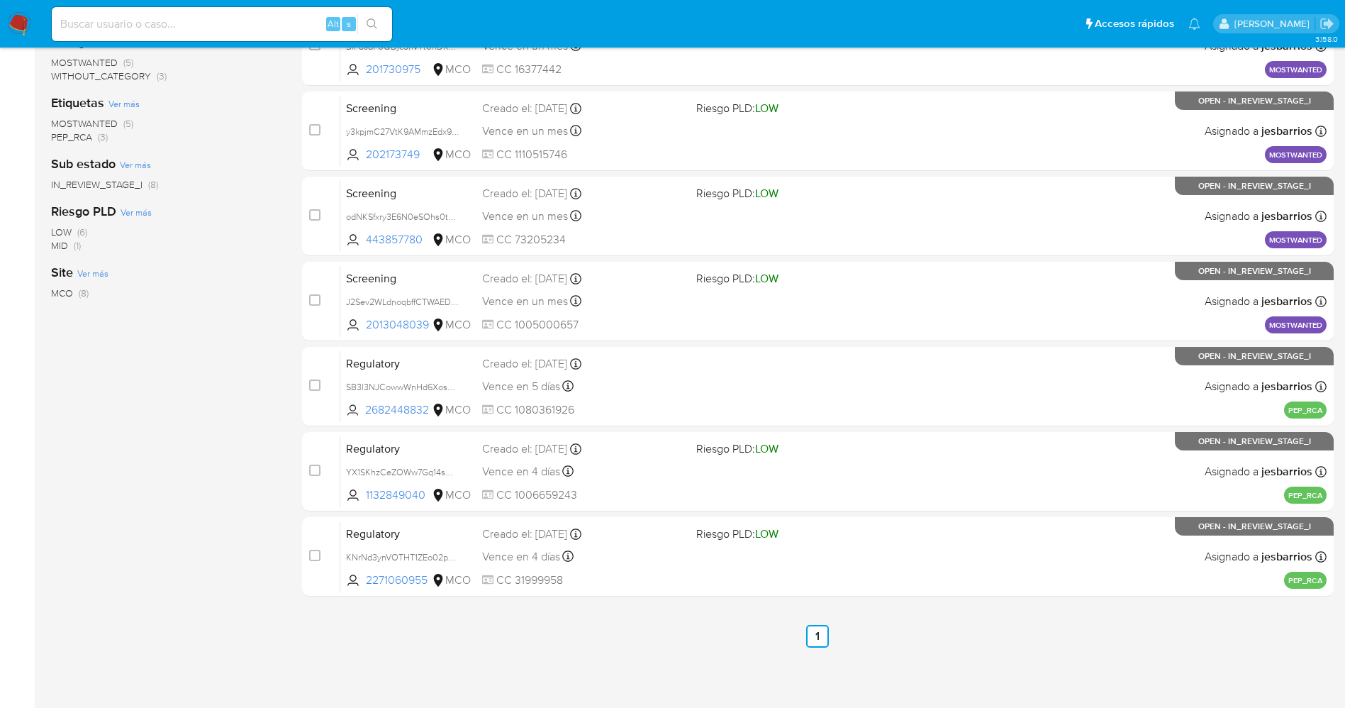
click at [19, 16] on img at bounding box center [19, 24] width 24 height 24
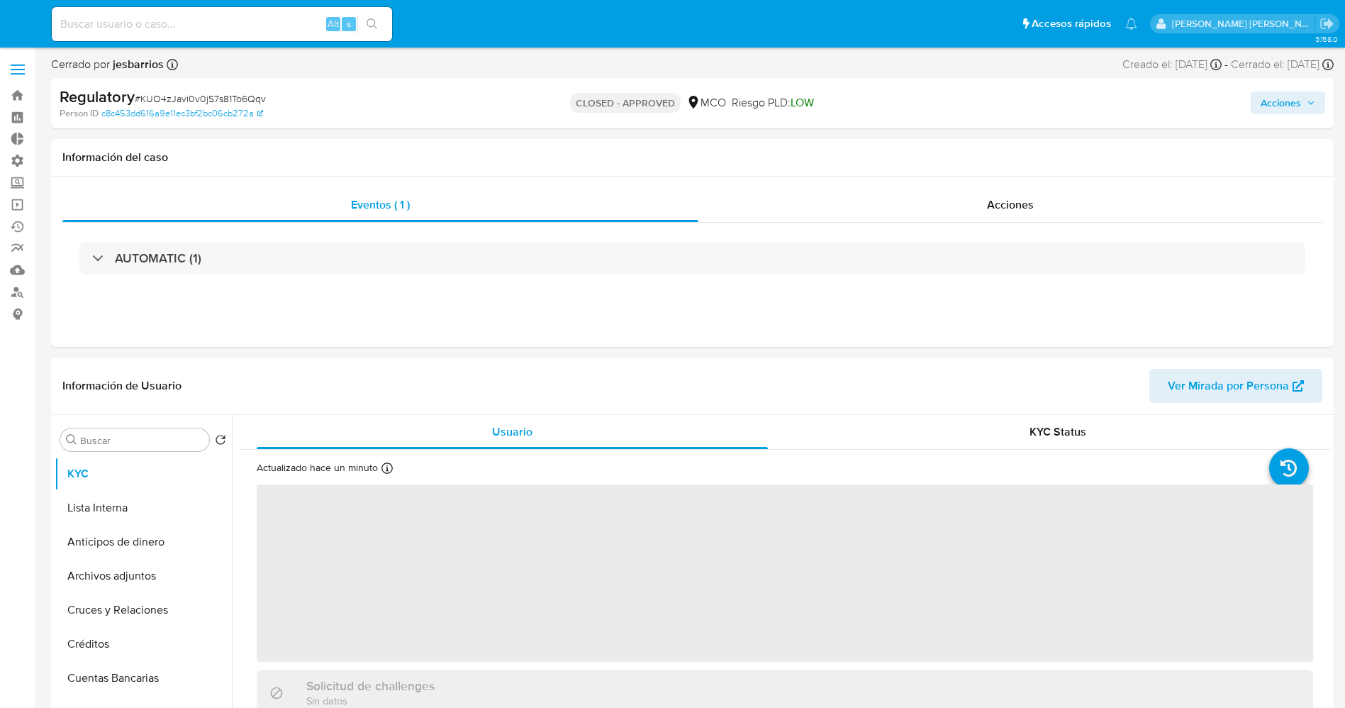
select select "10"
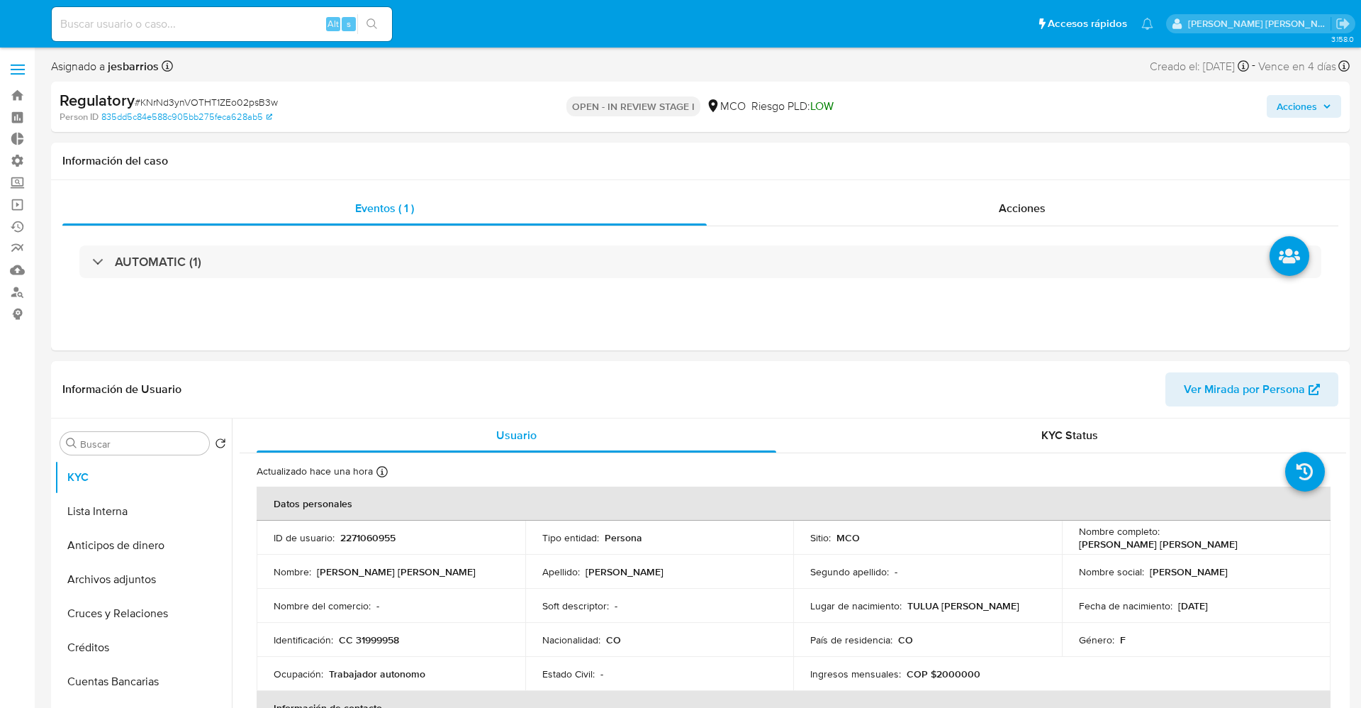
select select "10"
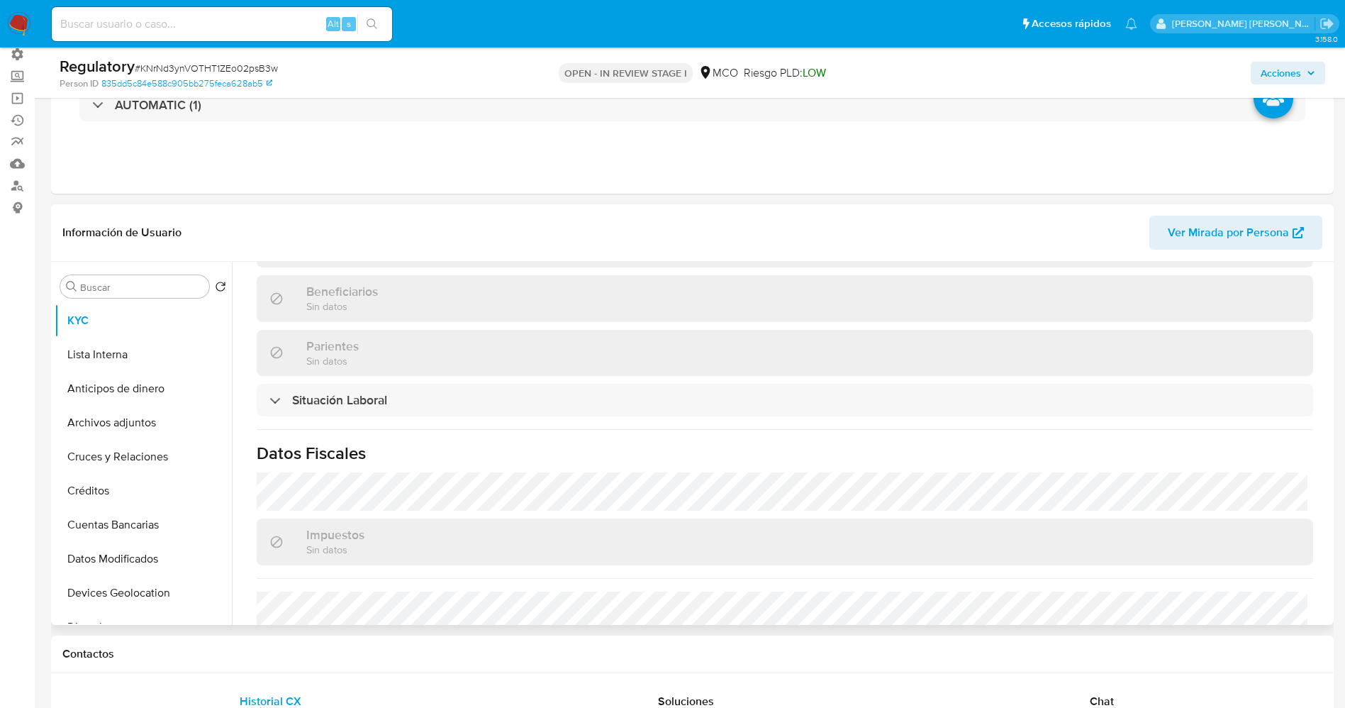
scroll to position [720, 0]
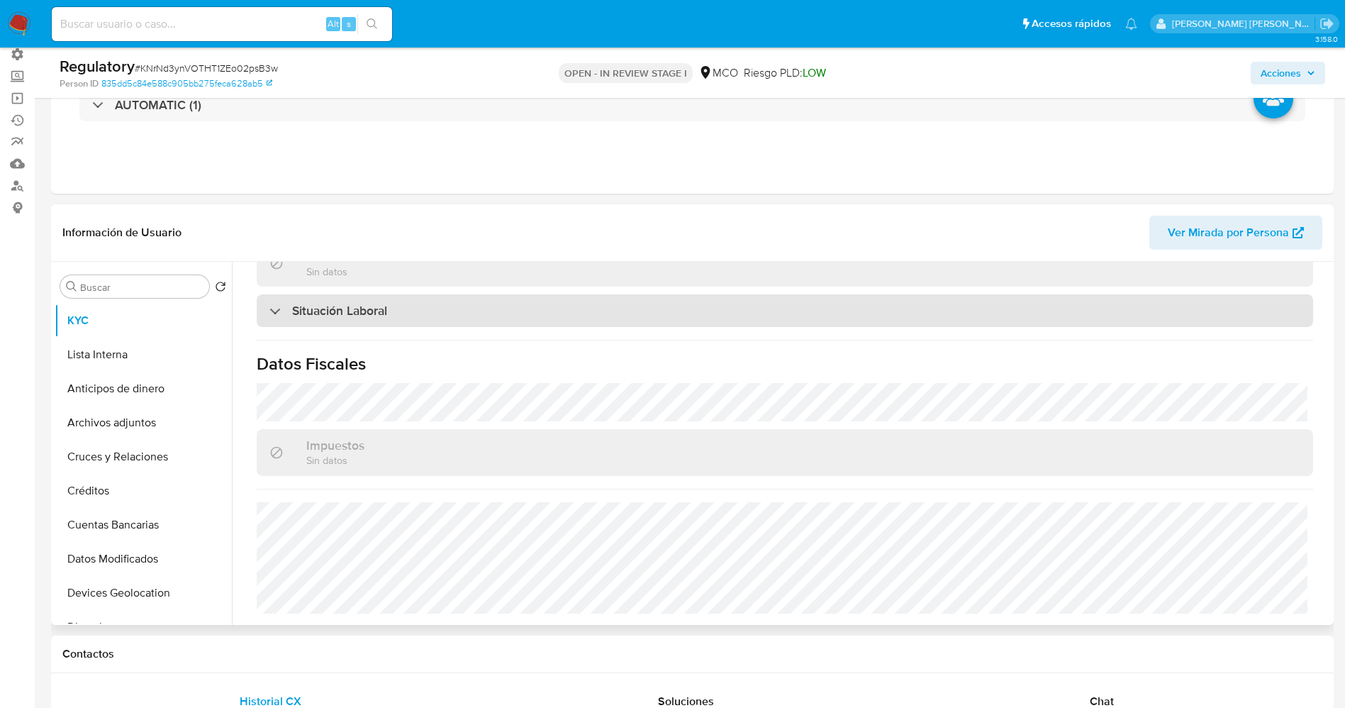
click at [467, 313] on div "Situación Laboral" at bounding box center [785, 310] width 1056 height 33
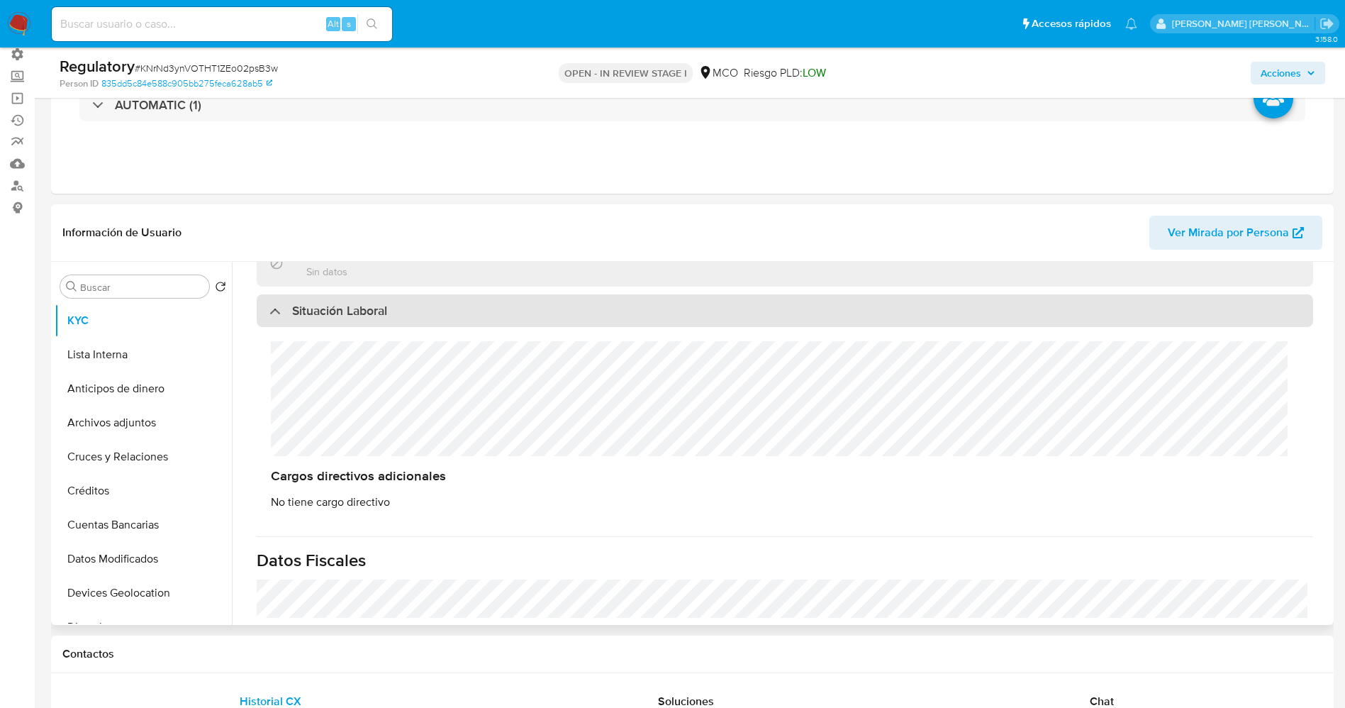
click at [467, 313] on div "Situación Laboral" at bounding box center [785, 310] width 1056 height 33
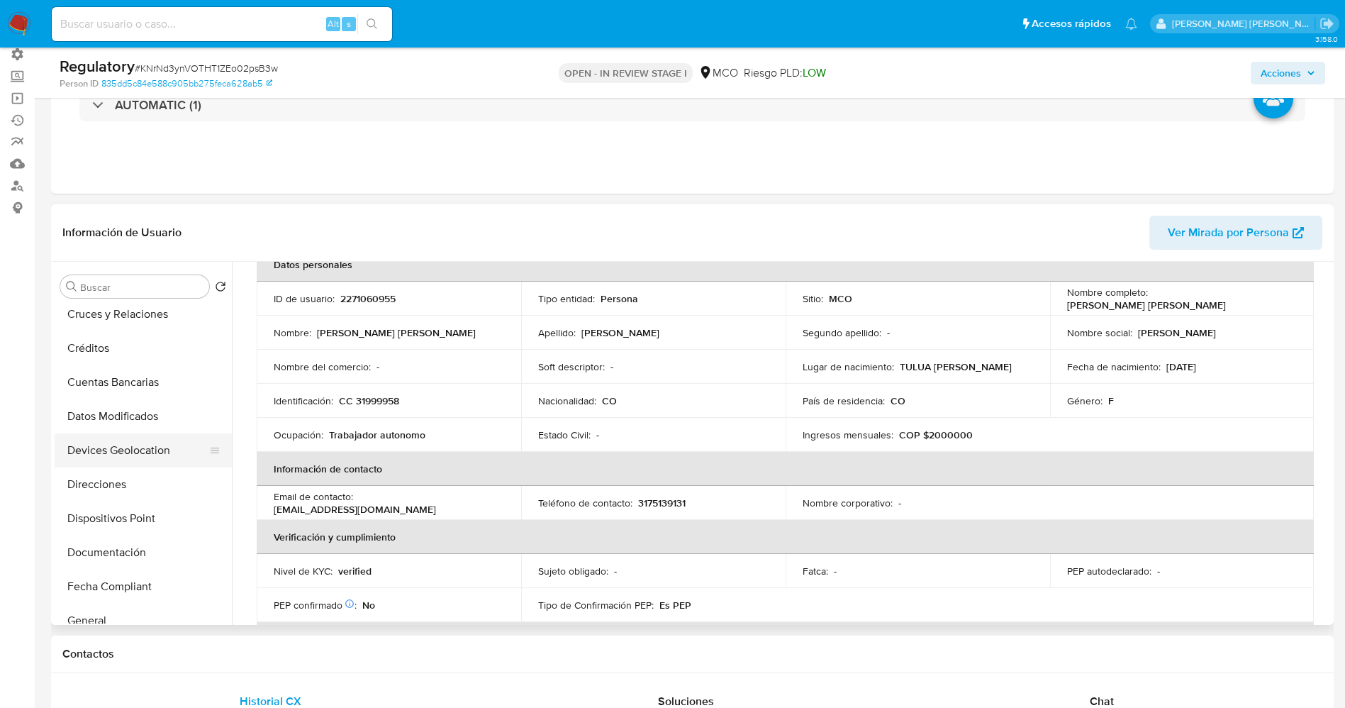
scroll to position [213, 0]
click at [118, 582] on button "Historial Casos" at bounding box center [138, 584] width 166 height 34
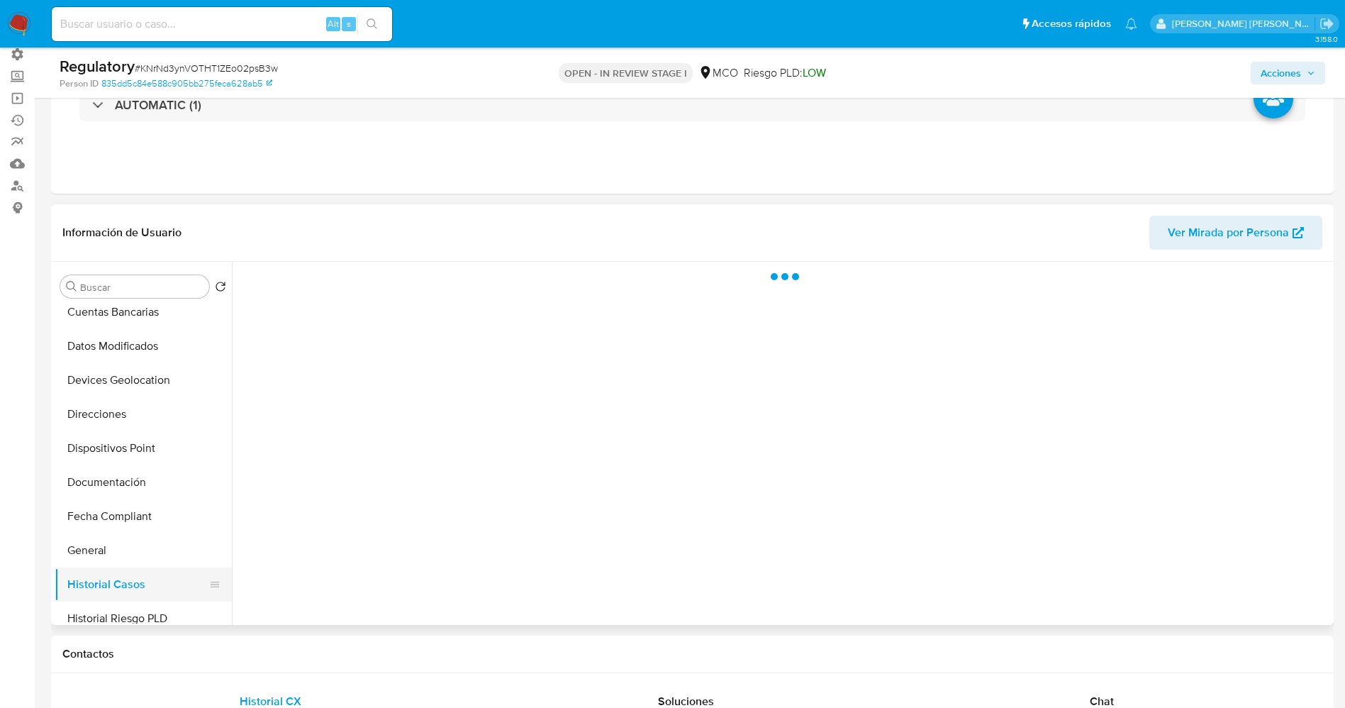
scroll to position [0, 0]
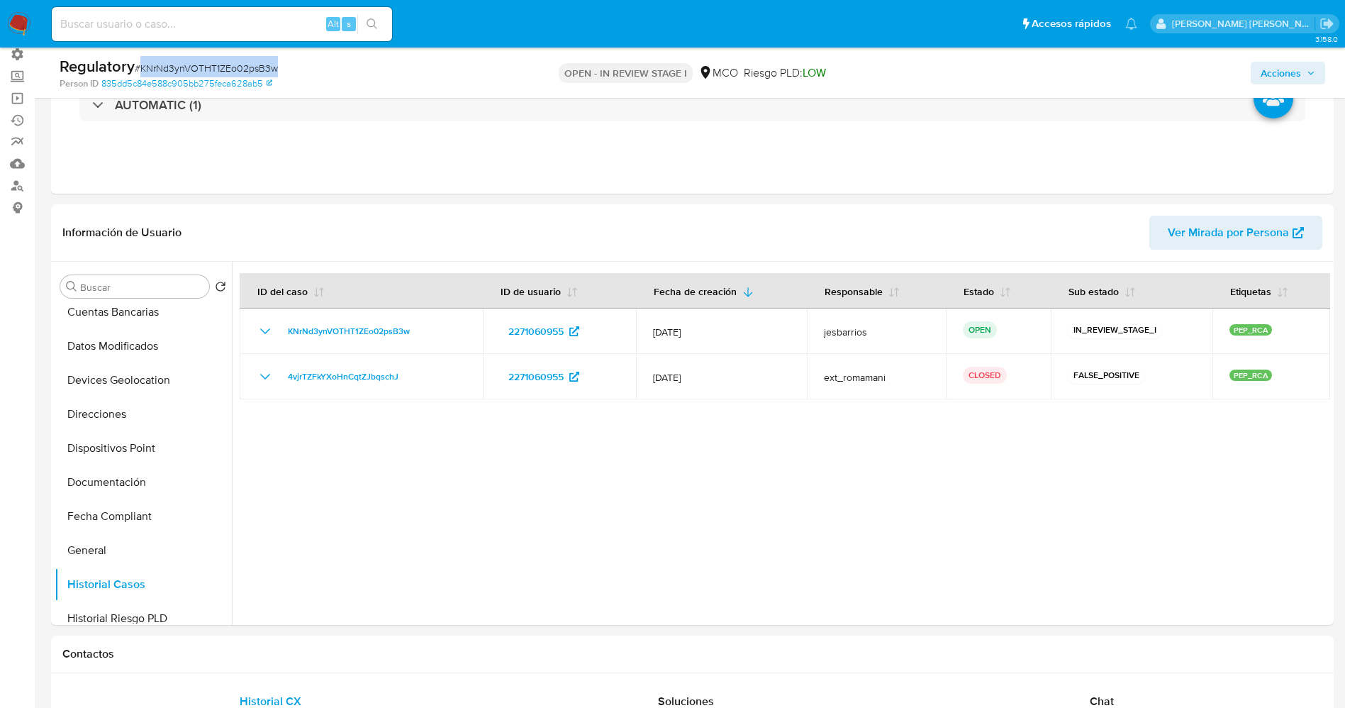
drag, startPoint x: 140, startPoint y: 67, endPoint x: 265, endPoint y: 72, distance: 125.6
click at [325, 64] on div "Regulatory # KNrNd3ynVOTHT1ZEo02psB3w" at bounding box center [268, 66] width 417 height 21
copy span "KNrNd3ynVOTHT1ZEo02psB3w"
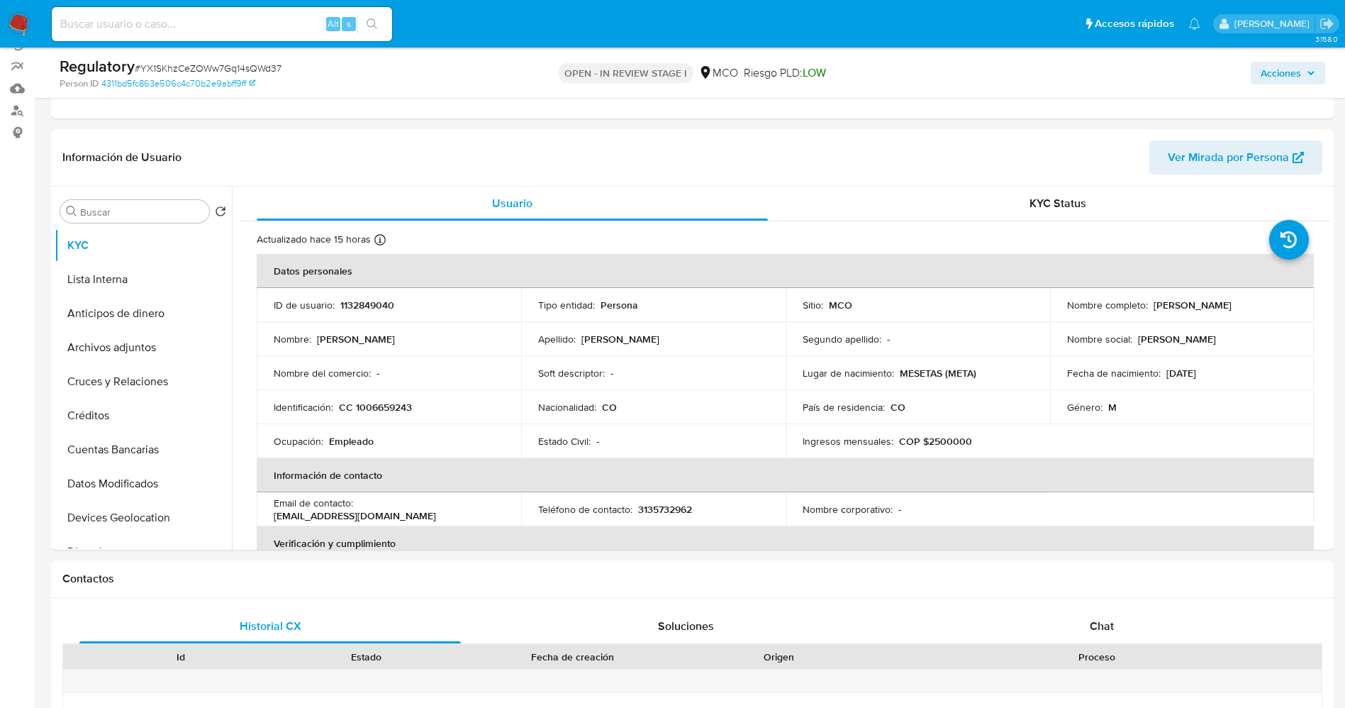
select select "10"
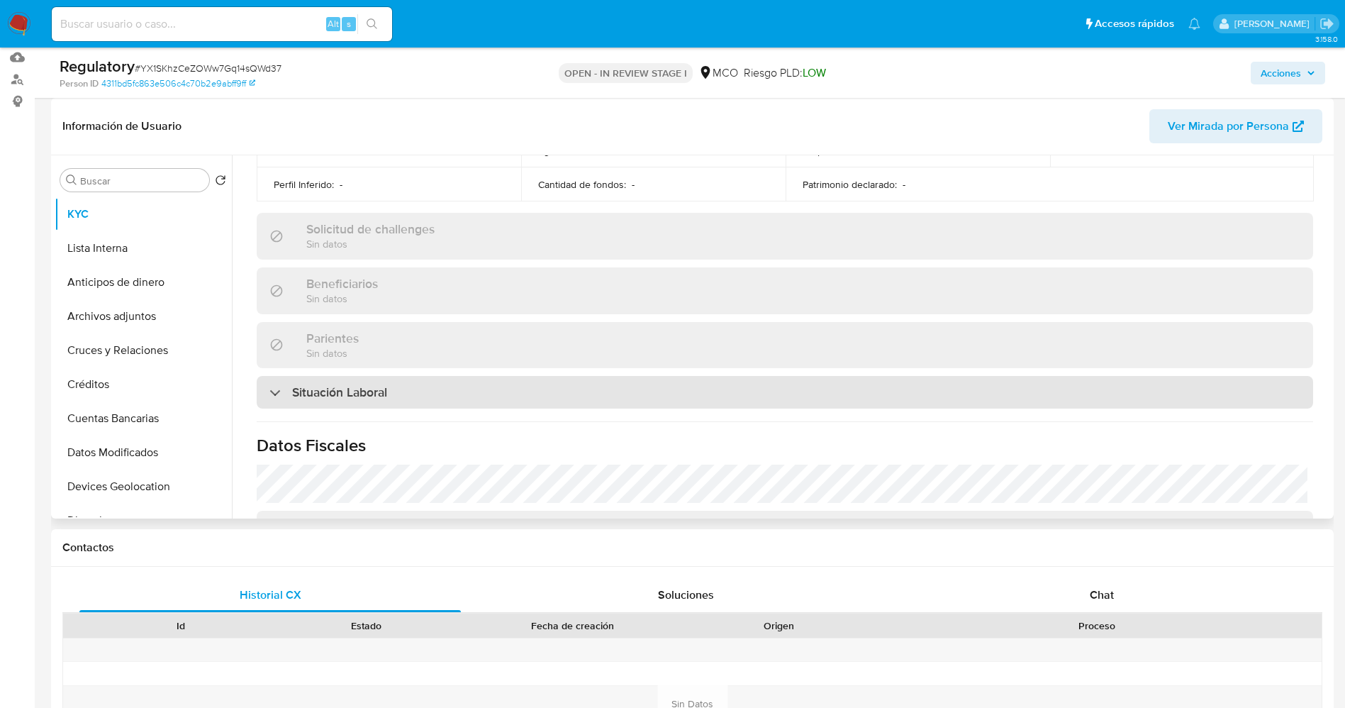
click at [367, 400] on h3 "Situación Laboral" at bounding box center [339, 392] width 95 height 16
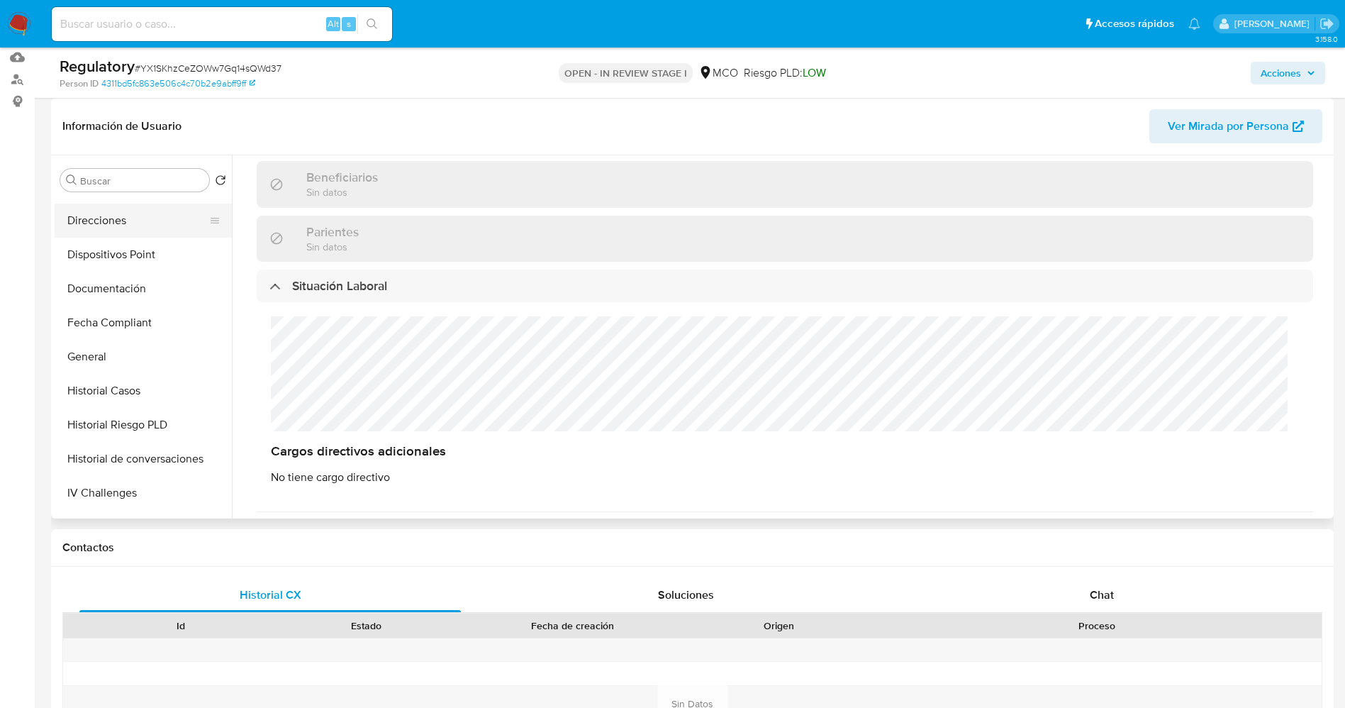
scroll to position [319, 0]
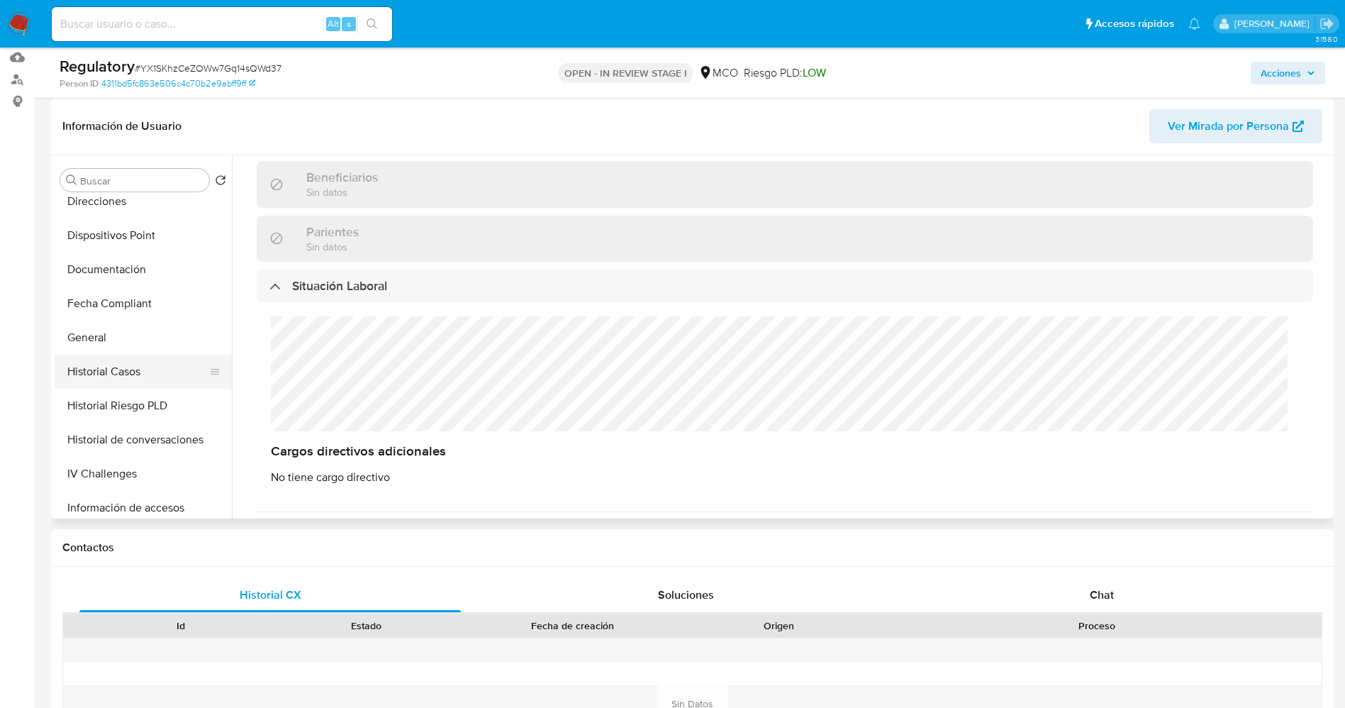
click at [135, 372] on button "Historial Casos" at bounding box center [138, 372] width 166 height 34
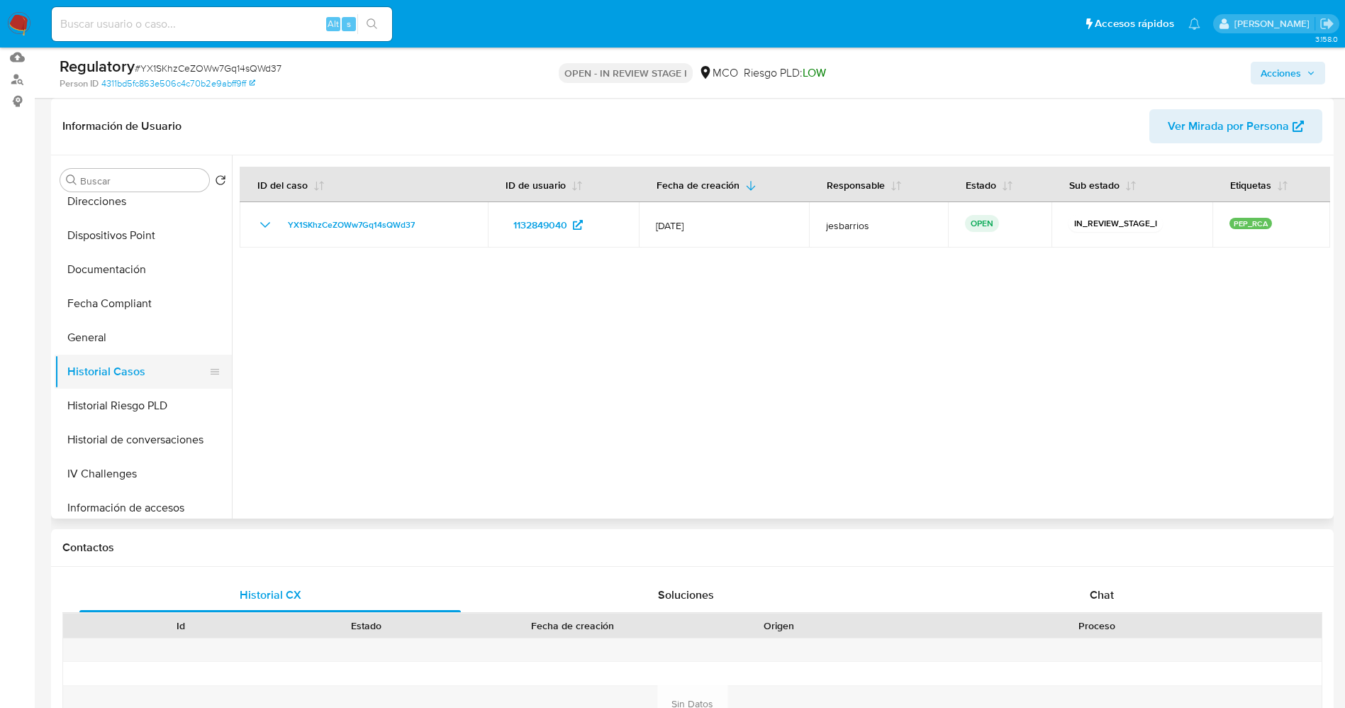
scroll to position [0, 0]
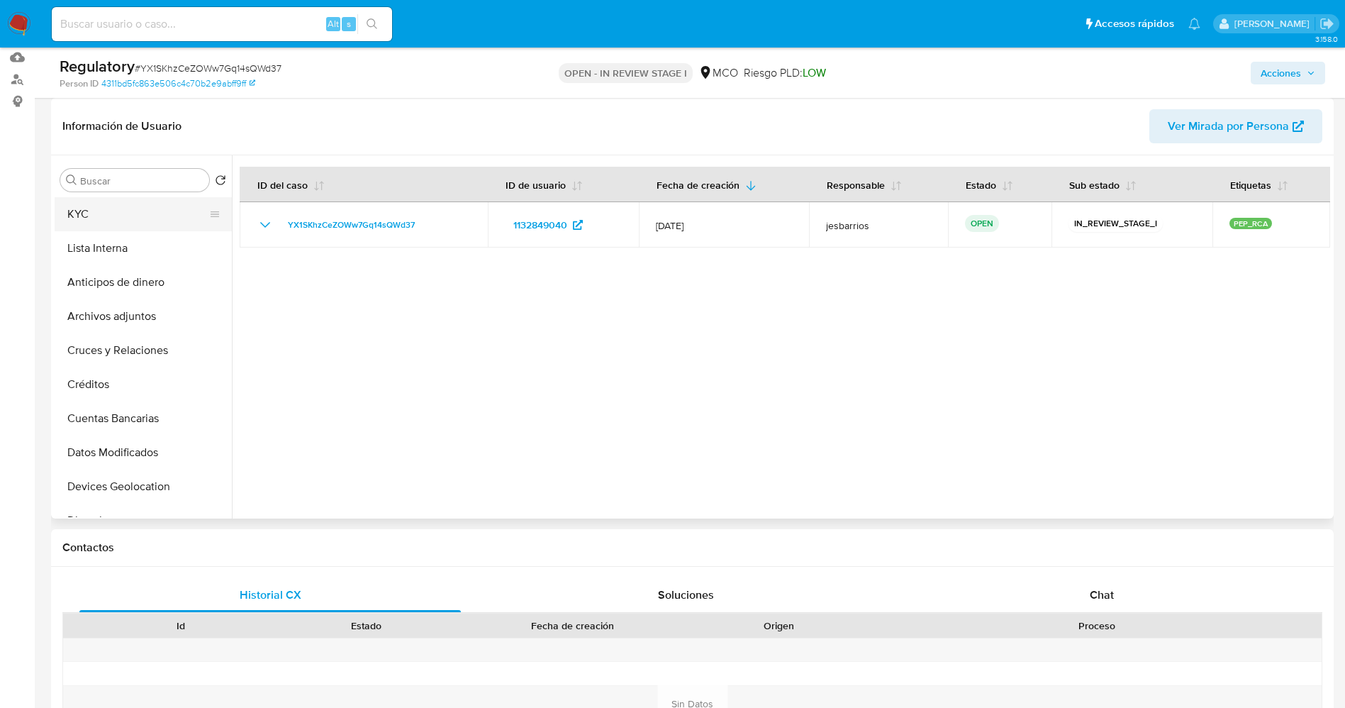
click at [128, 211] on button "KYC" at bounding box center [138, 214] width 166 height 34
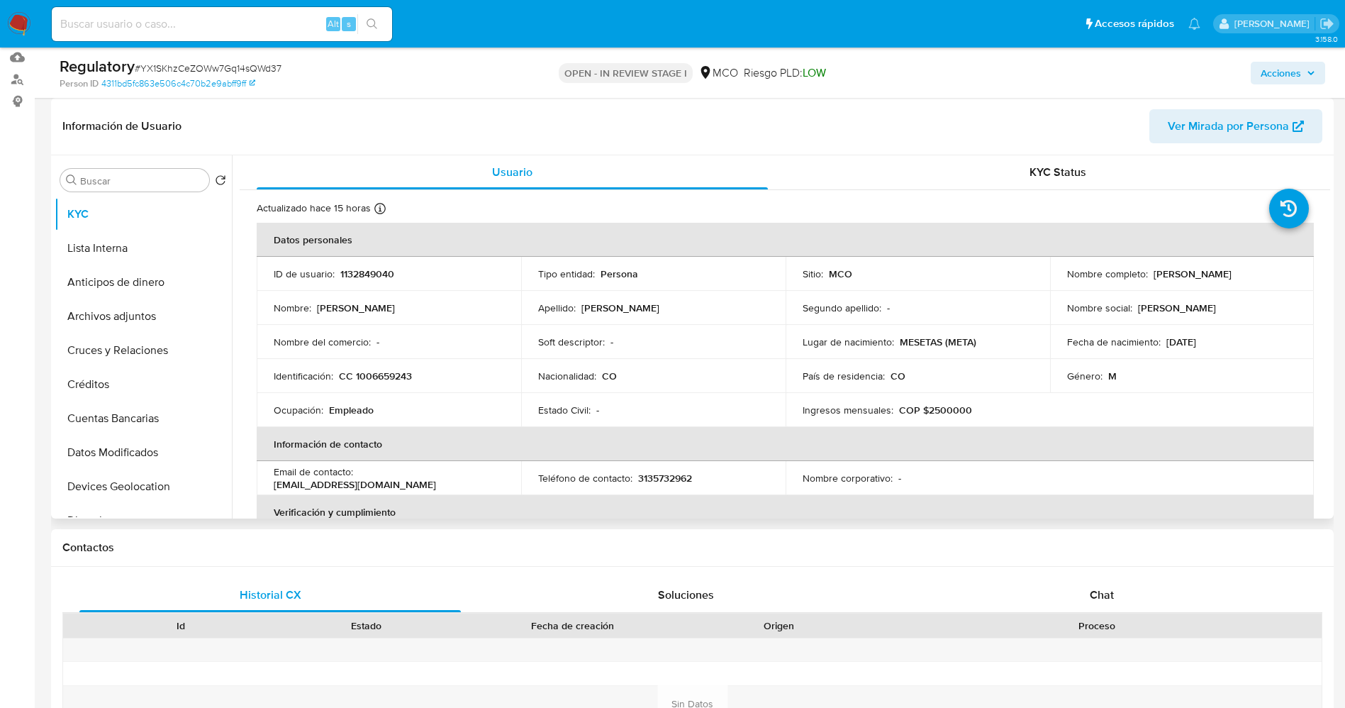
drag, startPoint x: 1061, startPoint y: 284, endPoint x: 1231, endPoint y: 279, distance: 170.2
click at [1231, 279] on td "Nombre completo : Andres Jhonier Rodriguez Chavez" at bounding box center [1182, 274] width 264 height 34
copy p "Andres Jhonier Rodriguez Chavez"
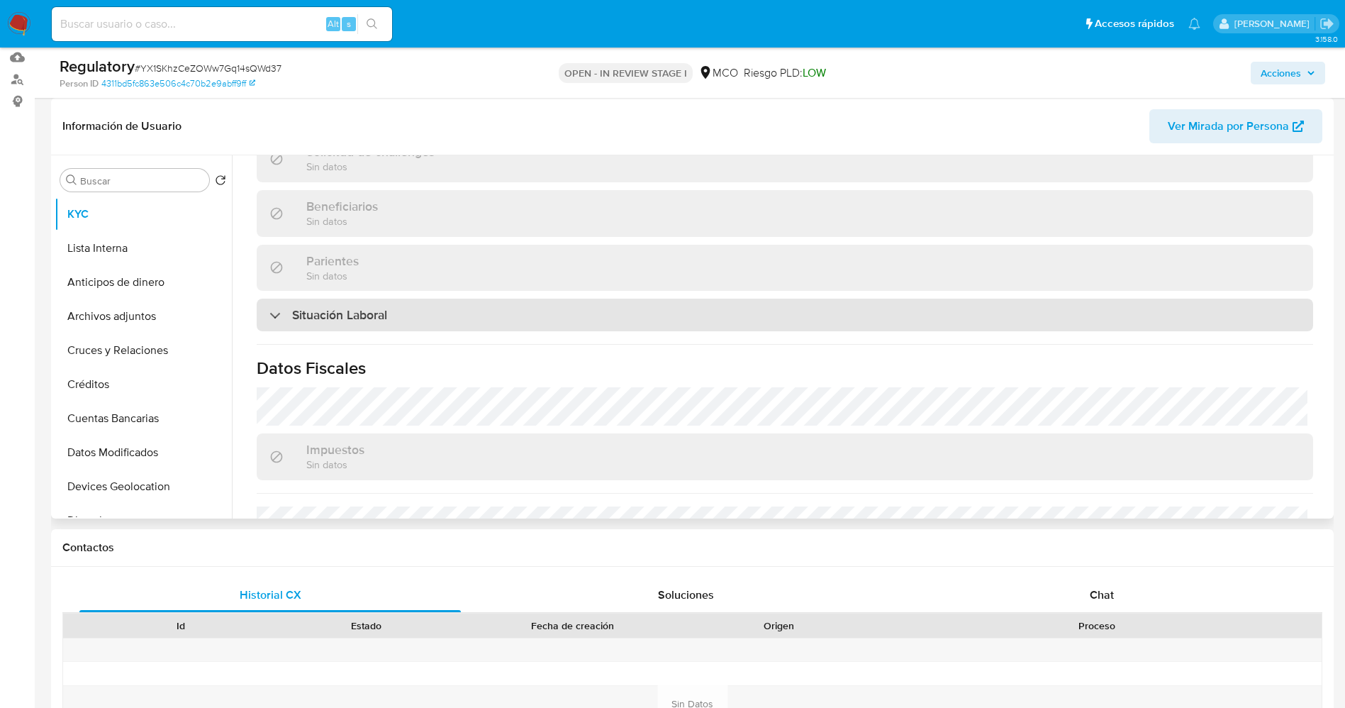
scroll to position [638, 0]
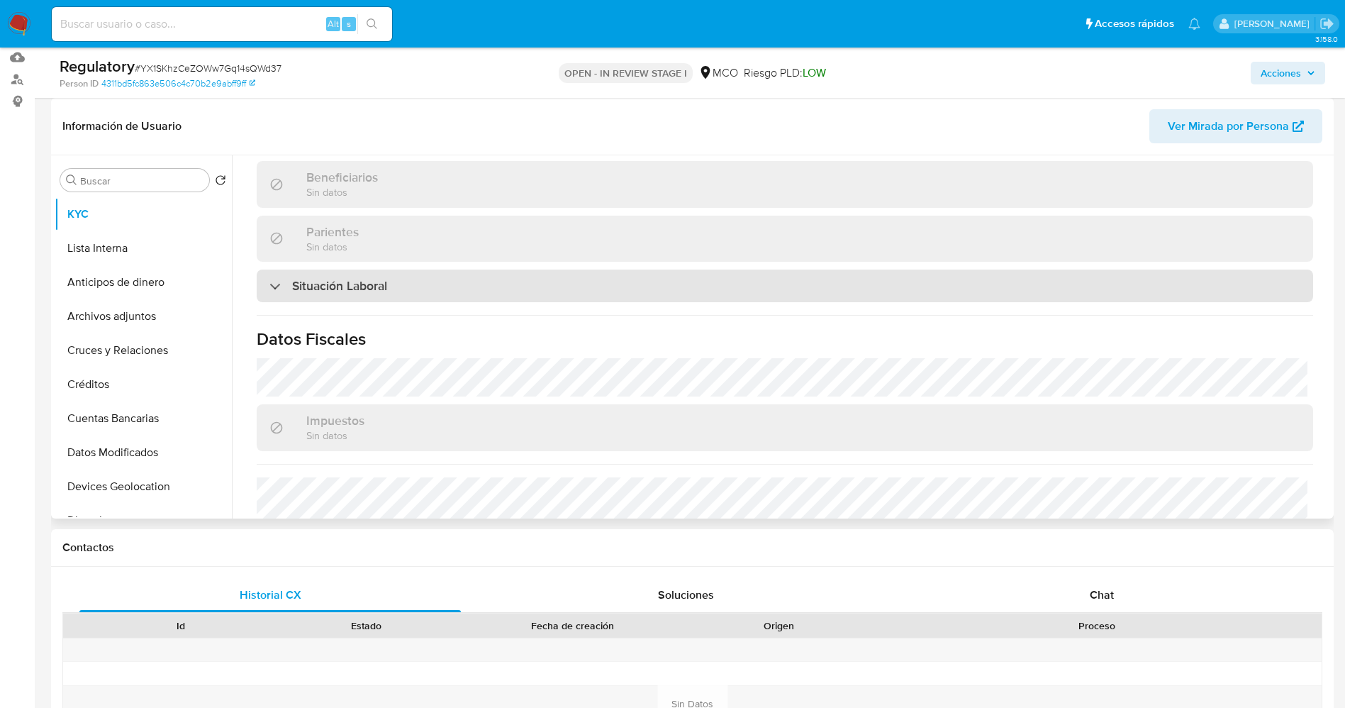
click at [463, 286] on div "Situación Laboral" at bounding box center [785, 285] width 1056 height 33
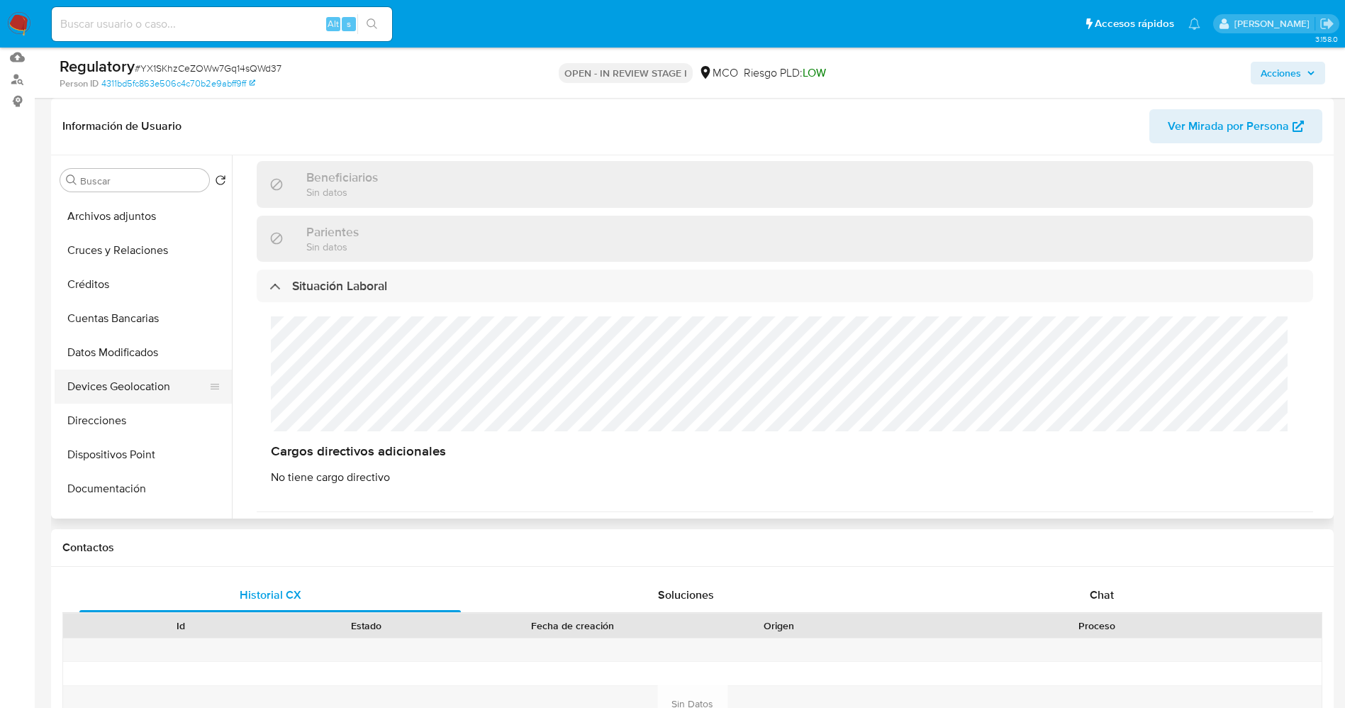
scroll to position [213, 0]
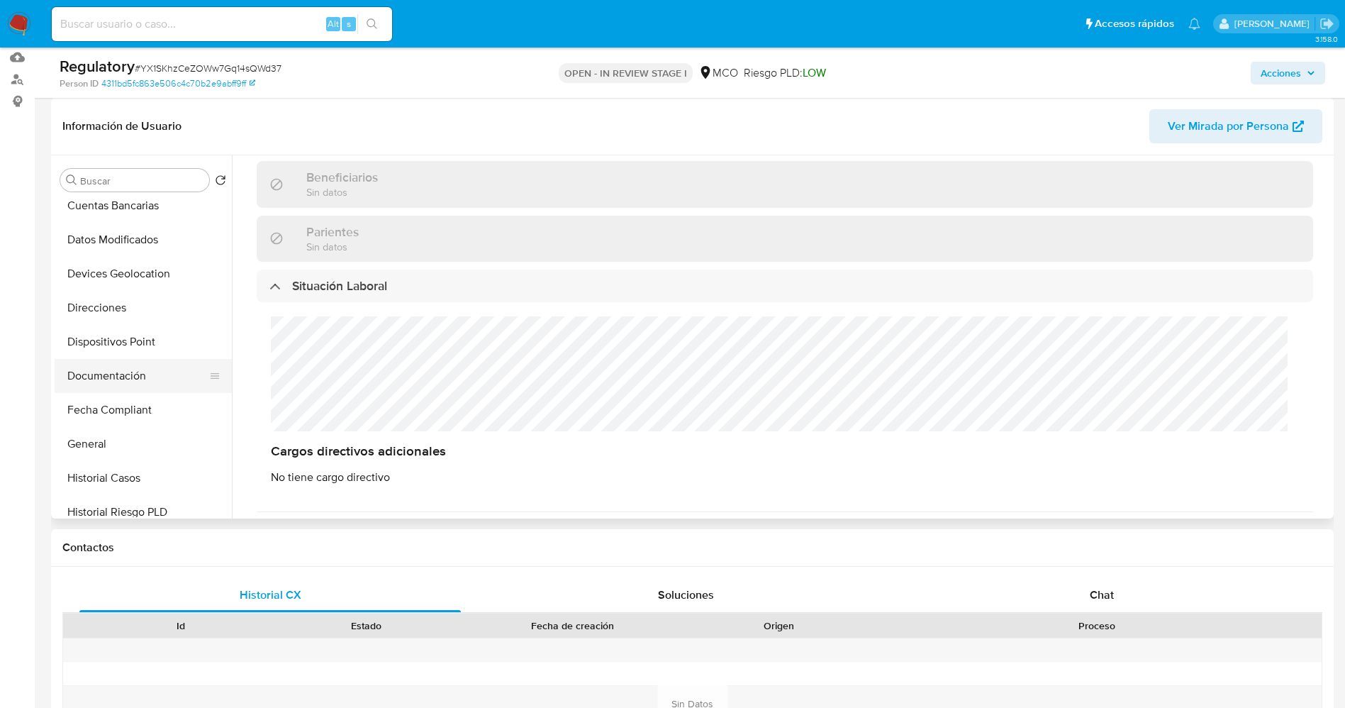
click at [125, 368] on button "Documentación" at bounding box center [138, 376] width 166 height 34
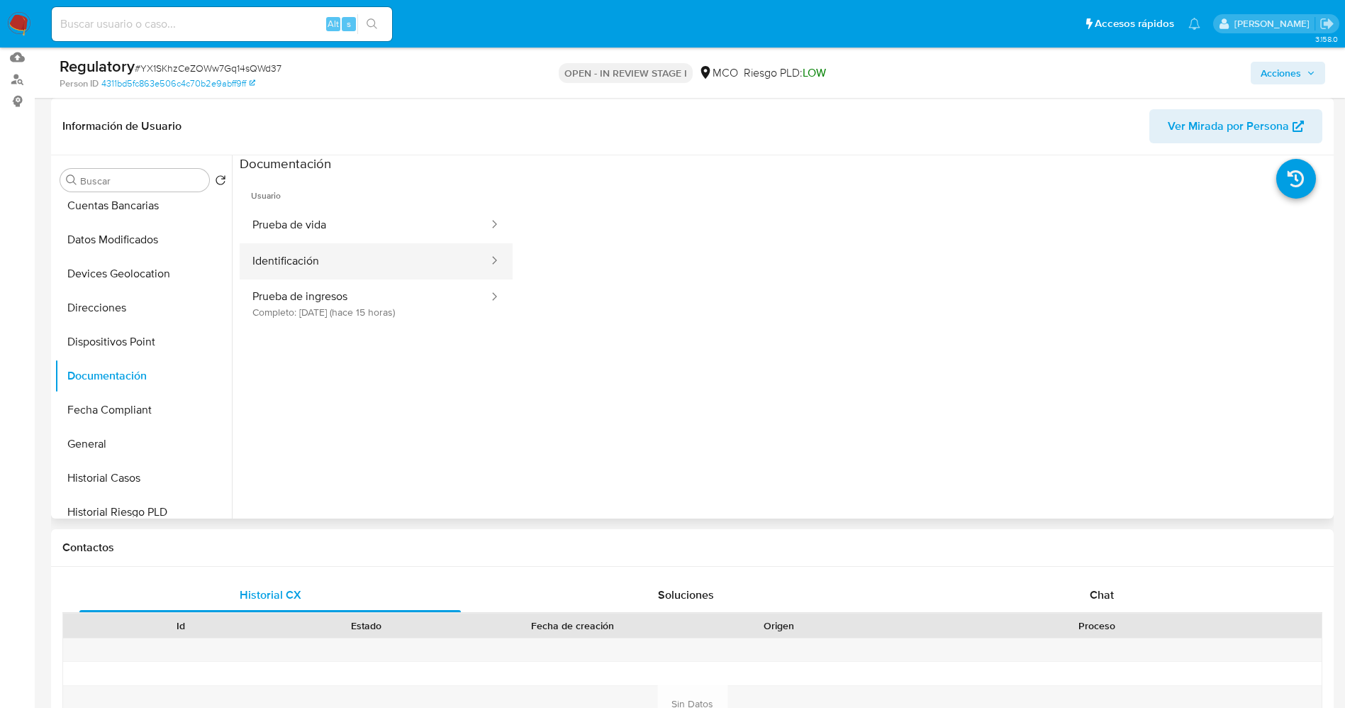
click at [326, 269] on button "Identificación" at bounding box center [365, 261] width 250 height 36
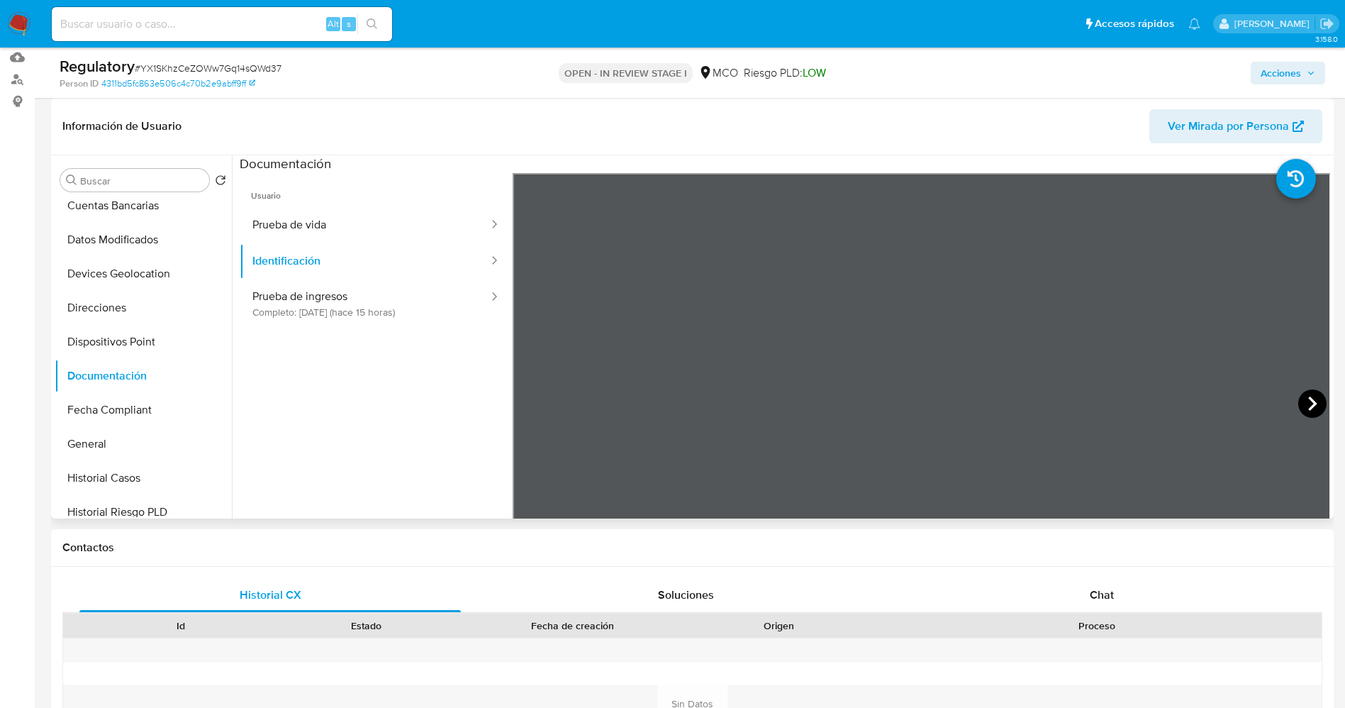
click at [1305, 405] on icon at bounding box center [1312, 403] width 28 height 28
click at [335, 263] on button "Identificación" at bounding box center [365, 261] width 250 height 36
click at [340, 219] on button "Prueba de vida" at bounding box center [365, 225] width 250 height 36
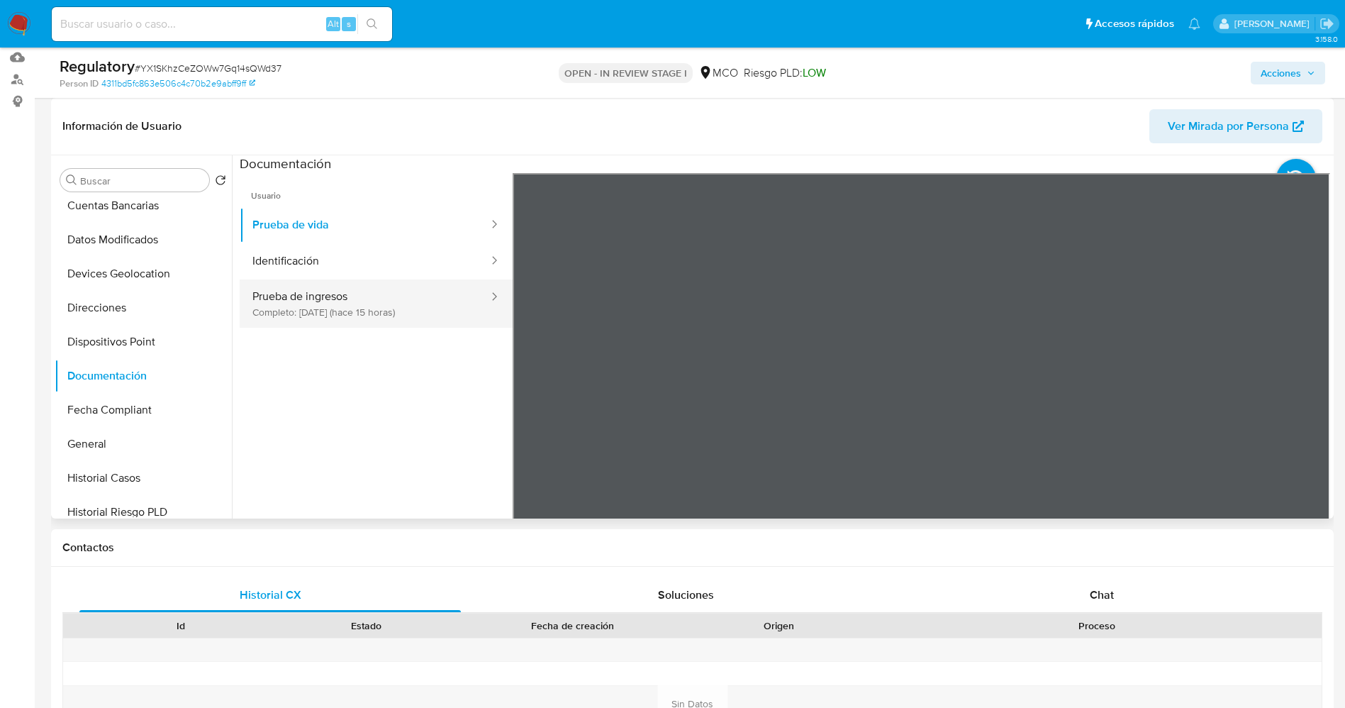
click at [366, 306] on button "Prueba de ingresos Completo: 11/09/2025 (hace 15 horas)" at bounding box center [365, 303] width 250 height 48
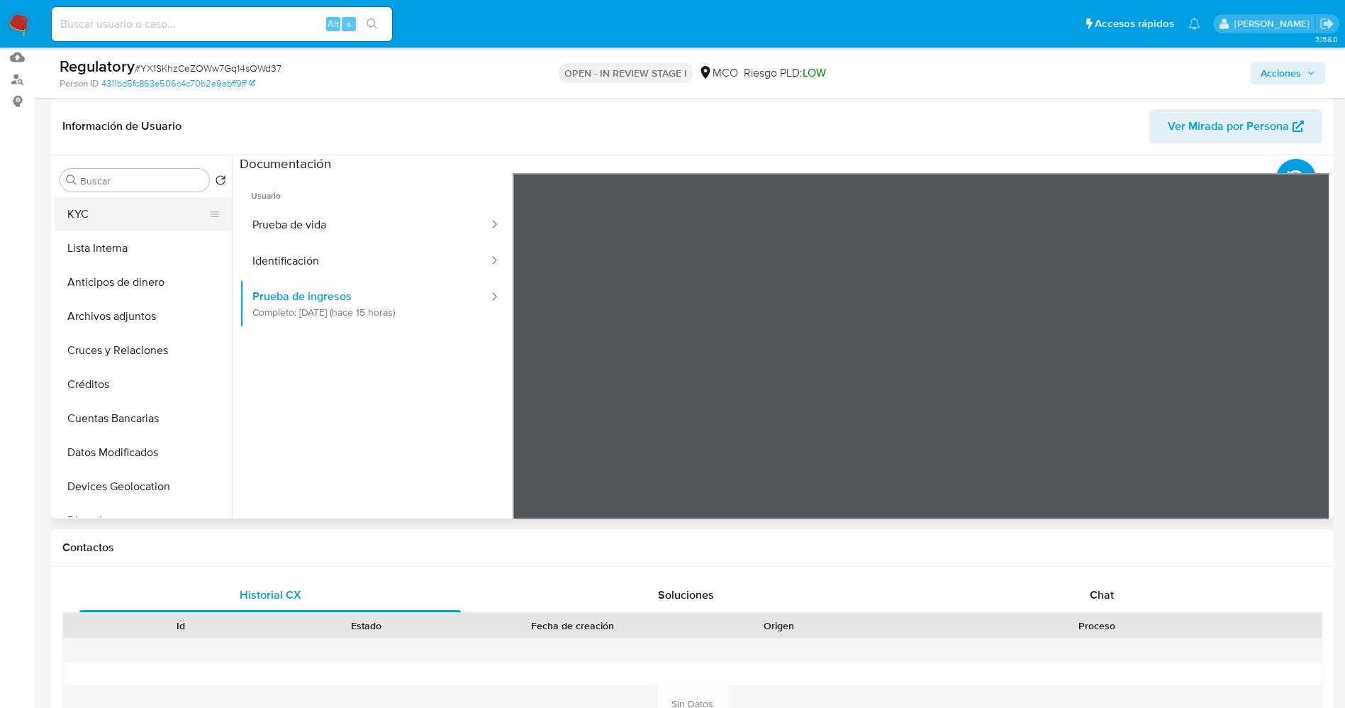
click at [77, 208] on button "KYC" at bounding box center [138, 214] width 166 height 34
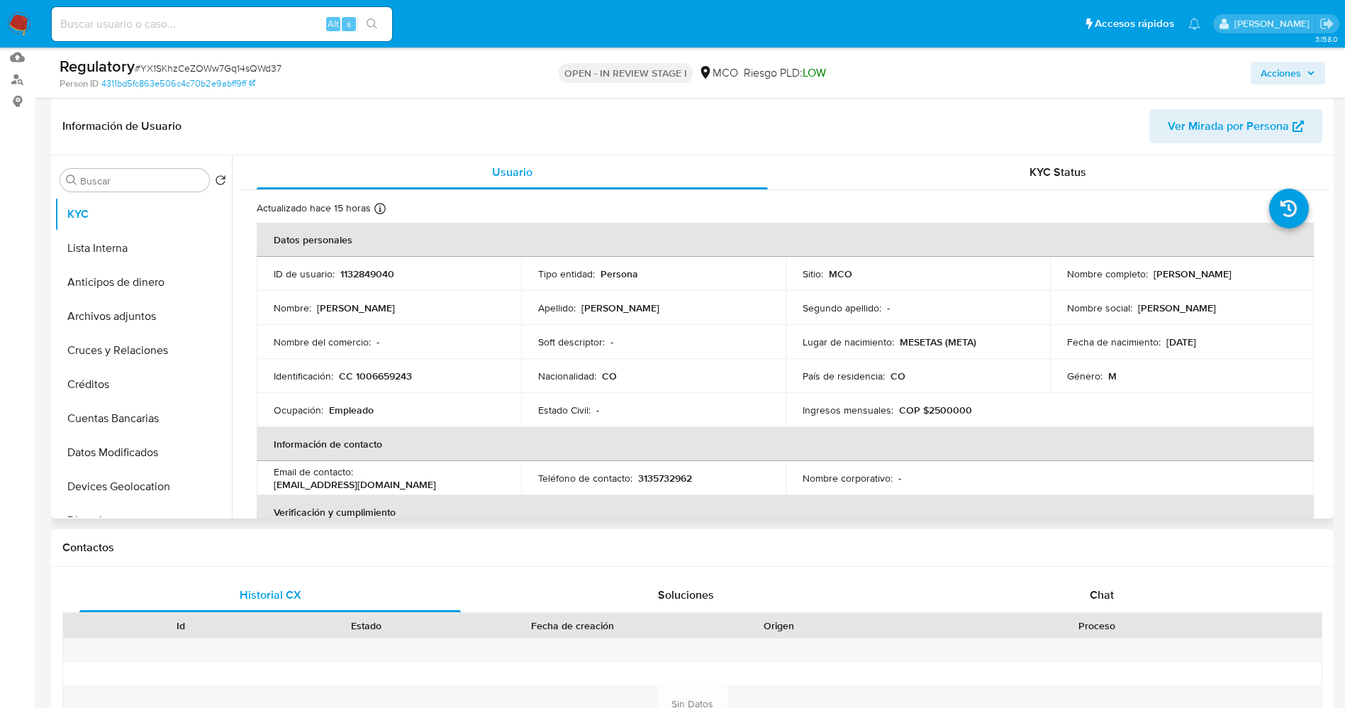
drag, startPoint x: 1060, startPoint y: 281, endPoint x: 1233, endPoint y: 277, distance: 173.0
click at [1233, 277] on td "Nombre completo : Andres Jhonier Rodriguez Chavez" at bounding box center [1182, 274] width 264 height 34
copy p "Andres Jhonier Rodriguez Chavez"
drag, startPoint x: 352, startPoint y: 374, endPoint x: 447, endPoint y: 384, distance: 95.5
click td "Identificación : CC 1006659243"
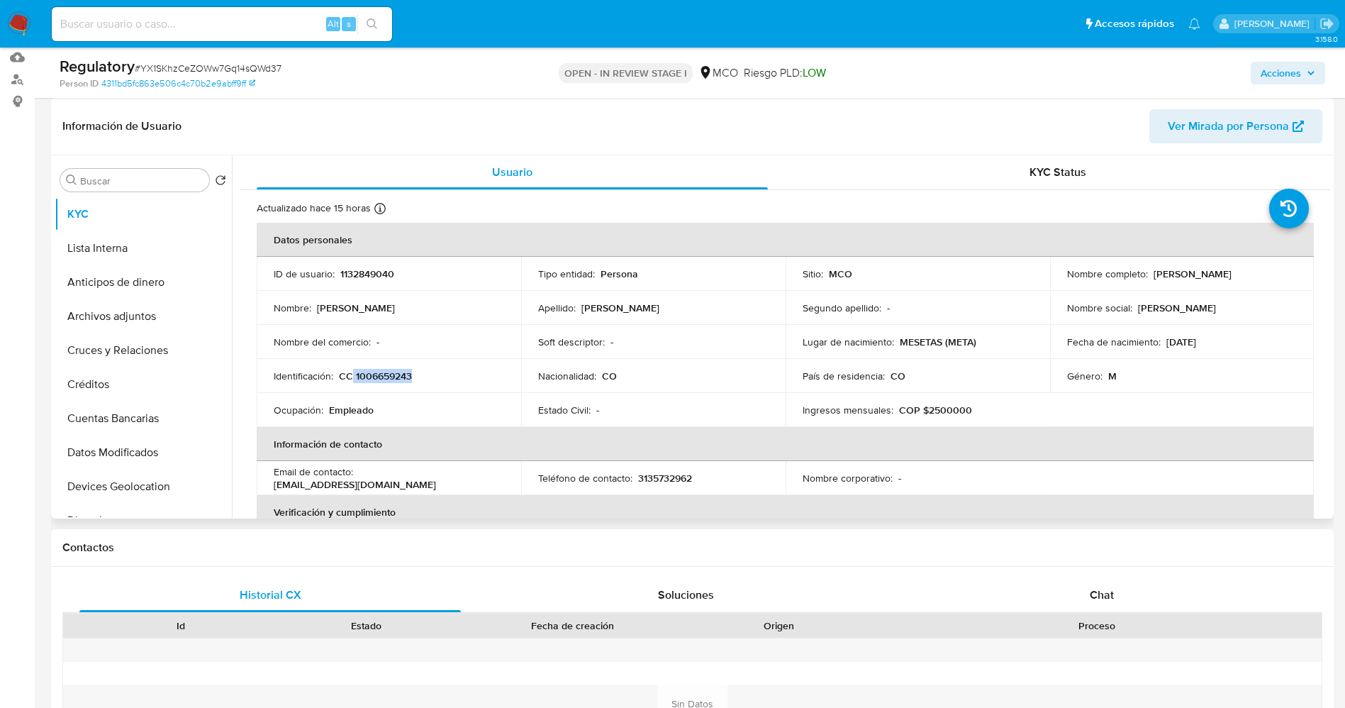
copy p "1006659243"
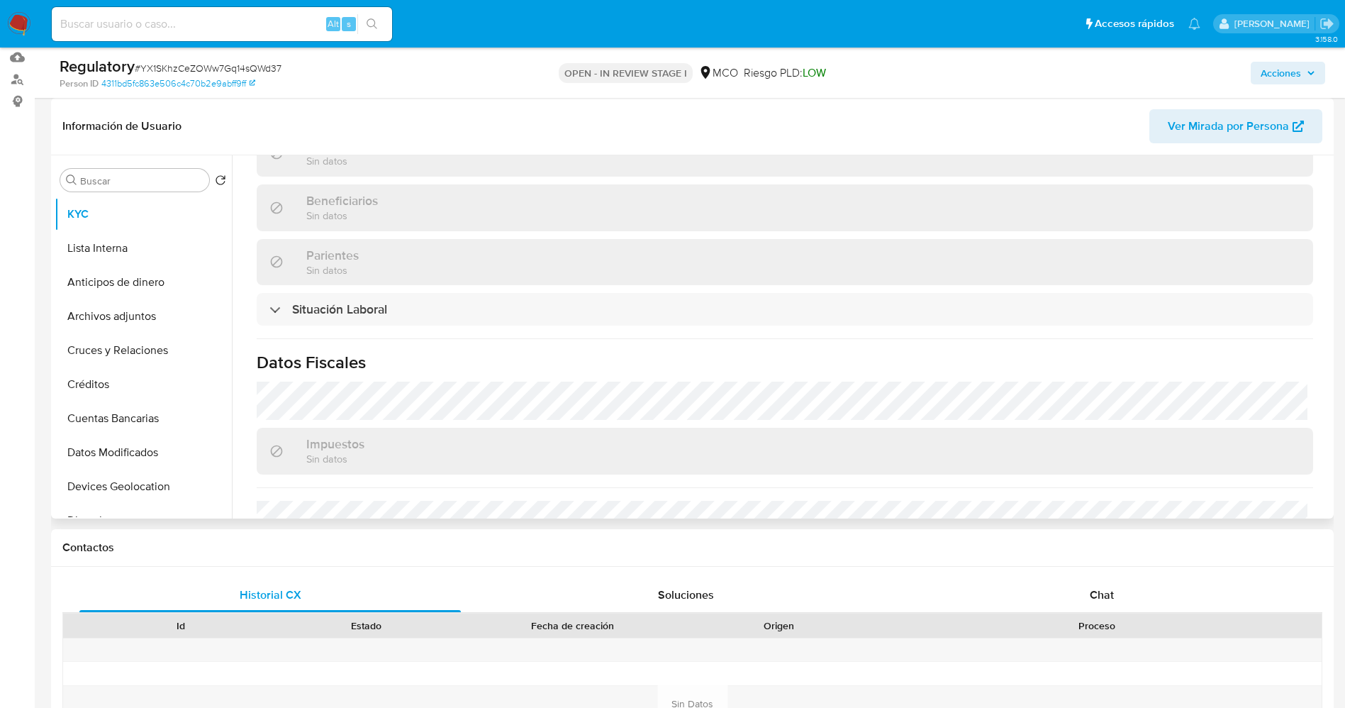
scroll to position [720, 0]
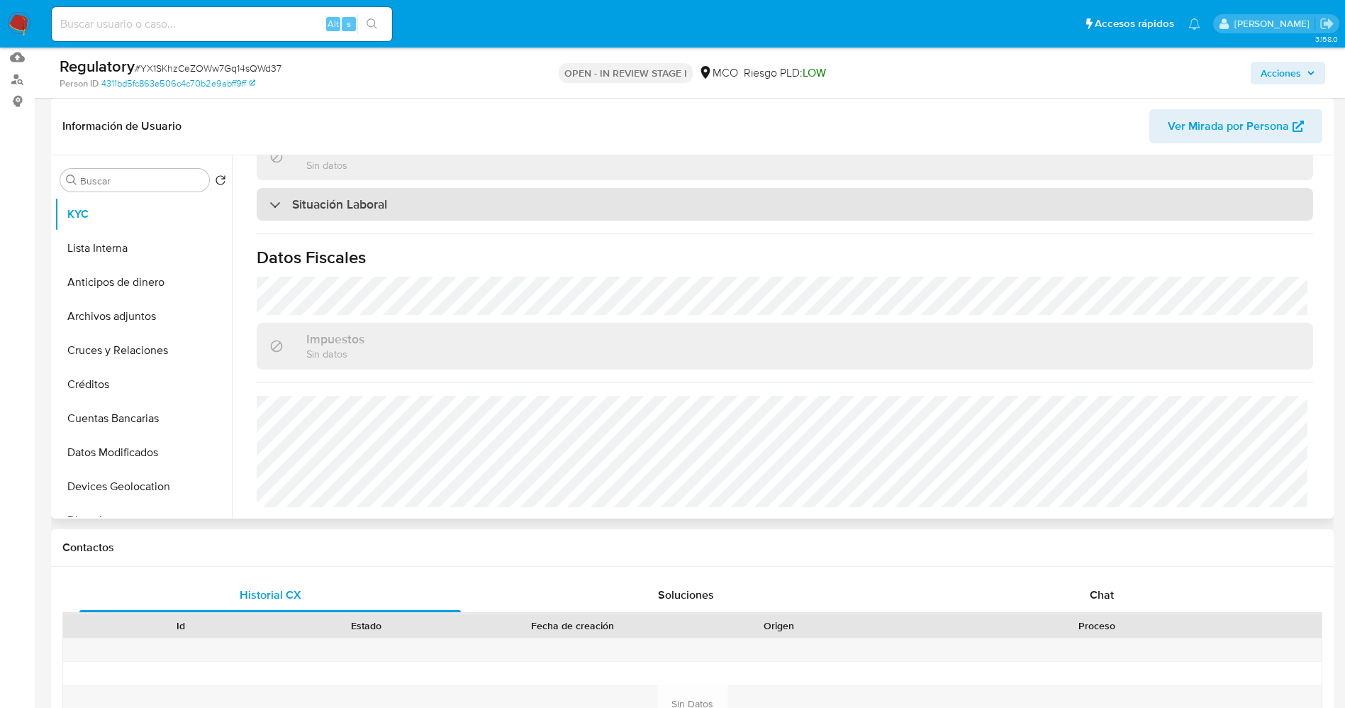
click h3 "Situación Laboral"
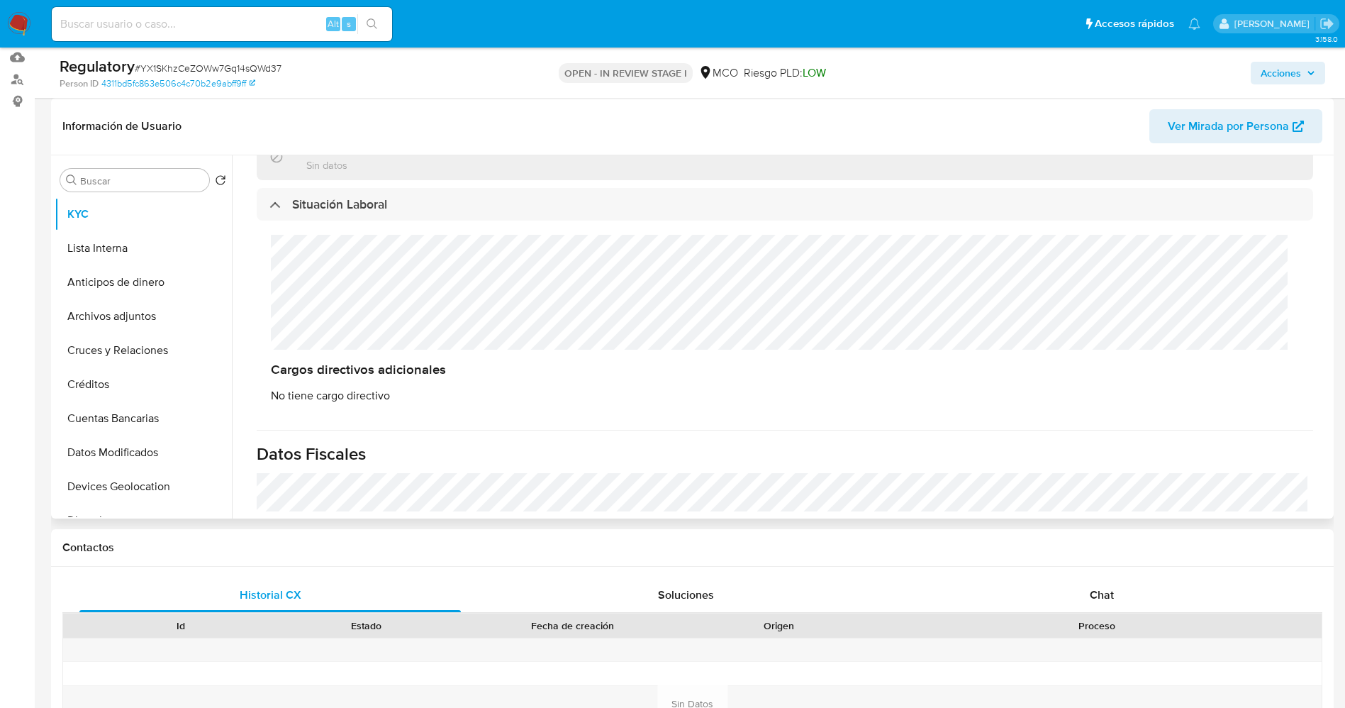
click div "Cargos directivos adicionales No tiene cargo directivo"
click button "Lista Interna"
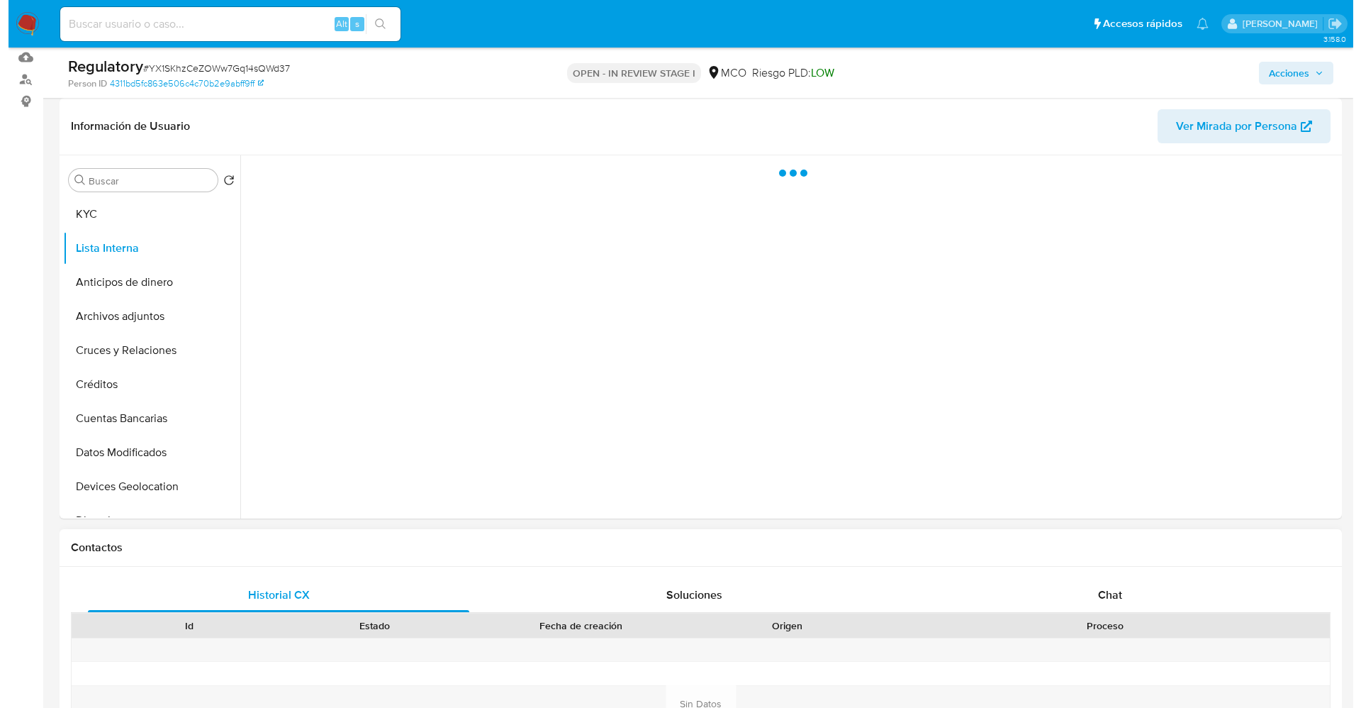
scroll to position [0, 0]
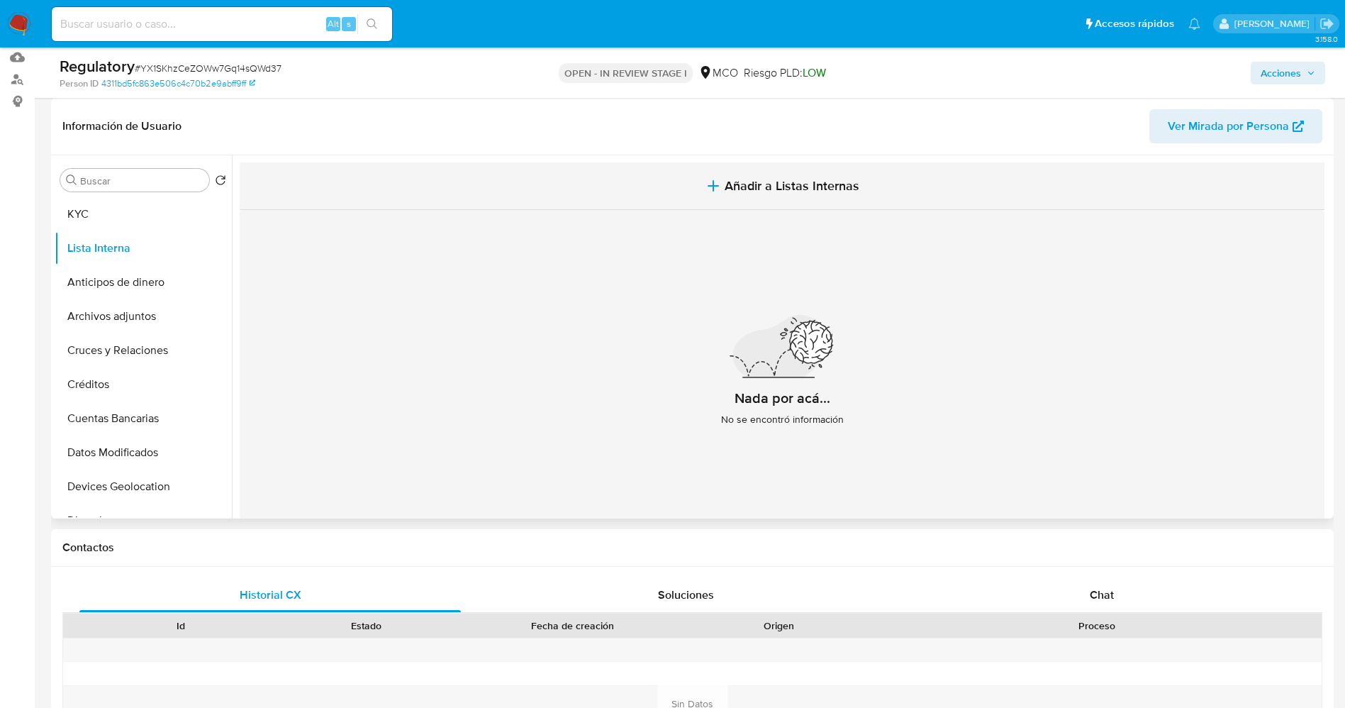
click button "Añadir a Listas Internas"
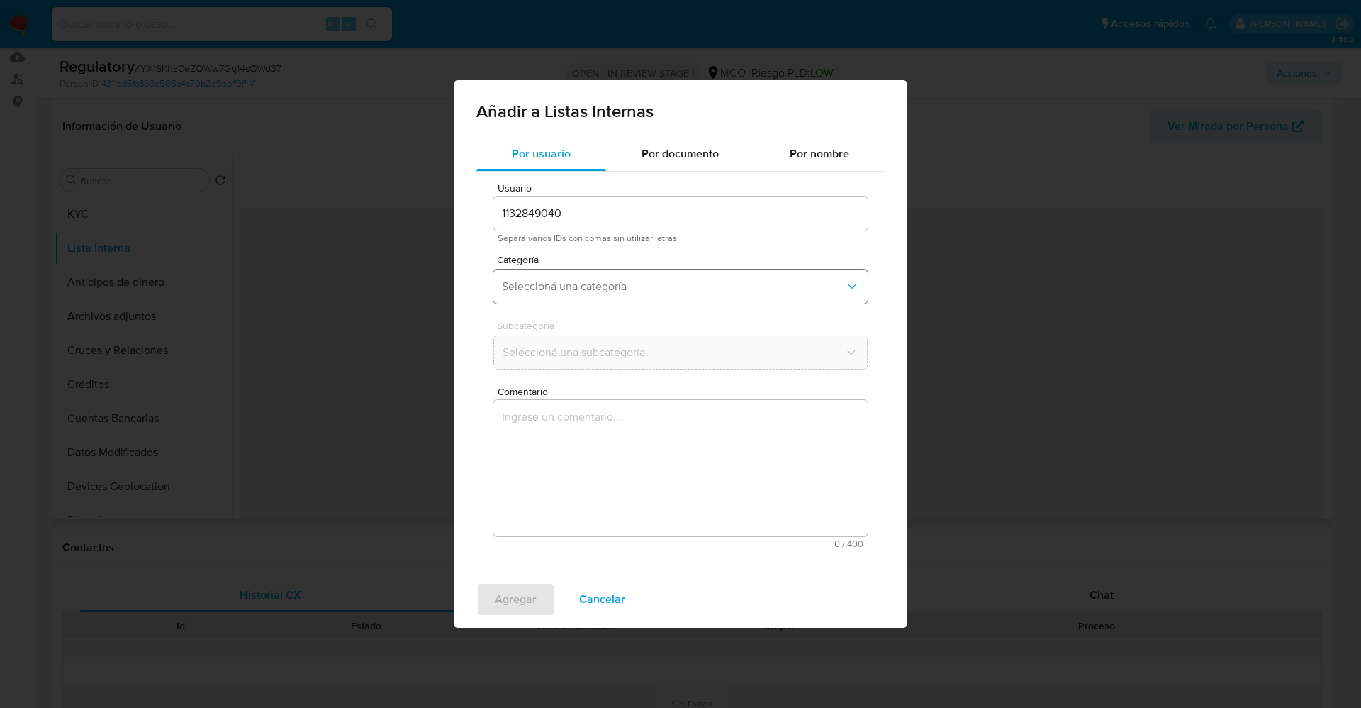
click span "Seleccioná una categoría"
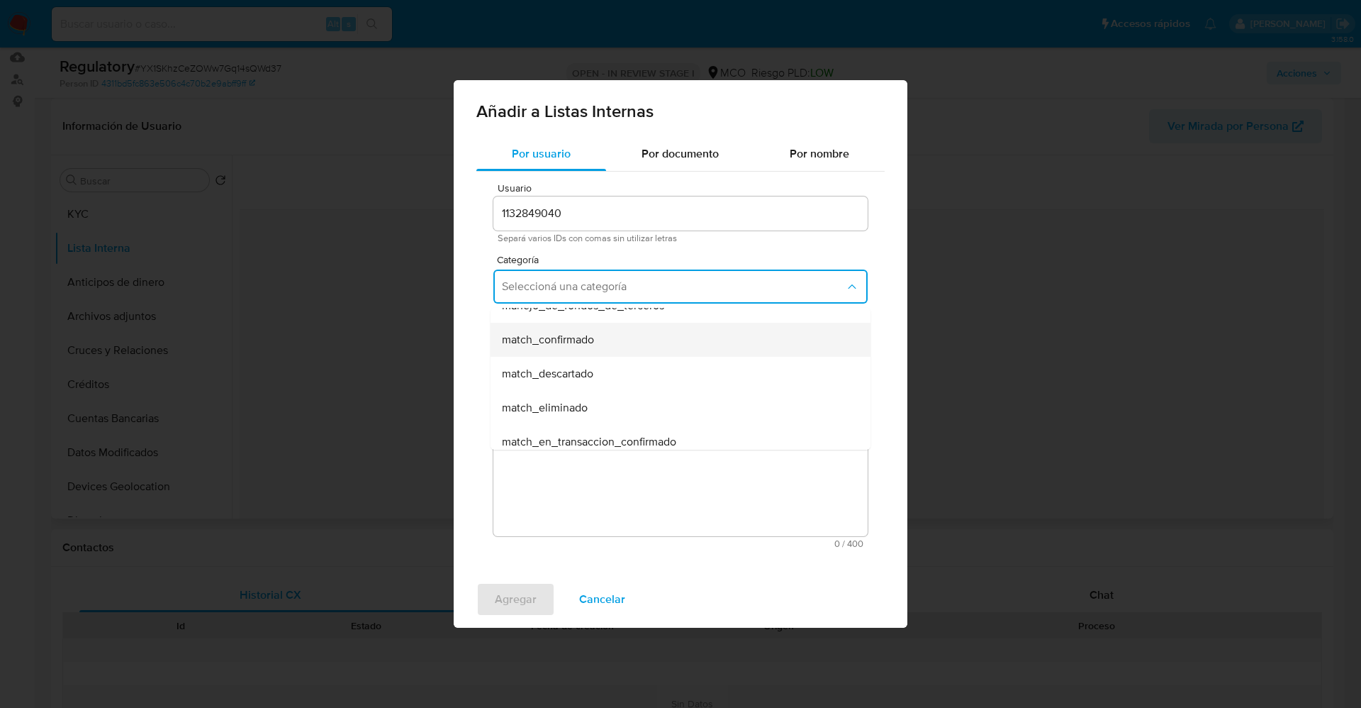
scroll to position [106, 0]
click span "match_descartado"
click button "Seleccioná una subcategoría"
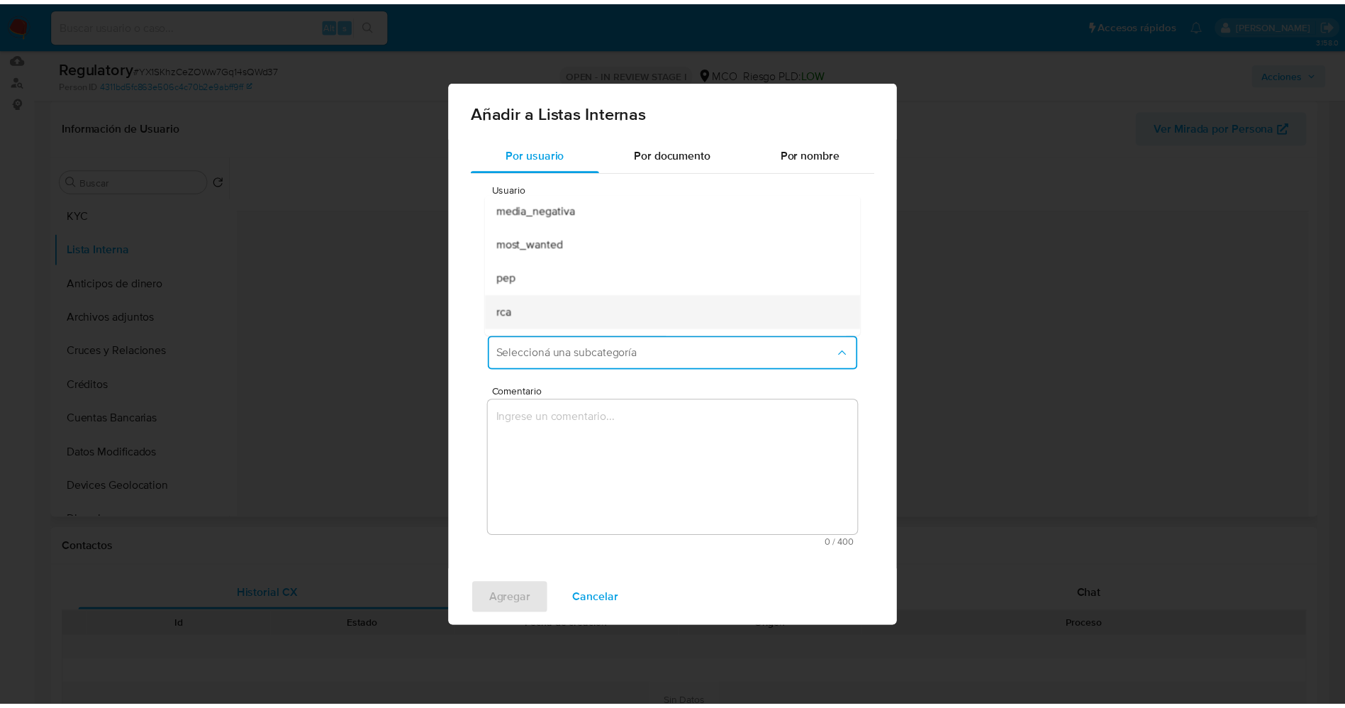
scroll to position [96, 0]
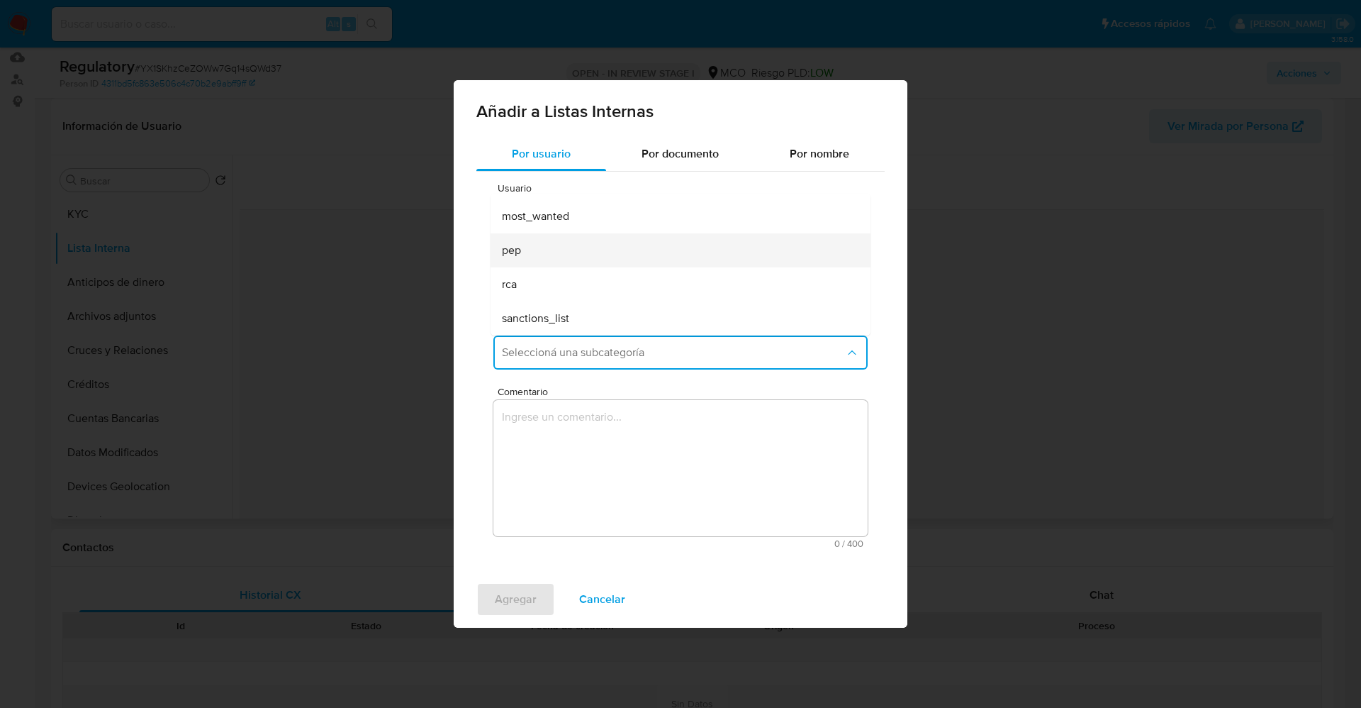
click div "pep"
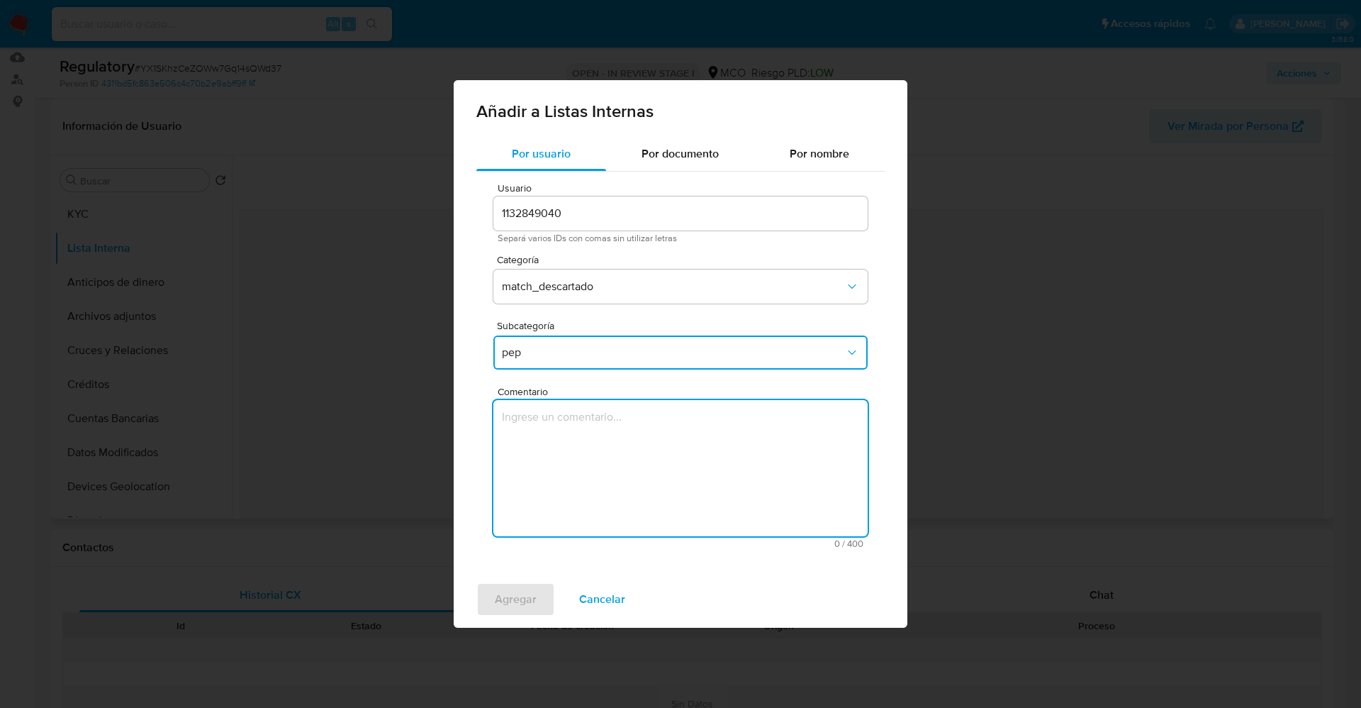
click textarea "Comentario"
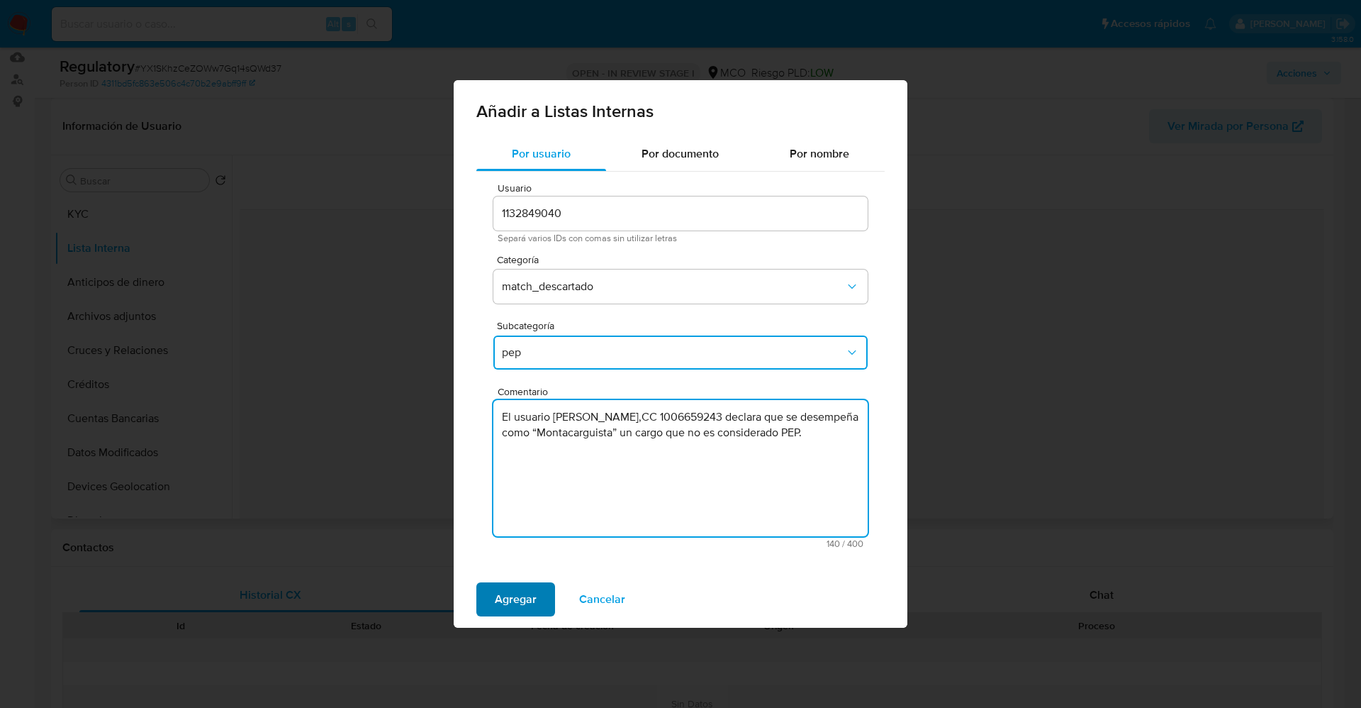
type textarea "El usuario Andres Jhonier Rodriguez Chavez,CC 1006659243 declara que se desempe…"
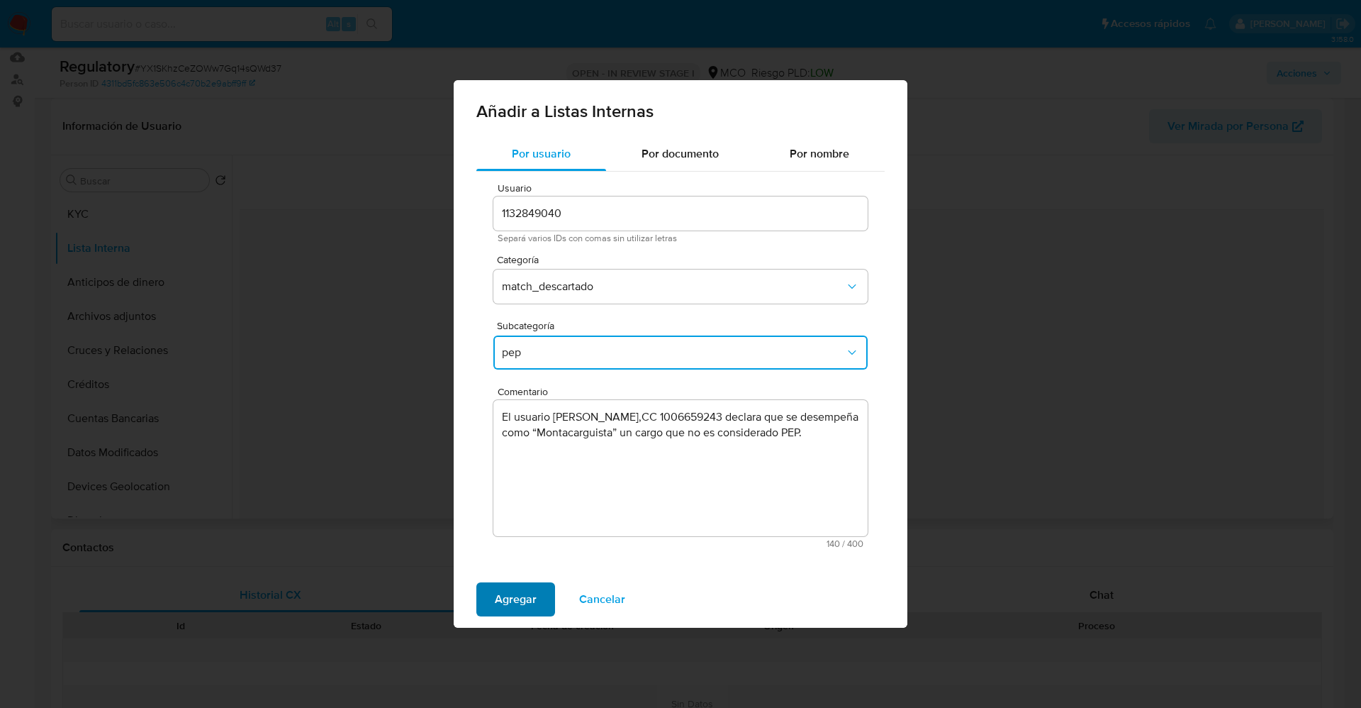
click span "Agregar"
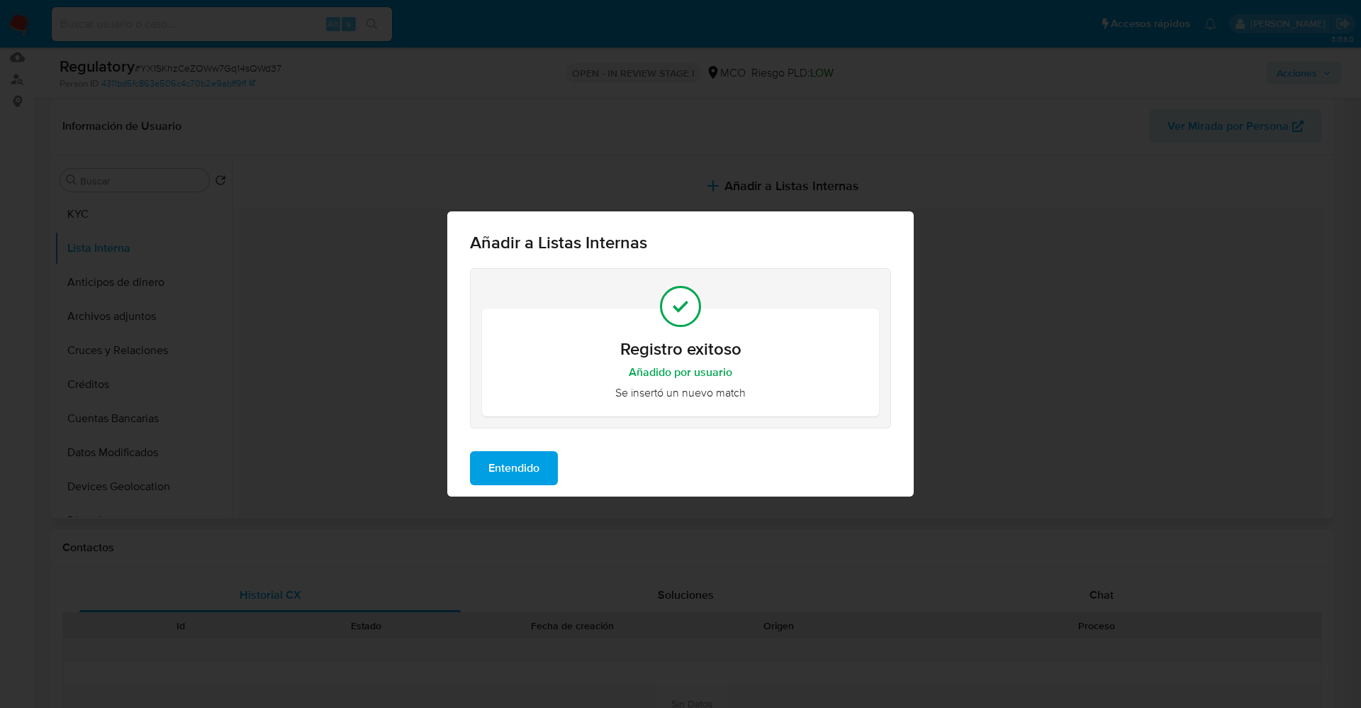
click span "Entendido"
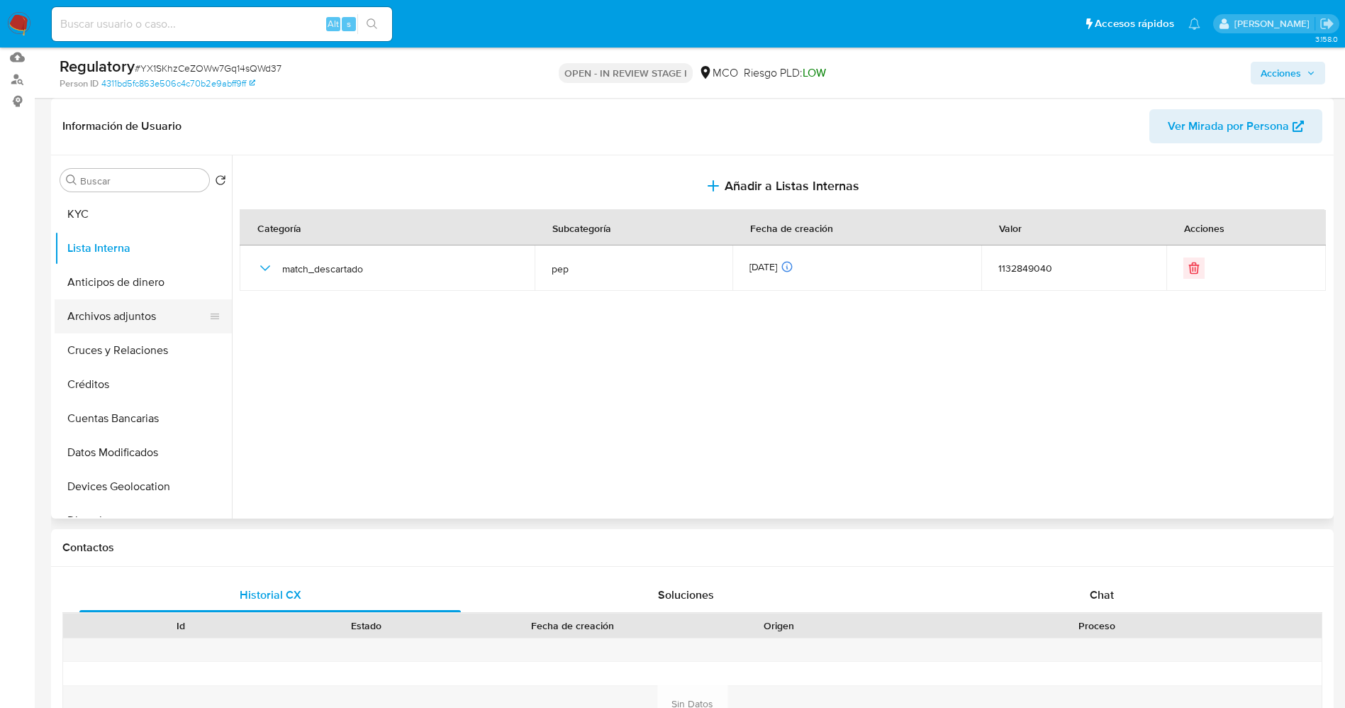
click button "Archivos adjuntos"
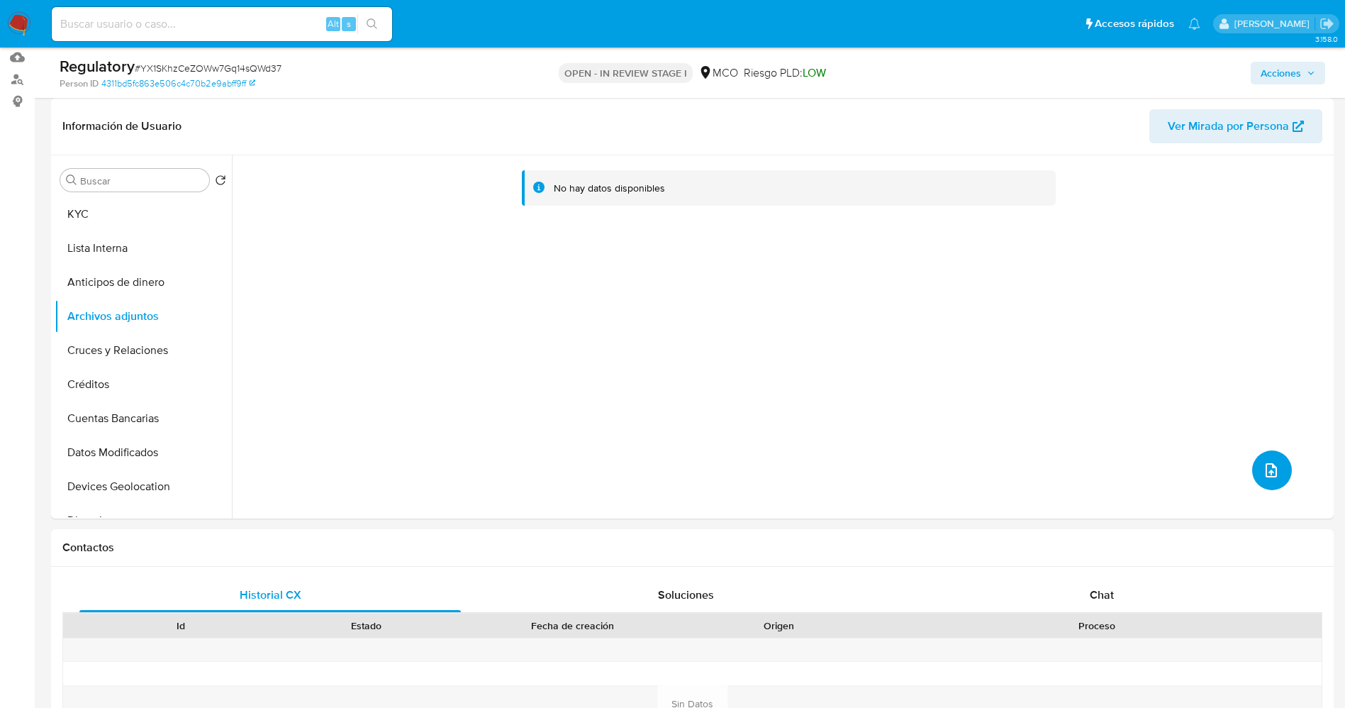
click button "upload-file"
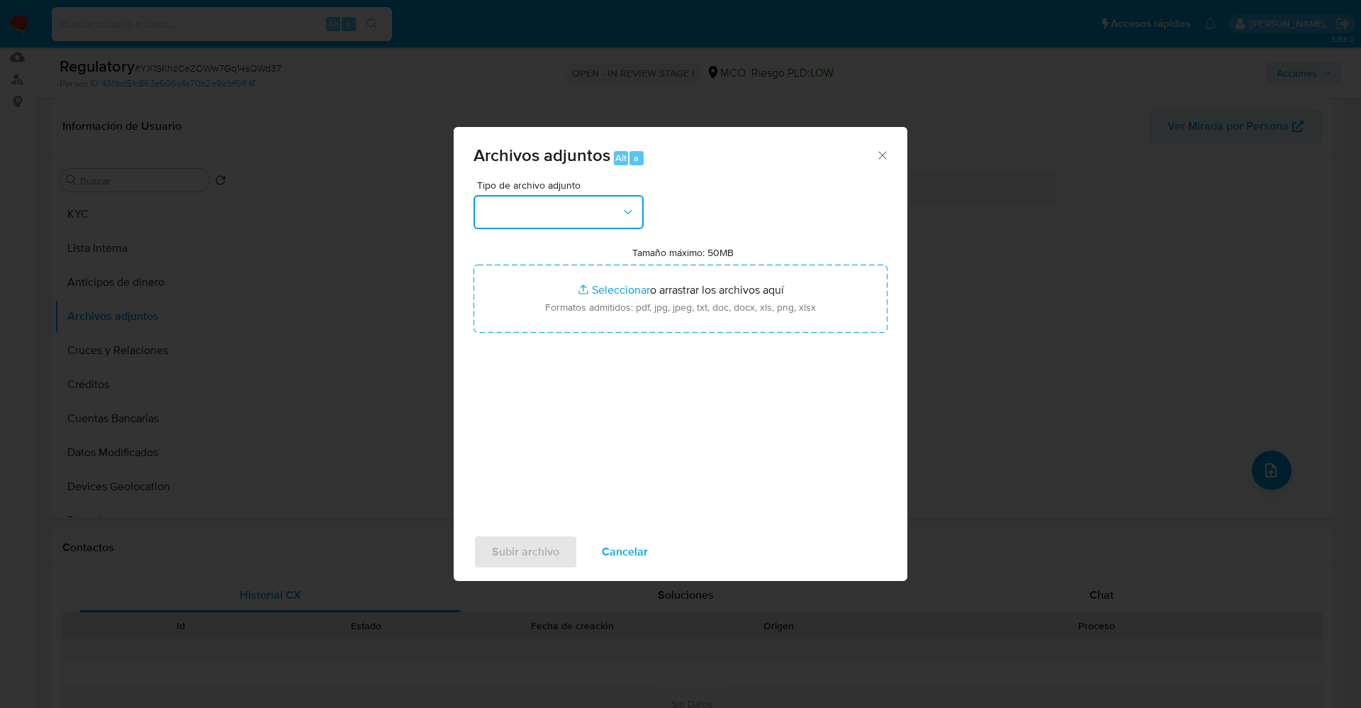
click button "button"
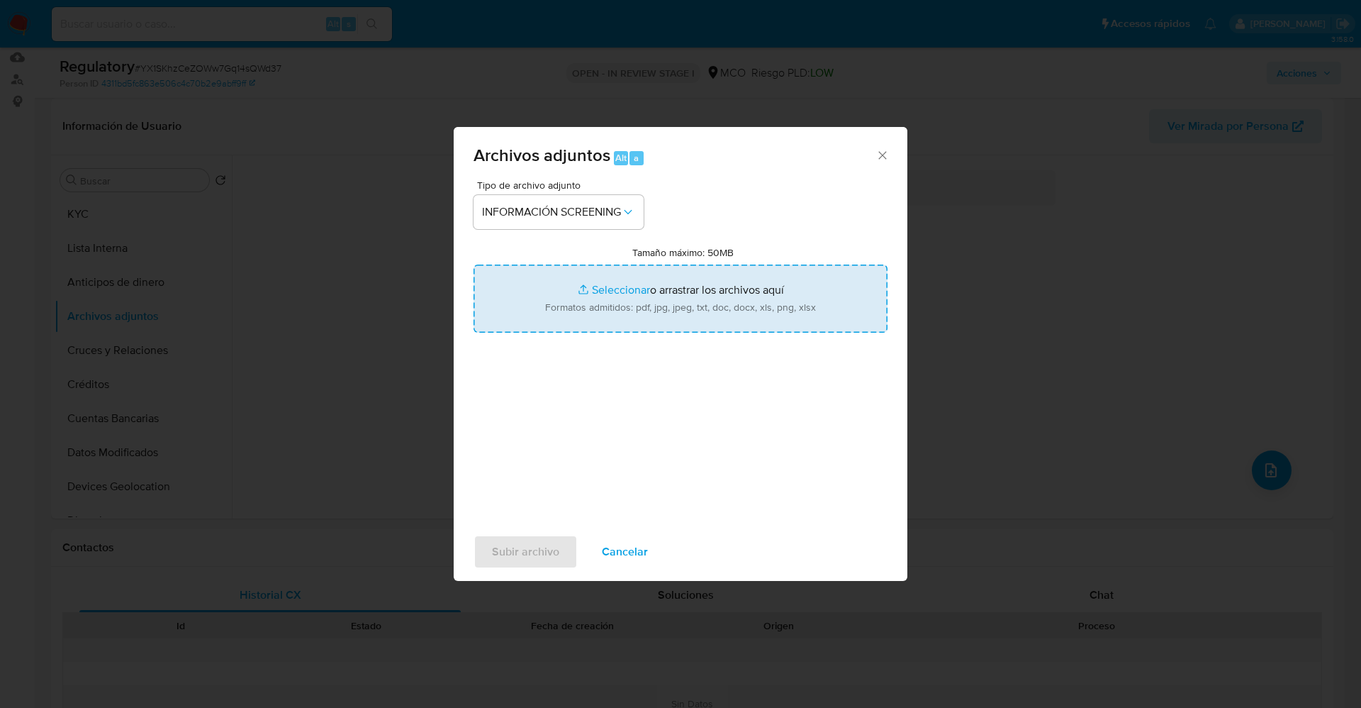
type input "C:\fakepath\_Andres Jhonier Rodriguez Chavez_ lavado de dinero - Buscar con Goo…"
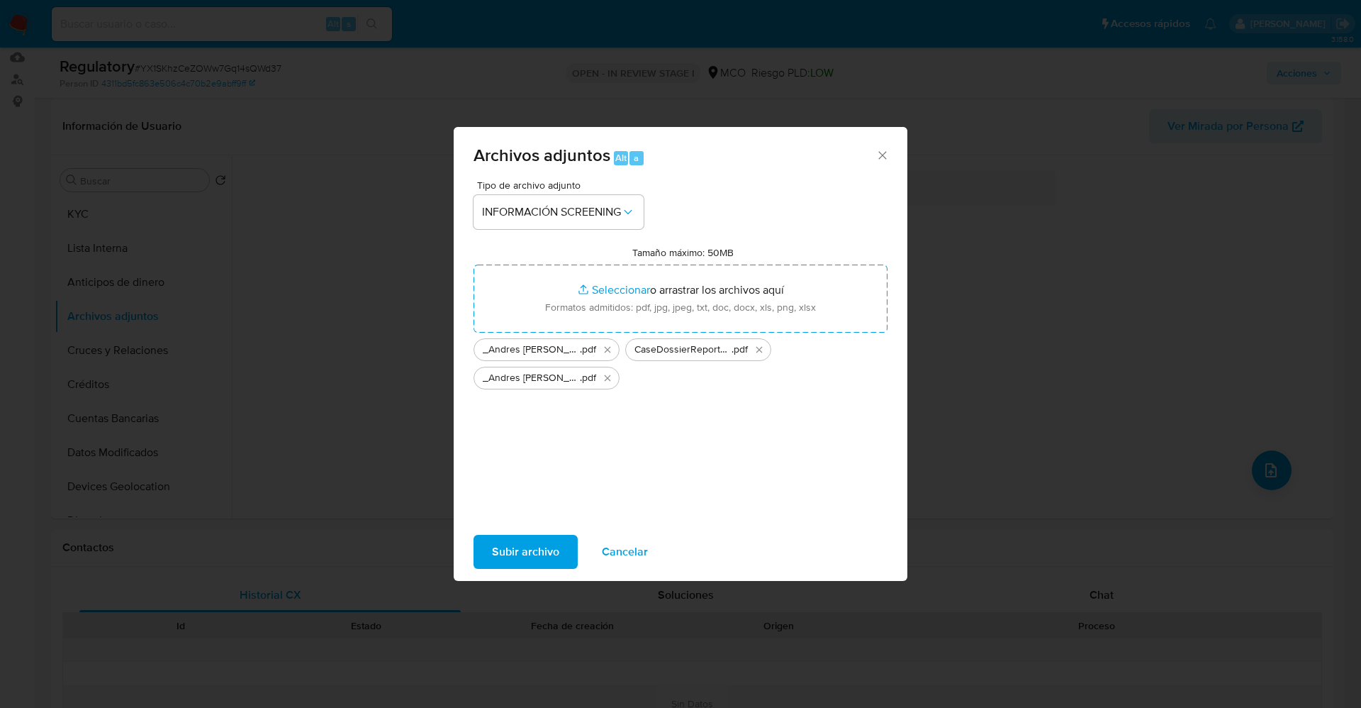
click span "Subir archivo"
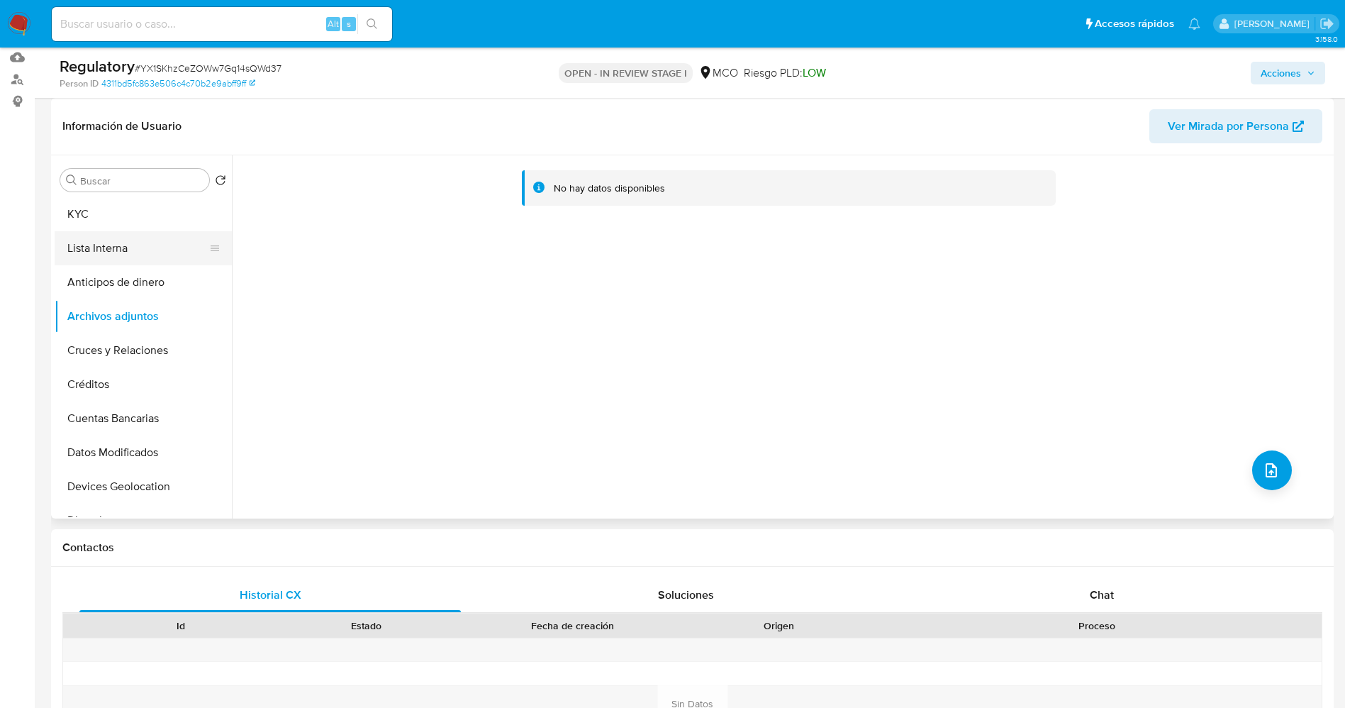
click button "Lista Interna"
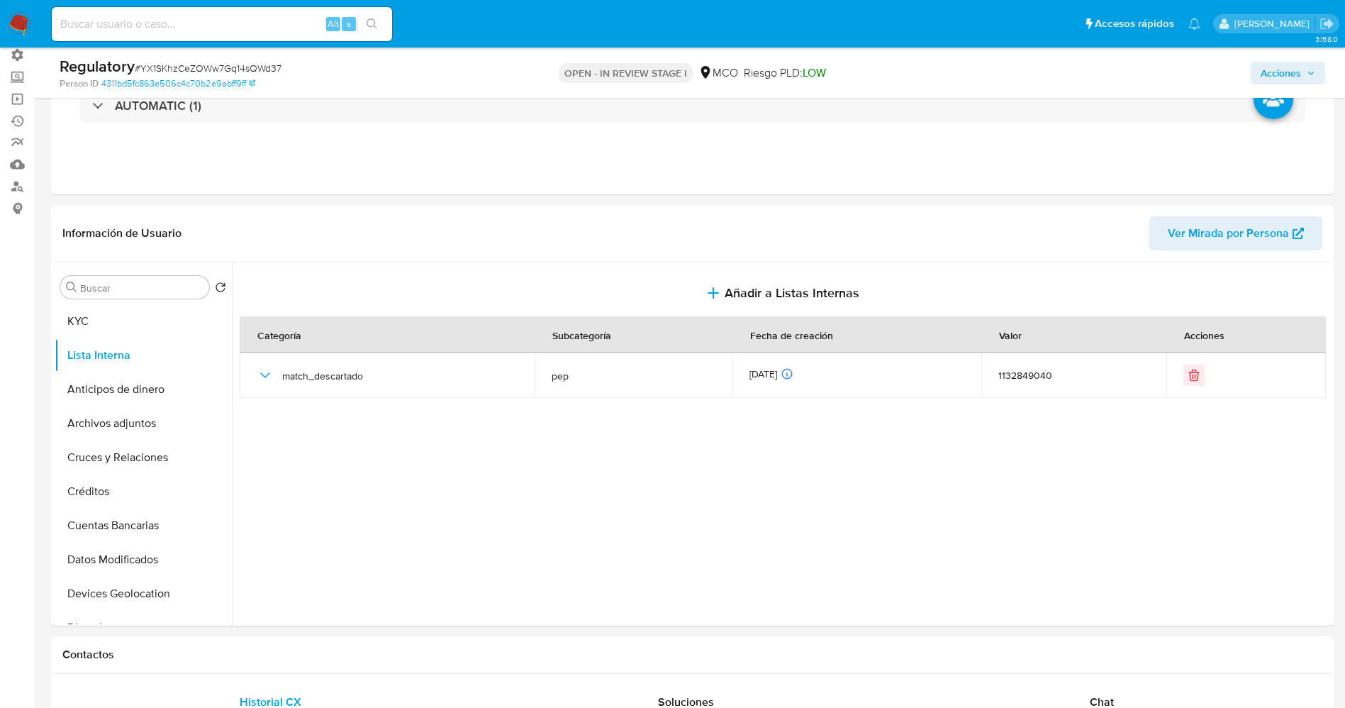
scroll to position [0, 0]
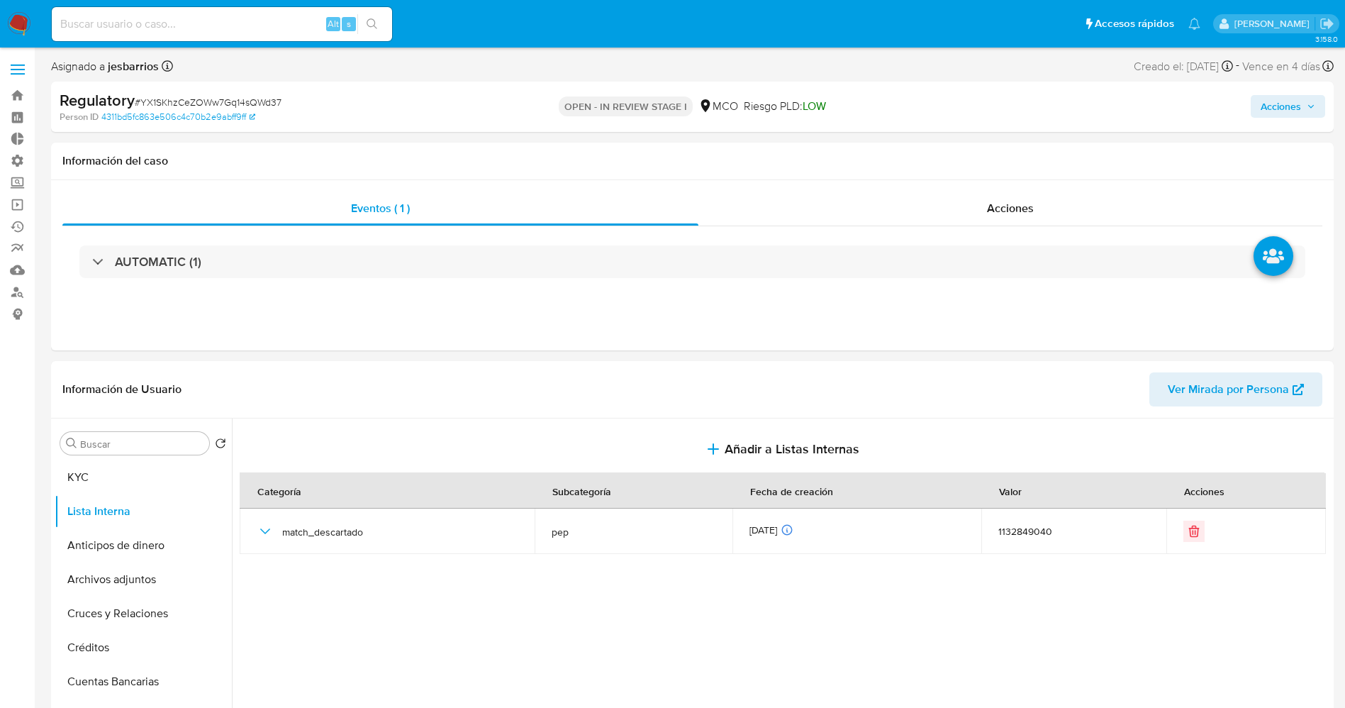
click span "Acciones"
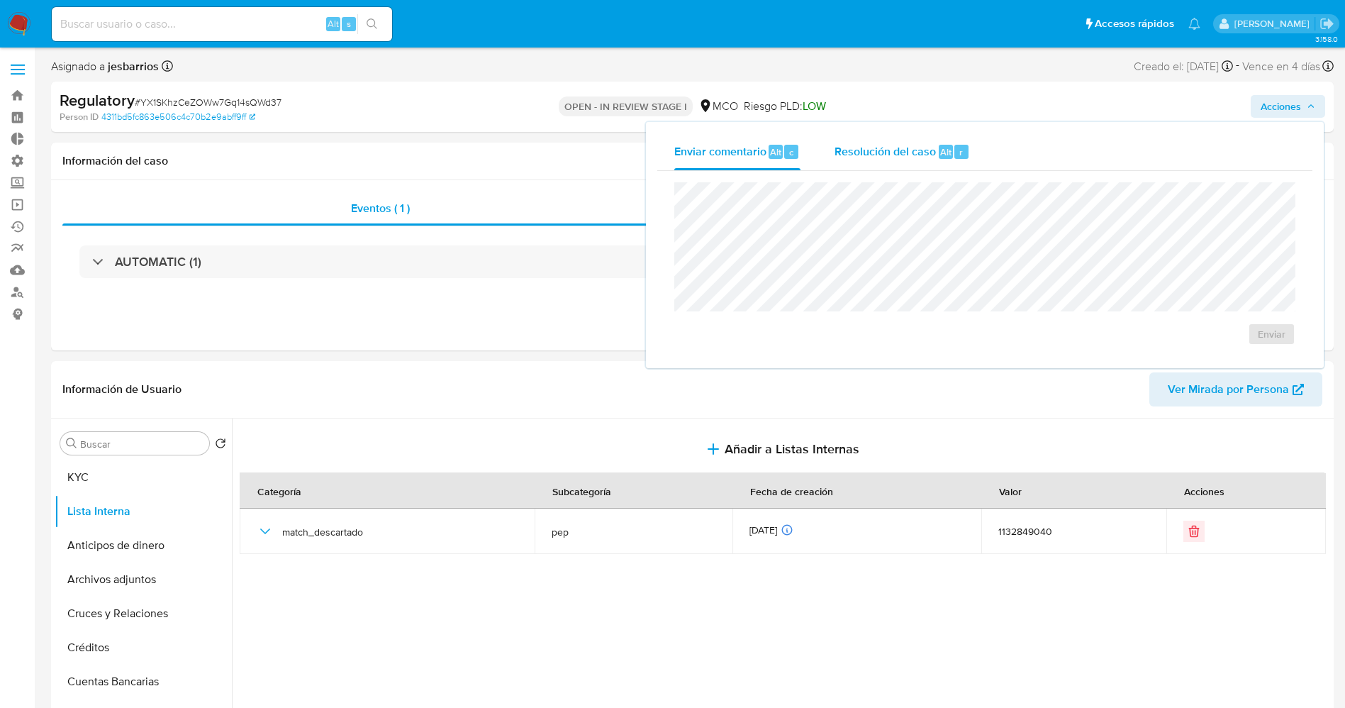
click div "Alt"
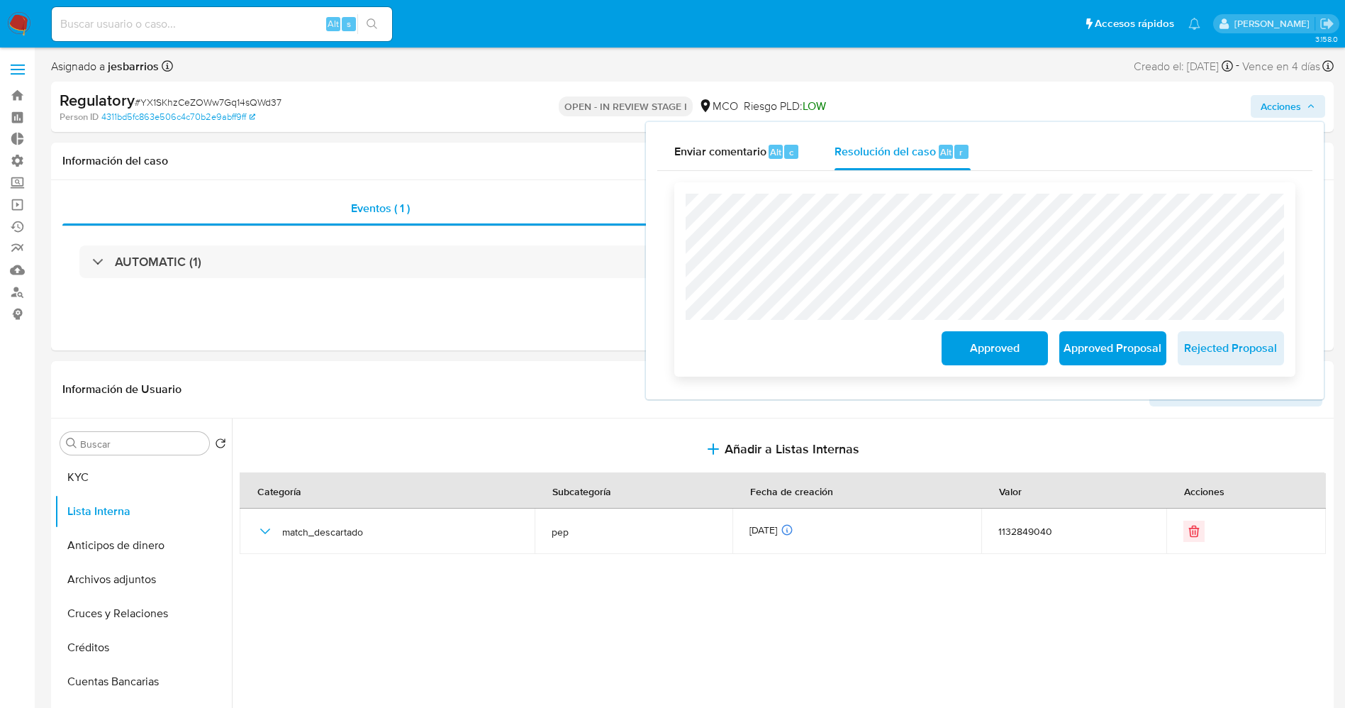
click span "Approved"
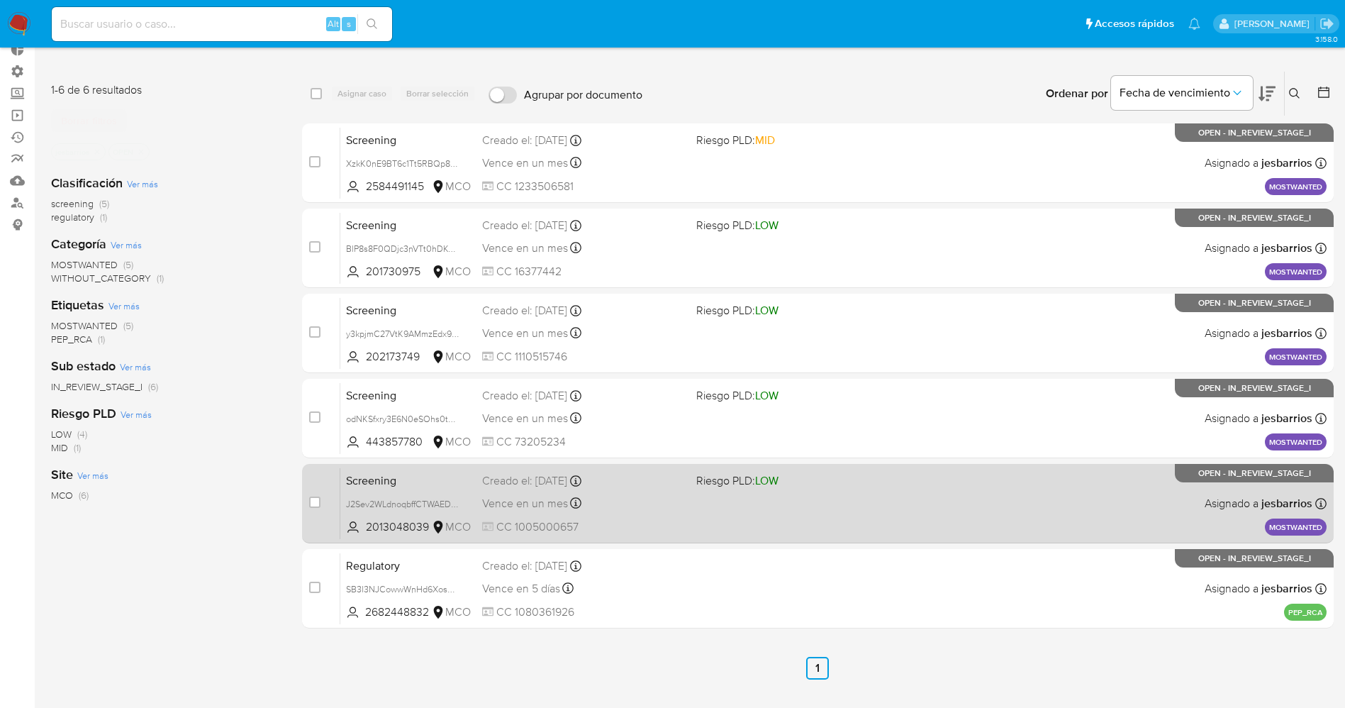
scroll to position [156, 0]
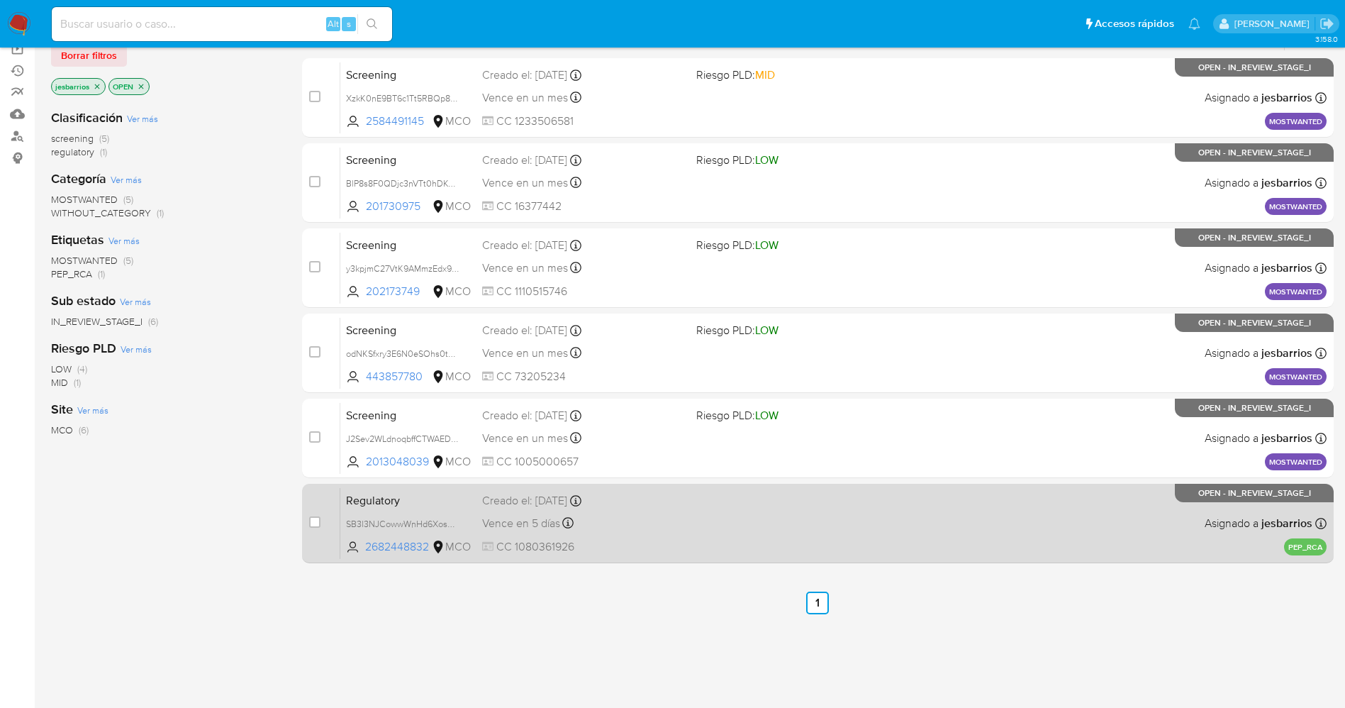
click at [732, 539] on div "Regulatory SB3l3NJCowwWnHd6XosOmcMu 2682448832 MCO Creado el: [DATE] Creado el:…" at bounding box center [833, 523] width 986 height 72
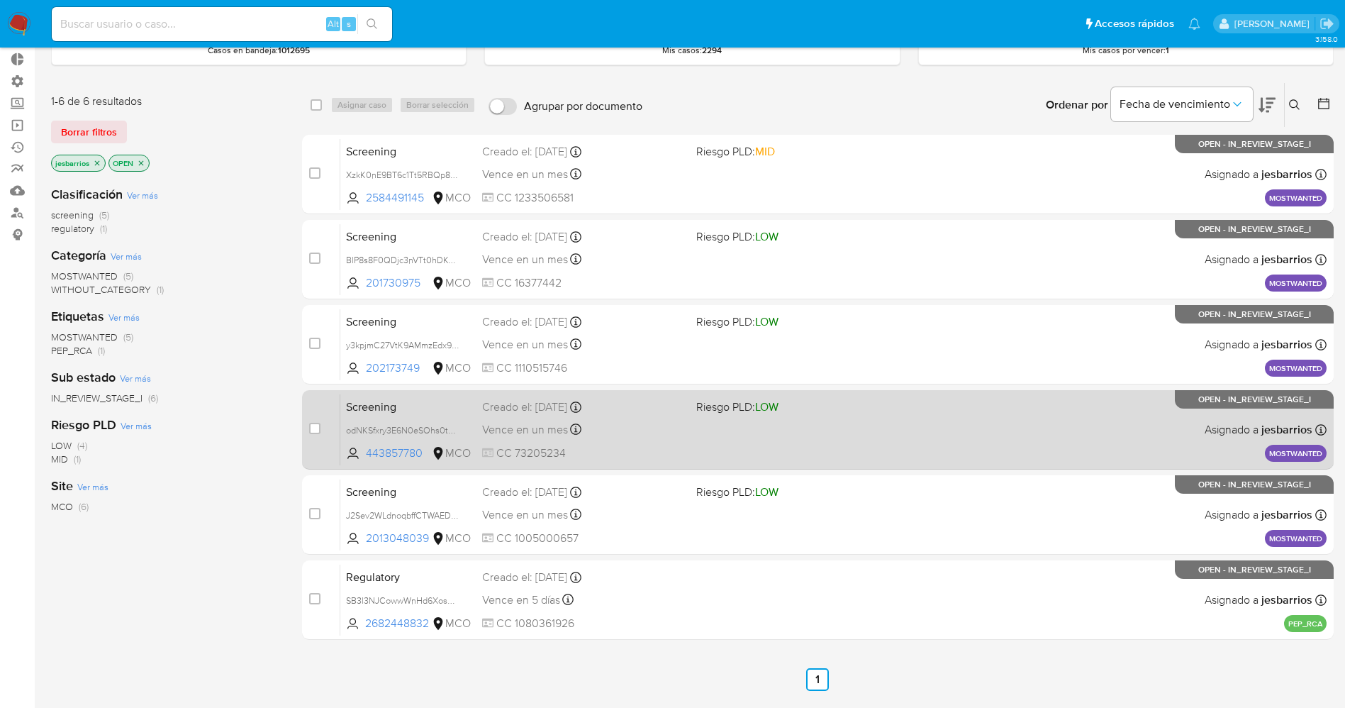
scroll to position [50, 0]
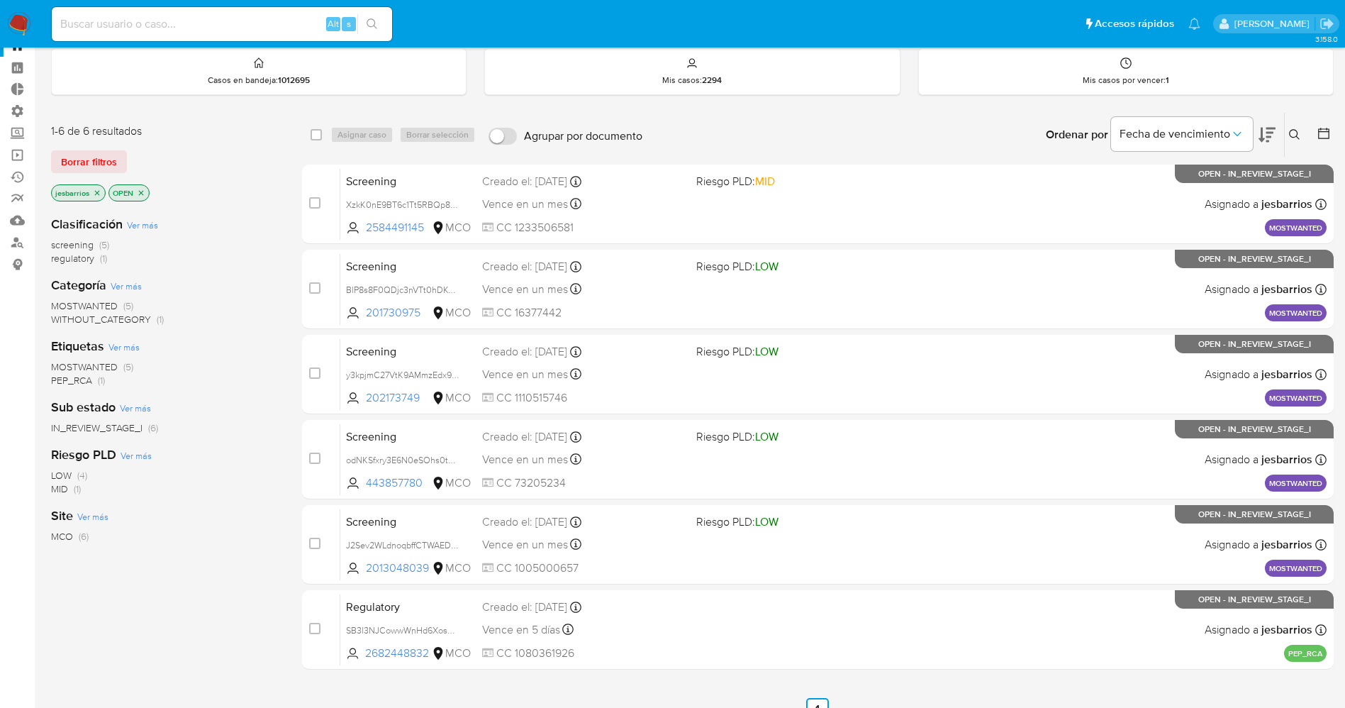
click at [15, 21] on img at bounding box center [19, 24] width 24 height 24
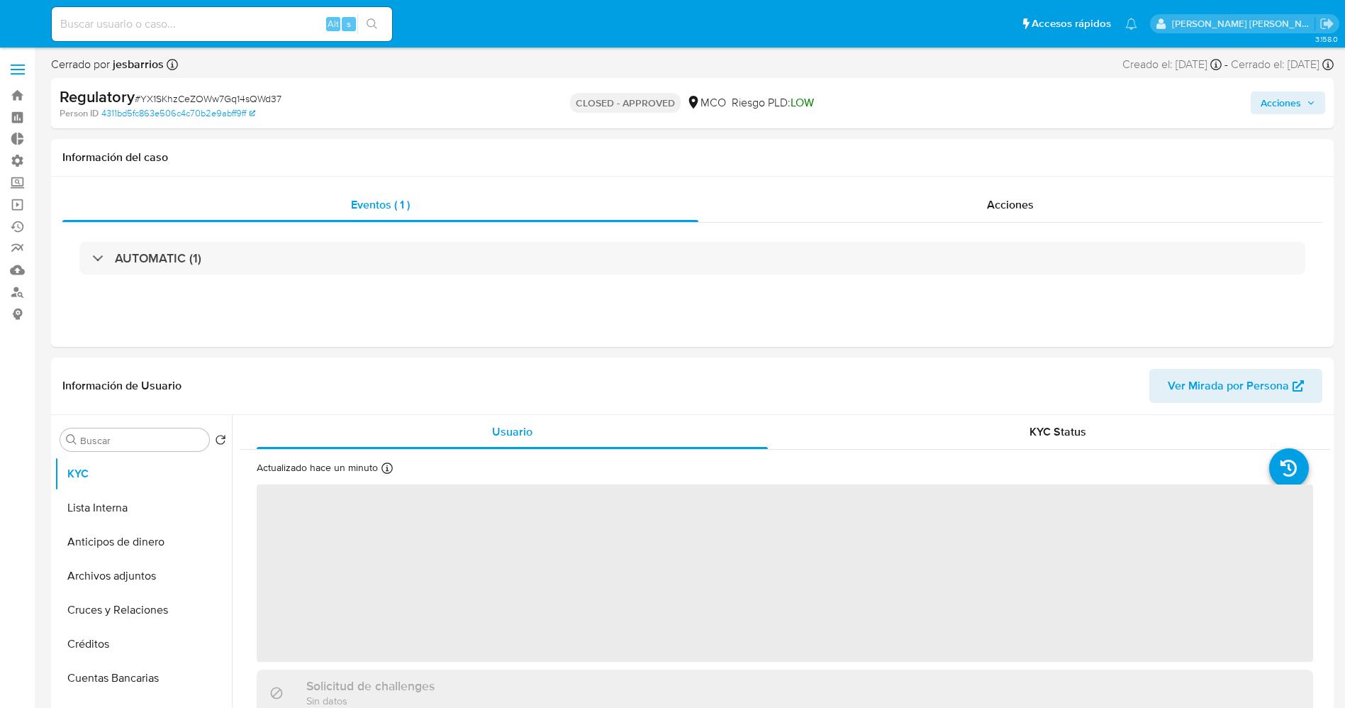
select select "10"
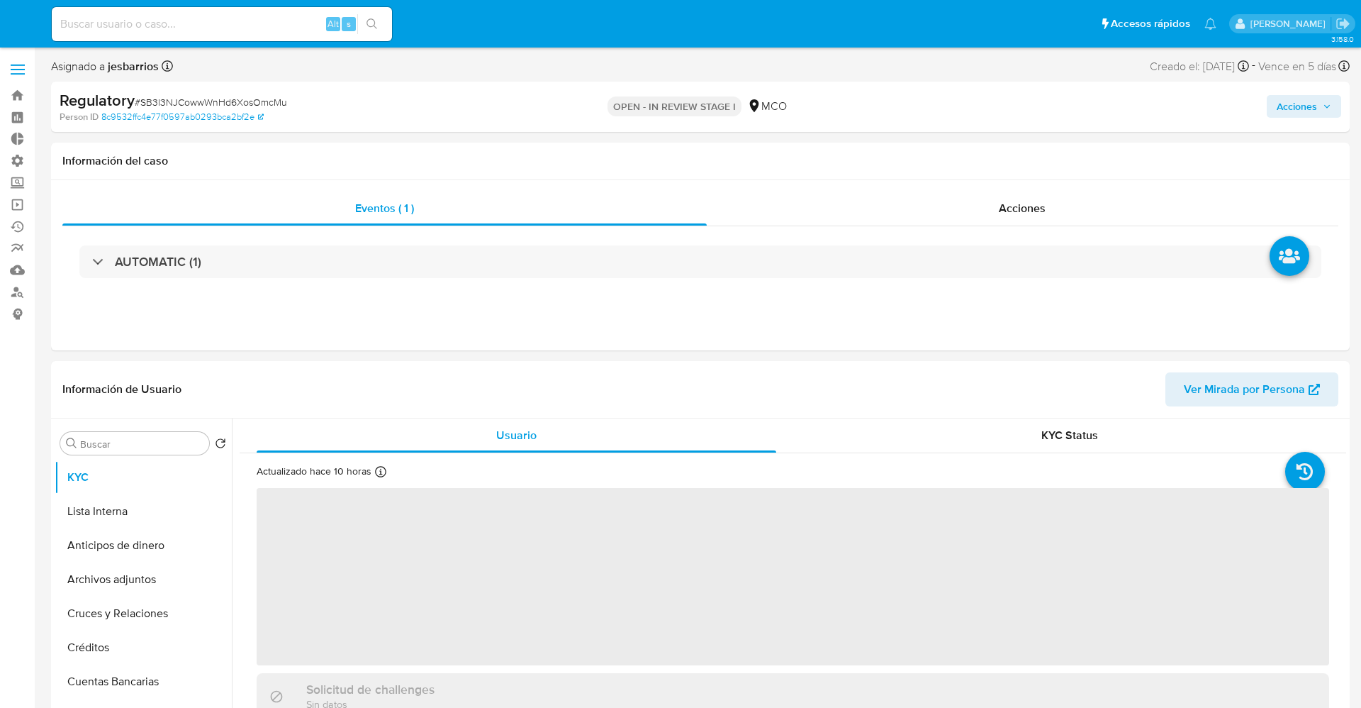
select select "10"
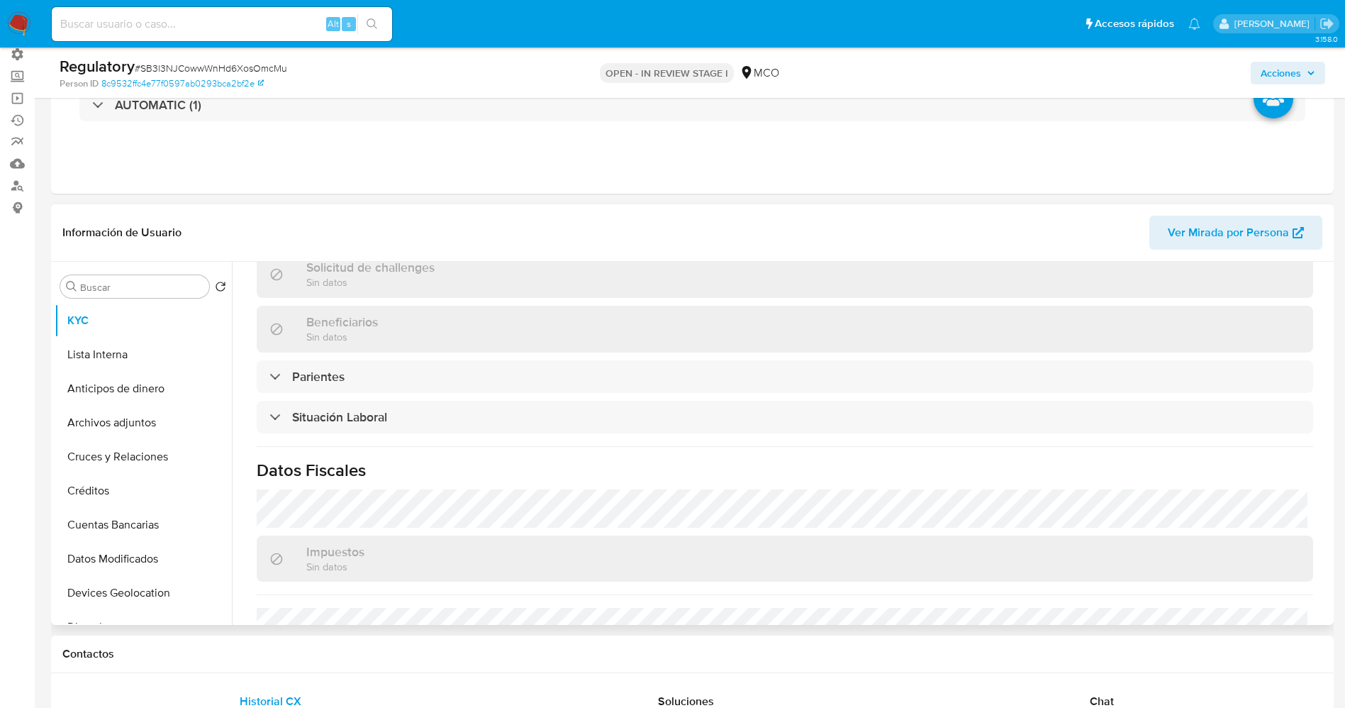
scroll to position [638, 0]
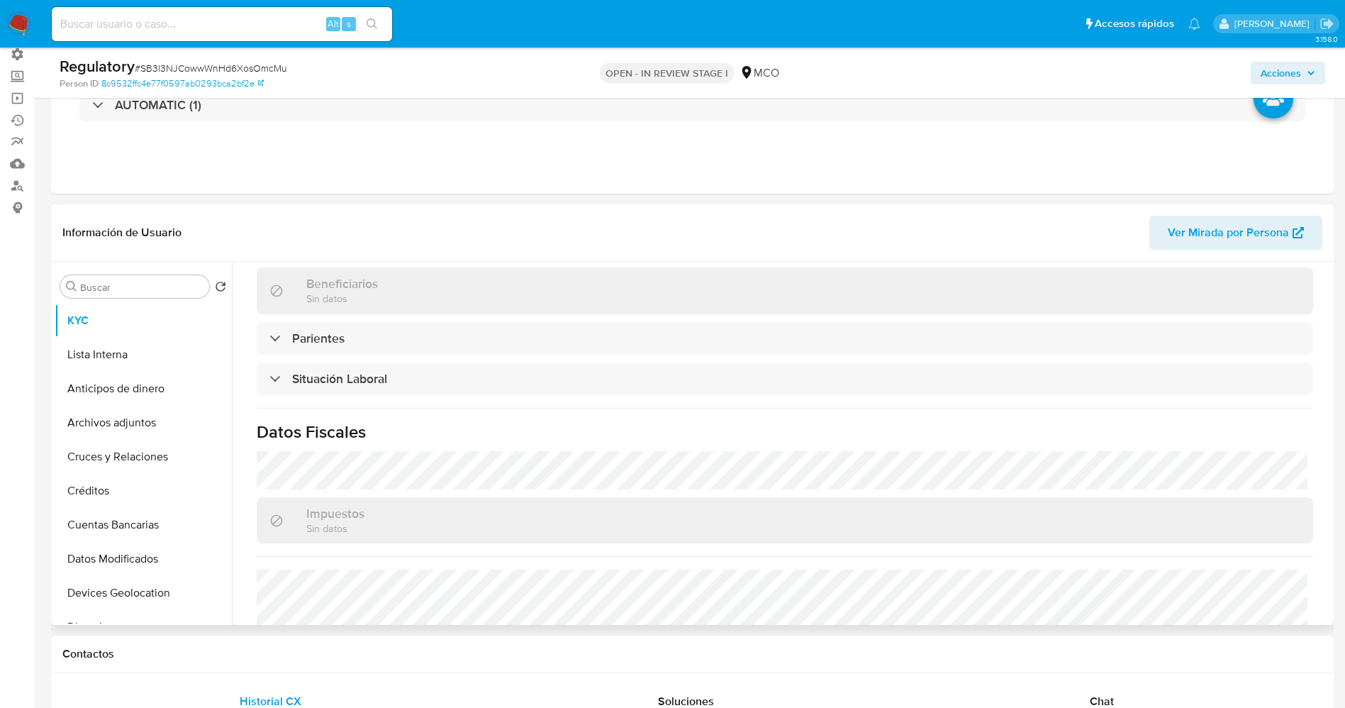
click at [493, 359] on div "Actualizado hace 10 horas Creado: [DATE] 14:46:45 Actualizado: [DATE] 03:25:54 …" at bounding box center [785, 181] width 1090 height 1047
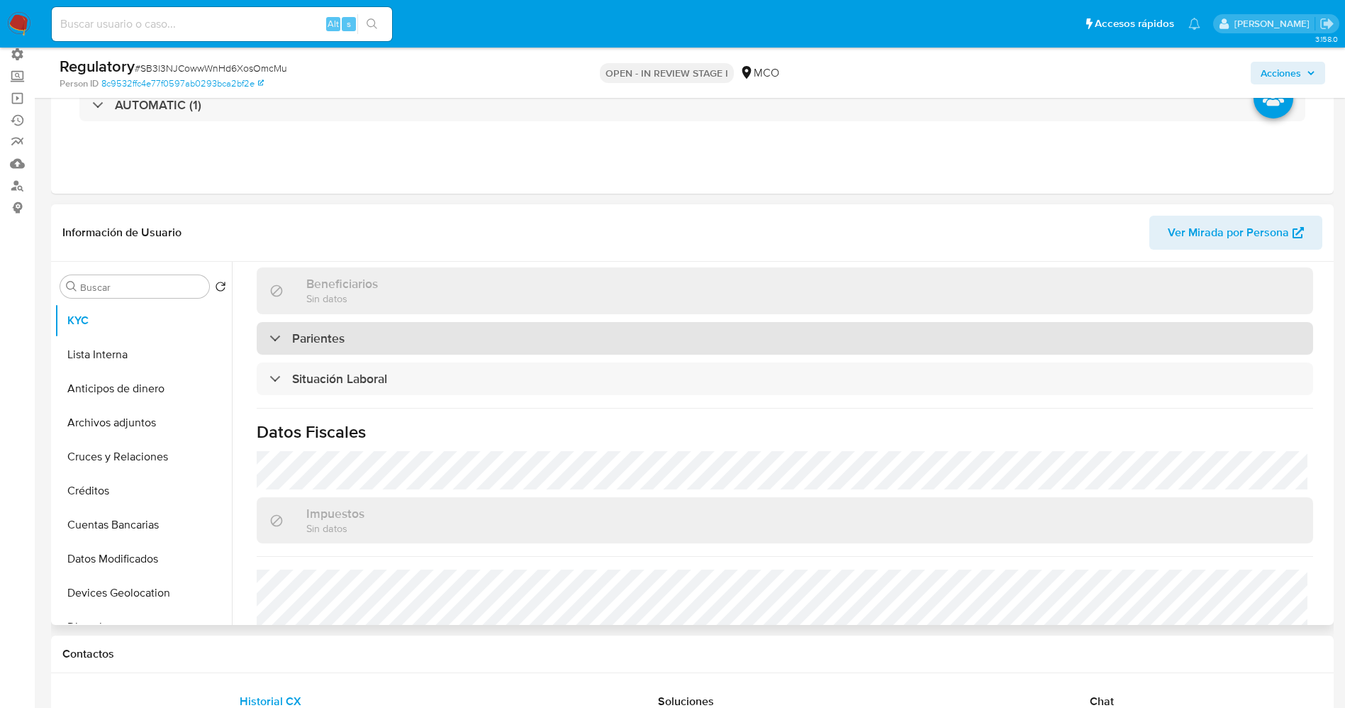
click at [494, 330] on div "Parientes" at bounding box center [785, 338] width 1056 height 33
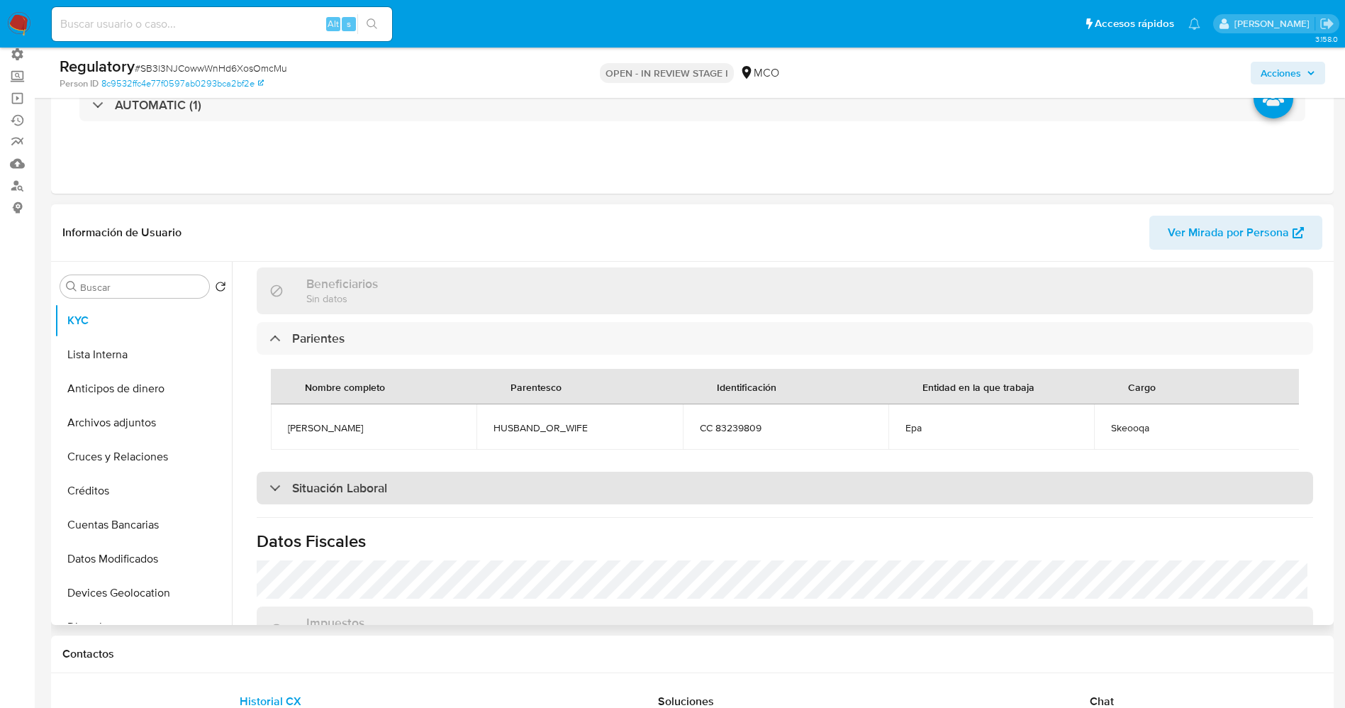
click at [472, 504] on div "Situación Laboral" at bounding box center [785, 488] width 1056 height 33
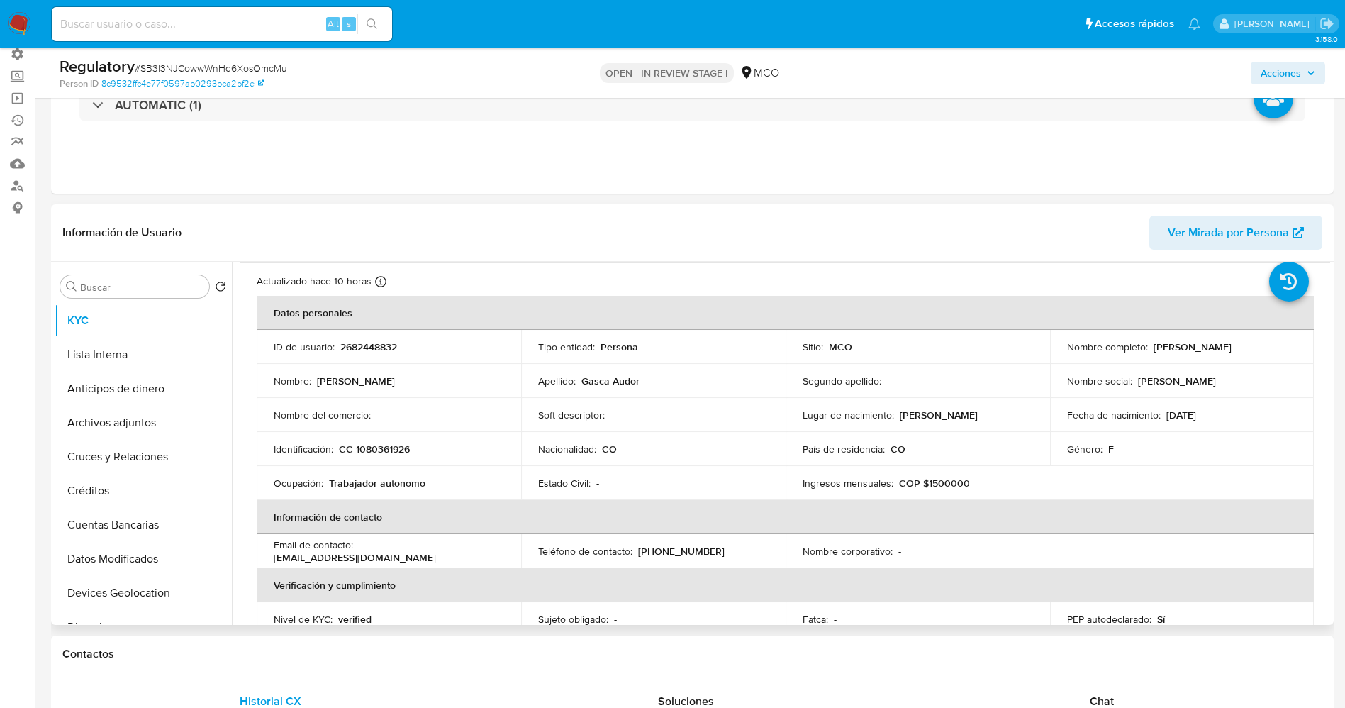
scroll to position [0, 0]
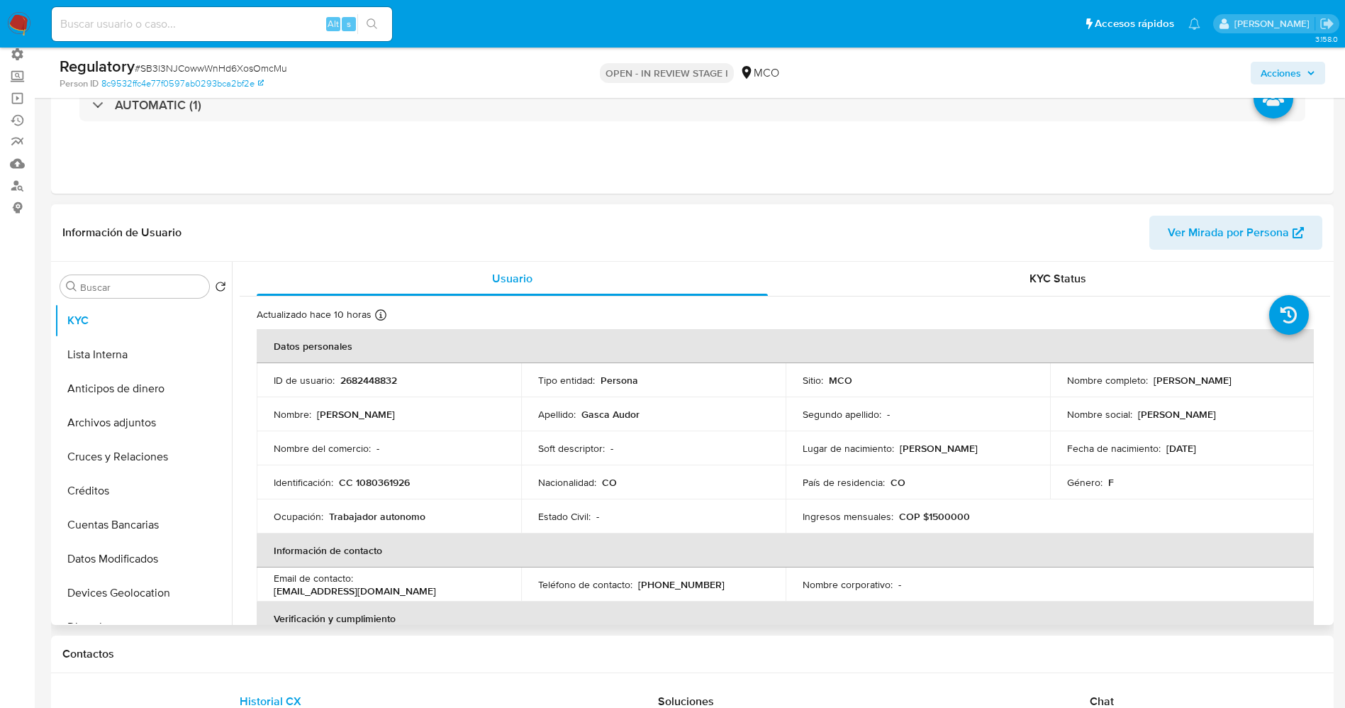
drag, startPoint x: 1148, startPoint y: 381, endPoint x: 1271, endPoint y: 378, distance: 122.7
click at [1271, 378] on div "Nombre completo : [PERSON_NAME]" at bounding box center [1182, 380] width 230 height 13
copy p "[PERSON_NAME]"
drag, startPoint x: 355, startPoint y: 481, endPoint x: 417, endPoint y: 480, distance: 62.4
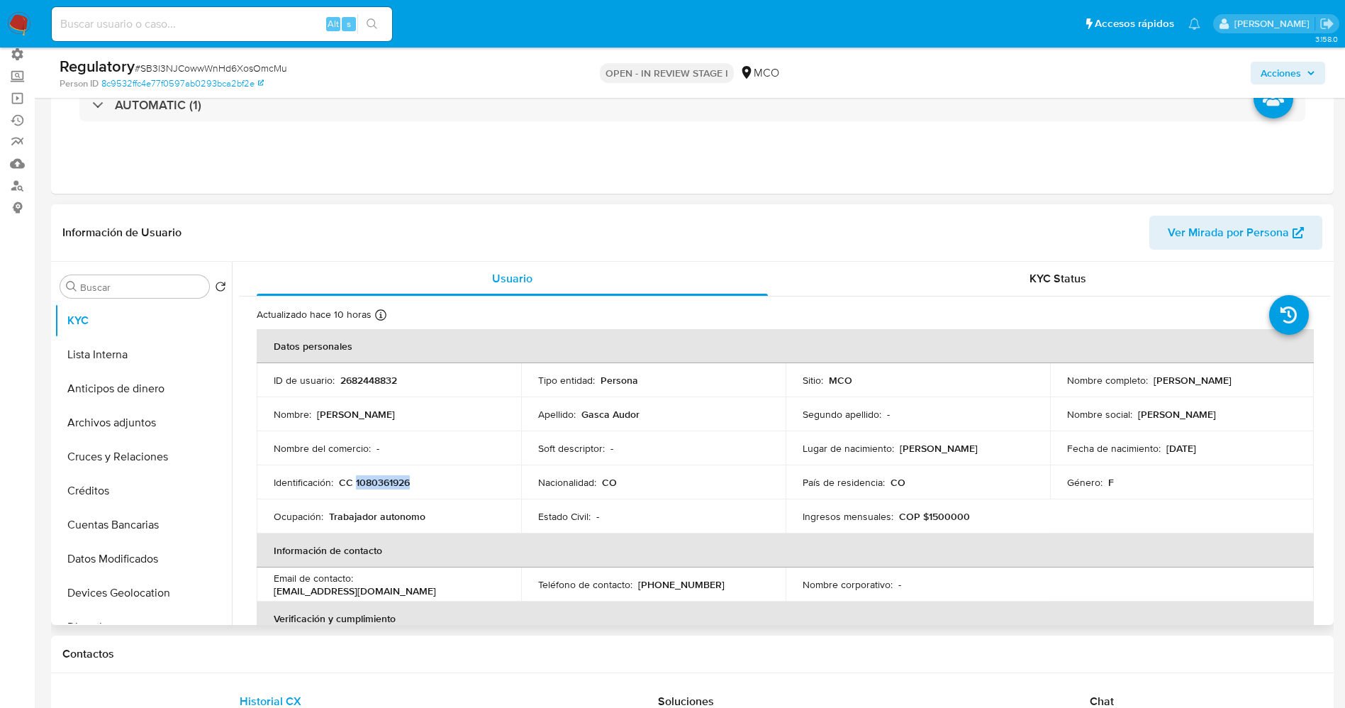
click at [417, 480] on div "Identificación : CC 1080361926" at bounding box center [389, 482] width 230 height 13
copy p "1080361926"
drag, startPoint x: 1151, startPoint y: 378, endPoint x: 1274, endPoint y: 379, distance: 122.7
click at [1274, 379] on div "Nombre completo : [PERSON_NAME]" at bounding box center [1182, 380] width 230 height 13
copy p "[PERSON_NAME]"
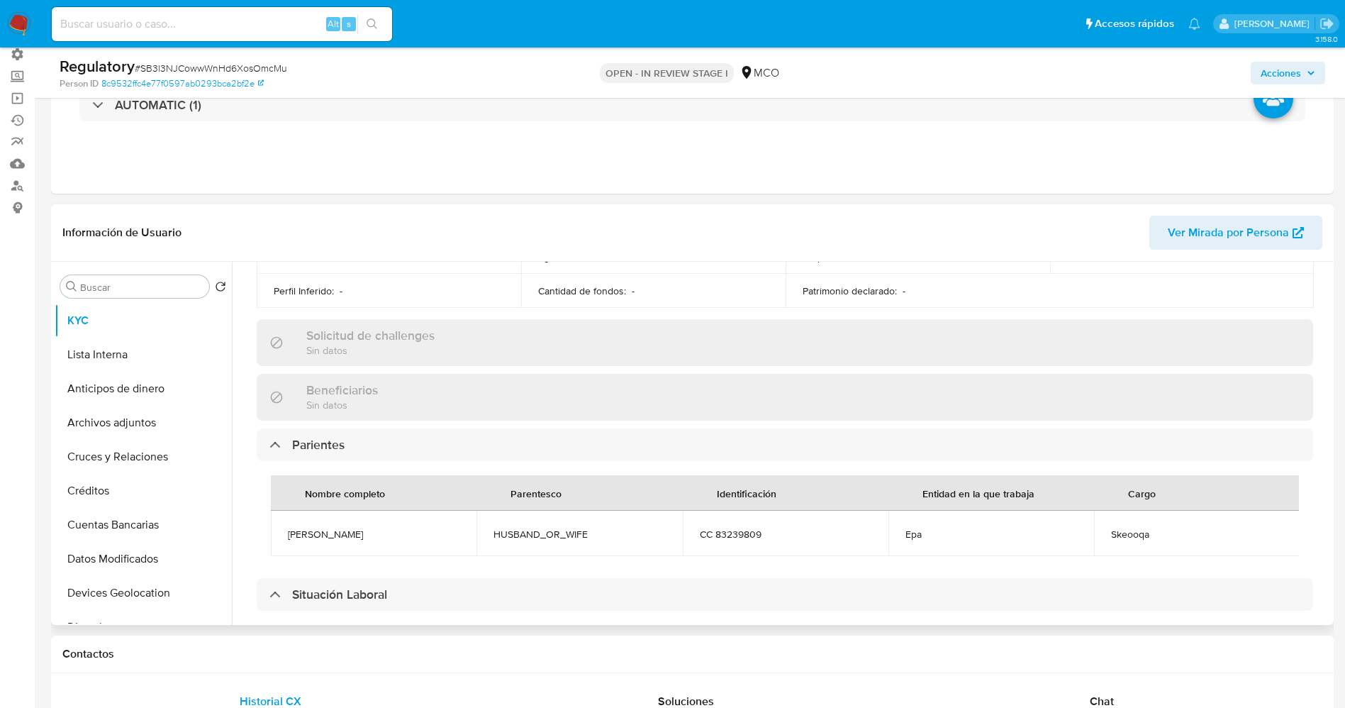
scroll to position [744, 0]
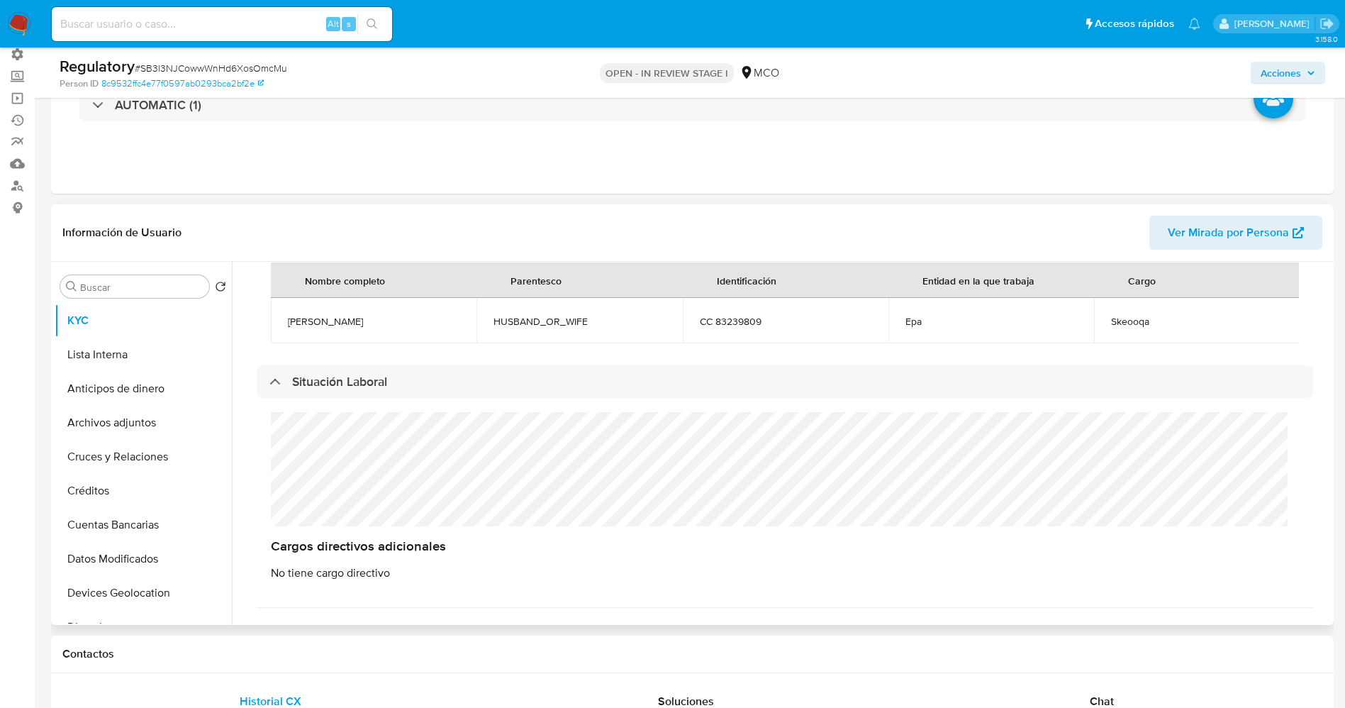
drag, startPoint x: 286, startPoint y: 323, endPoint x: 421, endPoint y: 318, distance: 134.8
click at [421, 318] on td "[PERSON_NAME]" at bounding box center [374, 320] width 206 height 45
copy span "[PERSON_NAME]"
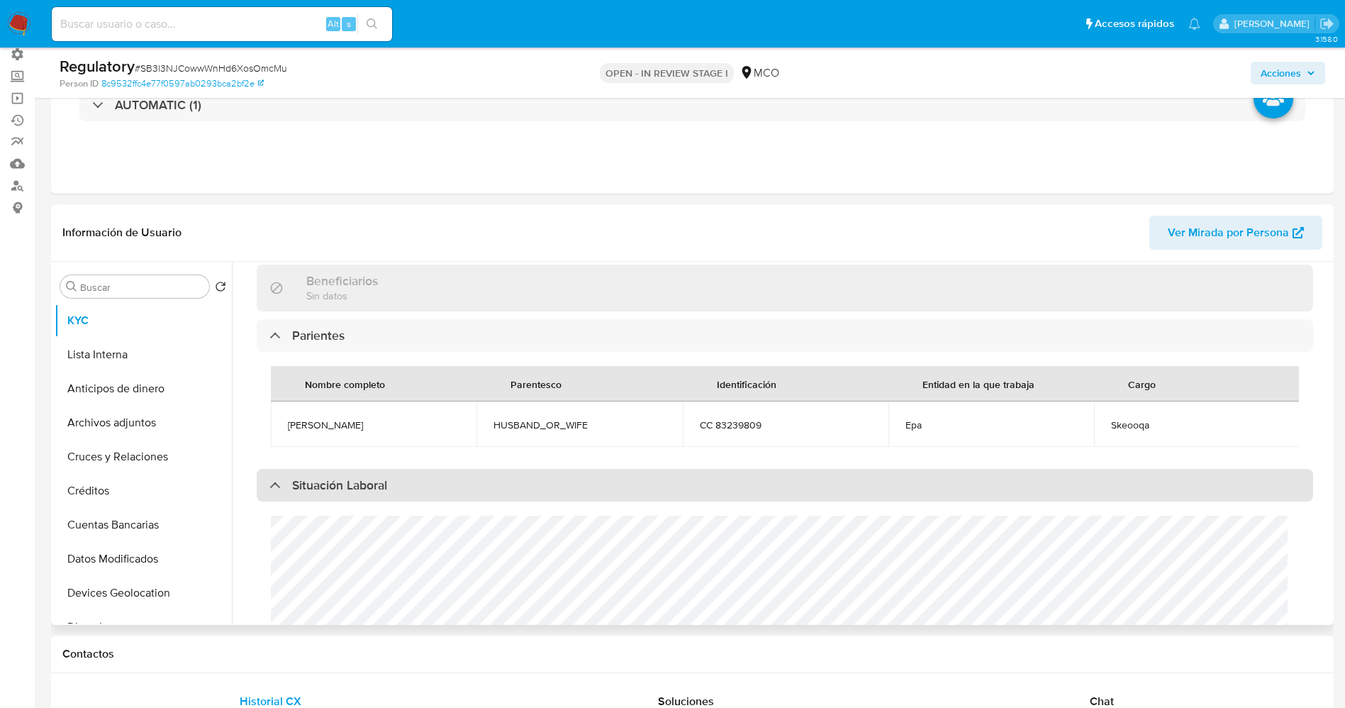
scroll to position [638, 0]
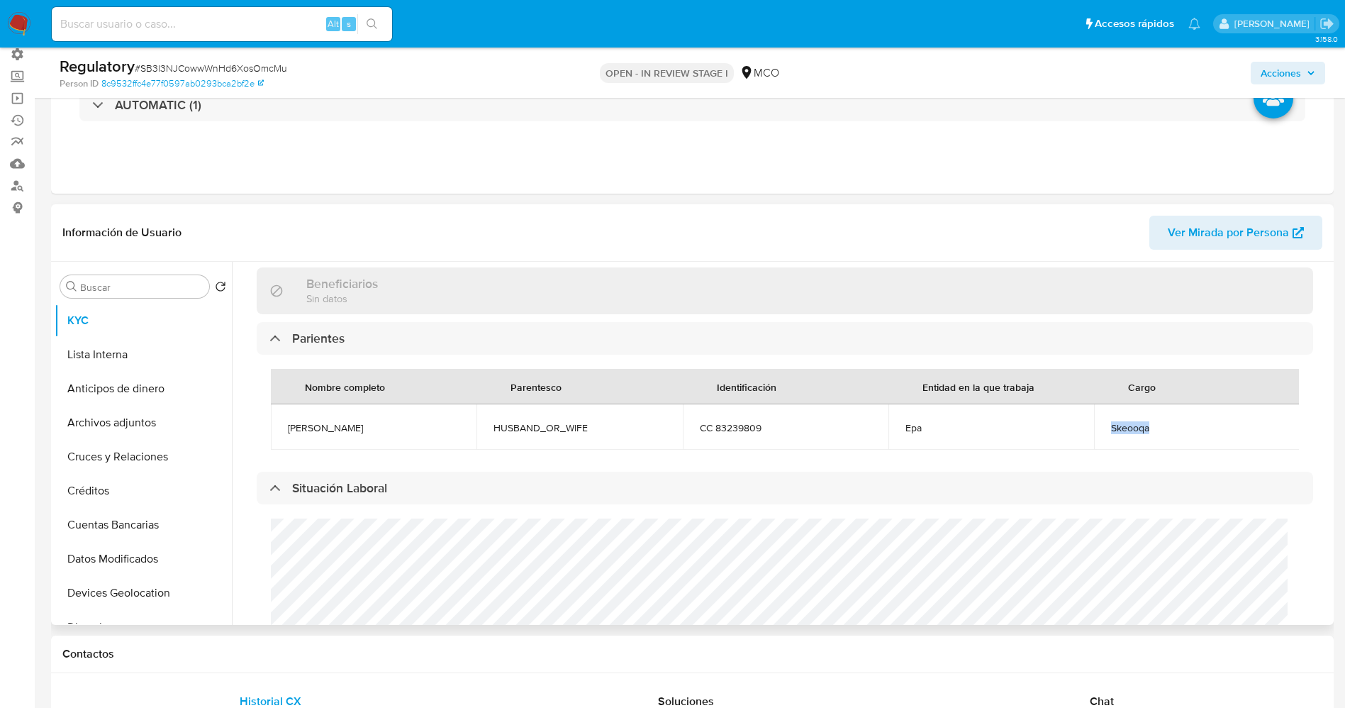
drag, startPoint x: 1101, startPoint y: 422, endPoint x: 1160, endPoint y: 422, distance: 58.8
click at [1160, 422] on td "Skeooqa" at bounding box center [1197, 426] width 206 height 45
copy span "Skeooqa"
click at [108, 356] on button "Lista Interna" at bounding box center [138, 354] width 166 height 34
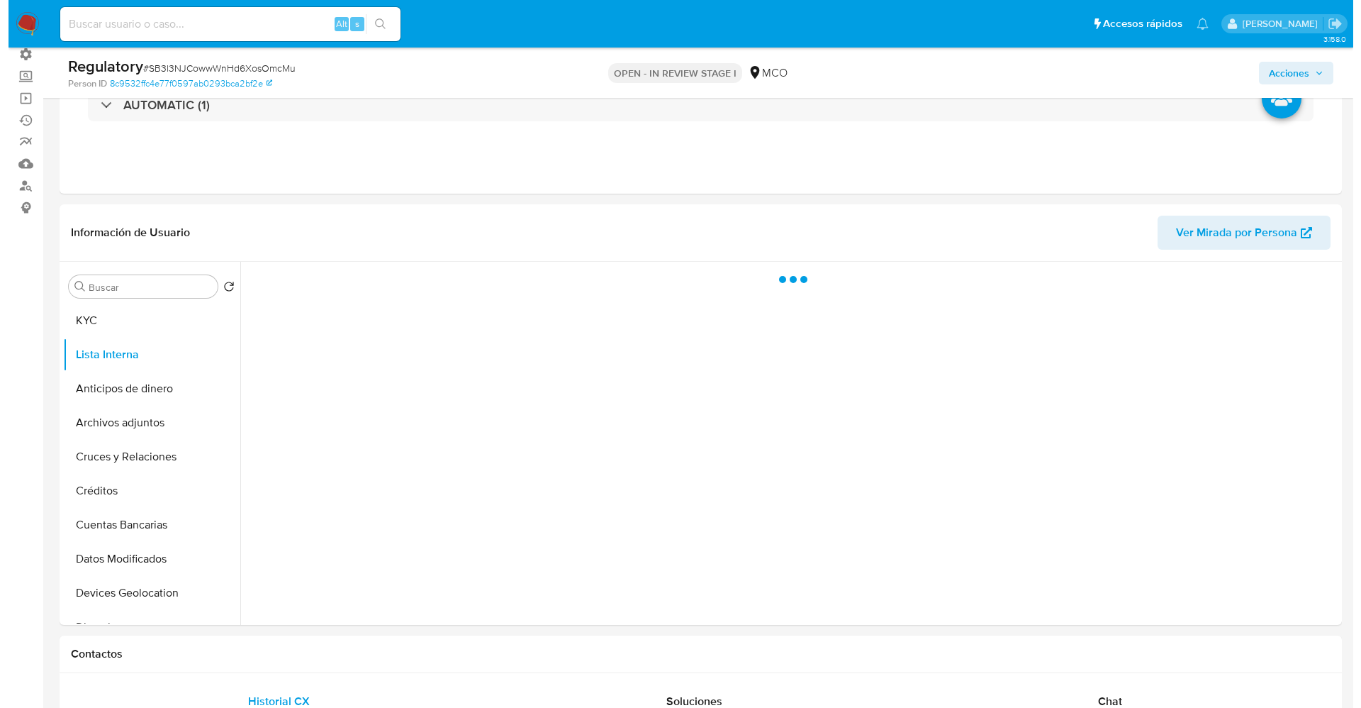
scroll to position [0, 0]
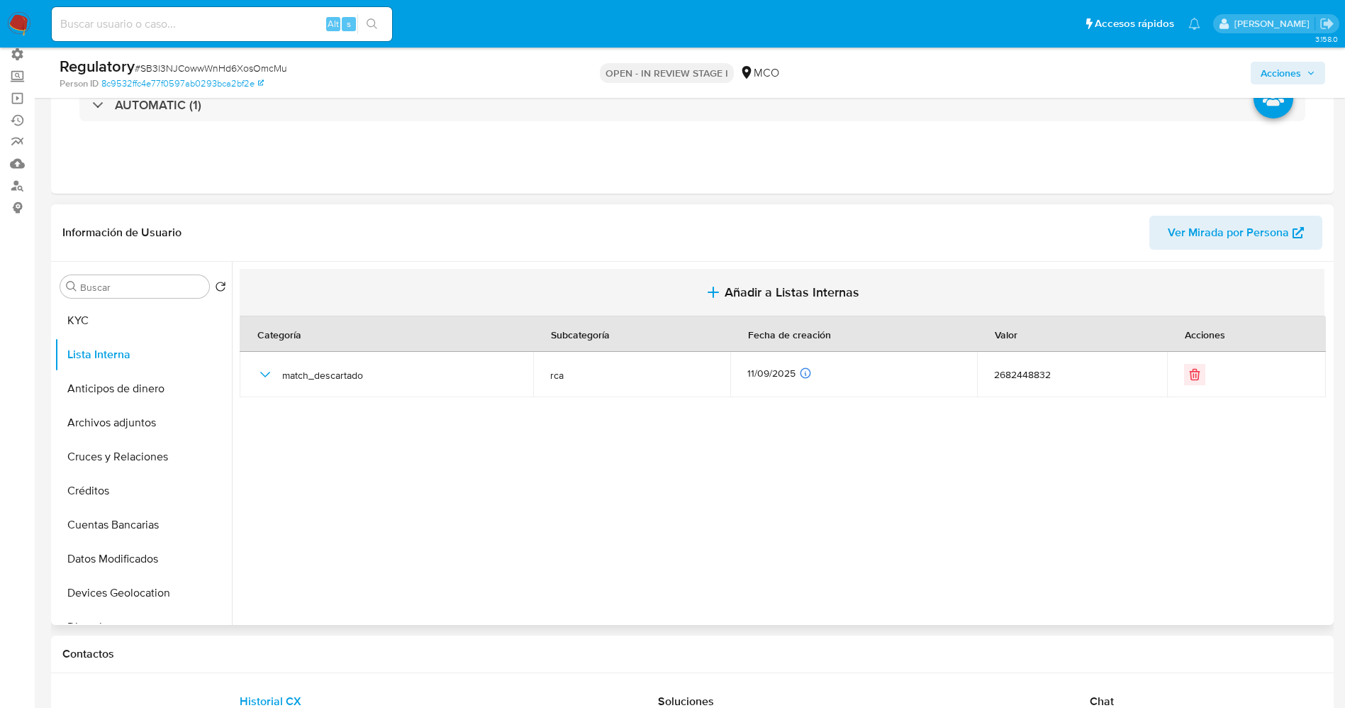
click at [779, 284] on span "Añadir a Listas Internas" at bounding box center [792, 292] width 135 height 16
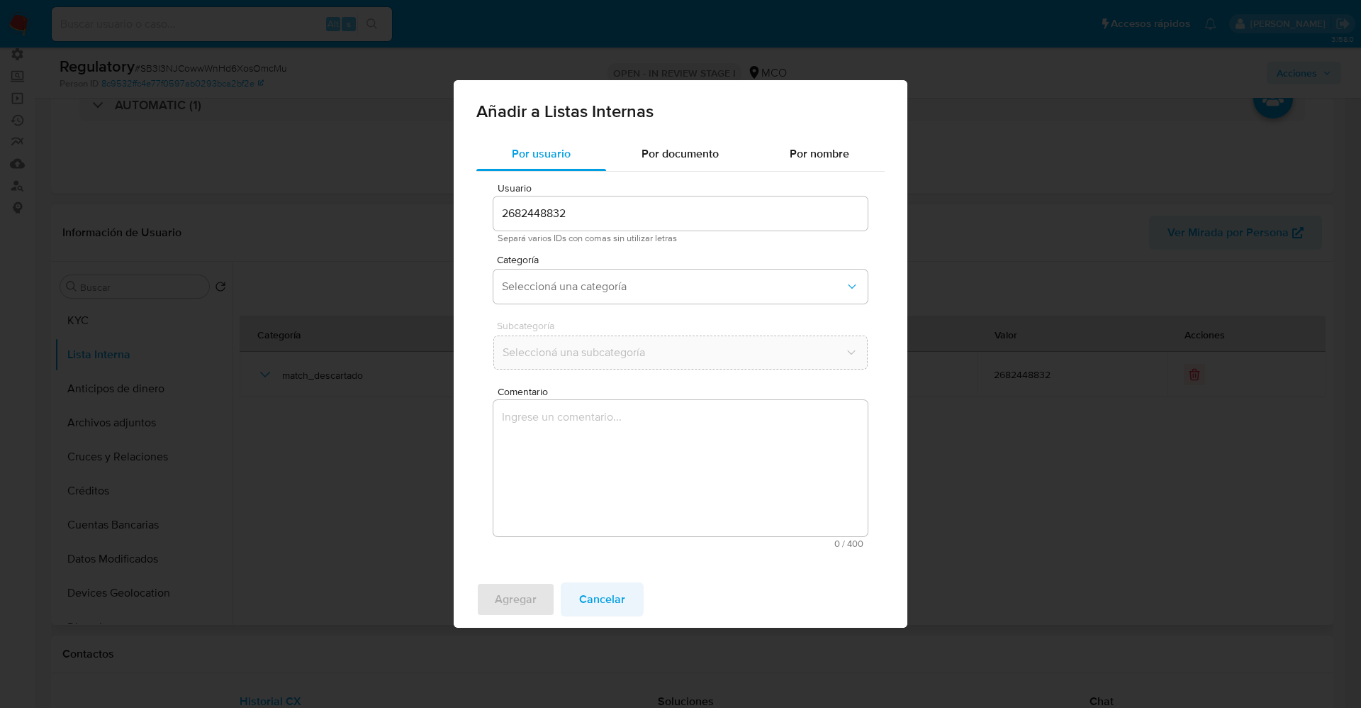
click at [615, 595] on span "Cancelar" at bounding box center [602, 599] width 46 height 31
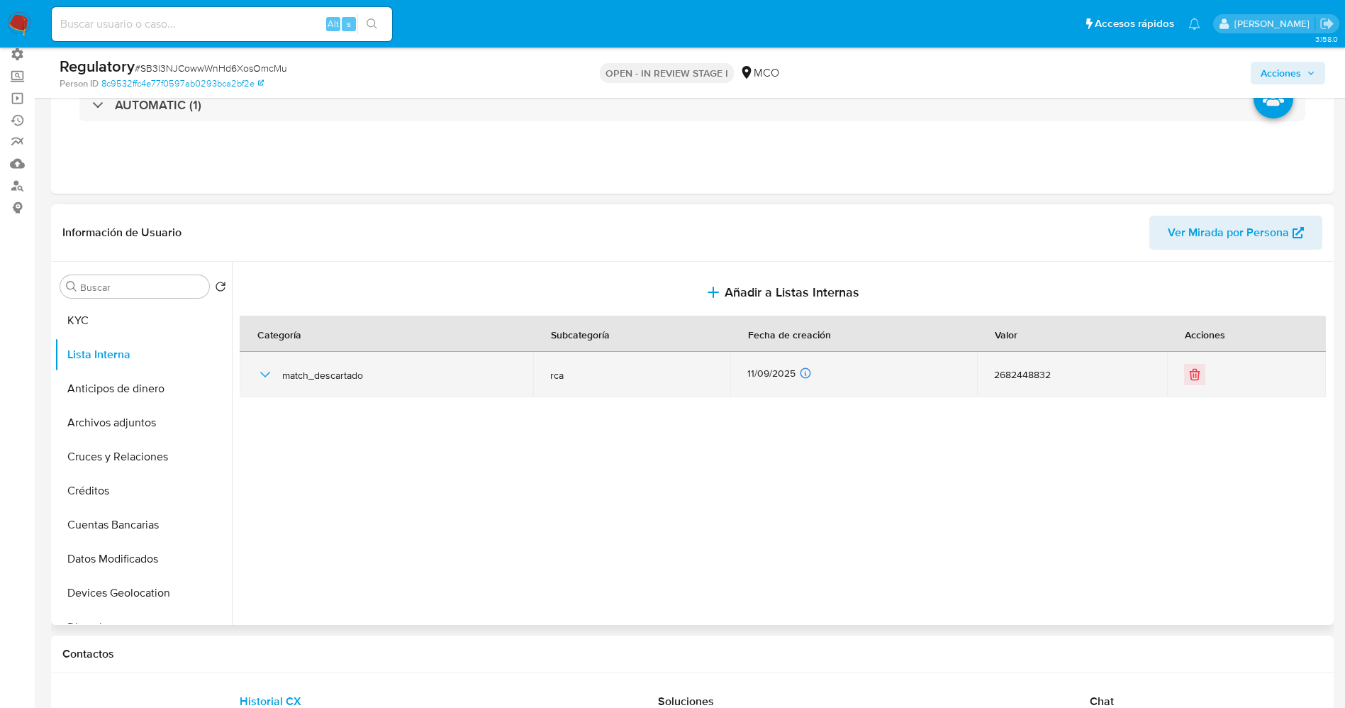
click at [263, 374] on icon "button" at bounding box center [265, 375] width 10 height 6
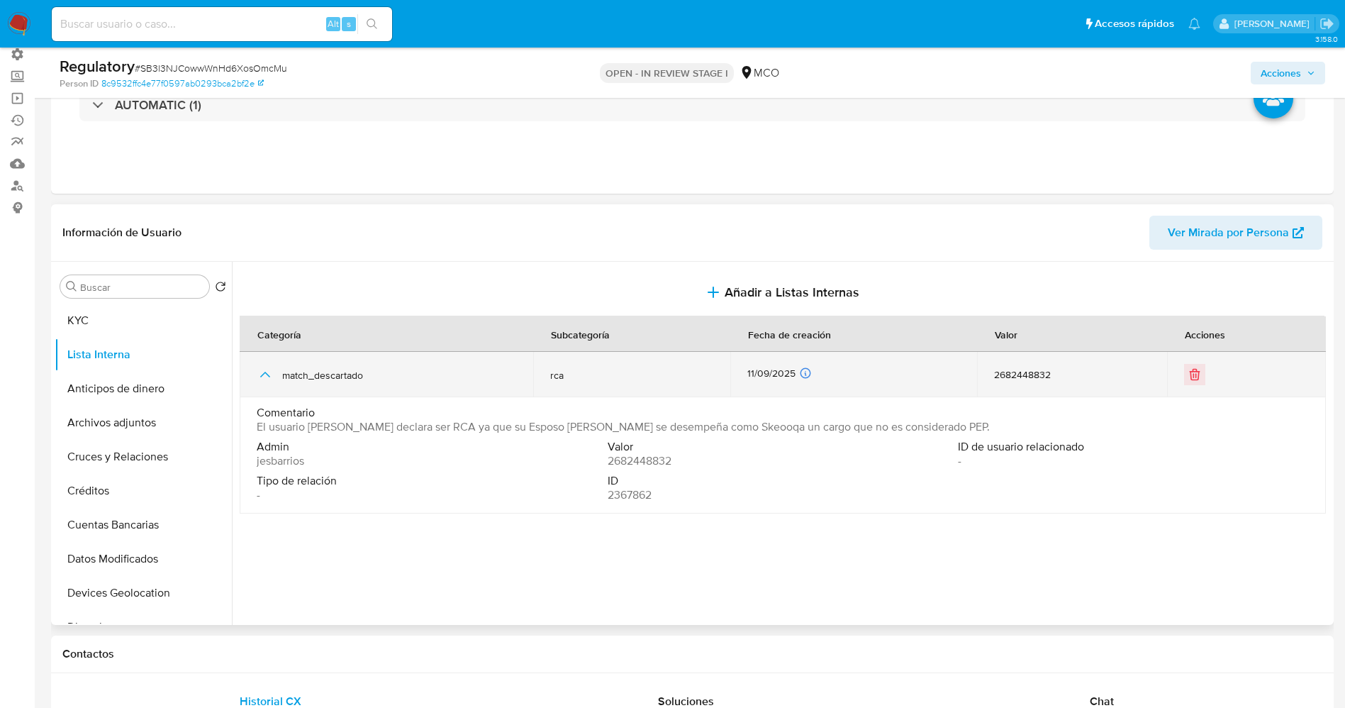
click at [263, 374] on icon "button" at bounding box center [265, 375] width 10 height 6
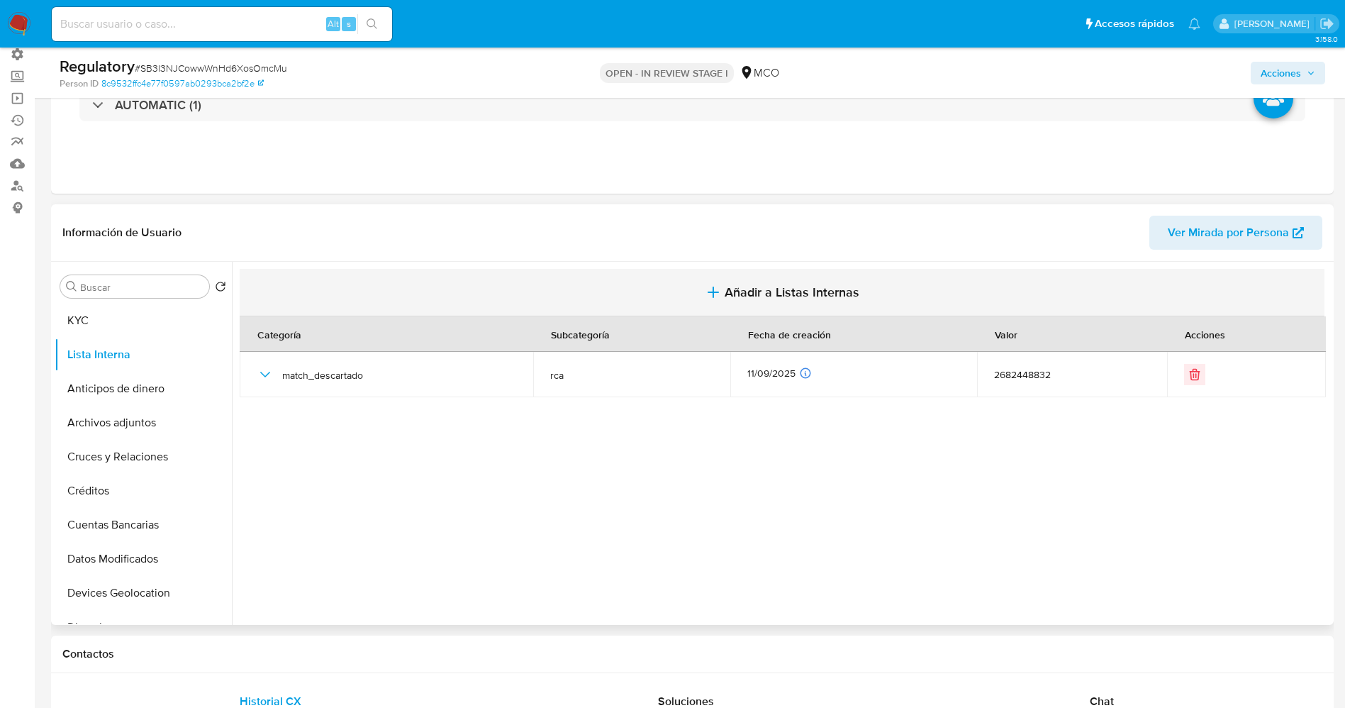
click at [791, 295] on span "Añadir a Listas Internas" at bounding box center [792, 292] width 135 height 16
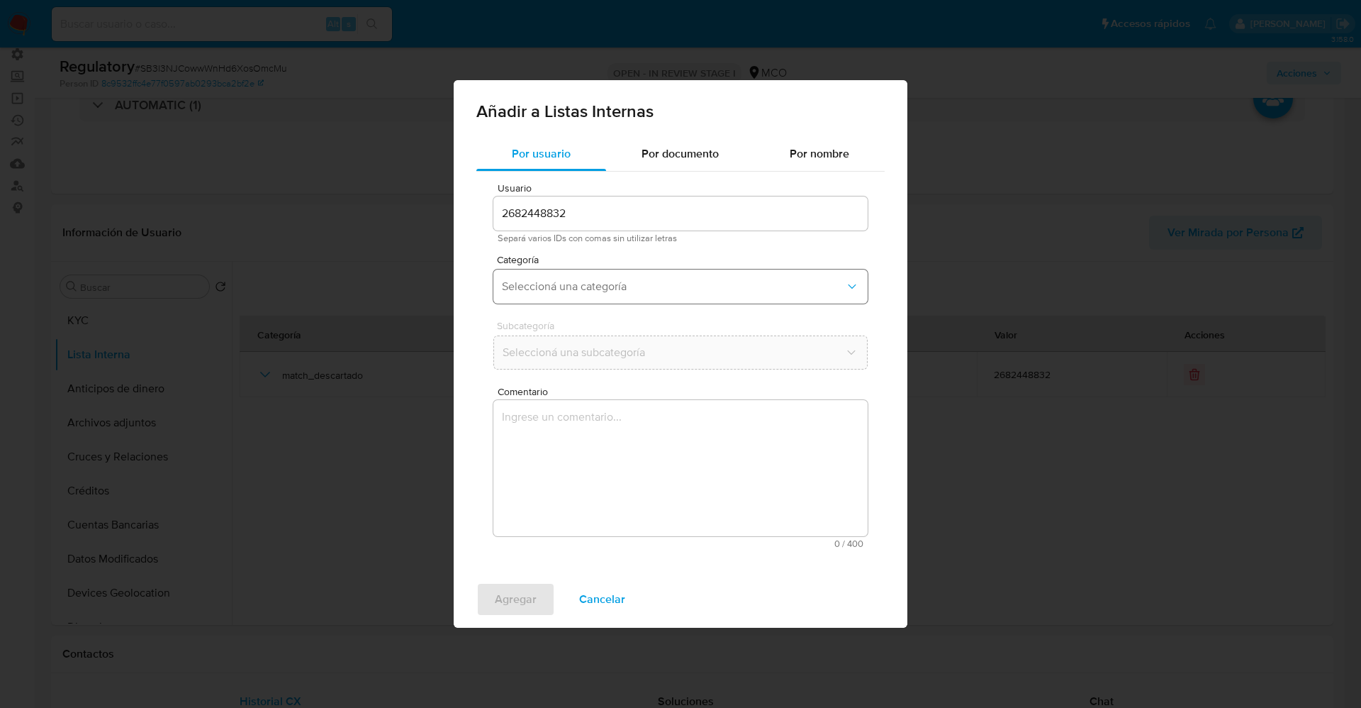
click at [645, 289] on span "Seleccioná una categoría" at bounding box center [673, 286] width 343 height 14
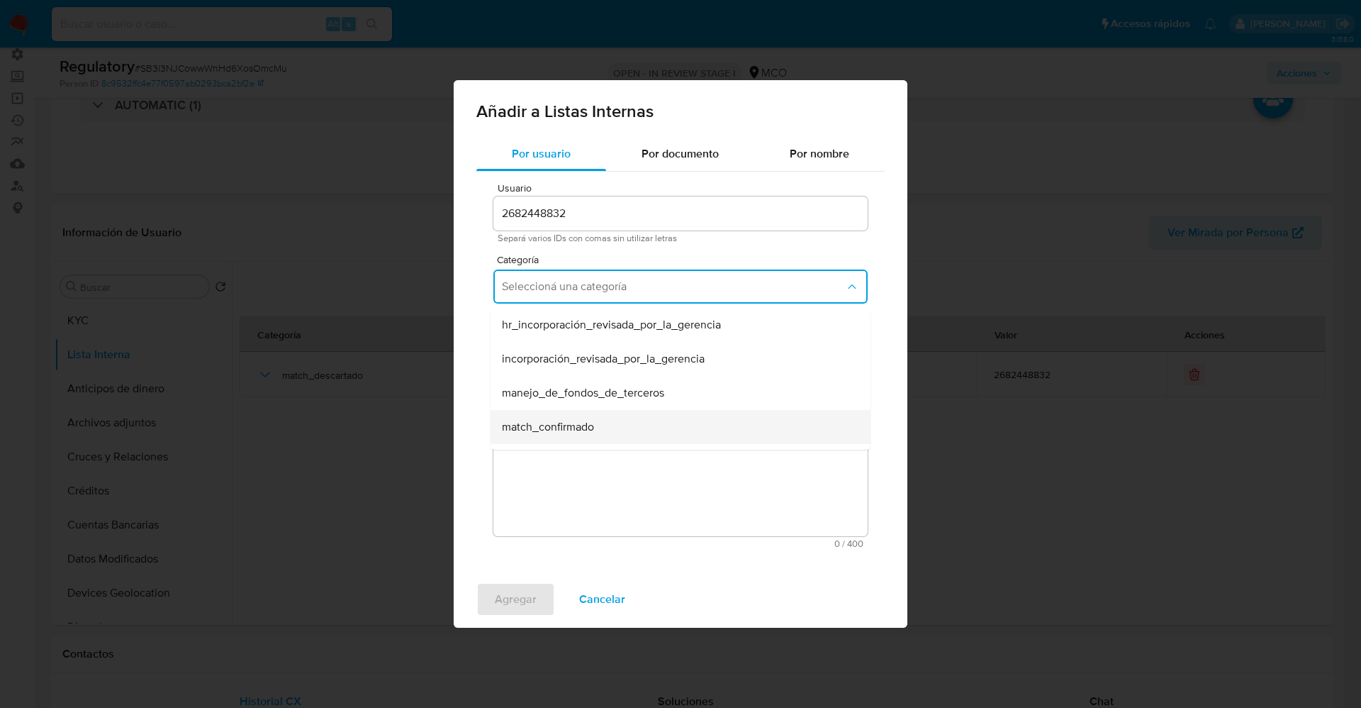
scroll to position [106, 0]
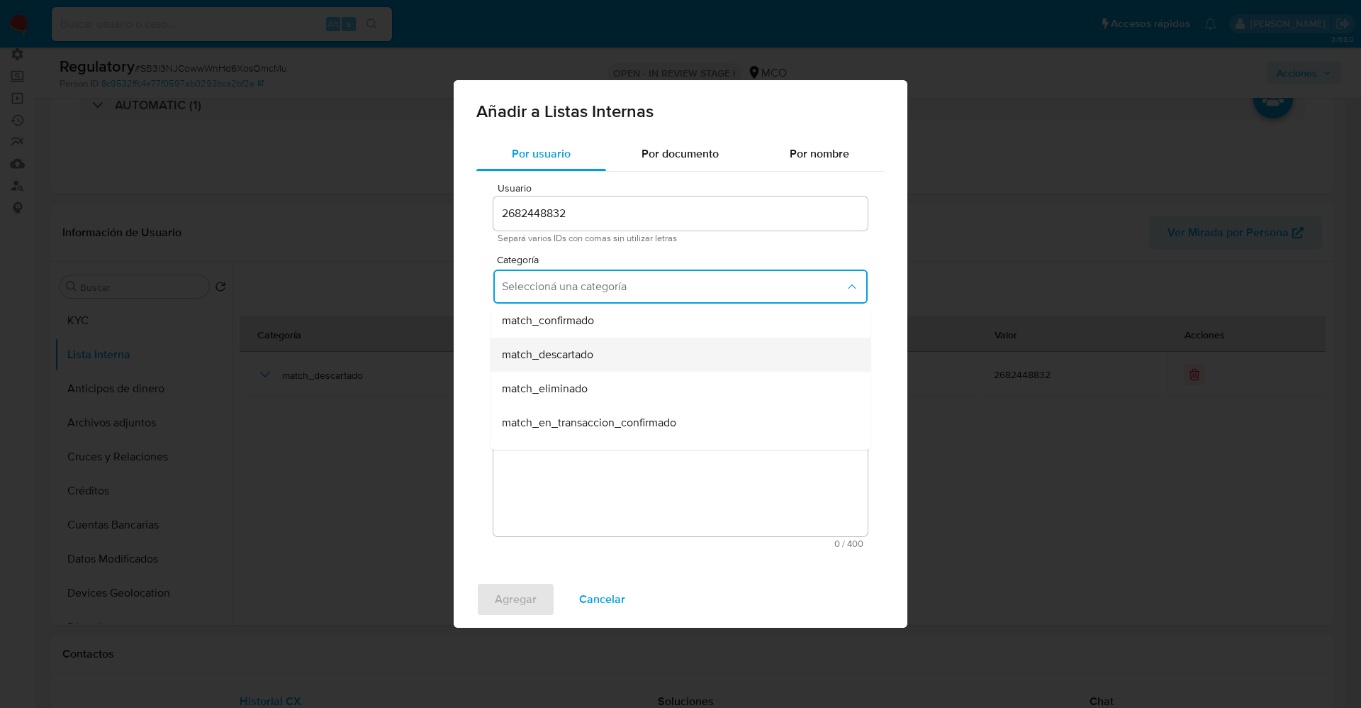
click at [607, 356] on div "match_descartado" at bounding box center [676, 354] width 349 height 34
click at [607, 356] on span "Seleccioná una subcategoría" at bounding box center [673, 352] width 343 height 14
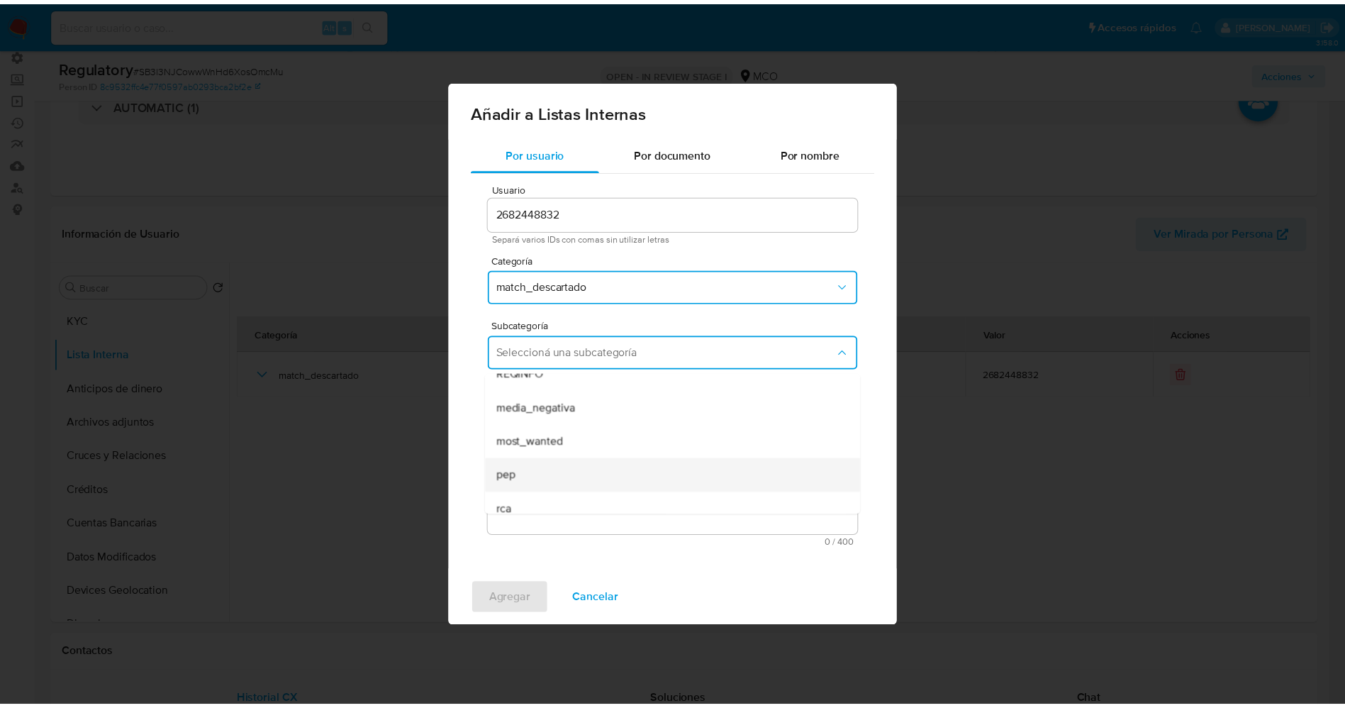
scroll to position [96, 0]
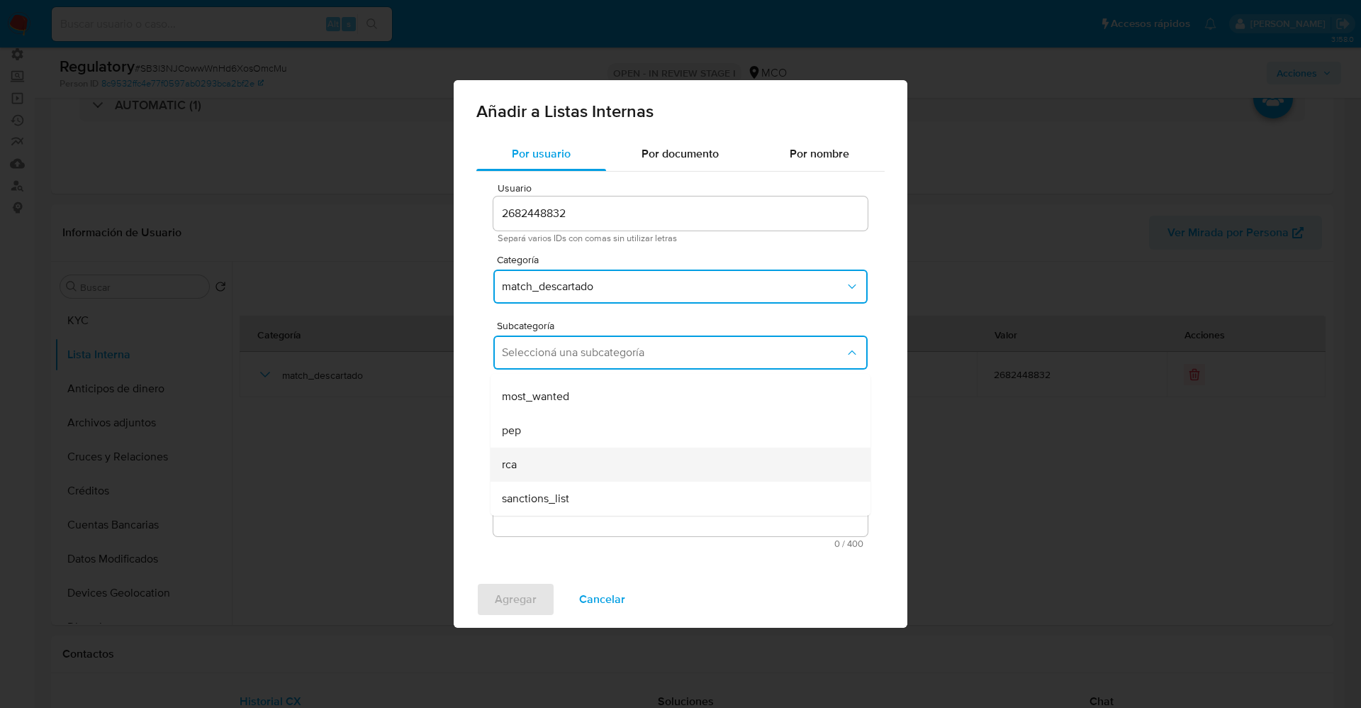
click at [554, 453] on div "rca" at bounding box center [676, 464] width 349 height 34
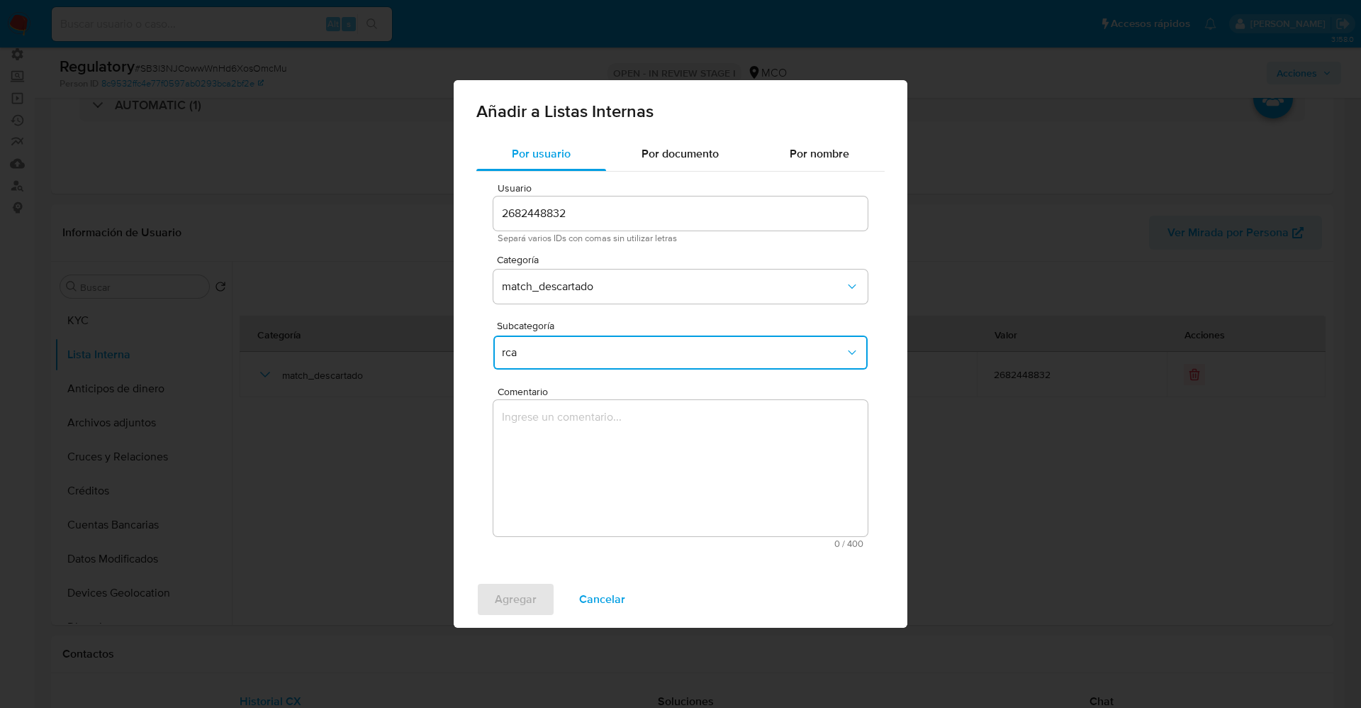
click at [554, 454] on textarea "Comentario" at bounding box center [680, 468] width 374 height 136
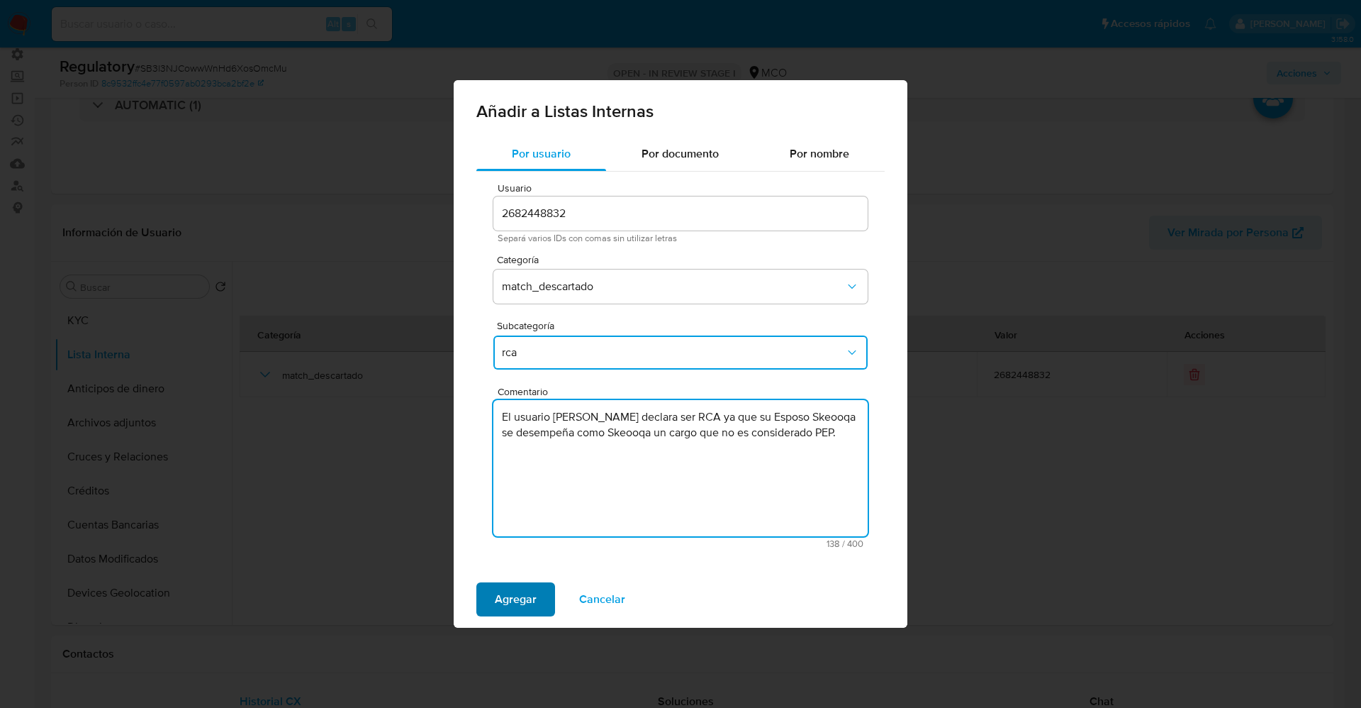
type textarea "El usuario Derly Paola Gasca Audor declara ser RCA ya que su Esposo Skeooqa se …"
click at [528, 597] on span "Agregar" at bounding box center [516, 599] width 42 height 31
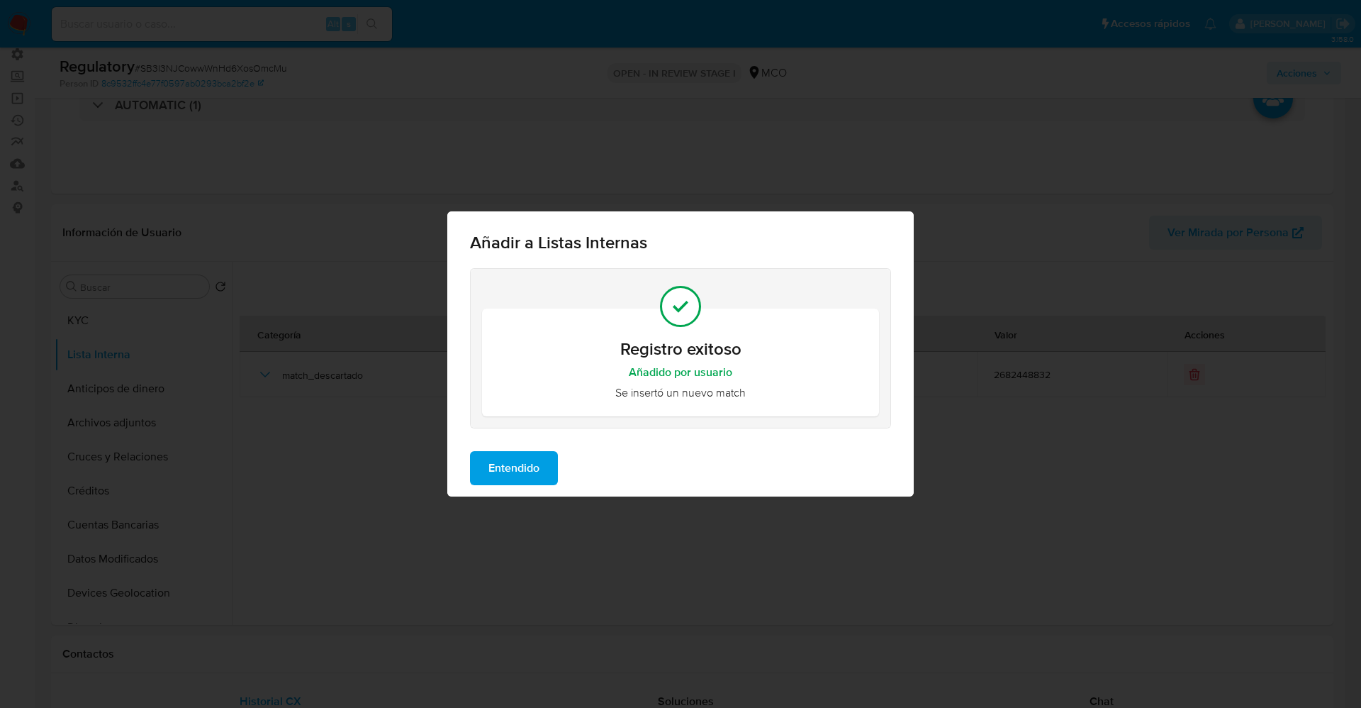
click at [512, 462] on span "Entendido" at bounding box center [514, 467] width 51 height 31
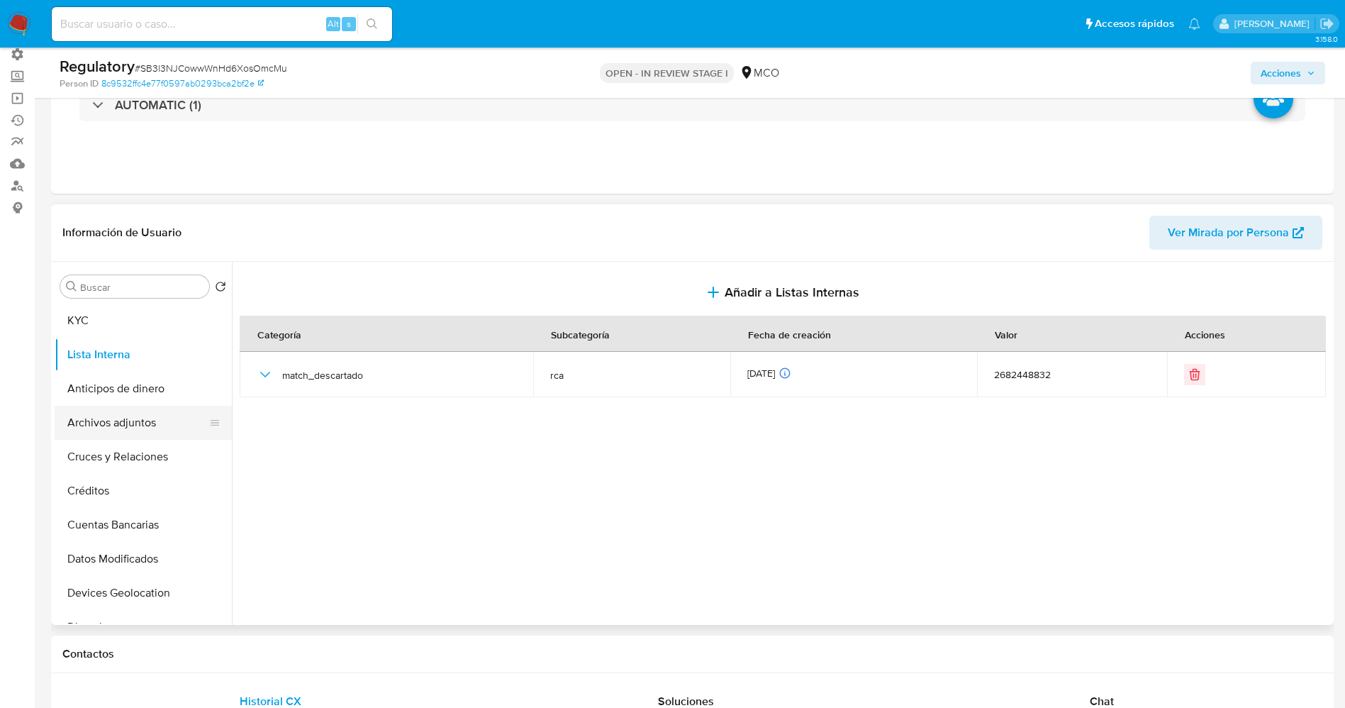
click at [153, 435] on button "Archivos adjuntos" at bounding box center [138, 423] width 166 height 34
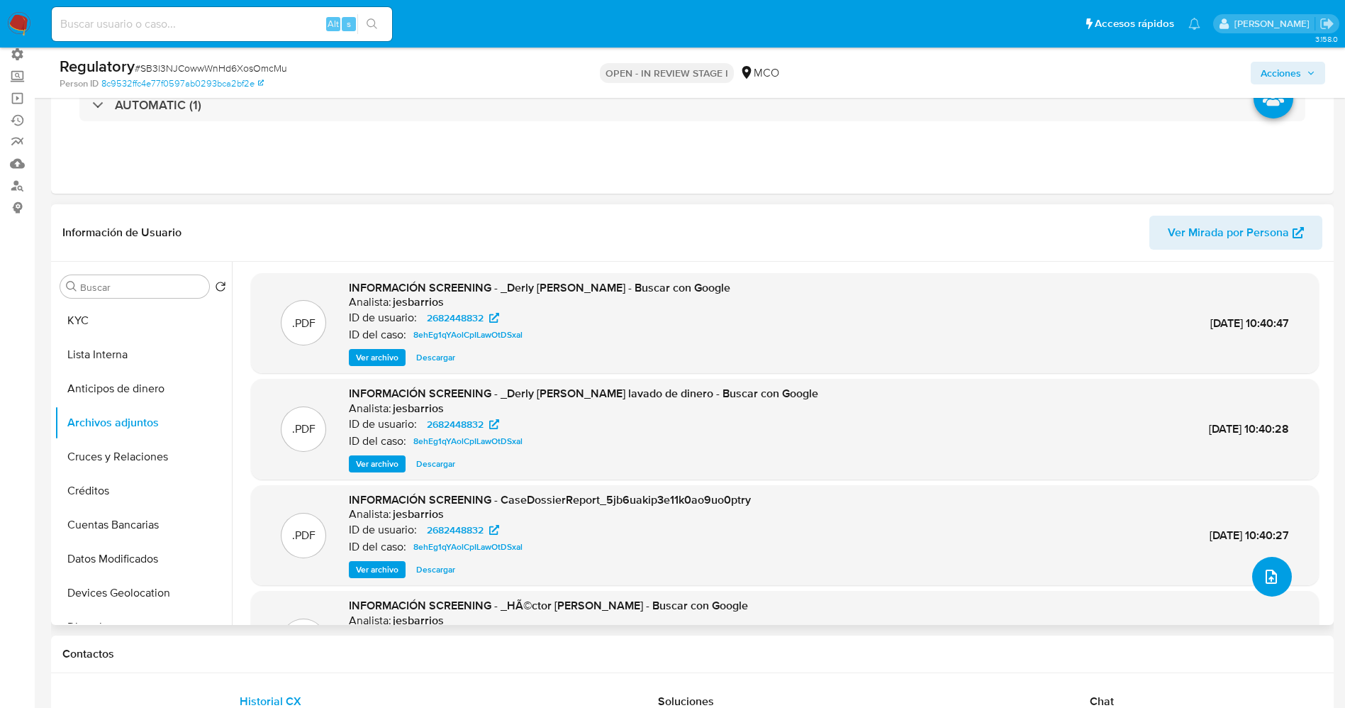
click at [1277, 574] on button "upload-file" at bounding box center [1272, 577] width 40 height 40
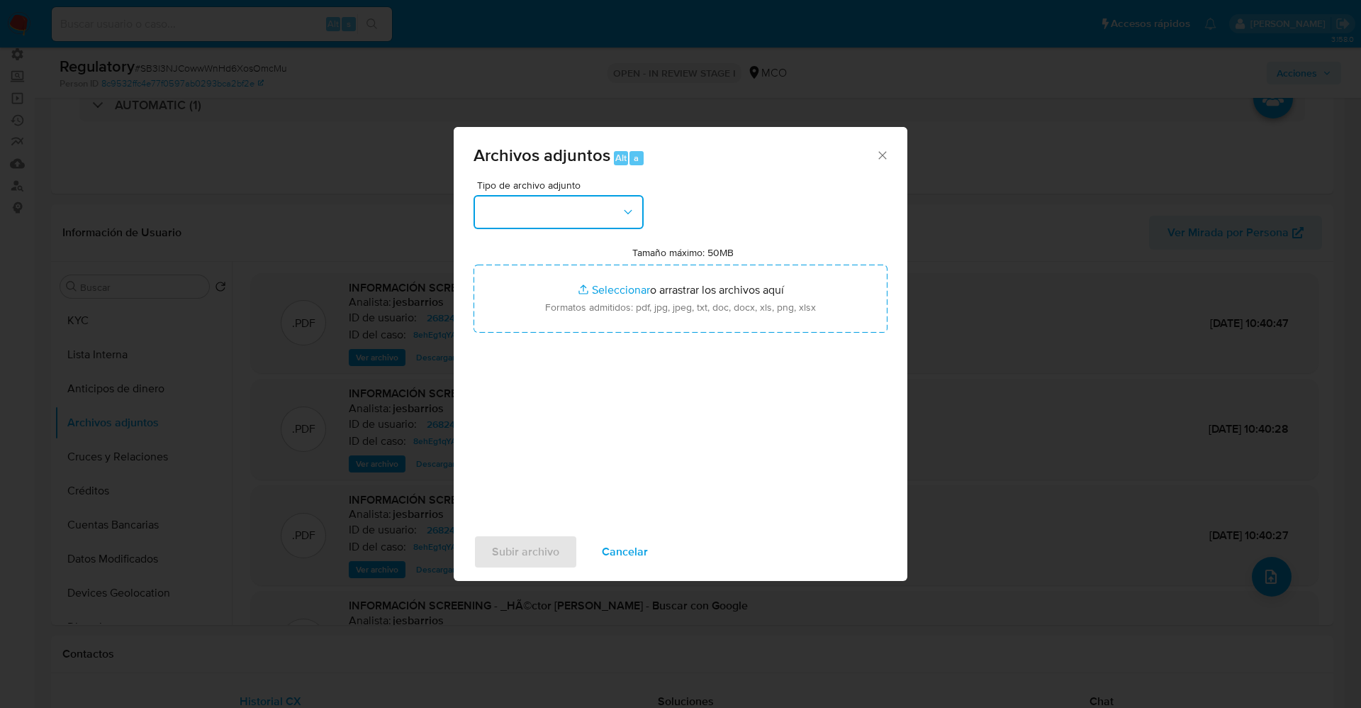
click at [612, 223] on button "button" at bounding box center [559, 212] width 170 height 34
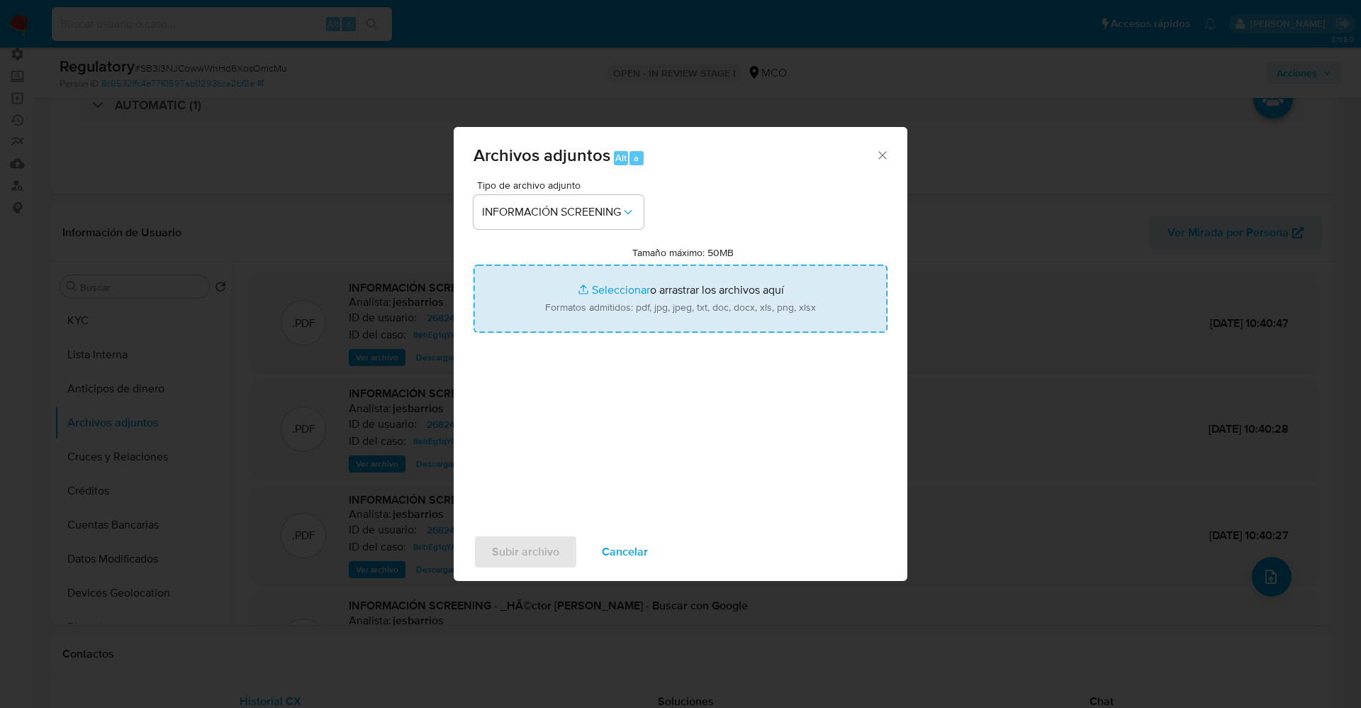
type input "C:\fakepath\CaseDossierReport_5jb6u4nfcwdn1k0em6td0gtj4.pdf"
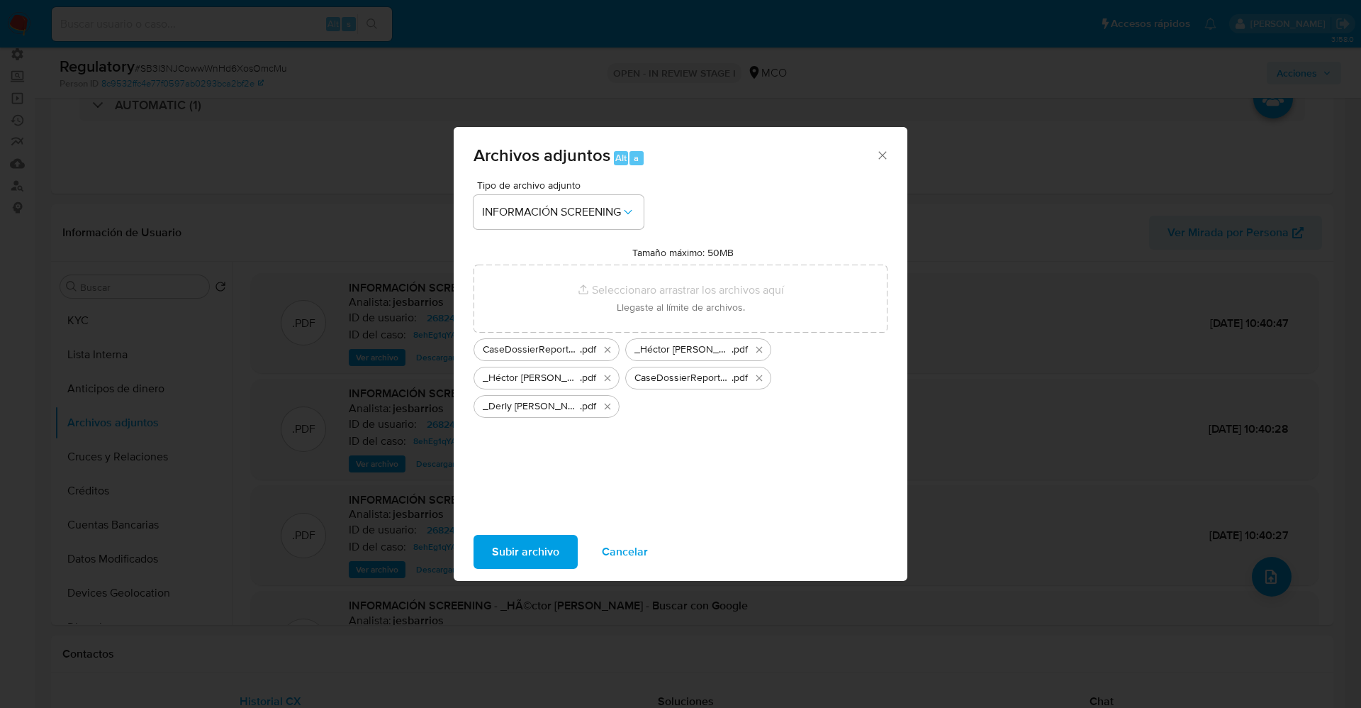
click at [539, 551] on span "Subir archivo" at bounding box center [525, 551] width 67 height 31
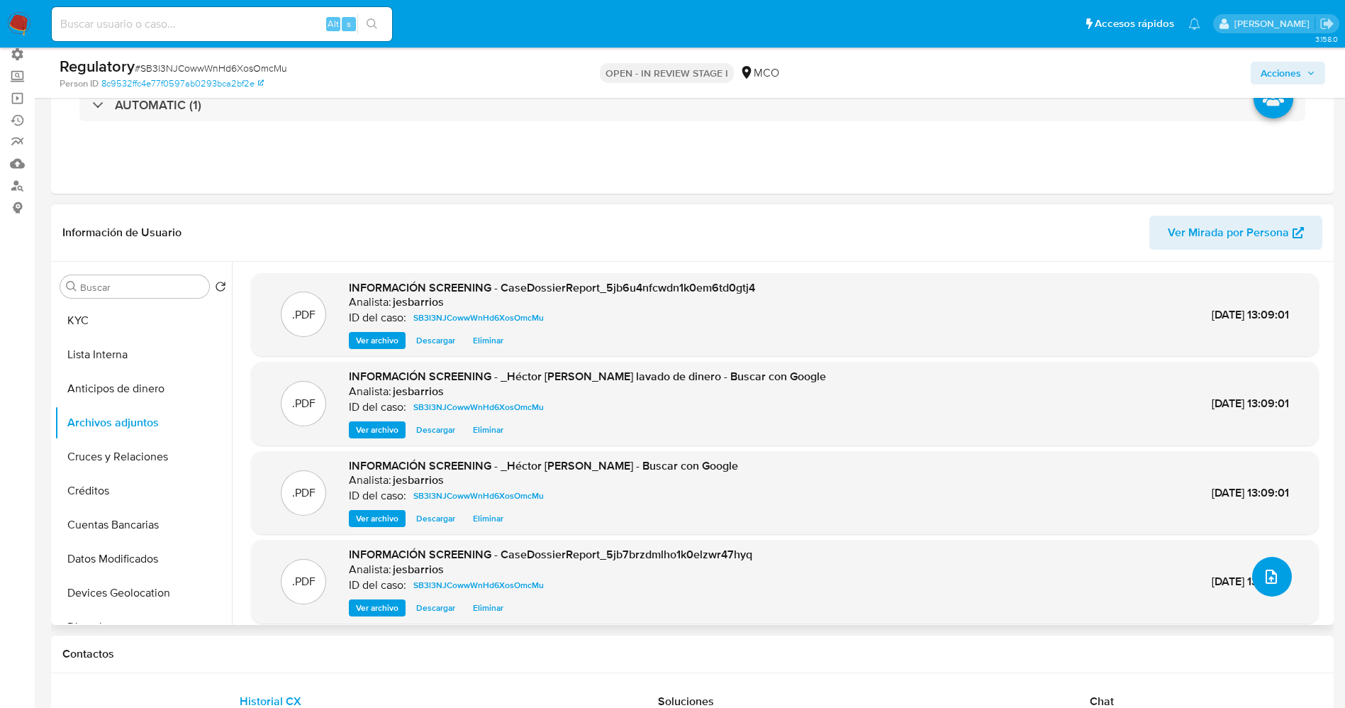
click at [1252, 569] on button "upload-file" at bounding box center [1272, 577] width 40 height 40
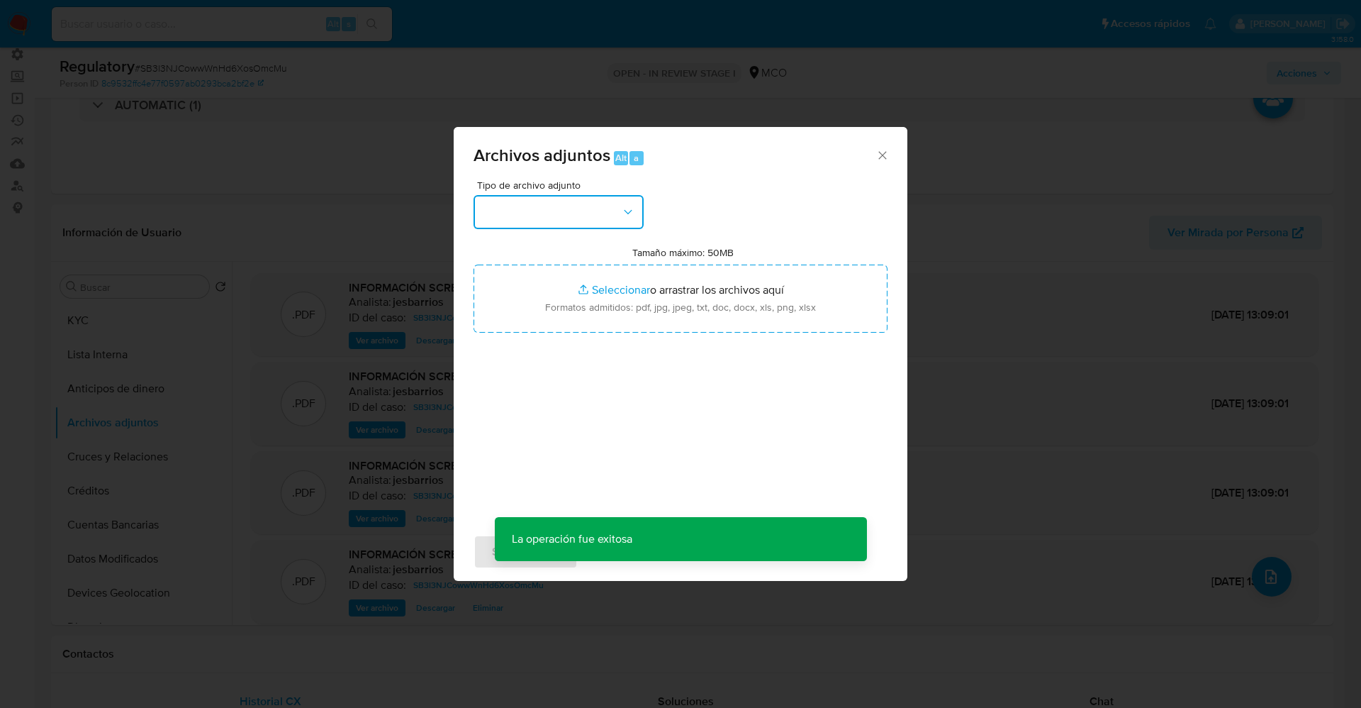
click at [542, 211] on button "button" at bounding box center [559, 212] width 170 height 34
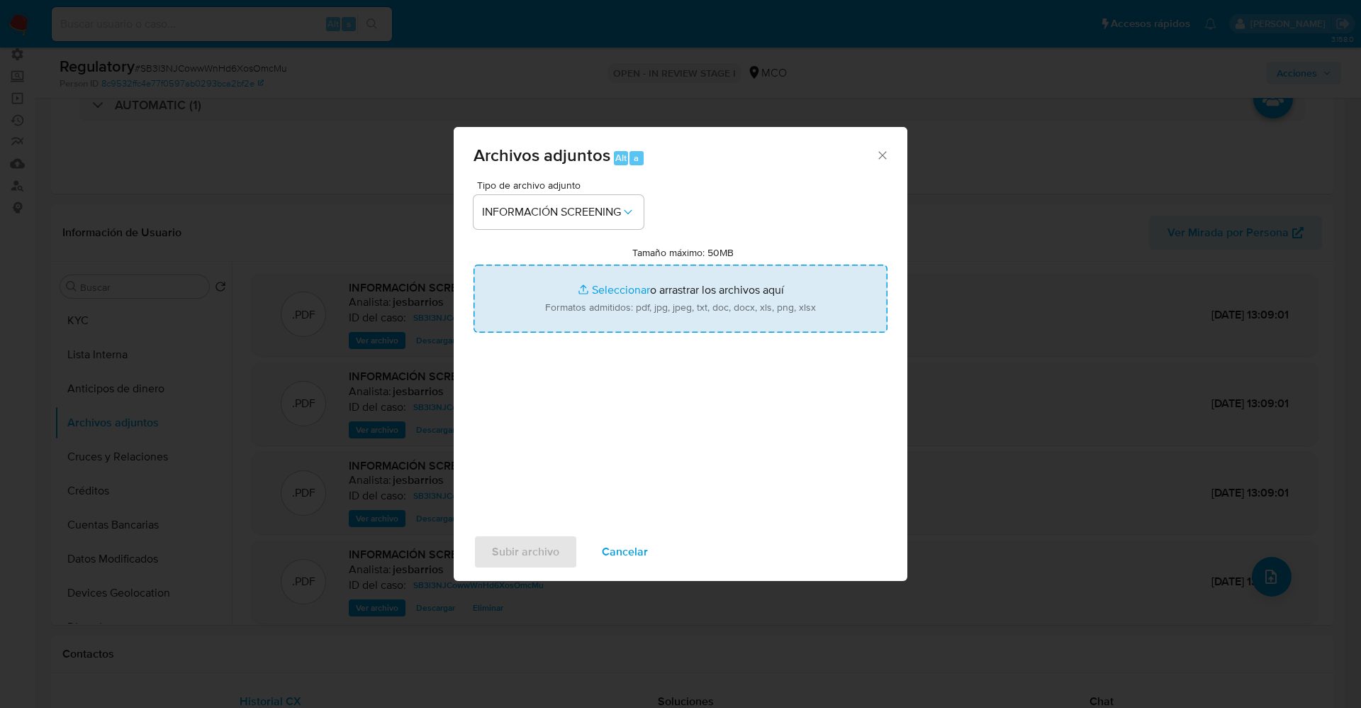
type input "C:\fakepath\_Derly Paola Gasca Audor_ - Buscar con Google.pdf"
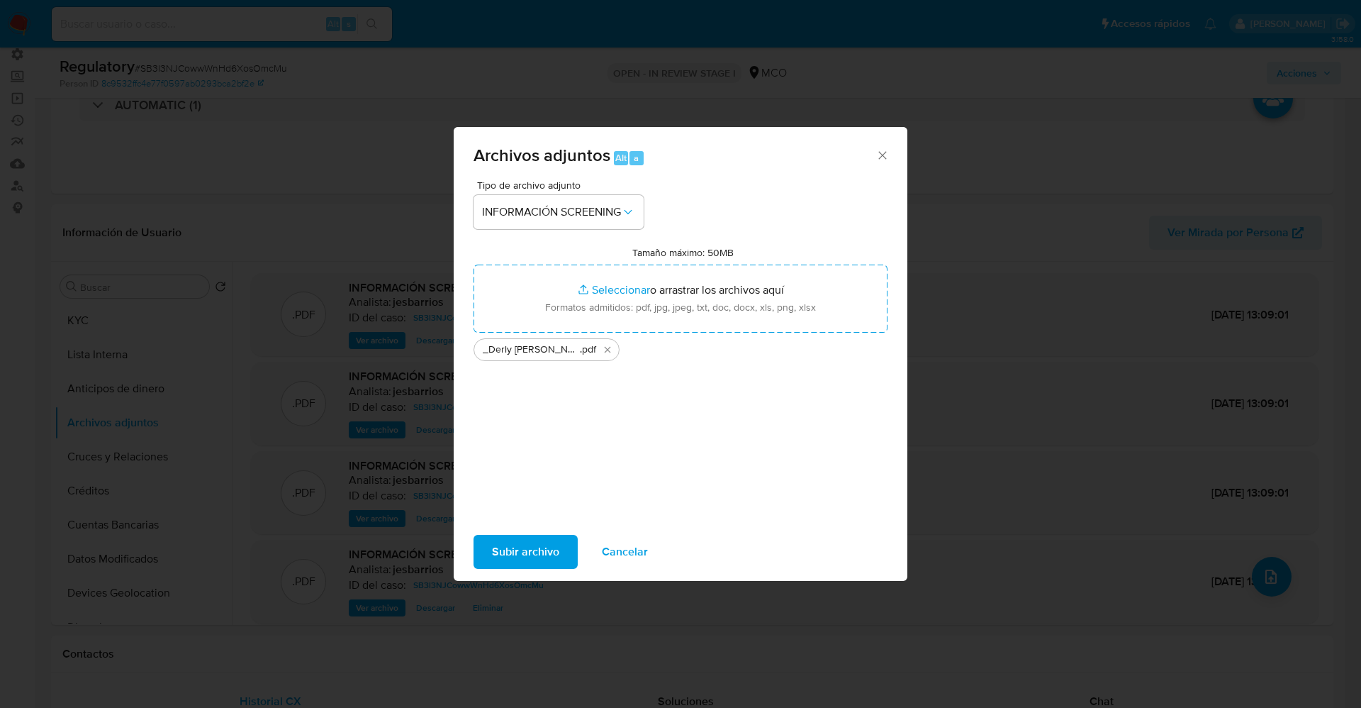
click at [502, 554] on span "Subir archivo" at bounding box center [525, 551] width 67 height 31
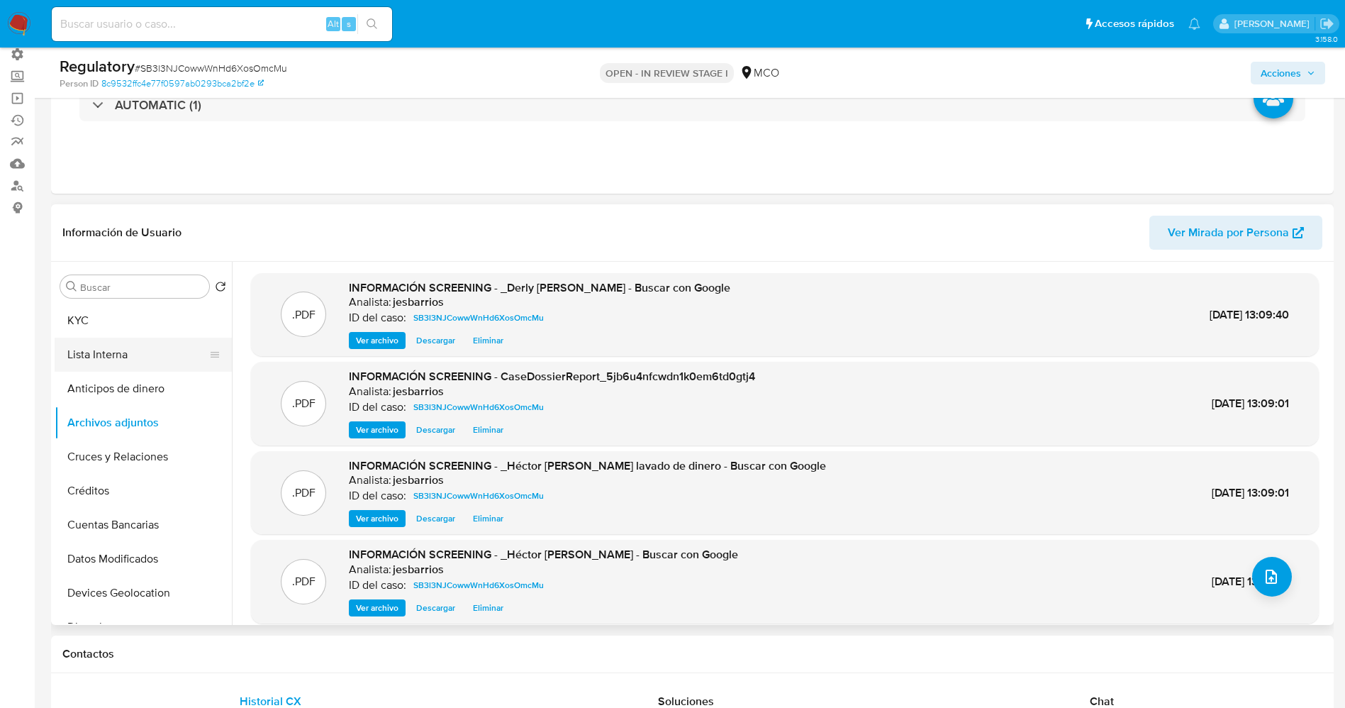
click at [100, 357] on button "Lista Interna" at bounding box center [138, 354] width 166 height 34
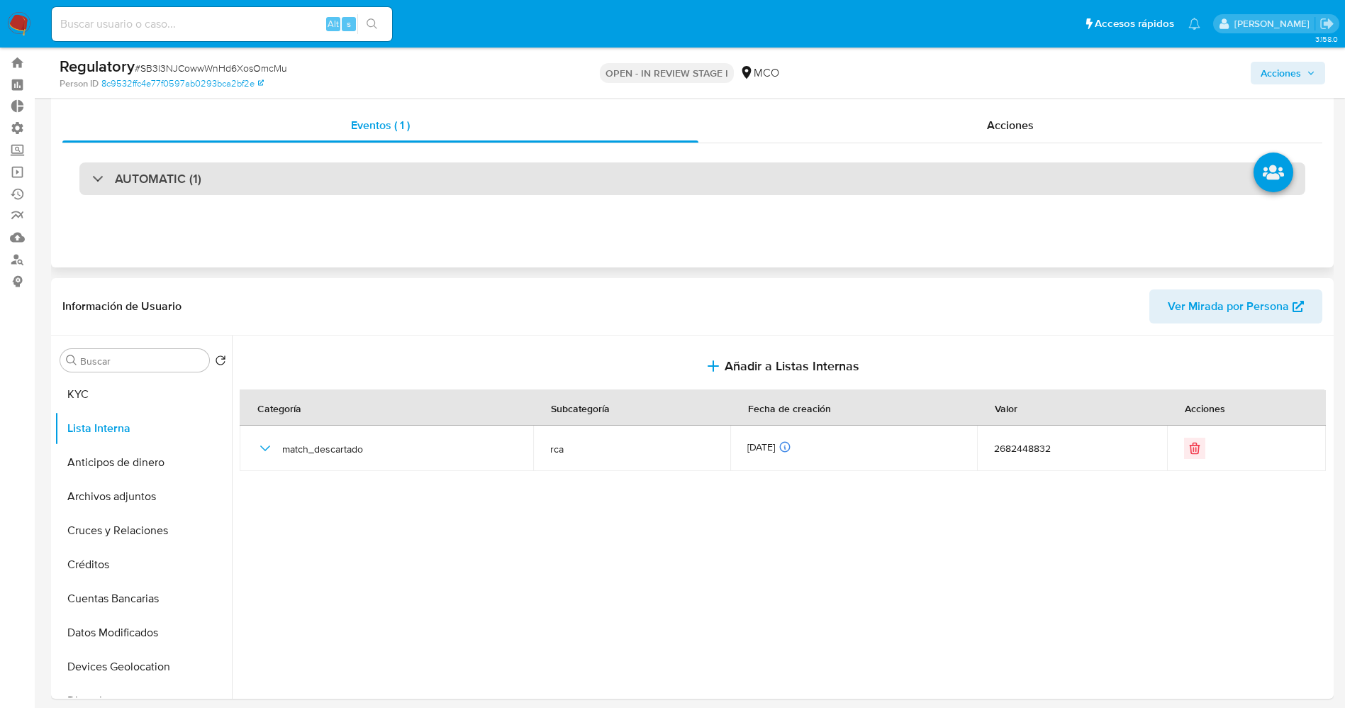
scroll to position [0, 0]
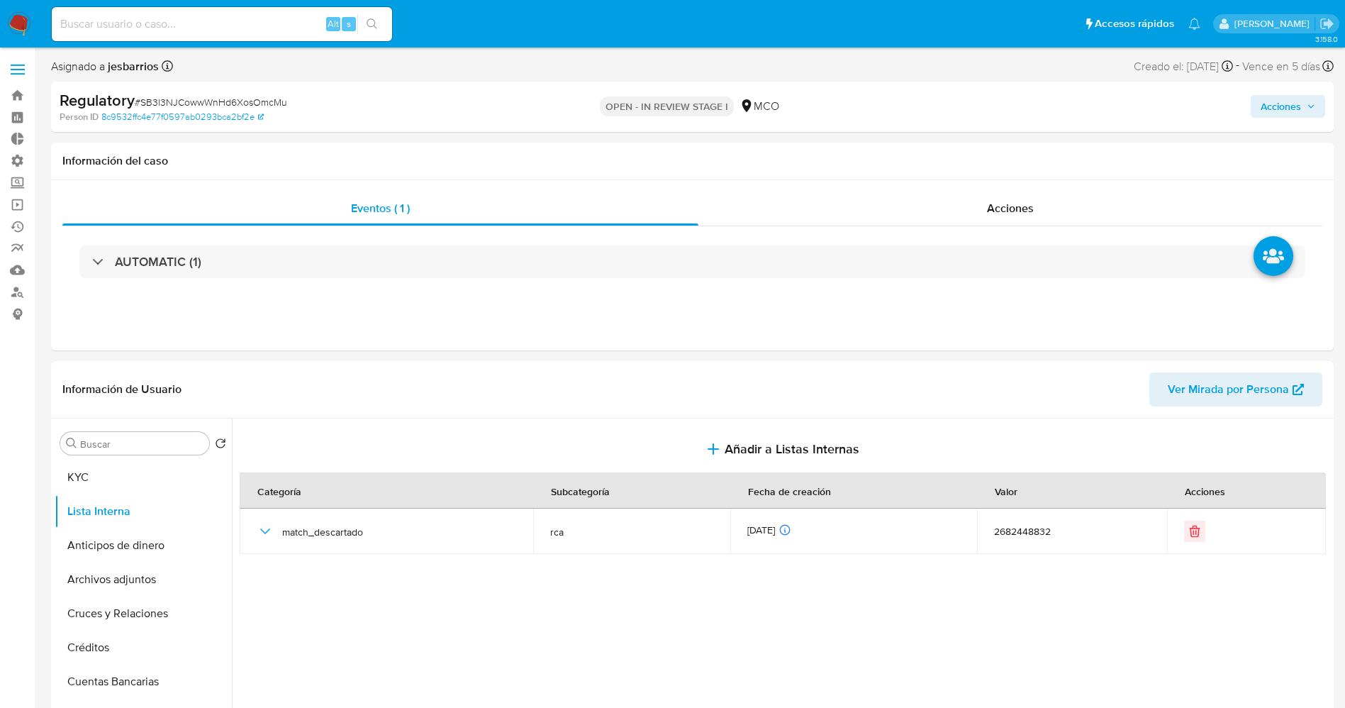
click at [1268, 111] on span "Acciones" at bounding box center [1281, 106] width 40 height 23
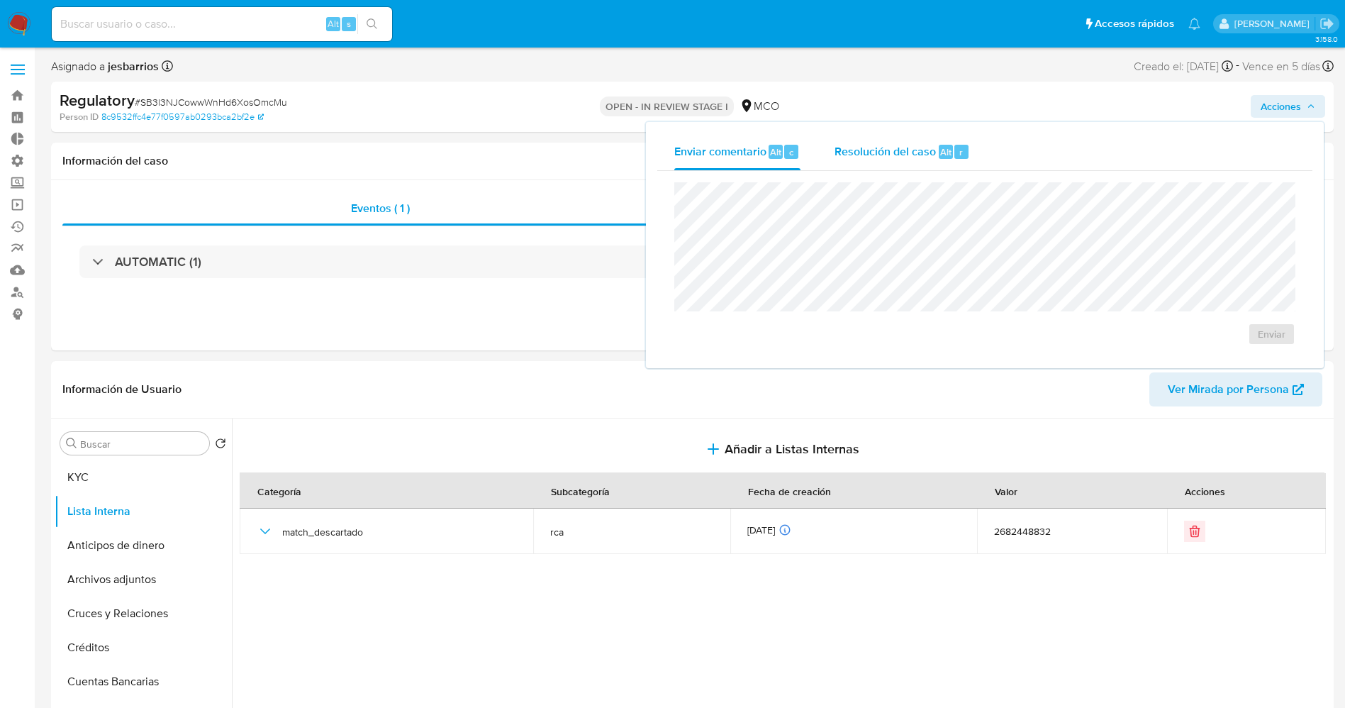
drag, startPoint x: 924, startPoint y: 146, endPoint x: 913, endPoint y: 156, distance: 14.5
click at [923, 146] on span "Resolución del caso" at bounding box center [885, 151] width 101 height 16
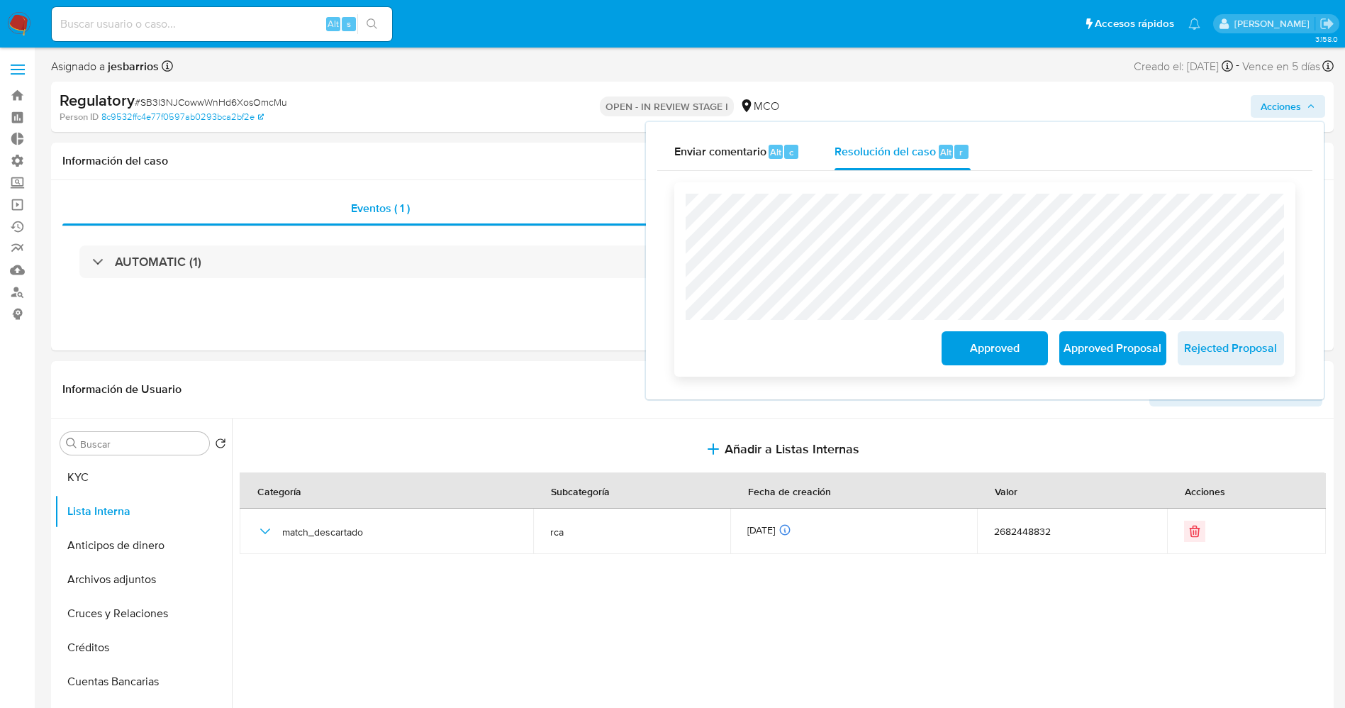
click at [975, 376] on div "Approved Approved Proposal Rejected Proposal" at bounding box center [984, 279] width 621 height 194
click at [980, 349] on span "Approved" at bounding box center [994, 348] width 69 height 31
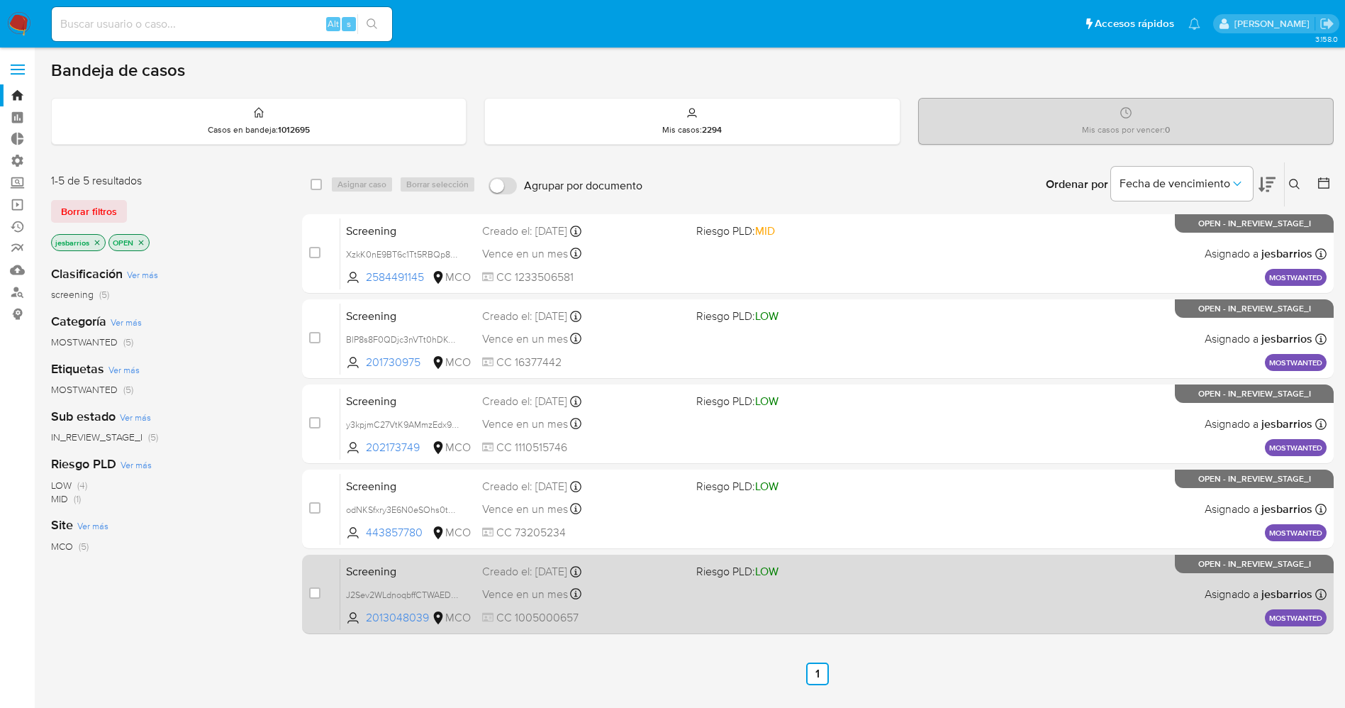
click at [675, 615] on span "CC 1005000657" at bounding box center [583, 618] width 203 height 16
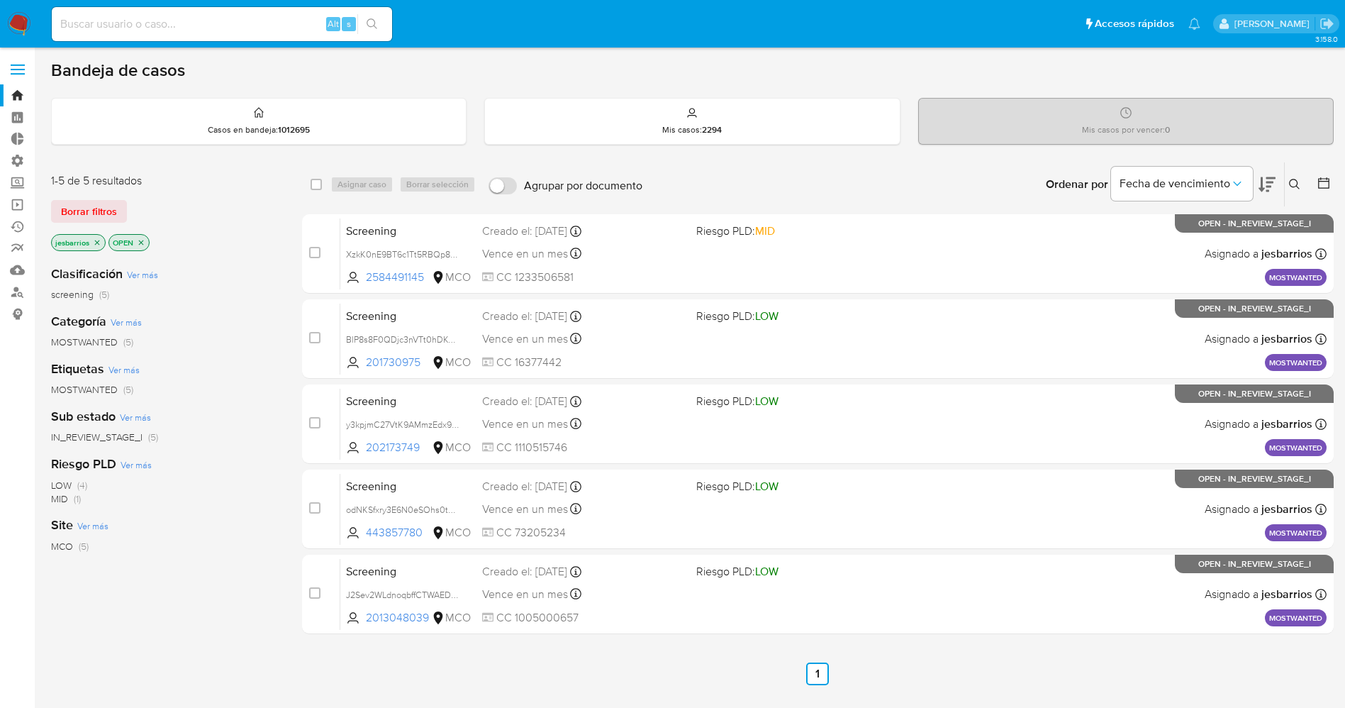
click at [98, 240] on icon "close-filter" at bounding box center [97, 242] width 9 height 9
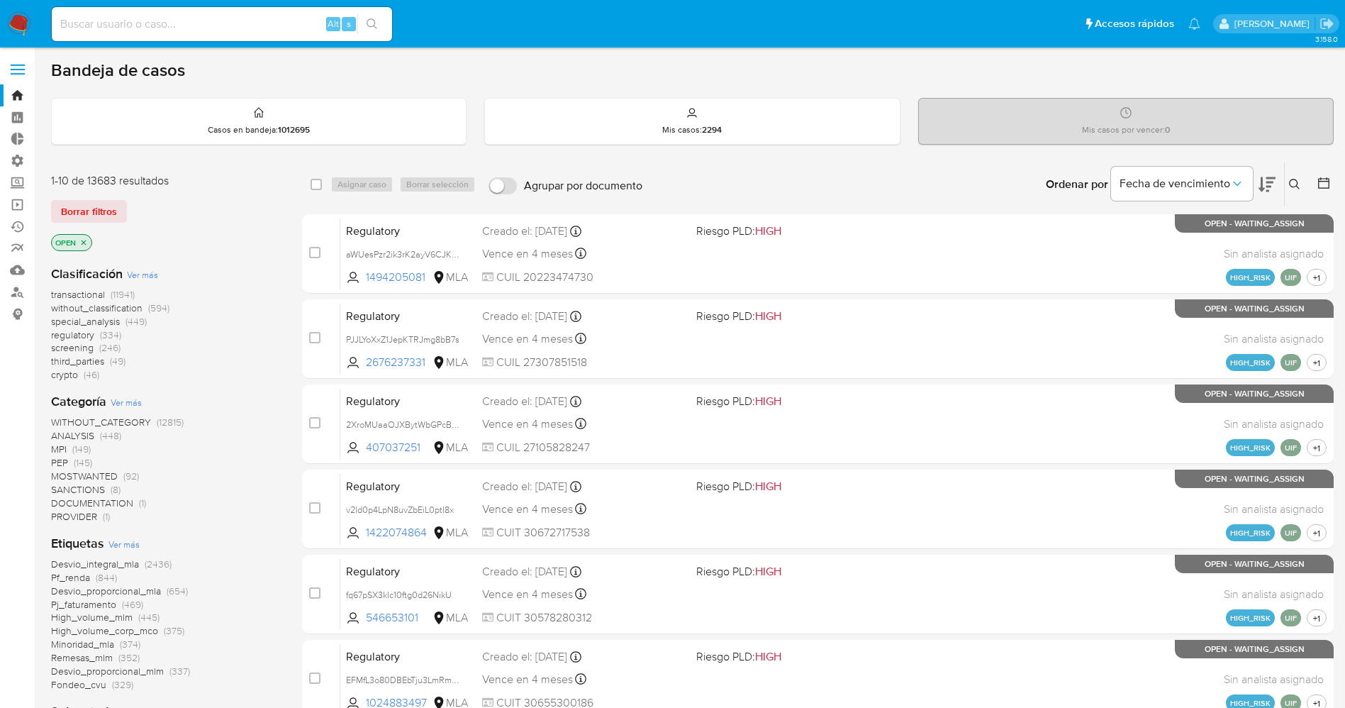
click at [123, 545] on span "Ver más" at bounding box center [123, 543] width 31 height 13
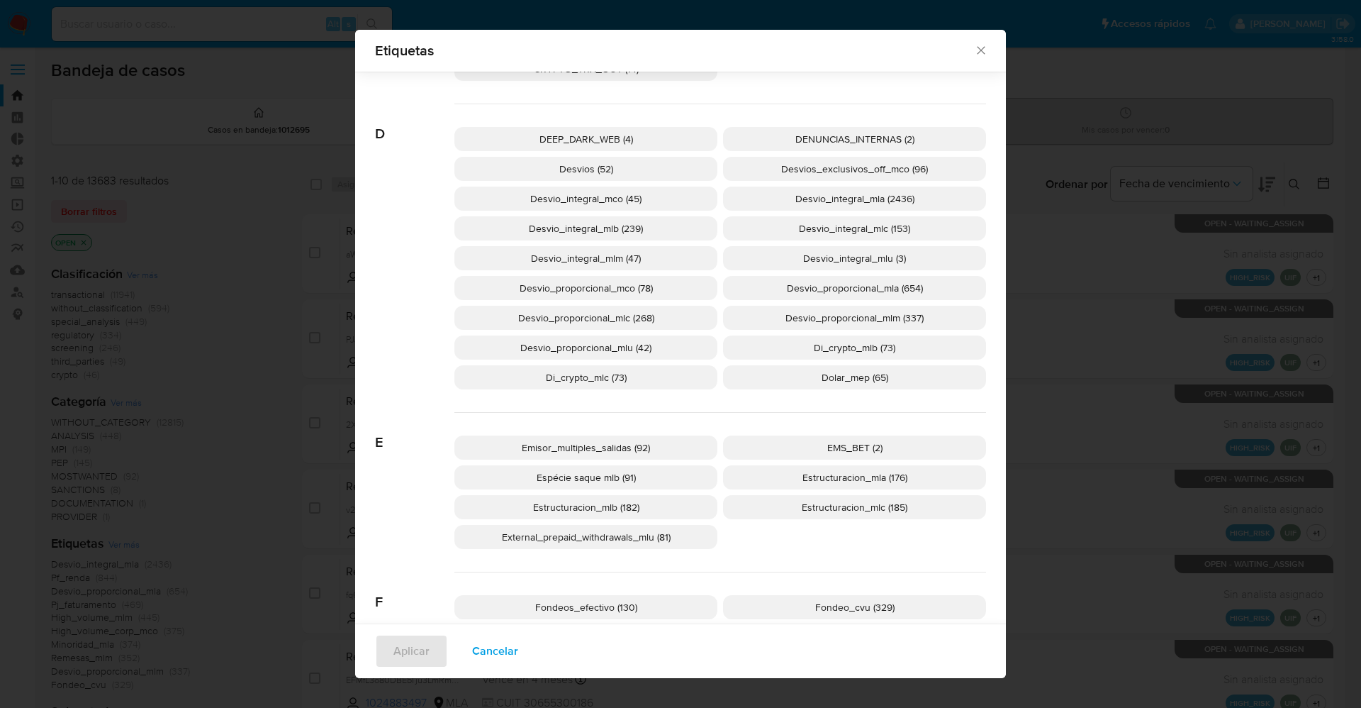
scroll to position [947, 0]
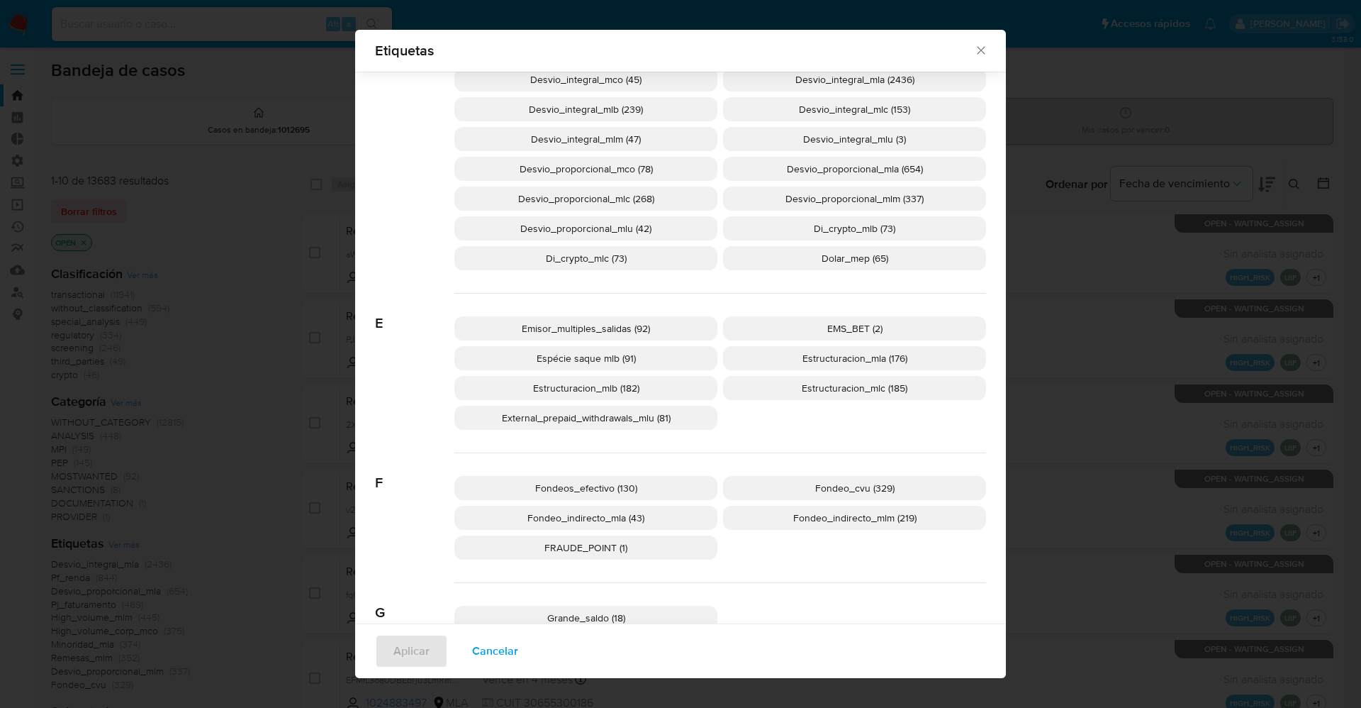
click at [487, 659] on span "Cancelar" at bounding box center [495, 650] width 46 height 31
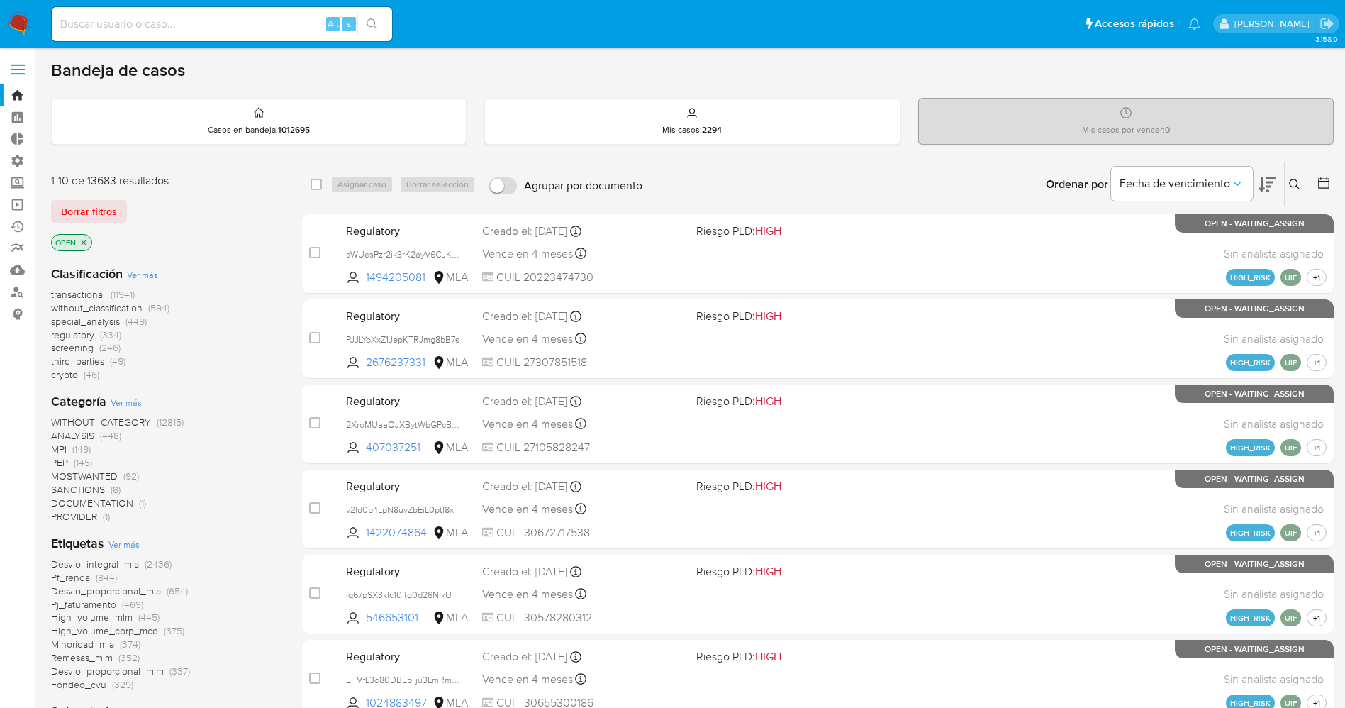
click at [85, 240] on icon "close-filter" at bounding box center [84, 242] width 5 height 5
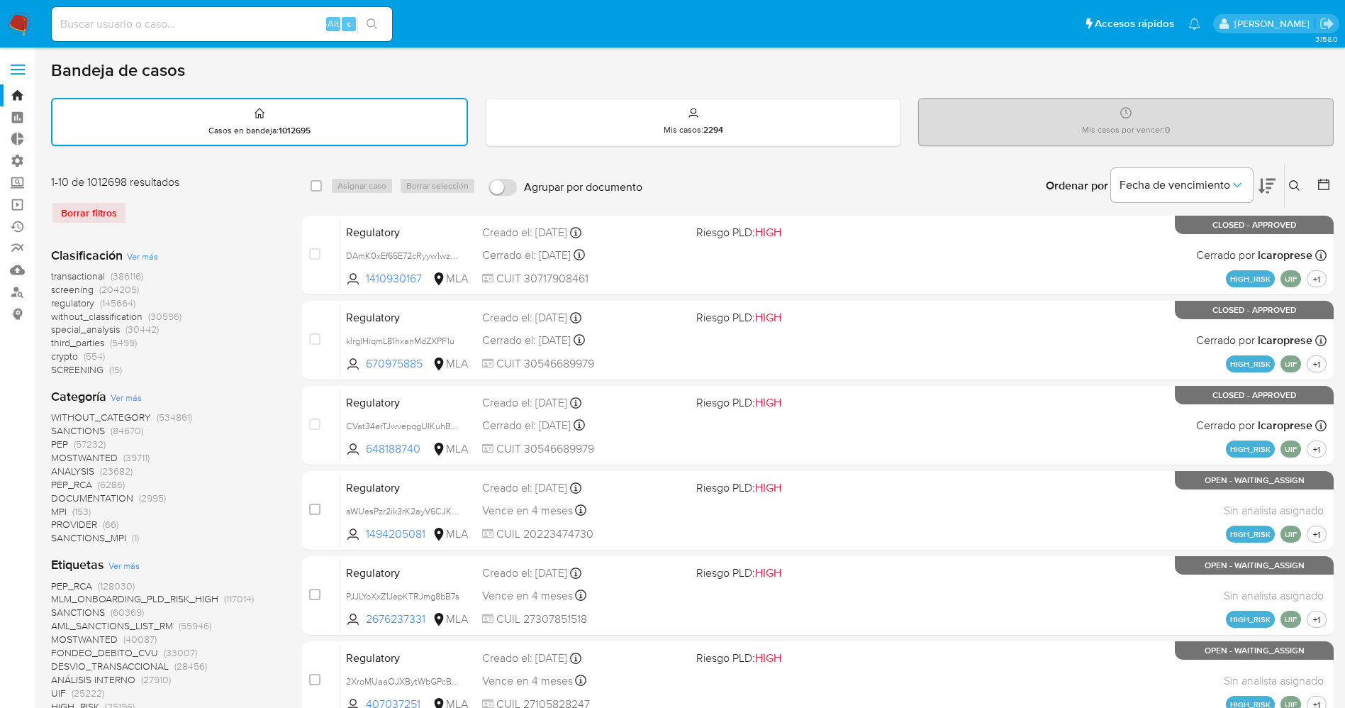
click at [131, 562] on span "Ver más" at bounding box center [123, 565] width 31 height 13
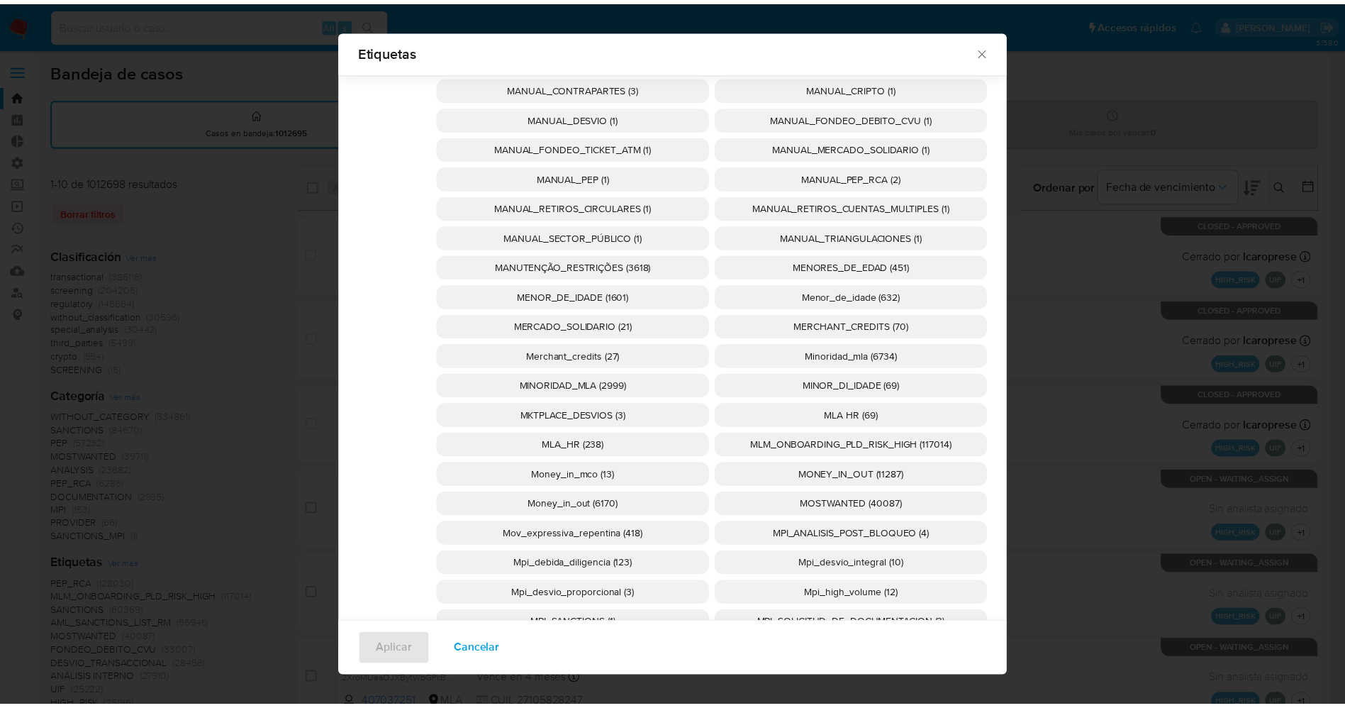
scroll to position [5201, 0]
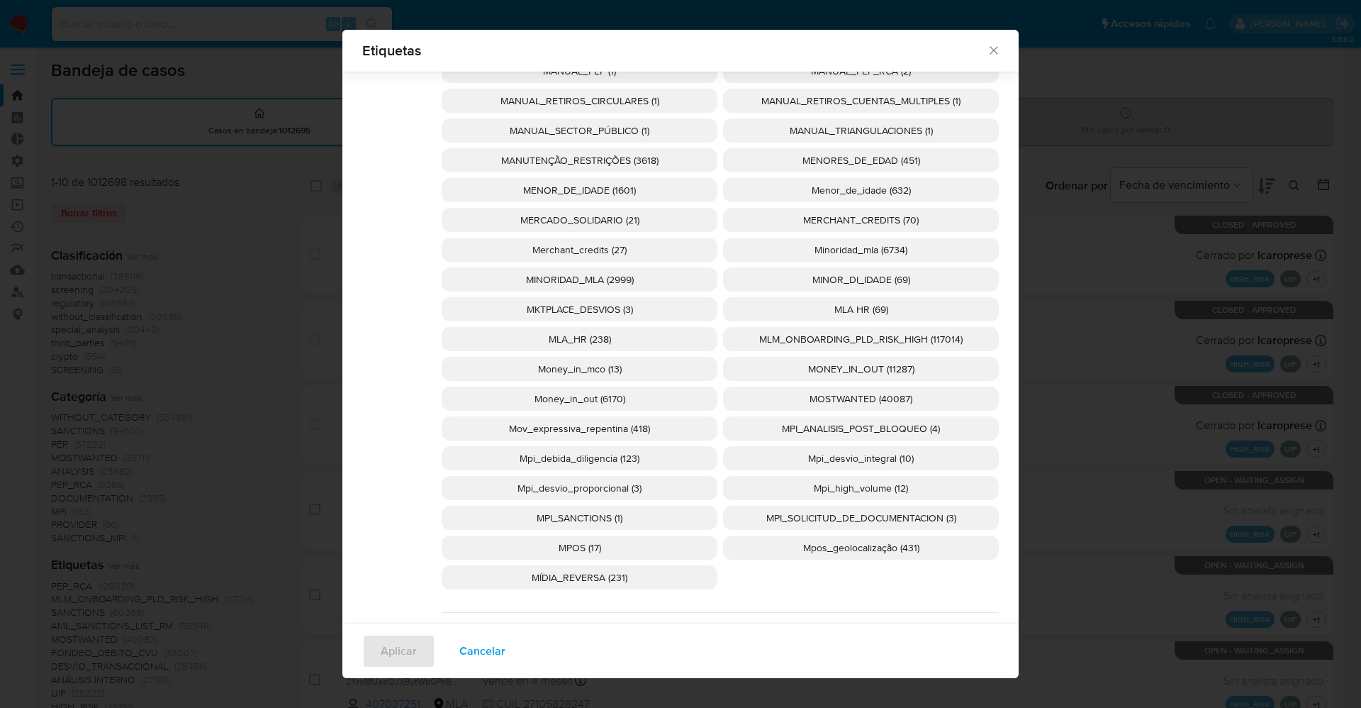
click at [891, 401] on span "MOSTWANTED (40087)" at bounding box center [861, 398] width 103 height 14
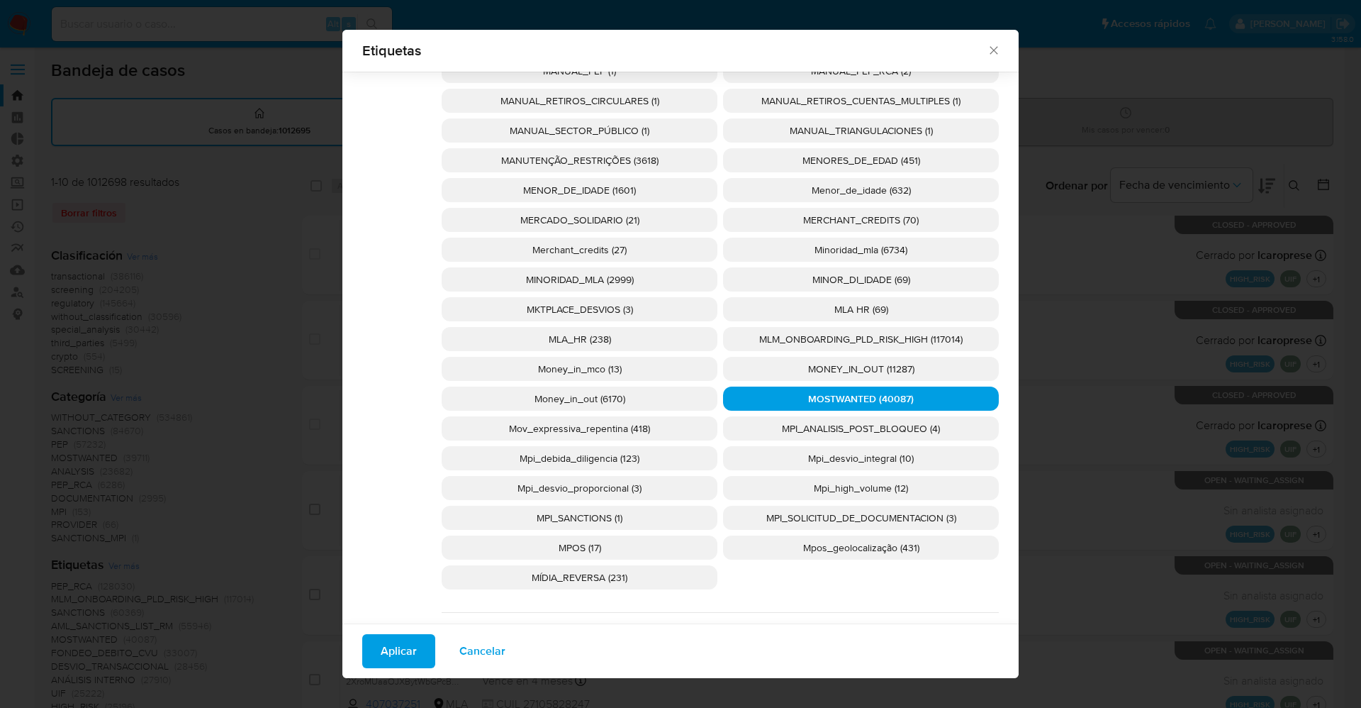
click at [423, 662] on button "Aplicar" at bounding box center [398, 651] width 73 height 34
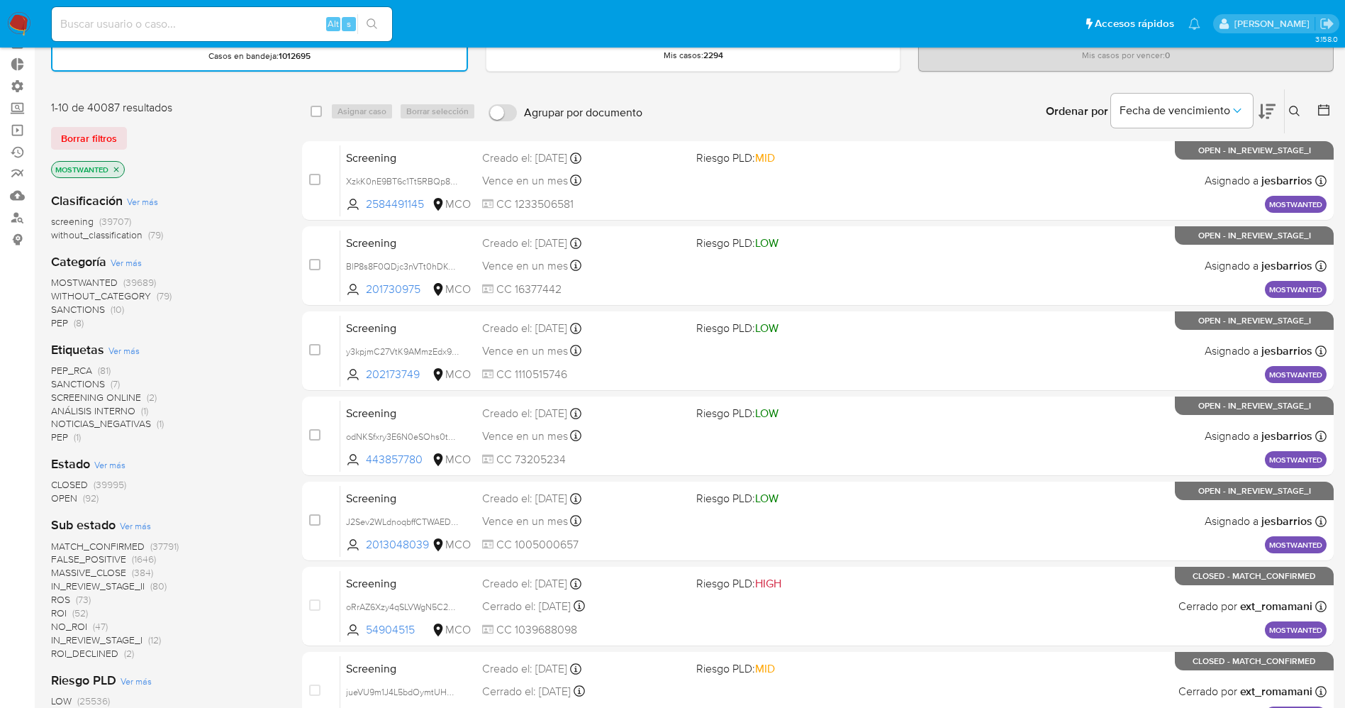
scroll to position [106, 0]
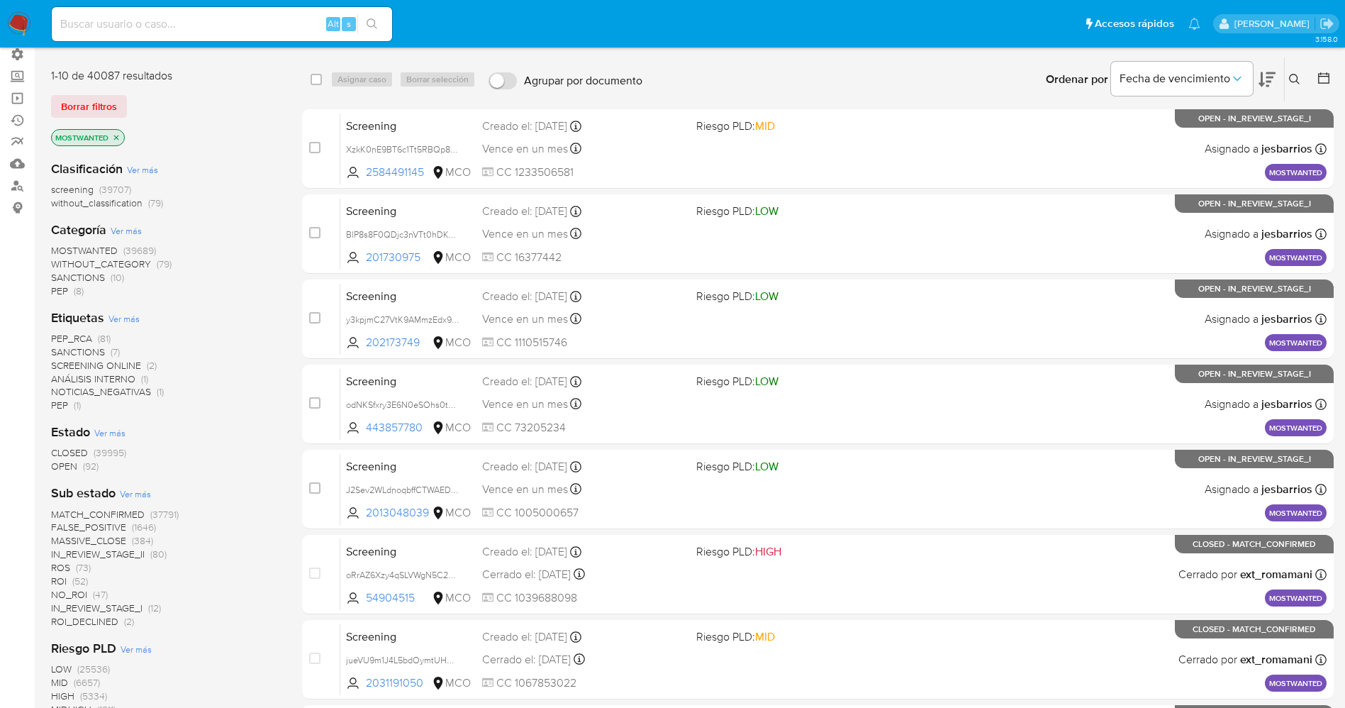
click at [82, 445] on span "CLOSED" at bounding box center [69, 452] width 37 height 14
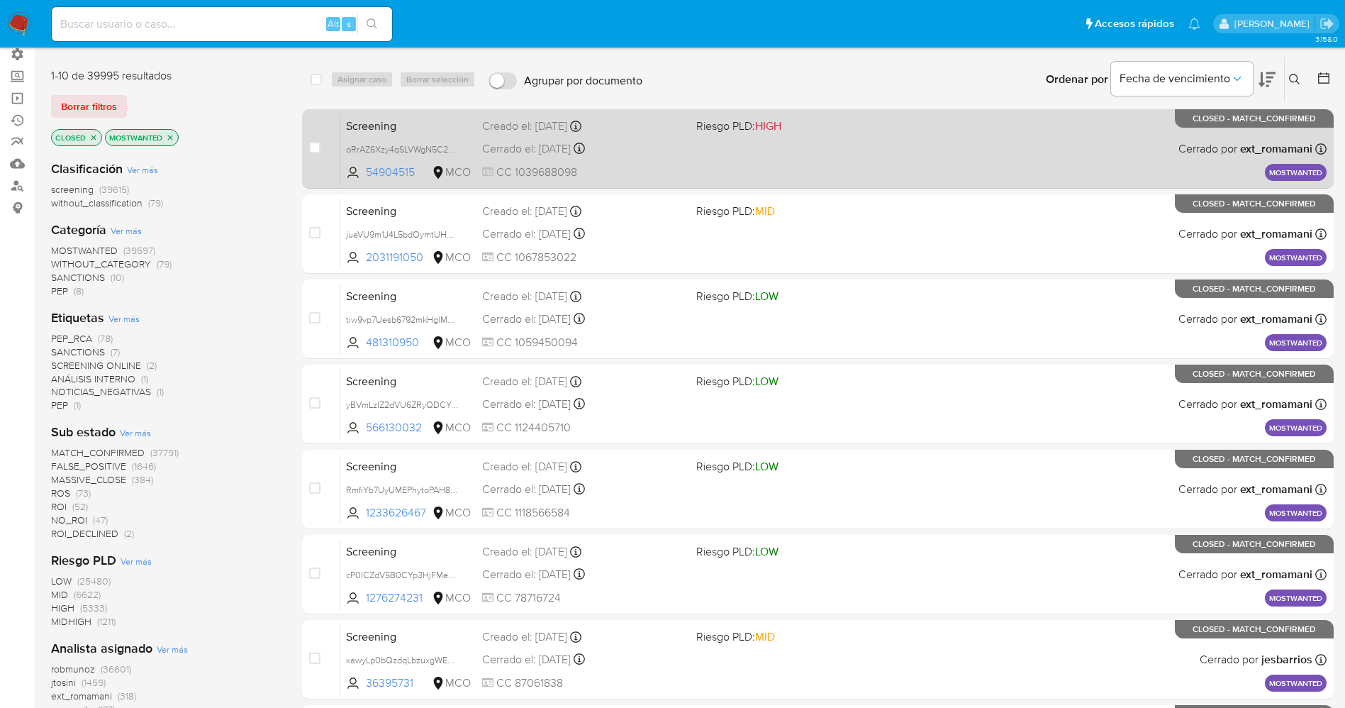
click at [905, 139] on div "Screening oRrAZ6Xzy4qSLVWgN5C2StJi 54904515 MCO Riesgo PLD: HIGH Creado el: [DA…" at bounding box center [833, 149] width 986 height 72
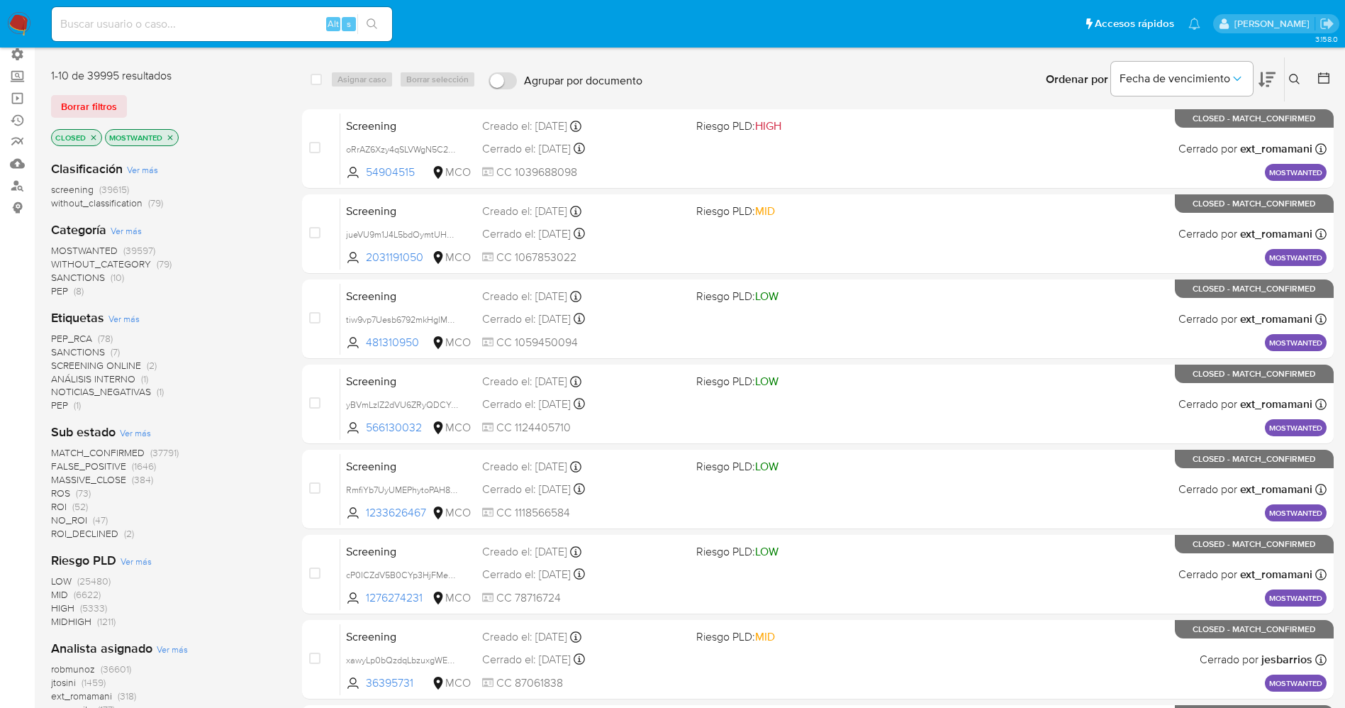
click at [22, 26] on img at bounding box center [19, 24] width 24 height 24
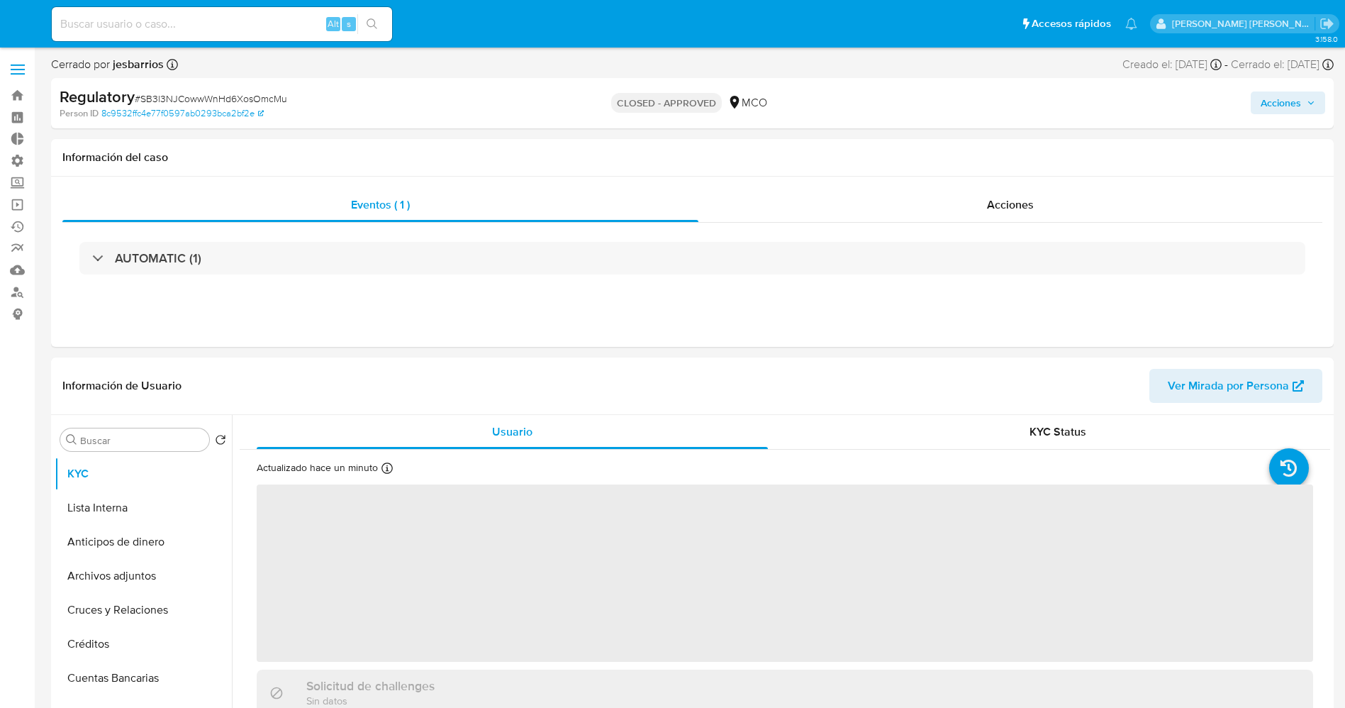
select select "10"
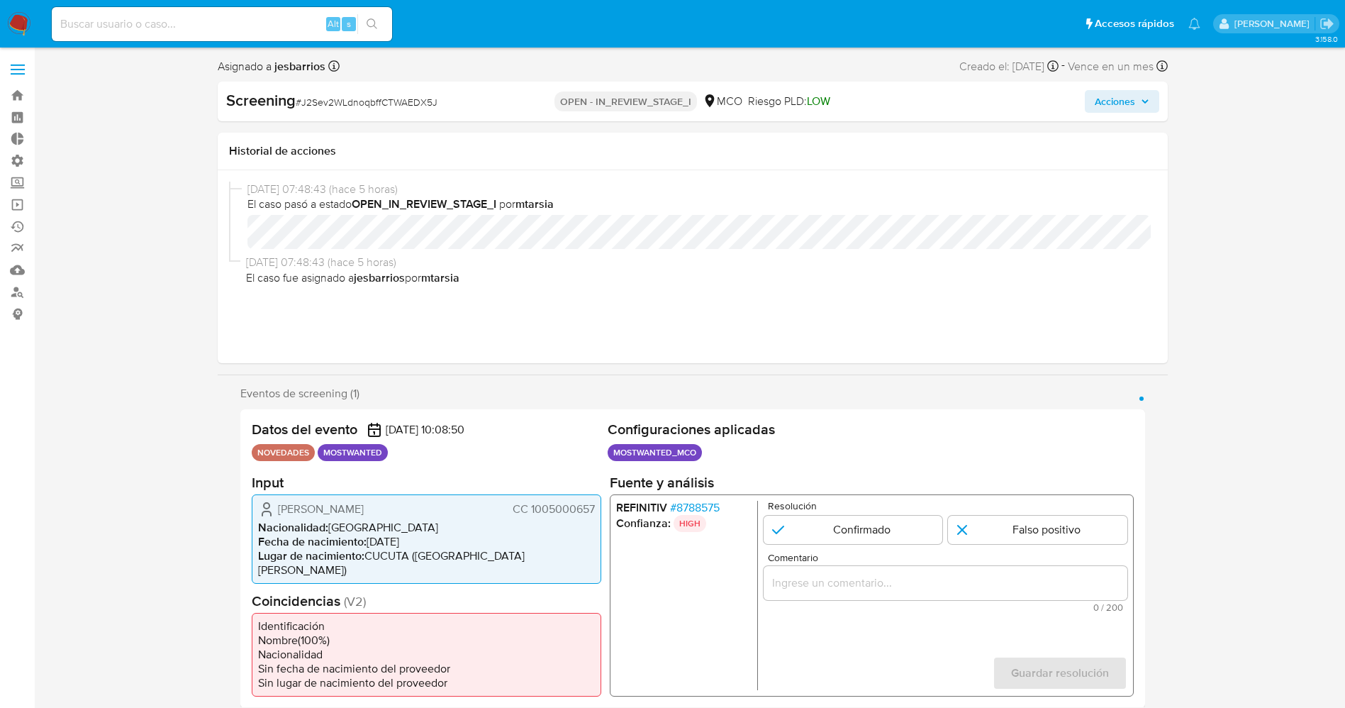
select select "10"
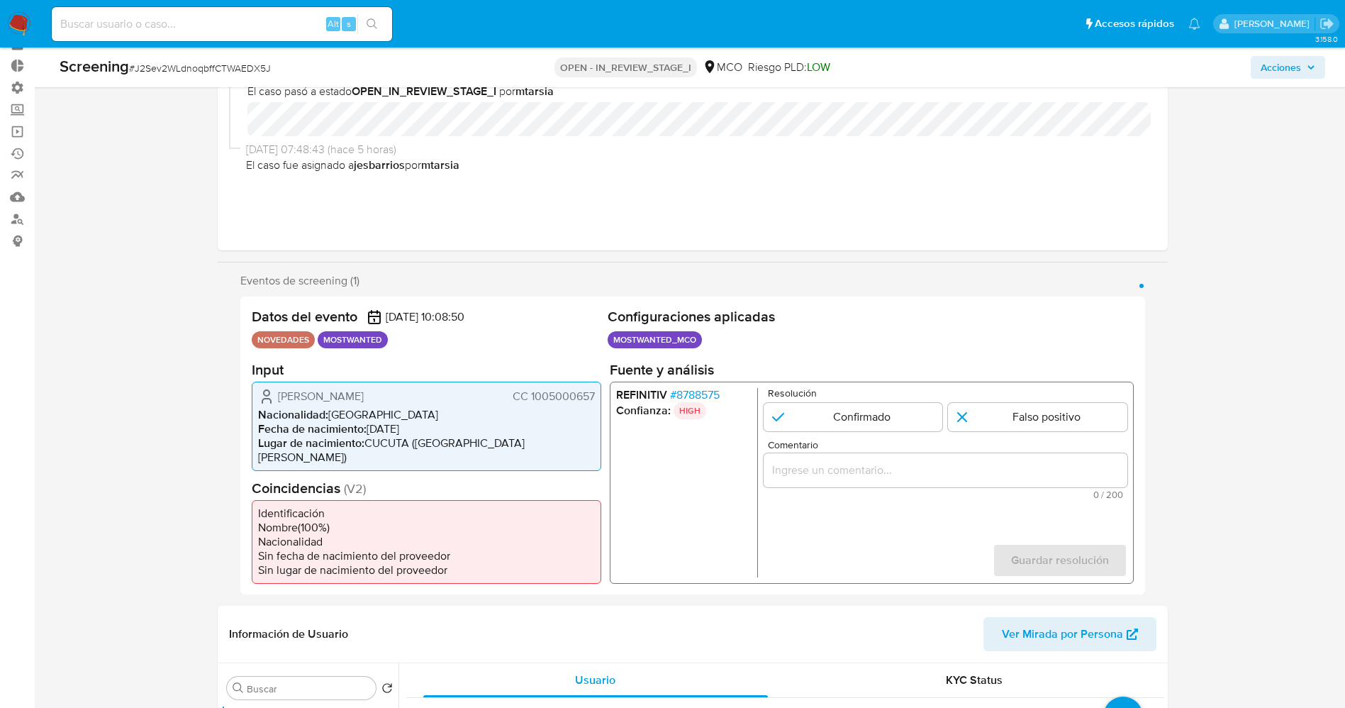
scroll to position [106, 0]
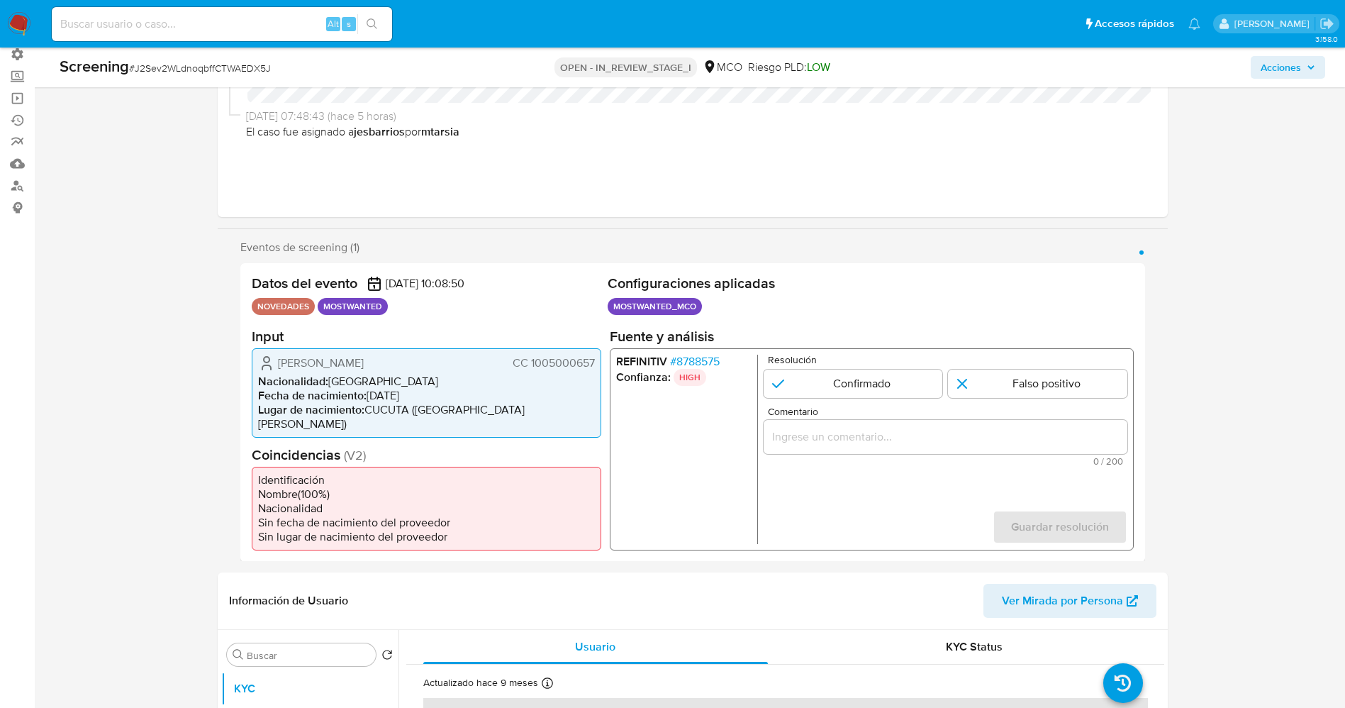
click at [699, 358] on span "# 8788575" at bounding box center [694, 361] width 50 height 14
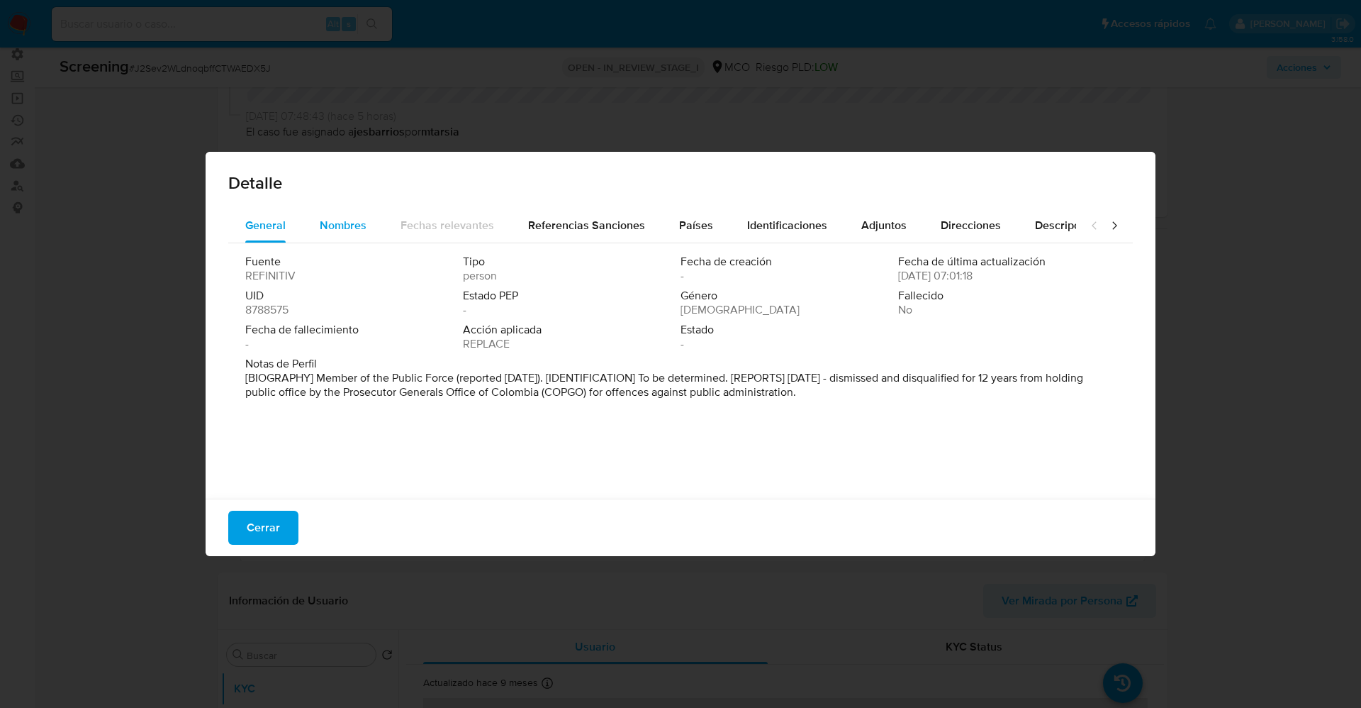
click at [367, 238] on div "General Nombres Fechas relevantes Referencias Sanciones Países Identificaciones…" at bounding box center [680, 349] width 905 height 283
click at [357, 229] on span "Nombres" at bounding box center [343, 225] width 47 height 16
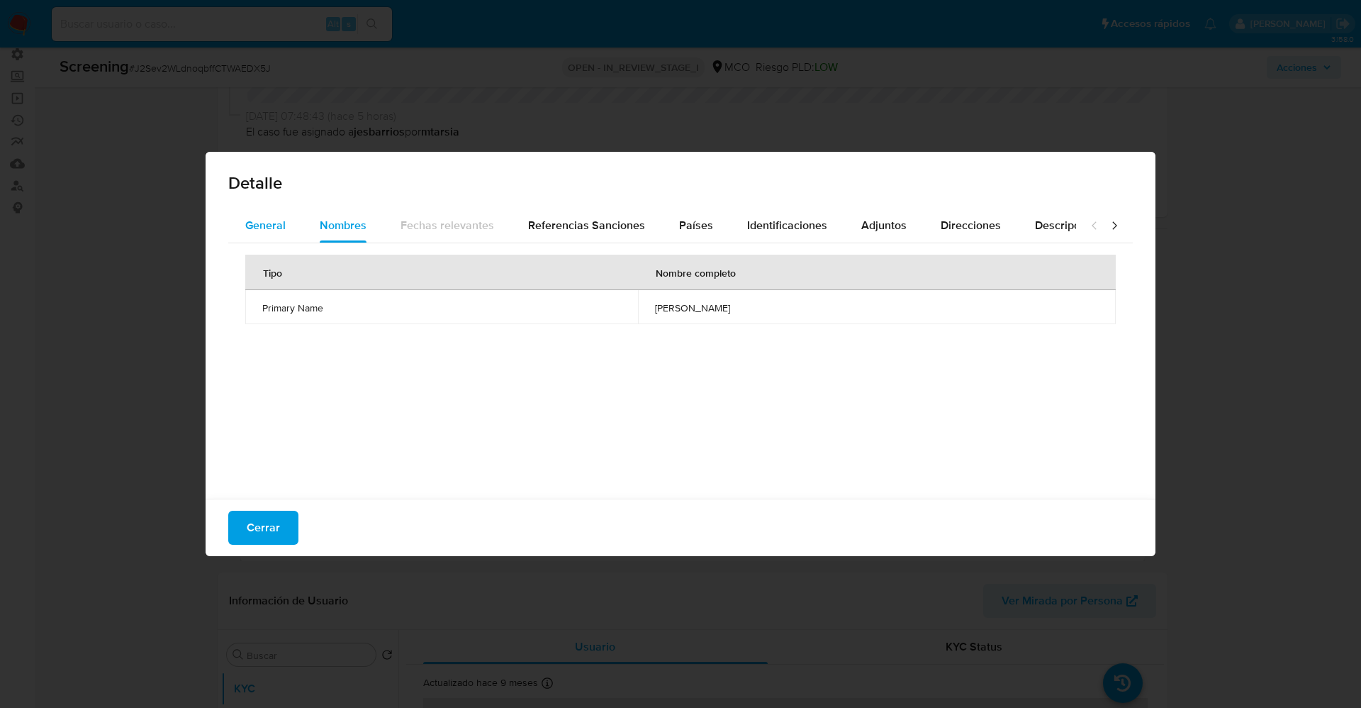
click at [257, 228] on span "General" at bounding box center [265, 225] width 40 height 16
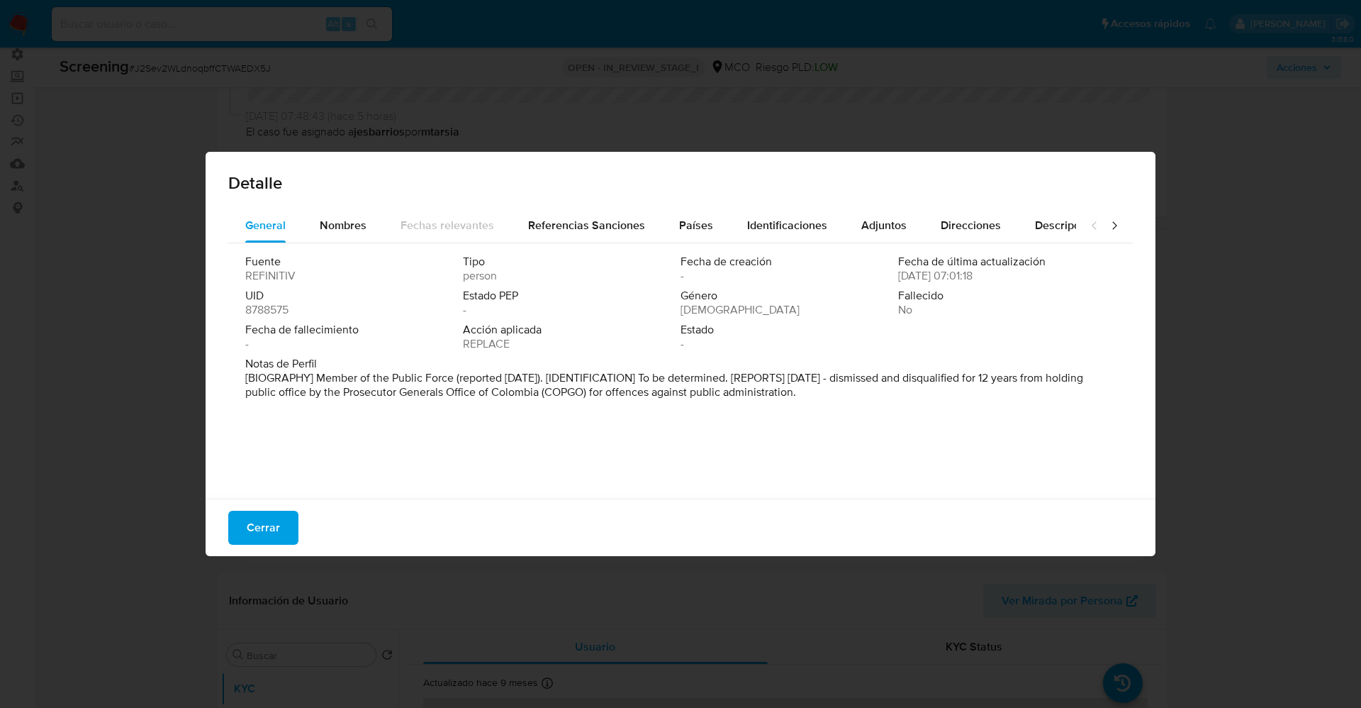
drag, startPoint x: 243, startPoint y: 381, endPoint x: 826, endPoint y: 398, distance: 583.1
click at [891, 414] on div "Fuente REFINITIV Tipo person Fecha de creación - Fecha de última actualización …" at bounding box center [680, 367] width 905 height 248
click at [367, 226] on button "Nombres" at bounding box center [343, 225] width 81 height 34
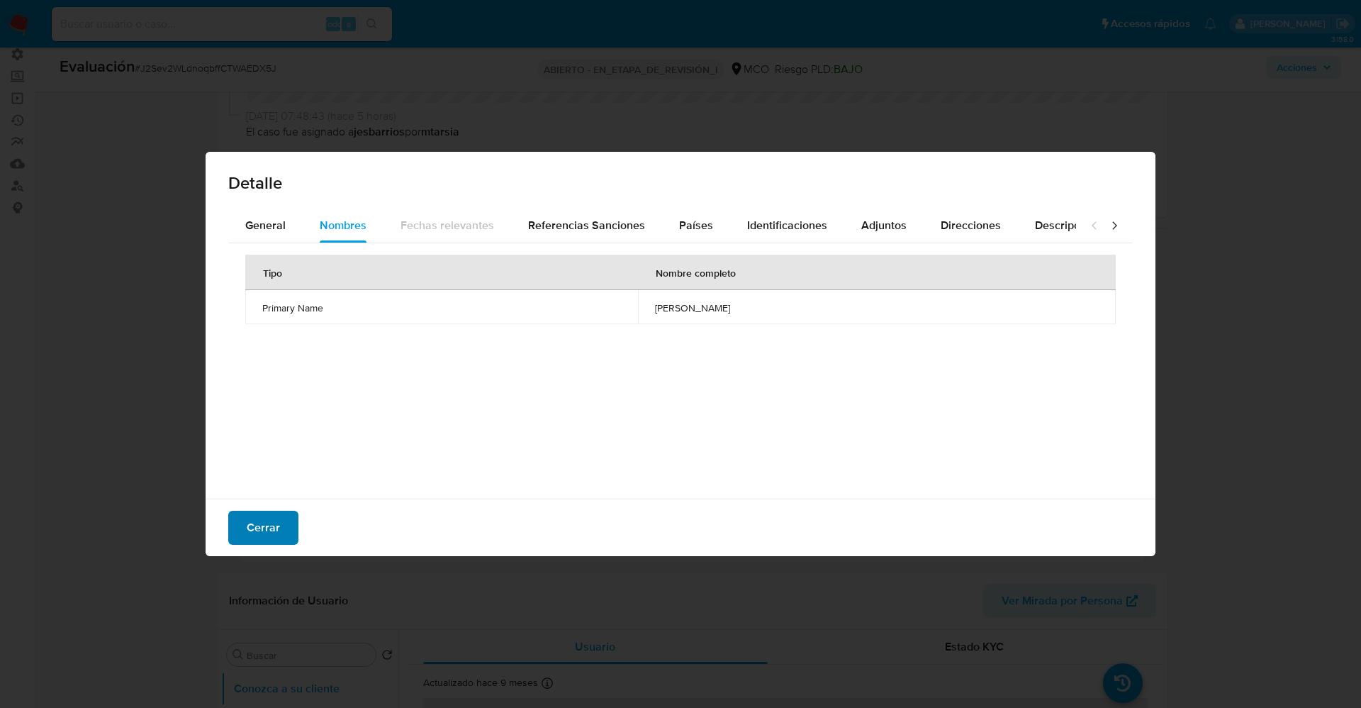
click at [282, 513] on button "Cerrar" at bounding box center [263, 528] width 70 height 34
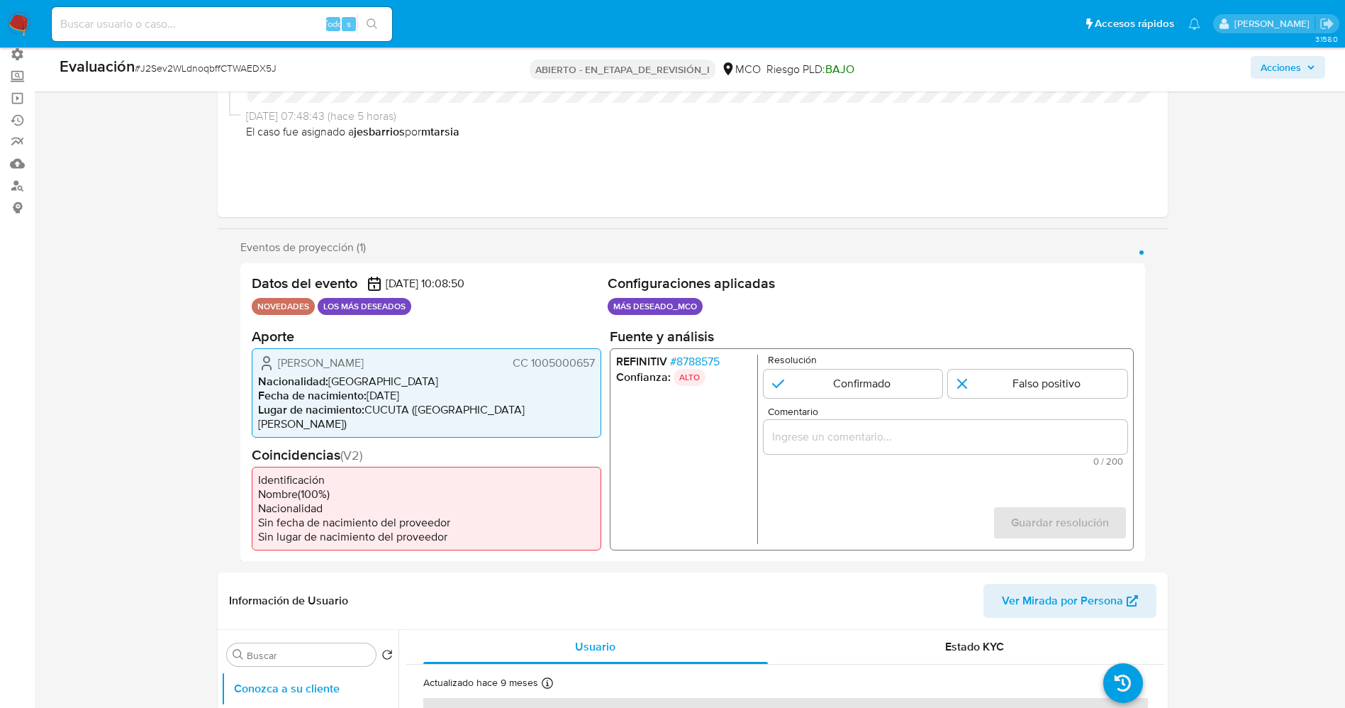
drag, startPoint x: 537, startPoint y: 362, endPoint x: 599, endPoint y: 365, distance: 61.8
click at [599, 365] on div "Jhoan Ricardo Caballero Parra CC 1005000657 Nacionalidad : Colombia Fecha de na…" at bounding box center [427, 391] width 350 height 89
drag, startPoint x: 278, startPoint y: 367, endPoint x: 350, endPoint y: 364, distance: 71.7
click at [350, 364] on font "Jhoan Ricardo Caballero Parra" at bounding box center [321, 362] width 86 height 16
click at [296, 353] on div "Jhoan Ricardo Caballero Parra CC 1005000657 Nacionalidad : Colombia Fecha de na…" at bounding box center [427, 391] width 350 height 89
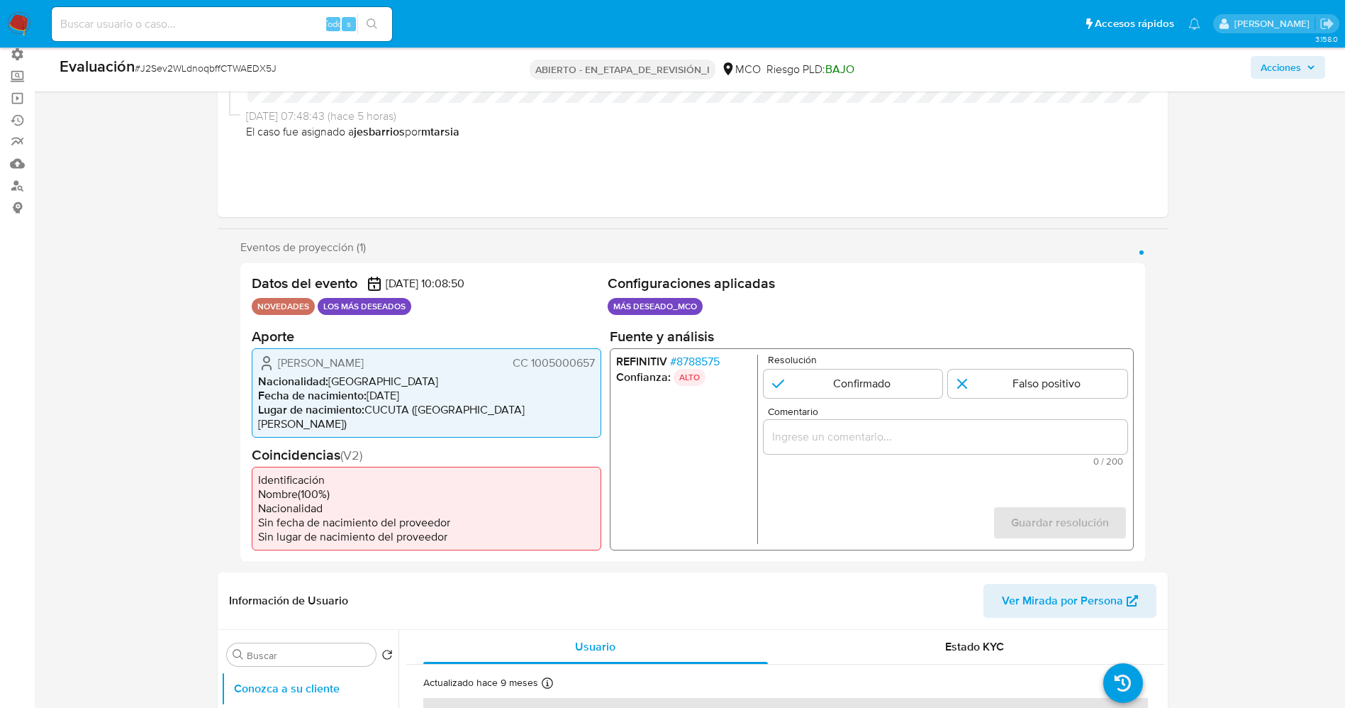
drag, startPoint x: 310, startPoint y: 357, endPoint x: 440, endPoint y: 367, distance: 130.1
click at [440, 367] on div "Jhoan Ricardo Caballero Parra CC 1005000657" at bounding box center [426, 362] width 337 height 17
click at [290, 376] on font "Nacionalidad" at bounding box center [291, 380] width 67 height 16
drag, startPoint x: 357, startPoint y: 364, endPoint x: 593, endPoint y: 358, distance: 236.2
click at [601, 359] on div "Jhoan Ricardo Caballero Parra CC 1005000657 Nacionalidad : Colombia Fecha de na…" at bounding box center [427, 391] width 350 height 89
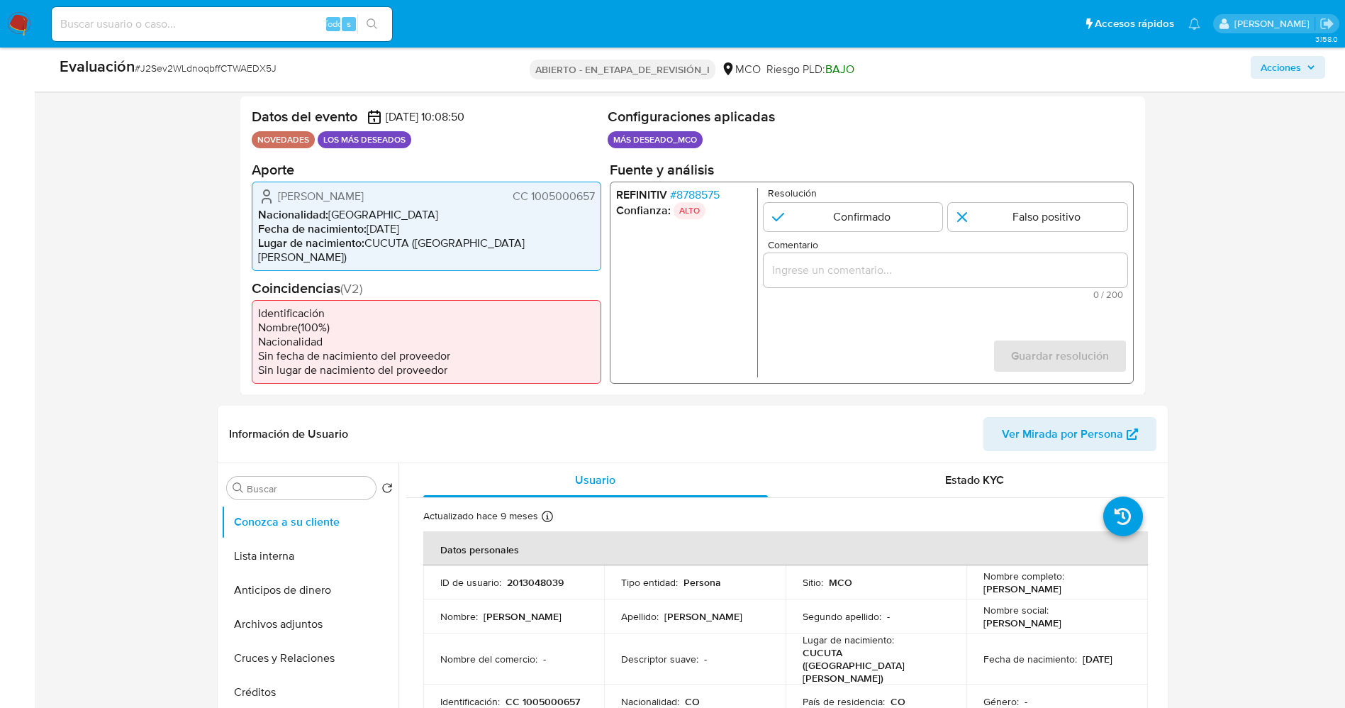
scroll to position [425, 0]
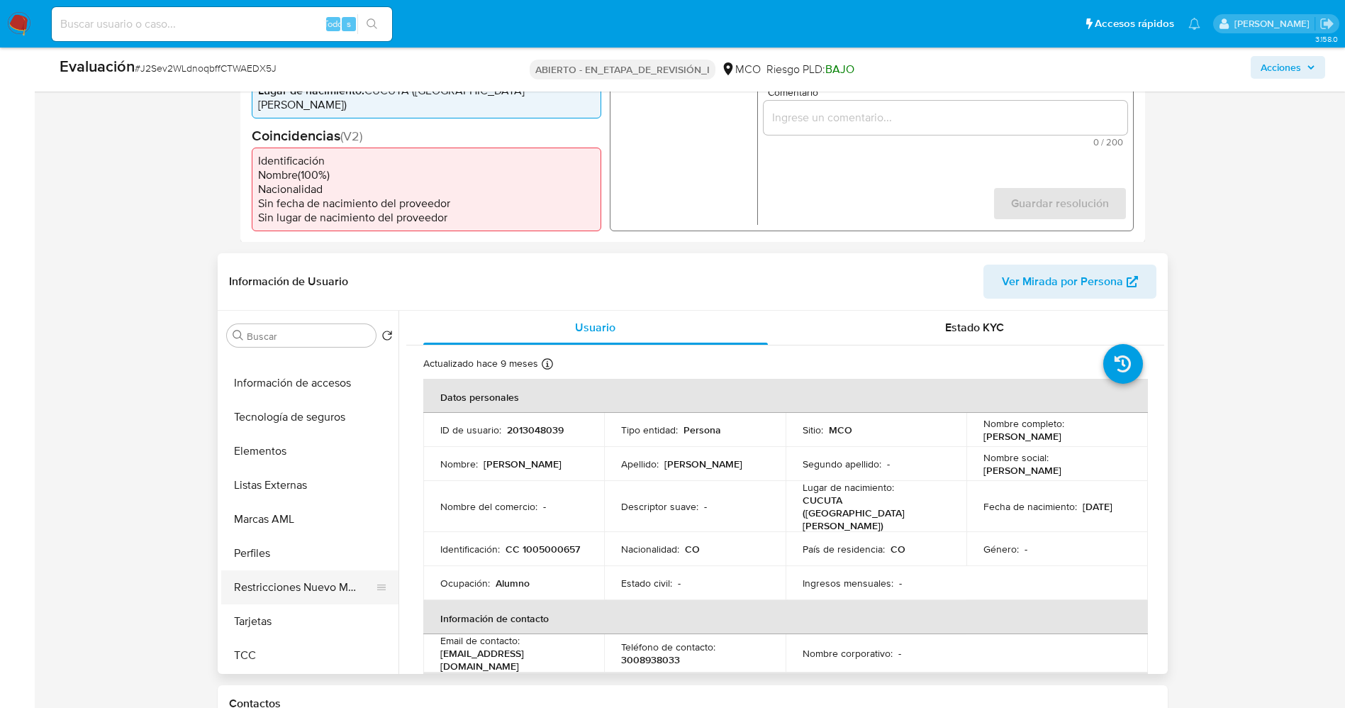
click at [313, 574] on button "Restricciones Nuevo Mundo" at bounding box center [304, 587] width 166 height 34
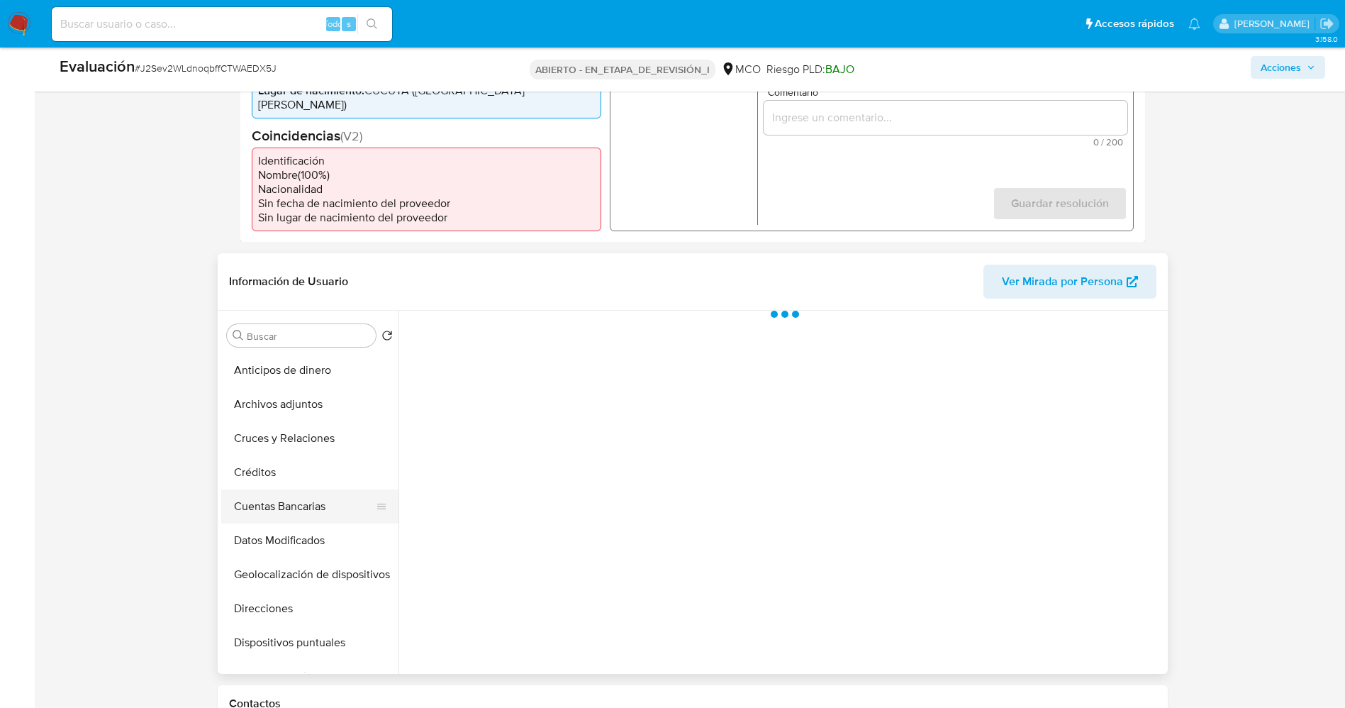
scroll to position [0, 0]
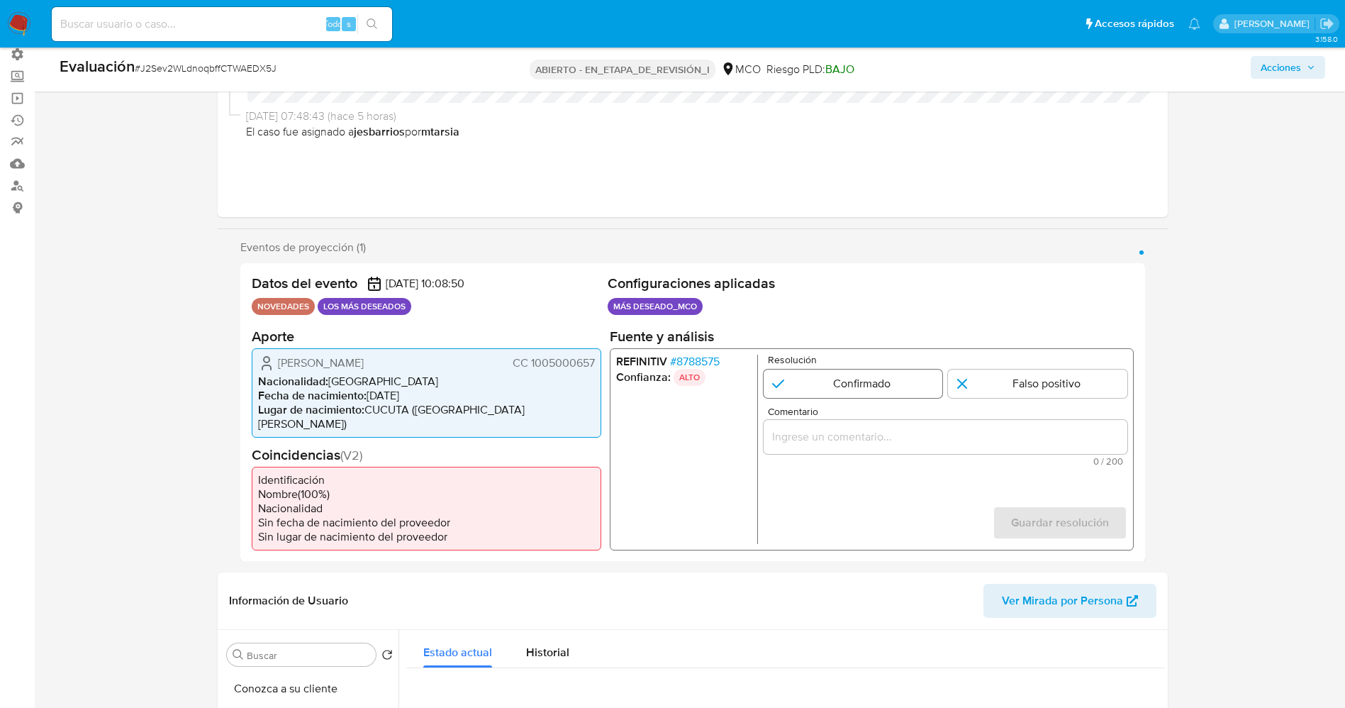
click at [886, 391] on input "1 de 1" at bounding box center [852, 383] width 179 height 28
radio input "true"
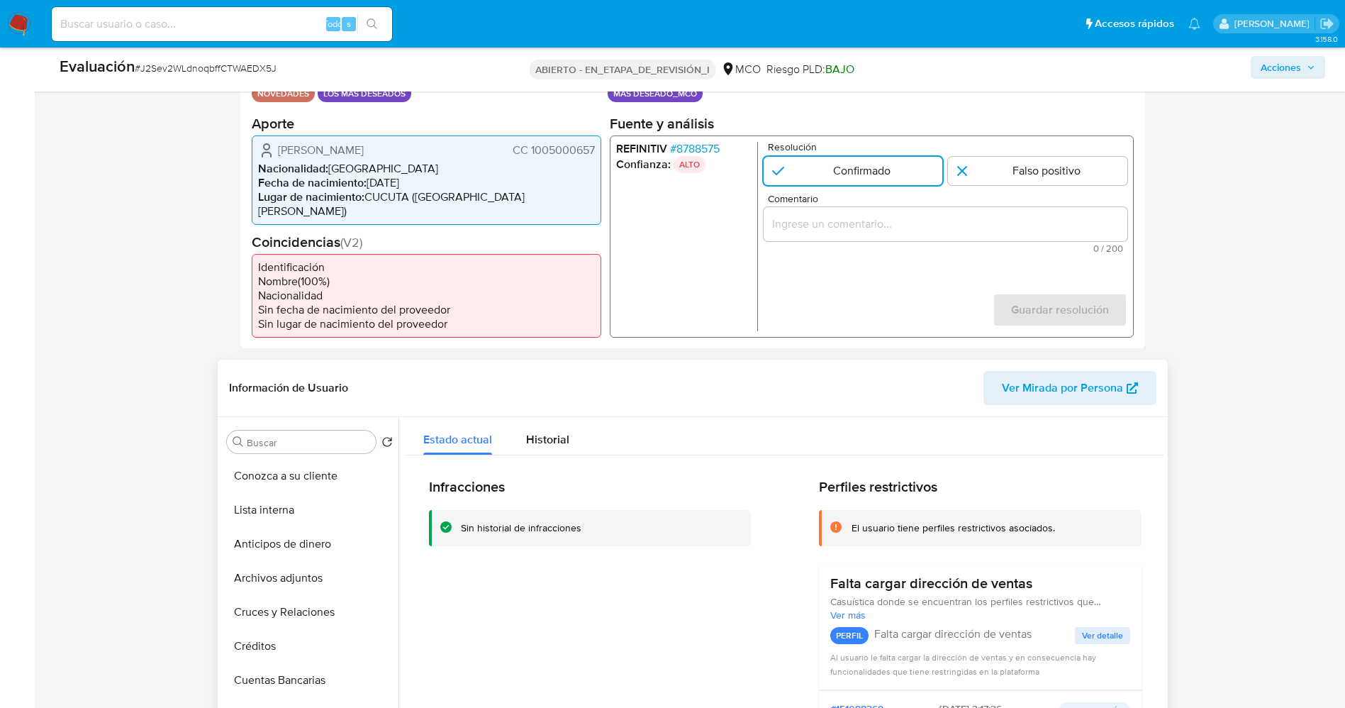
scroll to position [213, 0]
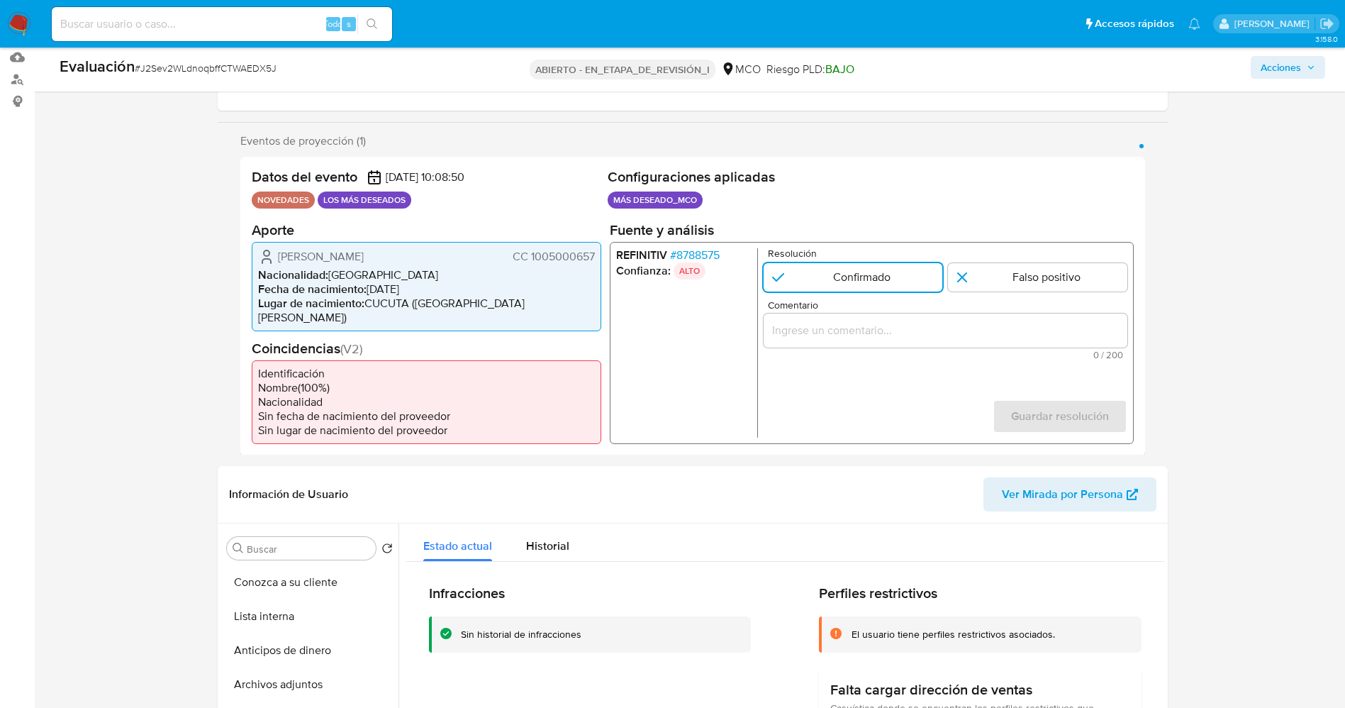
click at [840, 333] on input "Comentario" at bounding box center [945, 329] width 364 height 18
drag, startPoint x: 274, startPoint y: 250, endPoint x: 579, endPoint y: 253, distance: 304.2
click at [609, 253] on div "Datos del evento 12/09/2025 10:08:50 NOVEDADES LOS MÁS DESEADOS Configuraciones…" at bounding box center [692, 306] width 905 height 299
click at [313, 252] on font "Jhoan Ricardo Caballero Parra" at bounding box center [321, 255] width 86 height 16
drag, startPoint x: 273, startPoint y: 257, endPoint x: 603, endPoint y: 265, distance: 330.5
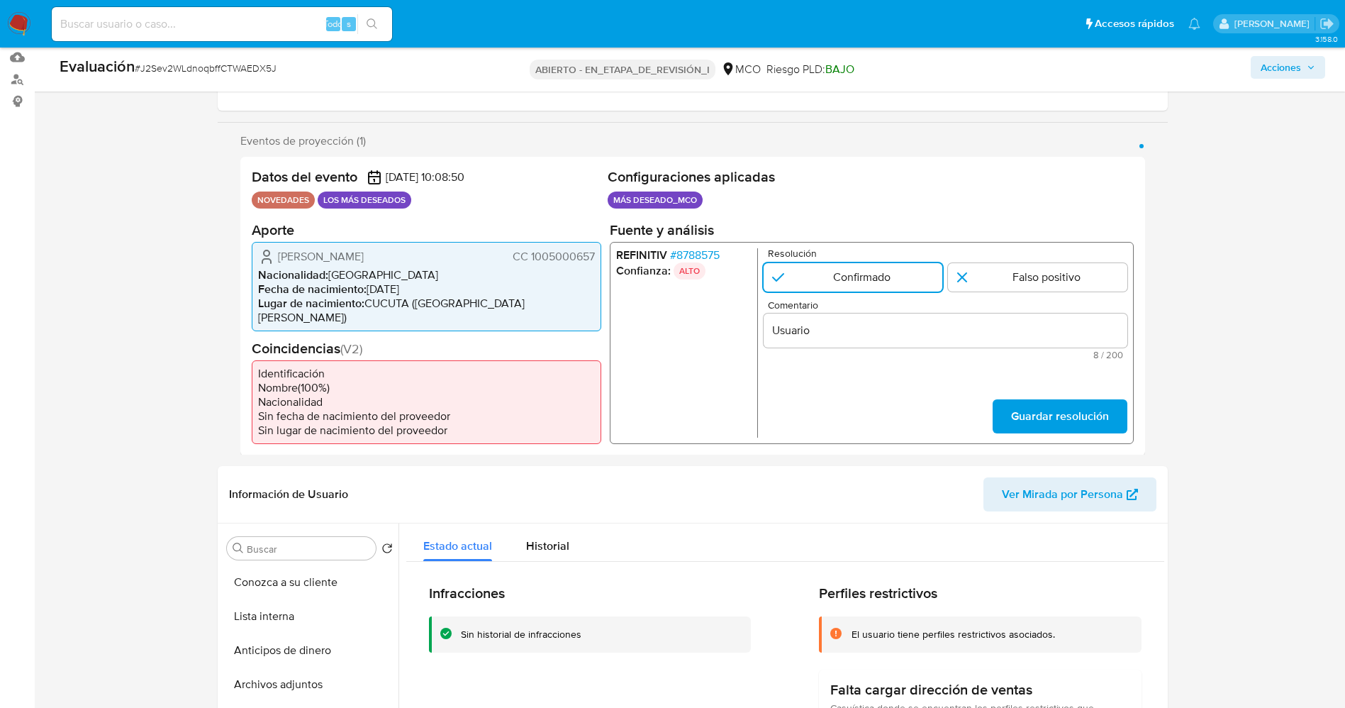
click at [603, 265] on div "Datos del evento 12/09/2025 10:08:50 NOVEDADES LOS MÁS DESEADOS Configuraciones…" at bounding box center [692, 306] width 905 height 299
drag, startPoint x: 579, startPoint y: 256, endPoint x: 384, endPoint y: 255, distance: 195.0
click at [364, 255] on font "Jhoan Ricardo Caballero Parra" at bounding box center [321, 255] width 86 height 16
drag, startPoint x: 286, startPoint y: 252, endPoint x: 271, endPoint y: 254, distance: 15.0
click at [284, 252] on font "Jhoan Ricardo Caballero Parra" at bounding box center [321, 255] width 86 height 16
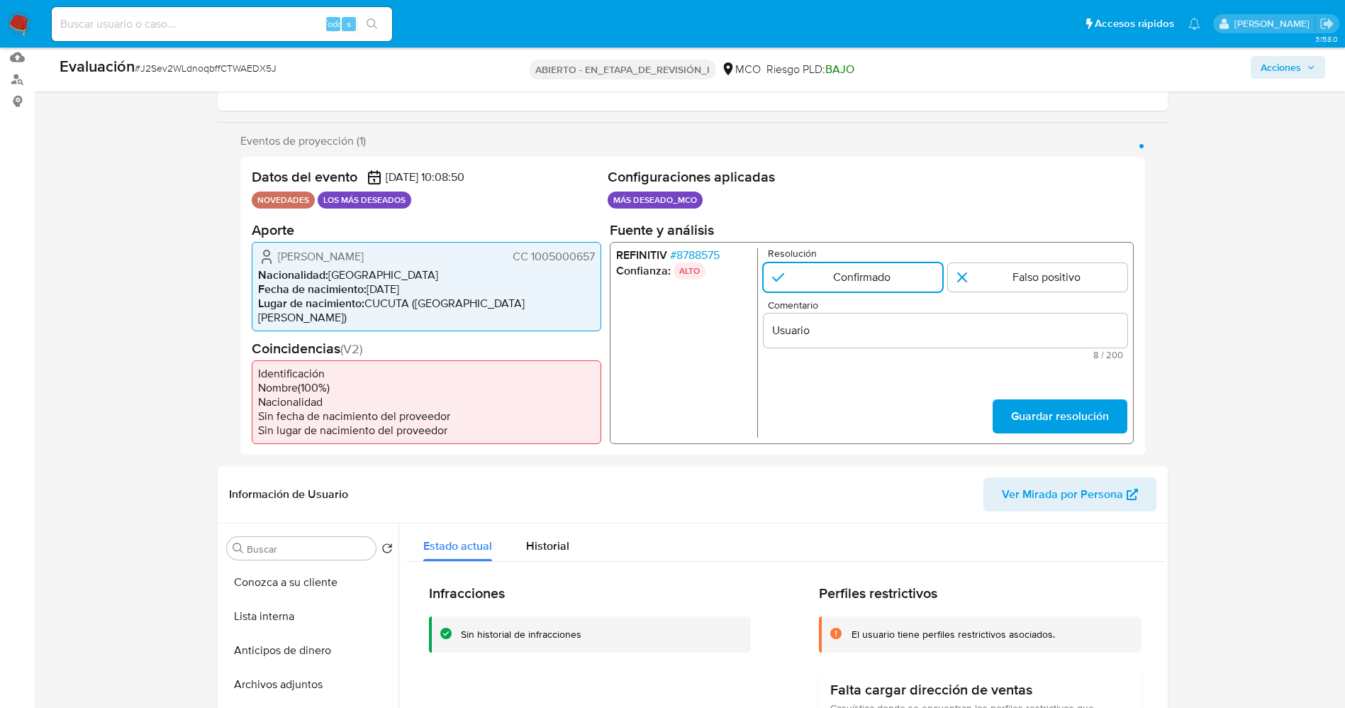
drag, startPoint x: 271, startPoint y: 254, endPoint x: 588, endPoint y: 252, distance: 317.6
click at [594, 255] on div "Jhoan Ricardo Caballero Parra CC 1005000657" at bounding box center [426, 255] width 337 height 17
click at [830, 333] on input "Usuario" at bounding box center [945, 329] width 364 height 18
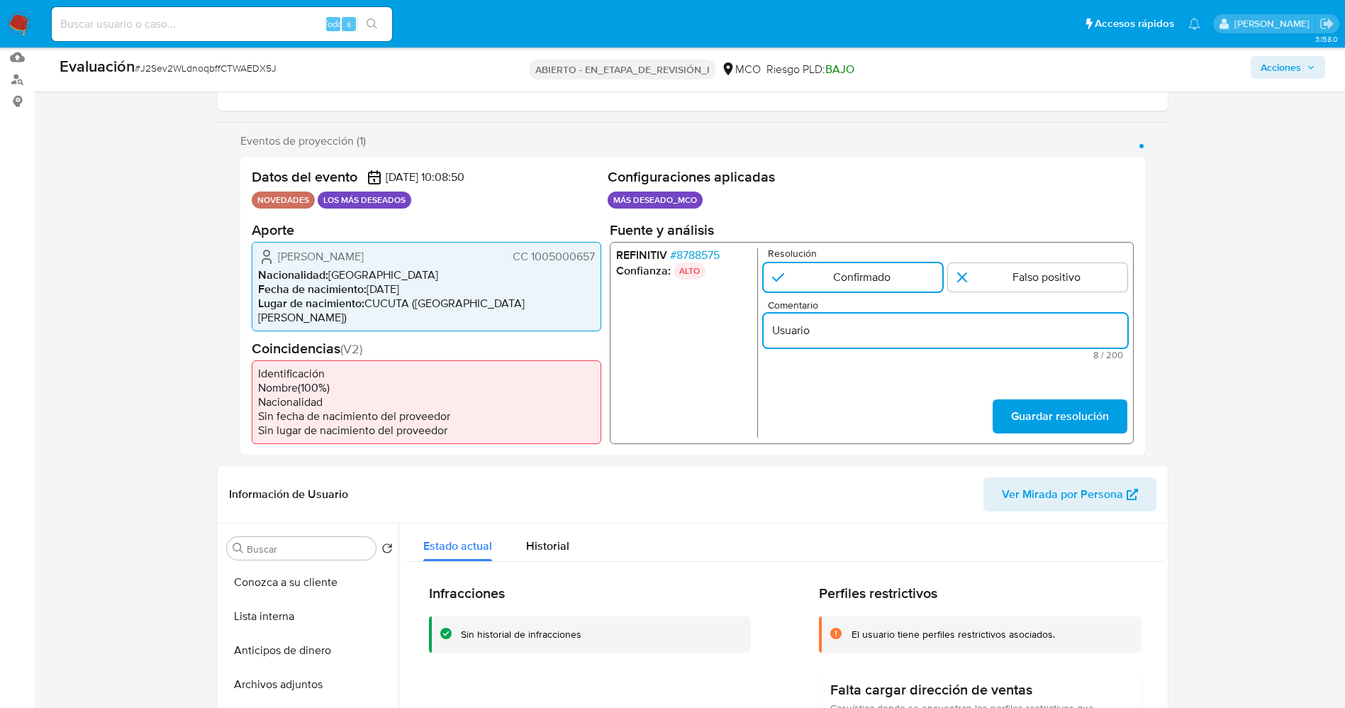
paste input "Jhoan Ricardo Caballero Parra CC 1005000657"
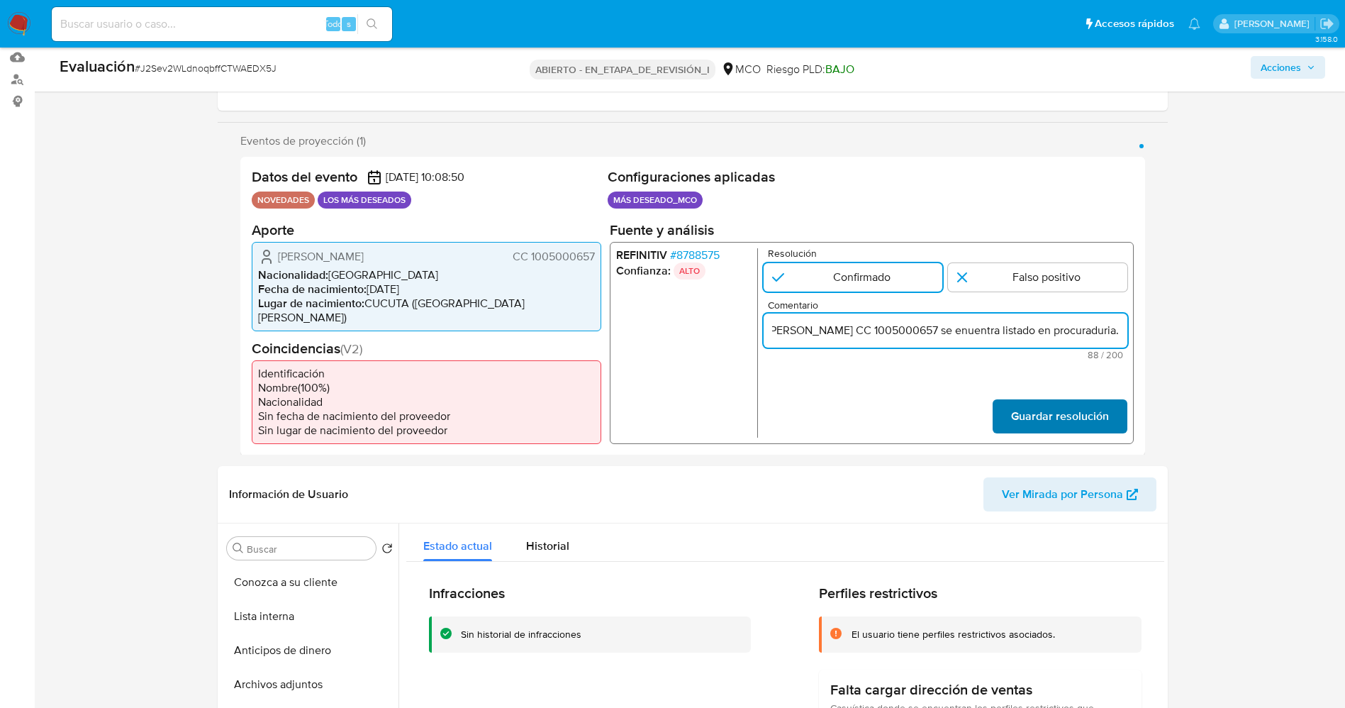
type input "Usuario Jhoan Ricardo Caballero Parra CC 1005000657 se enuentra listado en proc…"
click at [1038, 410] on font "Guardar resolución" at bounding box center [1059, 416] width 98 height 34
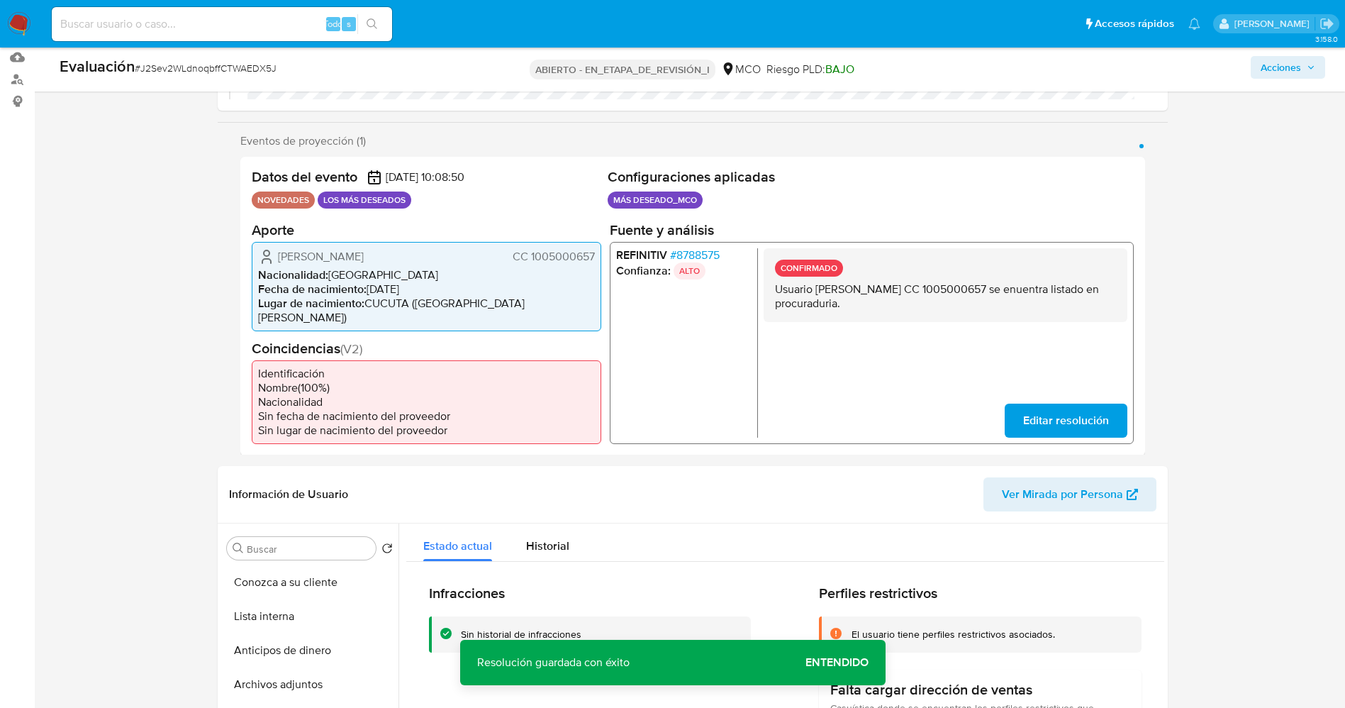
drag, startPoint x: 776, startPoint y: 287, endPoint x: 940, endPoint y: 312, distance: 165.7
click at [940, 312] on div "CONFIRMADO Usuario Jhoan Ricardo Caballero Parra CC 1005000657 se enuentra list…" at bounding box center [945, 284] width 364 height 74
click at [1100, 411] on span "Editar resolución" at bounding box center [1065, 419] width 86 height 31
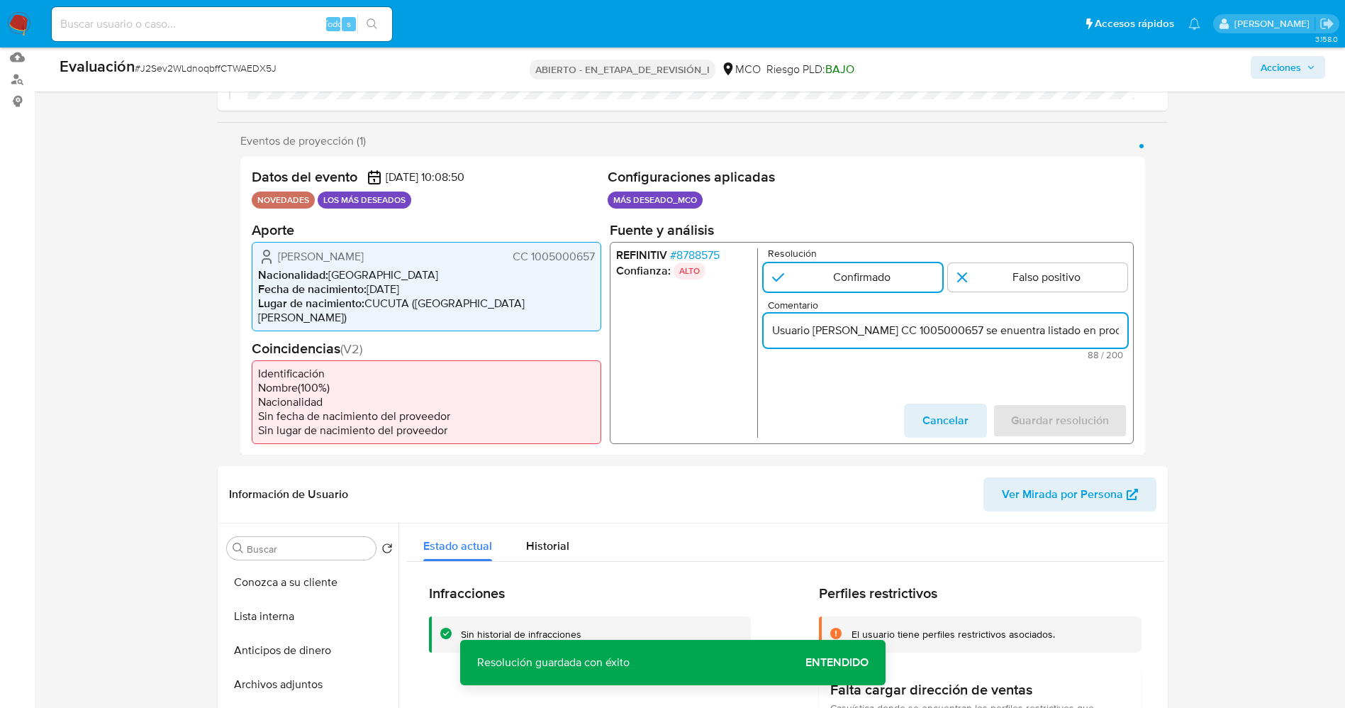
click at [1078, 330] on input "Usuario Jhoan Ricardo Caballero Parra CC 1005000657 se enuentra listado en proc…" at bounding box center [945, 329] width 364 height 18
type input "Usuario Jhoan Ricardo Caballero Parra CC 1005000657 se encuentra listado en pro…"
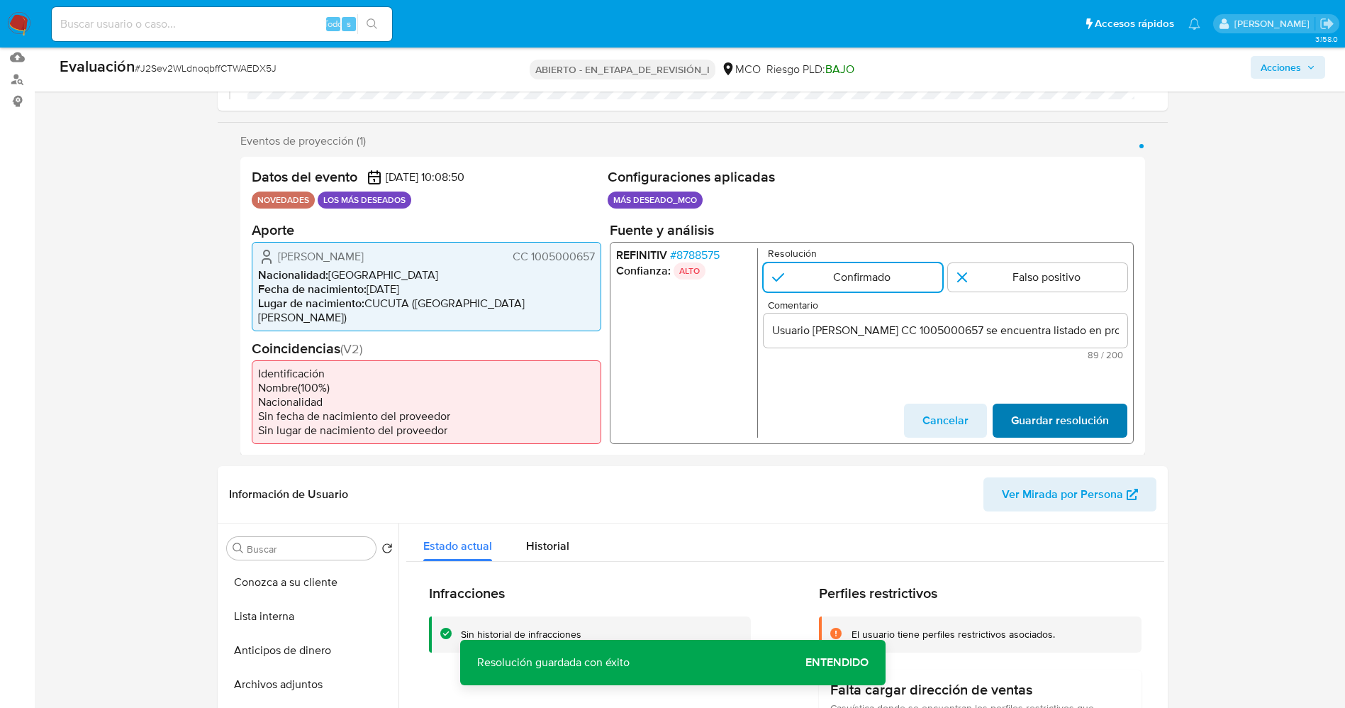
click at [1105, 404] on span "Guardar resolución" at bounding box center [1059, 419] width 98 height 31
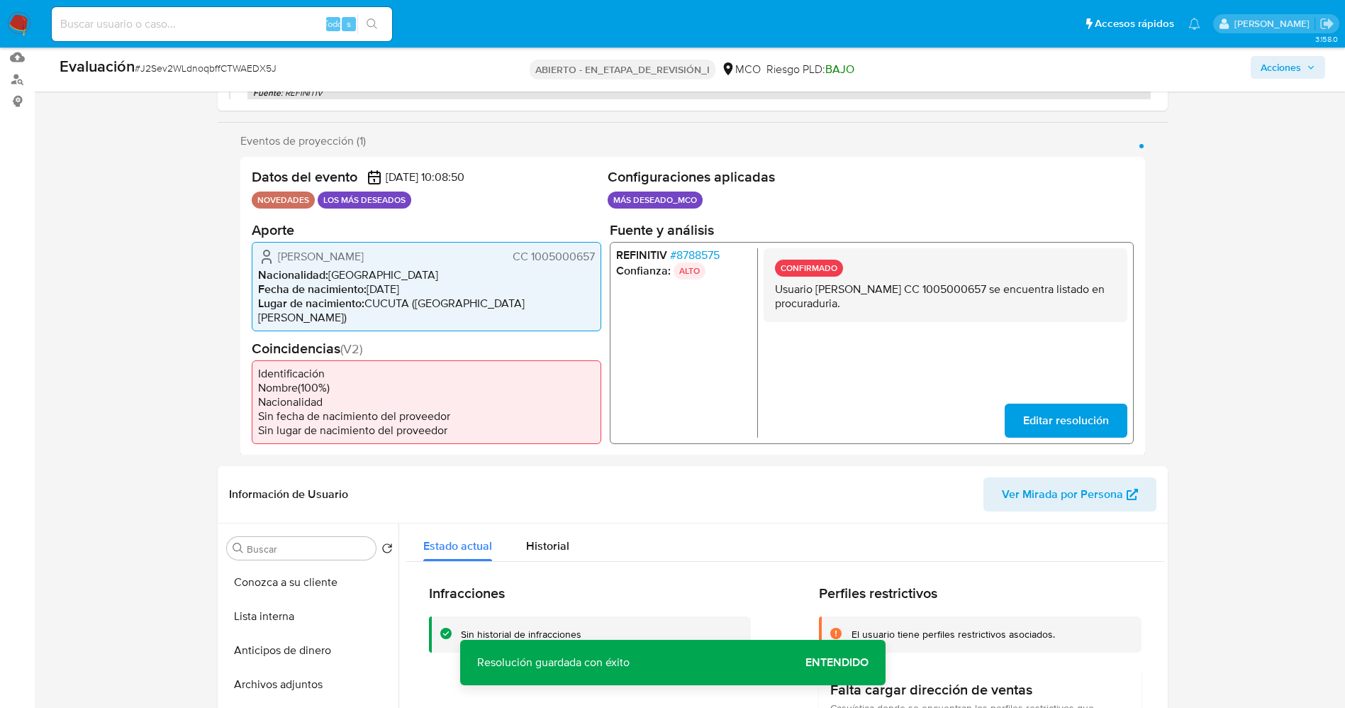
drag, startPoint x: 869, startPoint y: 289, endPoint x: 983, endPoint y: 304, distance: 114.5
click at [983, 304] on div "CONFIRMADO Usuario Jhoan Ricardo Caballero Parra CC 1005000657 se encuentra lis…" at bounding box center [945, 284] width 364 height 74
click at [269, 599] on button "Lista interna" at bounding box center [304, 616] width 166 height 34
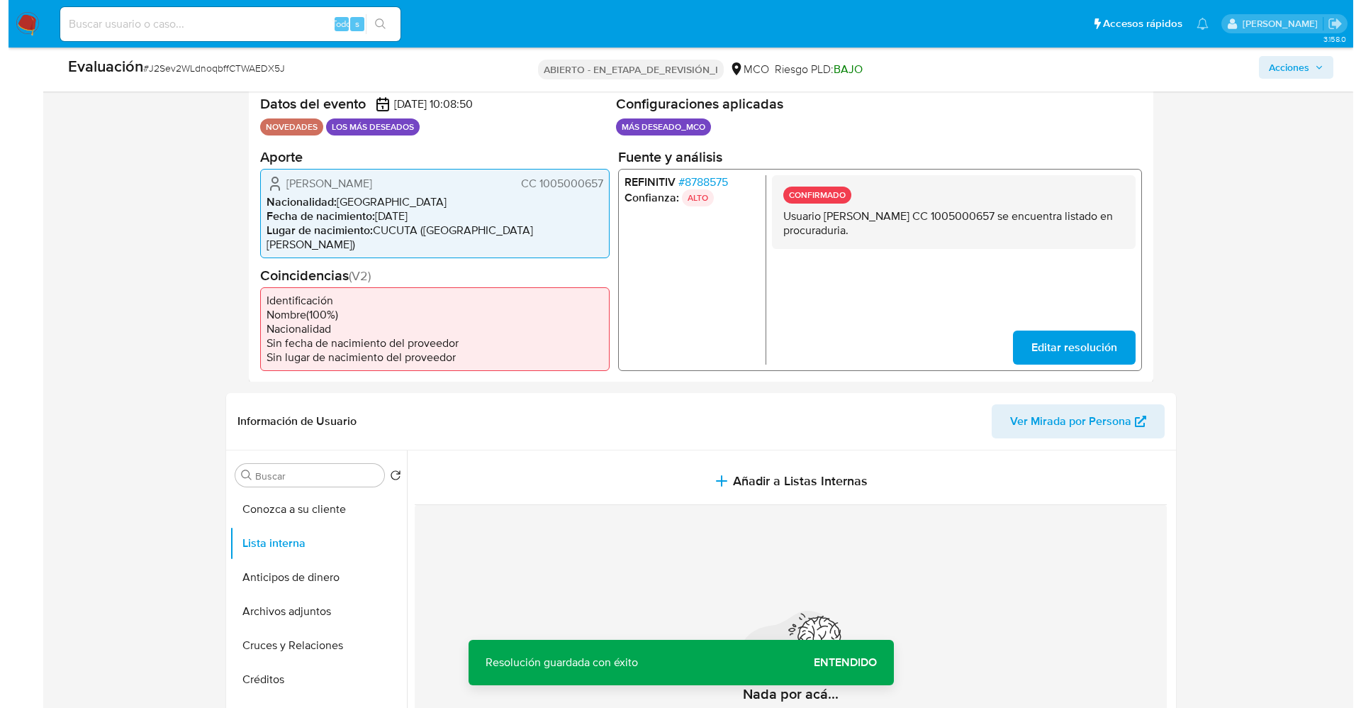
scroll to position [319, 0]
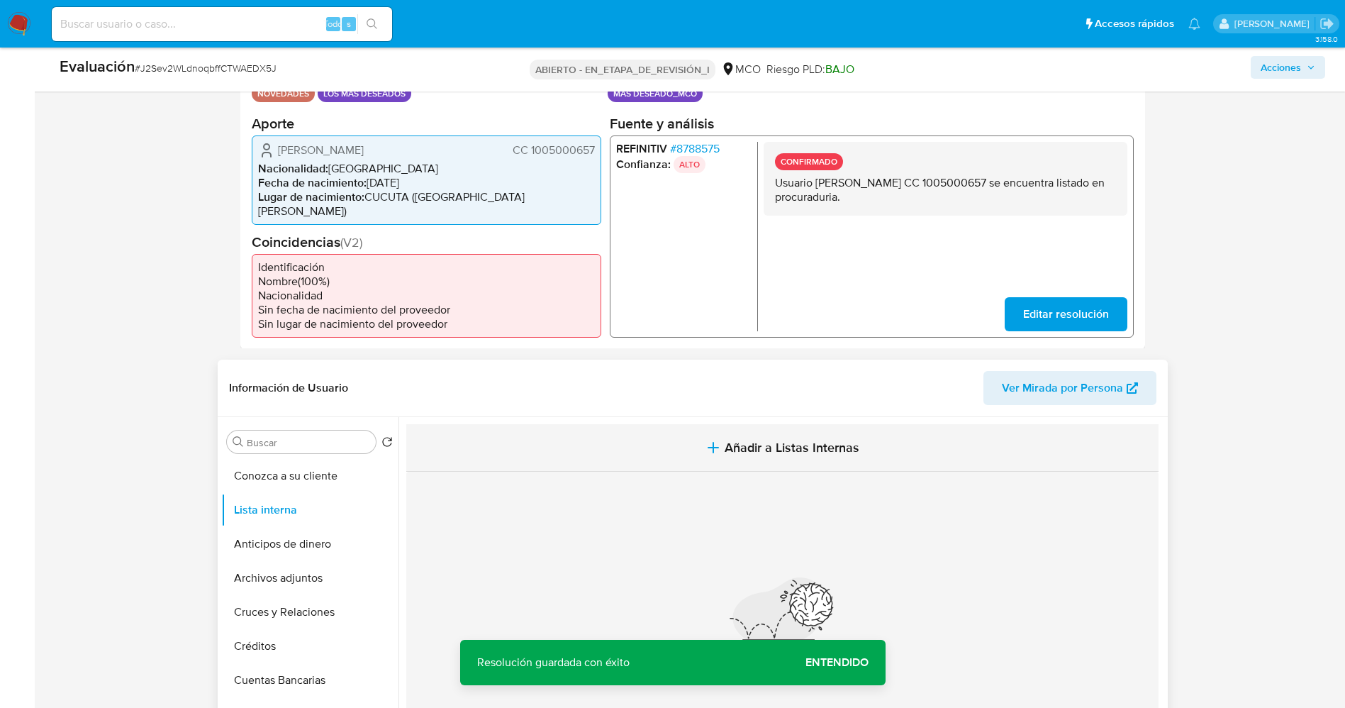
click at [797, 447] on button "Añadir a Listas Internas" at bounding box center [782, 448] width 752 height 48
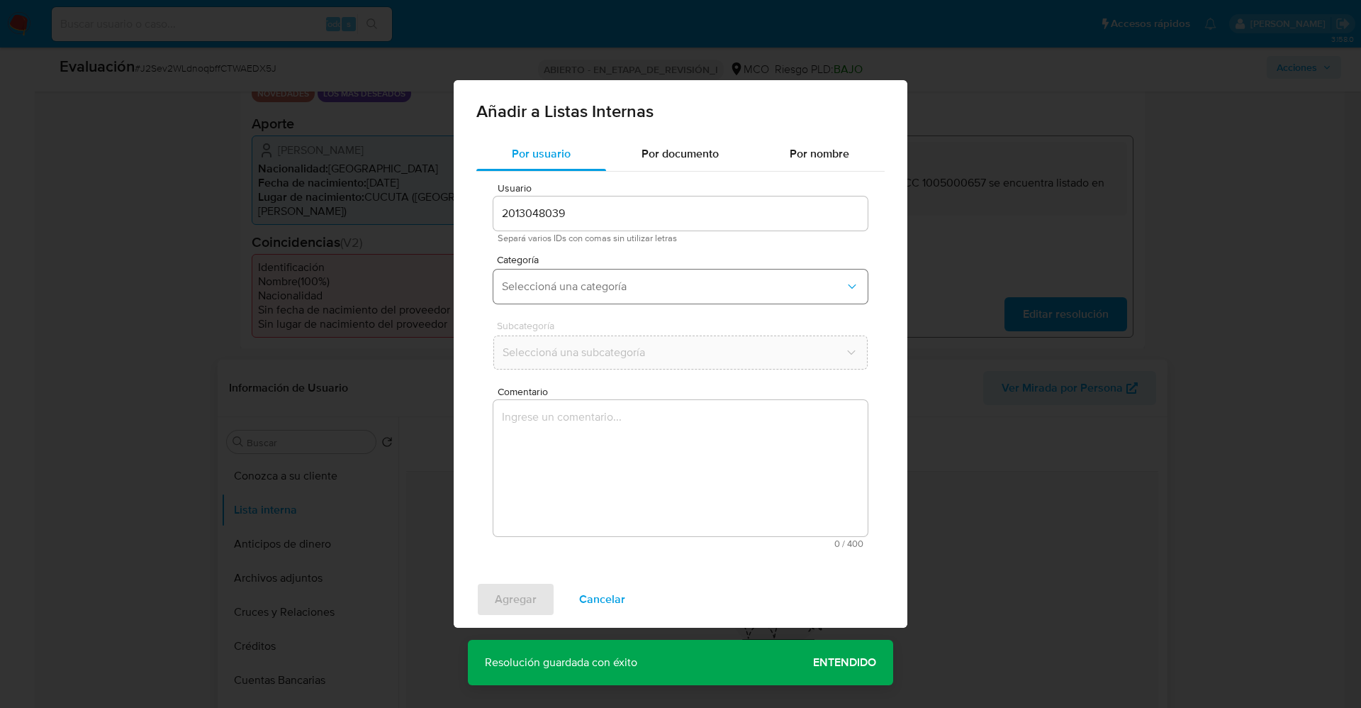
click at [592, 282] on span "Seleccioná una categoría" at bounding box center [673, 286] width 343 height 14
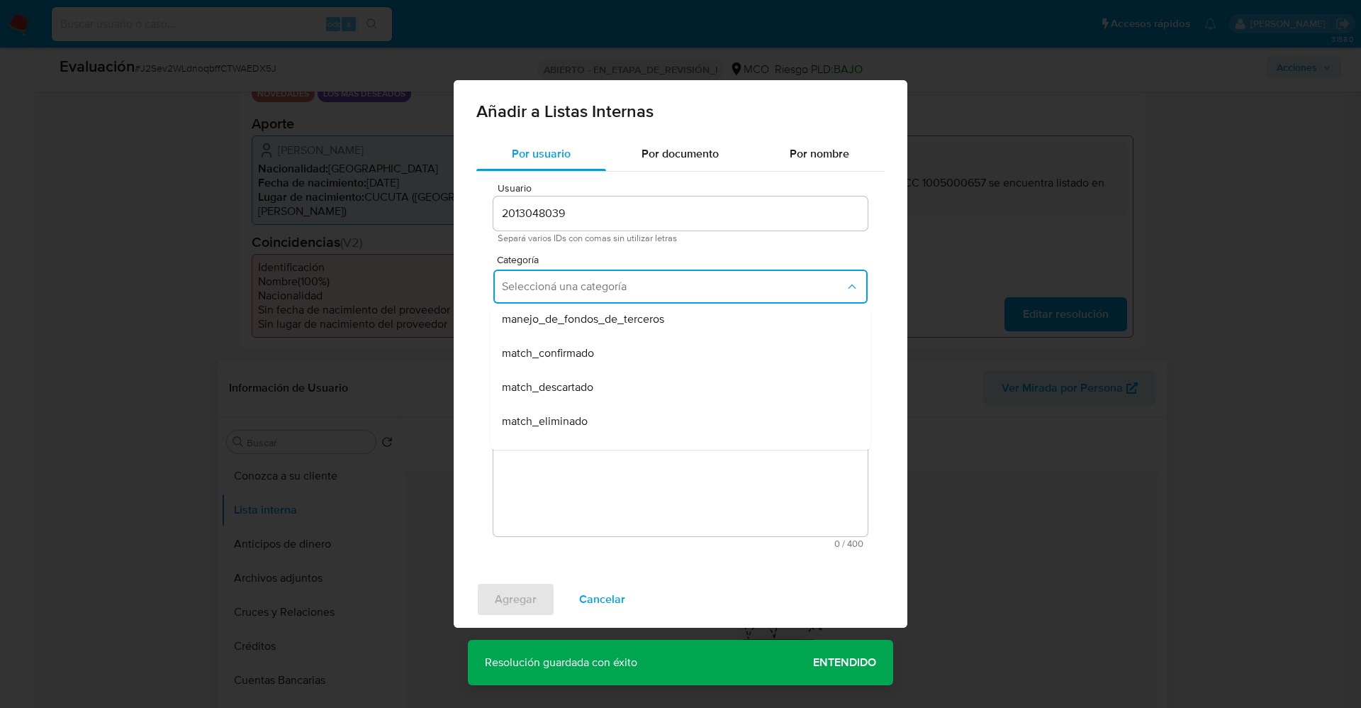
scroll to position [106, 0]
click at [601, 328] on div "match_confirmado" at bounding box center [676, 320] width 349 height 34
click at [608, 360] on button "Seleccioná una subcategoría" at bounding box center [680, 352] width 374 height 34
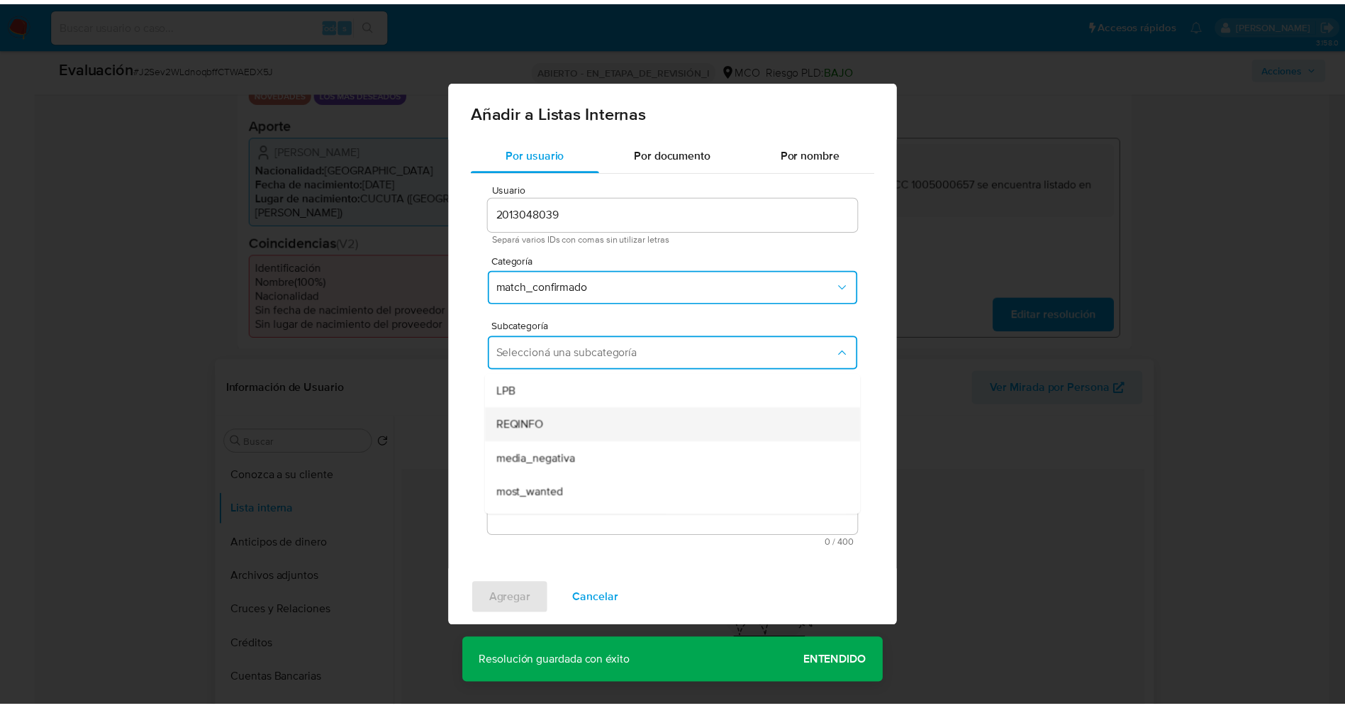
scroll to position [96, 0]
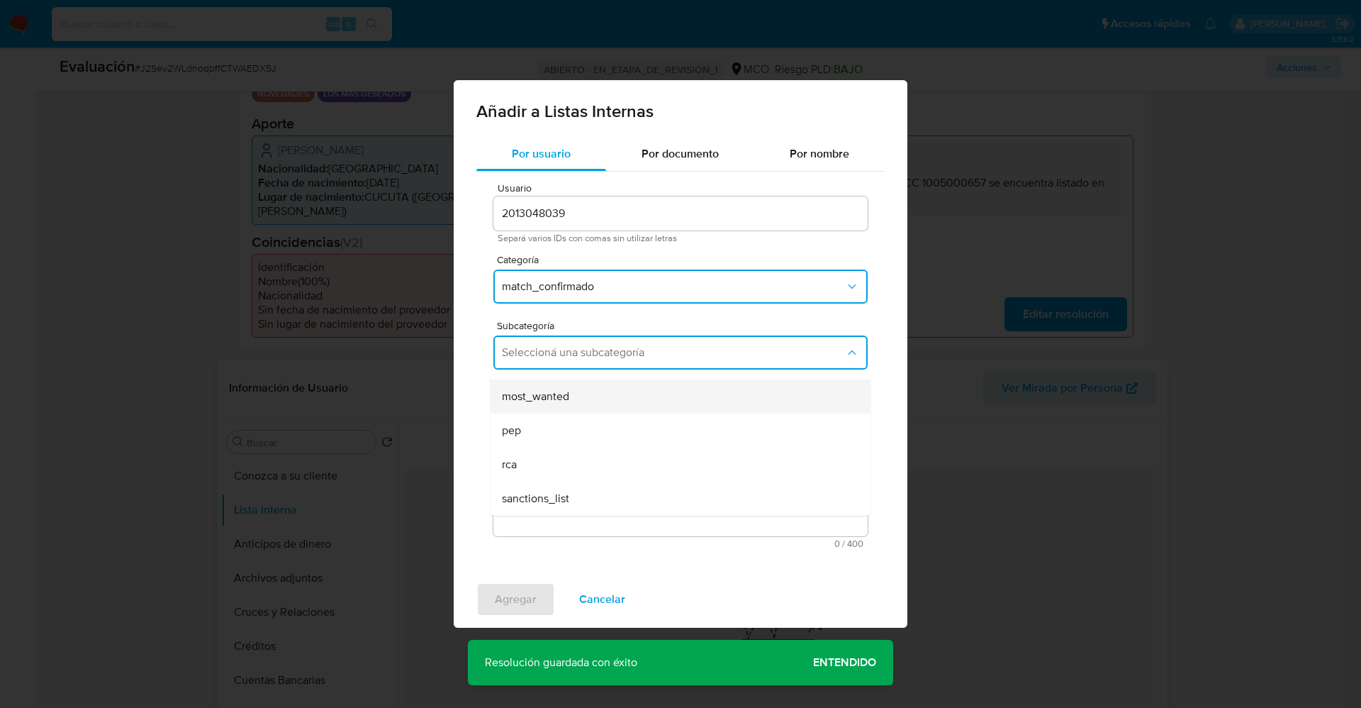
click at [596, 412] on div "most_wanted" at bounding box center [676, 396] width 349 height 34
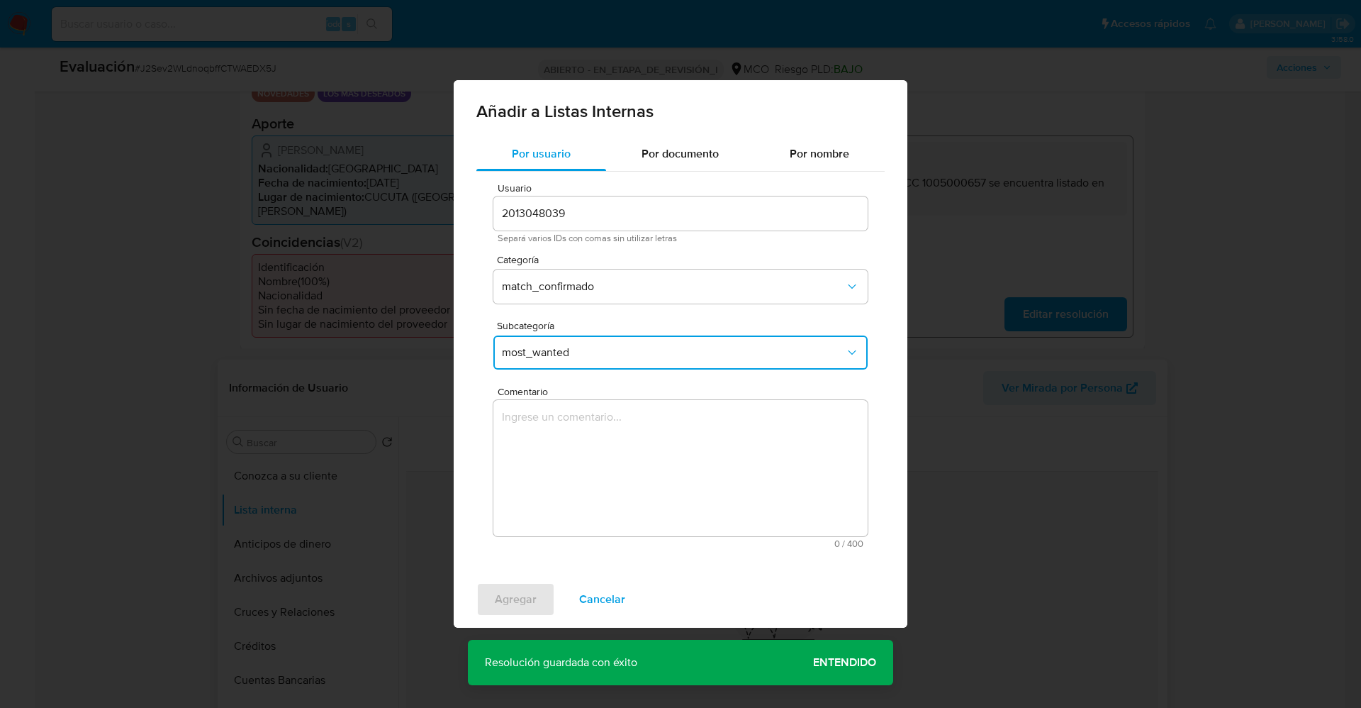
click at [601, 438] on textarea "Comentario" at bounding box center [680, 468] width 374 height 136
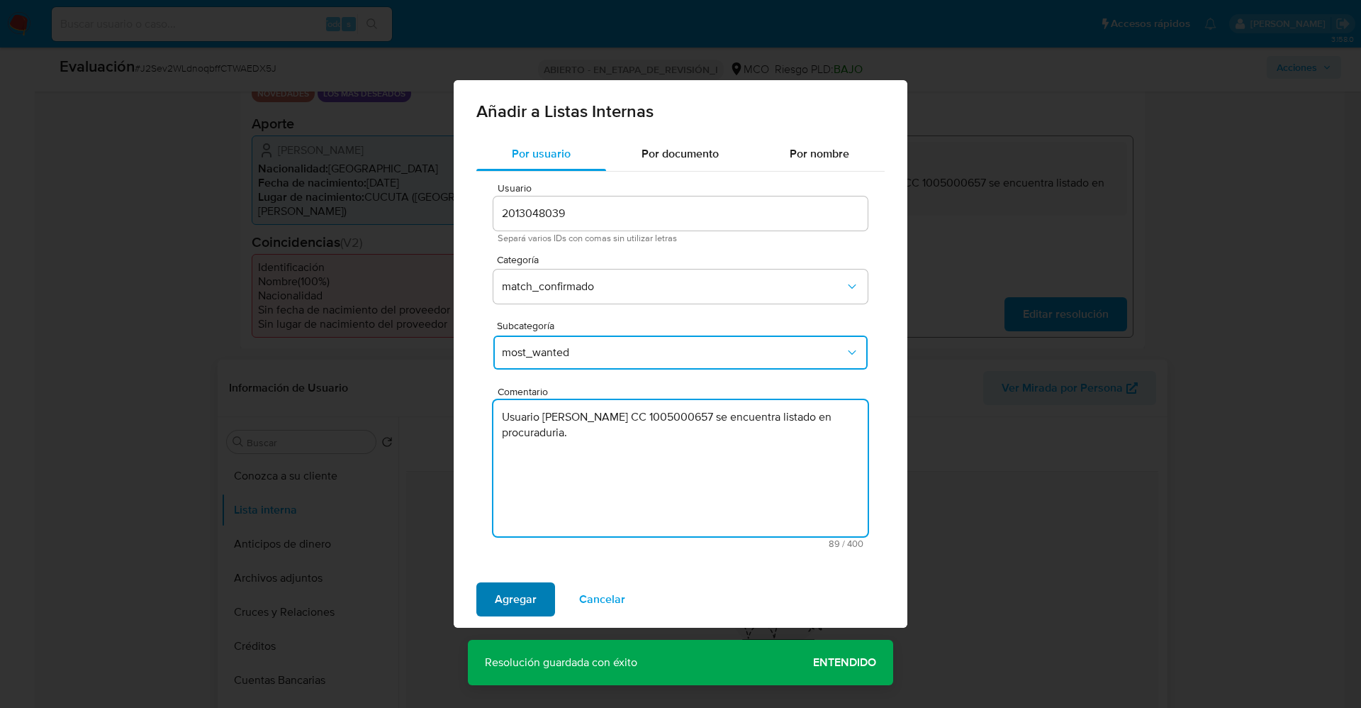
type textarea "Usuario Jhoan Ricardo Caballero Parra CC 1005000657 se encuentra listado en pro…"
click at [501, 591] on span "Agregar" at bounding box center [516, 599] width 42 height 31
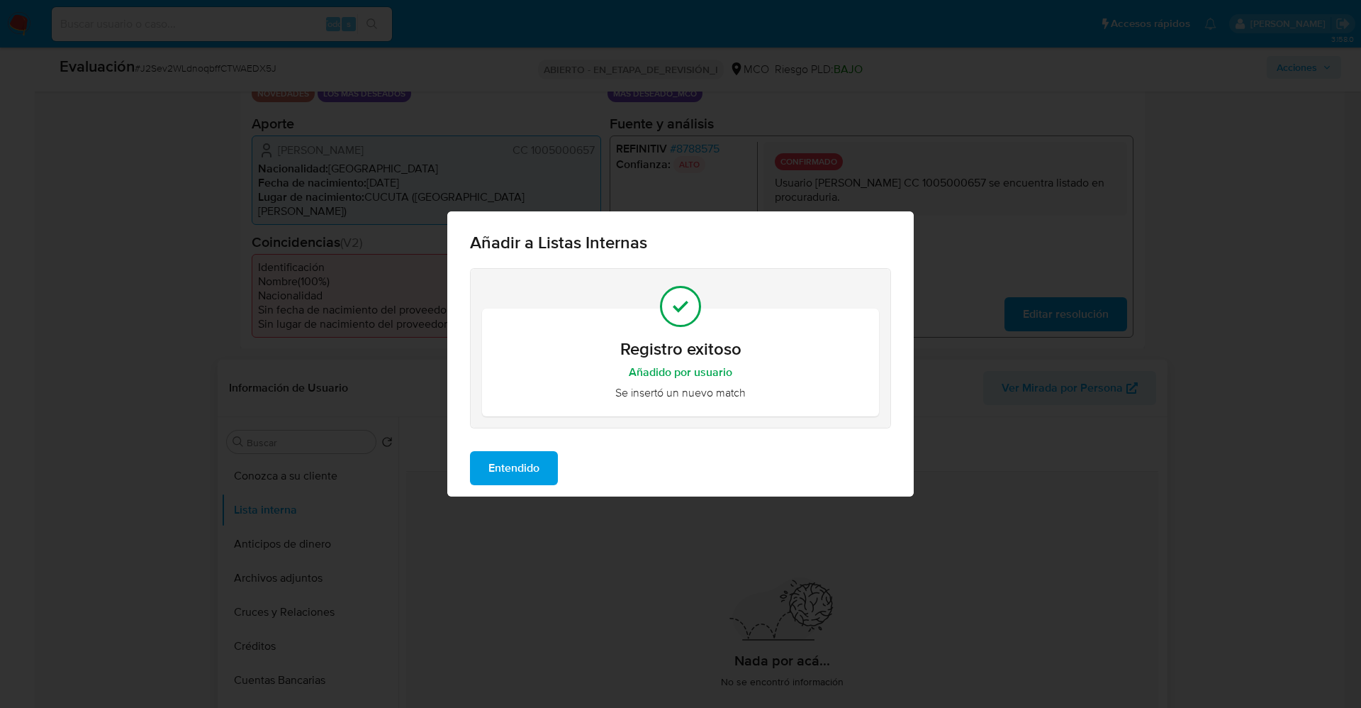
click at [525, 489] on div "Entendido" at bounding box center [680, 468] width 467 height 57
click at [527, 476] on span "Entendido" at bounding box center [514, 467] width 51 height 31
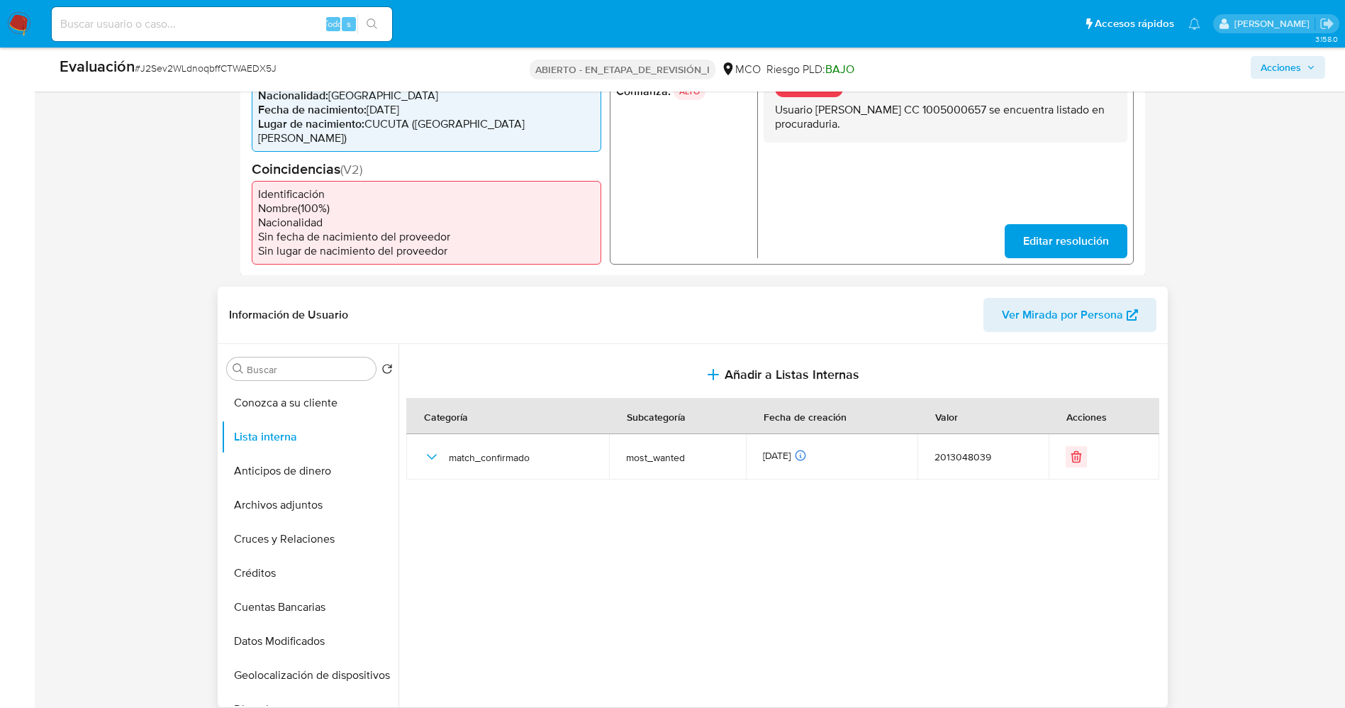
scroll to position [425, 0]
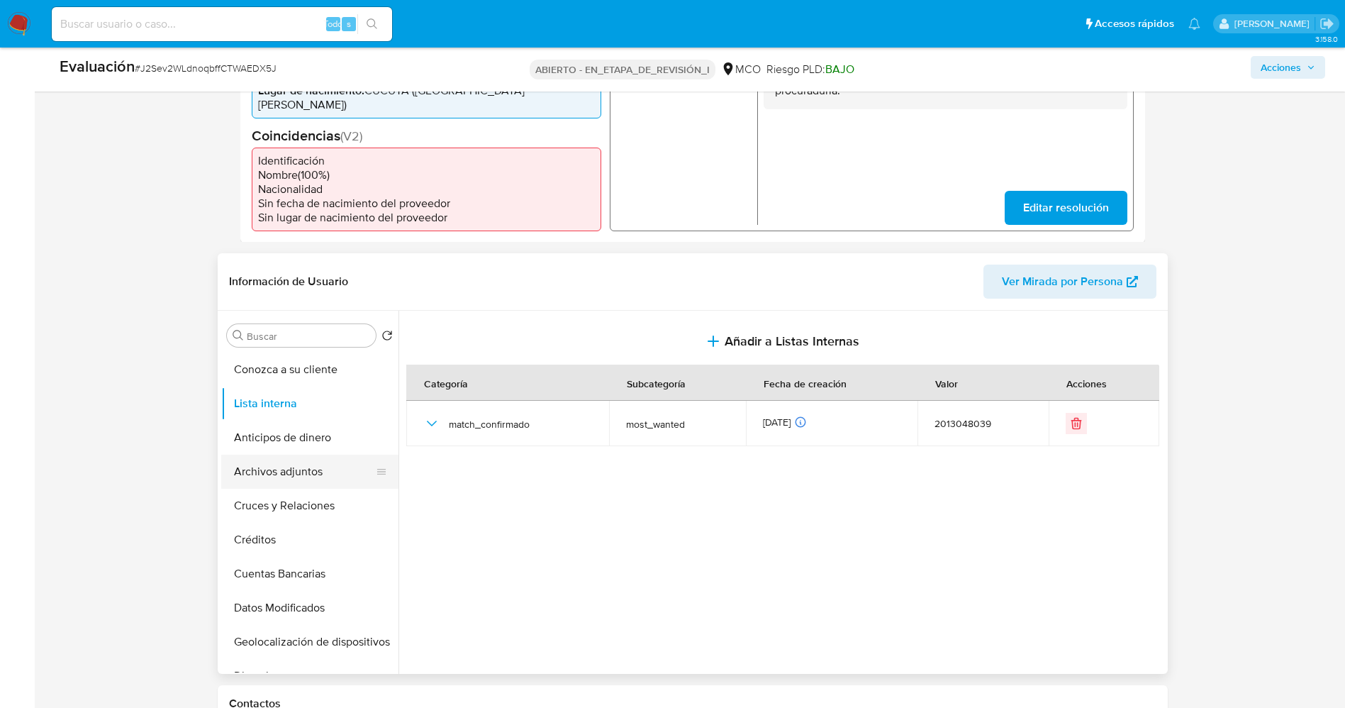
click at [289, 454] on button "Archivos adjuntos" at bounding box center [304, 471] width 166 height 34
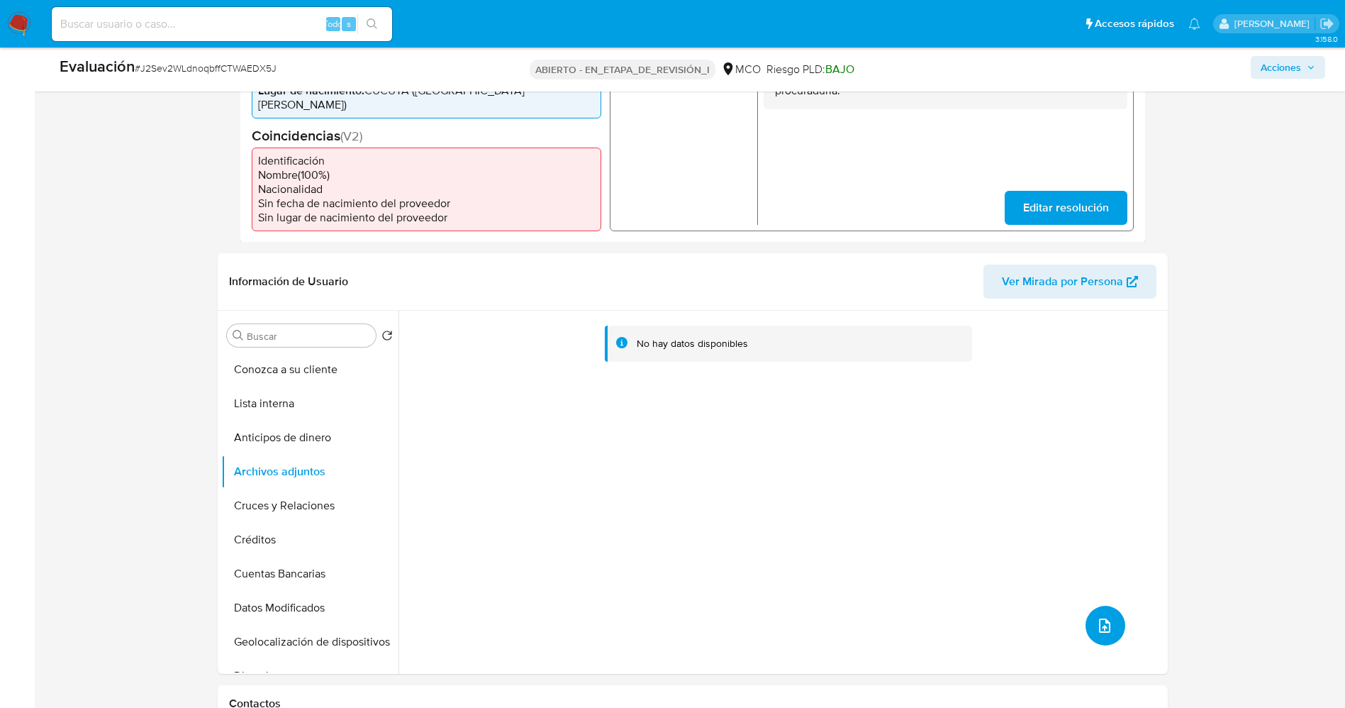
click at [1102, 617] on icon "subir archivo" at bounding box center [1104, 625] width 17 height 17
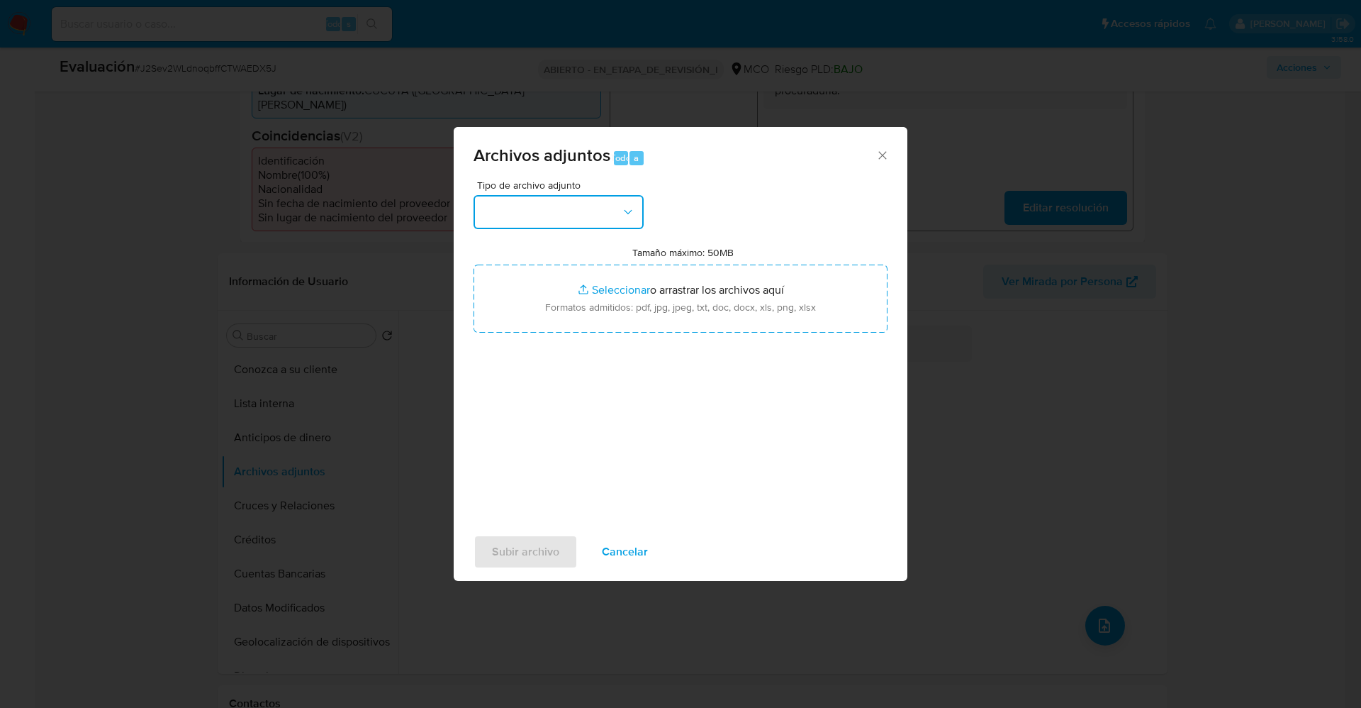
click at [594, 219] on button "button" at bounding box center [559, 212] width 170 height 34
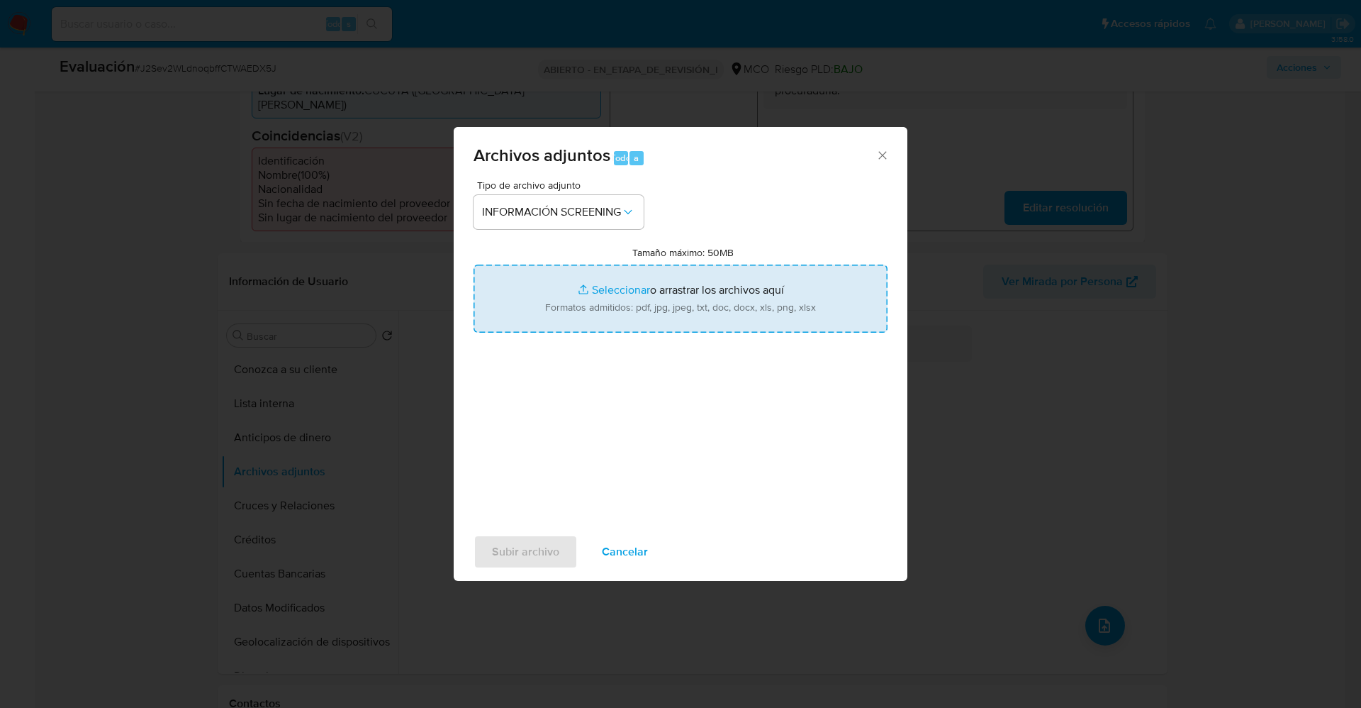
type input "C:\fakepath\Consulta de Antecedentes.pdf"
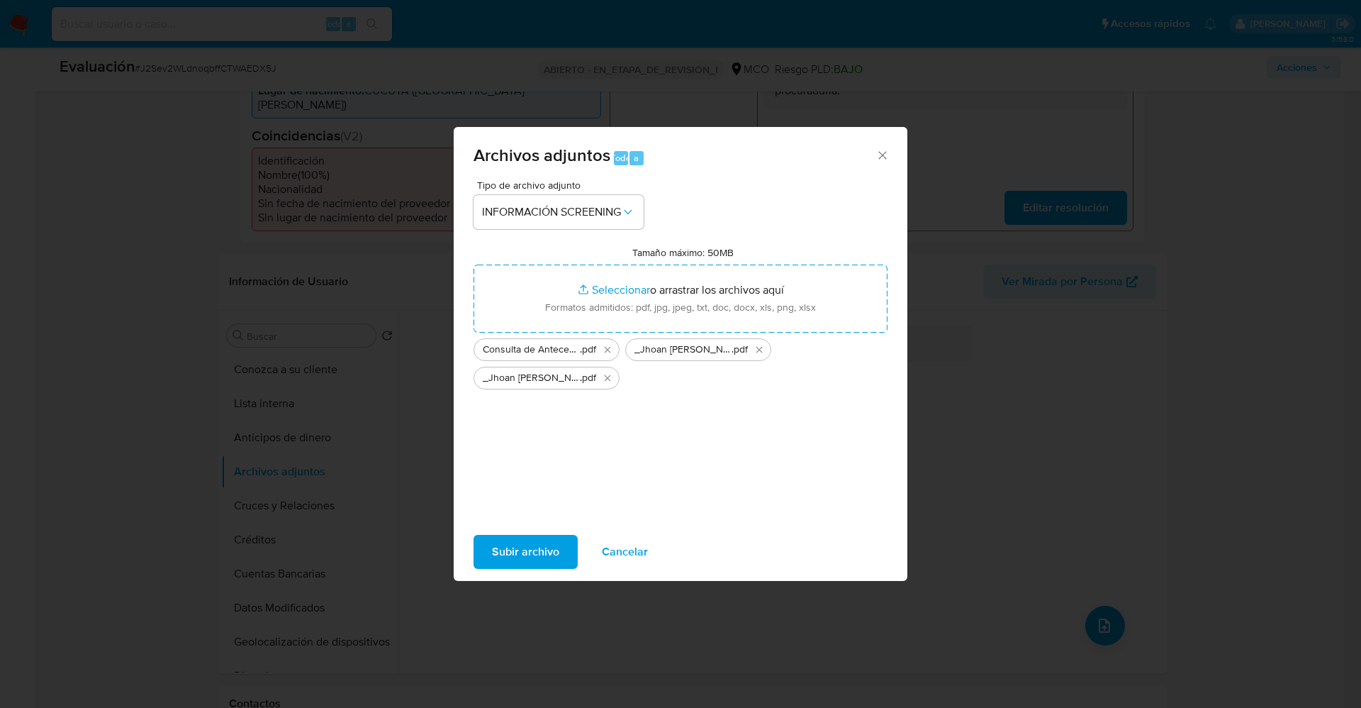
click at [507, 552] on span "Subir archivo" at bounding box center [525, 551] width 67 height 31
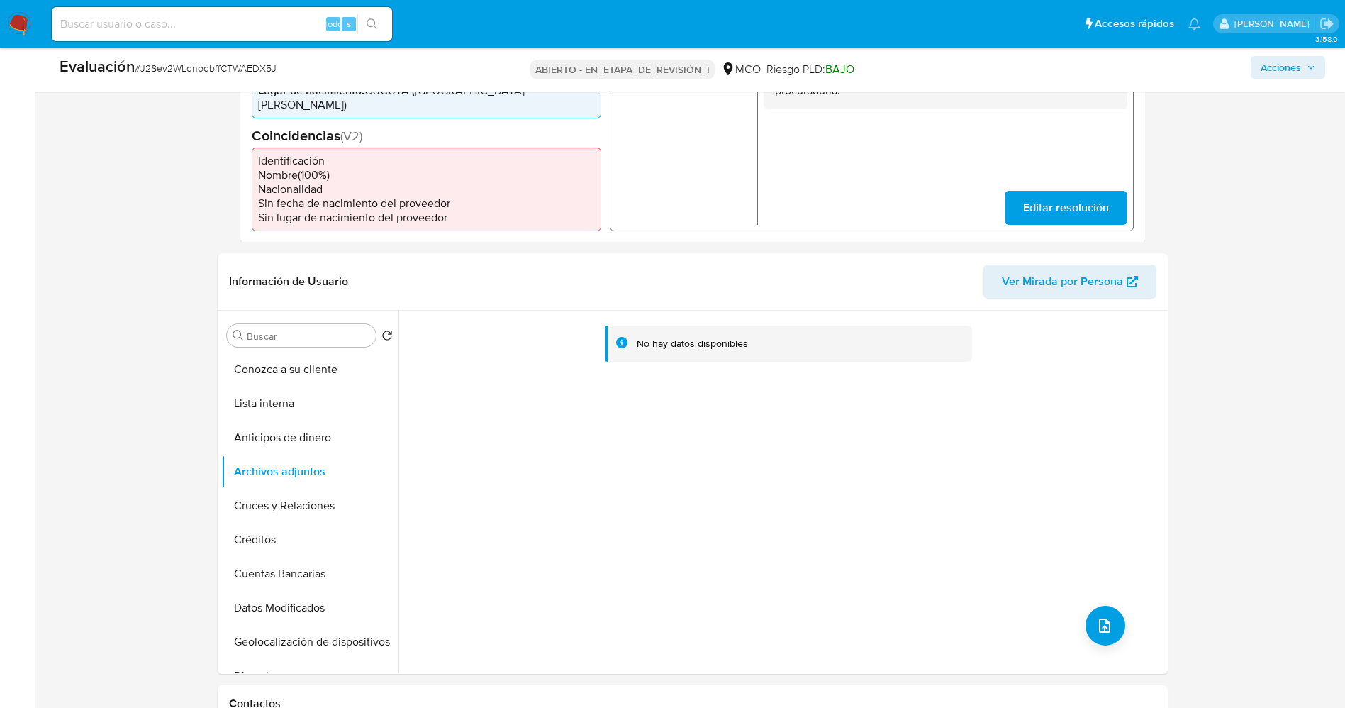
click at [257, 391] on button "Lista interna" at bounding box center [309, 403] width 177 height 34
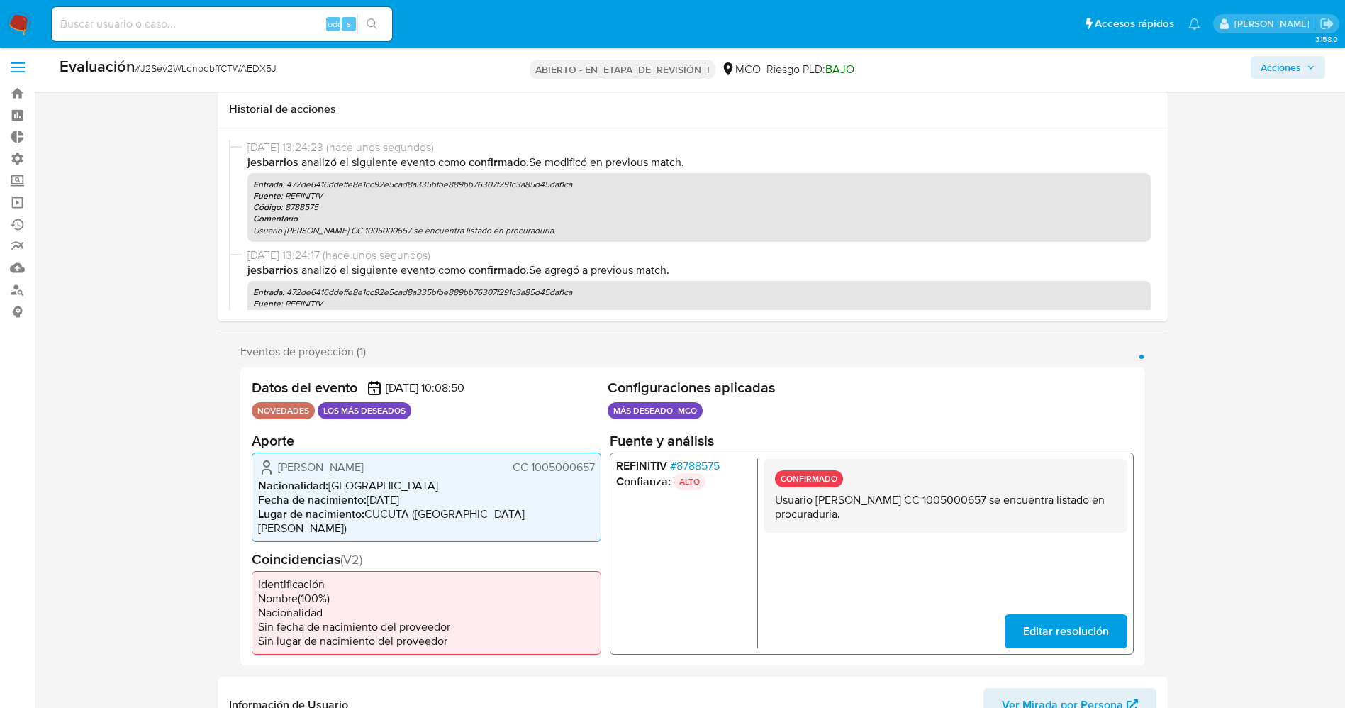
scroll to position [0, 0]
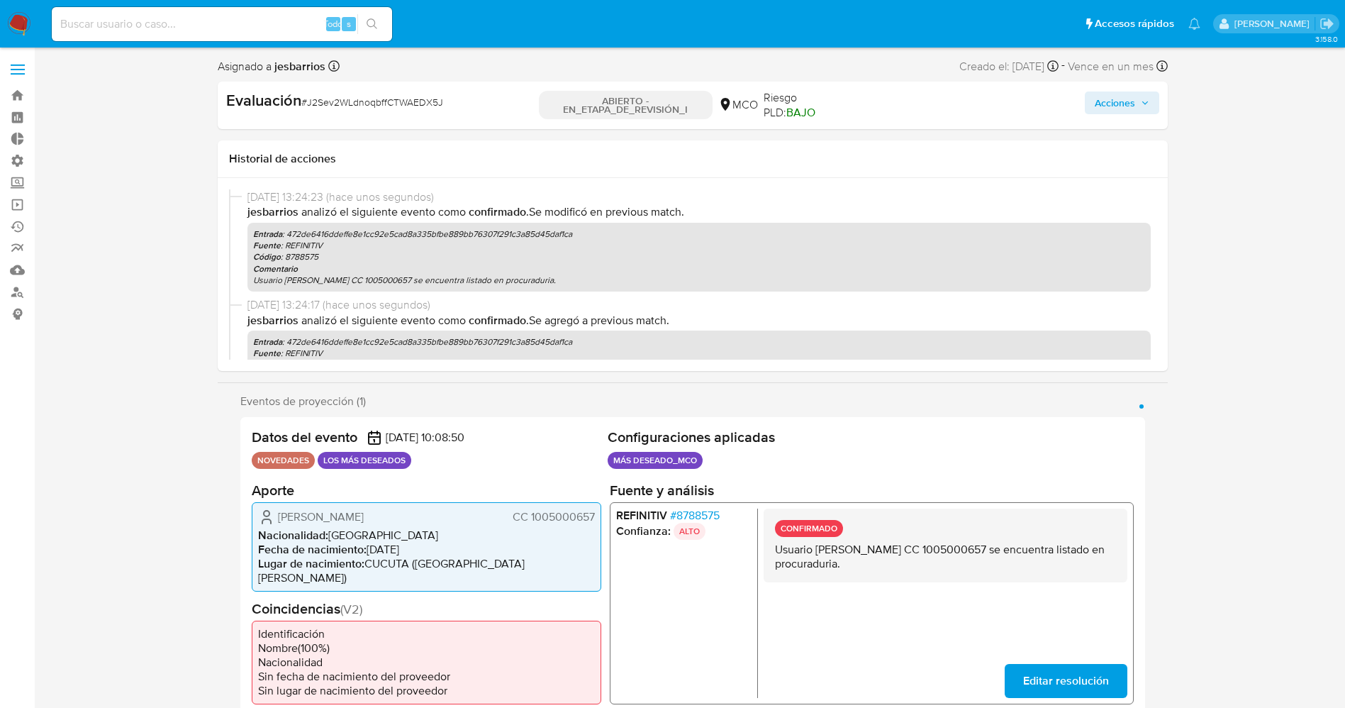
click at [1133, 94] on font "Acciones" at bounding box center [1115, 102] width 40 height 23
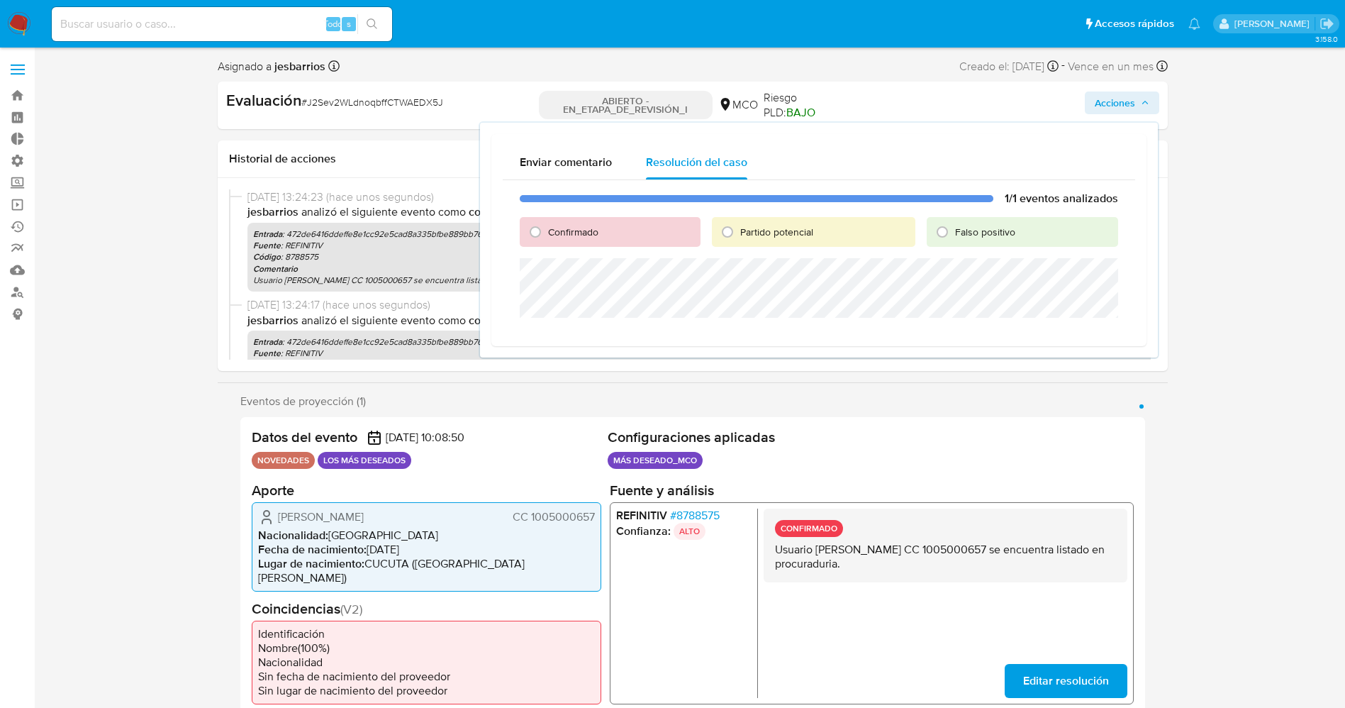
click at [556, 228] on font "Confirmado" at bounding box center [573, 232] width 50 height 14
click at [547, 228] on input "Confirmado" at bounding box center [535, 232] width 23 height 23
radio input "true"
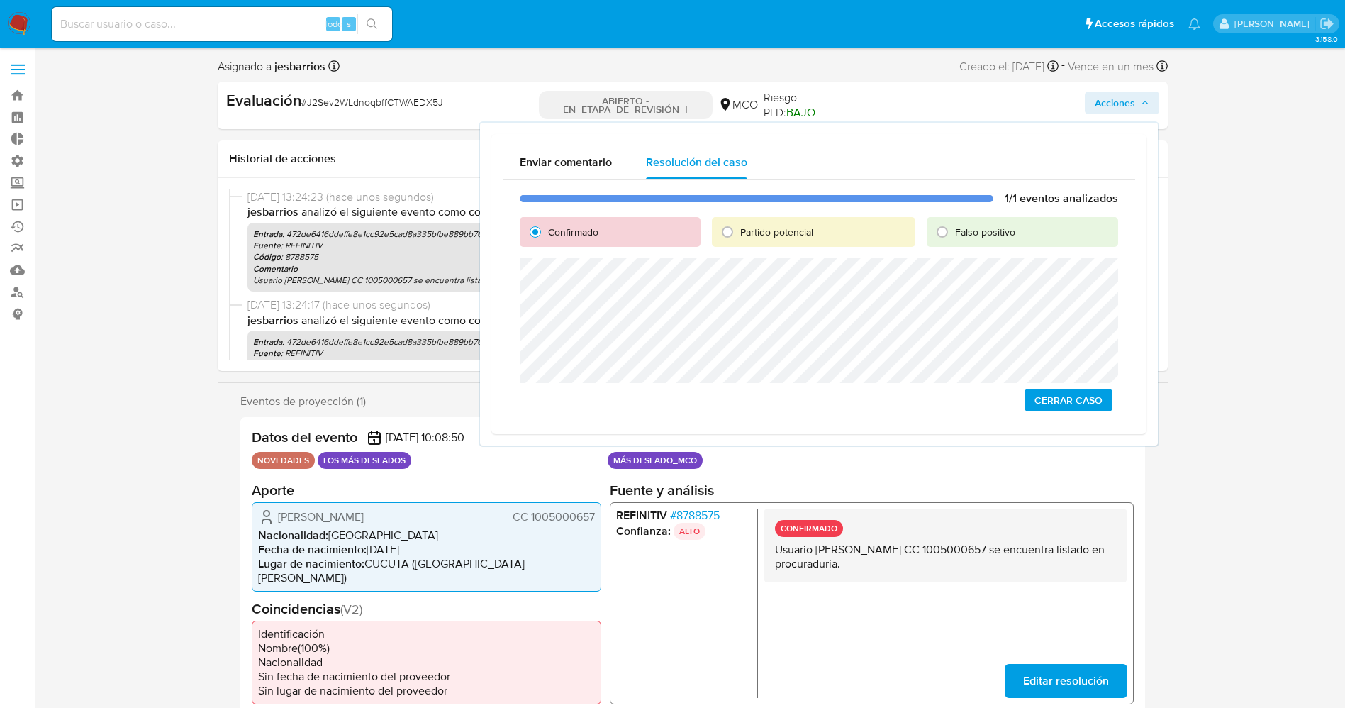
click at [1066, 396] on span "Cerrar Caso" at bounding box center [1068, 400] width 68 height 20
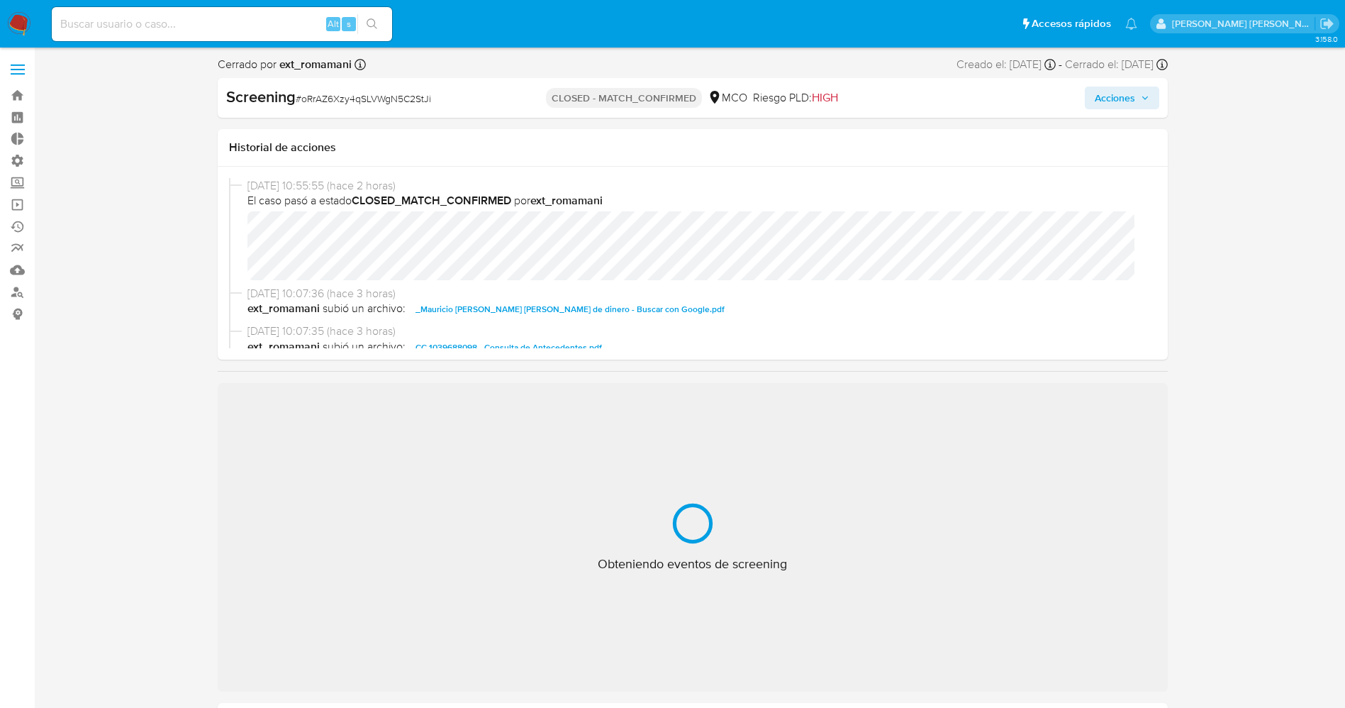
select select "10"
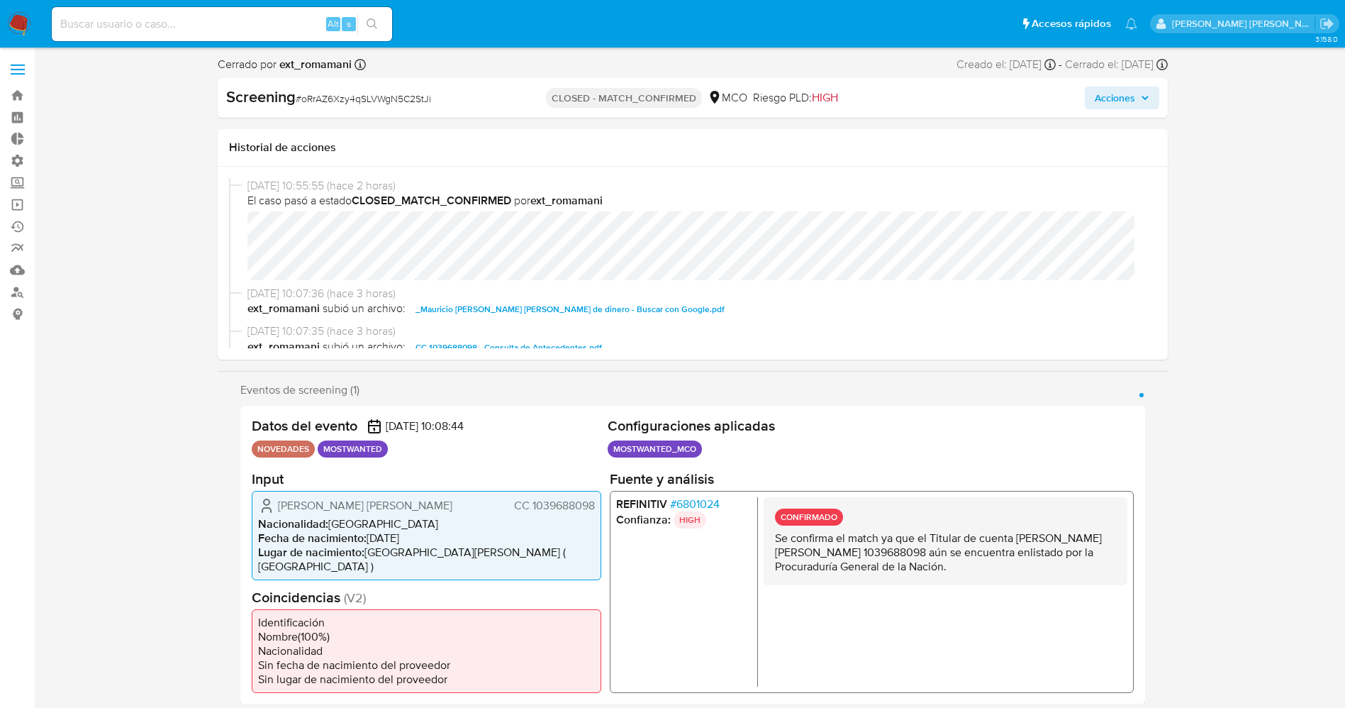
click at [1062, 267] on div "[DATE] 10:55:55 (hace 2 horas) El caso pasó a estado CLOSED_MATCH_CONFIRMED por…" at bounding box center [692, 232] width 927 height 108
click at [23, 20] on img at bounding box center [19, 24] width 24 height 24
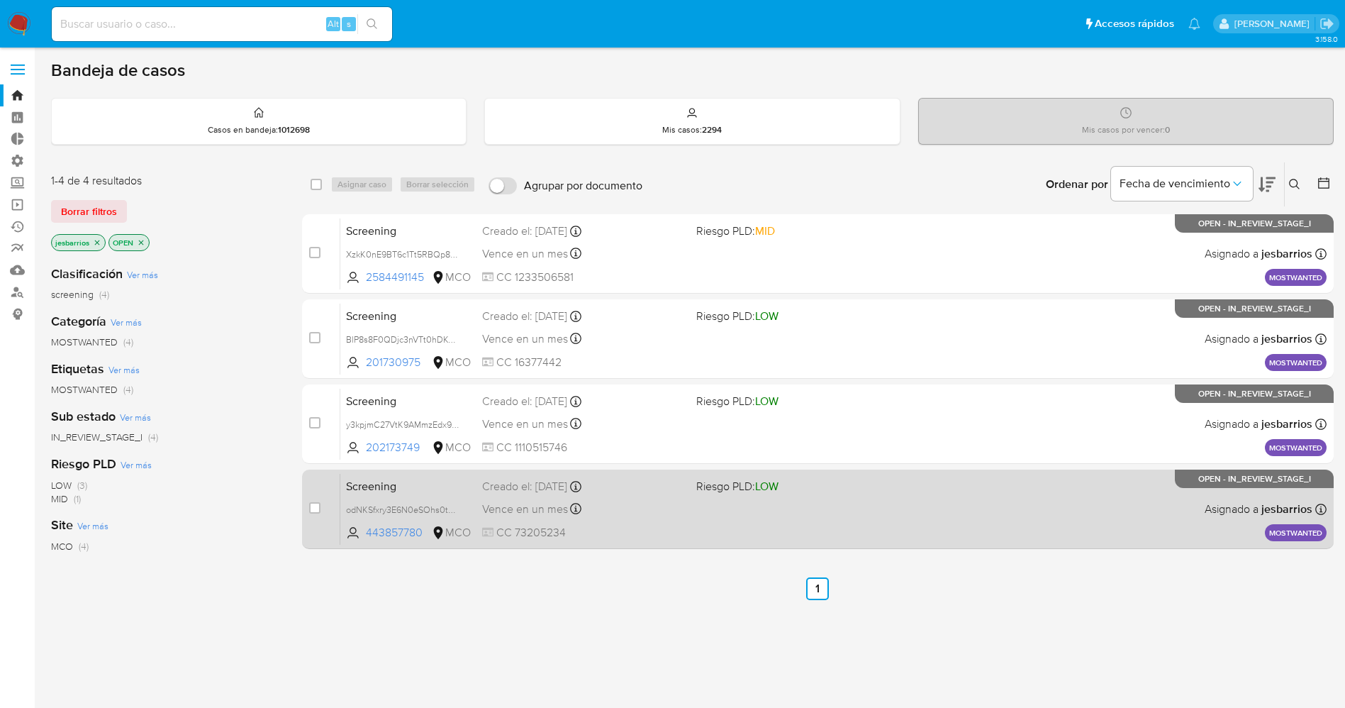
click at [852, 502] on div "Screening odNKSfxry3E6N0eSOhs0tNBY 443857780 MCO Riesgo PLD: LOW Creado el: 12/…" at bounding box center [833, 509] width 986 height 72
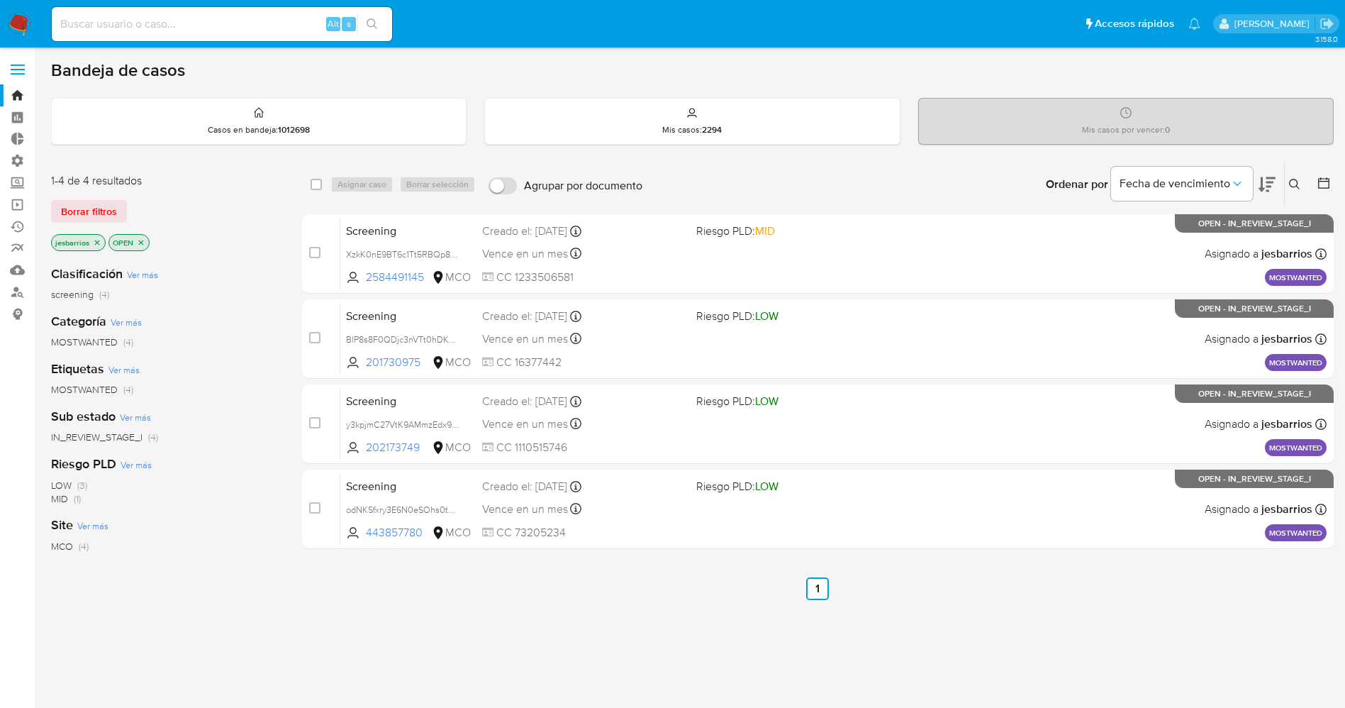
click at [8, 14] on img at bounding box center [19, 24] width 24 height 24
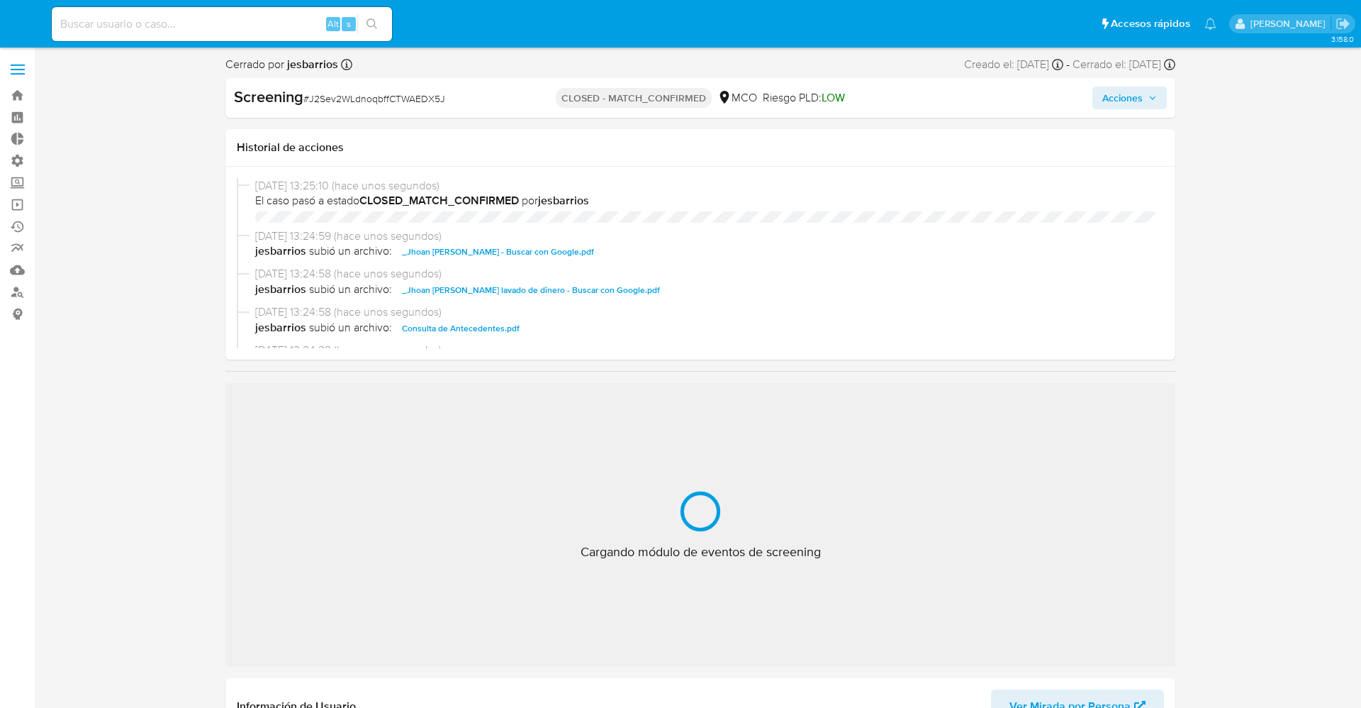
select select "10"
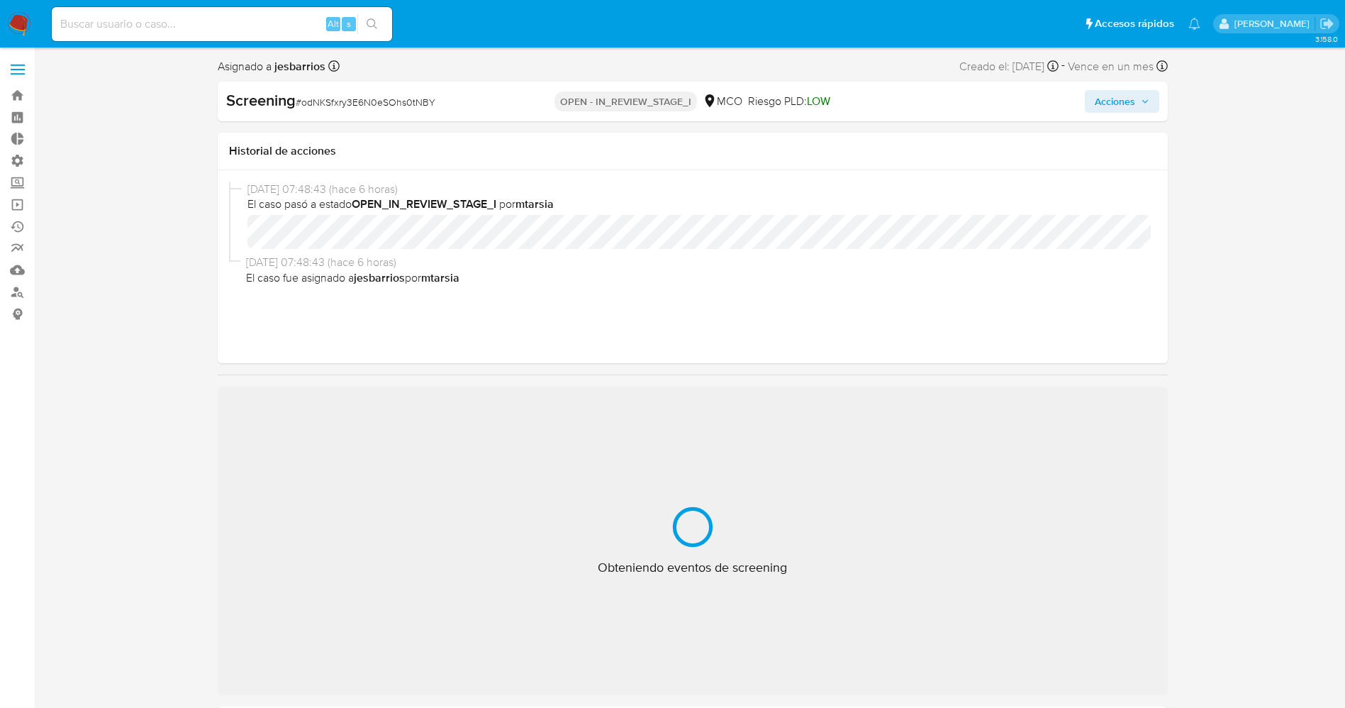
select select "10"
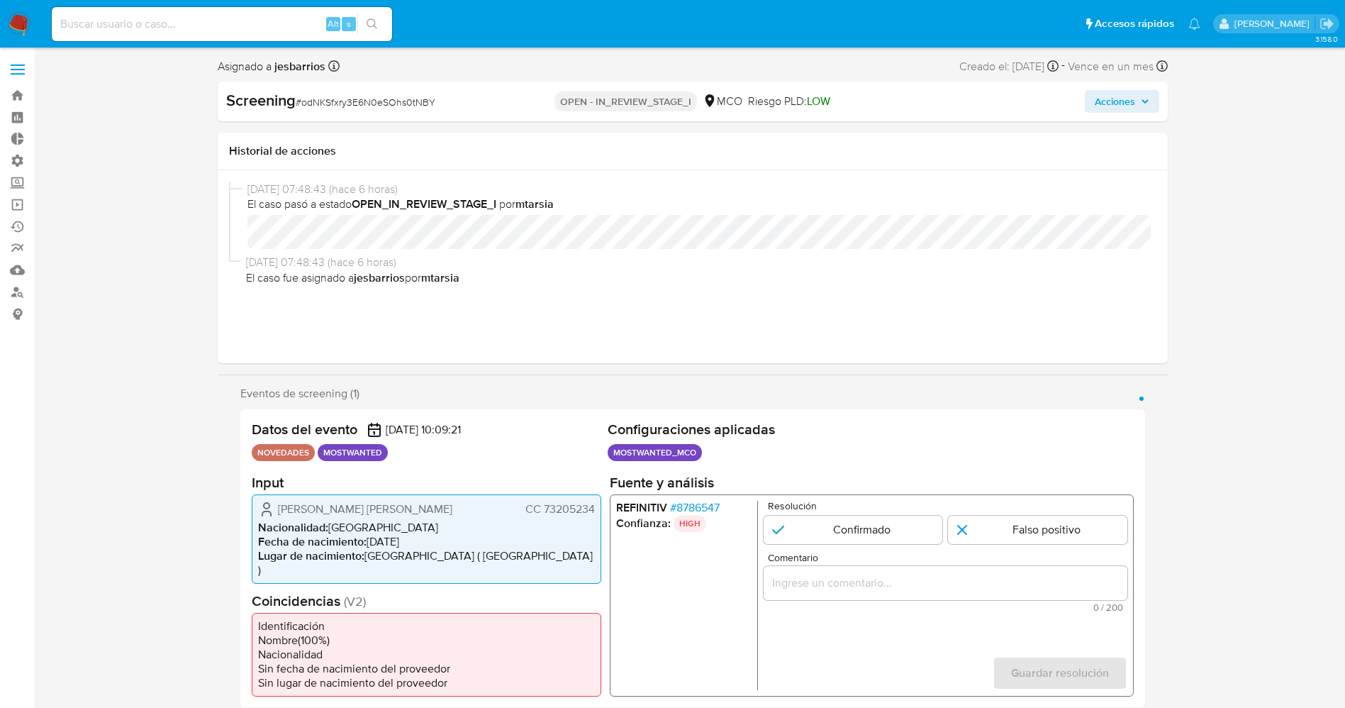
scroll to position [106, 0]
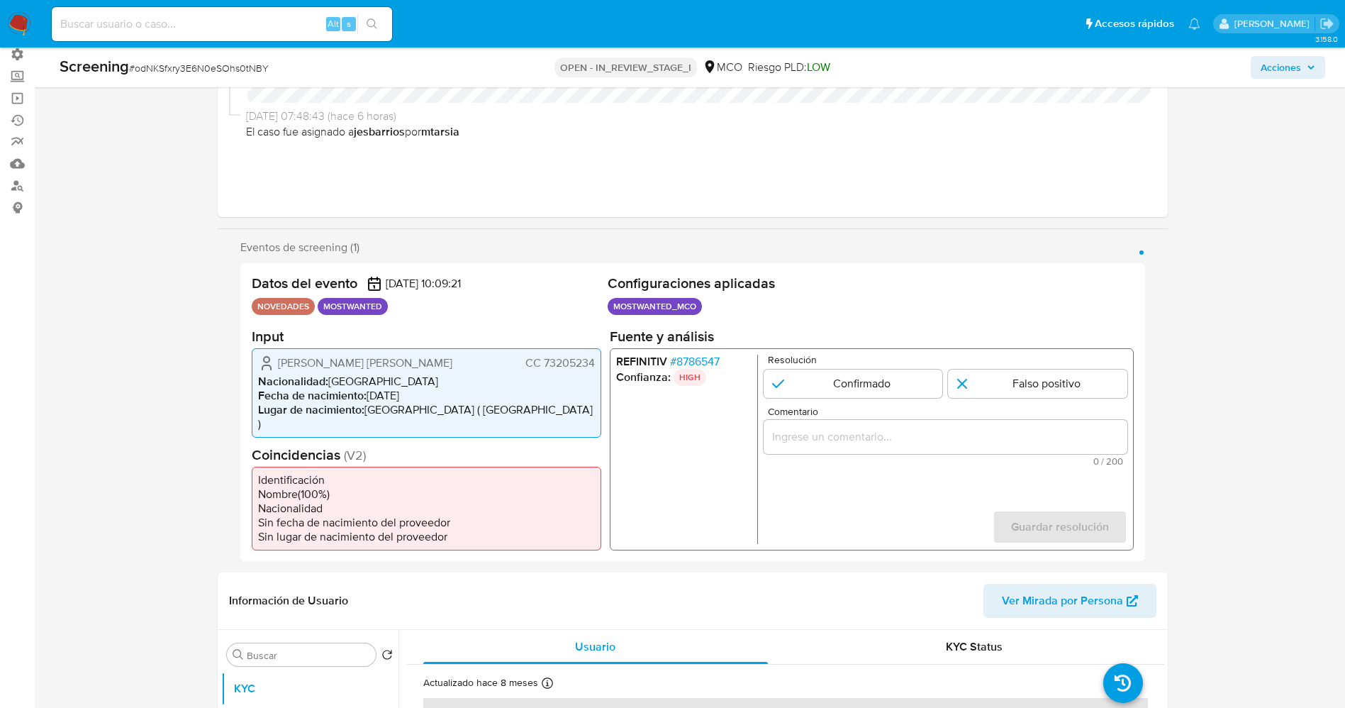
click at [696, 359] on span "# 8786547" at bounding box center [694, 361] width 50 height 14
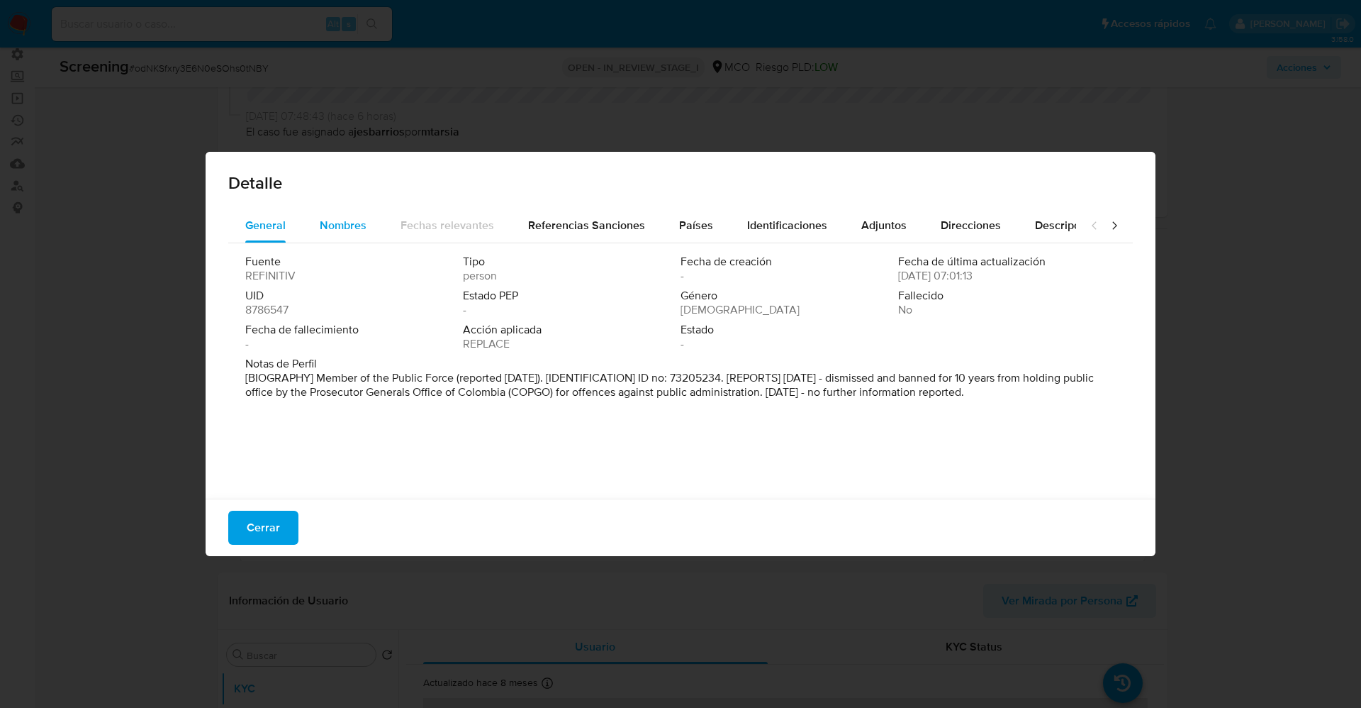
drag, startPoint x: 355, startPoint y: 233, endPoint x: 320, endPoint y: 230, distance: 34.8
click at [352, 232] on span "Nombres" at bounding box center [343, 225] width 47 height 16
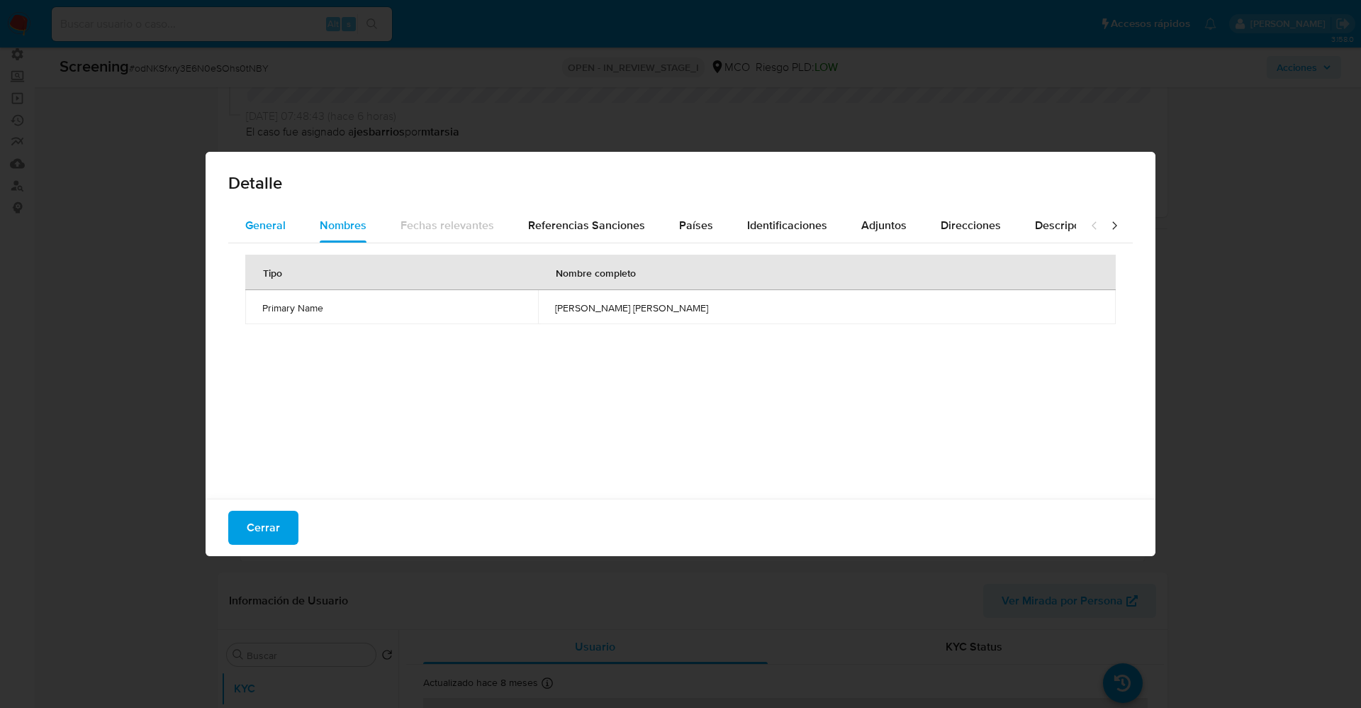
click at [258, 228] on span "General" at bounding box center [265, 225] width 40 height 16
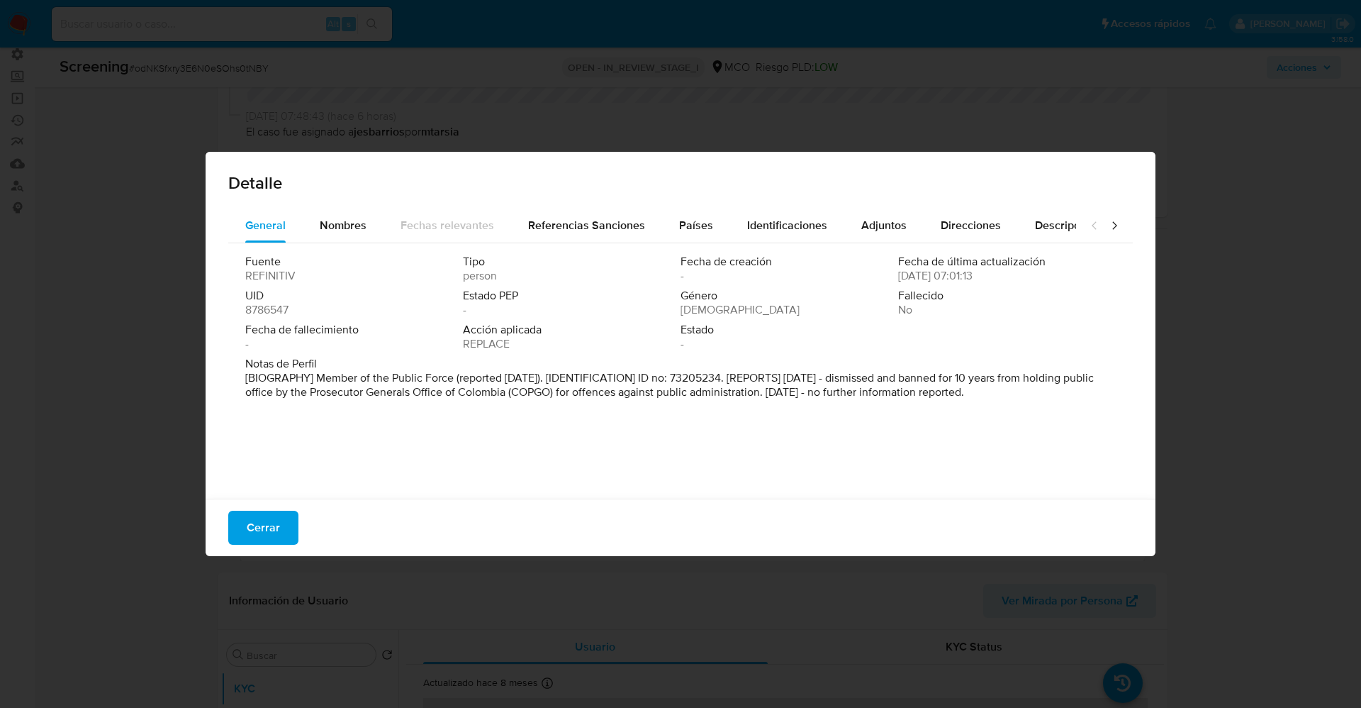
drag, startPoint x: 318, startPoint y: 385, endPoint x: 1001, endPoint y: 429, distance: 684.2
click at [1001, 429] on div "Fuente REFINITIV Tipo person Fecha de creación - Fecha de última actualización …" at bounding box center [680, 367] width 905 height 248
click at [340, 236] on div "Nombres" at bounding box center [343, 225] width 47 height 34
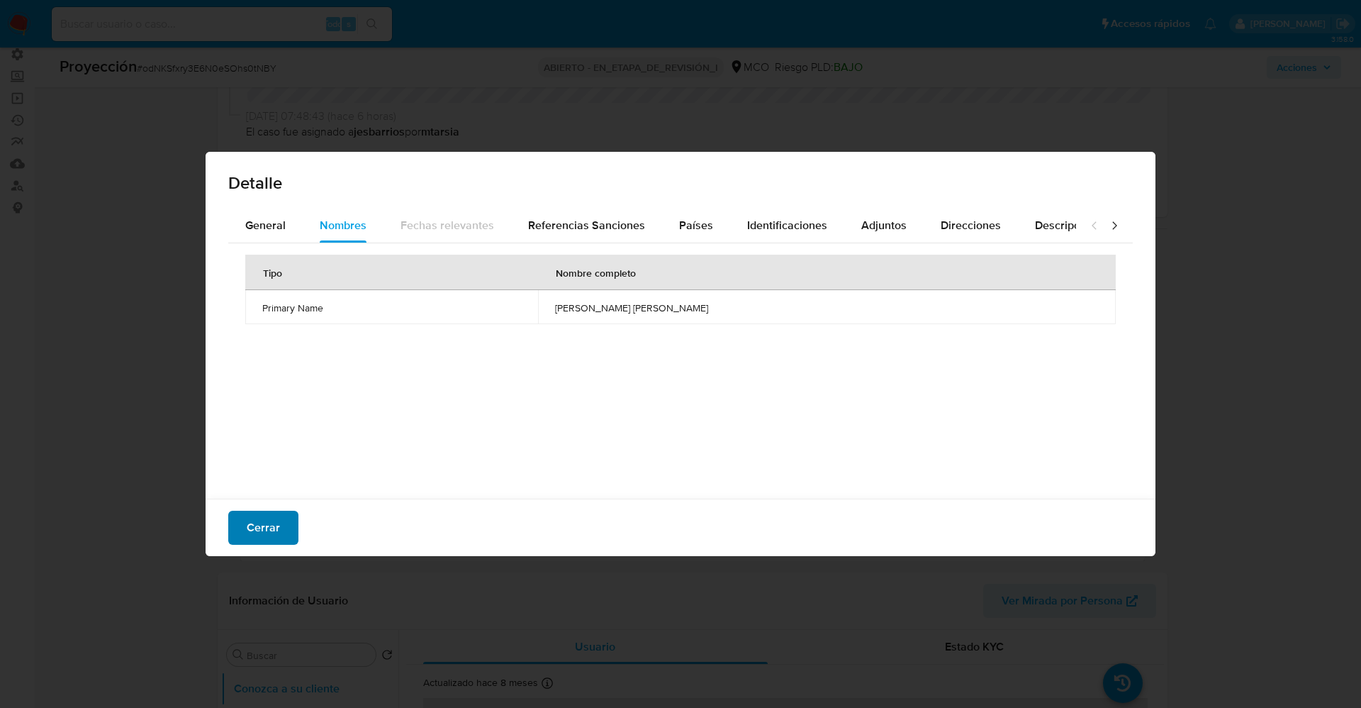
click at [281, 527] on button "Cerrar" at bounding box center [263, 528] width 70 height 34
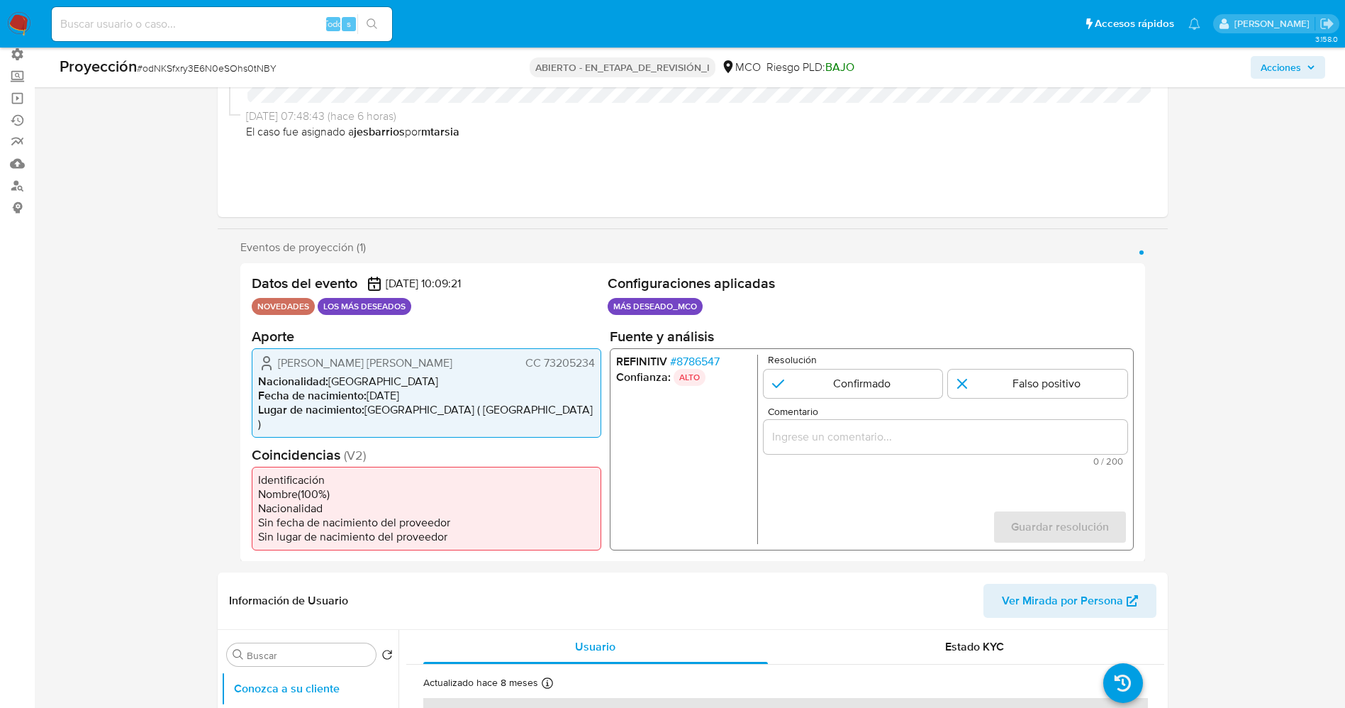
drag, startPoint x: 545, startPoint y: 362, endPoint x: 597, endPoint y: 362, distance: 52.5
click at [597, 362] on div "[PERSON_NAME] [PERSON_NAME] CC 73205234 Nacionalidad : [DEMOGRAPHIC_DATA] Fecha…" at bounding box center [427, 391] width 350 height 89
drag, startPoint x: 275, startPoint y: 363, endPoint x: 448, endPoint y: 362, distance: 173.0
click at [448, 362] on div "Fraiman Jesús Meléndez Herrera CC 73205234" at bounding box center [426, 362] width 337 height 17
drag, startPoint x: 242, startPoint y: 347, endPoint x: 261, endPoint y: 347, distance: 18.4
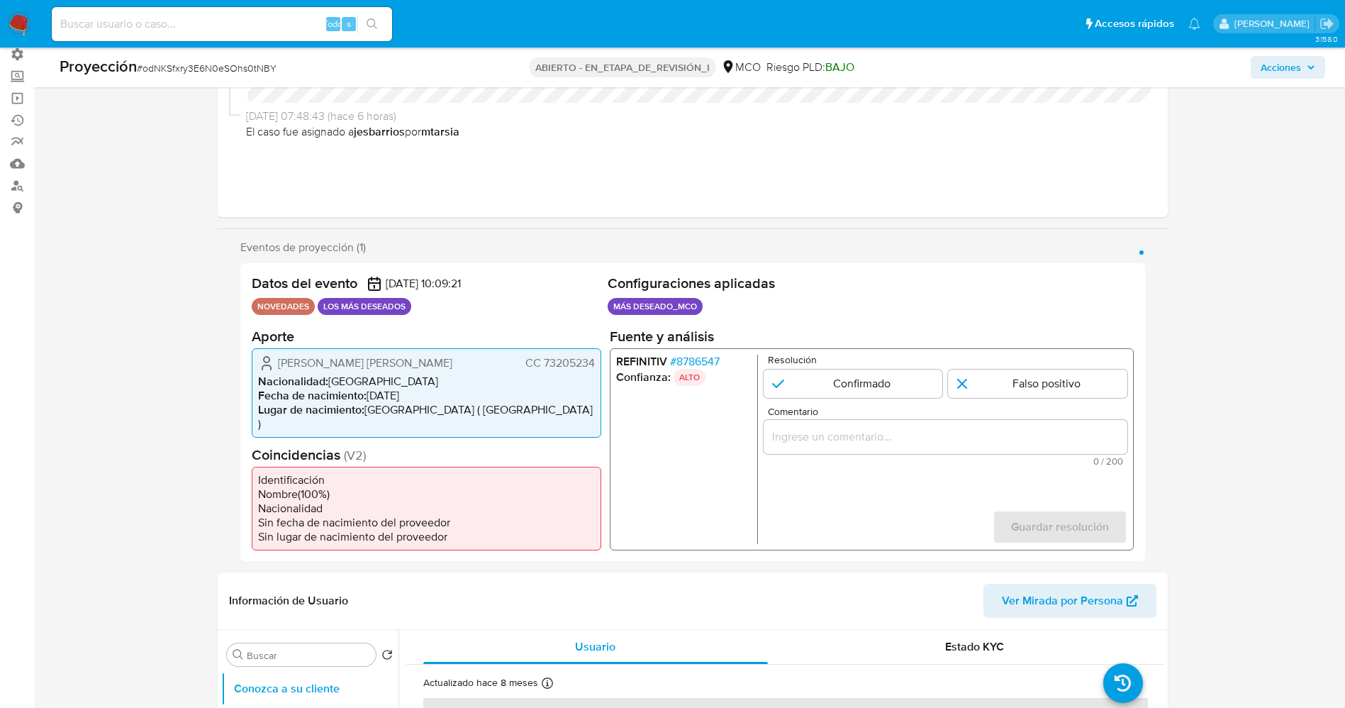
click at [248, 347] on div "Datos del evento 12/09/2025 10:09:21 NOVEDADES LOS MÁS DESEADOS Configuraciones…" at bounding box center [692, 412] width 905 height 299
drag, startPoint x: 350, startPoint y: 361, endPoint x: 599, endPoint y: 370, distance: 249.7
click at [599, 370] on div "Fraiman Jesús Meléndez Herrera CC 73205234 Nacionalidad : Colombia Fecha de nac…" at bounding box center [427, 391] width 350 height 89
click at [822, 365] on div "Resolución Confirmado Falso positivo" at bounding box center [945, 375] width 364 height 43
click at [822, 374] on input "1 de 1" at bounding box center [852, 383] width 179 height 28
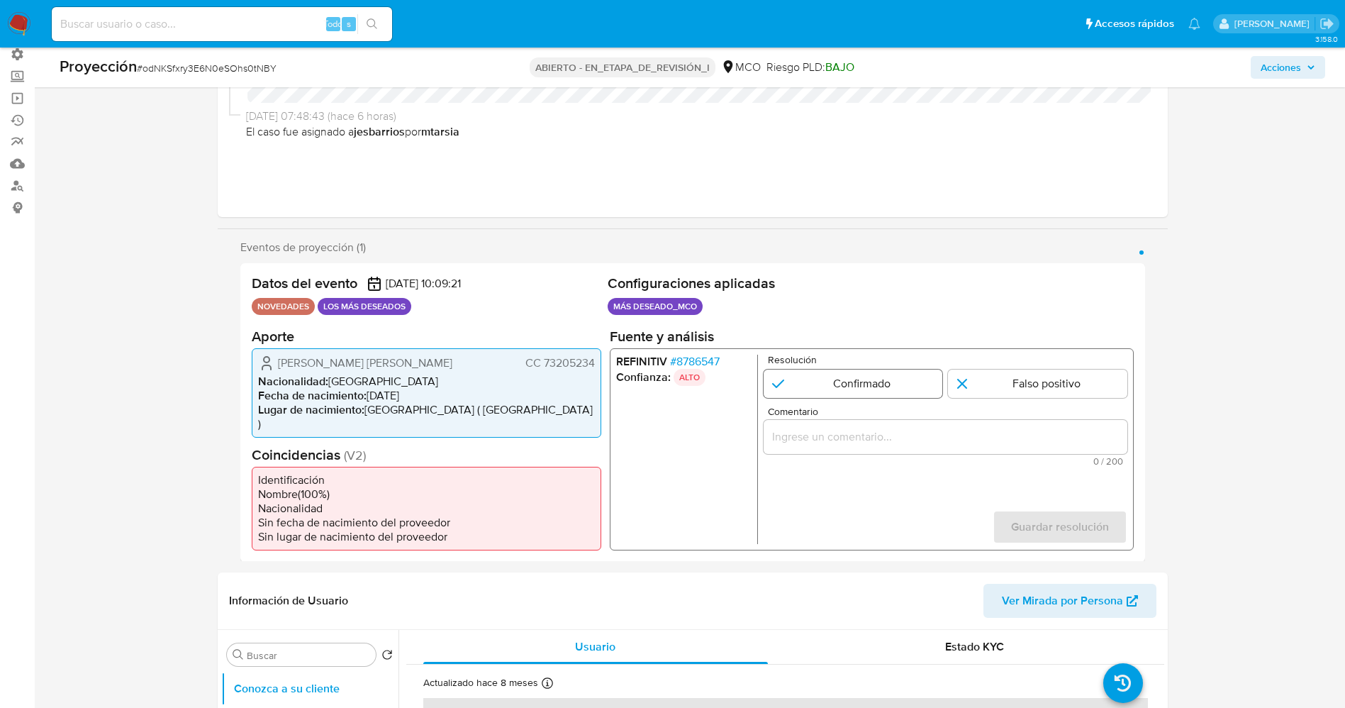
radio input "true"
click at [856, 440] on input "Comentario" at bounding box center [945, 436] width 364 height 18
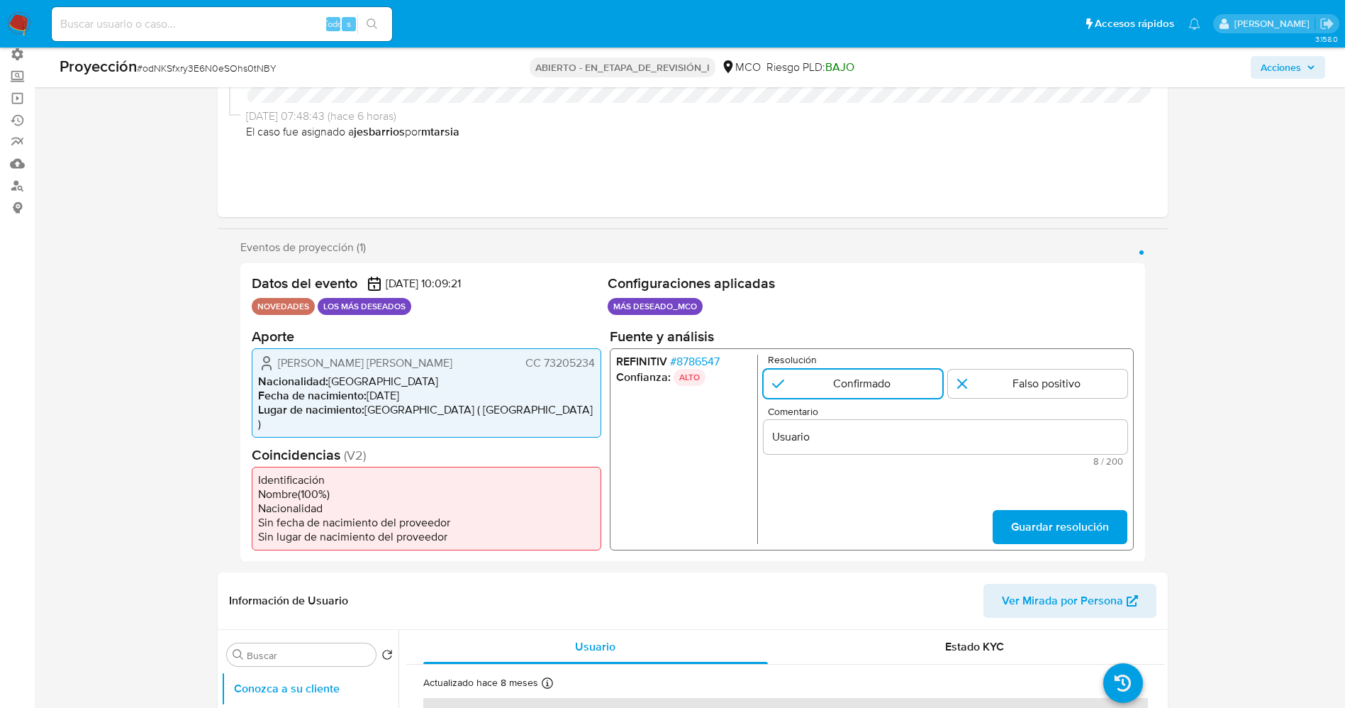
drag, startPoint x: 272, startPoint y: 355, endPoint x: 603, endPoint y: 363, distance: 331.2
click at [603, 363] on div "Datos del evento 12/09/2025 10:09:21 NOVEDADES LOS MÁS DESEADOS Configuraciones…" at bounding box center [692, 412] width 905 height 299
click at [880, 441] on input "Usuario" at bounding box center [945, 436] width 364 height 18
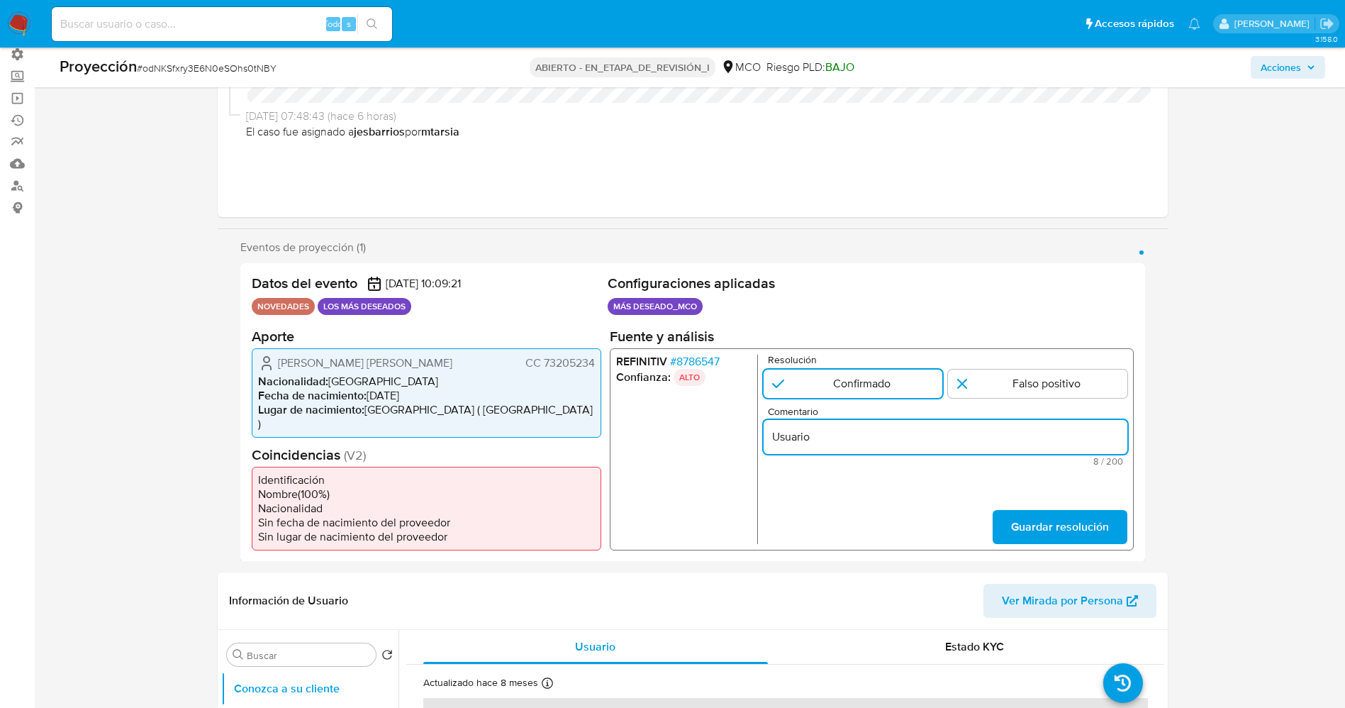
paste input "Fraiman Jesús Meléndez Herrera CC 73205234"
type input "Usuario Fraiman Jesús Meléndez Herrera CC 73205234 continua en listas de procur…"
click at [1108, 511] on span "Guardar resolución" at bounding box center [1059, 526] width 98 height 31
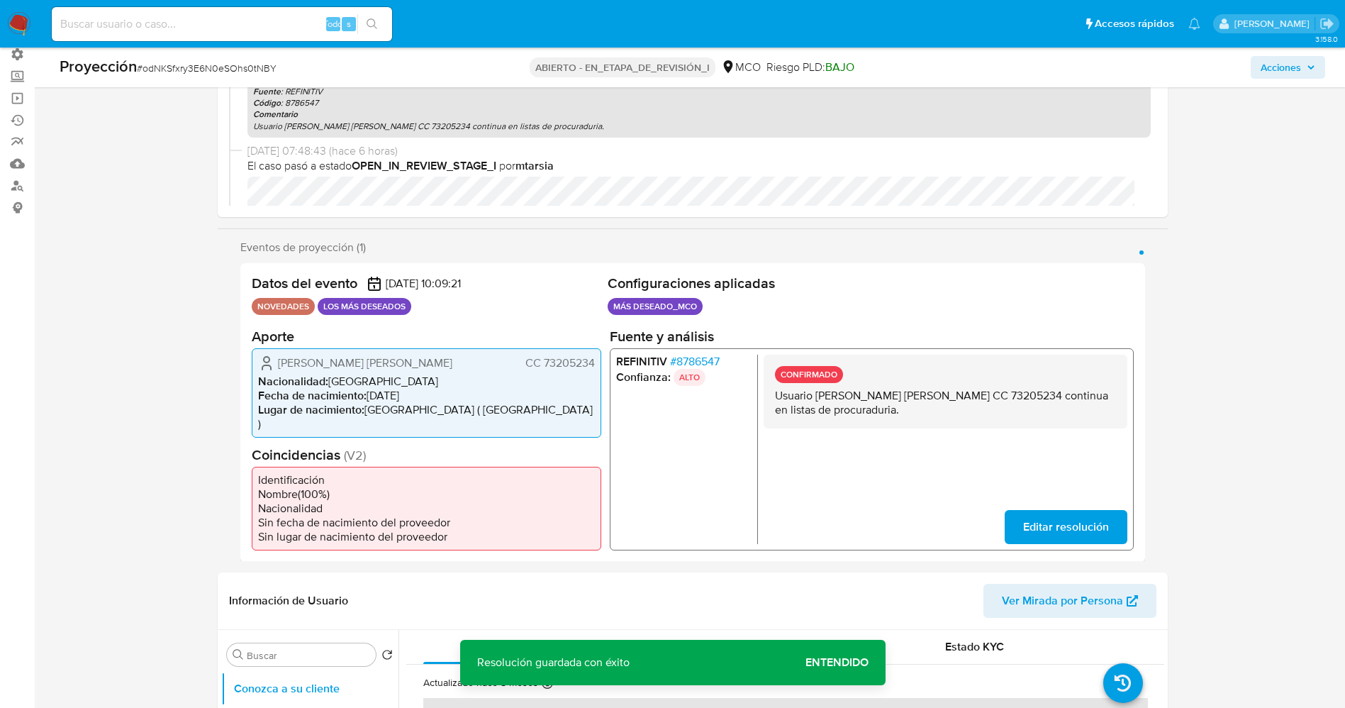
drag, startPoint x: 779, startPoint y: 389, endPoint x: 925, endPoint y: 426, distance: 151.3
click at [930, 427] on div "CONFIRMADO Usuario Fraiman Jesús Meléndez Herrera CC 73205234 continua en lista…" at bounding box center [945, 391] width 364 height 74
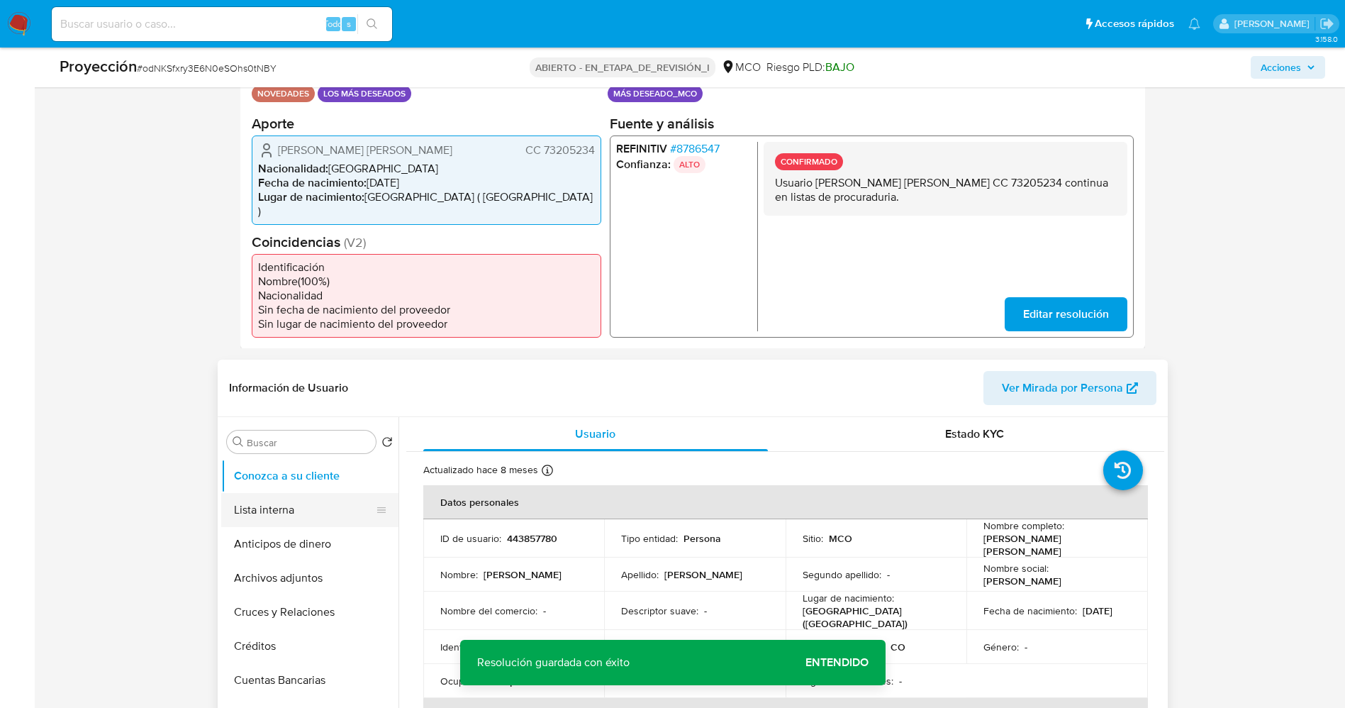
click at [282, 500] on button "Lista interna" at bounding box center [304, 510] width 166 height 34
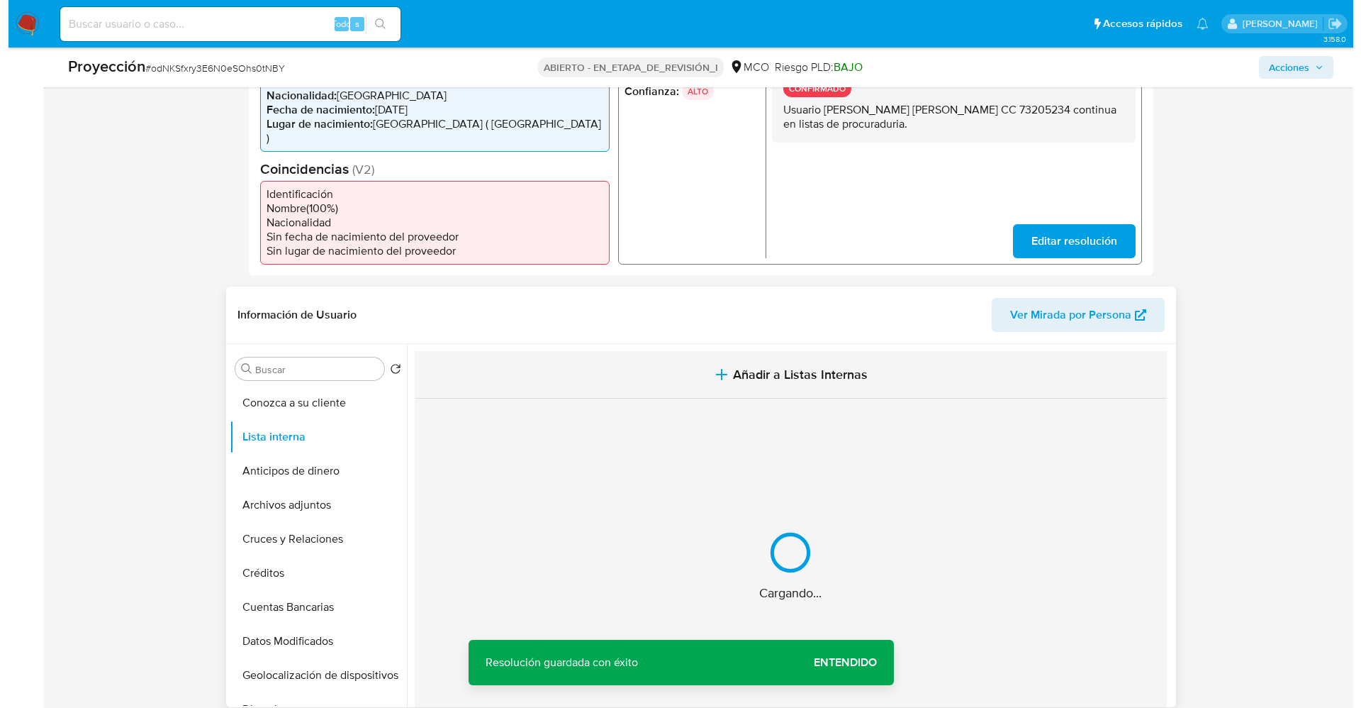
scroll to position [425, 0]
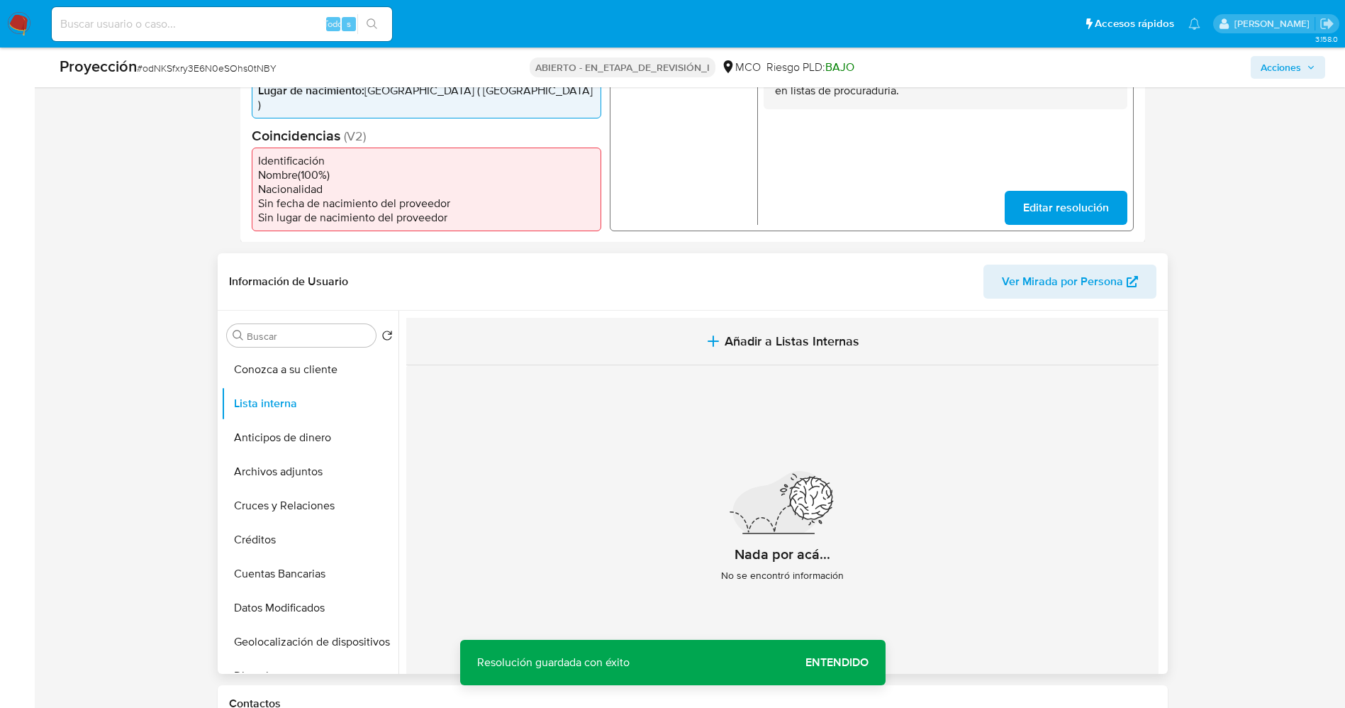
click at [725, 318] on button "Añadir a Listas Internas" at bounding box center [782, 342] width 752 height 48
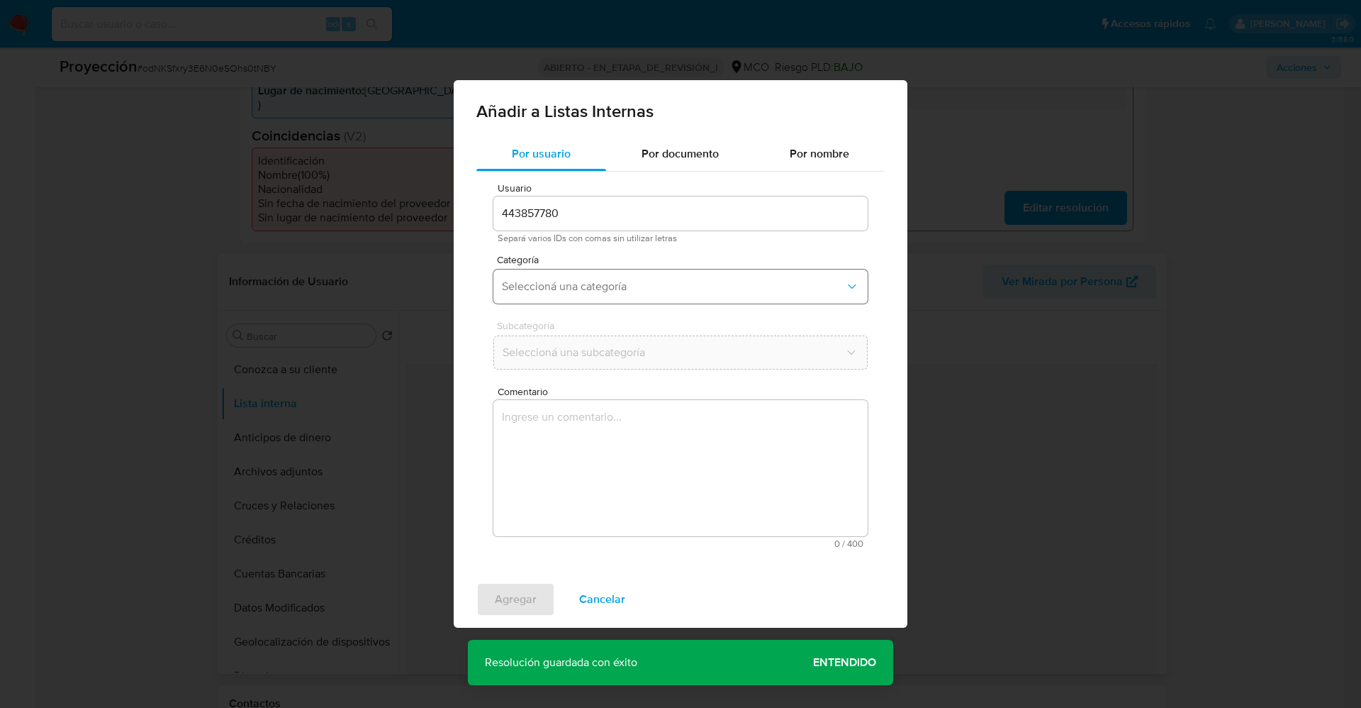
click at [615, 273] on button "Seleccioná una categoría" at bounding box center [680, 286] width 374 height 34
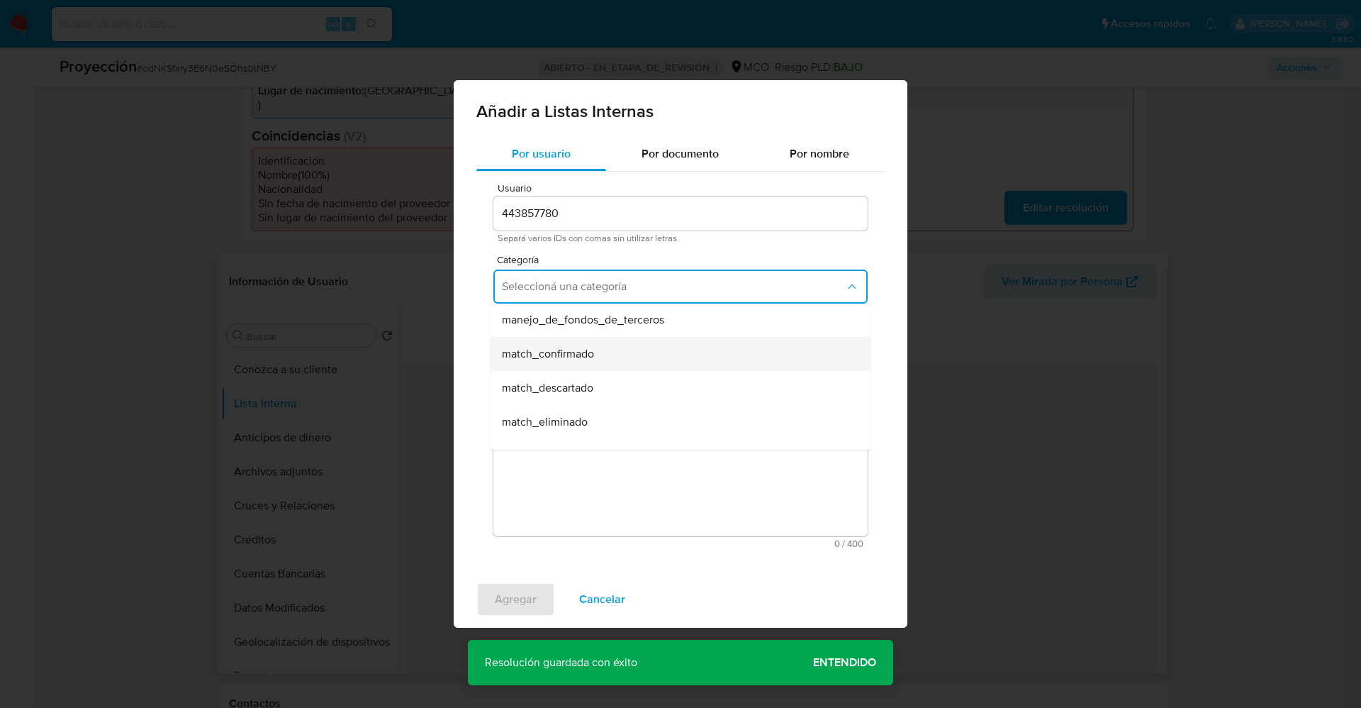
scroll to position [106, 0]
click at [593, 323] on span "match_confirmado" at bounding box center [548, 320] width 92 height 14
click at [594, 332] on div "Subcategoría Seleccioná una subcategoría" at bounding box center [680, 347] width 374 height 55
click at [599, 362] on button "Seleccioná una subcategoría" at bounding box center [680, 352] width 374 height 34
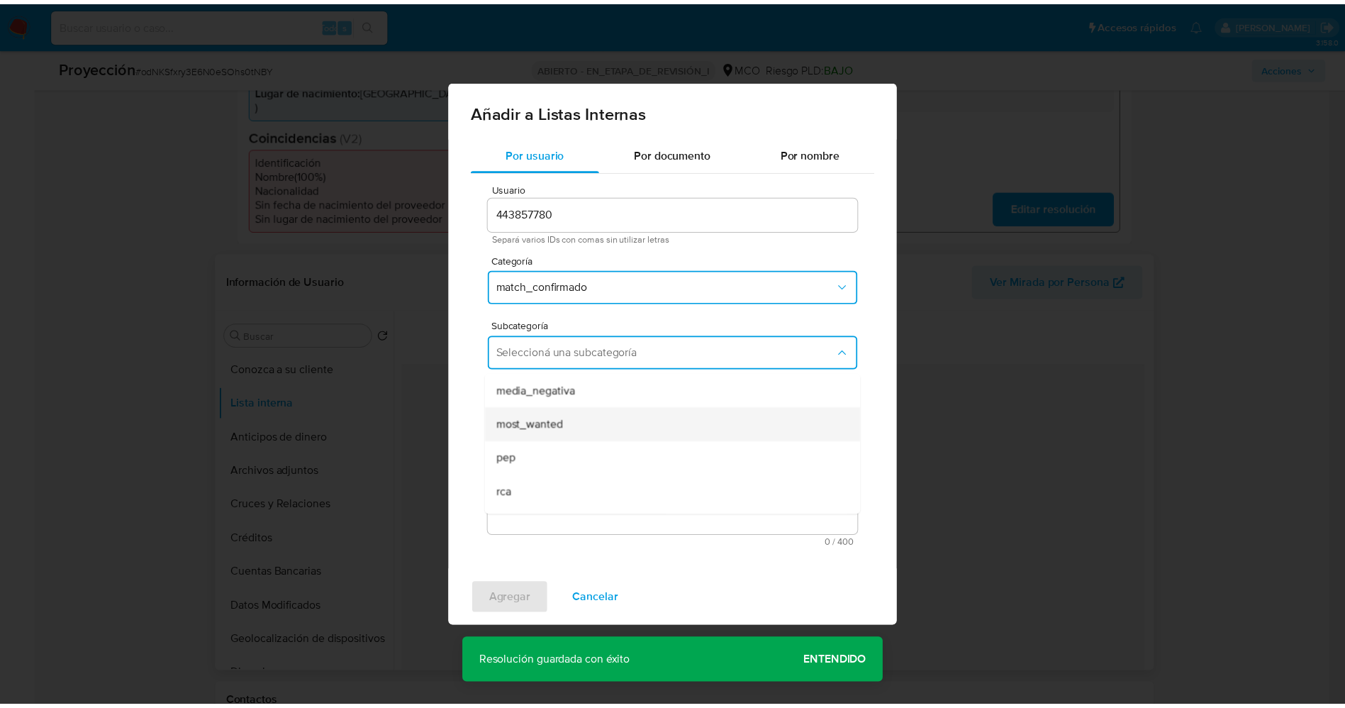
scroll to position [96, 0]
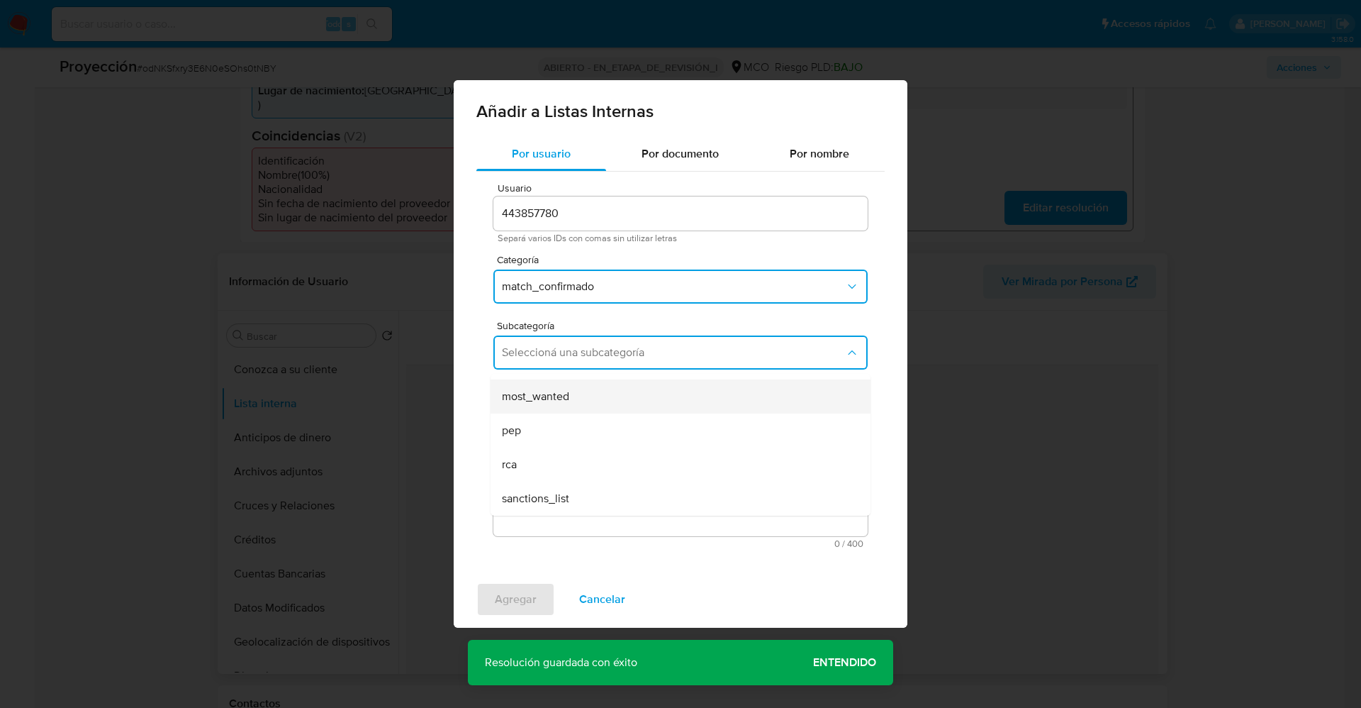
click at [547, 392] on span "most_wanted" at bounding box center [535, 396] width 67 height 14
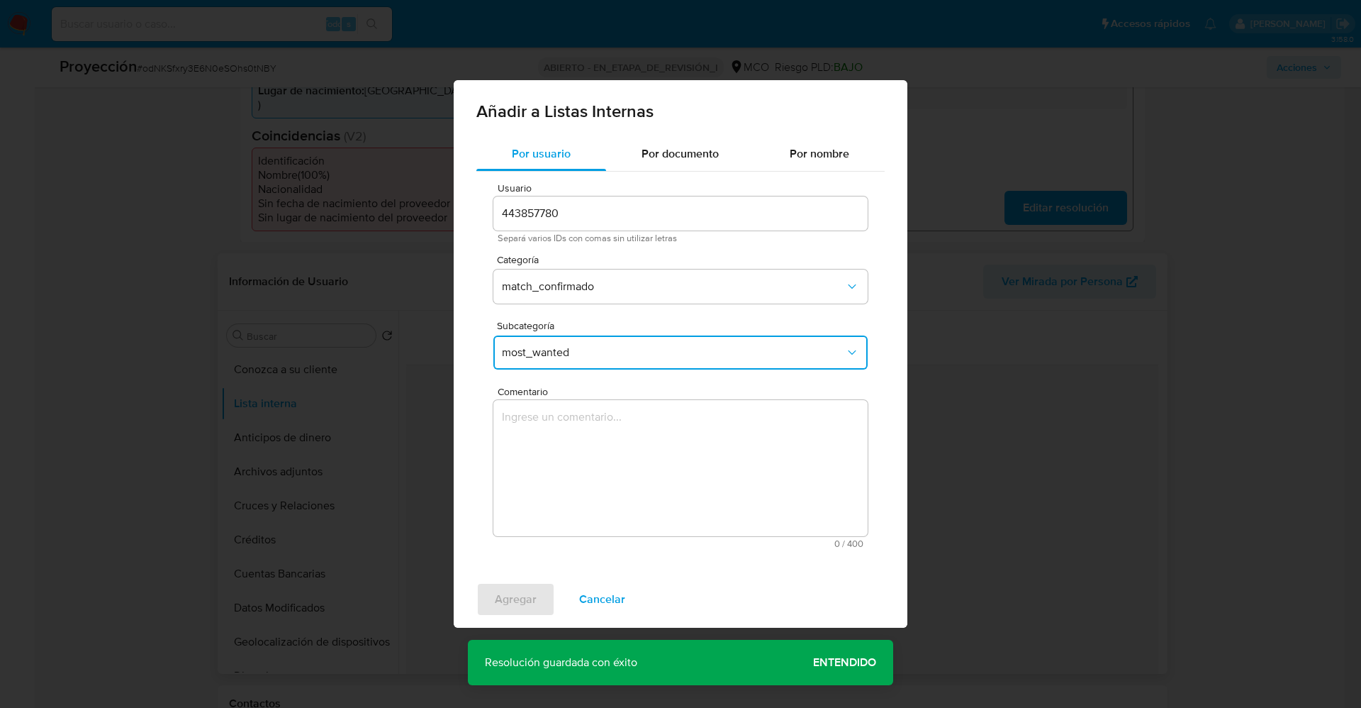
click at [554, 443] on textarea "Comentario" at bounding box center [680, 468] width 374 height 136
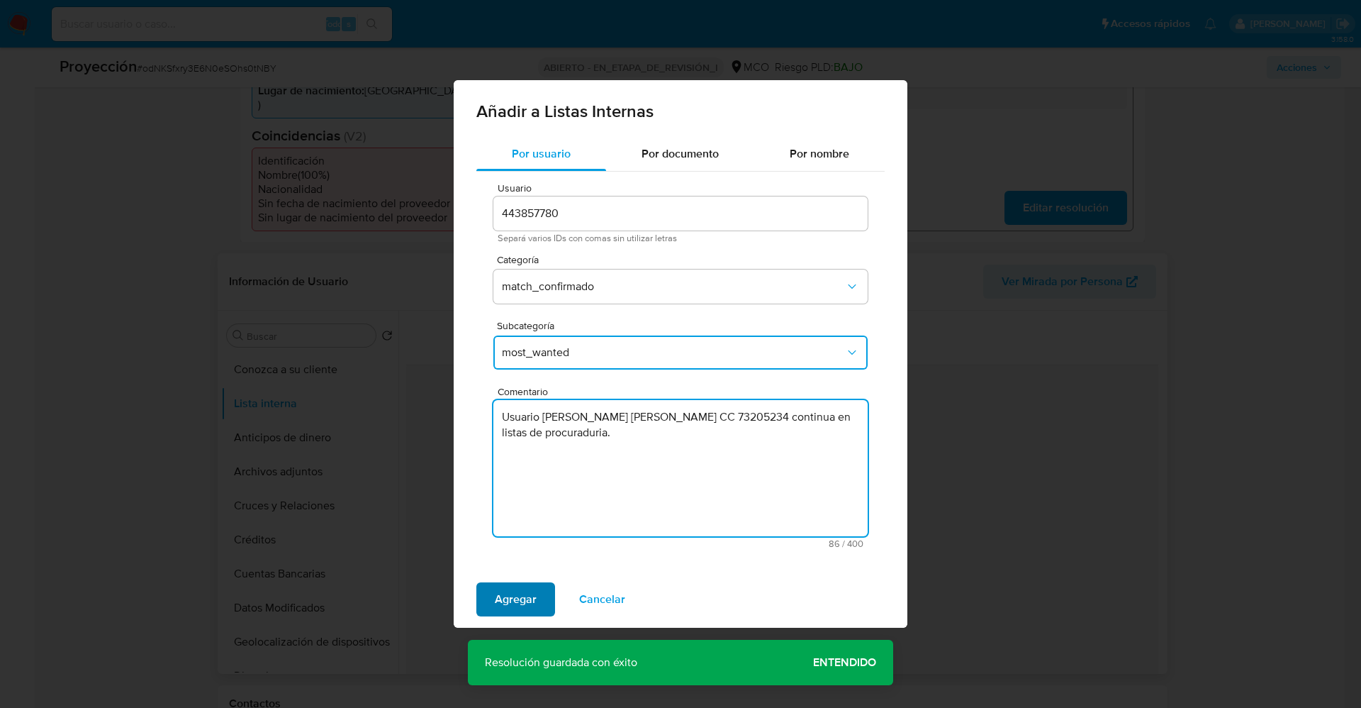
type textarea "Usuario Fraiman Jesús Meléndez Herrera CC 73205234 continua en listas de procur…"
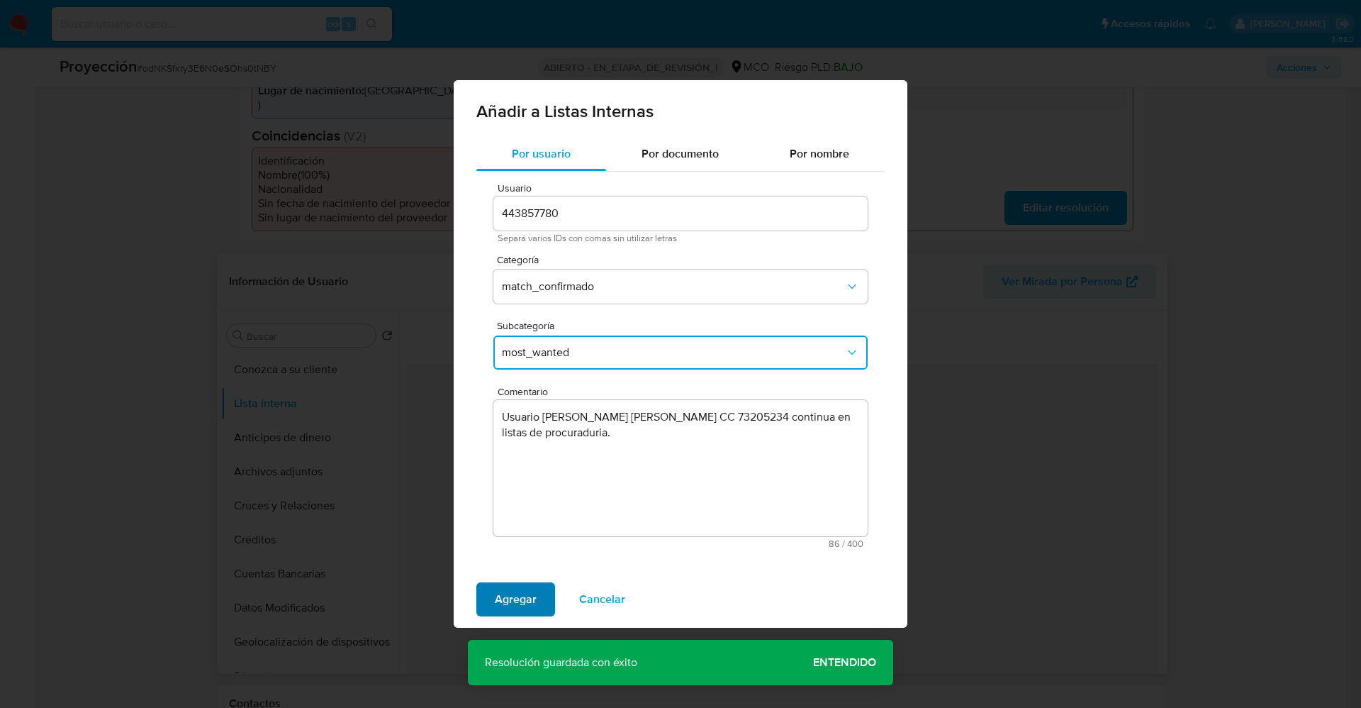
click at [523, 595] on span "Agregar" at bounding box center [516, 599] width 42 height 31
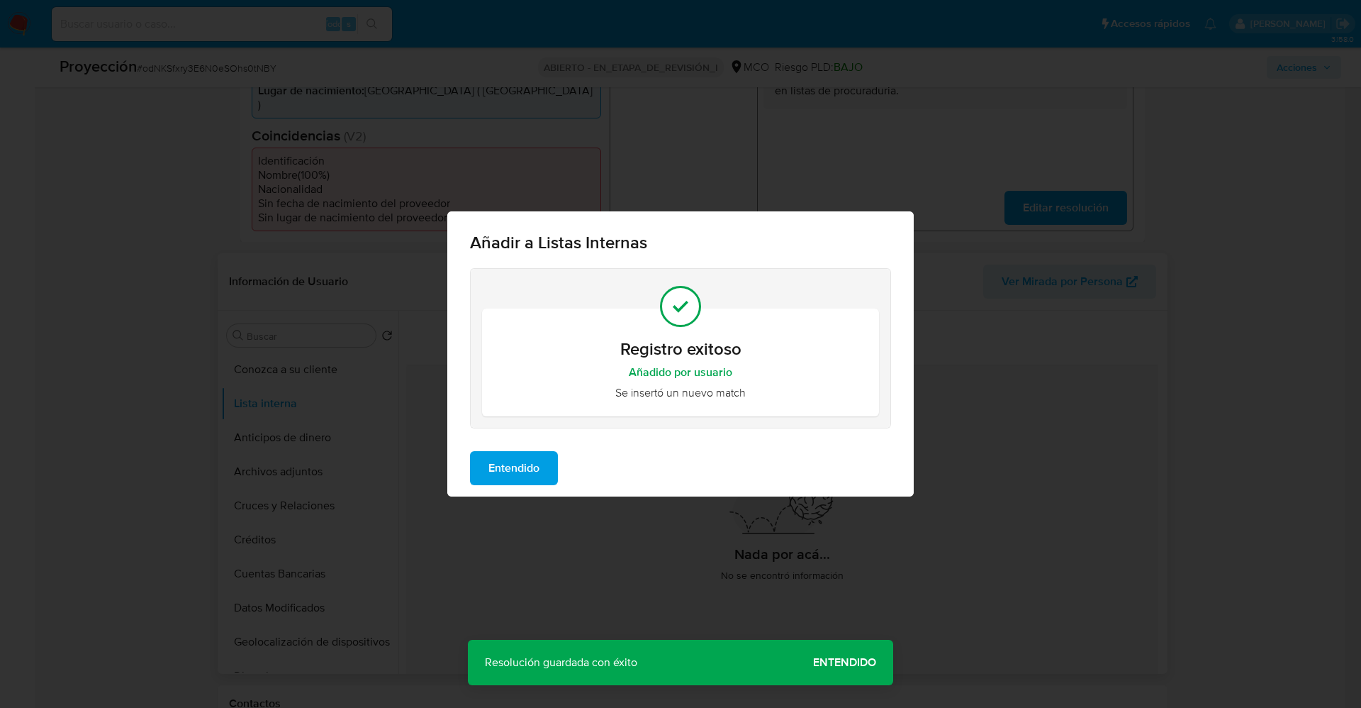
drag, startPoint x: 531, startPoint y: 472, endPoint x: 251, endPoint y: 403, distance: 288.2
click at [529, 470] on span "Entendido" at bounding box center [514, 467] width 51 height 31
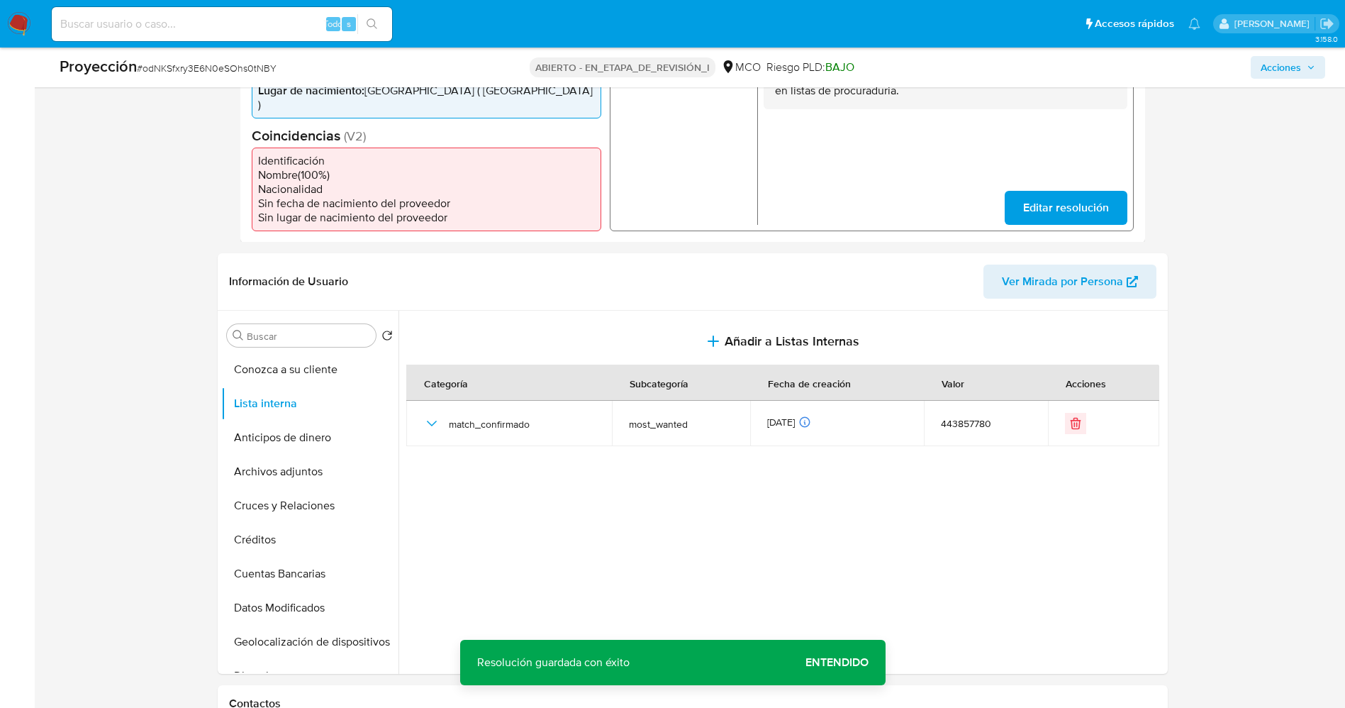
drag, startPoint x: 269, startPoint y: 464, endPoint x: 961, endPoint y: 600, distance: 705.3
click at [271, 464] on button "Archivos adjuntos" at bounding box center [309, 471] width 177 height 34
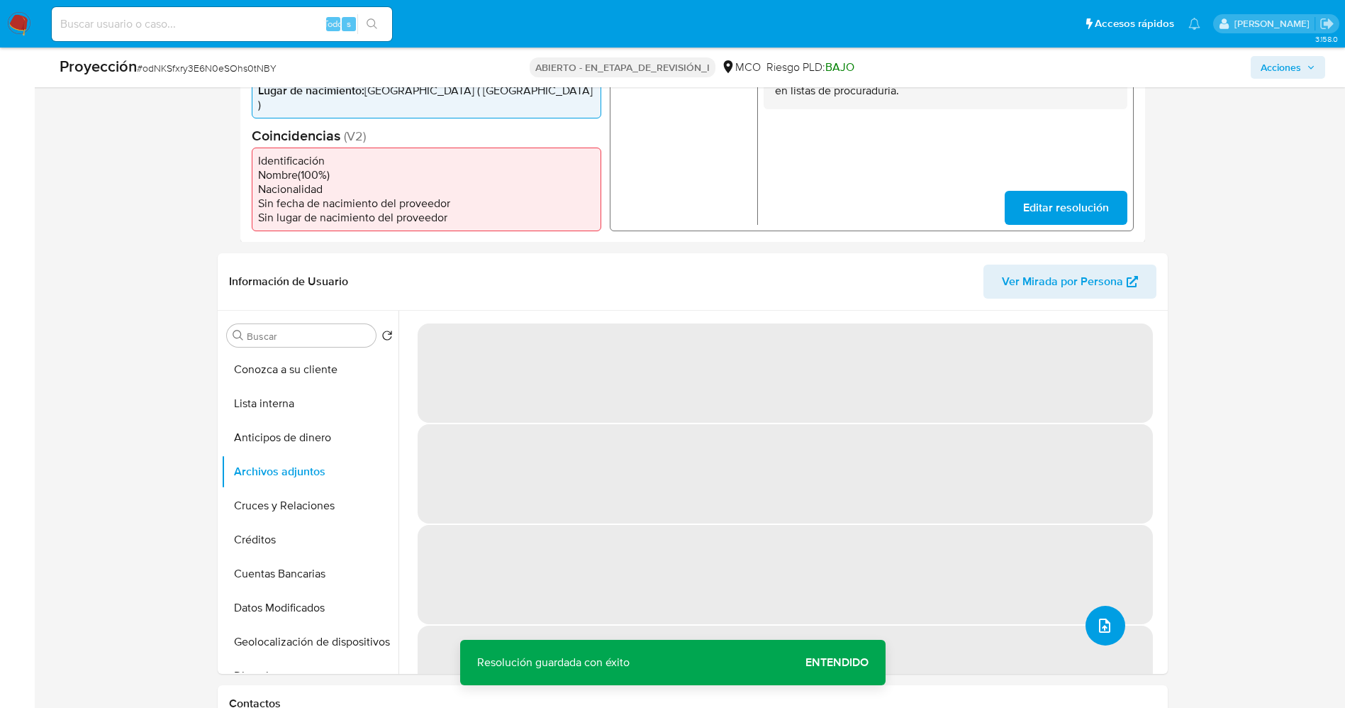
click at [1102, 617] on icon "subir archivo" at bounding box center [1104, 625] width 17 height 17
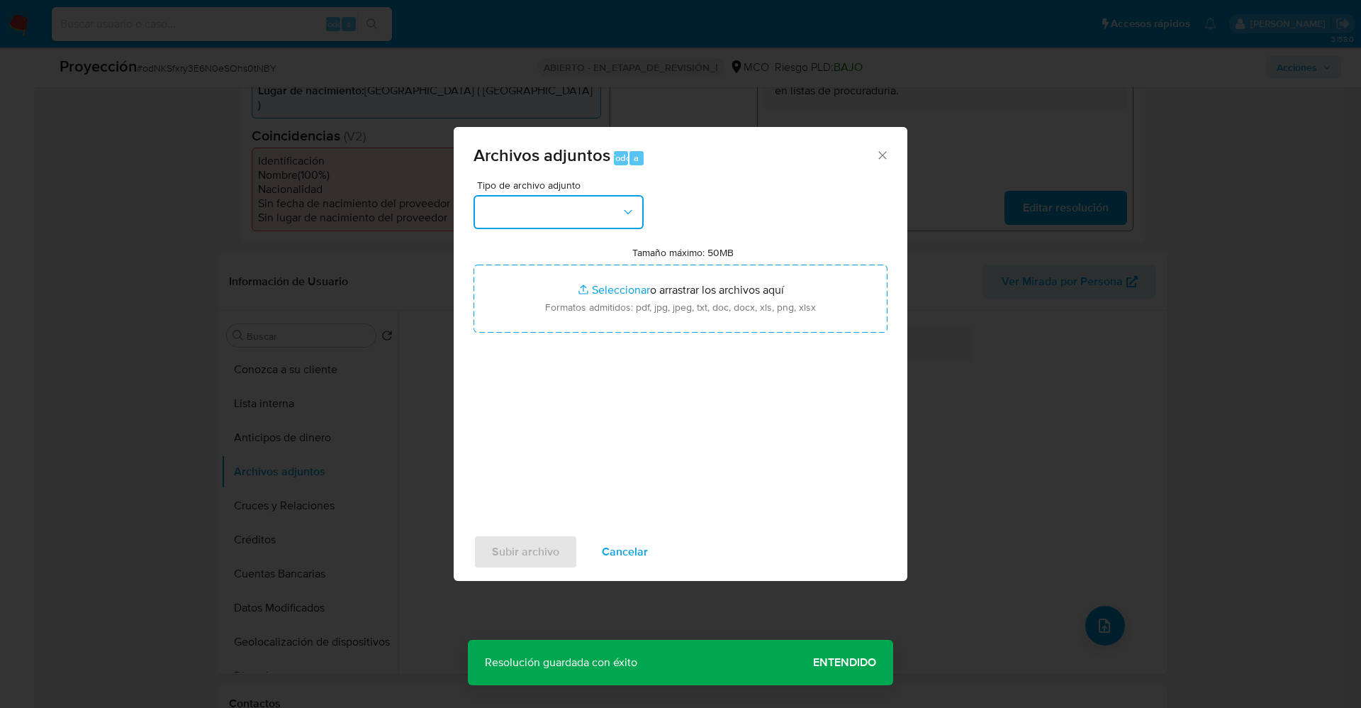
click at [582, 224] on button "button" at bounding box center [559, 212] width 170 height 34
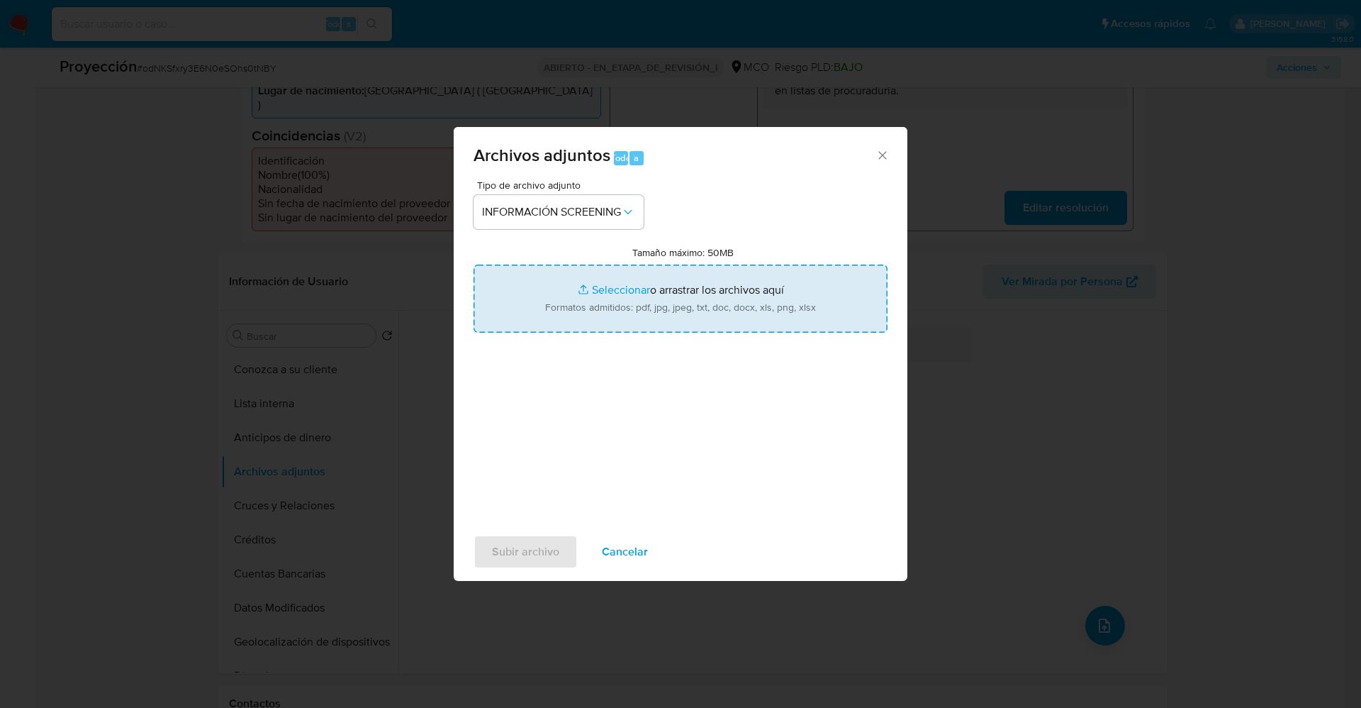
type input "C:\fakepath\Consulta de Antecedentes.pdf"
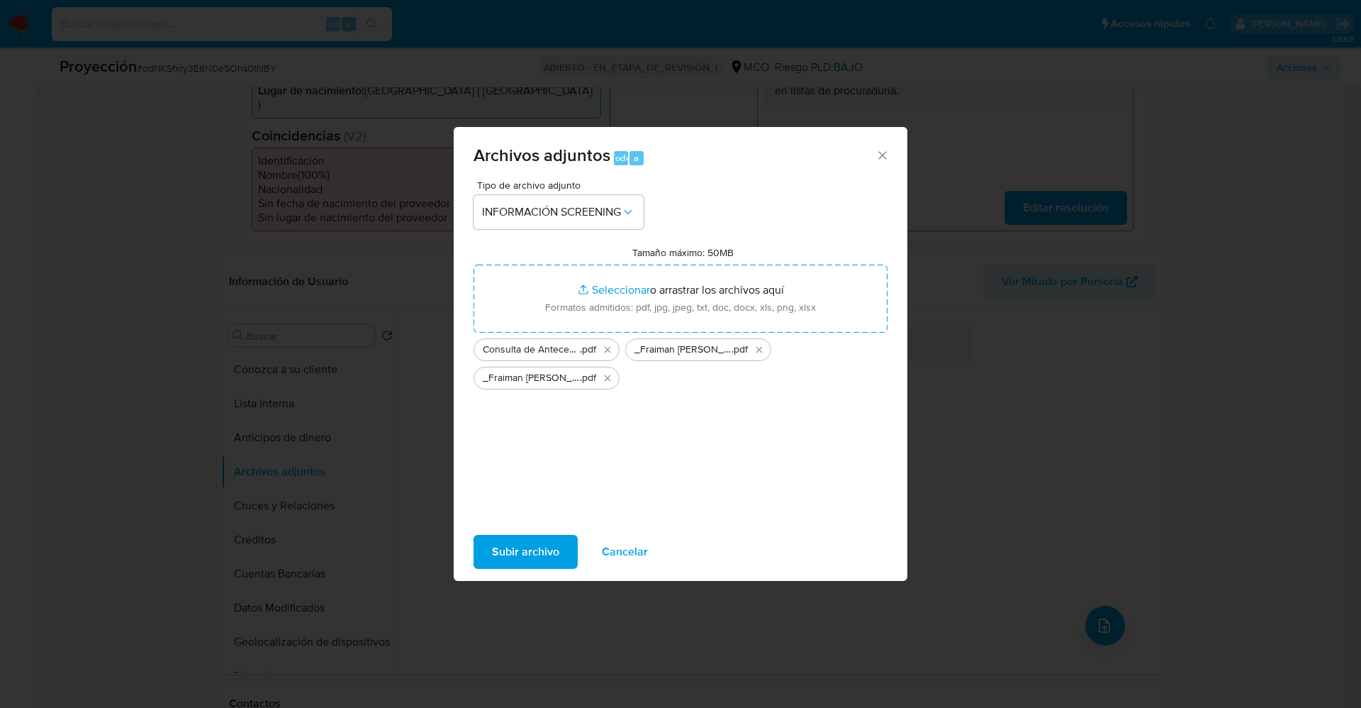
click at [535, 556] on span "Subir archivo" at bounding box center [525, 551] width 67 height 31
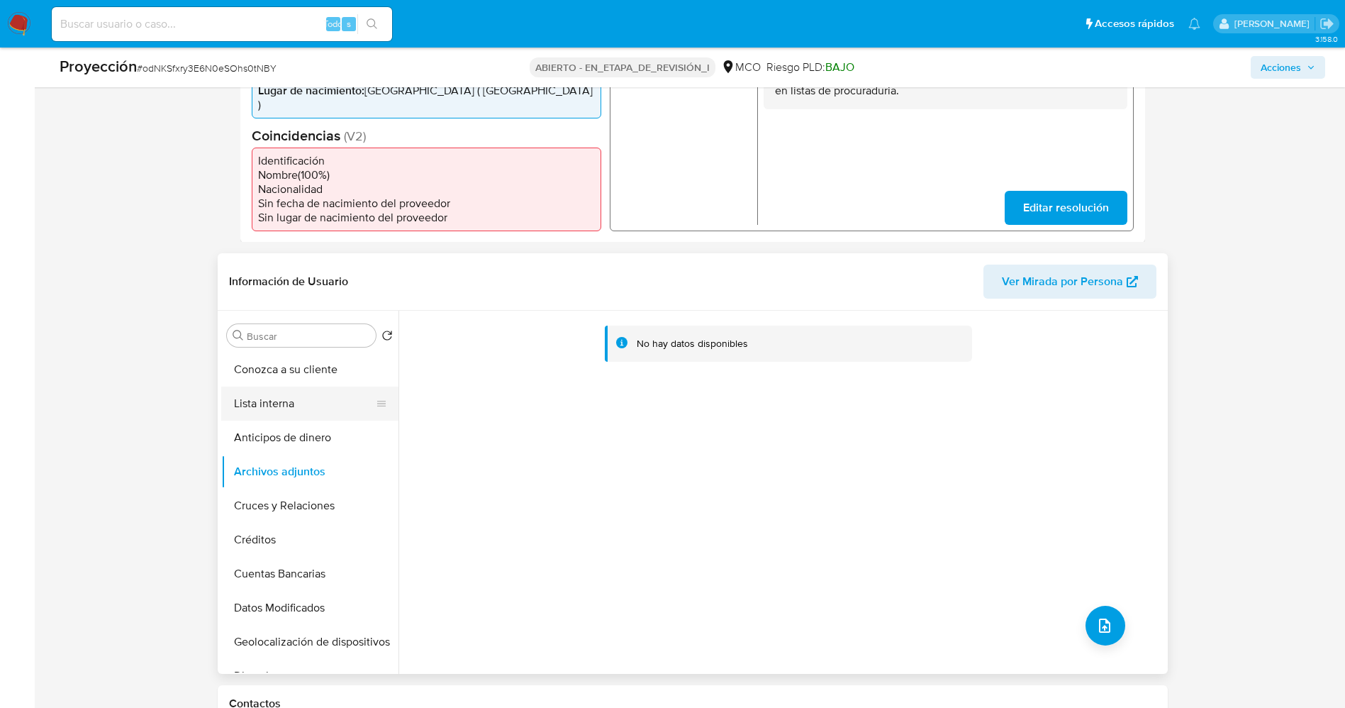
click at [255, 399] on button "Lista interna" at bounding box center [304, 403] width 166 height 34
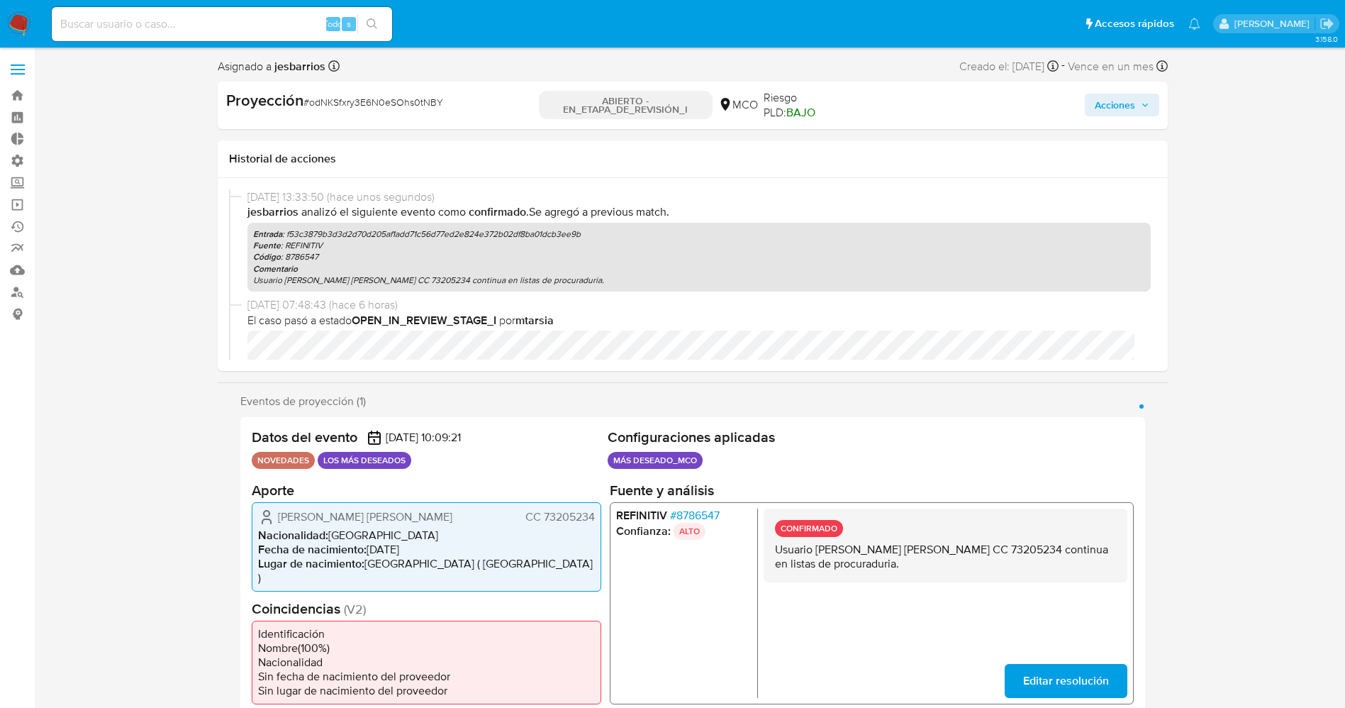
click at [1134, 114] on span "Acciones" at bounding box center [1115, 105] width 40 height 23
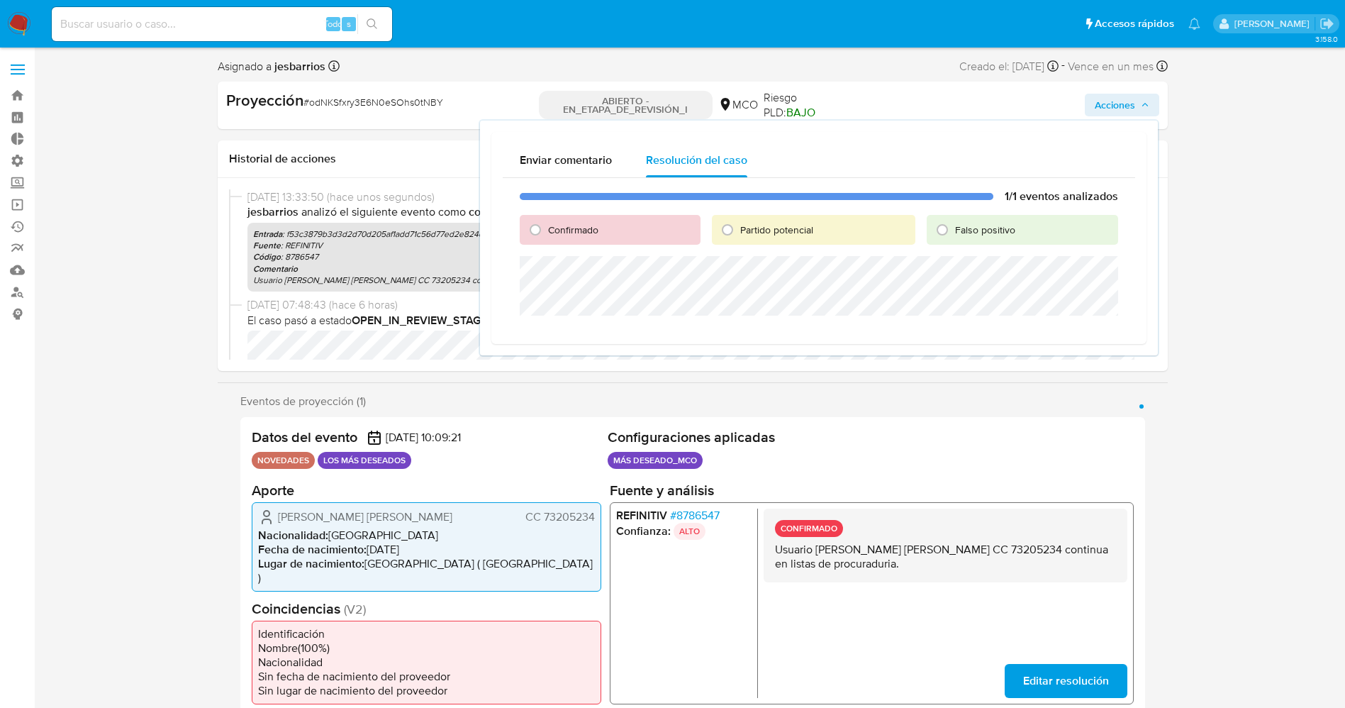
drag, startPoint x: 589, startPoint y: 234, endPoint x: 590, endPoint y: 255, distance: 20.6
click at [588, 235] on font "Confirmado" at bounding box center [573, 230] width 50 height 14
click at [547, 235] on input "Confirmado" at bounding box center [535, 229] width 23 height 23
radio input "true"
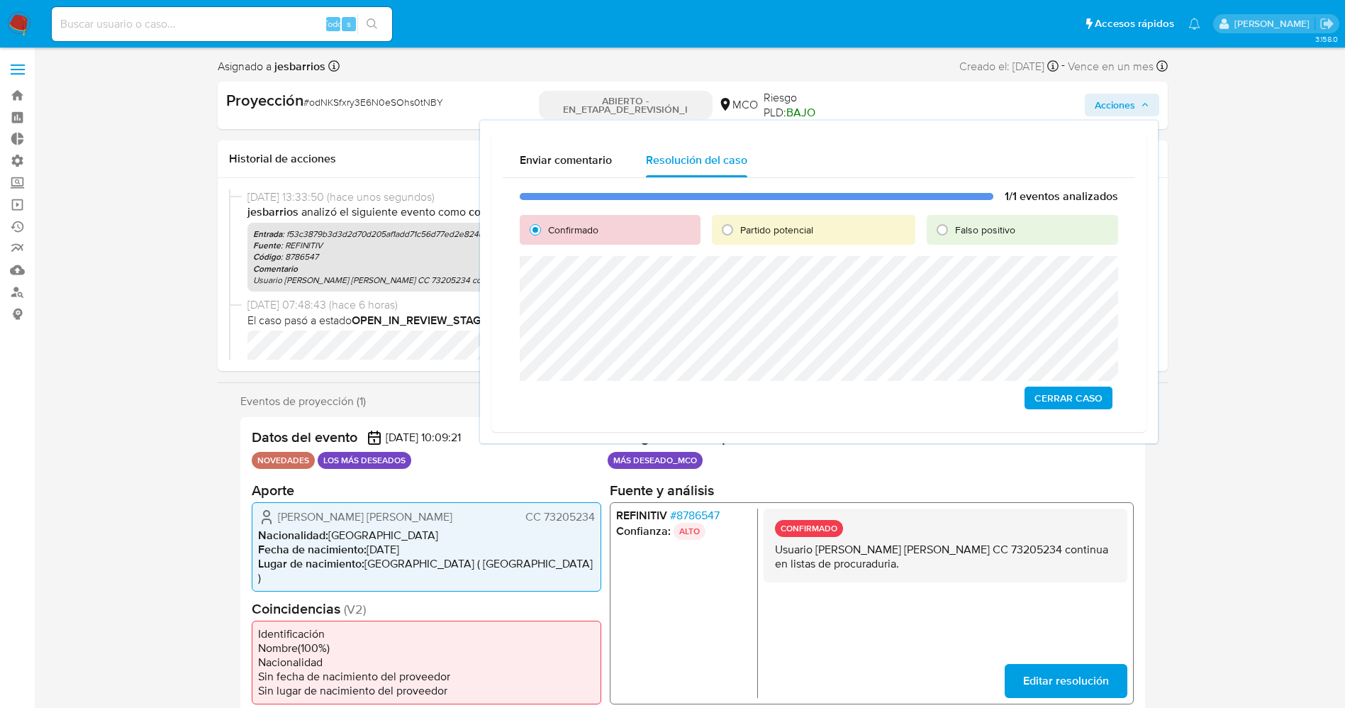
click at [1057, 403] on span "Cerrar Caso" at bounding box center [1068, 398] width 68 height 20
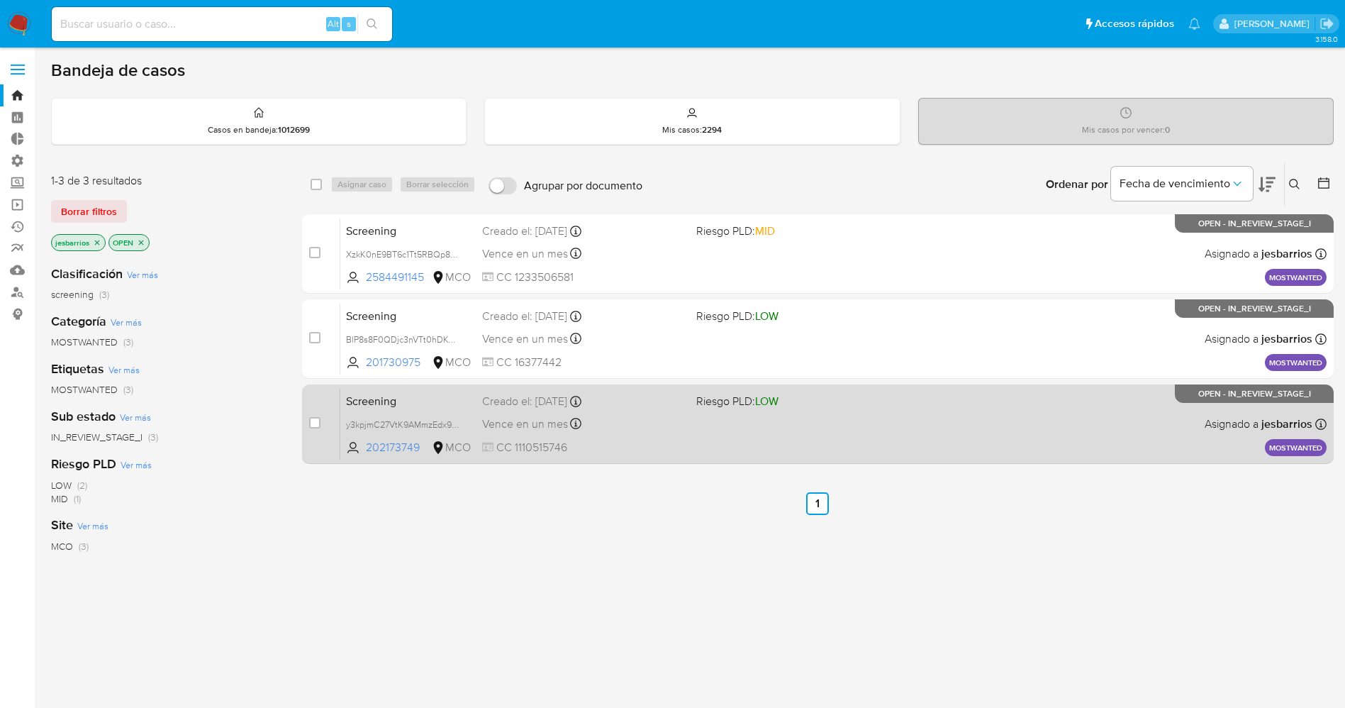
click at [655, 430] on div "Vence en un mes Vence el [DATE] 07:10:39" at bounding box center [583, 423] width 203 height 19
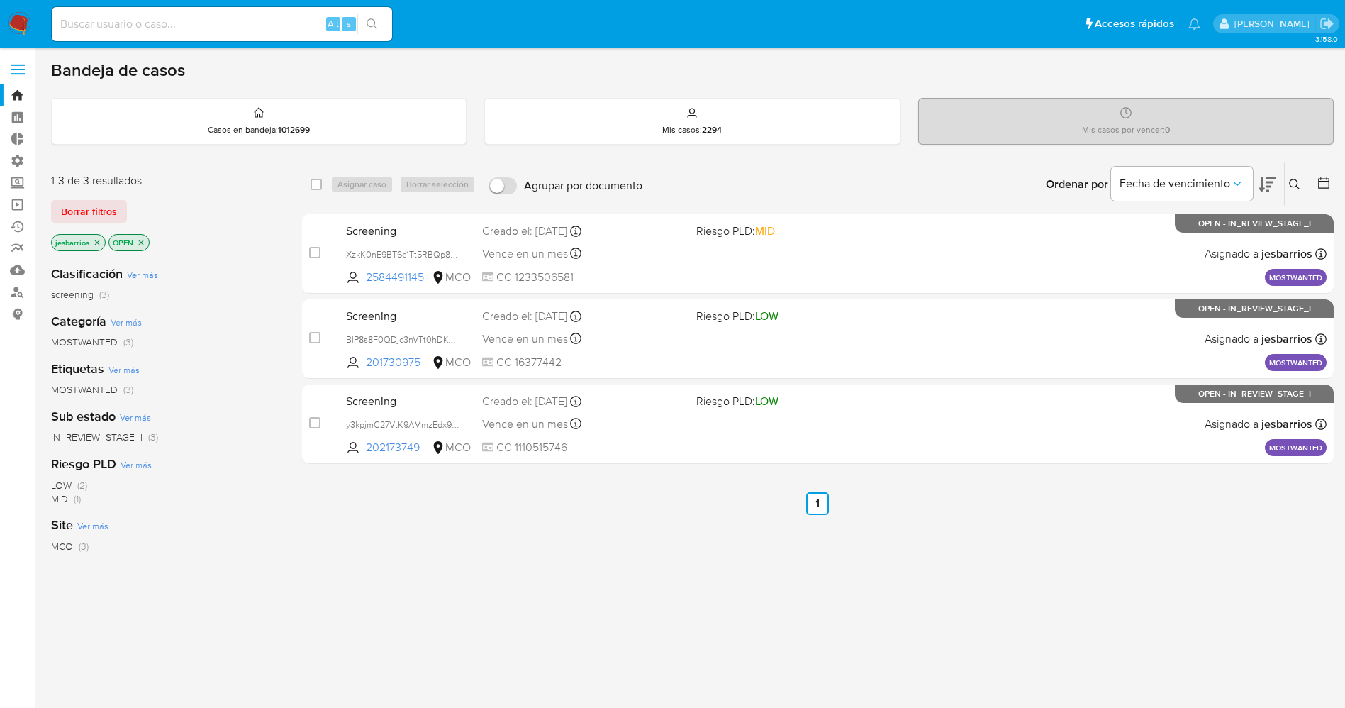
click at [97, 244] on icon "close-filter" at bounding box center [97, 242] width 9 height 9
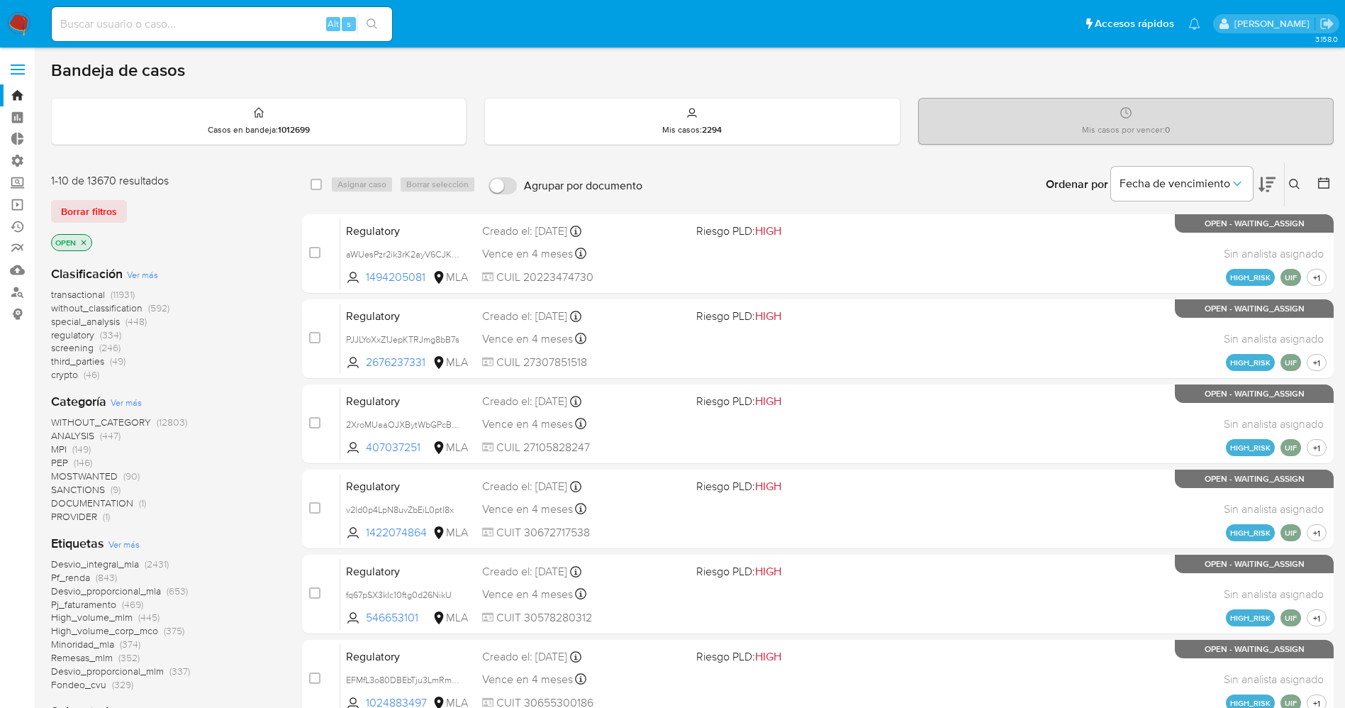
click at [131, 544] on span "Ver más" at bounding box center [123, 543] width 31 height 13
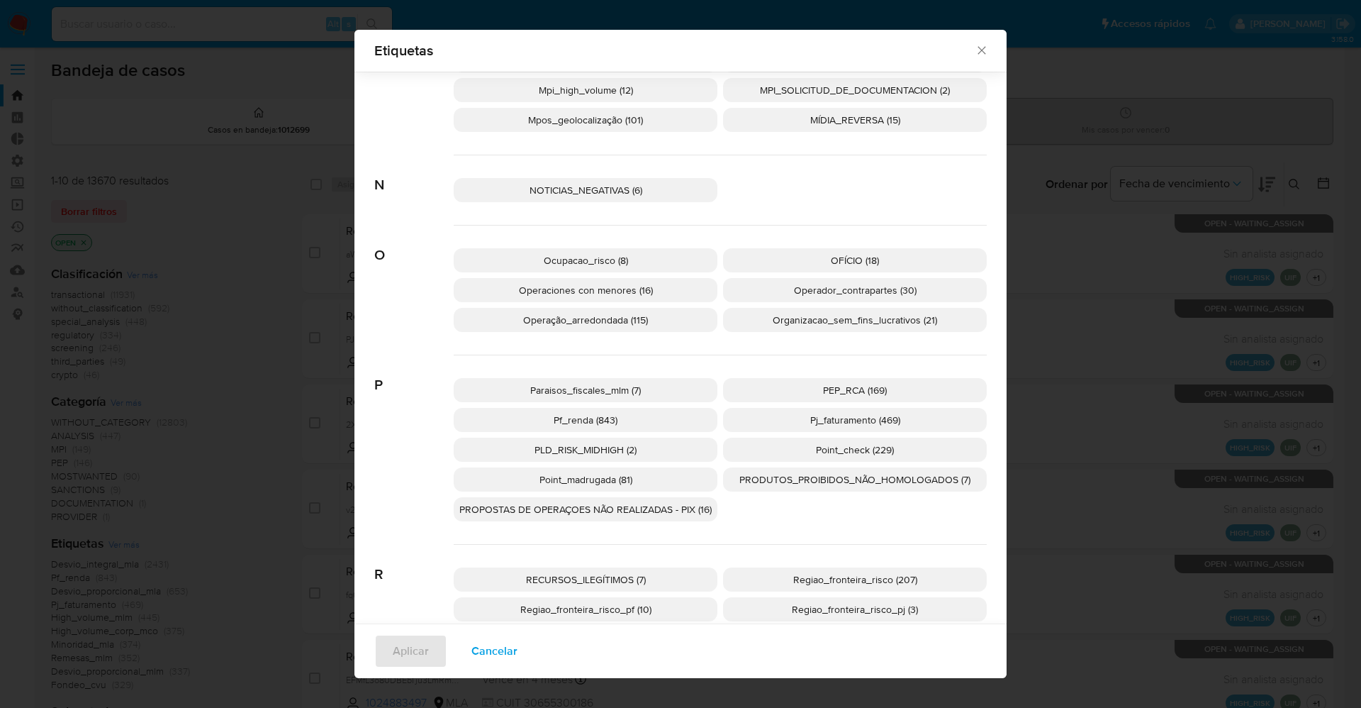
scroll to position [2224, 0]
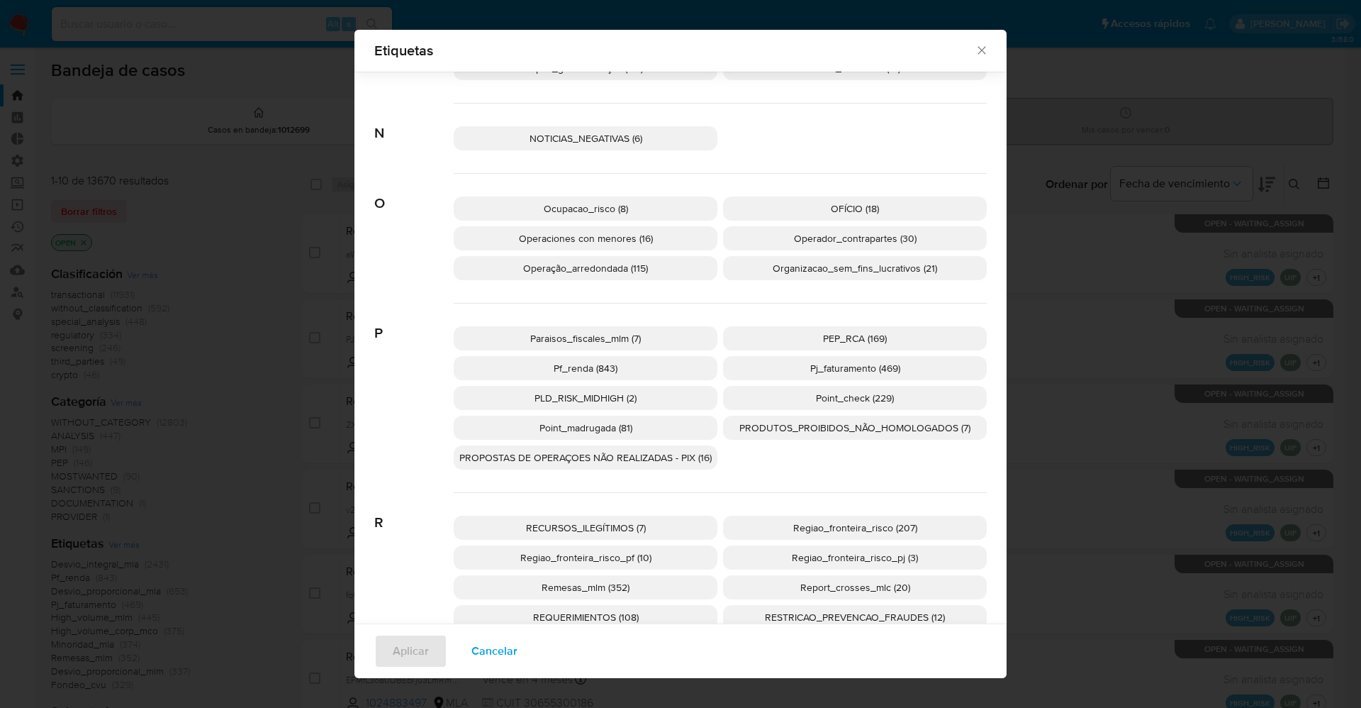
click at [774, 330] on p "PEP_RCA (169)" at bounding box center [855, 338] width 264 height 24
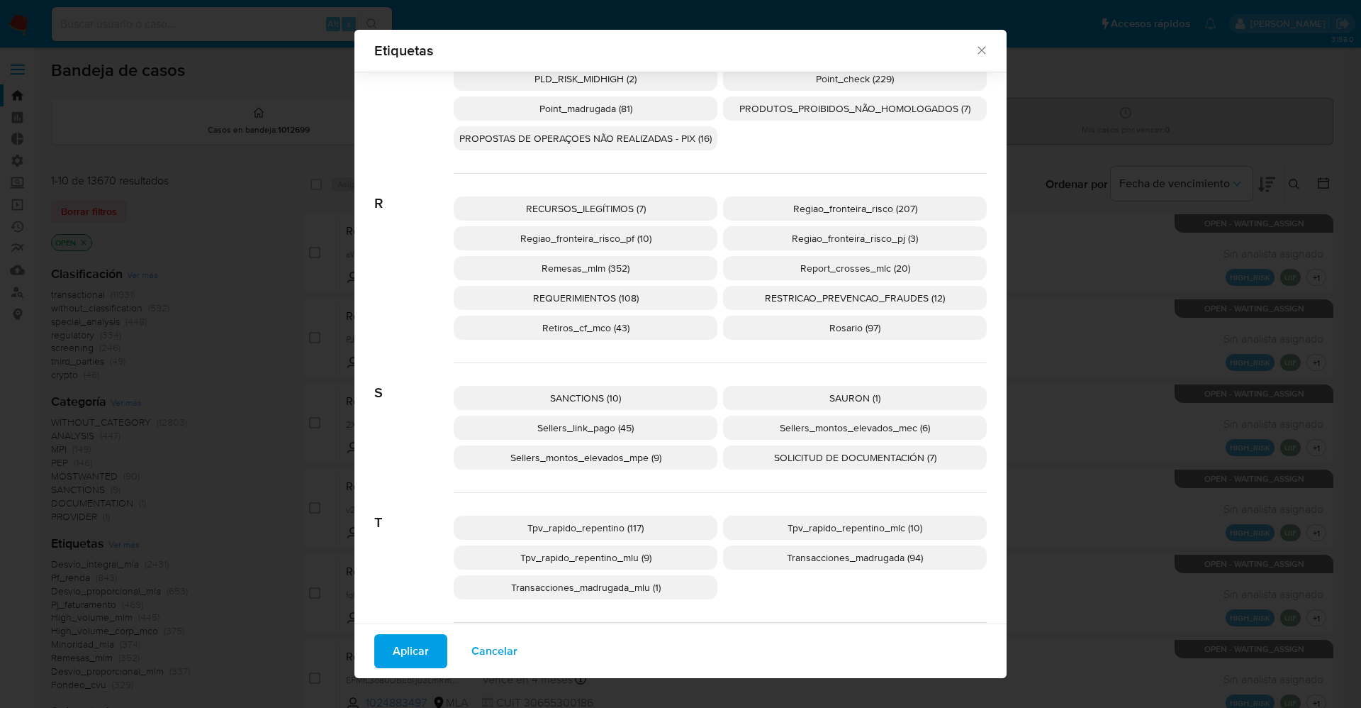
click at [614, 393] on p "SANCTIONS (10)" at bounding box center [586, 398] width 264 height 24
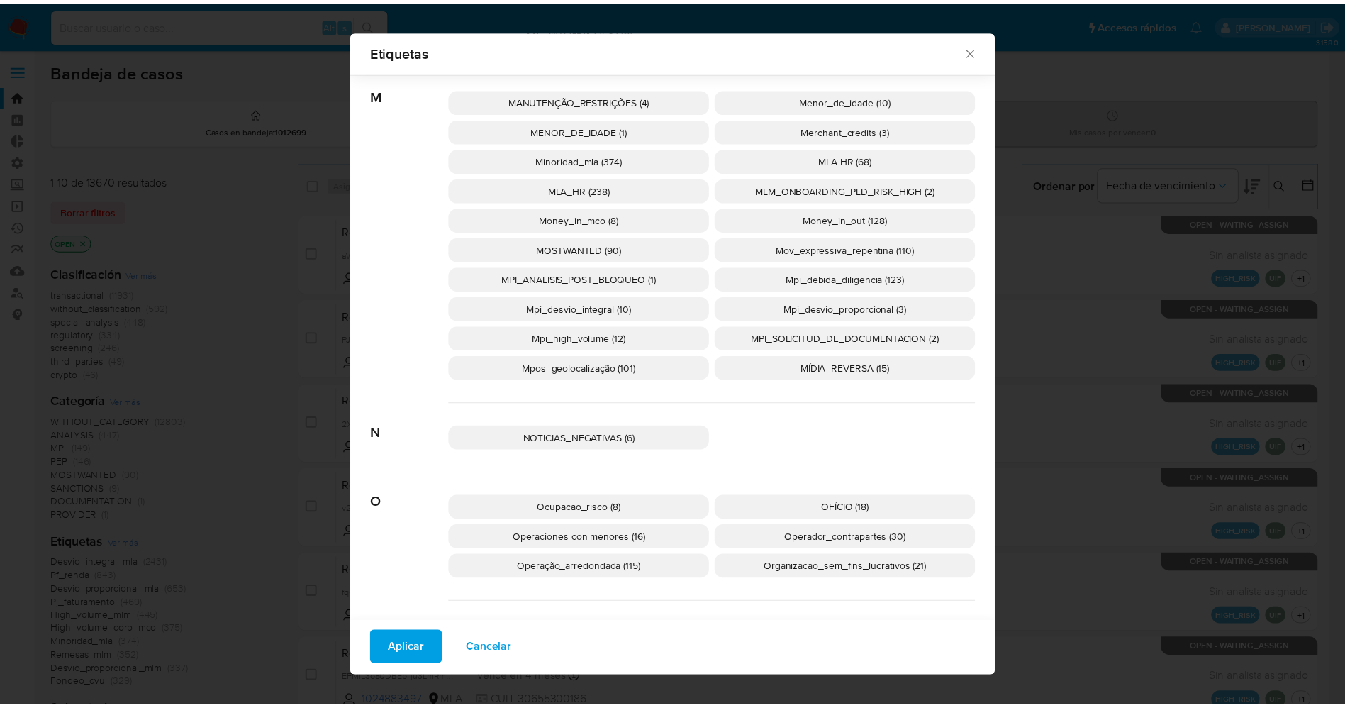
scroll to position [1890, 0]
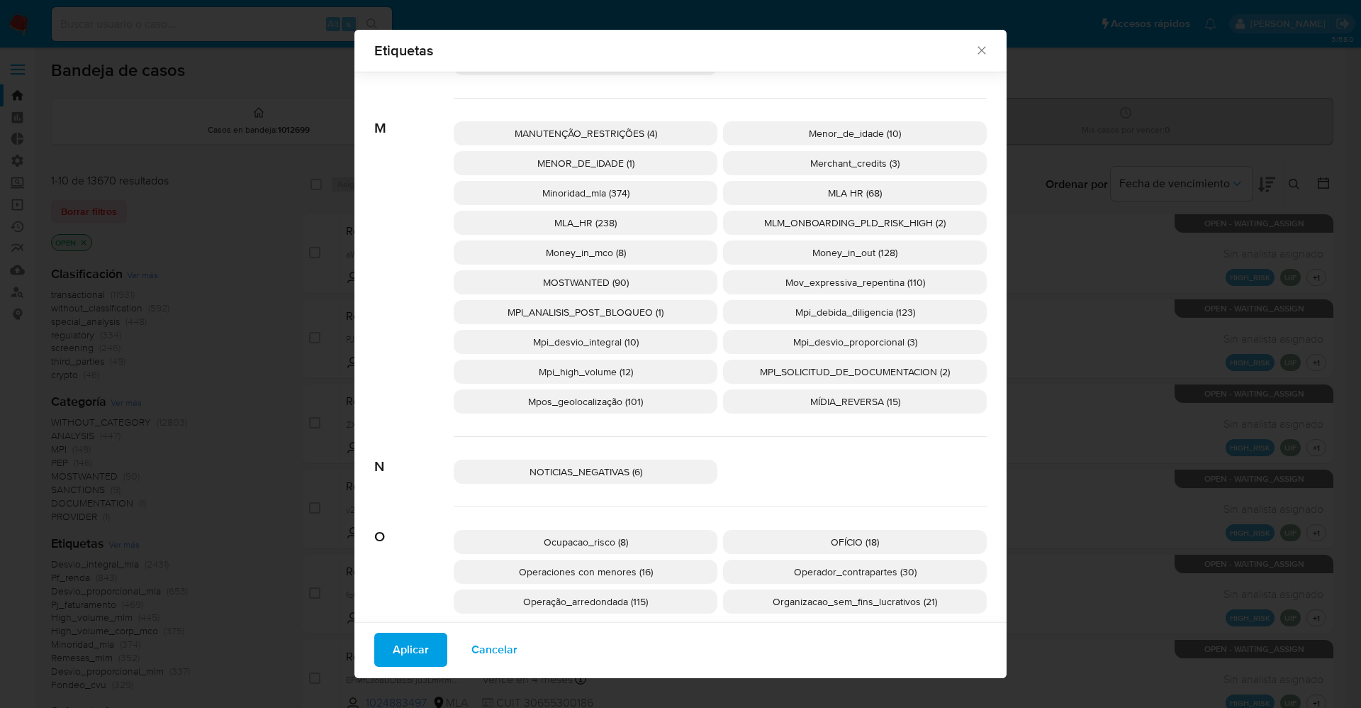
drag, startPoint x: 624, startPoint y: 281, endPoint x: 617, endPoint y: 284, distance: 7.6
click at [621, 282] on p "MOSTWANTED (90)" at bounding box center [586, 282] width 264 height 24
drag, startPoint x: 426, startPoint y: 652, endPoint x: 401, endPoint y: 653, distance: 24.9
click at [419, 653] on button "Aplicar" at bounding box center [410, 649] width 73 height 34
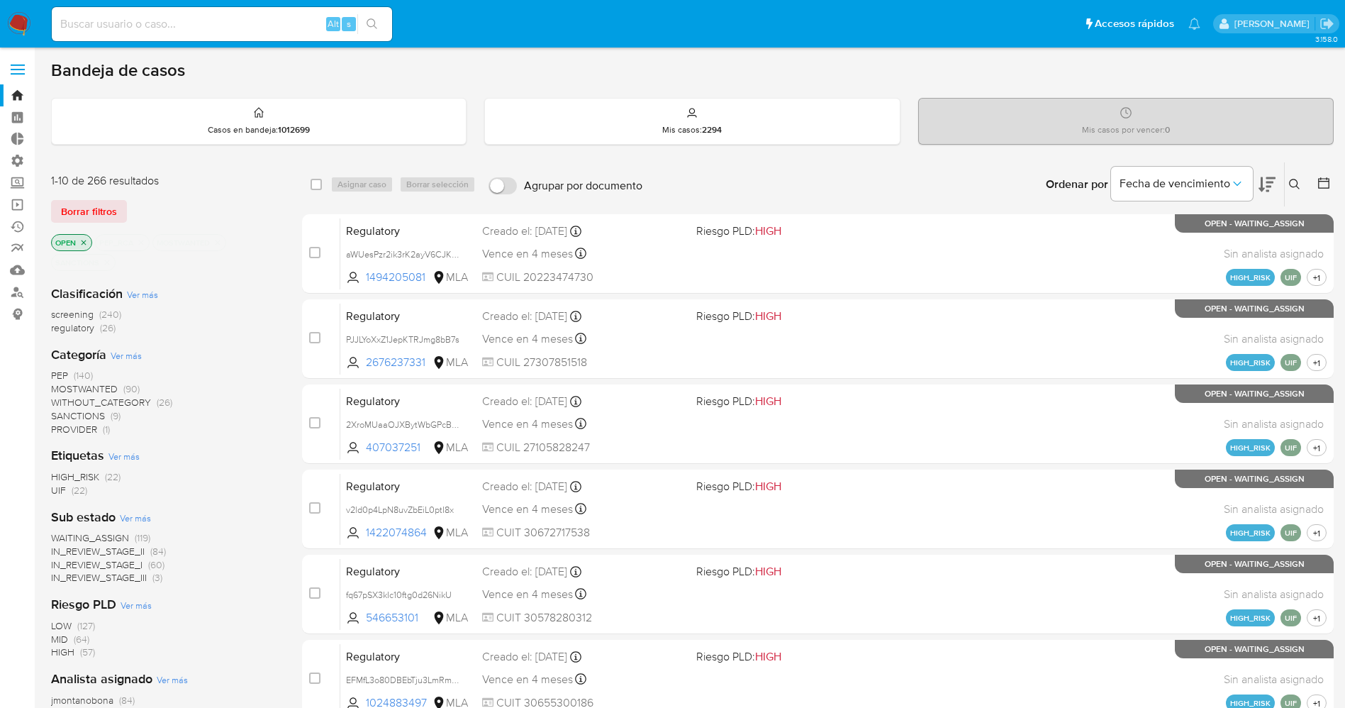
click at [121, 535] on span "WAITING_ASSIGN" at bounding box center [90, 537] width 78 height 14
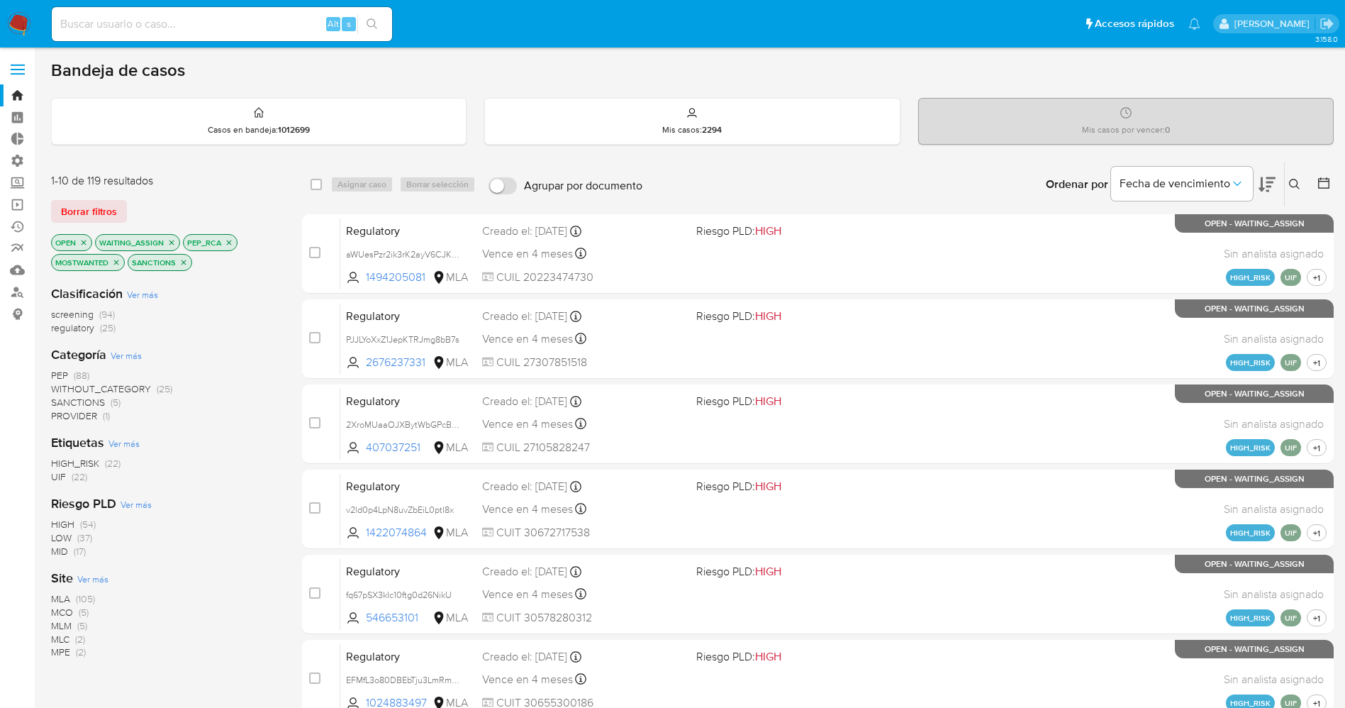
click at [97, 586] on div "Site Ver más MLA (105) MCO (5) MLM (5) MLC (2) MPE (2)" at bounding box center [165, 614] width 228 height 90
click at [103, 572] on span "Ver más" at bounding box center [92, 578] width 31 height 13
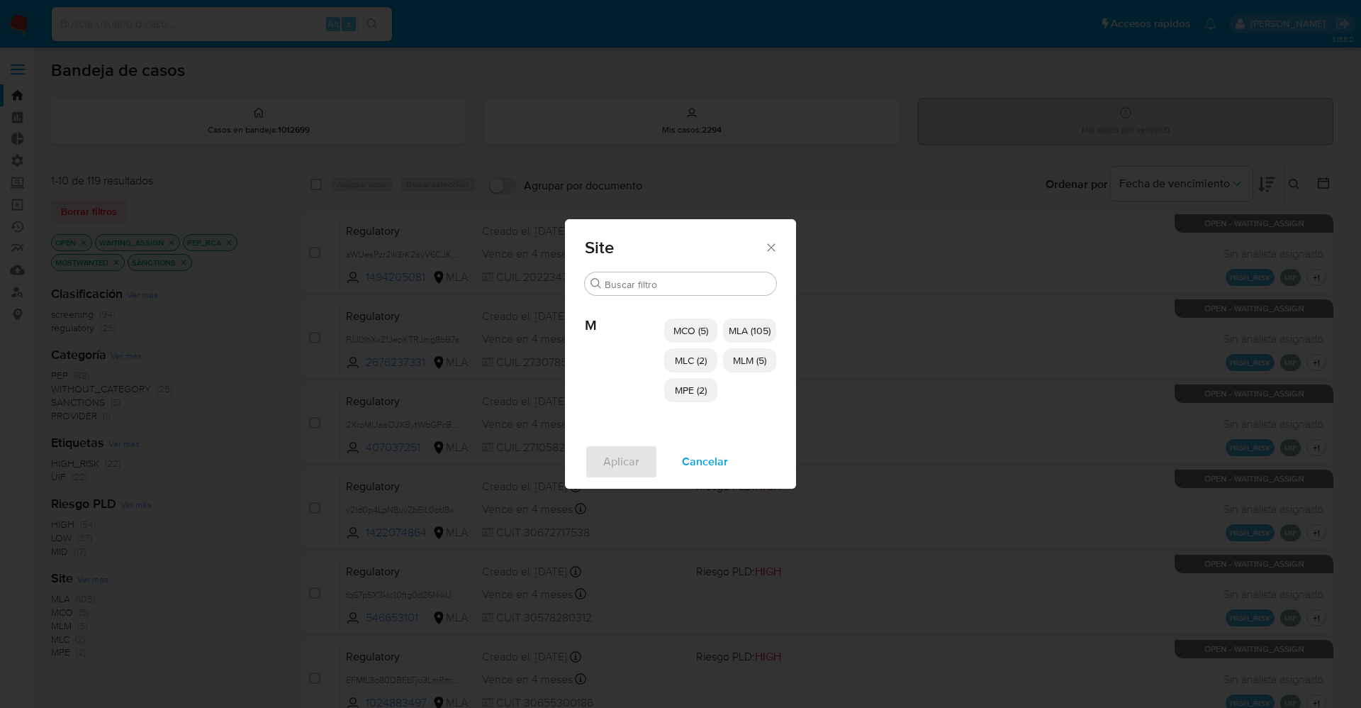
click at [710, 329] on p "MCO (5)" at bounding box center [690, 330] width 53 height 24
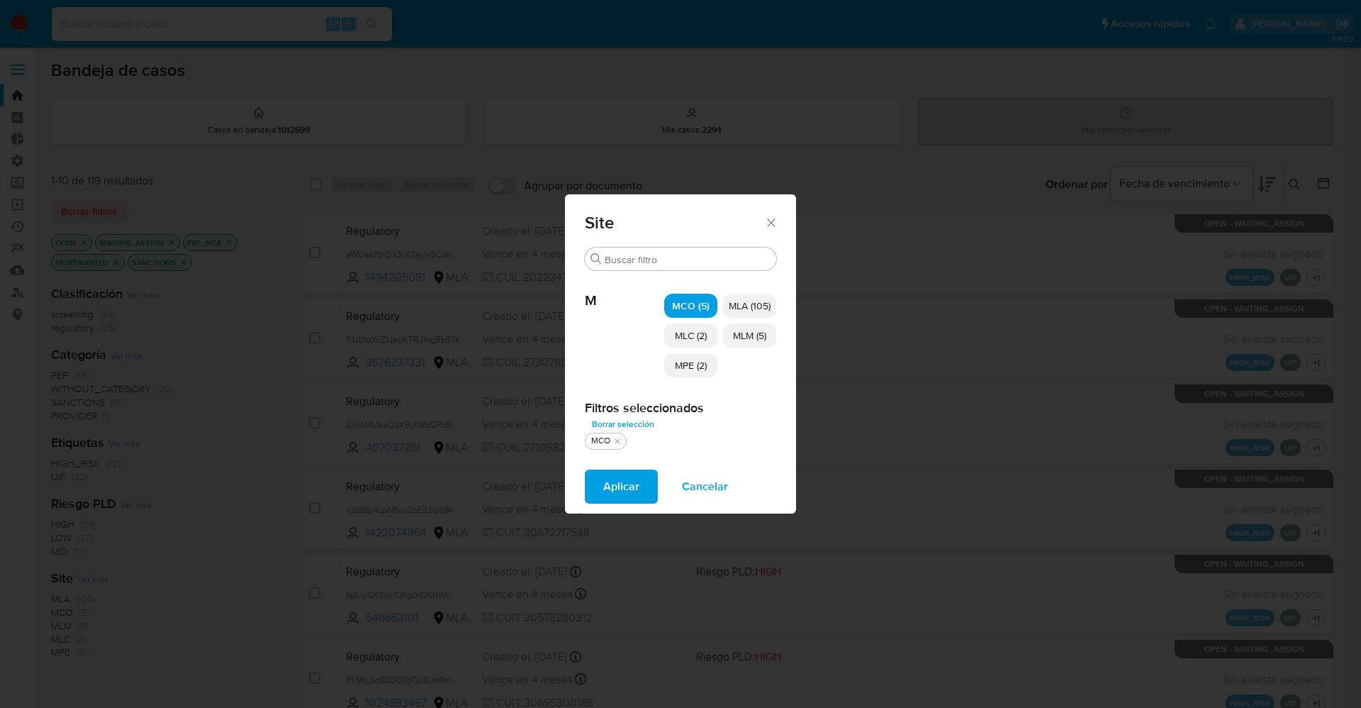
drag, startPoint x: 701, startPoint y: 333, endPoint x: 696, endPoint y: 352, distance: 19.8
click at [701, 333] on span "MLC (2)" at bounding box center [691, 335] width 32 height 14
click at [696, 355] on p "MPE (2)" at bounding box center [690, 365] width 53 height 24
click at [736, 340] on span "MLM (5)" at bounding box center [749, 335] width 33 height 14
click at [637, 484] on span "Aplicar" at bounding box center [621, 486] width 36 height 31
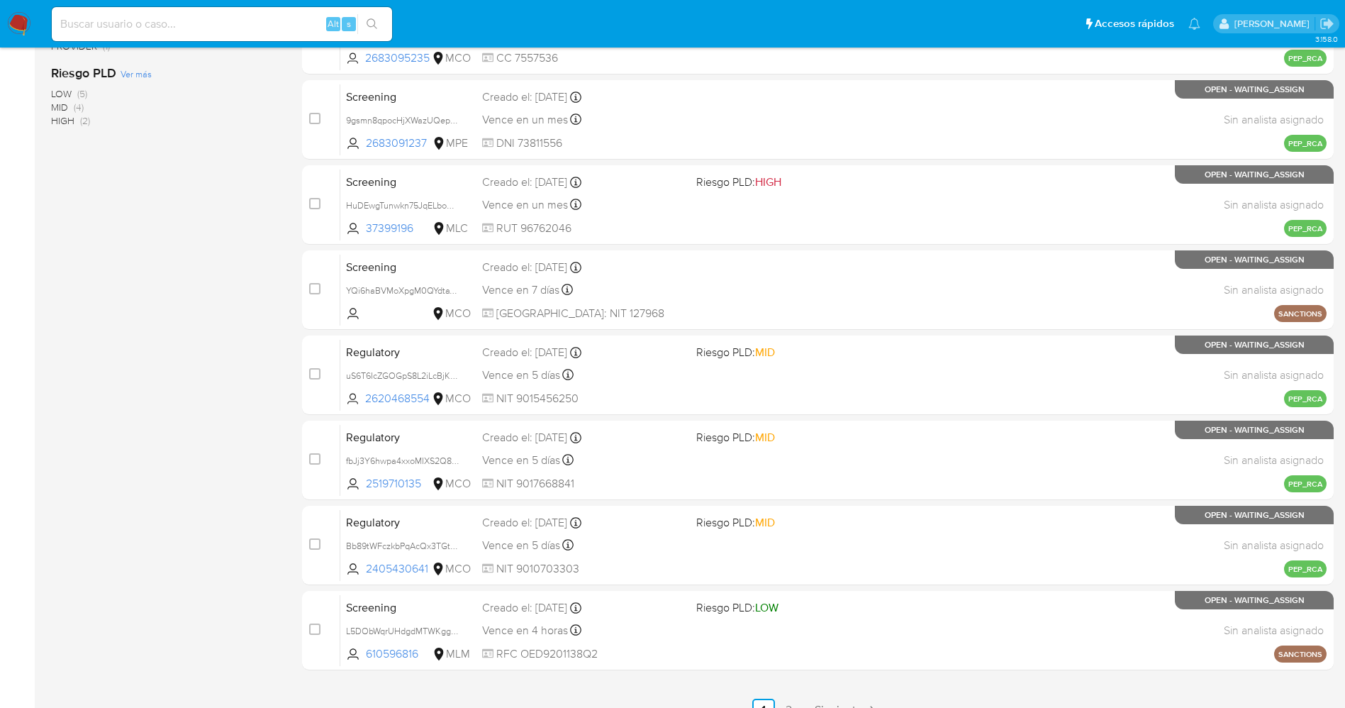
scroll to position [357, 0]
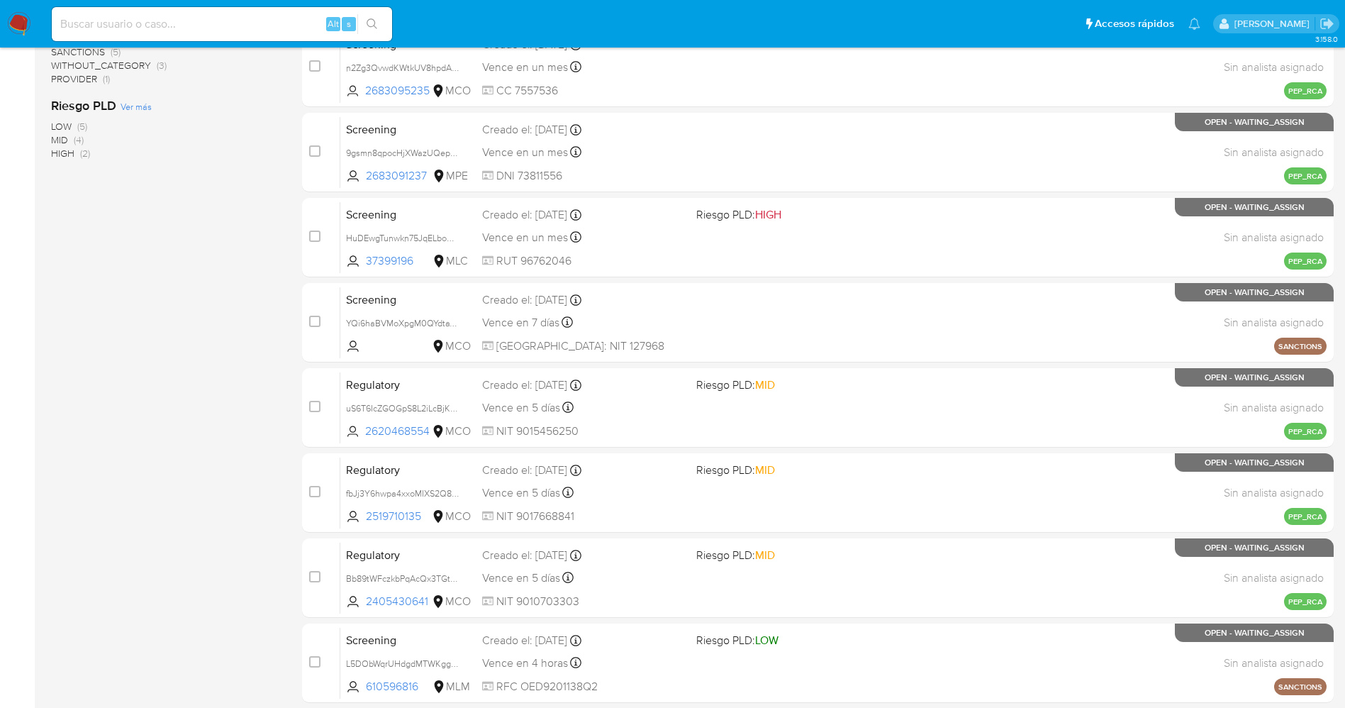
click at [12, 21] on img at bounding box center [19, 24] width 24 height 24
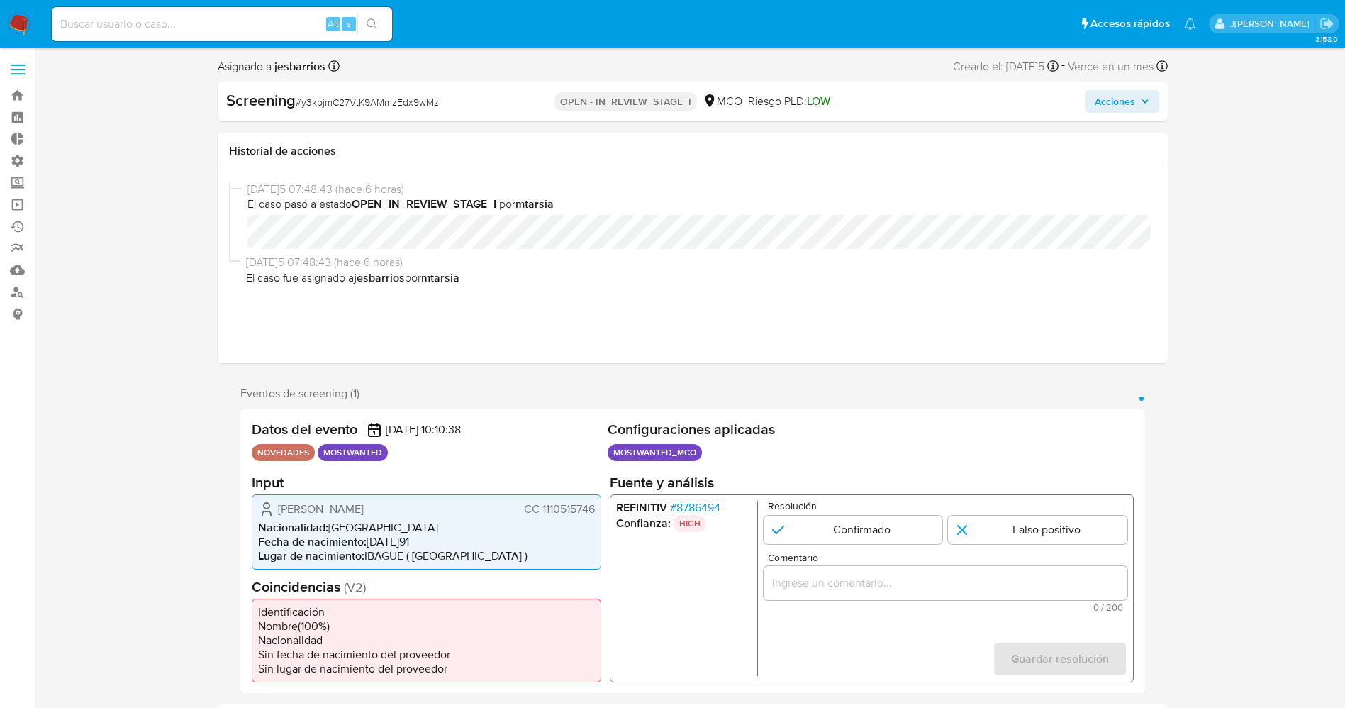
select select "10"
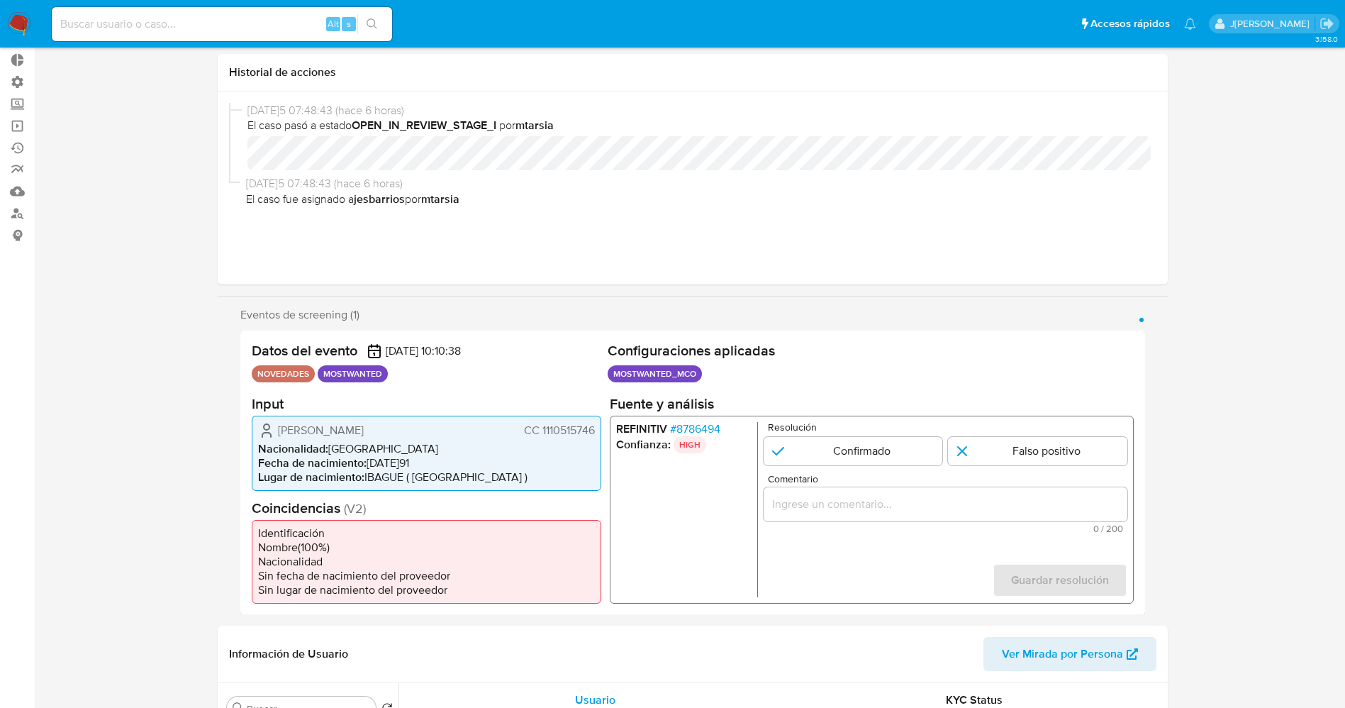
scroll to position [106, 0]
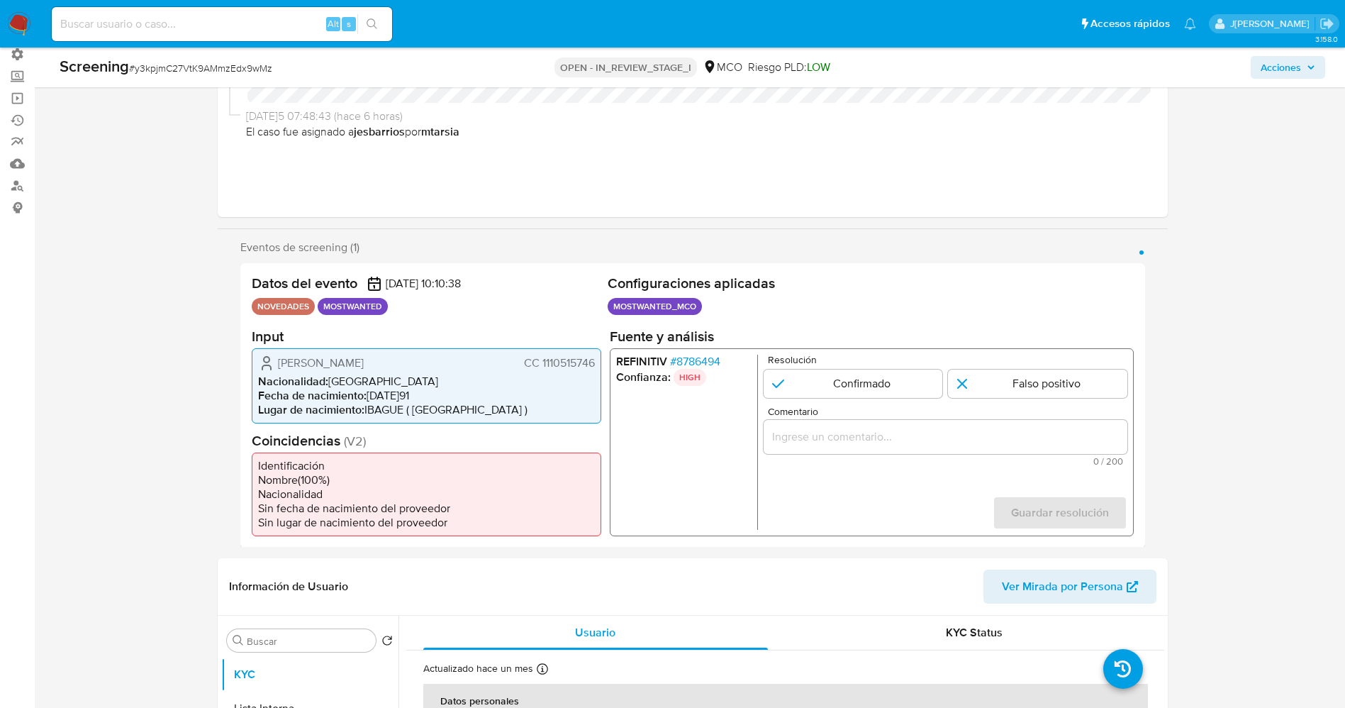
click at [705, 358] on span "# 8786494" at bounding box center [694, 361] width 50 height 14
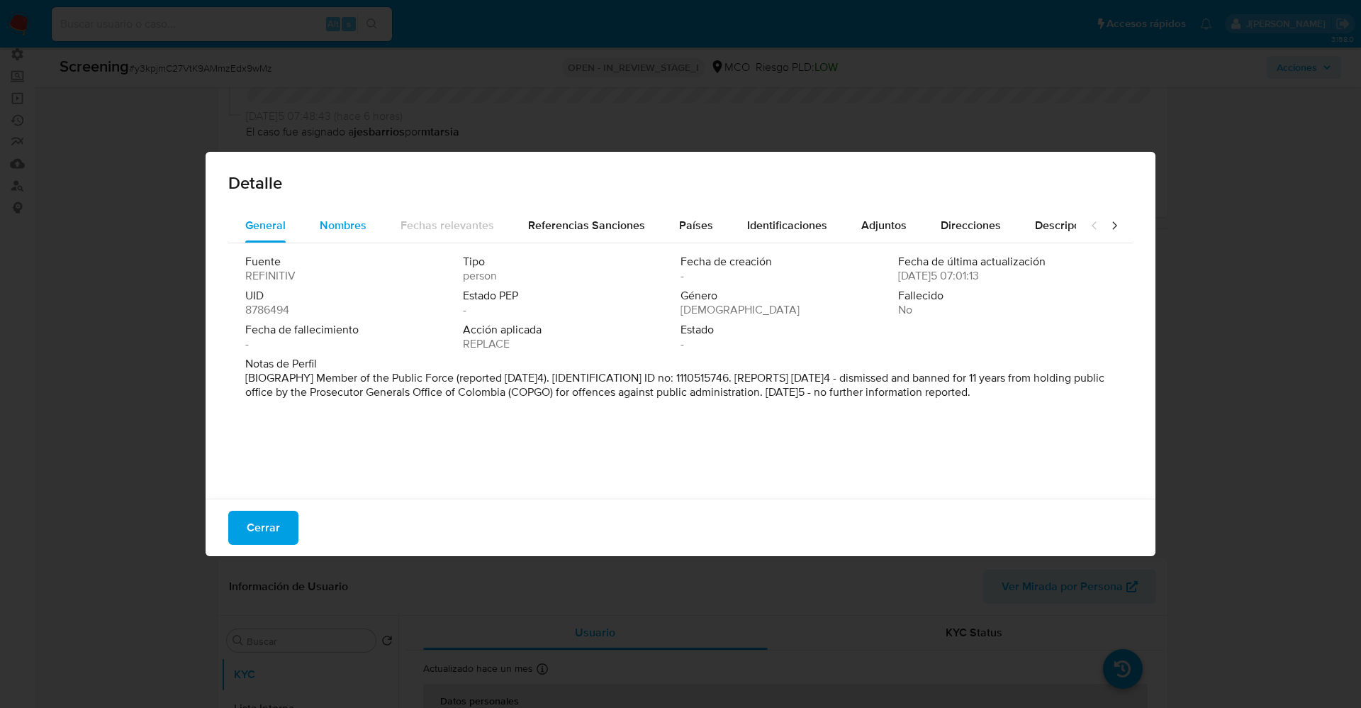
click at [342, 229] on span "Nombres" at bounding box center [343, 225] width 47 height 16
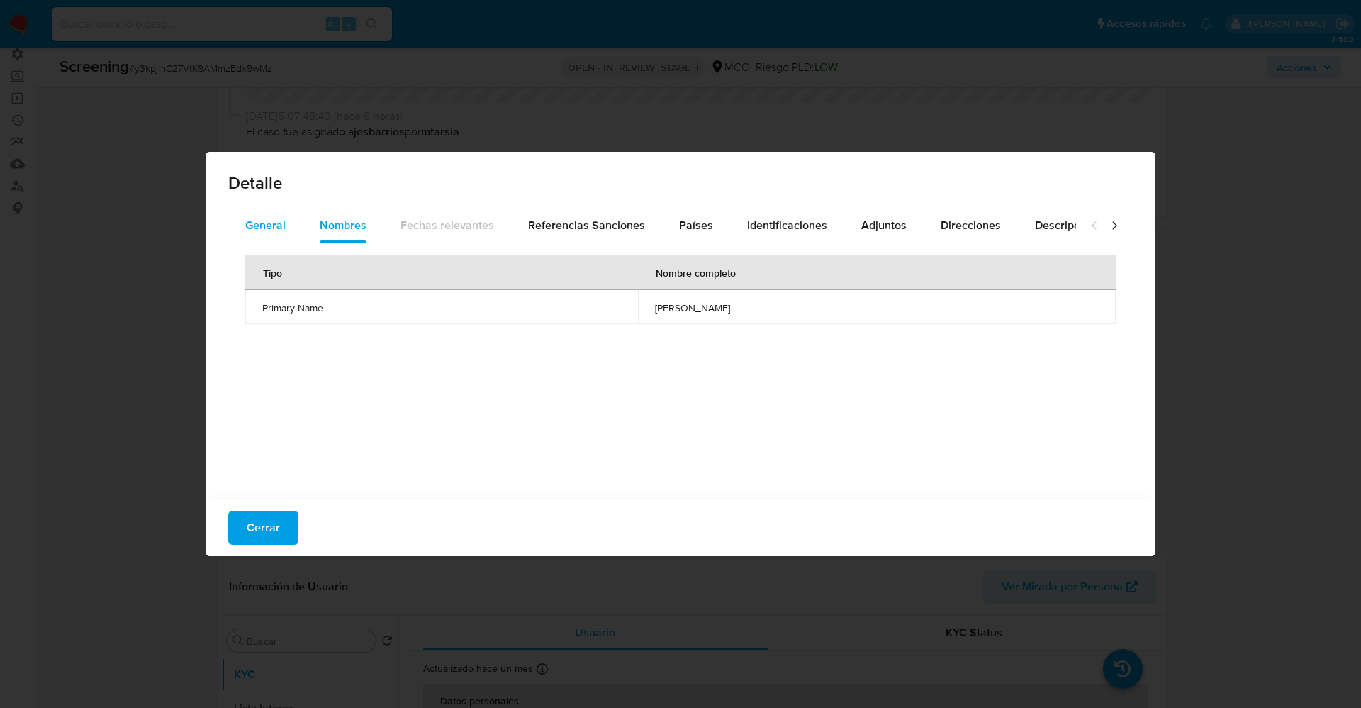
click at [286, 218] on button "General" at bounding box center [265, 225] width 74 height 34
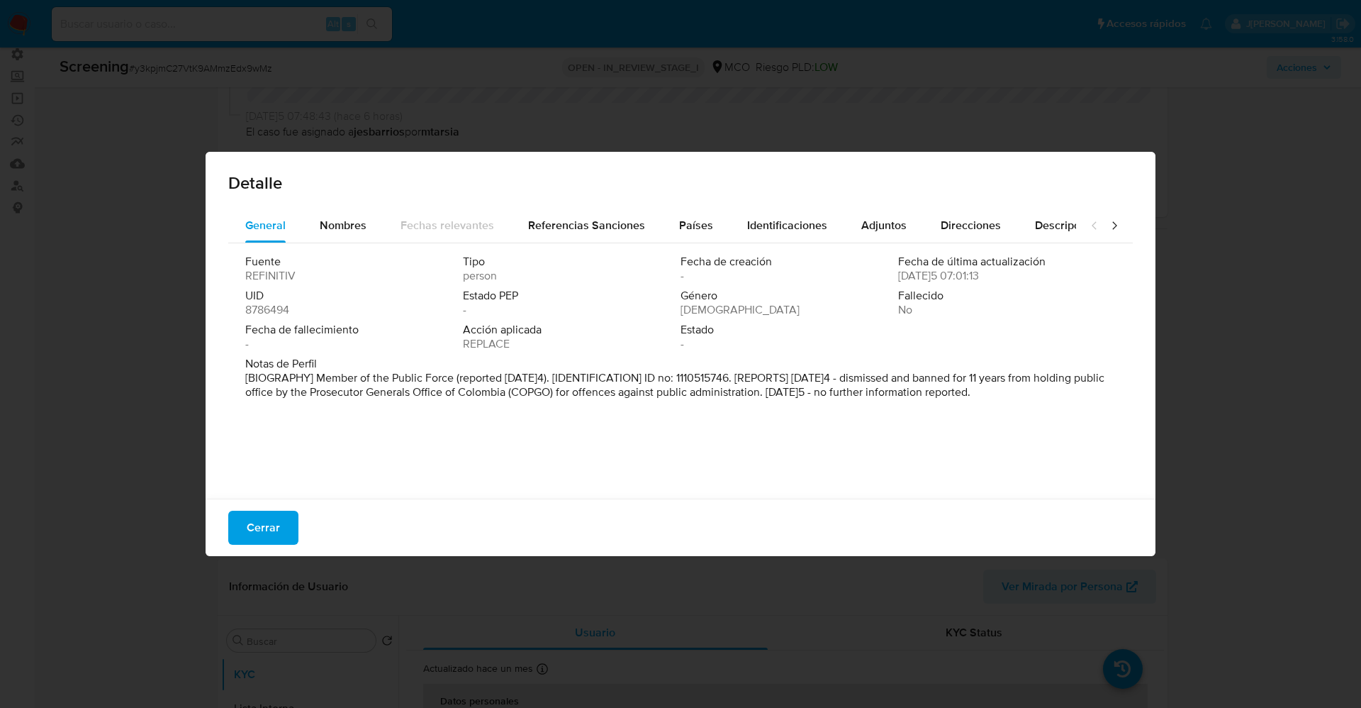
drag, startPoint x: 526, startPoint y: 386, endPoint x: 898, endPoint y: 406, distance: 372.8
click at [908, 410] on div "Fuente REFINITIV Tipo person Fecha de creación - Fecha de última actualización …" at bounding box center [680, 367] width 905 height 248
click at [350, 249] on div "Fuente REFINITIV Tipo persona Fecha de creación - Fecha de última actualización…" at bounding box center [680, 367] width 905 height 248
click at [350, 238] on div "Nombres" at bounding box center [343, 225] width 47 height 34
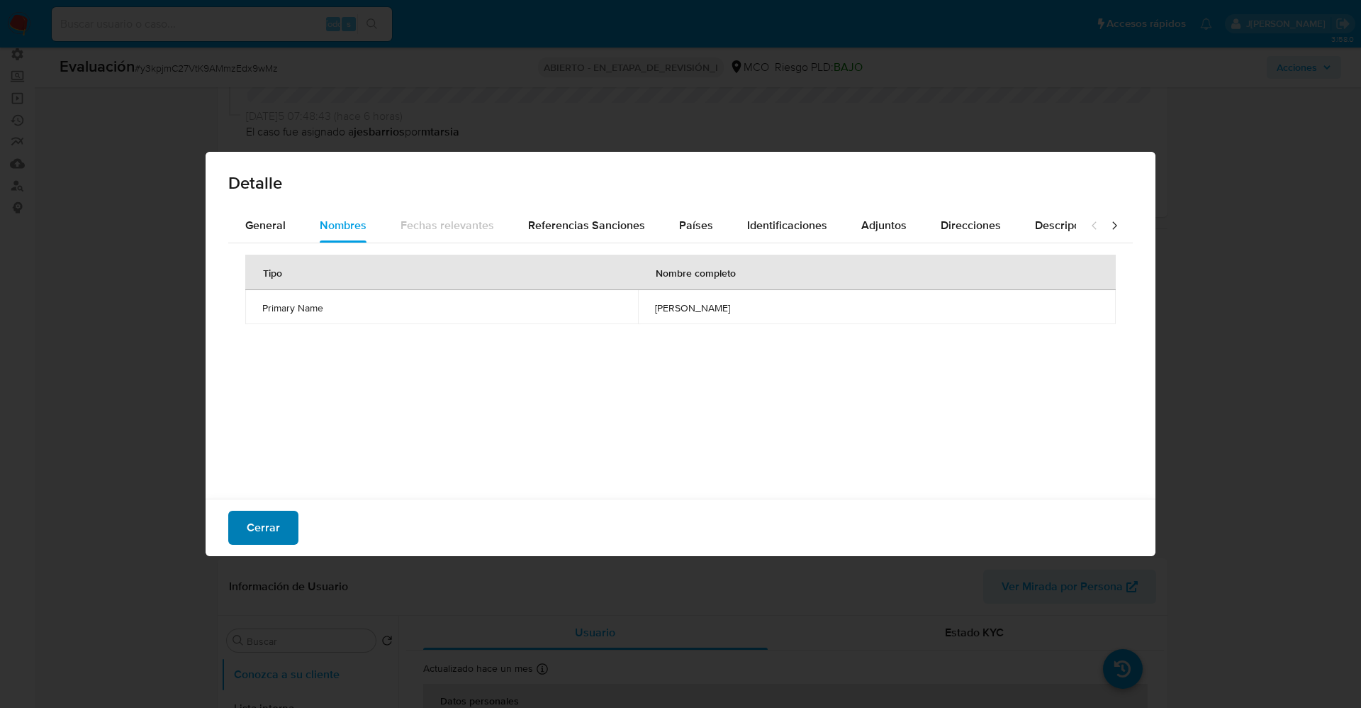
click at [270, 538] on span "Cerrar" at bounding box center [263, 527] width 33 height 31
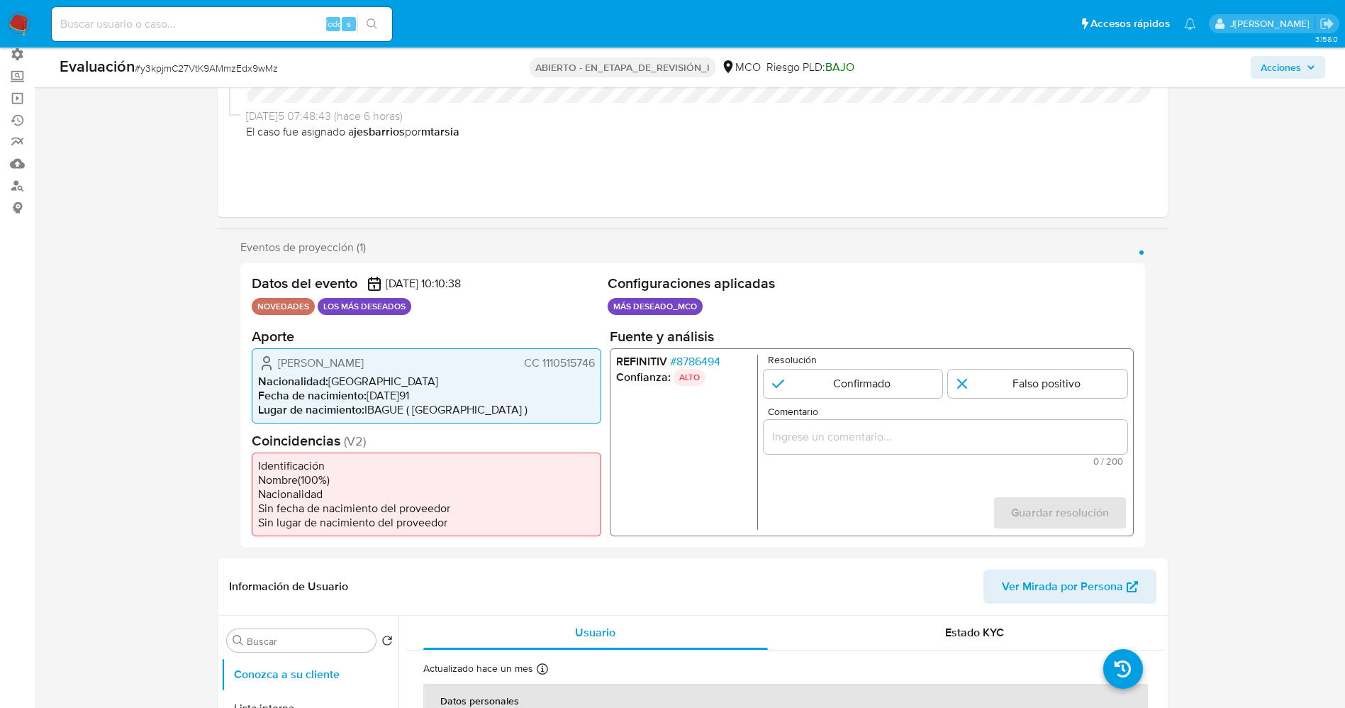
drag, startPoint x: 541, startPoint y: 365, endPoint x: 593, endPoint y: 362, distance: 51.9
click at [593, 362] on font "CC 1110515746" at bounding box center [558, 362] width 71 height 16
drag, startPoint x: 272, startPoint y: 361, endPoint x: 440, endPoint y: 353, distance: 167.5
click at [440, 353] on div "Wilanderson Espinosa Álvarez CC 1110515746 Nacionalidad : Colombia Fecha de nac…" at bounding box center [427, 384] width 350 height 75
drag, startPoint x: 290, startPoint y: 359, endPoint x: 276, endPoint y: 362, distance: 14.5
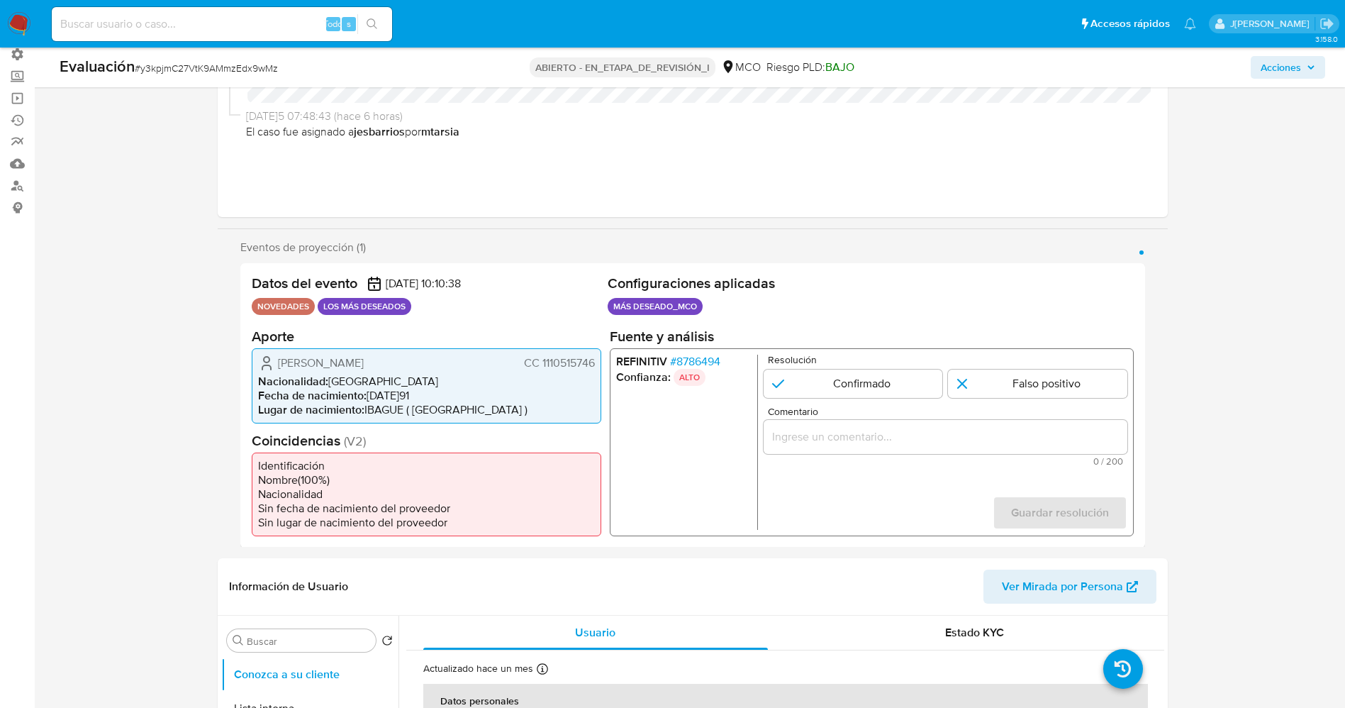
click at [289, 359] on font "Wilanderson Espinosa Álvarez" at bounding box center [321, 362] width 86 height 16
click at [269, 364] on icon "1 de 1" at bounding box center [266, 366] width 9 height 4
drag, startPoint x: 273, startPoint y: 364, endPoint x: 586, endPoint y: 362, distance: 312.7
click at [589, 363] on div "Wilanderson Espinosa Álvarez CC 1110515746" at bounding box center [426, 362] width 337 height 17
click at [846, 393] on input "1 de 1" at bounding box center [852, 383] width 179 height 28
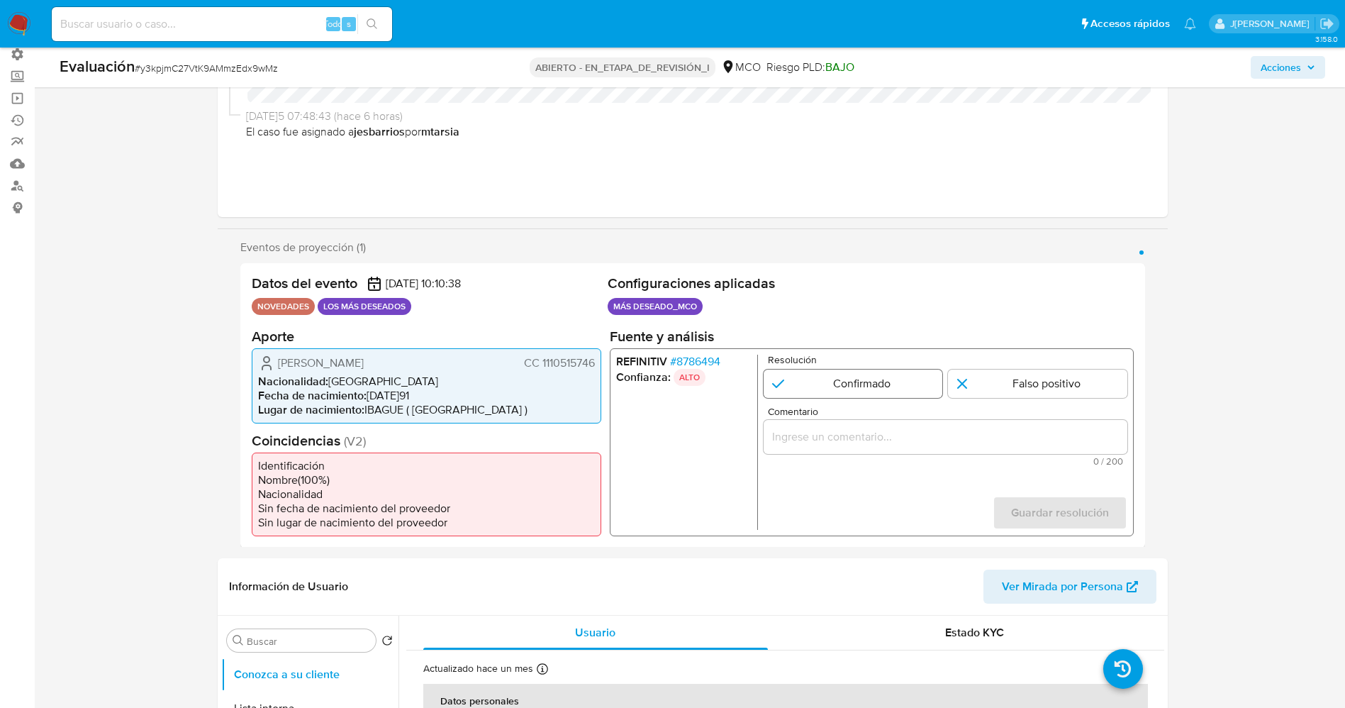
radio input "true"
click at [855, 433] on input "Comentario" at bounding box center [945, 436] width 364 height 18
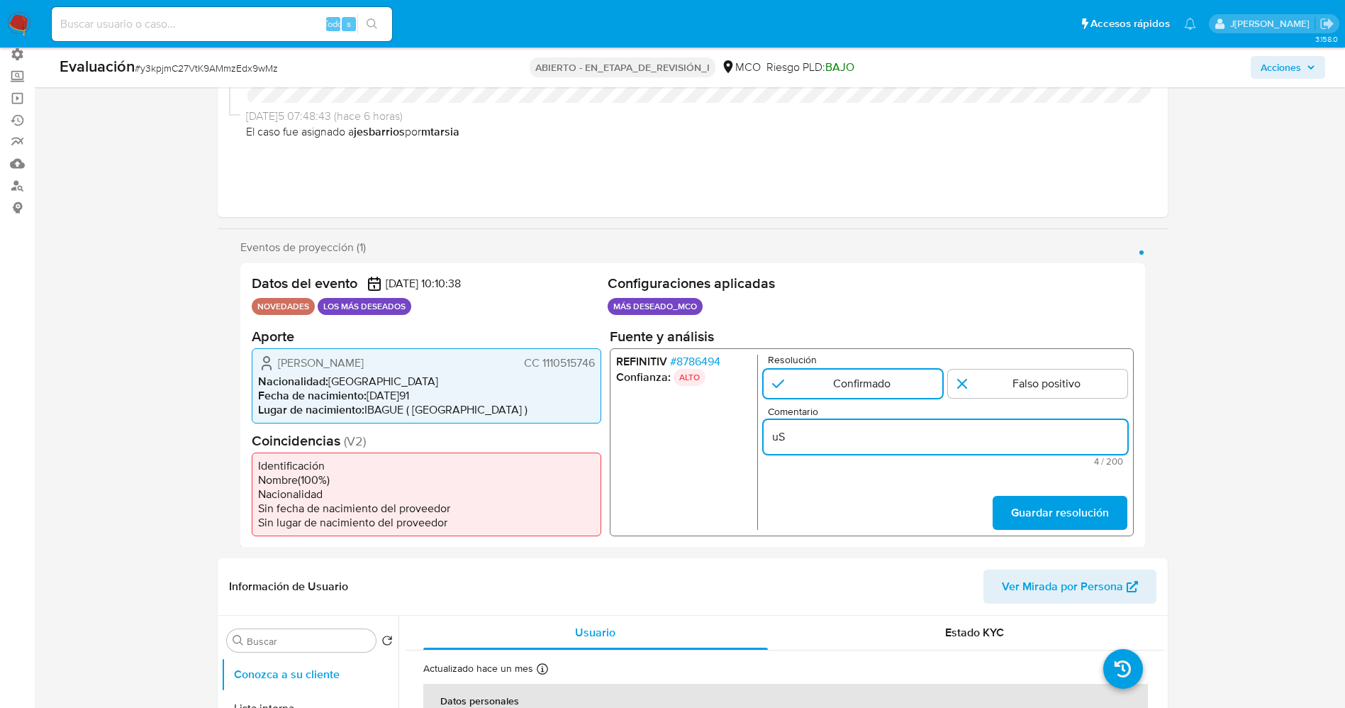
type input "u"
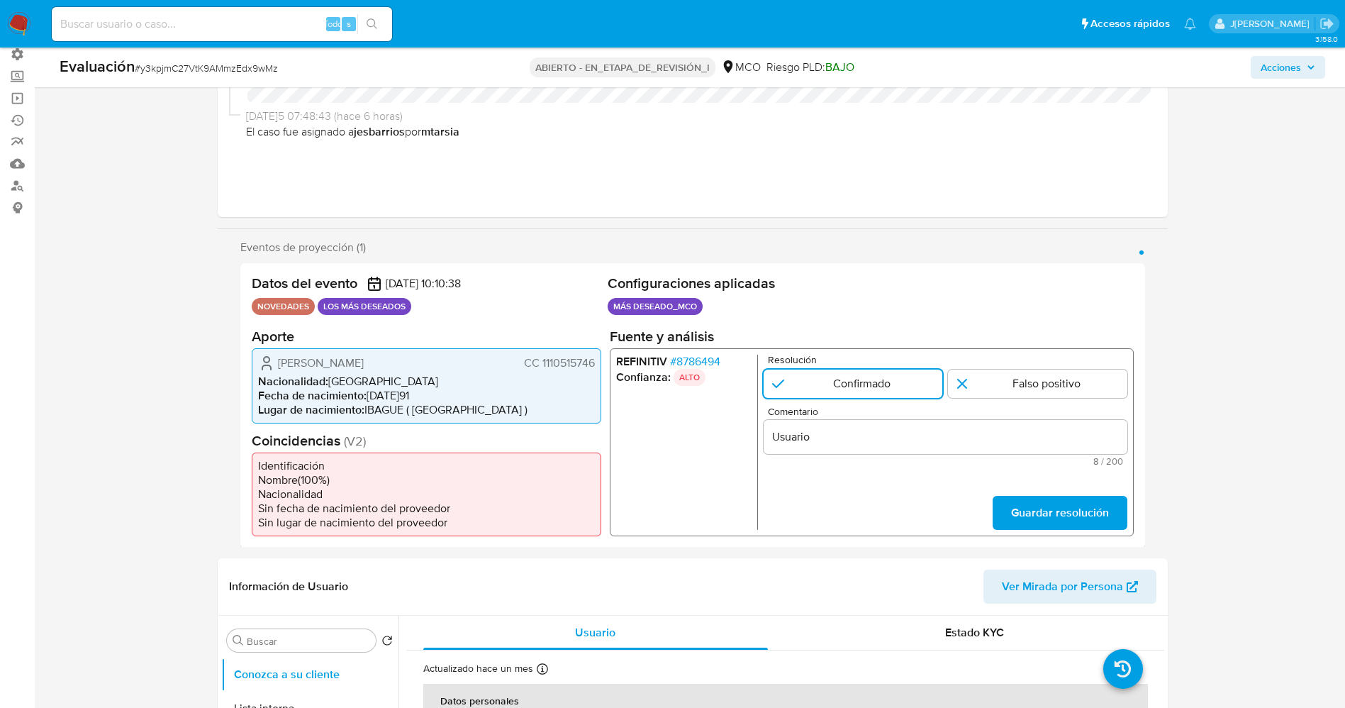
drag, startPoint x: 279, startPoint y: 362, endPoint x: 600, endPoint y: 366, distance: 320.5
click at [600, 366] on div "Wilanderson Espinosa Álvarez CC 1110515746 Nacionalidad : Colombia Fecha de nac…" at bounding box center [427, 384] width 350 height 75
click at [841, 438] on input "Usuario" at bounding box center [945, 436] width 364 height 18
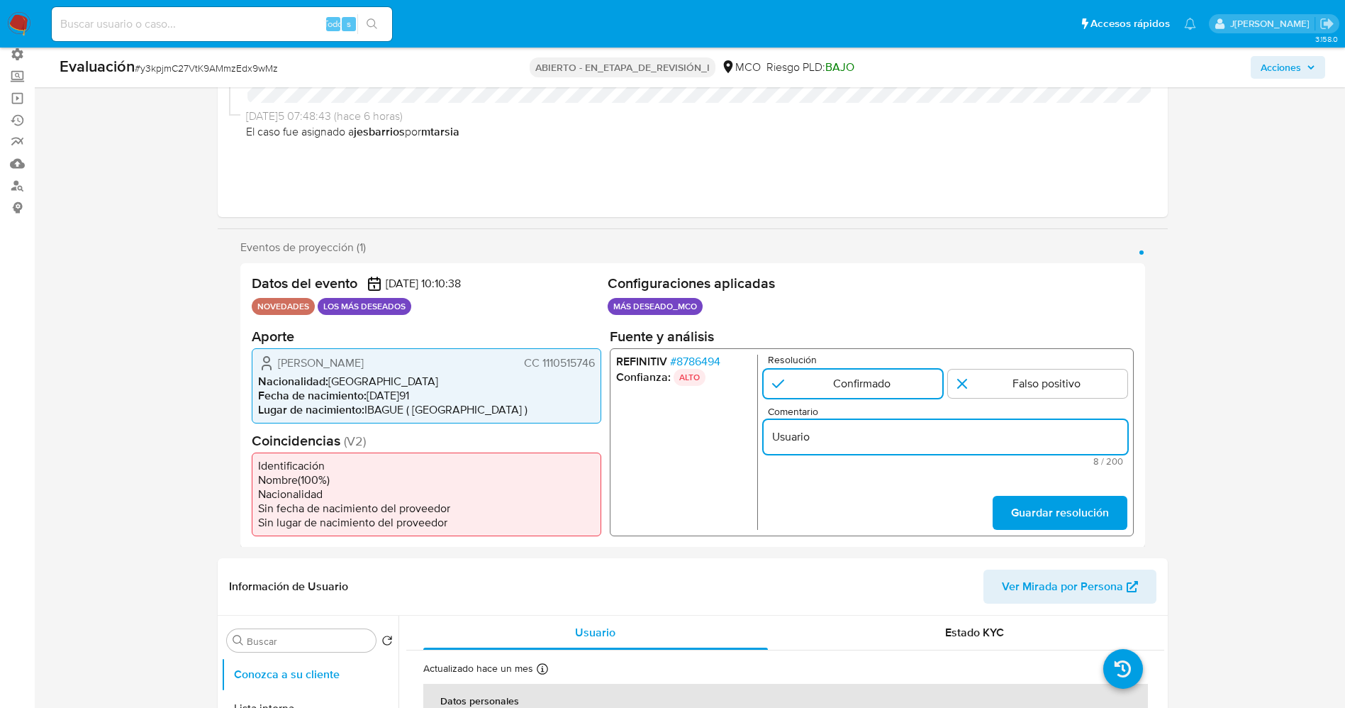
paste input "Wilanderson Espinosa Álvarez CC 1110515746"
type input "Usuario Wilanderson Espinosa Álvarez CC 1110515746 continua listado en procurad…"
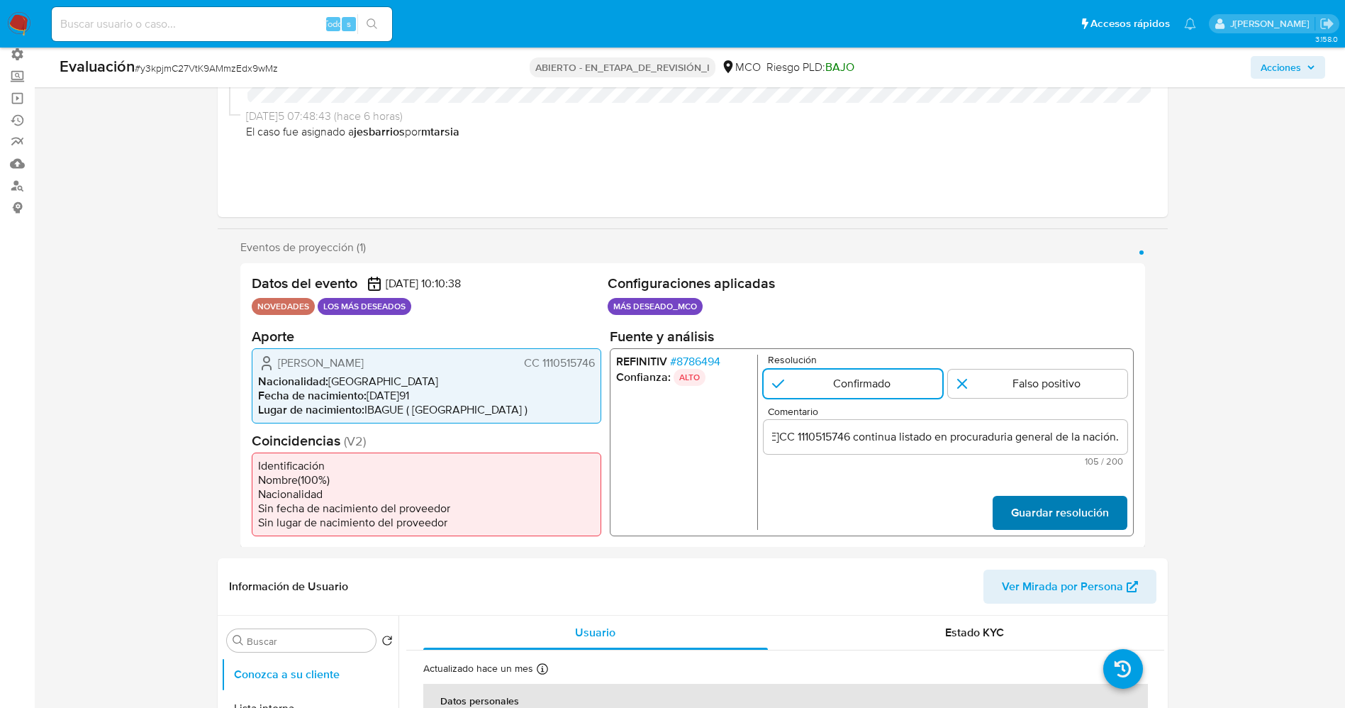
click at [1011, 514] on button "Guardar resolución" at bounding box center [1059, 512] width 135 height 34
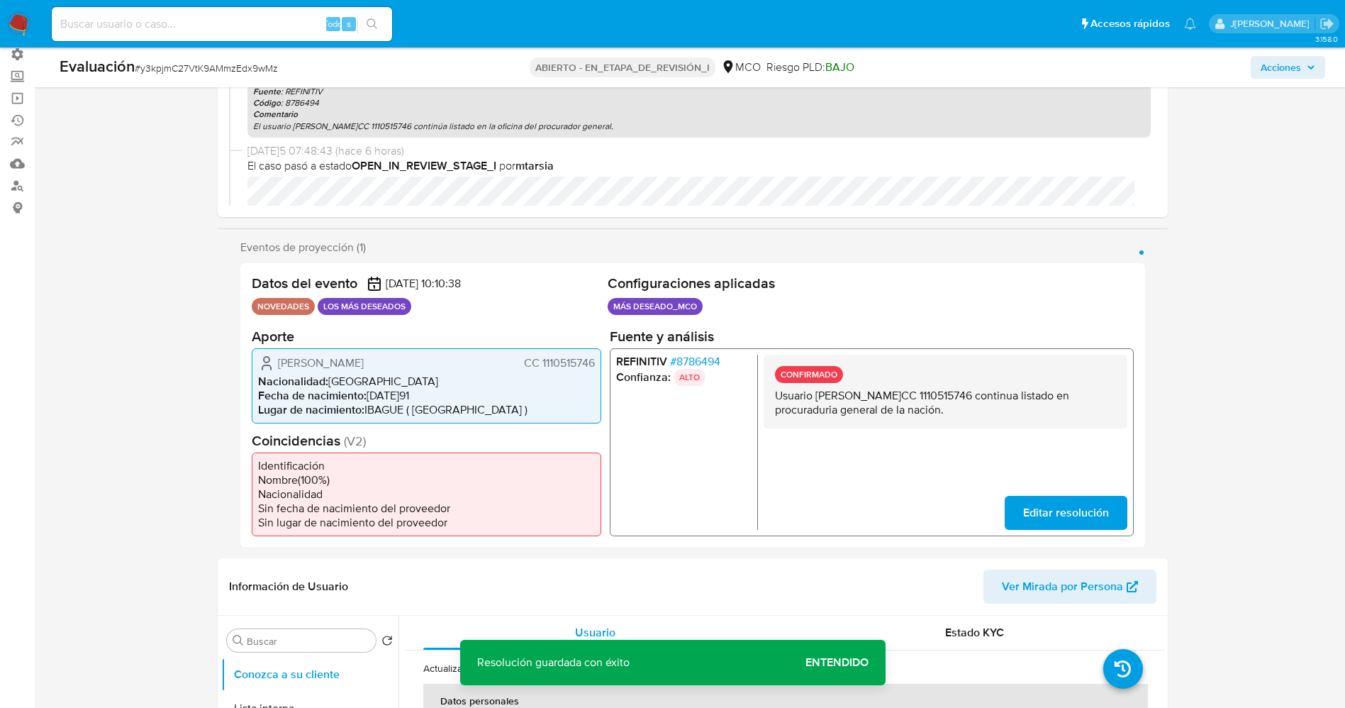
drag, startPoint x: 771, startPoint y: 395, endPoint x: 943, endPoint y: 411, distance: 173.0
click at [1050, 419] on div "CONFIRMADO Usuario Wilanderson Espinosa Álvarez CC 1110515746 continua listado …" at bounding box center [945, 391] width 364 height 74
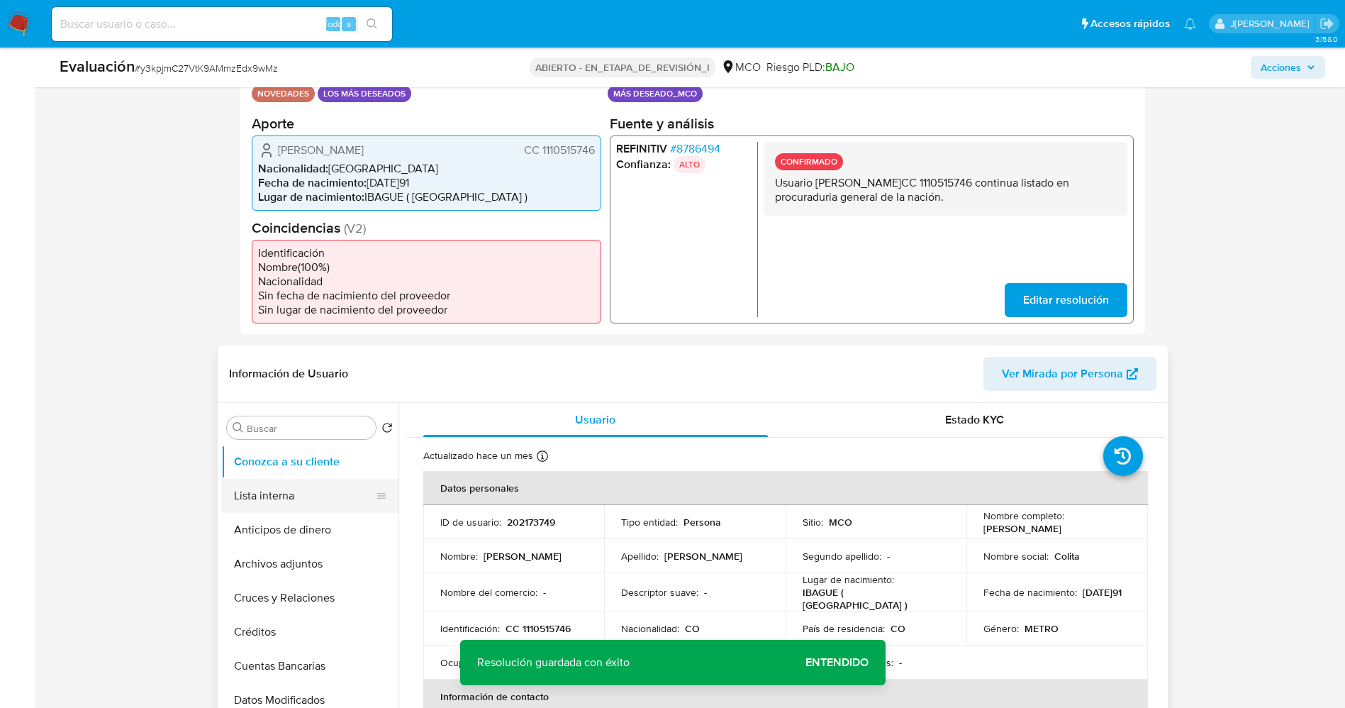
click at [330, 509] on button "Lista interna" at bounding box center [304, 496] width 166 height 34
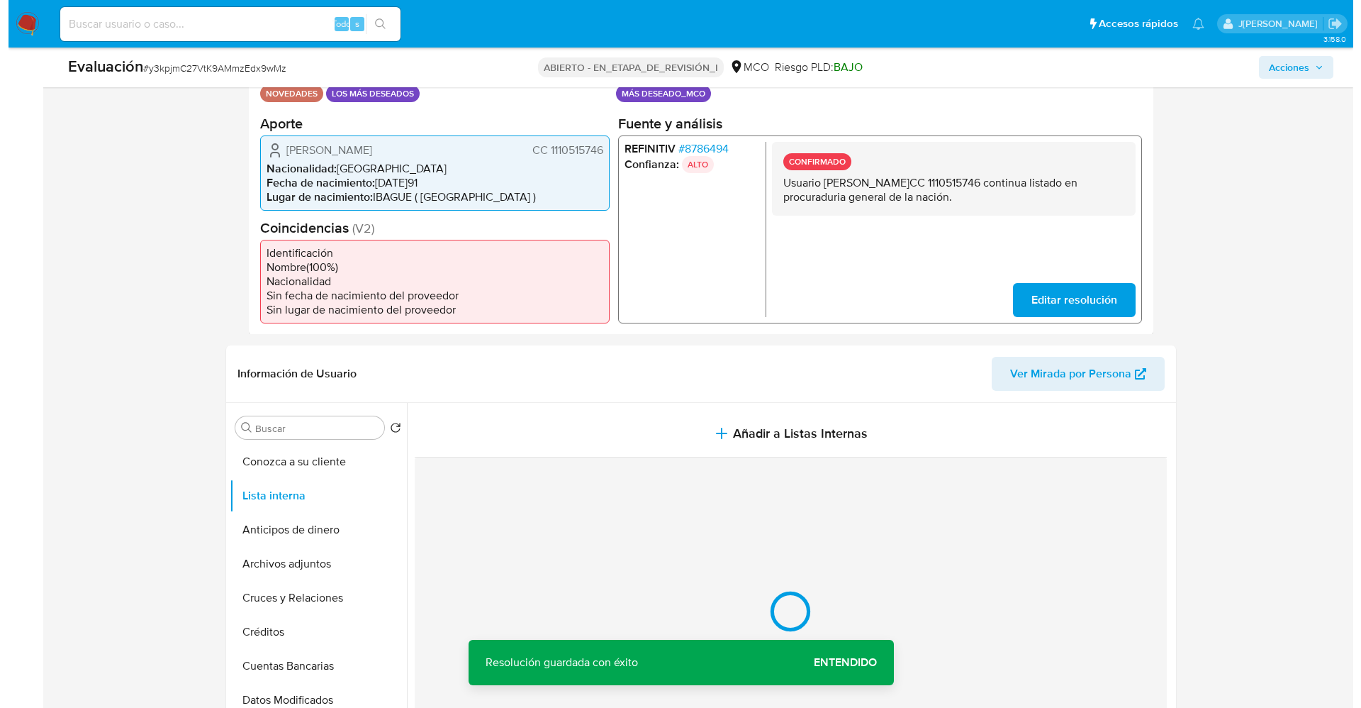
scroll to position [425, 0]
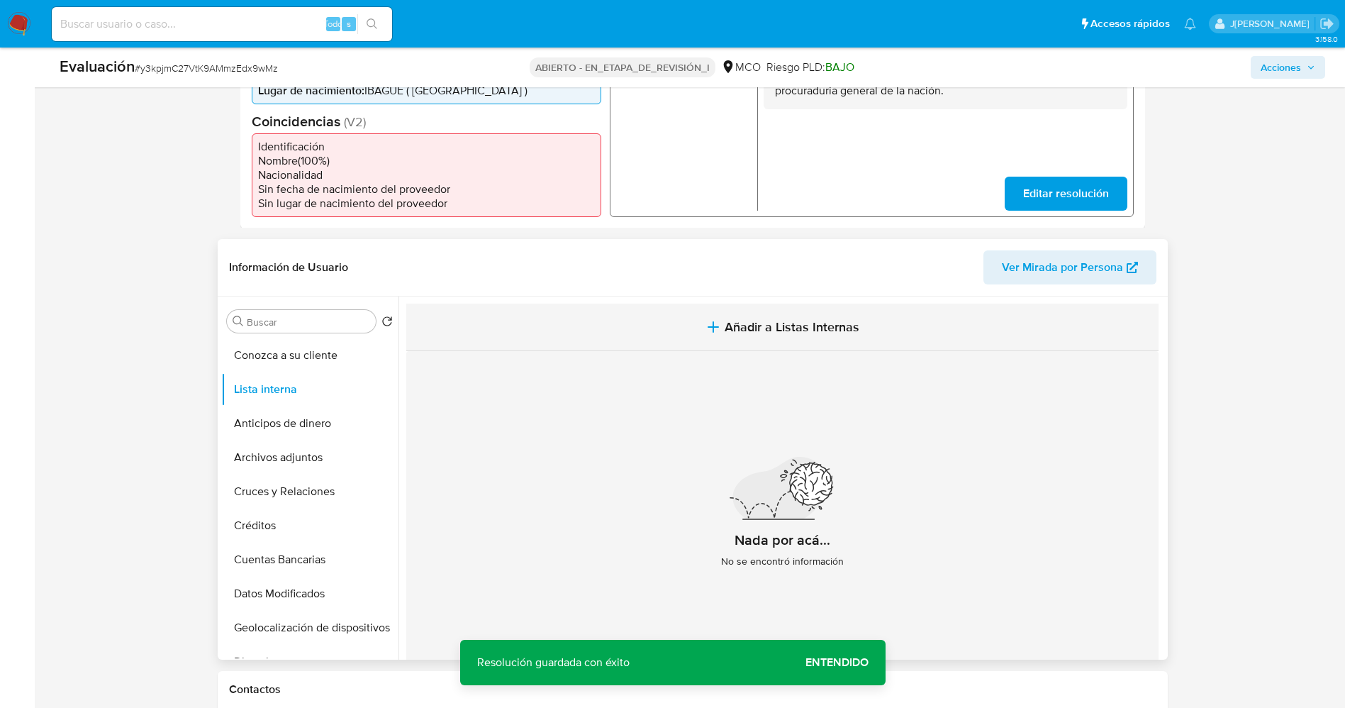
click at [809, 325] on span "Añadir a Listas Internas" at bounding box center [792, 327] width 135 height 16
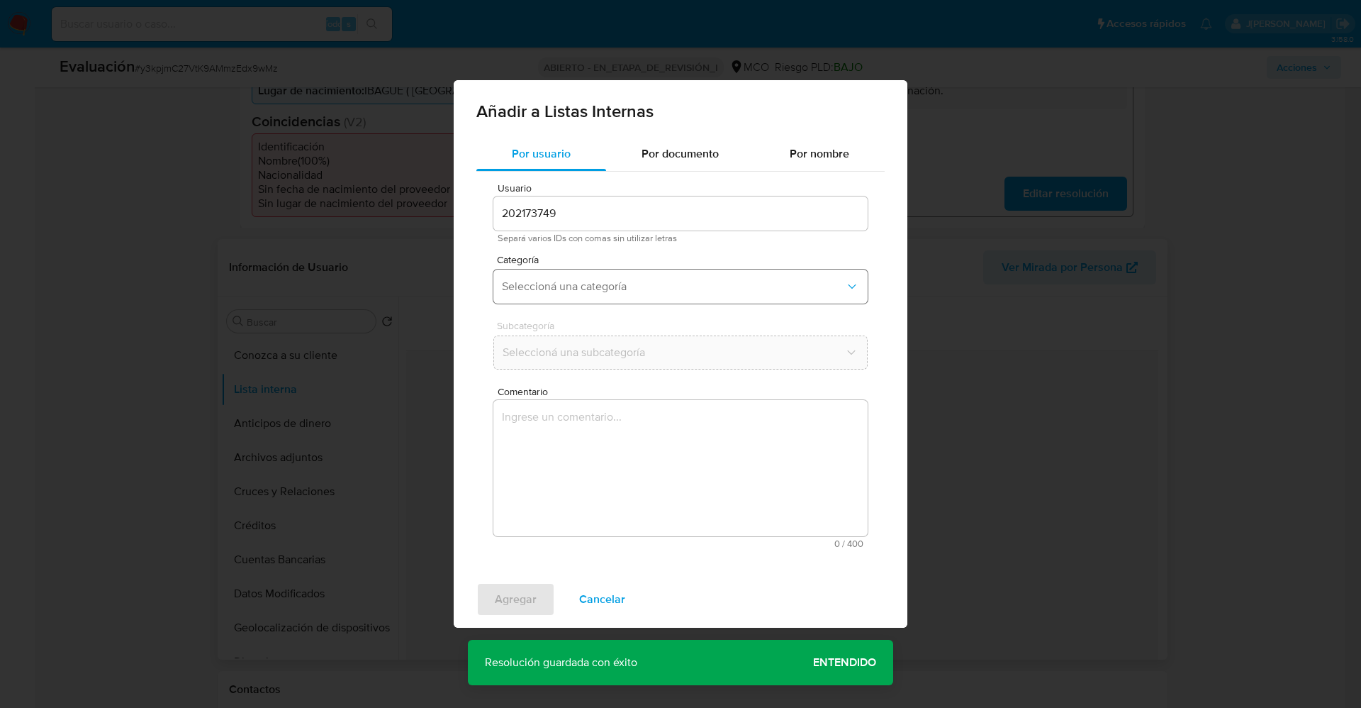
click at [583, 285] on span "Seleccioná una categoría" at bounding box center [673, 286] width 343 height 14
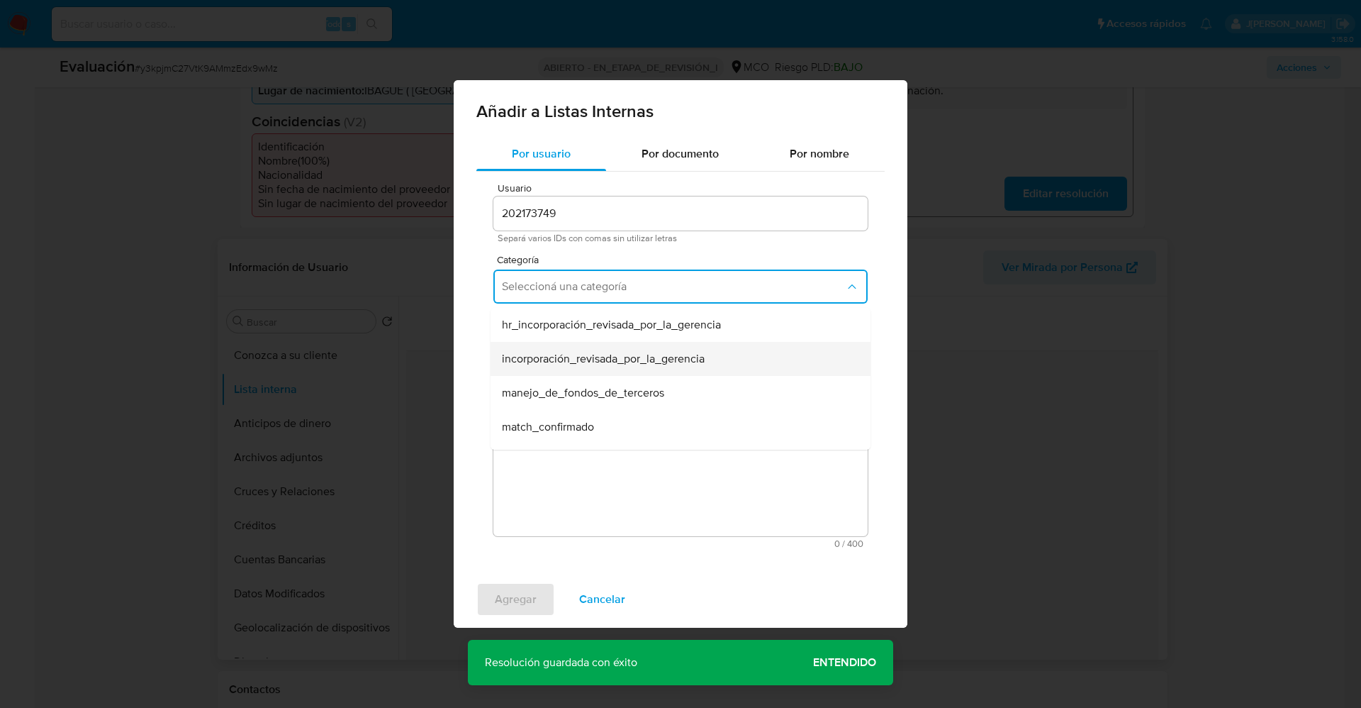
scroll to position [106, 0]
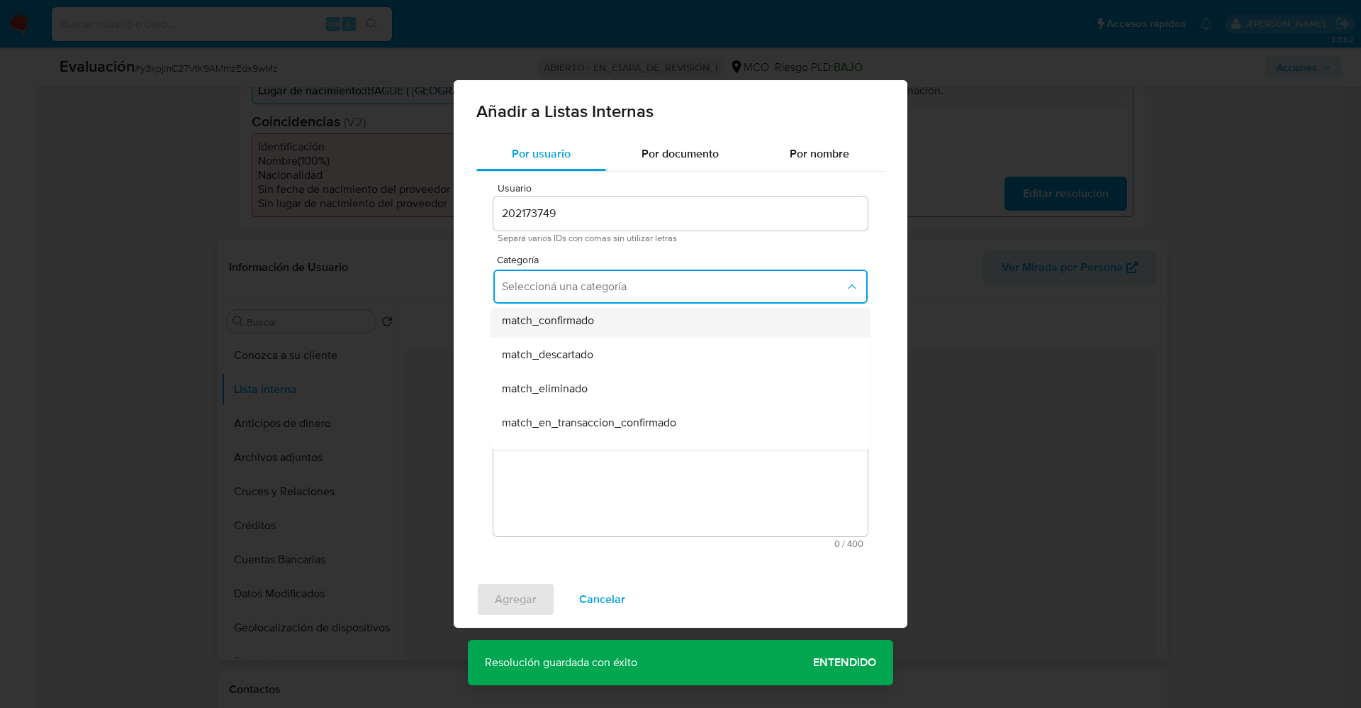
click at [607, 330] on div "match_confirmado" at bounding box center [676, 320] width 349 height 34
click at [607, 346] on span "Seleccioná una subcategoría" at bounding box center [673, 352] width 343 height 14
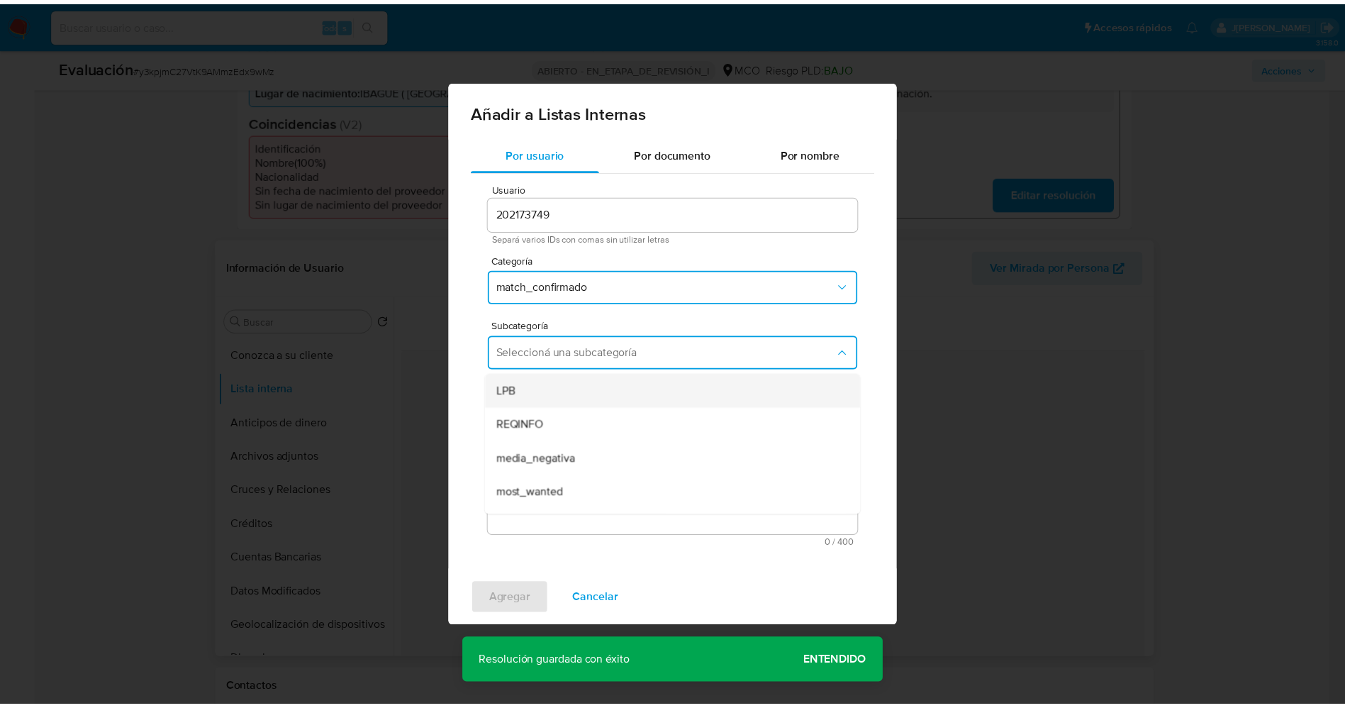
scroll to position [96, 0]
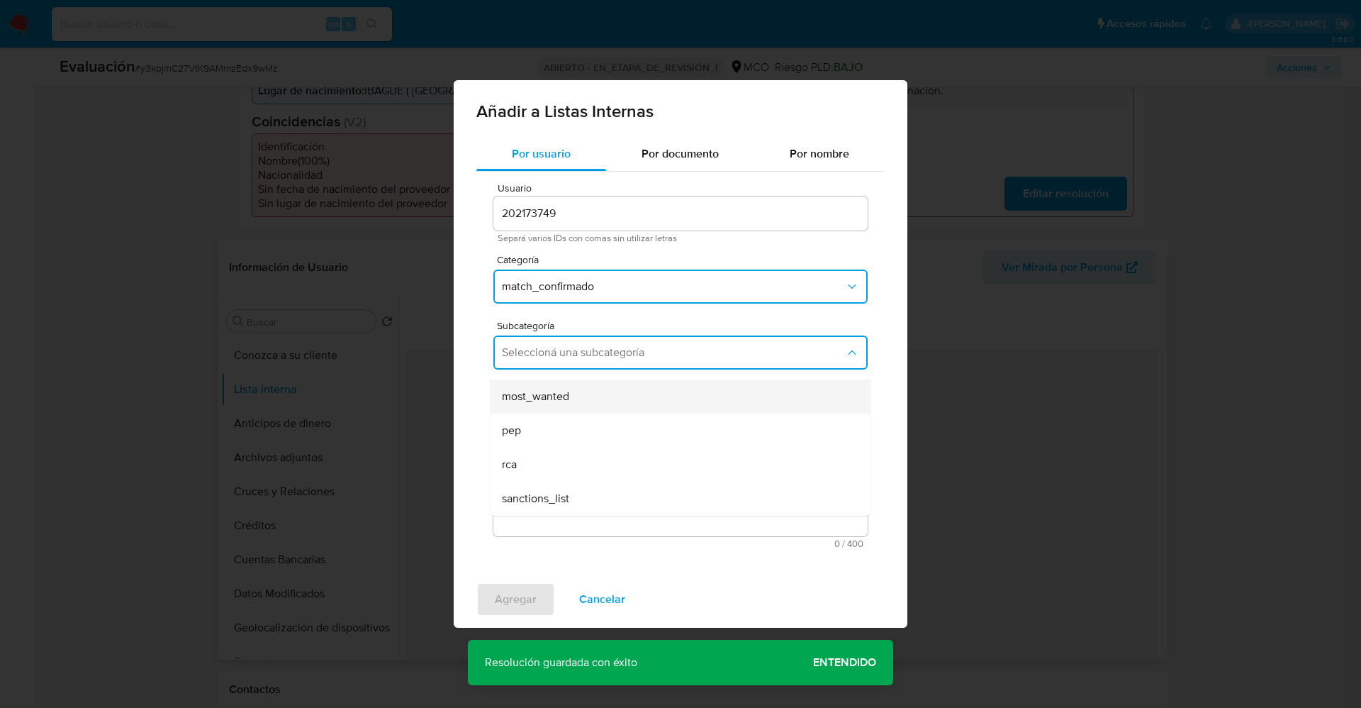
click at [541, 401] on span "most_wanted" at bounding box center [535, 396] width 67 height 14
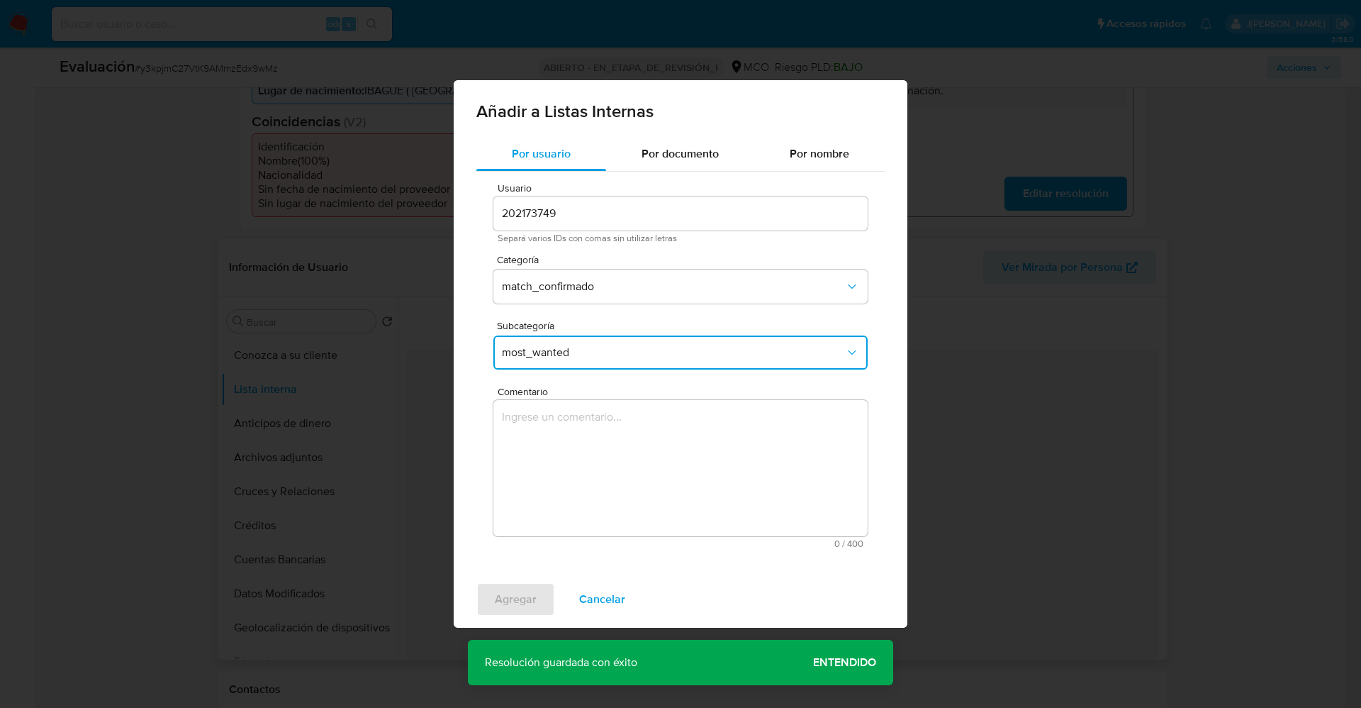
click at [543, 428] on textarea "Comentario" at bounding box center [680, 468] width 374 height 136
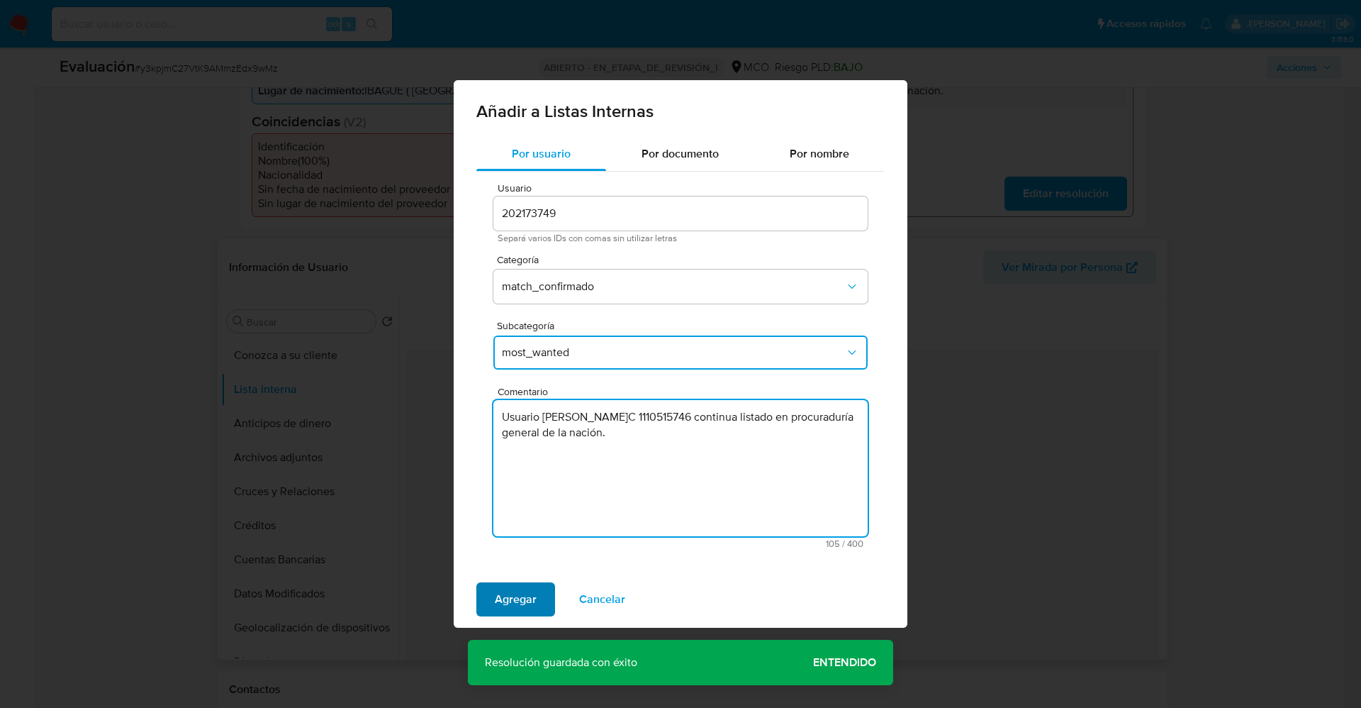
type textarea "Usuario Wilanderson Espinosa Álvarez CC 1110515746 continua listado en procurad…"
click at [529, 590] on span "Agregar" at bounding box center [516, 599] width 42 height 31
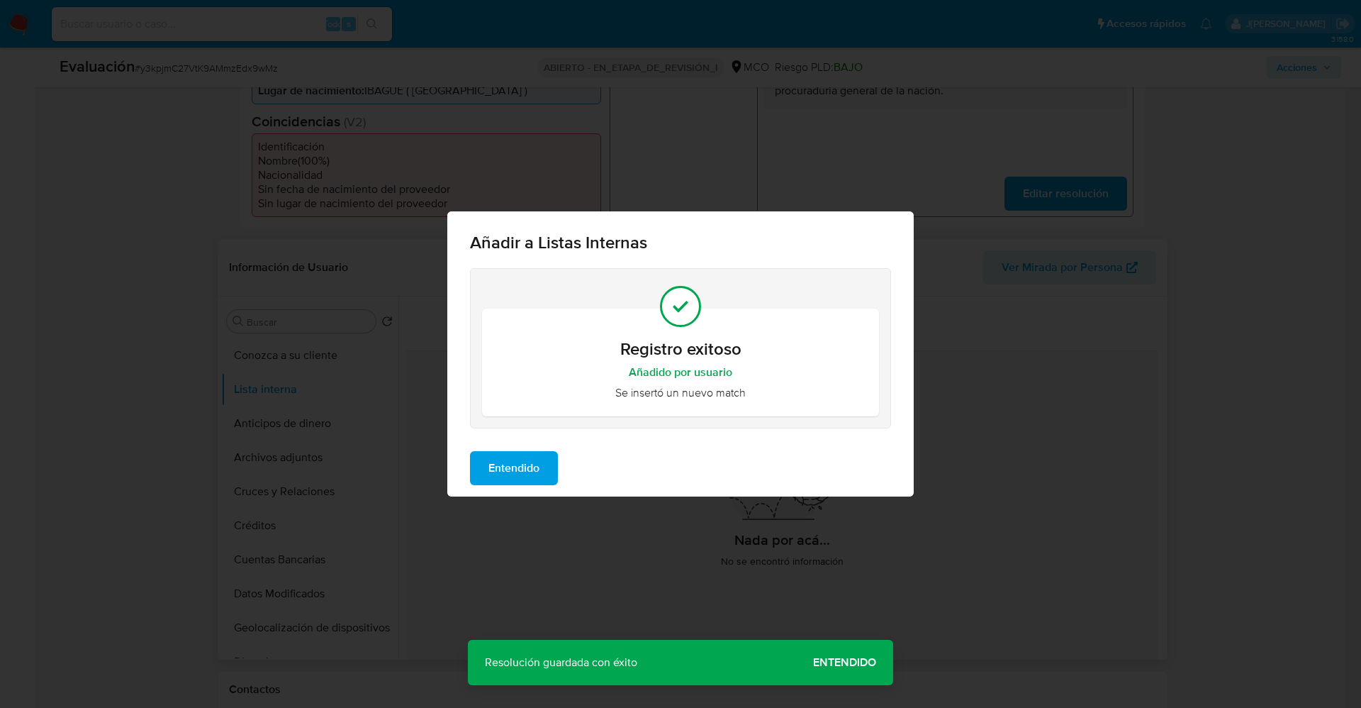
click at [516, 460] on span "Entendido" at bounding box center [514, 467] width 51 height 31
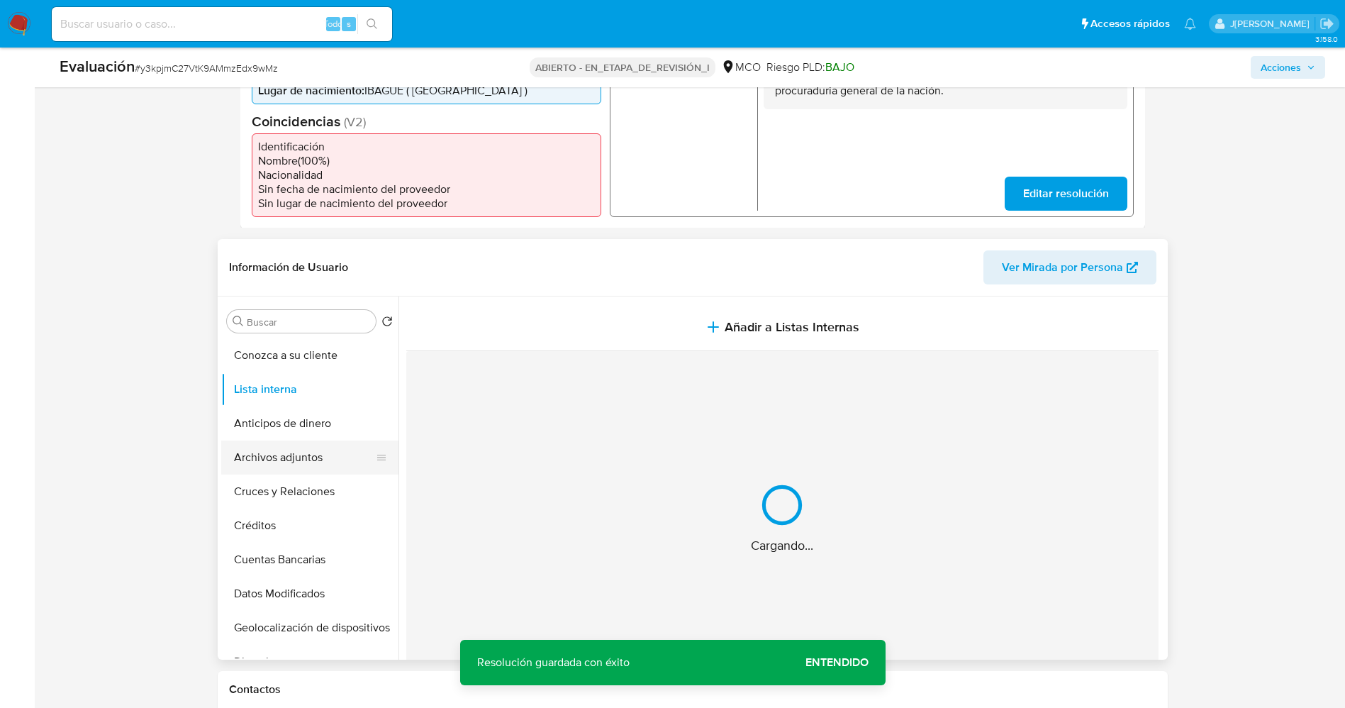
click at [296, 457] on button "Archivos adjuntos" at bounding box center [304, 457] width 166 height 34
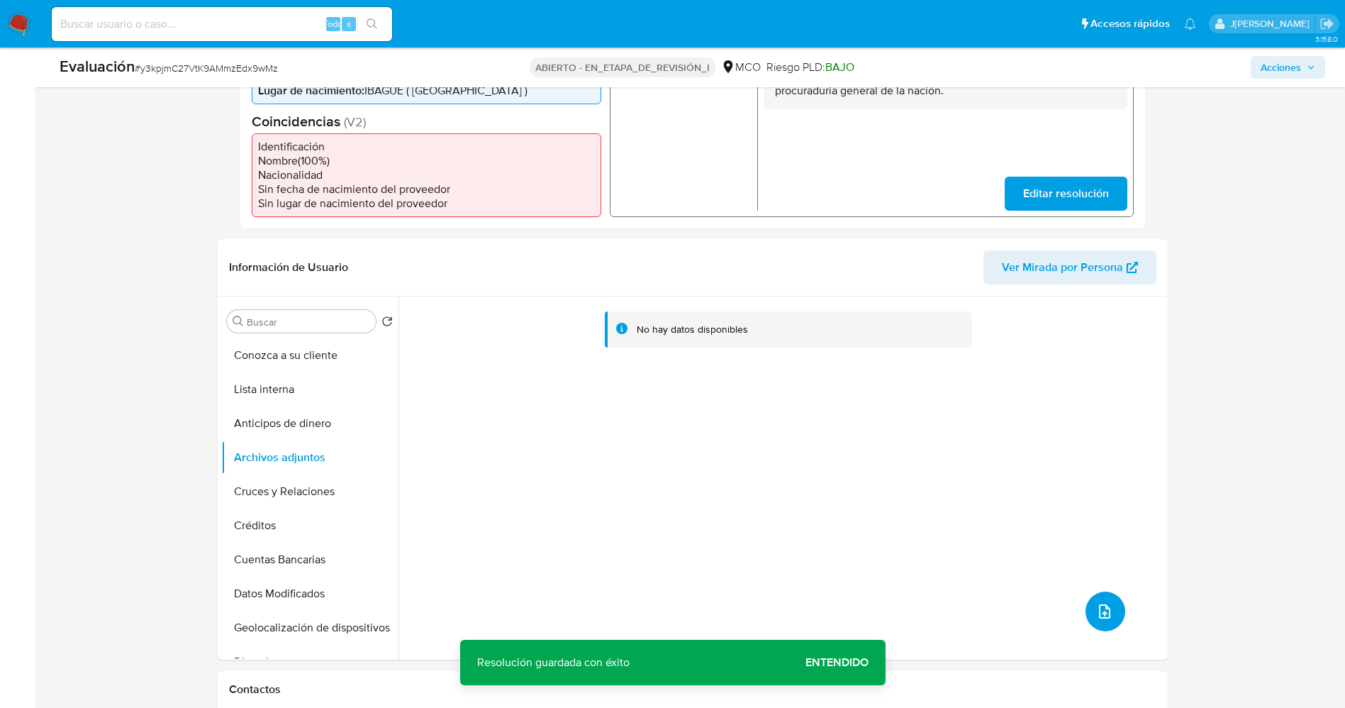
click at [1096, 618] on icon "subir archivo" at bounding box center [1104, 611] width 17 height 17
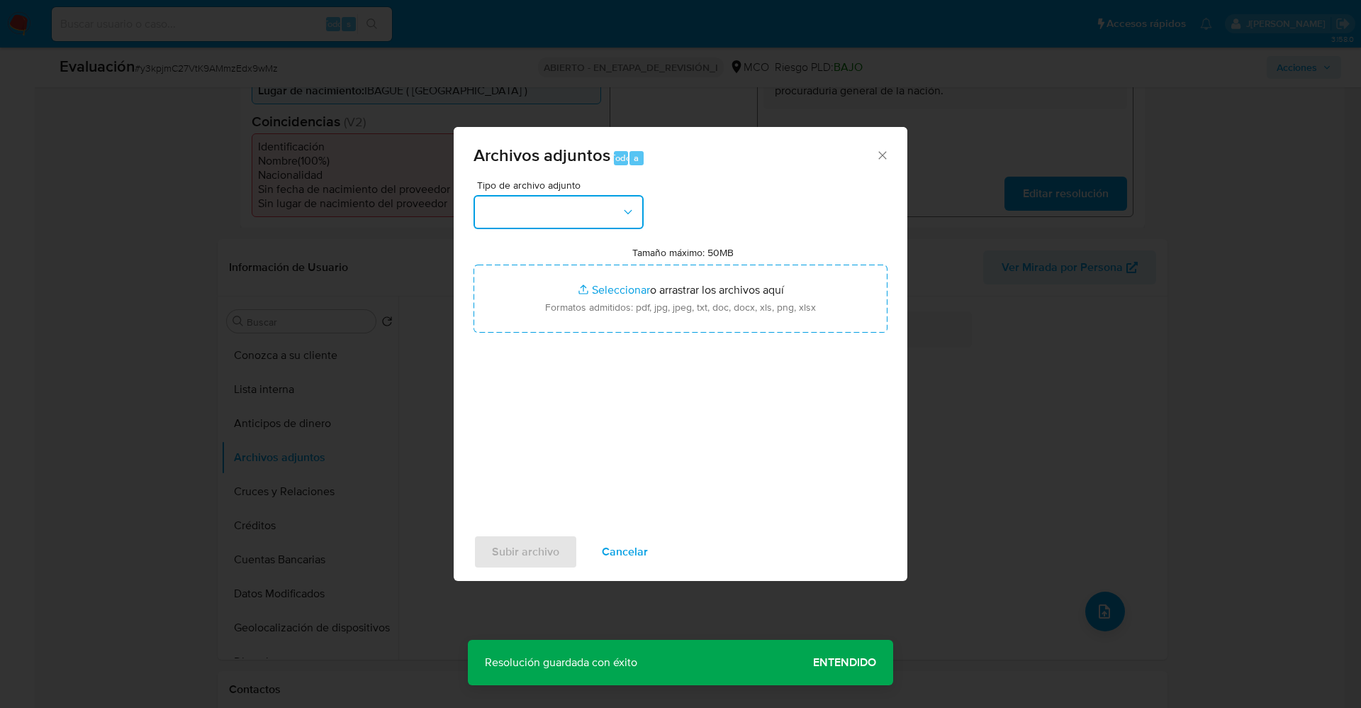
click at [523, 211] on button "button" at bounding box center [559, 212] width 170 height 34
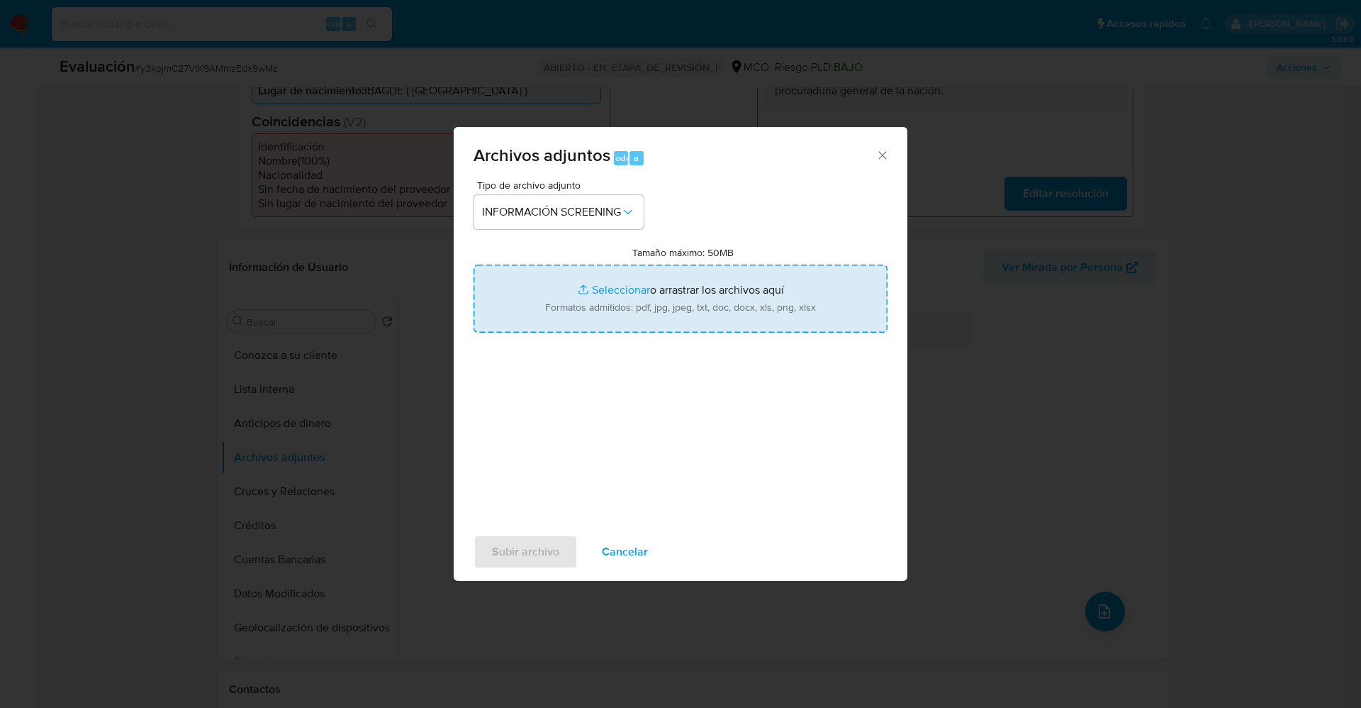
type input "C:\fakepath\Consulta de Antecedentes.pdf"
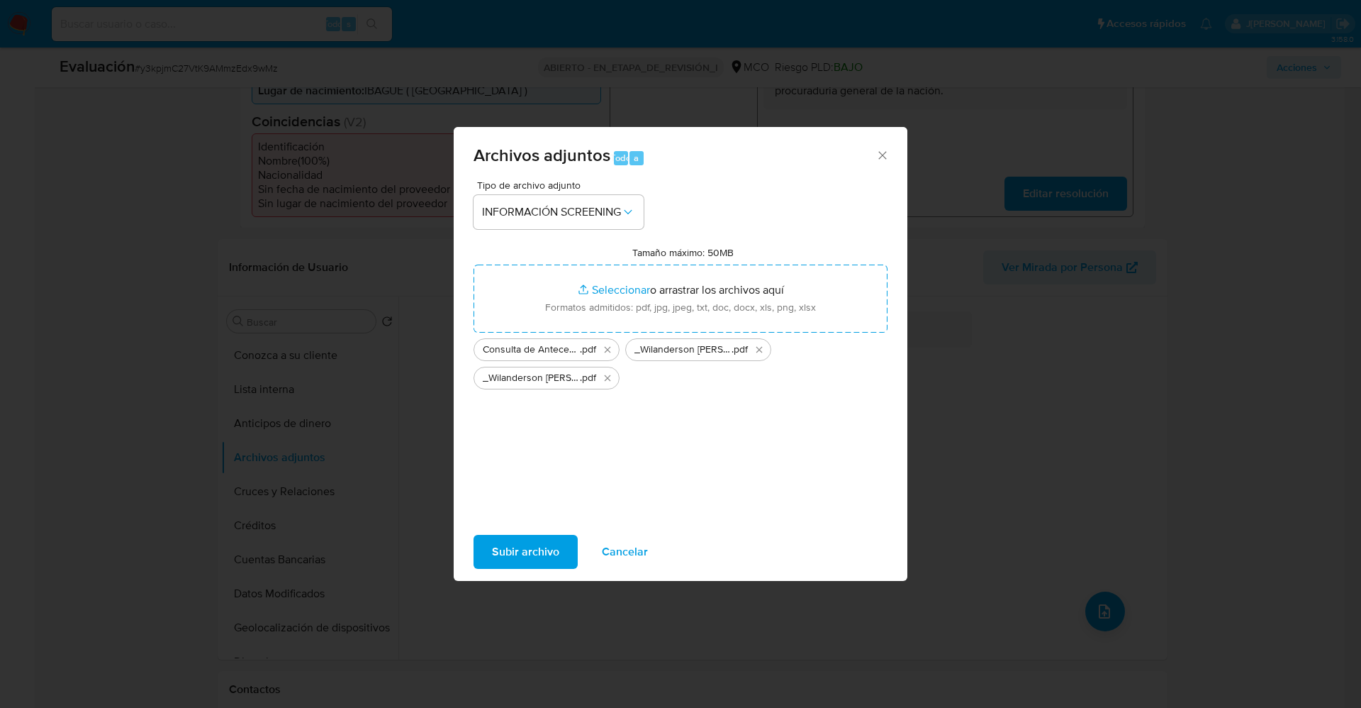
click at [553, 559] on span "Subir archivo" at bounding box center [525, 551] width 67 height 31
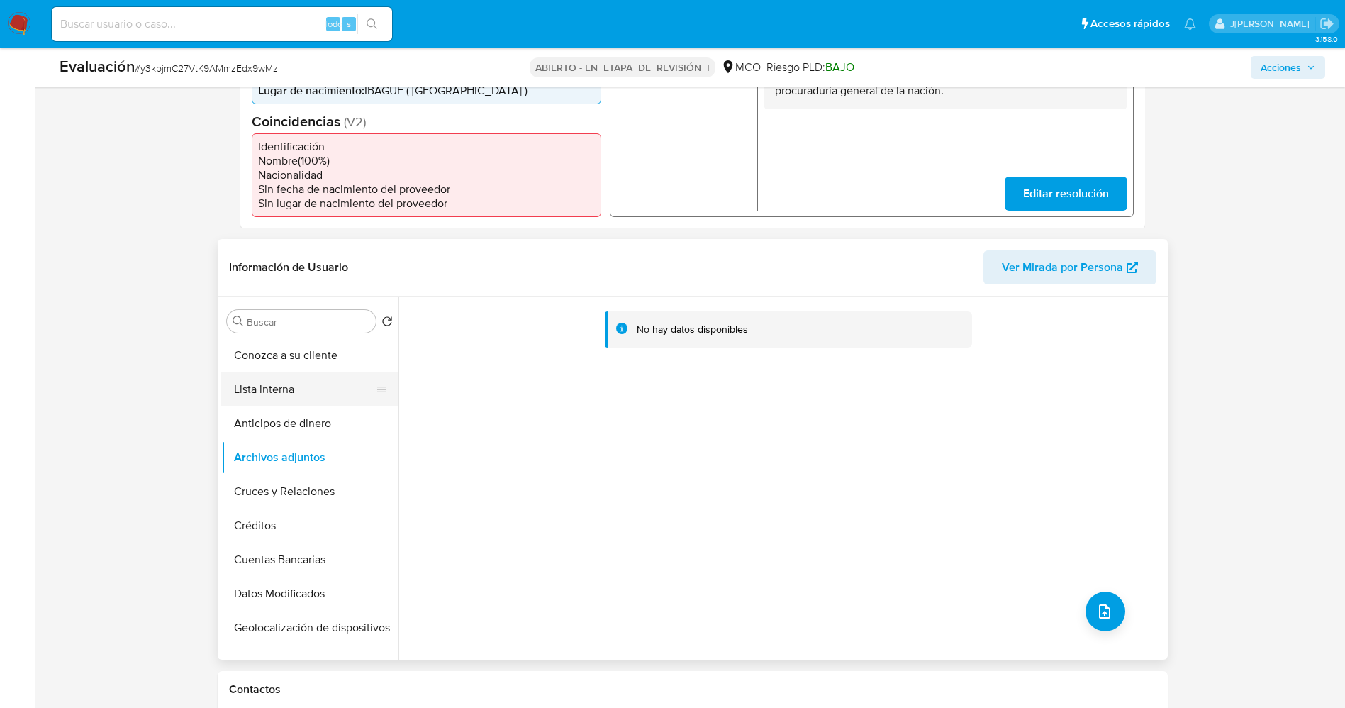
click at [322, 398] on button "Lista interna" at bounding box center [304, 389] width 166 height 34
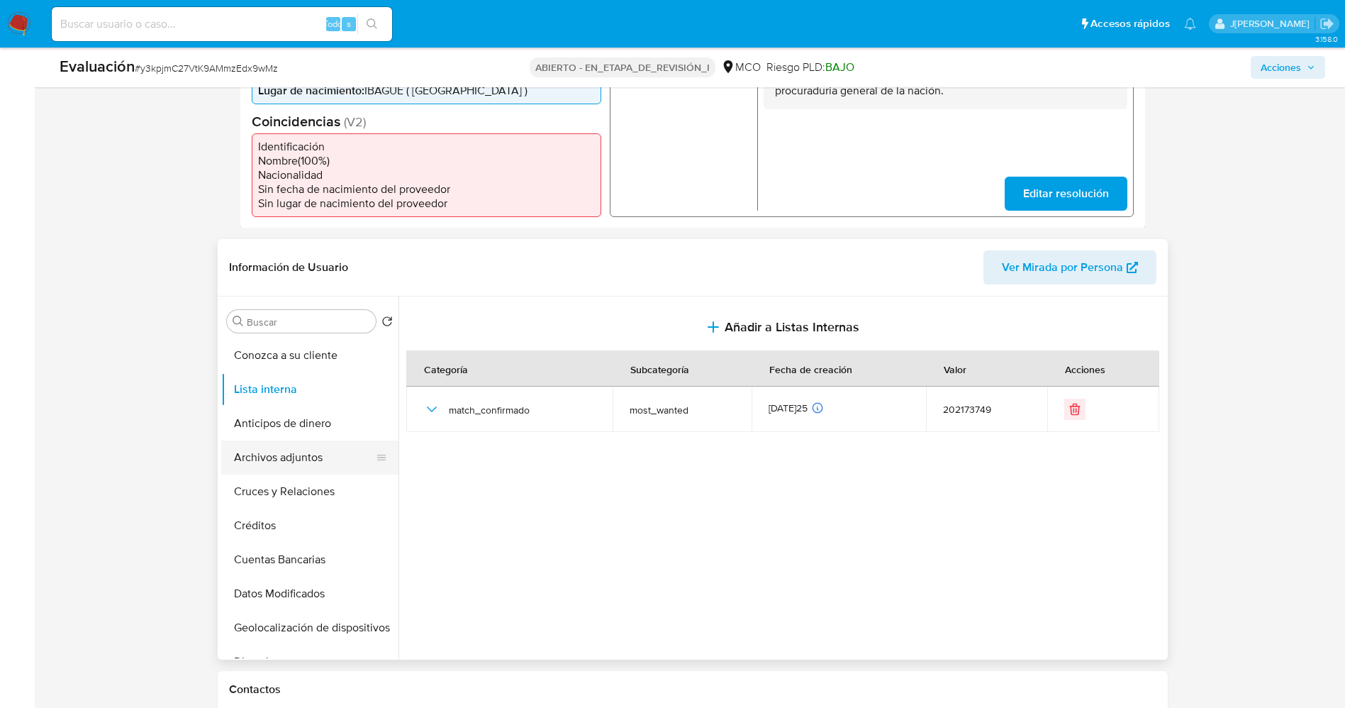
click at [288, 470] on button "Archivos adjuntos" at bounding box center [304, 457] width 166 height 34
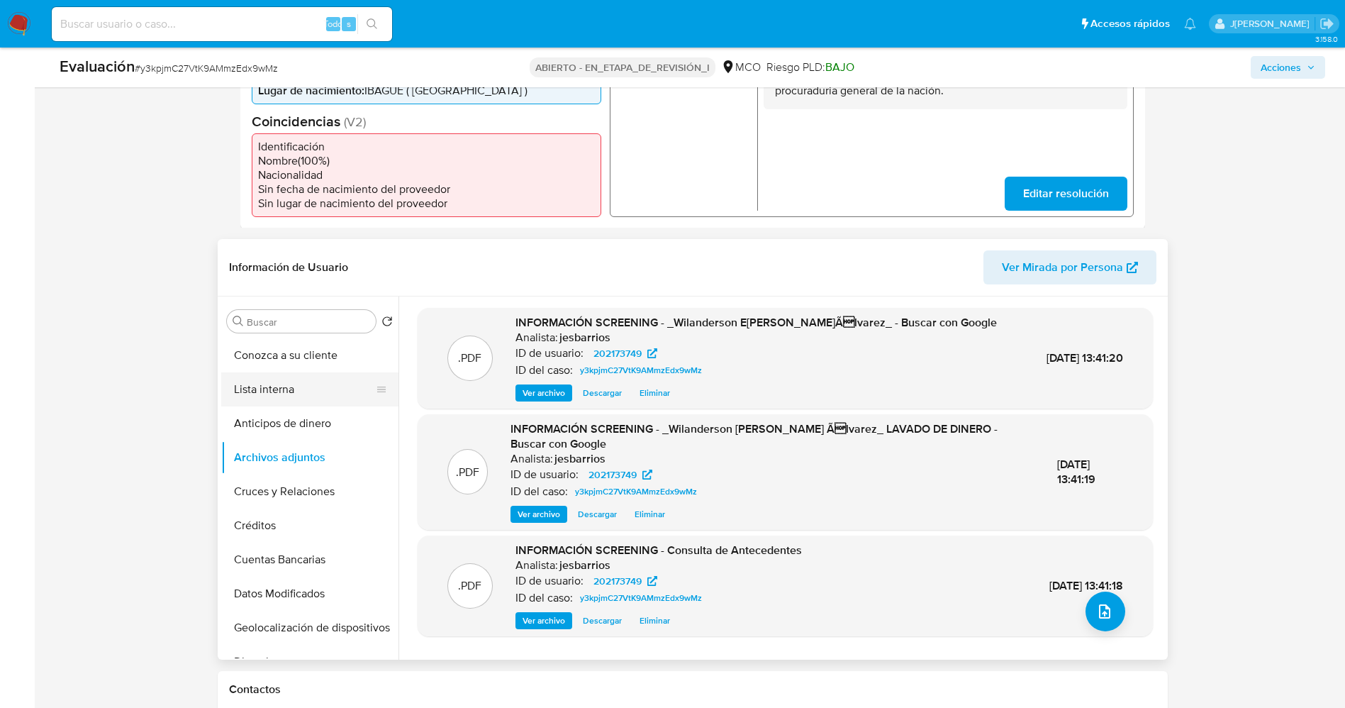
click at [288, 381] on button "Lista interna" at bounding box center [304, 389] width 166 height 34
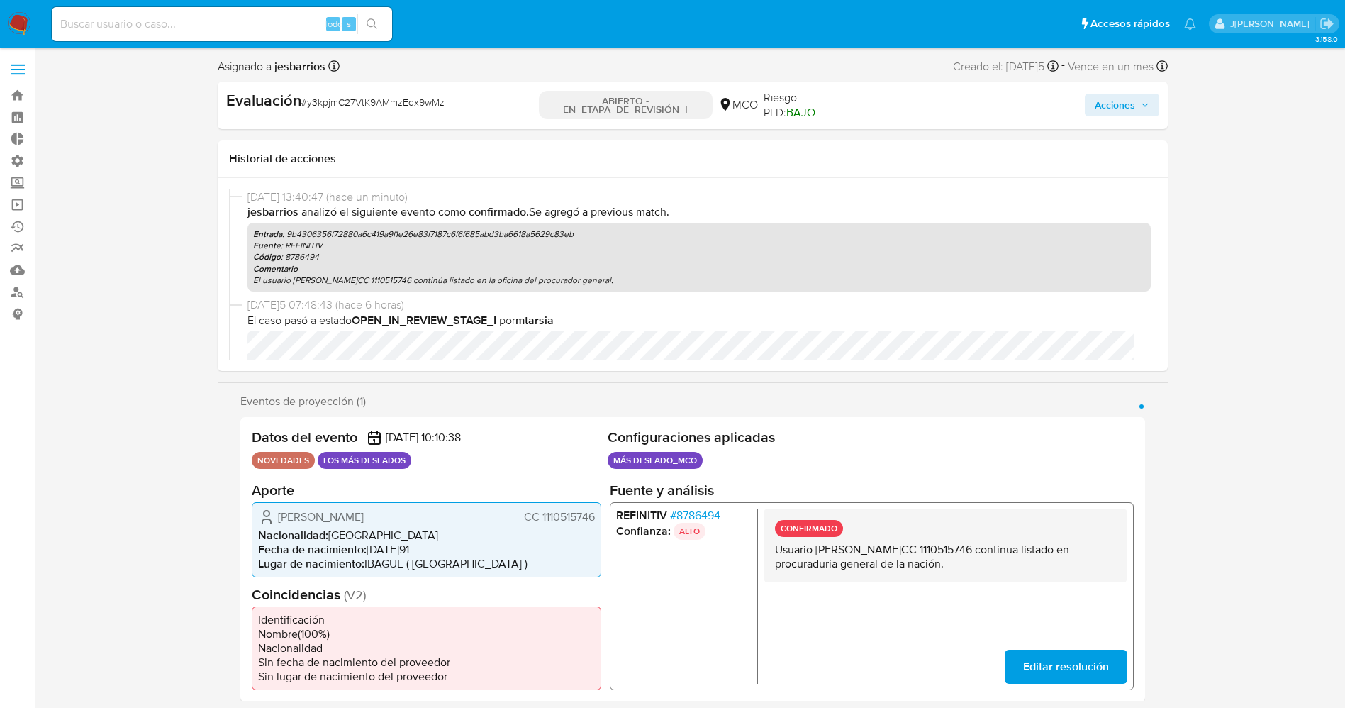
click at [1123, 112] on span "Acciones" at bounding box center [1115, 105] width 40 height 23
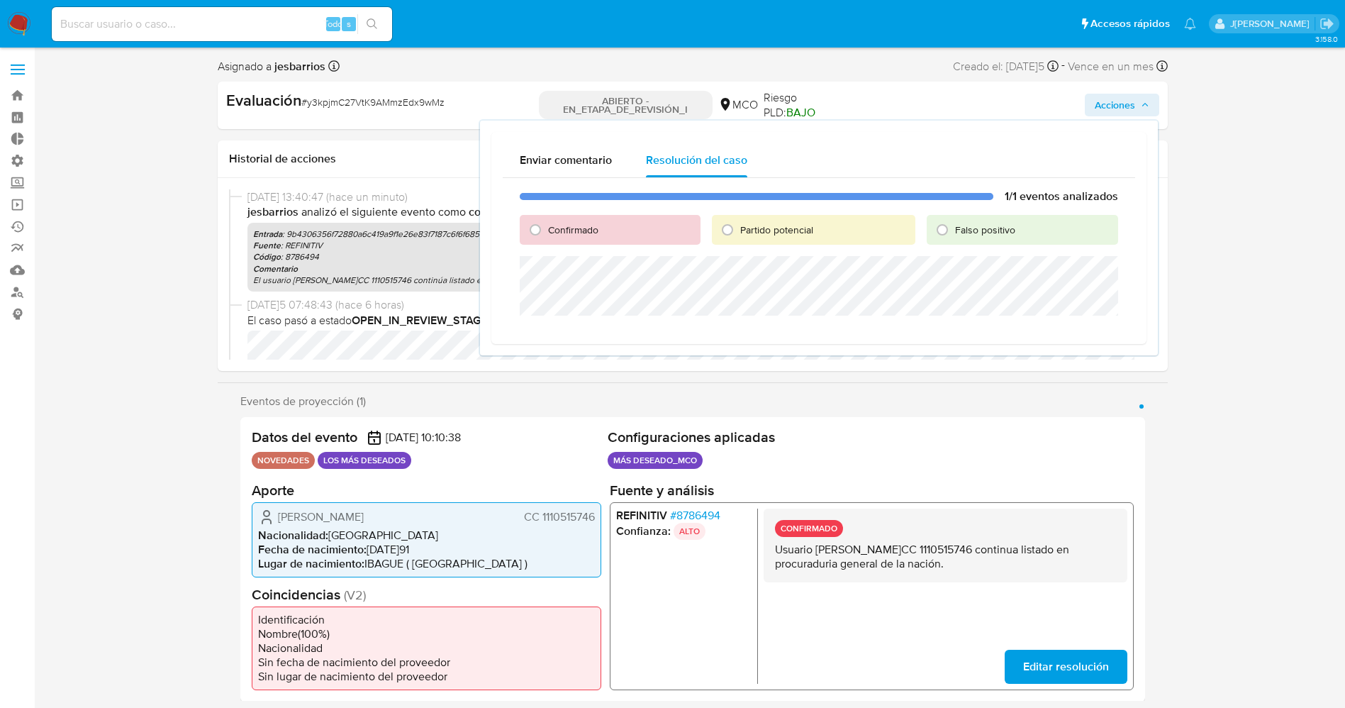
click at [603, 232] on div "Confirmado" at bounding box center [610, 230] width 181 height 30
click at [587, 228] on font "Confirmado" at bounding box center [573, 230] width 50 height 14
click at [547, 228] on input "Confirmado" at bounding box center [535, 229] width 23 height 23
radio input "true"
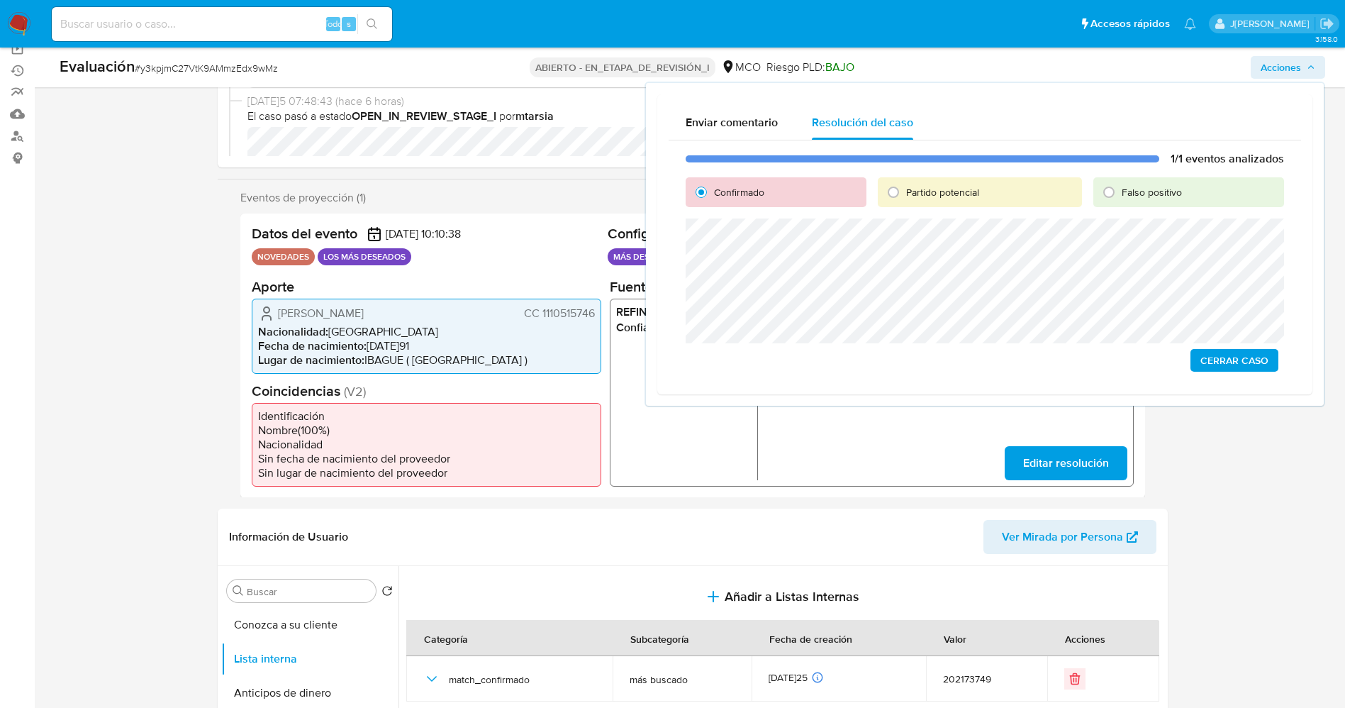
scroll to position [425, 0]
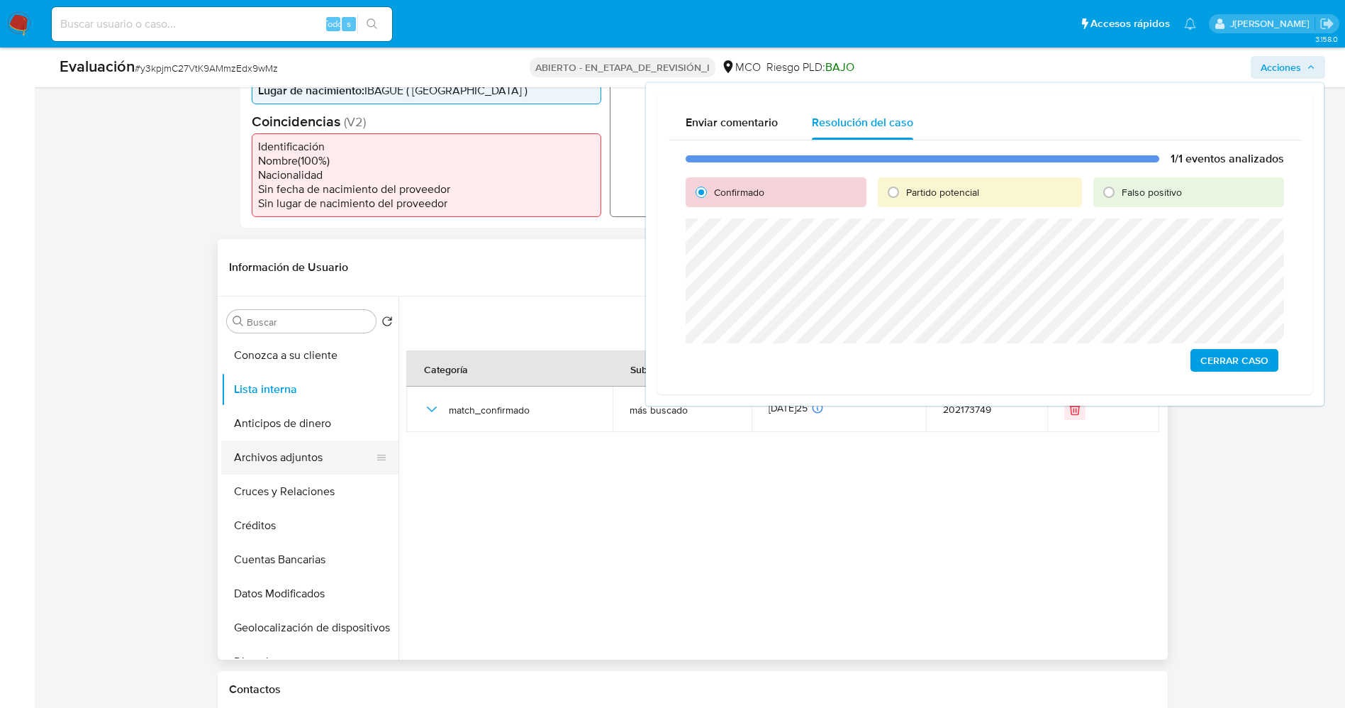
click at [262, 459] on button "Archivos adjuntos" at bounding box center [304, 457] width 166 height 34
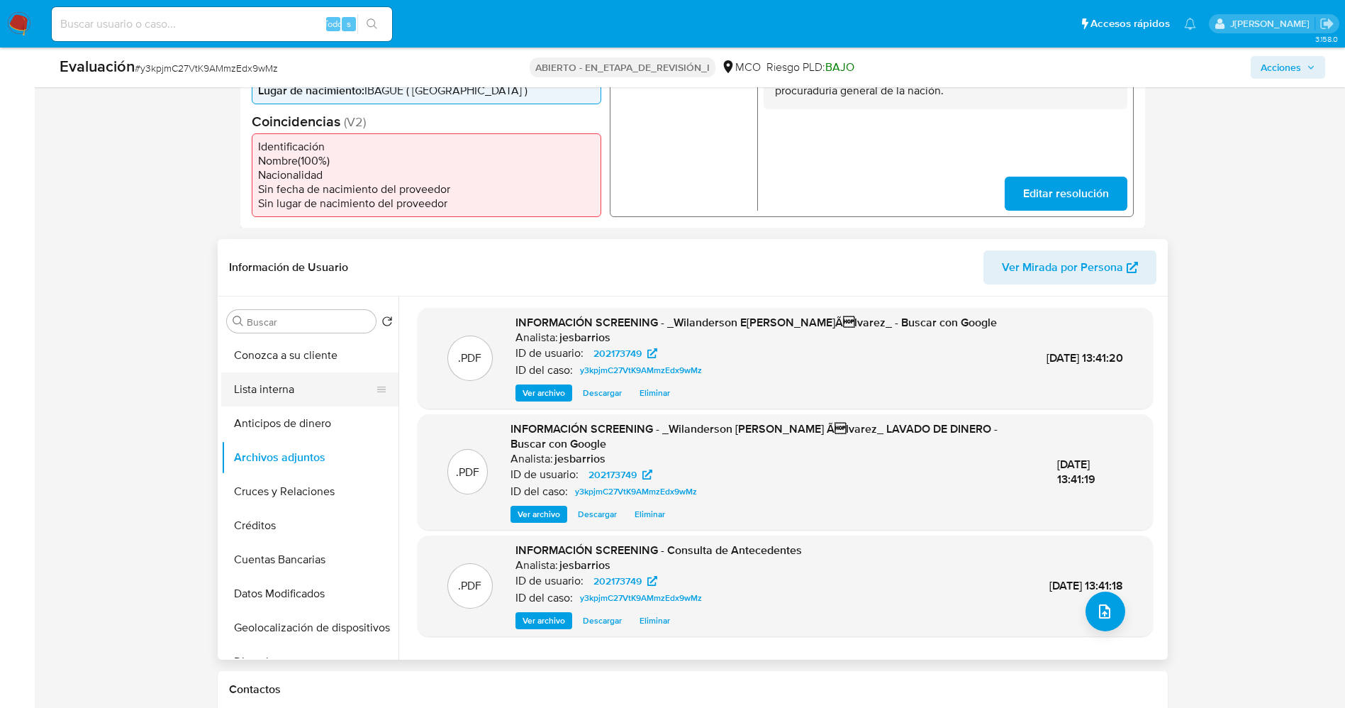
click at [268, 384] on button "Lista interna" at bounding box center [304, 389] width 166 height 34
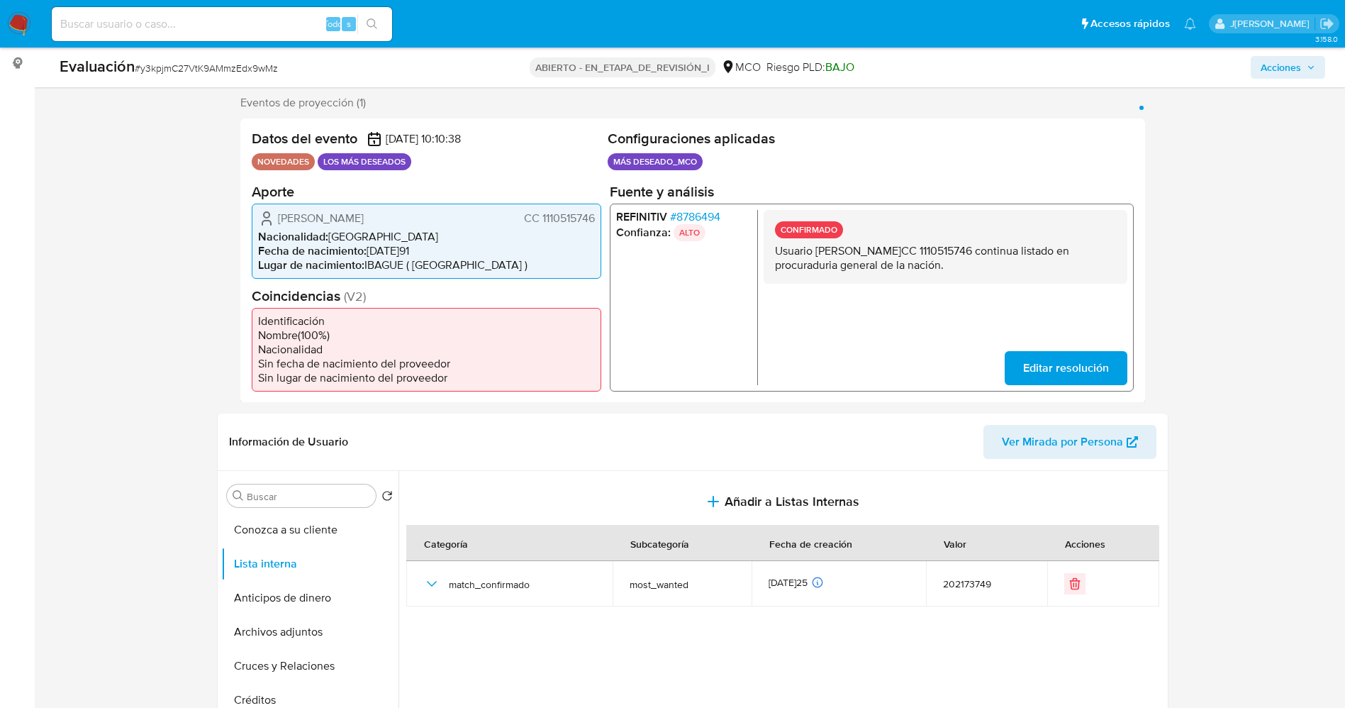
scroll to position [0, 0]
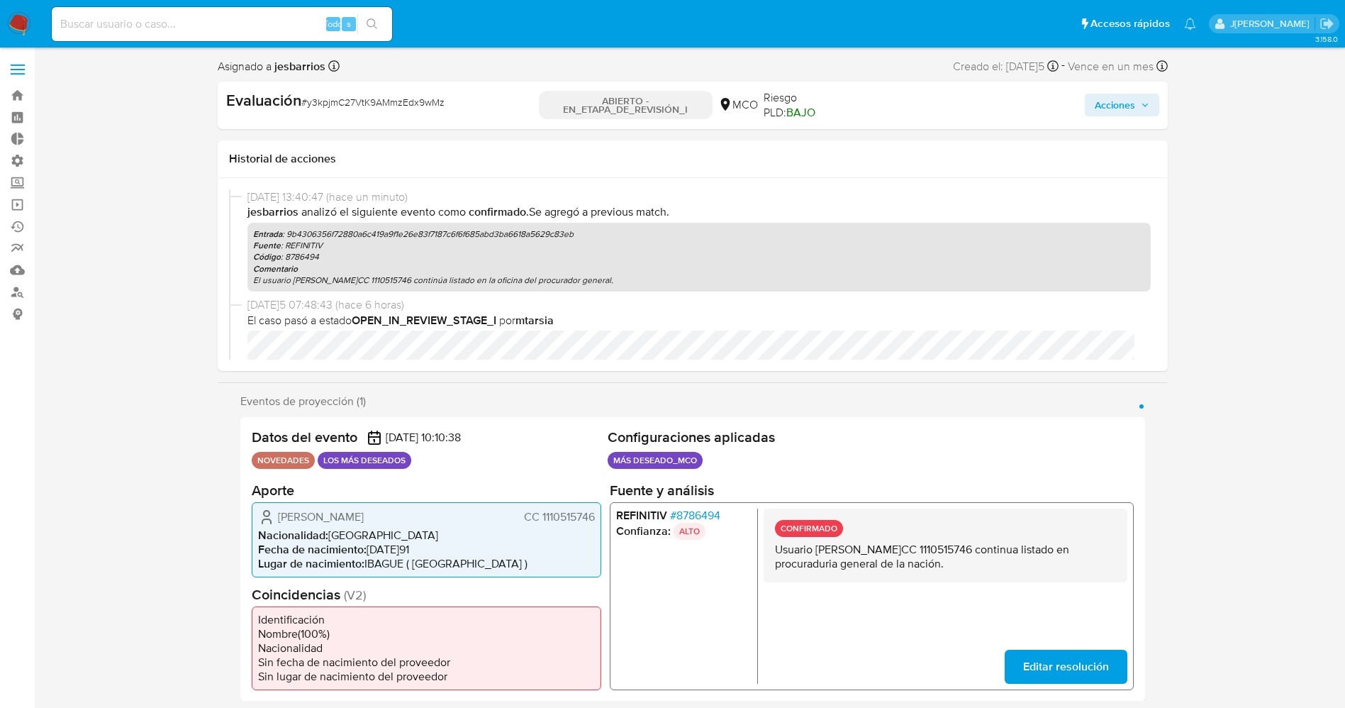
click at [1116, 109] on span "Acciones" at bounding box center [1115, 105] width 40 height 23
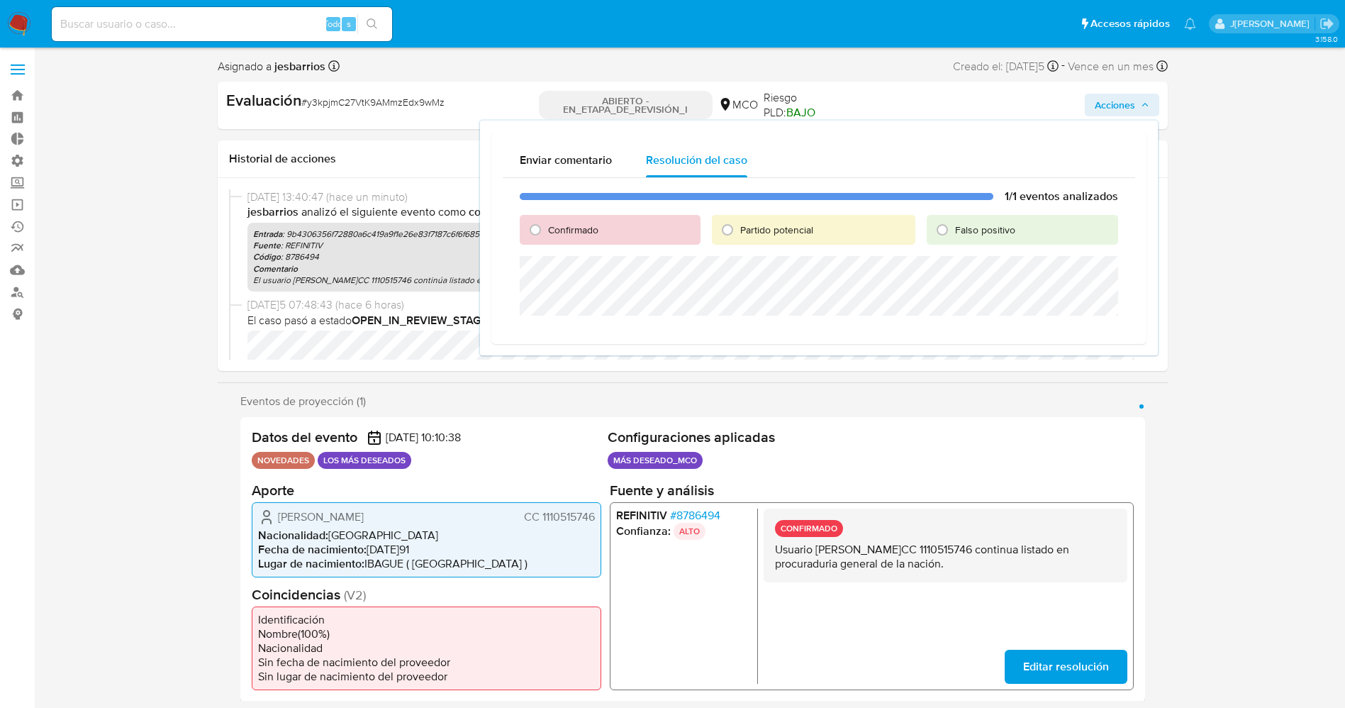
click at [587, 225] on font "Confirmado" at bounding box center [573, 230] width 50 height 14
click at [547, 225] on input "Confirmado" at bounding box center [535, 229] width 23 height 23
radio input "true"
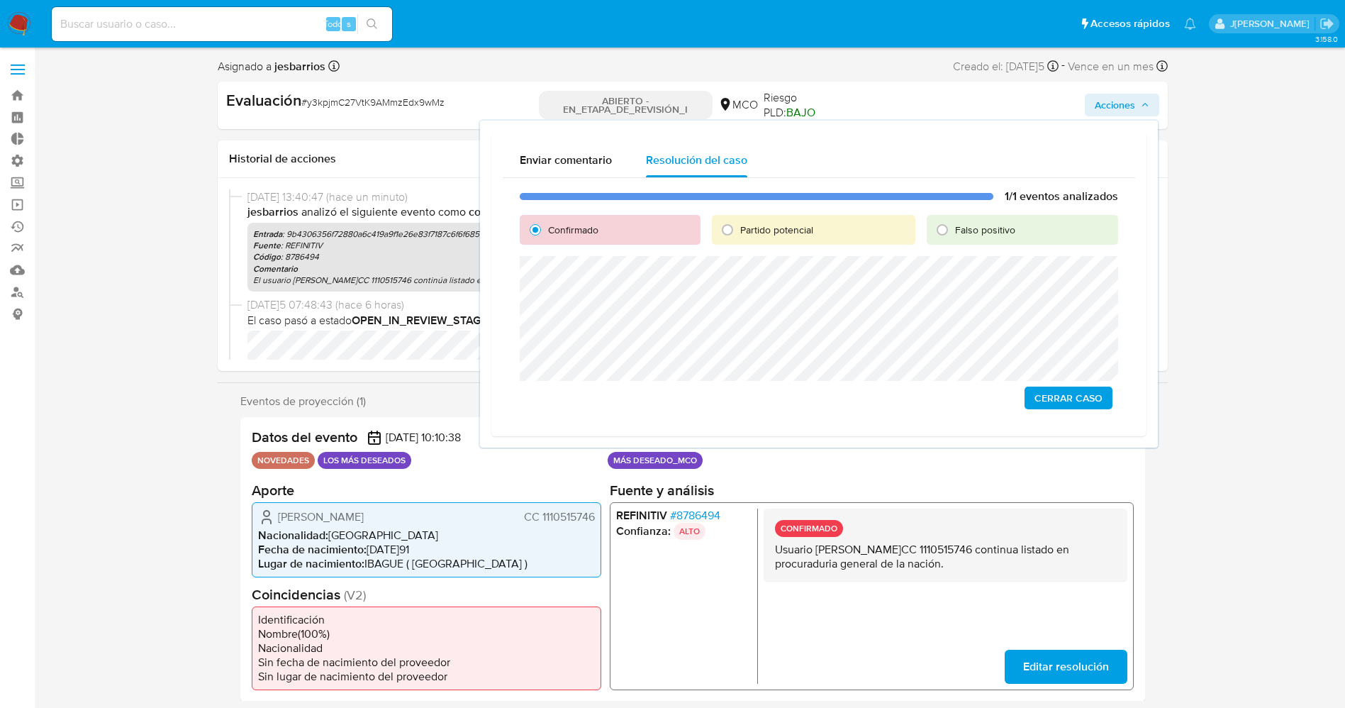
click at [1093, 396] on font "Cerrar Caso" at bounding box center [1068, 397] width 68 height 23
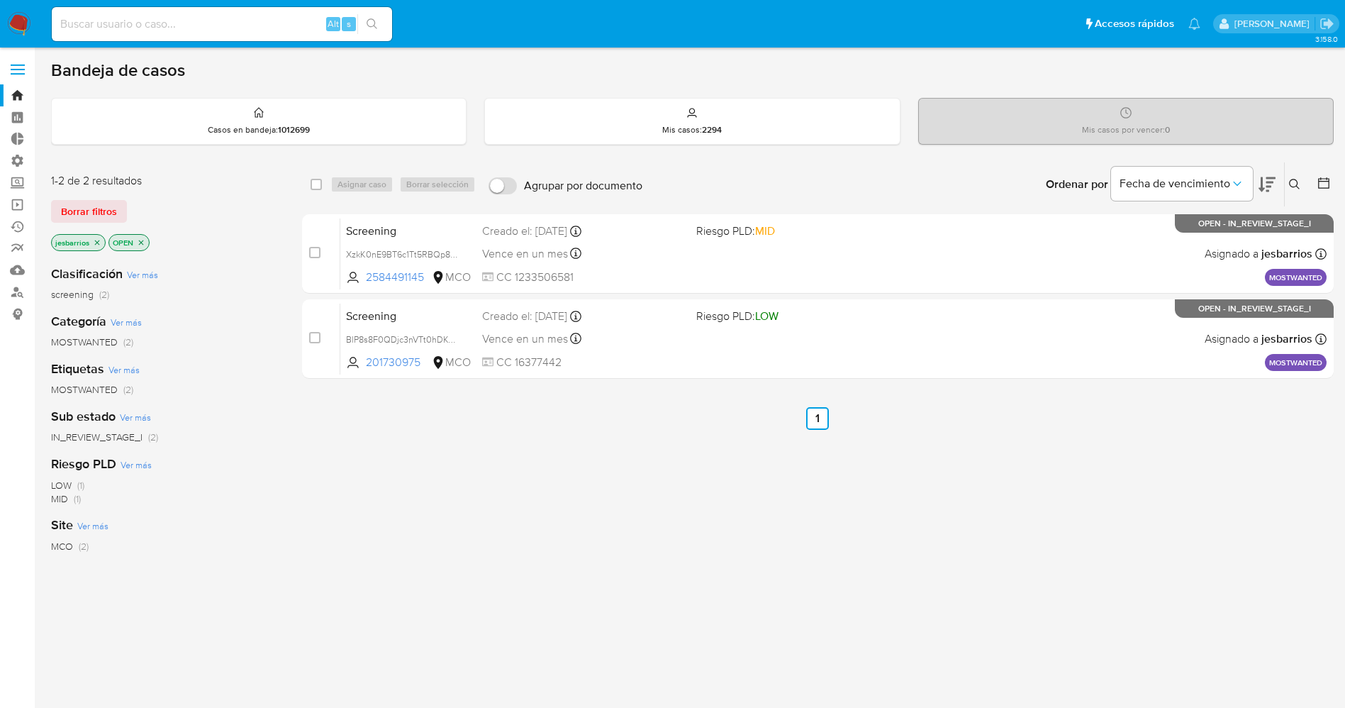
click at [434, 474] on div "select-all-cases-checkbox Asignar caso Borrar selección Agrupar por documento O…" at bounding box center [818, 483] width 1032 height 642
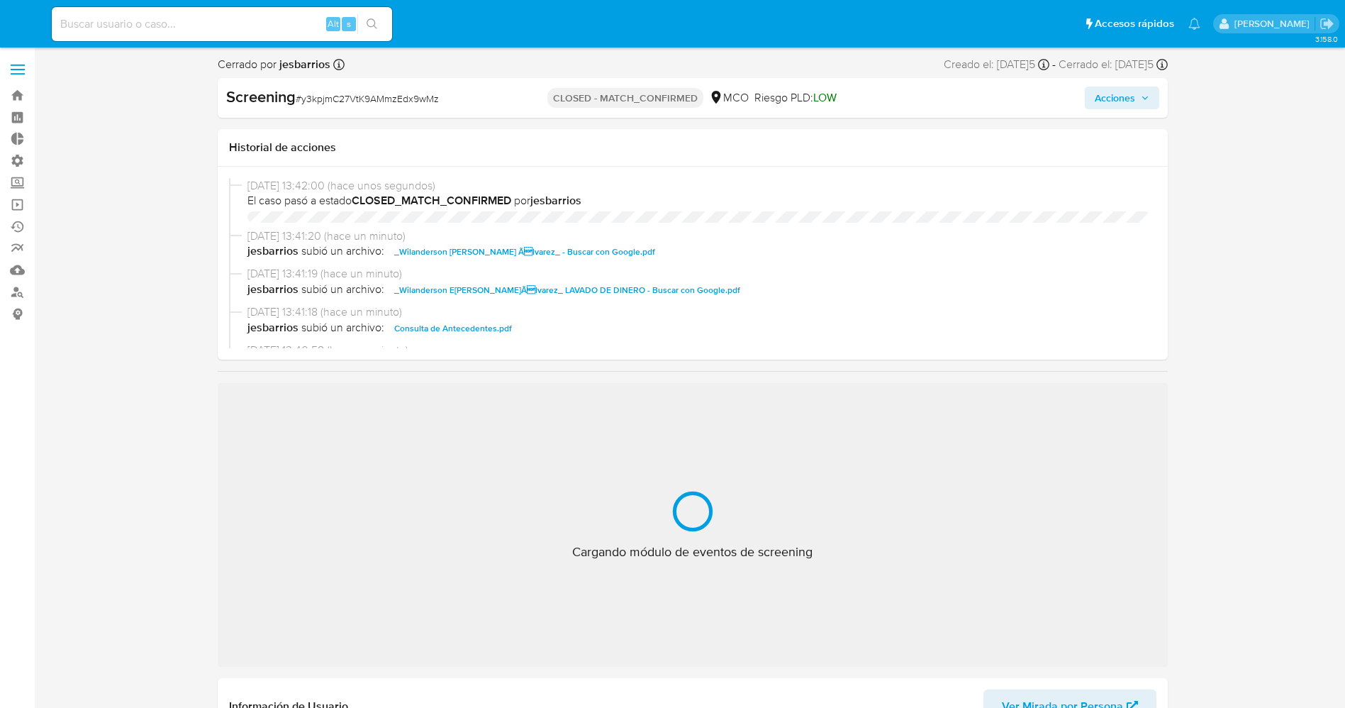
select select "10"
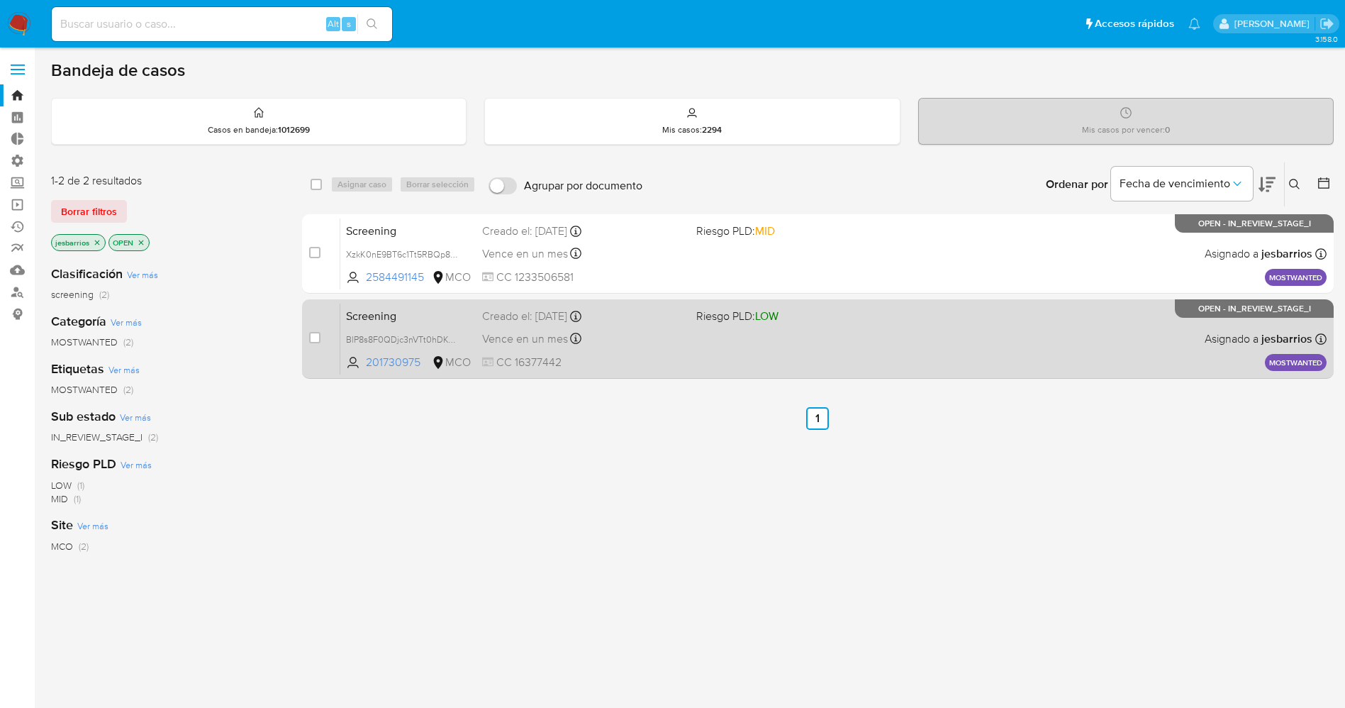
click at [670, 347] on div "Vence en un mes Vence el 12/10/2025 07:10:52" at bounding box center [583, 338] width 203 height 19
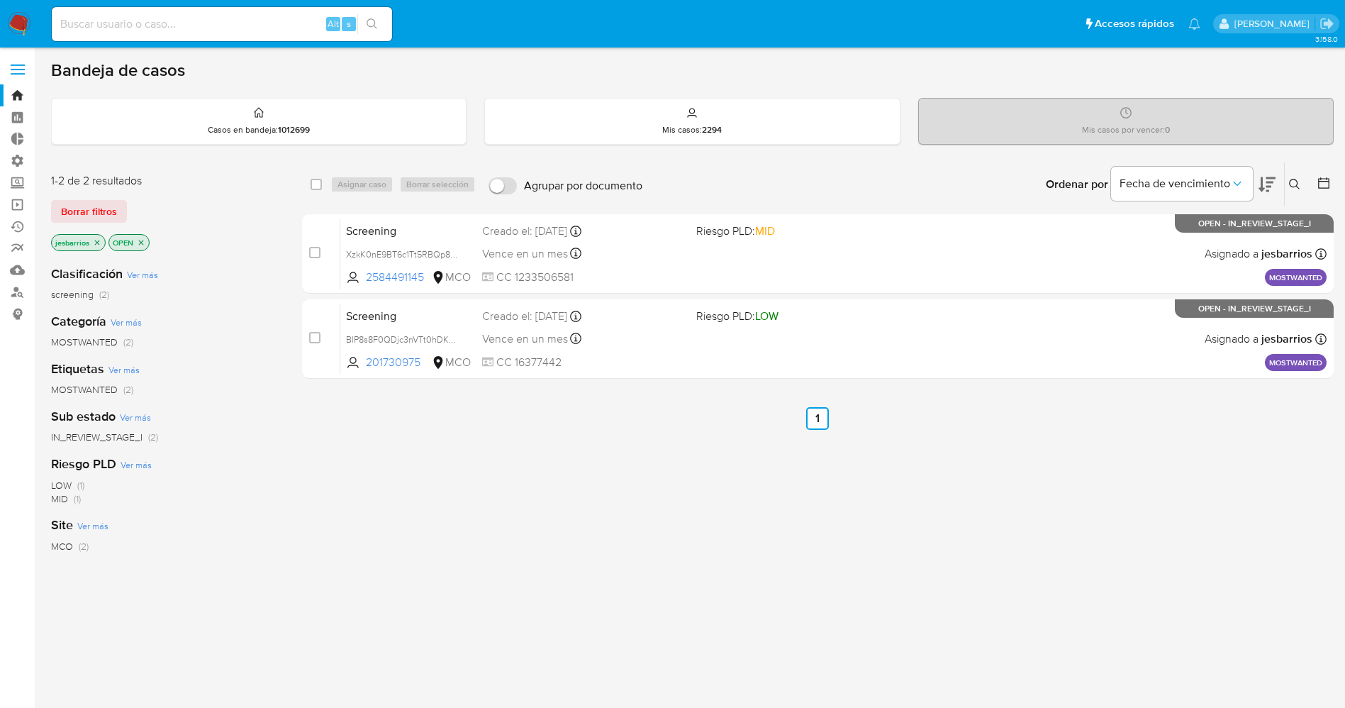
click at [15, 20] on img at bounding box center [19, 24] width 24 height 24
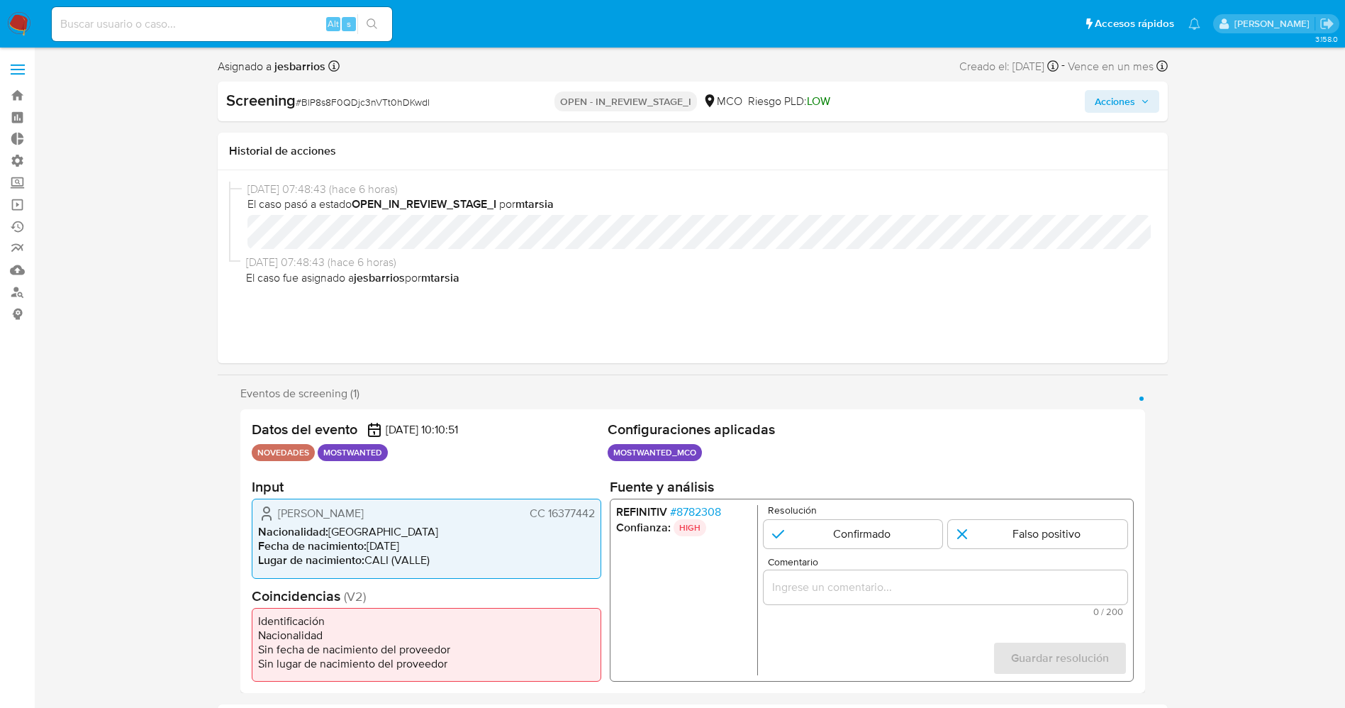
select select "10"
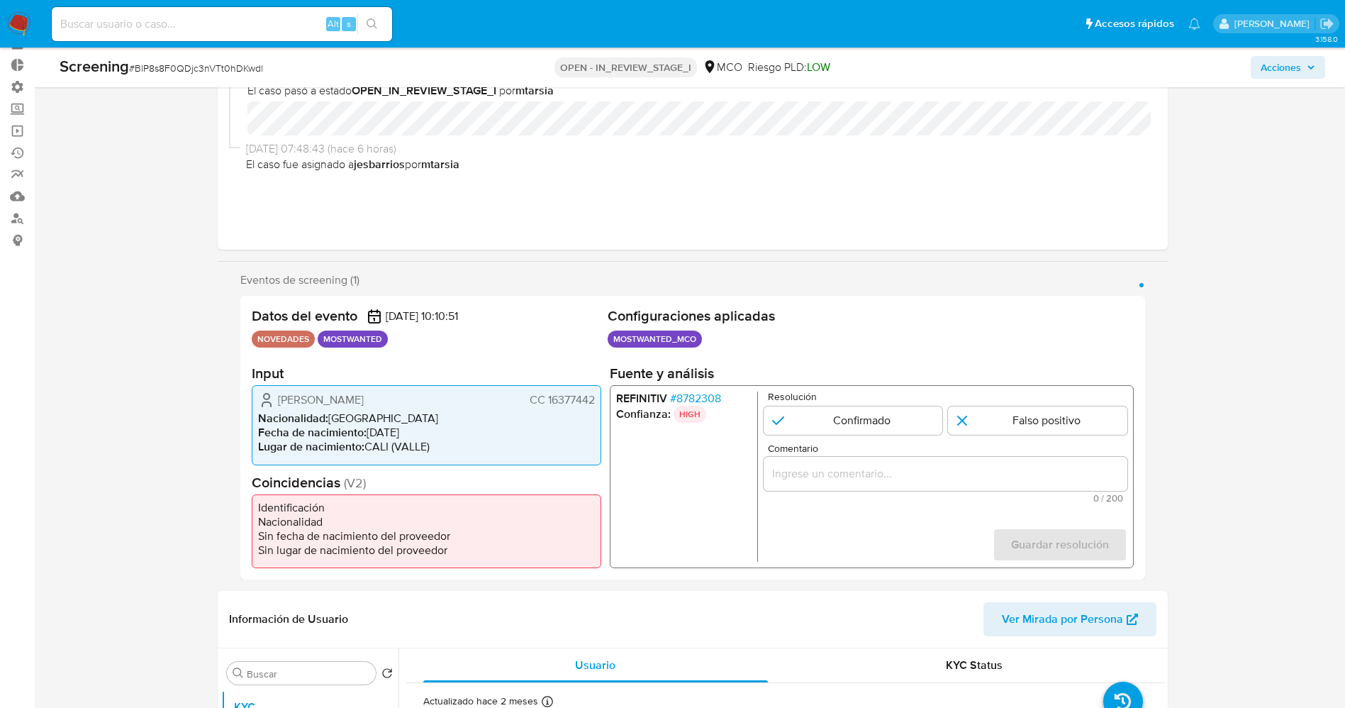
scroll to position [106, 0]
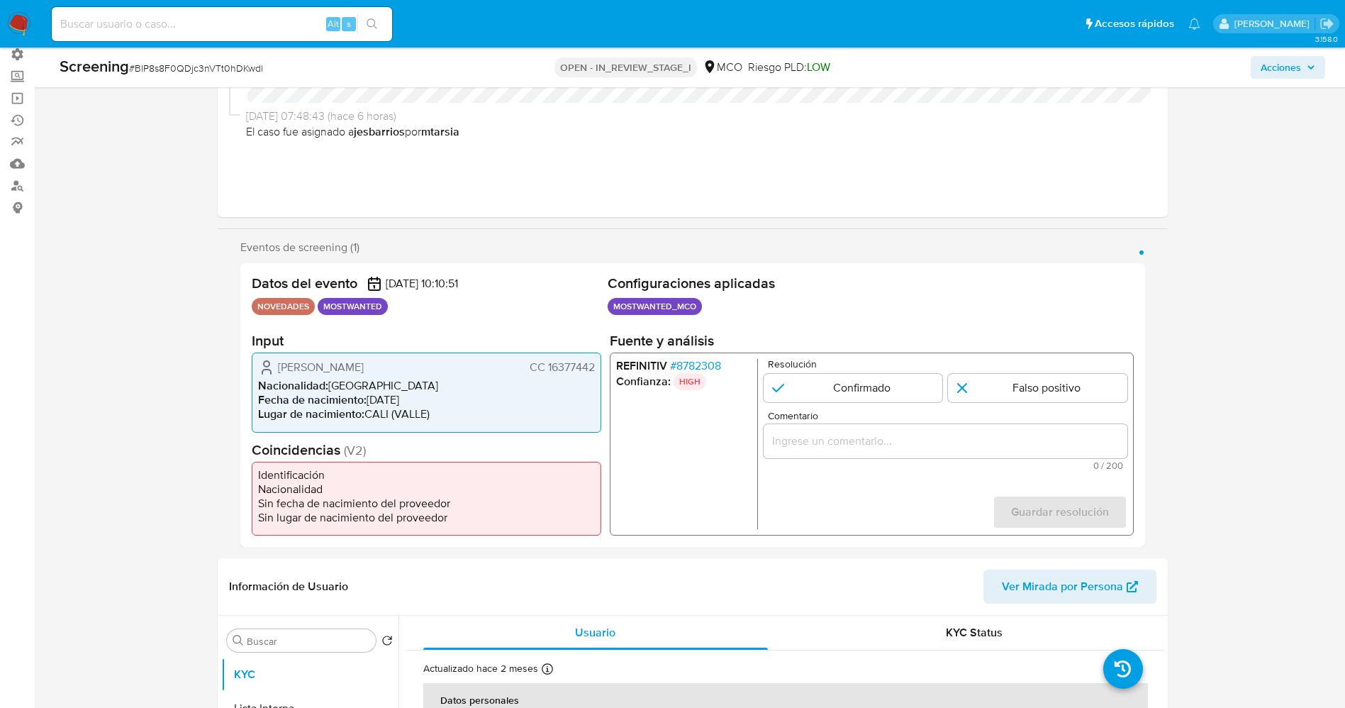
click at [699, 364] on span "# 8782308" at bounding box center [694, 366] width 51 height 14
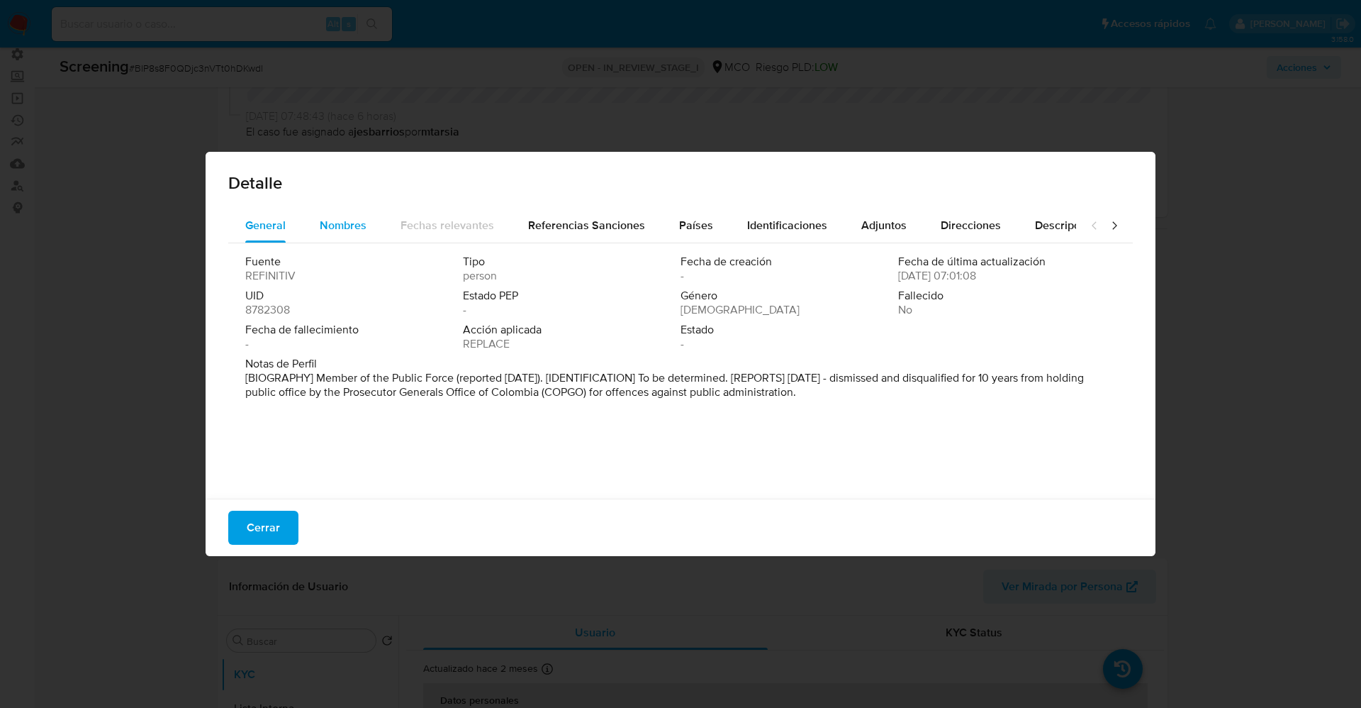
click at [346, 238] on div "Nombres" at bounding box center [343, 225] width 47 height 34
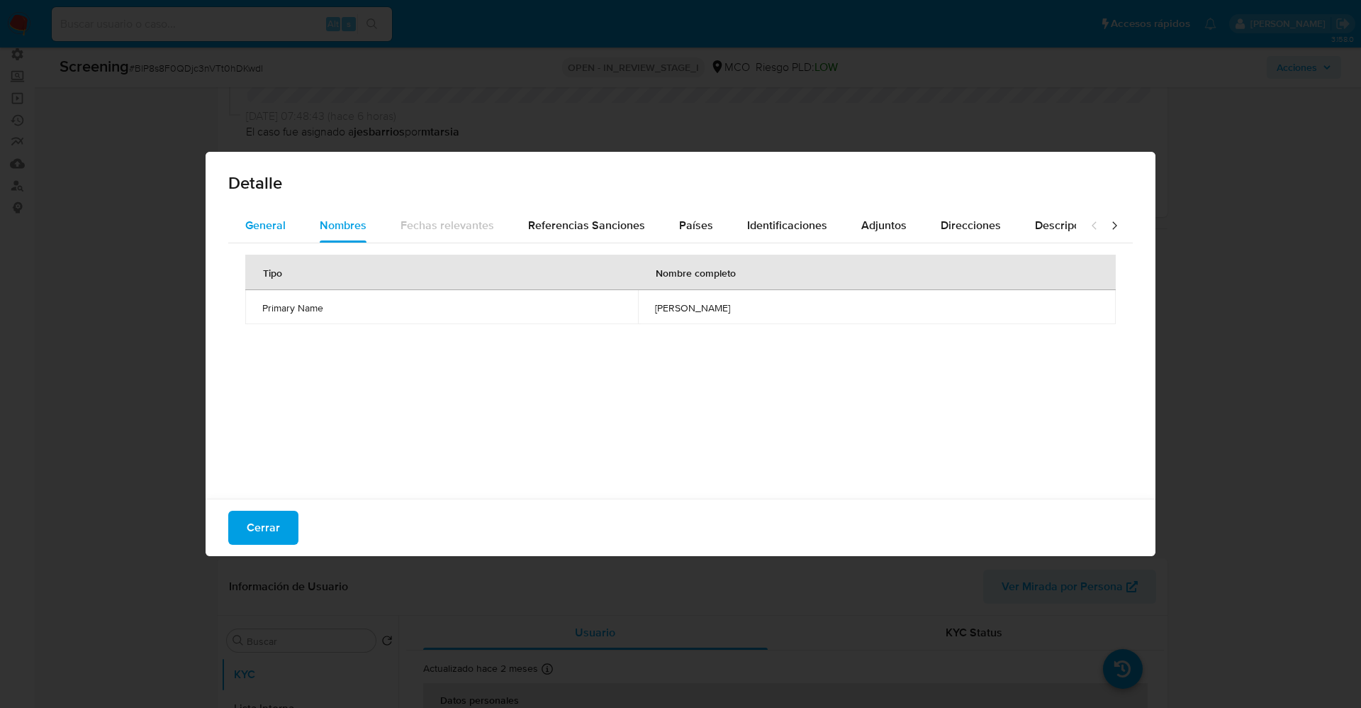
click at [245, 230] on button "General" at bounding box center [265, 225] width 74 height 34
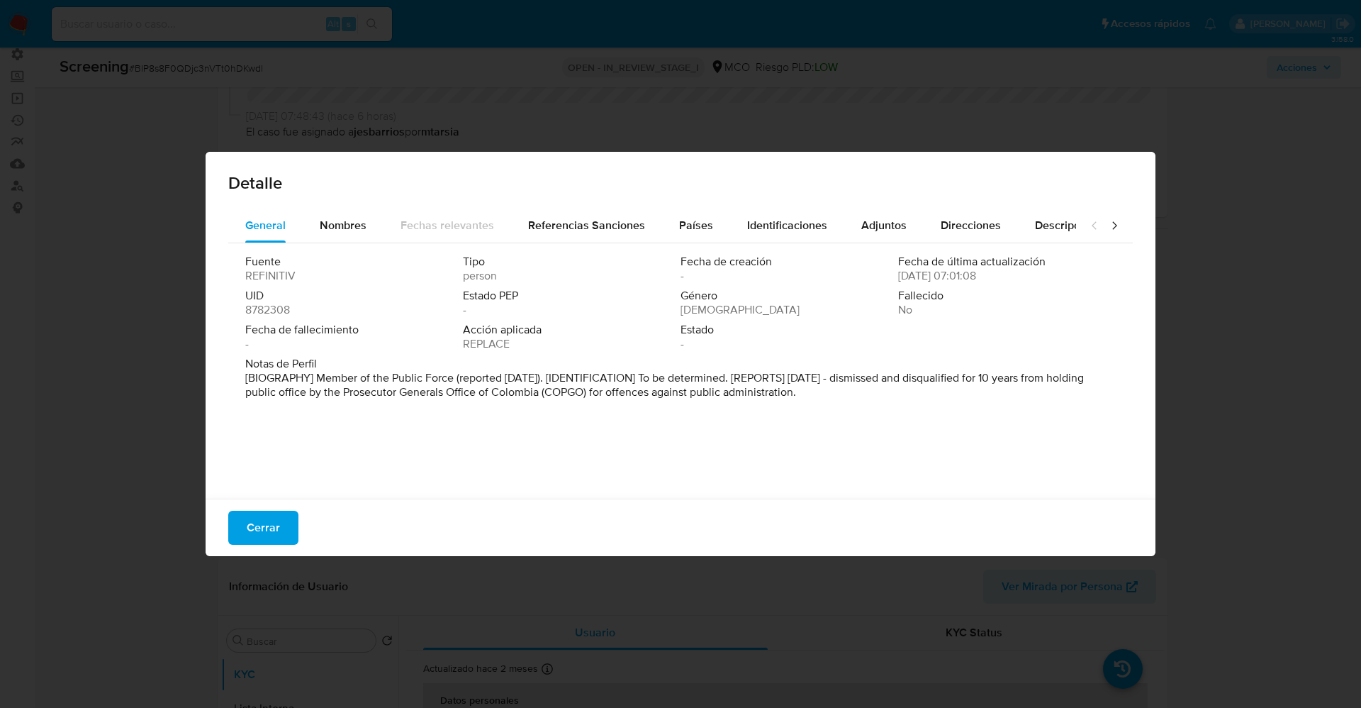
drag, startPoint x: 264, startPoint y: 372, endPoint x: 865, endPoint y: 399, distance: 601.2
click at [865, 399] on div "Notas de Perfil [BIOGRAPHY] Member of the Public Force (reported May 2025). [ID…" at bounding box center [680, 381] width 871 height 48
drag, startPoint x: 364, startPoint y: 201, endPoint x: 333, endPoint y: 238, distance: 48.2
click at [364, 201] on div "Detalle" at bounding box center [681, 180] width 950 height 57
click at [323, 246] on div "Fuente REFINITIV Tipo persona Fecha de creación - Fecha de última actualización…" at bounding box center [680, 367] width 905 height 248
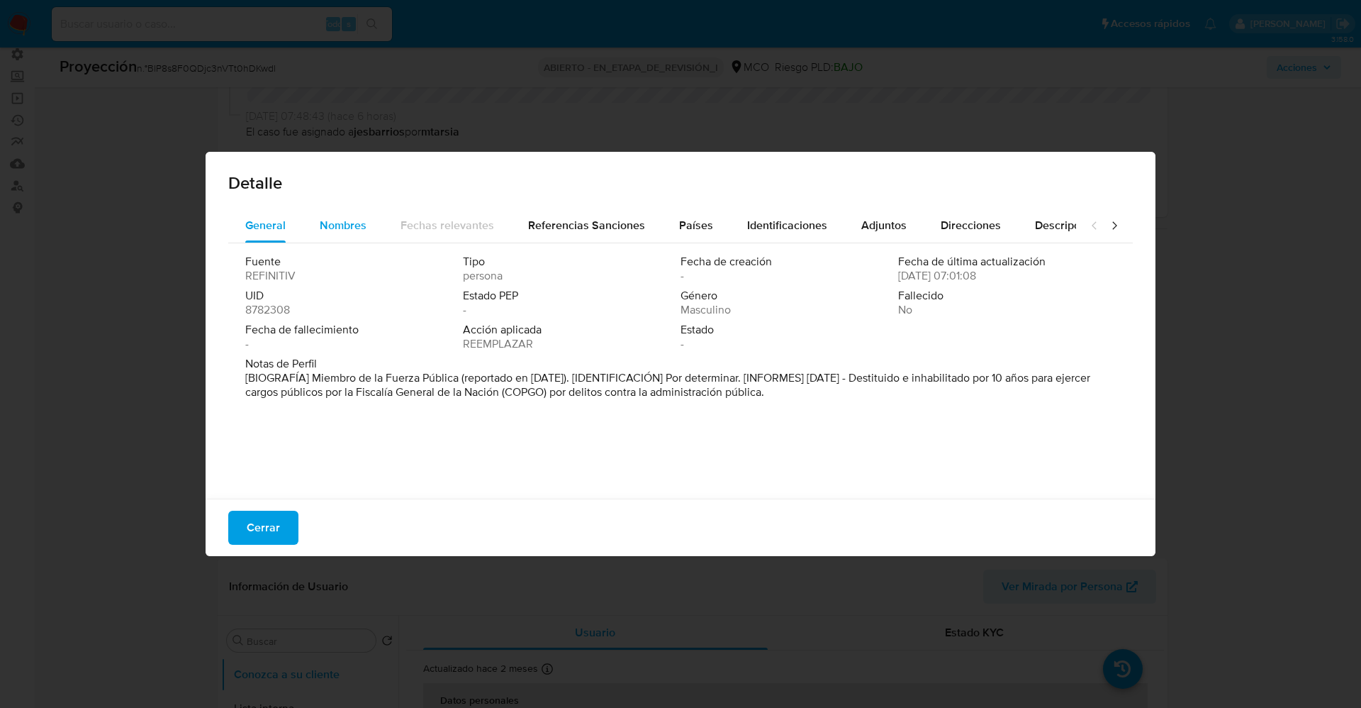
click at [342, 217] on span "Nombres" at bounding box center [343, 225] width 47 height 16
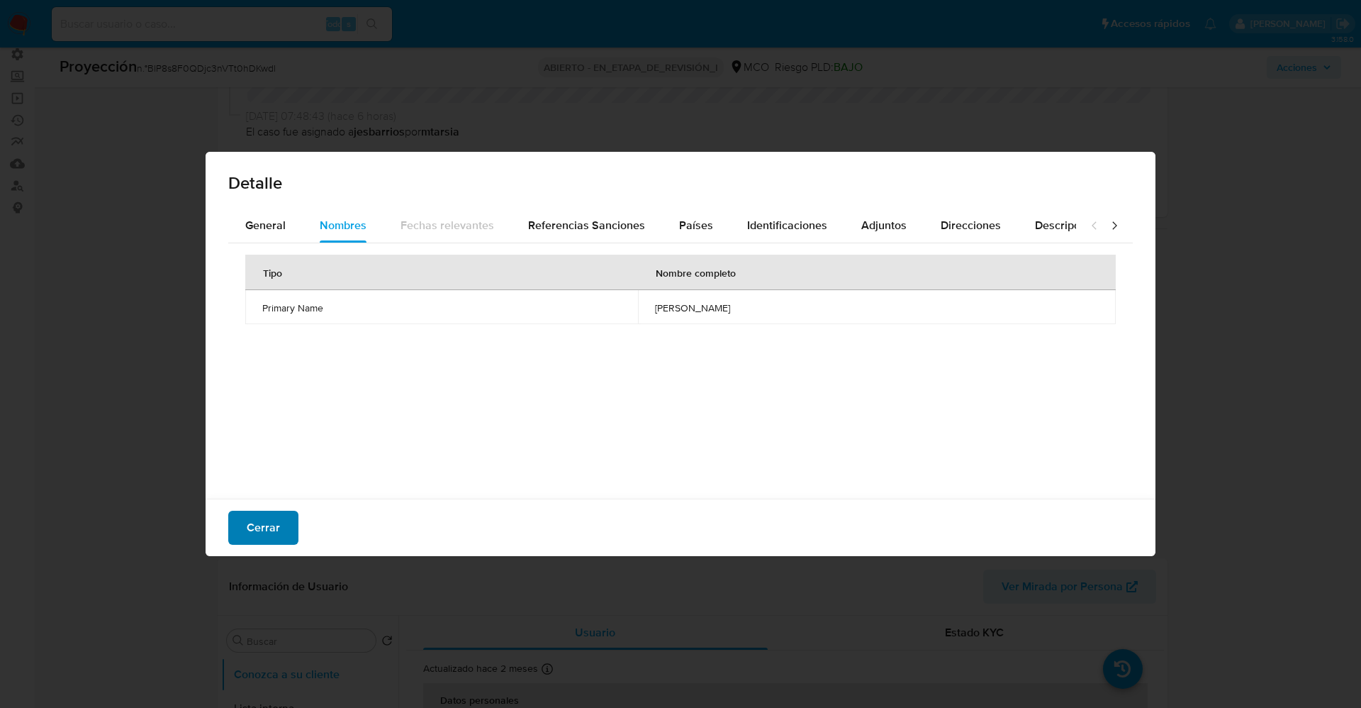
click at [240, 523] on button "Cerrar" at bounding box center [263, 528] width 70 height 34
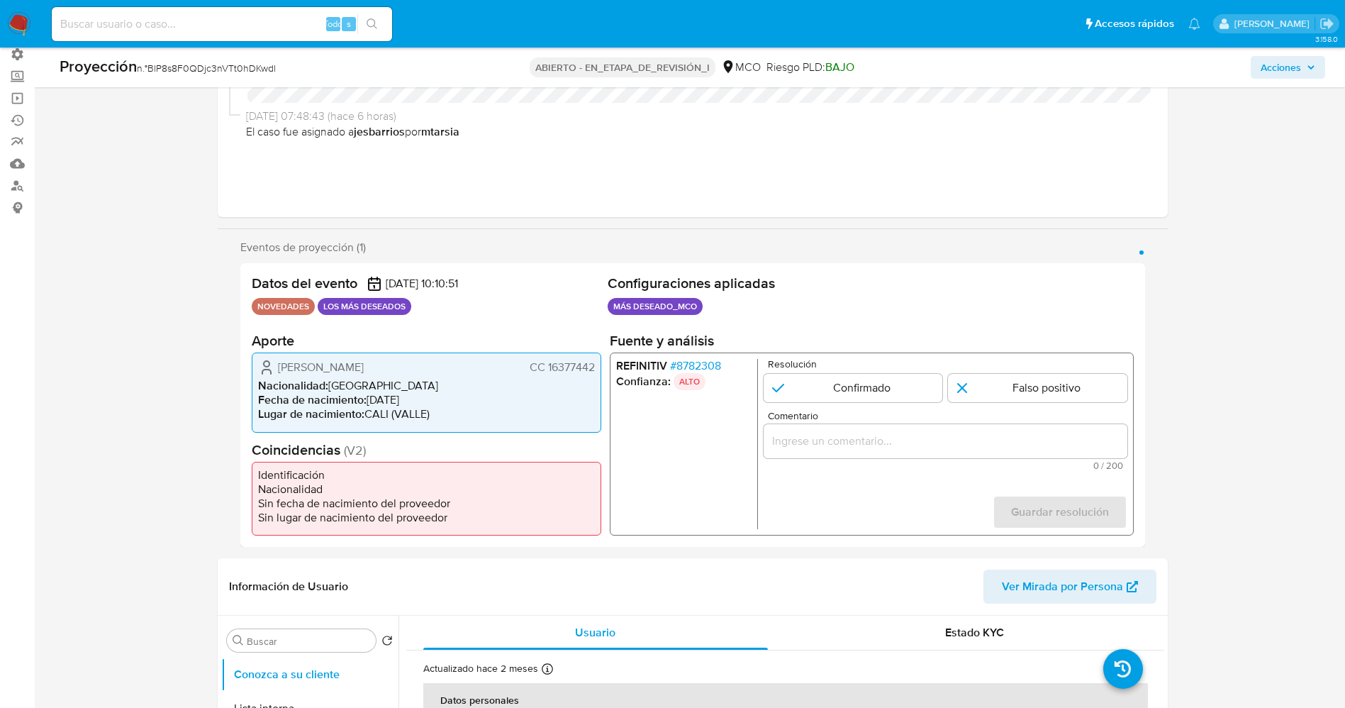
drag, startPoint x: 545, startPoint y: 367, endPoint x: 597, endPoint y: 364, distance: 51.9
click at [597, 364] on div "Andrés Jhonny Albán Botín CC 16377442 Nacionalidad : Colombia Fecha de nacimien…" at bounding box center [427, 391] width 350 height 79
click at [685, 359] on font "8782308" at bounding box center [698, 365] width 45 height 16
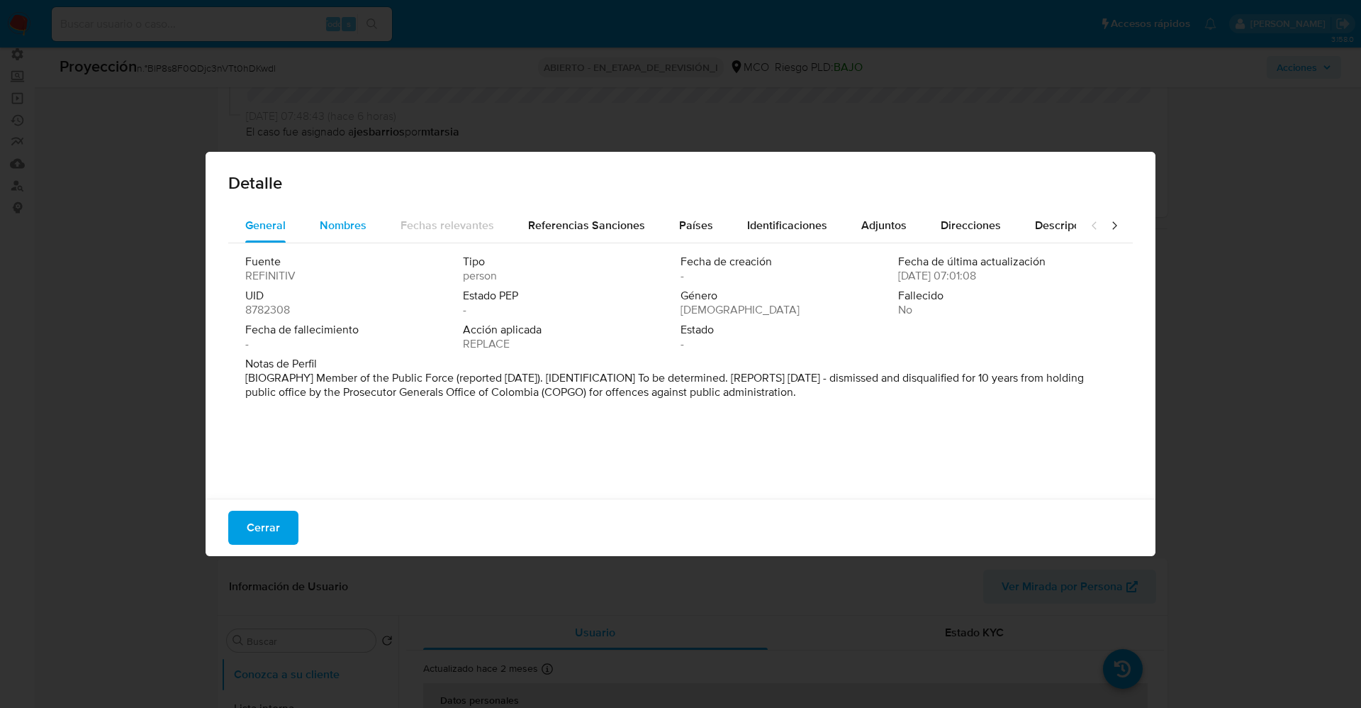
click at [327, 214] on div "Nombres" at bounding box center [343, 225] width 47 height 34
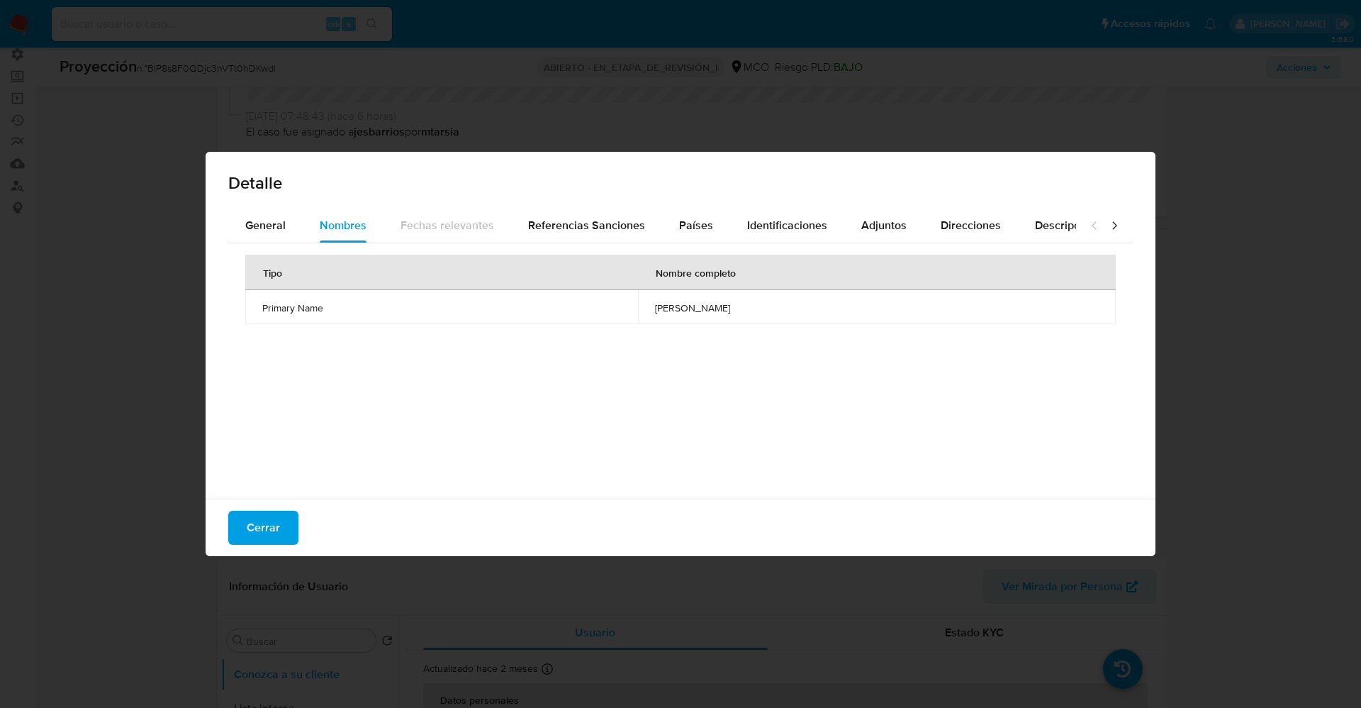
drag, startPoint x: 649, startPoint y: 305, endPoint x: 740, endPoint y: 305, distance: 90.8
click at [740, 305] on td "jhonny andres botin alban" at bounding box center [877, 307] width 478 height 34
click at [276, 511] on font "Cerrar" at bounding box center [263, 528] width 33 height 34
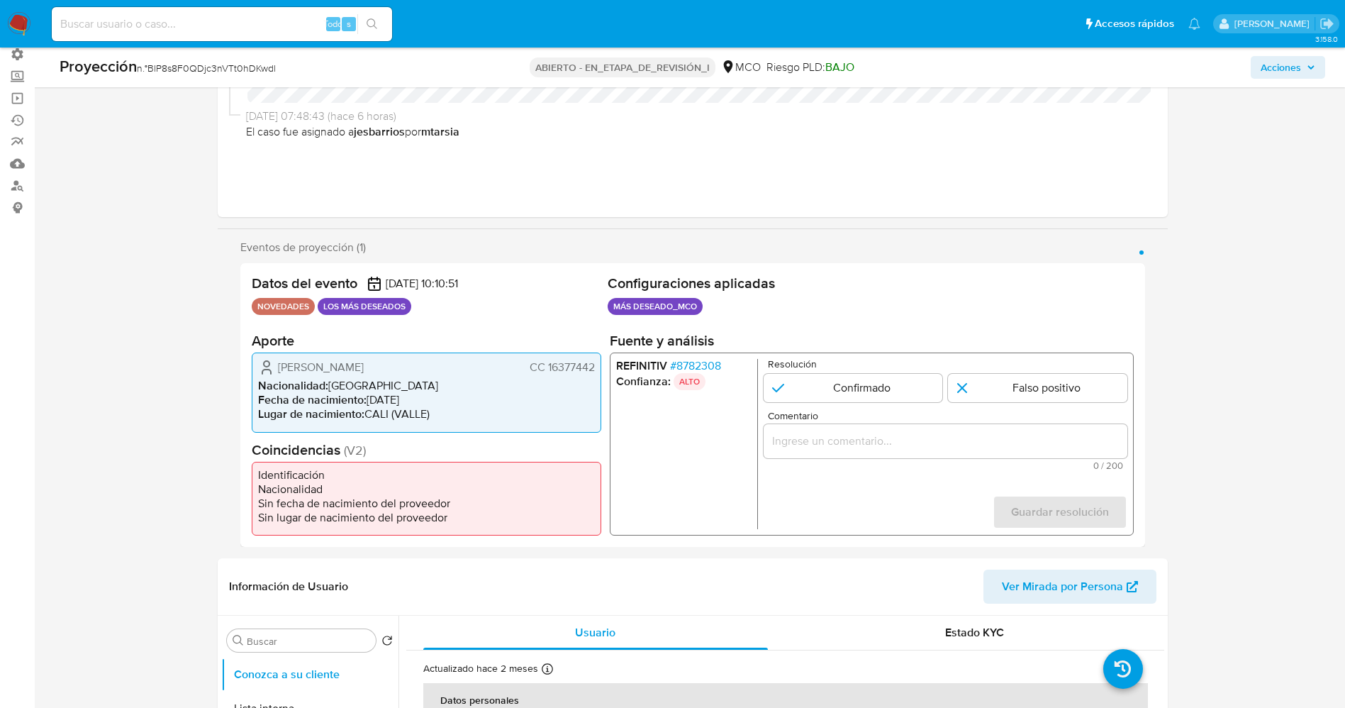
drag, startPoint x: 270, startPoint y: 367, endPoint x: 596, endPoint y: 367, distance: 326.2
click at [596, 367] on div "Andrés Jhonny Albán Botín CC 16377442 Nacionalidad : Colombia Fecha de nacimien…" at bounding box center [427, 391] width 350 height 79
click at [891, 401] on input "1 de 1" at bounding box center [852, 388] width 179 height 28
radio input "true"
click at [889, 454] on div "1 de 1" at bounding box center [945, 441] width 364 height 34
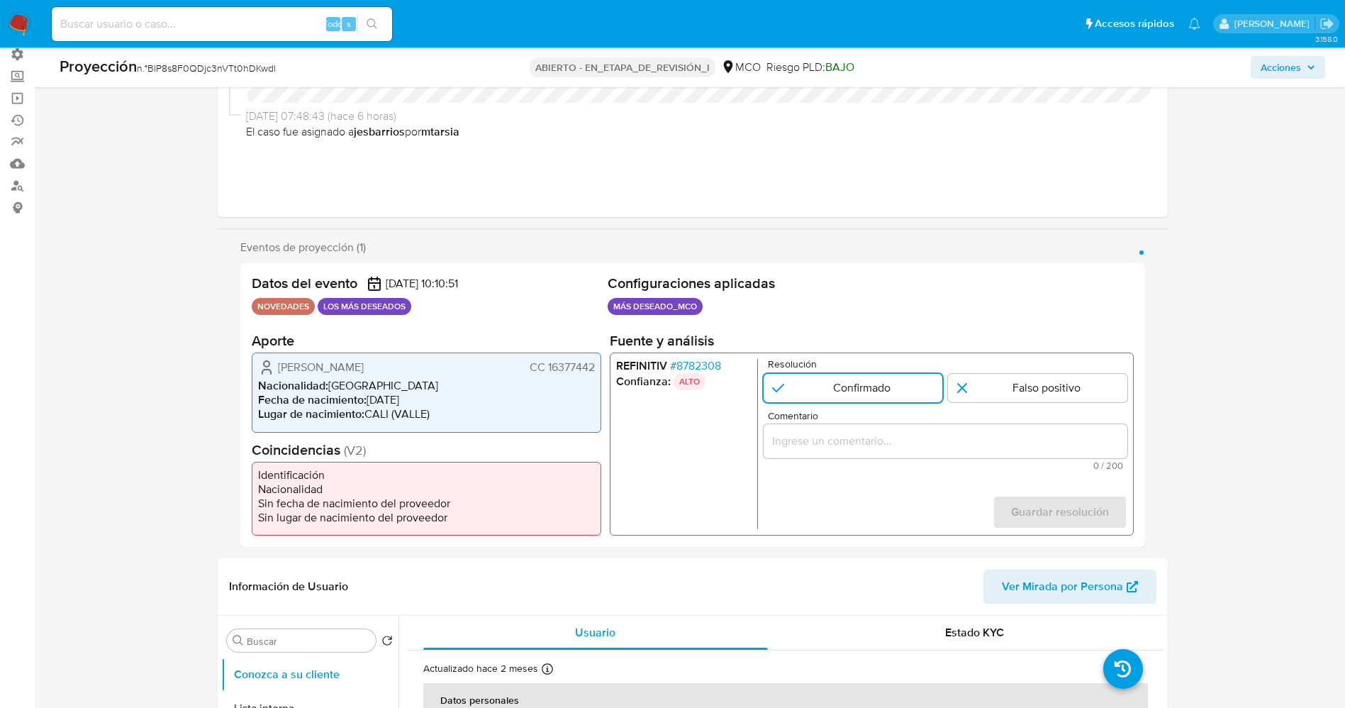
click at [885, 454] on div "1 de 1" at bounding box center [945, 441] width 364 height 34
click at [884, 454] on div "1 de 1" at bounding box center [945, 441] width 364 height 34
click at [883, 450] on div "1 de 1" at bounding box center [945, 441] width 364 height 34
click at [880, 446] on input "Comentario" at bounding box center [945, 441] width 364 height 18
drag, startPoint x: 277, startPoint y: 364, endPoint x: 597, endPoint y: 369, distance: 319.8
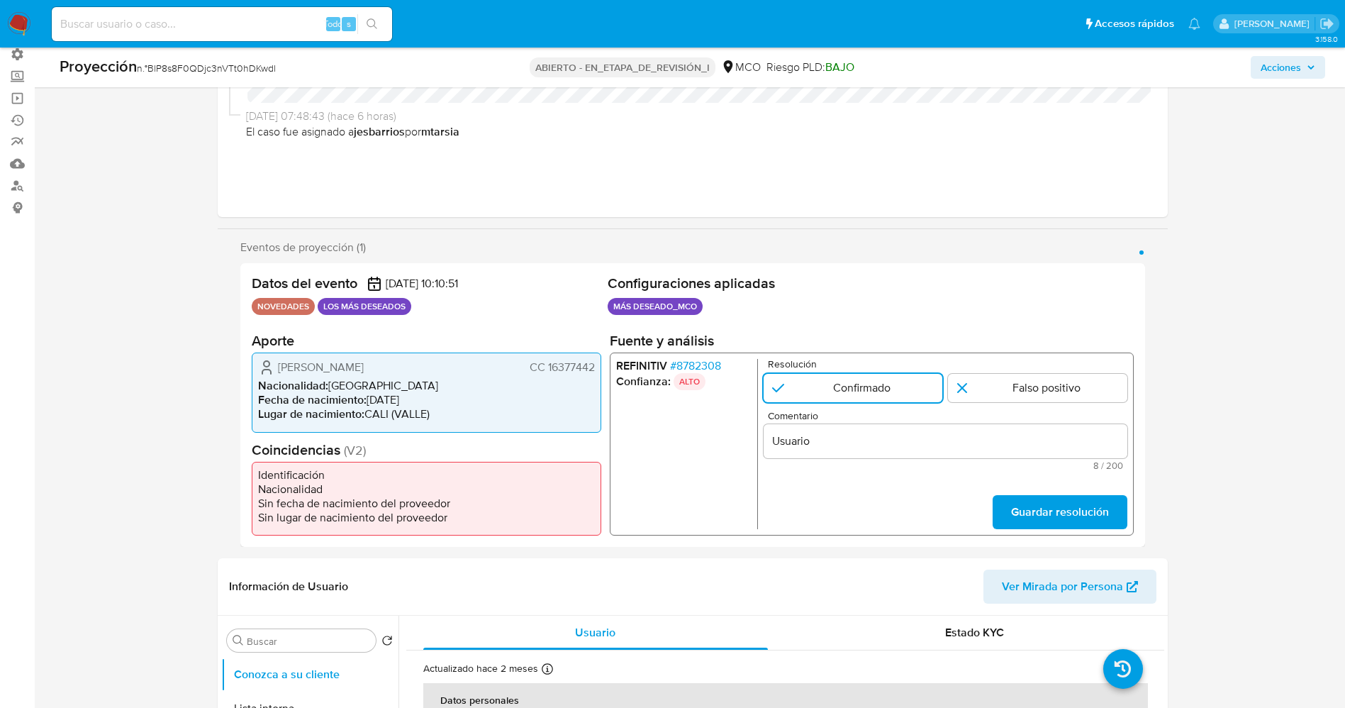
click at [598, 369] on div "Andrés Jhonny Albán Botín CC 16377442 Nacionalidad : Colombia Fecha de nacimien…" at bounding box center [427, 391] width 350 height 79
click at [818, 442] on input "Usuario" at bounding box center [945, 441] width 364 height 18
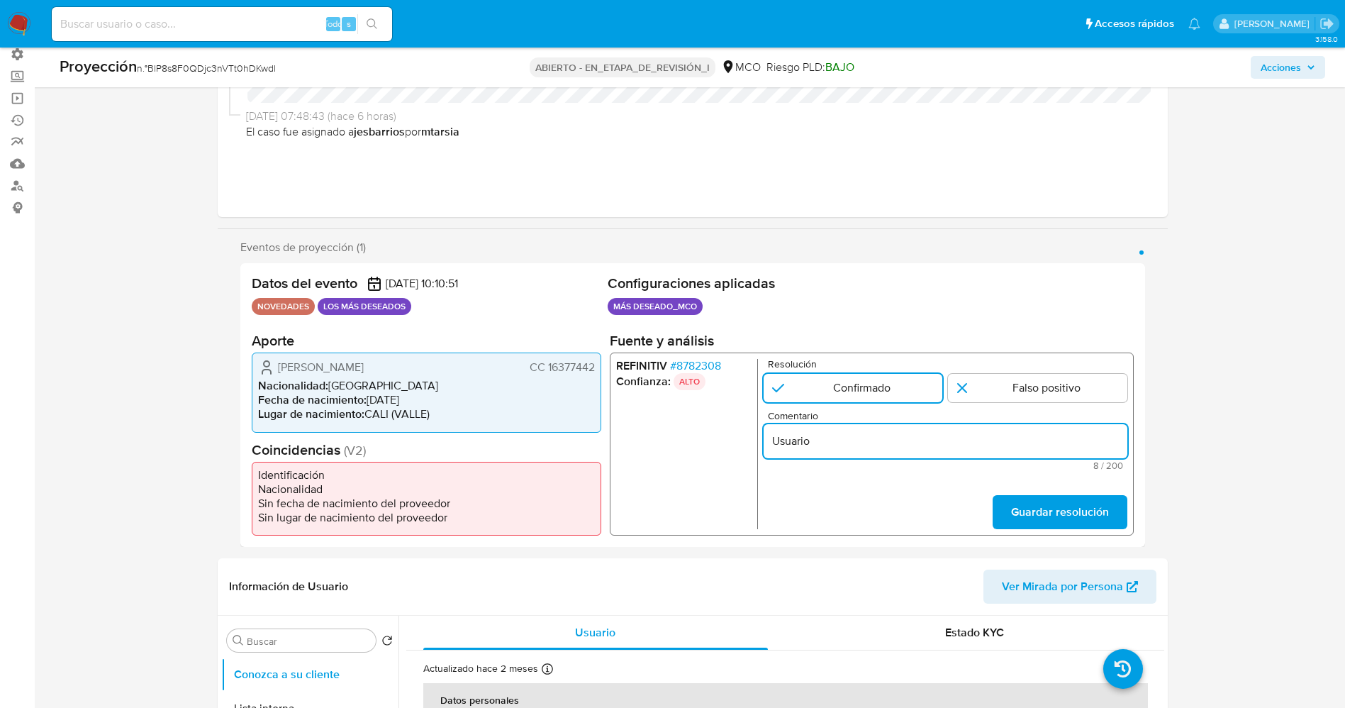
paste input "Andrés Jhonny Albán Botín CC 16377442"
type input "Usuario Andrés Jhonny Albán Botín CC 16377442 se encuentra listado por procurad…"
click at [1000, 506] on button "Guardar resolución" at bounding box center [1059, 512] width 135 height 34
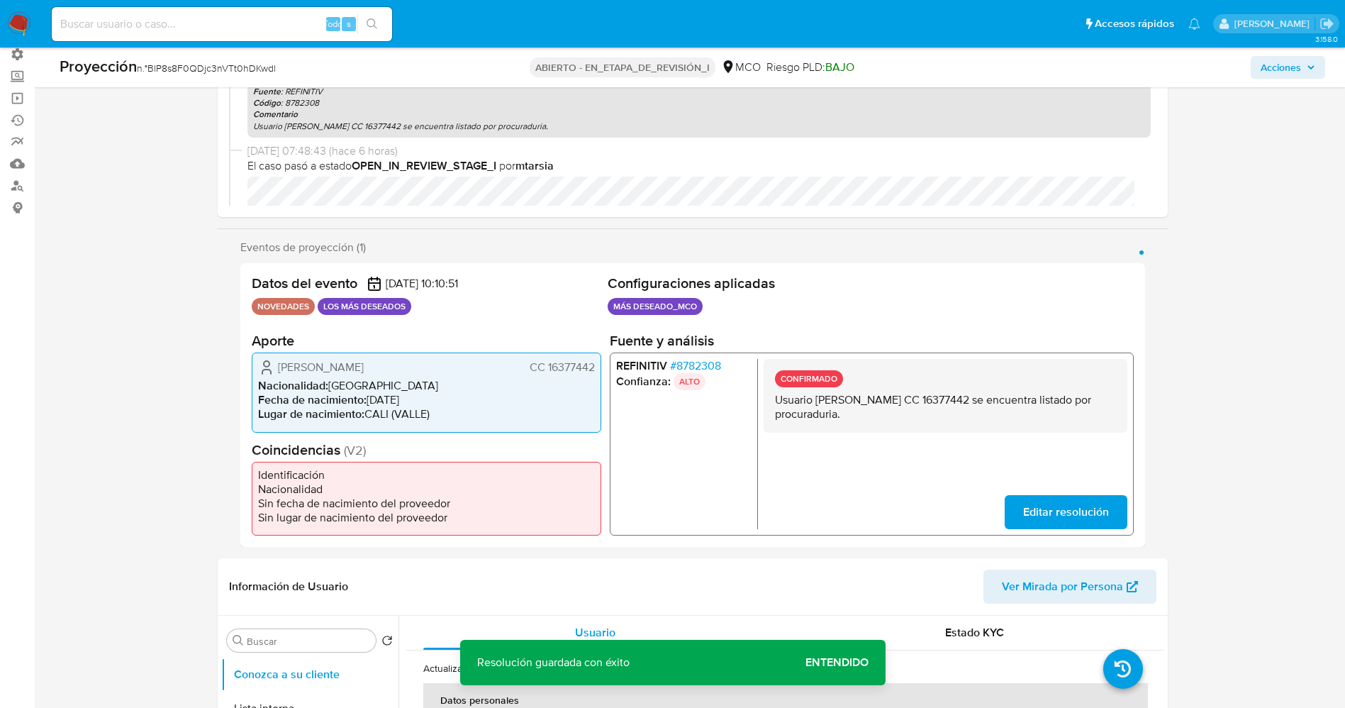
drag, startPoint x: 886, startPoint y: 404, endPoint x: 947, endPoint y: 417, distance: 62.3
click at [947, 416] on div "CONFIRMADO Usuario Andrés Jhonny Albán Botín CC 16377442 se encuentra listado p…" at bounding box center [945, 396] width 364 height 74
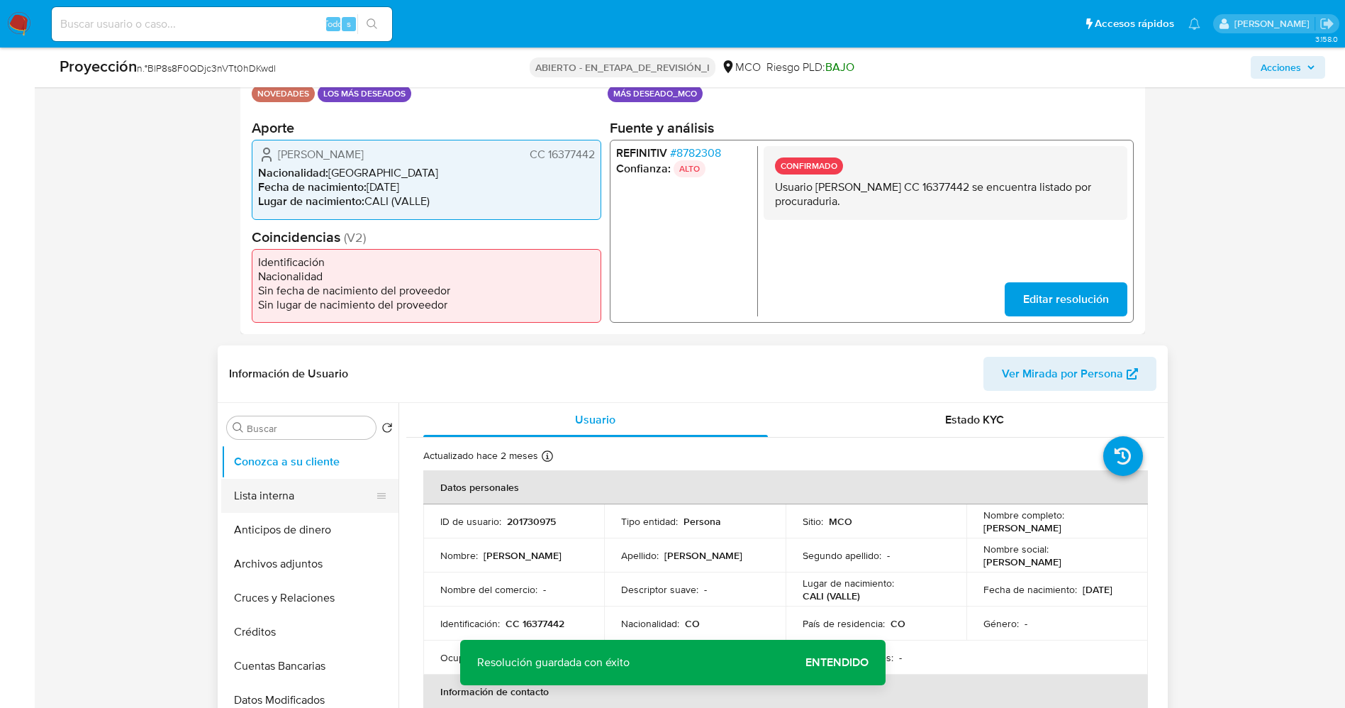
click at [294, 500] on button "Lista interna" at bounding box center [304, 496] width 166 height 34
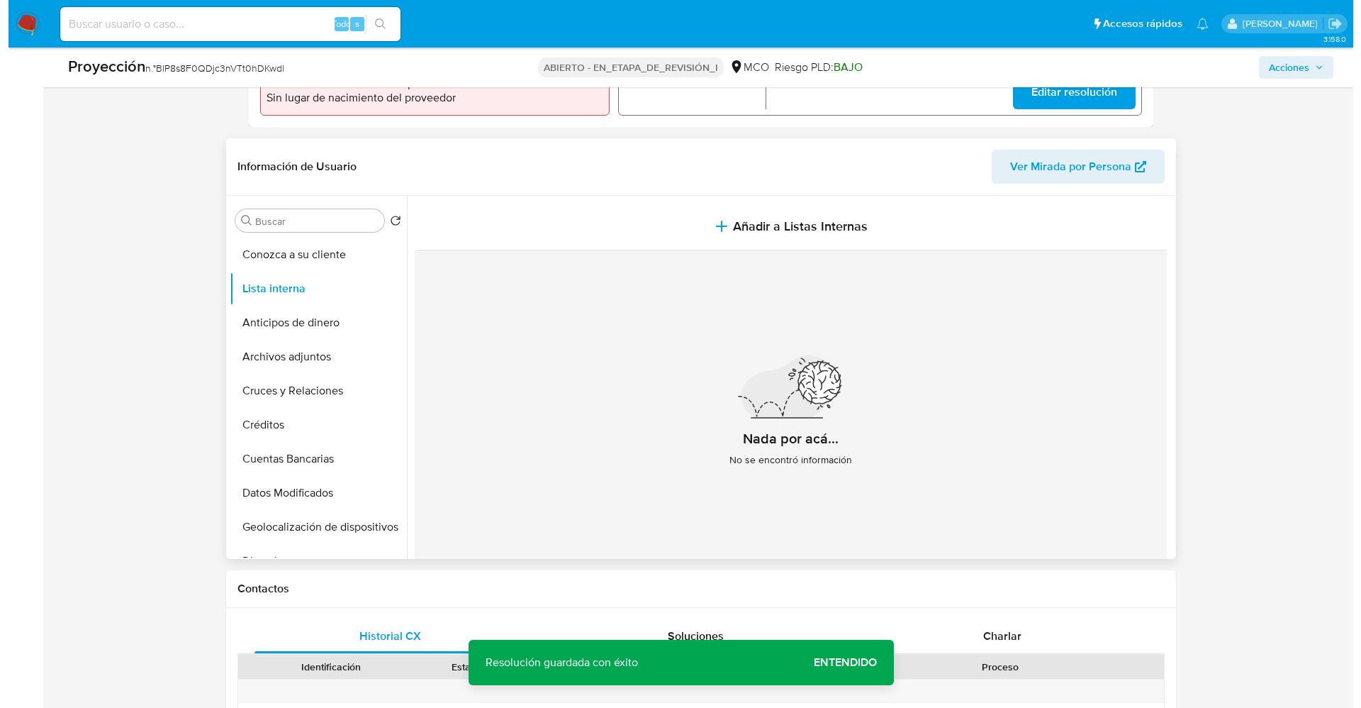
scroll to position [532, 0]
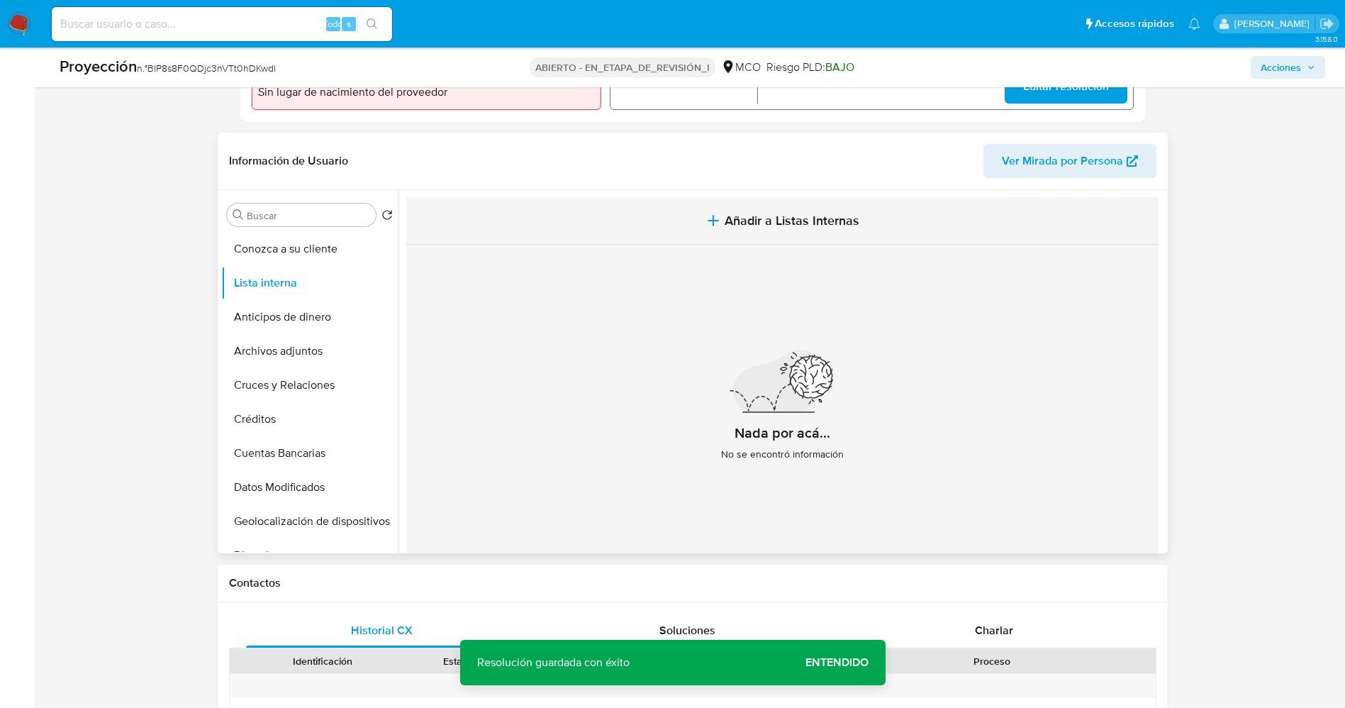
click at [769, 228] on span "Añadir a Listas Internas" at bounding box center [792, 221] width 135 height 16
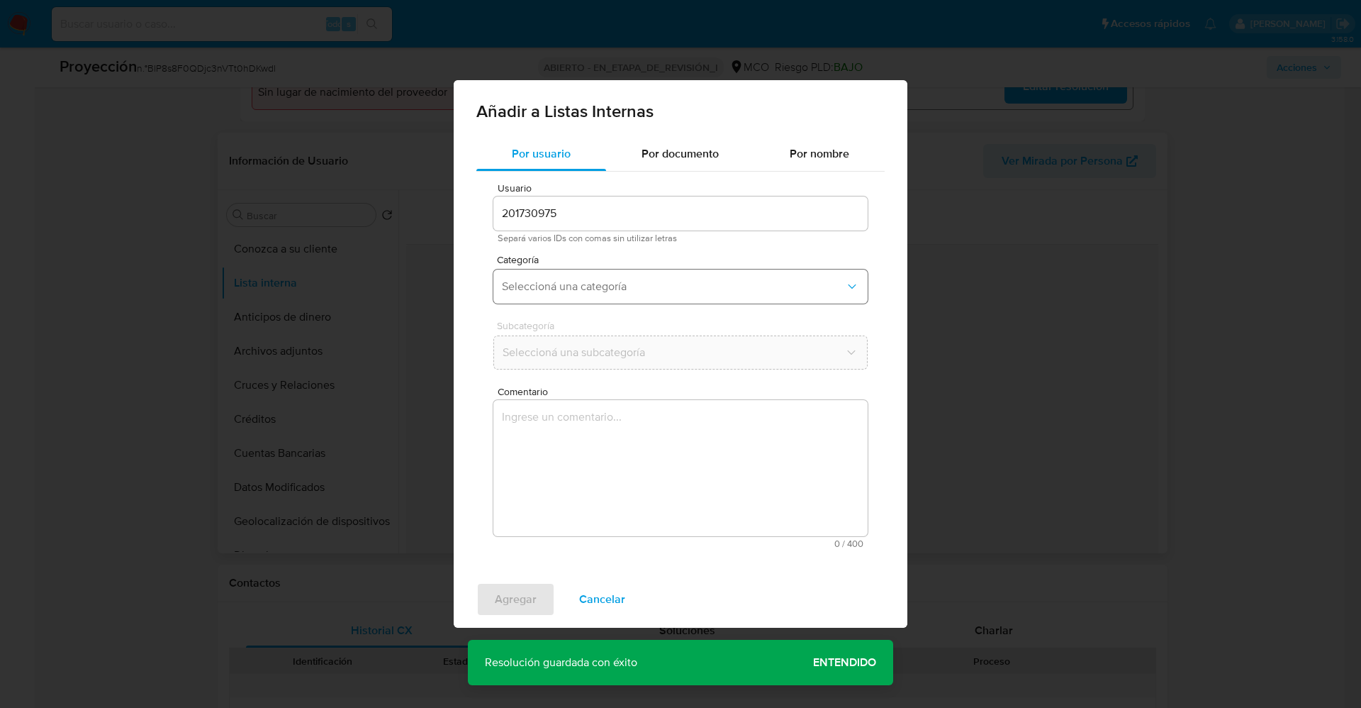
click at [610, 294] on button "Seleccioná una categoría" at bounding box center [680, 286] width 374 height 34
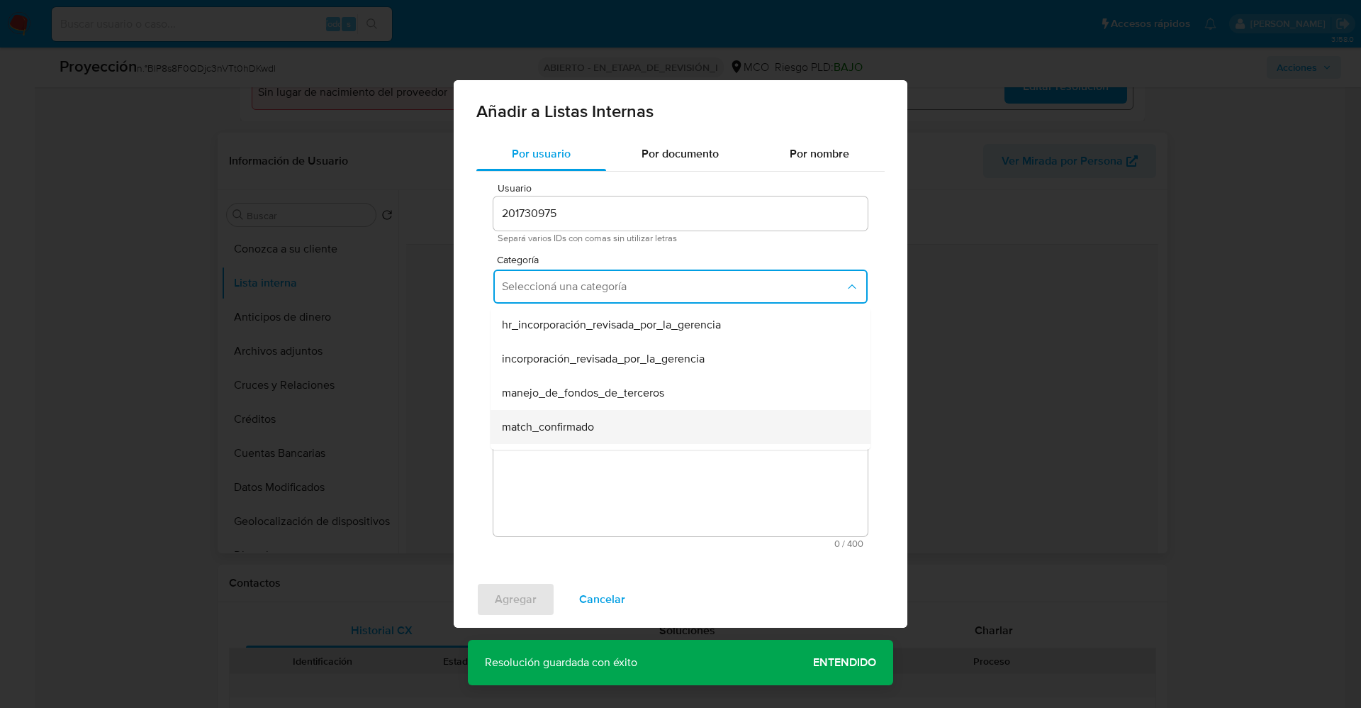
click at [572, 425] on span "match_confirmado" at bounding box center [548, 427] width 92 height 14
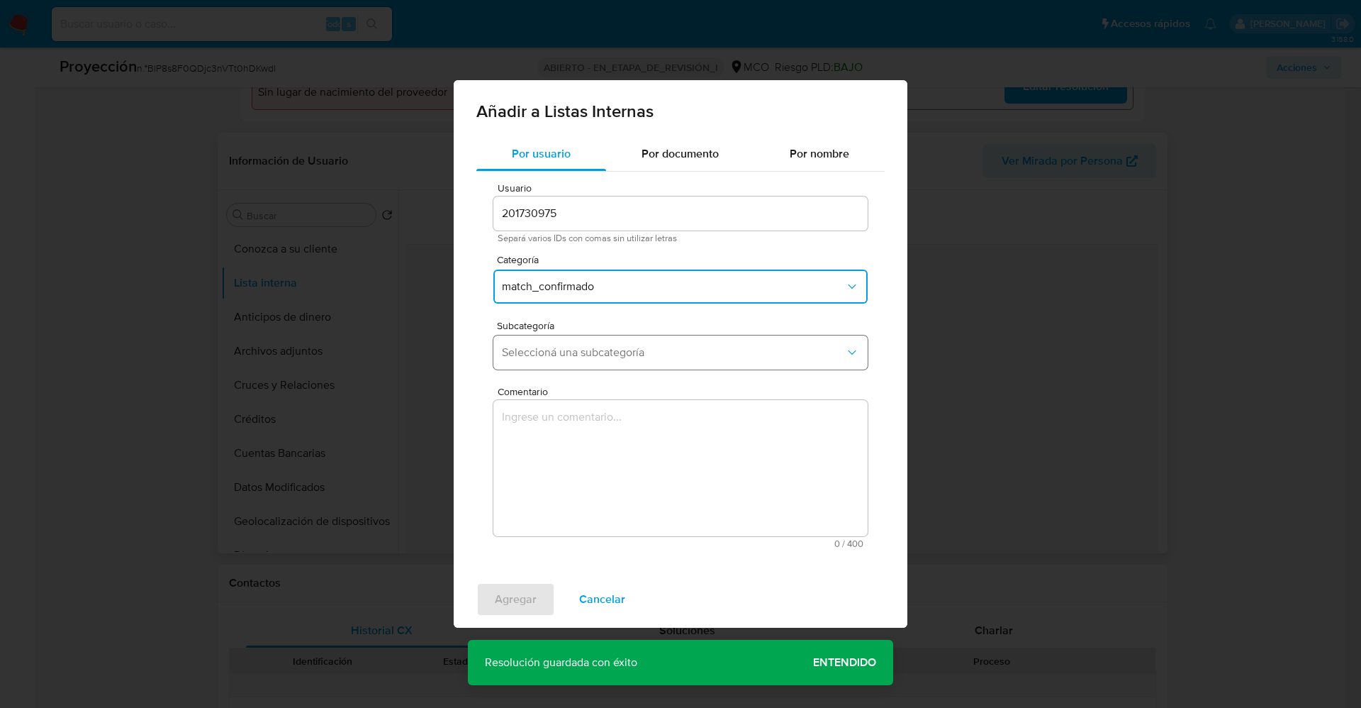
click at [594, 346] on span "Seleccioná una subcategoría" at bounding box center [673, 352] width 343 height 14
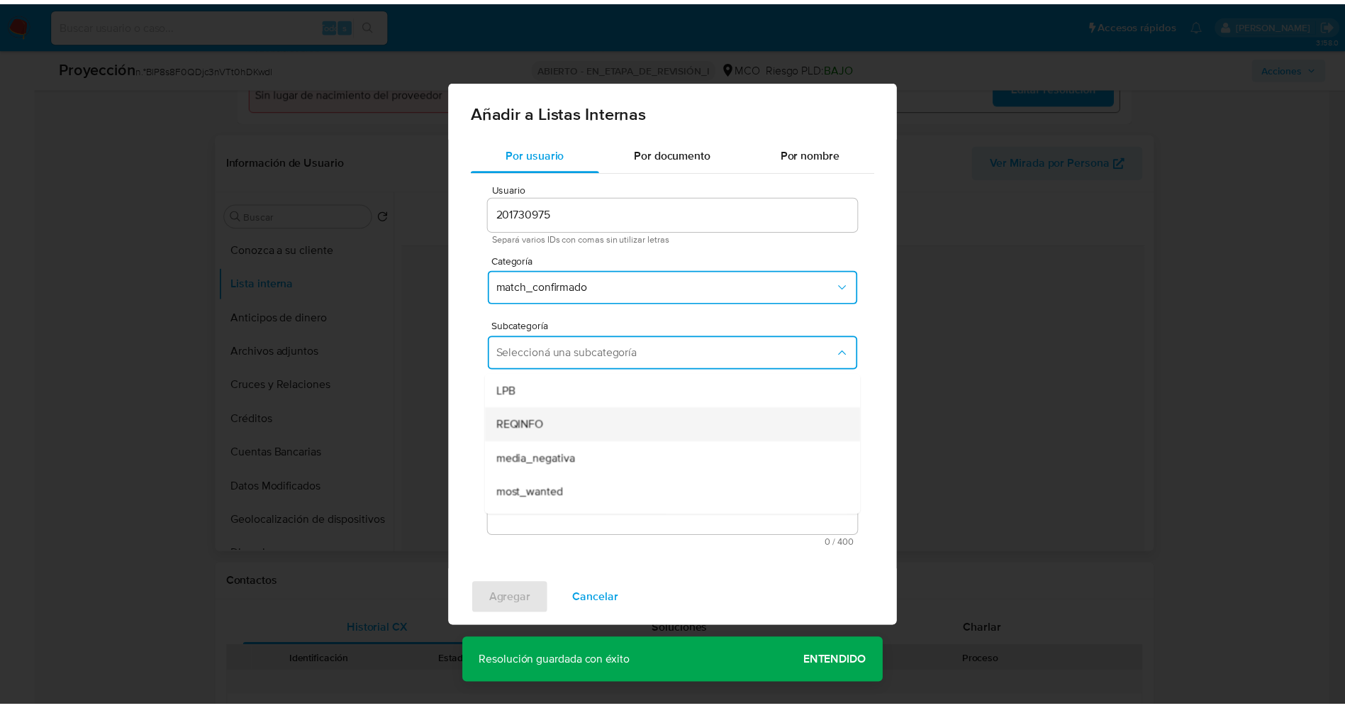
scroll to position [96, 0]
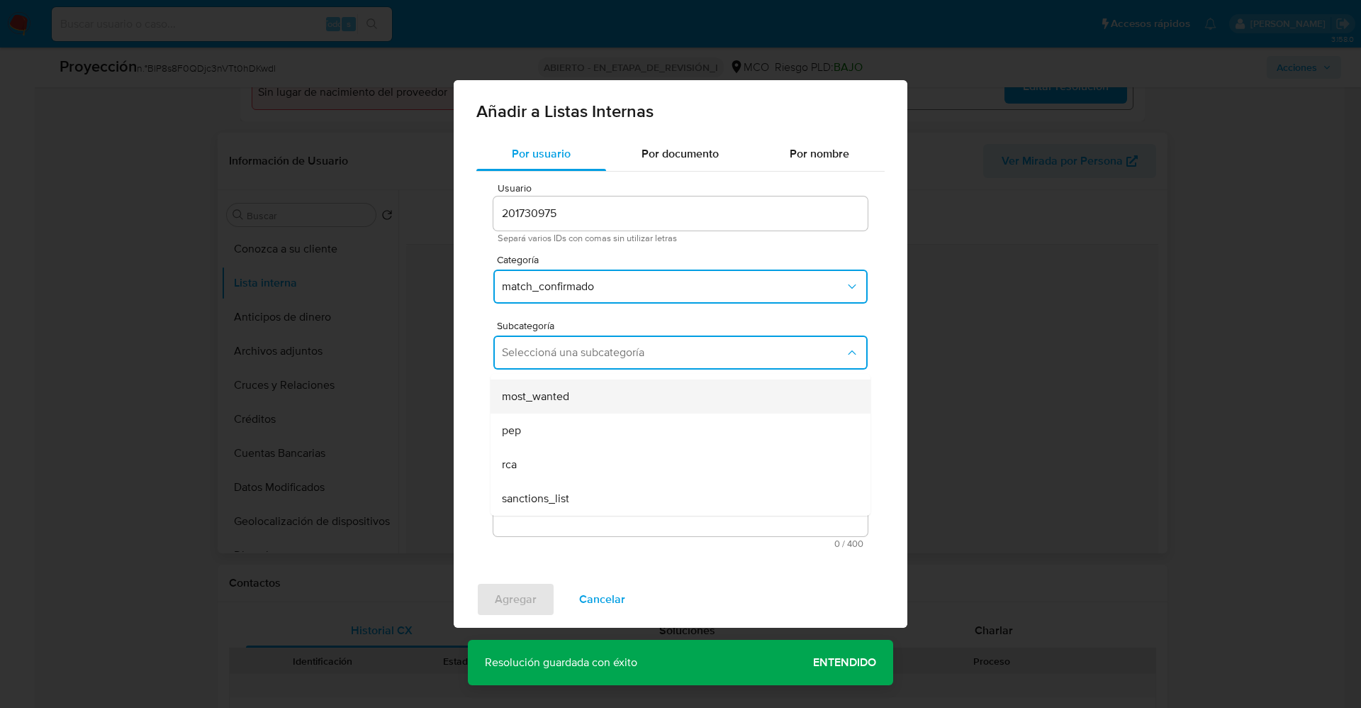
click at [589, 401] on div "most_wanted" at bounding box center [676, 396] width 349 height 34
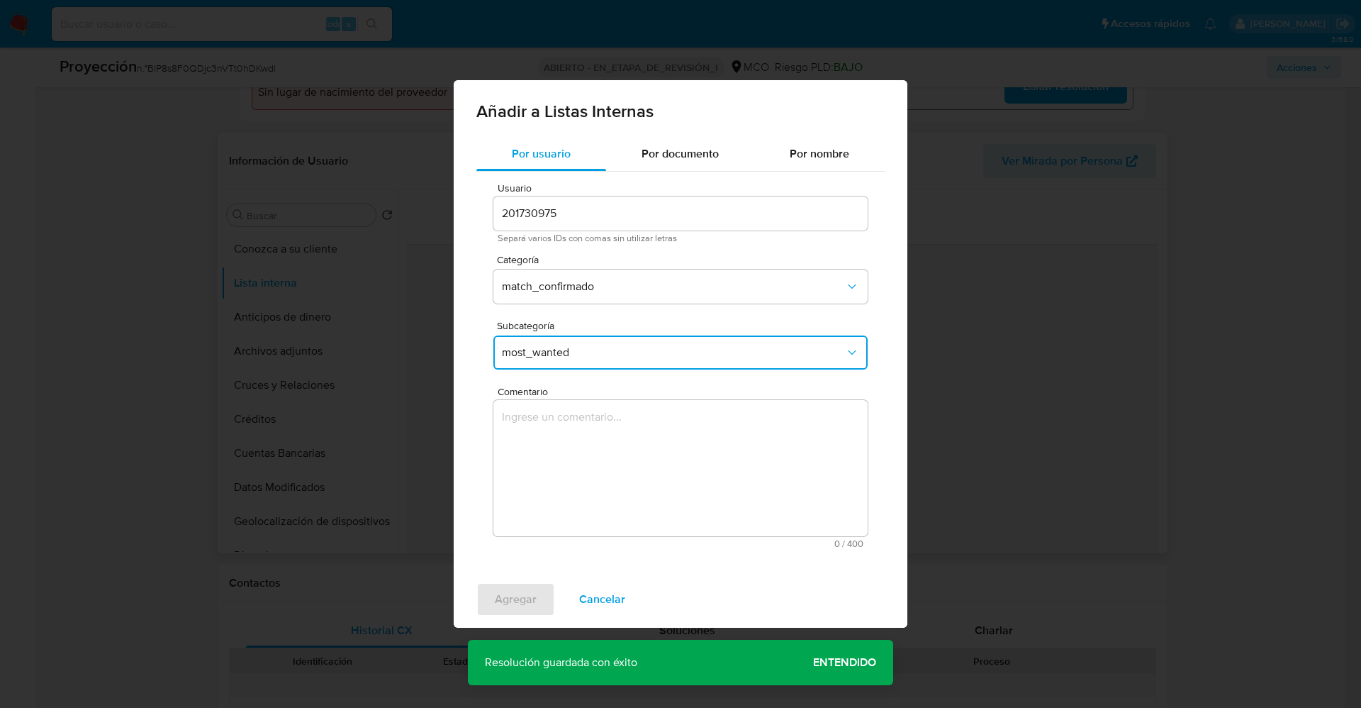
click at [588, 440] on textarea "Comentario" at bounding box center [680, 468] width 374 height 136
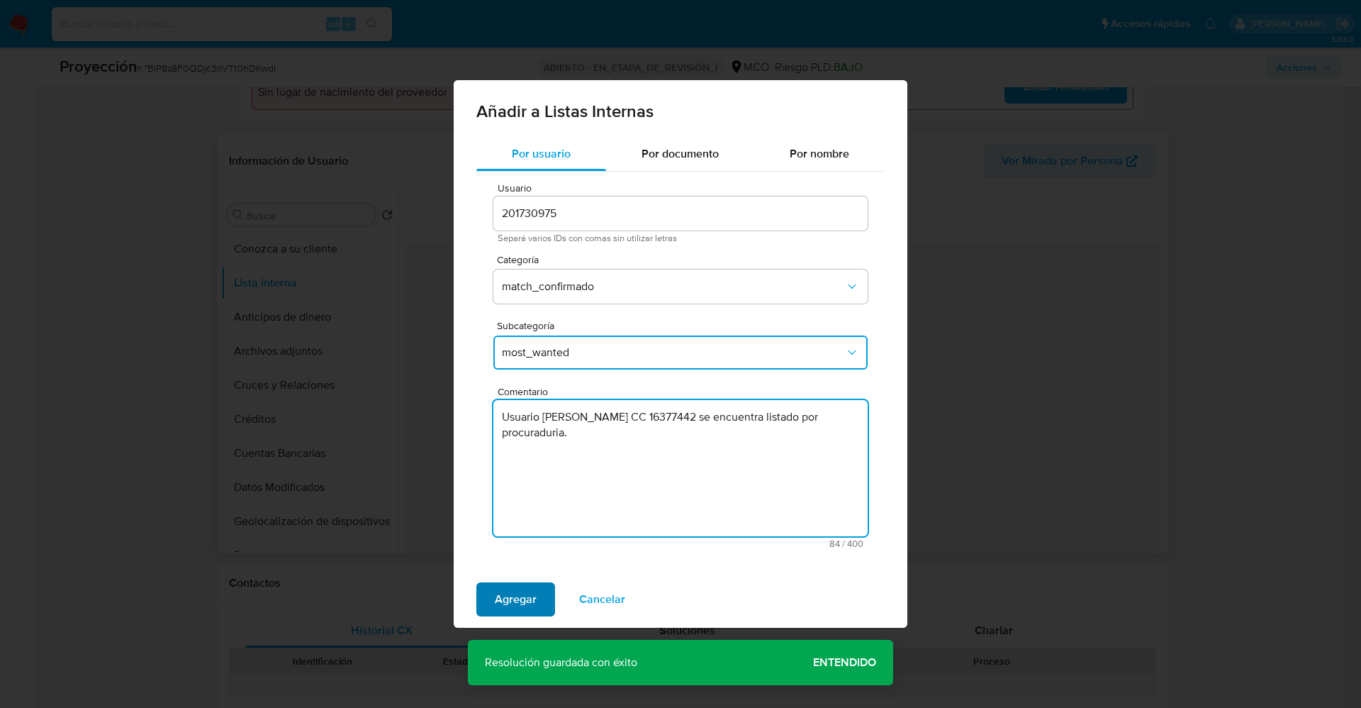
type textarea "Usuario Andrés Jhonny Albán Botín CC 16377442 se encuentra listado por procurad…"
drag, startPoint x: 534, startPoint y: 598, endPoint x: 518, endPoint y: 579, distance: 25.1
click at [532, 600] on span "Agregar" at bounding box center [516, 599] width 42 height 31
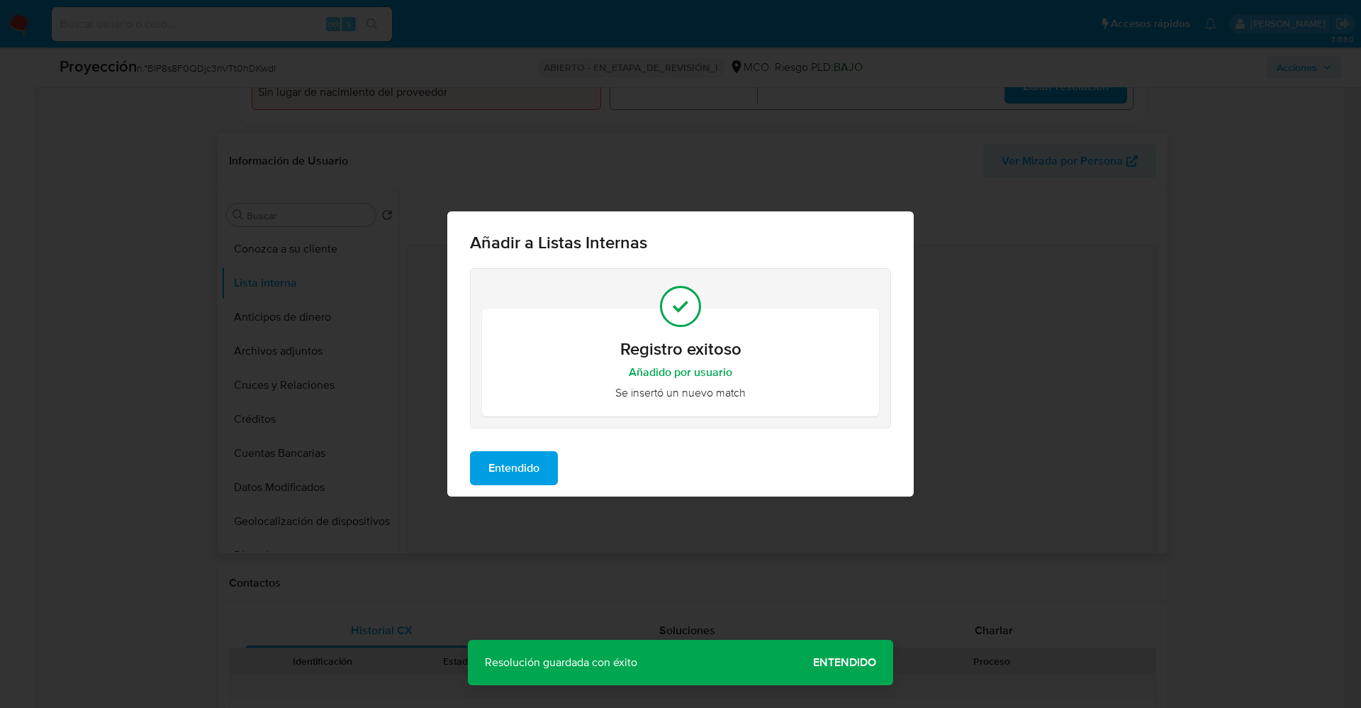
click at [527, 464] on span "Entendido" at bounding box center [514, 467] width 51 height 31
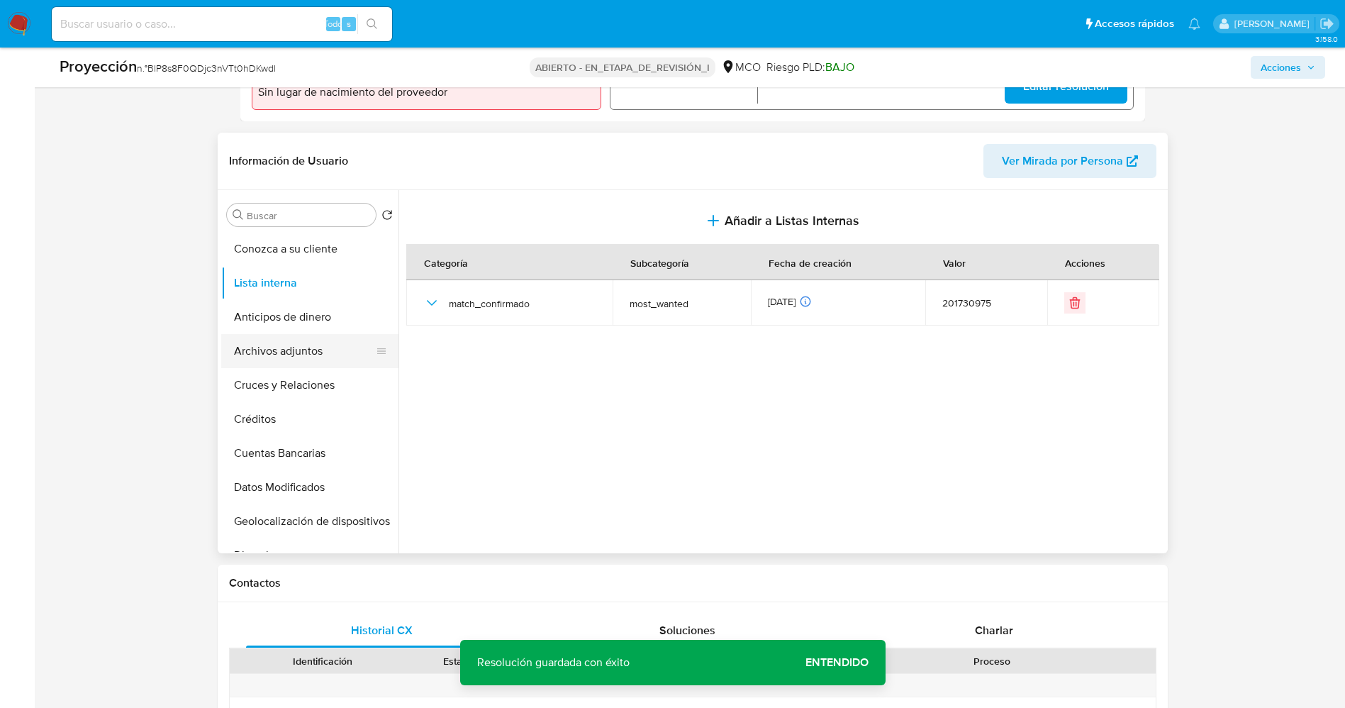
click at [298, 355] on button "Archivos adjuntos" at bounding box center [304, 351] width 166 height 34
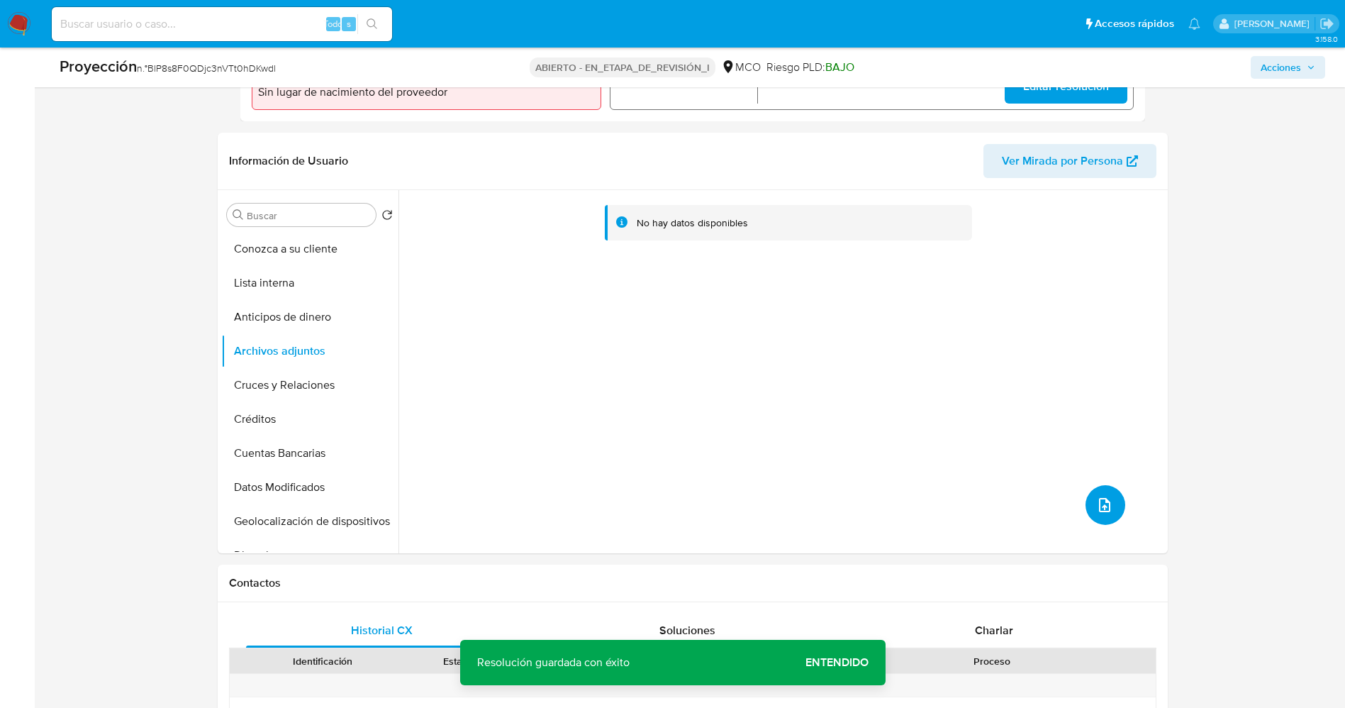
click at [1101, 503] on icon "subir archivo" at bounding box center [1104, 504] width 17 height 17
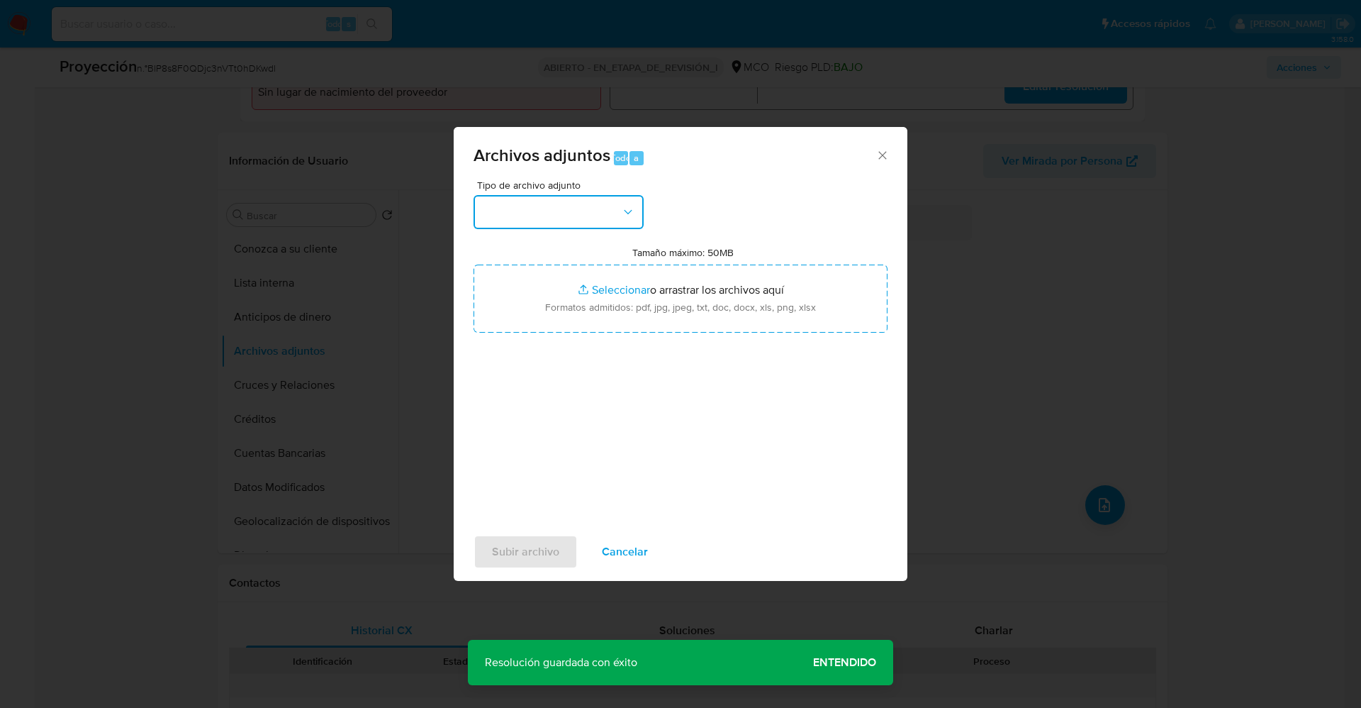
click at [581, 206] on button "button" at bounding box center [559, 212] width 170 height 34
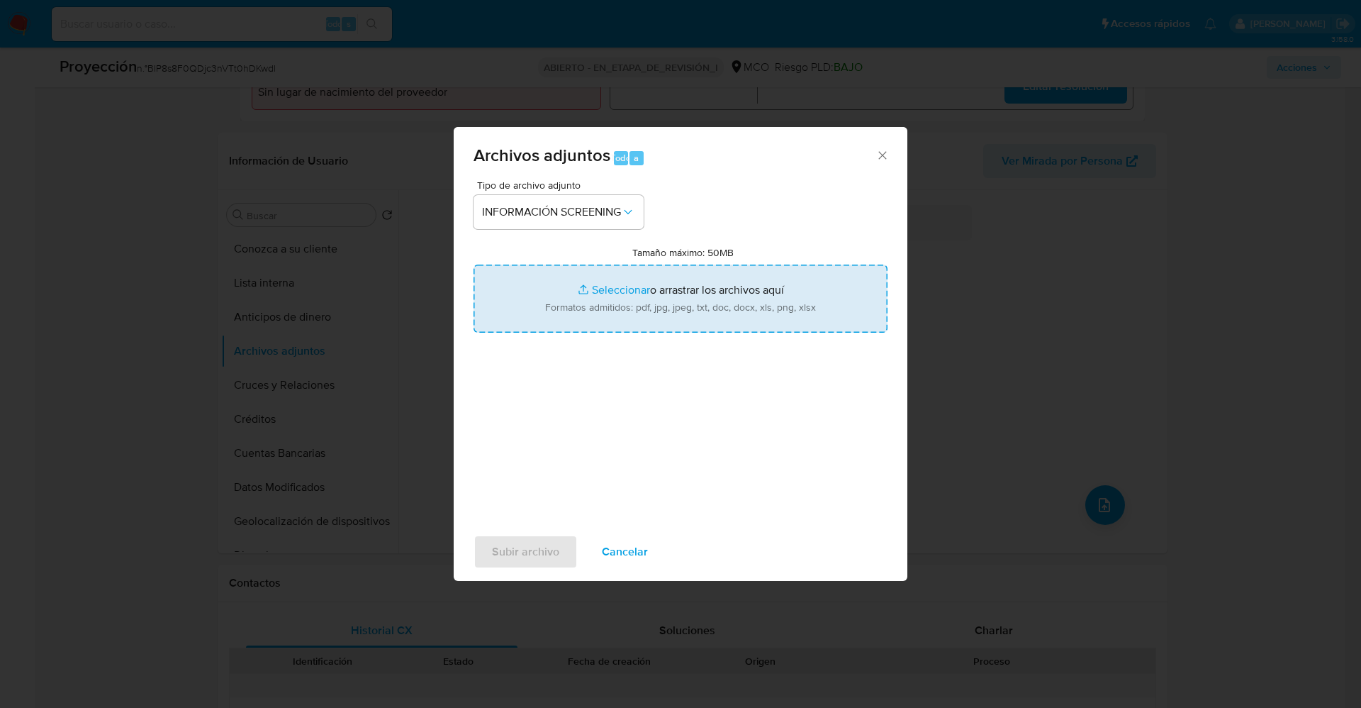
type input "C:\fakepath\Consulta de Antecedentes.pdf"
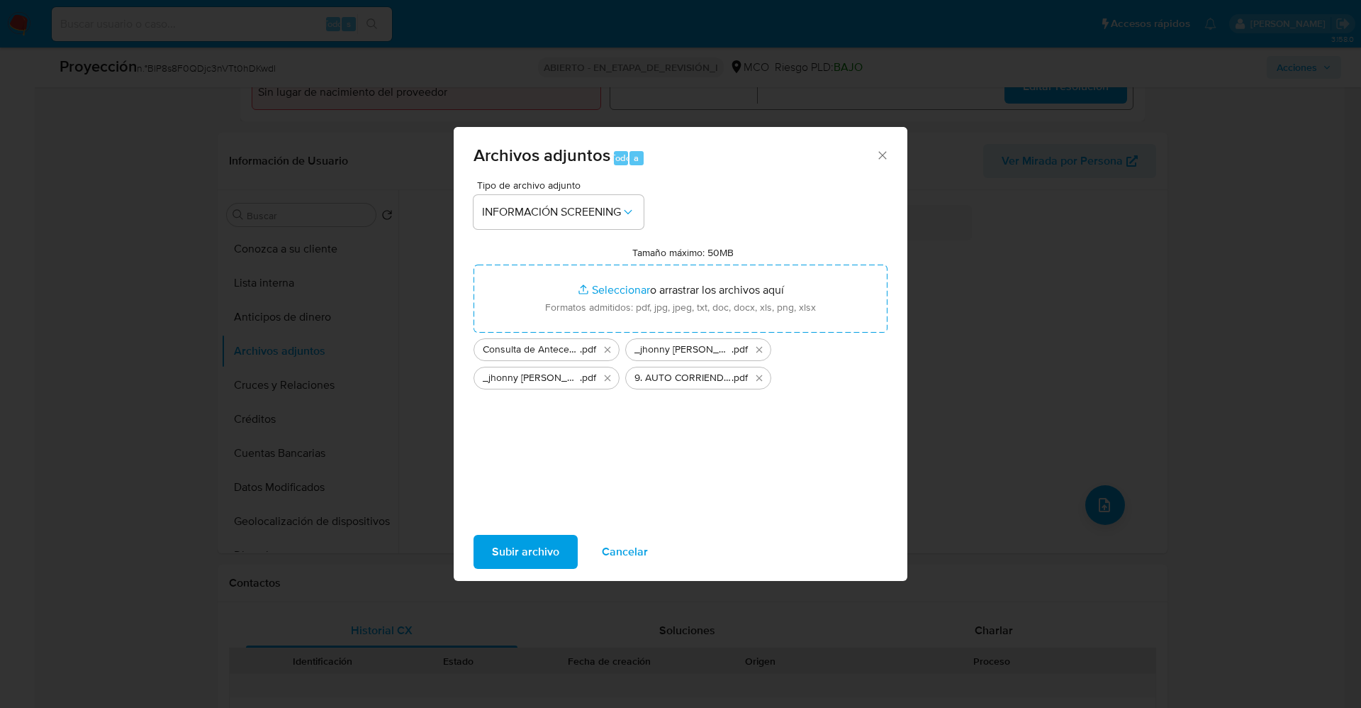
click at [555, 556] on span "Subir archivo" at bounding box center [525, 551] width 67 height 31
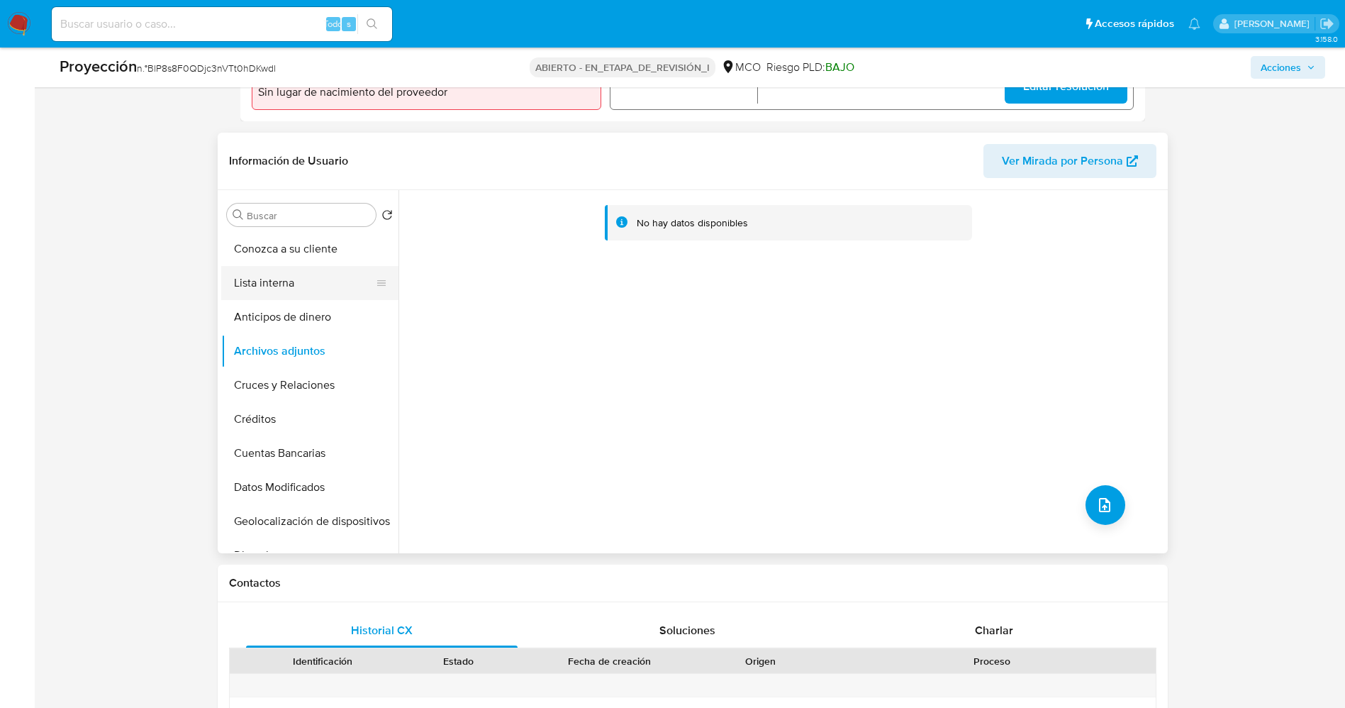
click at [311, 272] on button "Lista interna" at bounding box center [304, 283] width 166 height 34
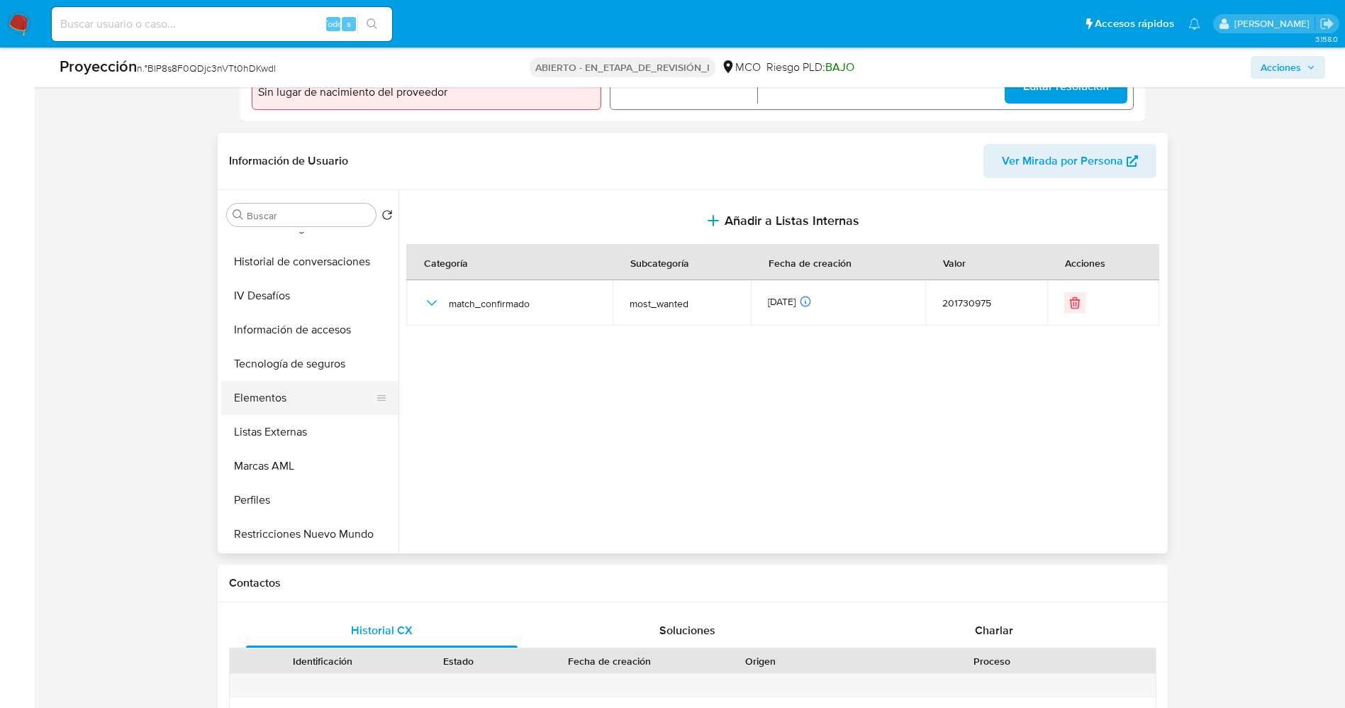
scroll to position [599, 0]
click at [313, 459] on button "Restricciones Nuevo Mundo" at bounding box center [304, 467] width 166 height 34
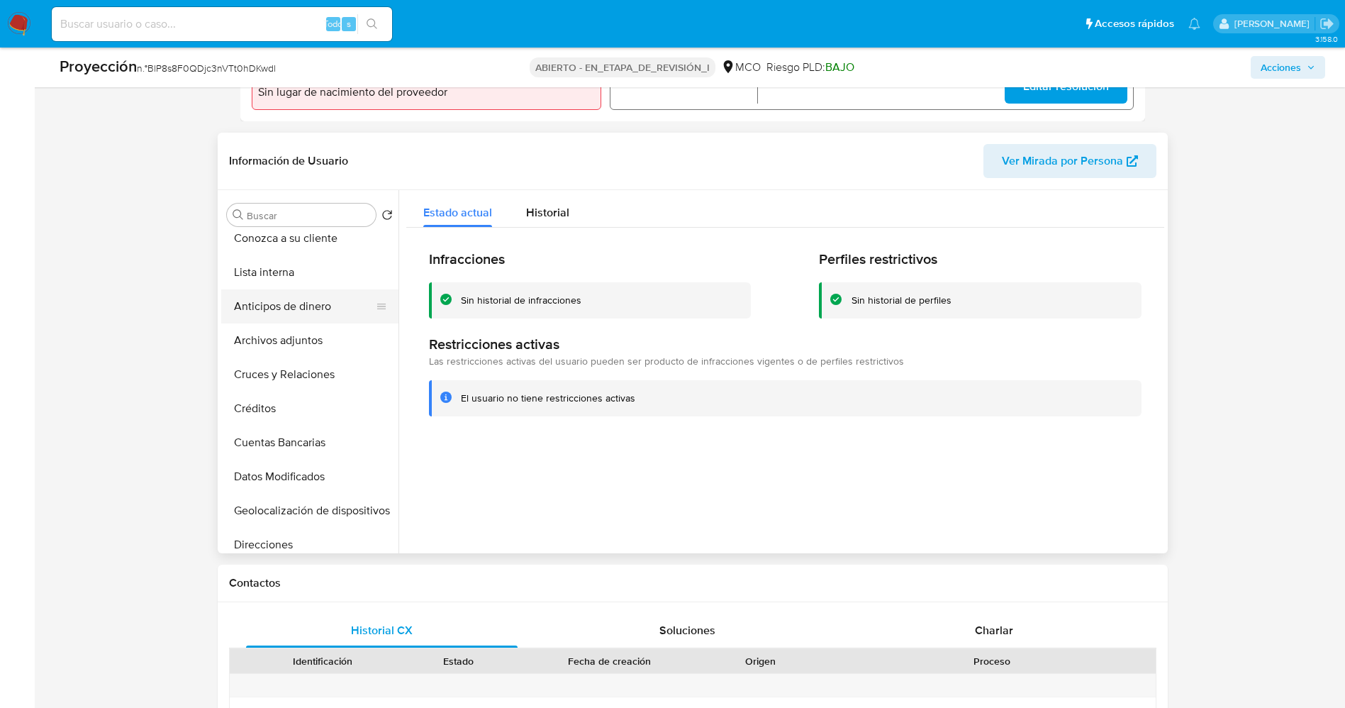
scroll to position [0, 0]
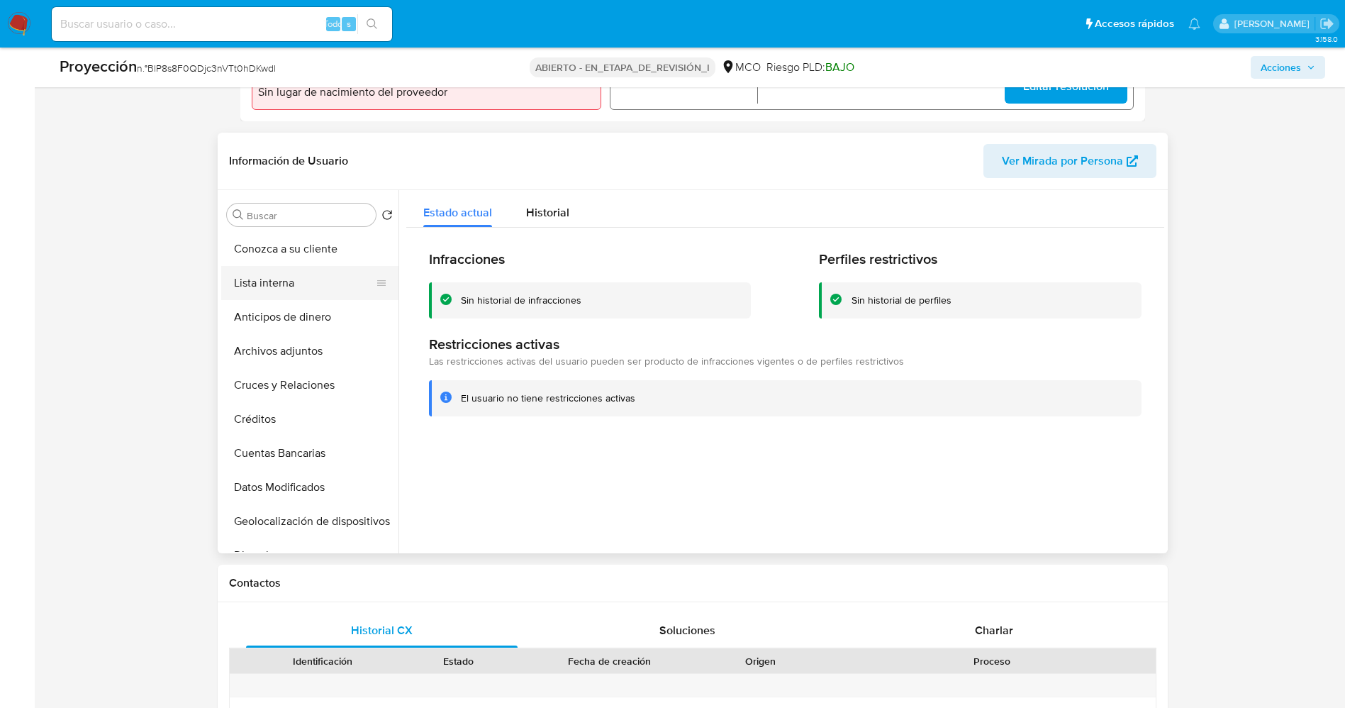
click at [284, 277] on button "Lista interna" at bounding box center [304, 283] width 166 height 34
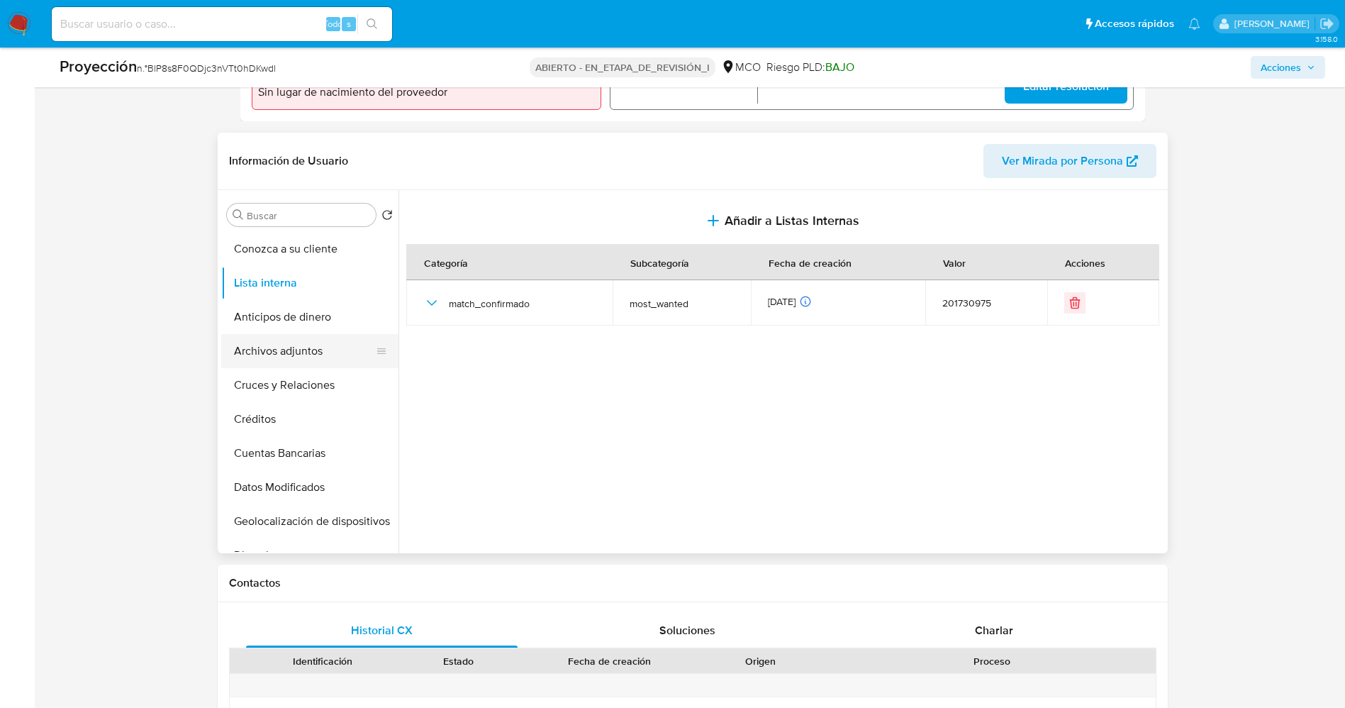
click at [294, 359] on button "Archivos adjuntos" at bounding box center [304, 351] width 166 height 34
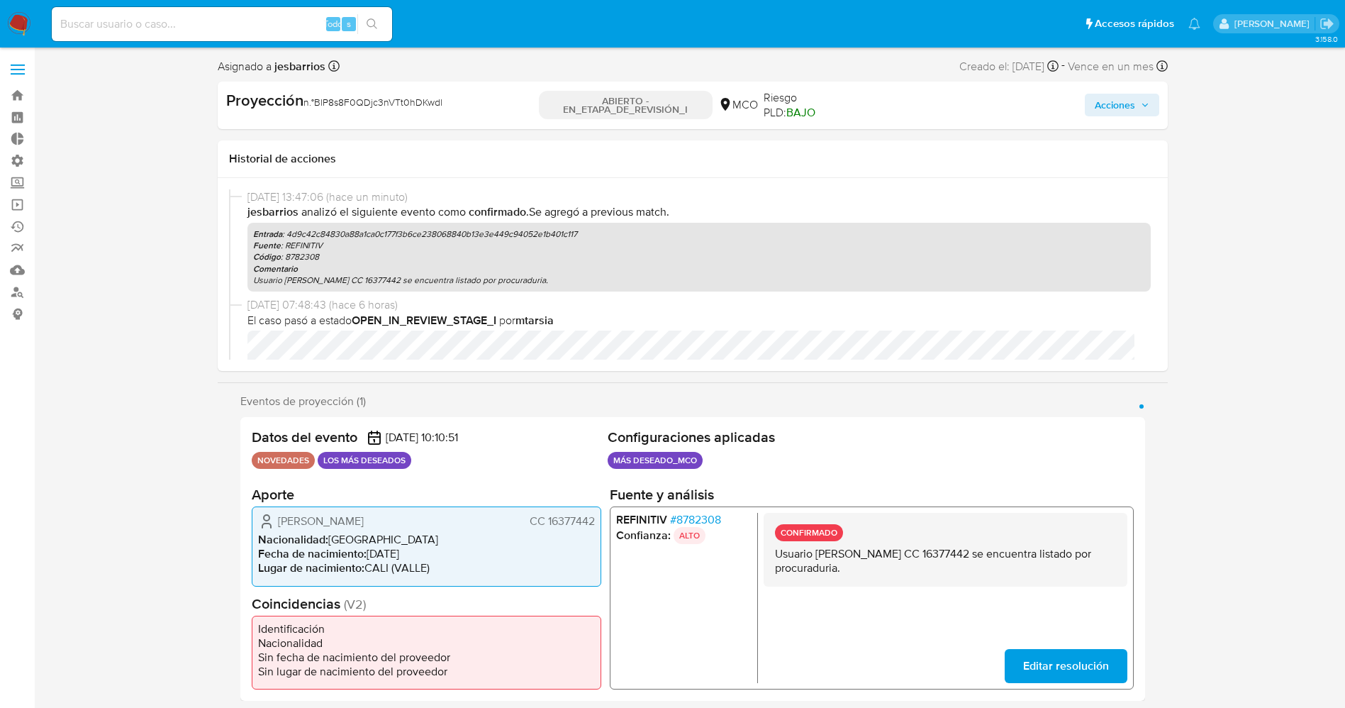
click at [1142, 96] on span "Acciones" at bounding box center [1122, 105] width 55 height 20
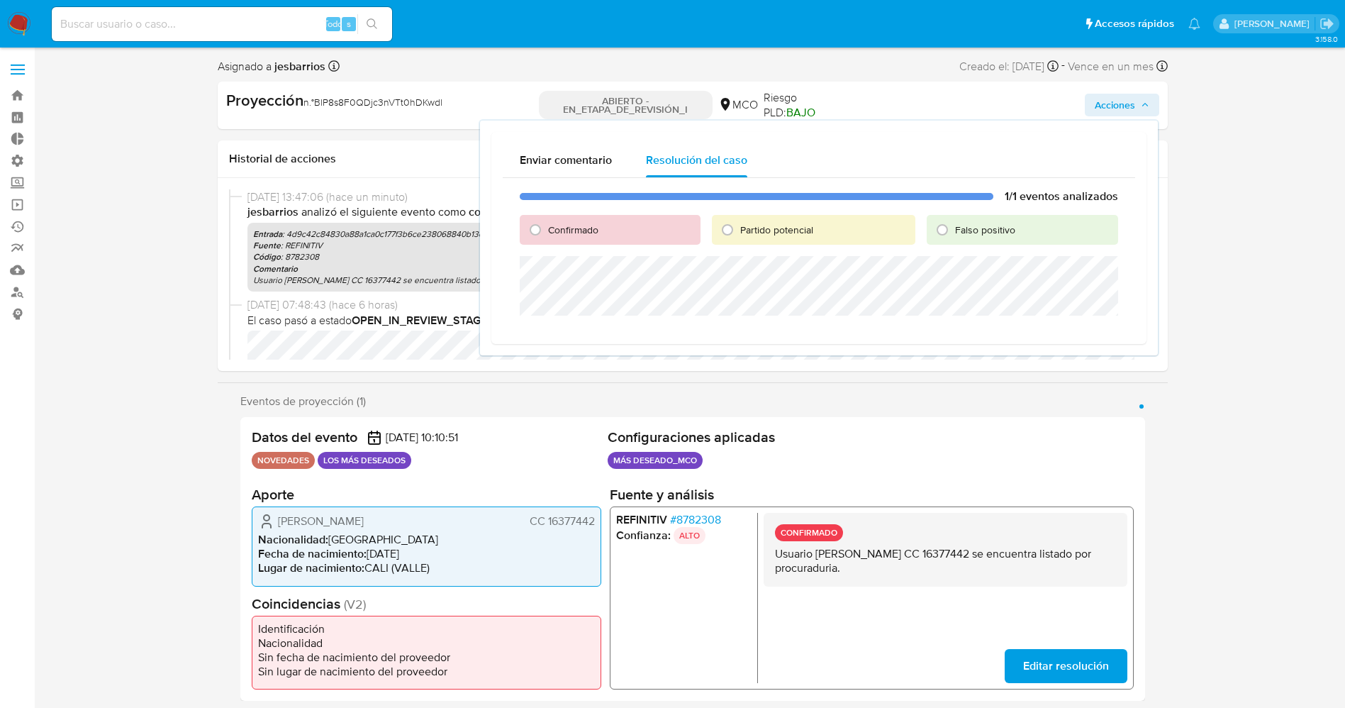
click at [570, 230] on font "Confirmado" at bounding box center [573, 230] width 50 height 14
click at [547, 230] on input "Confirmado" at bounding box center [535, 229] width 23 height 23
radio input "true"
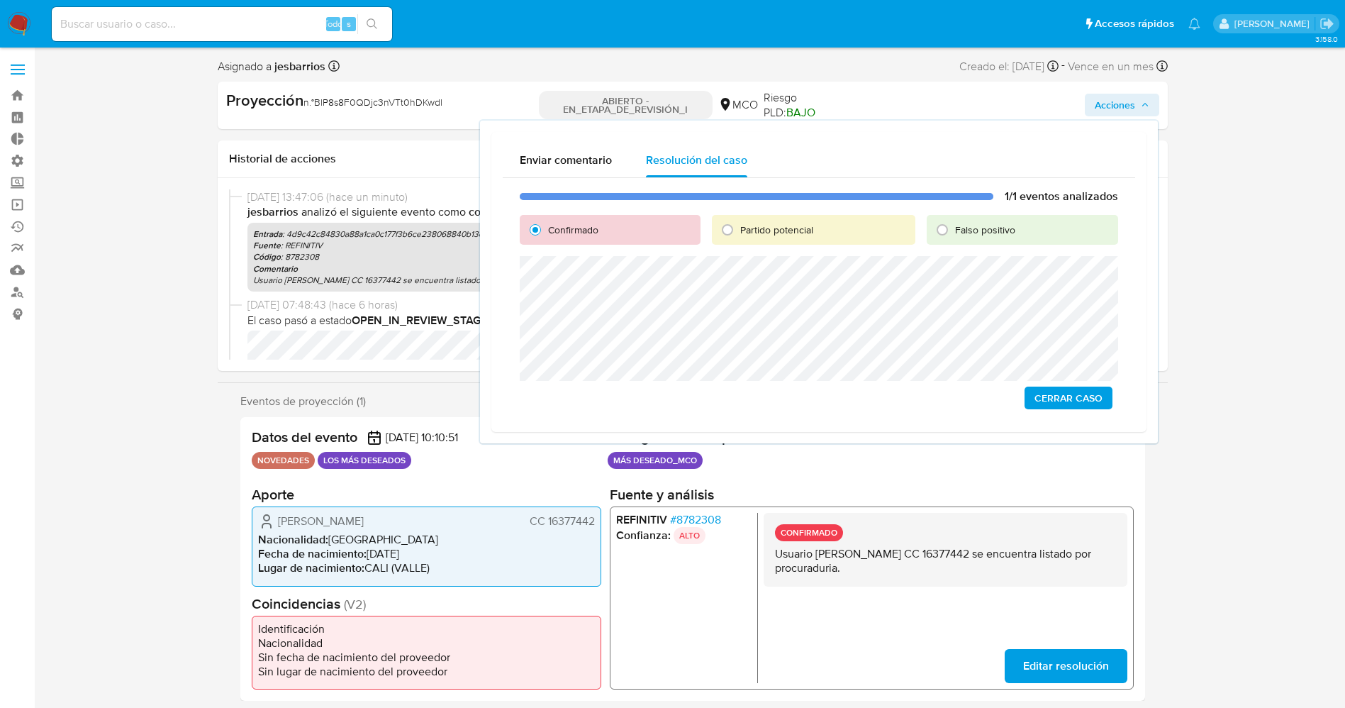
click at [1055, 397] on span "Cerrar Caso" at bounding box center [1068, 398] width 68 height 20
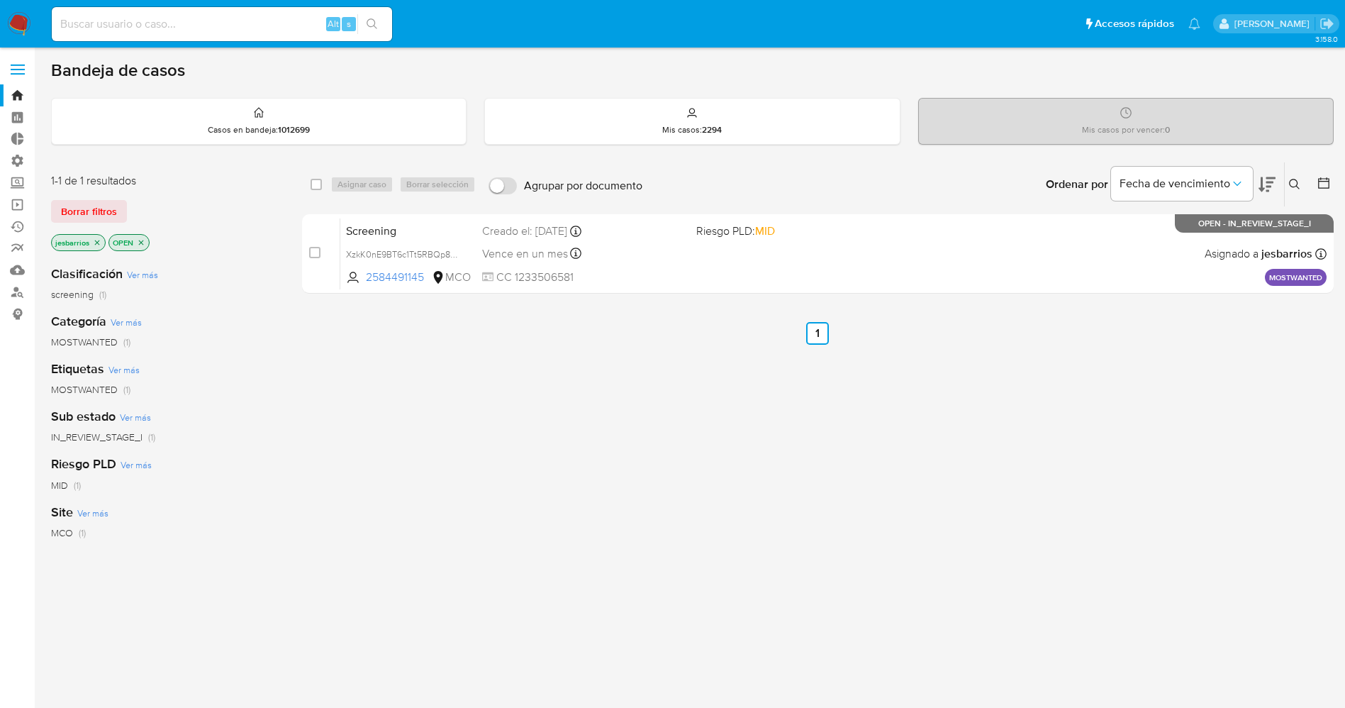
drag, startPoint x: 96, startPoint y: 217, endPoint x: 1042, endPoint y: 65, distance: 957.2
click at [102, 218] on span "Borrar filtros" at bounding box center [89, 211] width 56 height 20
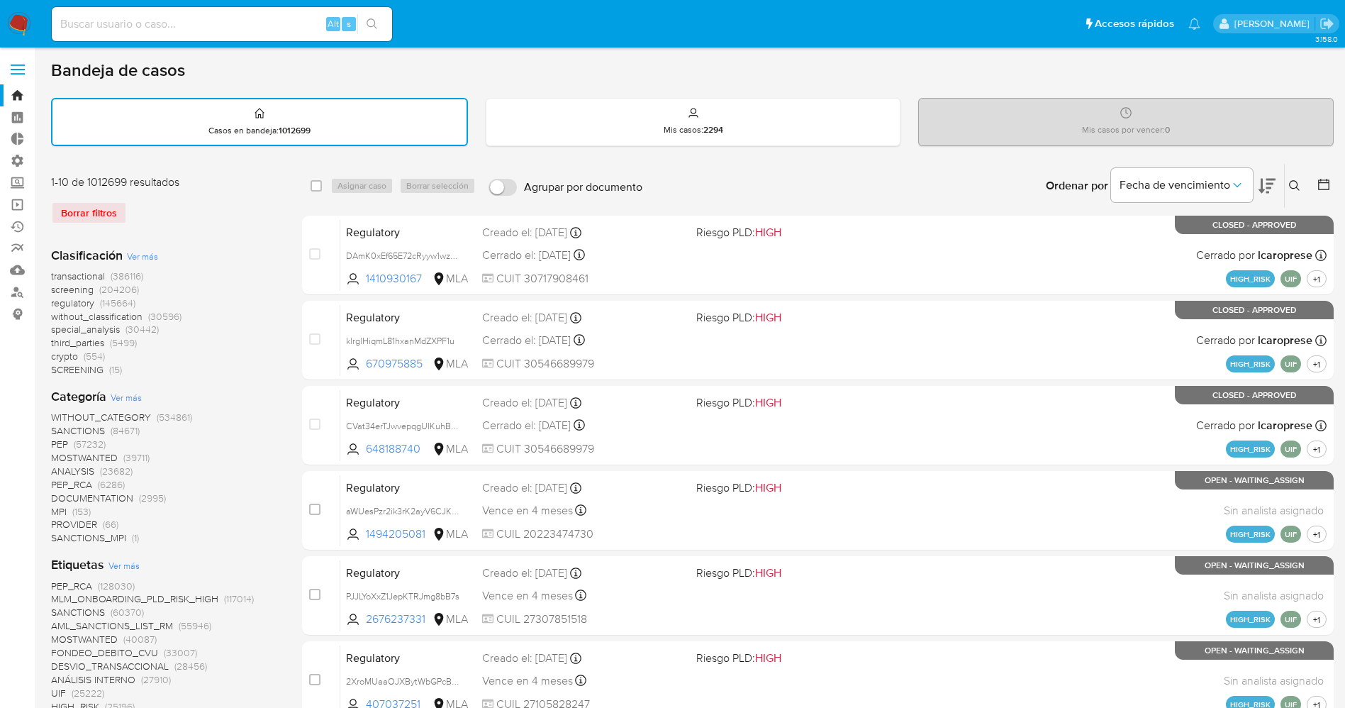
click at [1293, 174] on div "Ingrese ID de usuario o caso Buscar Borrar filtros" at bounding box center [1296, 186] width 24 height 44
click at [1293, 182] on icon at bounding box center [1294, 185] width 11 height 11
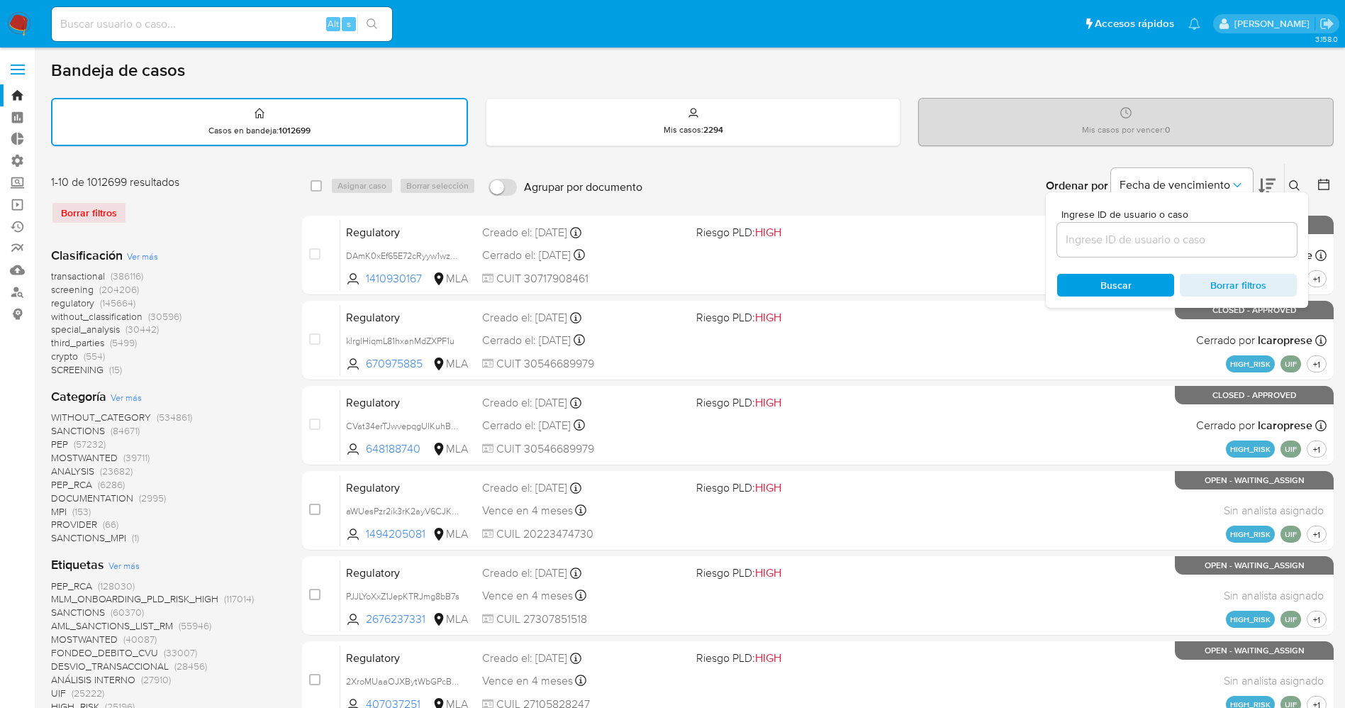
click at [1201, 241] on input at bounding box center [1177, 239] width 240 height 18
type input "mn4ECy1C0KaIOqByYSuMsxpz"
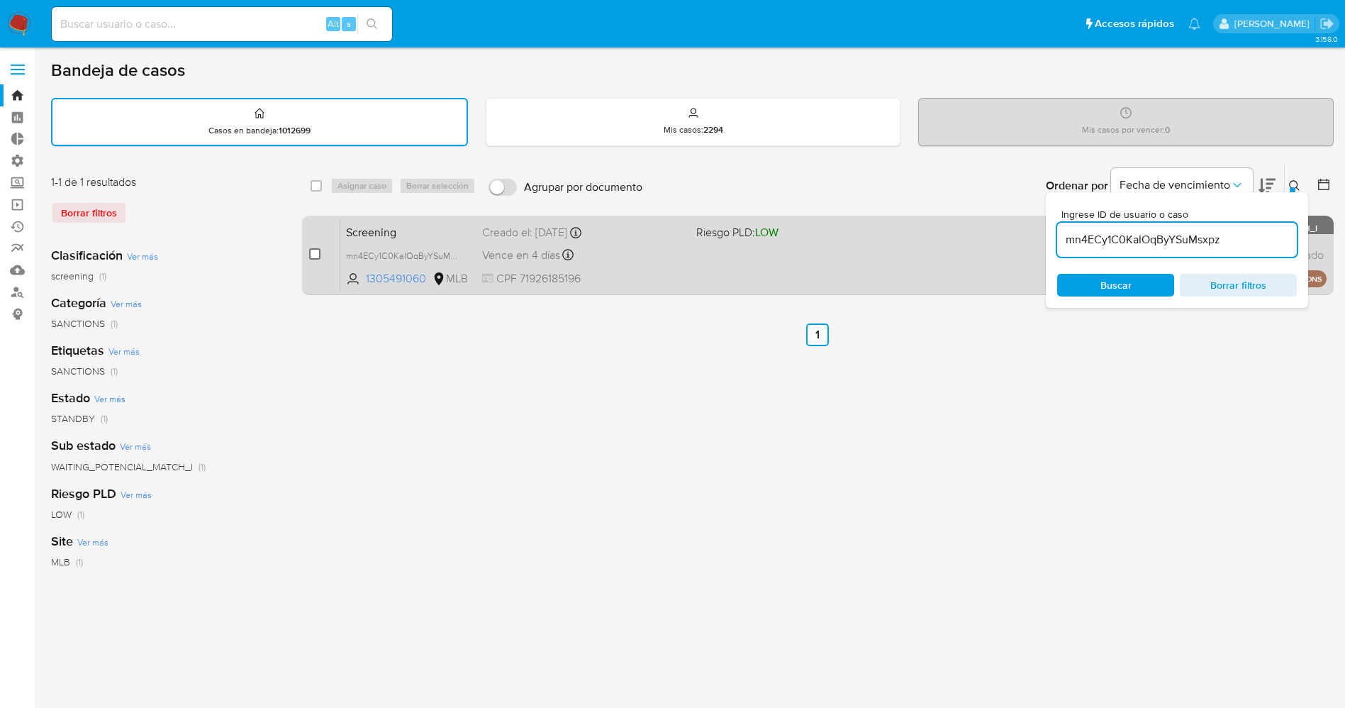
click at [313, 252] on input "checkbox" at bounding box center [314, 253] width 11 height 11
checkbox input "true"
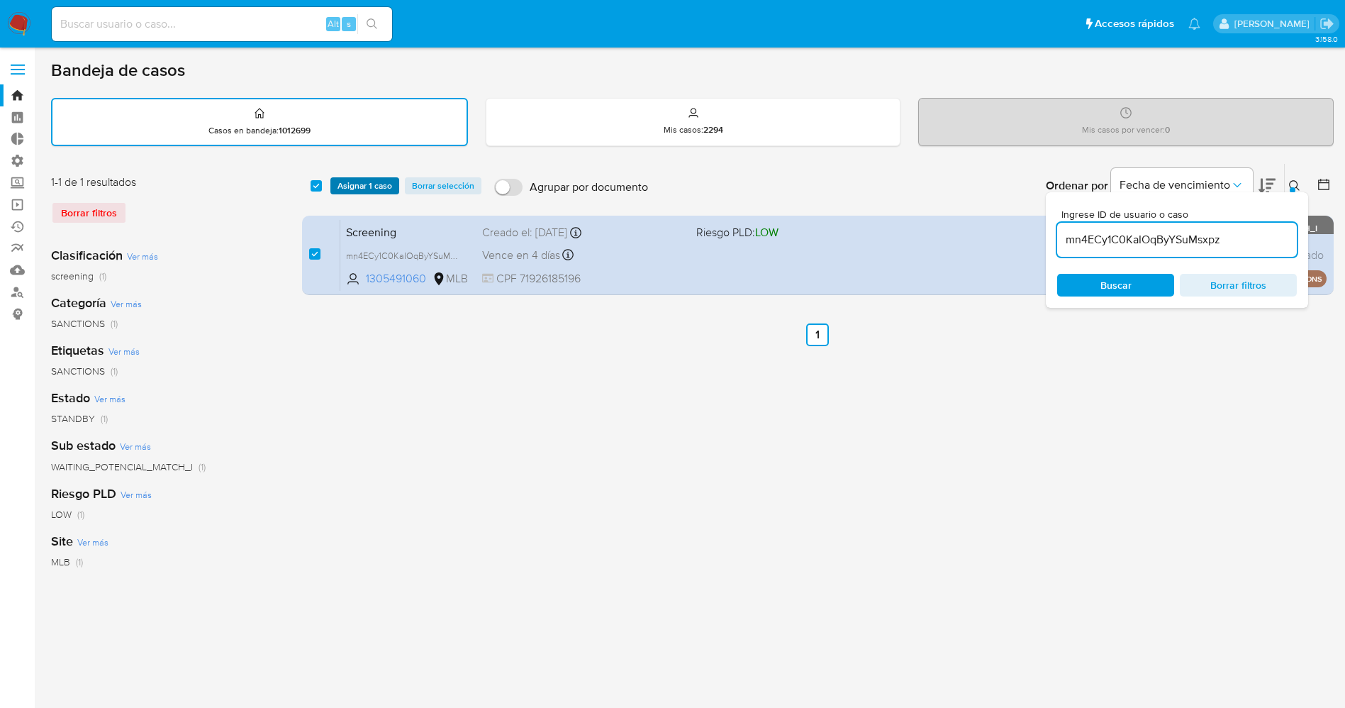
click at [359, 179] on span "Asignar 1 caso" at bounding box center [364, 186] width 55 height 14
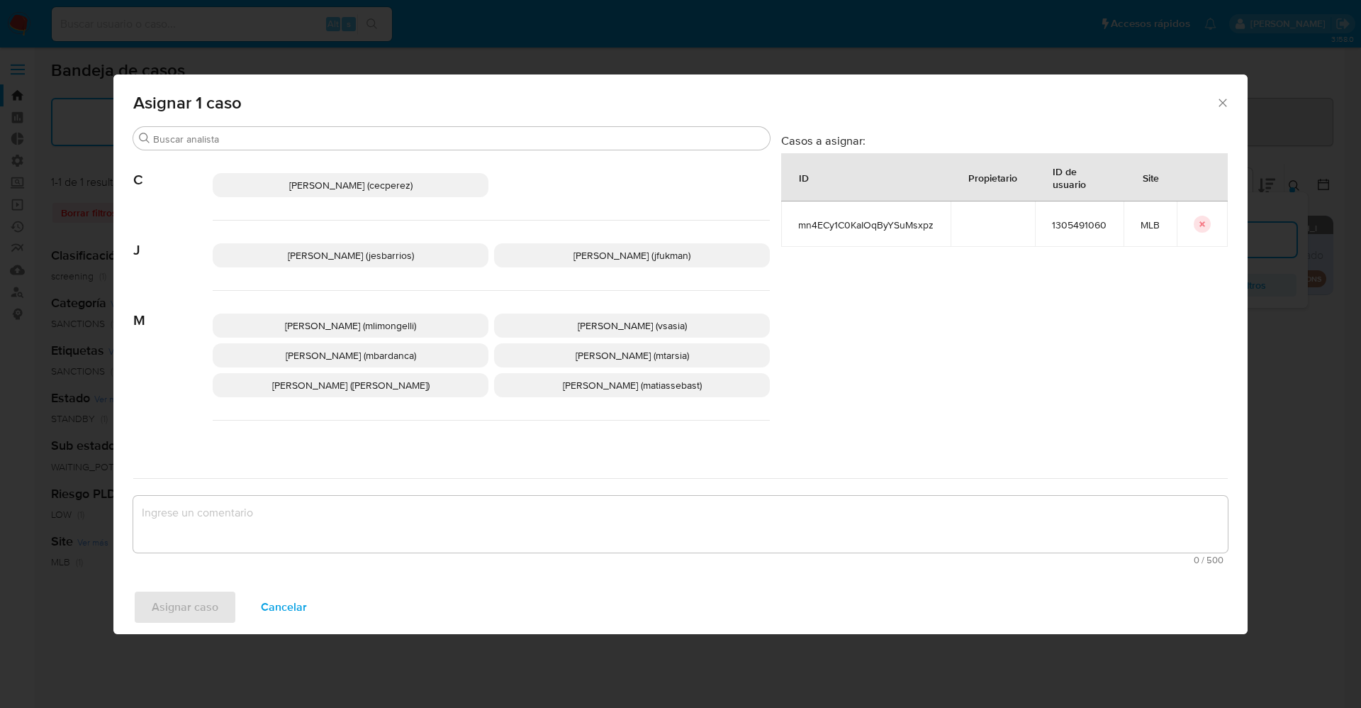
click at [375, 255] on span "[PERSON_NAME] (jesbarrios)" at bounding box center [351, 255] width 126 height 14
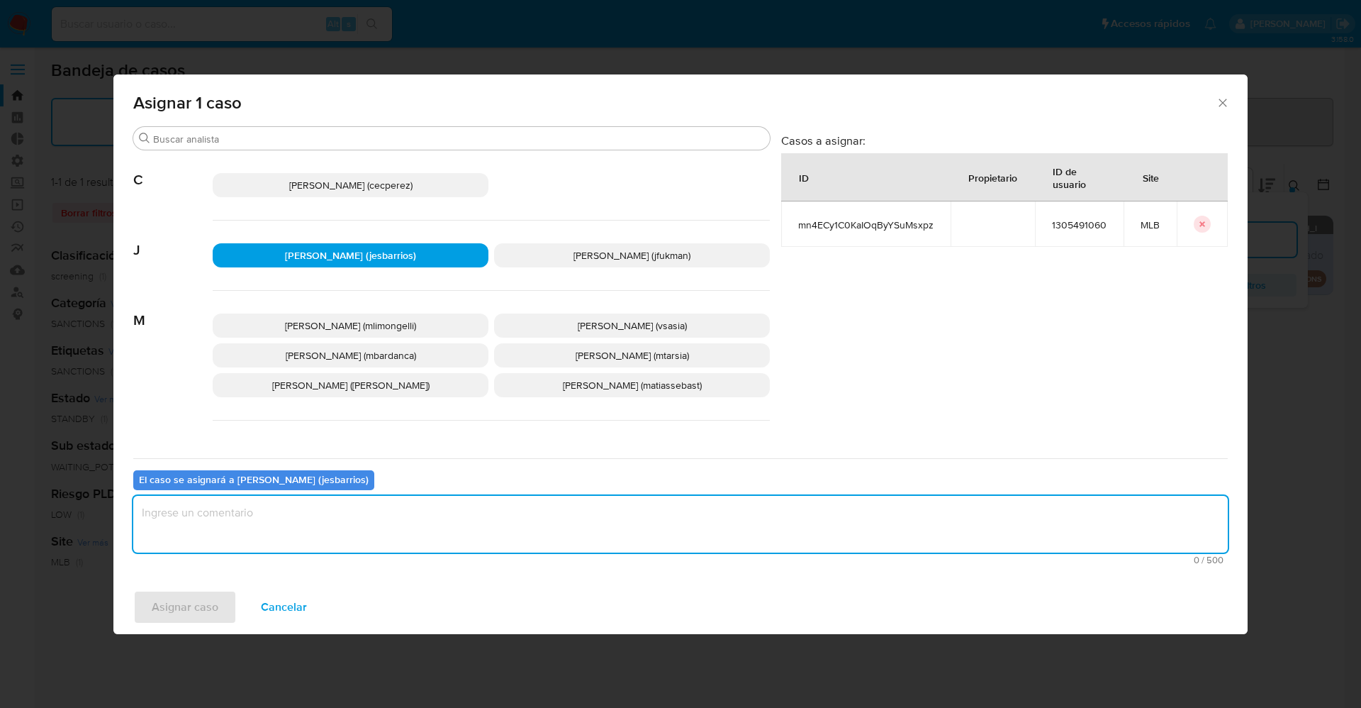
click at [396, 537] on textarea "assign-modal" at bounding box center [680, 524] width 1095 height 57
type textarea "Analisis"
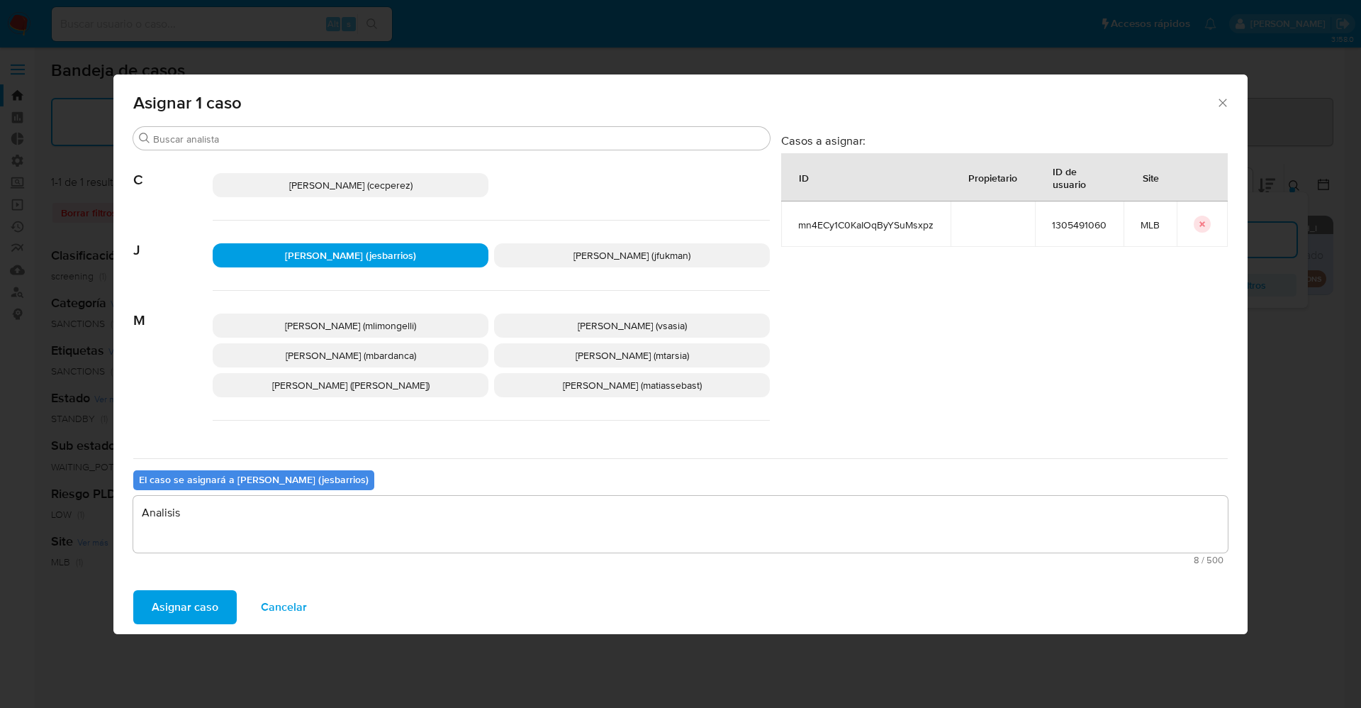
click at [186, 610] on span "Asignar caso" at bounding box center [185, 606] width 67 height 31
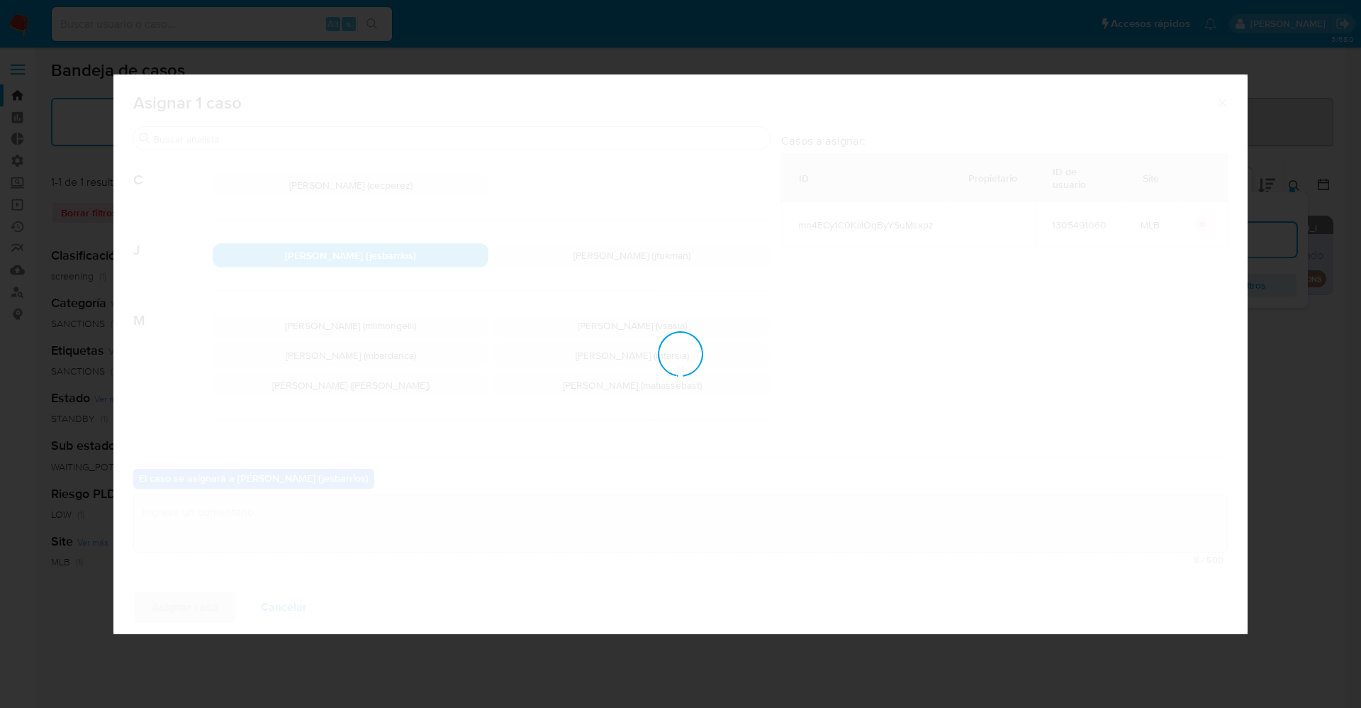
checkbox input "false"
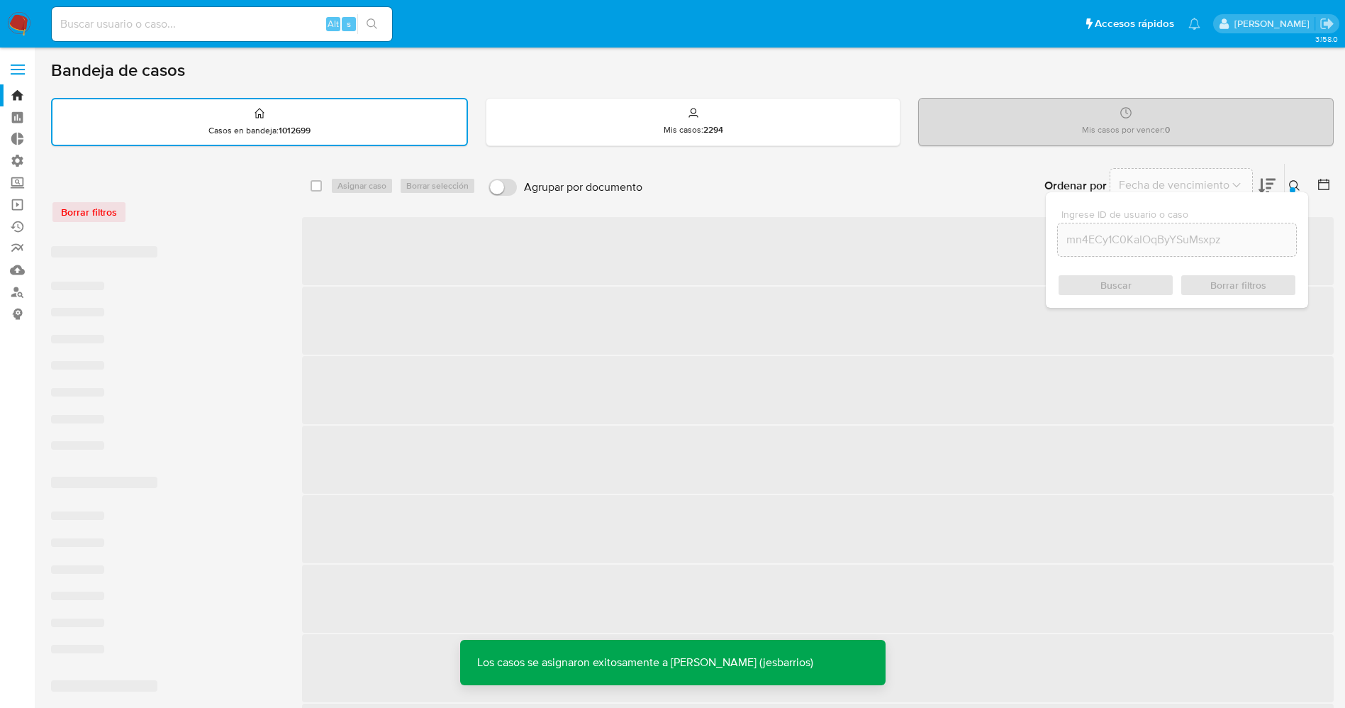
drag, startPoint x: 19, startPoint y: 28, endPoint x: 39, endPoint y: 16, distance: 22.9
click at [19, 28] on img at bounding box center [19, 24] width 24 height 24
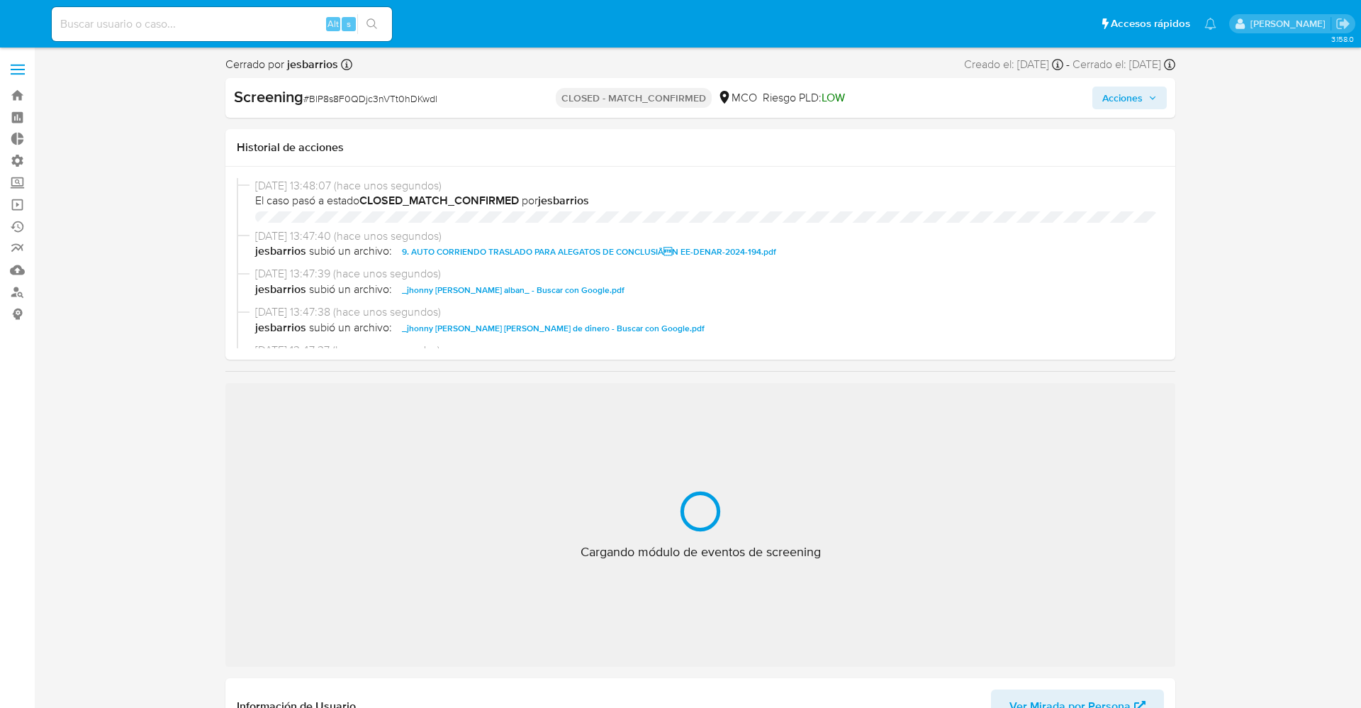
select select "10"
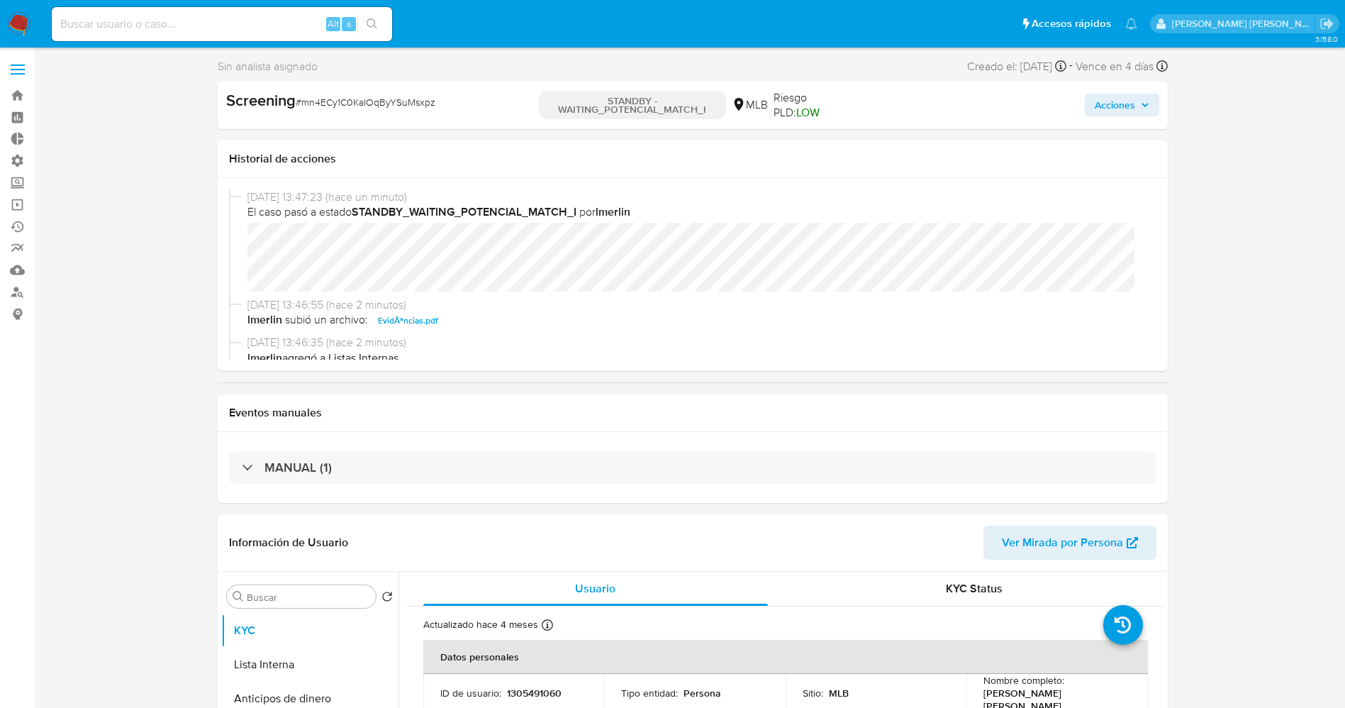
select select "10"
drag, startPoint x: 311, startPoint y: 103, endPoint x: 445, endPoint y: 100, distance: 134.0
click at [445, 100] on div "Screening # mn4ECy1C0KaIOqByYSuMsxpz" at bounding box center [379, 100] width 306 height 21
copy span "mn4ECy1C0KaIOqByYSuMsxpz"
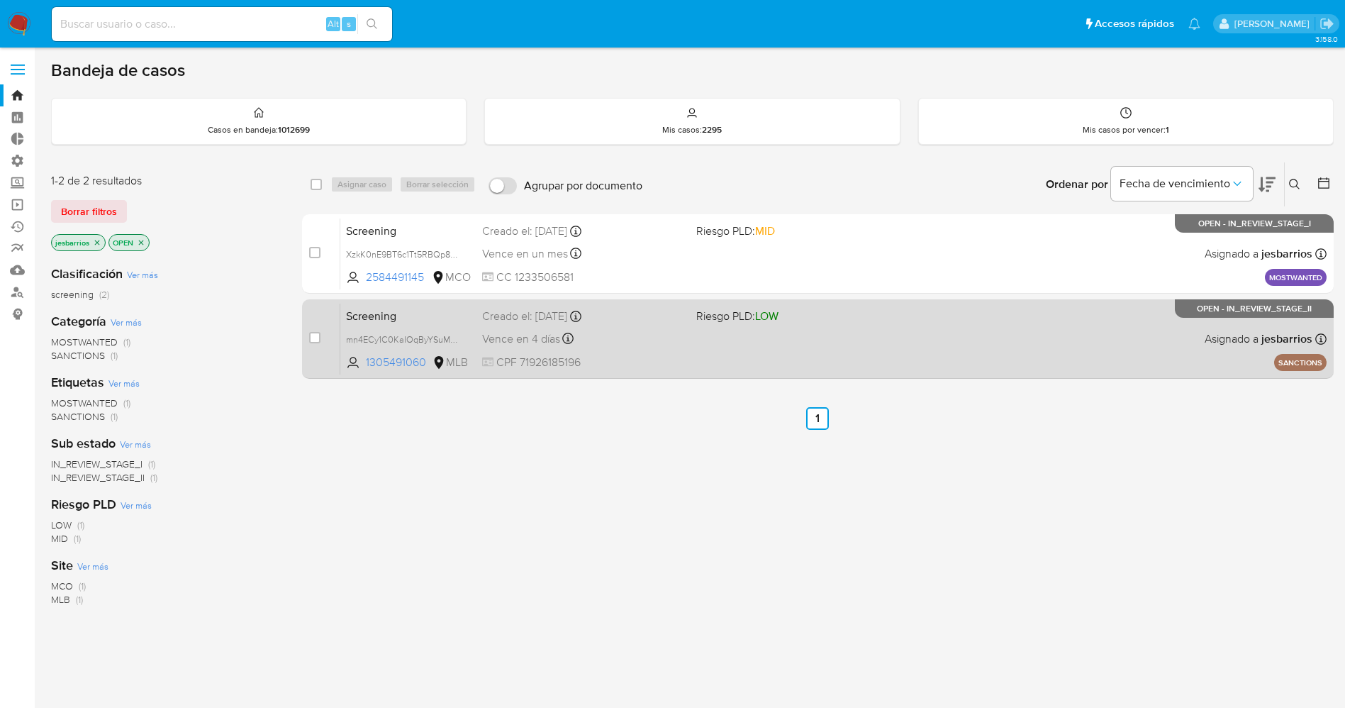
click at [653, 337] on div "Vence en 4 días Vence el [DATE] 13:25:31" at bounding box center [583, 338] width 203 height 19
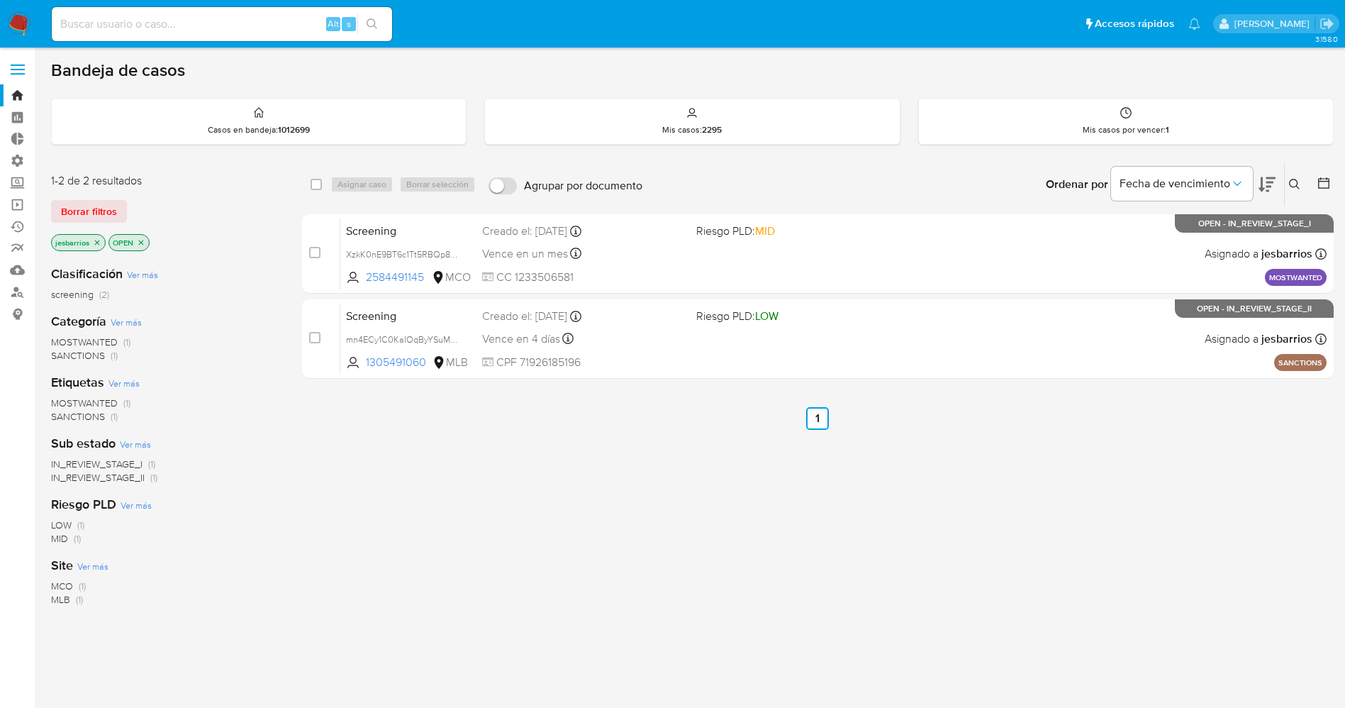
drag, startPoint x: 101, startPoint y: 204, endPoint x: 1281, endPoint y: 174, distance: 1180.9
click at [101, 205] on span "Borrar filtros" at bounding box center [89, 211] width 56 height 20
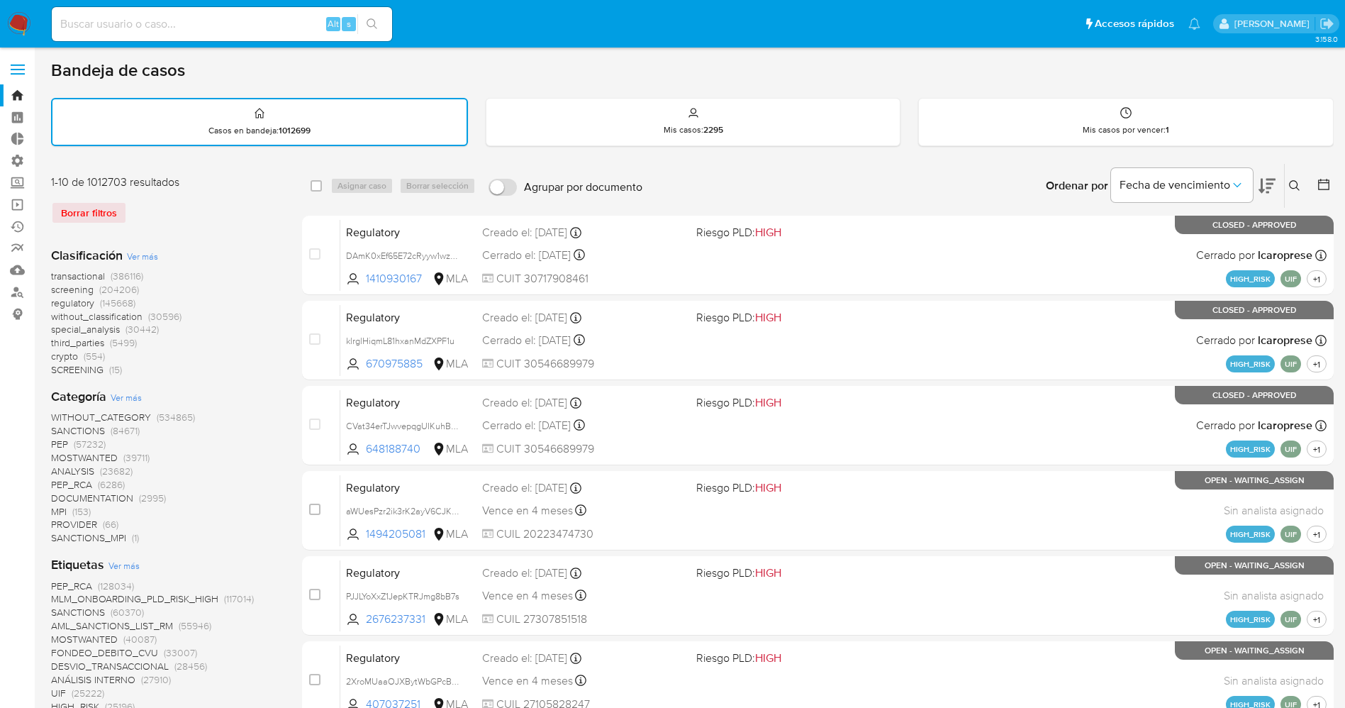
click at [1286, 183] on button at bounding box center [1296, 185] width 23 height 17
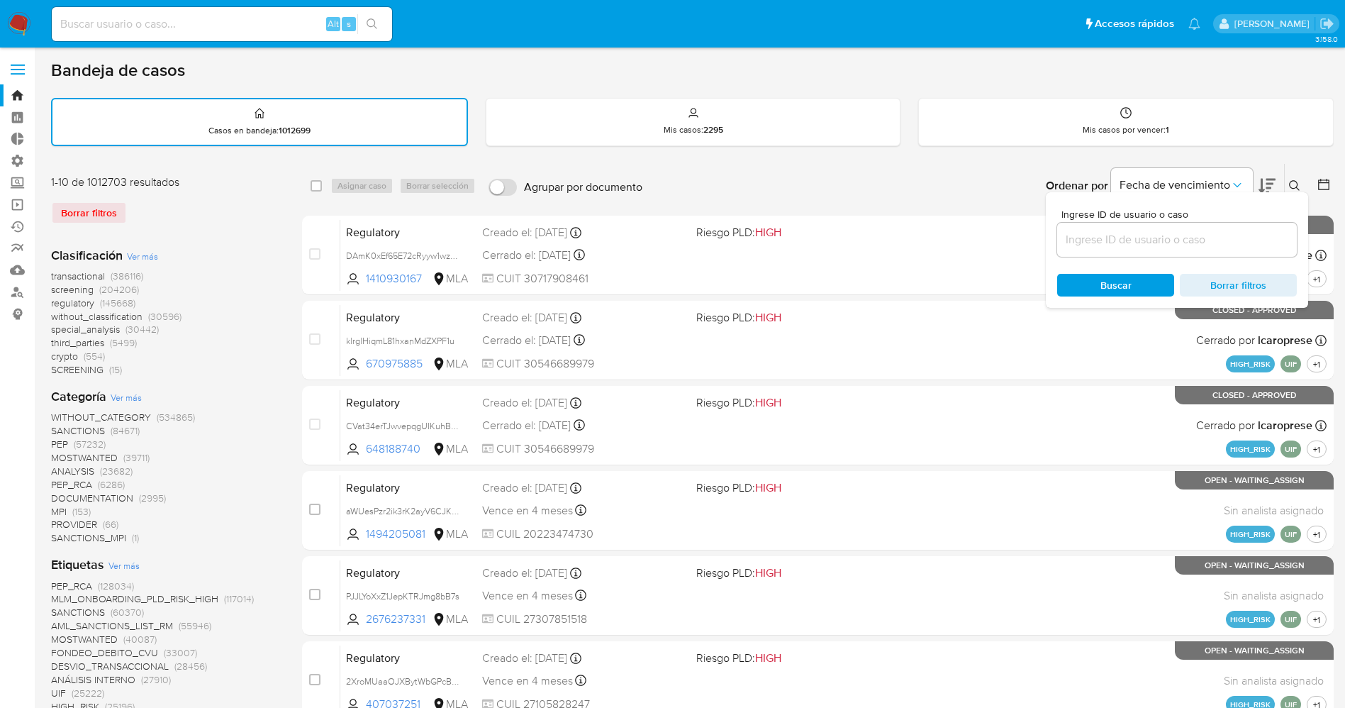
click at [1155, 224] on div at bounding box center [1177, 240] width 240 height 34
click at [1141, 245] on input at bounding box center [1177, 239] width 240 height 18
paste input "nhS6hDjO8KusU8xHmJjkVRPY"
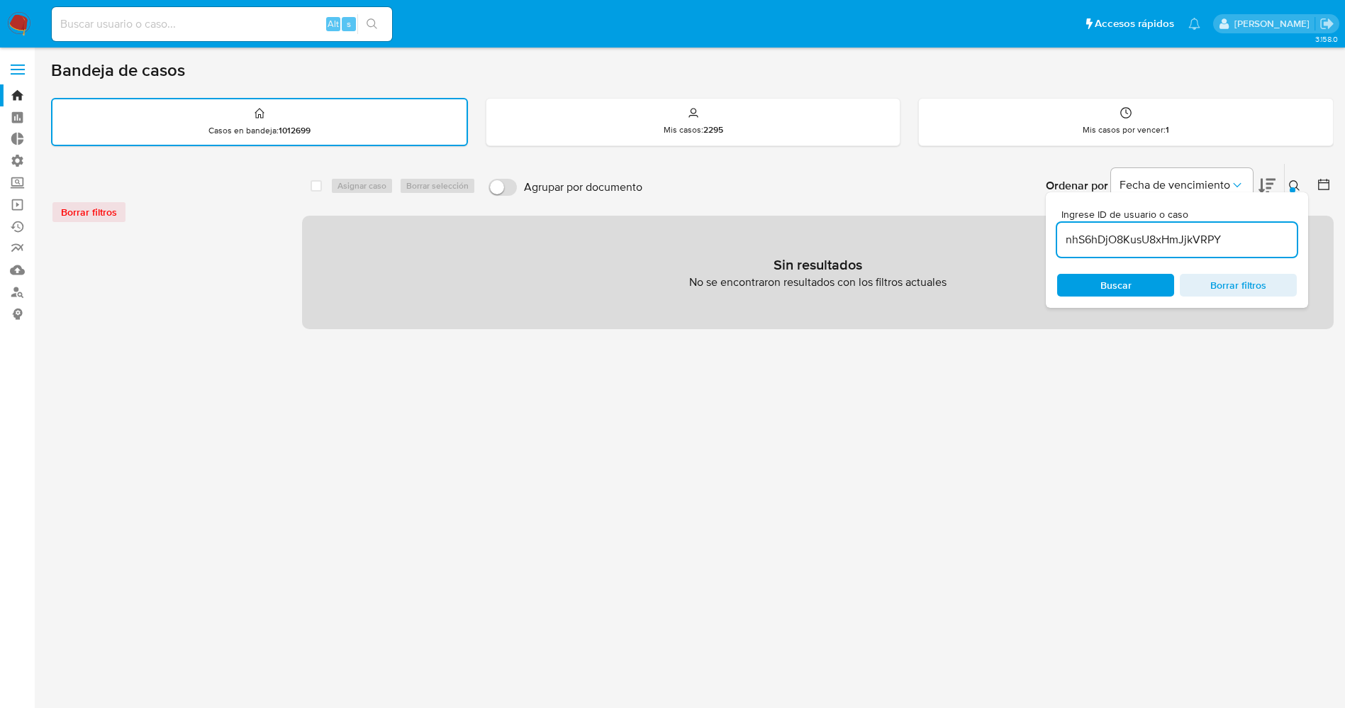
click at [1073, 240] on input "nhS6hDjO8KusU8xHmJjkVRPY" at bounding box center [1177, 239] width 240 height 18
type input "nhS6hDjO8KusU8xHmJjkVRPY"
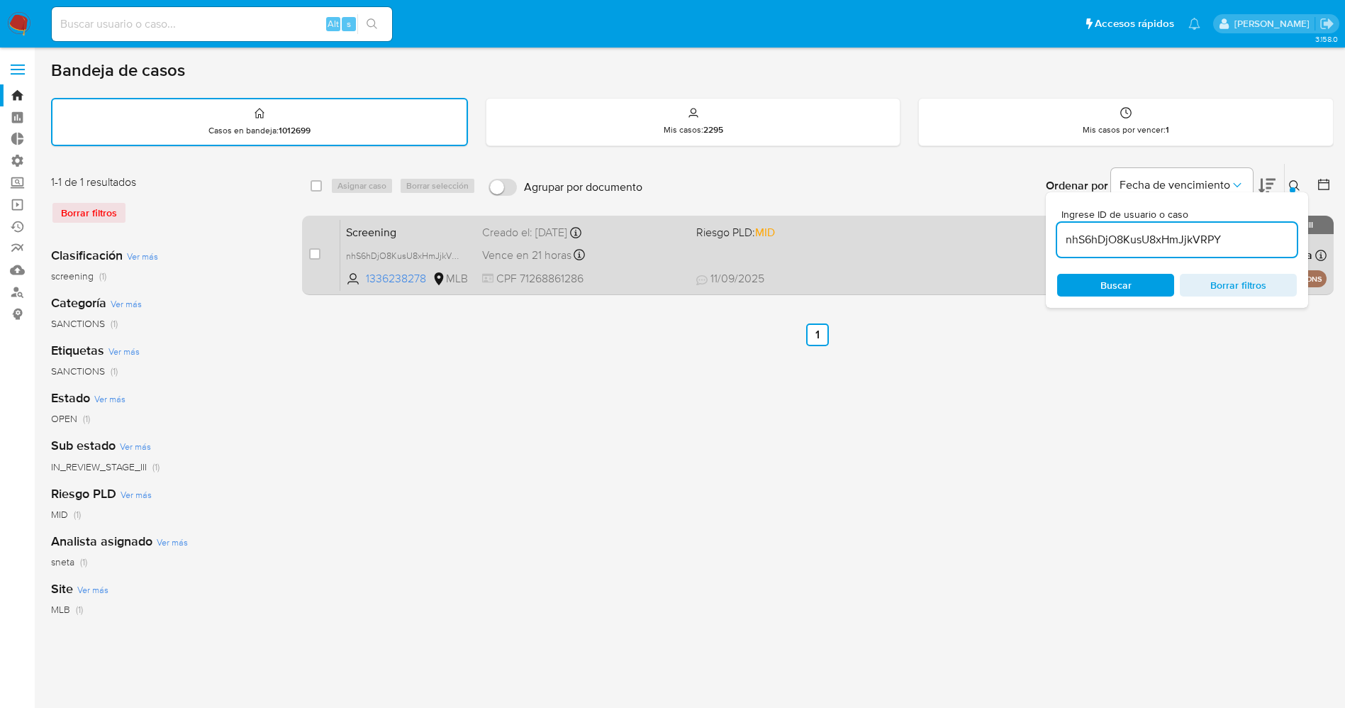
click at [852, 282] on span "[DATE] [DATE] 18:03" at bounding box center [904, 279] width 417 height 16
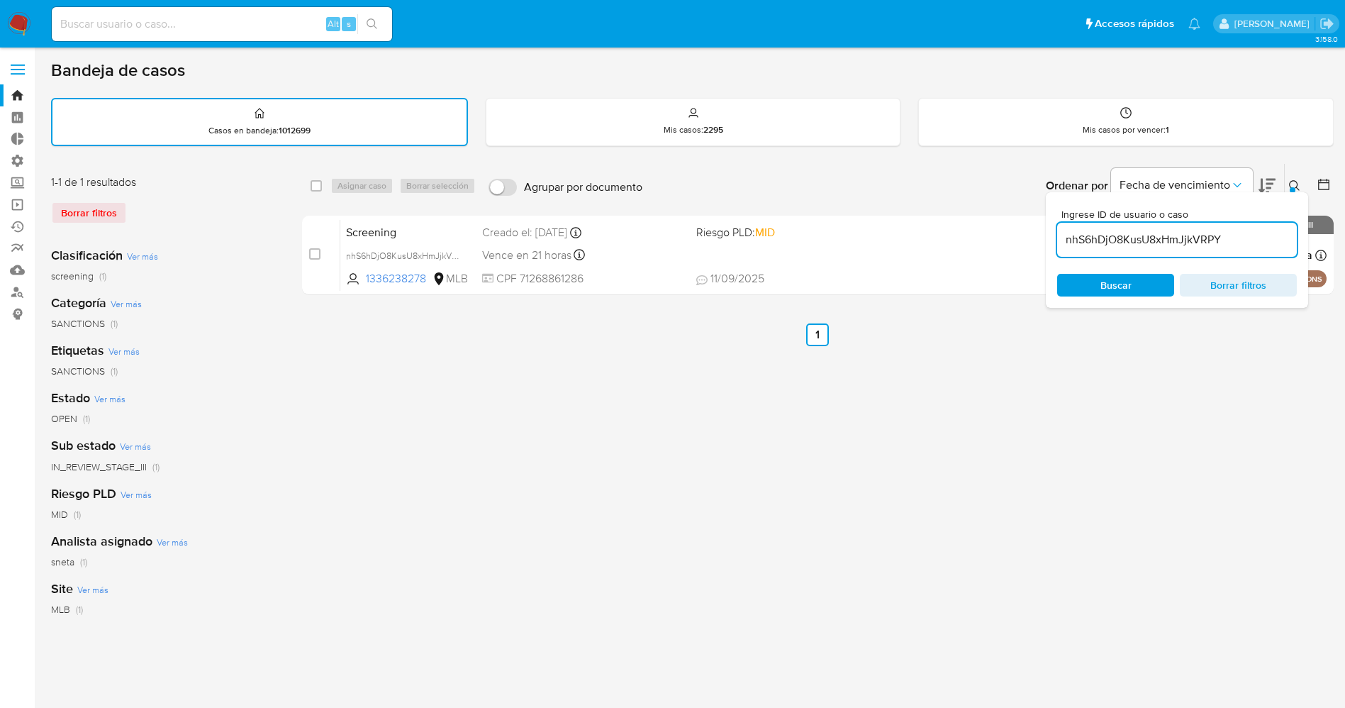
click at [20, 15] on img at bounding box center [19, 24] width 24 height 24
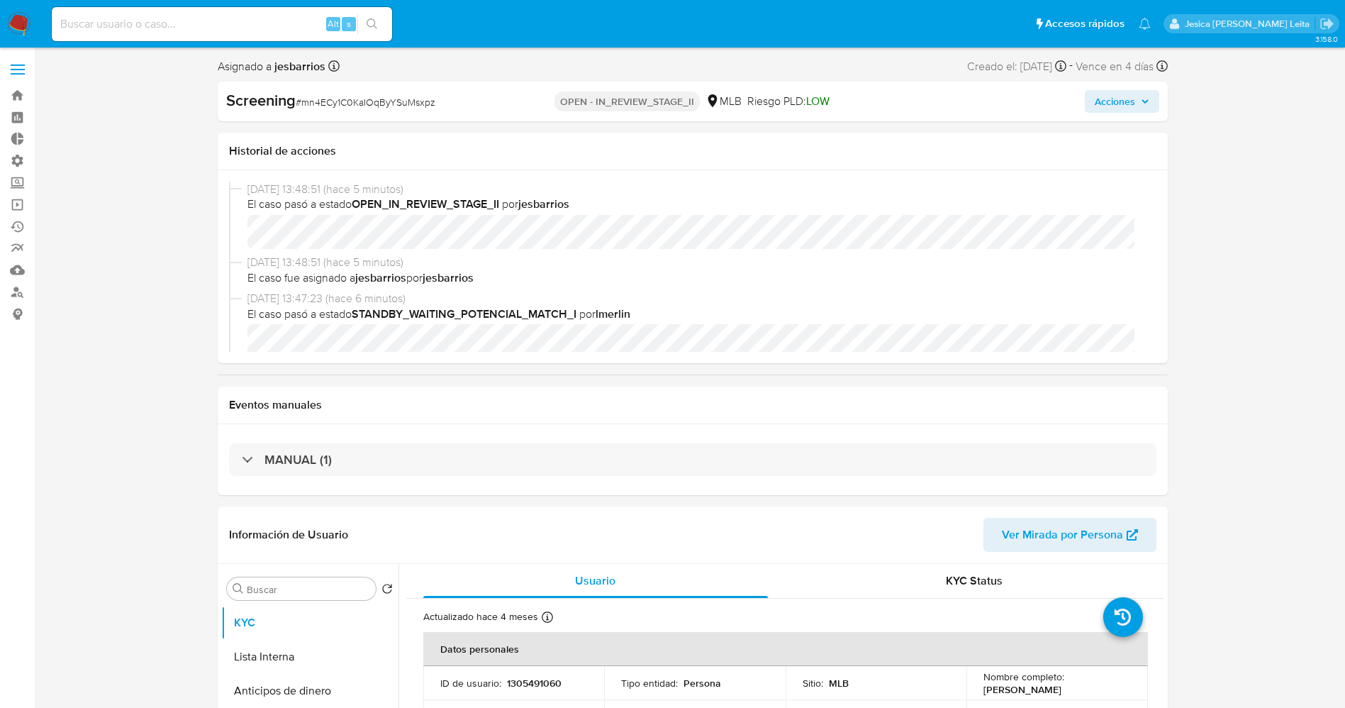
select select "10"
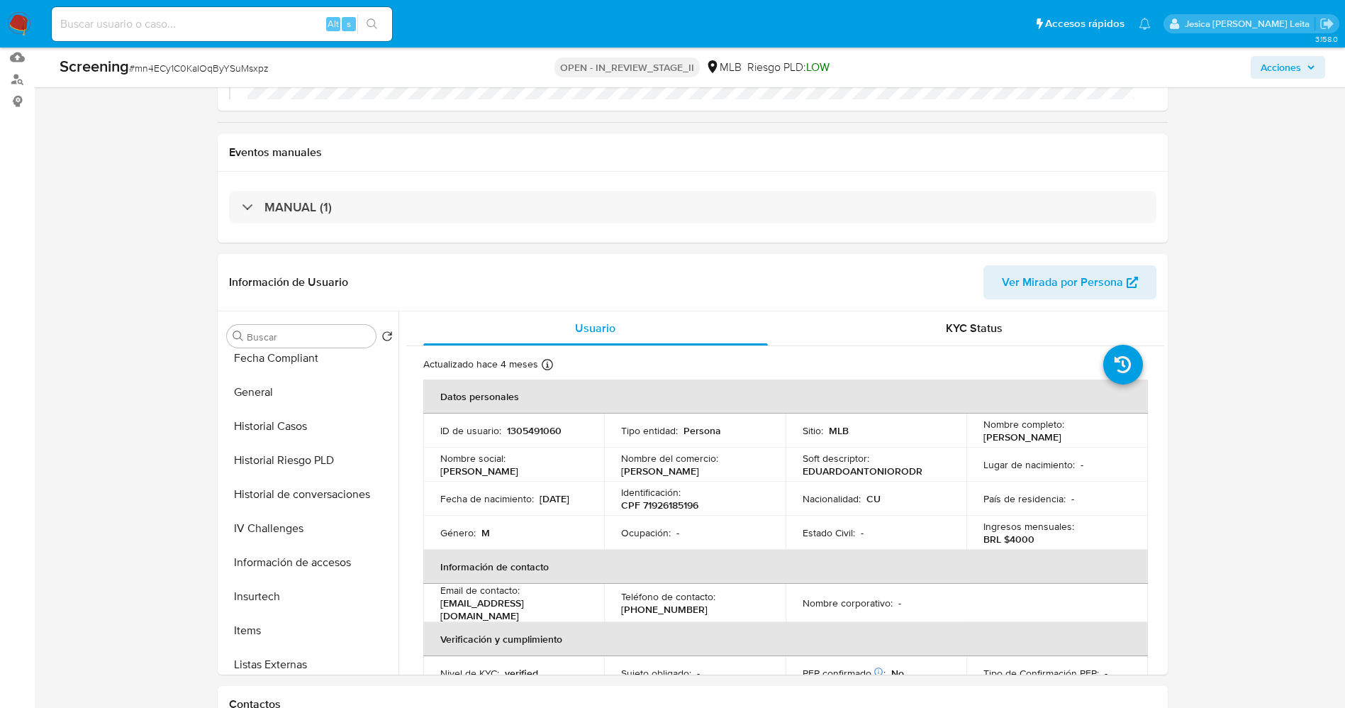
scroll to position [425, 0]
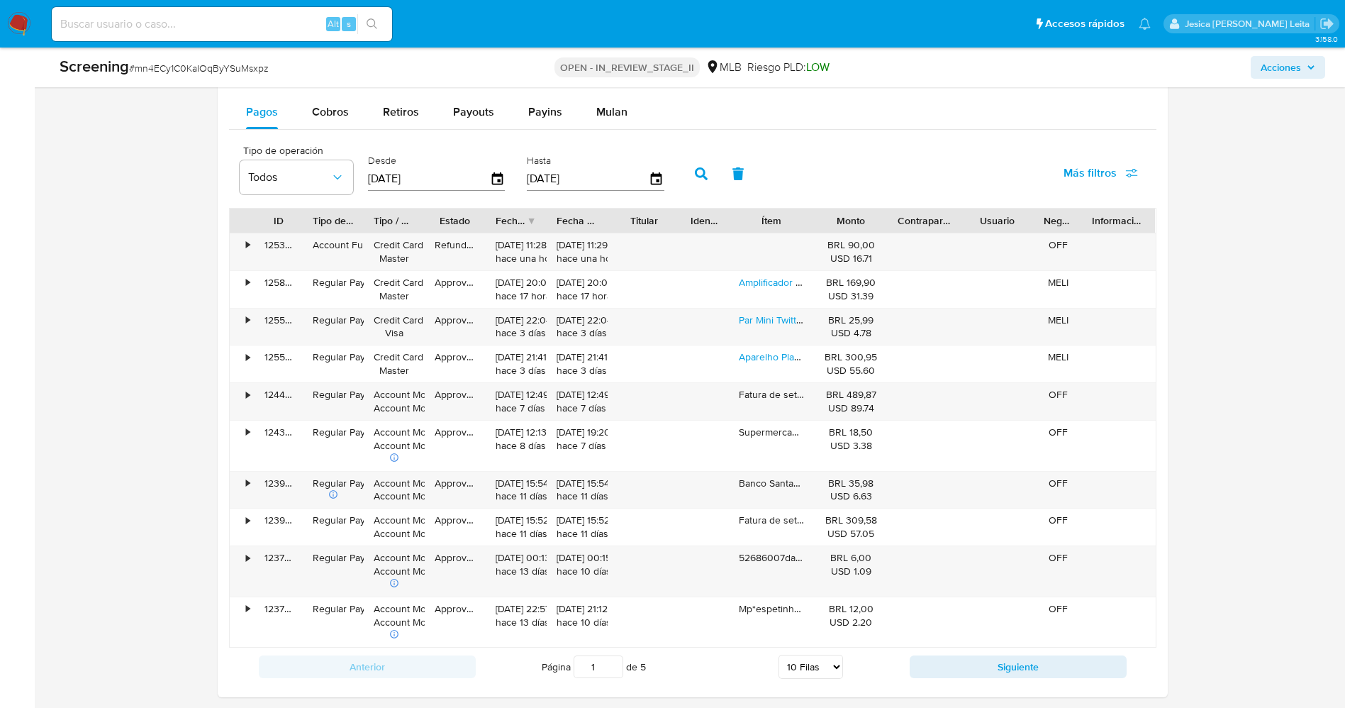
click at [472, 108] on div "Tipo de operación All Tipo de pago All Estado All BRL USD Número de Transaccion…" at bounding box center [692, 221] width 927 height 929
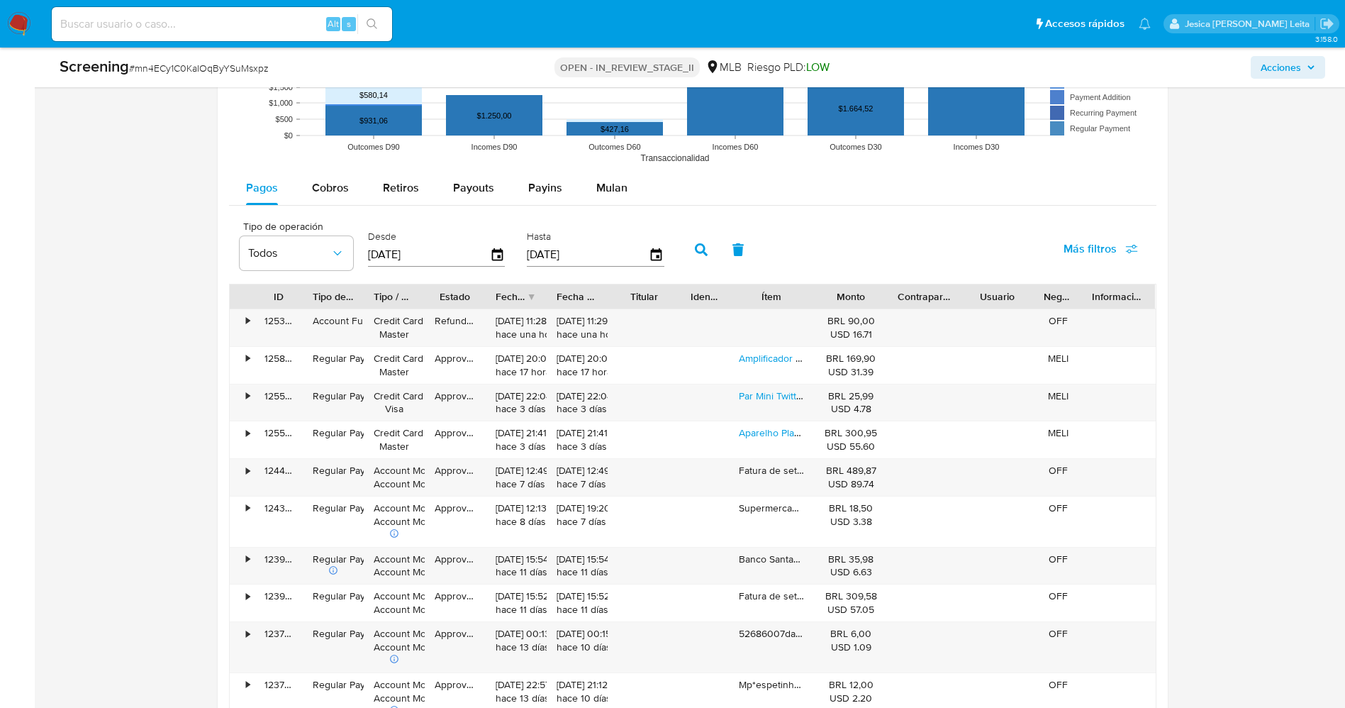
scroll to position [1595, 0]
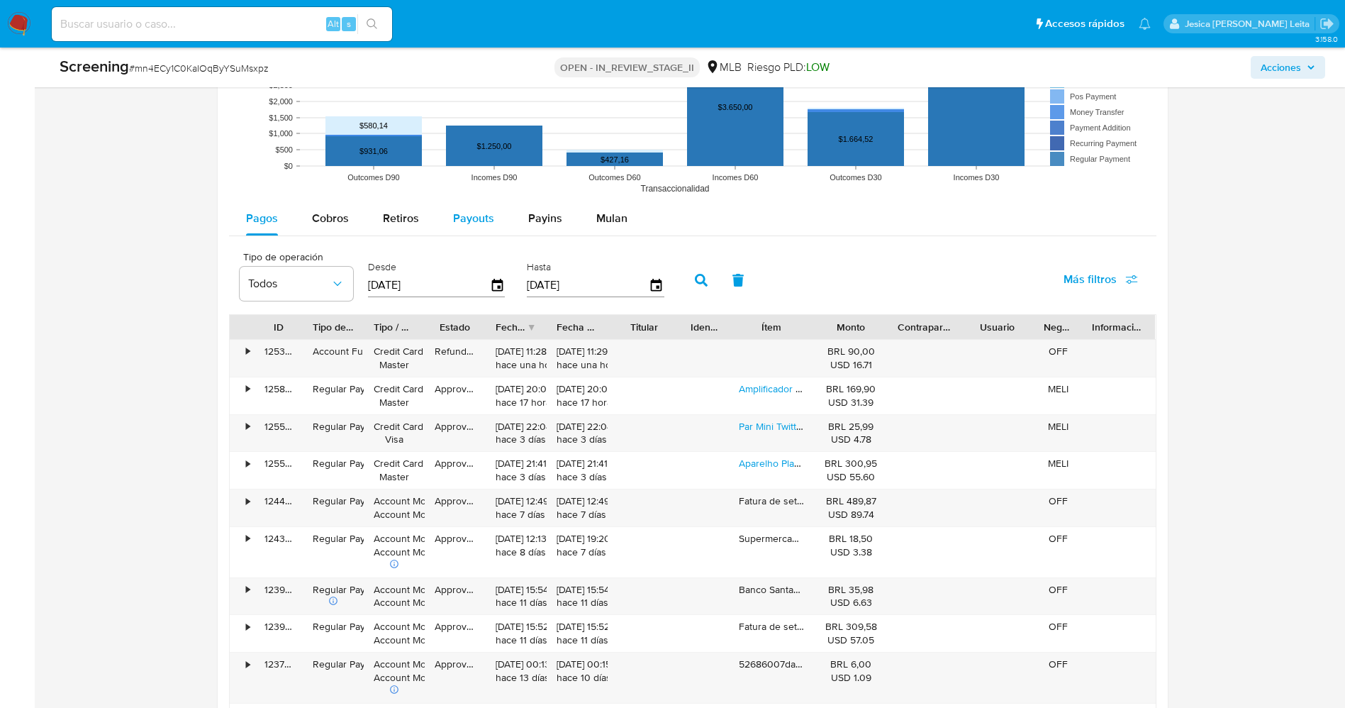
click at [462, 225] on span "Payouts" at bounding box center [473, 218] width 41 height 16
select select "10"
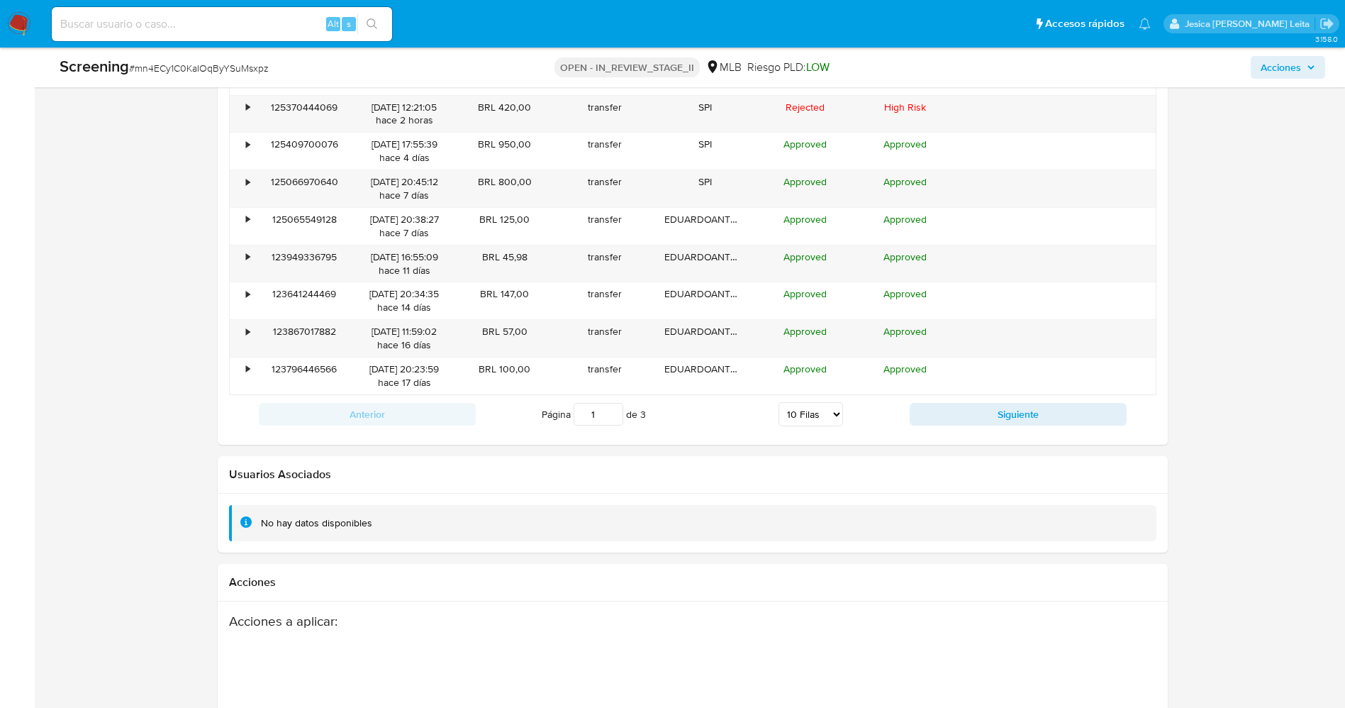
scroll to position [1808, 0]
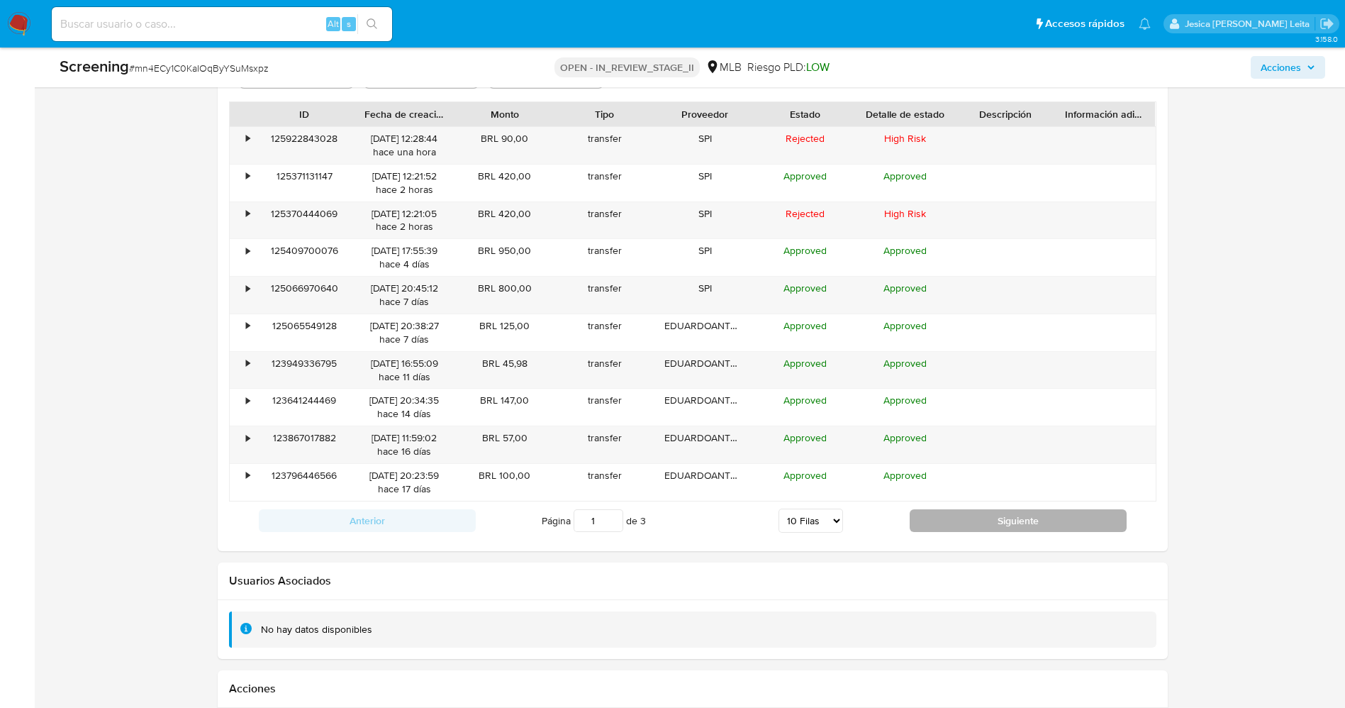
click at [962, 523] on button "Siguiente" at bounding box center [1018, 520] width 217 height 23
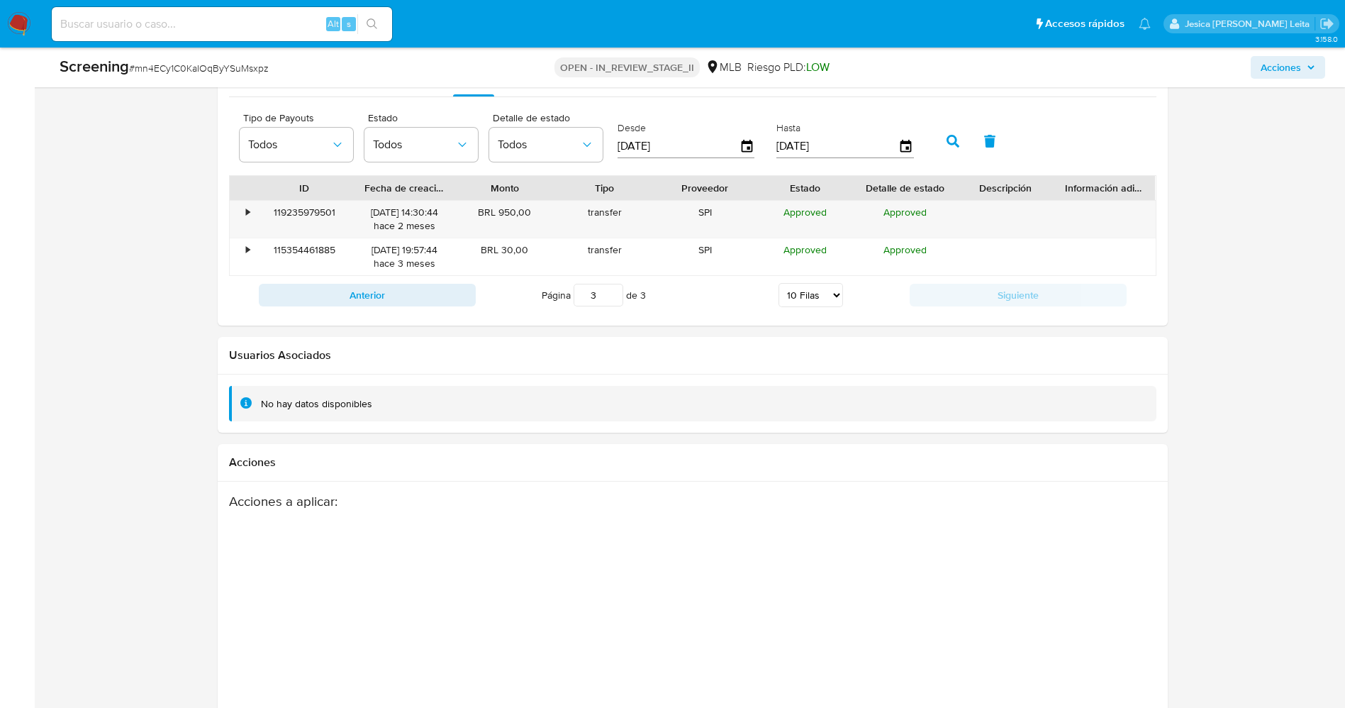
scroll to position [1702, 0]
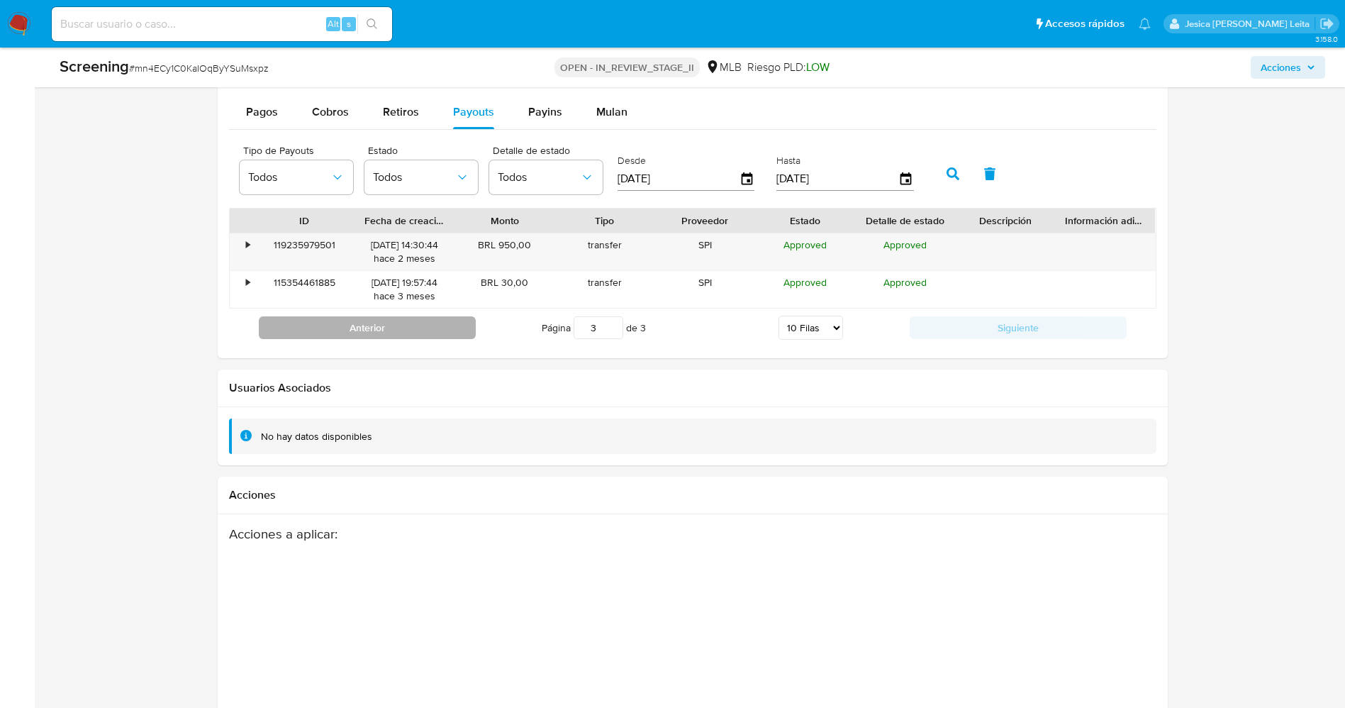
click at [388, 327] on button "Anterior" at bounding box center [367, 327] width 217 height 23
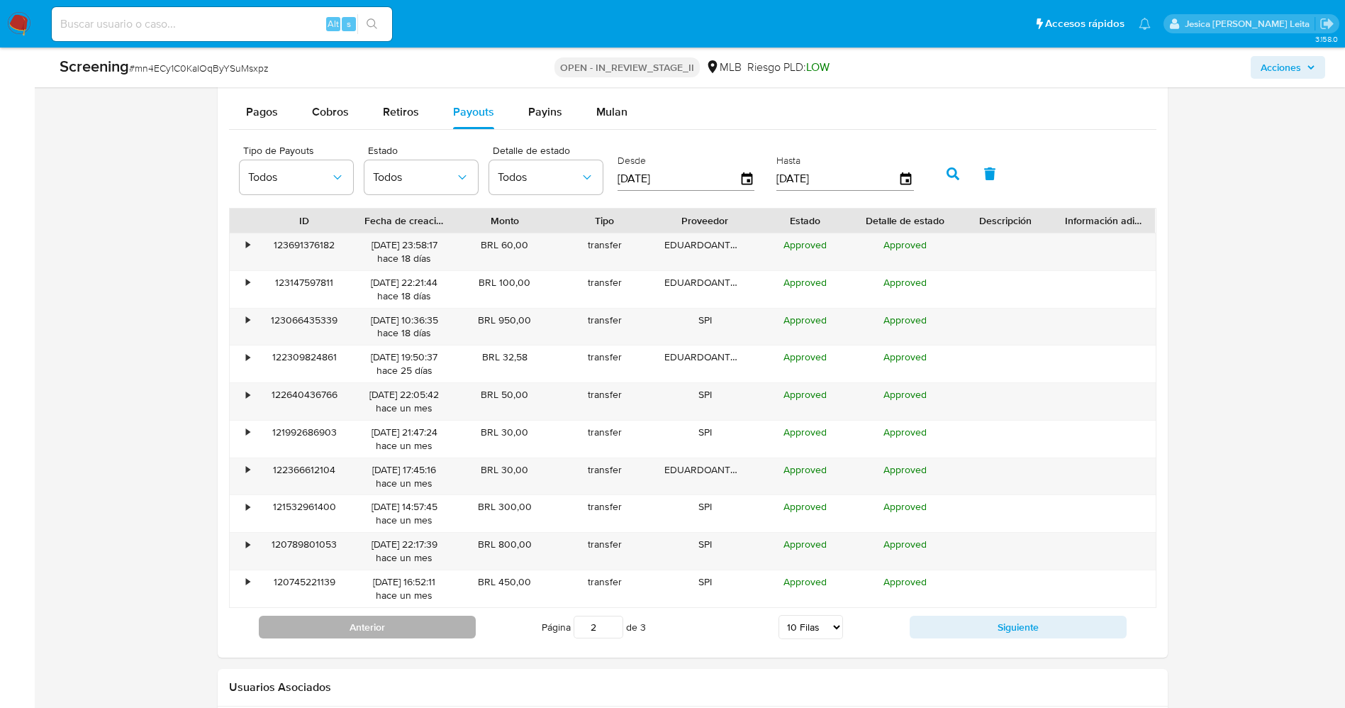
click at [363, 627] on button "Anterior" at bounding box center [367, 626] width 217 height 23
type input "1"
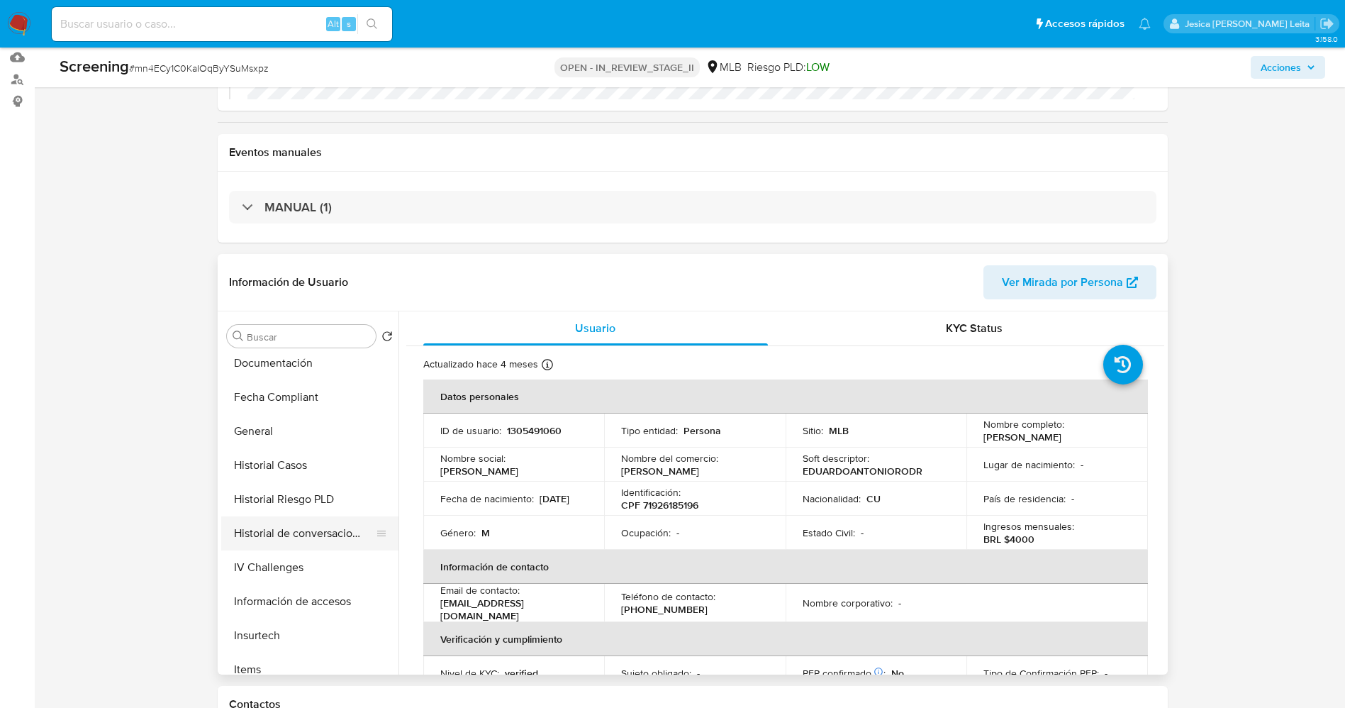
scroll to position [348, 0]
click at [283, 400] on button "Documentación" at bounding box center [304, 396] width 166 height 34
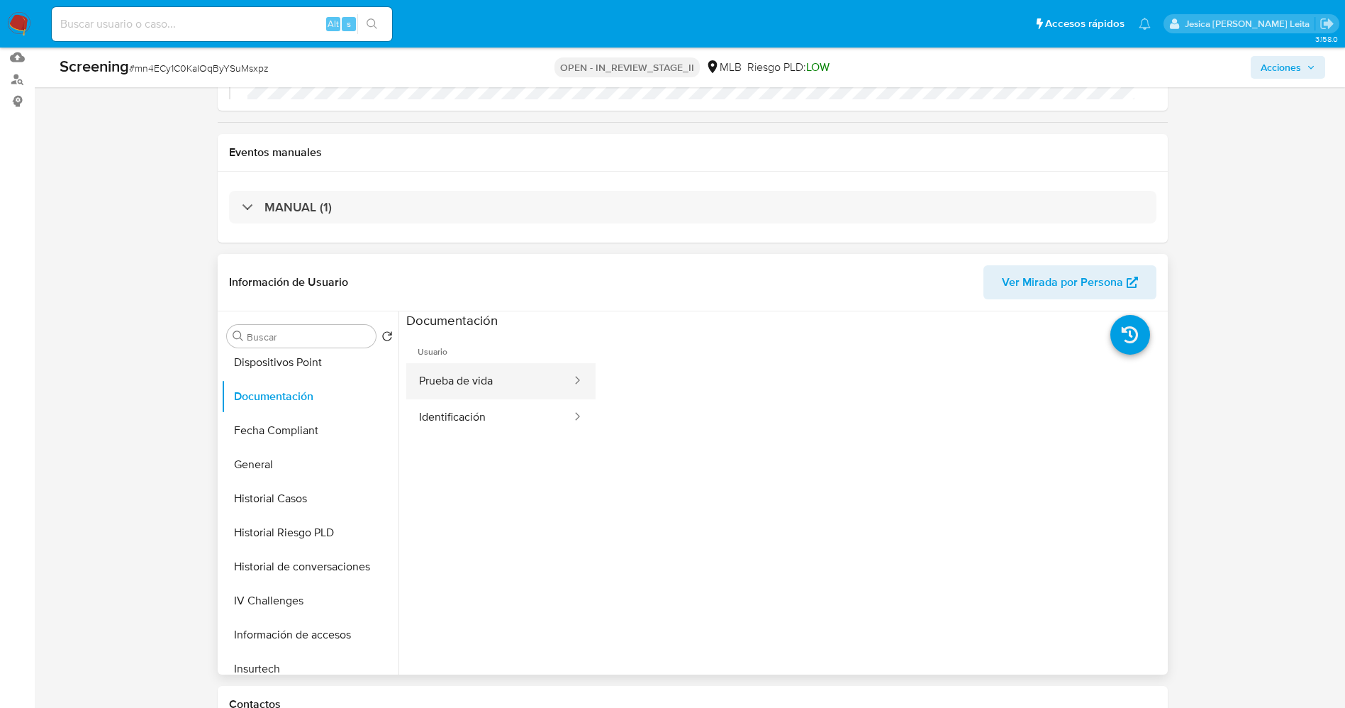
click at [459, 388] on button "Prueba de vida" at bounding box center [489, 381] width 167 height 36
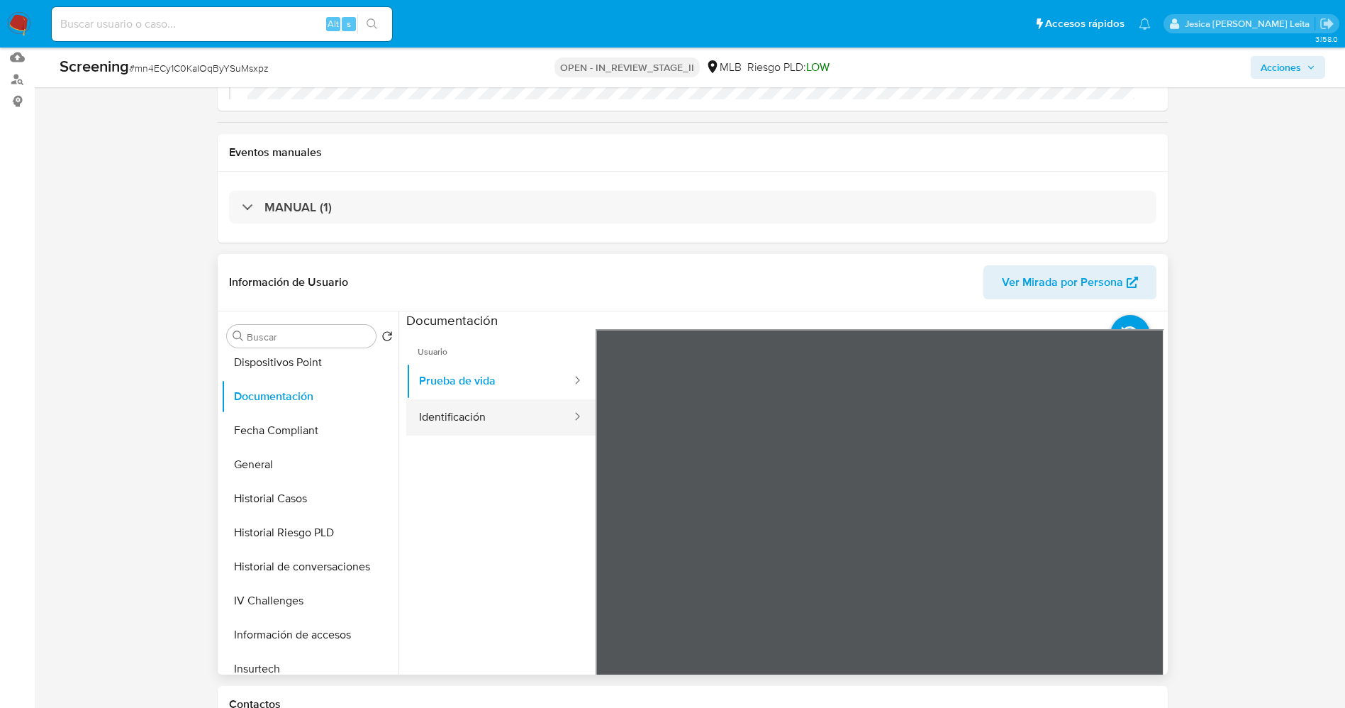
click at [508, 420] on button "Identificación" at bounding box center [489, 417] width 167 height 36
click at [1136, 546] on icon at bounding box center [1146, 559] width 28 height 28
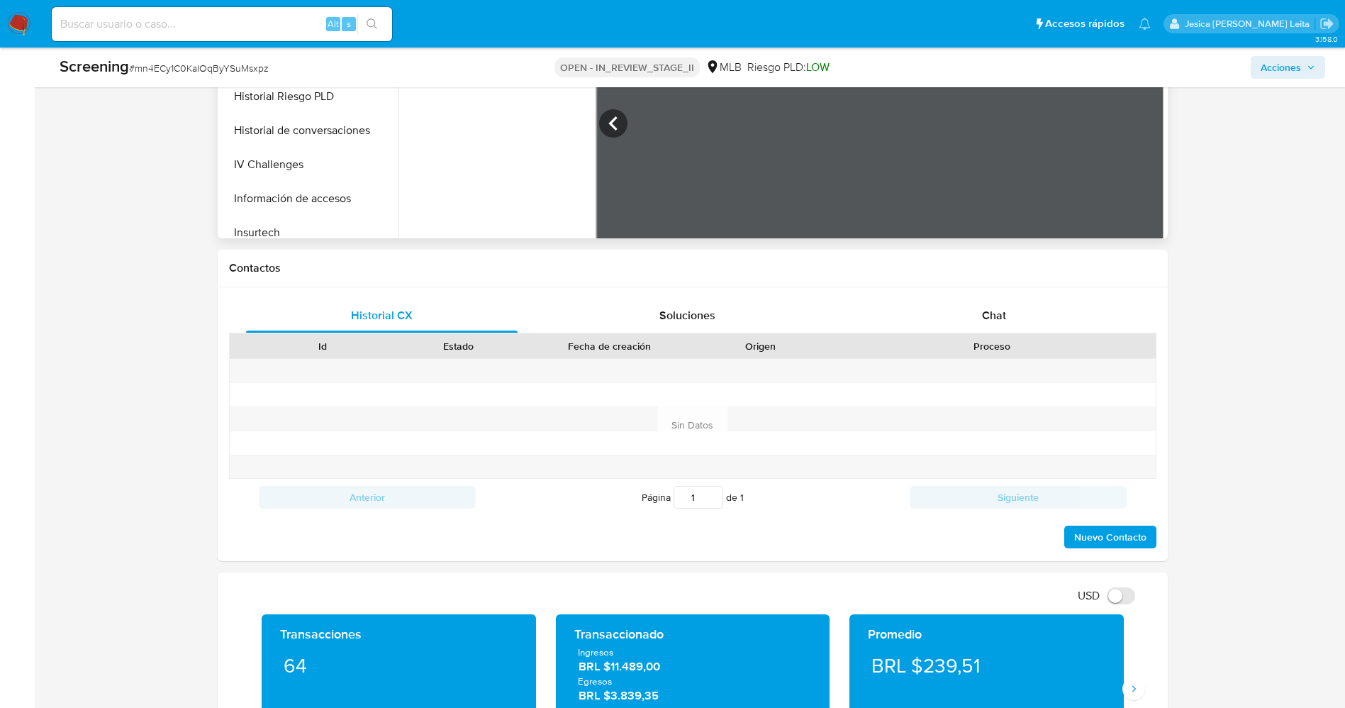
scroll to position [744, 0]
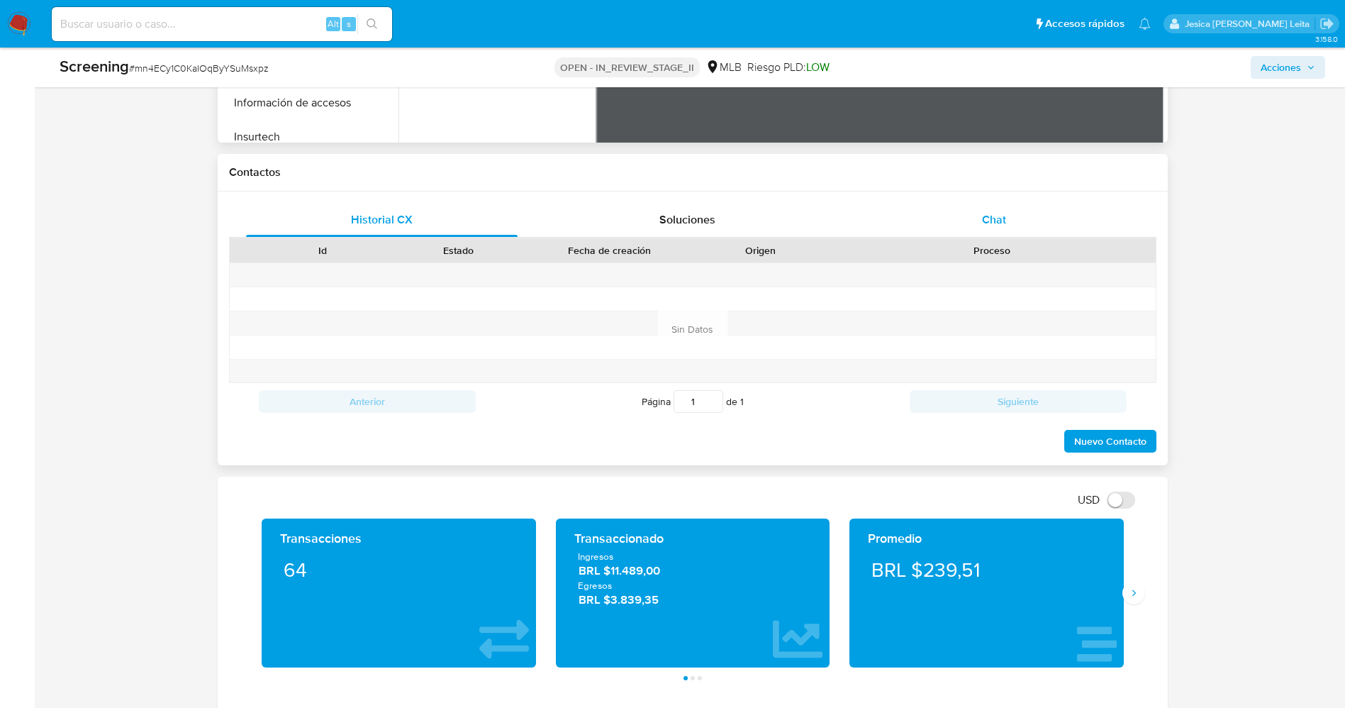
click at [993, 213] on span "Chat" at bounding box center [994, 219] width 24 height 16
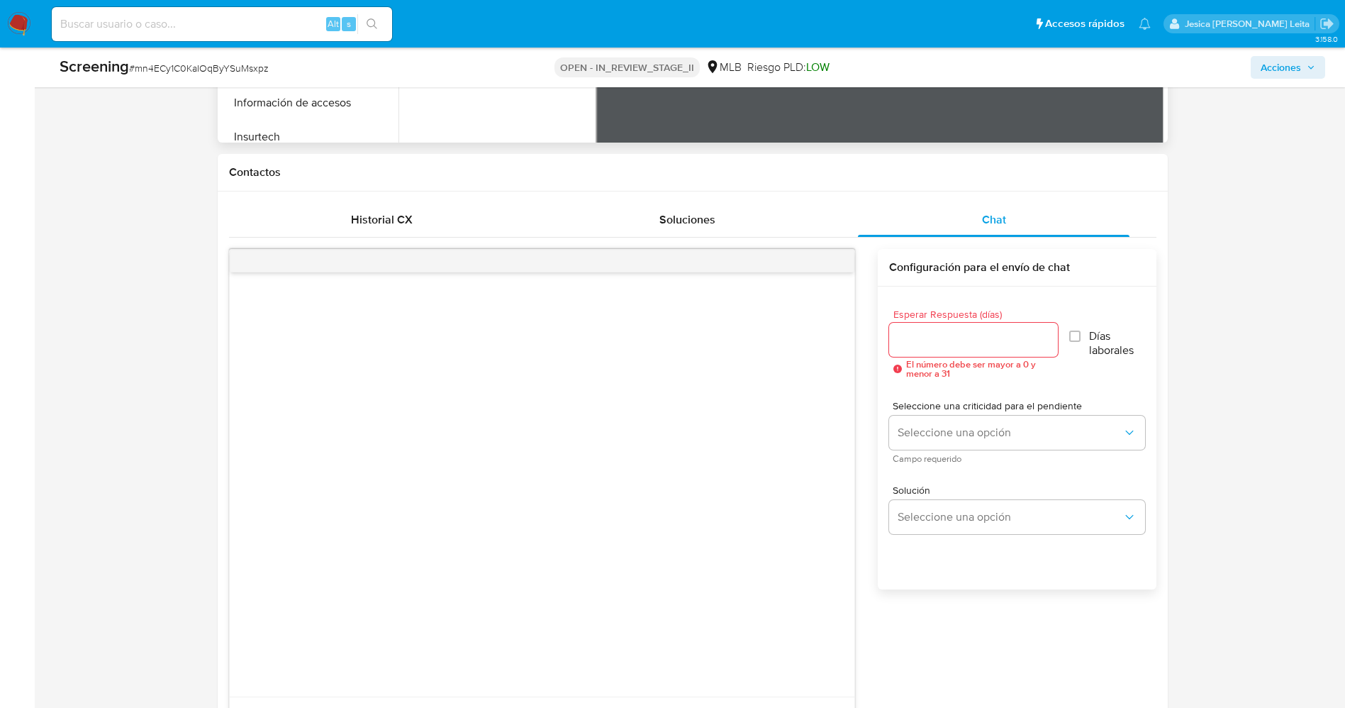
scroll to position [851, 0]
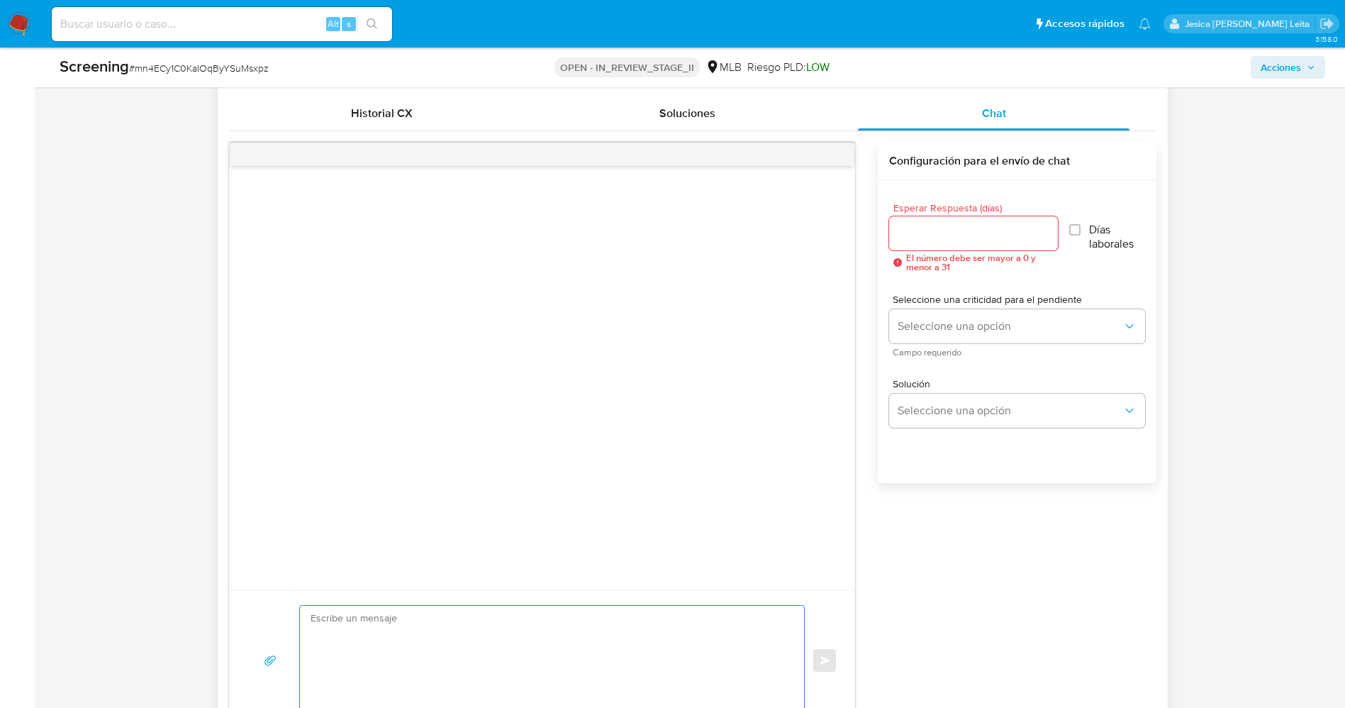
click at [535, 613] on textarea at bounding box center [549, 660] width 476 height 109
paste textarea "Olá [PERSON_NAME] , Com base na atividade registrada em sua conta, precisamos q…"
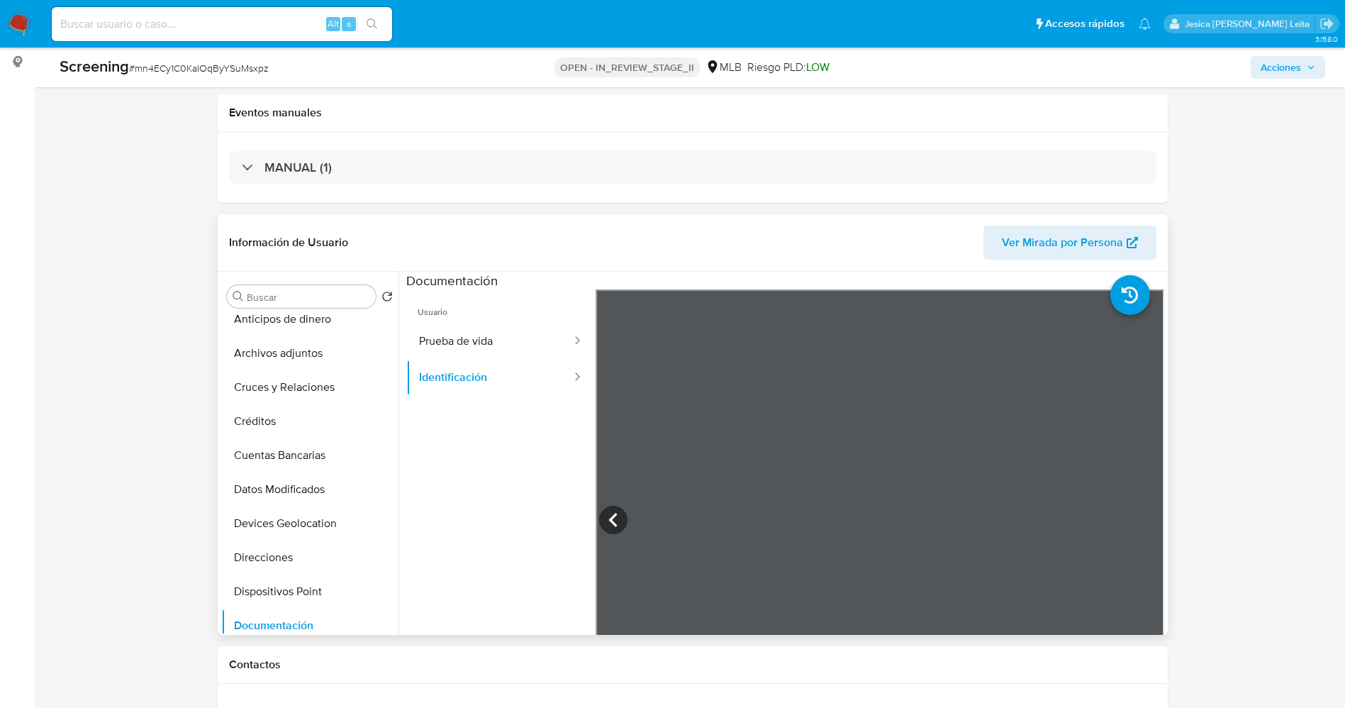
scroll to position [29, 0]
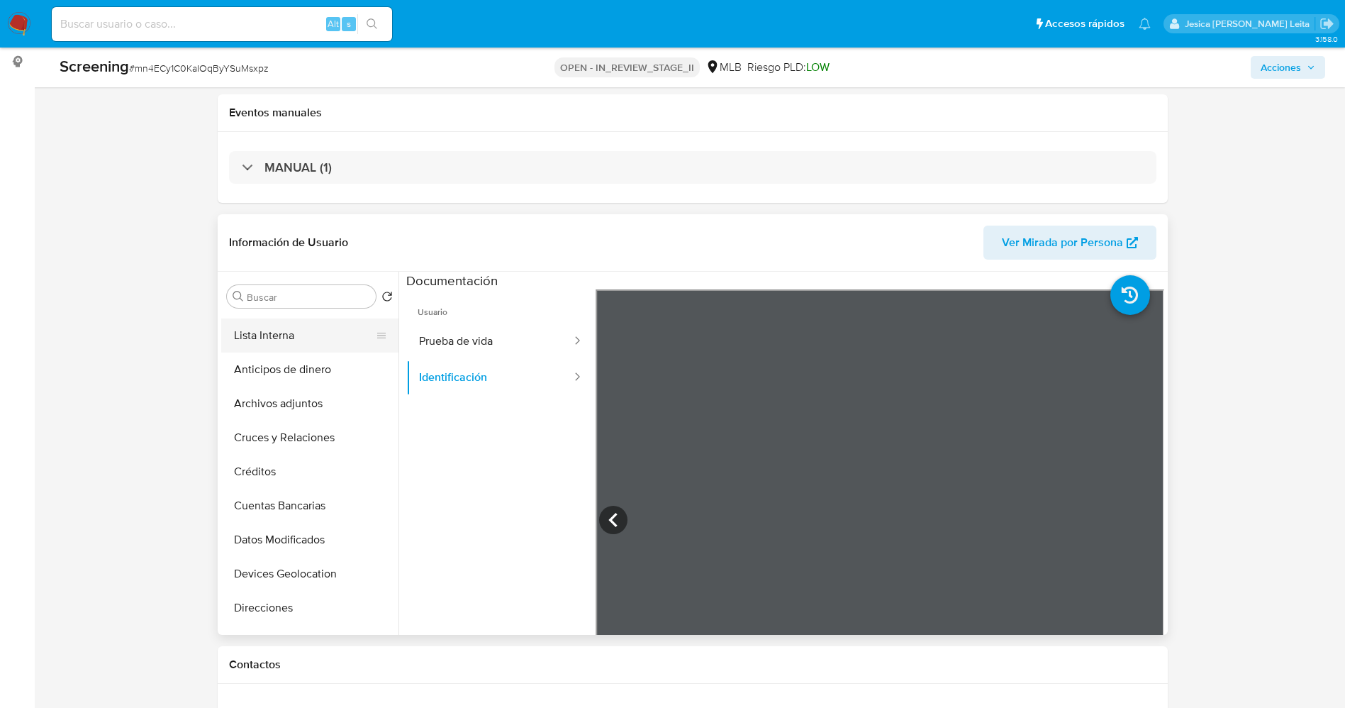
click at [277, 337] on button "Lista Interna" at bounding box center [304, 335] width 166 height 34
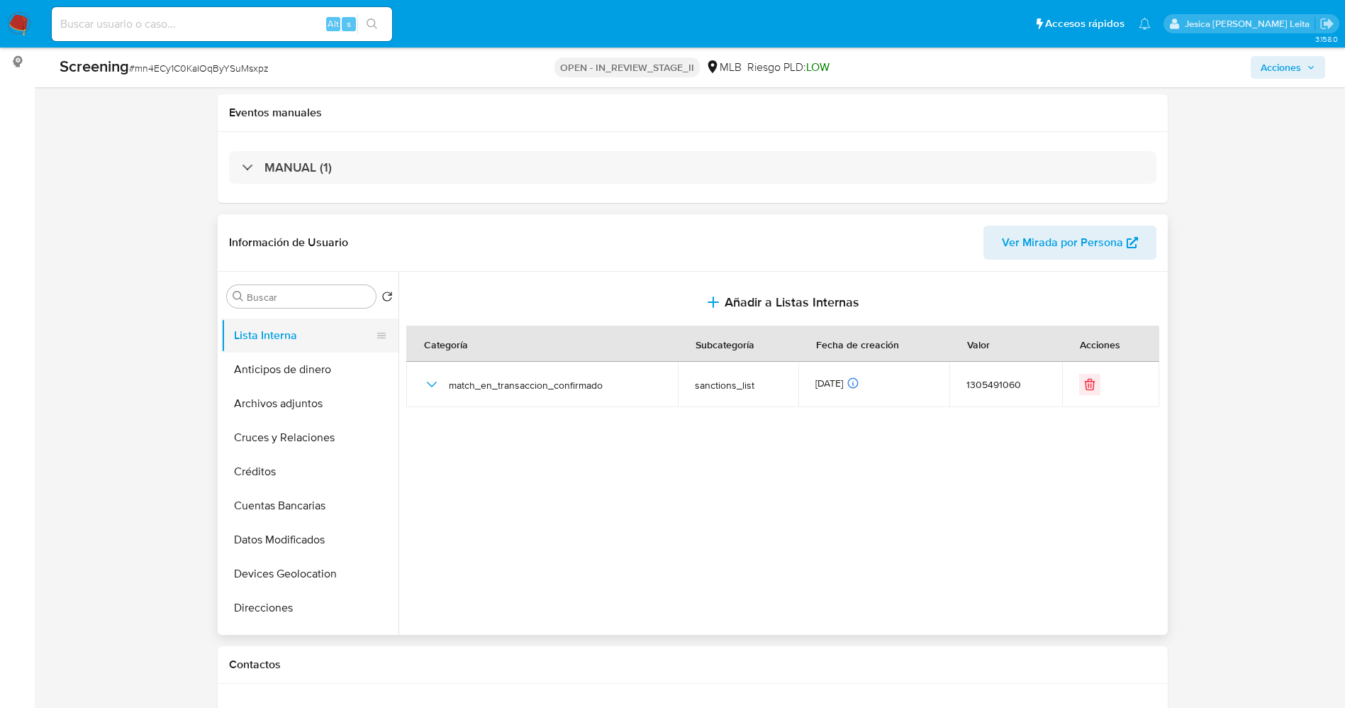
scroll to position [0, 0]
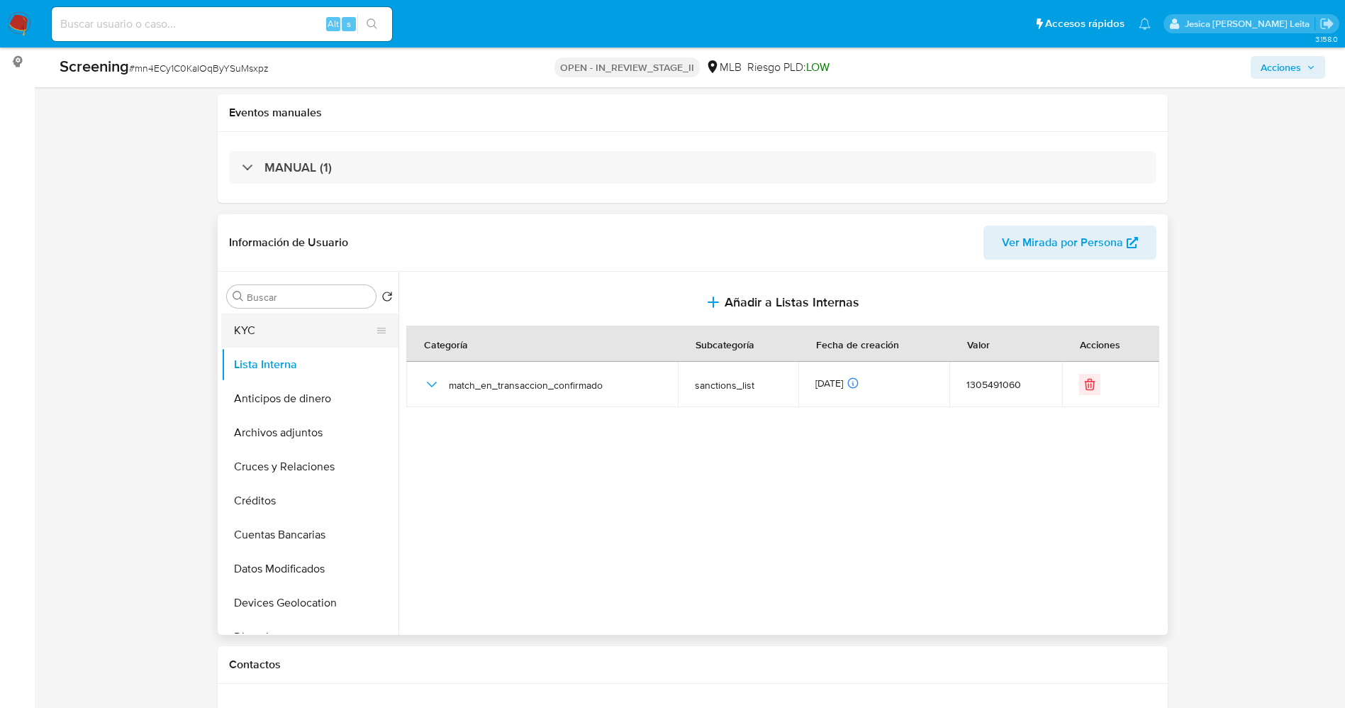
click at [282, 333] on button "KYC" at bounding box center [304, 330] width 166 height 34
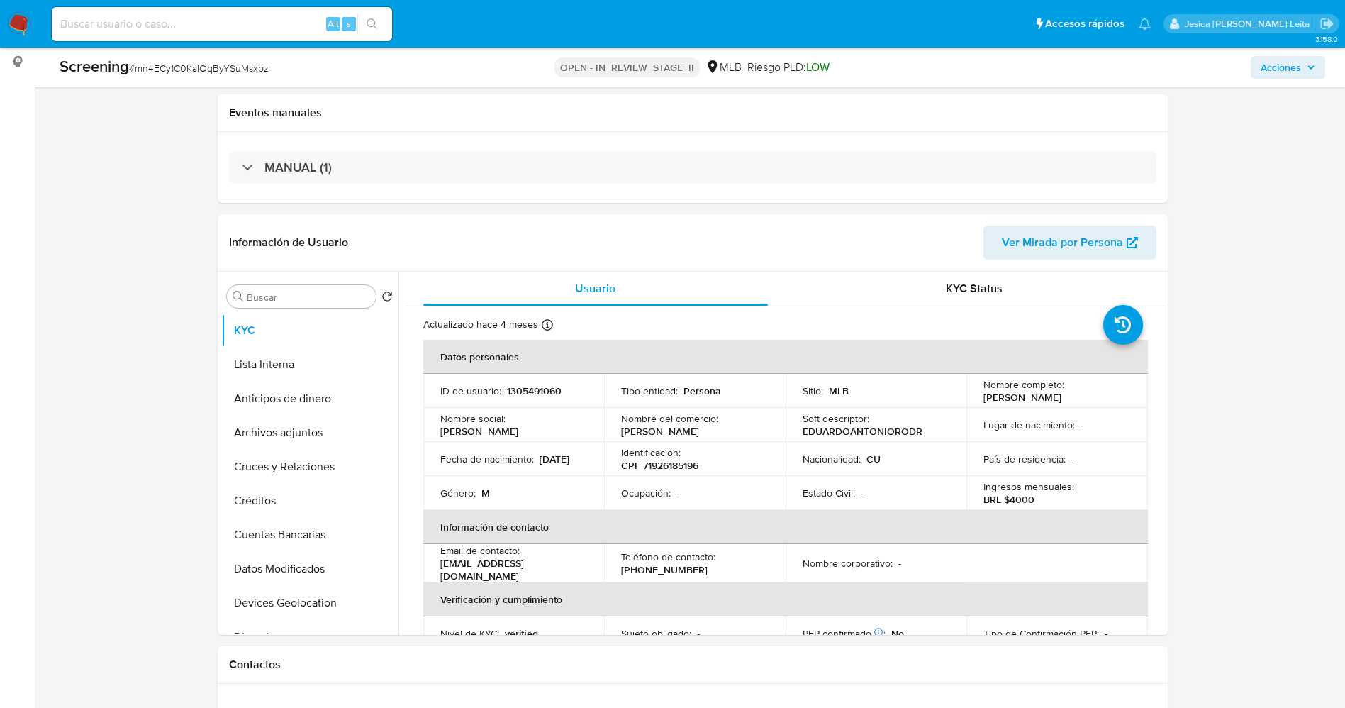
drag, startPoint x: 973, startPoint y: 393, endPoint x: 1016, endPoint y: 406, distance: 44.4
click at [1016, 406] on td "Nombre completo : [PERSON_NAME]" at bounding box center [1057, 391] width 182 height 34
copy p "[PERSON_NAME]"
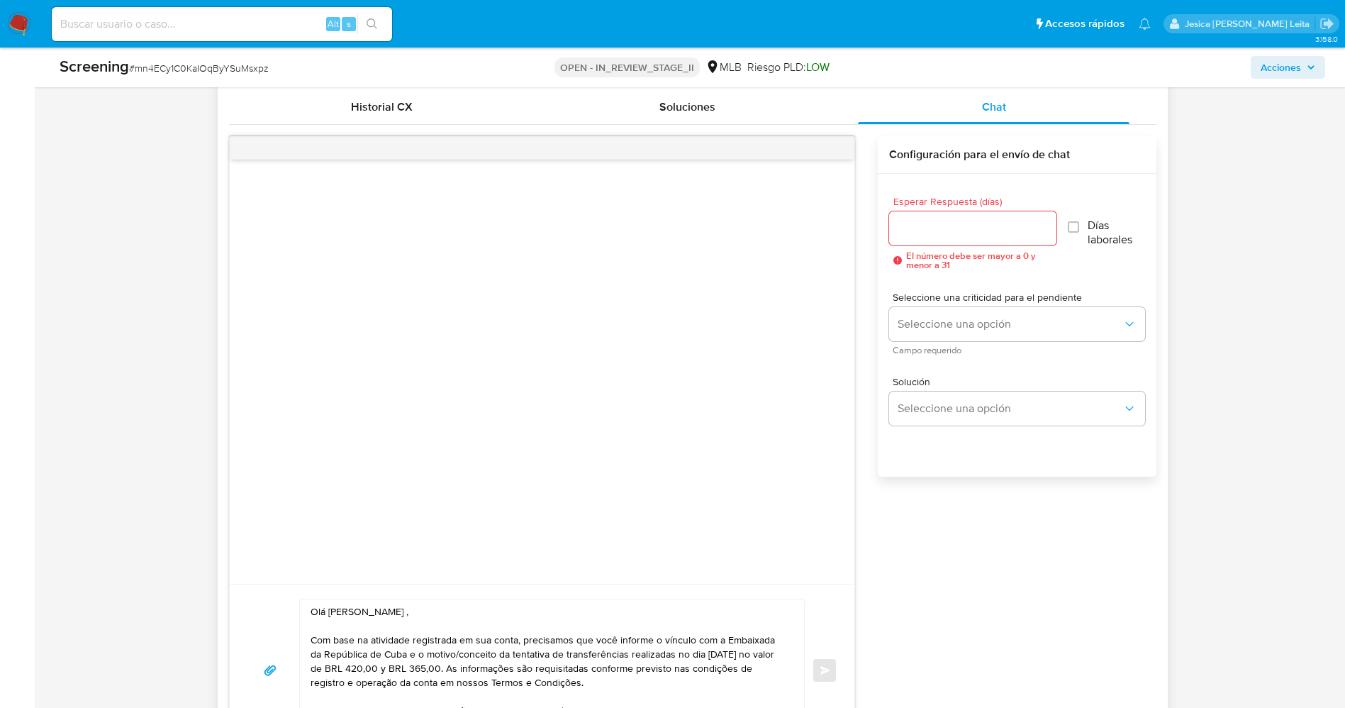
scroll to position [891, 0]
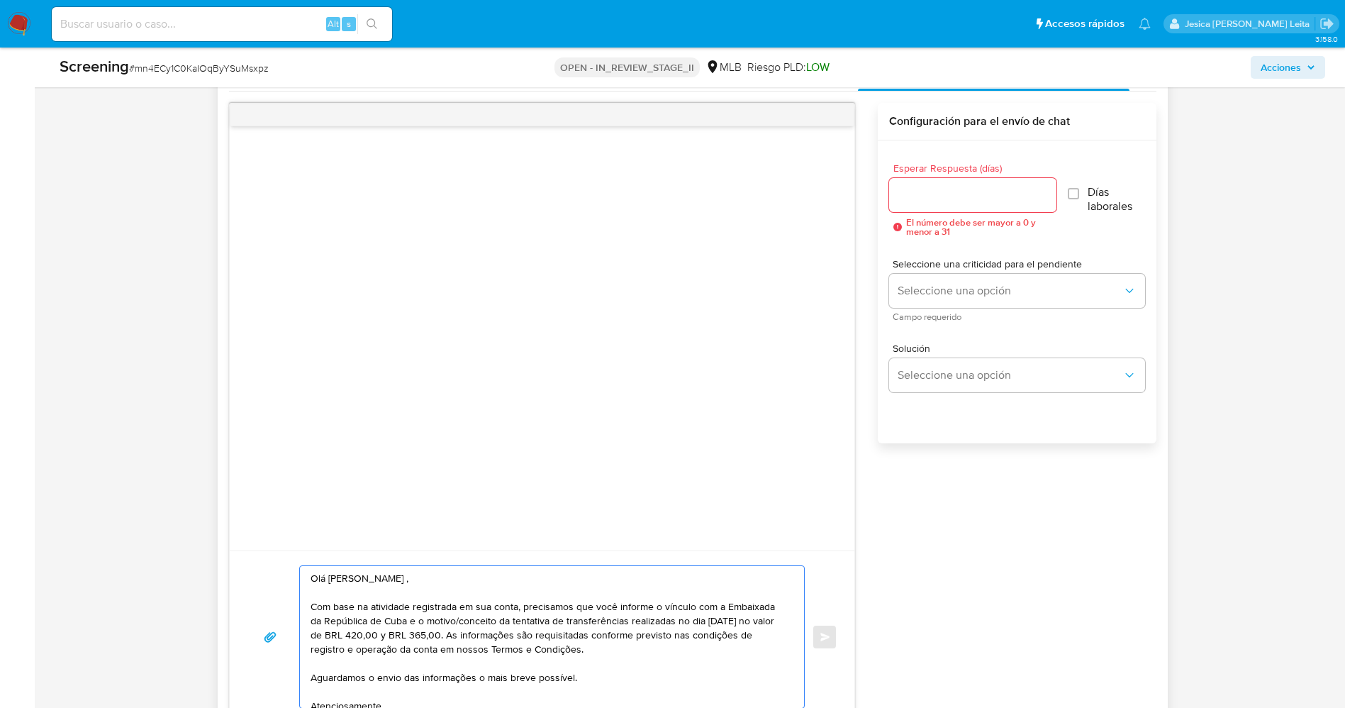
drag, startPoint x: 328, startPoint y: 581, endPoint x: 454, endPoint y: 580, distance: 125.5
click at [454, 580] on textarea "Olá [PERSON_NAME] , Com base na atividade registrada em sua conta, precisamos q…" at bounding box center [549, 637] width 476 height 142
paste textarea "[PERSON_NAME]"
click at [320, 640] on textarea "Olá [PERSON_NAME] , Com base na atividade registrada em sua conta, precisamos q…" at bounding box center [549, 637] width 476 height 142
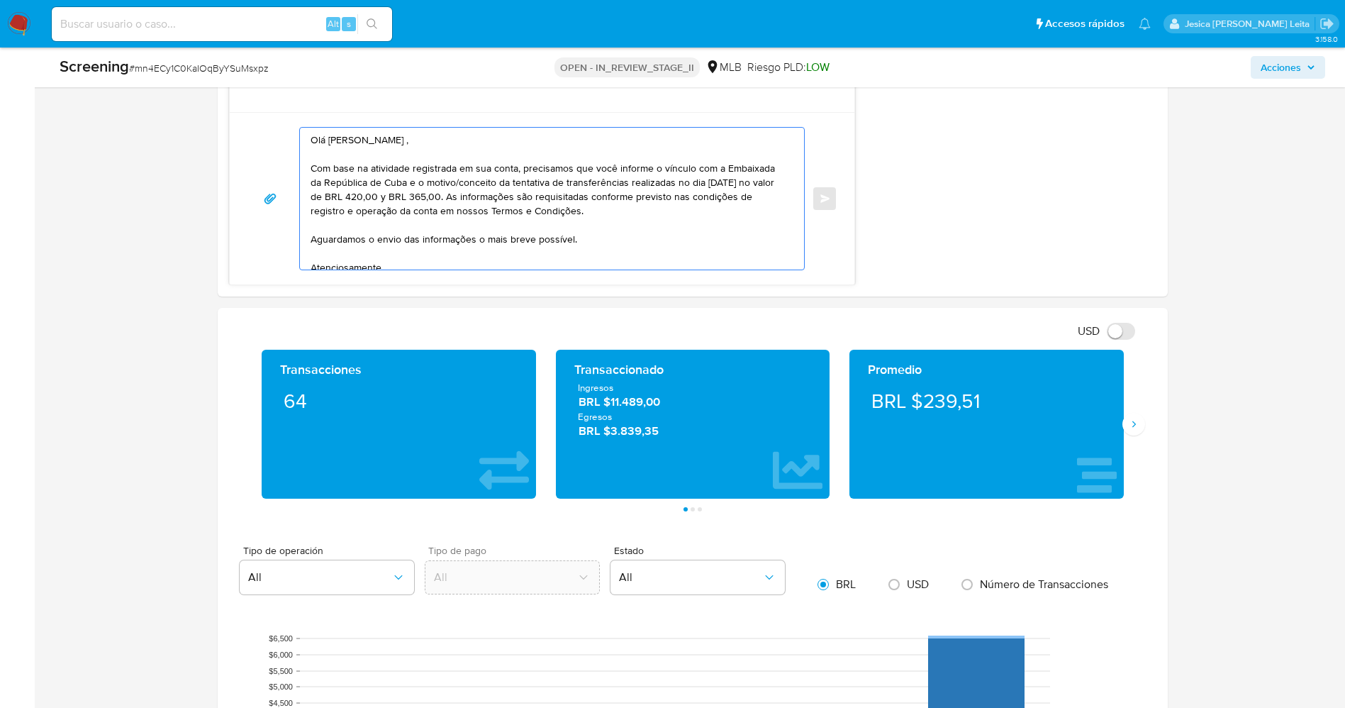
scroll to position [1103, 0]
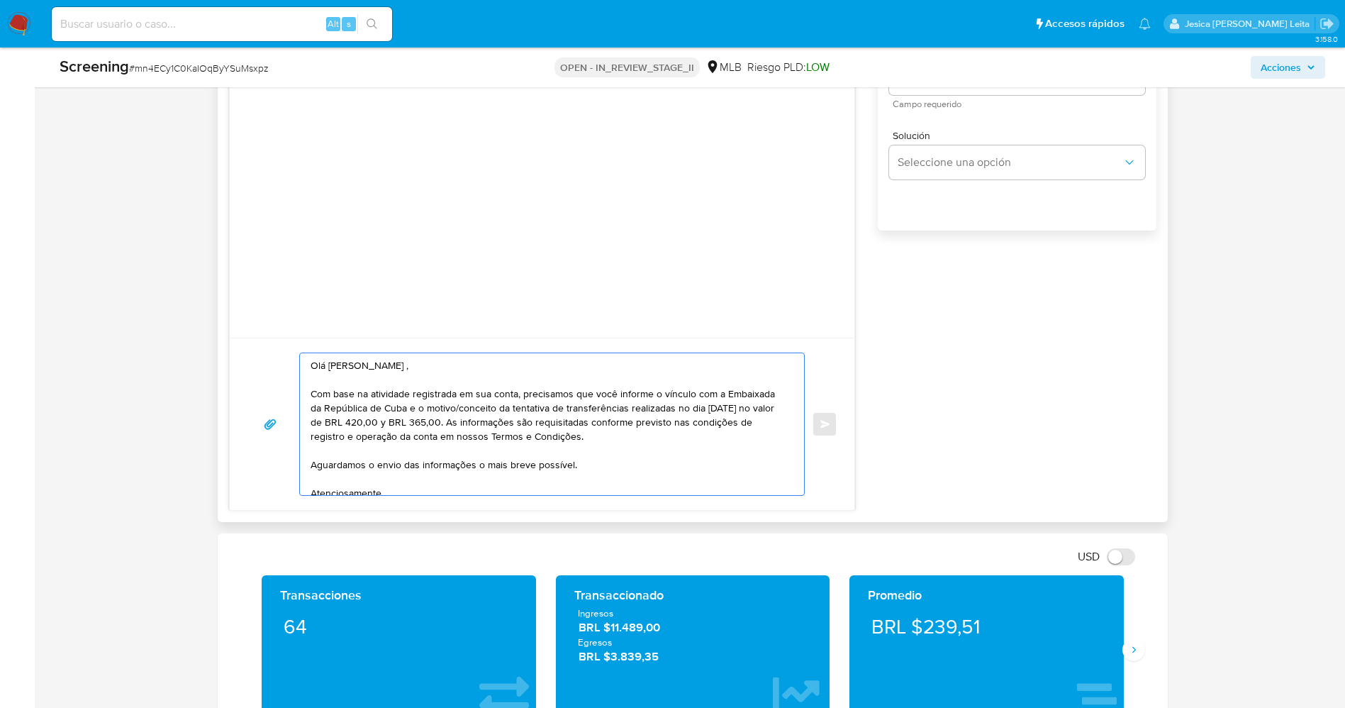
click at [512, 424] on textarea "Olá [PERSON_NAME] , Com base na atividade registrada em sua conta, precisamos q…" at bounding box center [549, 424] width 476 height 142
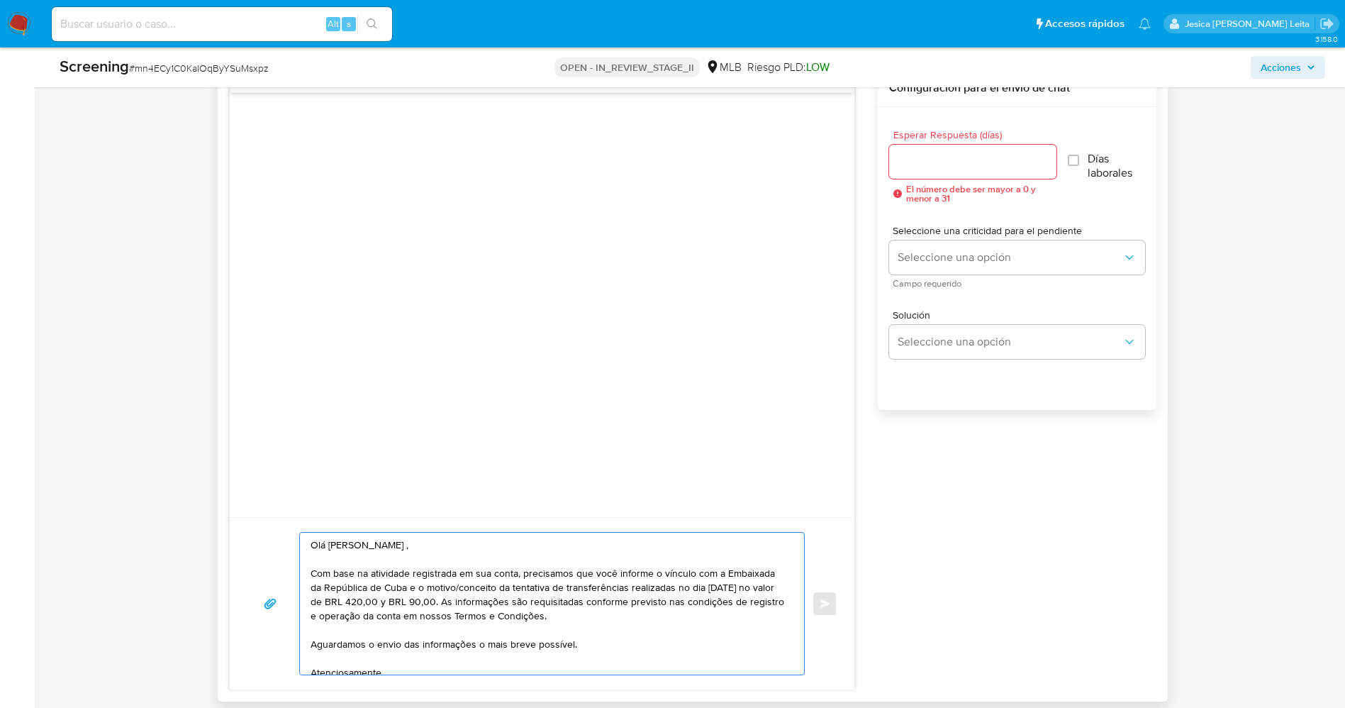
scroll to position [891, 0]
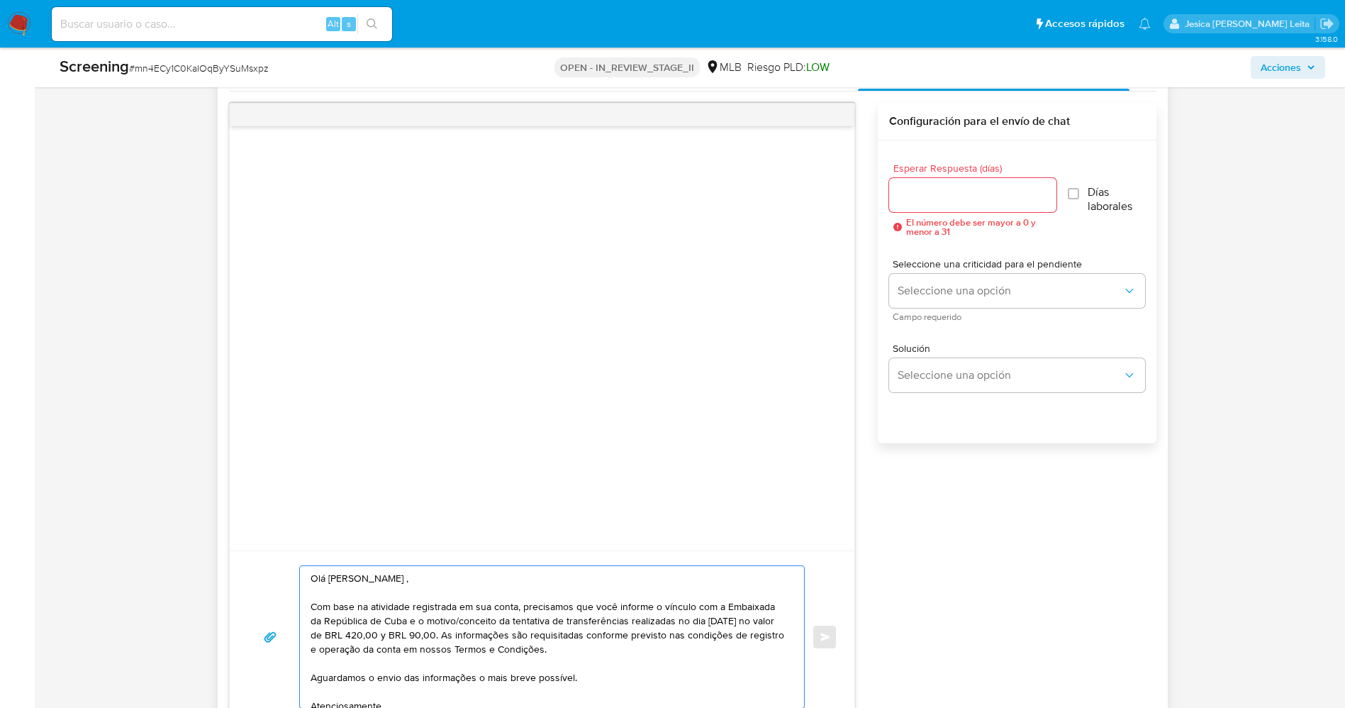
type textarea "Olá Eduardo Antonio Rodriguez Nazco , Com base na atividade registrada em sua c…"
click at [991, 203] on input "Esperar Respuesta (días)" at bounding box center [972, 195] width 167 height 18
type input "2"
click at [1080, 199] on label "Días laborales" at bounding box center [1105, 199] width 79 height 28
click at [1077, 199] on input "Días laborales" at bounding box center [1071, 193] width 11 height 11
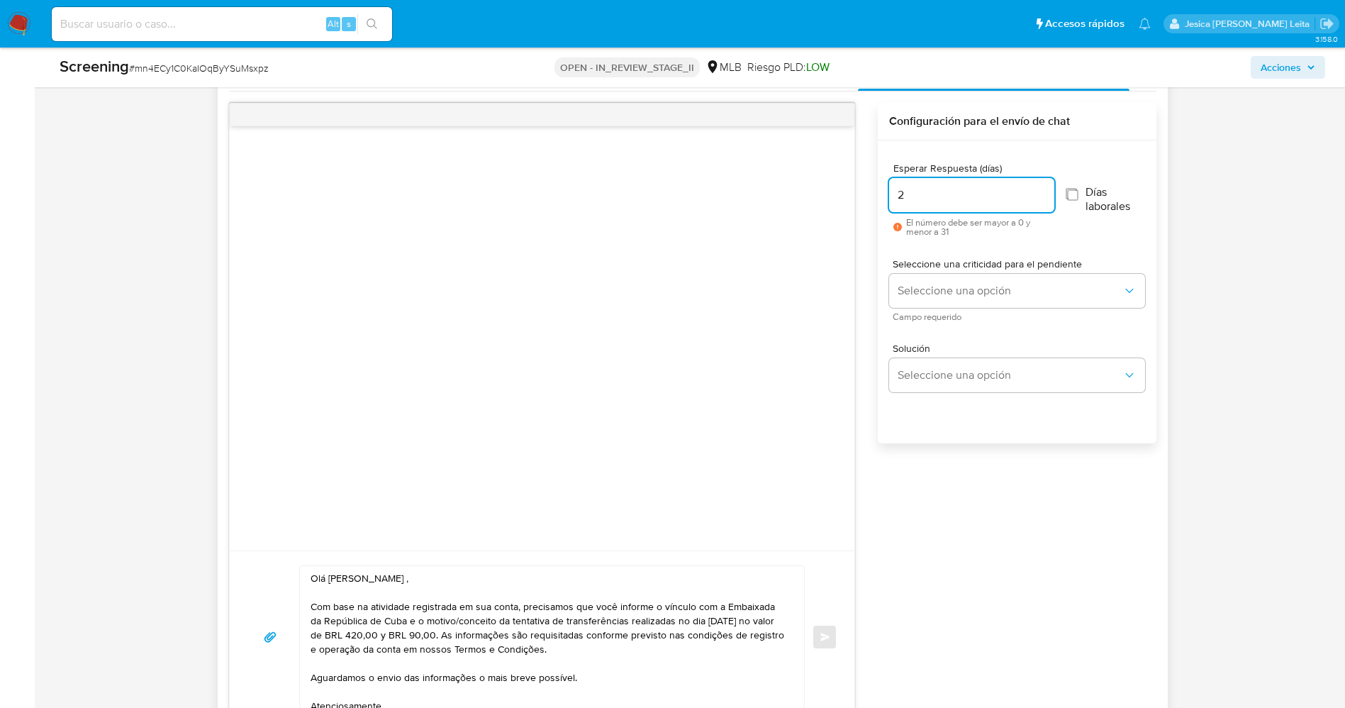
checkbox input "true"
click at [1036, 284] on span "Seleccione una opción" at bounding box center [1010, 291] width 224 height 14
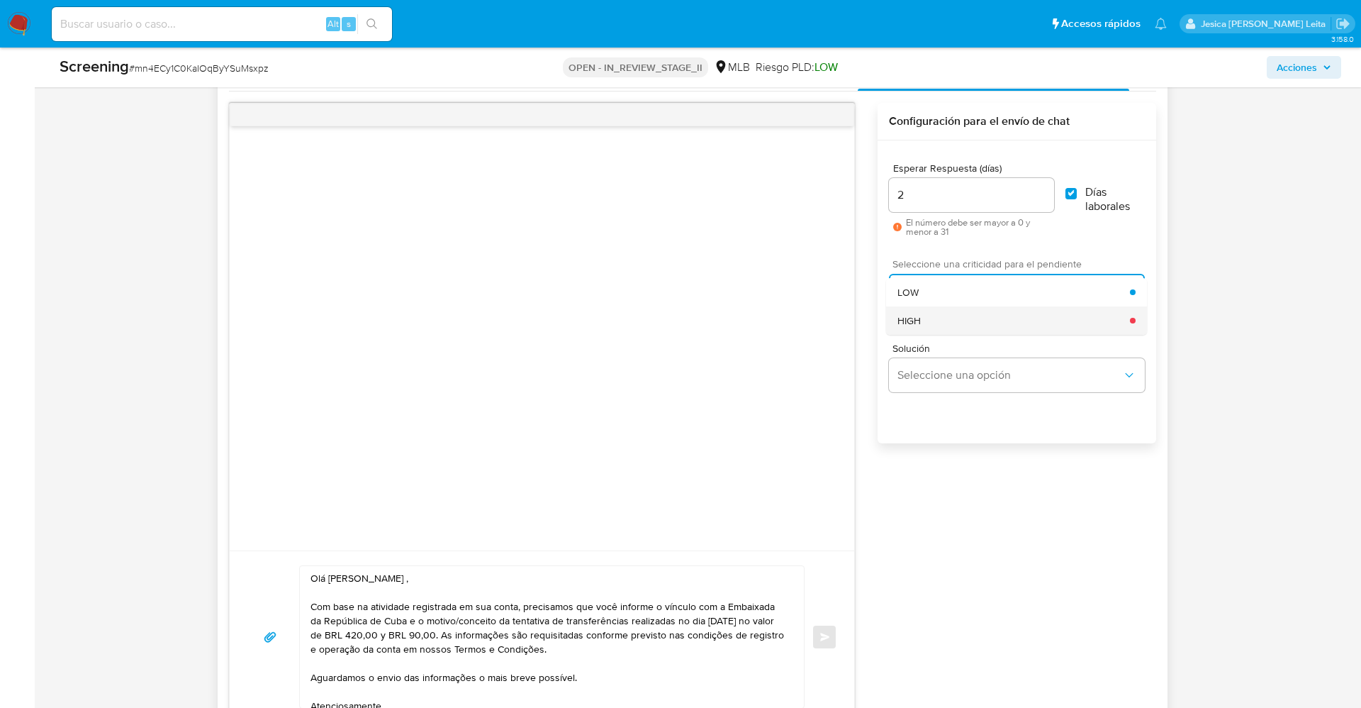
click at [980, 318] on div "HIGH" at bounding box center [1014, 320] width 233 height 28
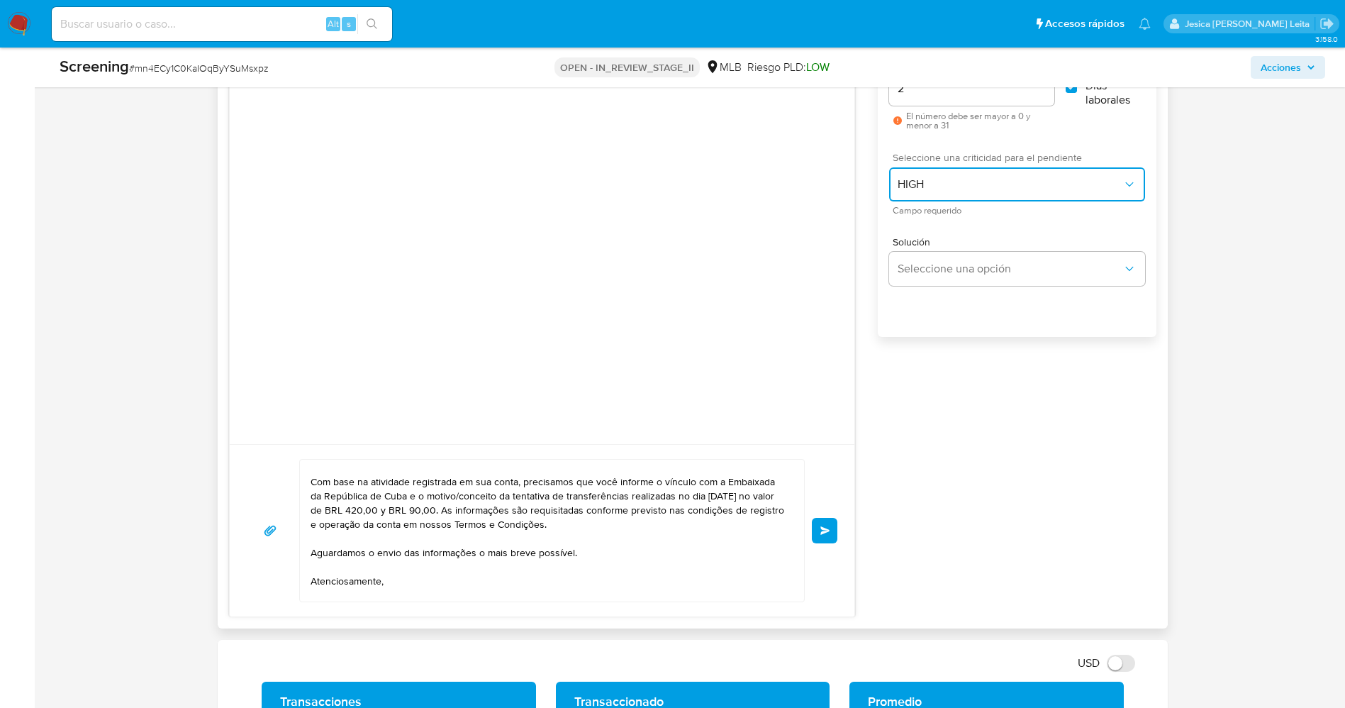
scroll to position [0, 0]
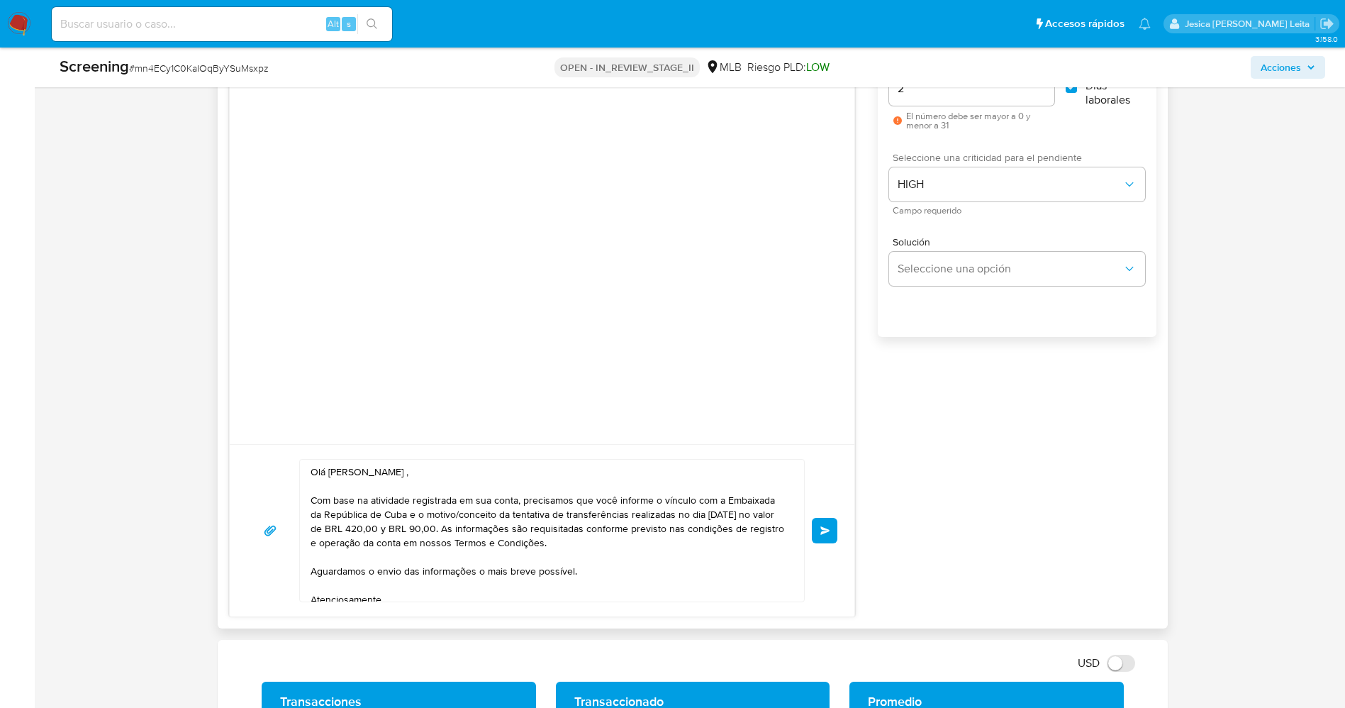
click at [832, 537] on button "Enviar" at bounding box center [825, 531] width 26 height 26
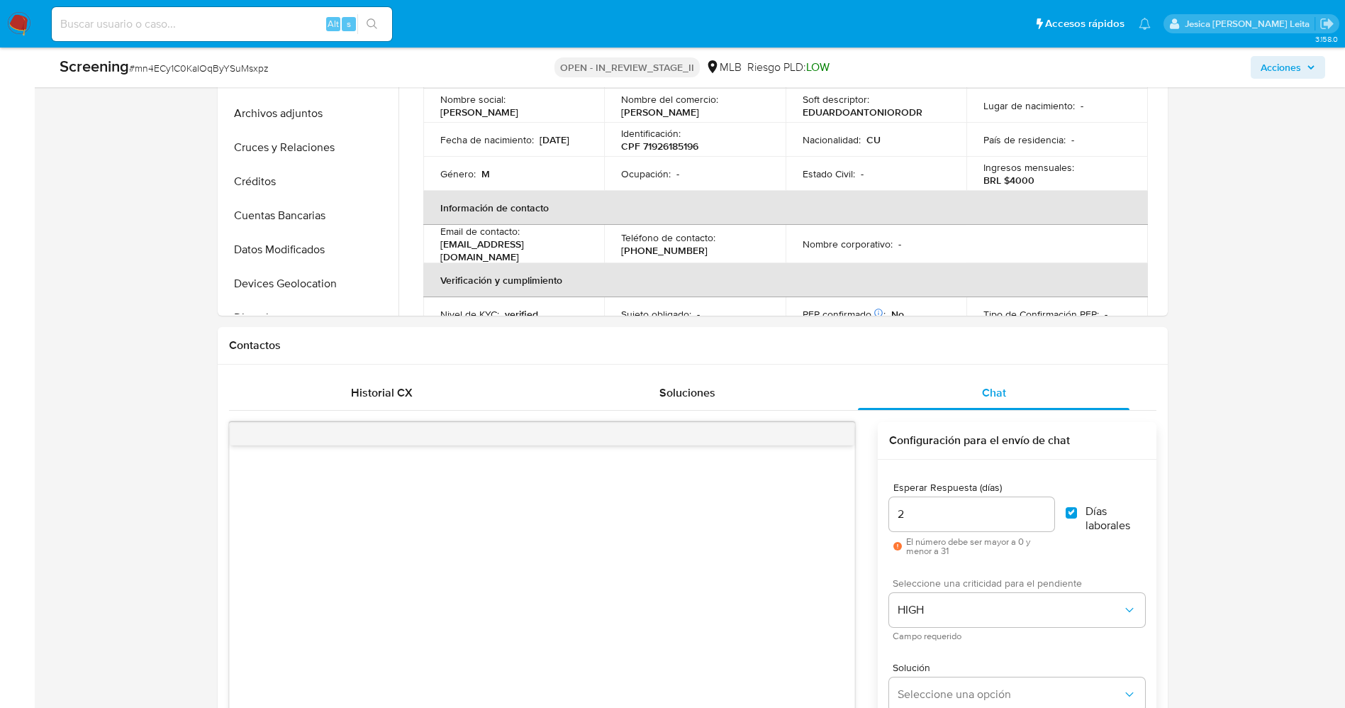
scroll to position [252, 0]
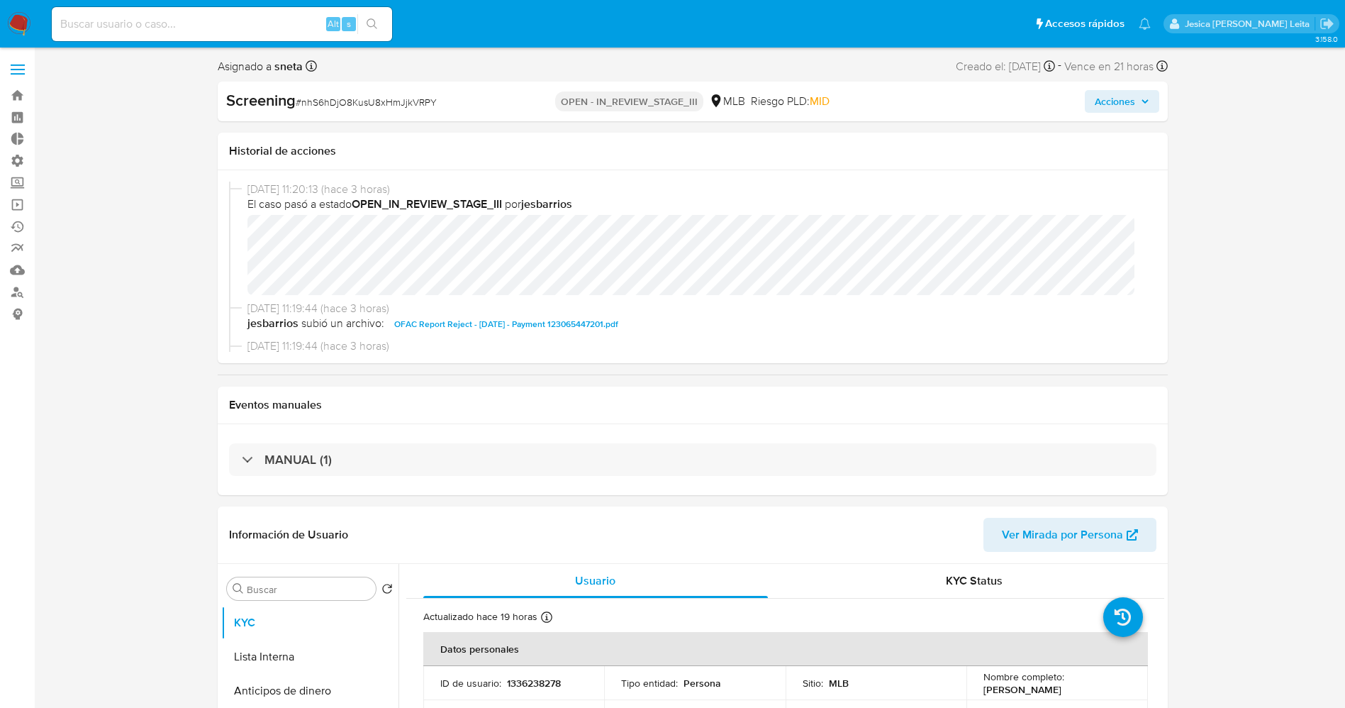
select select "10"
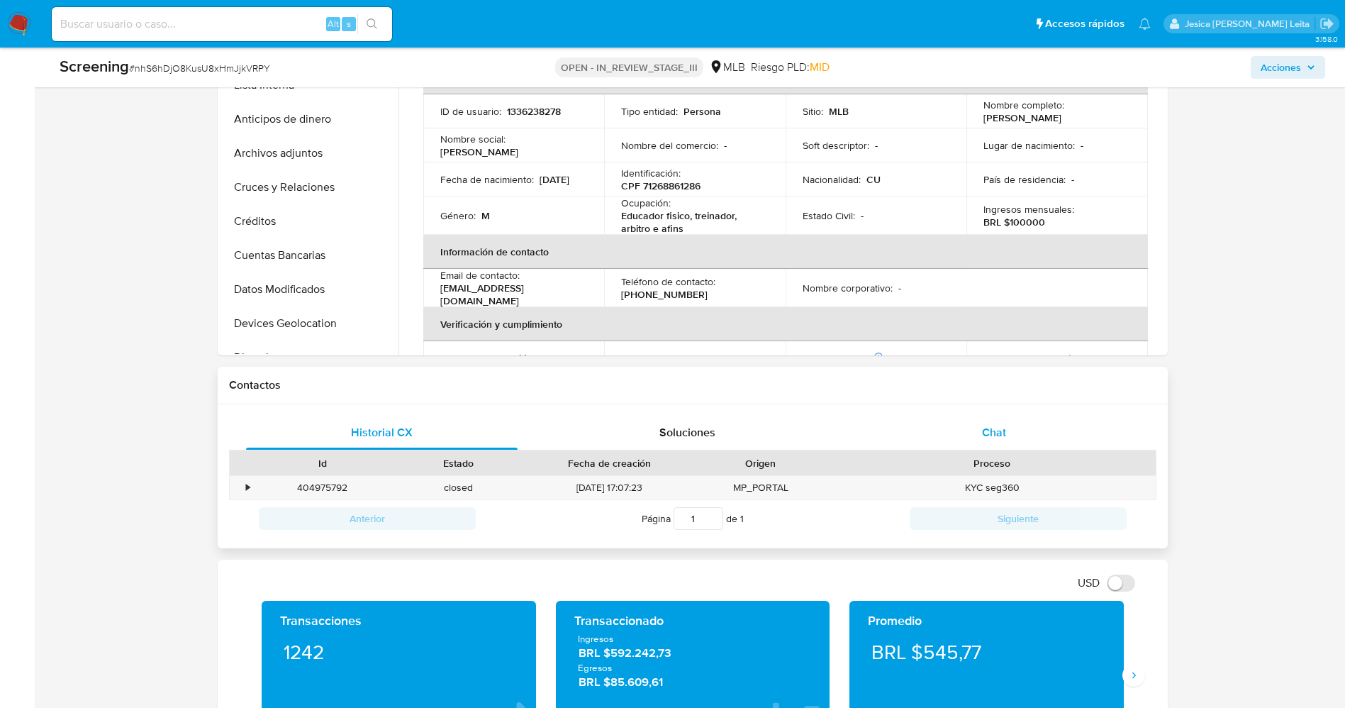
click at [990, 437] on span "Chat" at bounding box center [994, 432] width 24 height 16
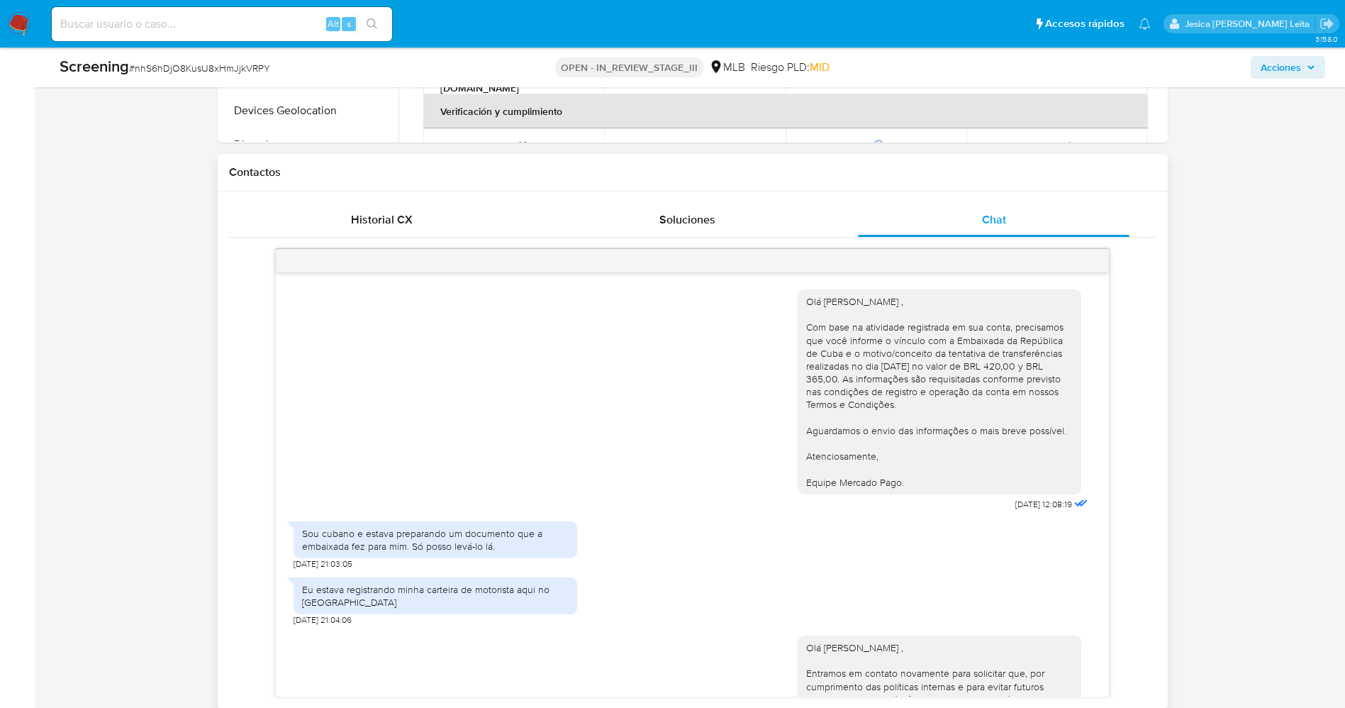
drag, startPoint x: 788, startPoint y: 302, endPoint x: 911, endPoint y: 486, distance: 221.2
click at [911, 486] on div "Olá [PERSON_NAME] , Com base na atividade registrada em sua conta, precisamos q…" at bounding box center [940, 391] width 284 height 205
copy div "Olá [PERSON_NAME] , Com base na atividade registrada em sua conta, precisamos q…"
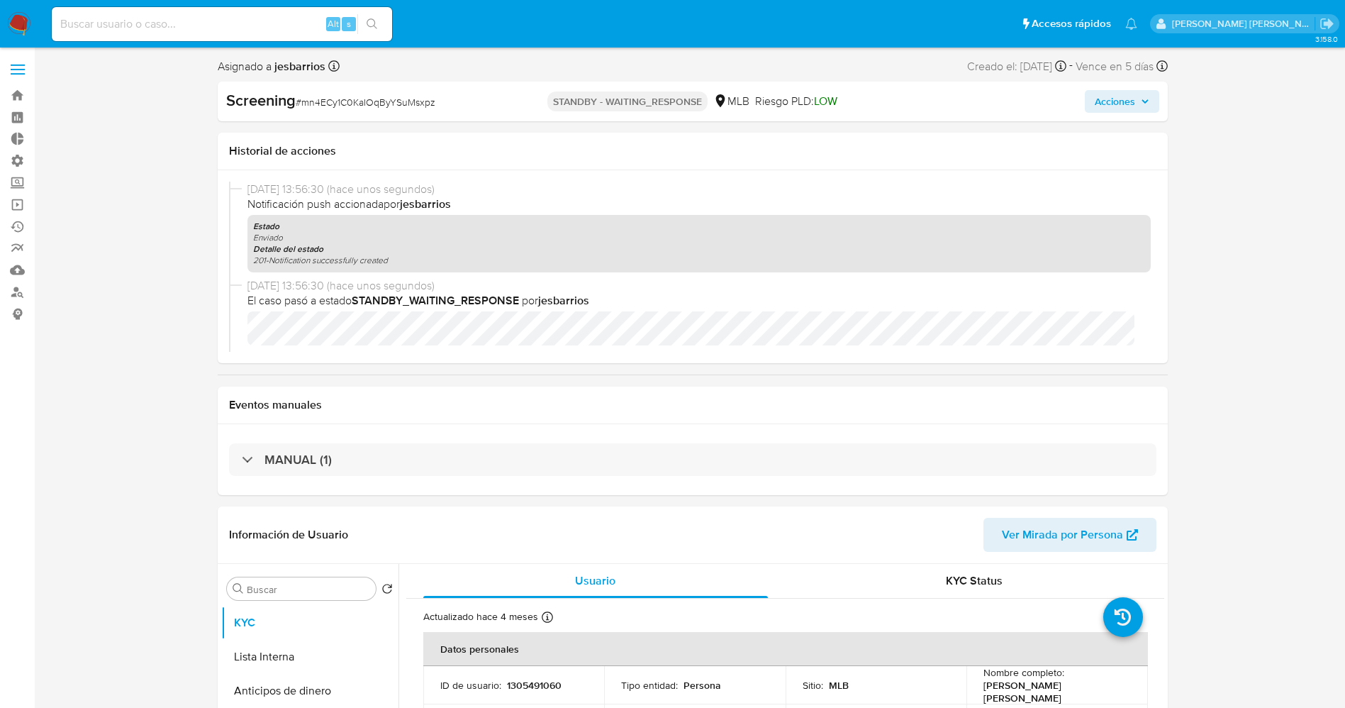
select select "10"
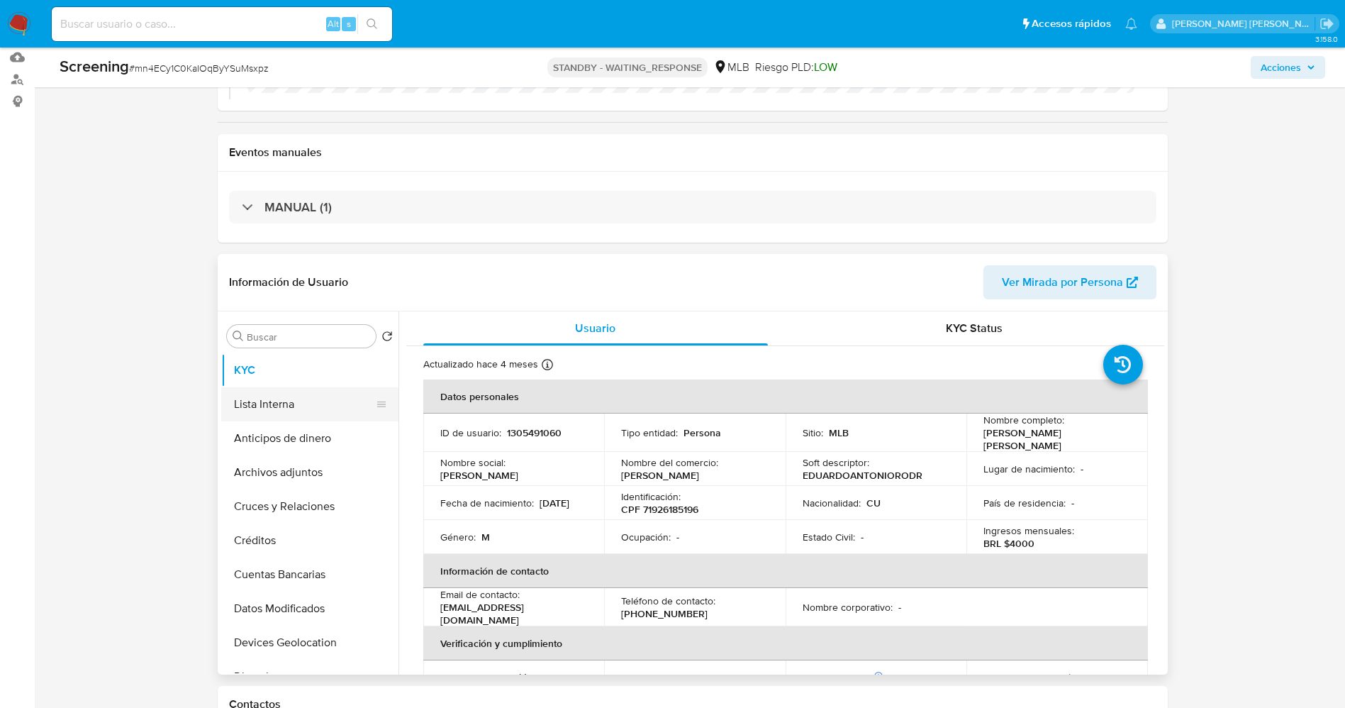
click at [296, 408] on button "Lista Interna" at bounding box center [304, 404] width 166 height 34
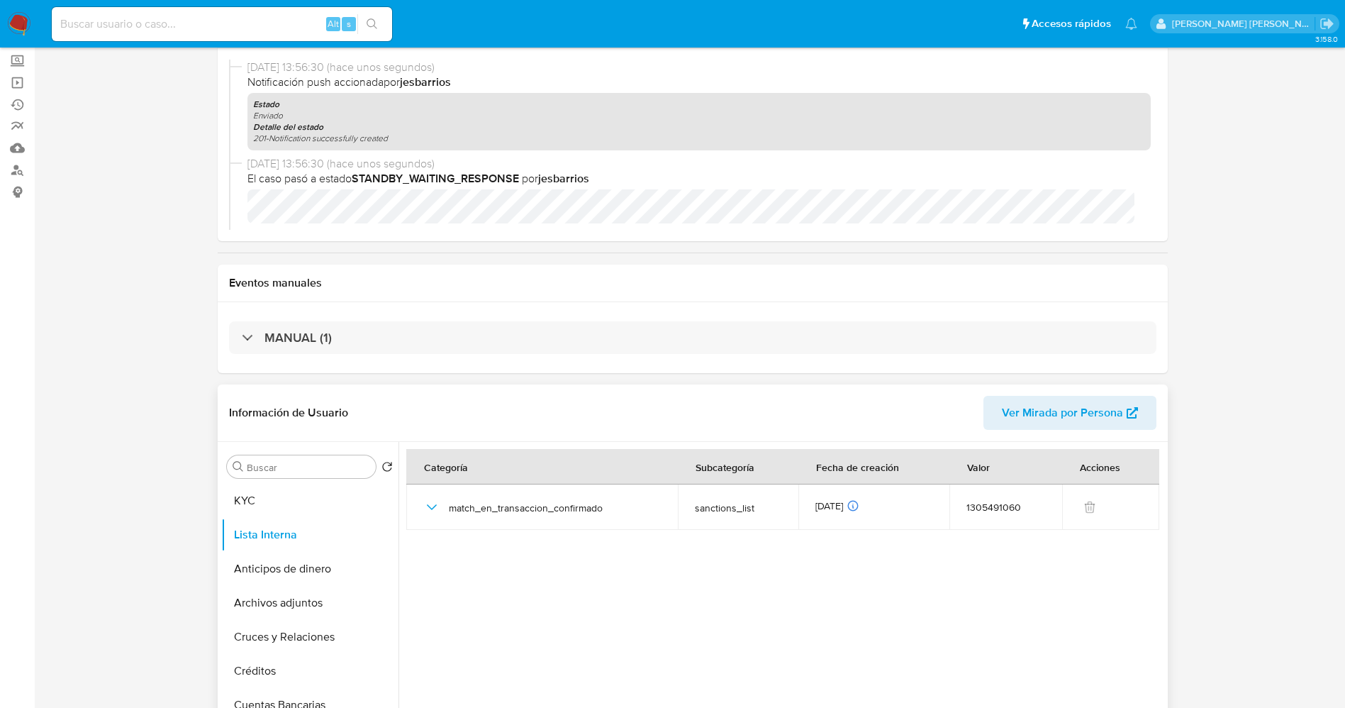
scroll to position [0, 0]
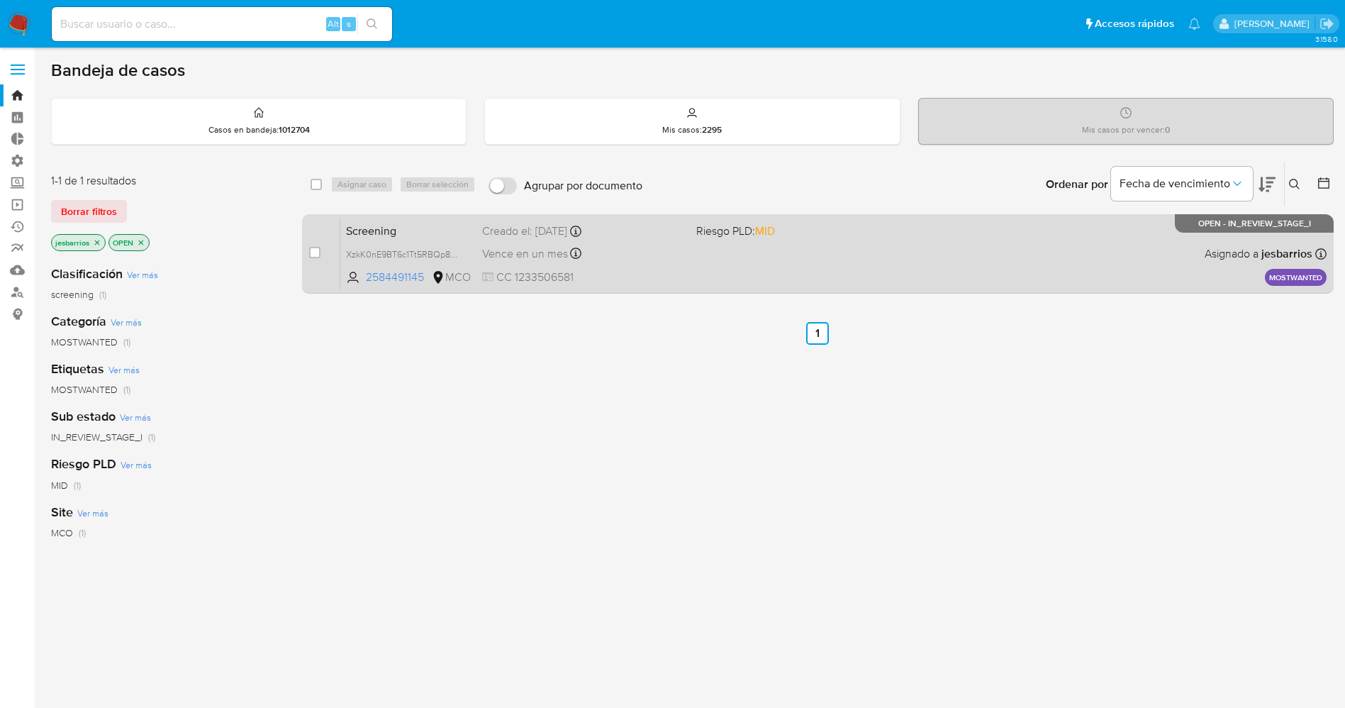
click at [814, 279] on div "Screening XzkK0nE9BT6c1Tt5RBQp8Dh5 2584491145 MCO Riesgo PLD: MID Creado el: [D…" at bounding box center [833, 254] width 986 height 72
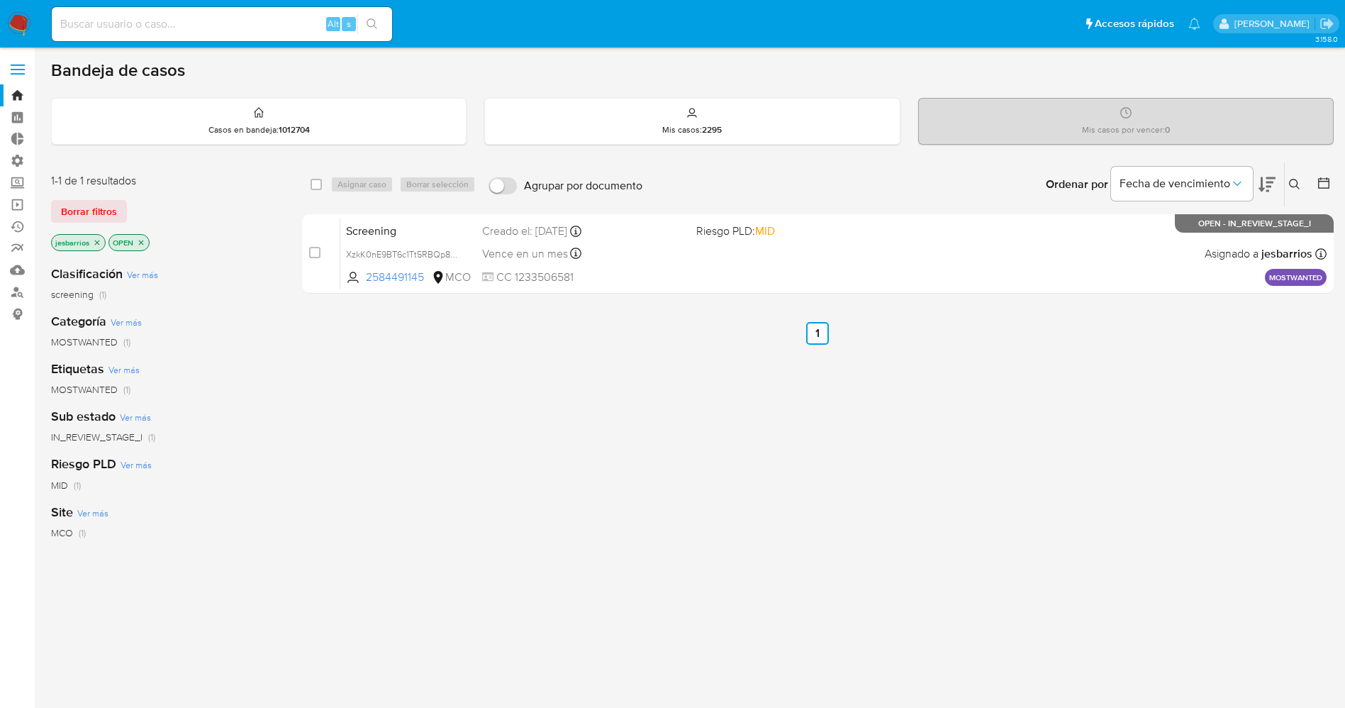
click at [27, 16] on img at bounding box center [19, 24] width 24 height 24
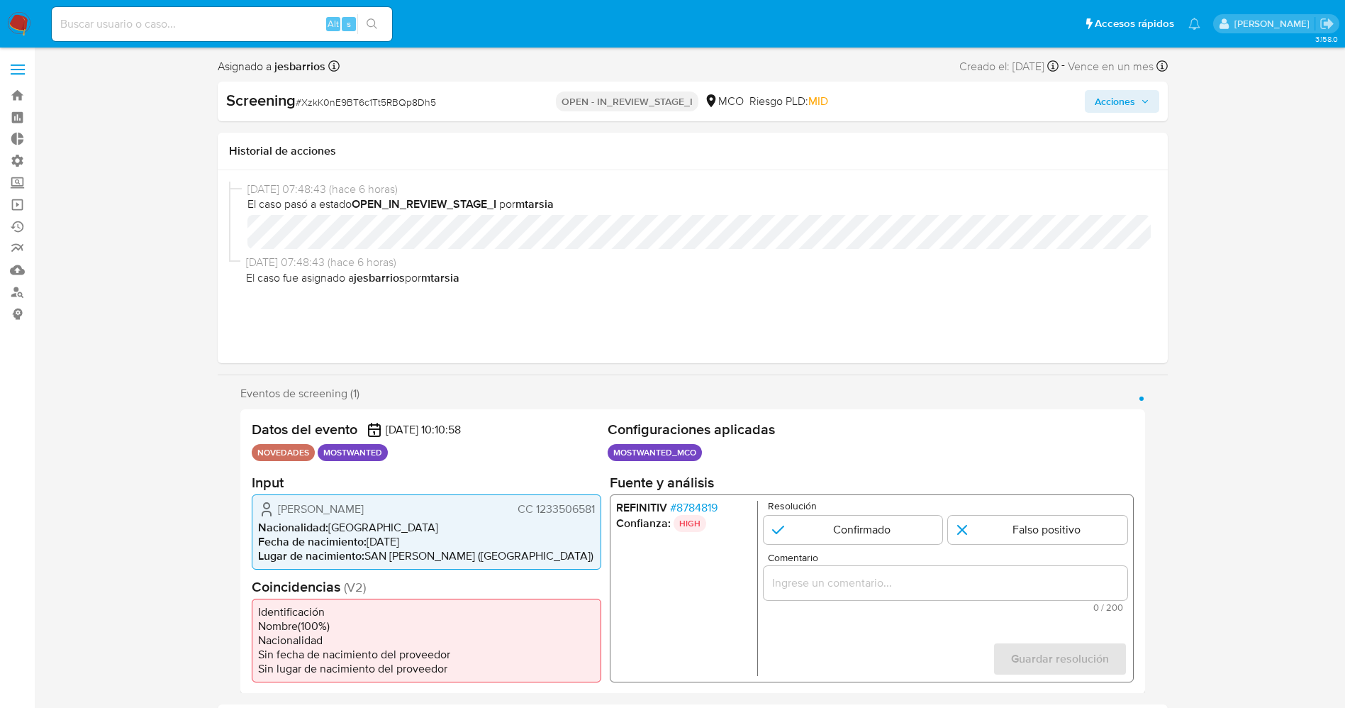
select select "10"
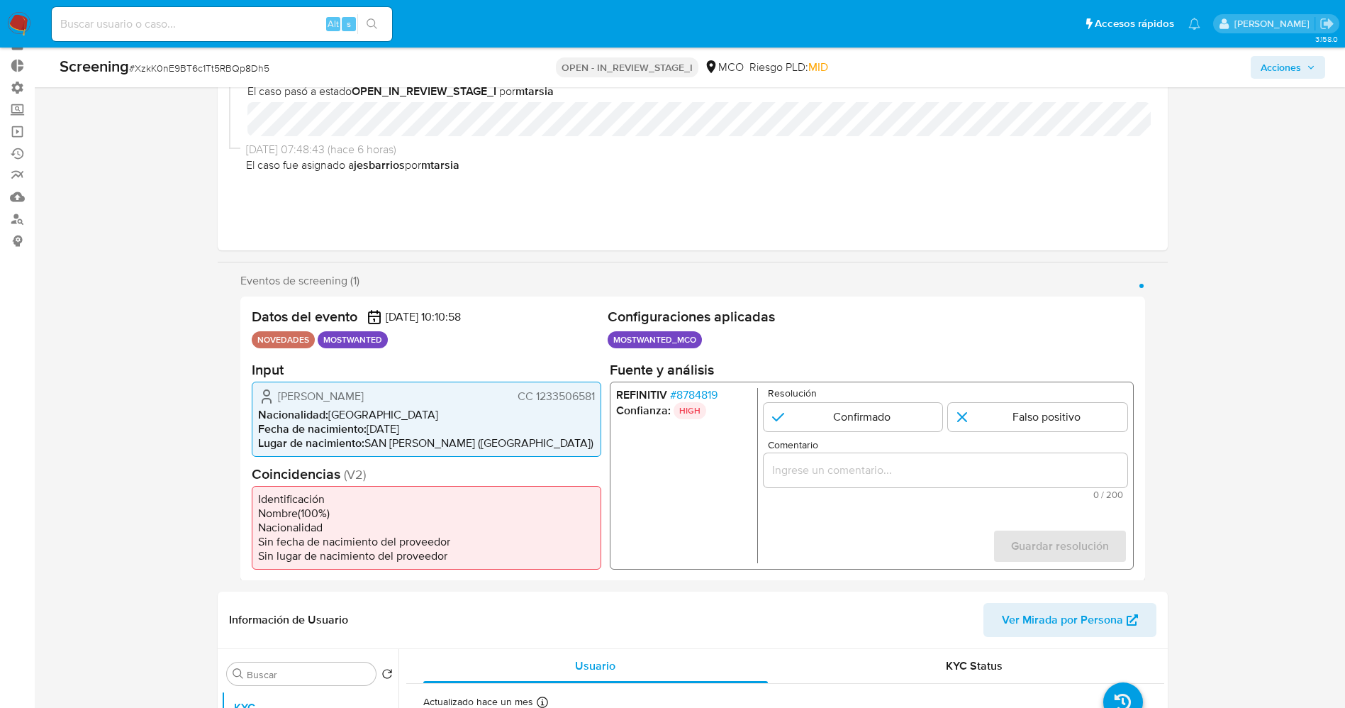
scroll to position [106, 0]
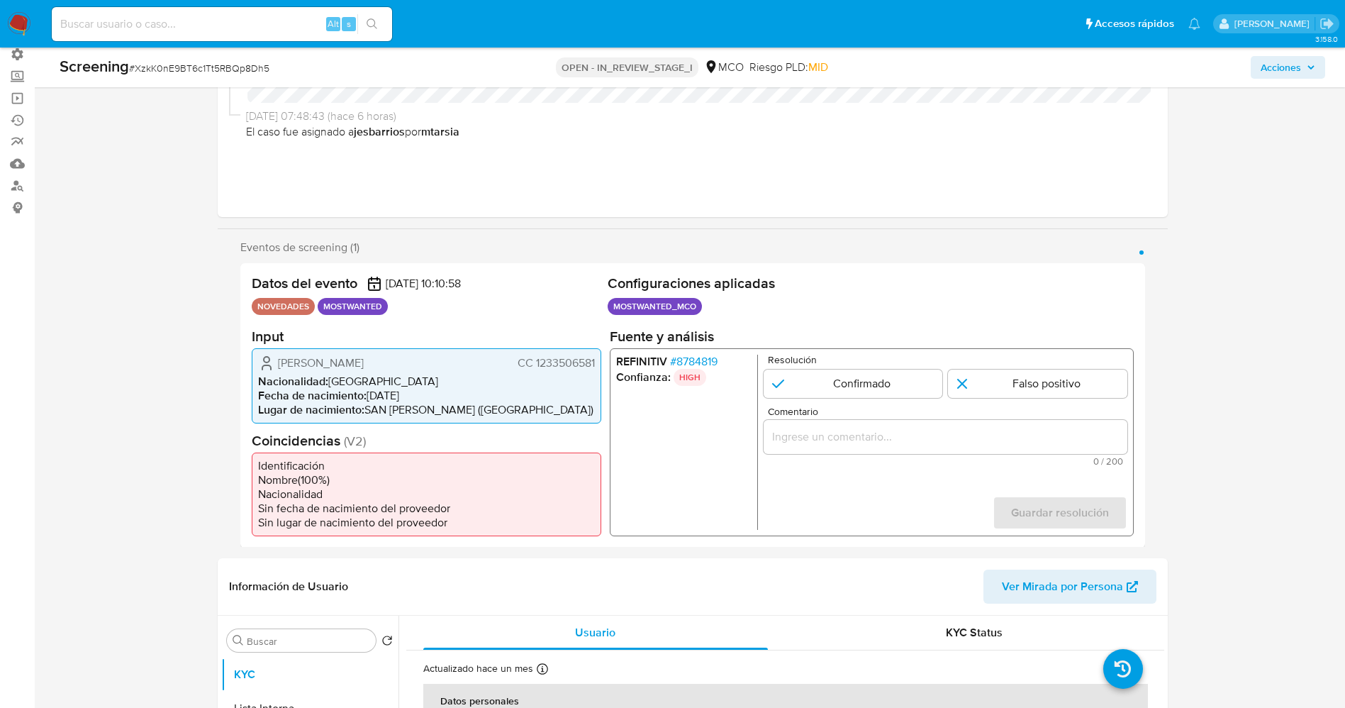
click at [686, 354] on span "# 8784819" at bounding box center [693, 361] width 48 height 14
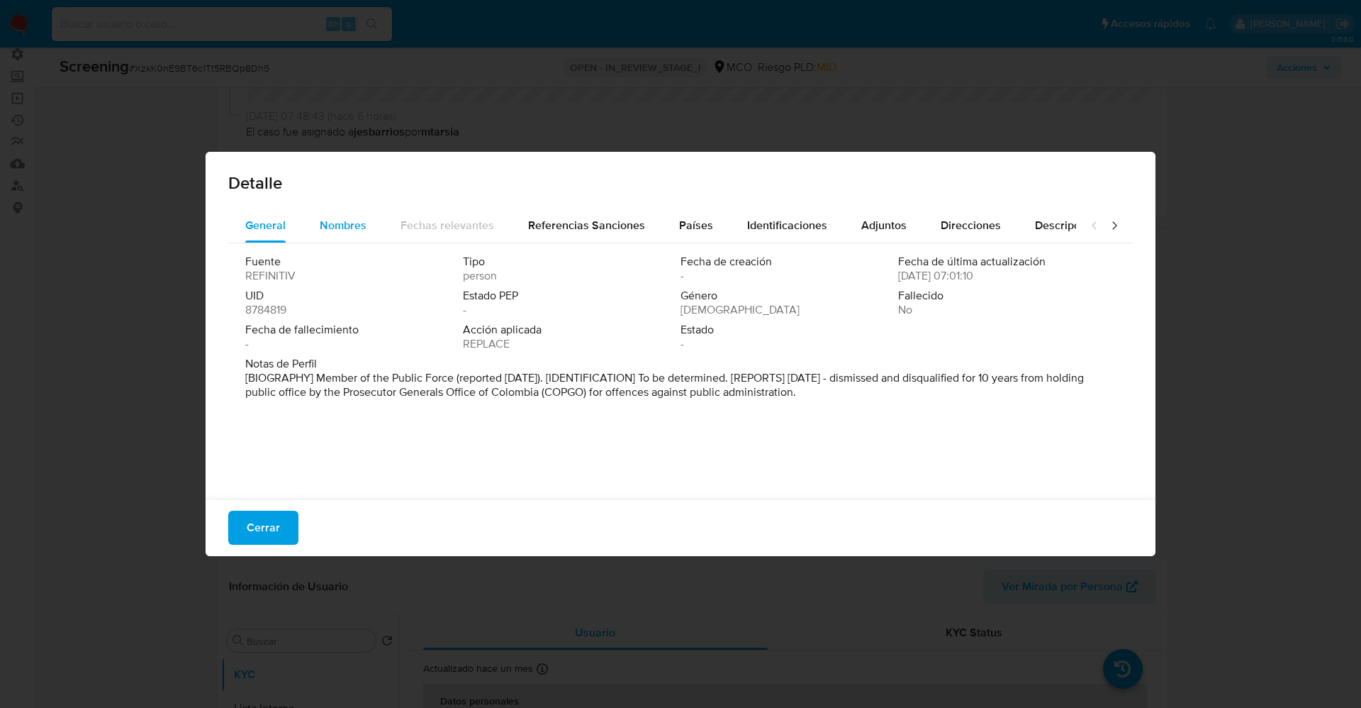
click at [317, 213] on button "Nombres" at bounding box center [343, 225] width 81 height 34
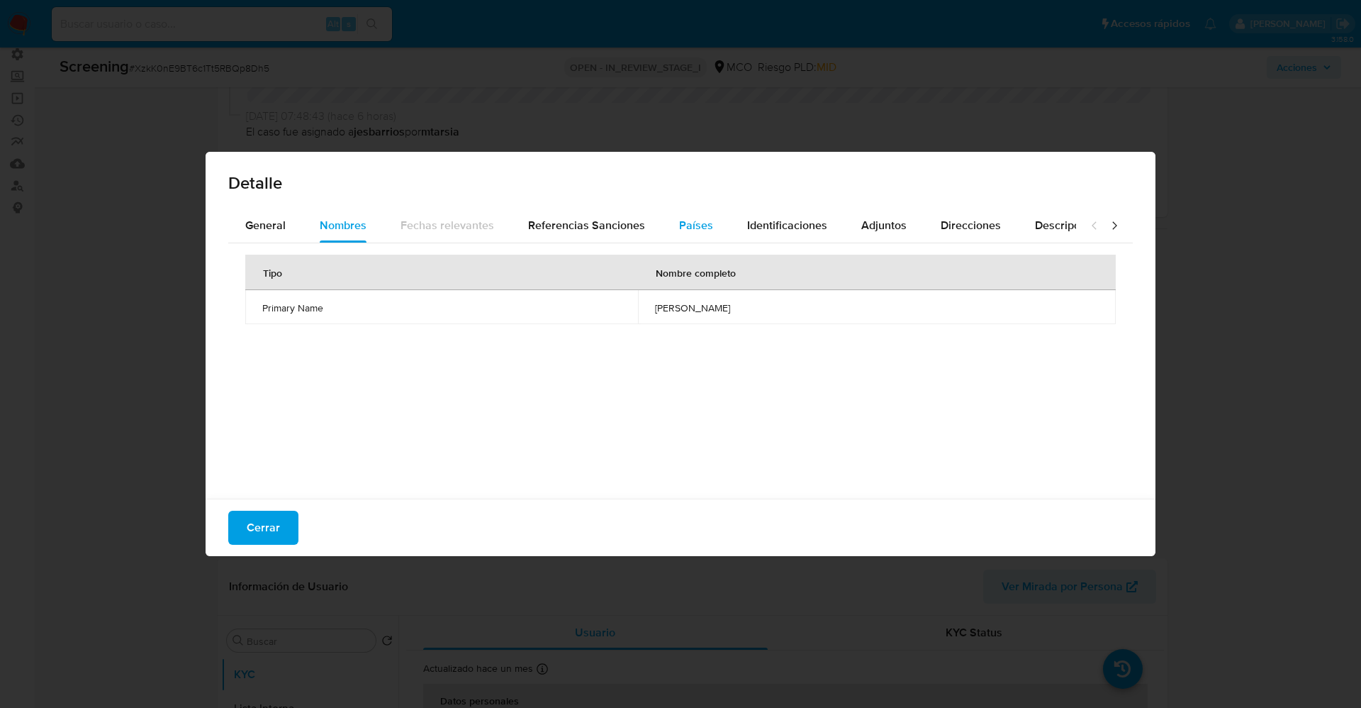
click at [662, 225] on button "Países" at bounding box center [696, 225] width 68 height 34
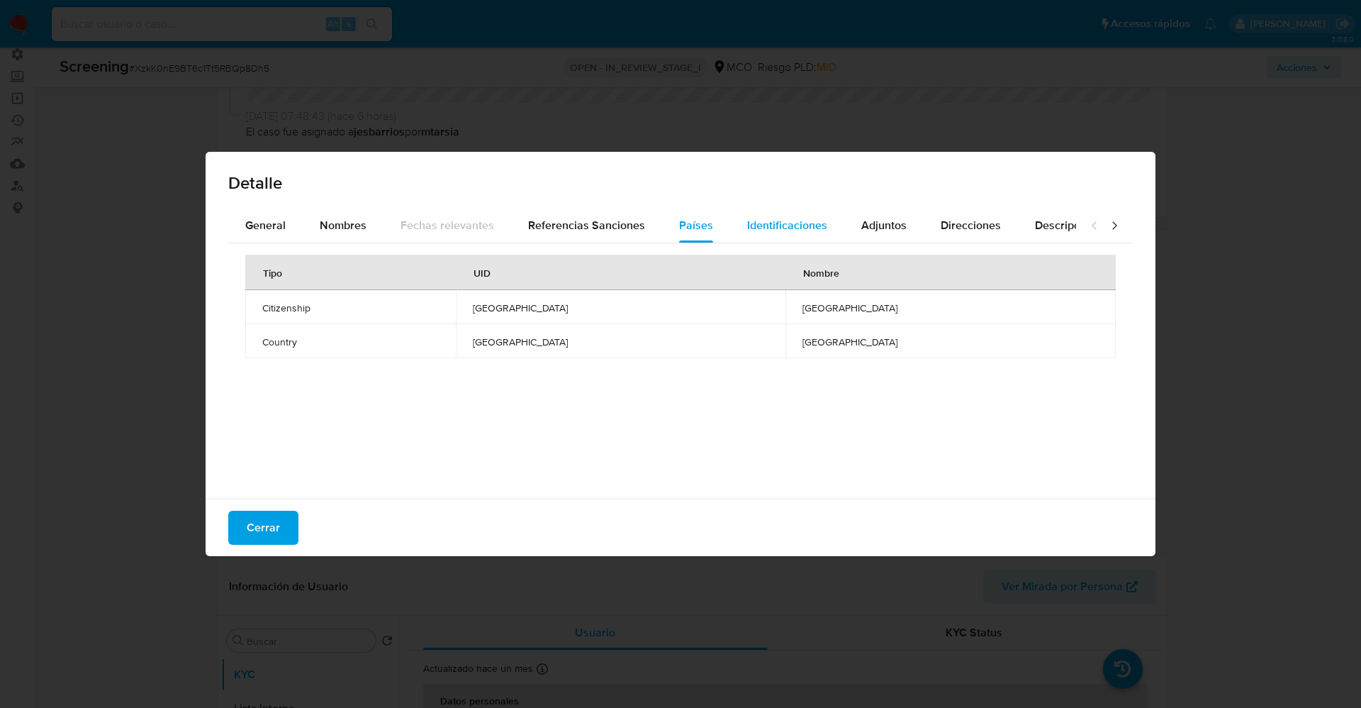
click at [773, 227] on span "Identificaciones" at bounding box center [787, 225] width 80 height 16
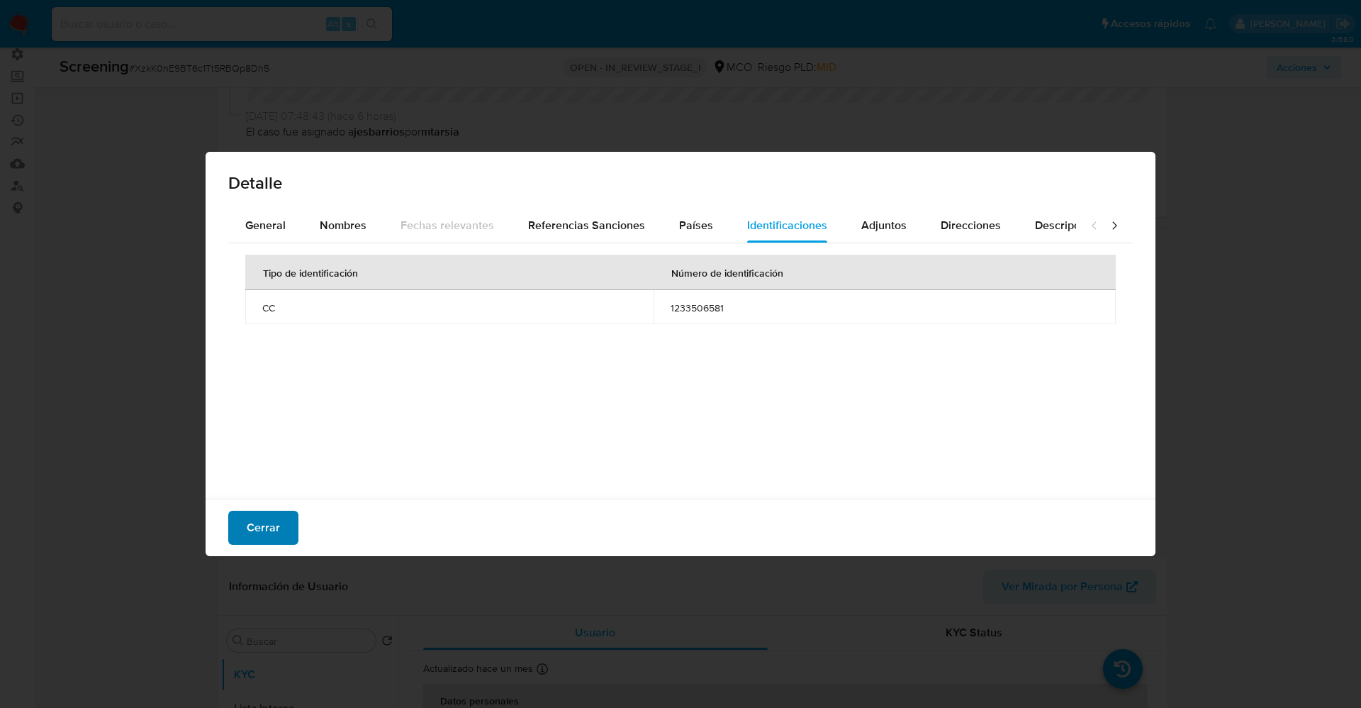
click at [282, 514] on button "Cerrar" at bounding box center [263, 528] width 70 height 34
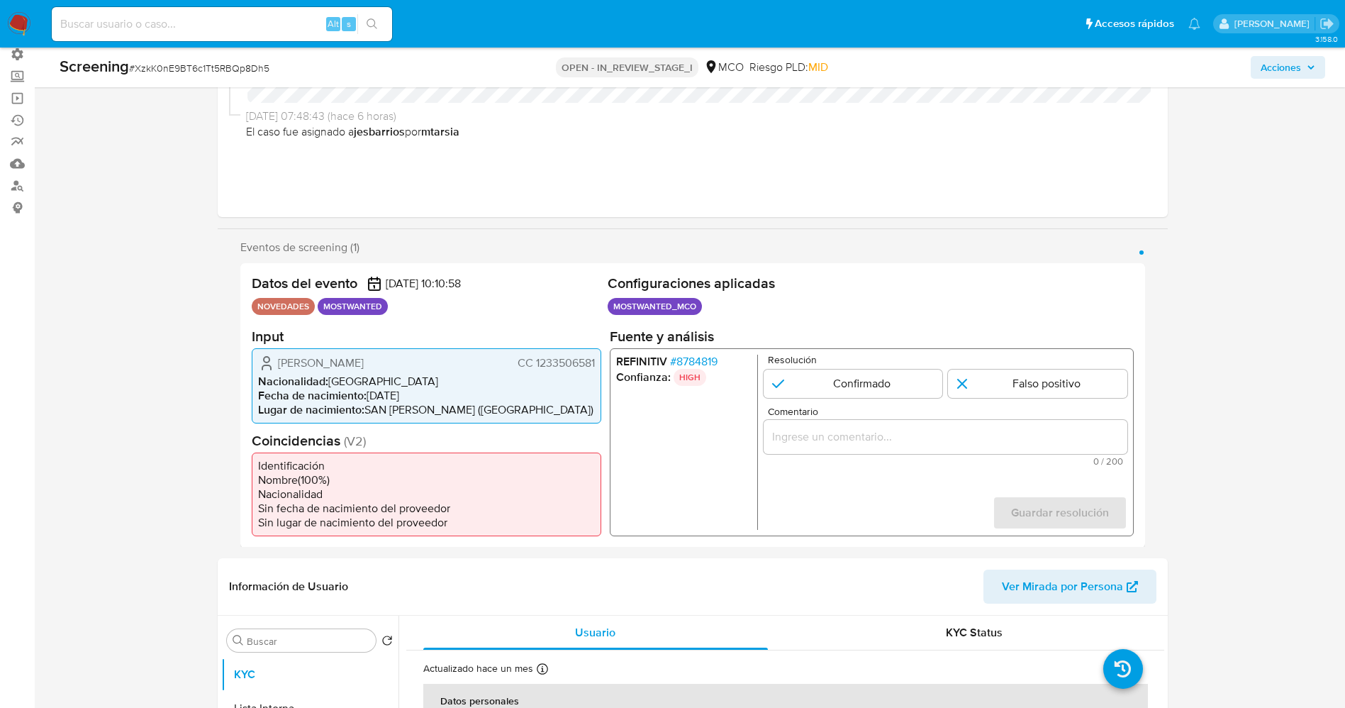
click at [692, 359] on span "# 8784819" at bounding box center [693, 361] width 48 height 14
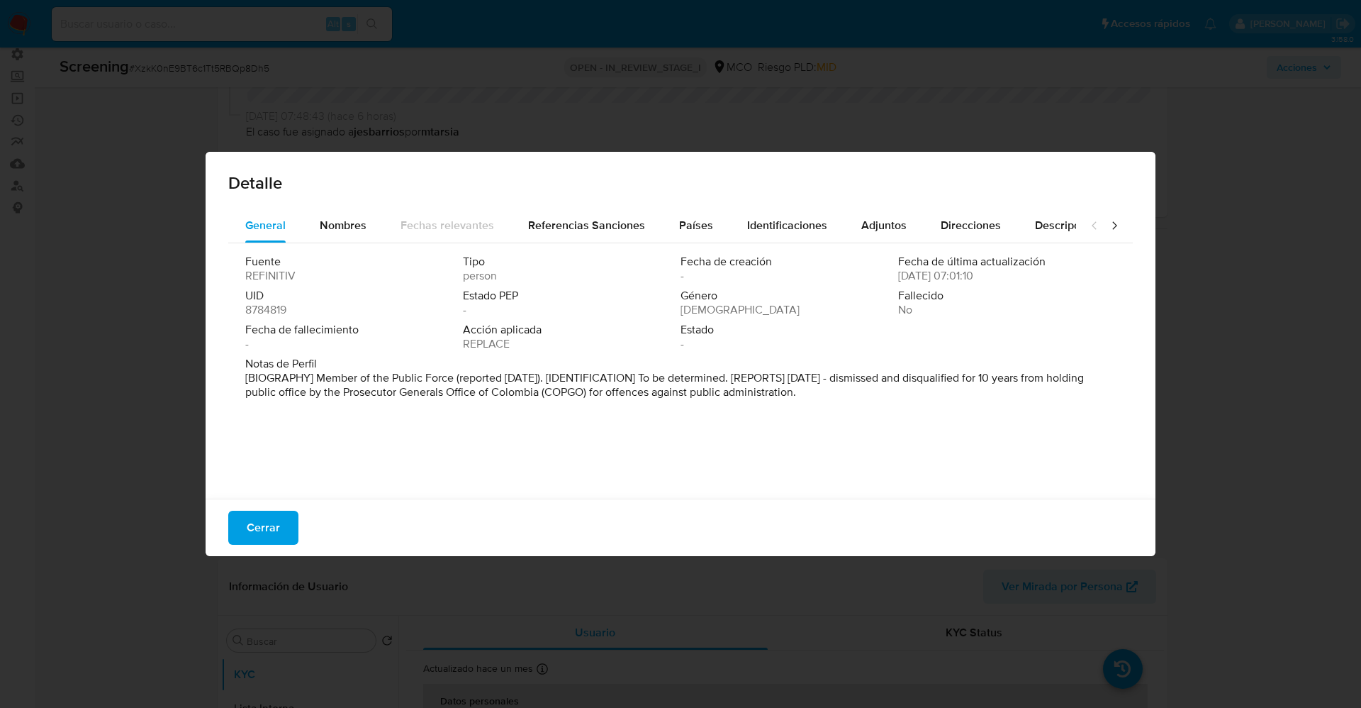
drag, startPoint x: 247, startPoint y: 381, endPoint x: 777, endPoint y: 382, distance: 529.6
click at [892, 399] on div "Notas de Perfil [BIOGRAPHY] Member of the Public Force (reported May 2025). [ID…" at bounding box center [680, 381] width 871 height 48
click at [357, 226] on span "Nombres" at bounding box center [343, 225] width 47 height 16
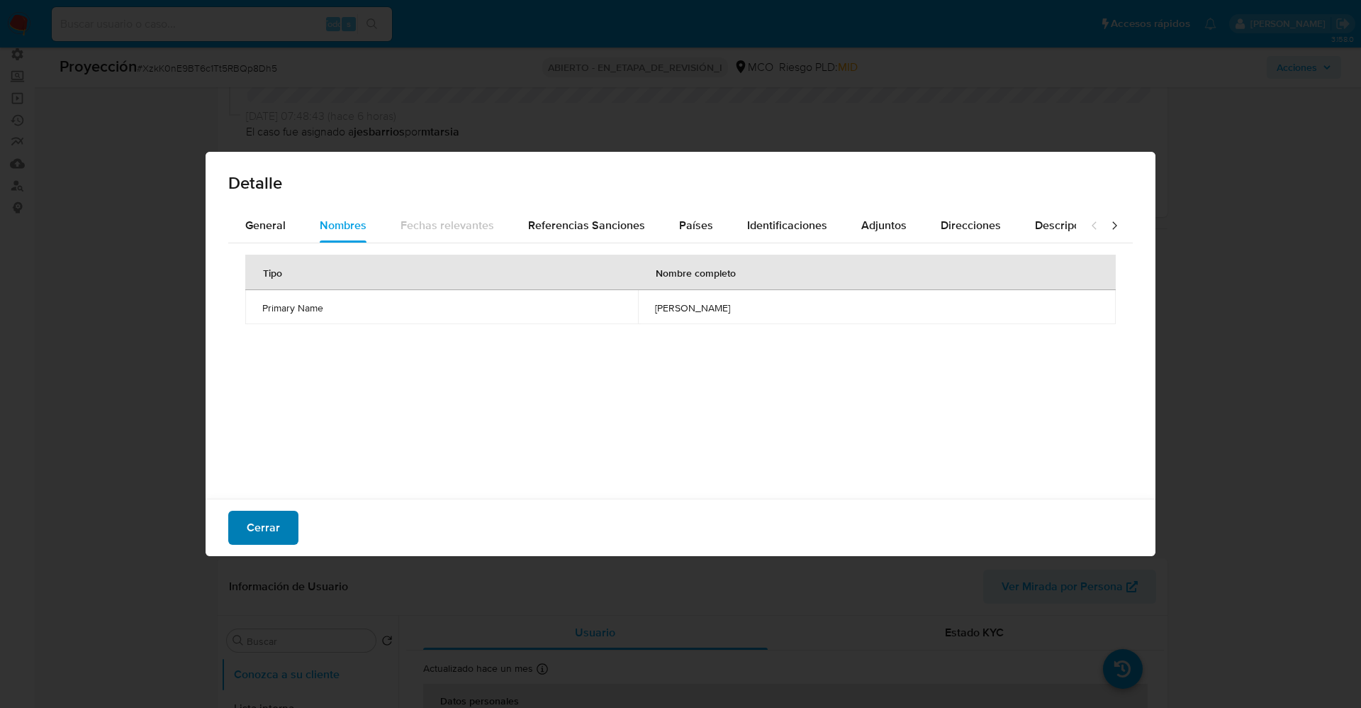
click at [287, 529] on button "Cerrar" at bounding box center [263, 528] width 70 height 34
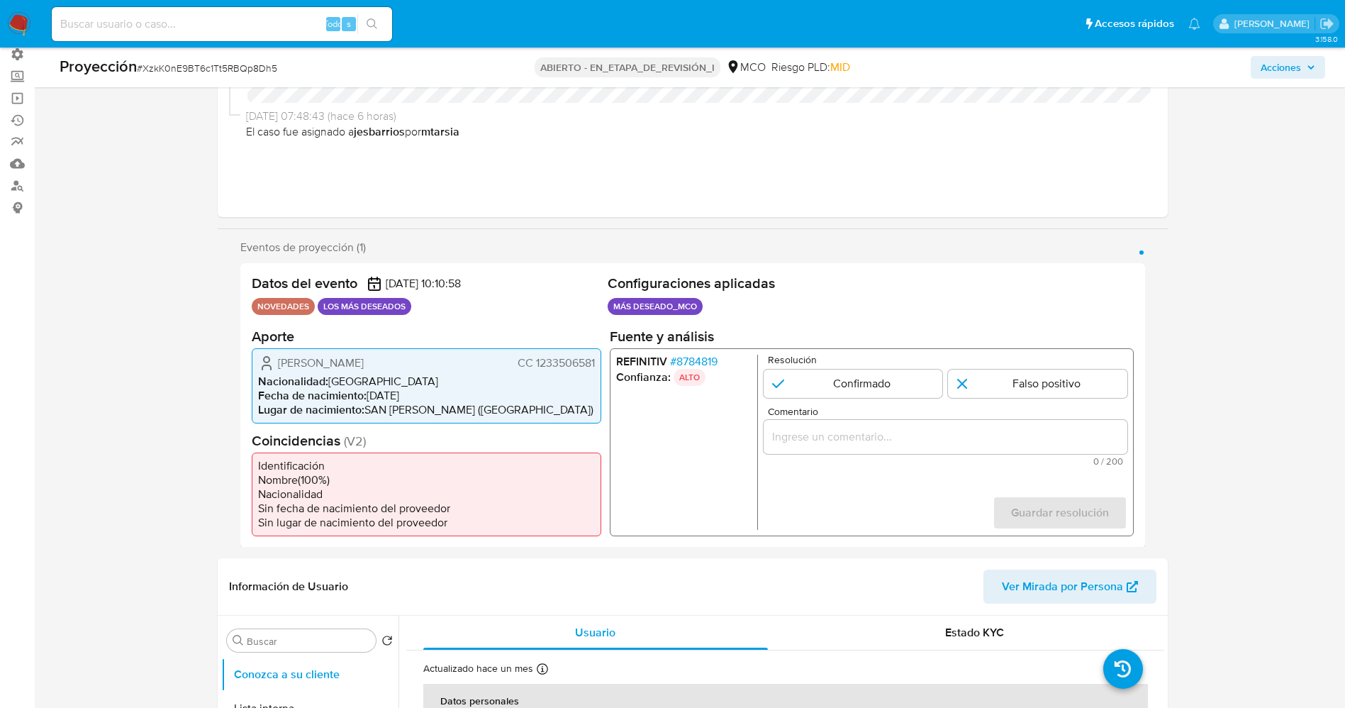
drag, startPoint x: 532, startPoint y: 361, endPoint x: 599, endPoint y: 364, distance: 67.5
click at [599, 364] on div "Nelson Daniel Mendoza Barrios CC 1233506581 Nacionalidad : Colombia Fecha de na…" at bounding box center [427, 384] width 350 height 75
drag, startPoint x: 275, startPoint y: 363, endPoint x: 311, endPoint y: 359, distance: 36.4
click at [311, 359] on div "Nelson Daniel Mendoza Barrios CC 1233506581" at bounding box center [426, 362] width 337 height 17
drag, startPoint x: 532, startPoint y: 365, endPoint x: 600, endPoint y: 360, distance: 68.2
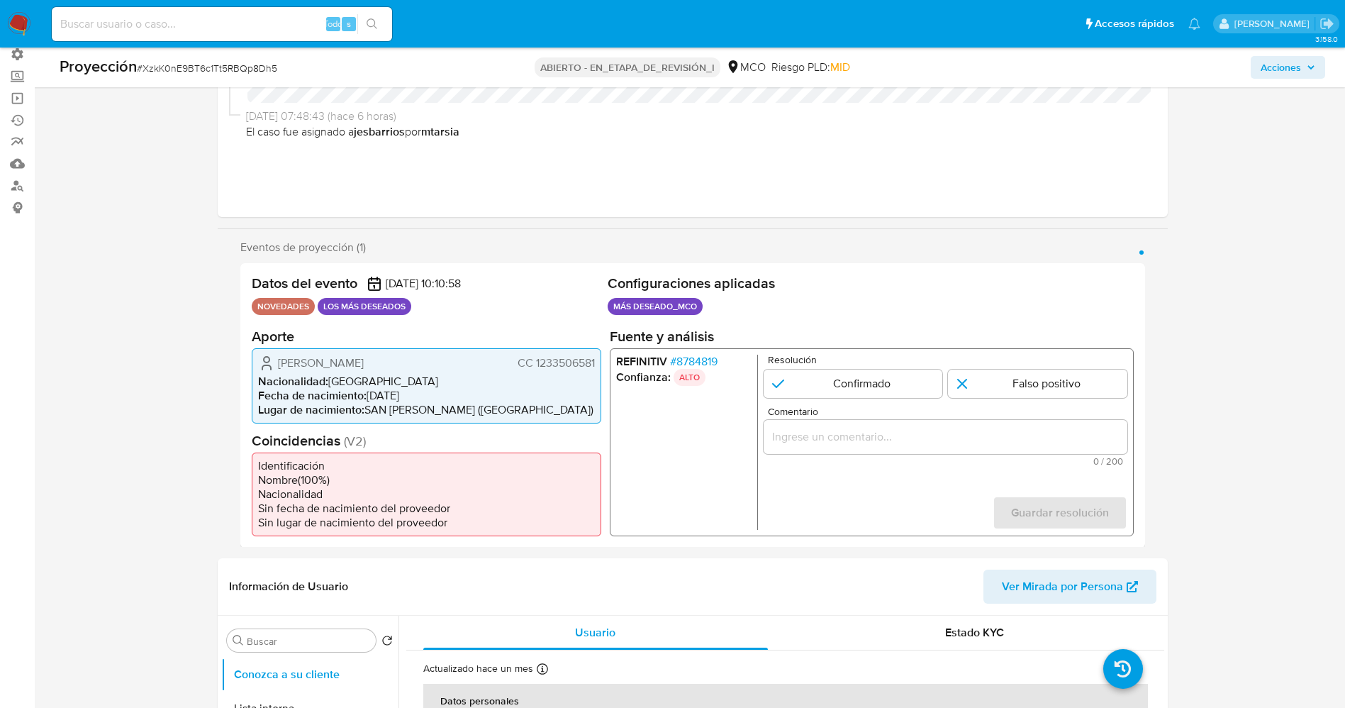
click at [600, 360] on div "Nelson Daniel Mendoza Barrios CC 1233506581 Nacionalidad : Colombia Fecha de na…" at bounding box center [427, 384] width 350 height 75
drag, startPoint x: 279, startPoint y: 365, endPoint x: 450, endPoint y: 359, distance: 171.0
click at [456, 359] on div "Nelson Daniel Mendoza Barrios CC 1233506581" at bounding box center [426, 362] width 337 height 17
click at [430, 347] on section "Aporte Nelson Daniel Mendoza Barrios CC 1233506581 Nacionalidad : Colombia Fech…" at bounding box center [427, 375] width 350 height 96
drag, startPoint x: 279, startPoint y: 362, endPoint x: 598, endPoint y: 361, distance: 318.4
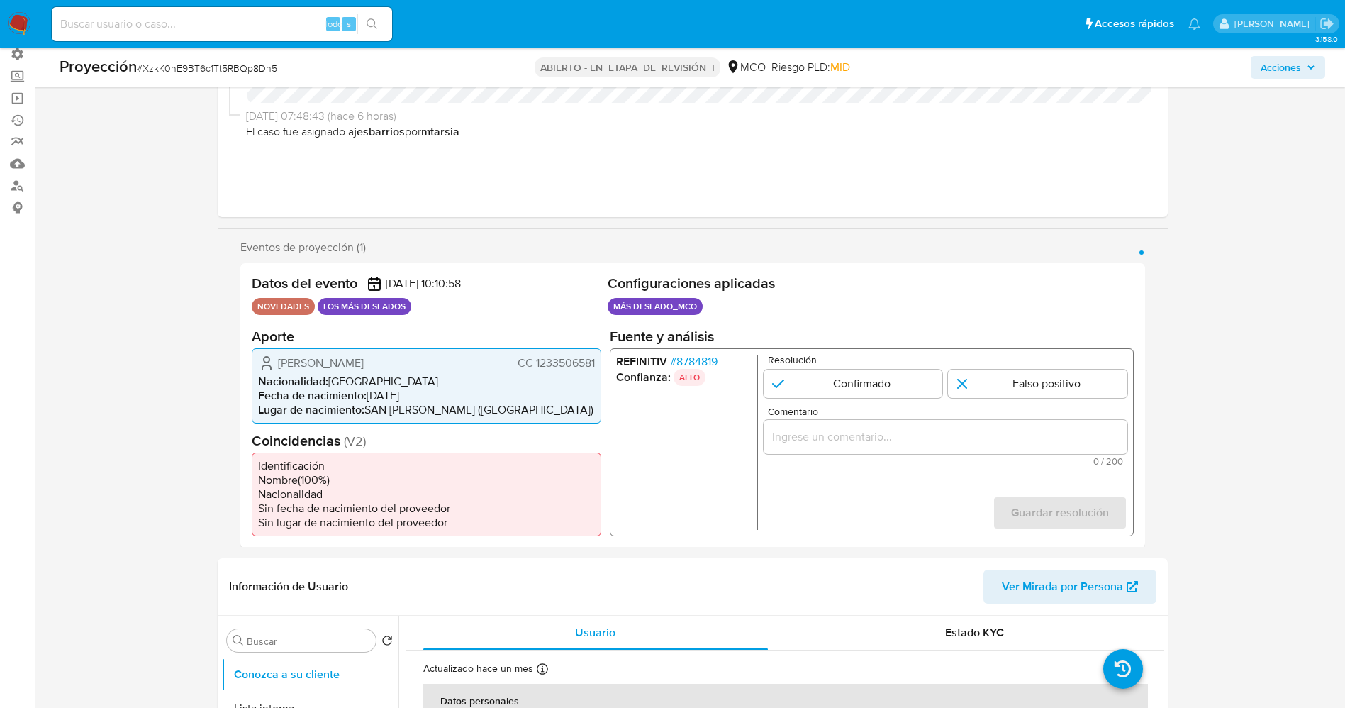
click at [598, 361] on div "Nelson Daniel Mendoza Barrios CC 1233506581 Nacionalidad : Colombia Fecha de na…" at bounding box center [427, 384] width 350 height 75
click at [892, 379] on input "1 de 1" at bounding box center [852, 383] width 179 height 28
radio input "true"
click at [886, 437] on input "Comentario" at bounding box center [945, 436] width 364 height 18
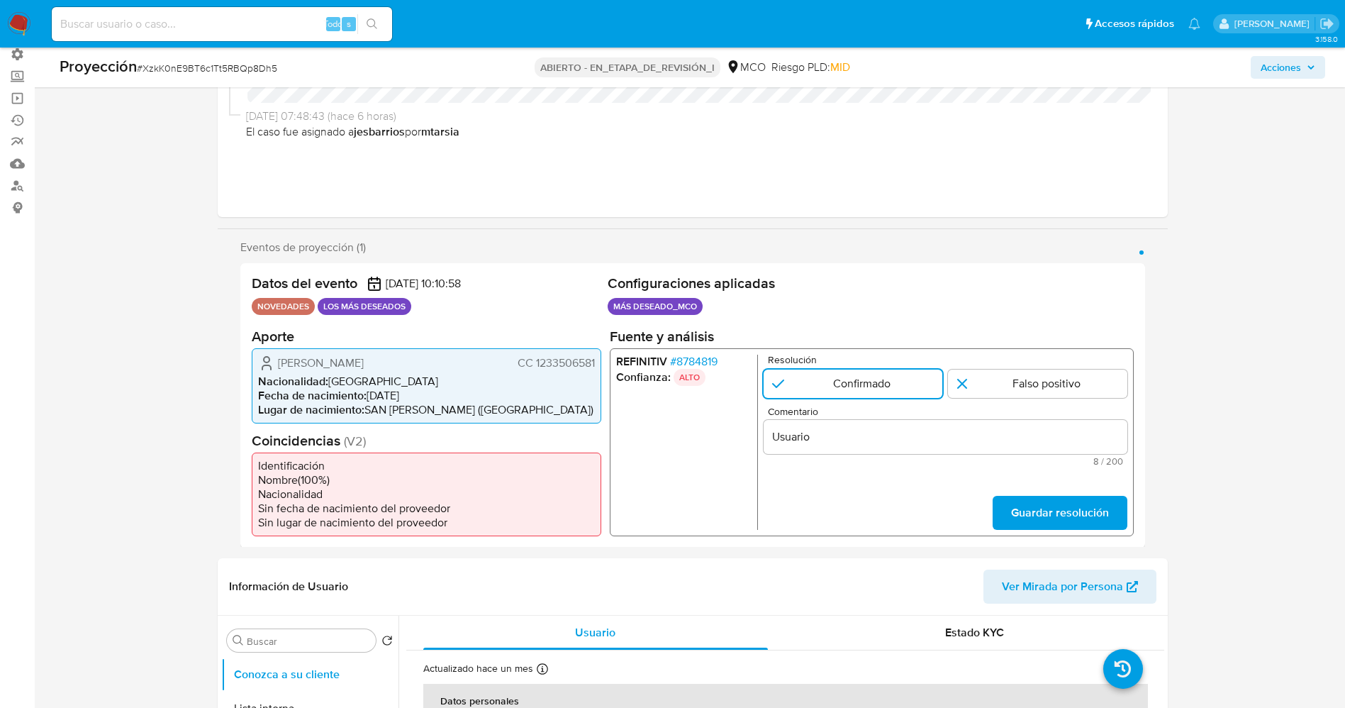
drag, startPoint x: 267, startPoint y: 366, endPoint x: 597, endPoint y: 362, distance: 330.4
click at [597, 362] on div "Nelson Daniel Mendoza Barrios CC 1233506581 Nacionalidad : Colombia Fecha de na…" at bounding box center [427, 384] width 350 height 75
click at [869, 435] on input "Usuario" at bounding box center [945, 436] width 364 height 18
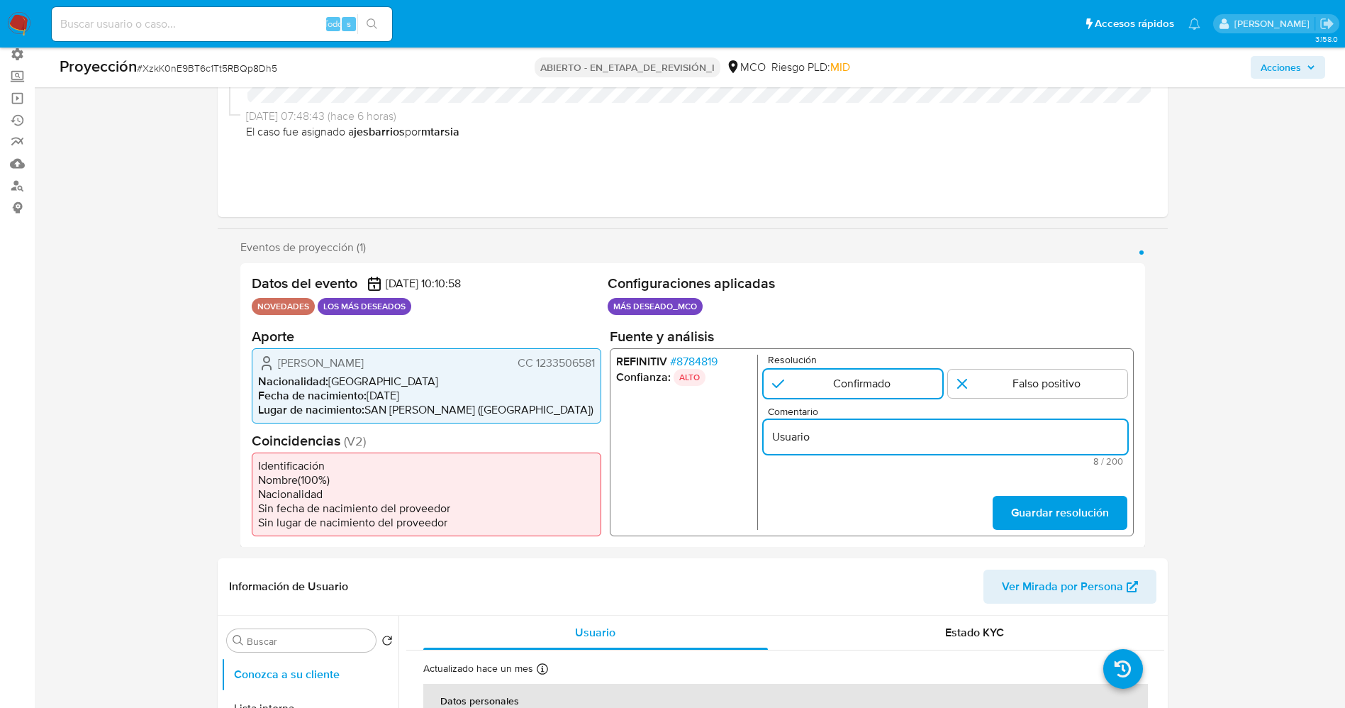
paste input "Nelson Daniel Mendoza Barrios CC 1233506581"
type input "Usuario [PERSON_NAME] CC 1233506581 continua listado en procuraduria."
click at [1061, 510] on span "Guardar resolución" at bounding box center [1059, 511] width 98 height 31
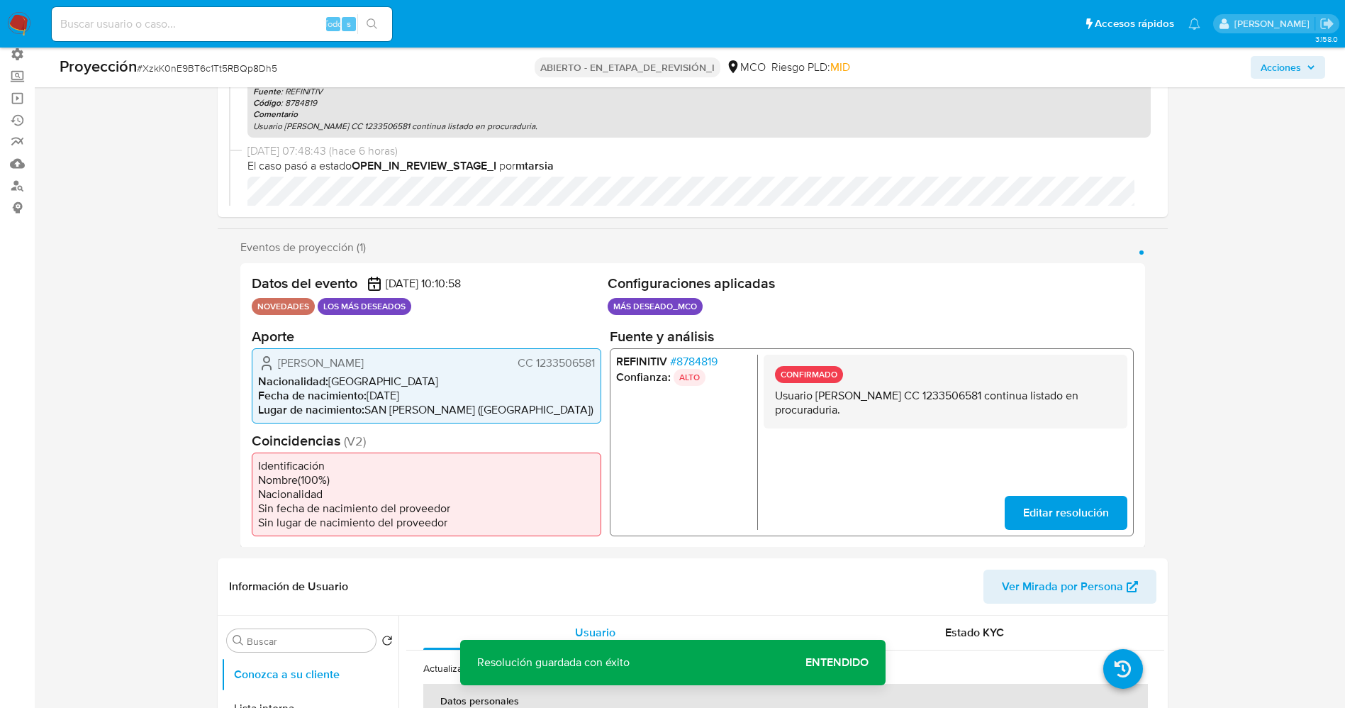
drag, startPoint x: 771, startPoint y: 396, endPoint x: 902, endPoint y: 405, distance: 130.7
click at [902, 405] on div "CONFIRMADO Usuario Nelson Daniel Mendoza Barrios CC 1233506581 continua listado…" at bounding box center [945, 391] width 364 height 74
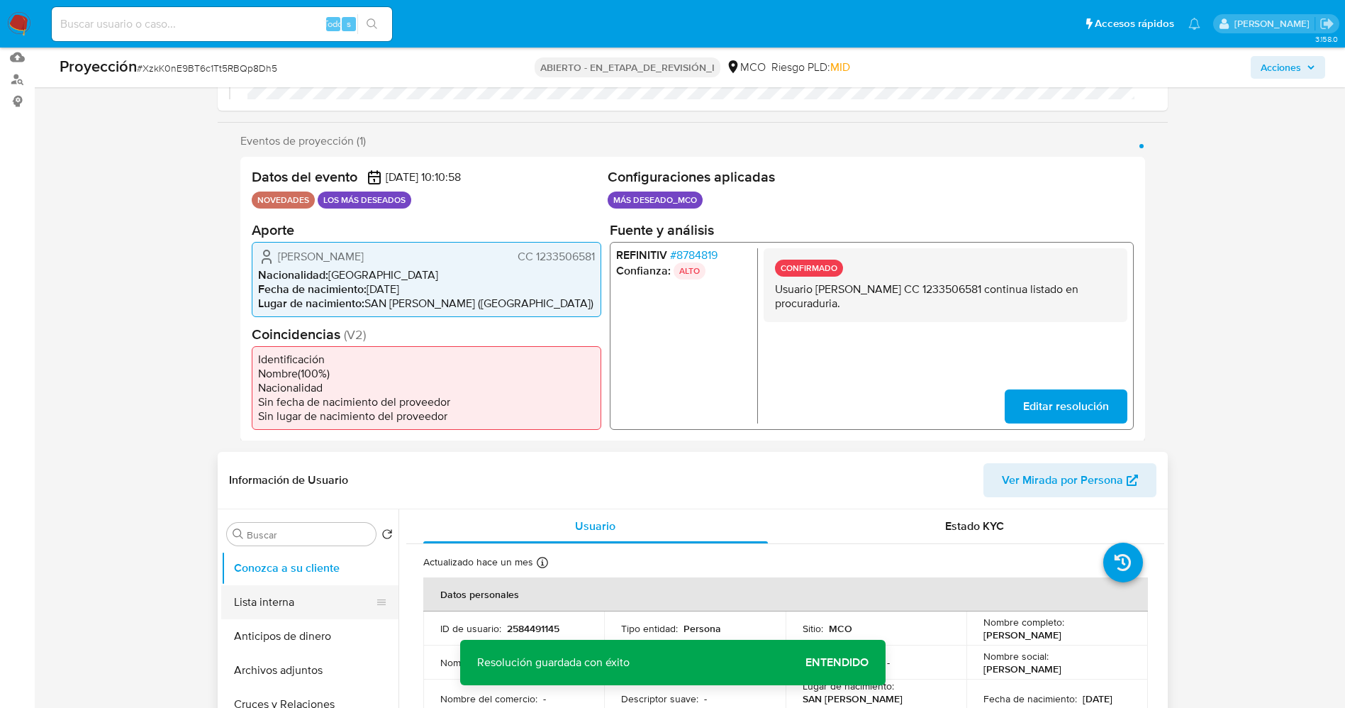
click at [309, 599] on button "Lista interna" at bounding box center [304, 602] width 166 height 34
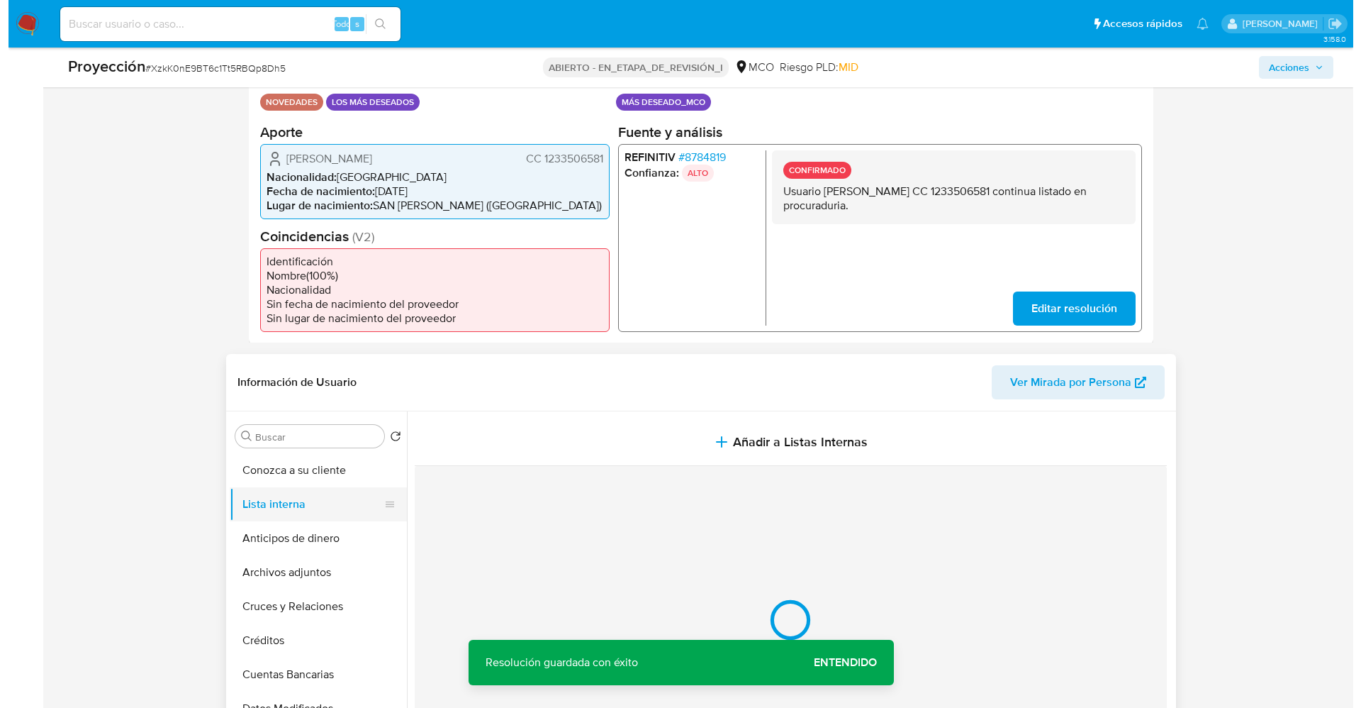
scroll to position [425, 0]
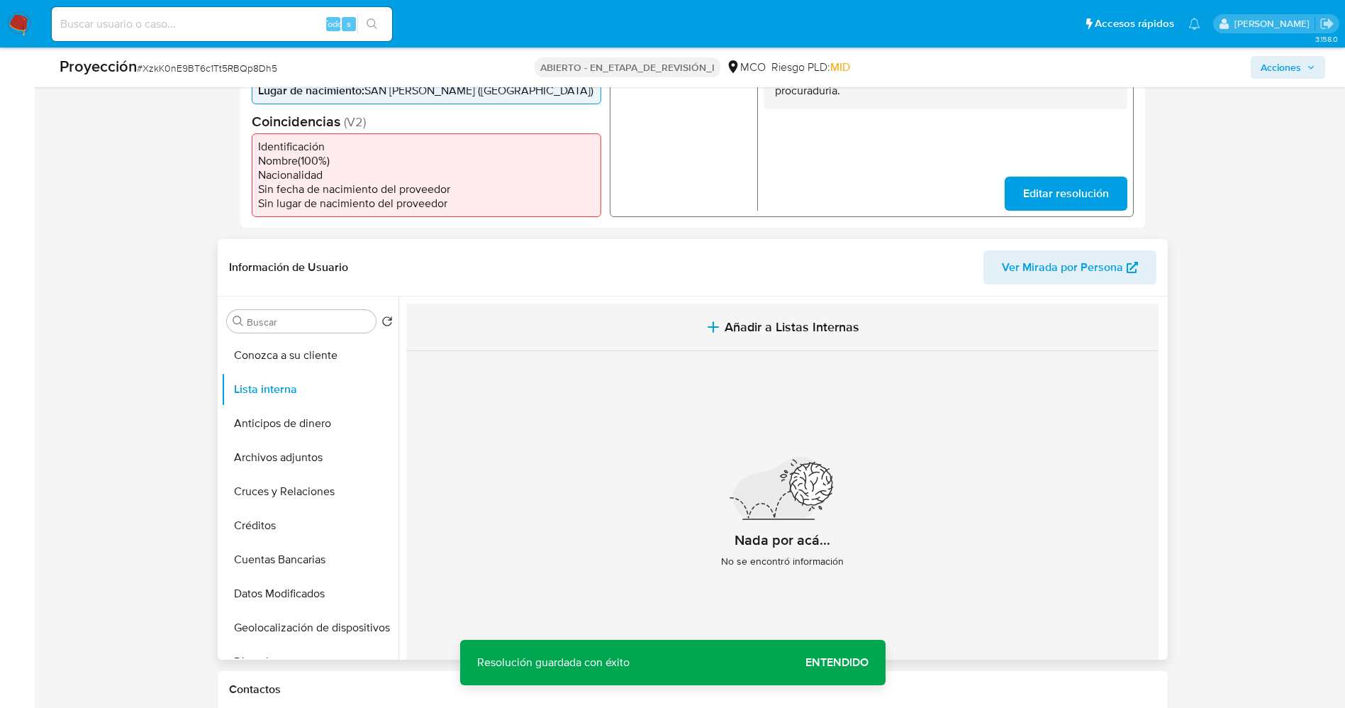
click at [719, 320] on icon "button" at bounding box center [713, 326] width 17 height 17
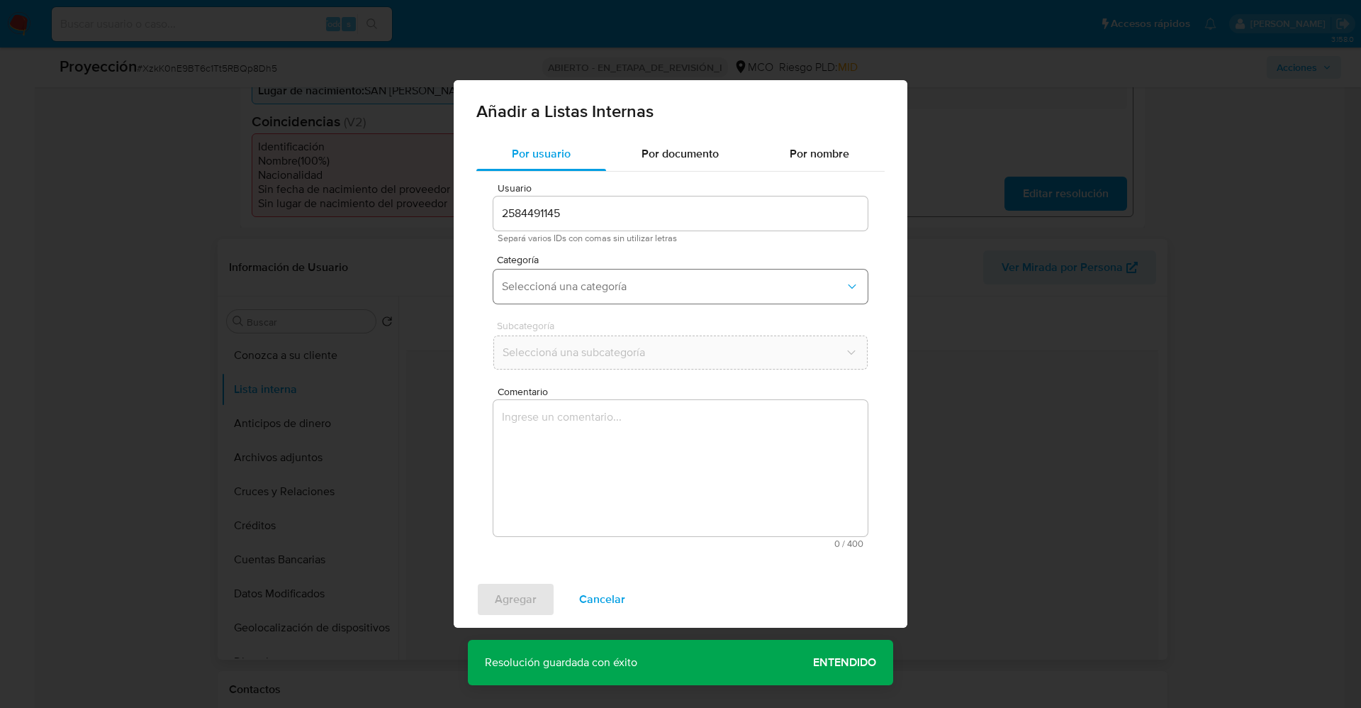
click at [606, 290] on span "Seleccioná una categoría" at bounding box center [673, 286] width 343 height 14
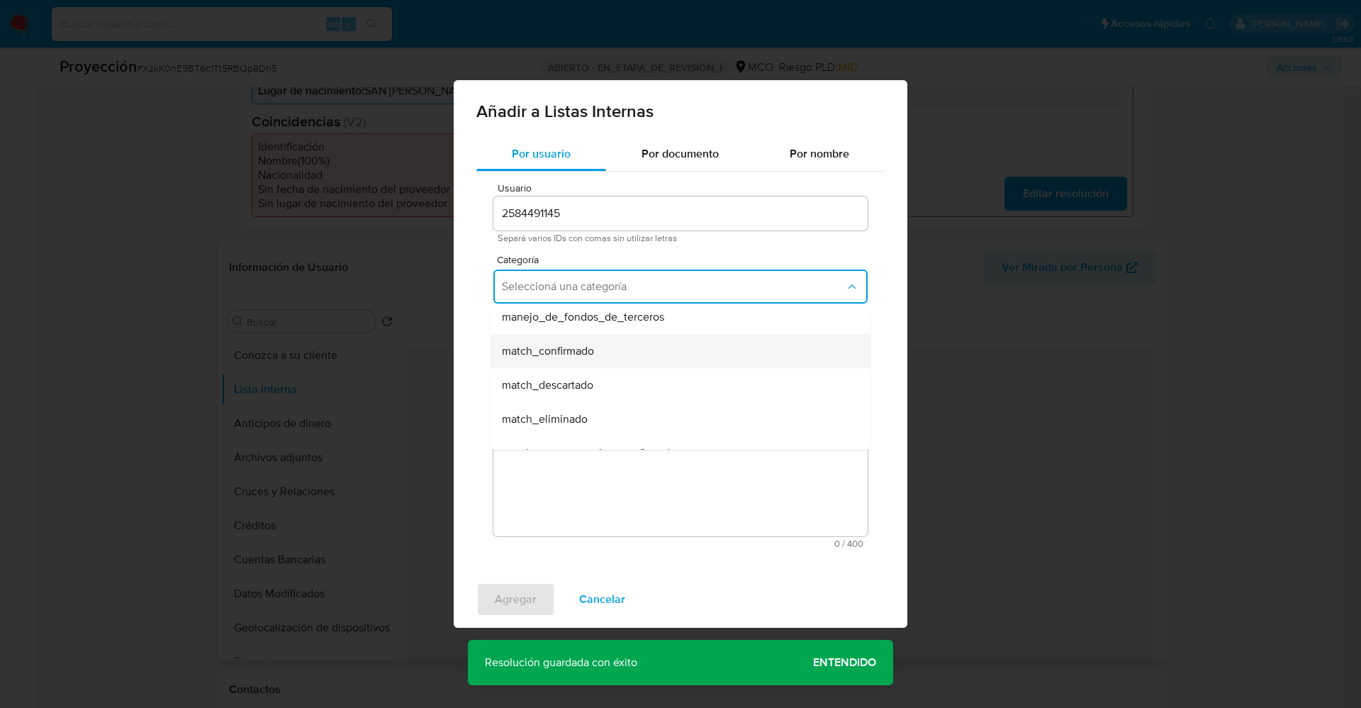
scroll to position [106, 0]
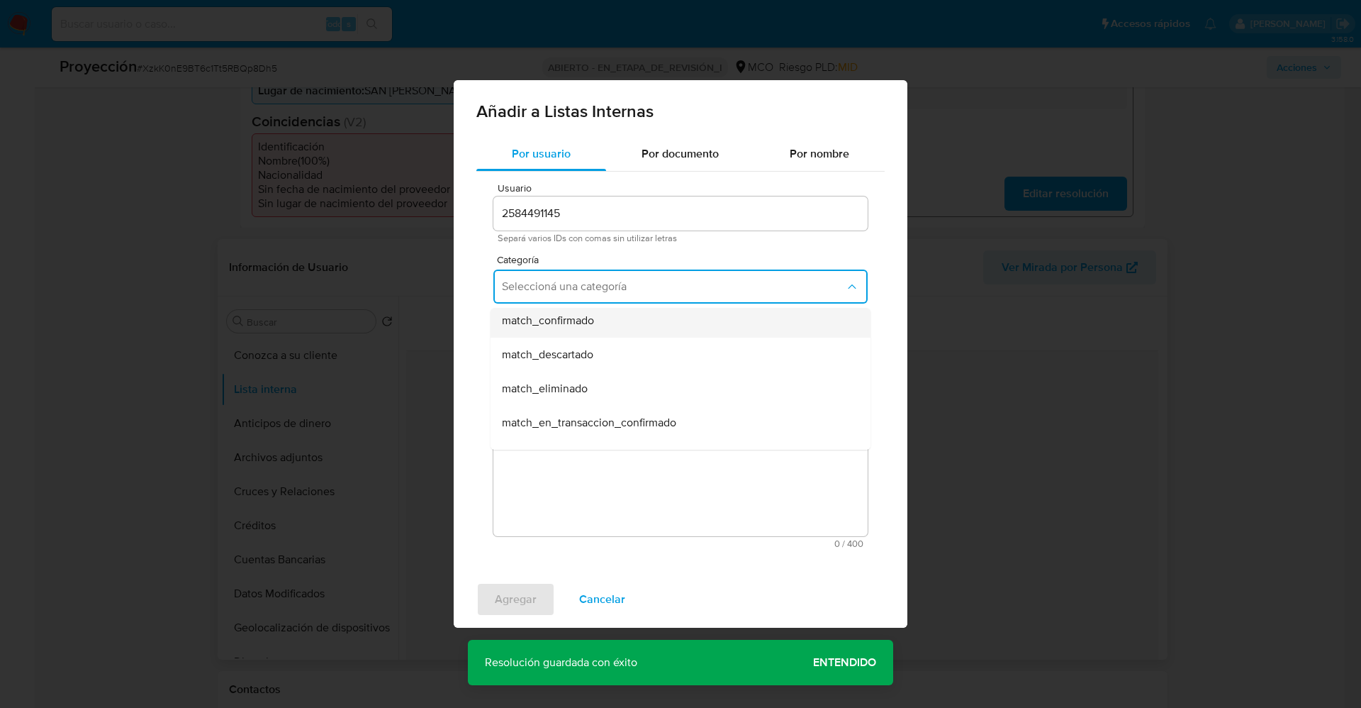
click at [604, 334] on div "match_confirmado" at bounding box center [676, 320] width 349 height 34
click at [608, 349] on span "Seleccioná una subcategoría" at bounding box center [673, 352] width 343 height 14
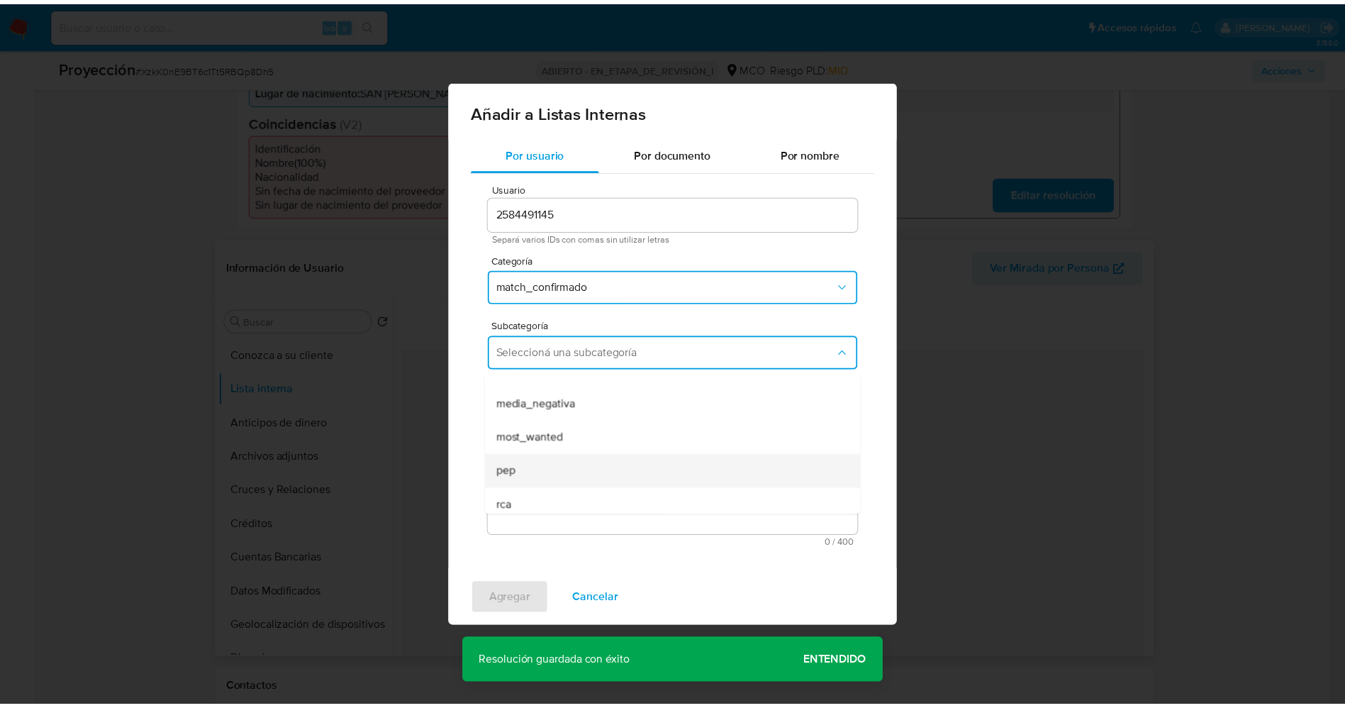
scroll to position [96, 0]
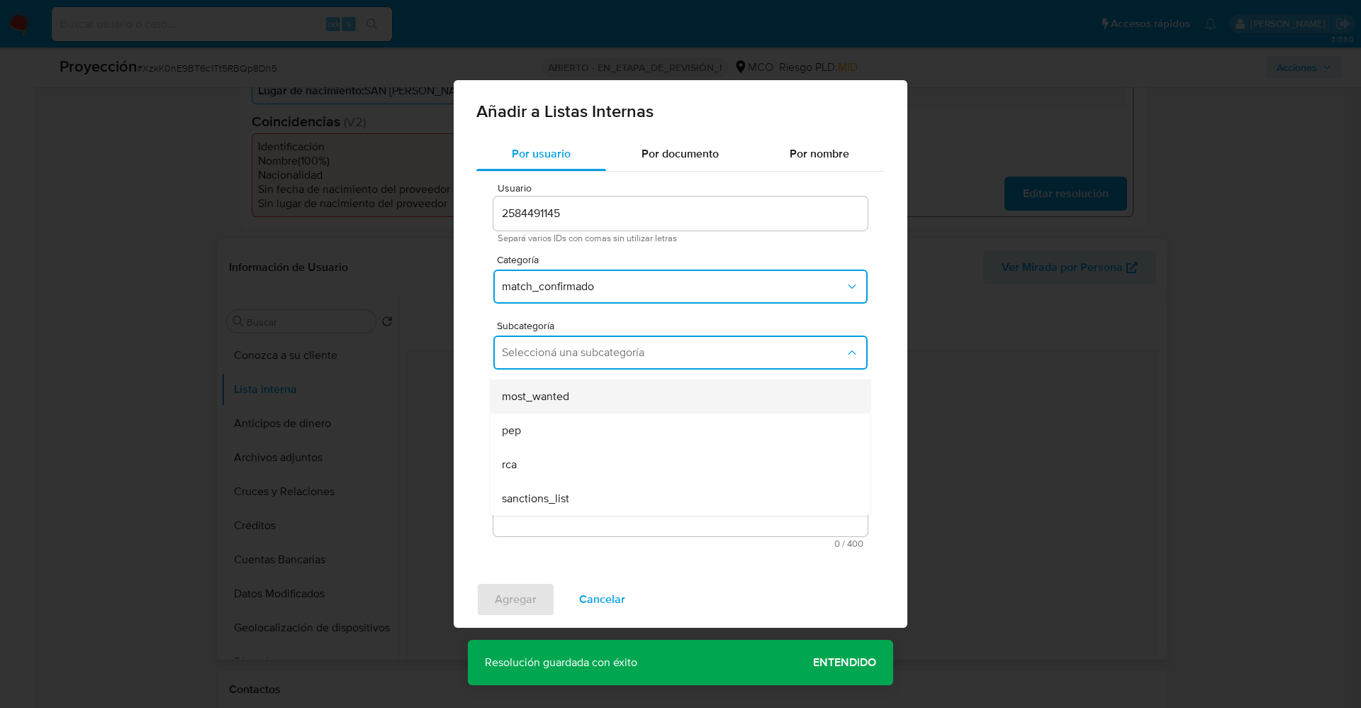
click at [552, 403] on span "most_wanted" at bounding box center [535, 396] width 67 height 14
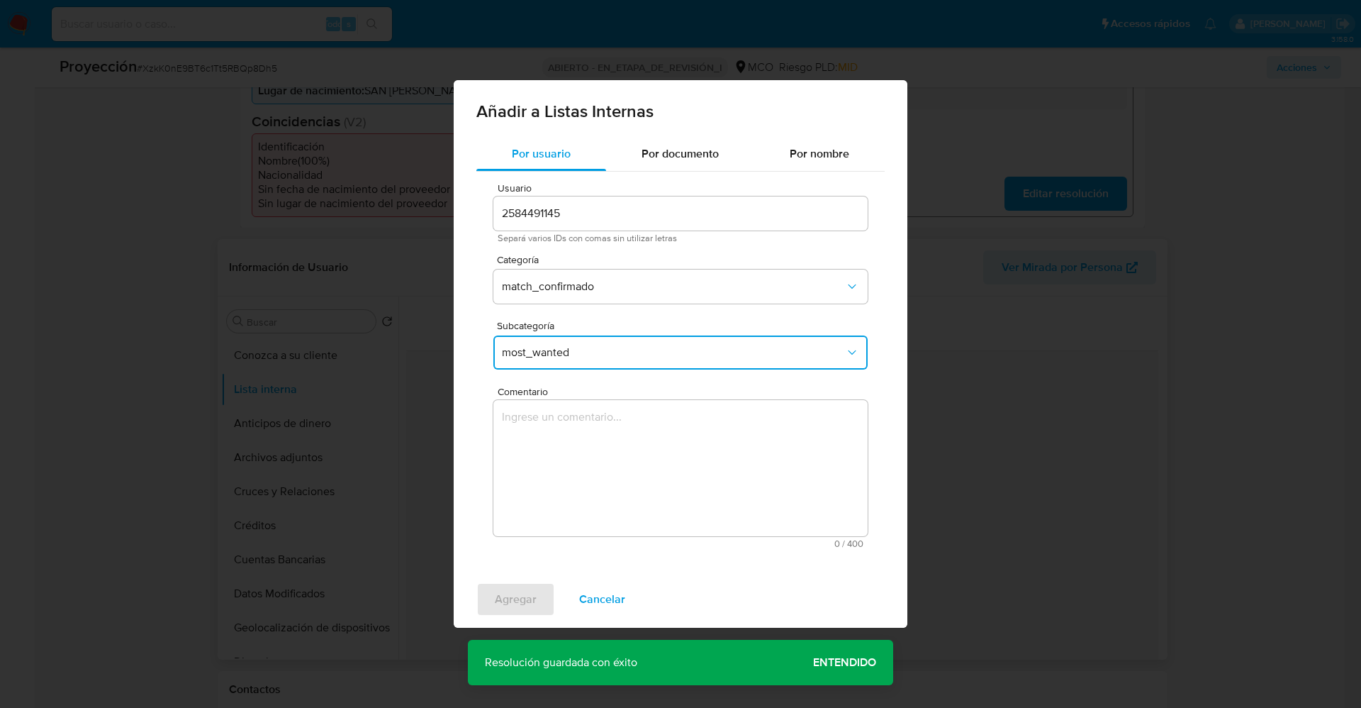
click at [559, 447] on textarea "Comentario" at bounding box center [680, 468] width 374 height 136
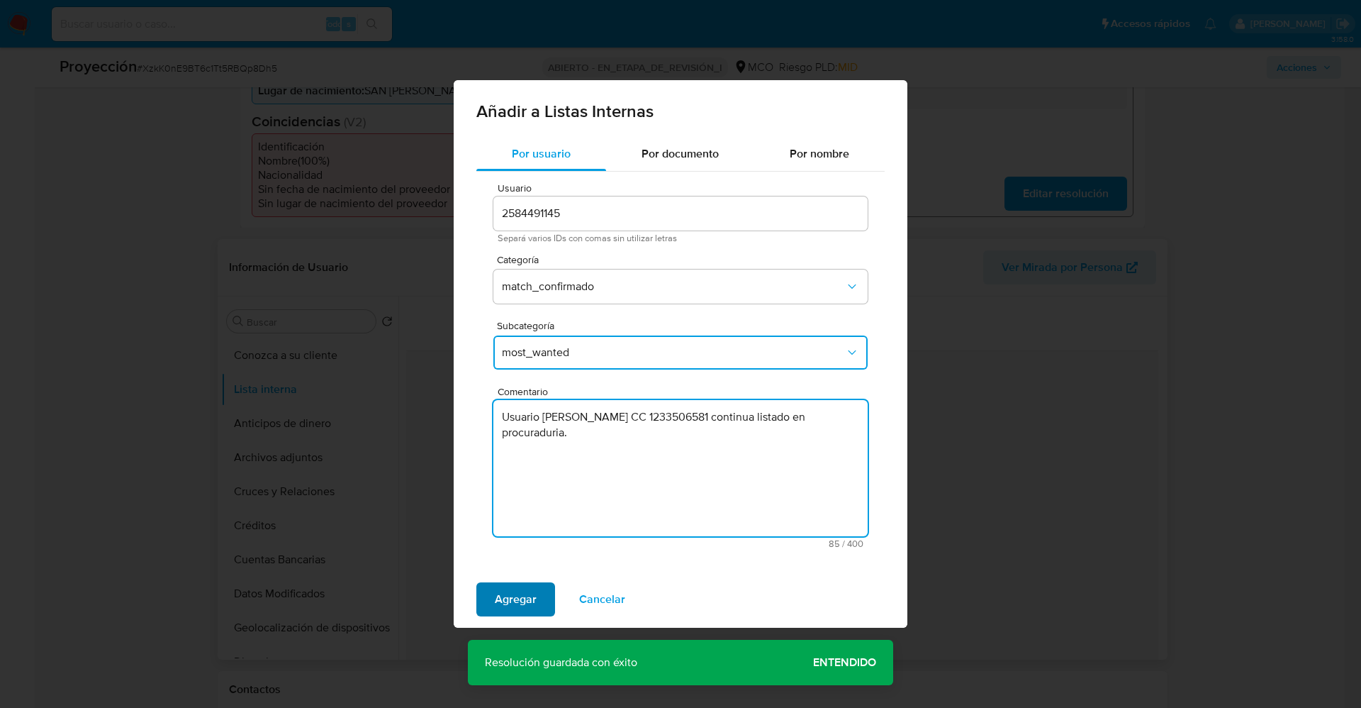
type textarea "Usuario [PERSON_NAME] CC 1233506581 continua listado en procuraduria."
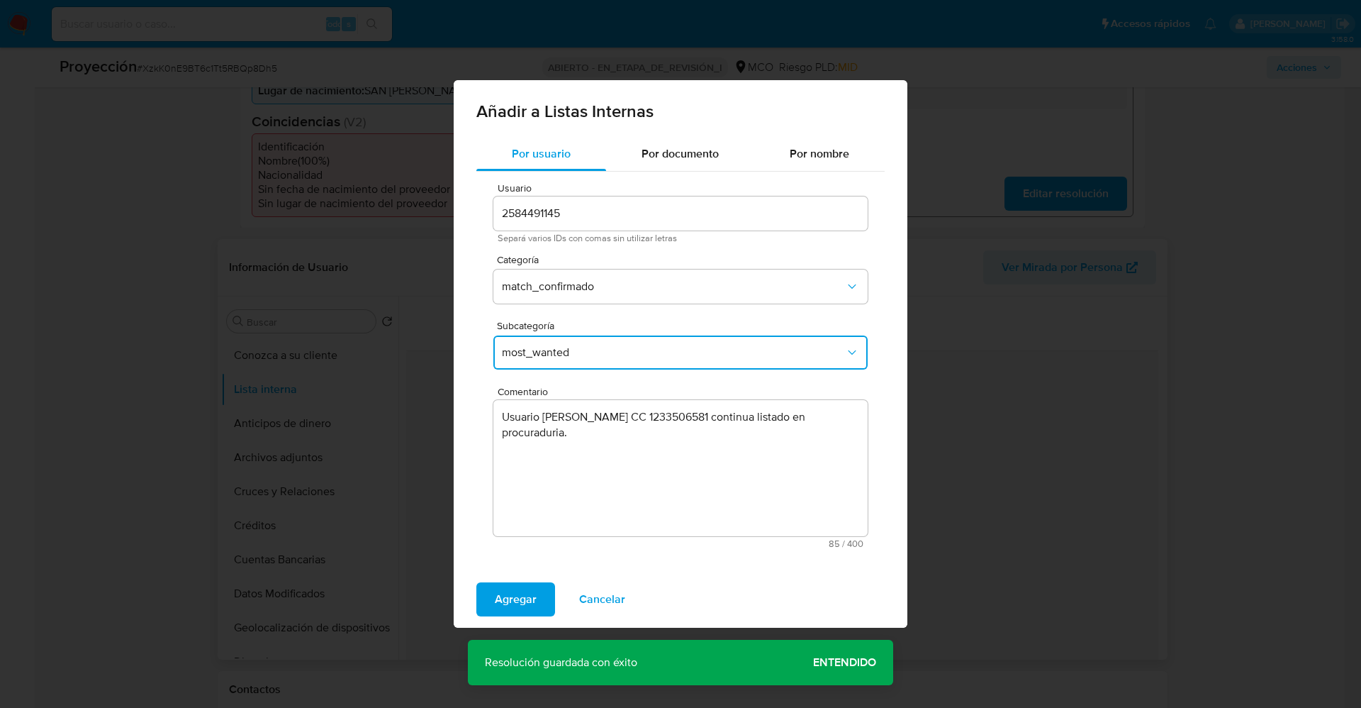
drag, startPoint x: 537, startPoint y: 586, endPoint x: 525, endPoint y: 591, distance: 13.3
click at [534, 586] on button "Agregar" at bounding box center [515, 599] width 79 height 34
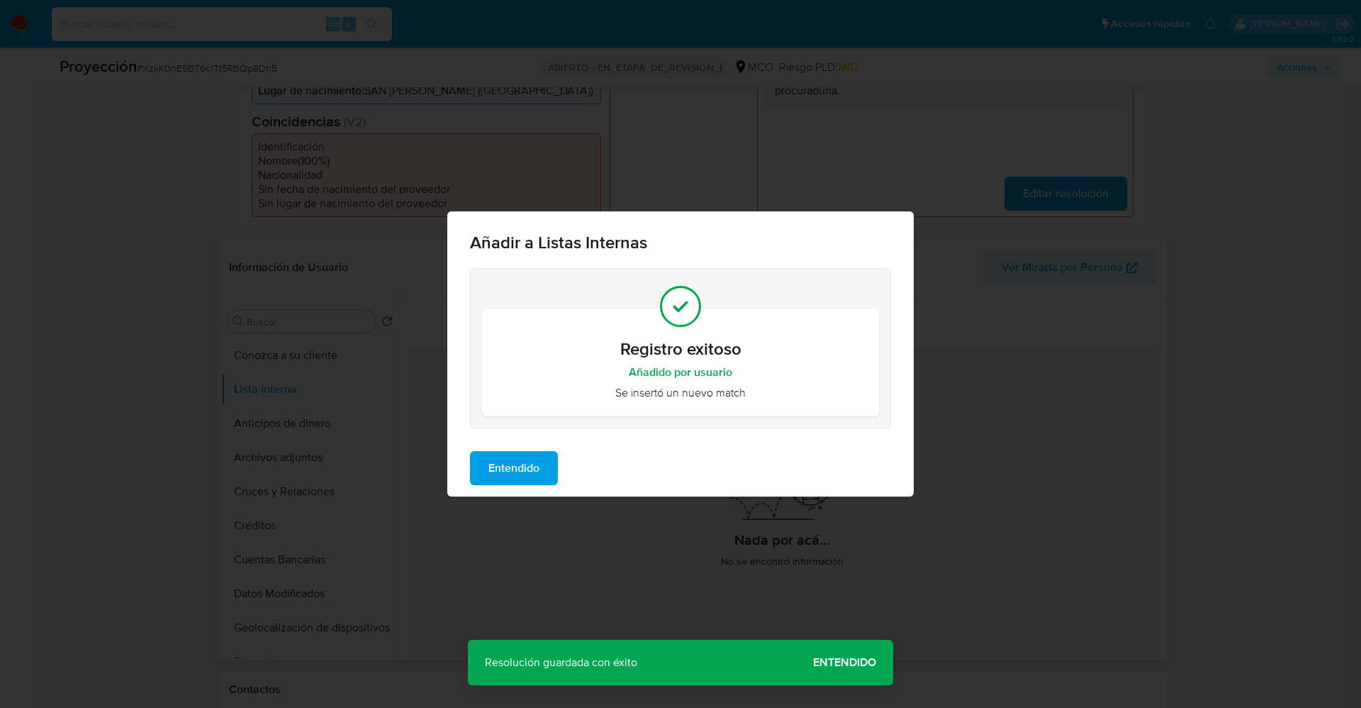
drag, startPoint x: 527, startPoint y: 468, endPoint x: 336, endPoint y: 454, distance: 191.3
click at [525, 467] on span "Entendido" at bounding box center [514, 467] width 51 height 31
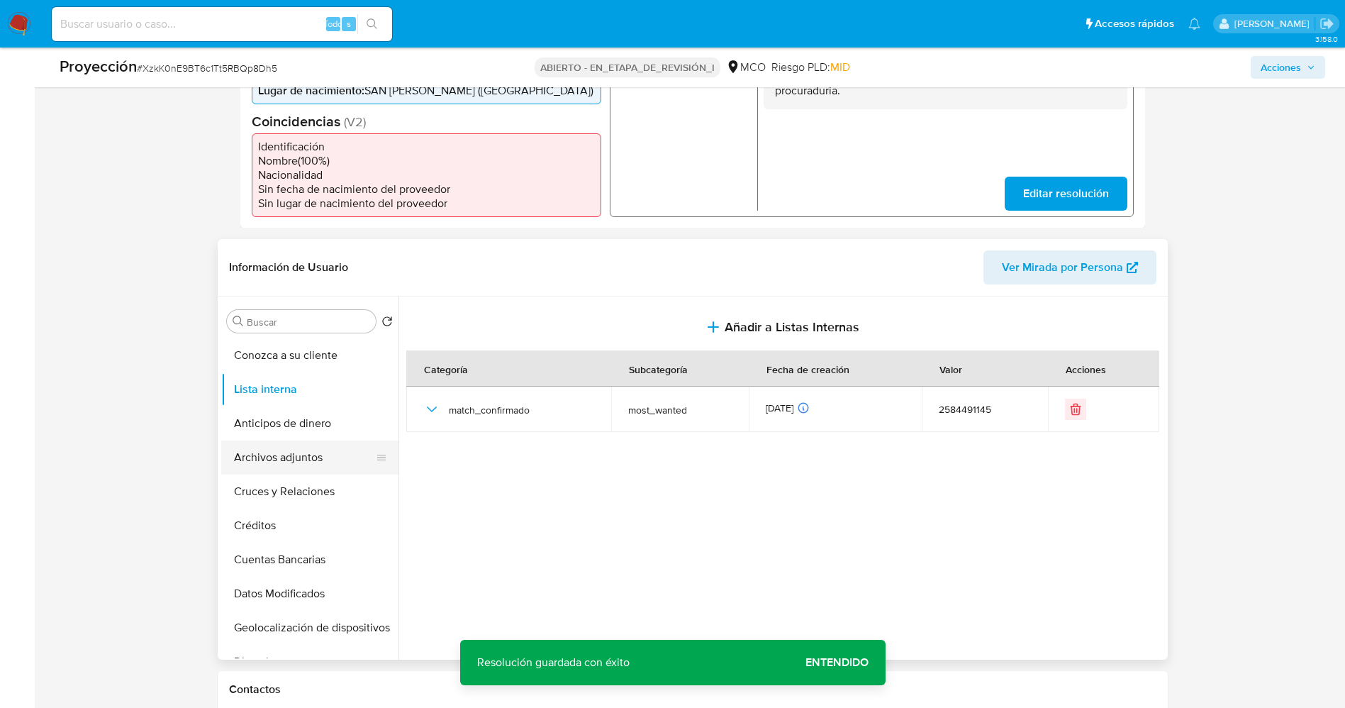
click at [299, 451] on button "Archivos adjuntos" at bounding box center [304, 457] width 166 height 34
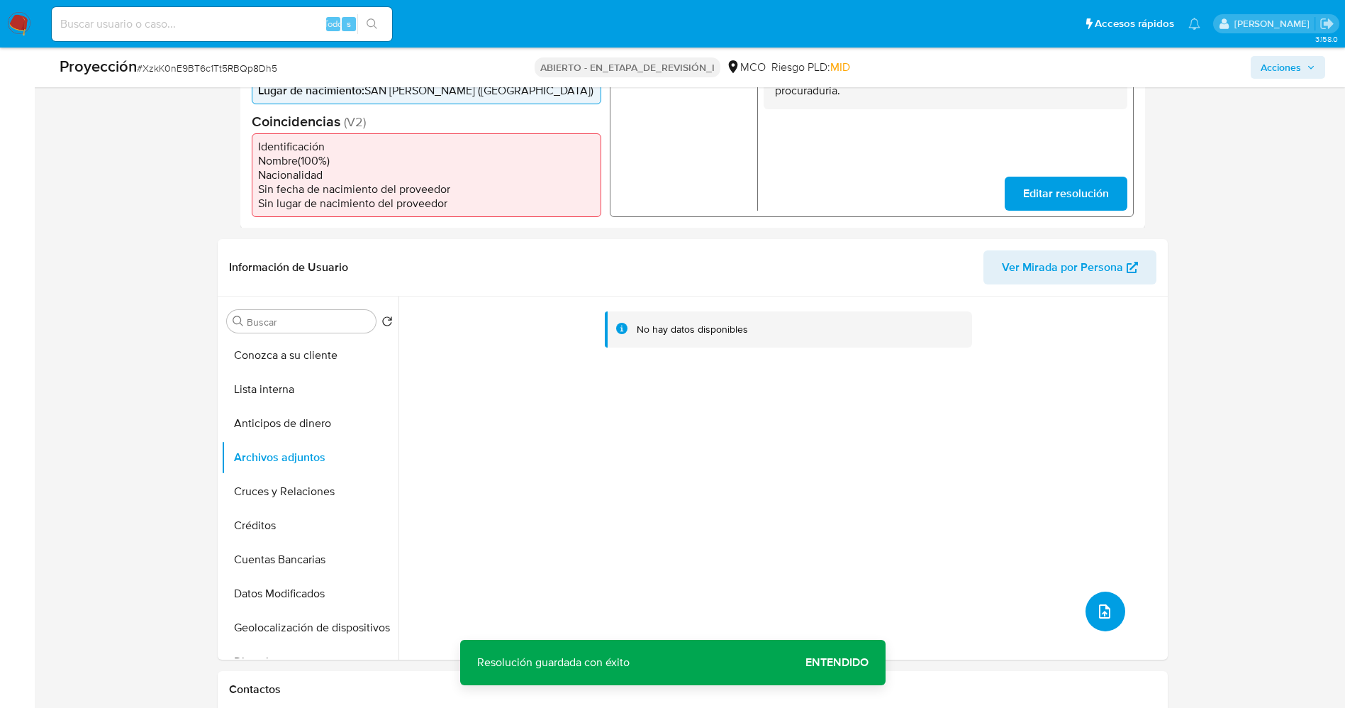
click at [1104, 615] on icon "subir archivo" at bounding box center [1104, 611] width 17 height 17
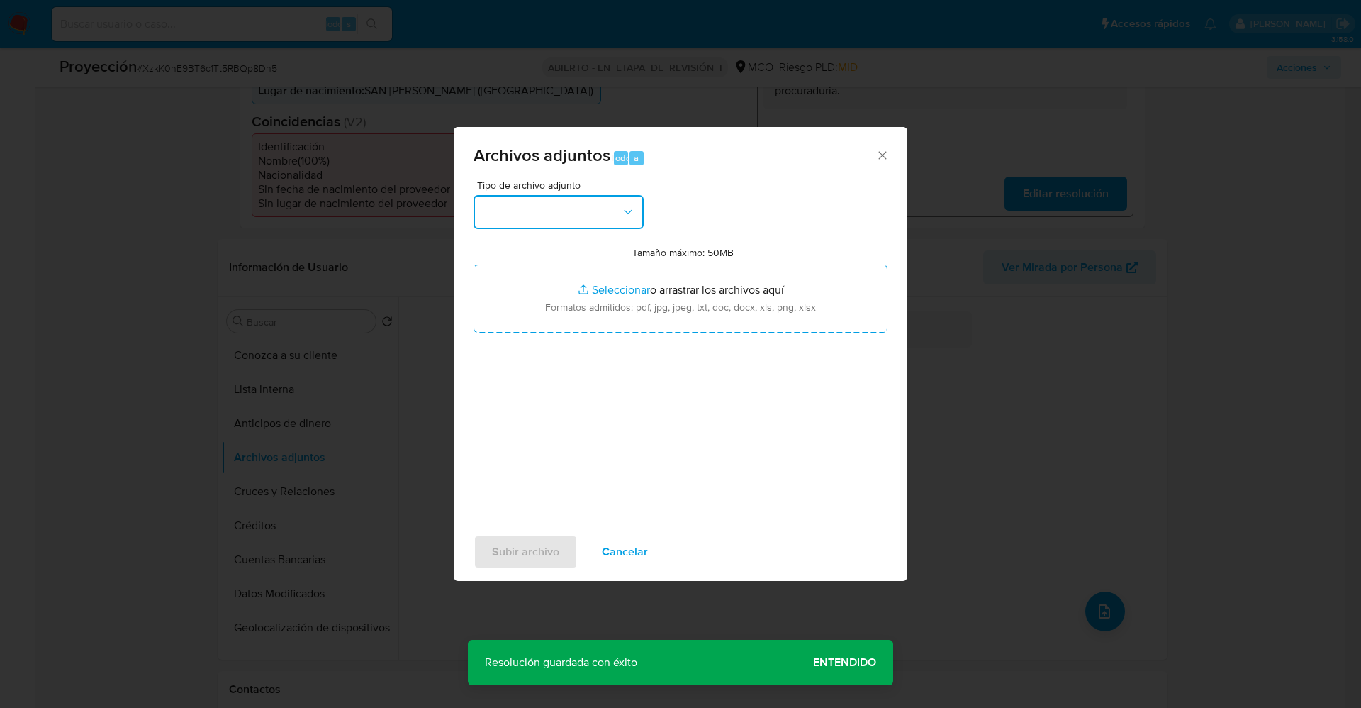
click at [565, 210] on button "button" at bounding box center [559, 212] width 170 height 34
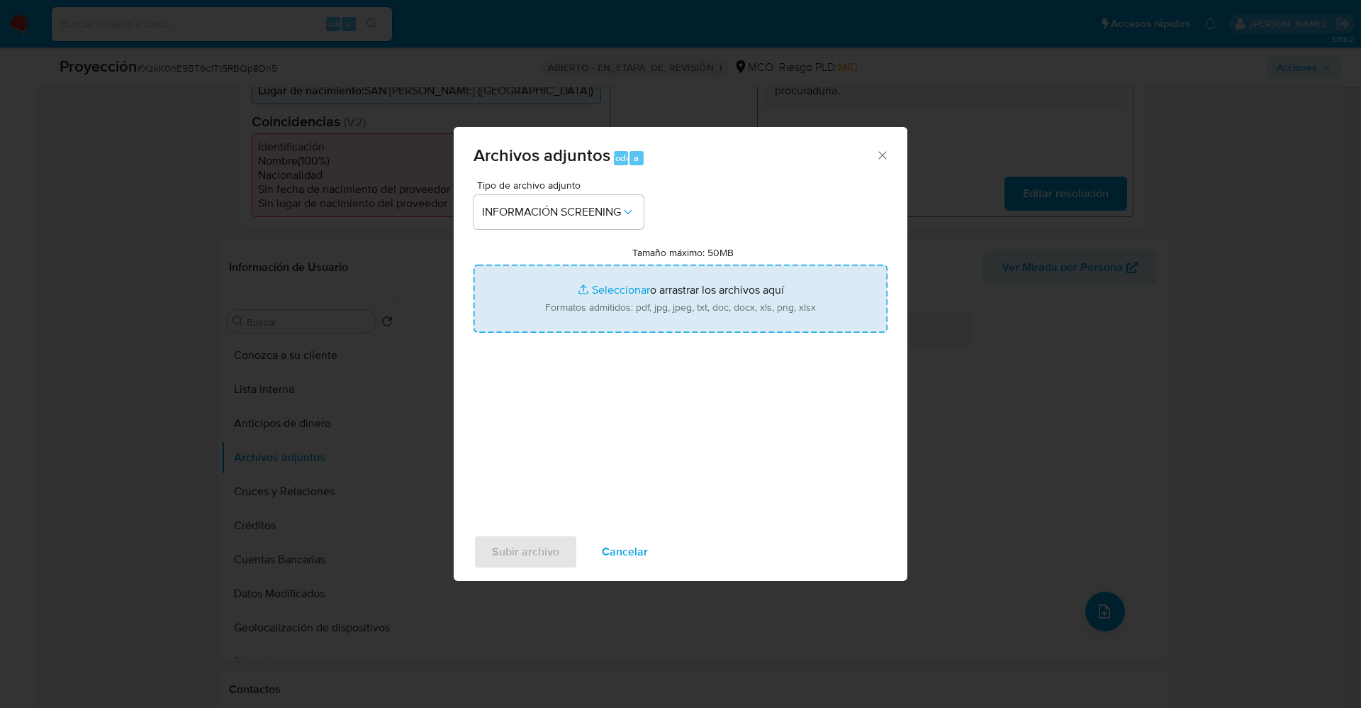
type input "C:\fakepath\_Nelson Daniel Mendoza Barrios_ lavado de dinero - Buscar con Googl…"
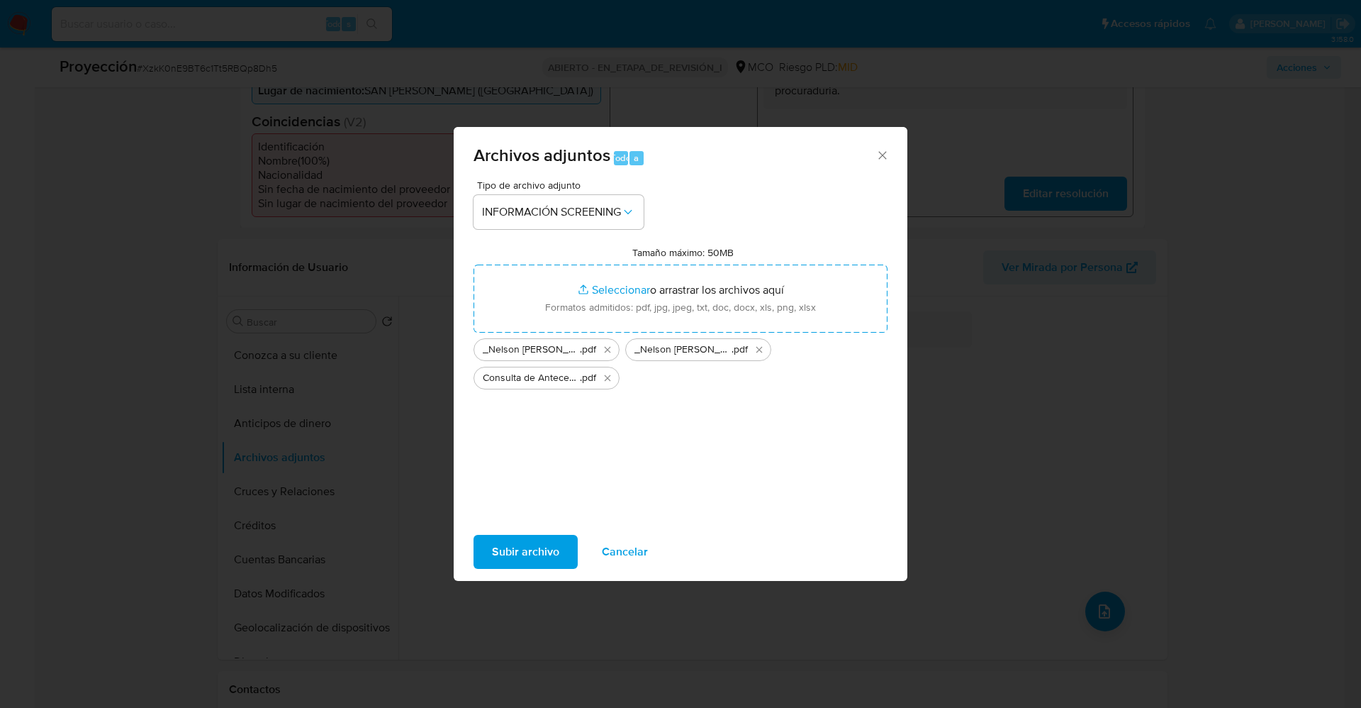
click at [551, 557] on span "Subir archivo" at bounding box center [525, 551] width 67 height 31
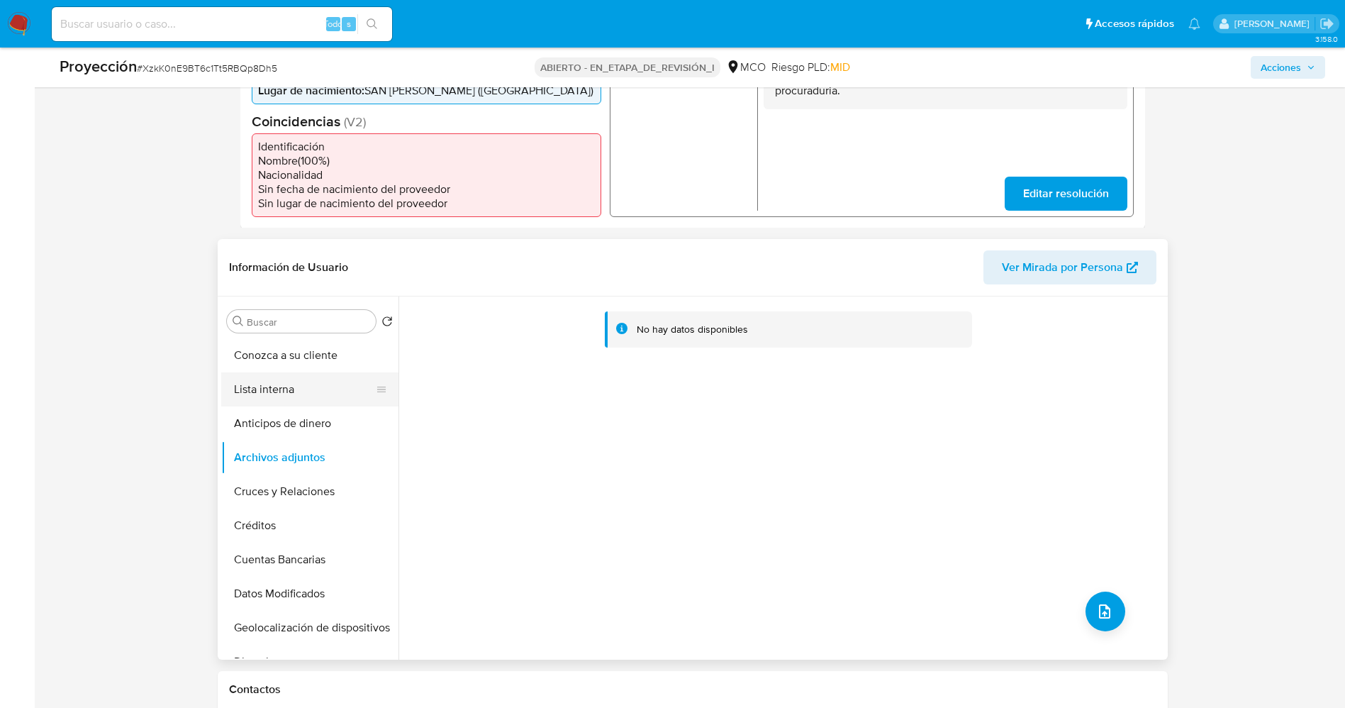
click at [272, 391] on button "Lista interna" at bounding box center [304, 389] width 166 height 34
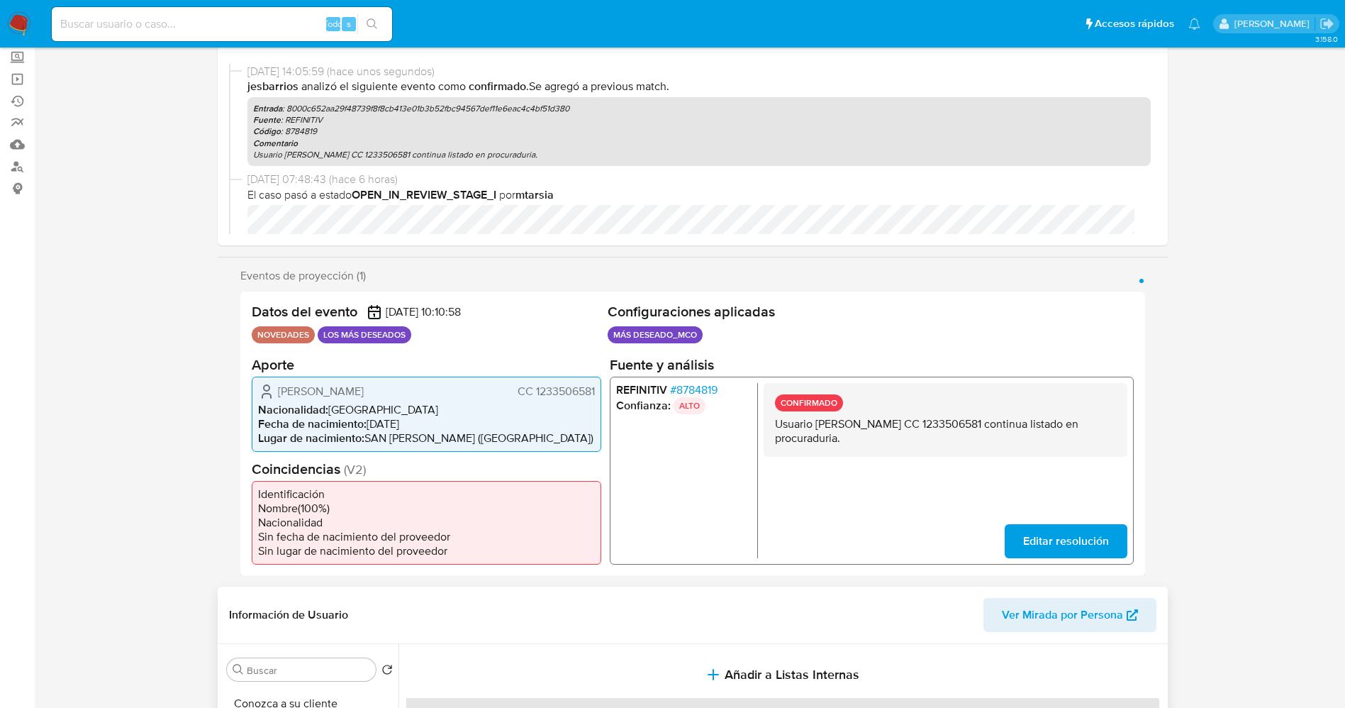
scroll to position [0, 0]
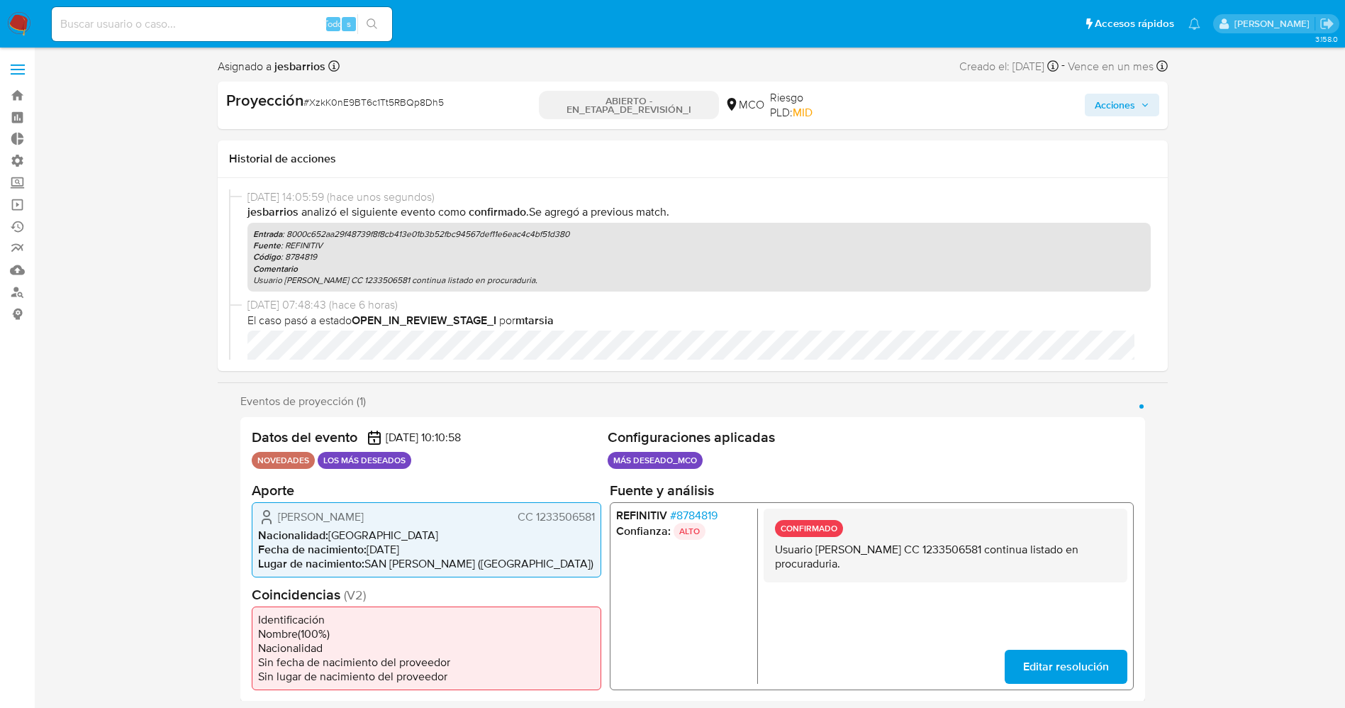
click at [1129, 99] on span "Acciones" at bounding box center [1115, 105] width 40 height 23
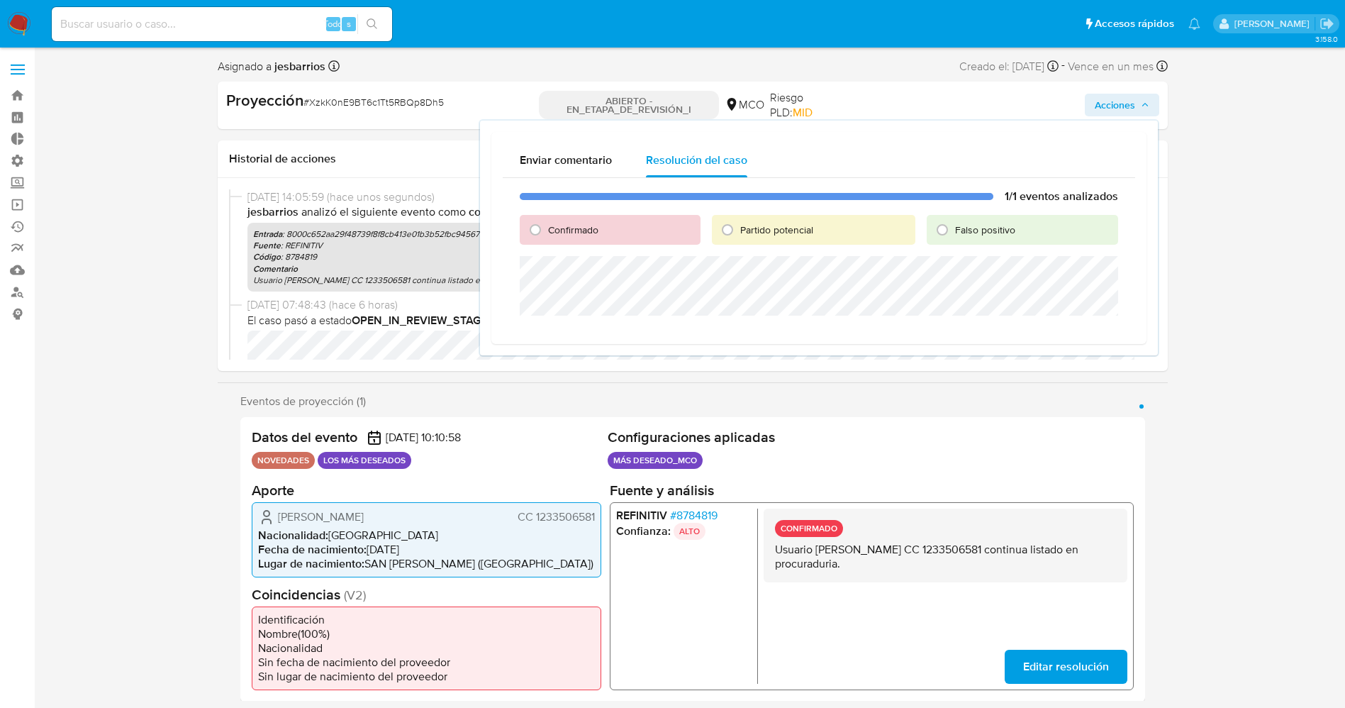
click at [577, 229] on font "Confirmado" at bounding box center [573, 230] width 50 height 14
click at [547, 229] on input "Confirmado" at bounding box center [535, 229] width 23 height 23
radio input "true"
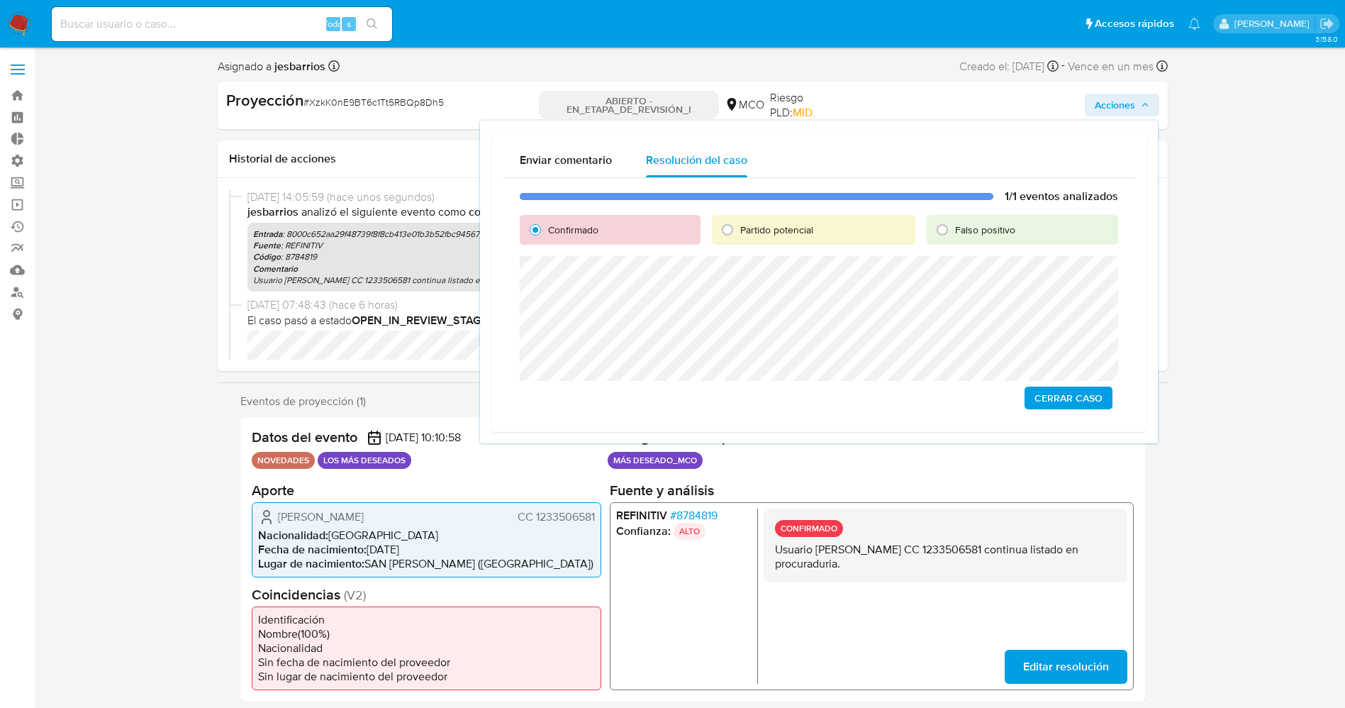
click at [1037, 397] on span "Cerrar Caso" at bounding box center [1068, 398] width 68 height 20
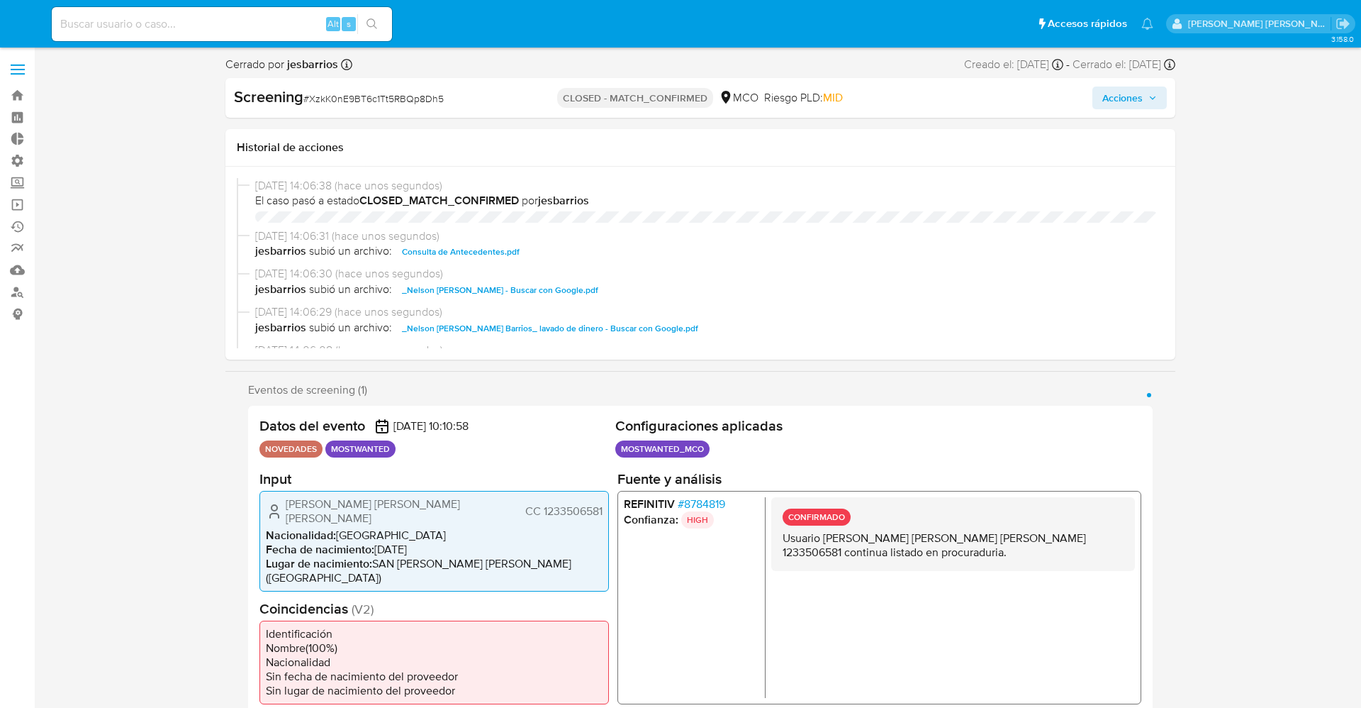
select select "10"
